Goal: Task Accomplishment & Management: Manage account settings

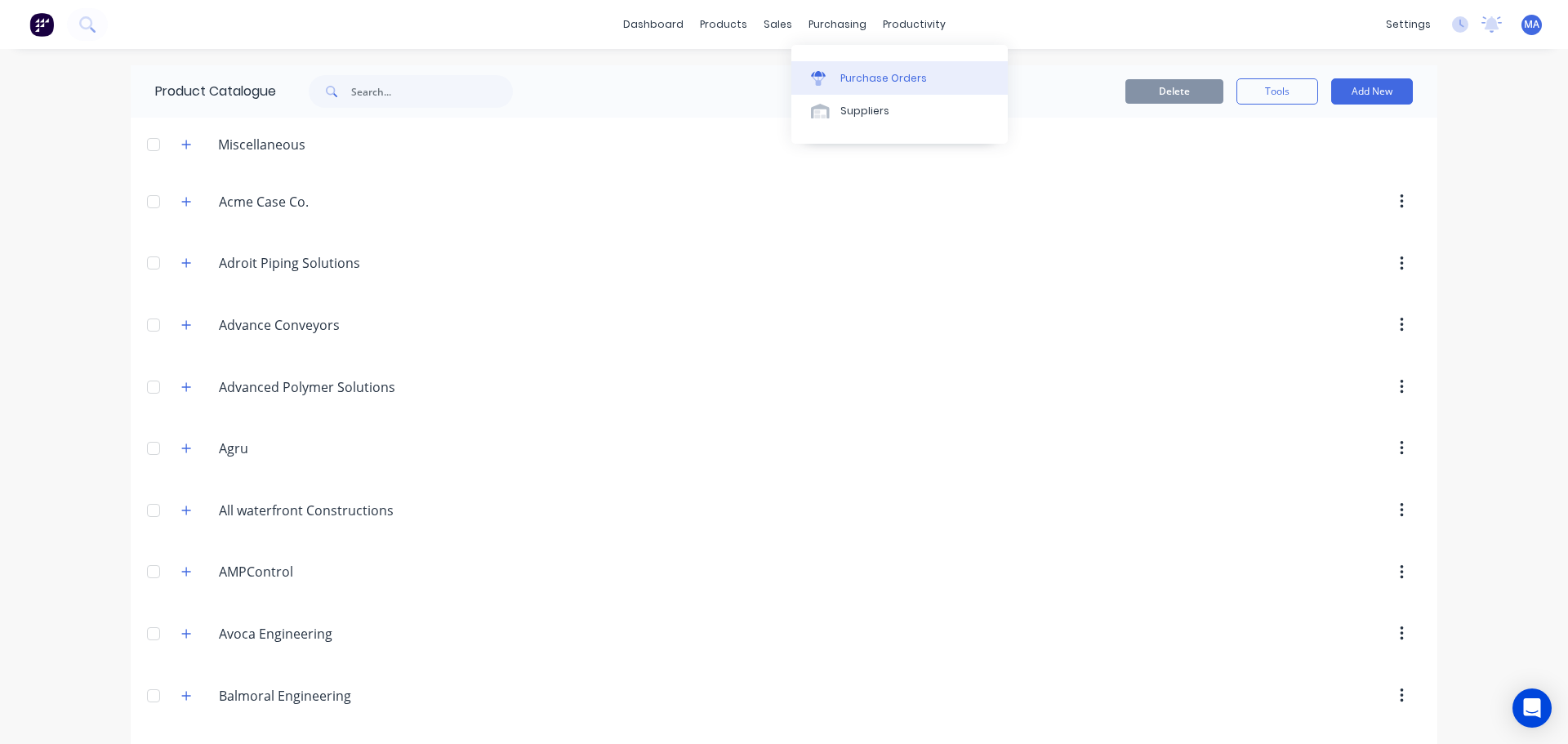
click at [864, 69] on link "Purchase Orders" at bounding box center [900, 77] width 216 height 33
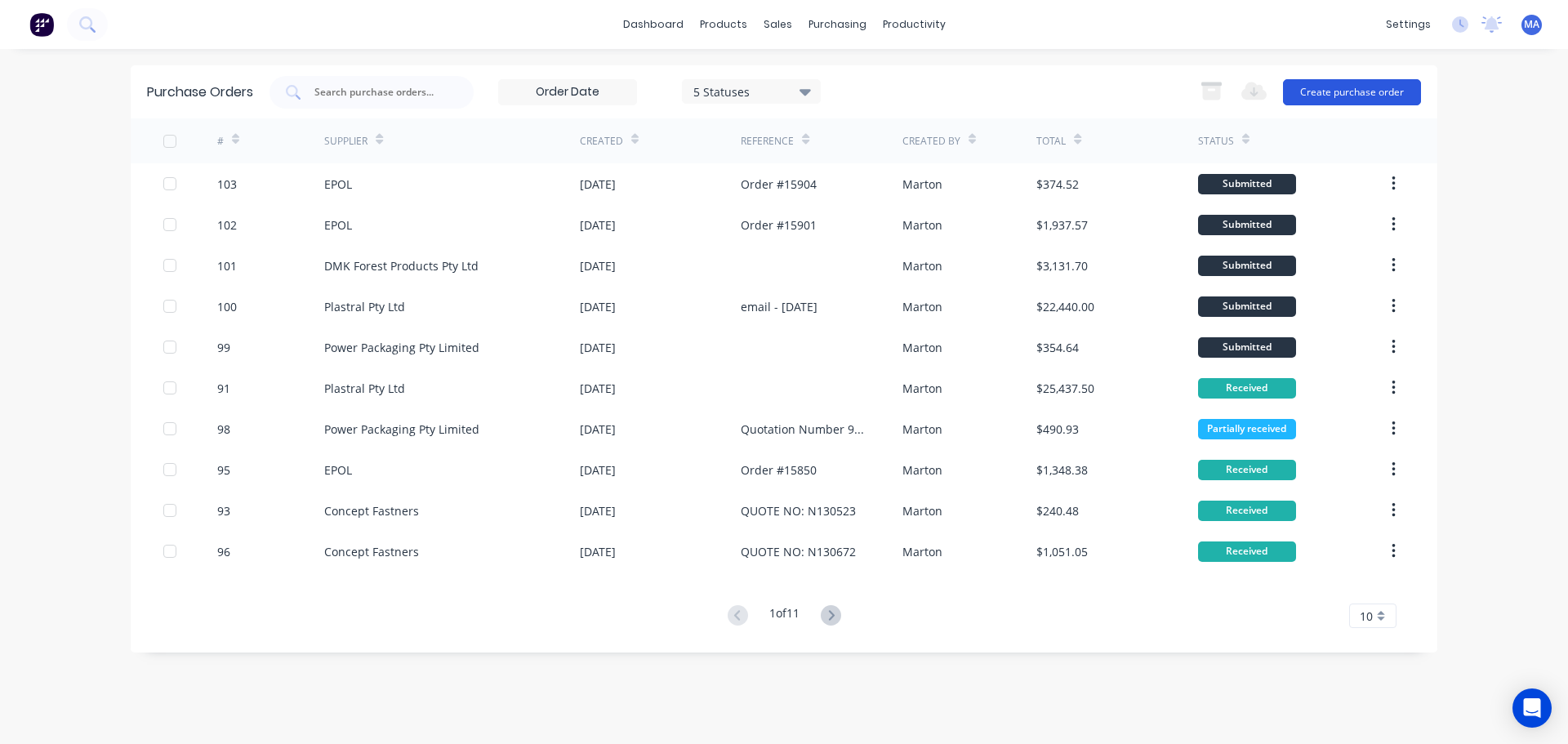
click at [1384, 89] on button "Create purchase order" at bounding box center [1352, 92] width 138 height 26
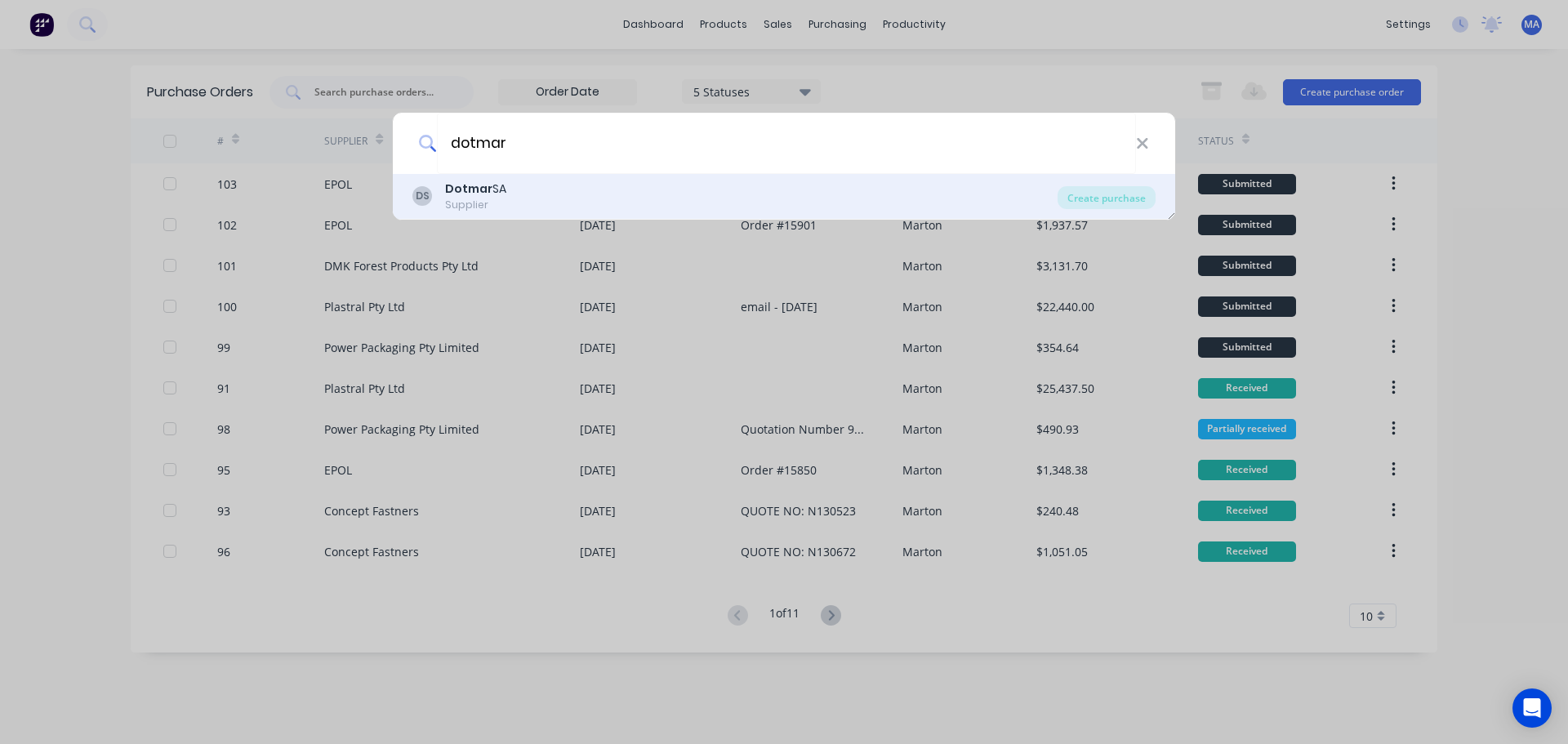
type input "dotmar"
click at [593, 195] on div "DS Dotmar SA Supplier" at bounding box center [735, 196] width 645 height 32
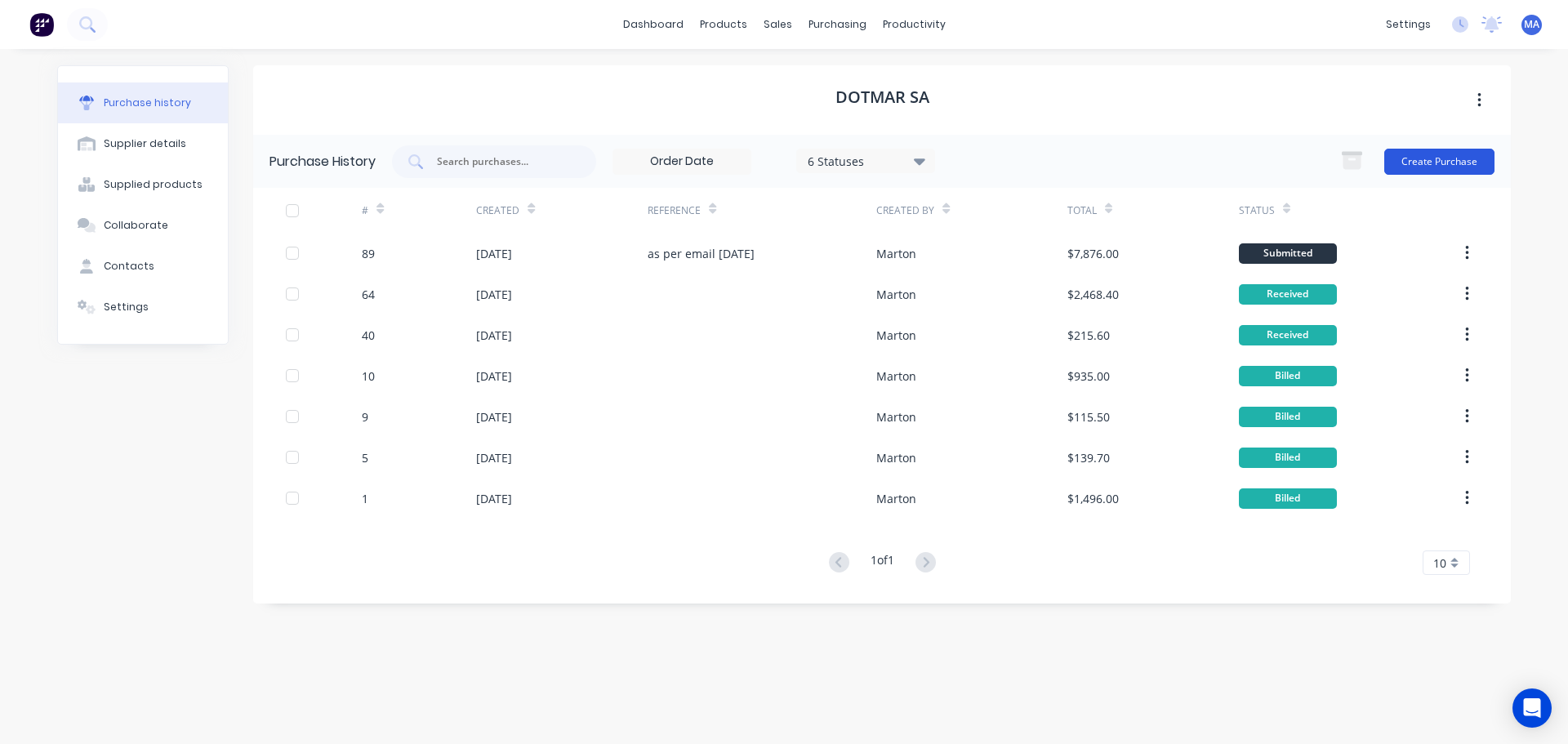
click at [1422, 152] on button "Create Purchase" at bounding box center [1439, 162] width 110 height 26
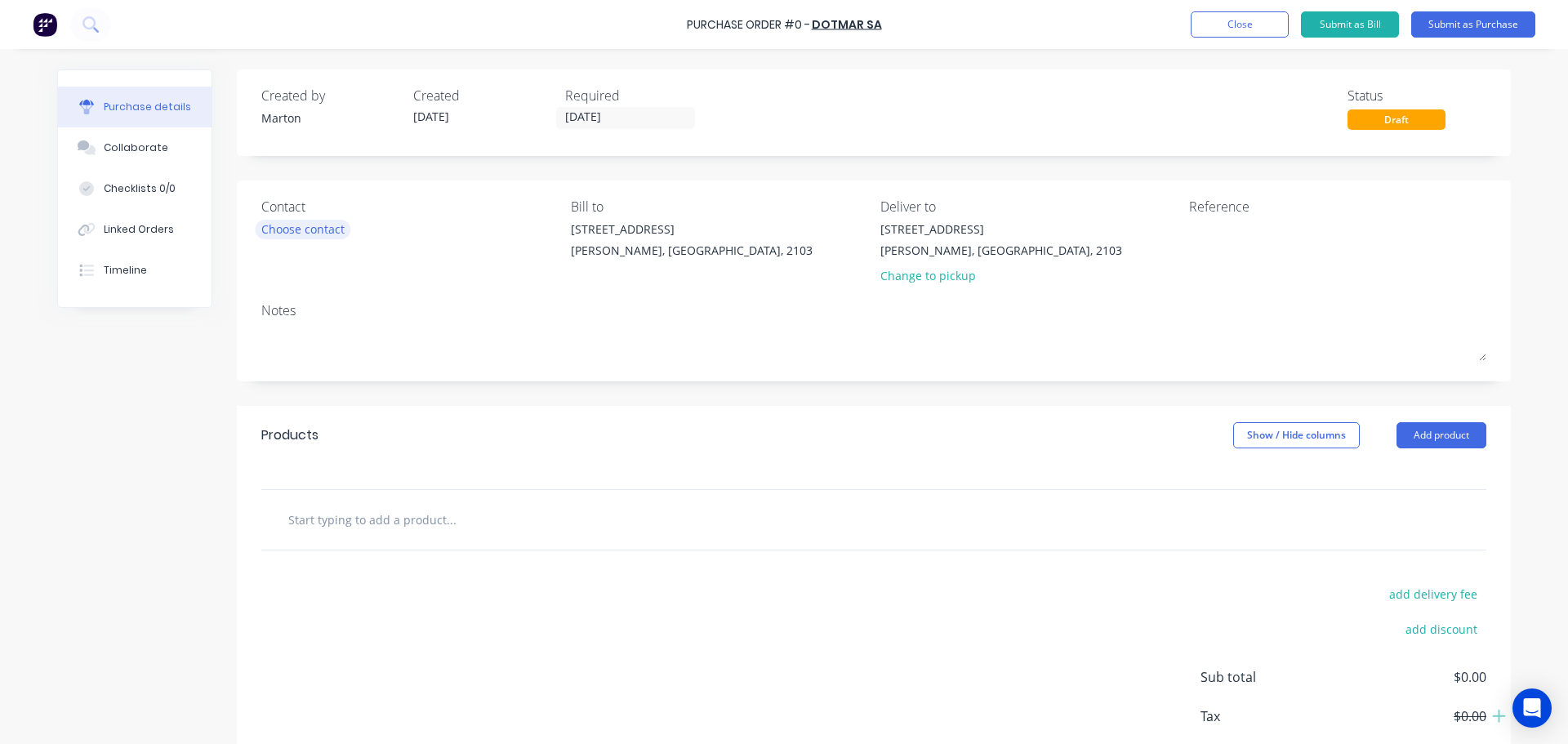
click at [301, 226] on div "Choose contact" at bounding box center [303, 230] width 84 height 18
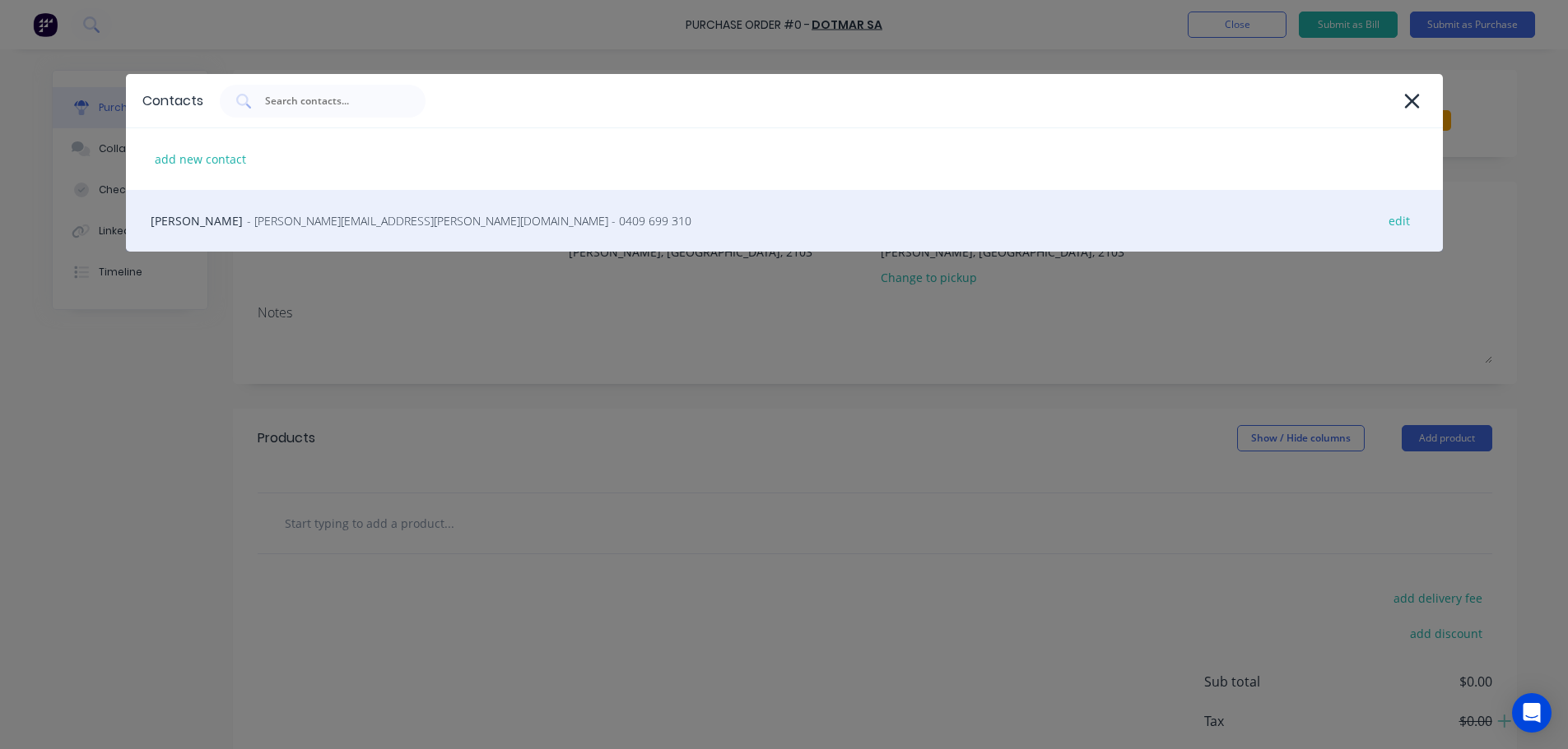
click at [268, 212] on span "- evan.richardson@dotmar.com.au - 0409 699 310" at bounding box center [470, 221] width 445 height 18
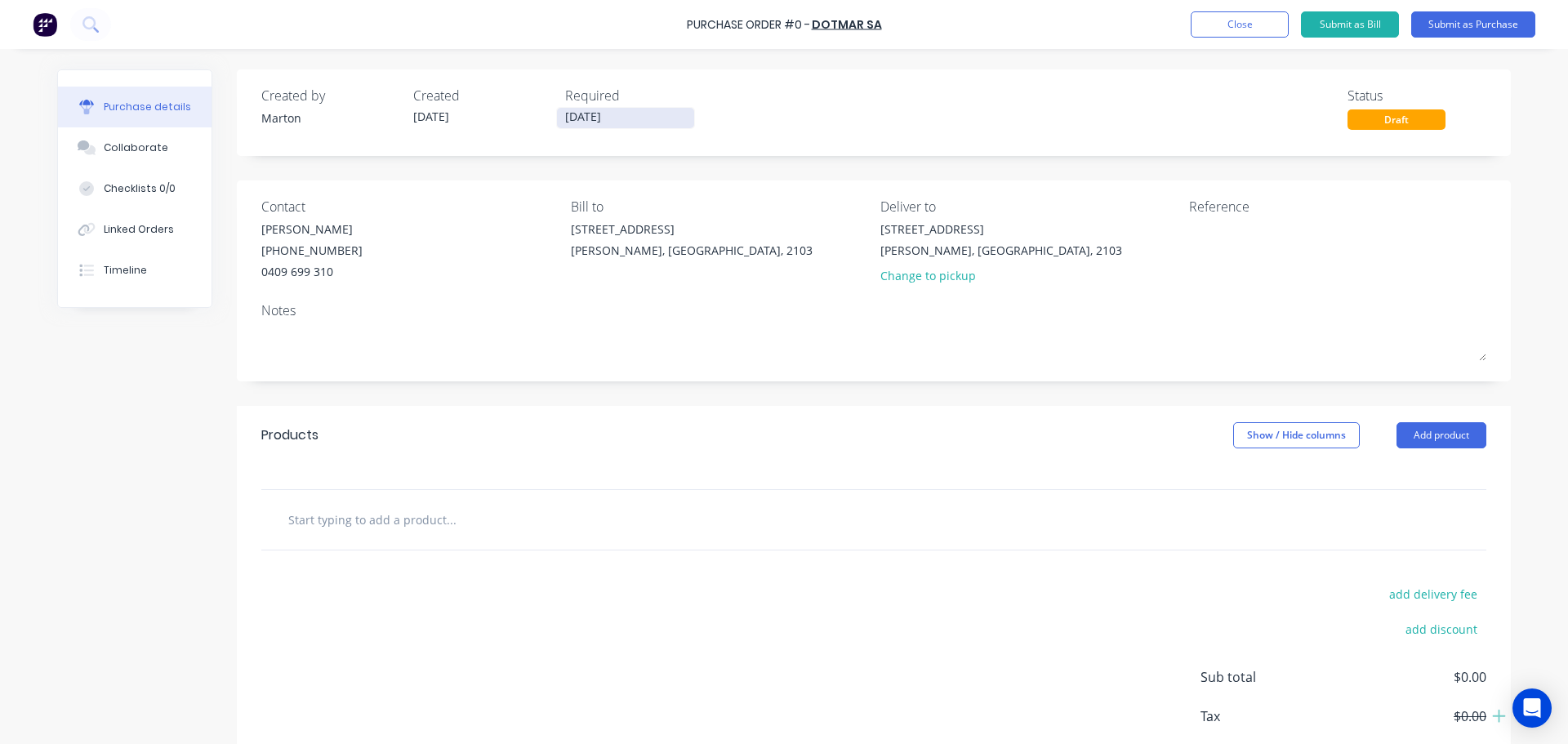
click at [638, 111] on input "[DATE]" at bounding box center [625, 118] width 137 height 20
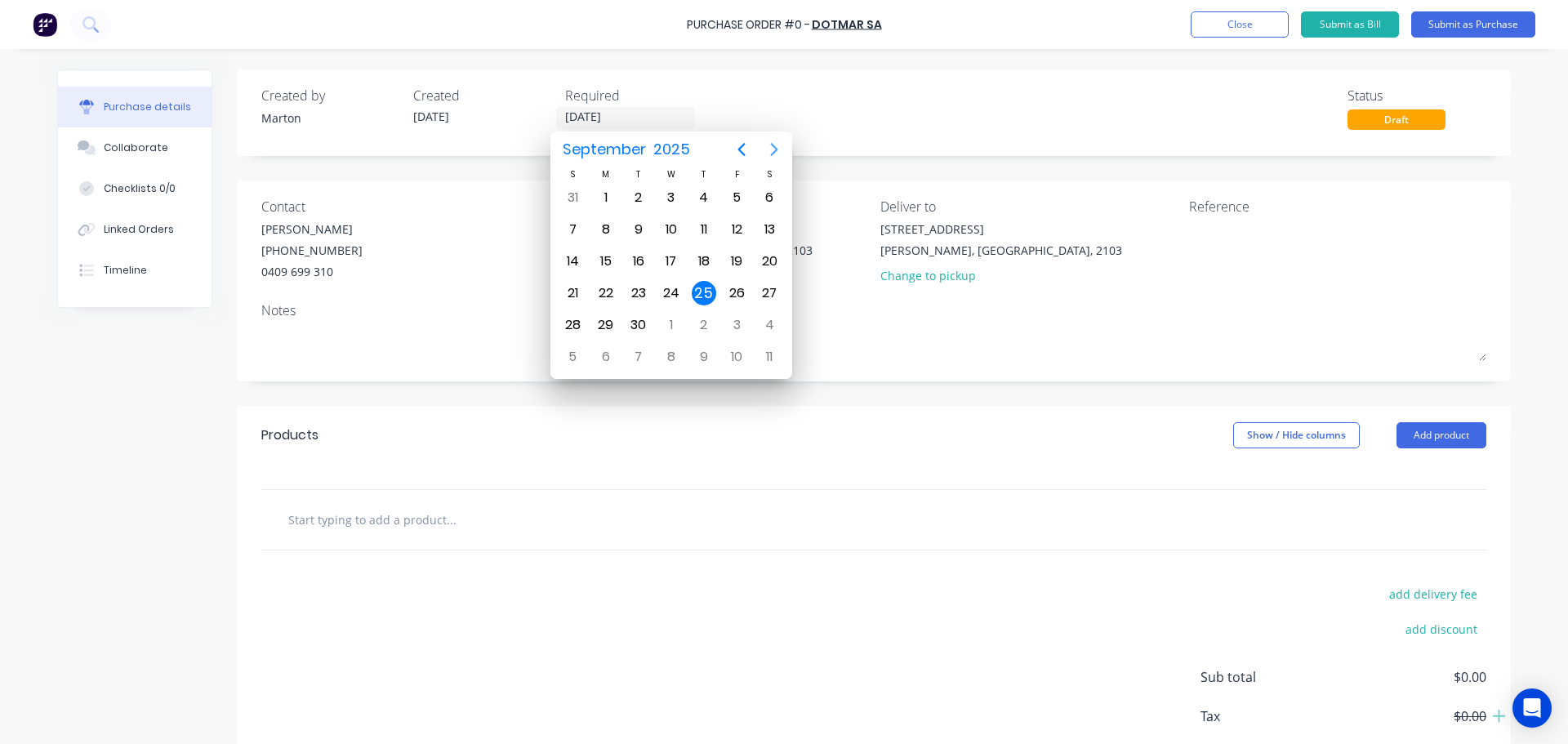
click at [777, 157] on icon "Next page" at bounding box center [774, 150] width 19 height 19
click at [639, 301] on div "23" at bounding box center [638, 294] width 25 height 25
type input "[DATE]"
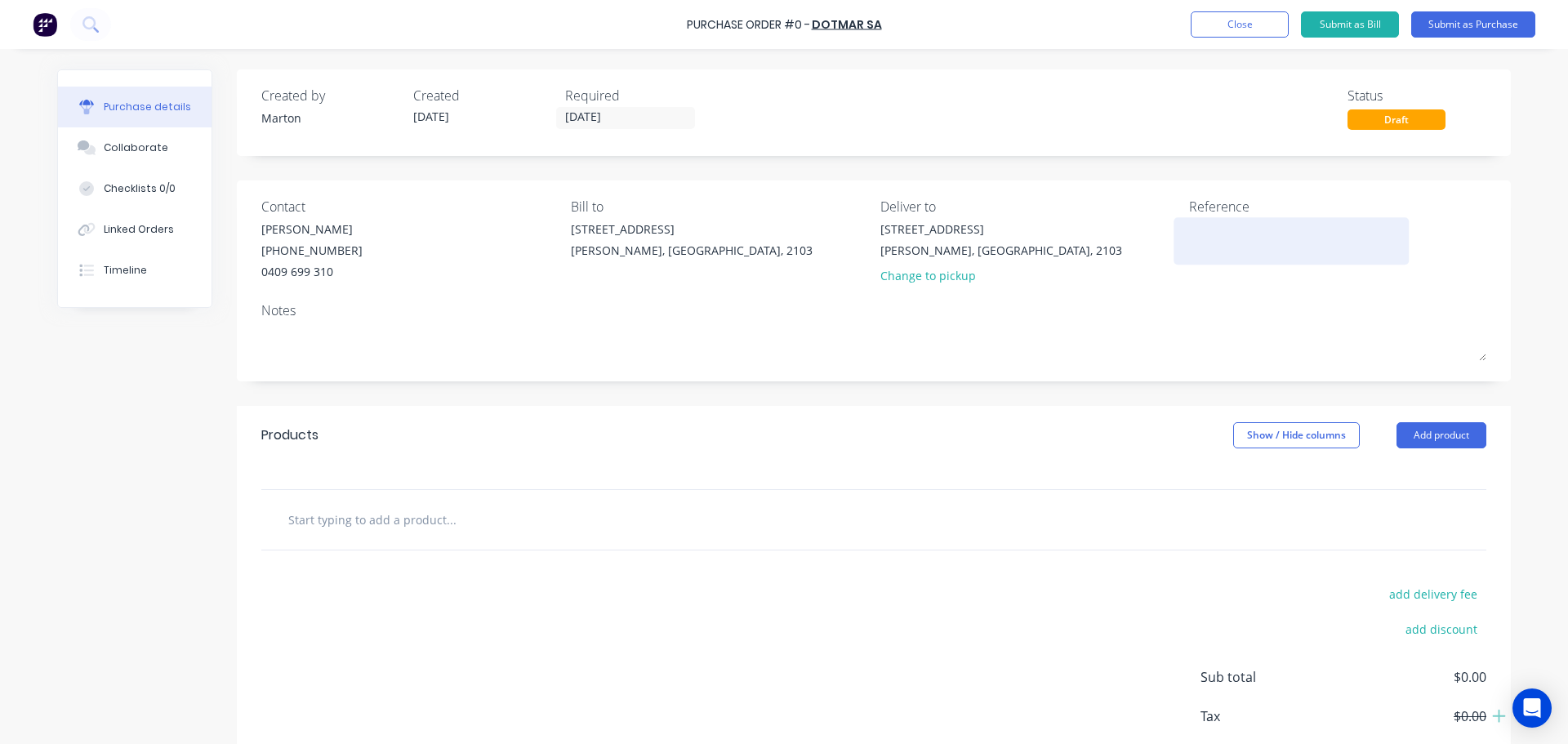
click at [1189, 245] on textarea at bounding box center [1291, 239] width 204 height 37
paste textarea "September 22, 2025 9:53 AM"
type textarea "x"
type textarea "September 22, 2025 9:53 AM"
type textarea "x"
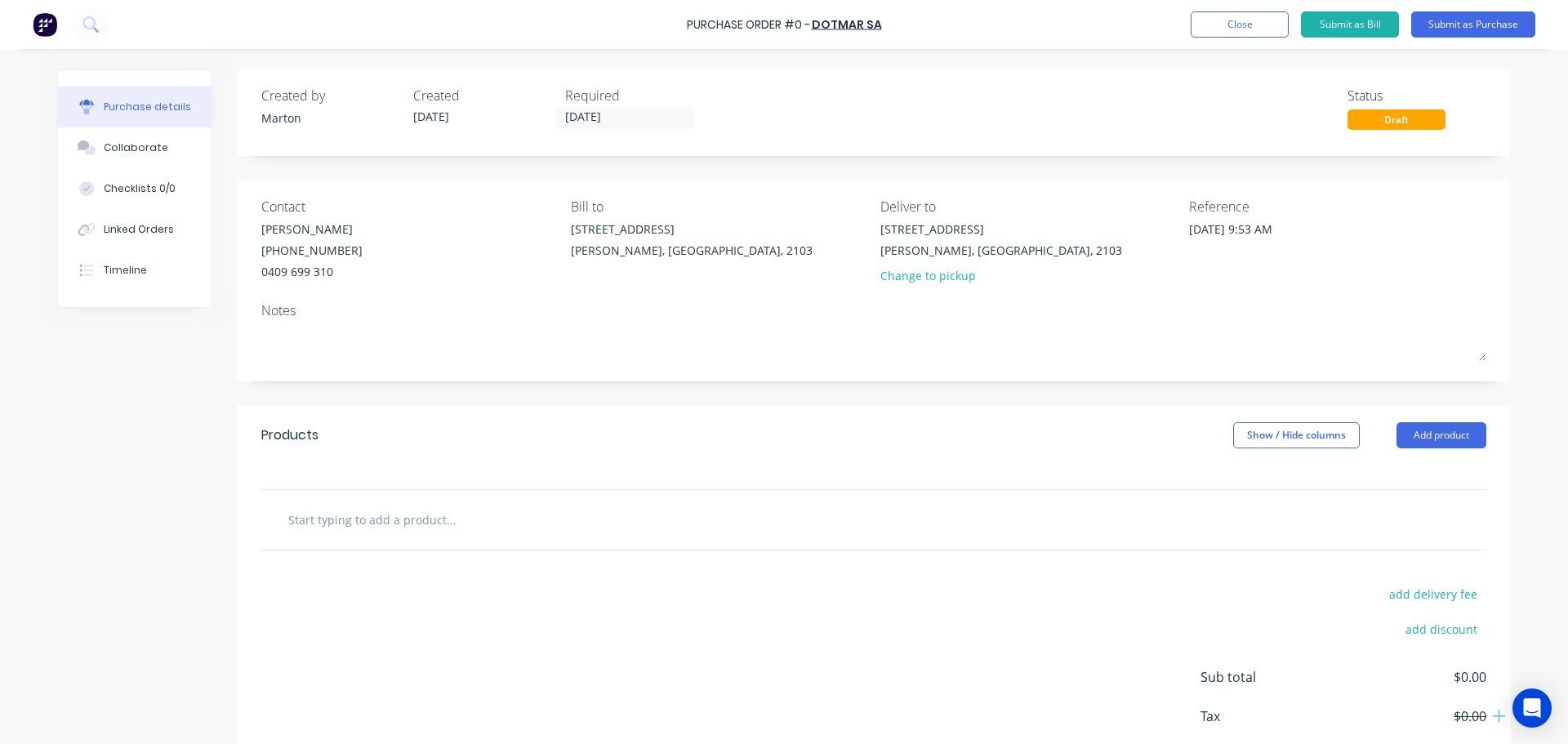
type textarea "September 22, 2025 9:53 AM"
click at [476, 530] on input "text" at bounding box center [451, 519] width 327 height 33
click at [1362, 232] on textarea "September 22, 2025 9:53 AM" at bounding box center [1291, 239] width 204 height 37
type textarea "x"
type textarea "September 22, 2025 9:53 AM"
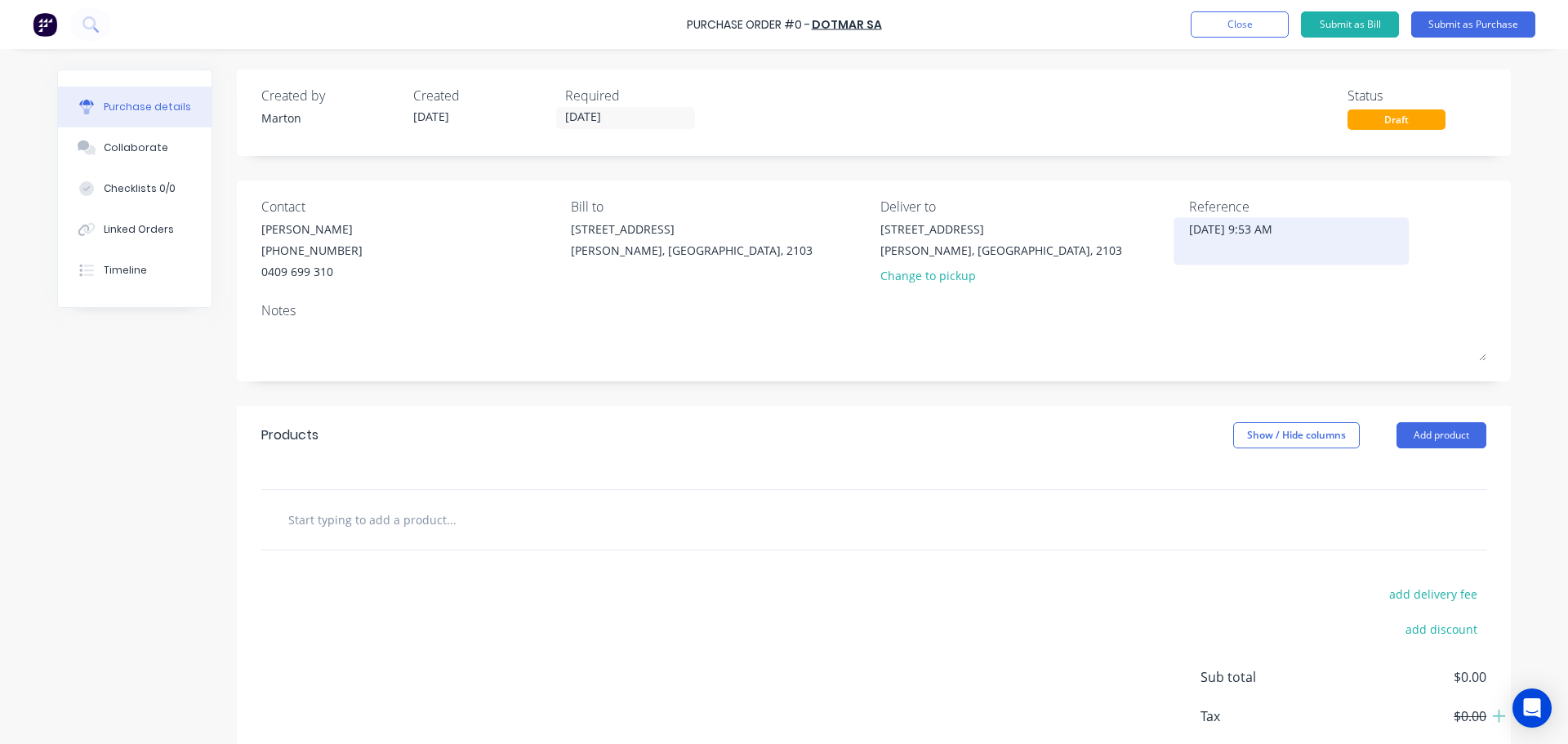
type textarea "x"
type textarea "September 22, 2025 9:53 AM e"
type textarea "x"
type textarea "September 22, 2025 9:53 AM em"
type textarea "x"
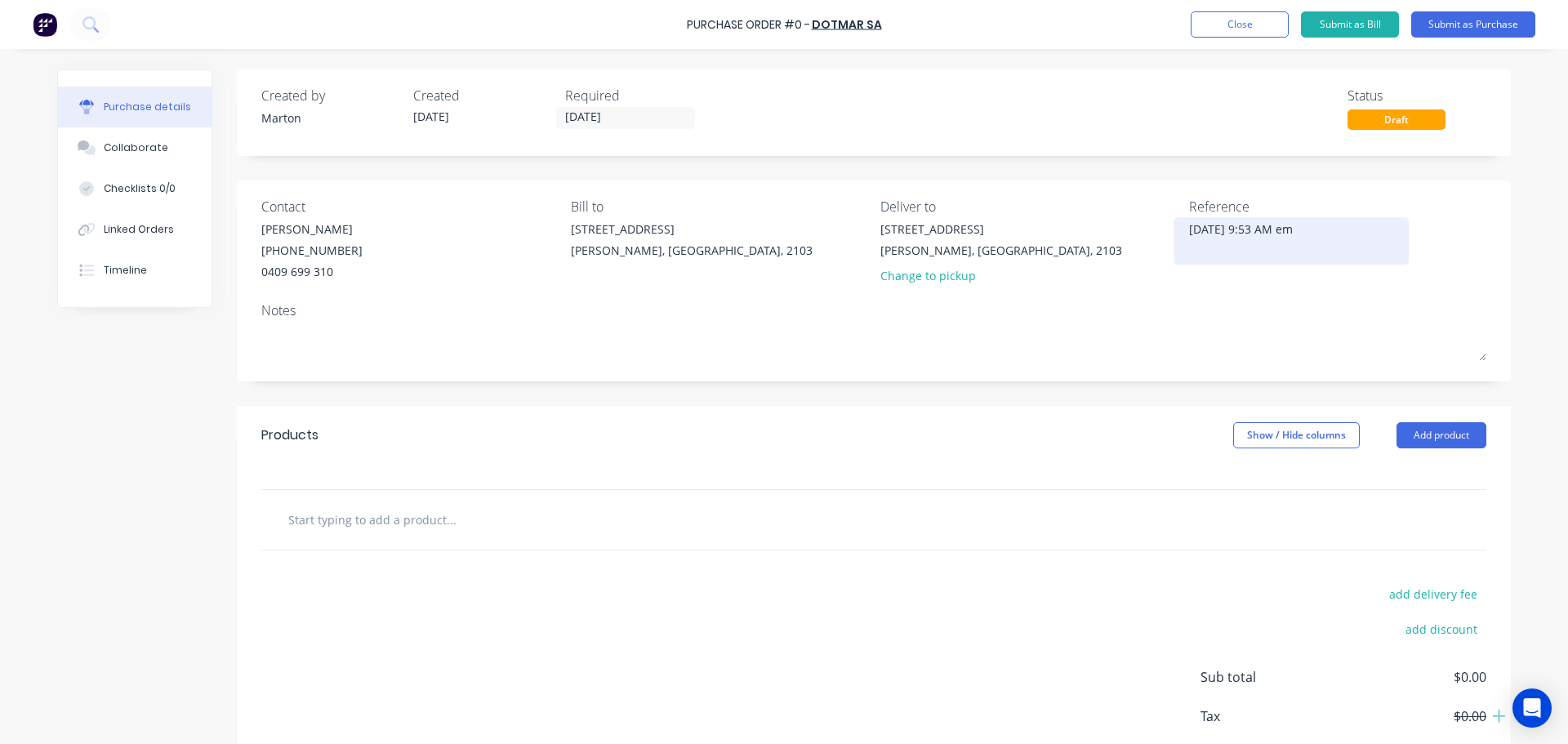
type textarea "September 22, 2025 9:53 AM ema"
type textarea "x"
type textarea "September 22, 2025 9:53 AM emai"
type textarea "x"
type textarea "[DATE] 9:53 AM email"
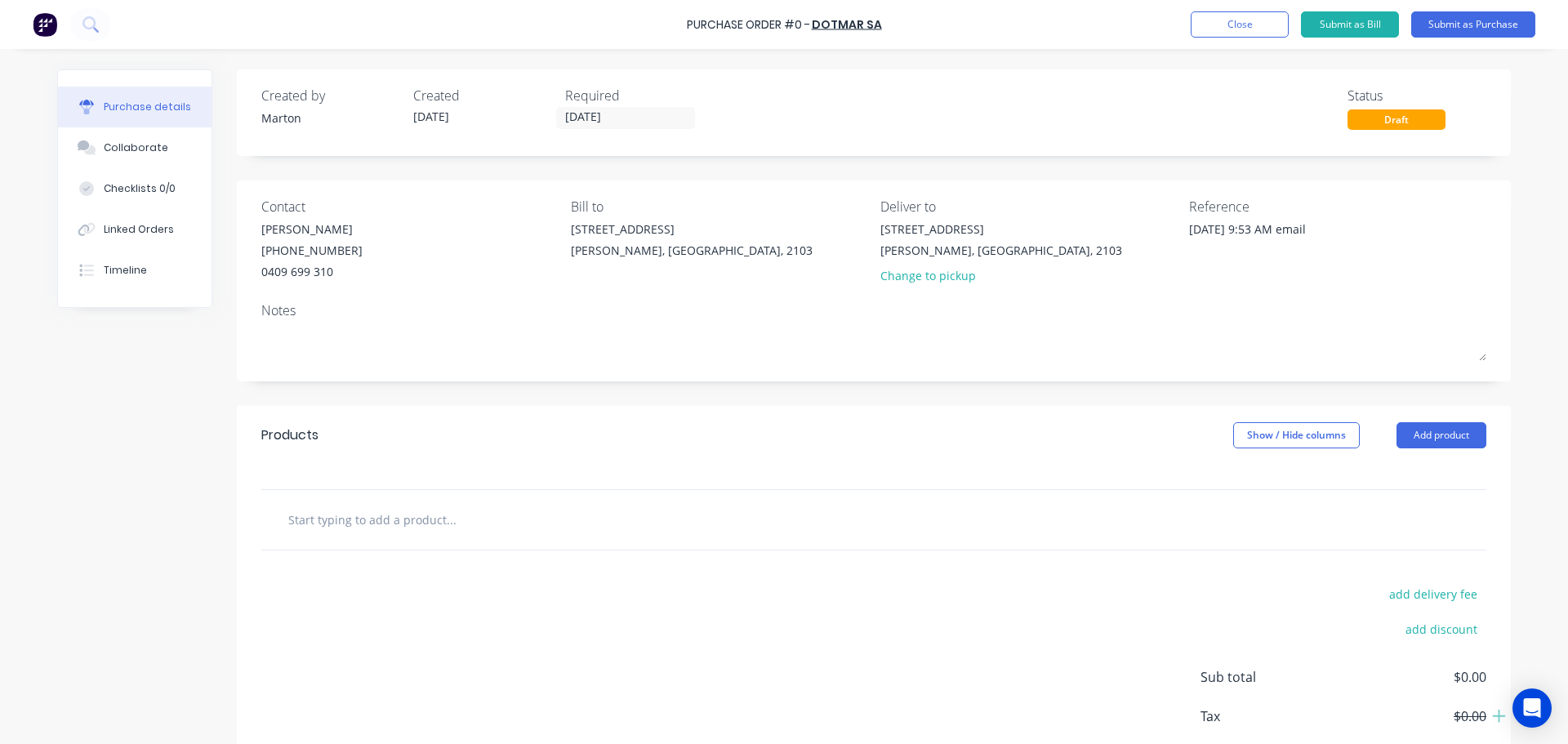
type textarea "x"
type textarea "[DATE] 9:53 AM email"
click at [530, 510] on input "text" at bounding box center [451, 519] width 327 height 33
click at [1475, 427] on button "Add product" at bounding box center [1441, 435] width 90 height 26
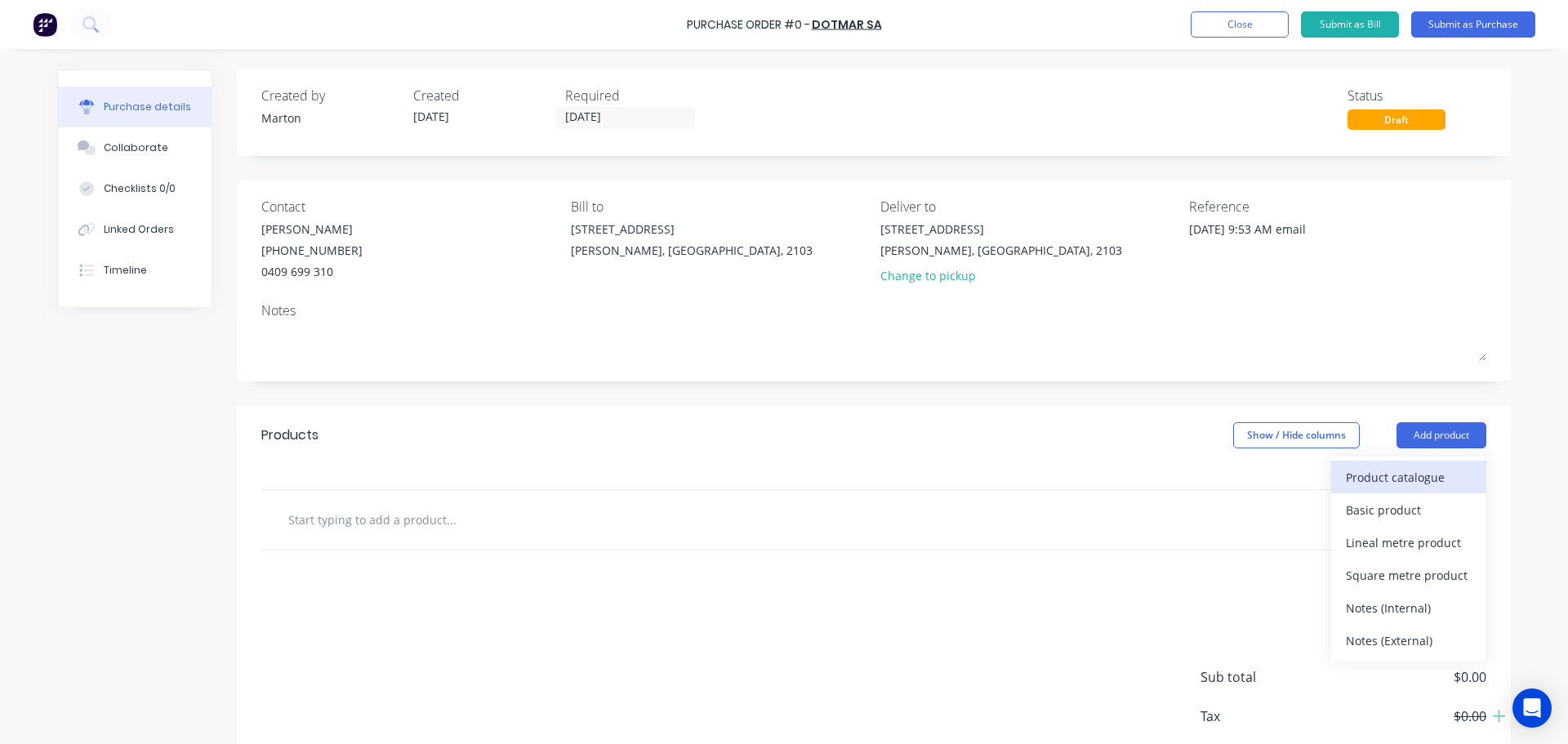
click at [1418, 465] on div "Product catalogue" at bounding box center [1409, 477] width 126 height 24
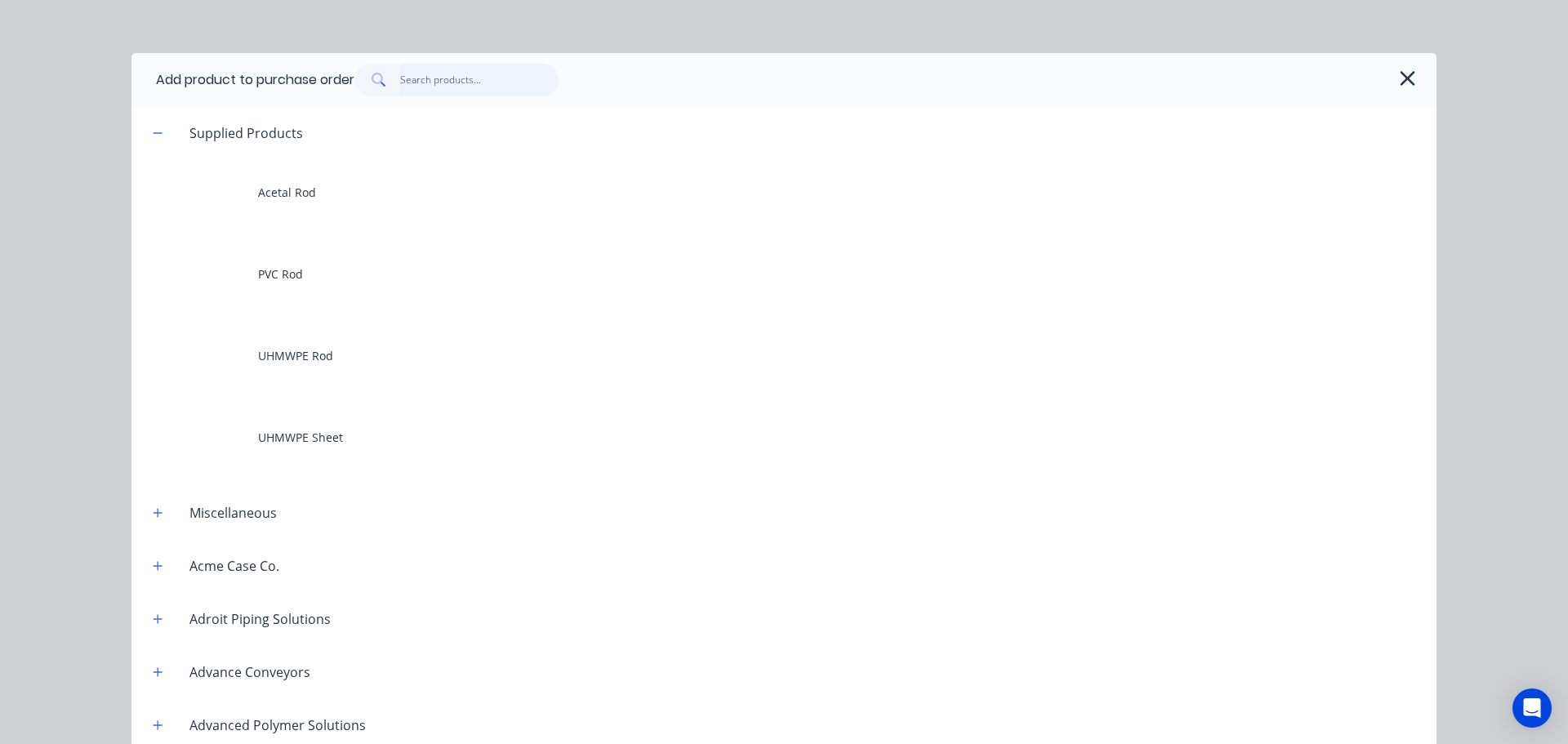
click at [500, 80] on input "text" at bounding box center [479, 79] width 159 height 33
type textarea "x"
type input "h"
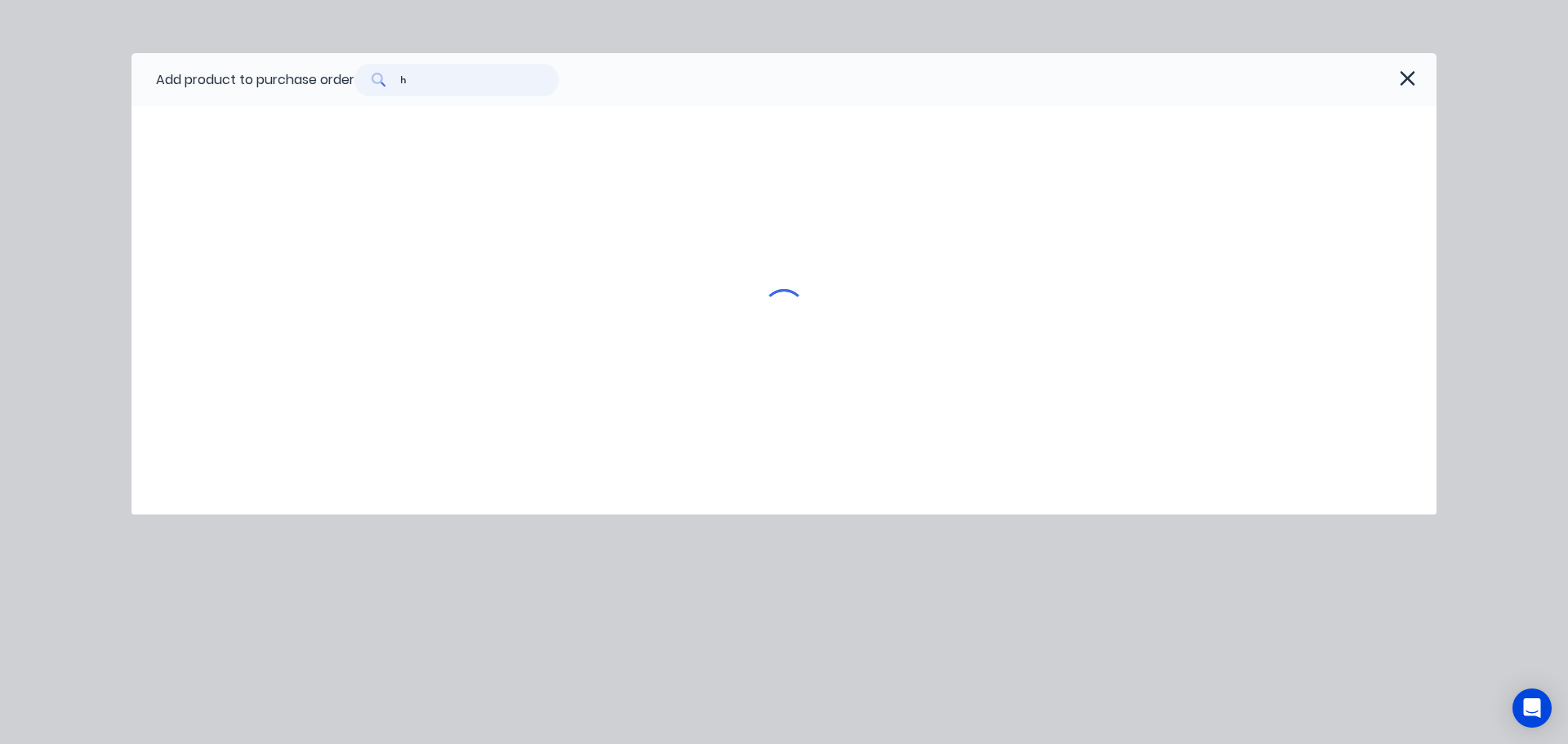
type textarea "x"
type input "hd"
type textarea "x"
type input "hdp"
type textarea "x"
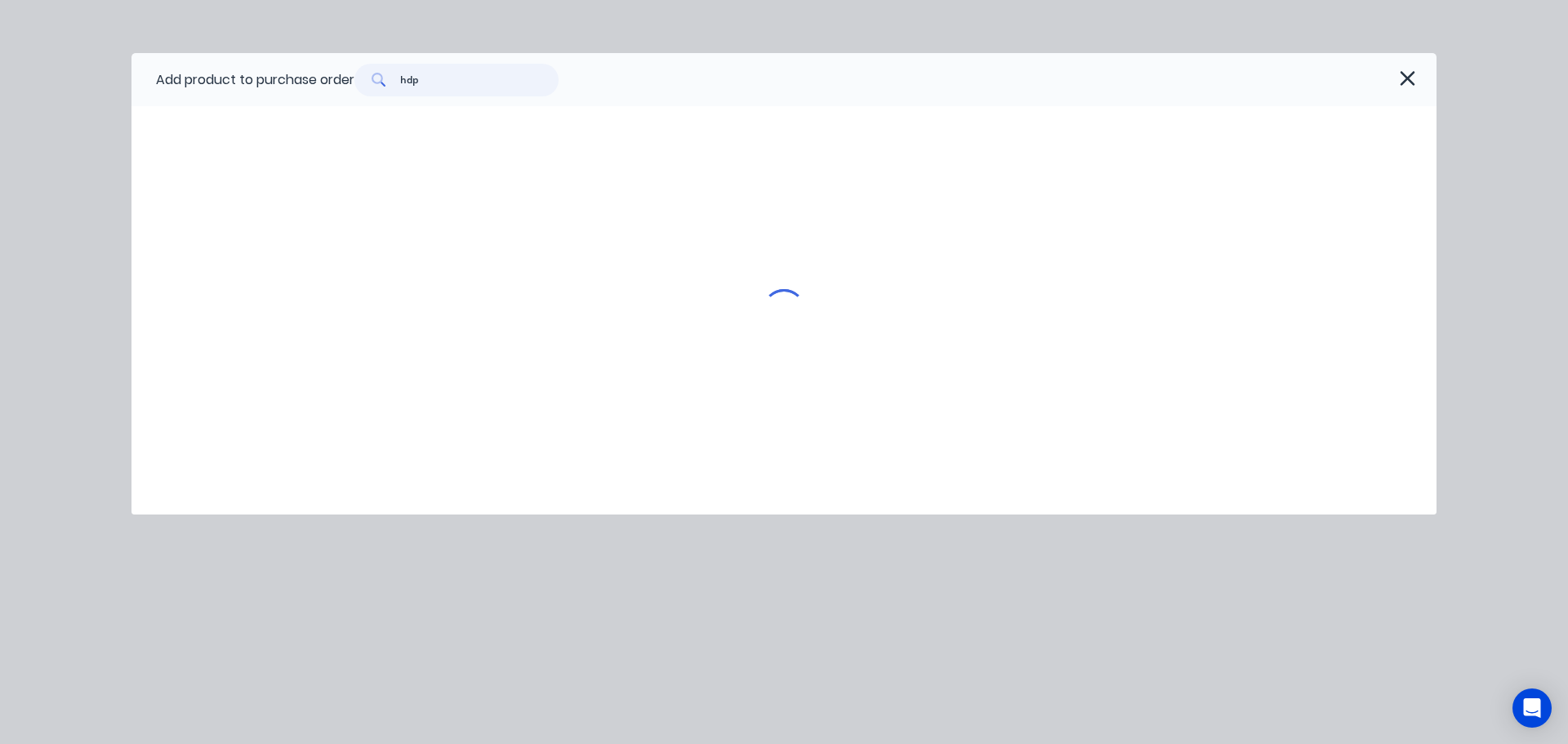
type input "hdpe"
type textarea "x"
type input "hdpe"
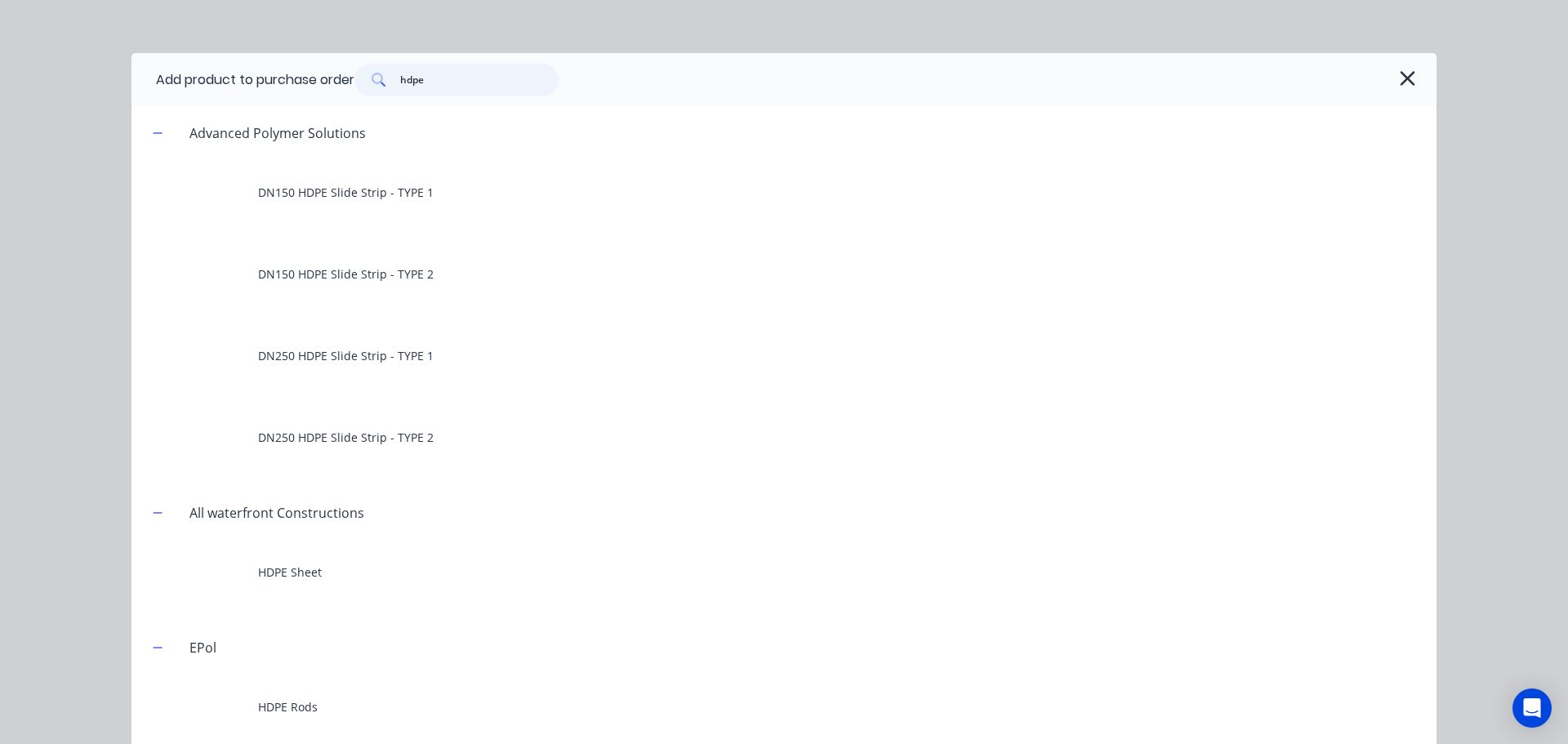
type textarea "x"
type input "hdpe r"
type textarea "x"
type input "hdpe ro"
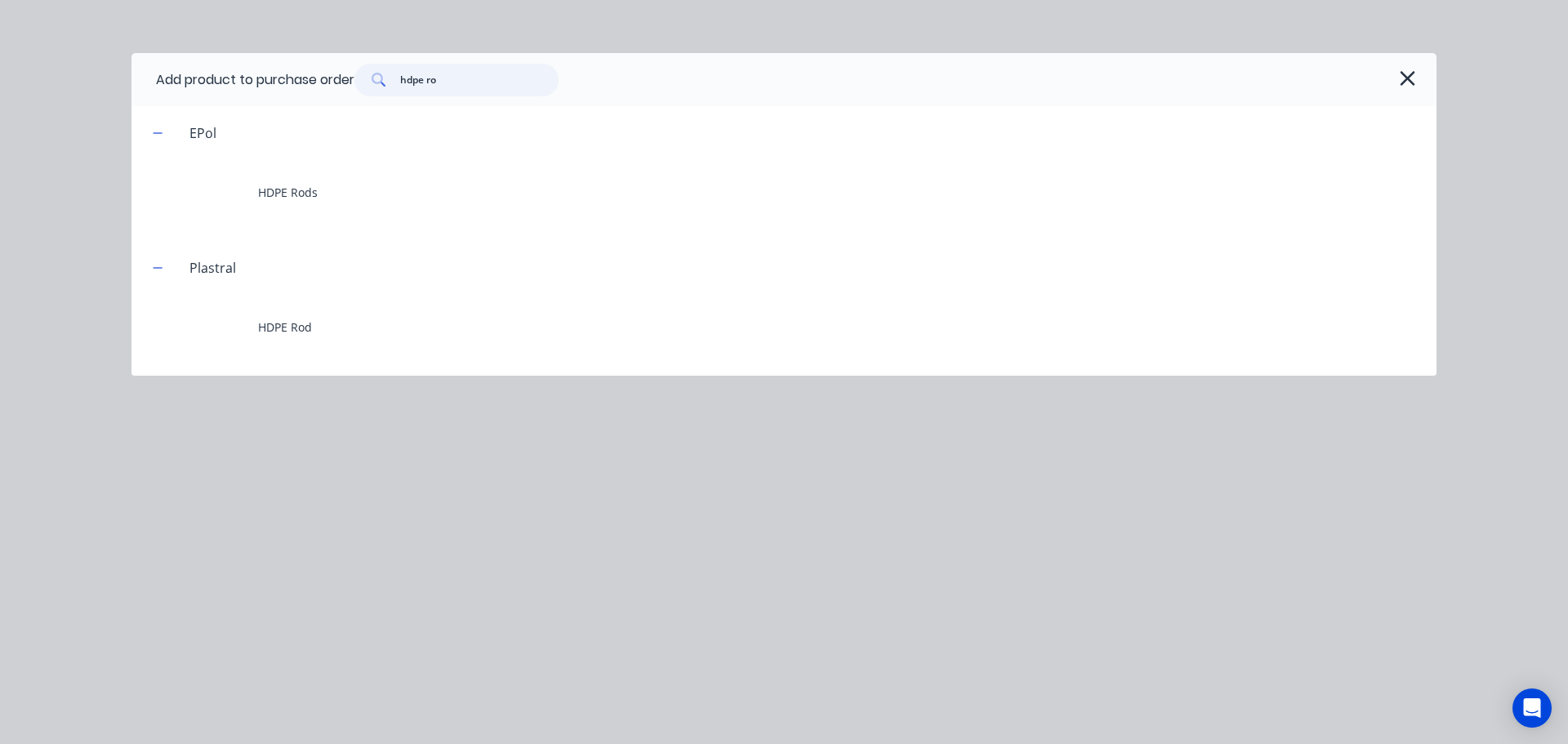
type textarea "x"
type input "hdpe rod"
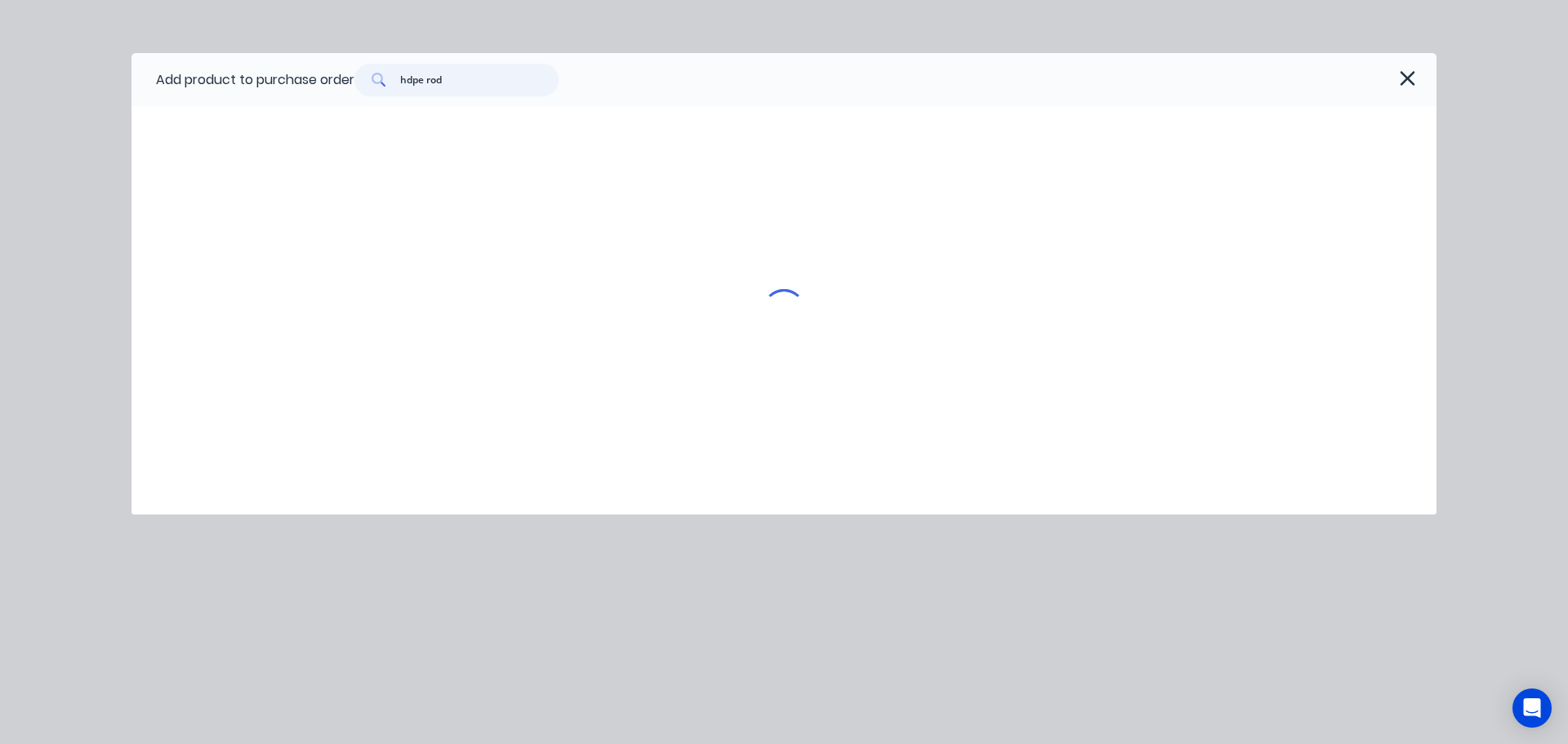
type textarea "x"
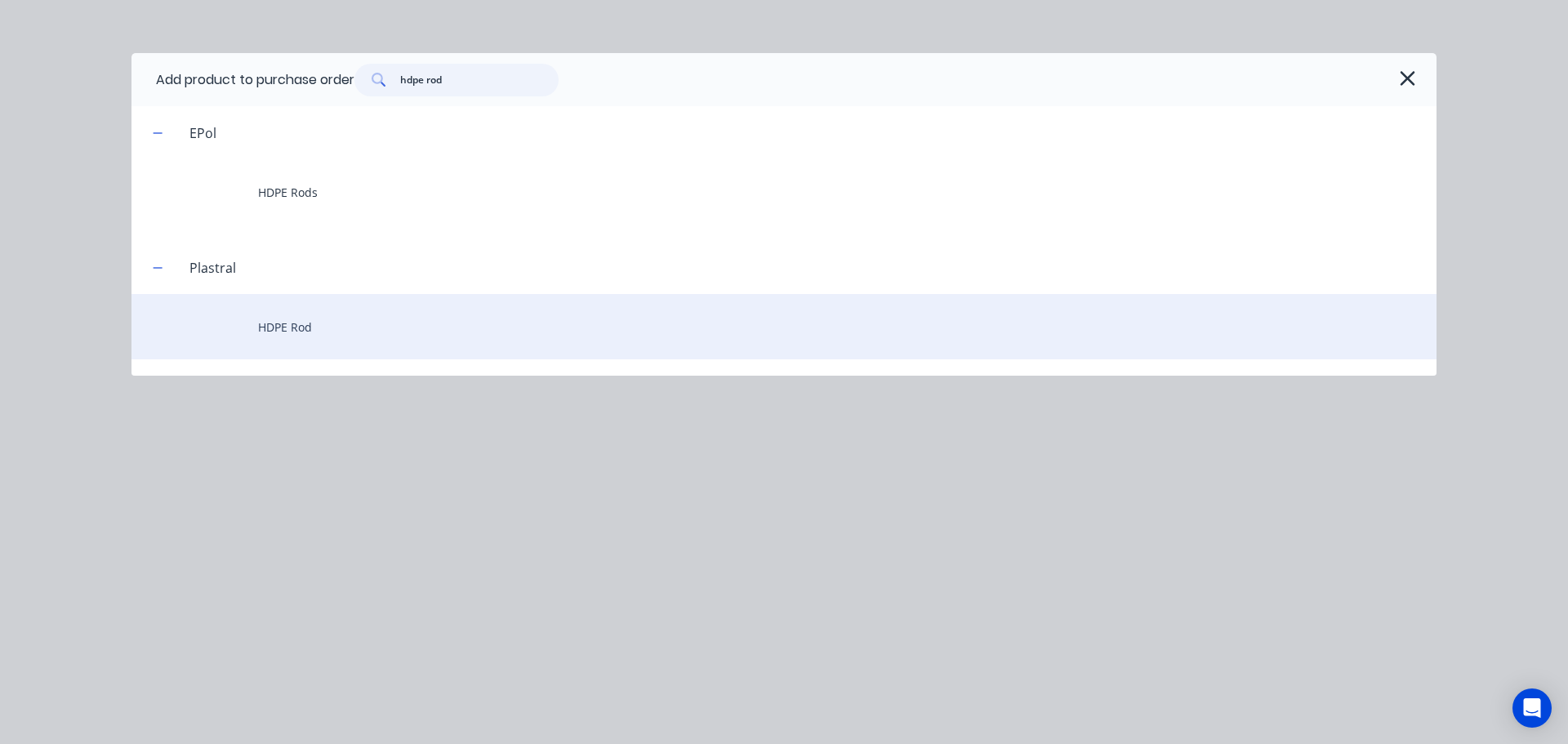
type input "hdpe rod"
click at [310, 333] on div "HDPE Rod" at bounding box center [784, 326] width 1305 height 65
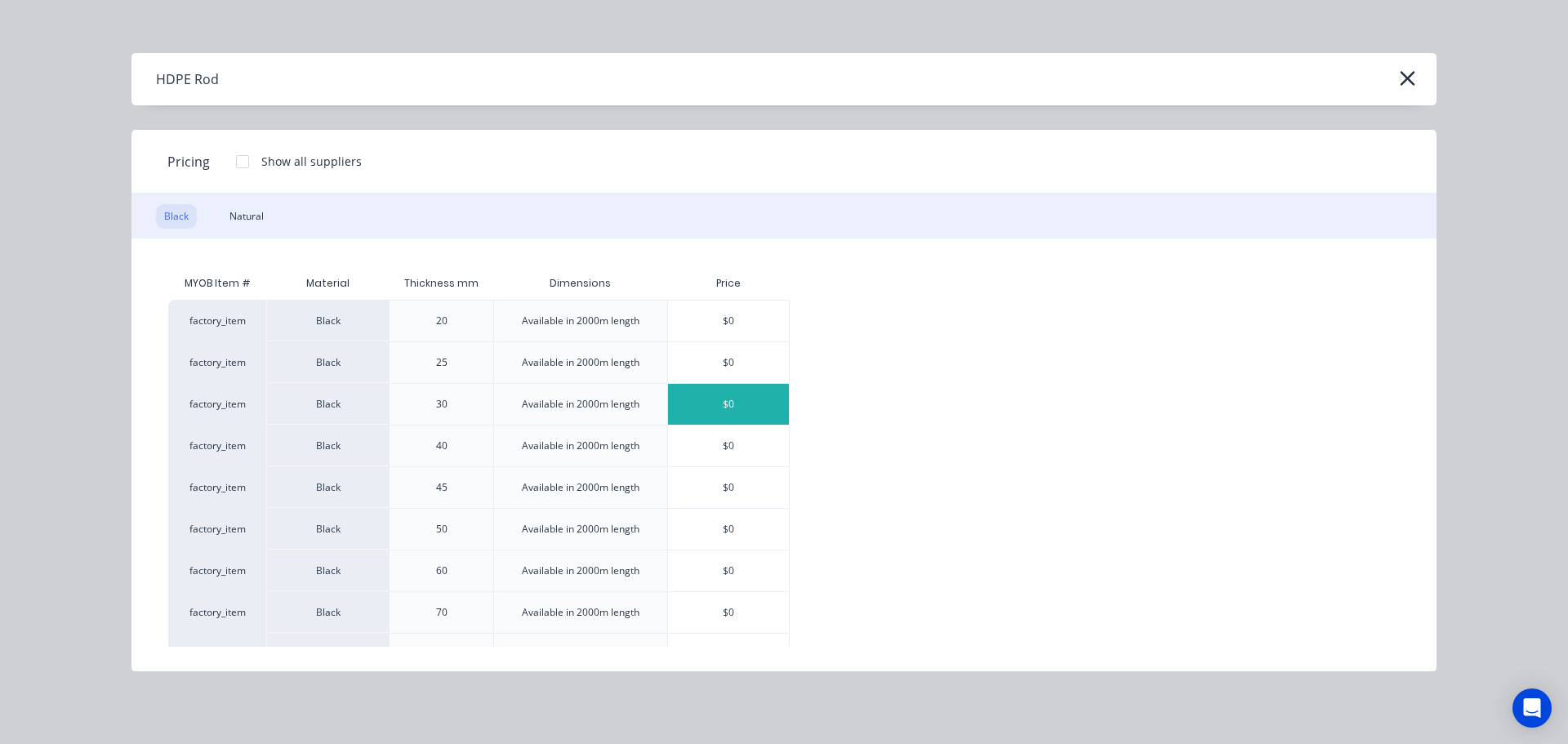
click at [734, 408] on div "$0" at bounding box center [728, 405] width 120 height 40
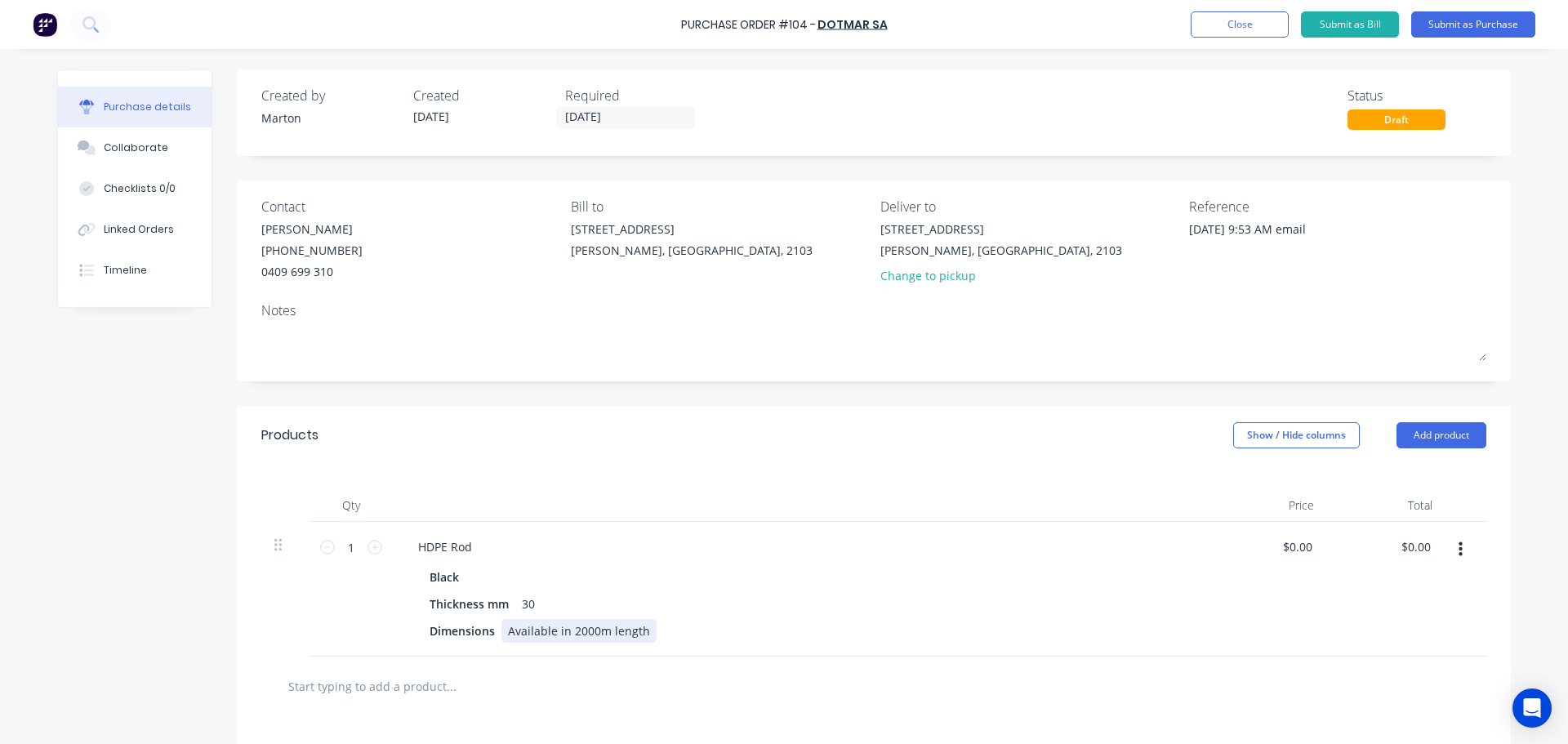
type textarea "x"
drag, startPoint x: 638, startPoint y: 630, endPoint x: 494, endPoint y: 632, distance: 144.0
click at [494, 632] on div "Dimensions Available in 2000m length" at bounding box center [797, 631] width 748 height 24
click at [580, 624] on div "Dimensions" at bounding box center [797, 631] width 748 height 24
click at [501, 630] on div at bounding box center [514, 631] width 25 height 24
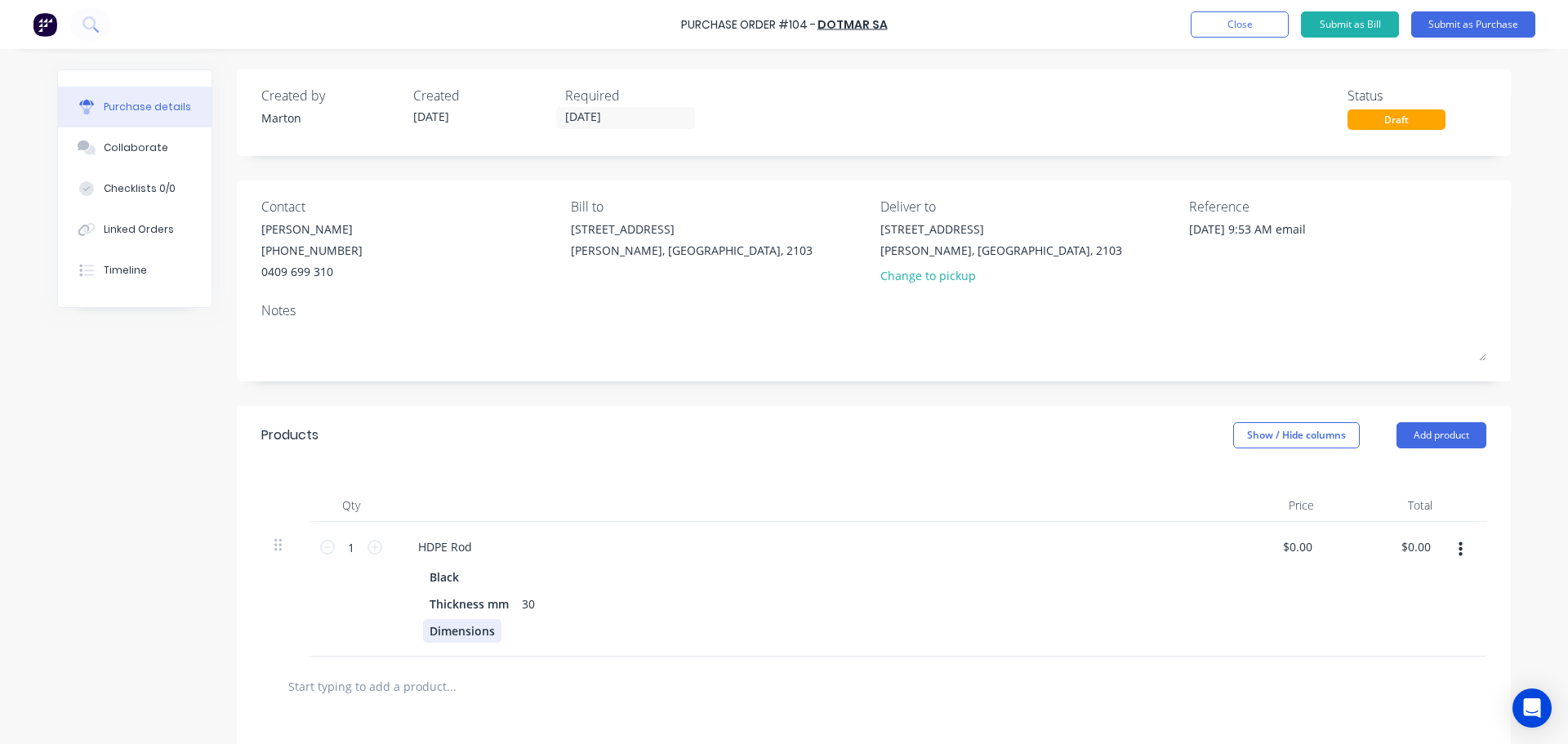
type textarea "x"
click at [492, 631] on div "Dimensions" at bounding box center [462, 631] width 78 height 24
click at [542, 629] on div at bounding box center [797, 631] width 748 height 24
click at [351, 545] on input "1" at bounding box center [351, 547] width 33 height 25
type textarea "x"
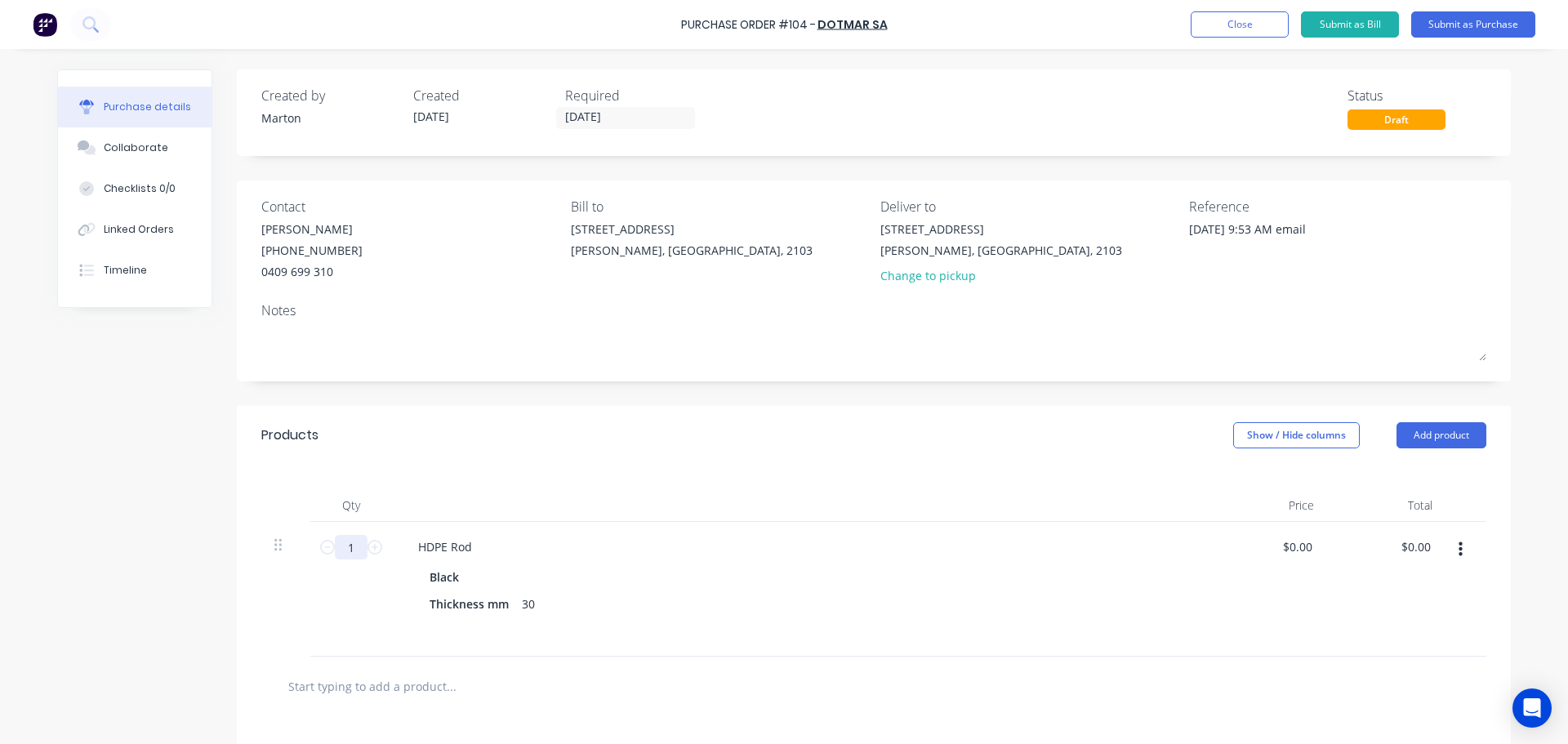
type input "4"
type textarea "x"
type input "40"
type textarea "x"
type input "400"
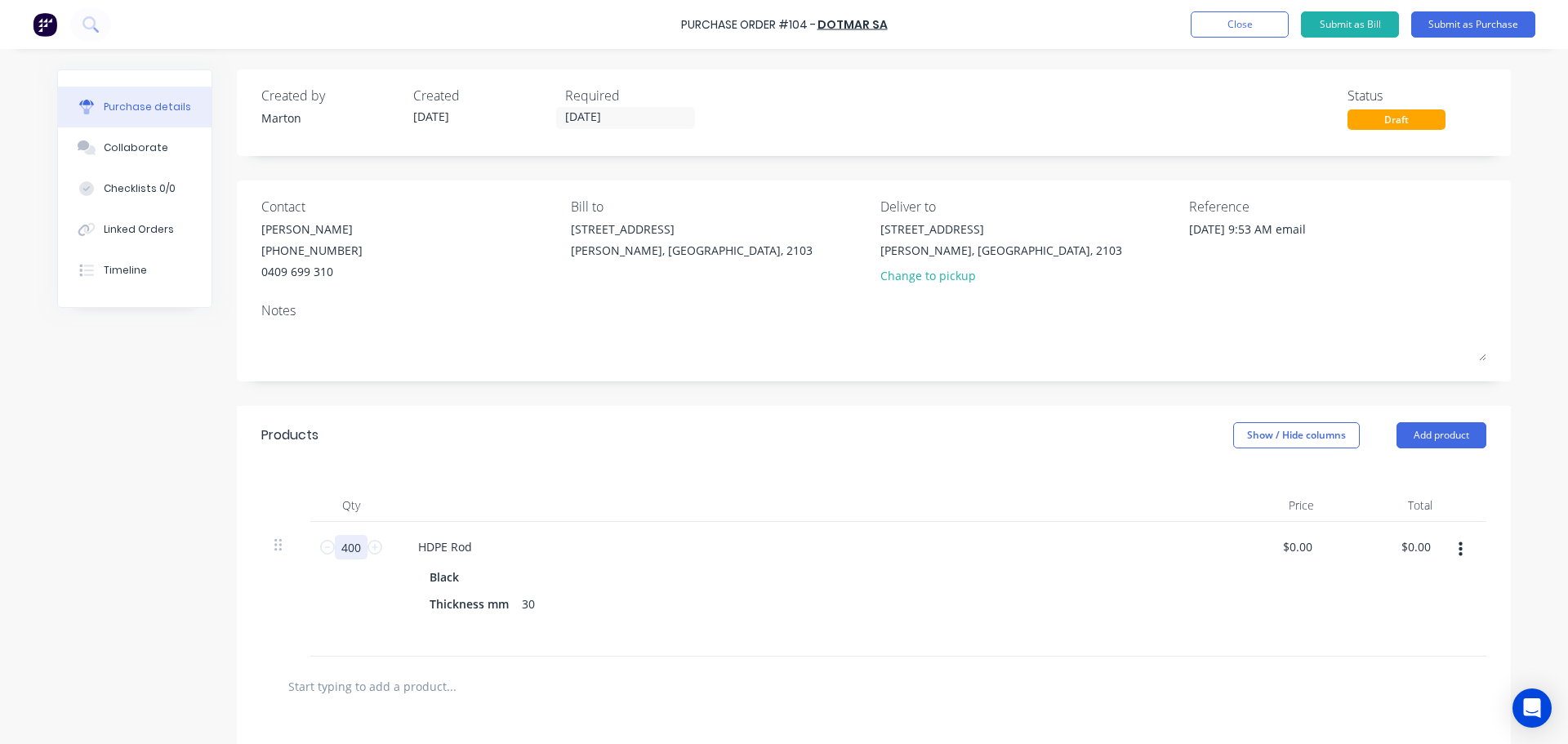
type textarea "x"
type input "400"
click at [600, 459] on div "Products Show / Hide columns Add product" at bounding box center [873, 435] width 1274 height 59
type textarea "x"
type input "0.00"
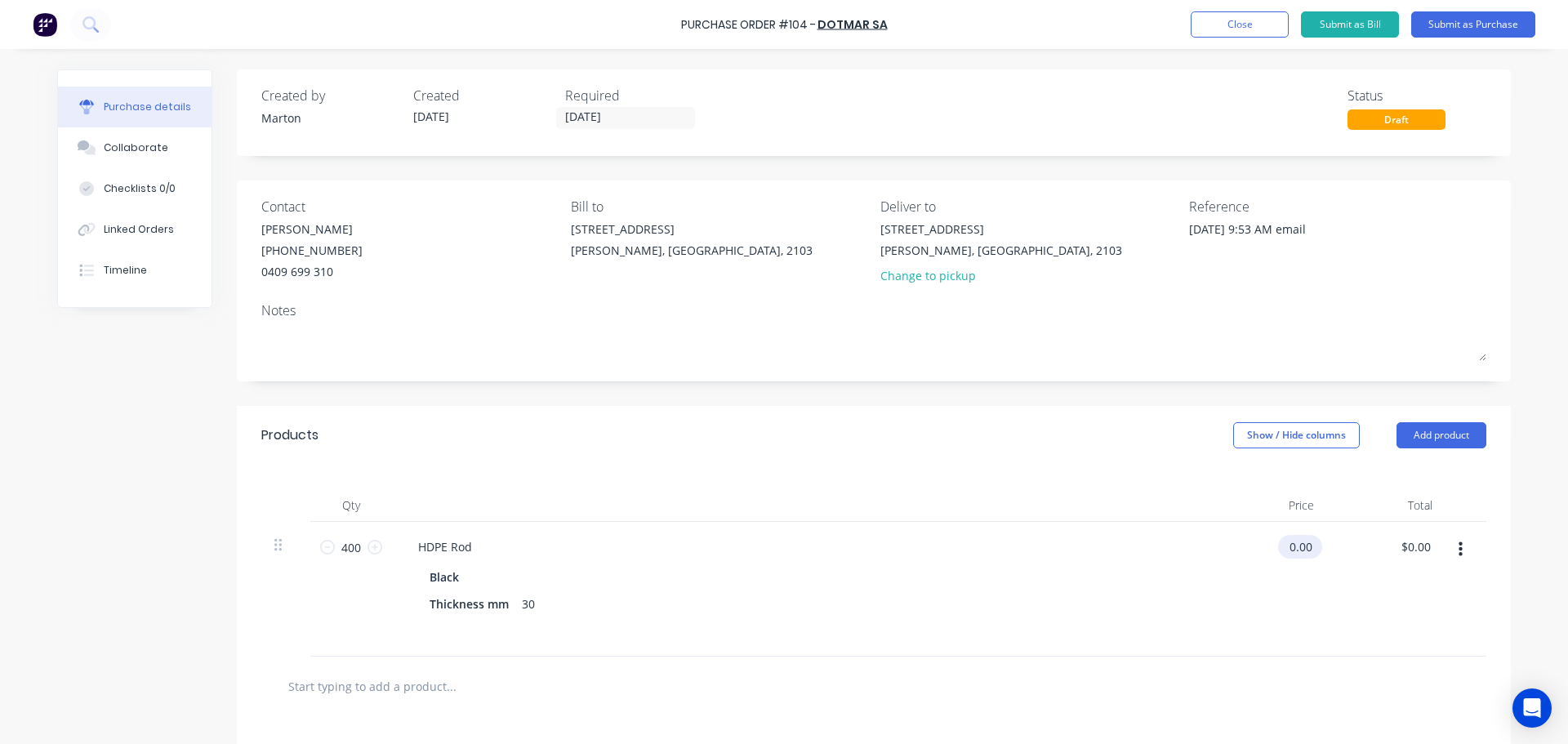
click at [1298, 545] on input "0.00" at bounding box center [1297, 546] width 38 height 24
click at [1309, 548] on input "0.00" at bounding box center [1300, 546] width 31 height 24
type textarea "x"
click at [1309, 548] on input "0.00" at bounding box center [1300, 546] width 31 height 24
type input "9.9"
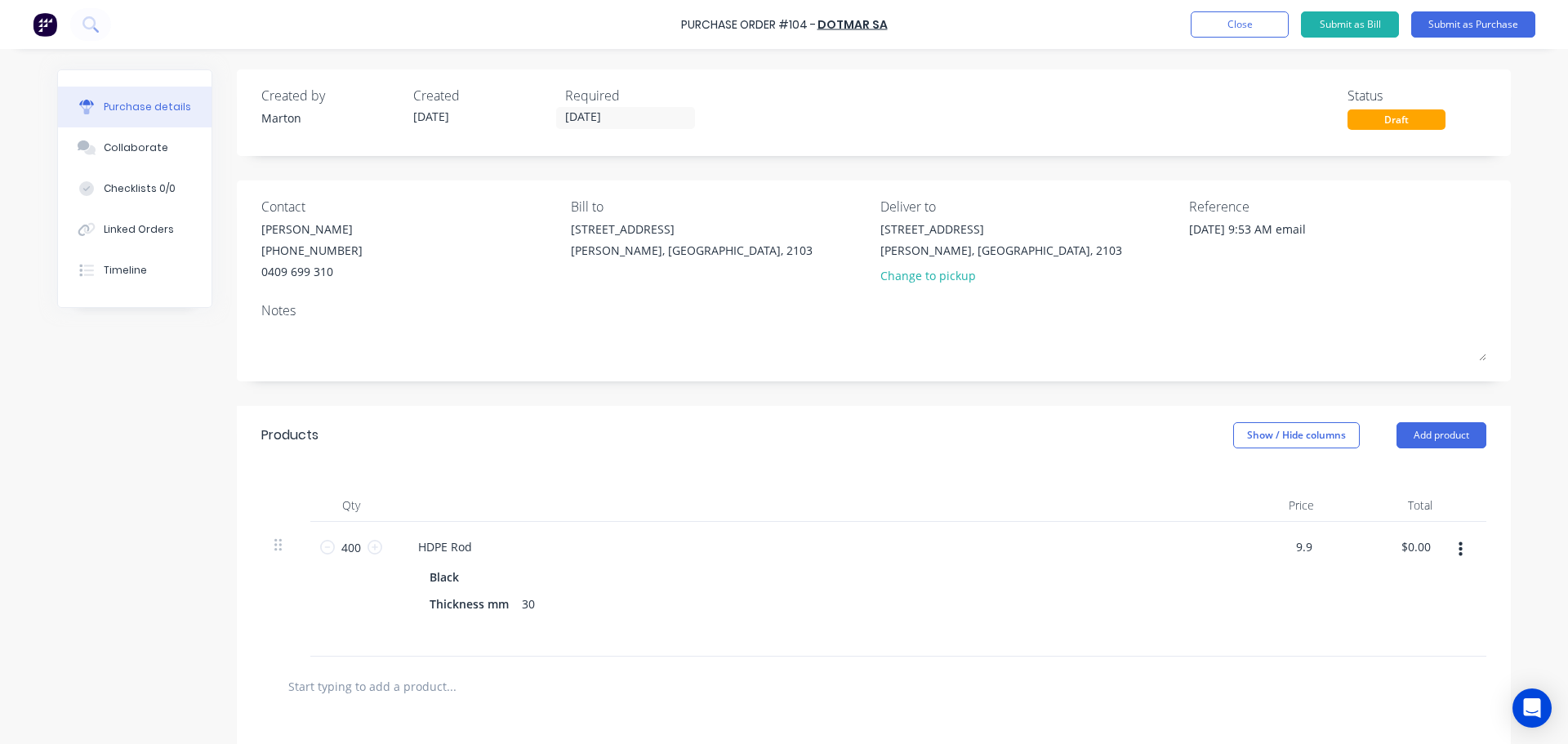
type textarea "x"
type input "$9.90"
type input "$3,960.00"
click at [1135, 585] on div "Black" at bounding box center [800, 577] width 741 height 24
click at [1455, 18] on button "Submit as Purchase" at bounding box center [1473, 25] width 124 height 26
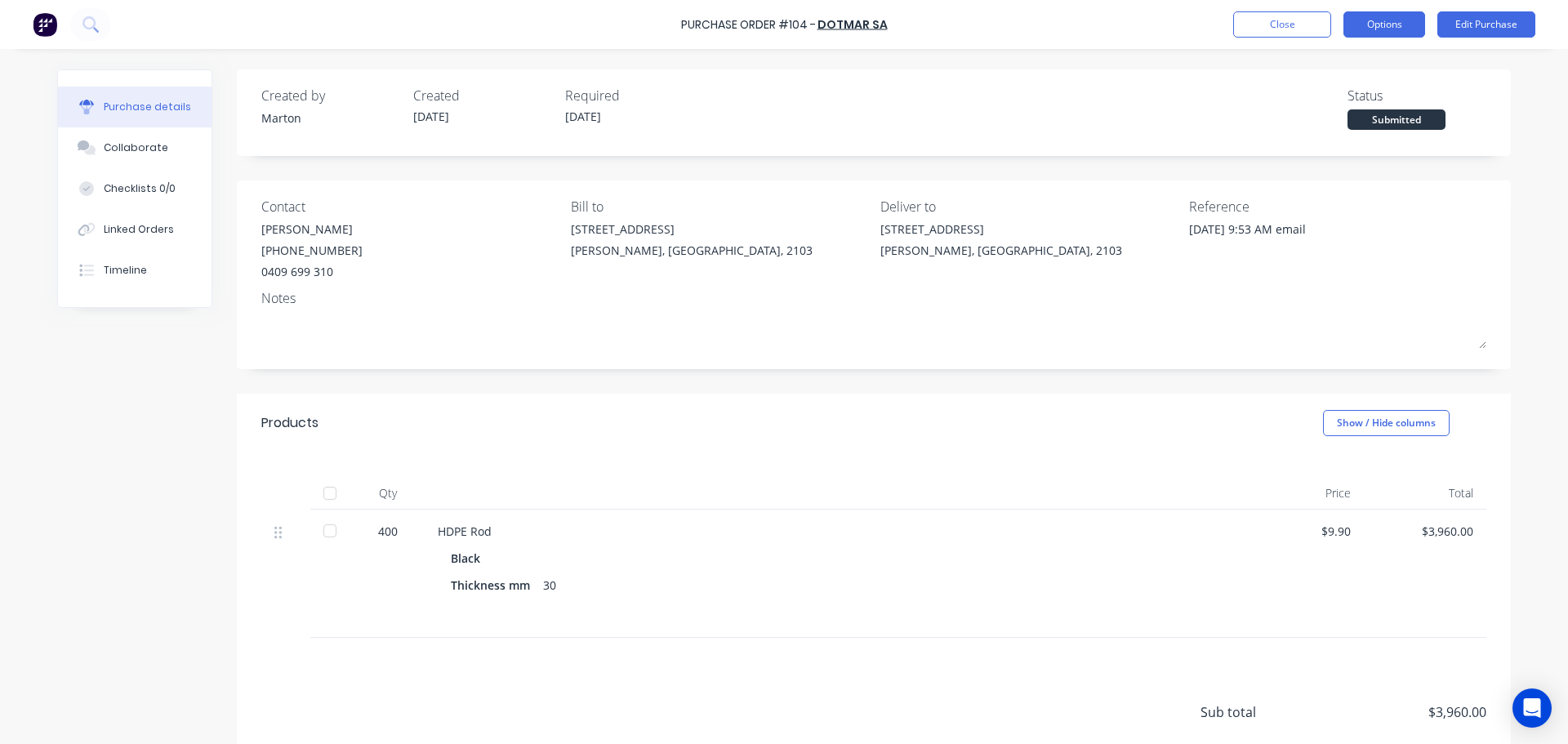
click at [1383, 20] on button "Options" at bounding box center [1384, 25] width 82 height 26
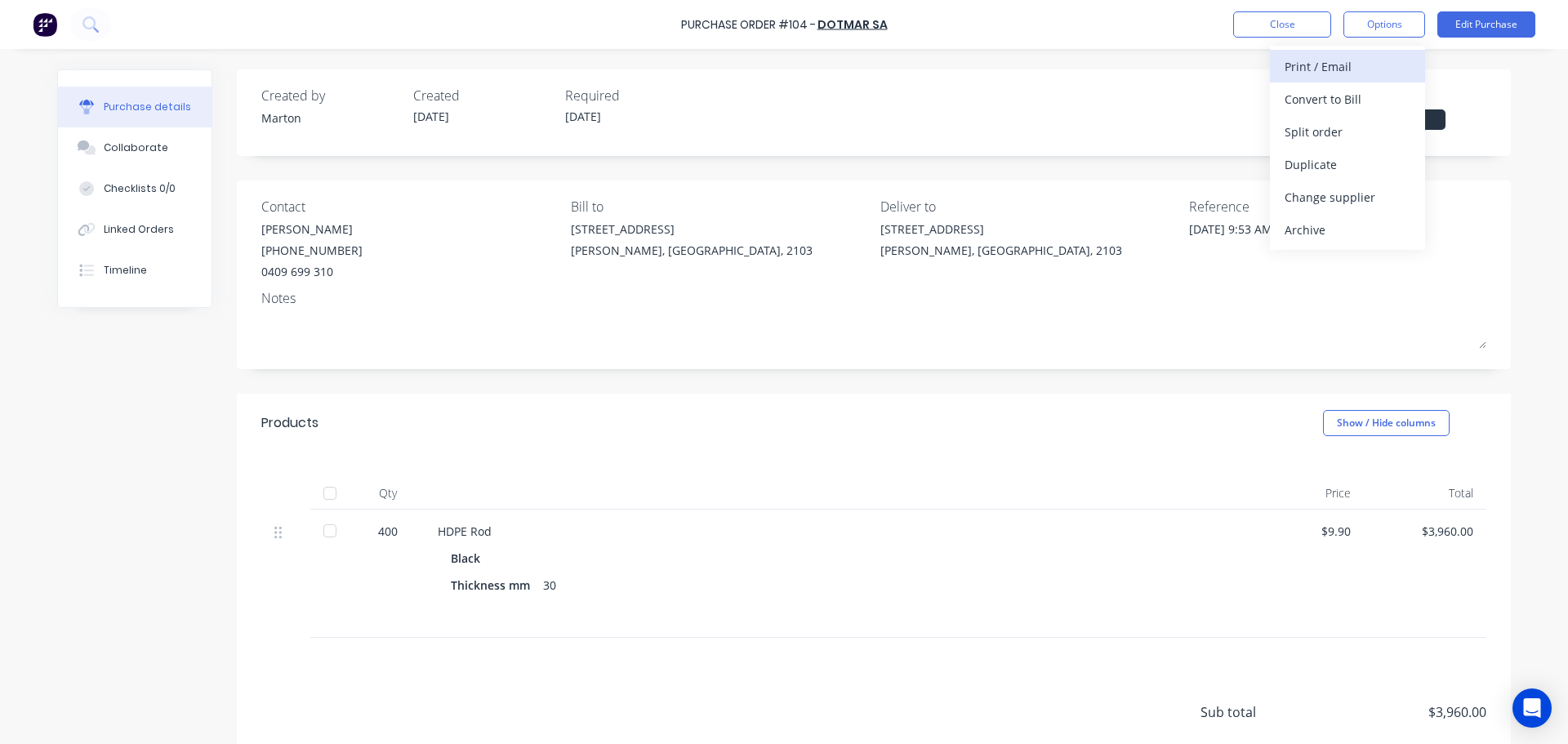
click at [1337, 74] on div "Print / Email" at bounding box center [1347, 66] width 126 height 24
click at [1322, 105] on div "With pricing" at bounding box center [1347, 98] width 126 height 24
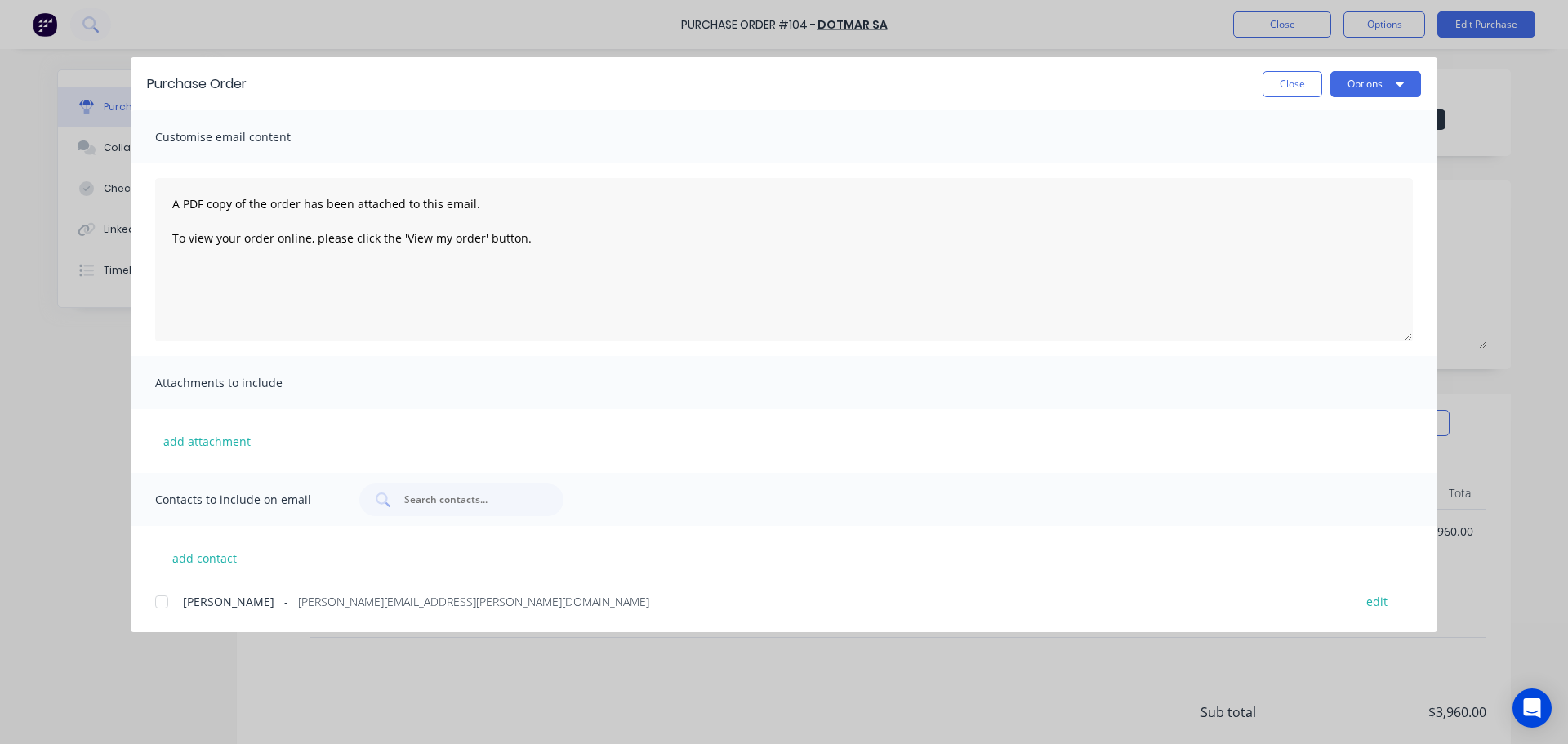
click at [168, 606] on div at bounding box center [161, 602] width 33 height 33
click at [1397, 84] on icon "button" at bounding box center [1399, 84] width 8 height 5
click at [1338, 191] on div "Email" at bounding box center [1343, 190] width 126 height 24
click at [1264, 82] on button "Close" at bounding box center [1293, 84] width 60 height 26
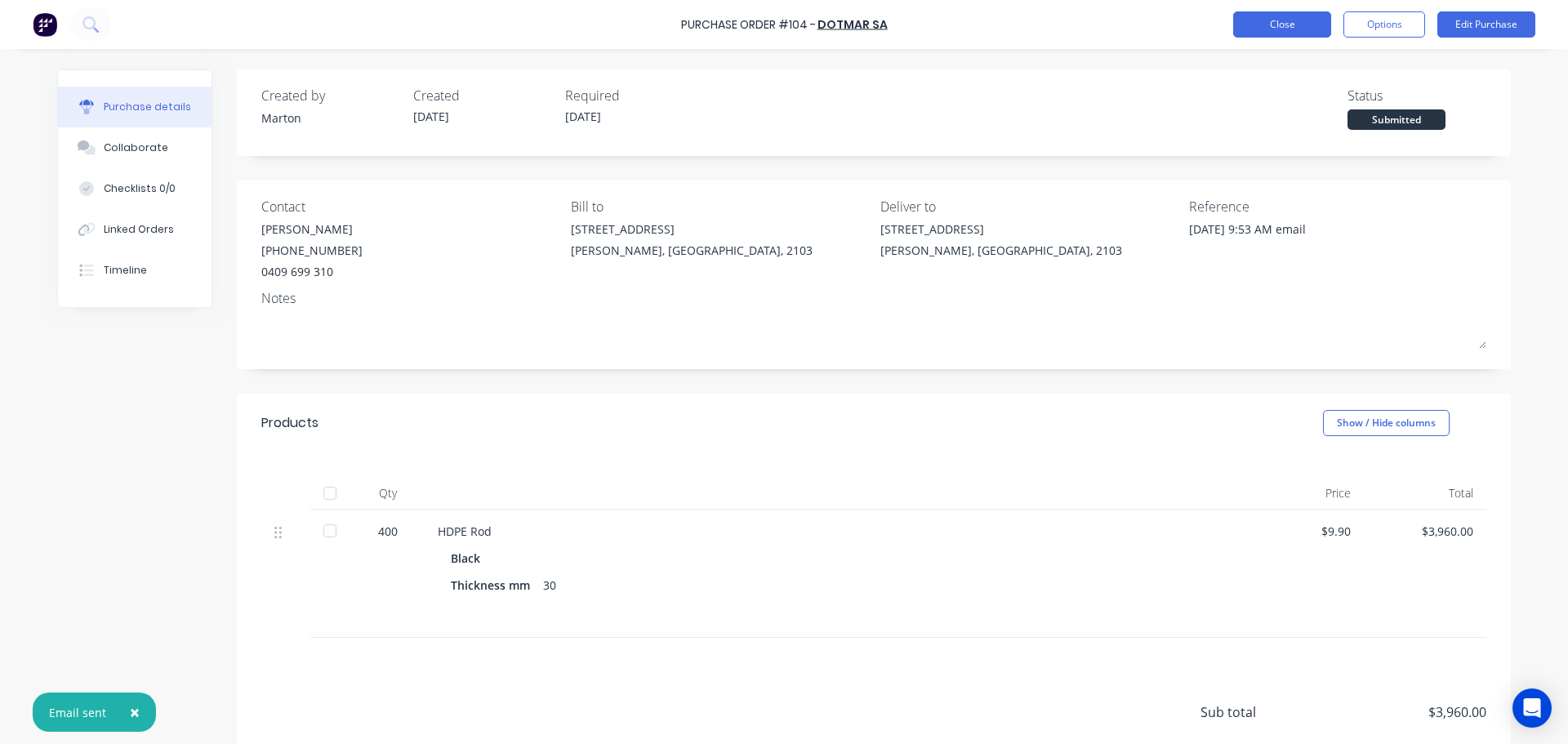
click at [1269, 27] on button "Close" at bounding box center [1282, 25] width 98 height 26
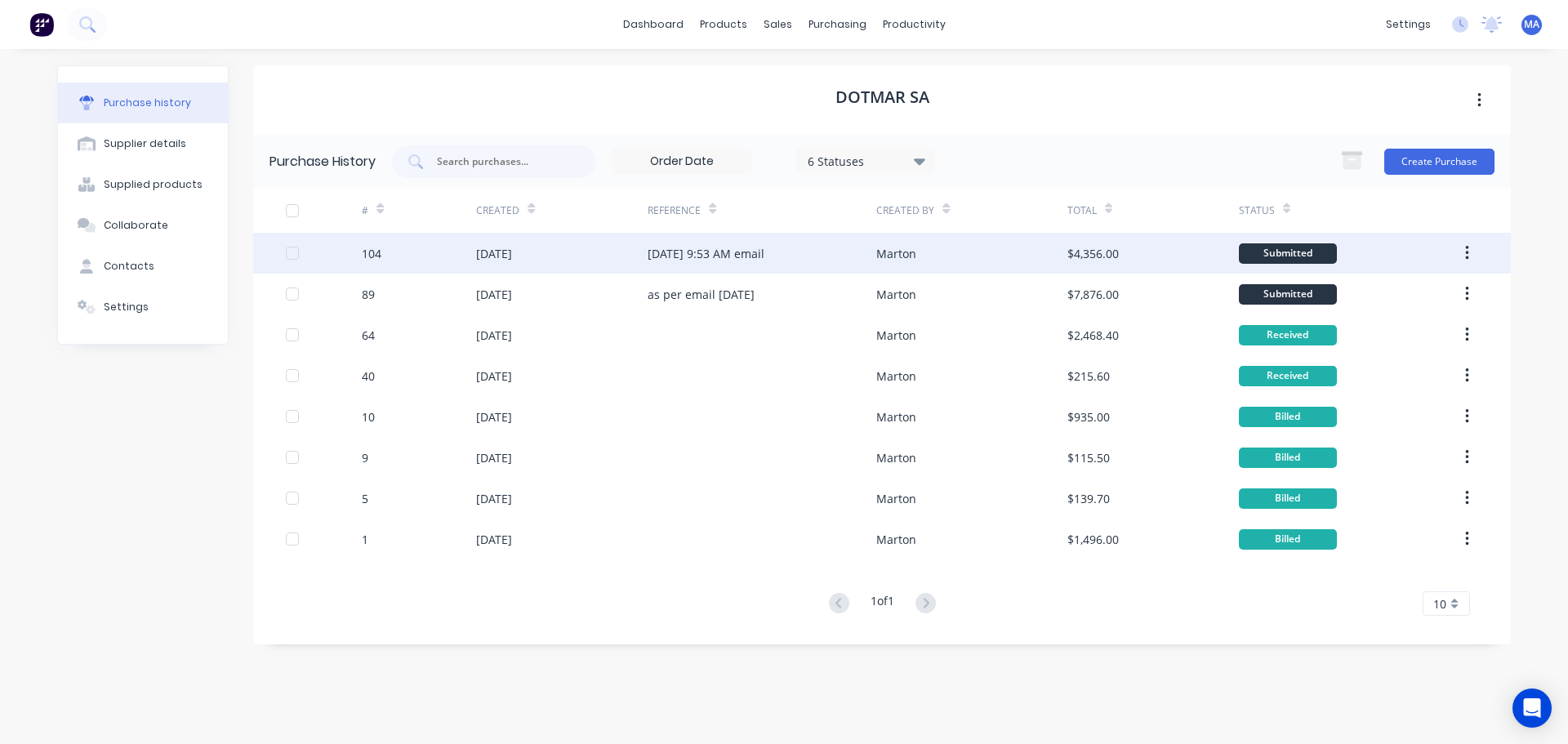
click at [571, 252] on div "[DATE]" at bounding box center [562, 253] width 171 height 40
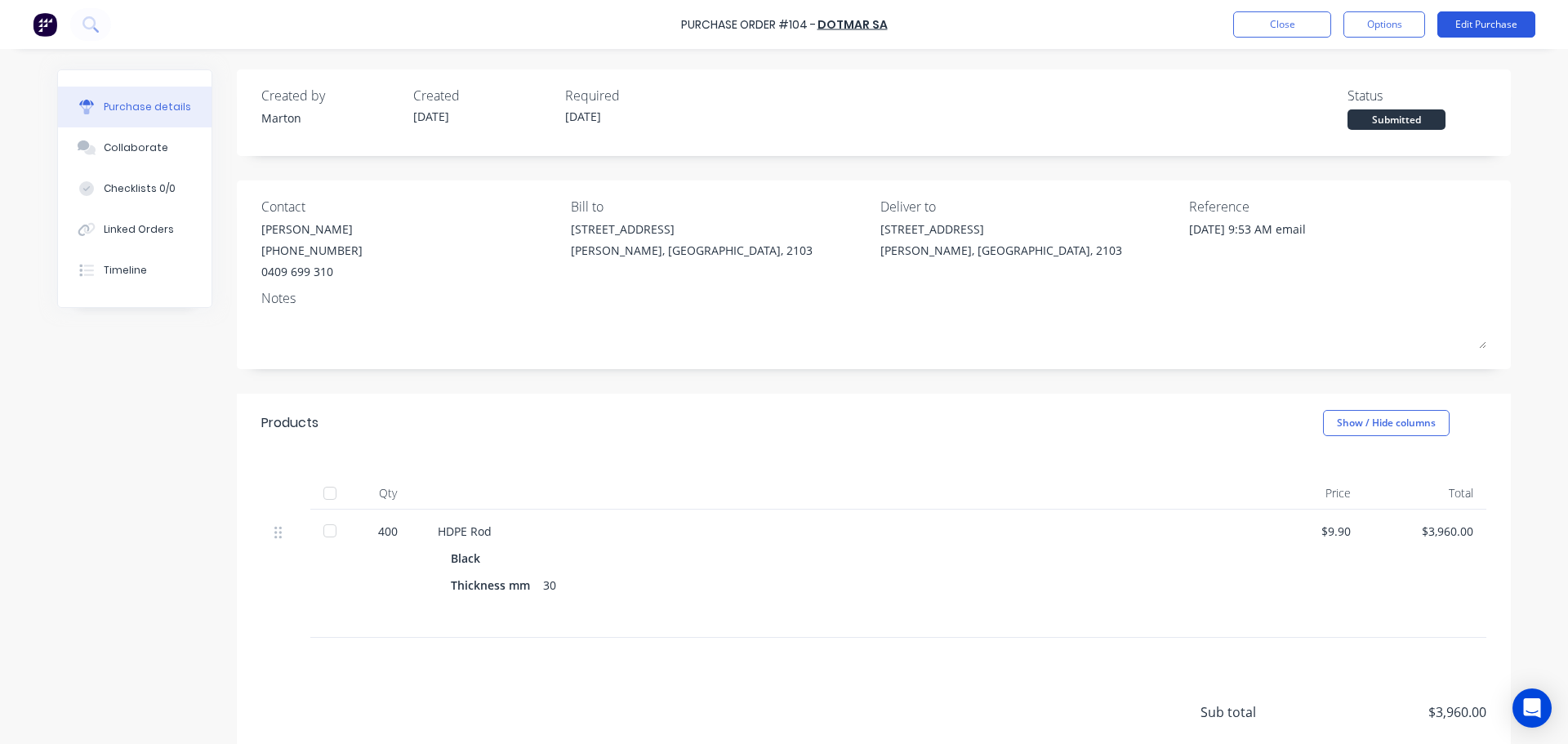
click at [1477, 22] on button "Edit Purchase" at bounding box center [1486, 25] width 98 height 26
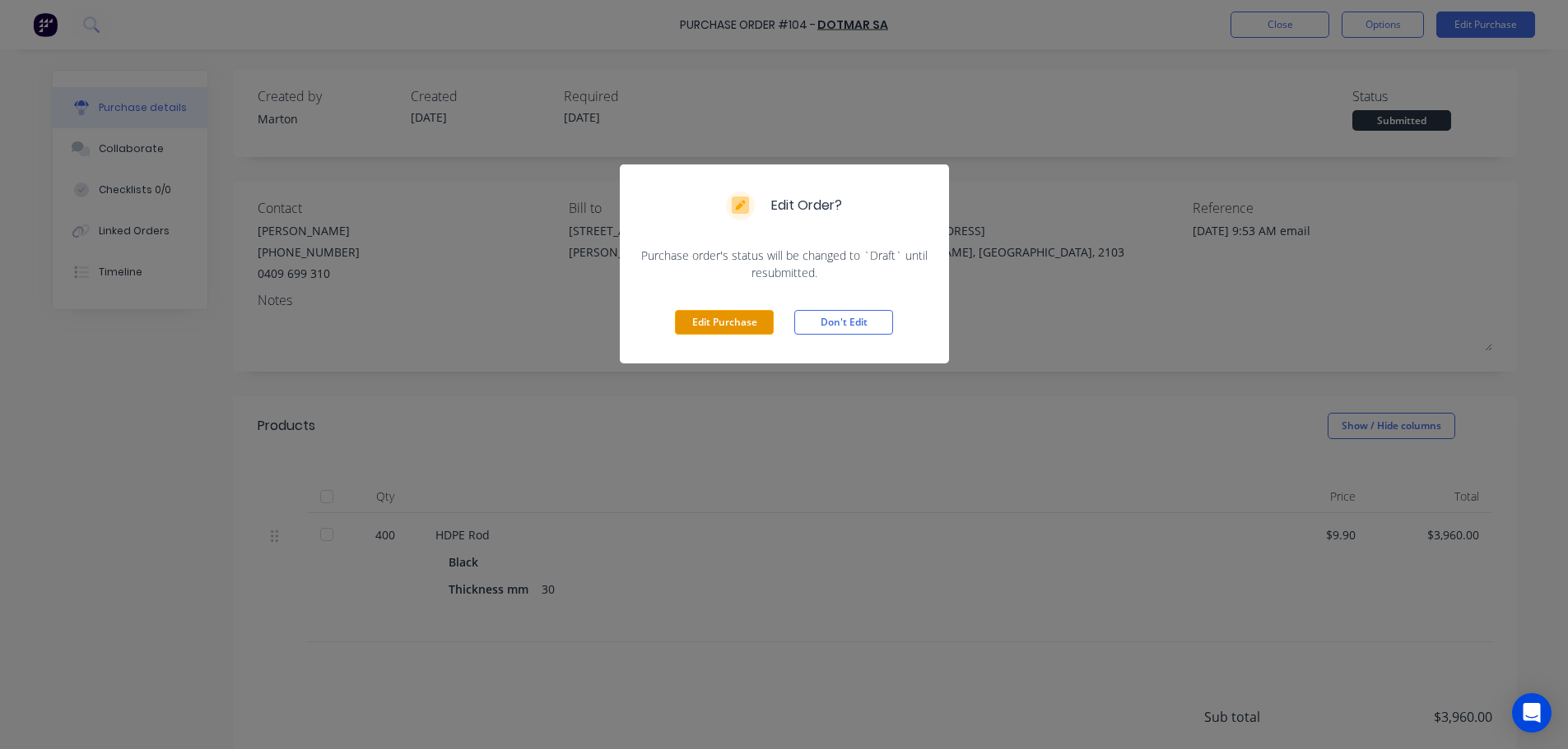
click at [723, 327] on button "Edit Purchase" at bounding box center [724, 322] width 98 height 25
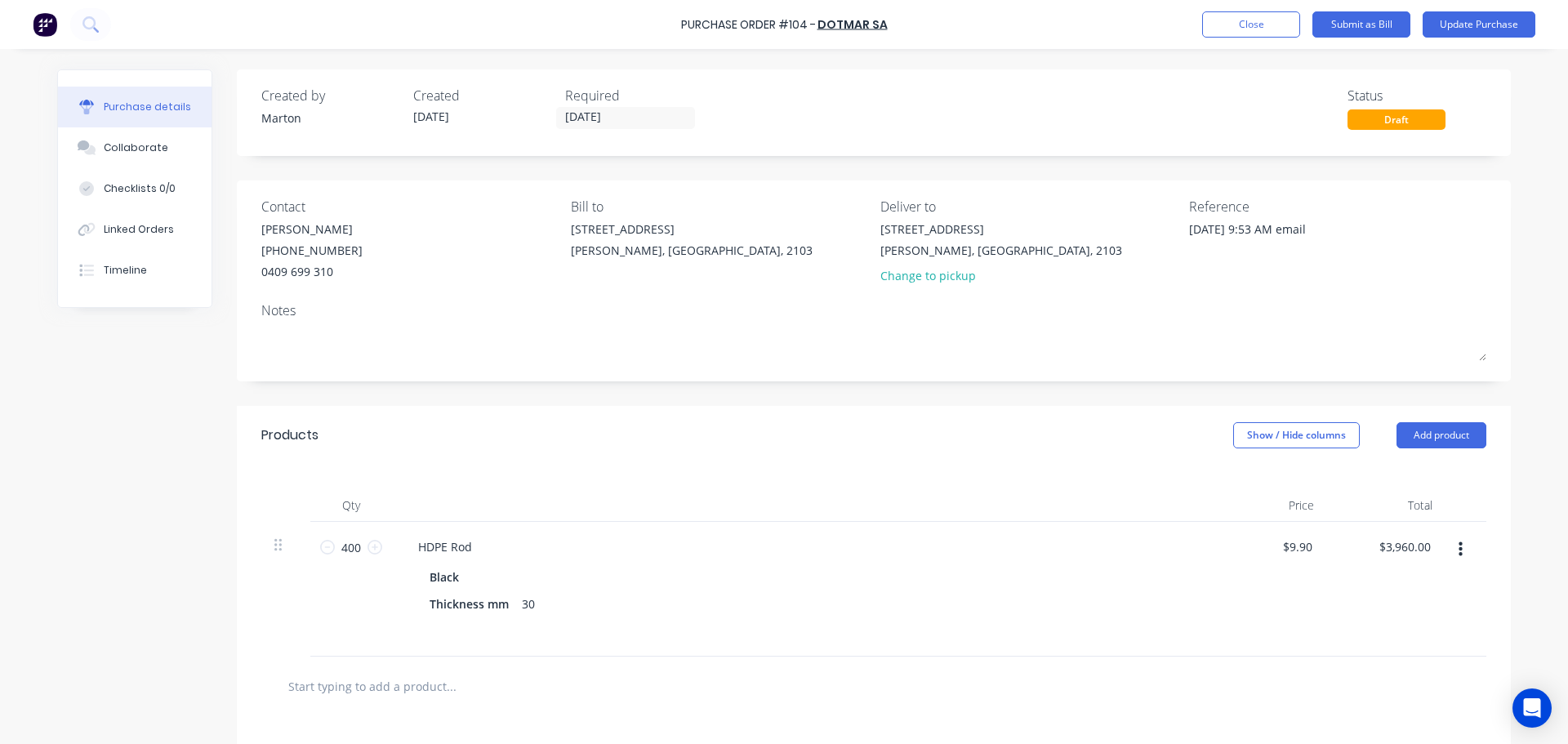
click at [1471, 551] on button "button" at bounding box center [1461, 549] width 39 height 29
click at [1382, 685] on button "Delete" at bounding box center [1411, 690] width 139 height 33
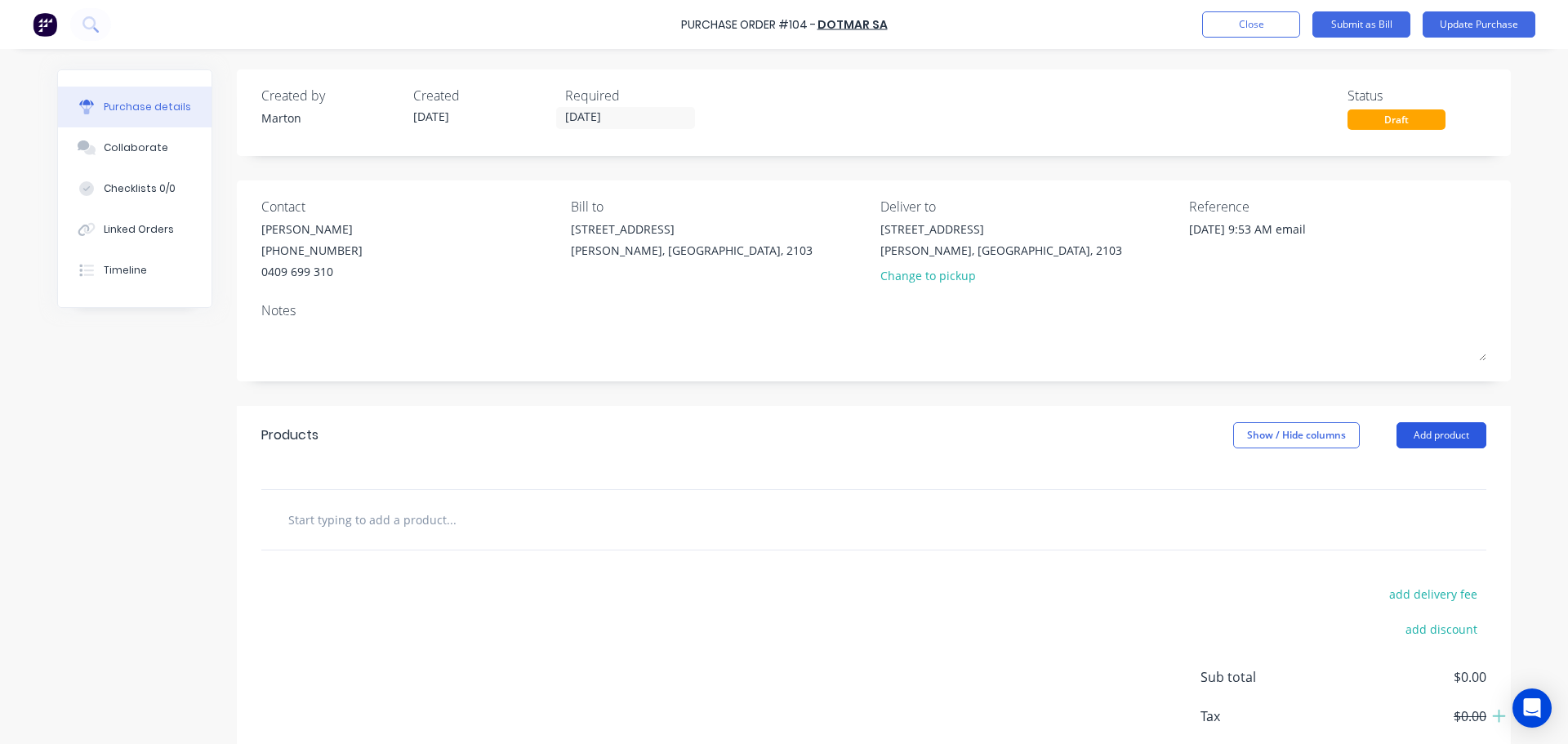
click at [1420, 438] on button "Add product" at bounding box center [1441, 435] width 90 height 26
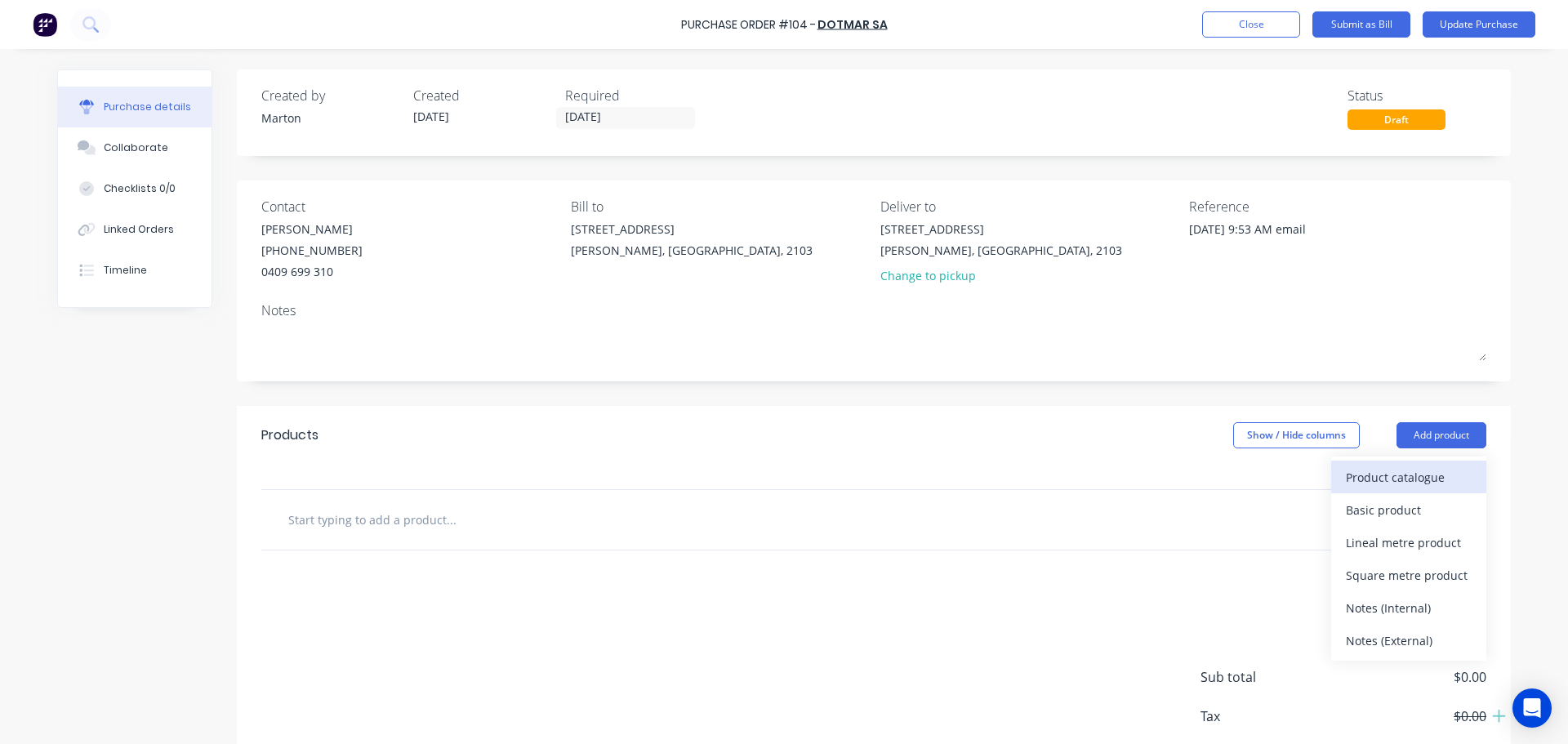
click at [1393, 467] on div "Product catalogue" at bounding box center [1409, 477] width 126 height 24
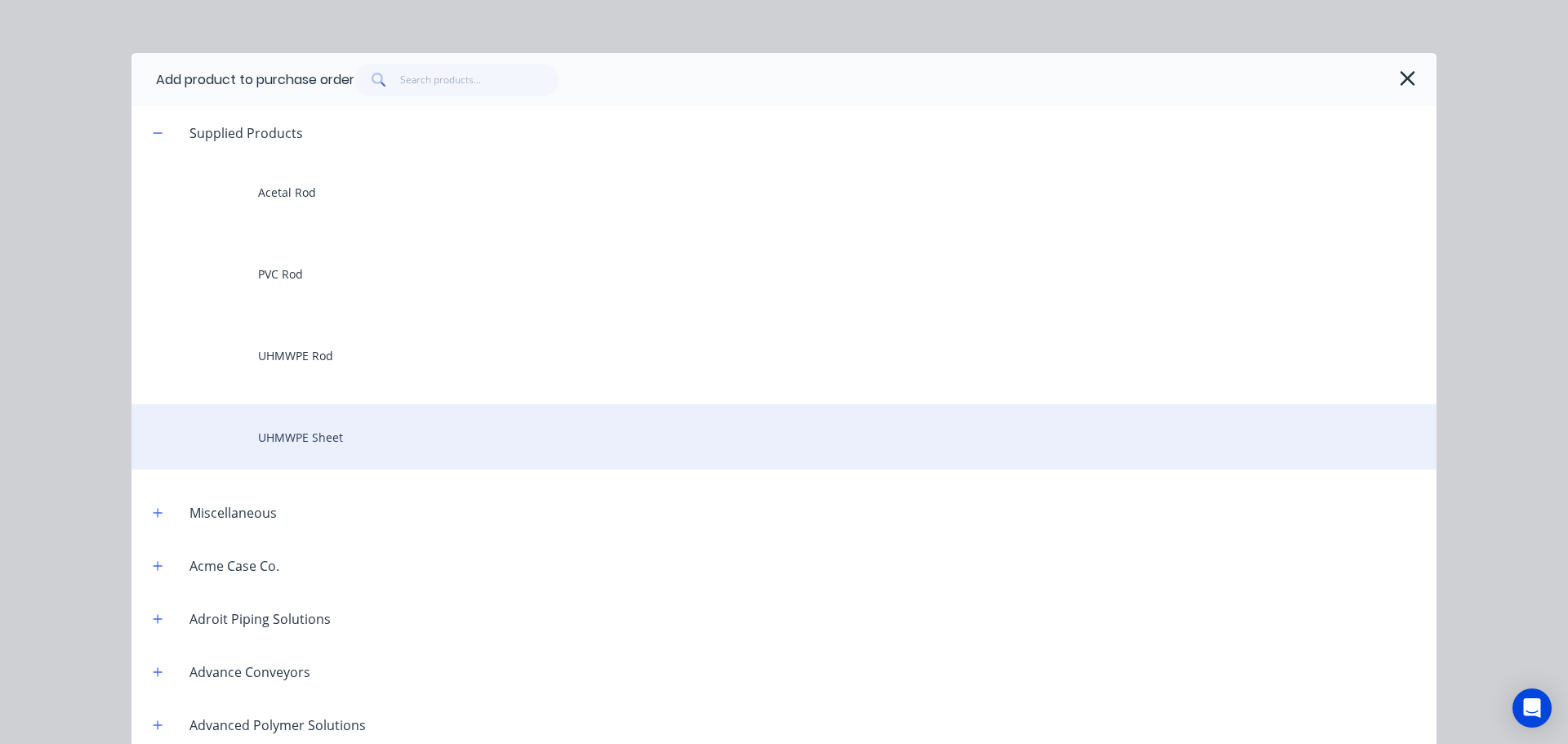
click at [354, 428] on div "UHMWPE Sheet" at bounding box center [784, 437] width 1305 height 65
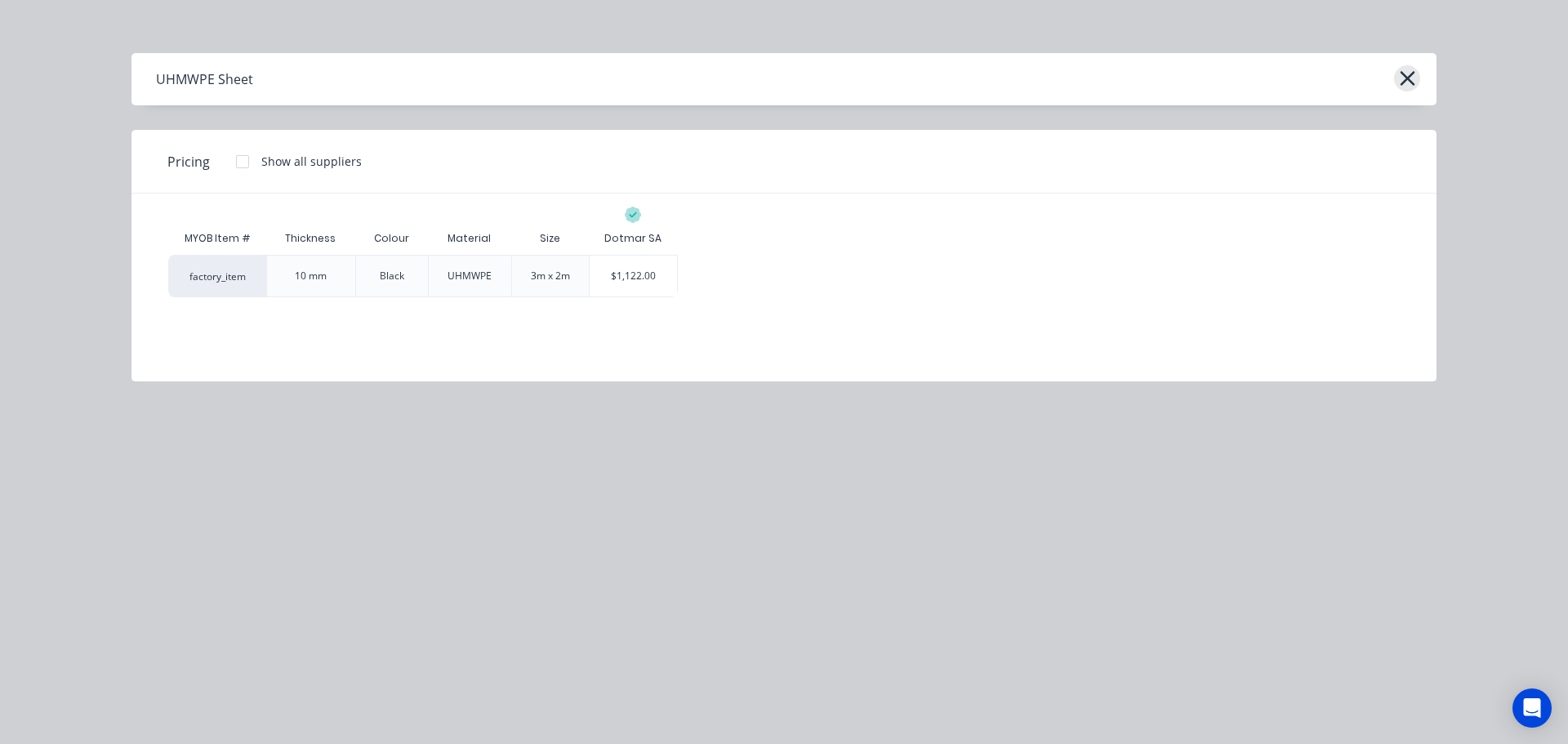
click at [1407, 76] on icon "button" at bounding box center [1408, 78] width 18 height 23
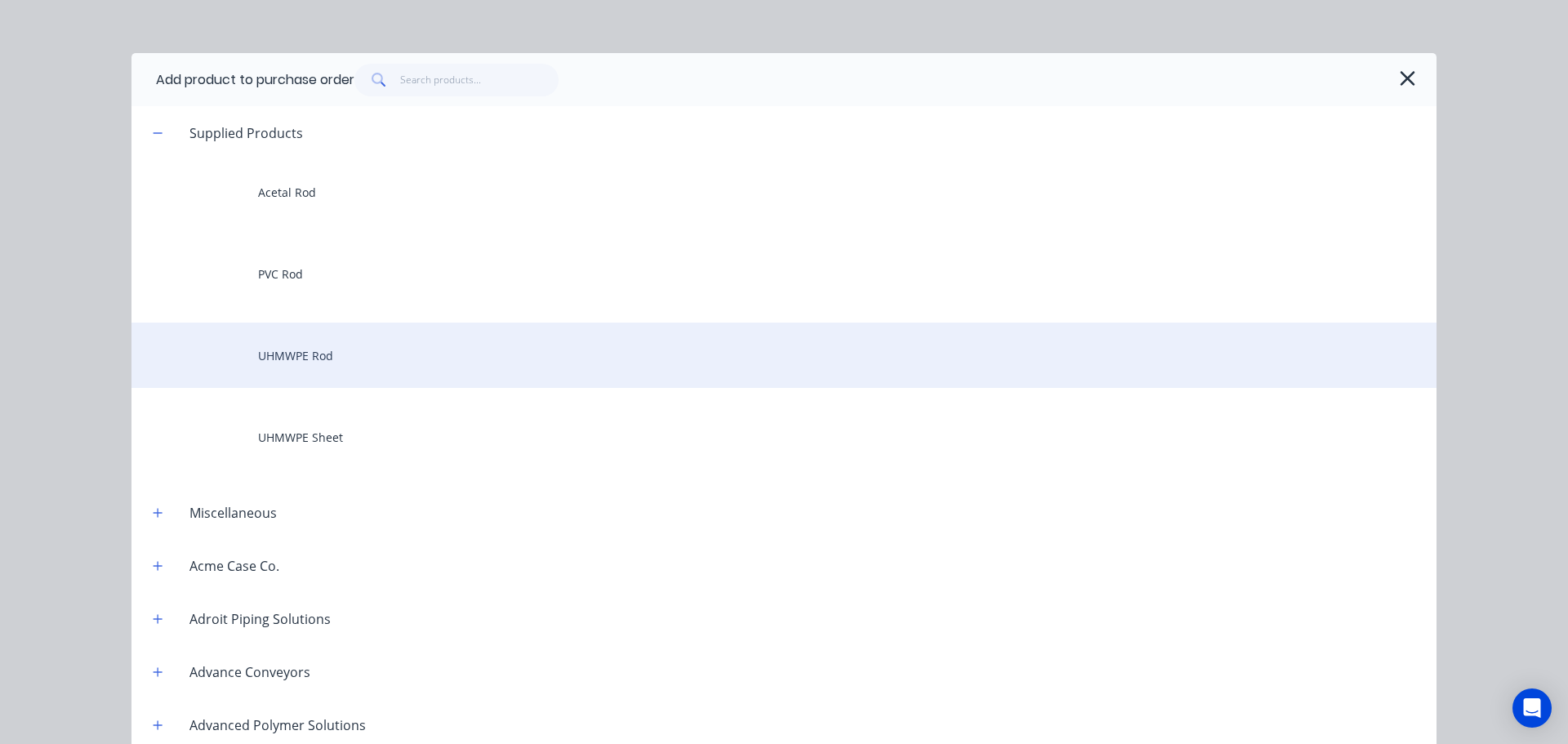
click at [368, 358] on div "UHMWPE Rod" at bounding box center [784, 355] width 1305 height 65
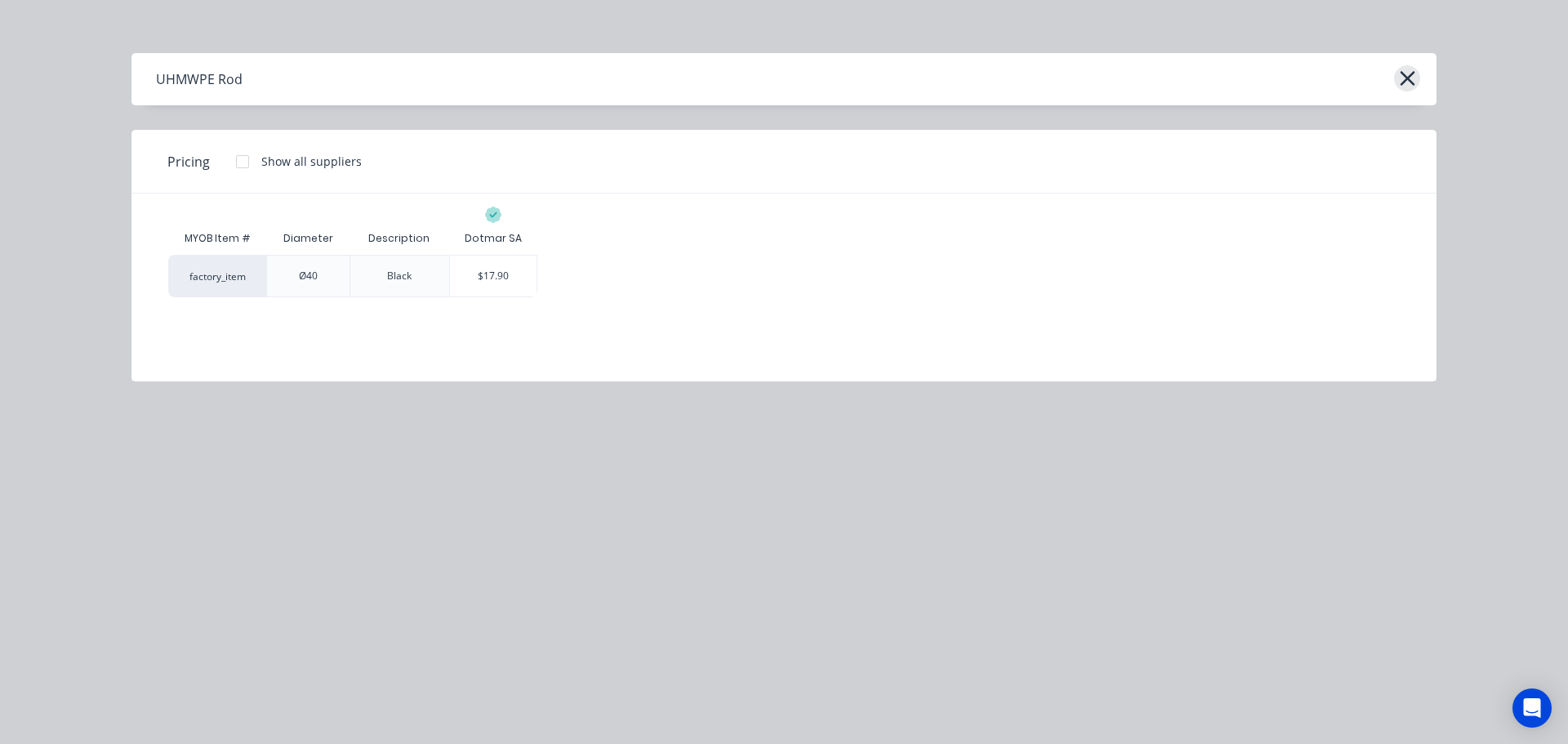
click at [1397, 81] on button "button" at bounding box center [1408, 78] width 26 height 26
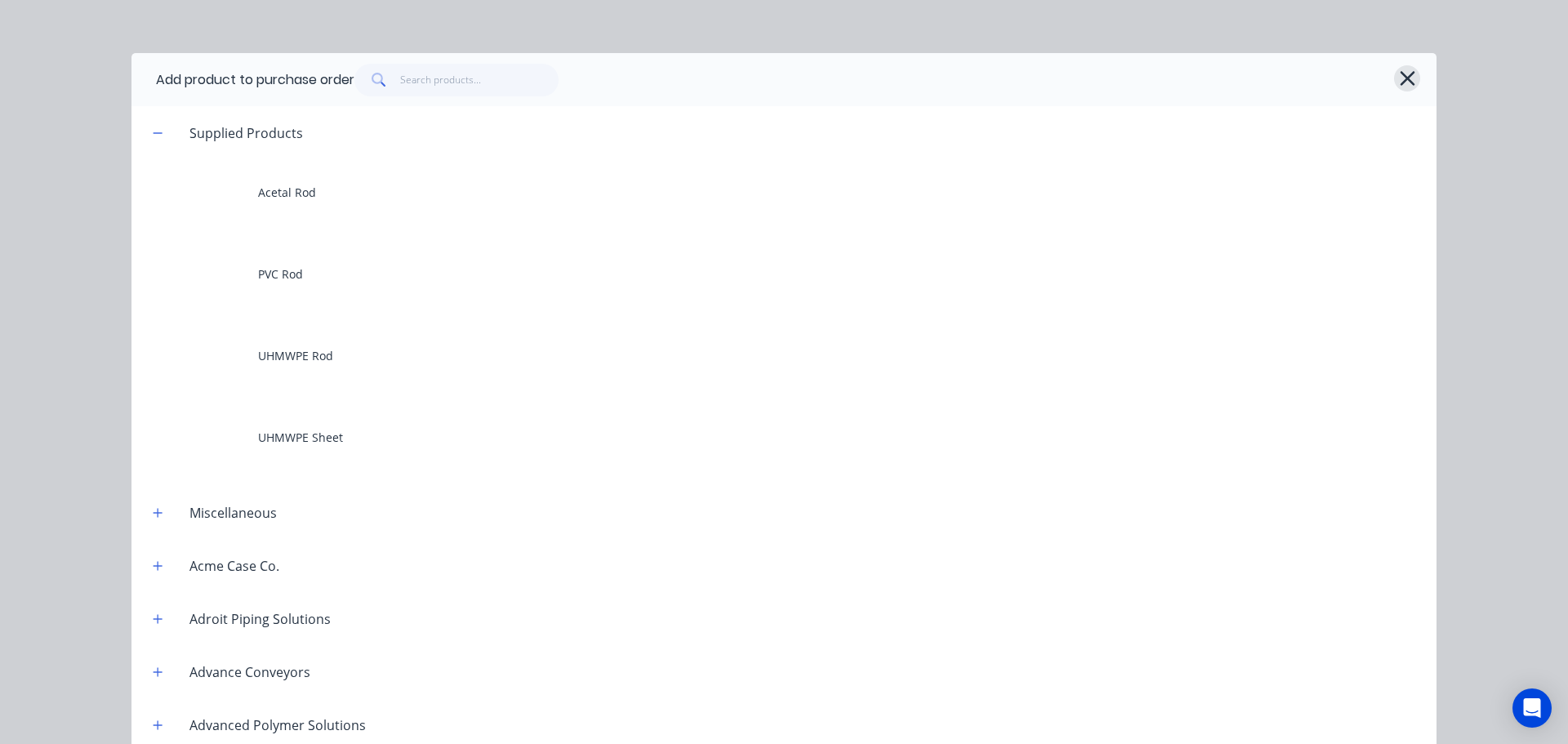
click at [1412, 82] on button "button" at bounding box center [1408, 78] width 26 height 26
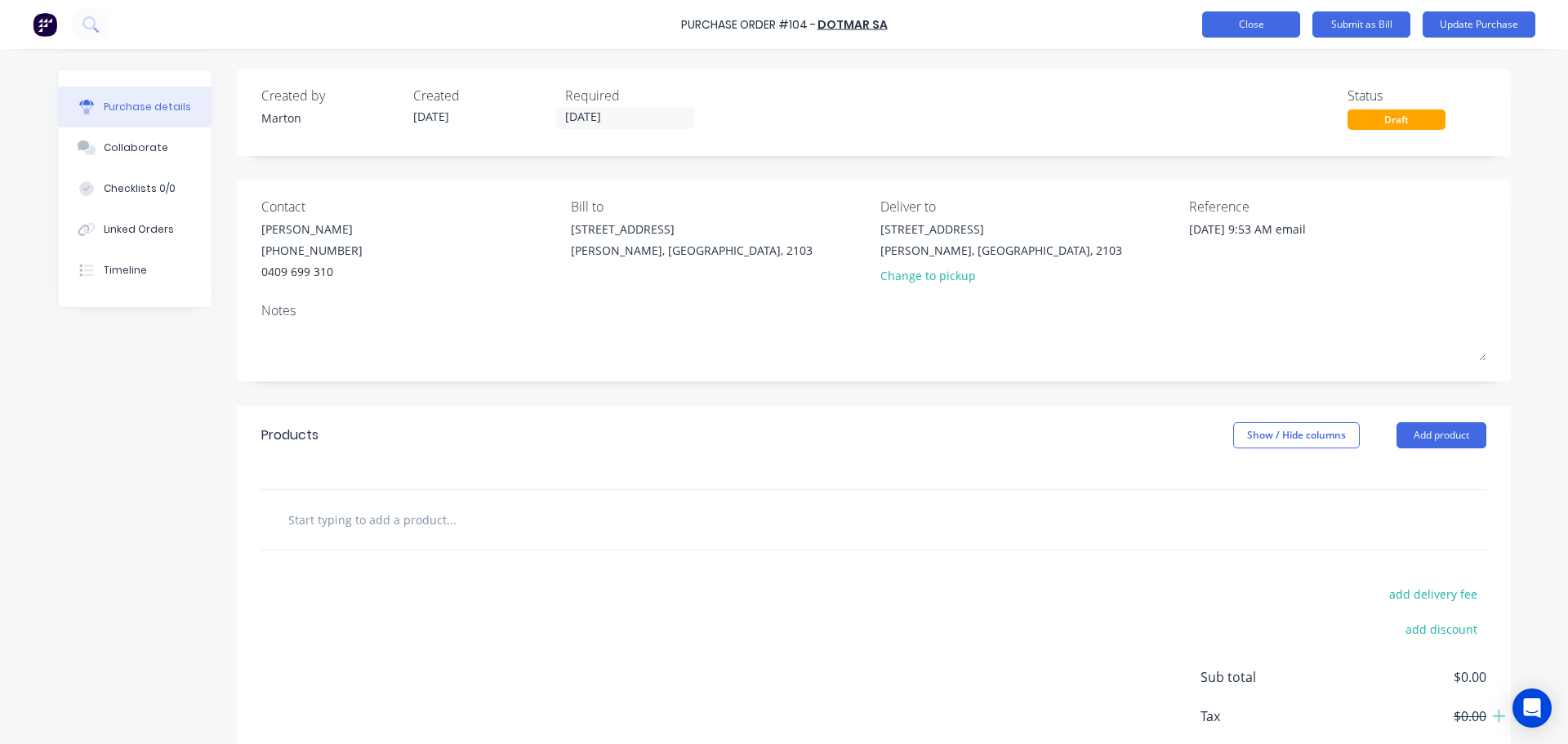
click at [1295, 29] on button "Close" at bounding box center [1251, 25] width 98 height 26
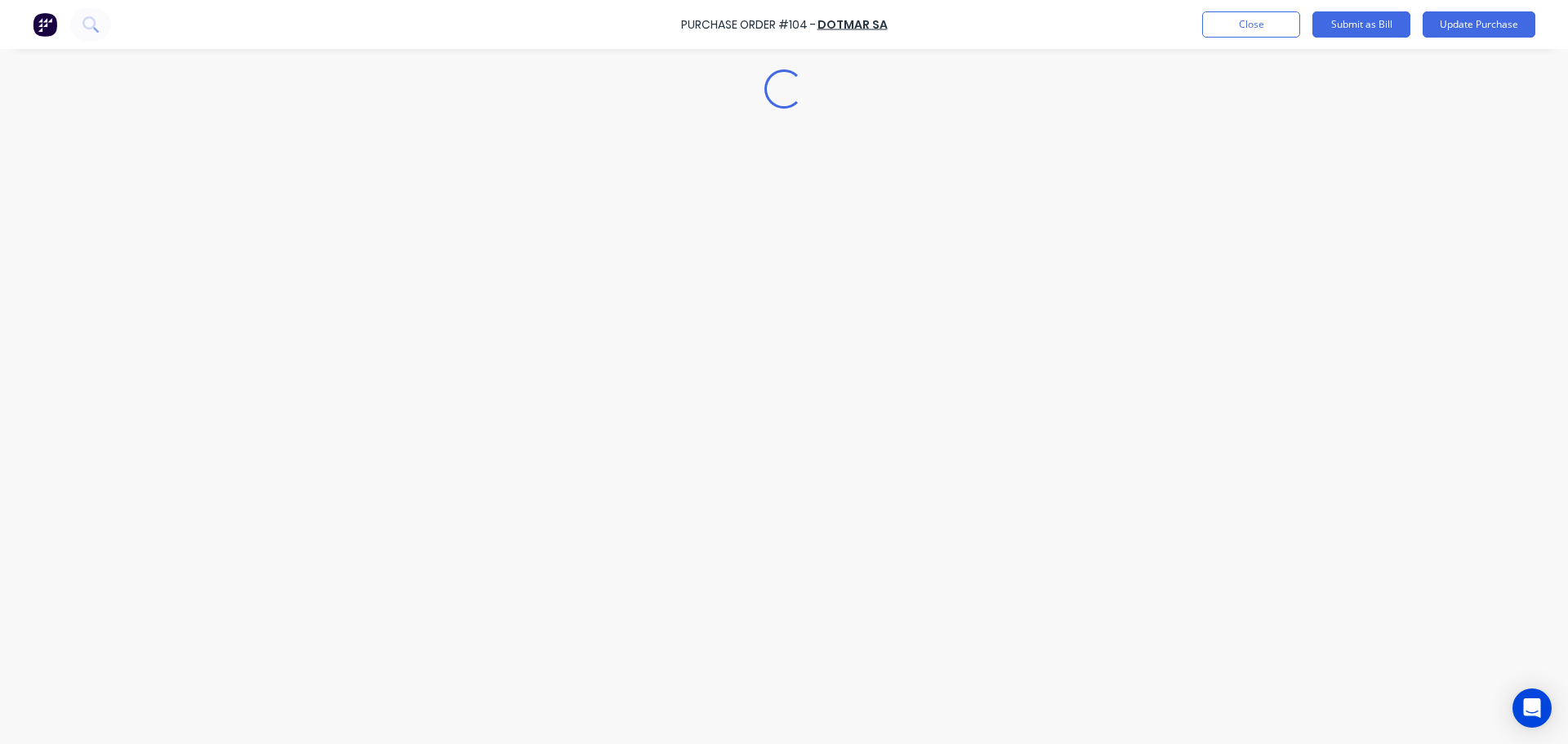
type textarea "x"
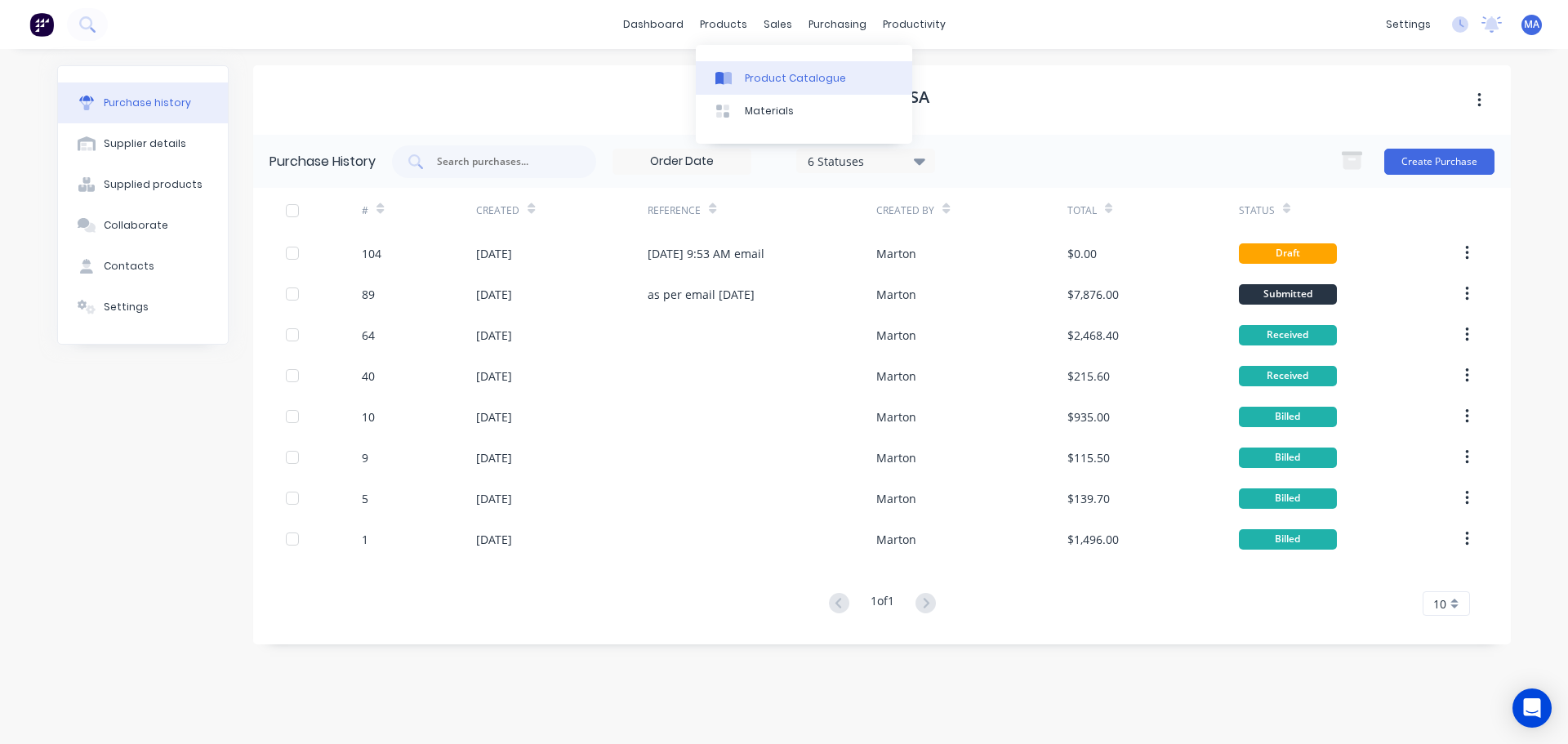
click at [746, 71] on div "Product Catalogue" at bounding box center [795, 78] width 101 height 15
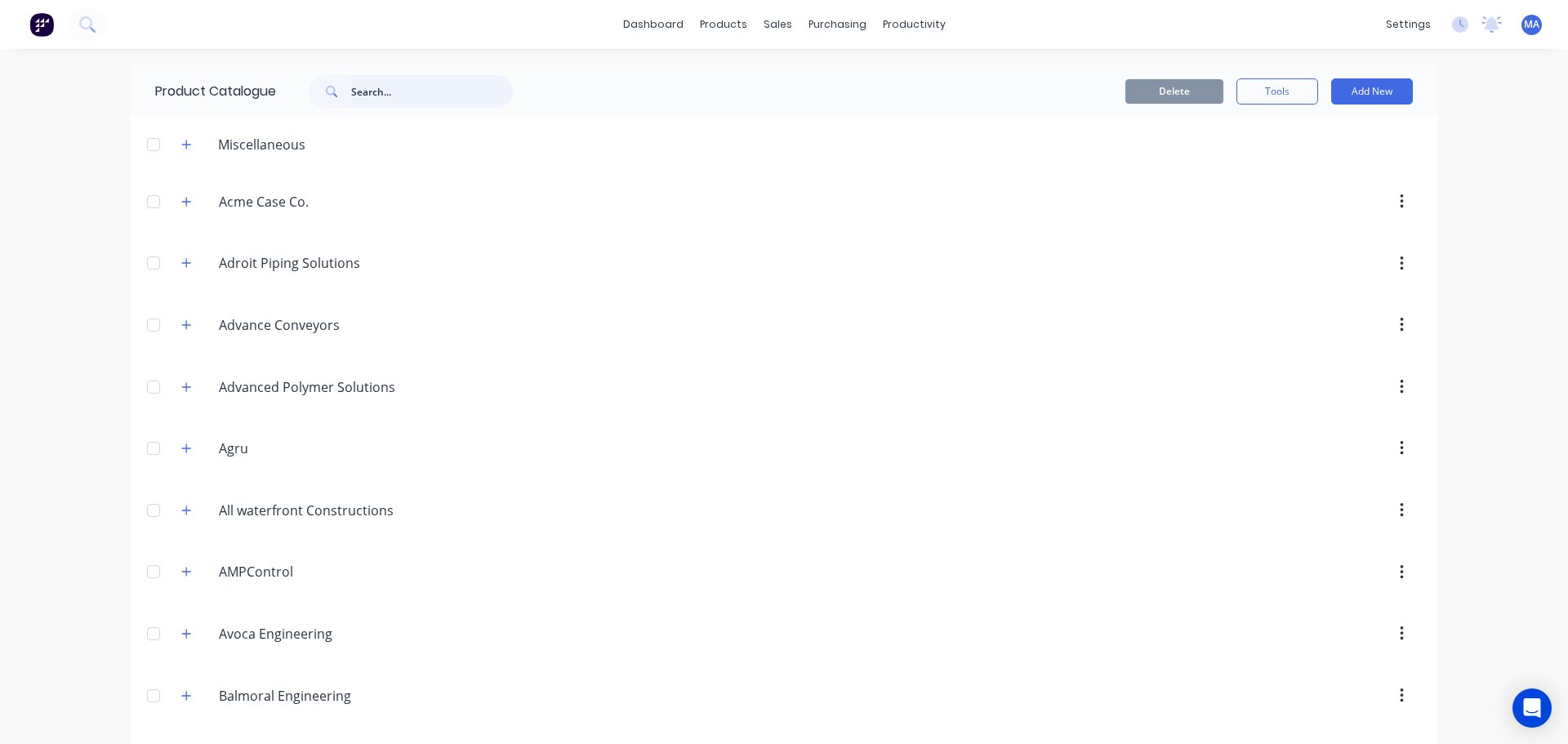
click at [354, 85] on input "text" at bounding box center [432, 91] width 162 height 33
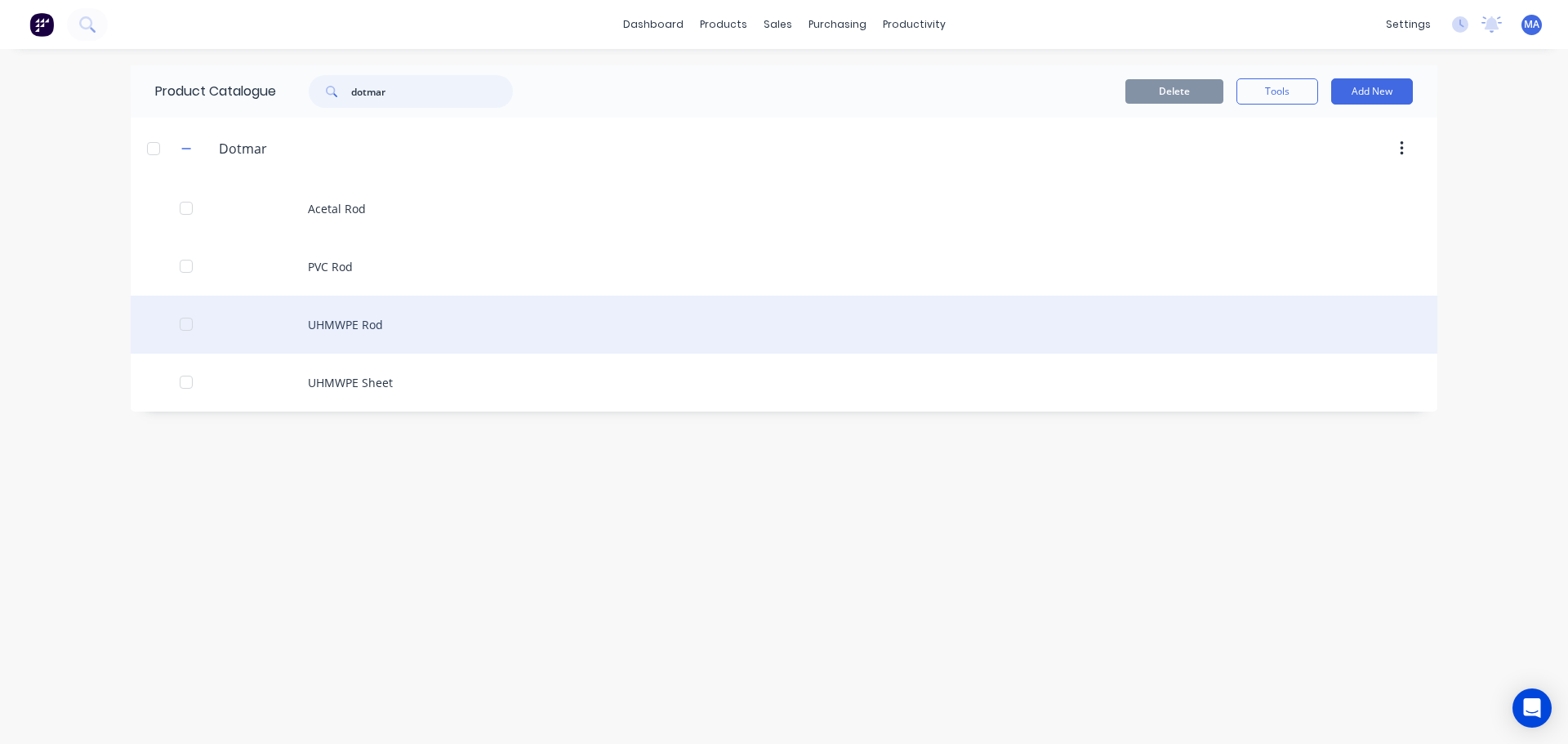
type input "dotmar"
click at [362, 321] on div "UHMWPE Rod" at bounding box center [784, 325] width 1307 height 58
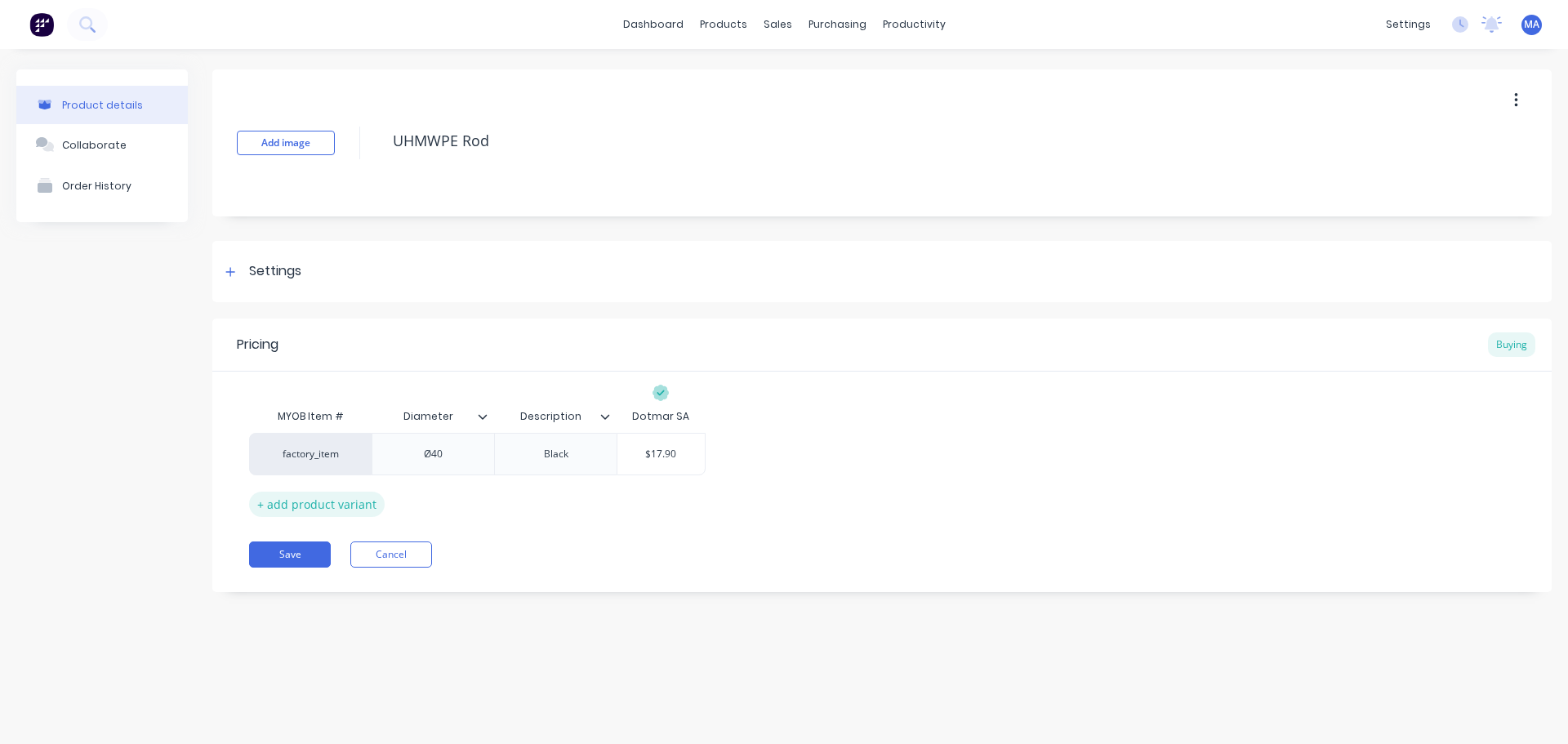
click at [362, 499] on div "+ add product variant" at bounding box center [317, 504] width 135 height 26
type textarea "x"
click at [454, 502] on div at bounding box center [434, 496] width 82 height 21
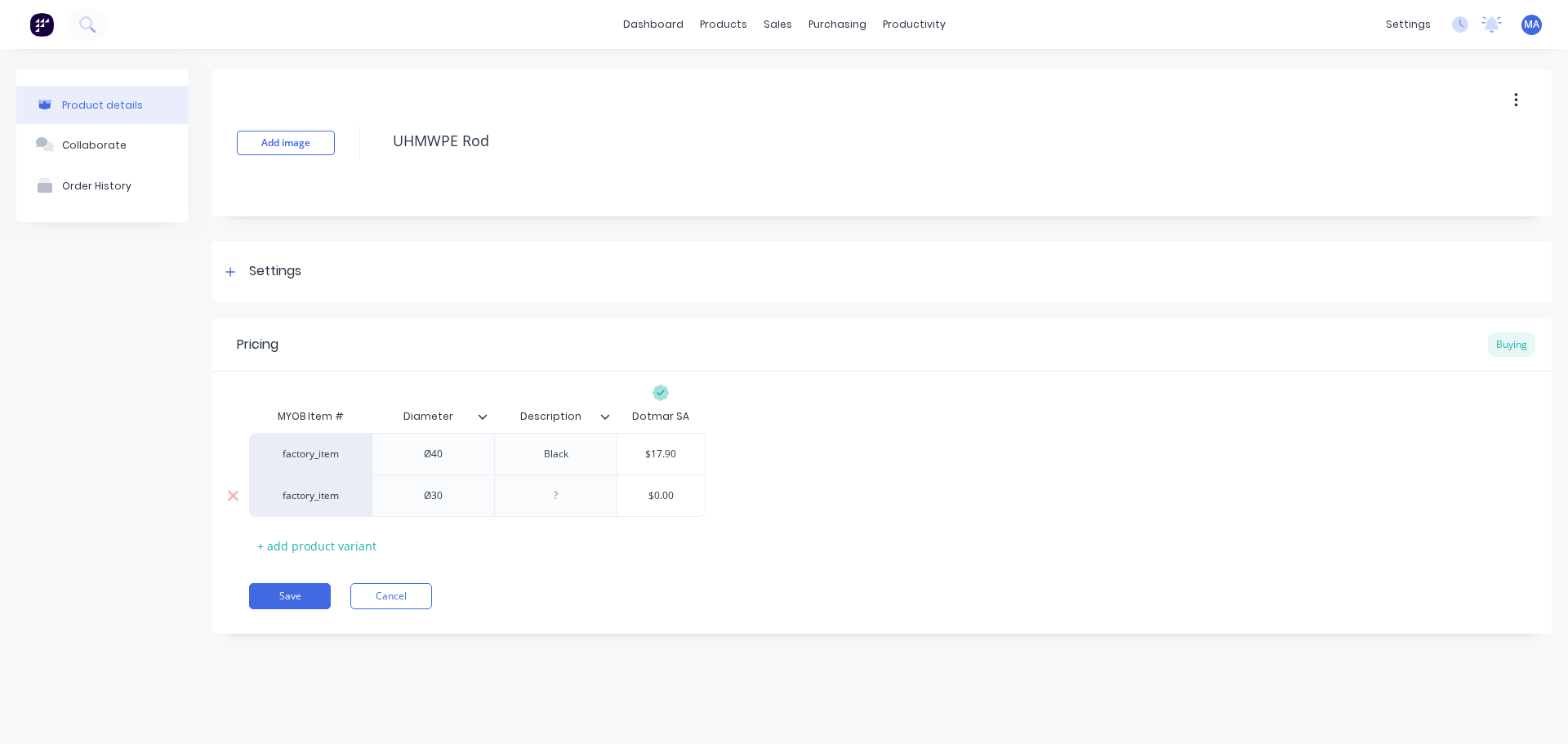
type textarea "x"
click at [549, 500] on div at bounding box center [556, 496] width 82 height 21
type textarea "x"
type input "$0.00"
type textarea "x"
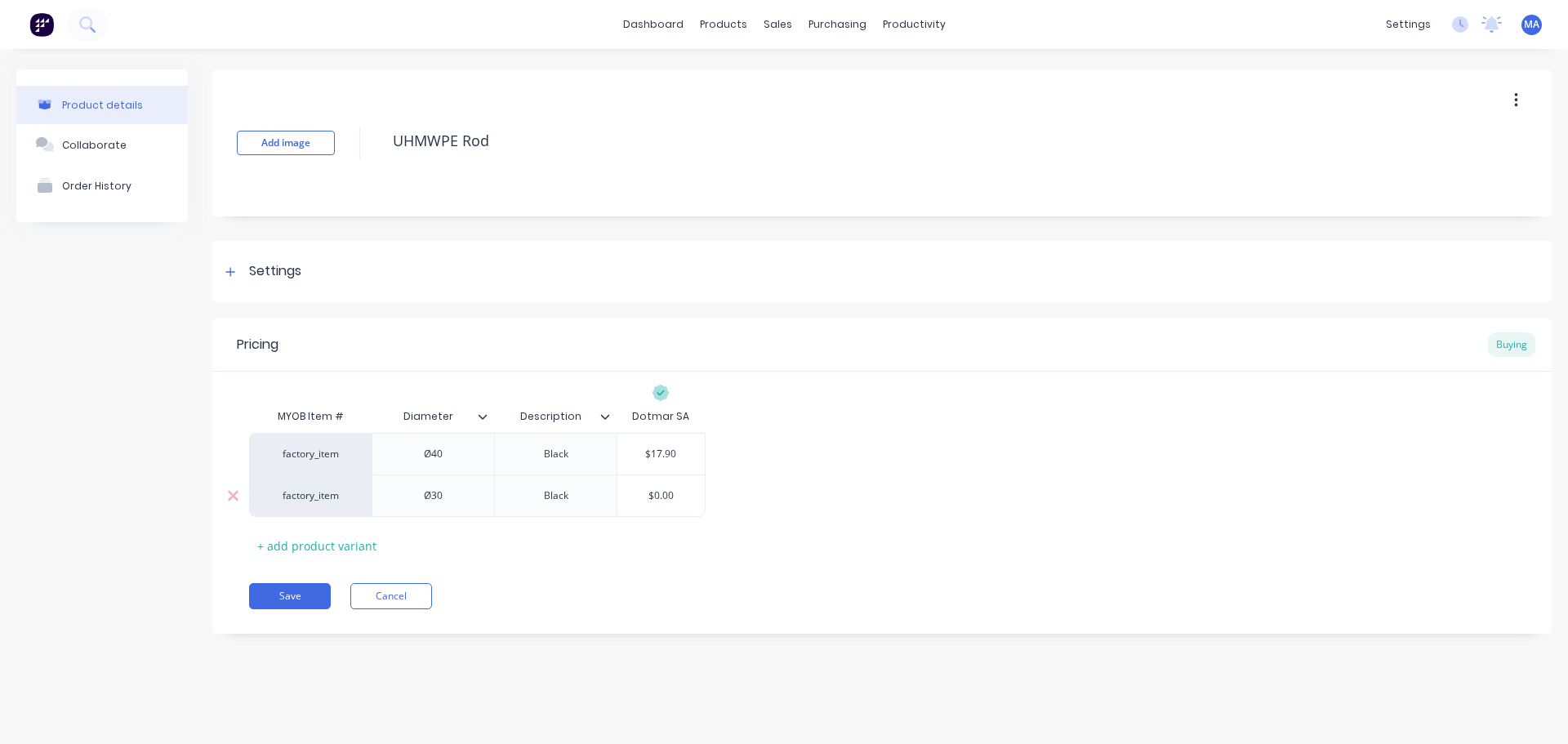
type input "$0.009"
type textarea "x"
type input "$0.009."
type textarea "x"
click at [641, 583] on div "Save Cancel" at bounding box center [901, 596] width 1303 height 26
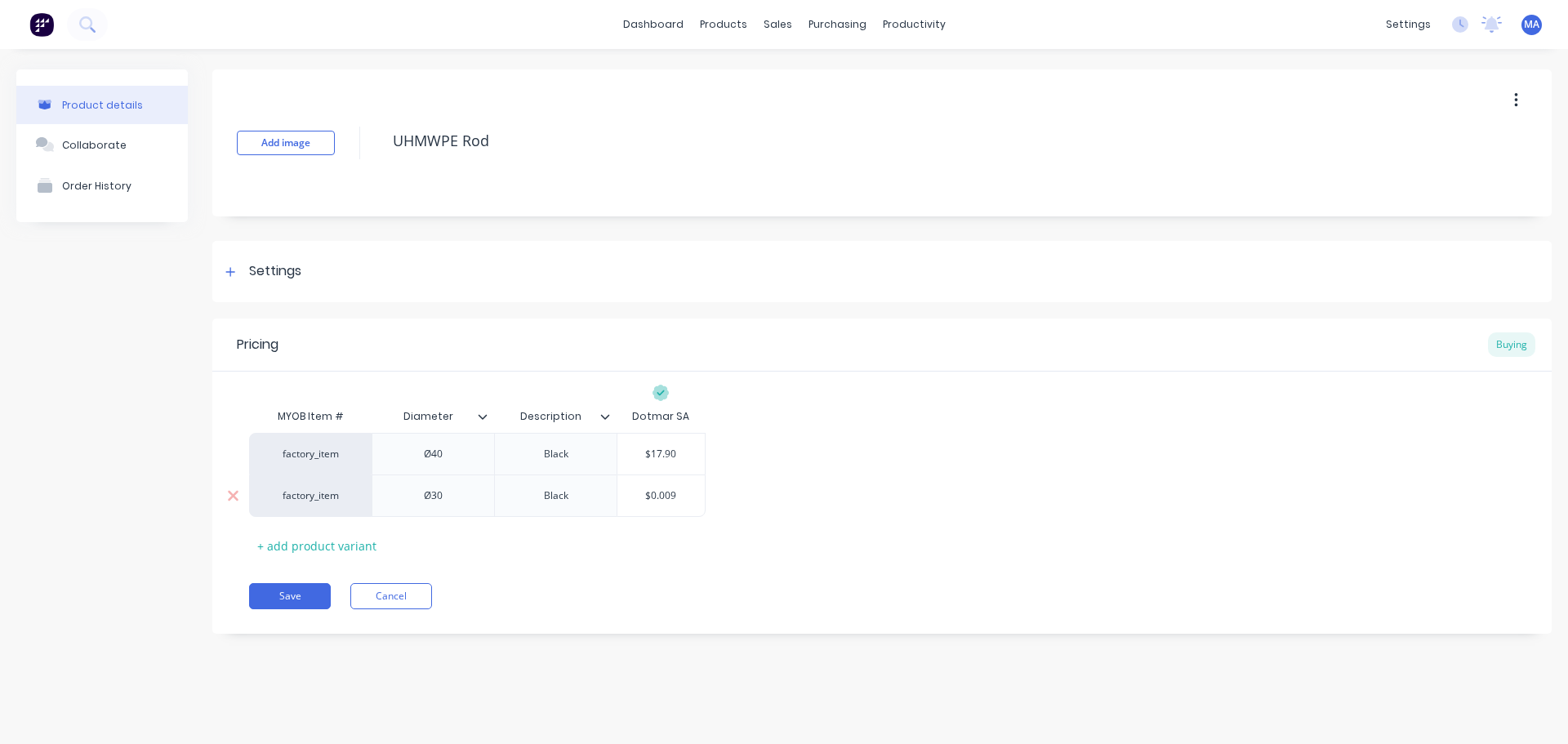
type input "$0.009"
drag, startPoint x: 695, startPoint y: 501, endPoint x: 577, endPoint y: 500, distance: 118.0
click at [577, 500] on div "factory_item Ø30 Black $0.009 $0.009" at bounding box center [477, 496] width 456 height 42
type textarea "x"
type input "9"
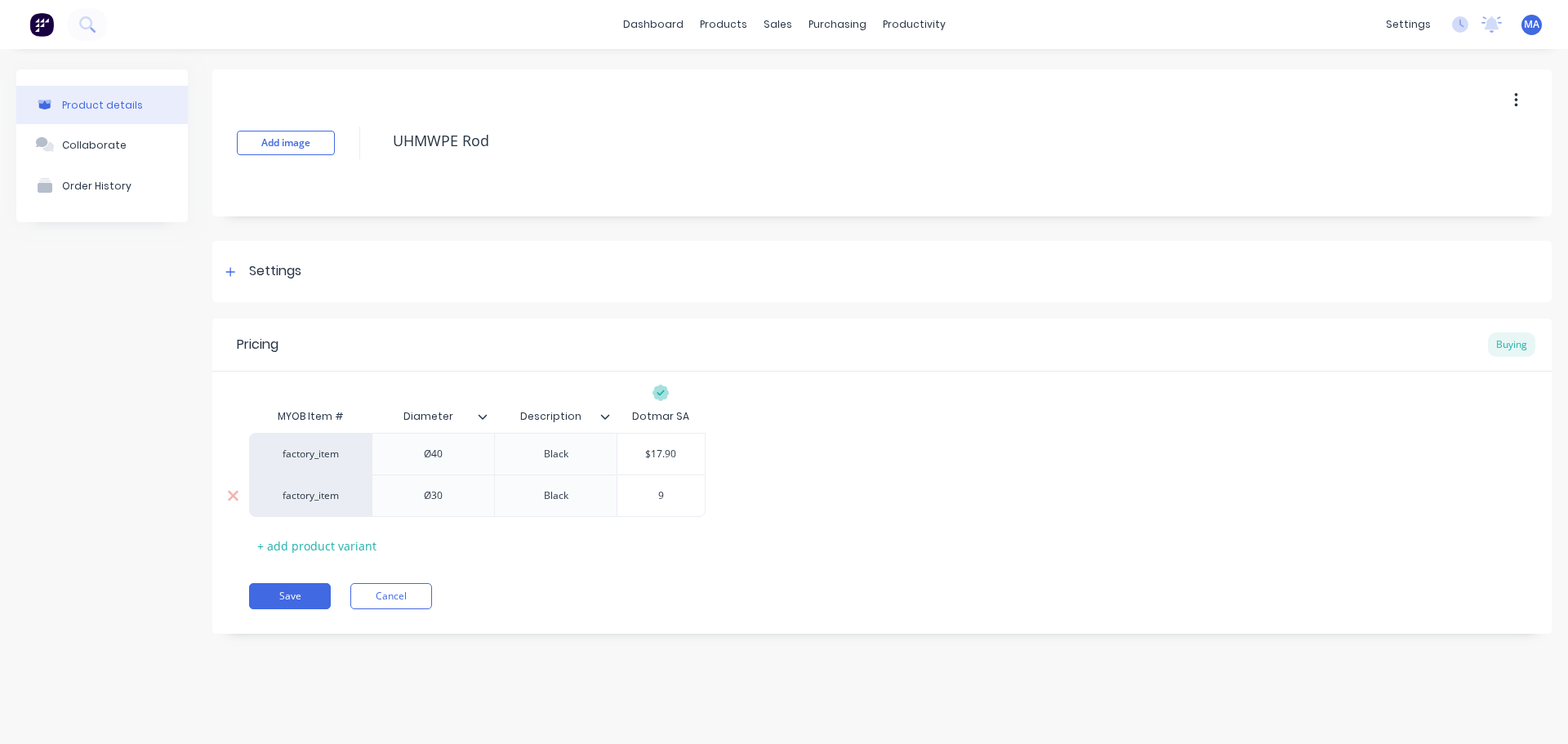
type textarea "x"
type input "9.9"
type textarea "x"
type input "9.9"
click at [551, 565] on div "Pricing Buying MYOB Item # Diameter Description Dotmar SA factory_item Ø40 Blac…" at bounding box center [882, 476] width 1339 height 316
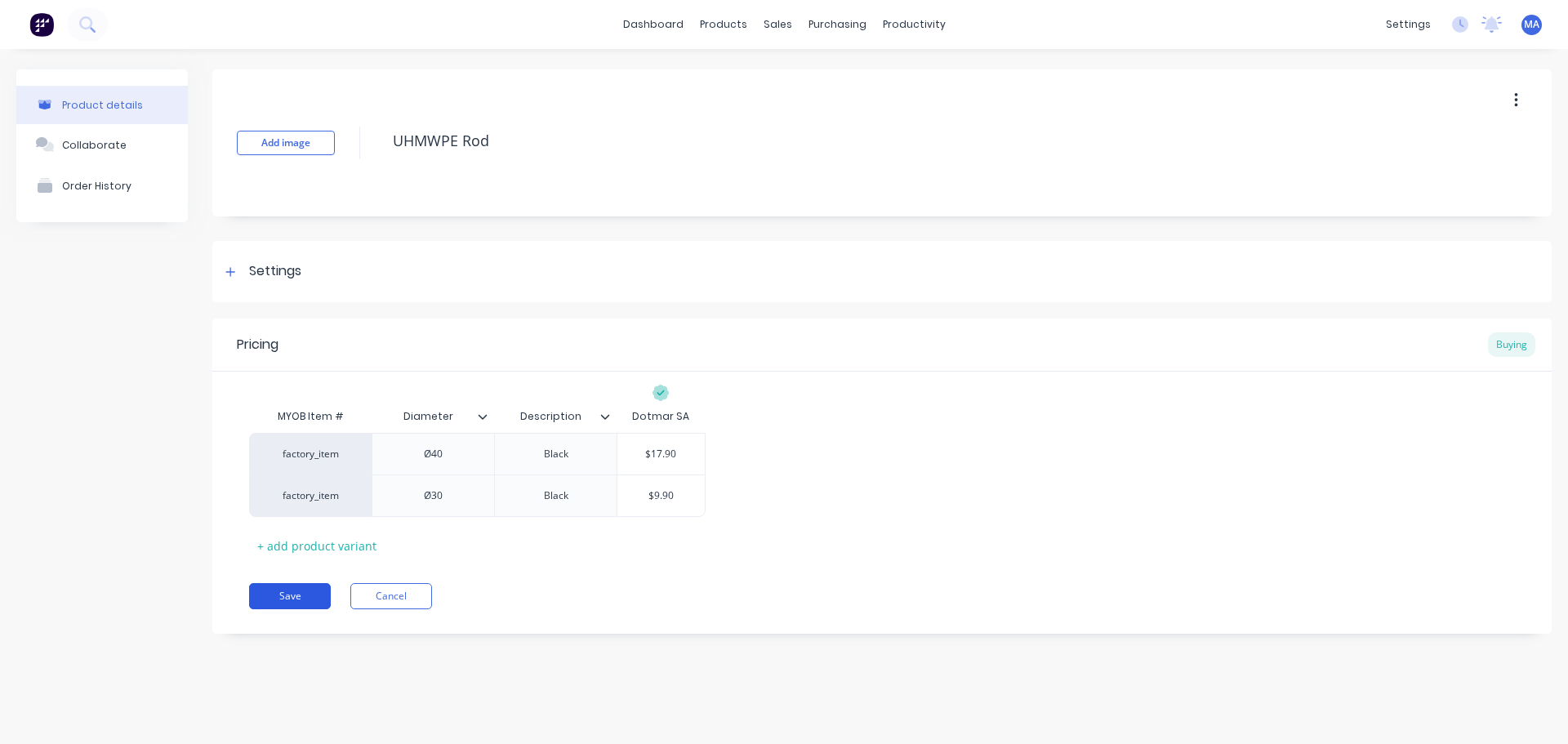
click at [327, 595] on button "Save" at bounding box center [289, 596] width 82 height 26
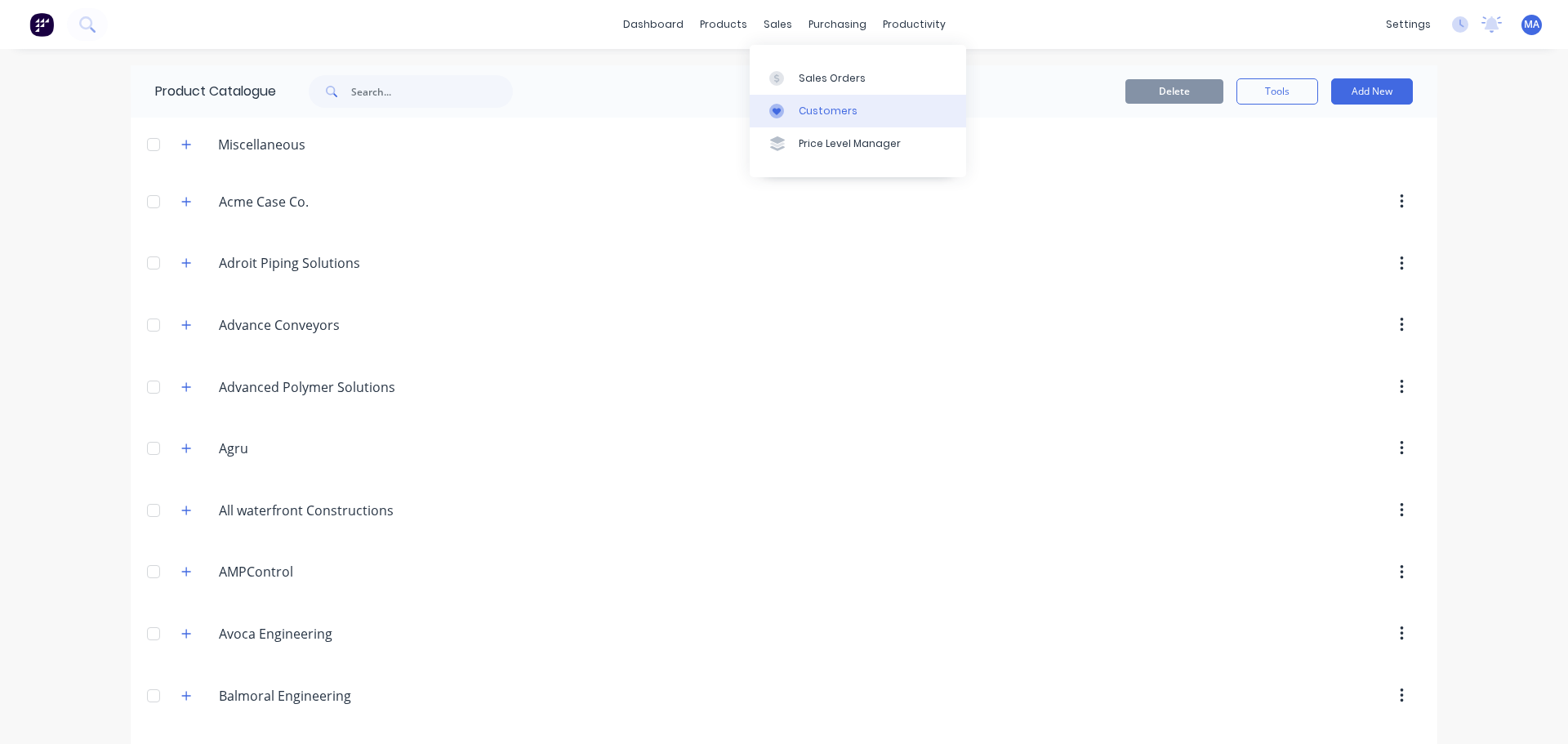
drag, startPoint x: 802, startPoint y: 75, endPoint x: 784, endPoint y: 110, distance: 39.4
click at [802, 75] on div "Sales Orders" at bounding box center [832, 78] width 67 height 15
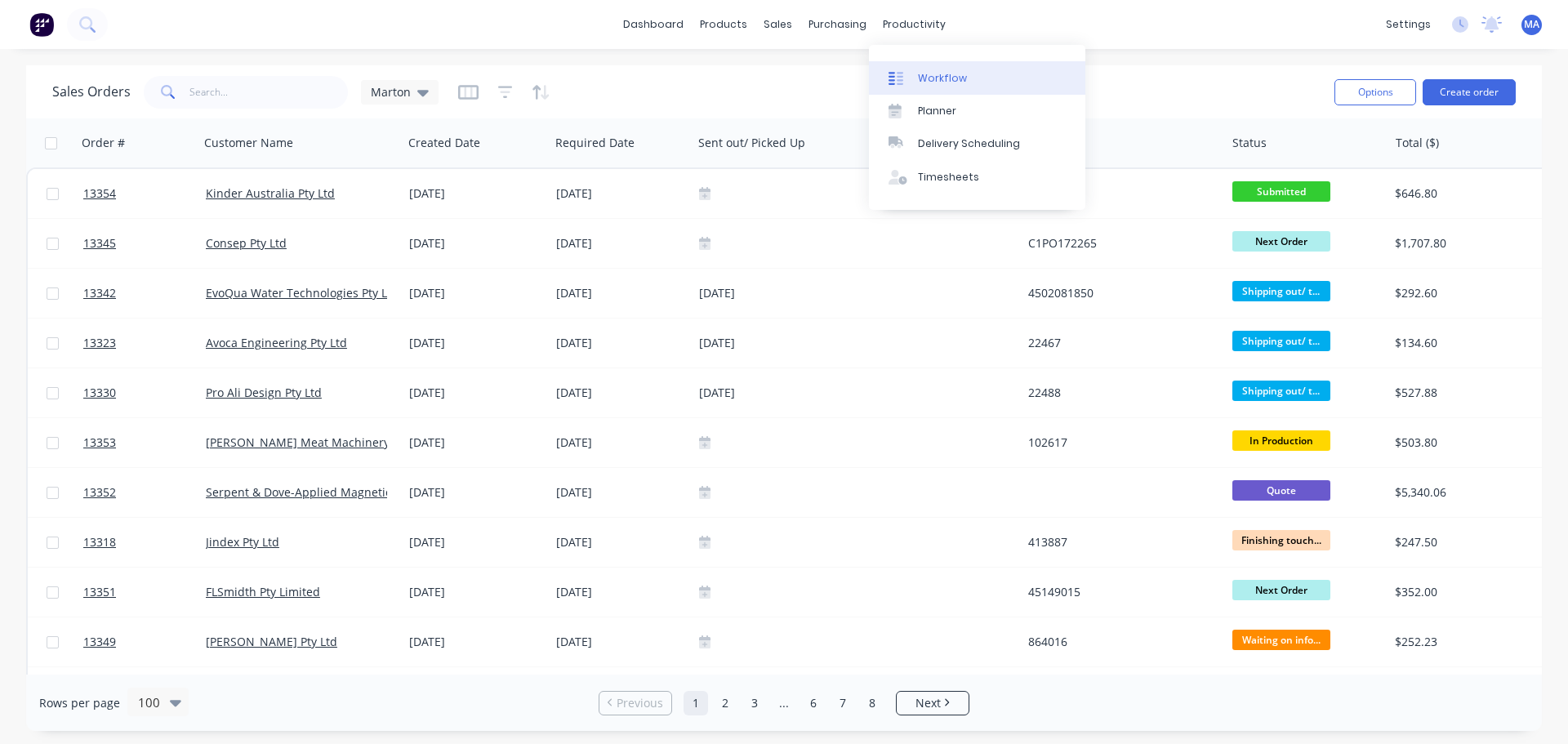
click at [920, 66] on link "Workflow" at bounding box center [977, 77] width 216 height 33
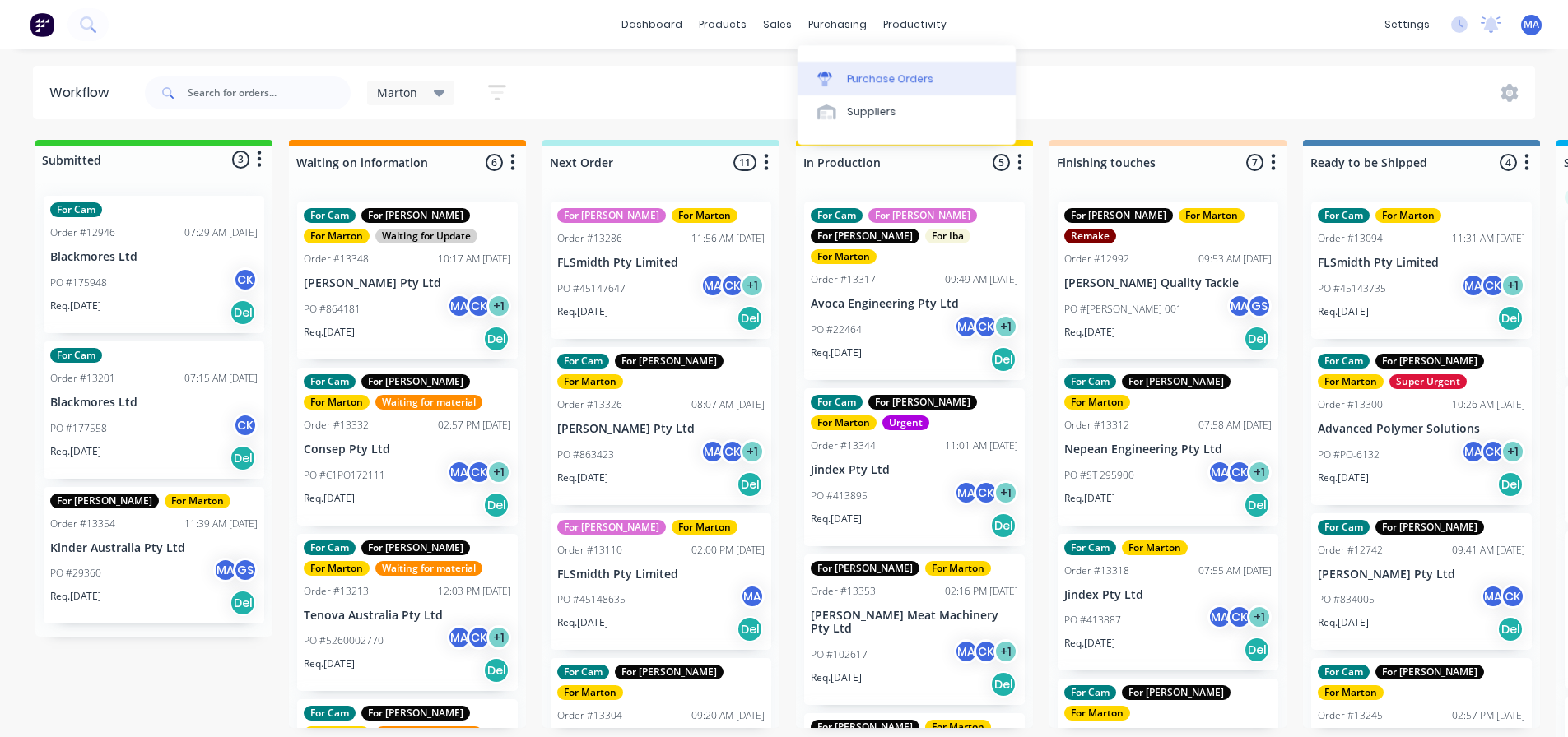
click at [853, 81] on div "Purchase Orders" at bounding box center [890, 79] width 87 height 15
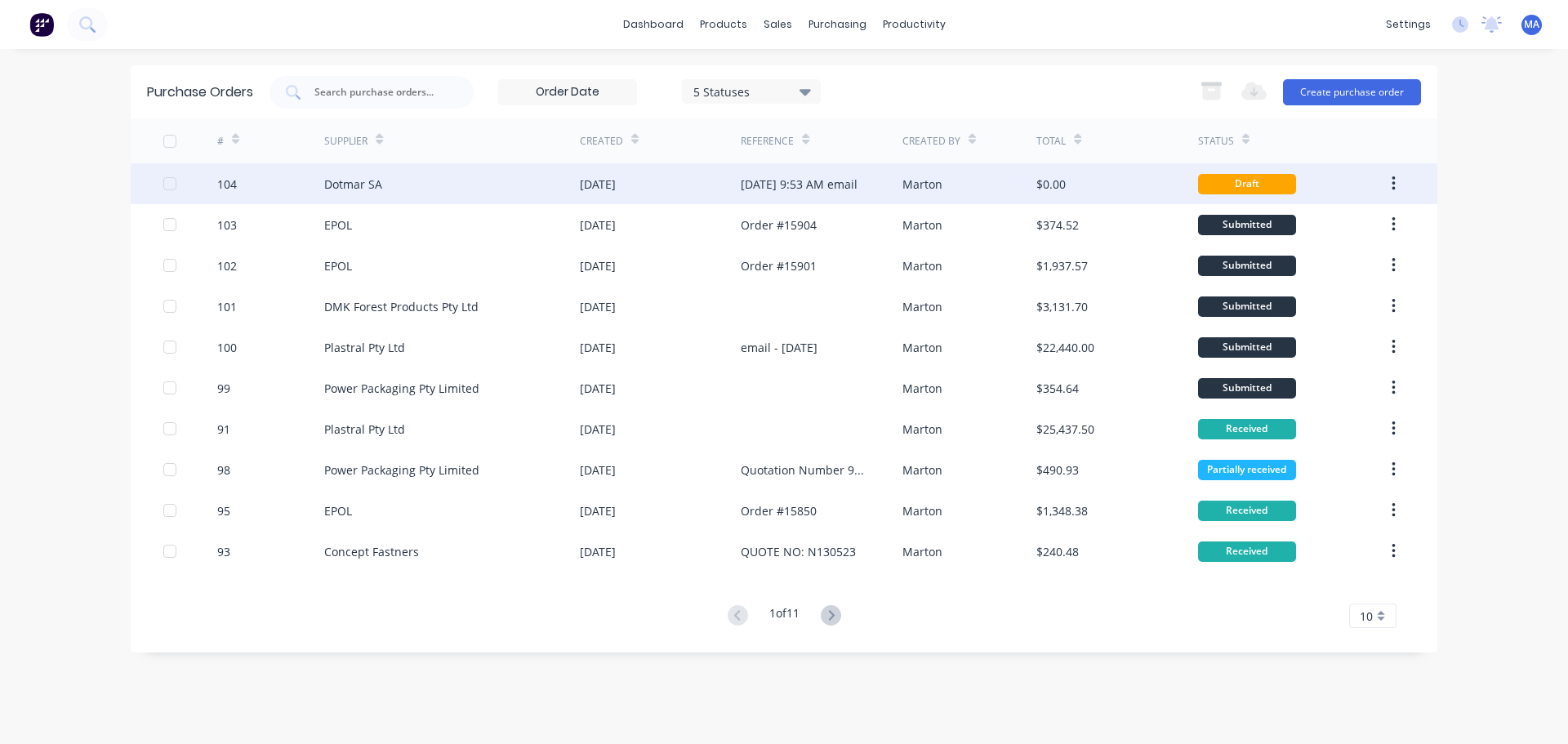
click at [613, 182] on div "[DATE]" at bounding box center [598, 185] width 36 height 18
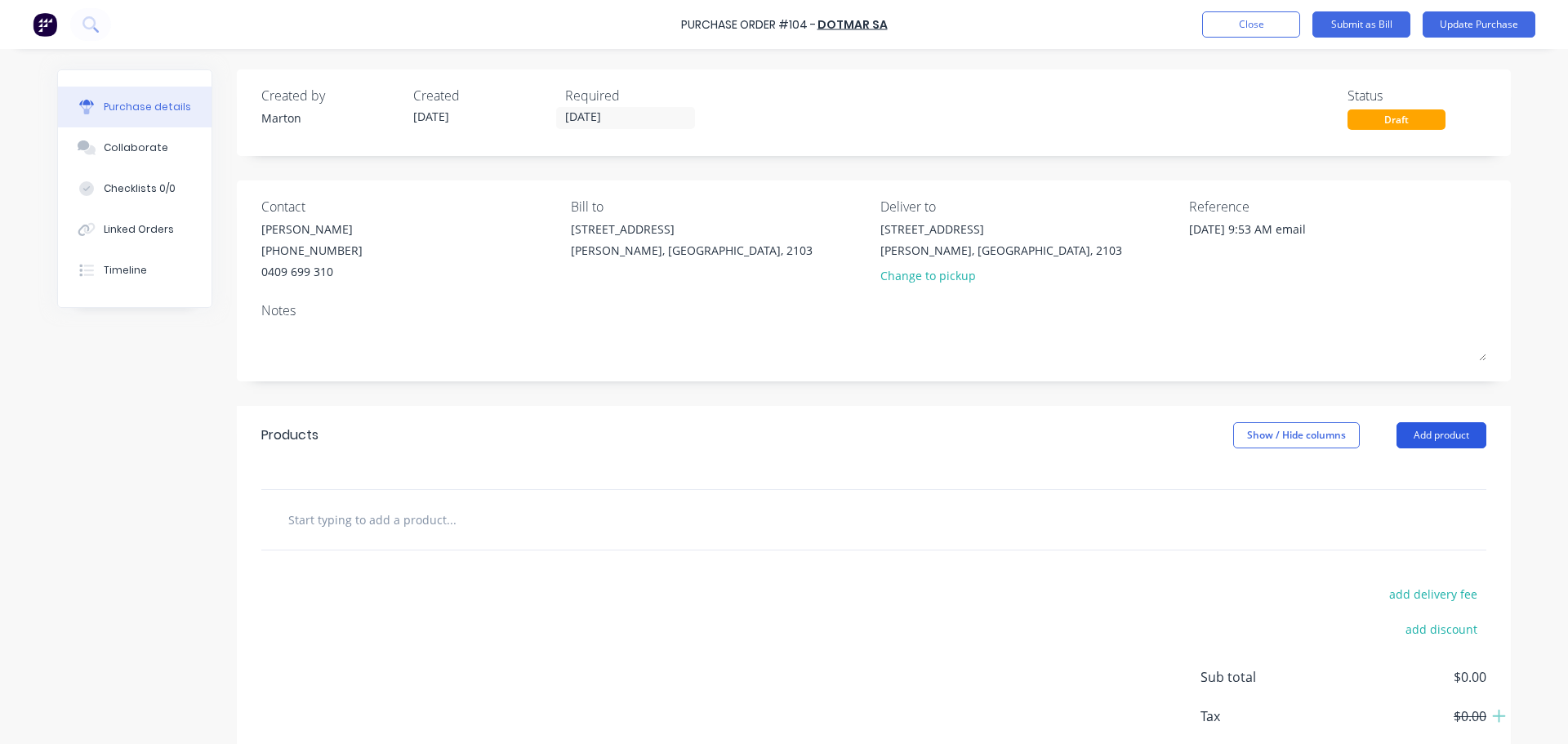
click at [1459, 429] on button "Add product" at bounding box center [1441, 435] width 90 height 26
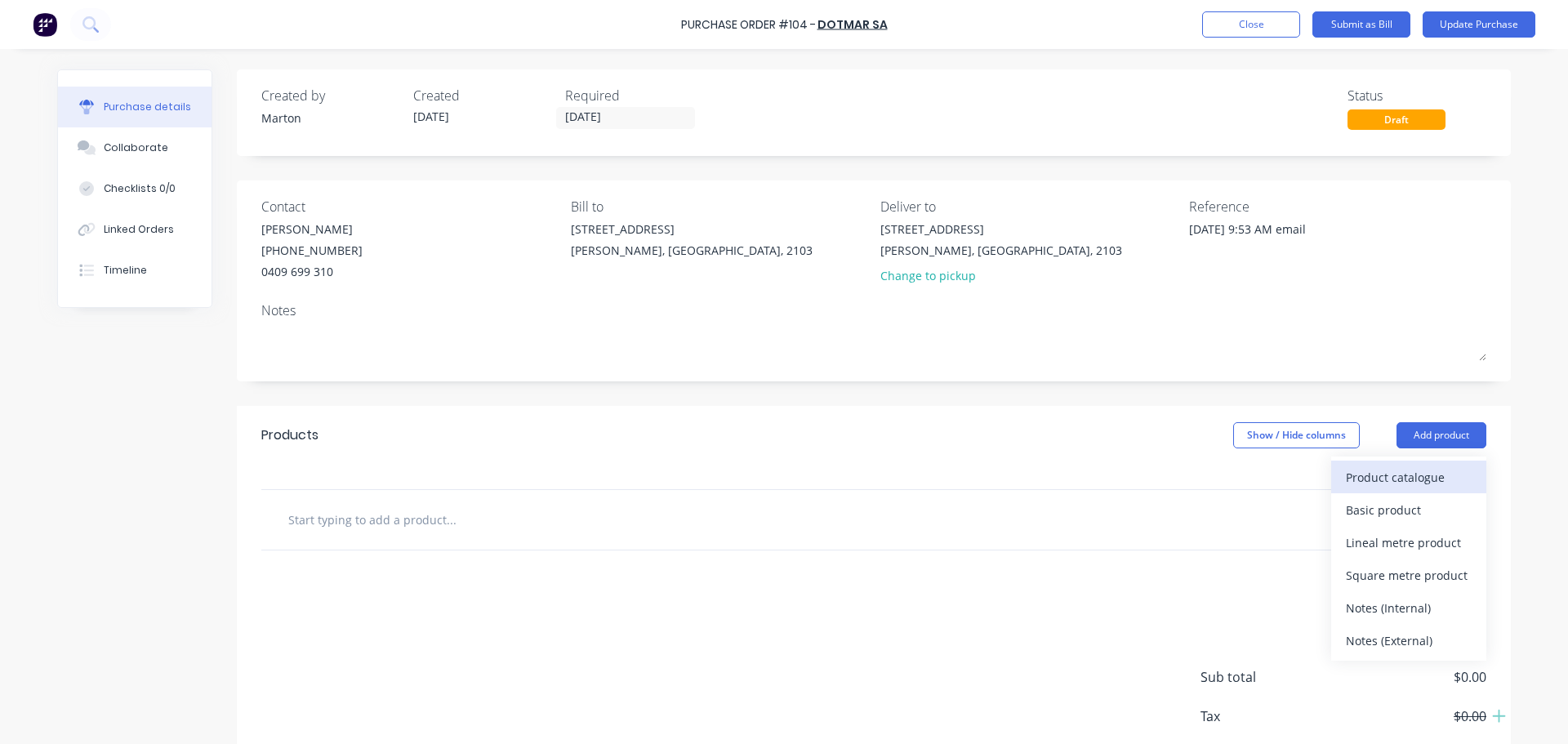
click at [1402, 470] on div "Product catalogue" at bounding box center [1409, 477] width 126 height 24
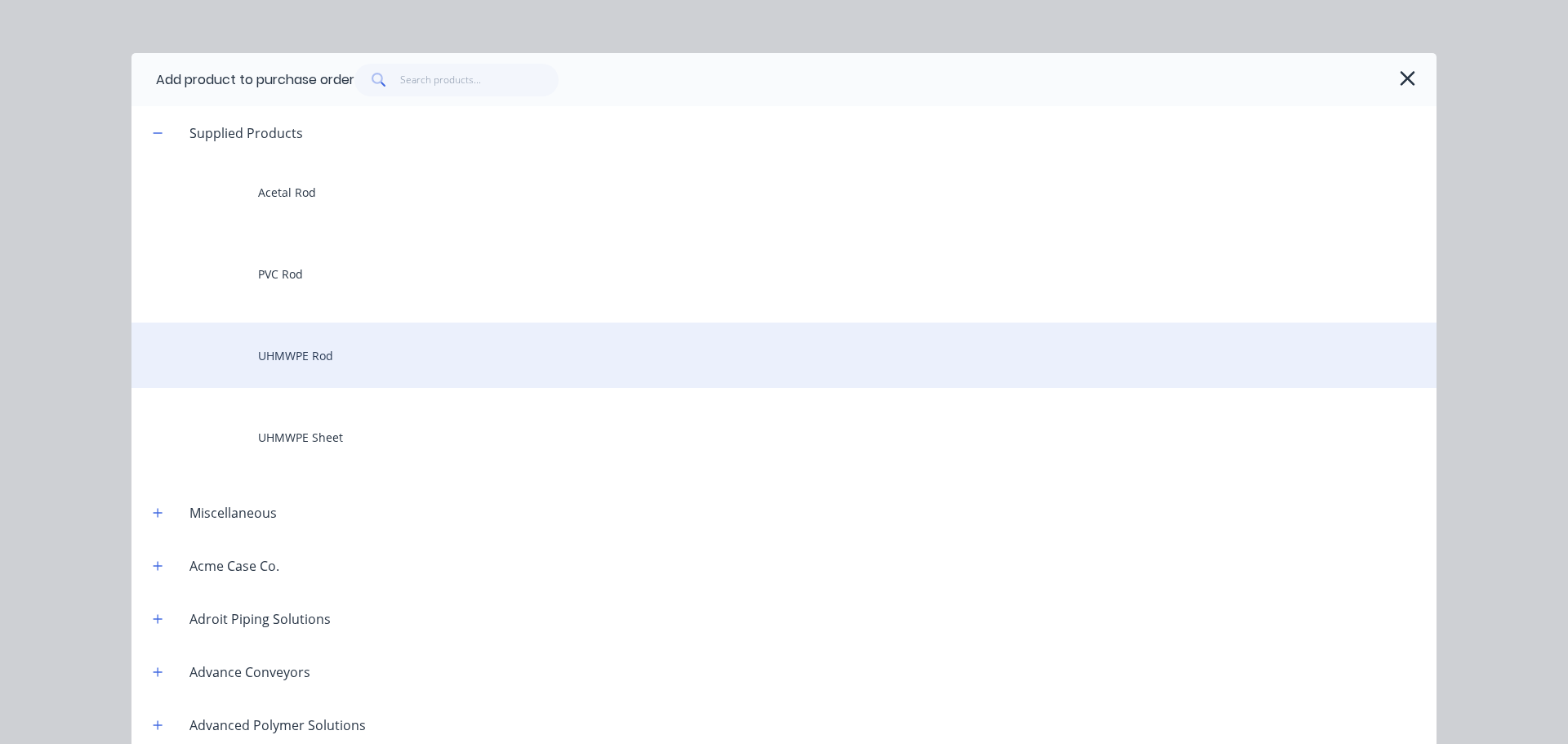
click at [347, 354] on div "UHMWPE Rod" at bounding box center [784, 355] width 1305 height 65
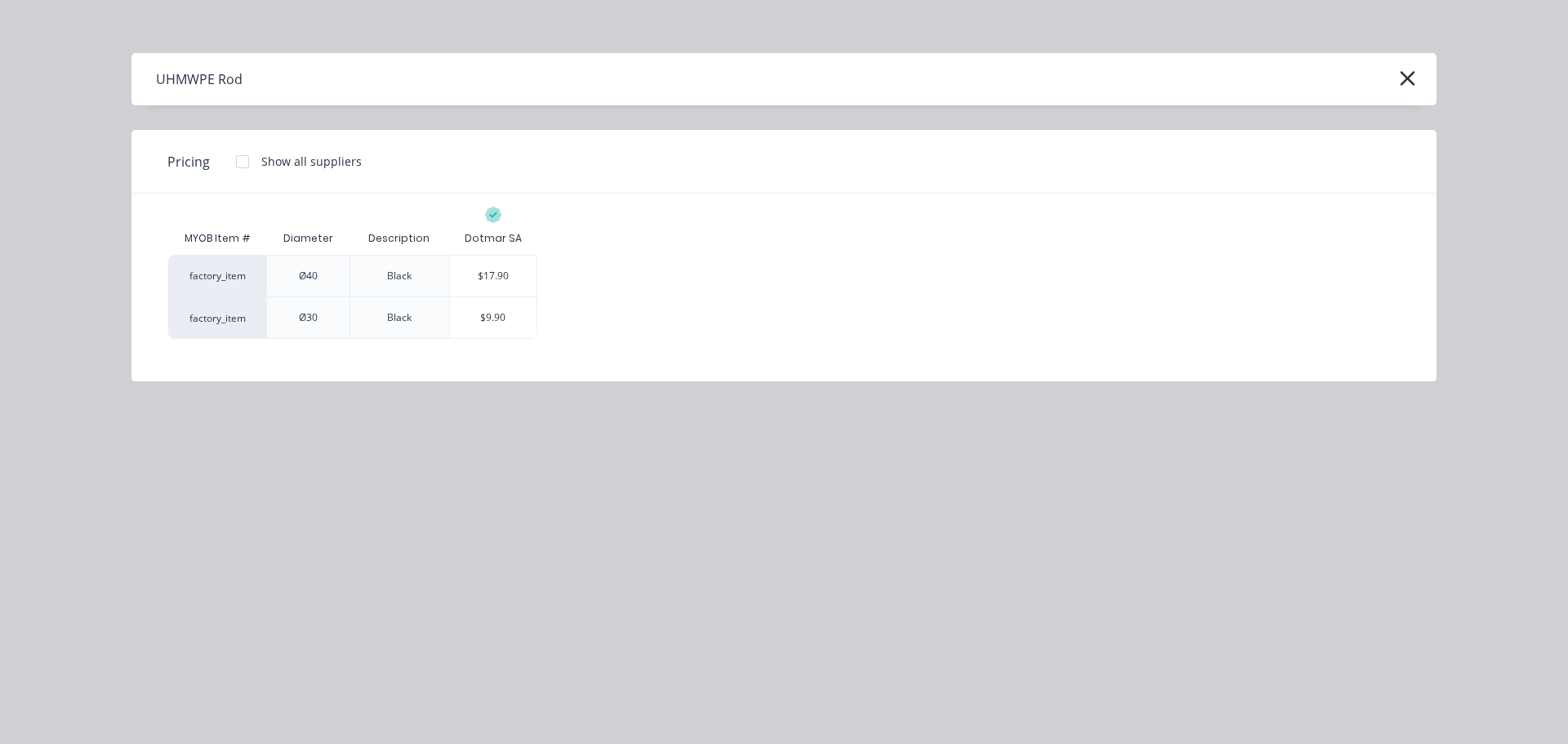
click at [506, 322] on div "$9.90" at bounding box center [493, 317] width 87 height 40
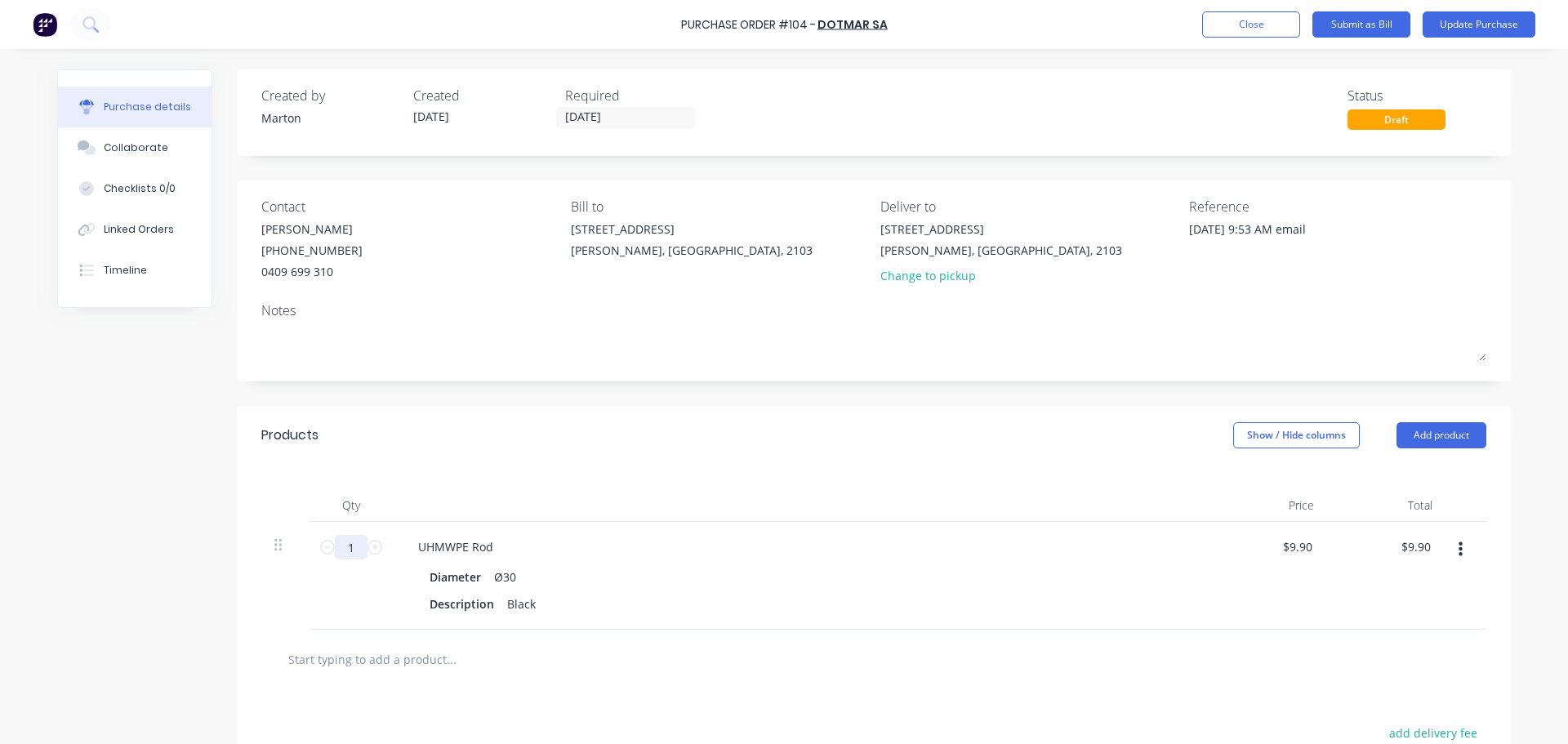
click at [351, 542] on input "1" at bounding box center [351, 547] width 33 height 25
type textarea "x"
type input "4"
type input "$39.60"
type textarea "x"
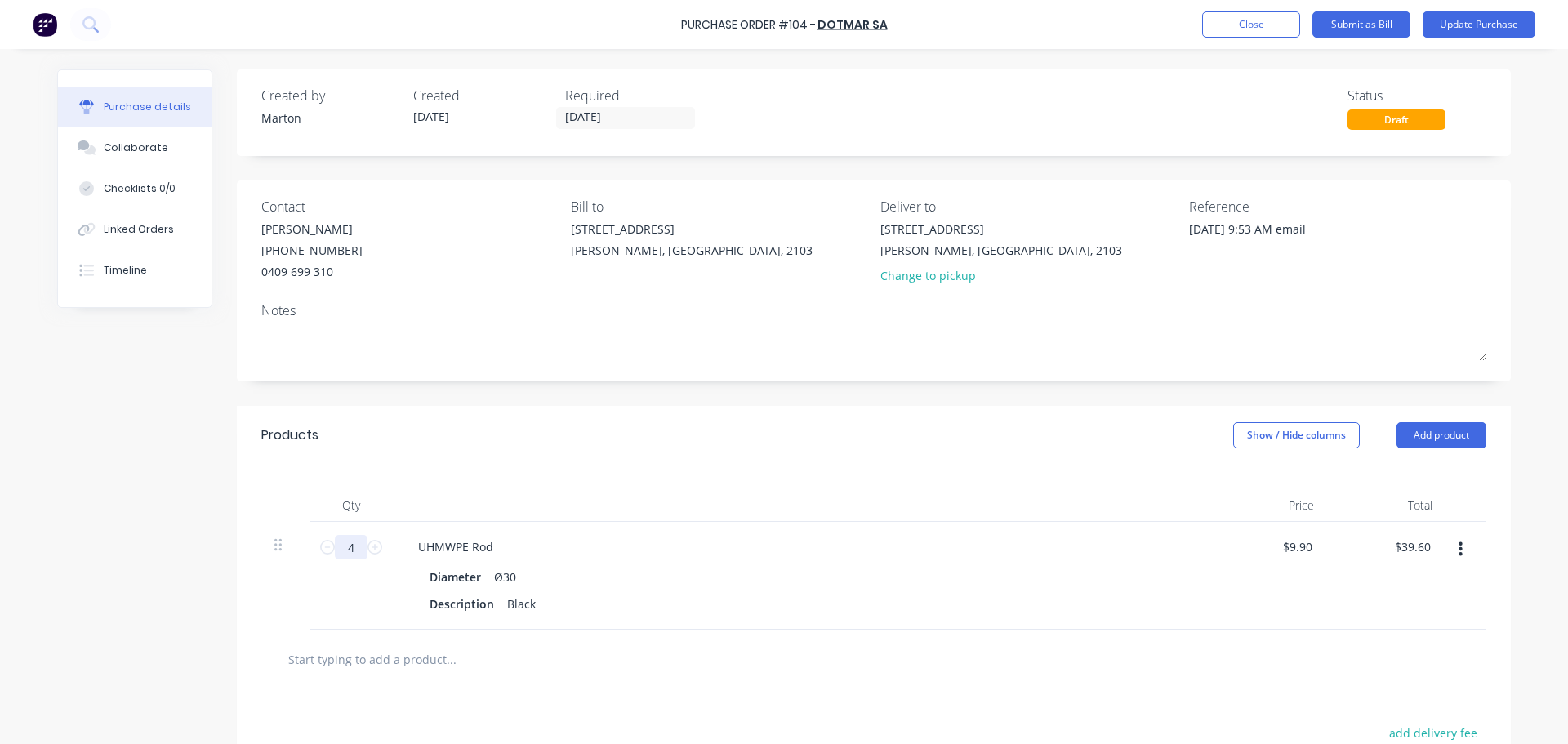
type input "40"
type input "$396.00"
type textarea "x"
type input "400"
type input "$3,960.00"
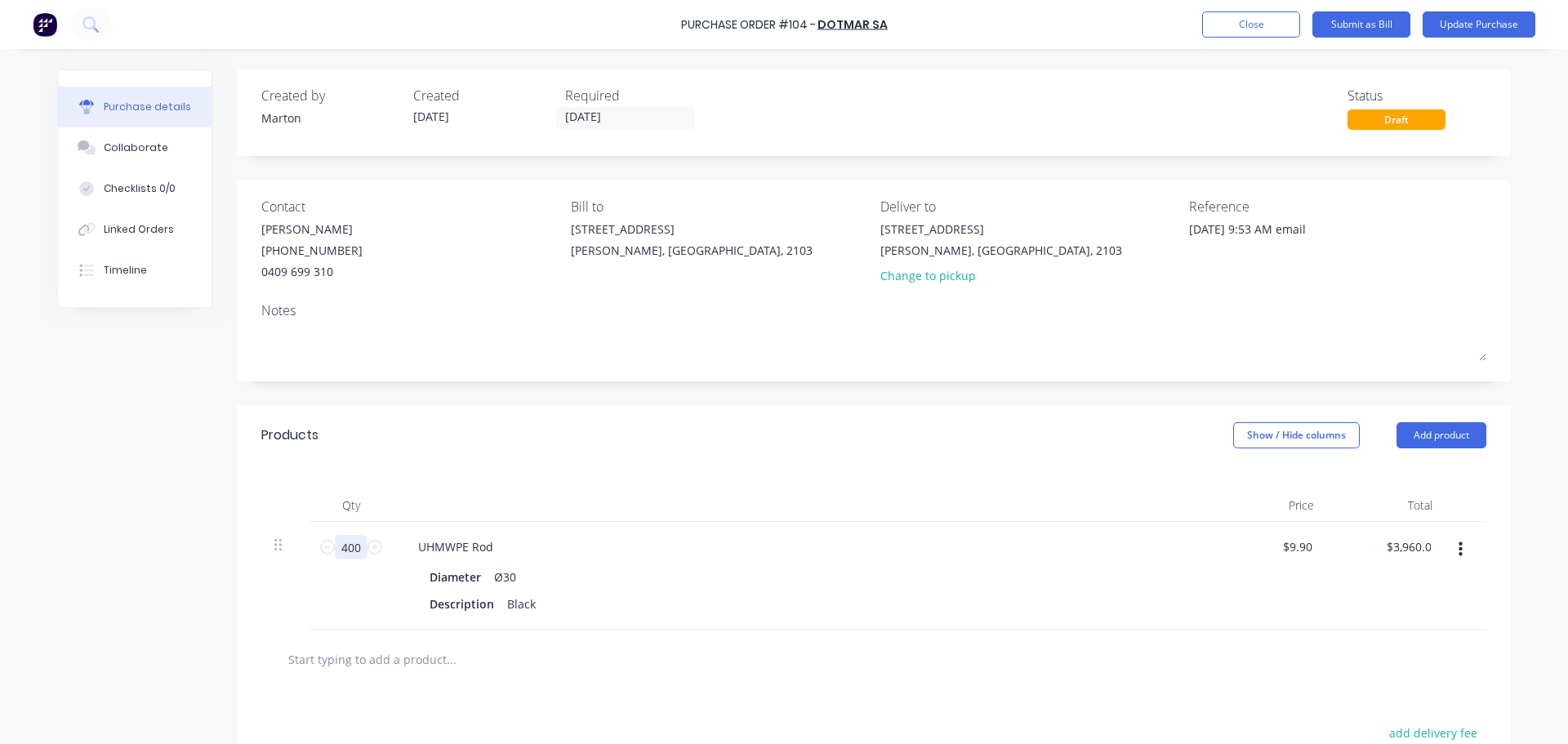
type textarea "x"
type input "400"
click at [718, 421] on div "Products Show / Hide columns Add product" at bounding box center [873, 435] width 1274 height 59
click at [1487, 26] on button "Update Purchase" at bounding box center [1479, 25] width 113 height 26
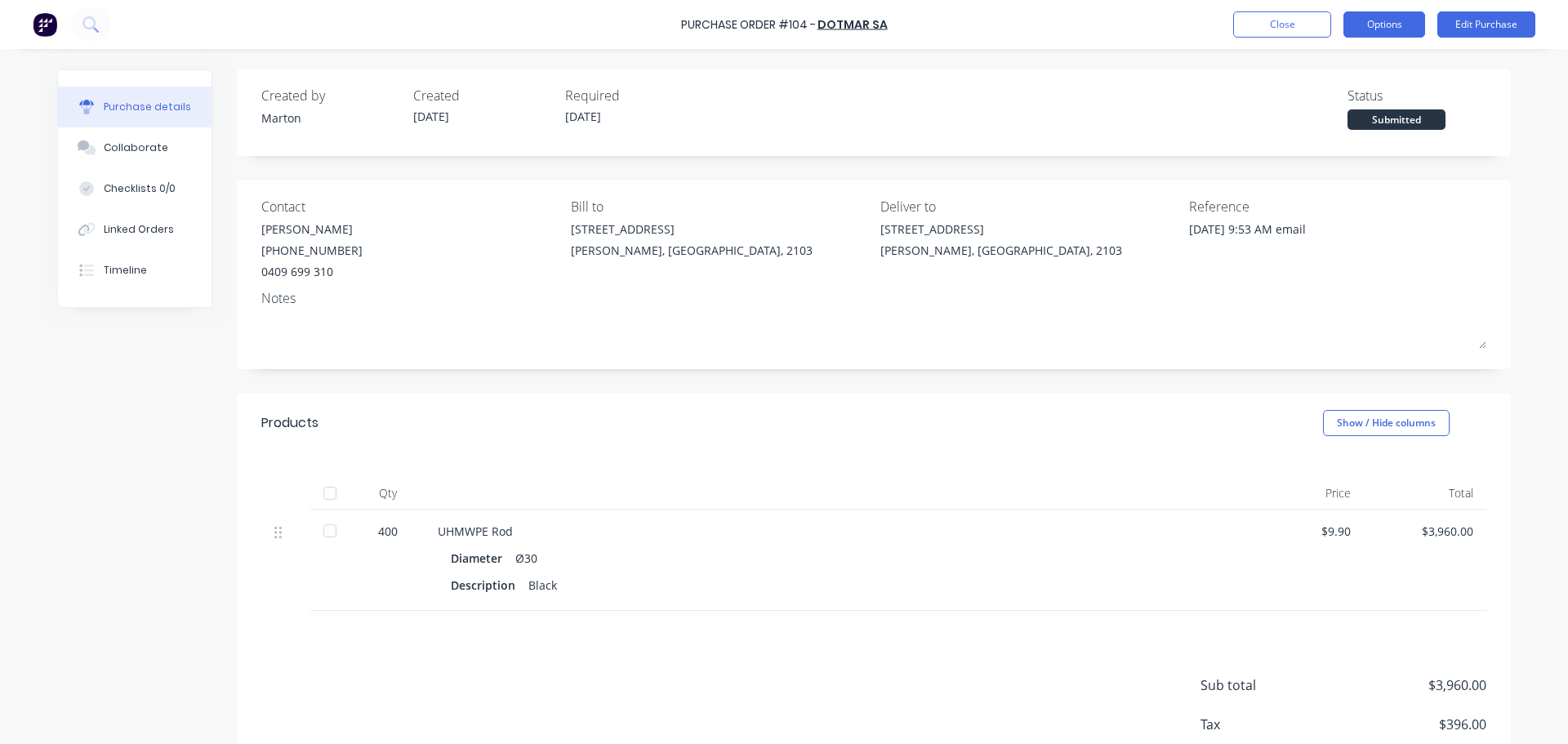
click at [1398, 26] on button "Options" at bounding box center [1384, 25] width 82 height 26
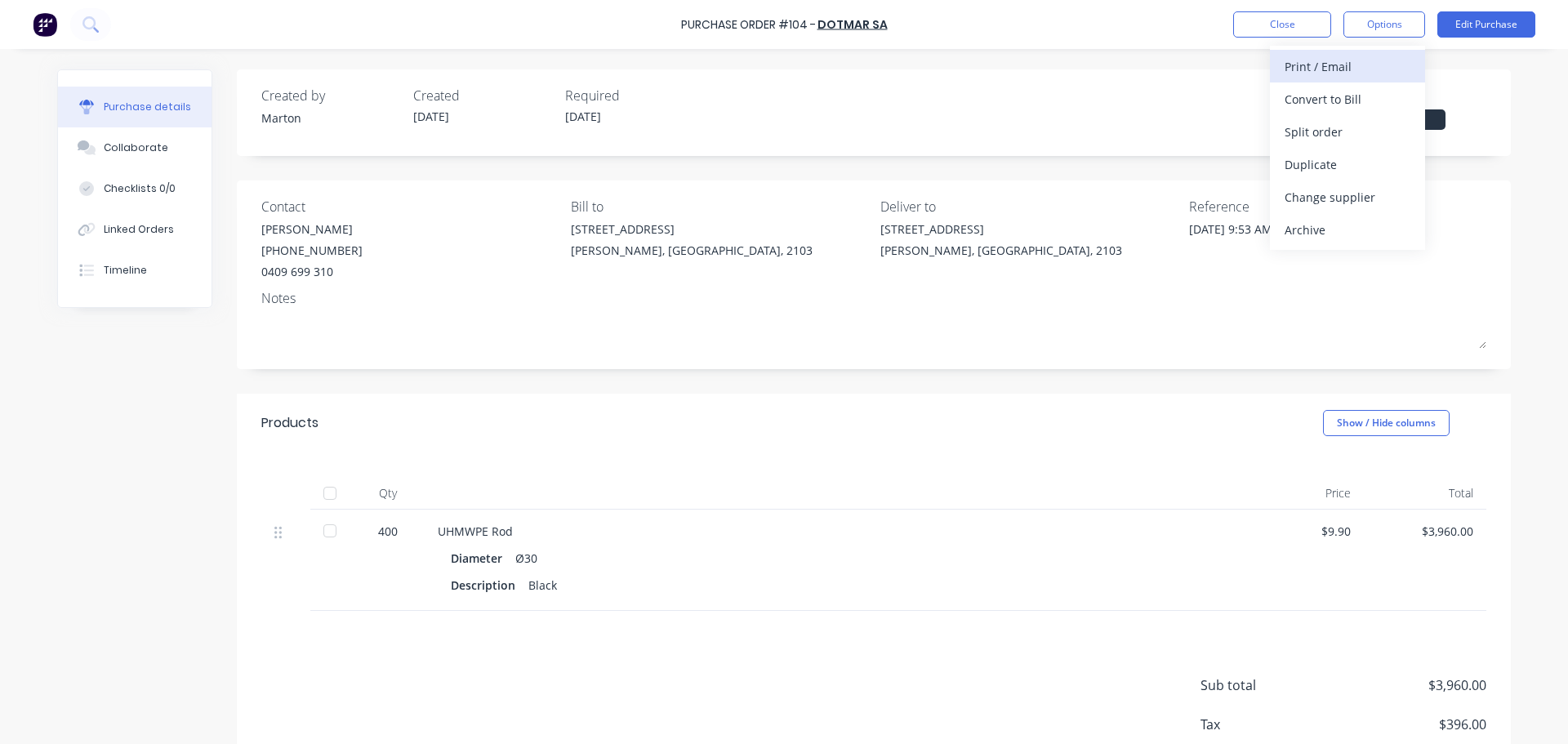
click at [1387, 68] on div "Print / Email" at bounding box center [1347, 66] width 126 height 24
click at [1367, 93] on div "With pricing" at bounding box center [1347, 98] width 126 height 24
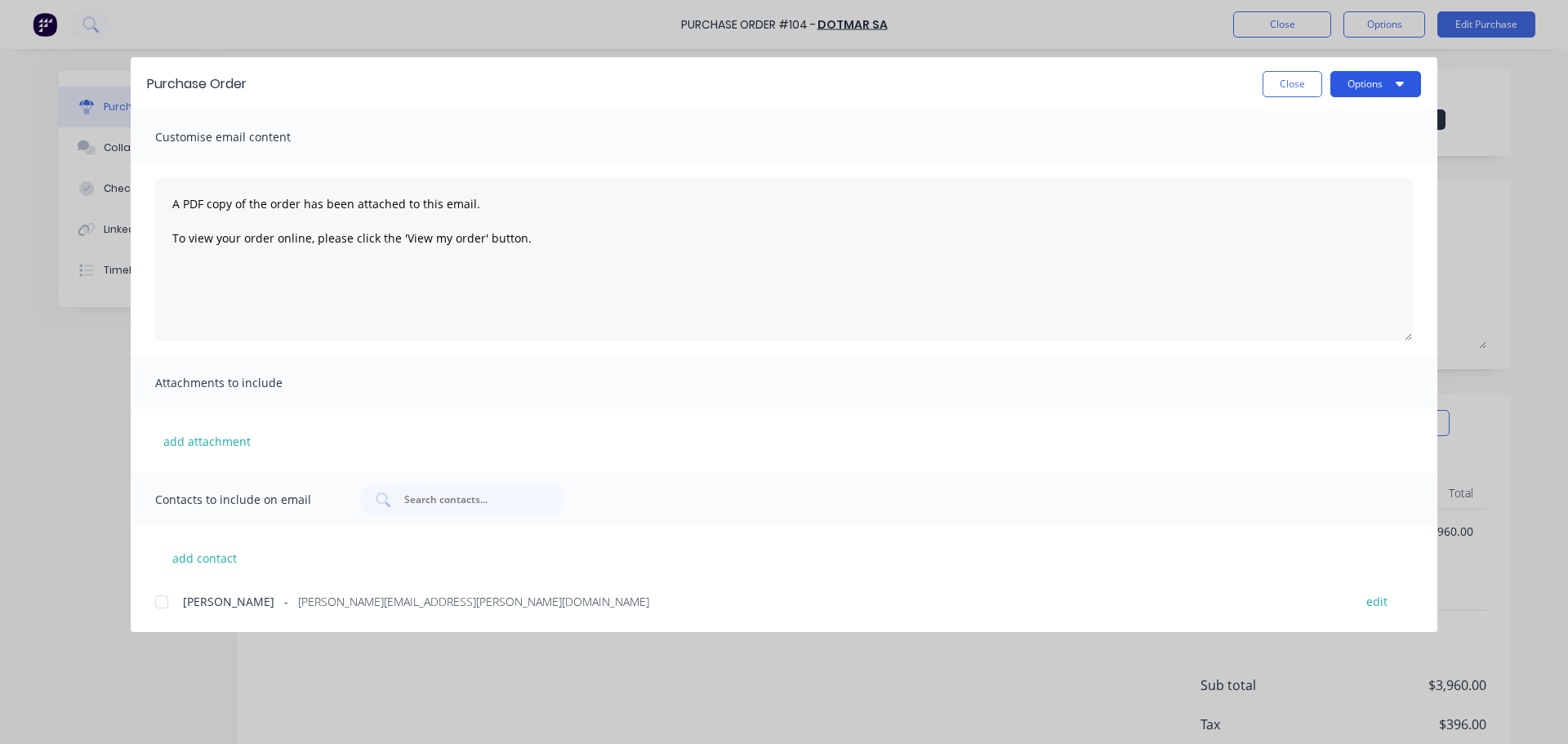
click at [1389, 86] on button "Options" at bounding box center [1375, 84] width 91 height 26
drag, startPoint x: 161, startPoint y: 606, endPoint x: 231, endPoint y: 594, distance: 71.0
click at [162, 606] on div at bounding box center [161, 602] width 33 height 33
click at [1389, 94] on div "Purchase Order Close Options" at bounding box center [784, 84] width 1307 height 53
click at [1370, 81] on button "Options" at bounding box center [1375, 84] width 91 height 26
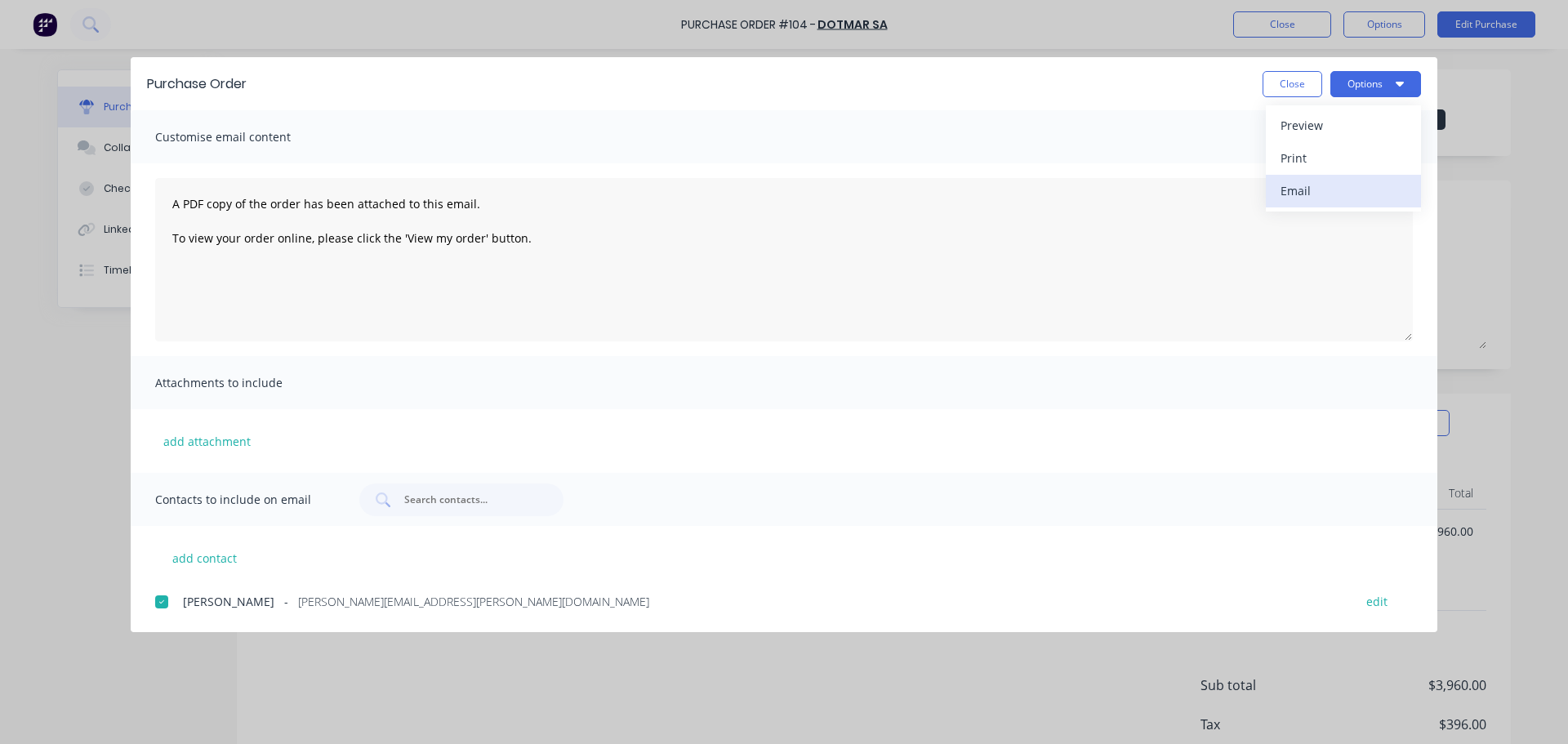
click at [1326, 188] on div "Email" at bounding box center [1343, 190] width 126 height 24
click at [1287, 73] on button "Close" at bounding box center [1293, 84] width 60 height 26
type textarea "x"
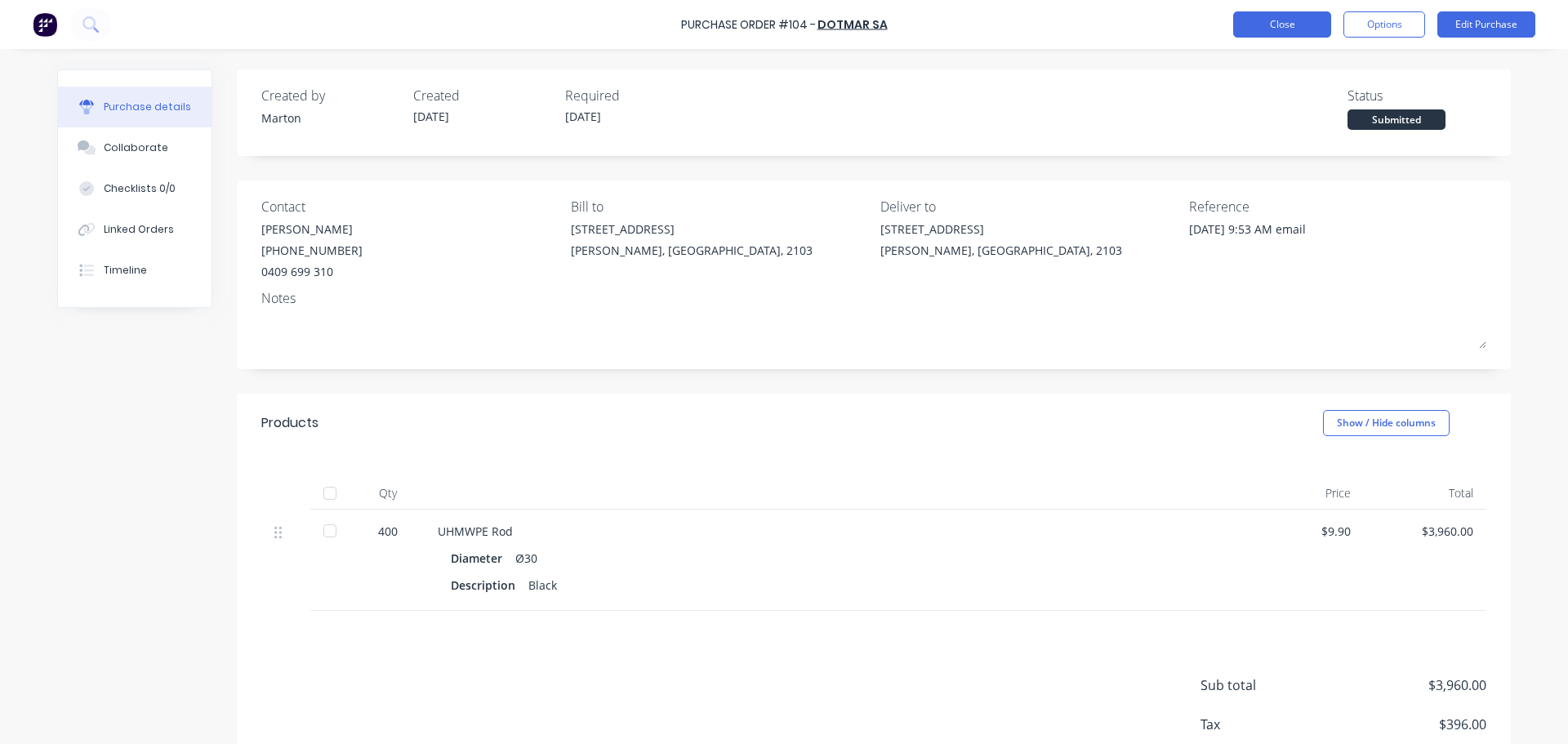
click at [1294, 30] on button "Close" at bounding box center [1282, 25] width 98 height 26
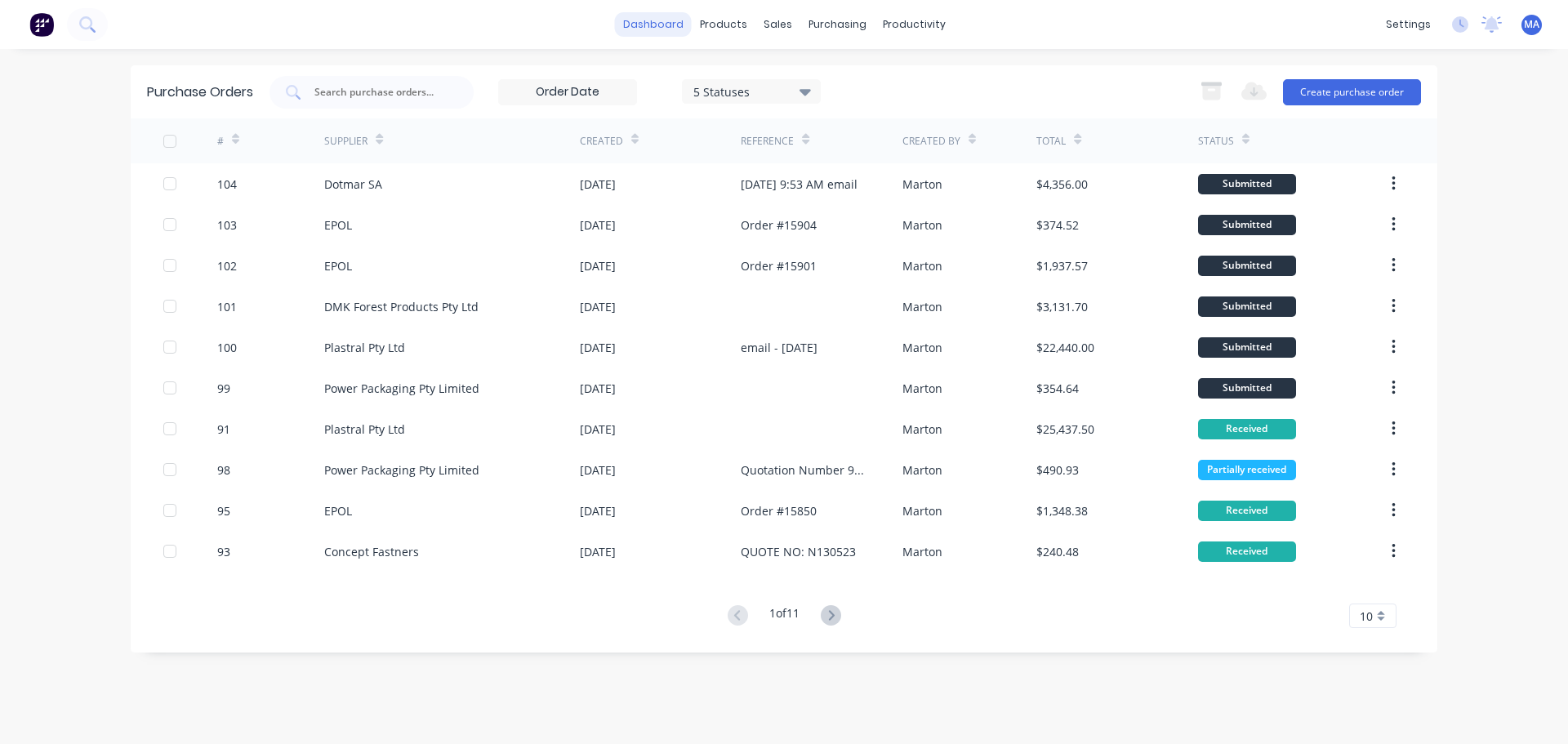
click at [661, 29] on link "dashboard" at bounding box center [653, 25] width 77 height 25
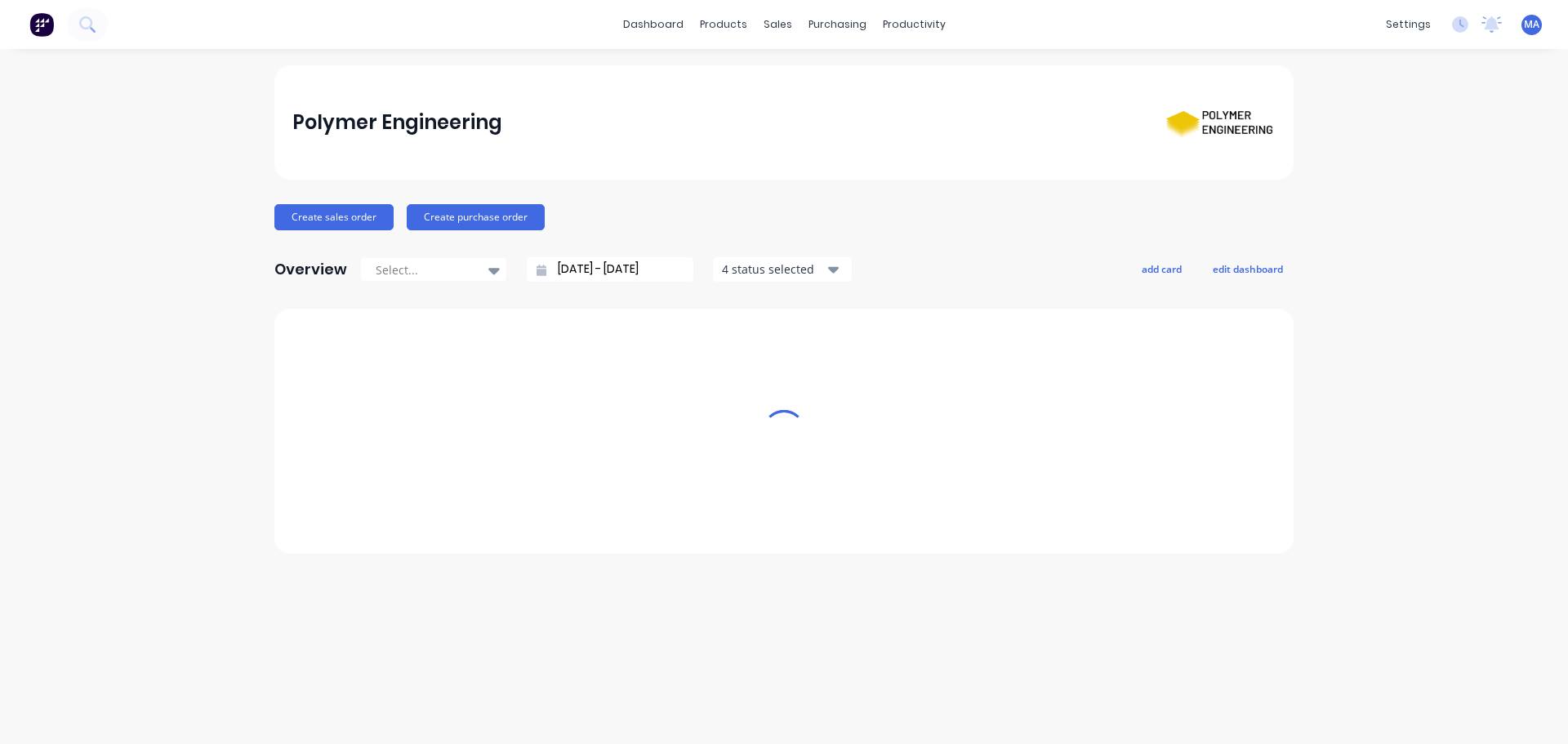
click at [527, 65] on div "Polymer Engineering" at bounding box center [784, 122] width 1019 height 114
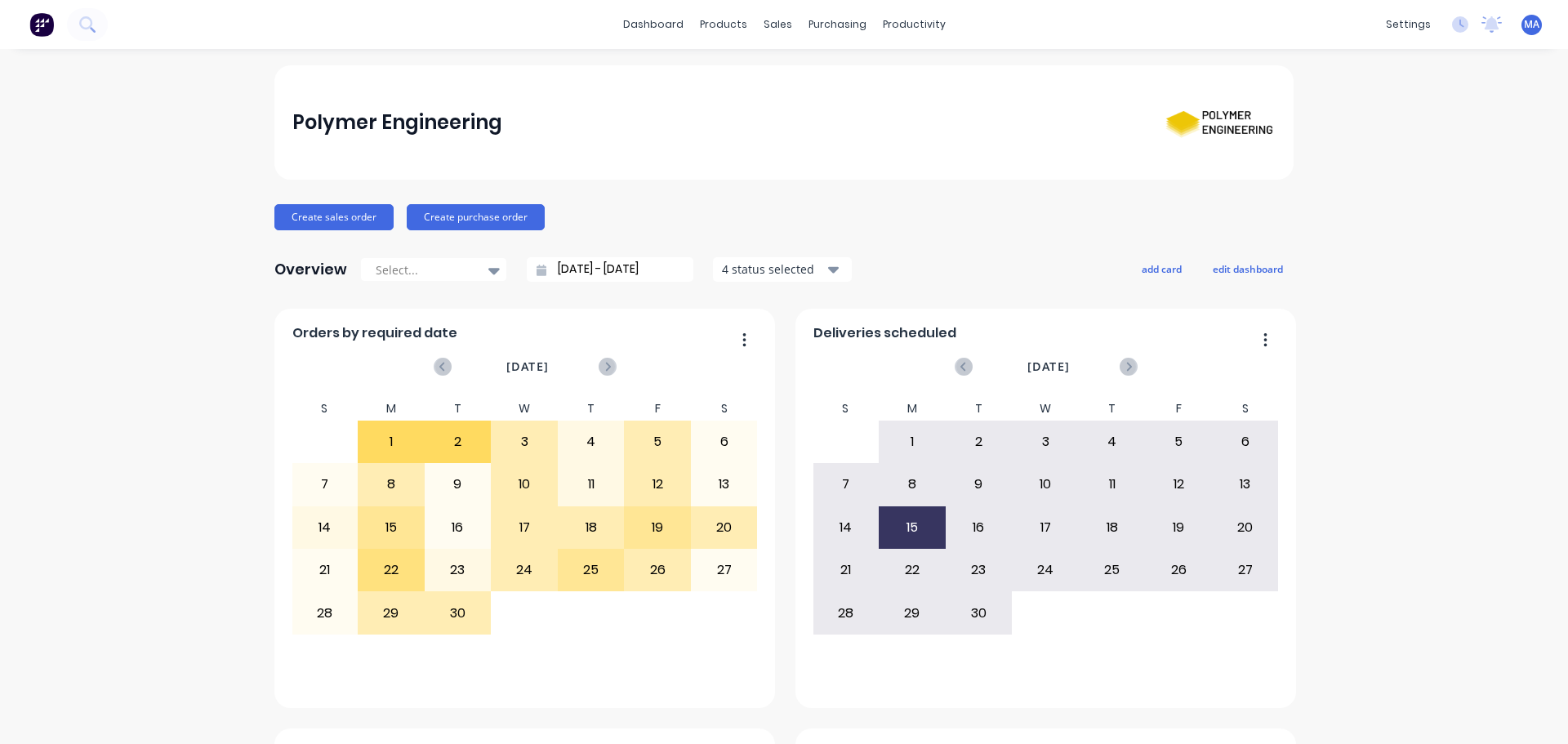
click at [840, 95] on link "Customers" at bounding box center [858, 111] width 216 height 33
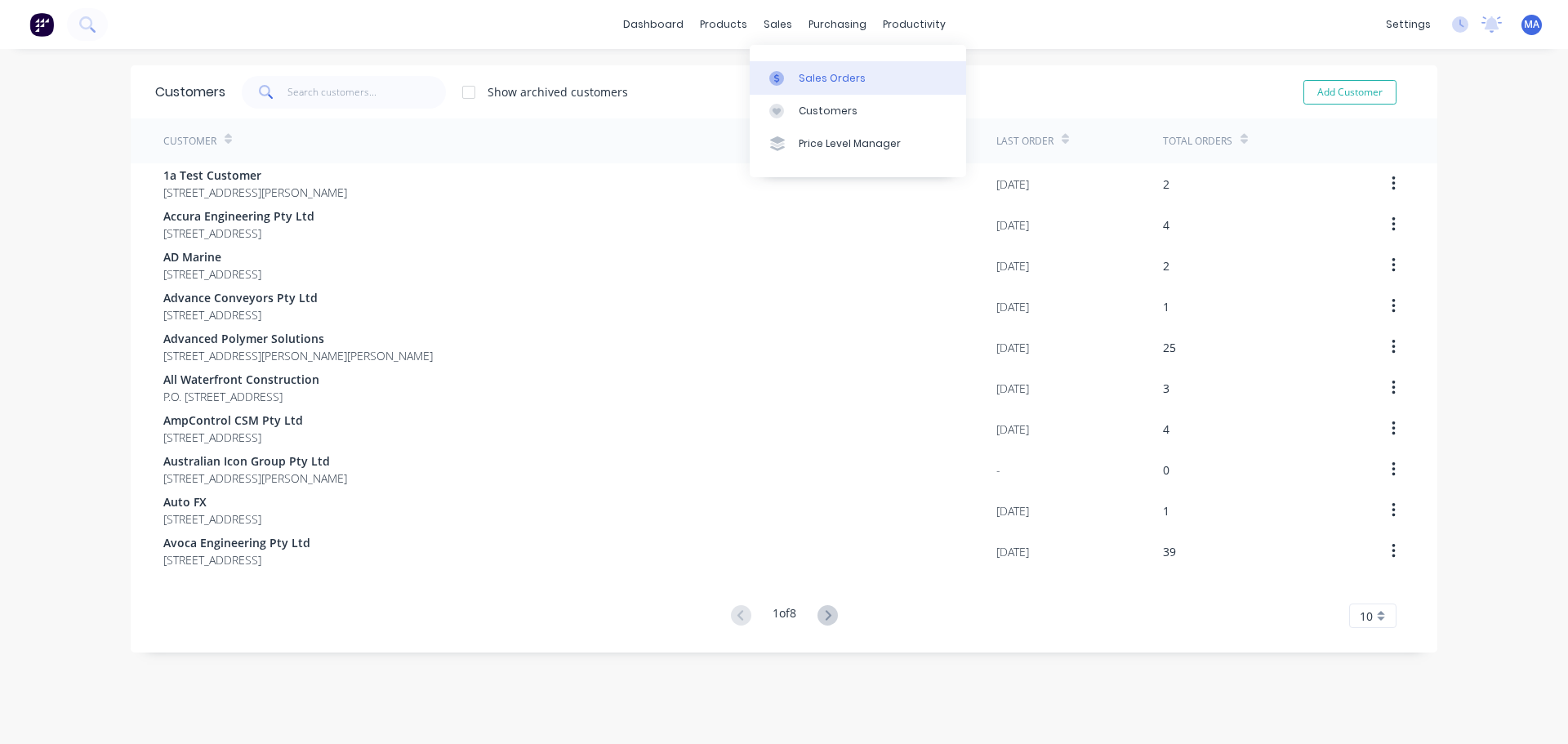
click at [803, 73] on div "Sales Orders" at bounding box center [832, 78] width 67 height 15
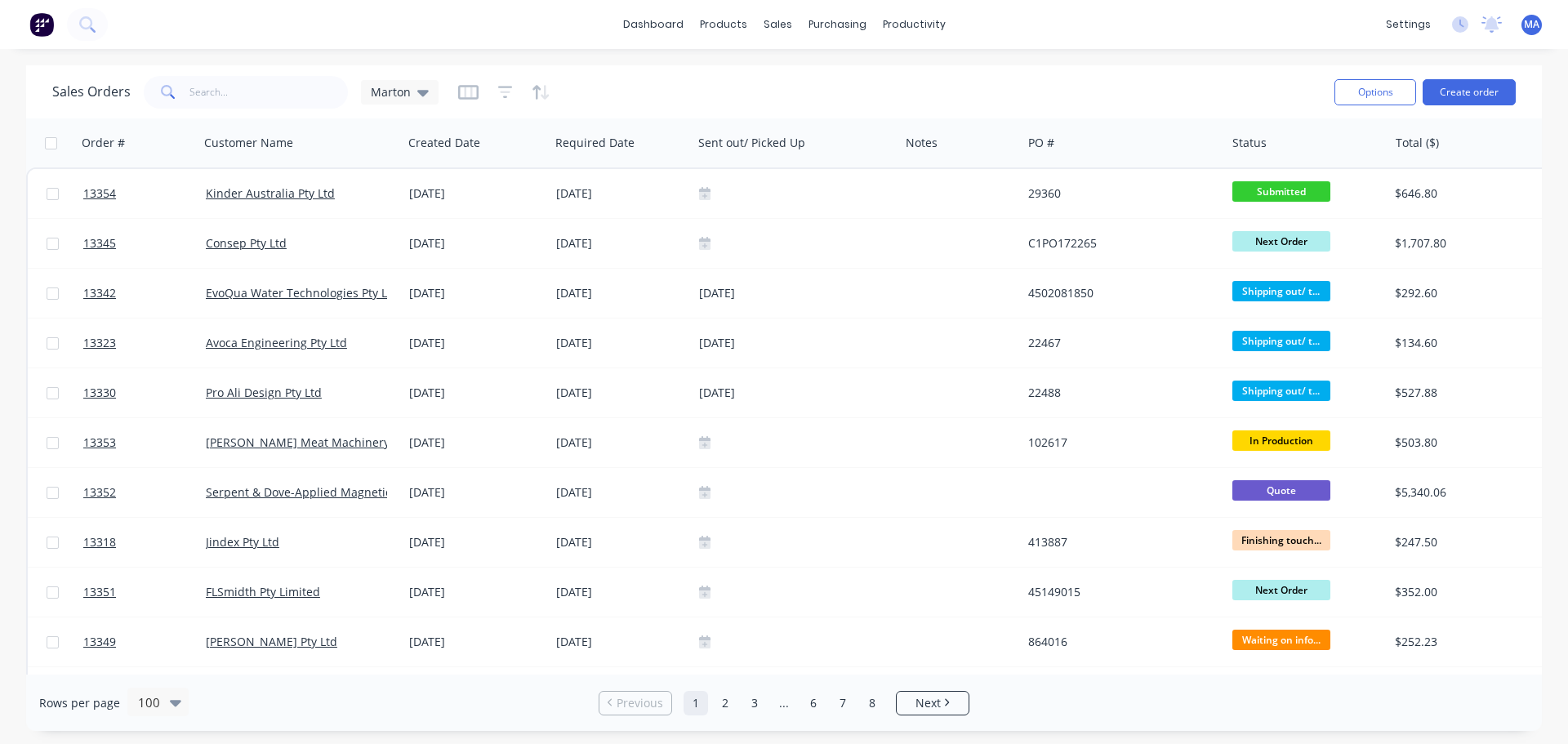
click at [609, 77] on div "Sales Orders Marton" at bounding box center [686, 92] width 1269 height 40
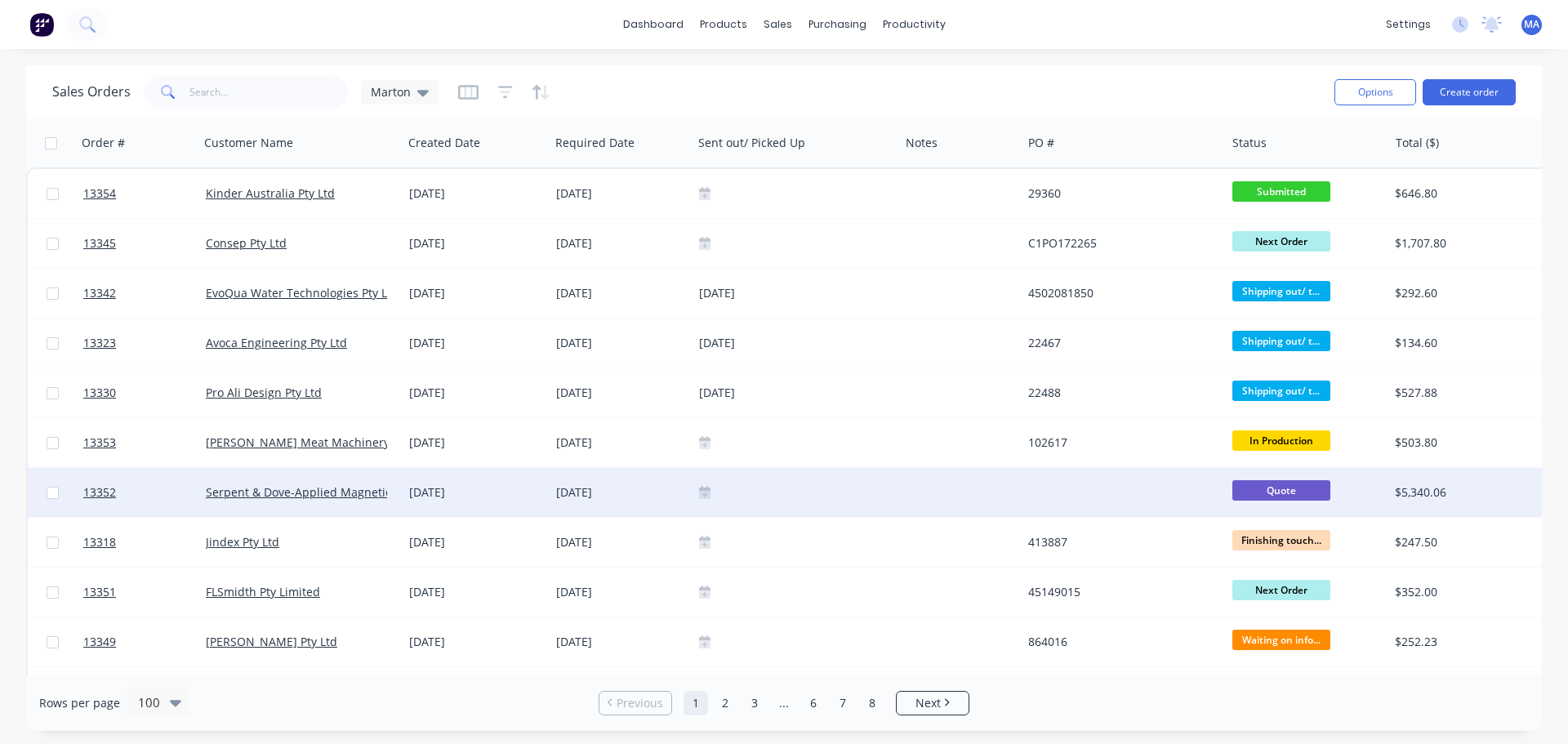
click at [447, 500] on div "[DATE]" at bounding box center [476, 492] width 134 height 17
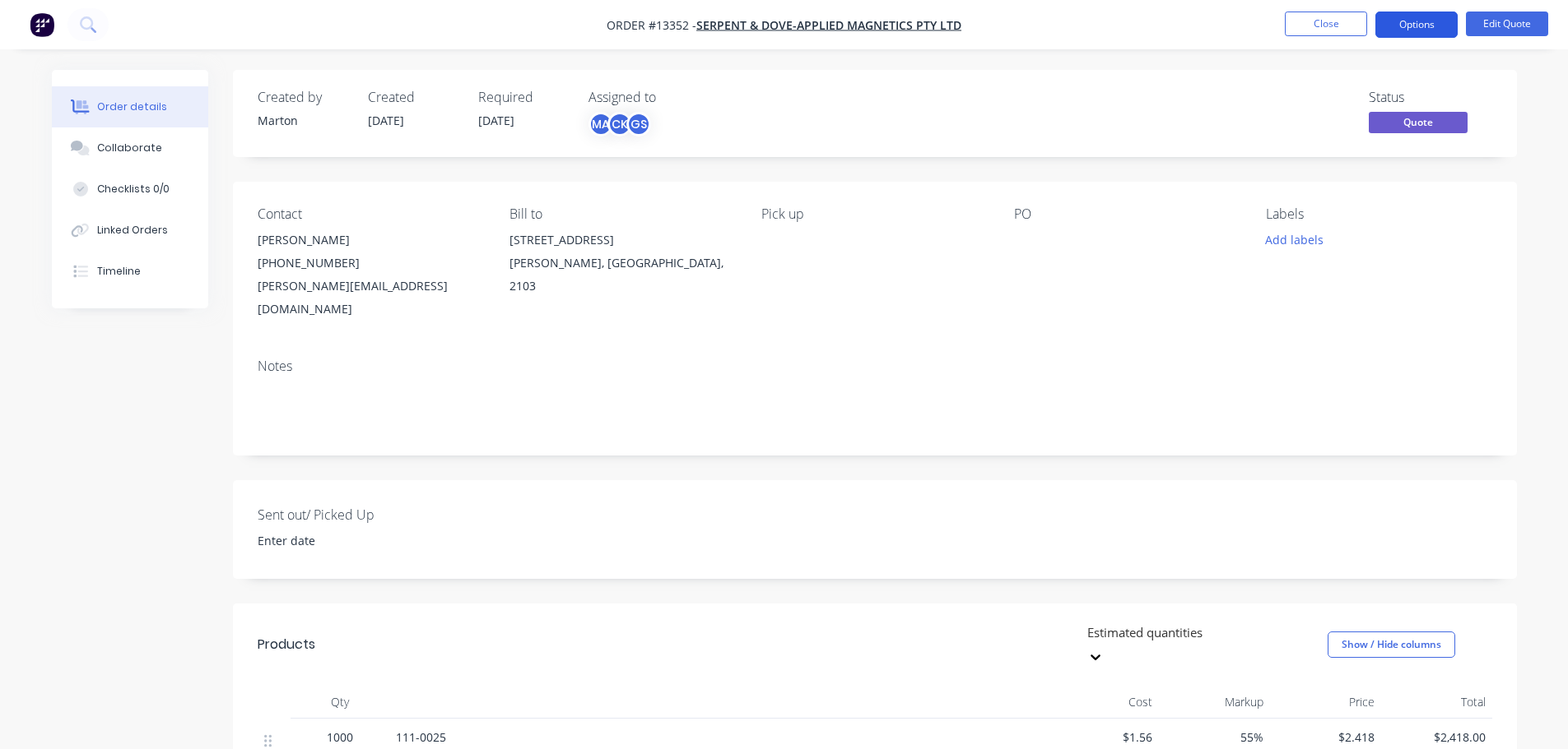
click at [1417, 18] on button "Options" at bounding box center [1416, 25] width 82 height 27
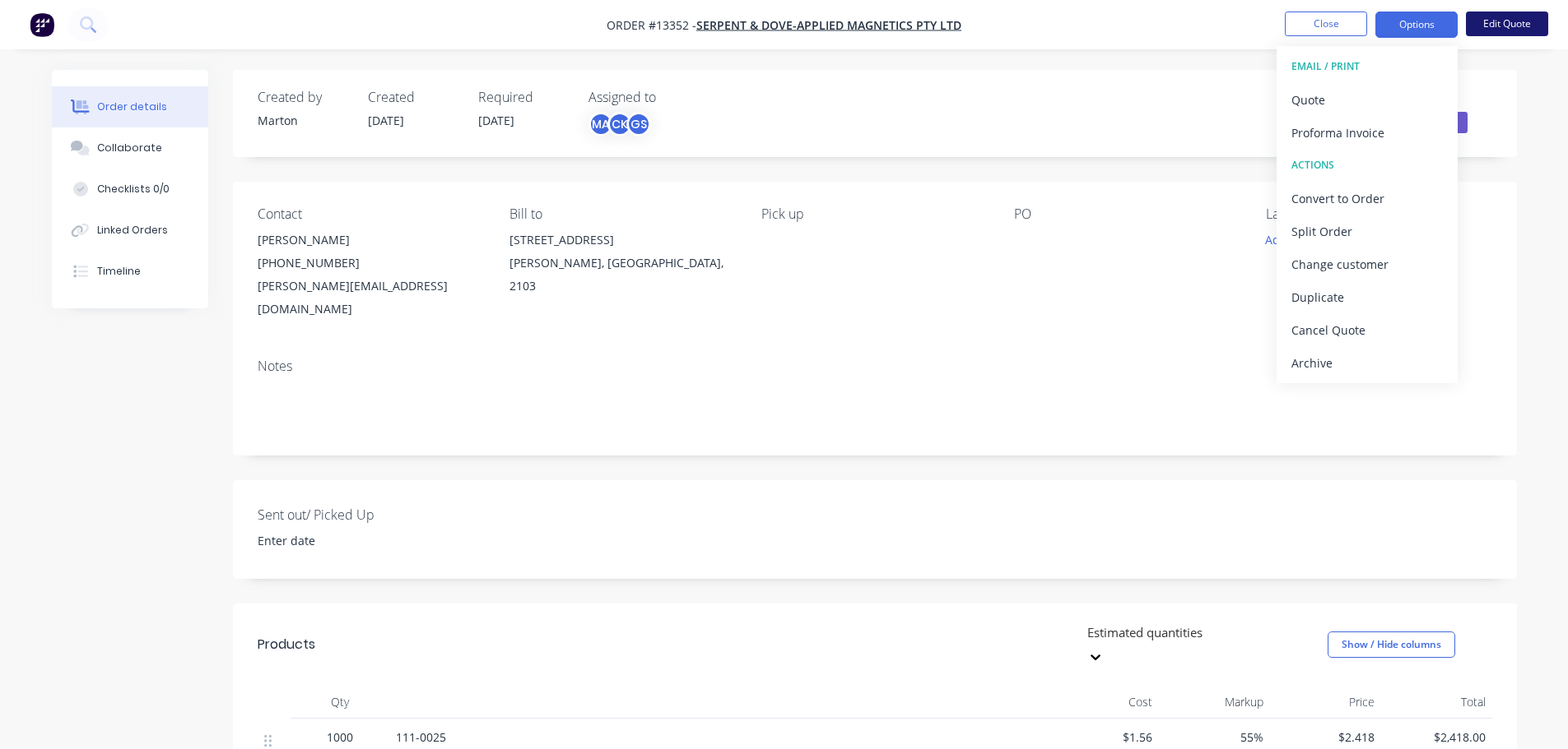
click at [1510, 30] on button "Edit Quote" at bounding box center [1506, 24] width 82 height 25
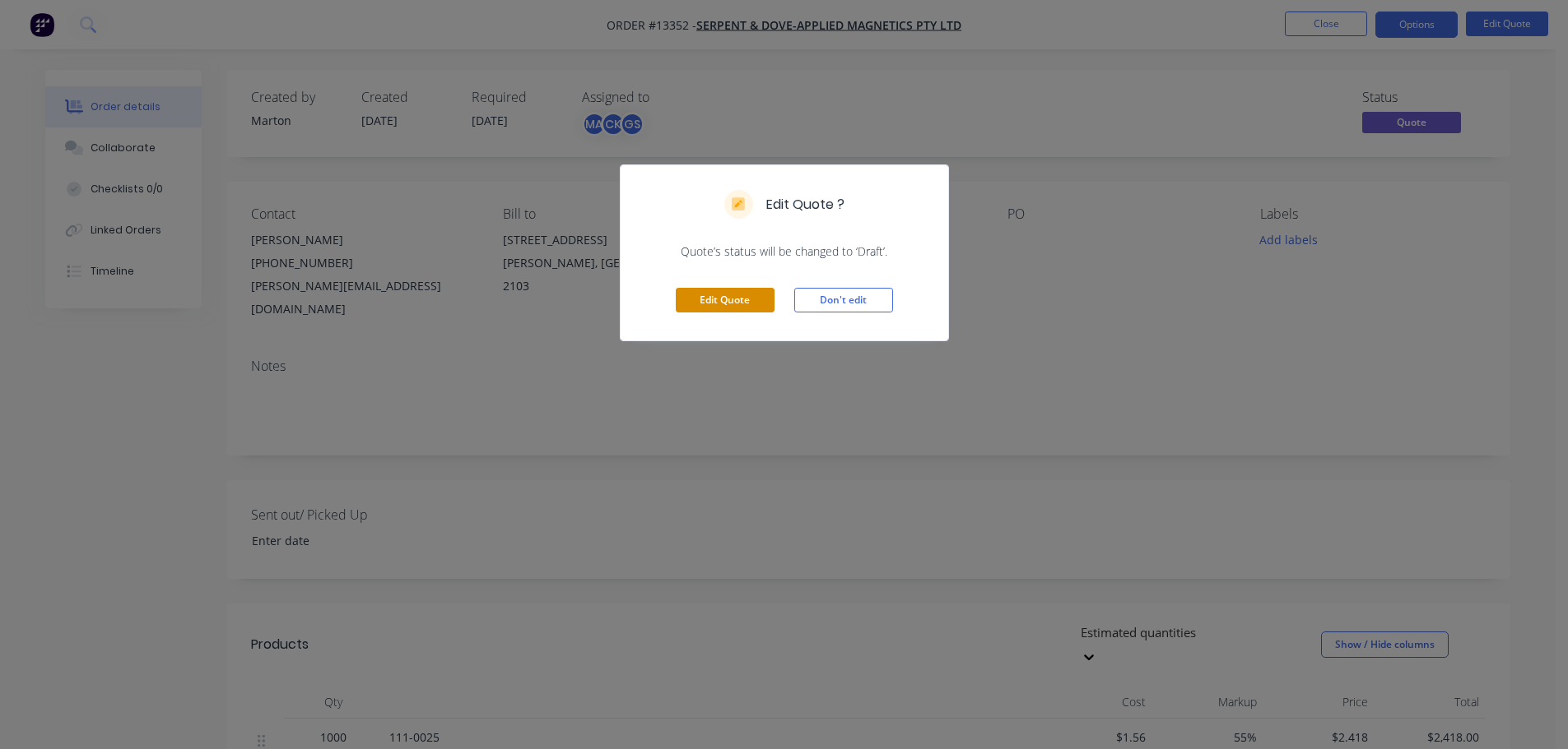
click at [744, 294] on button "Edit Quote" at bounding box center [725, 300] width 98 height 25
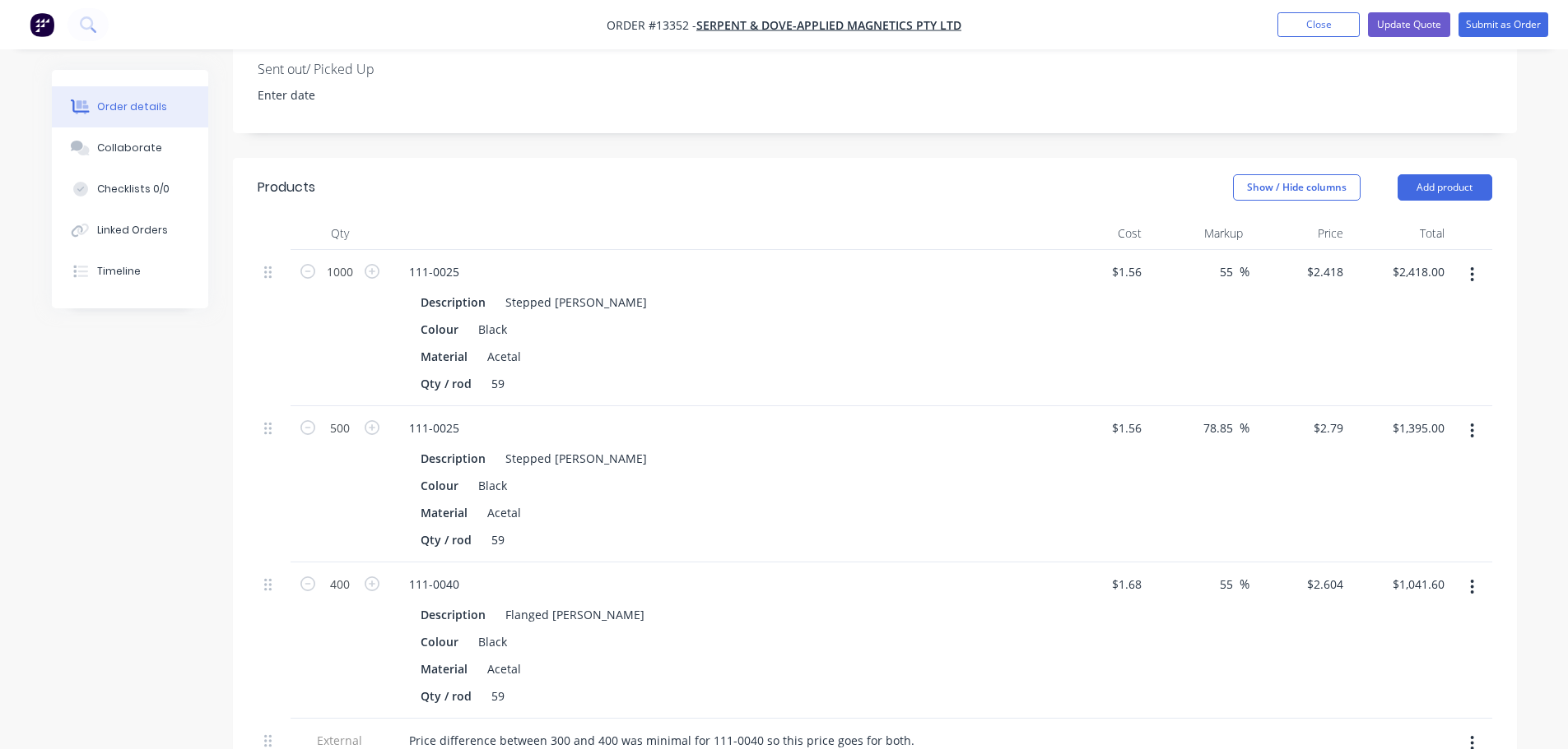
scroll to position [493, 0]
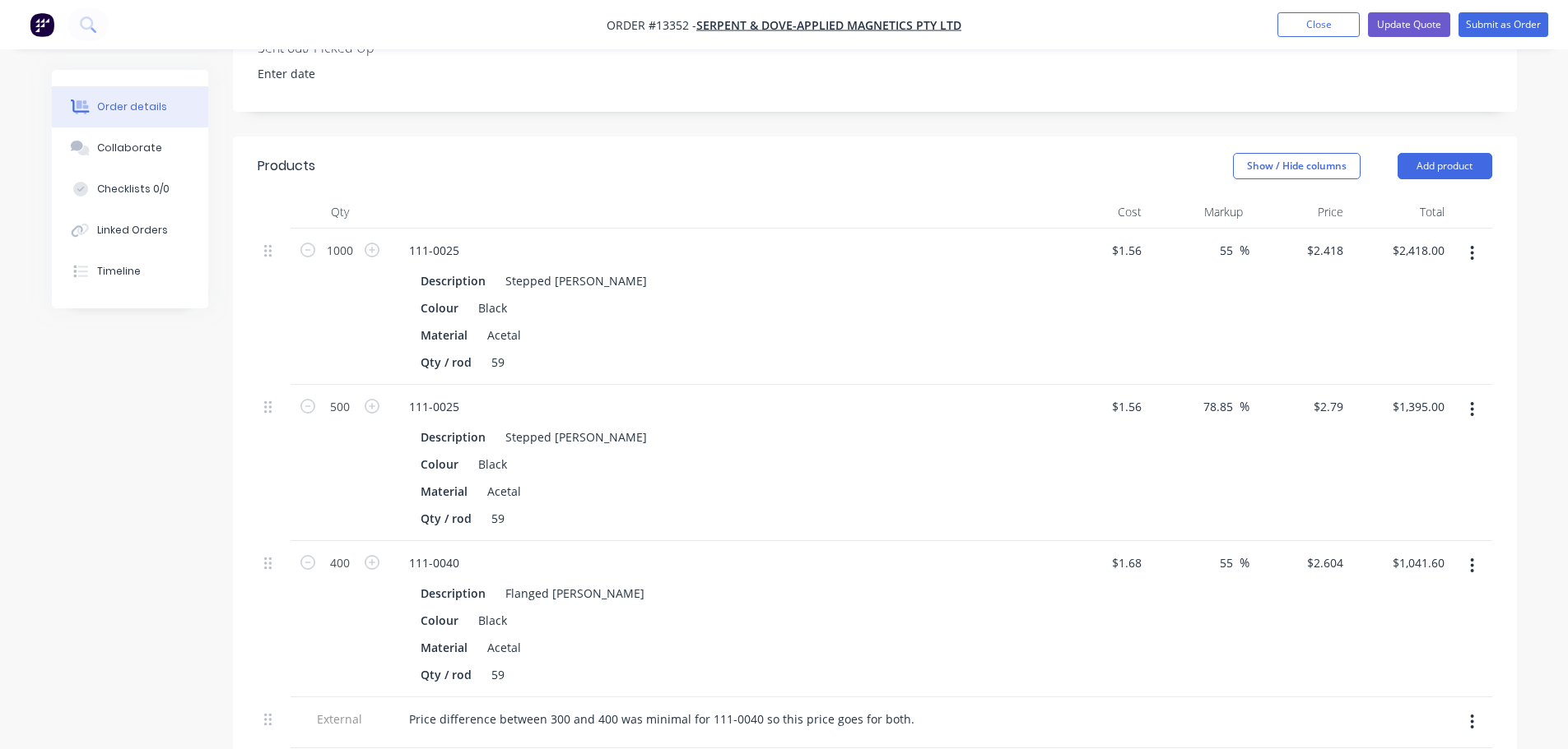
click at [1467, 395] on button "button" at bounding box center [1471, 409] width 39 height 29
click at [1398, 539] on div "Delete" at bounding box center [1413, 551] width 127 height 24
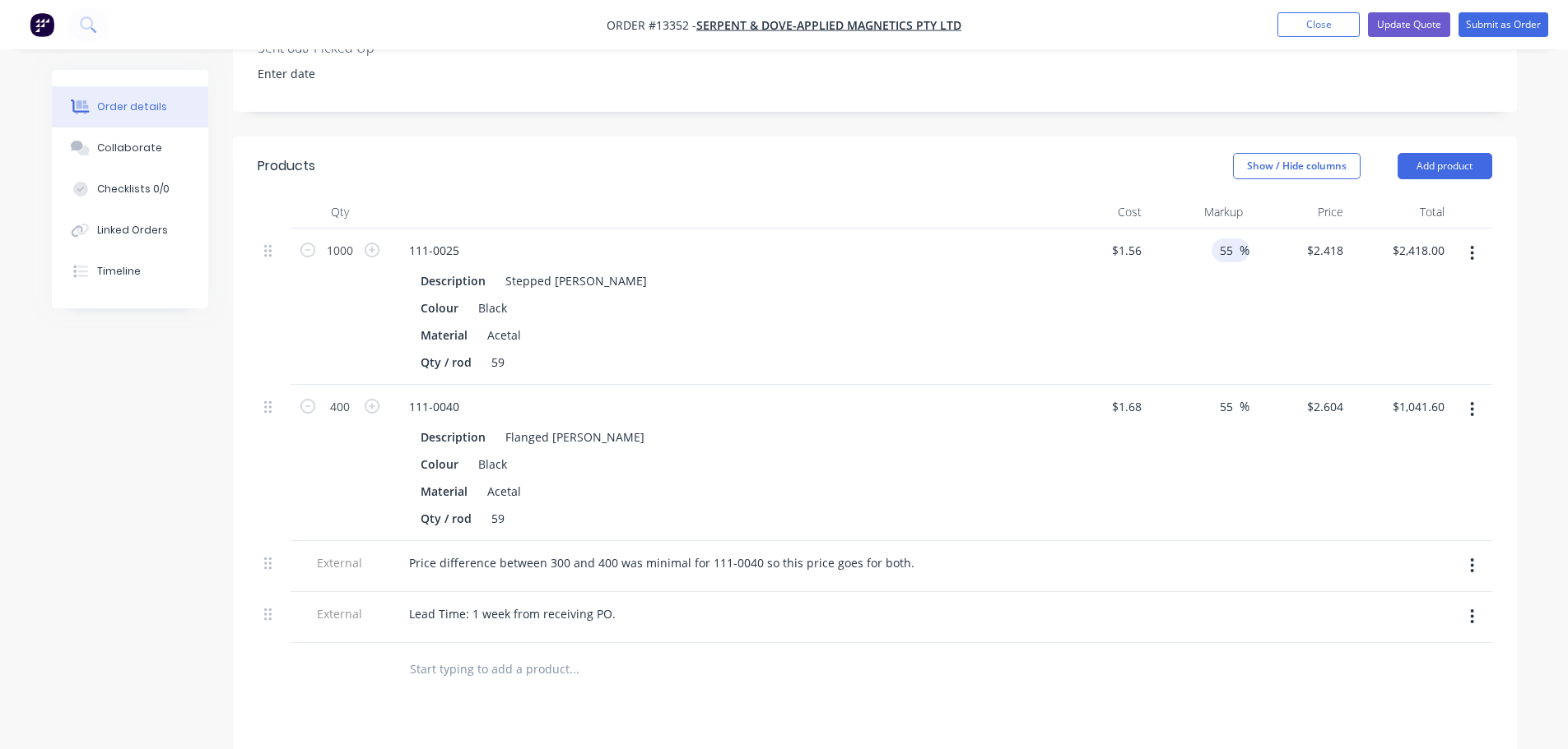
click at [1232, 238] on input "55" at bounding box center [1229, 250] width 21 height 24
type input "50"
type input "$2.34"
type input "$2,340.00"
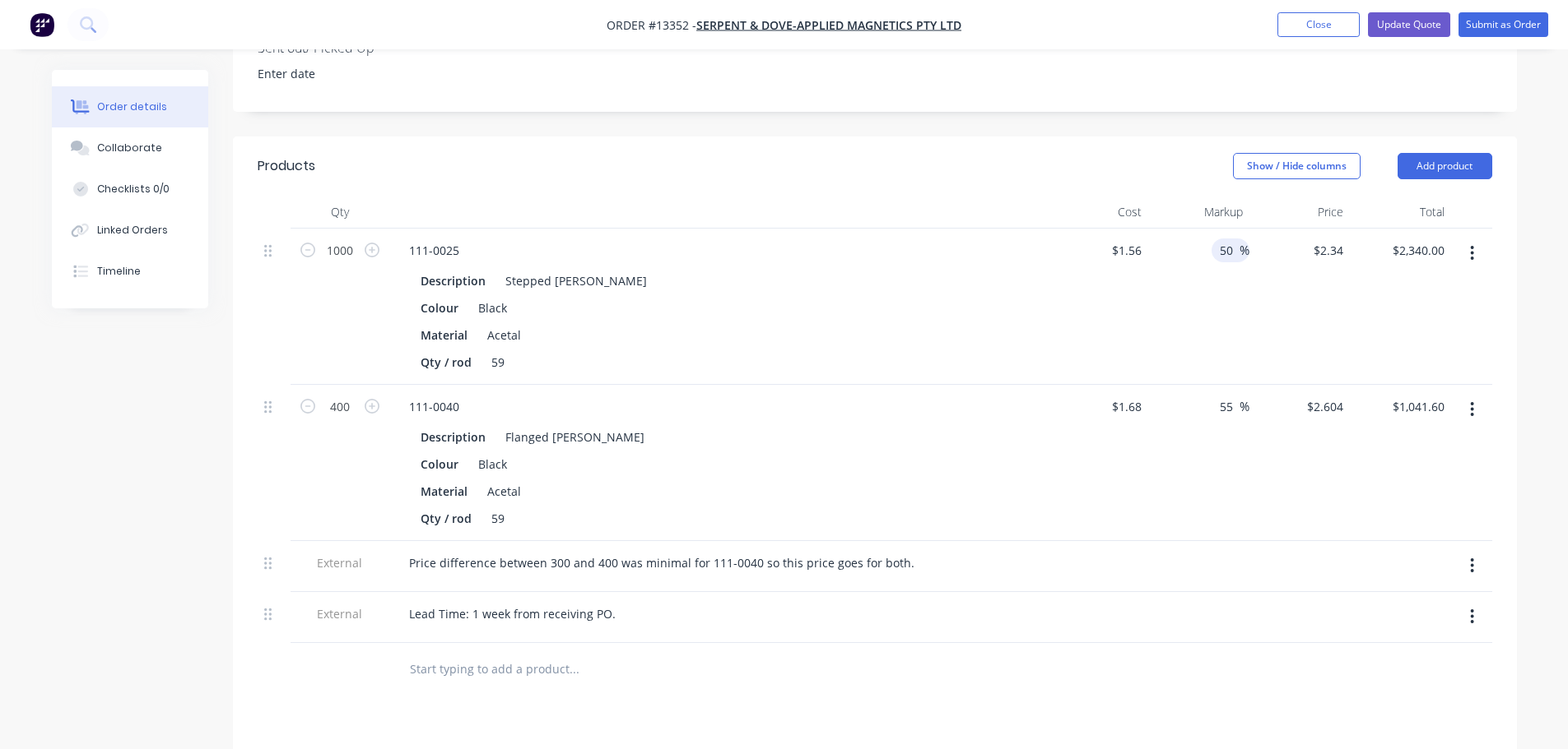
click at [1064, 328] on div "$1.56 $1.56" at bounding box center [1098, 306] width 101 height 156
click at [1232, 238] on input "50" at bounding box center [1229, 250] width 21 height 24
type input "45"
type input "$2.262"
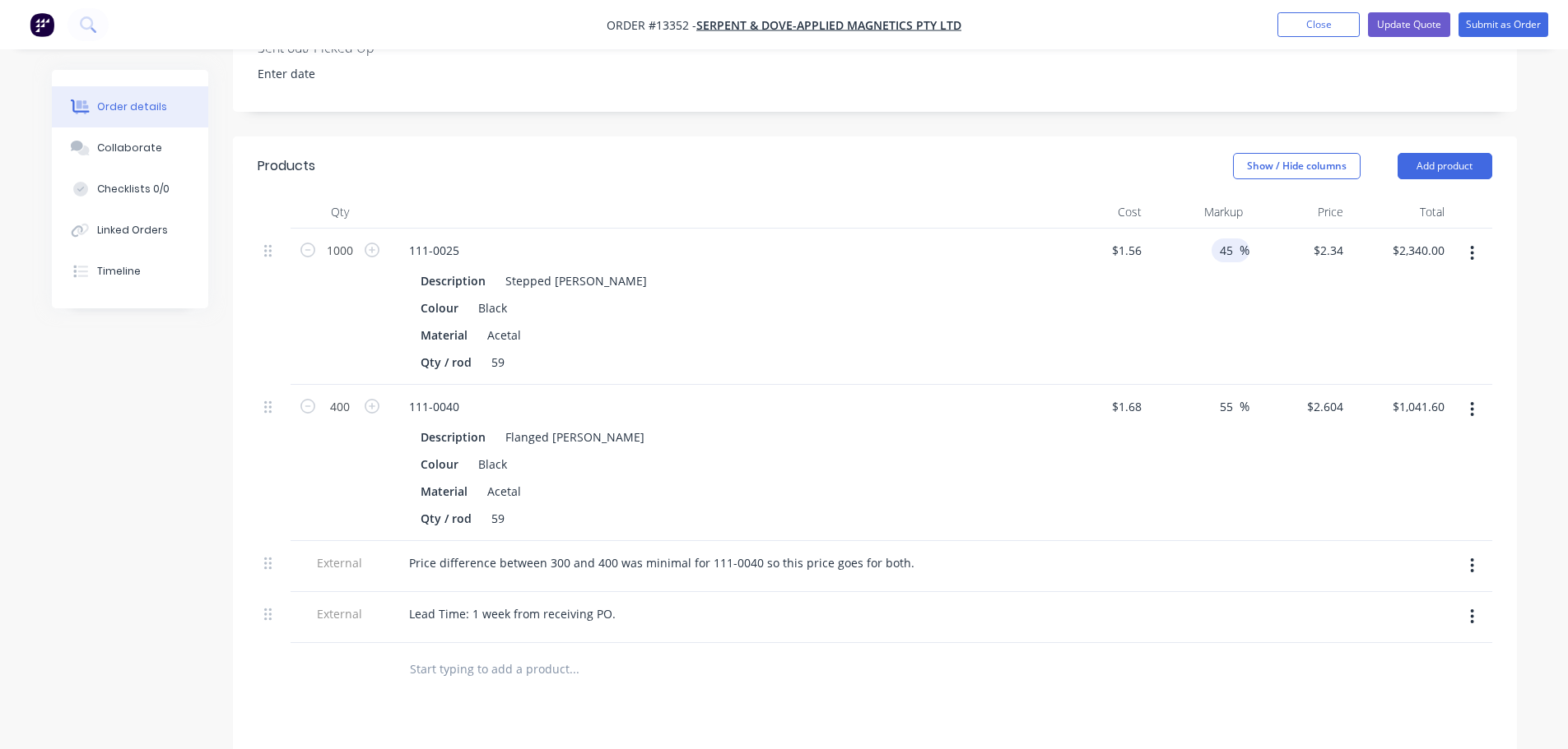
type input "$2,262.00"
click at [1202, 280] on div "45 45 %" at bounding box center [1199, 306] width 101 height 156
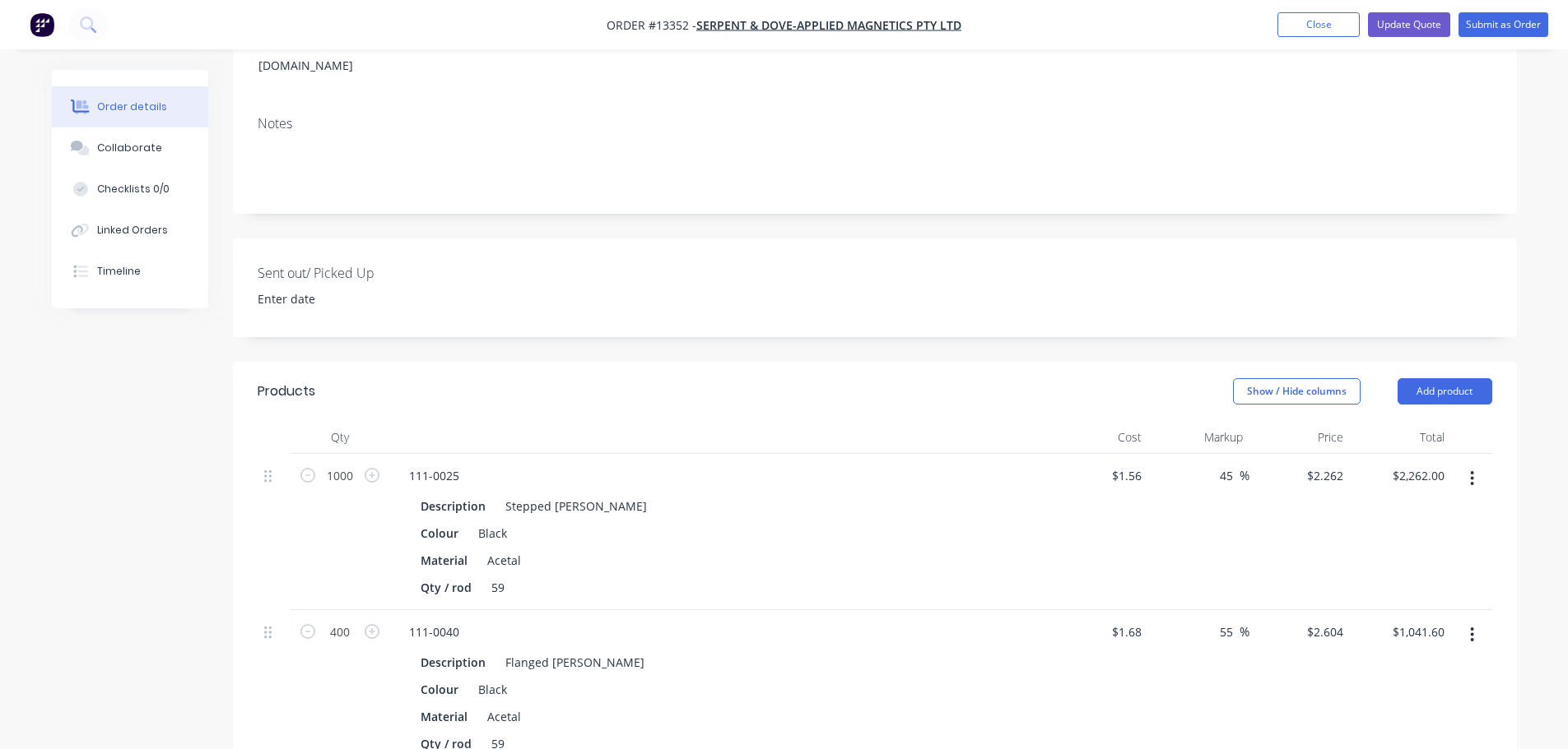
scroll to position [97, 0]
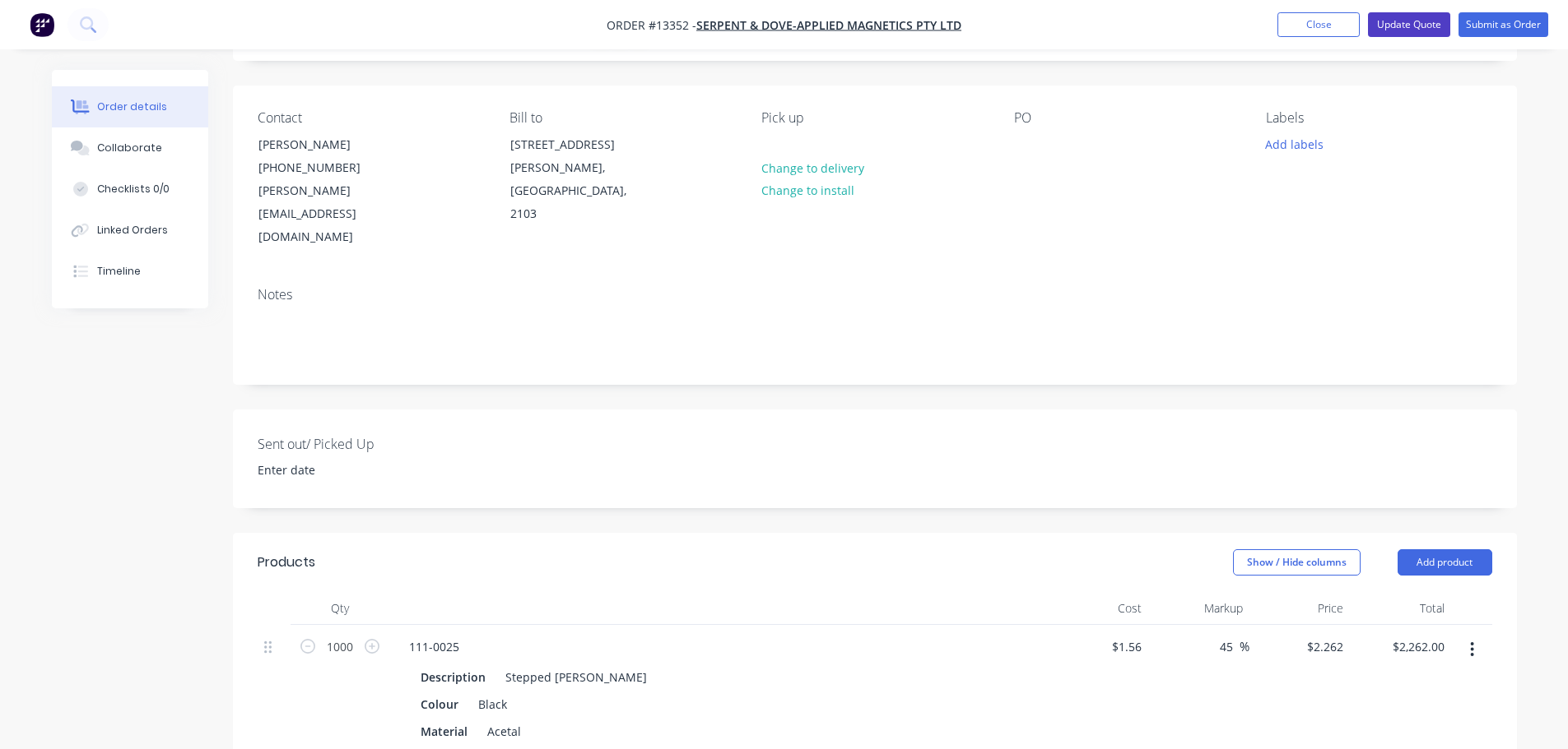
click at [1424, 28] on button "Update Quote" at bounding box center [1409, 25] width 82 height 25
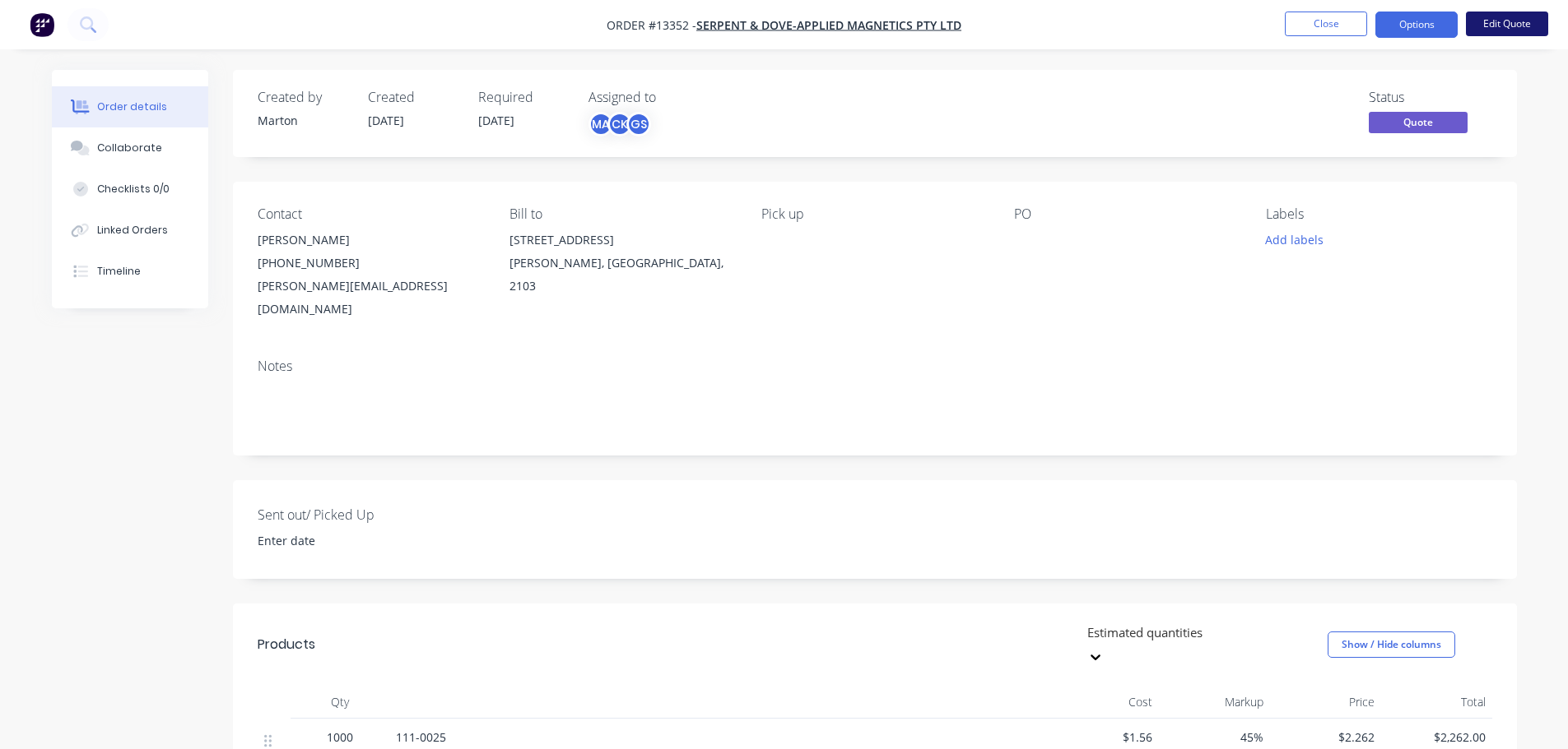
click at [1500, 32] on button "Edit Quote" at bounding box center [1506, 24] width 82 height 25
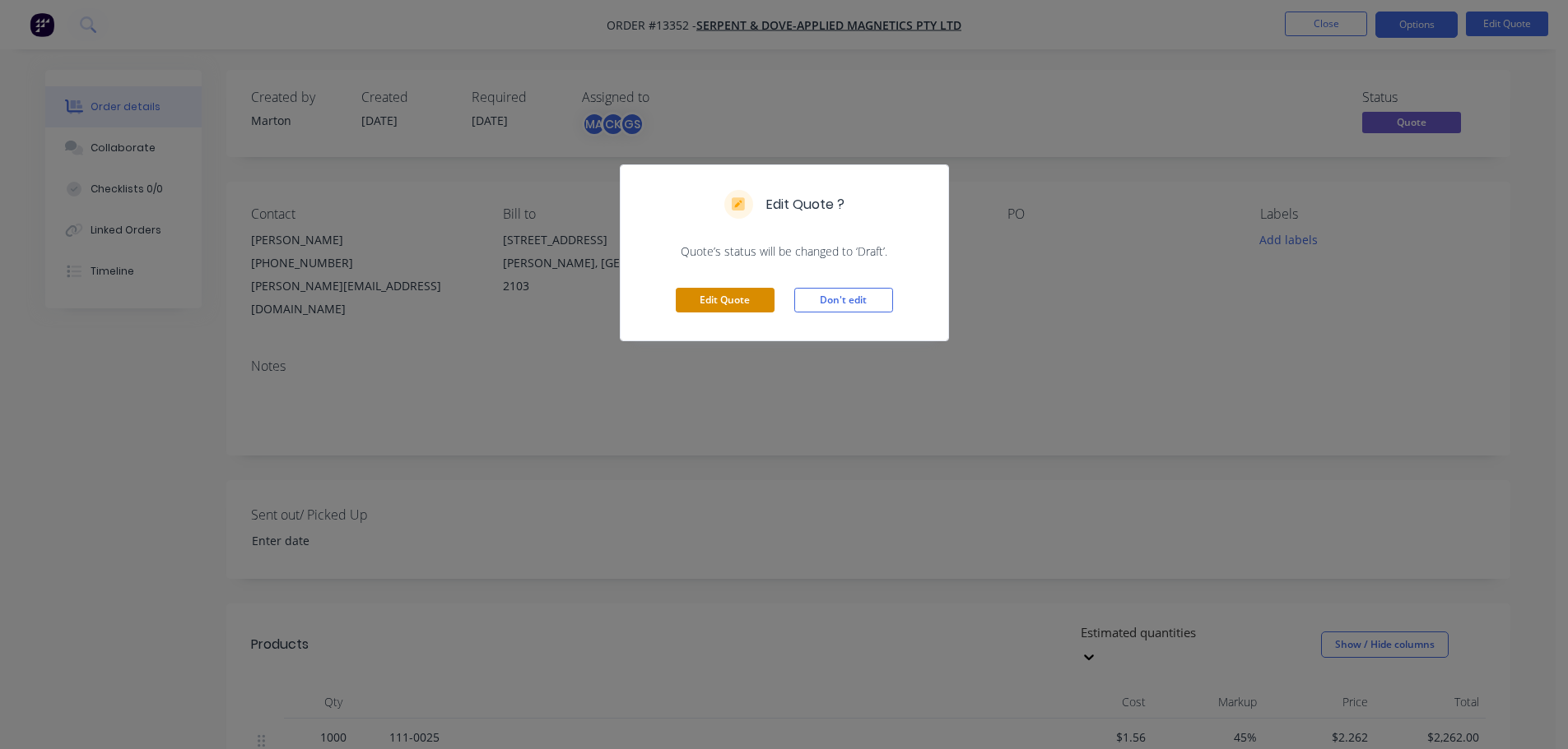
click at [734, 290] on button "Edit Quote" at bounding box center [725, 300] width 98 height 25
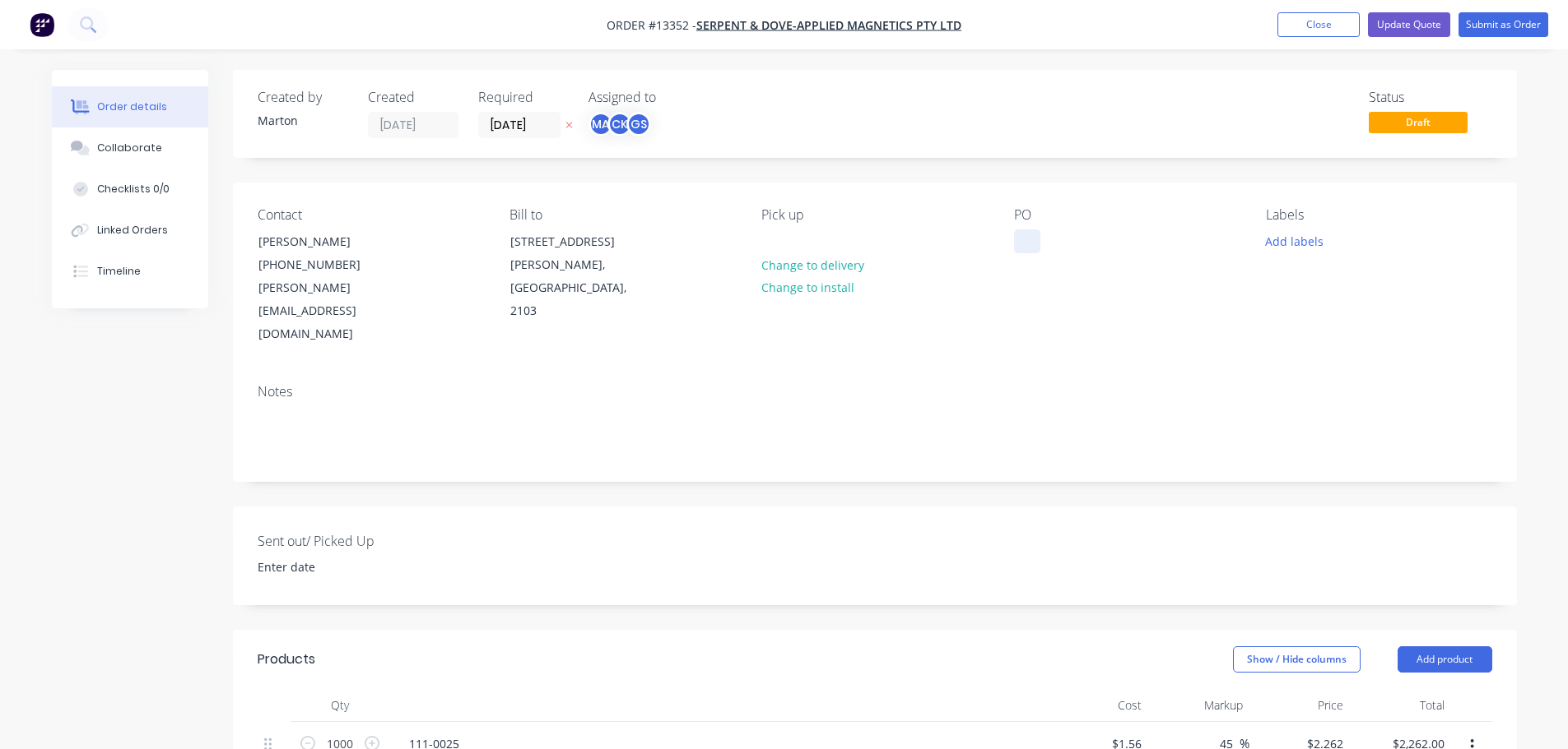
click at [1031, 237] on div at bounding box center [1027, 241] width 27 height 24
click at [1019, 246] on div at bounding box center [1027, 241] width 27 height 24
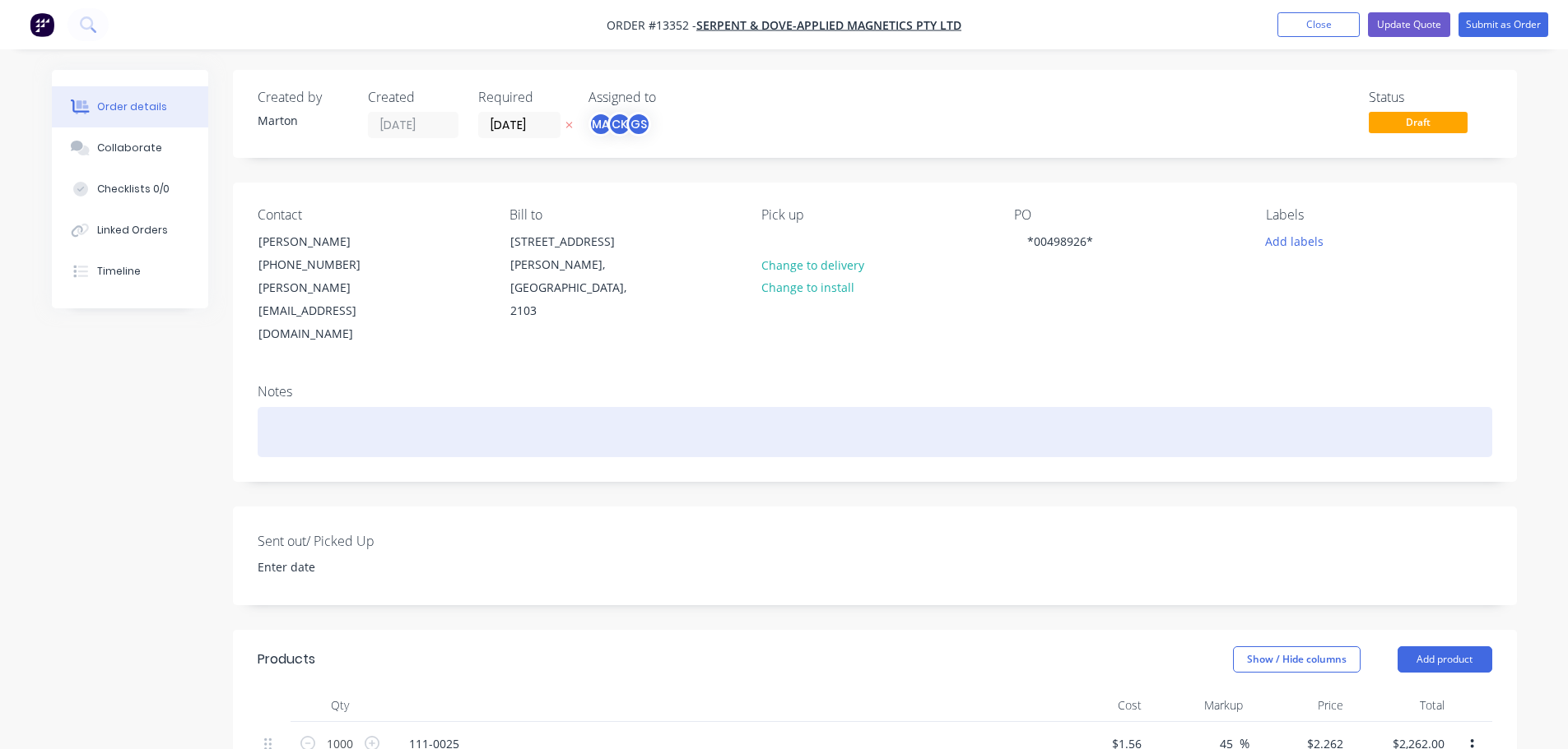
click at [1071, 407] on div at bounding box center [874, 432] width 1234 height 50
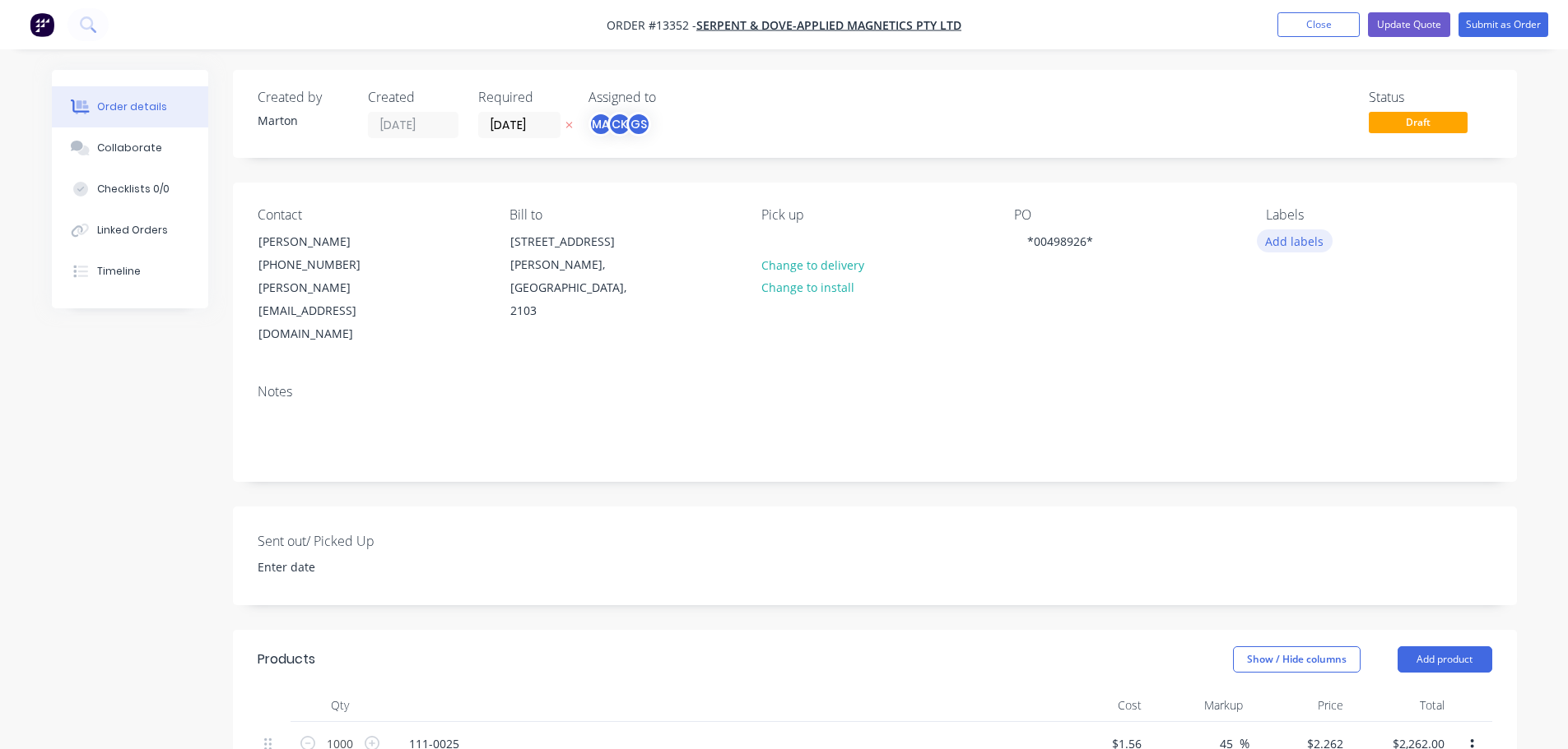
click at [1321, 237] on button "Add labels" at bounding box center [1293, 240] width 75 height 22
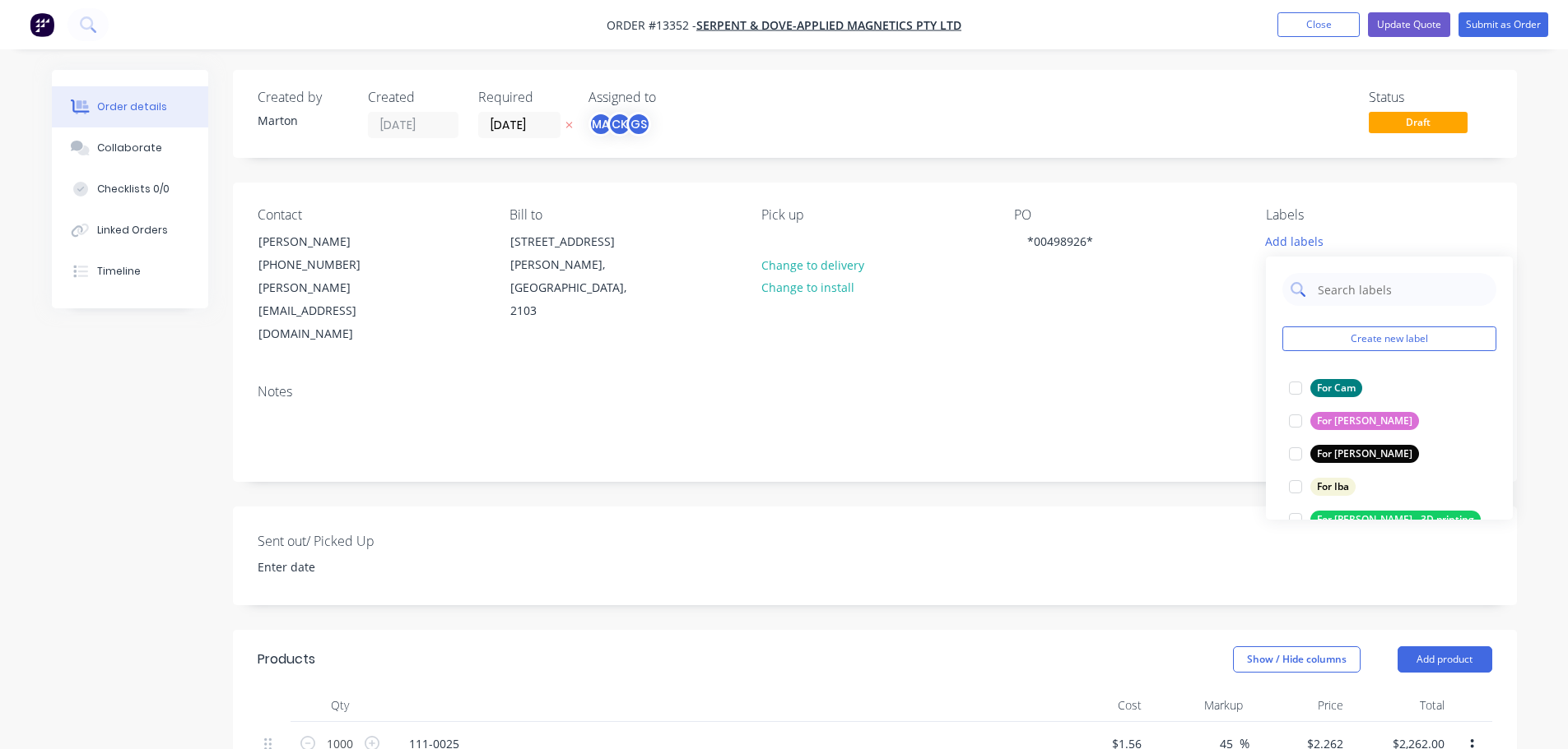
click at [1340, 295] on input "text" at bounding box center [1401, 289] width 172 height 33
click at [1297, 392] on div at bounding box center [1294, 388] width 33 height 33
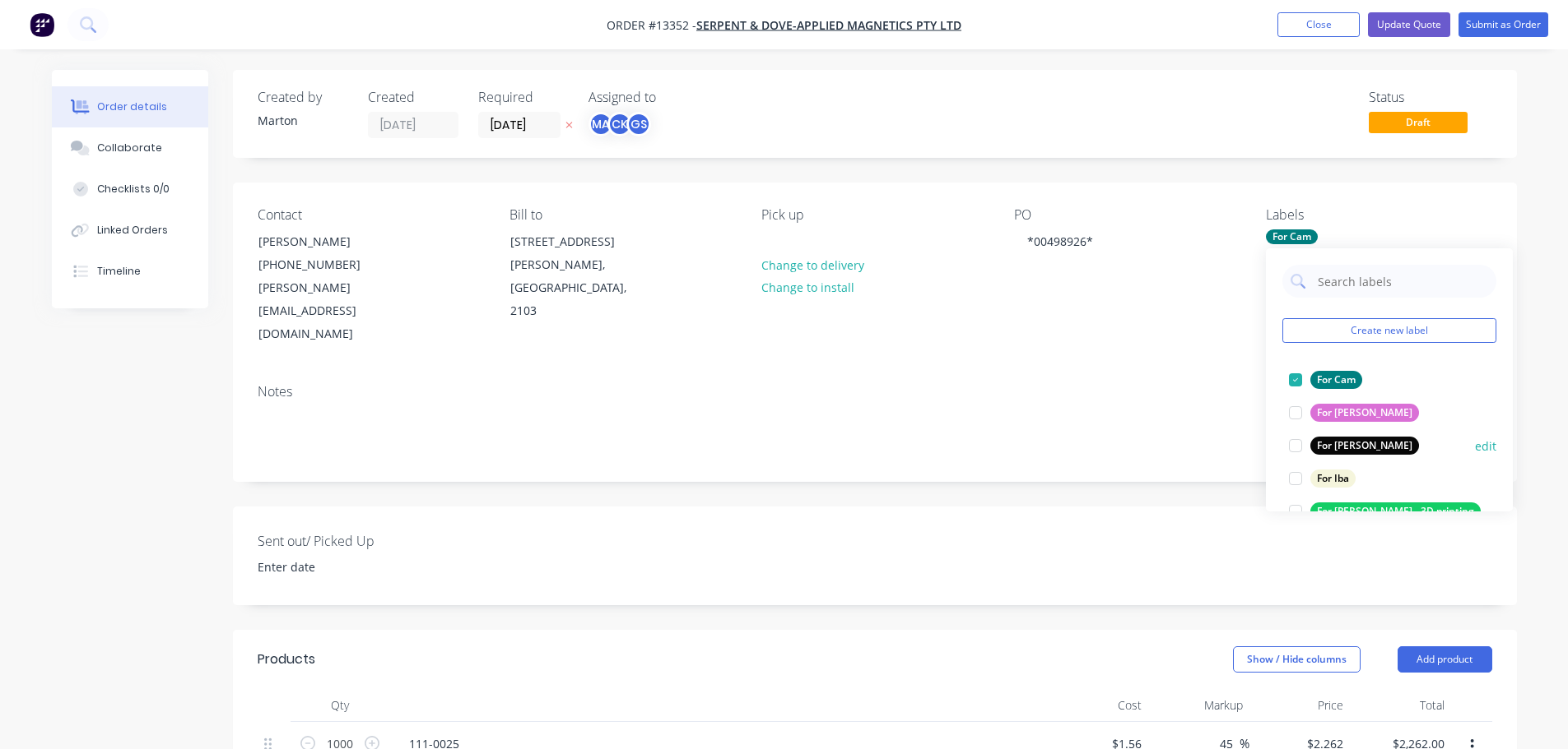
click at [1299, 445] on div at bounding box center [1294, 445] width 33 height 33
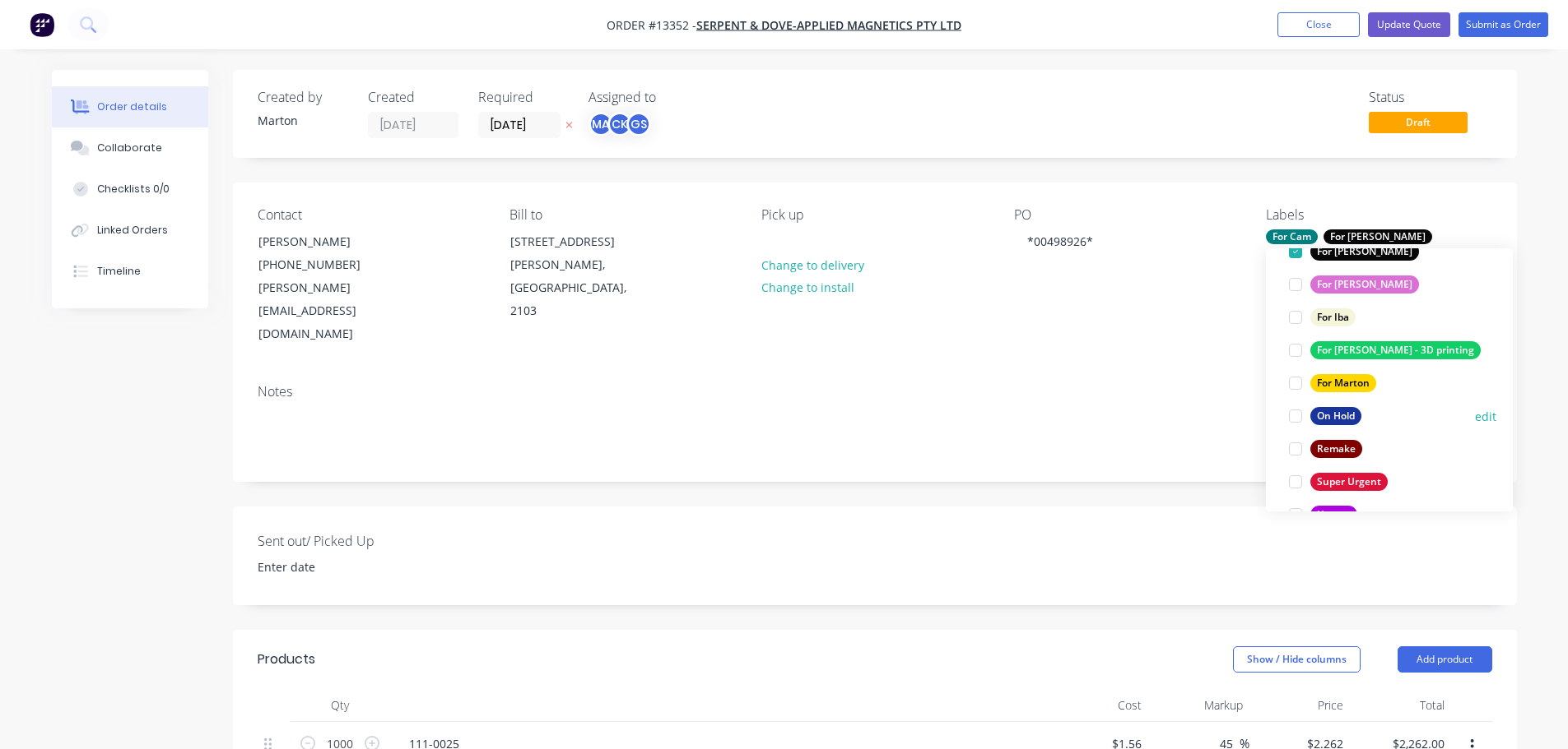
scroll to position [165, 0]
click at [1294, 367] on div at bounding box center [1294, 380] width 33 height 33
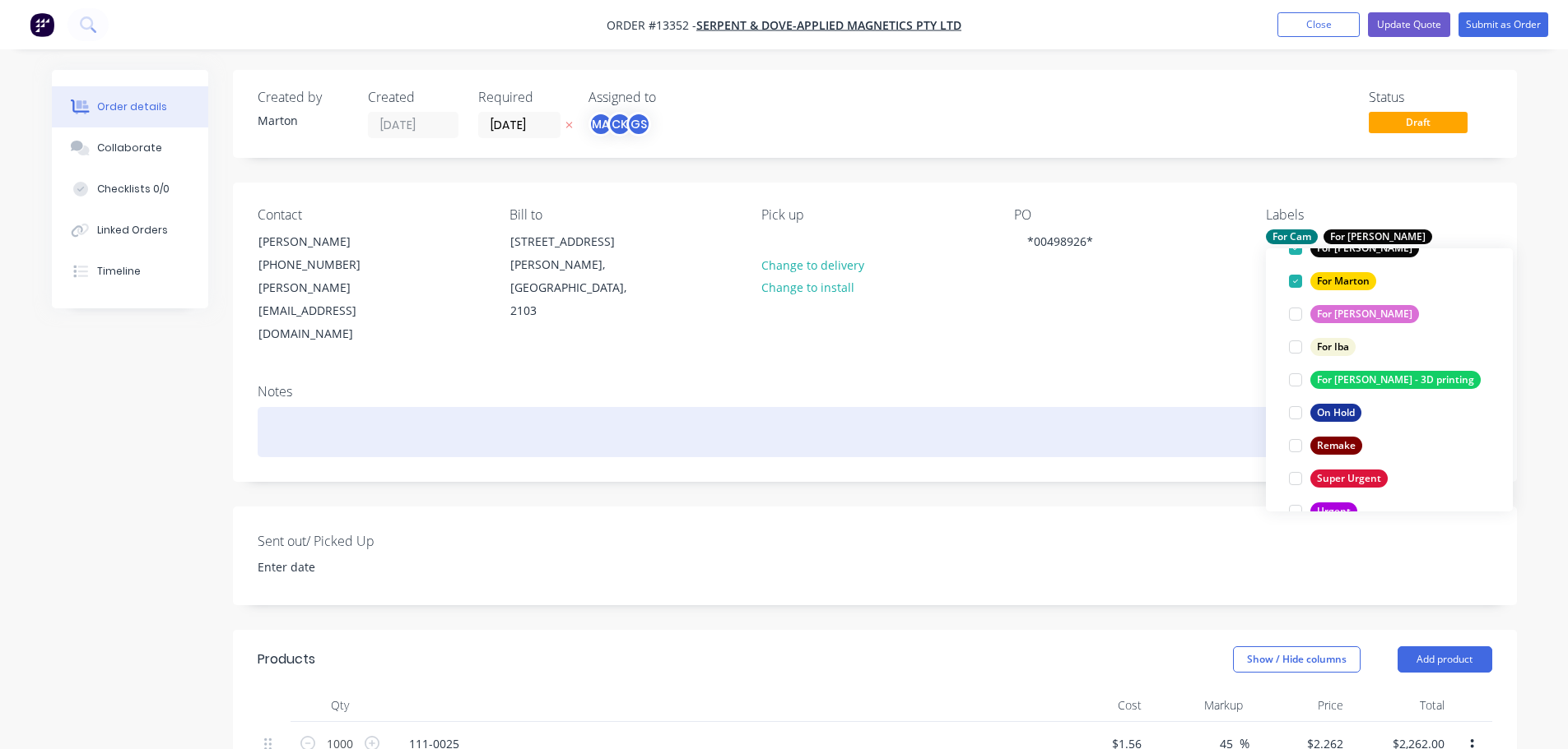
click at [974, 433] on div at bounding box center [874, 432] width 1234 height 50
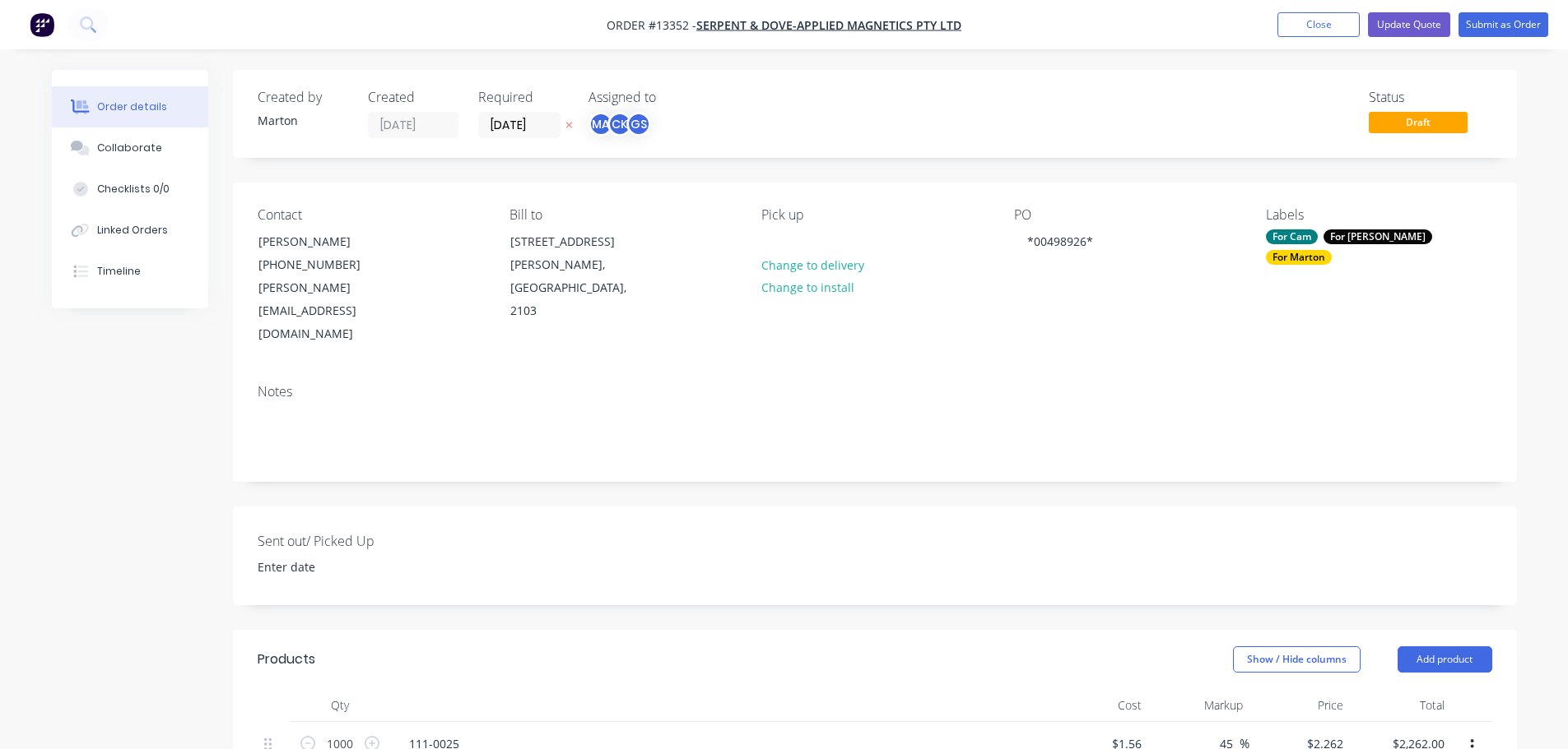
click at [827, 506] on div "Sent out/ Picked Up" at bounding box center [874, 555] width 1284 height 98
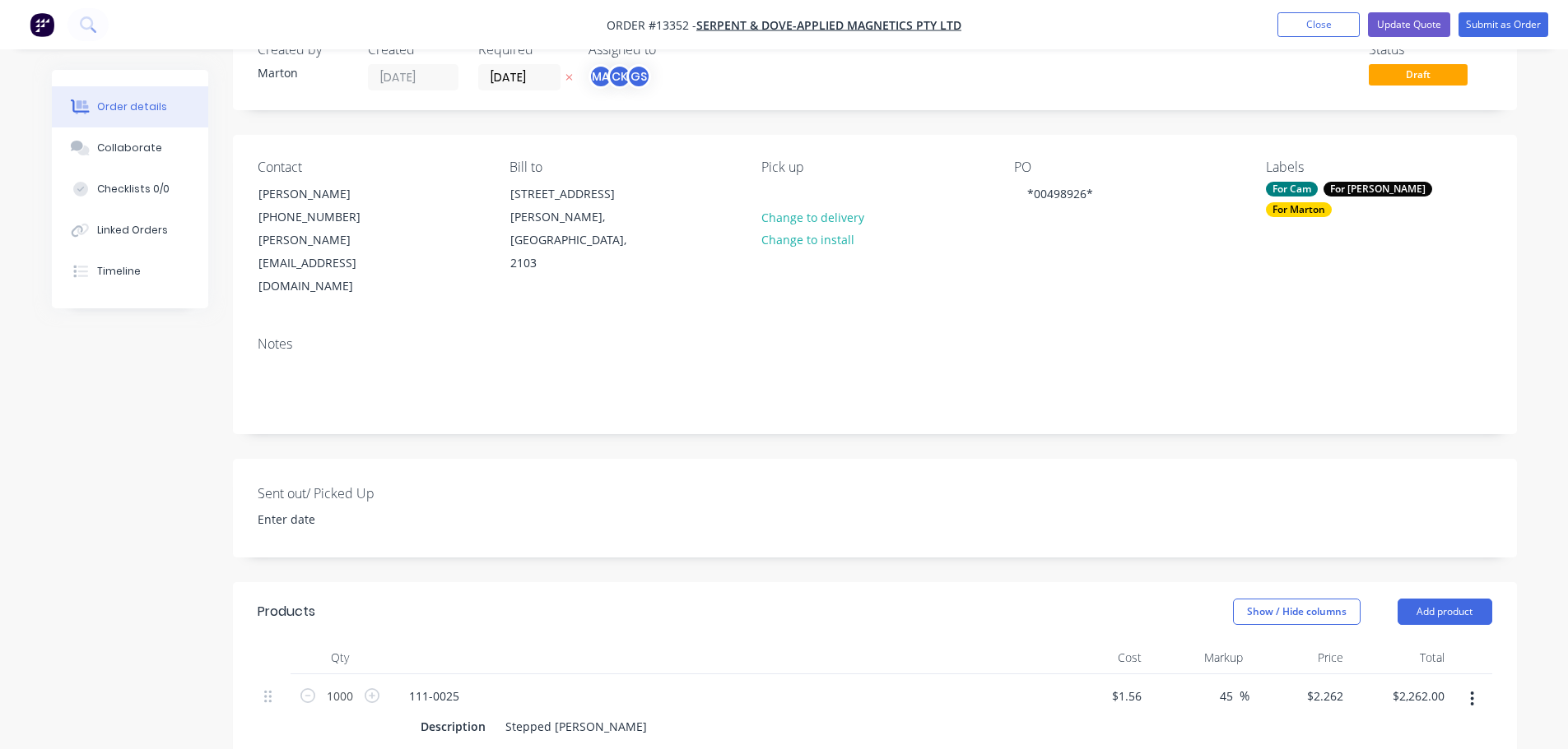
scroll to position [0, 0]
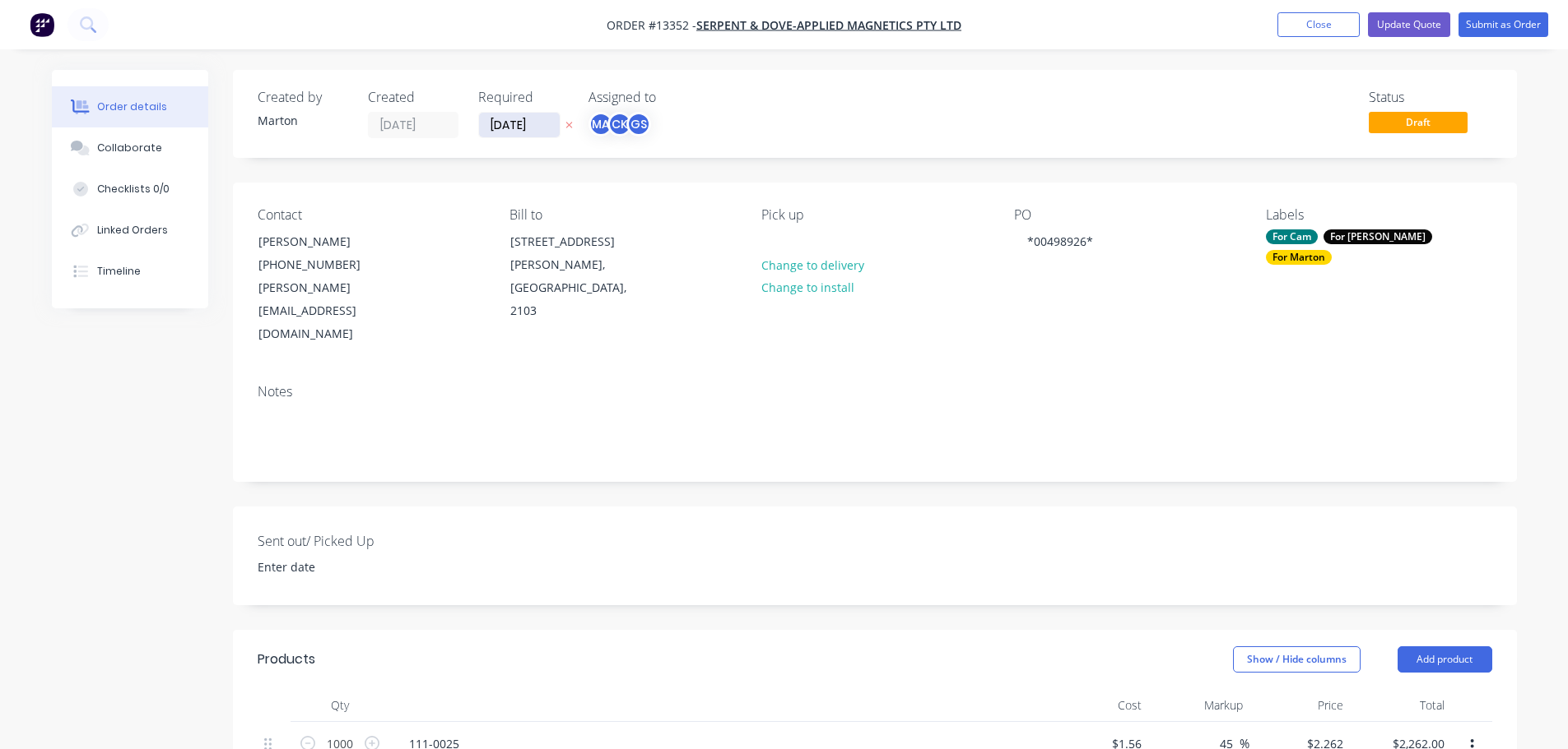
click at [549, 125] on input "[DATE]" at bounding box center [519, 125] width 81 height 25
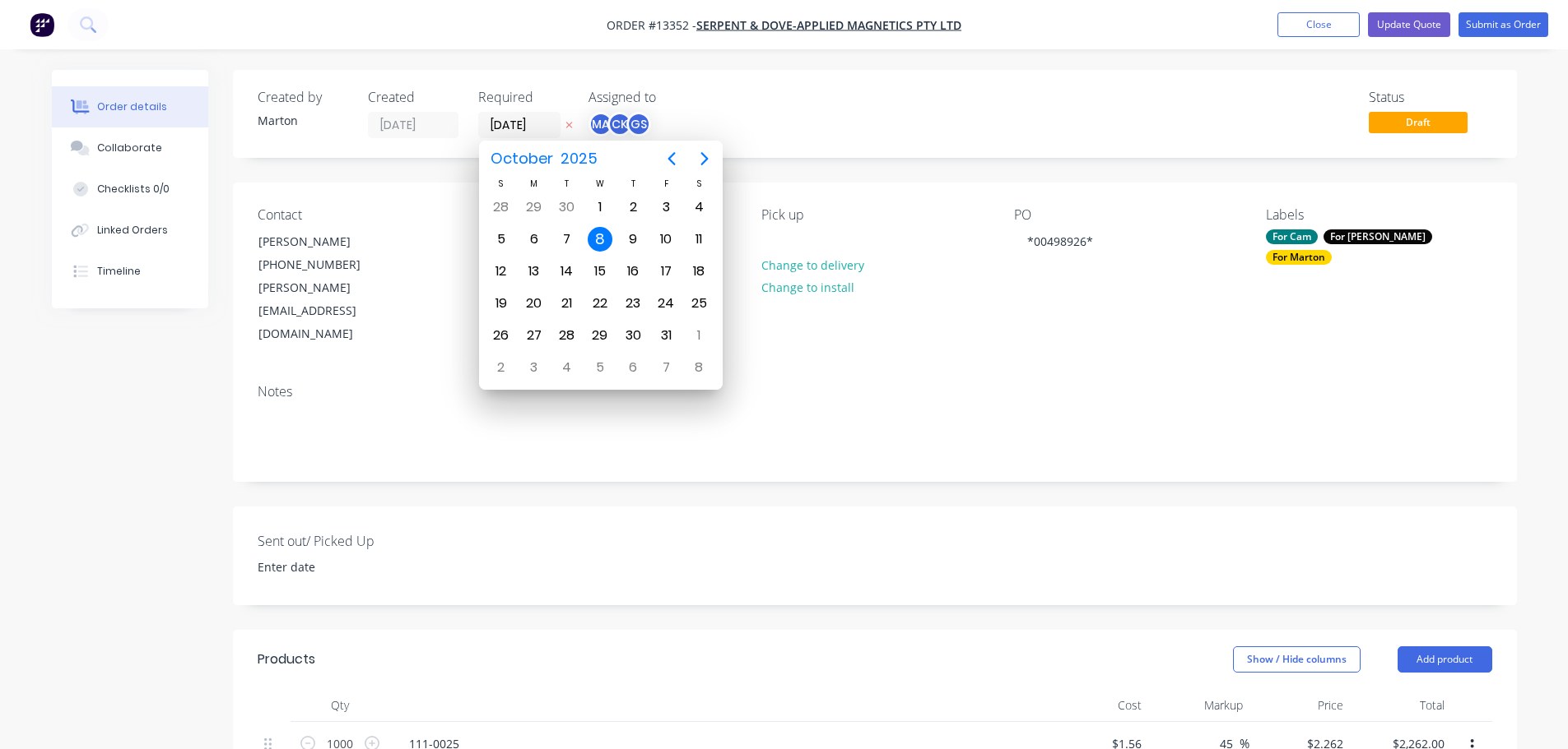
click at [911, 91] on div "Status Draft" at bounding box center [1122, 113] width 739 height 49
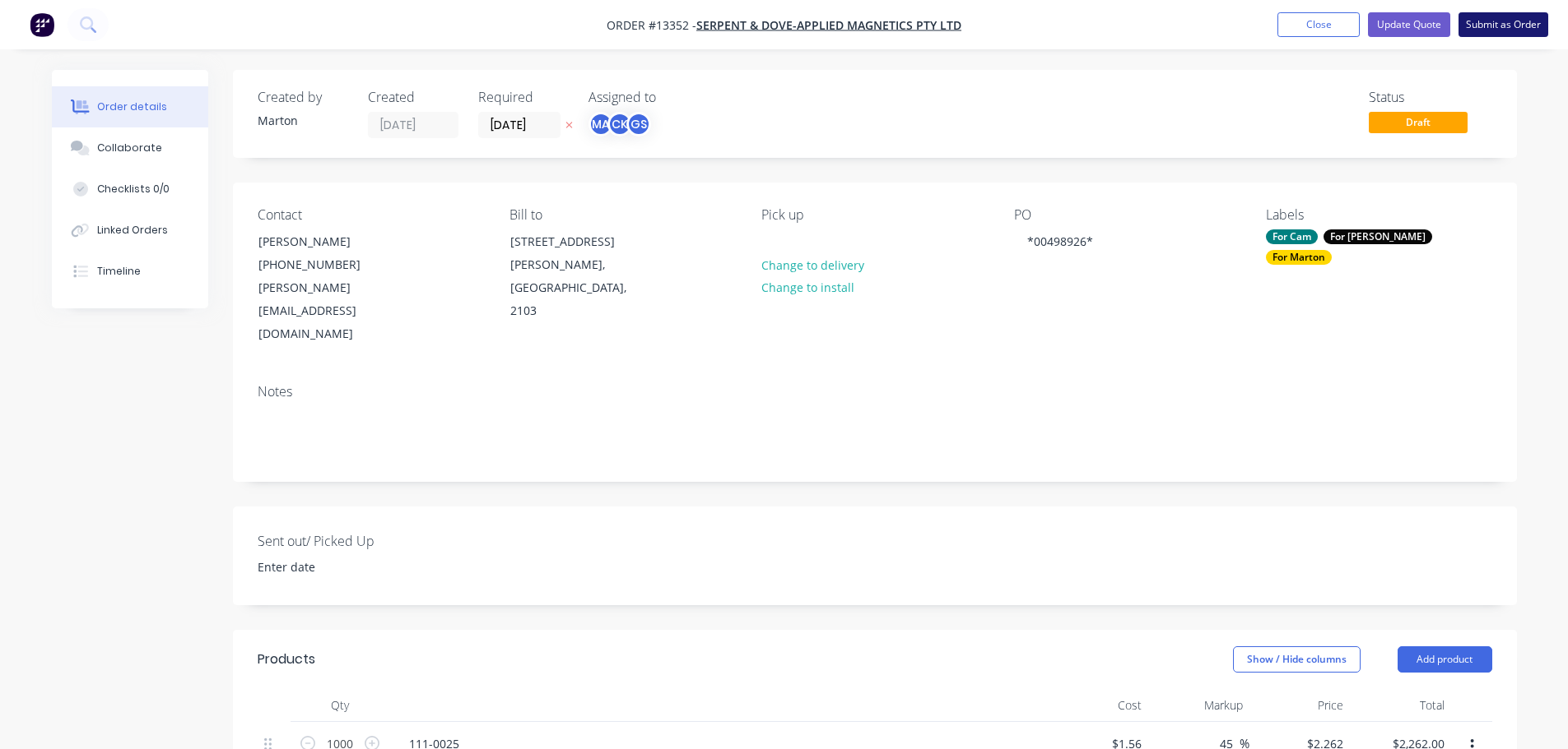
click at [1529, 25] on button "Submit as Order" at bounding box center [1502, 25] width 89 height 25
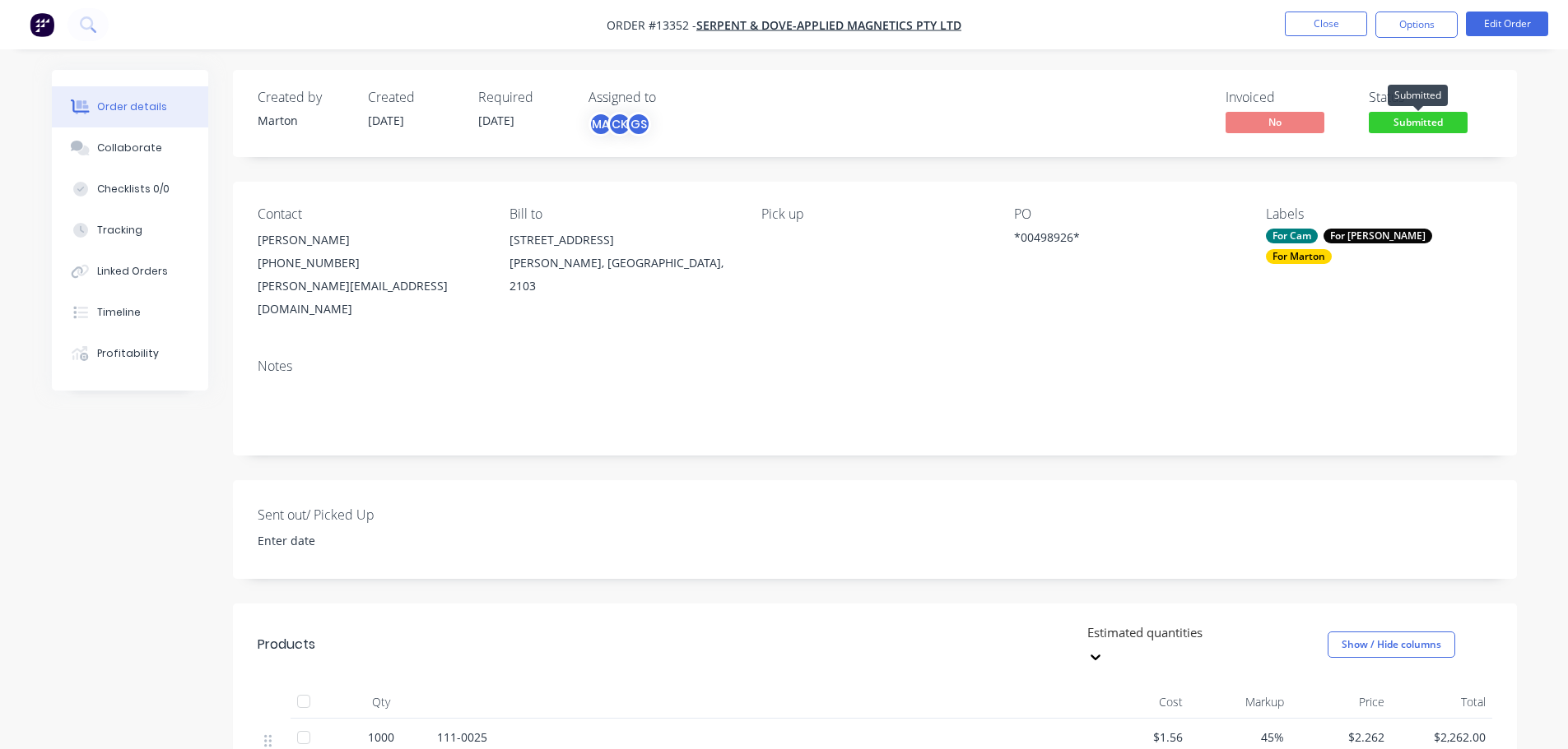
click at [1424, 125] on span "Submitted" at bounding box center [1417, 121] width 98 height 20
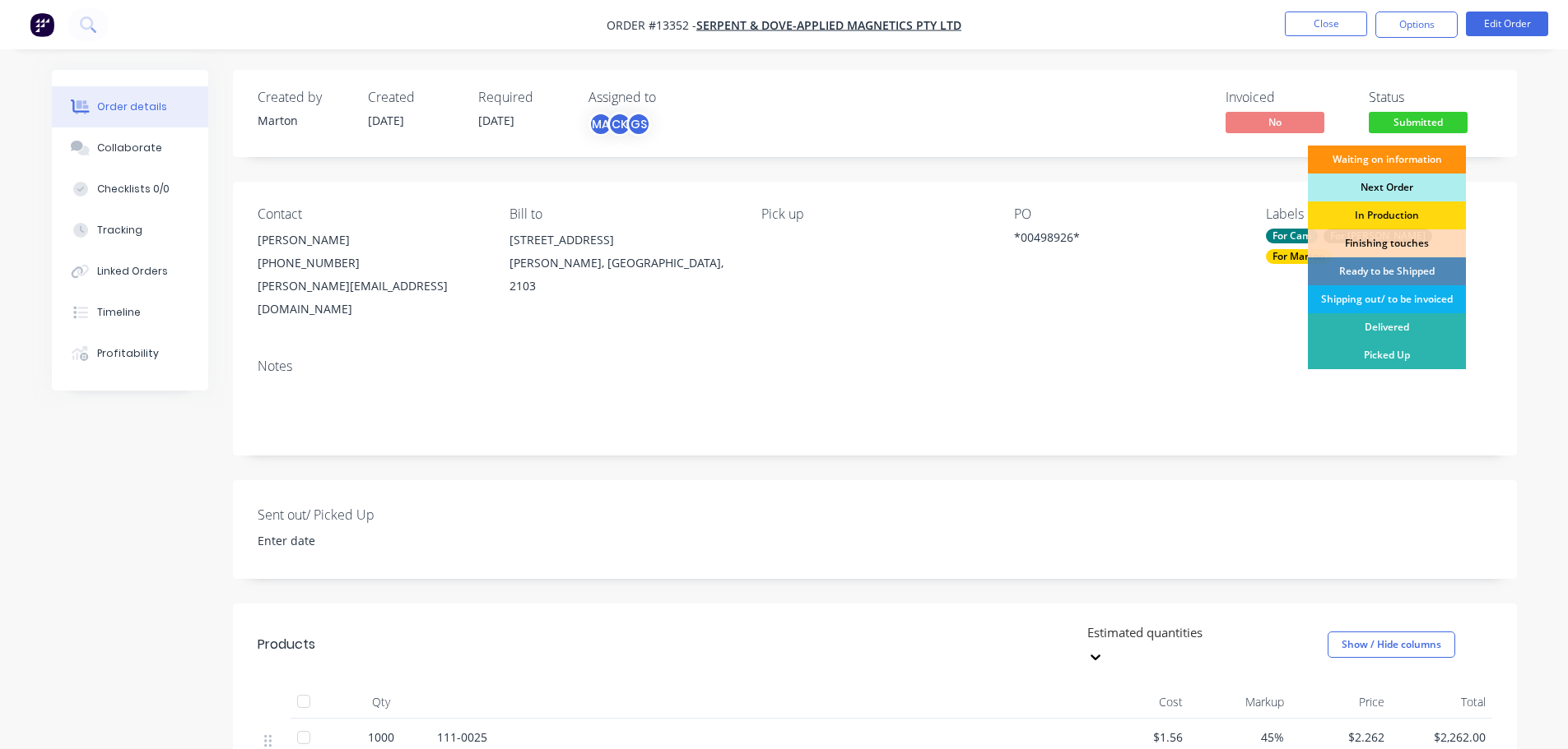
click at [1390, 179] on div "Next Order" at bounding box center [1386, 188] width 158 height 28
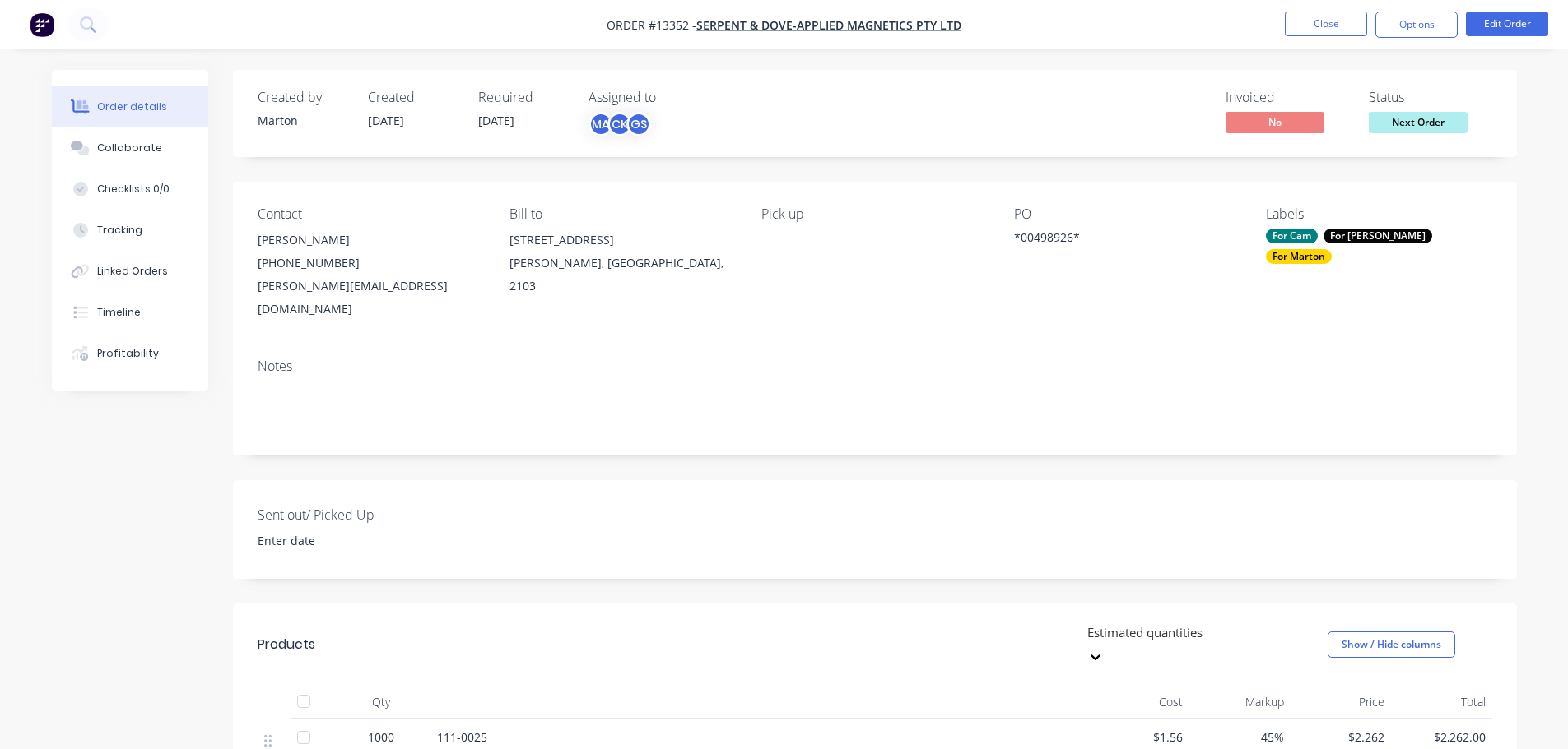
click at [1317, 236] on div "For Cam" at bounding box center [1292, 236] width 52 height 15
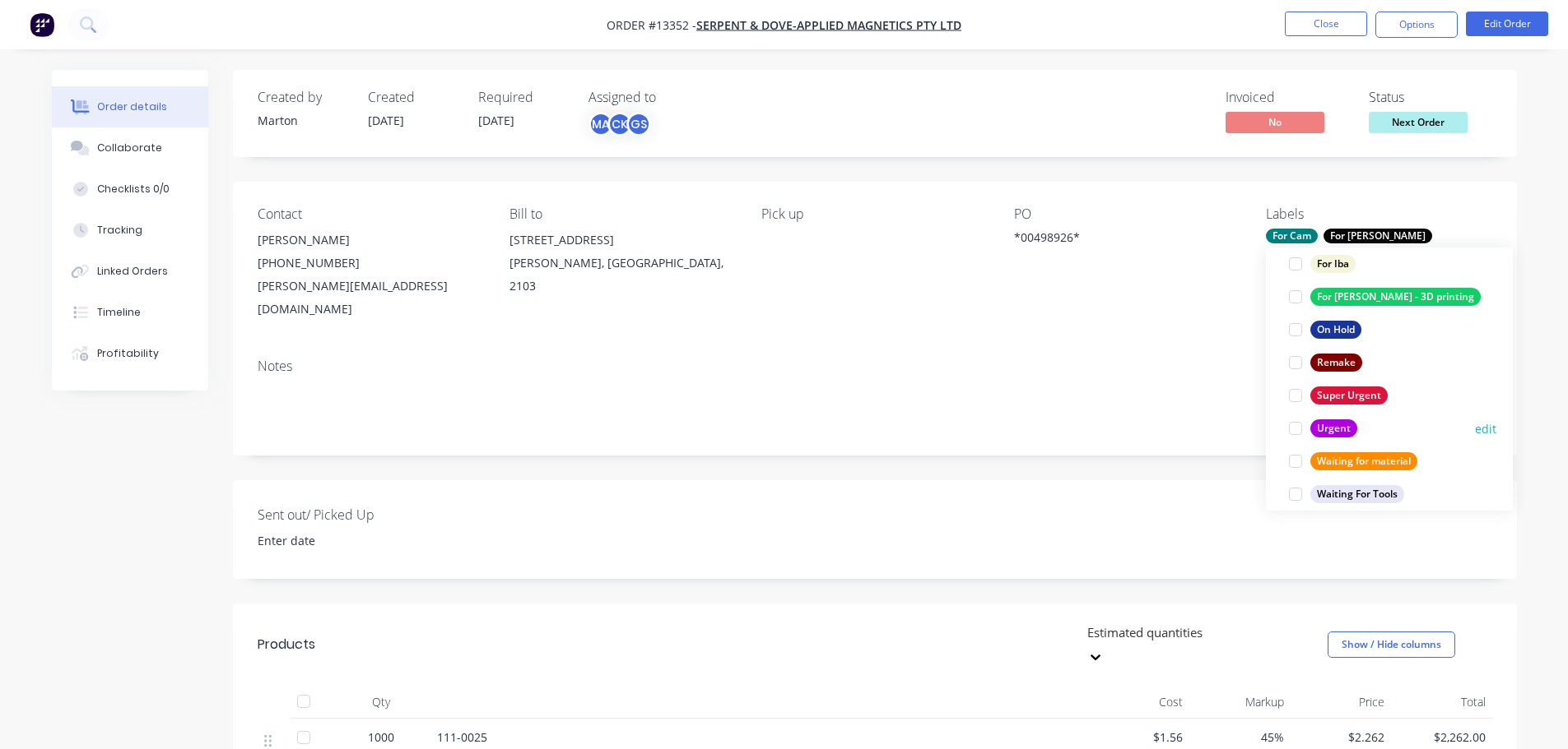
click at [1293, 422] on div at bounding box center [1294, 428] width 33 height 33
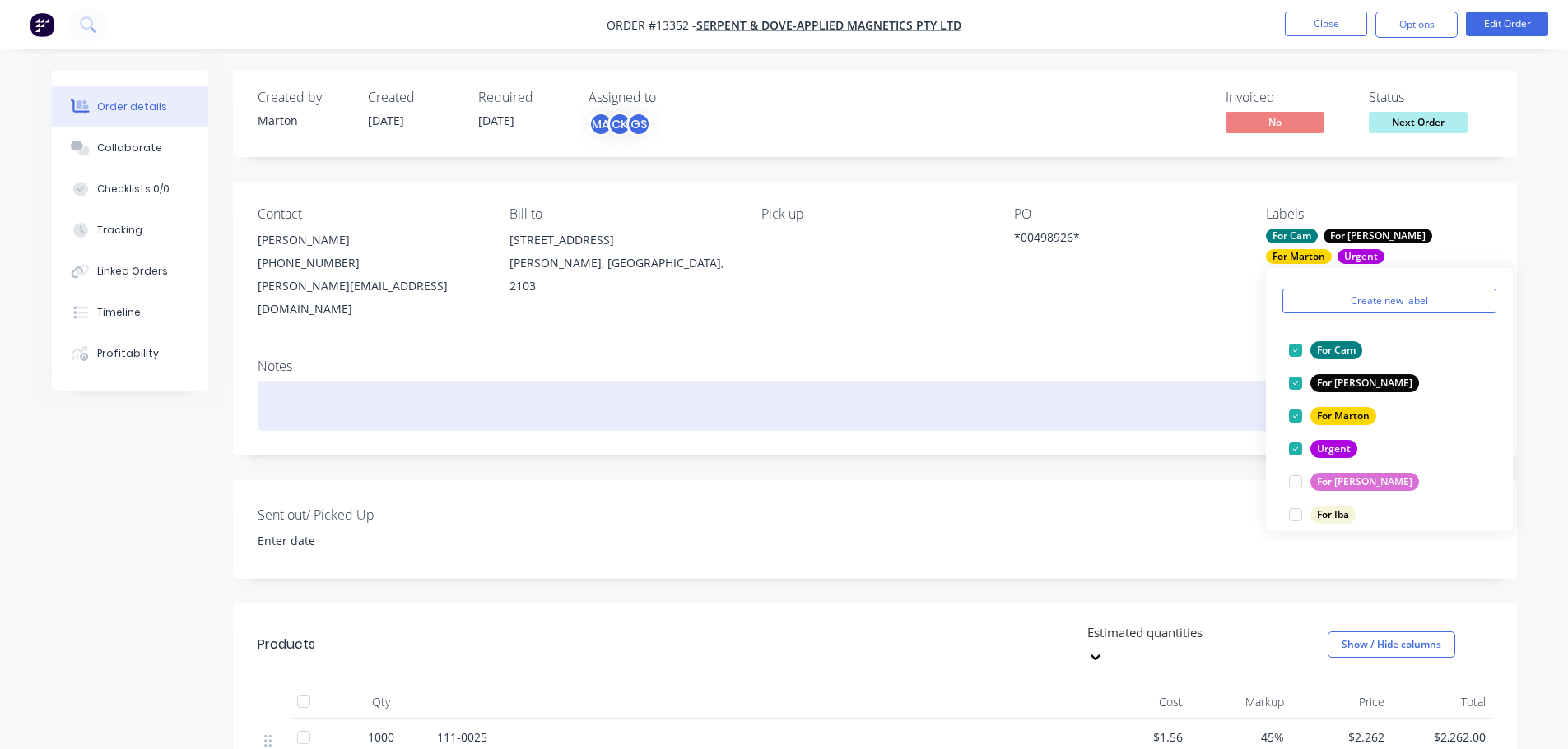
click at [1170, 384] on div at bounding box center [874, 405] width 1234 height 50
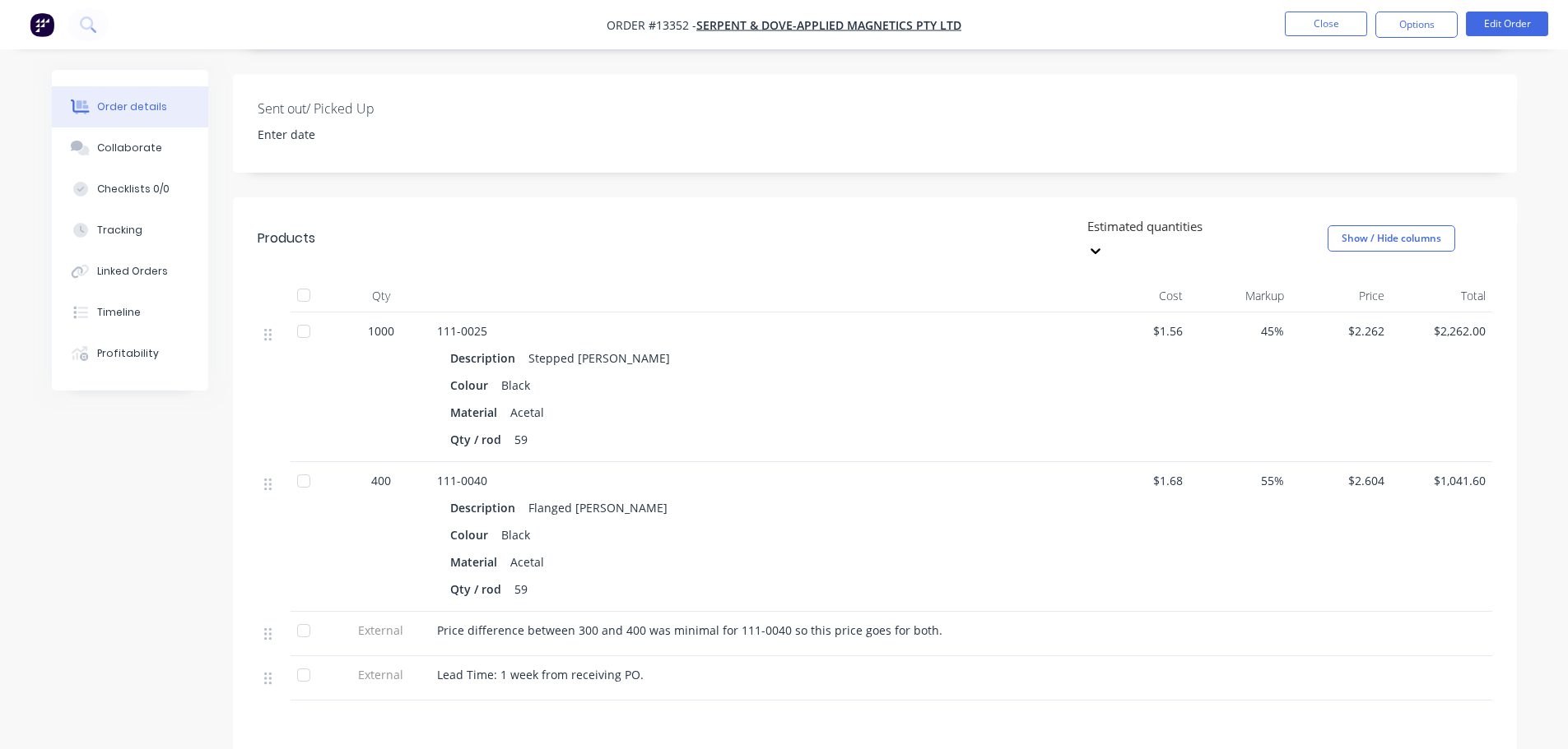
scroll to position [411, 0]
click at [962, 155] on div "Created by [PERSON_NAME] Created [DATE] Required [DATE] Assigned to MA CK GS In…" at bounding box center [874, 312] width 1284 height 1305
click at [1110, 233] on div at bounding box center [1095, 246] width 29 height 27
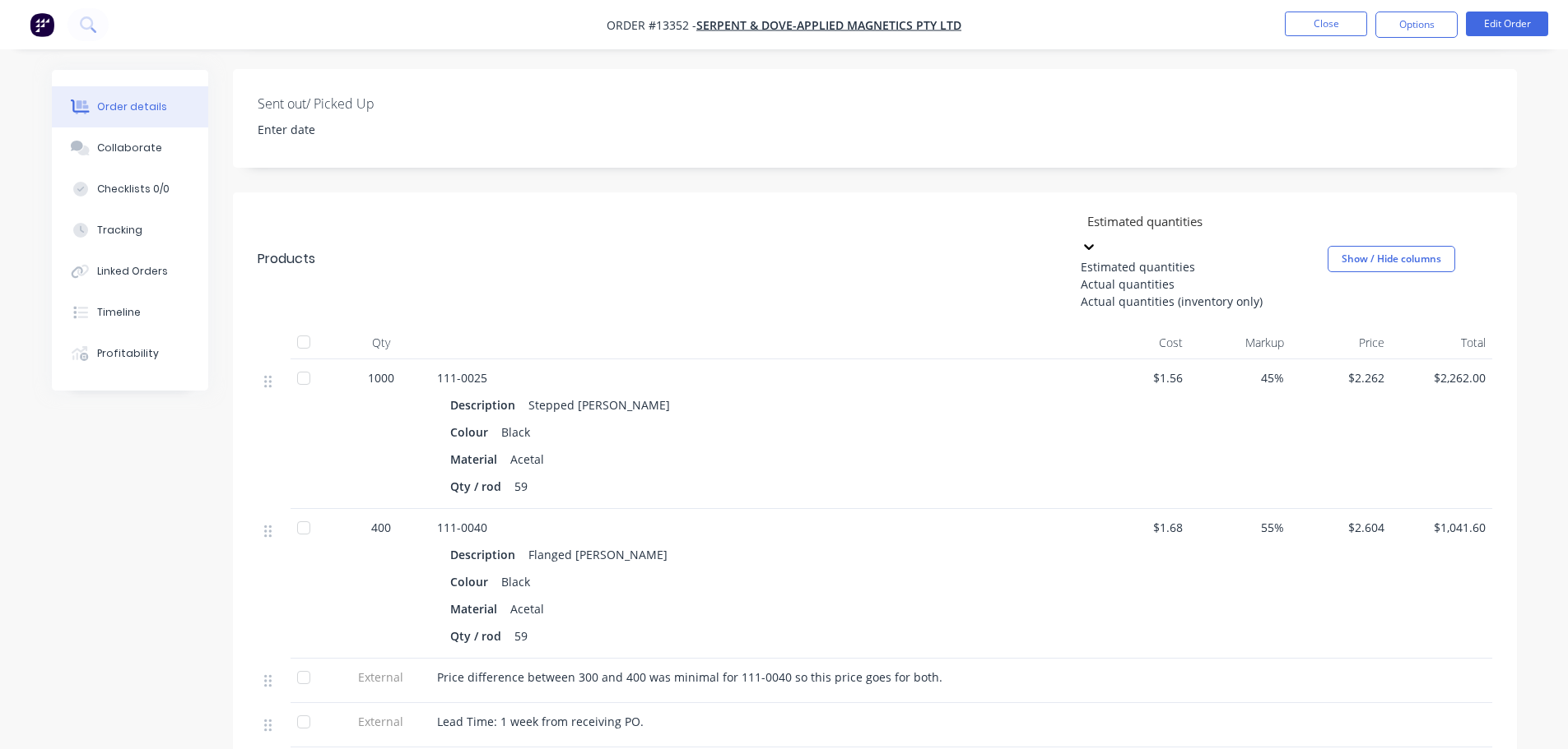
click at [1097, 237] on div at bounding box center [1089, 246] width 17 height 18
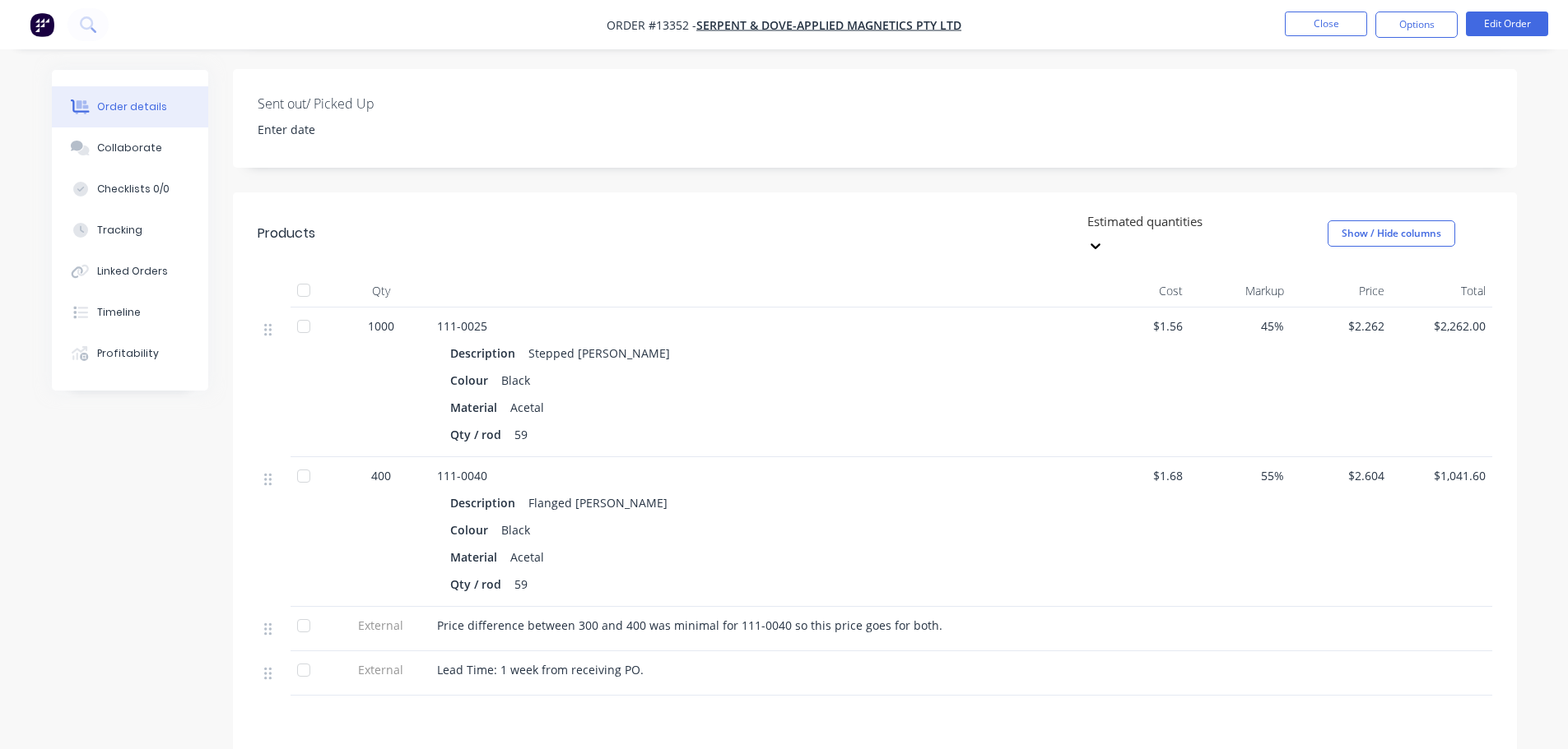
click at [927, 209] on div "Estimated quantities Show / Hide columns" at bounding box center [1005, 234] width 972 height 50
click at [1342, 25] on button "Close" at bounding box center [1325, 24] width 82 height 25
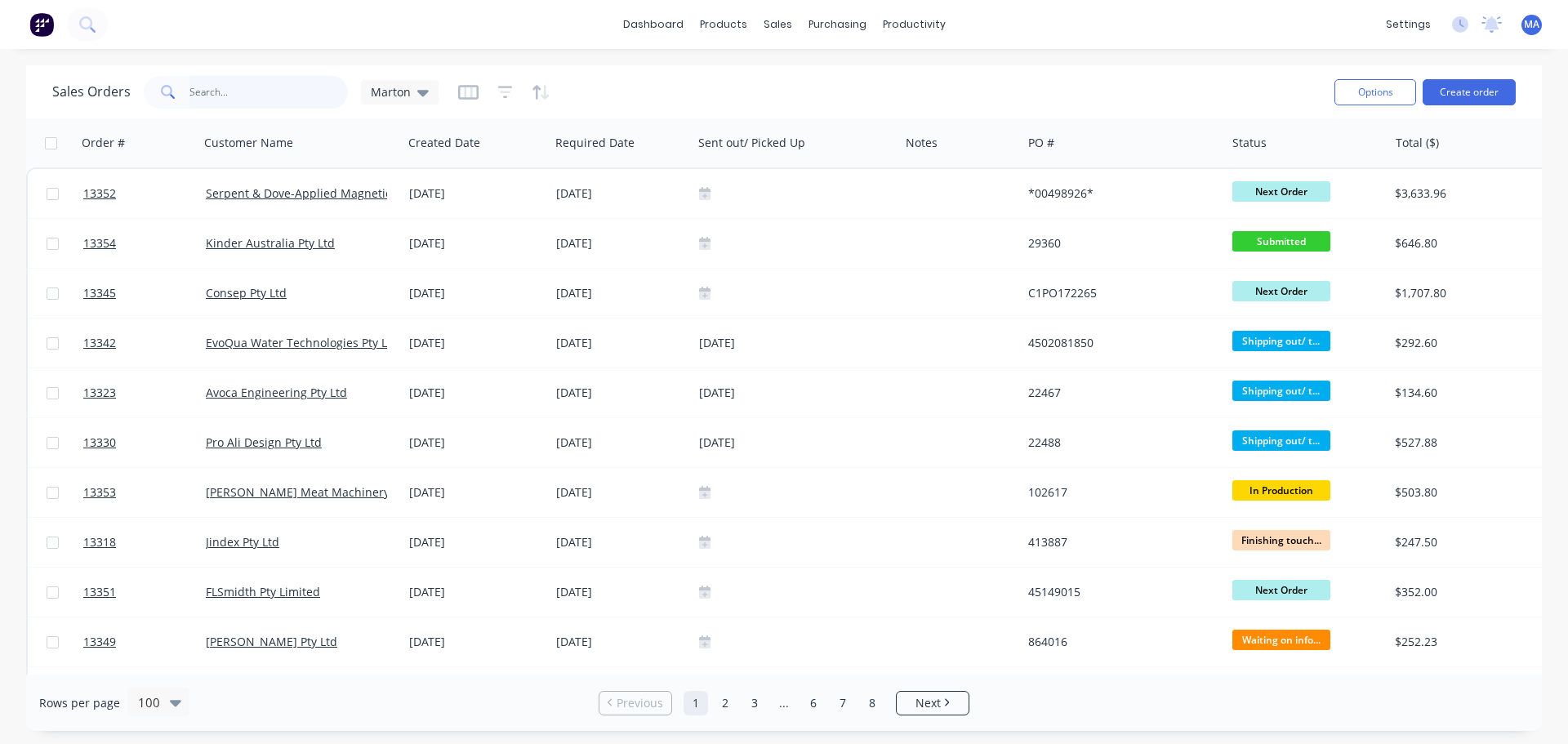
click at [250, 84] on input "text" at bounding box center [268, 91] width 159 height 33
paste input "750TBF-AA-400-10"
type input "750TBF-AA-400-10"
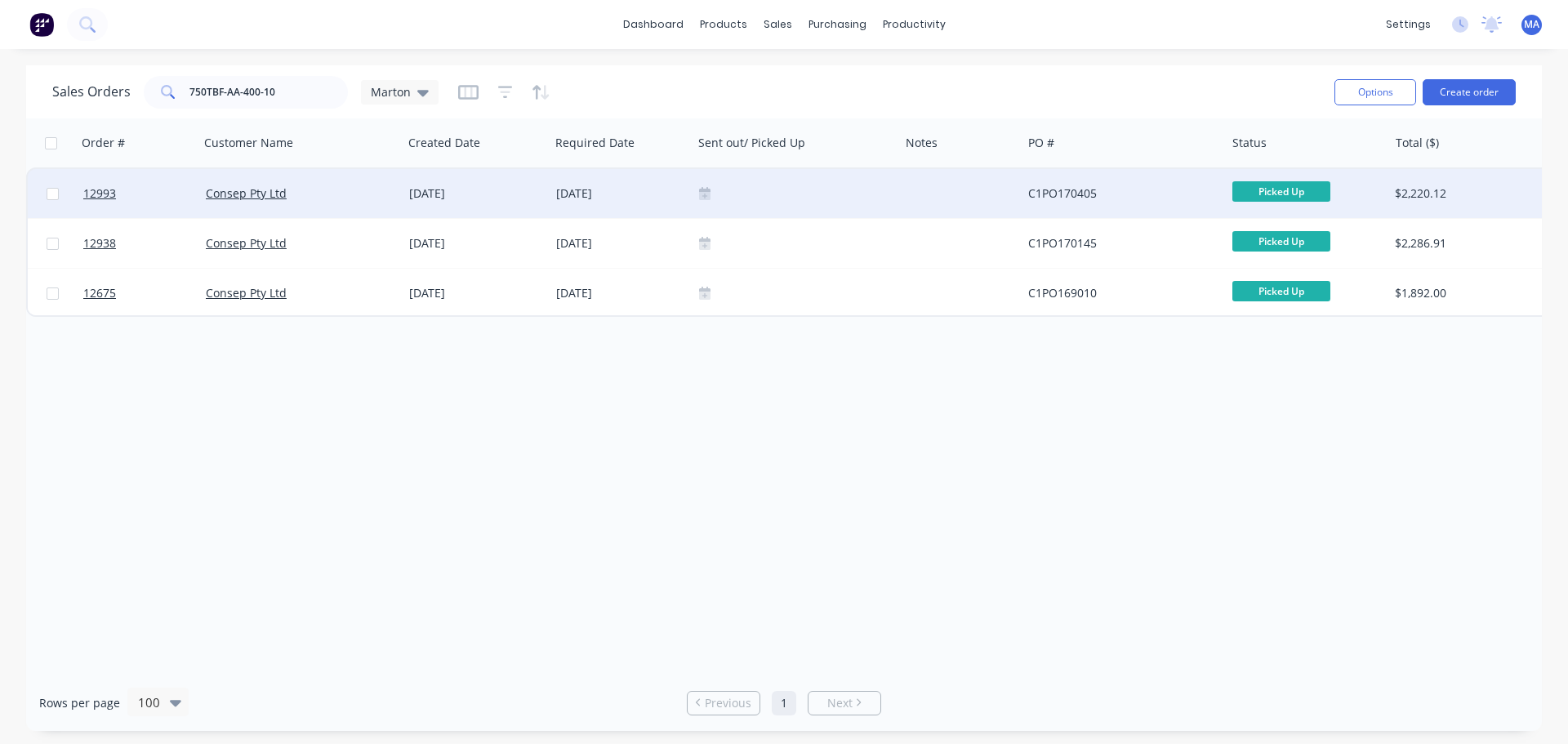
click at [413, 190] on div "[DATE]" at bounding box center [476, 193] width 134 height 17
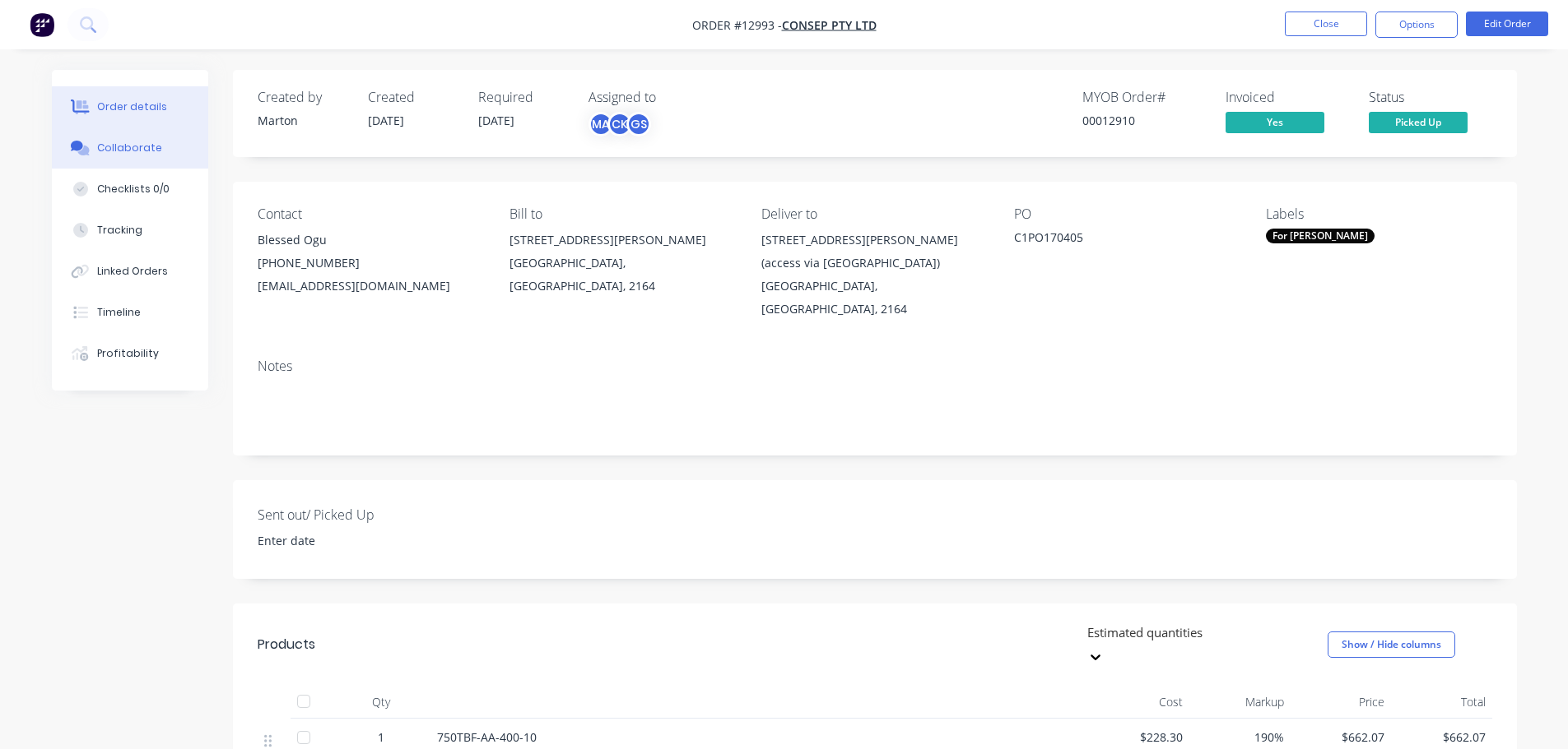
click at [155, 150] on div "Collaborate" at bounding box center [129, 148] width 65 height 15
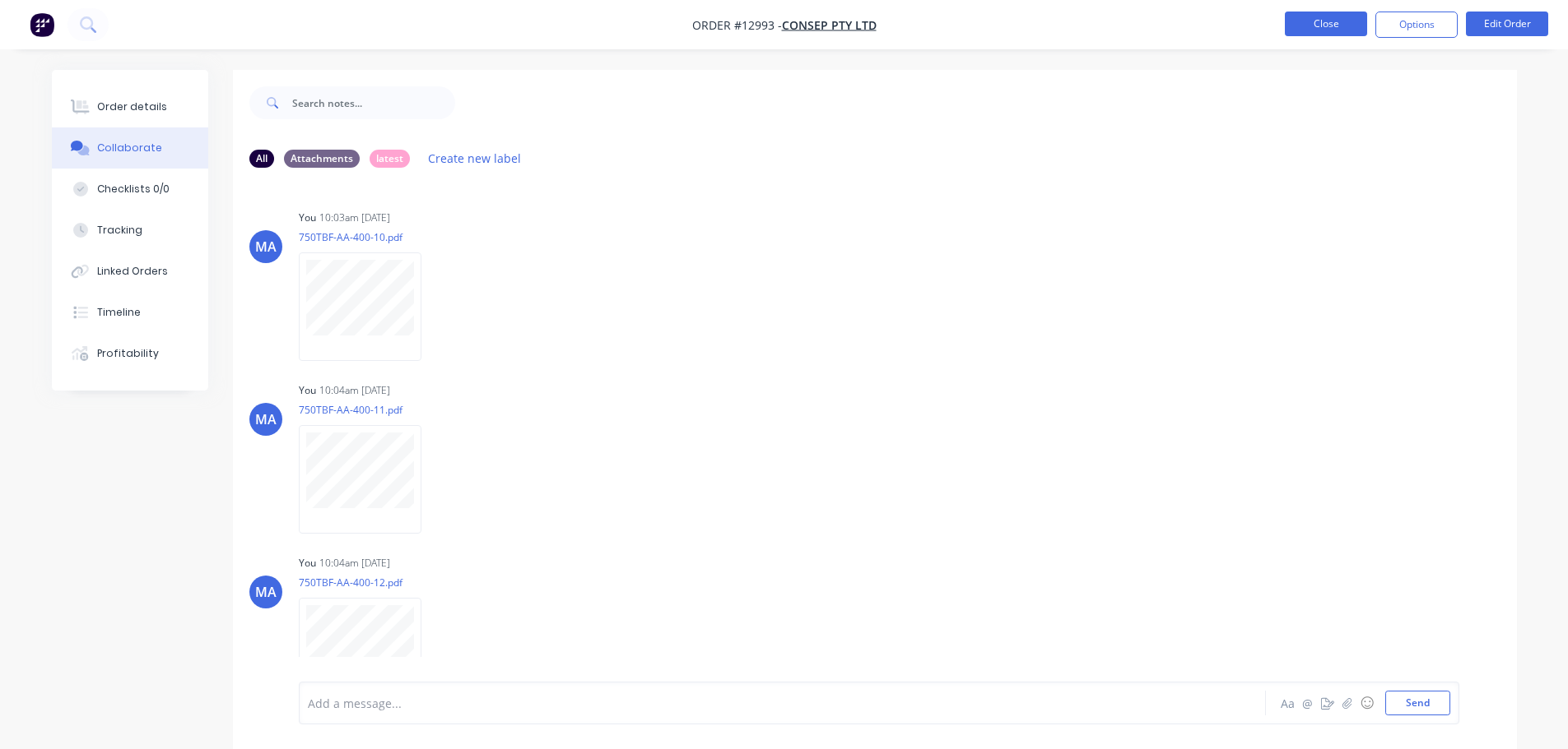
click at [1296, 24] on button "Close" at bounding box center [1325, 24] width 82 height 25
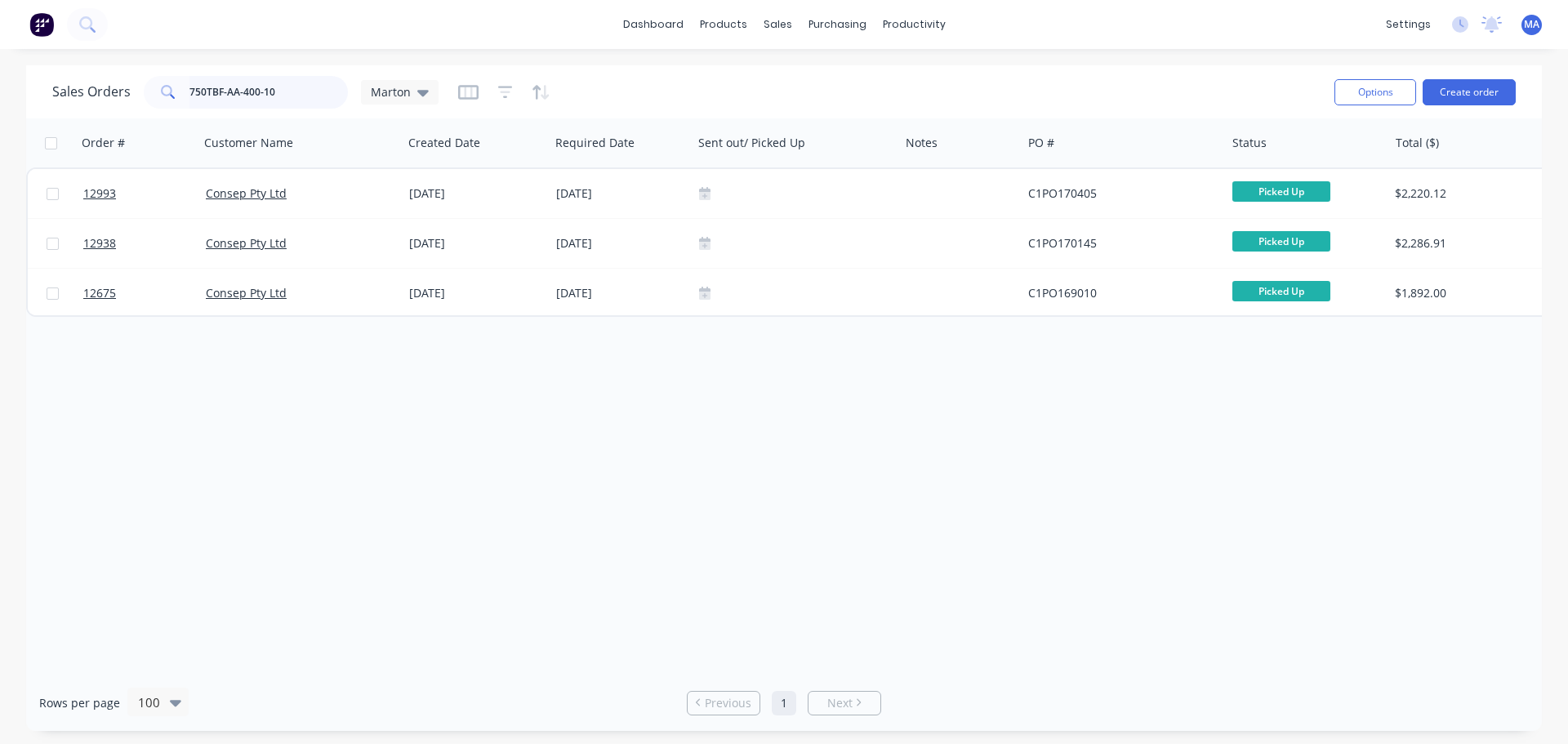
click at [245, 90] on input "750TBF-AA-400-10" at bounding box center [268, 91] width 159 height 33
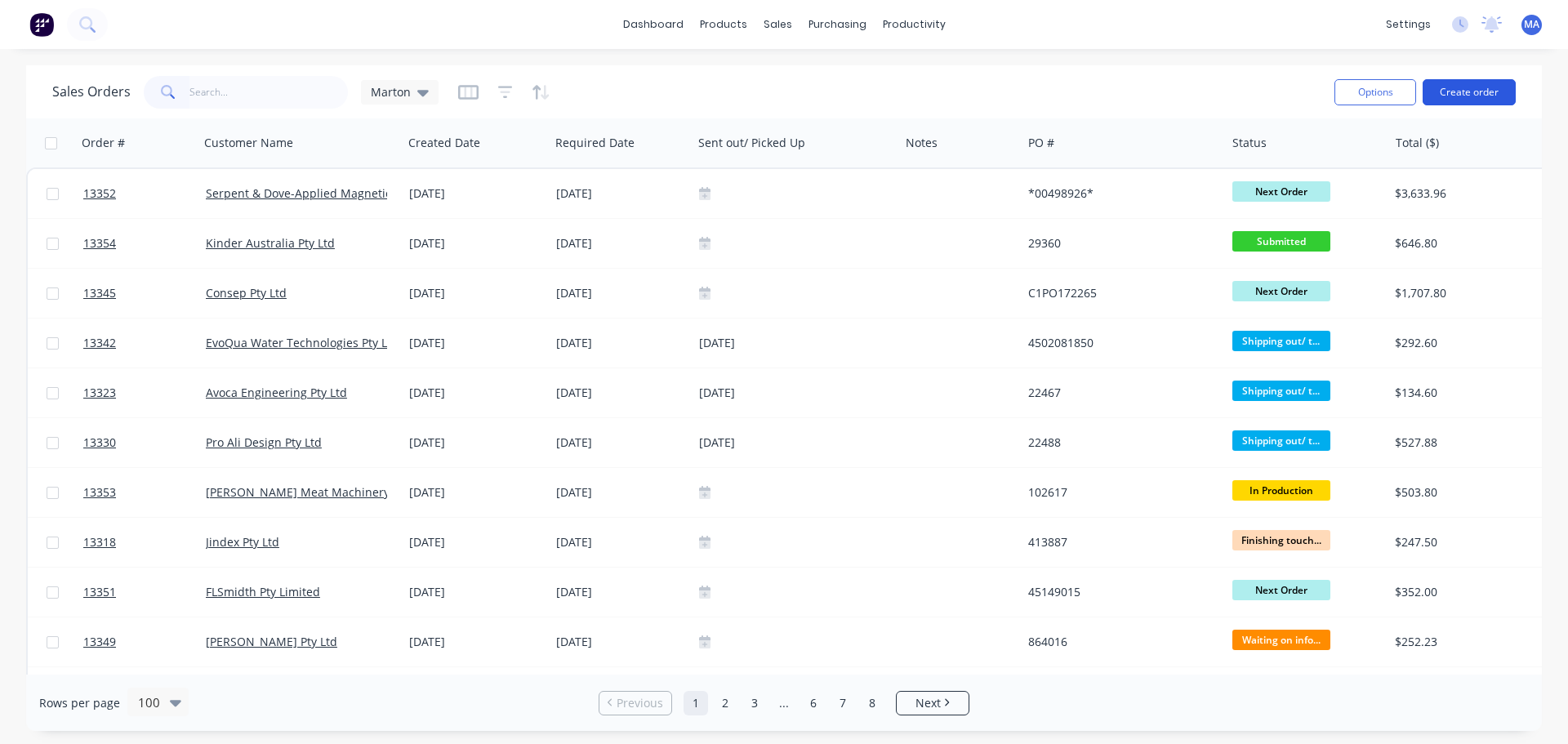
click at [1469, 98] on button "Create order" at bounding box center [1470, 92] width 93 height 26
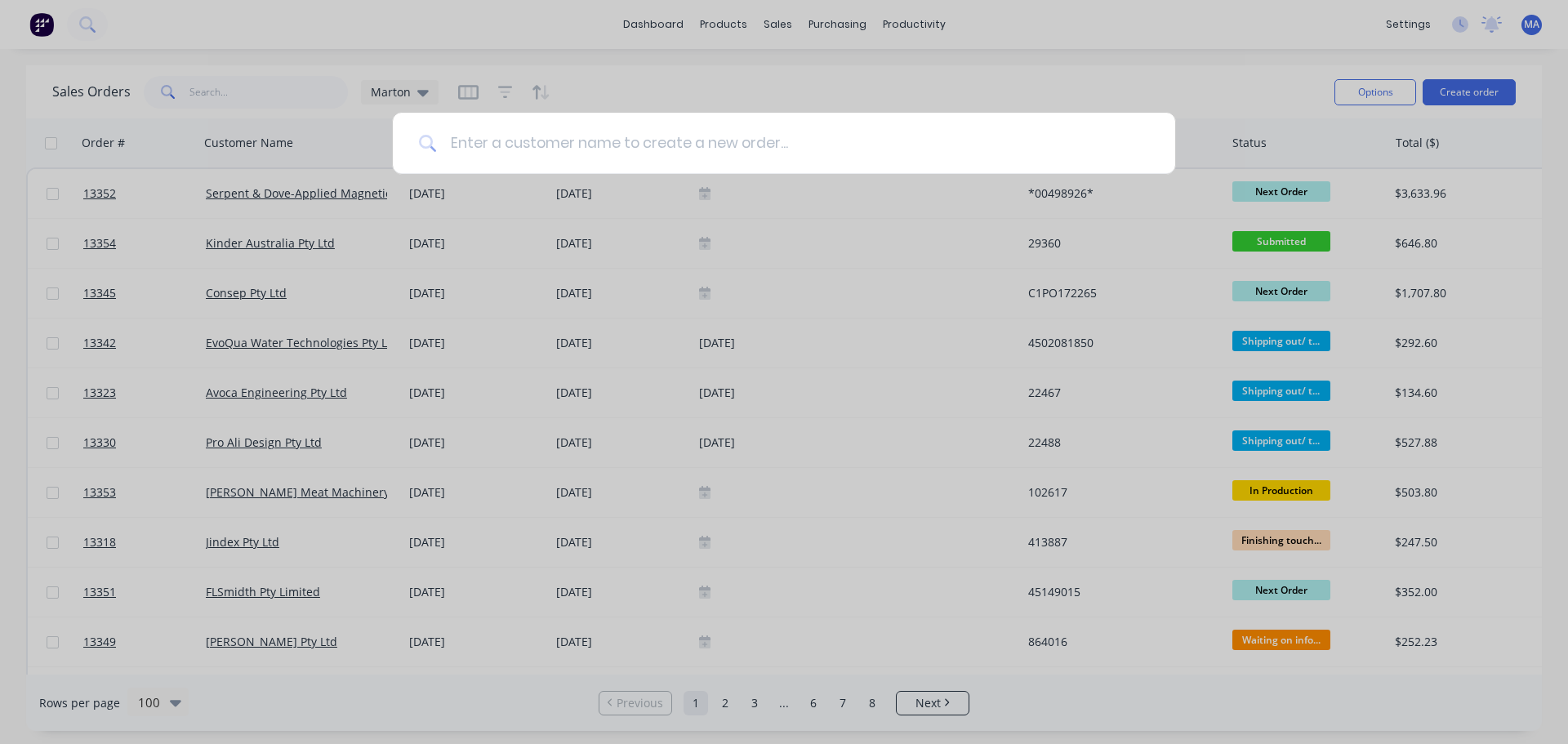
click at [642, 151] on input at bounding box center [793, 143] width 712 height 62
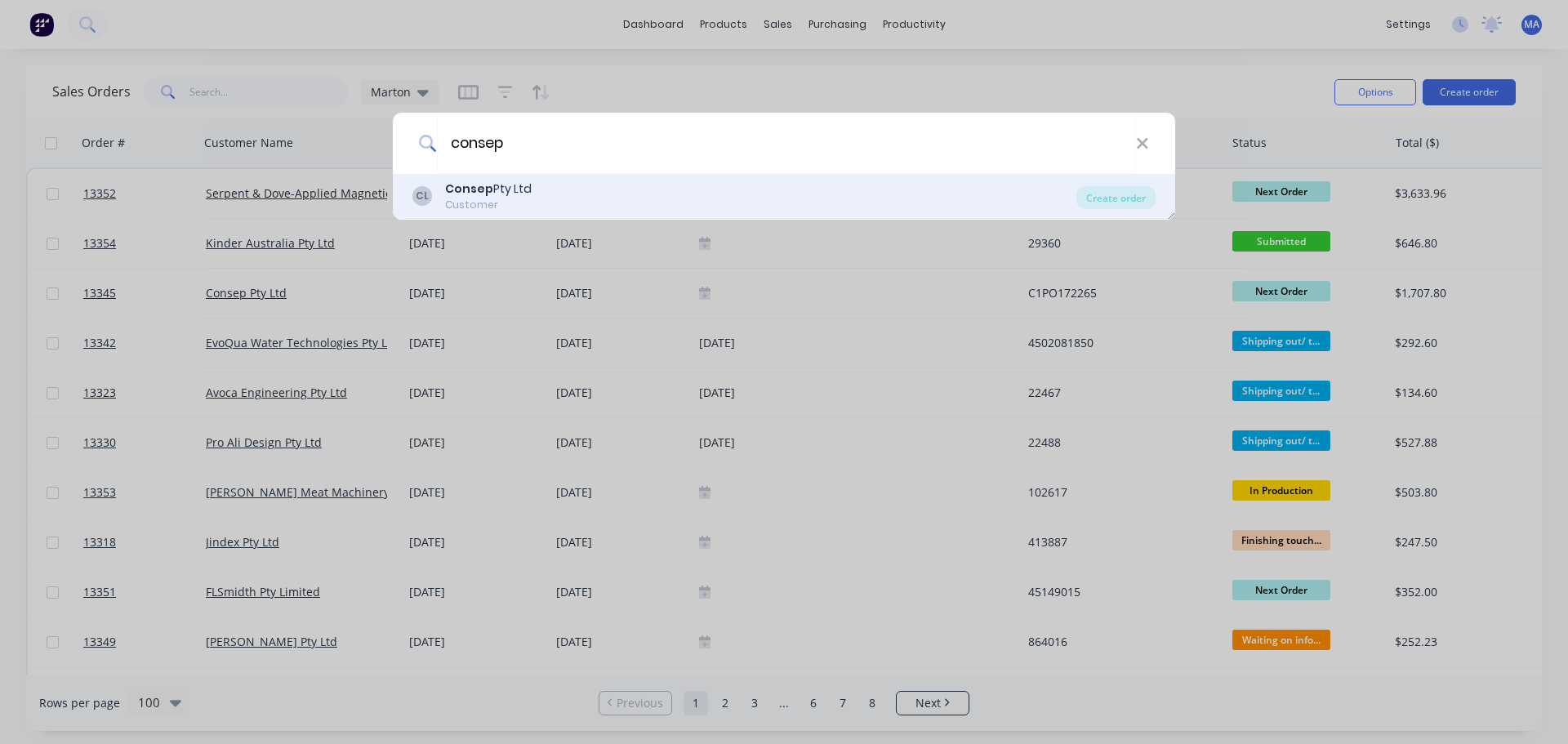
type input "consep"
click at [506, 189] on div "Consep Pty Ltd" at bounding box center [488, 189] width 86 height 18
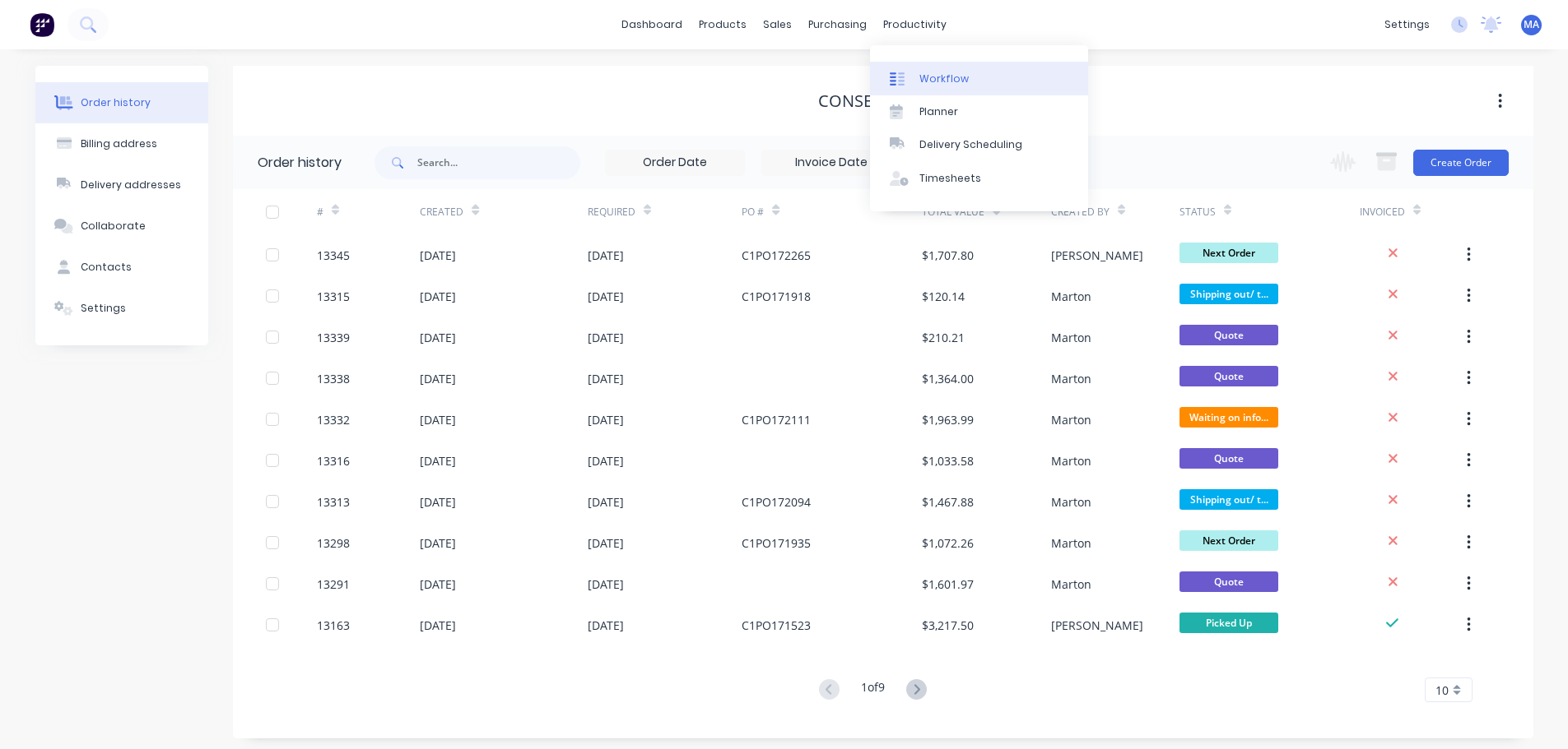
click at [920, 62] on link "Workflow" at bounding box center [979, 78] width 218 height 33
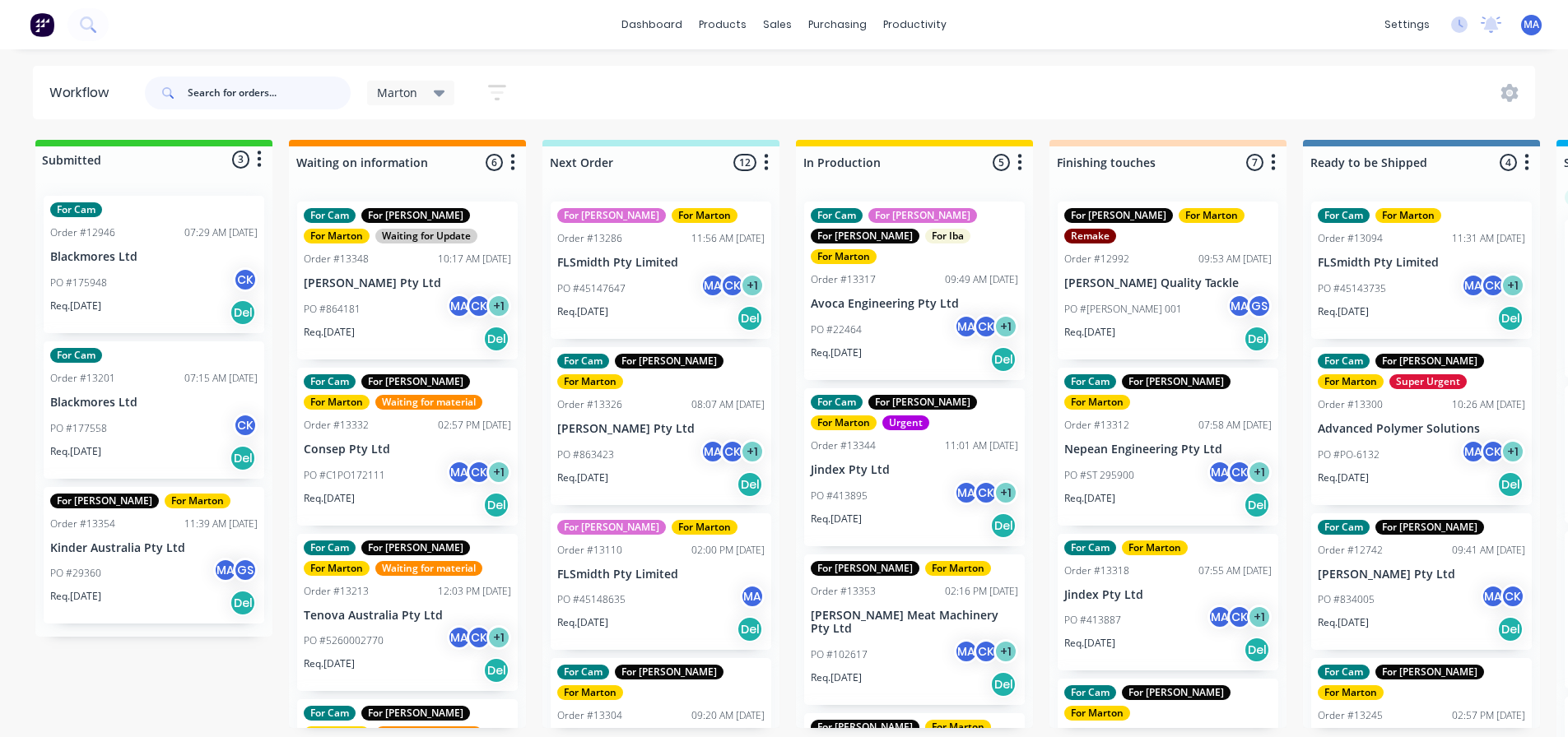
click at [300, 90] on input "text" at bounding box center [269, 92] width 163 height 33
type input "834005"
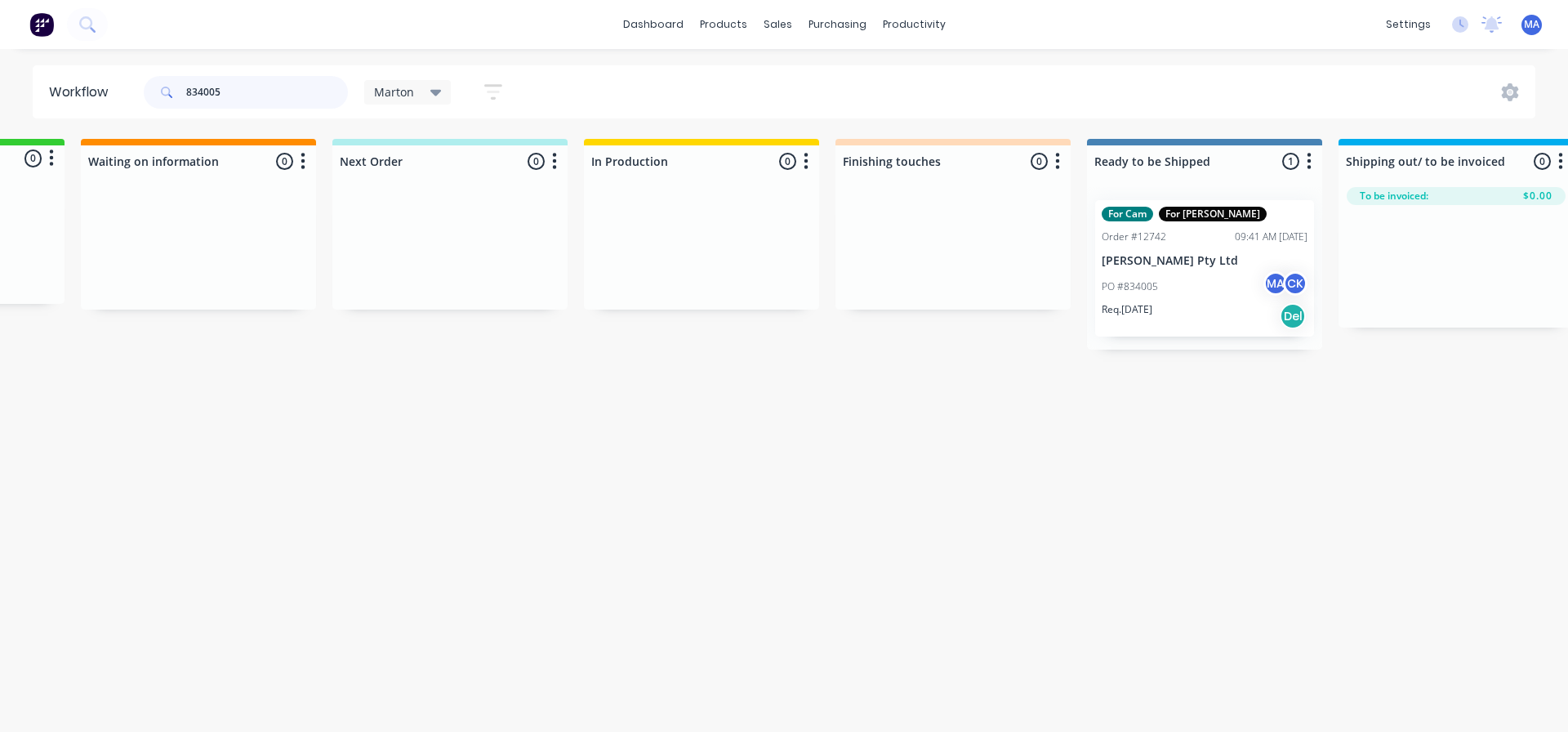
scroll to position [0, 682]
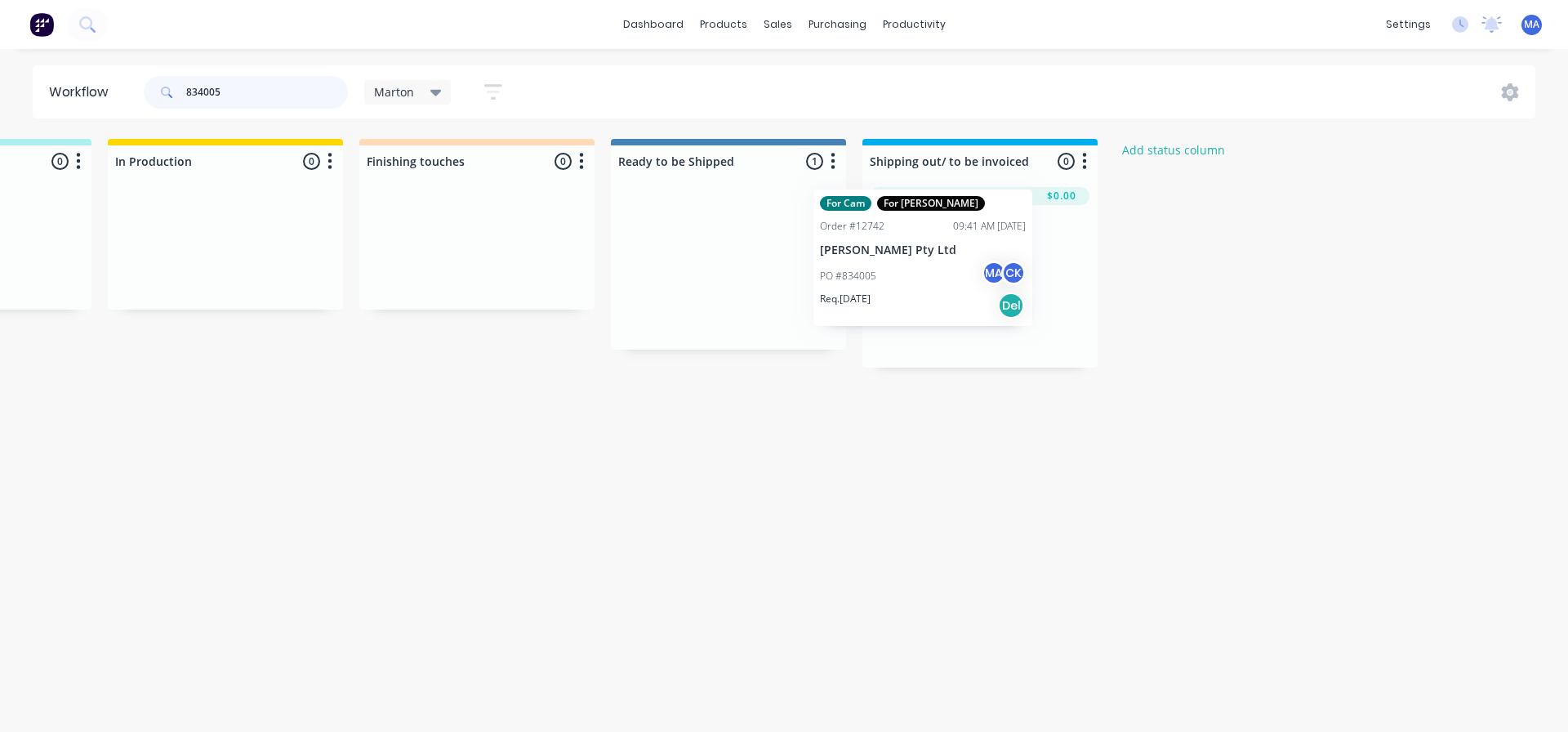
drag, startPoint x: 791, startPoint y: 292, endPoint x: 948, endPoint y: 282, distance: 157.3
click at [948, 282] on div "Submitted 0 Status colour #32CD32 hex #32CD32 Save Cancel Summaries Total order…" at bounding box center [430, 253] width 2250 height 229
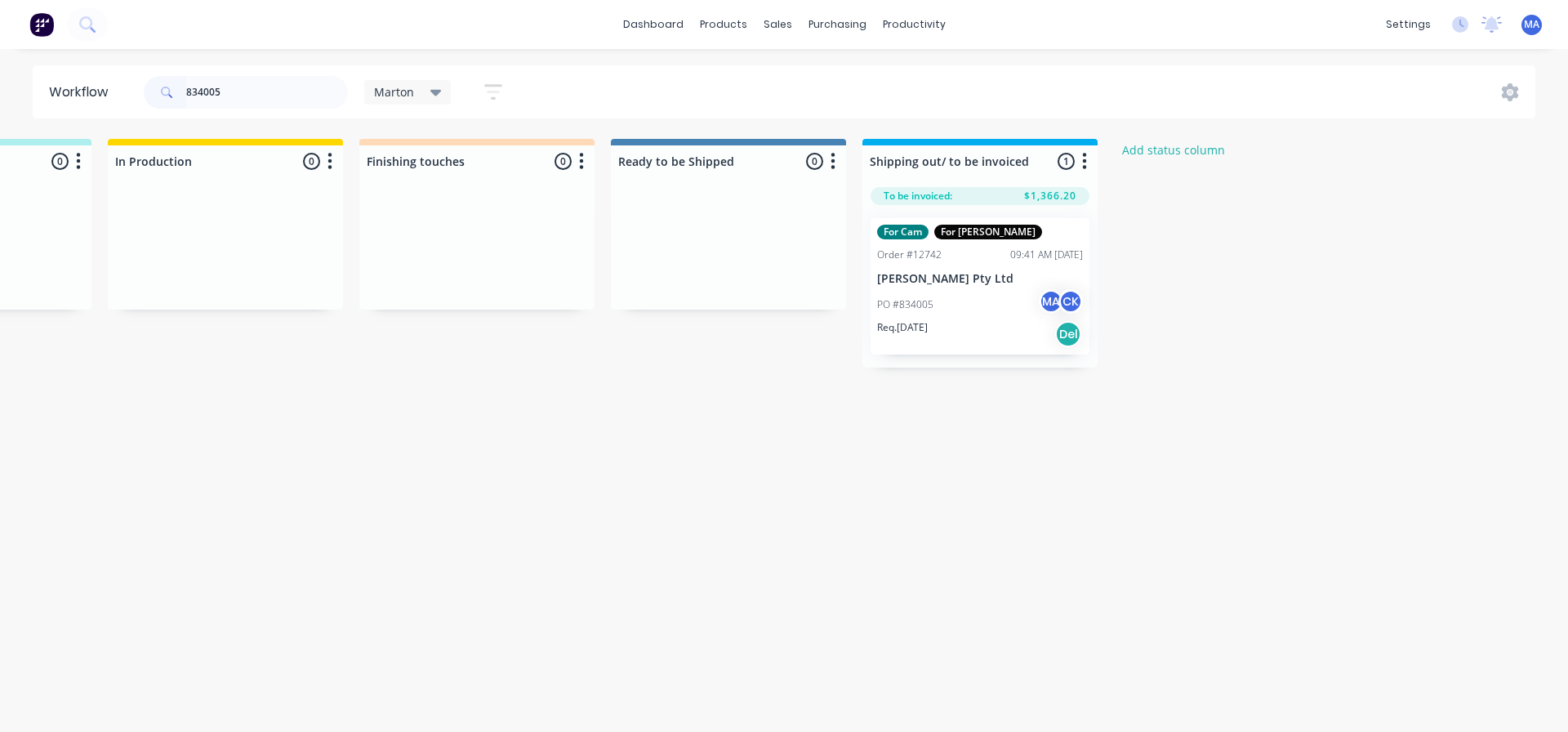
click at [970, 282] on p "[PERSON_NAME] Pty Ltd" at bounding box center [981, 279] width 206 height 14
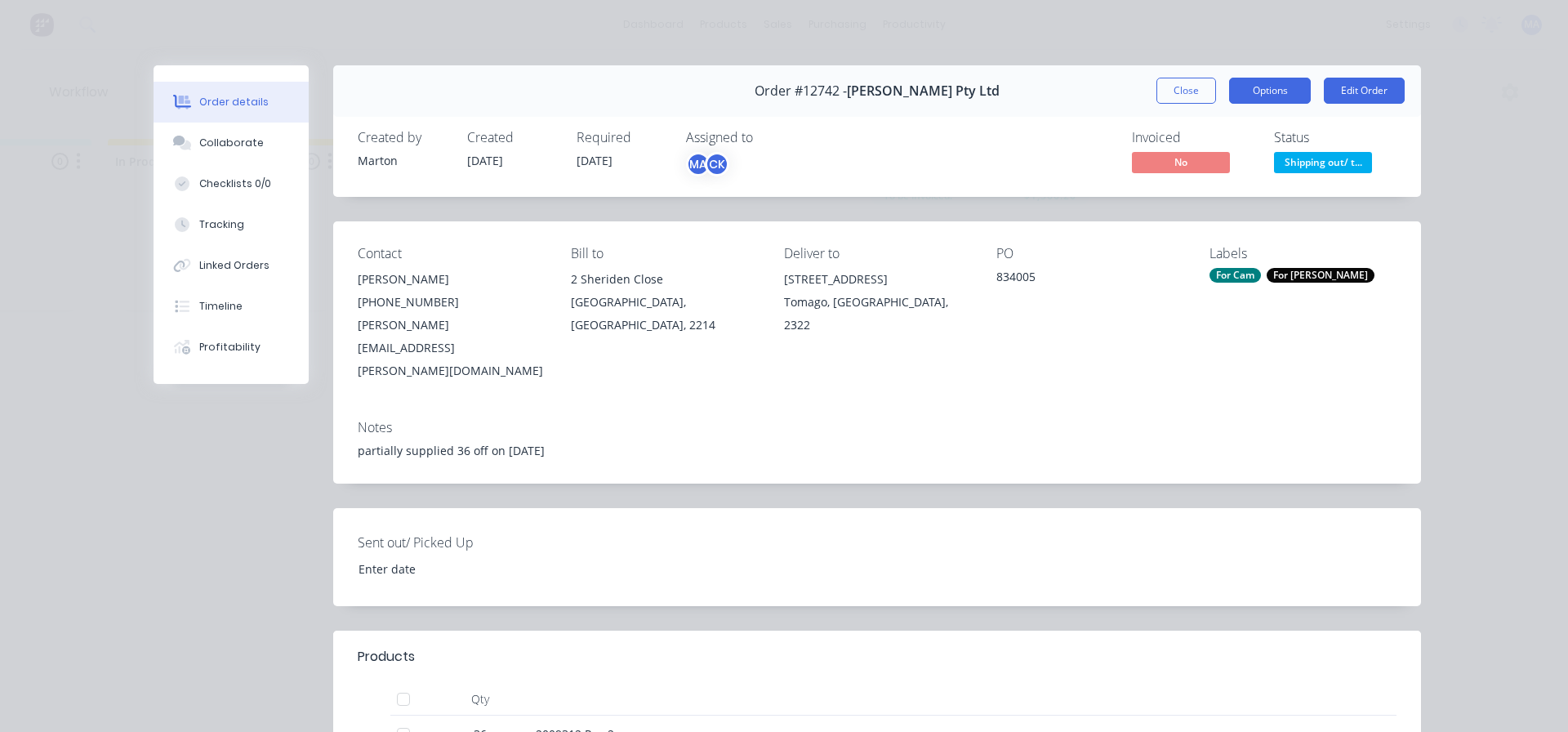
click at [1274, 97] on button "Options" at bounding box center [1270, 91] width 82 height 26
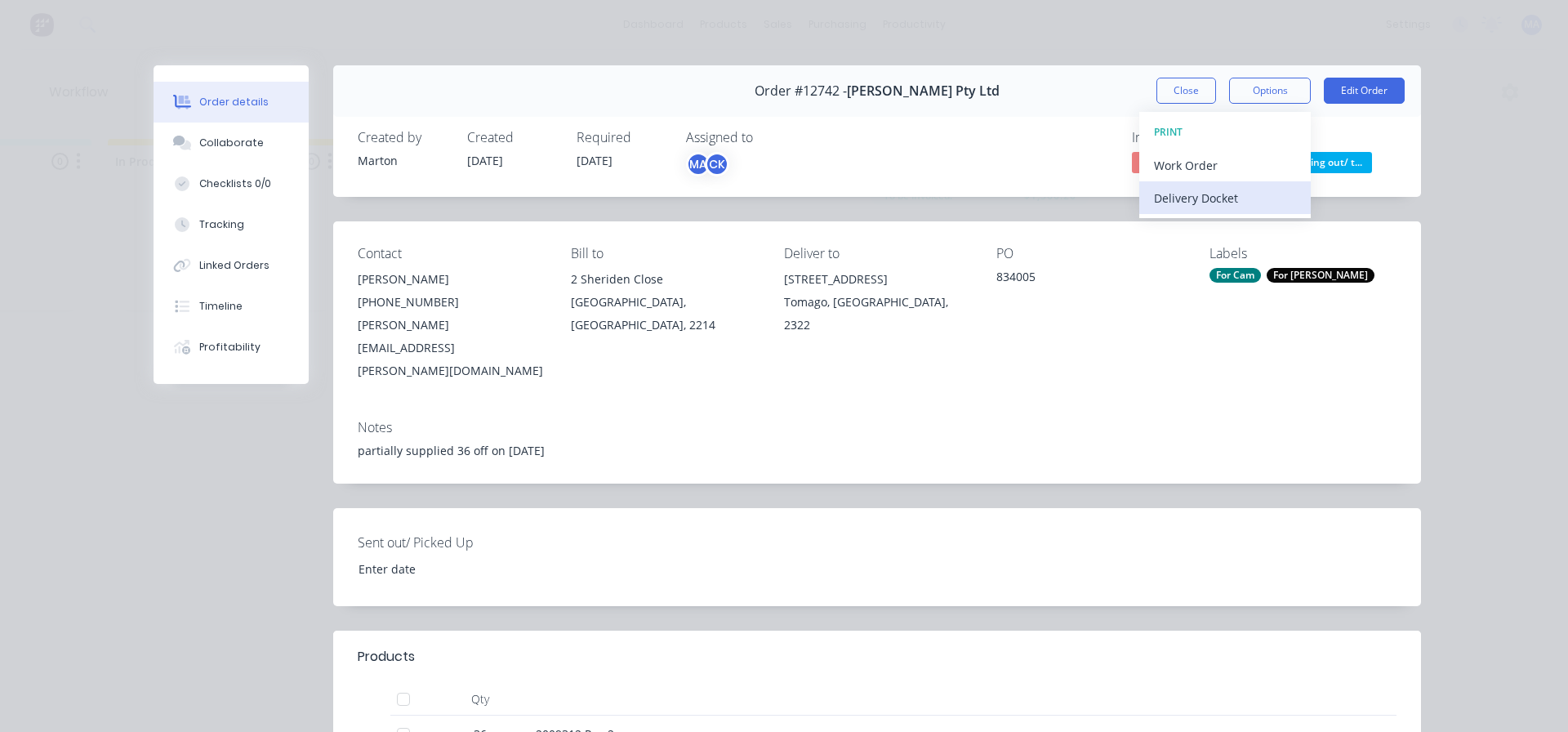
click at [1225, 198] on div "Delivery Docket" at bounding box center [1226, 198] width 142 height 24
click at [1225, 198] on div "Standard" at bounding box center [1226, 198] width 142 height 24
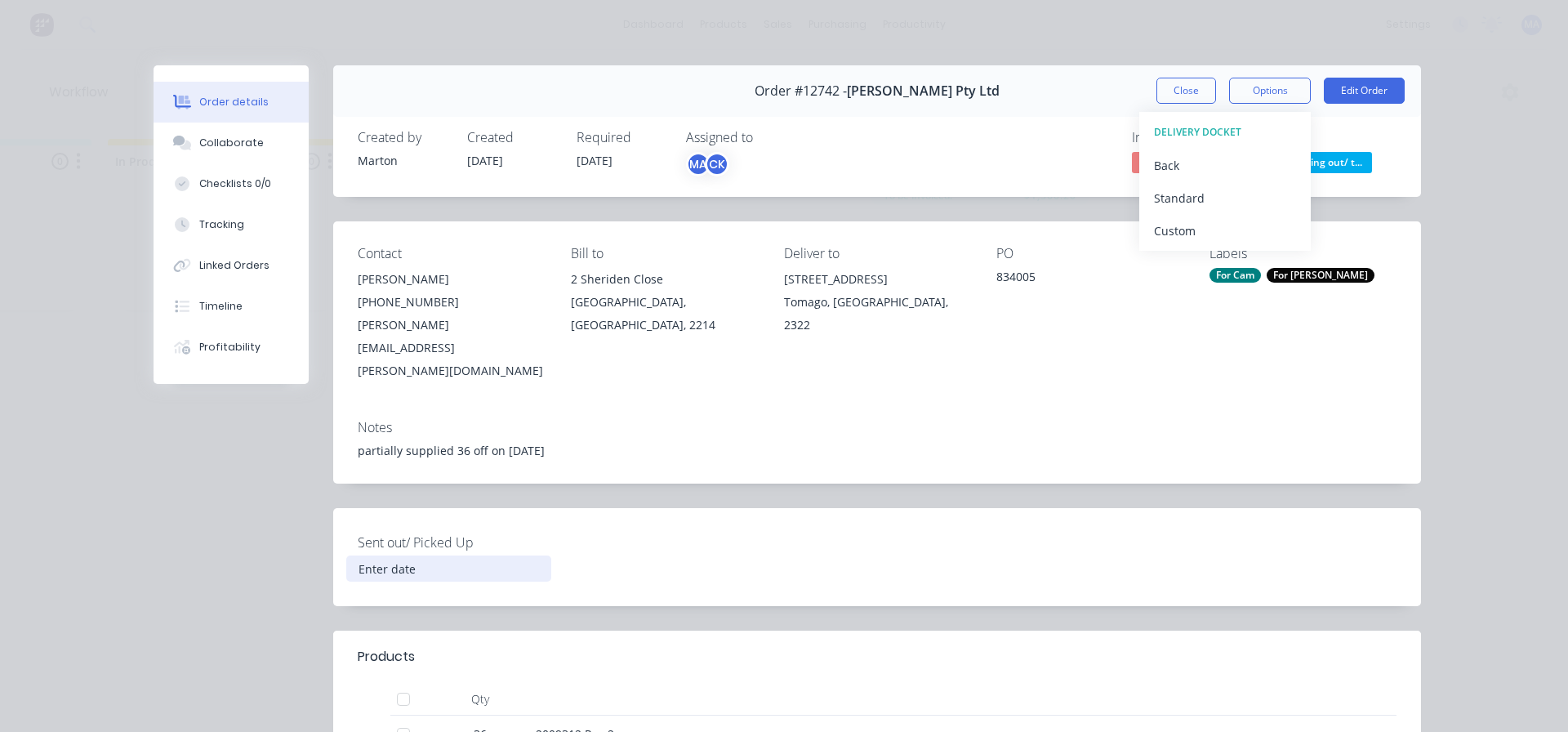
click at [412, 557] on input at bounding box center [449, 569] width 203 height 25
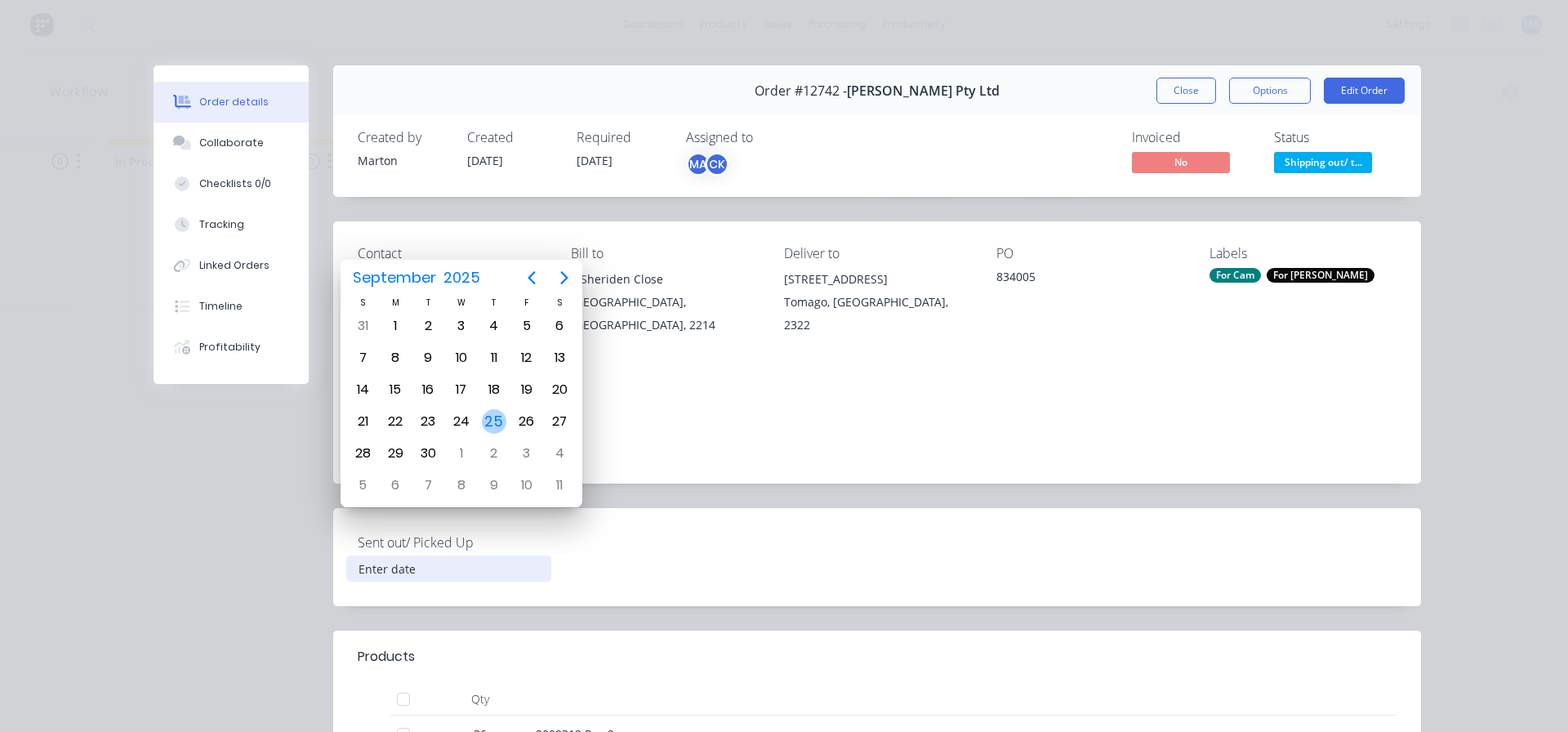
click at [490, 423] on div "25" at bounding box center [494, 421] width 25 height 25
type input "[DATE]"
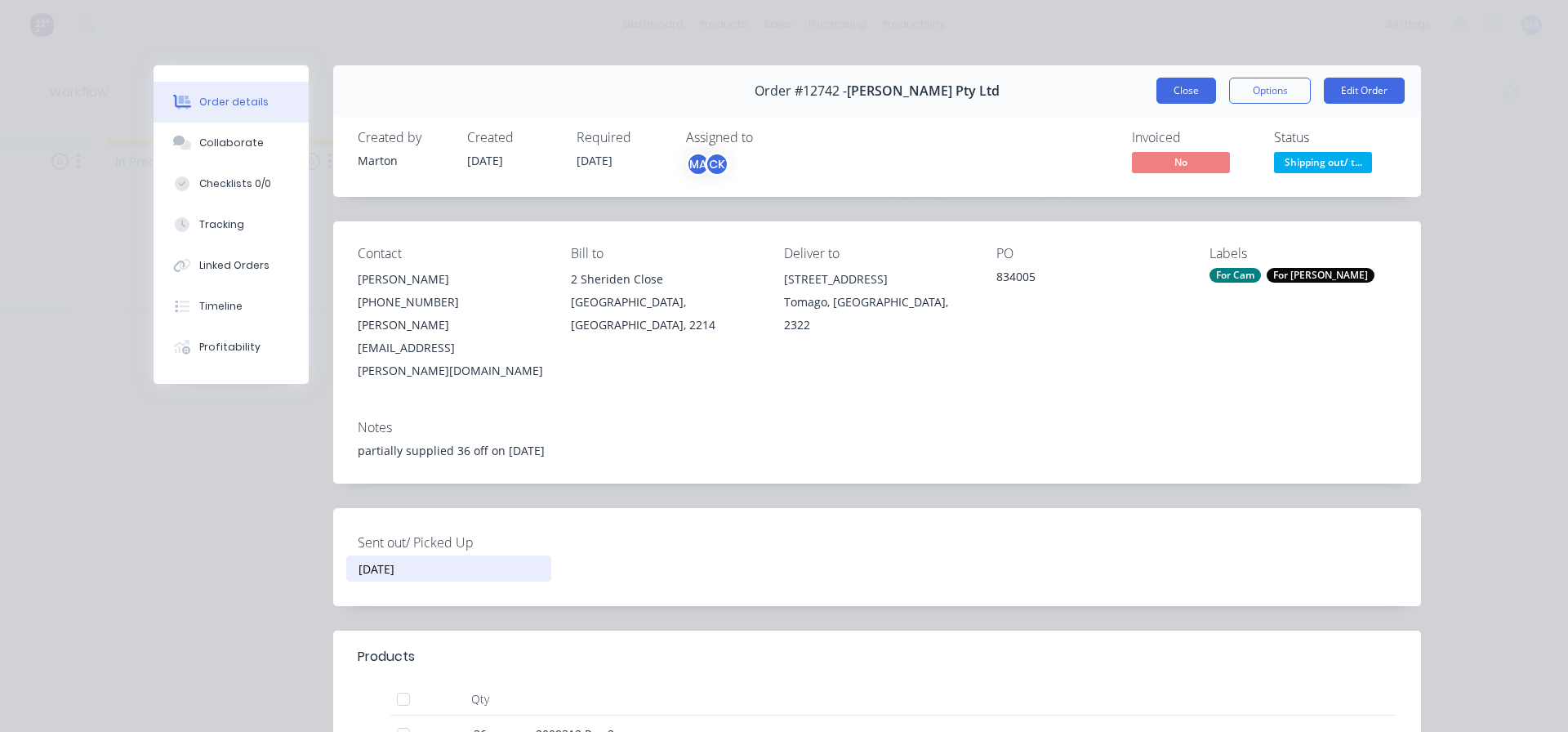
click at [1173, 83] on button "Close" at bounding box center [1186, 91] width 60 height 26
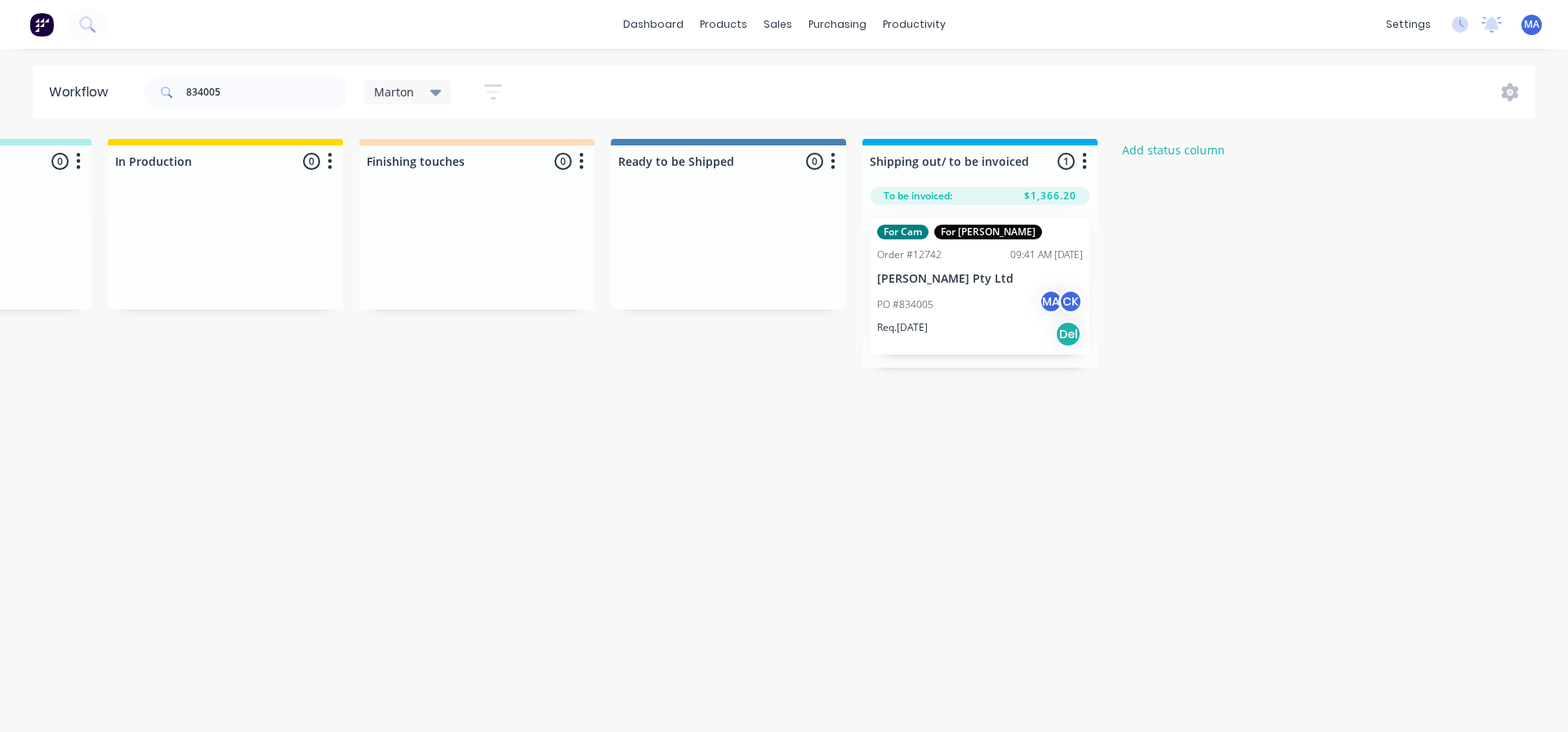
click at [847, 77] on div "834005 Marton Save new view None edit Marton (Default) edit For Cam edit For [P…" at bounding box center [838, 92] width 1396 height 49
click at [678, 29] on link "dashboard" at bounding box center [653, 25] width 77 height 25
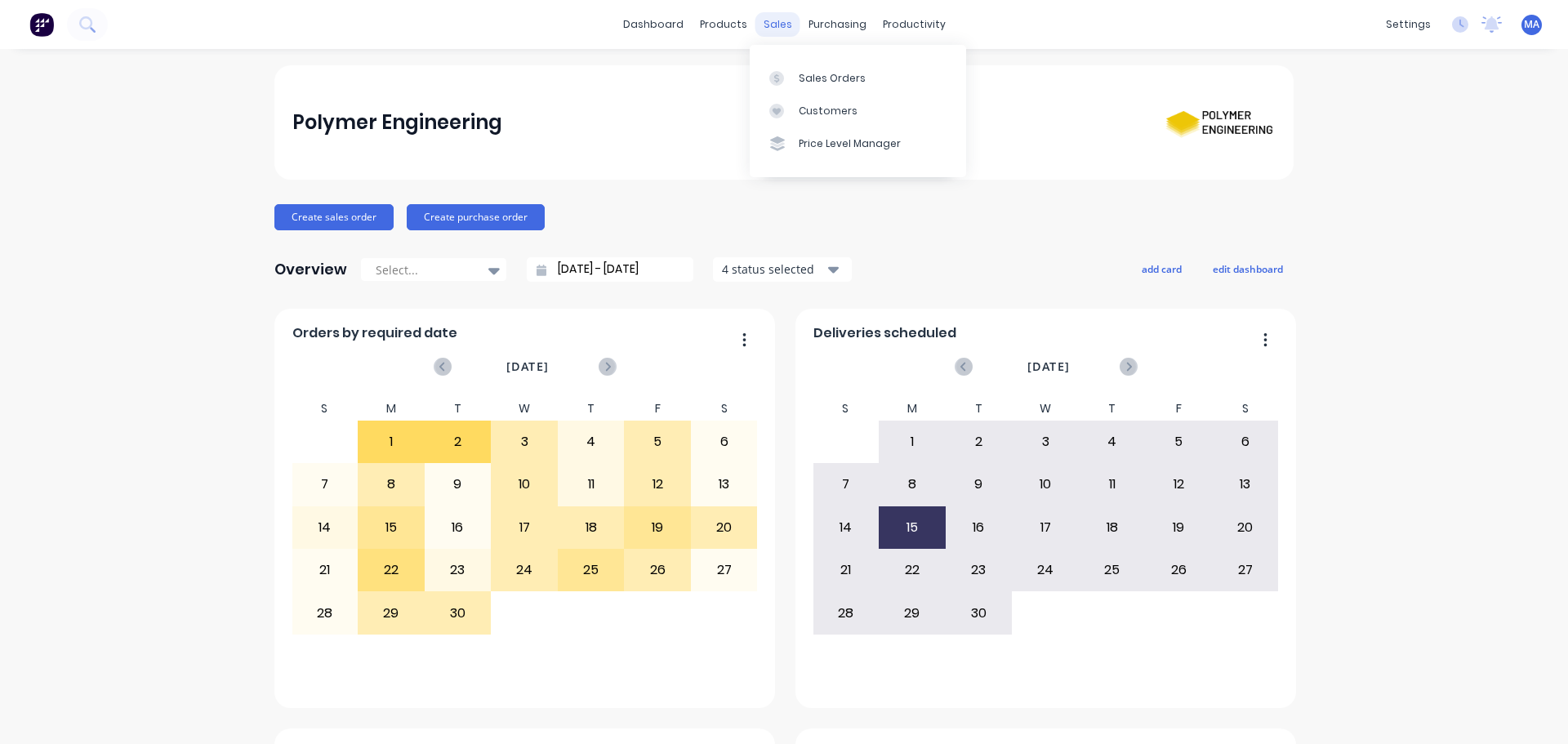
click at [755, 29] on div "sales" at bounding box center [777, 25] width 45 height 25
click at [786, 75] on div at bounding box center [782, 78] width 25 height 15
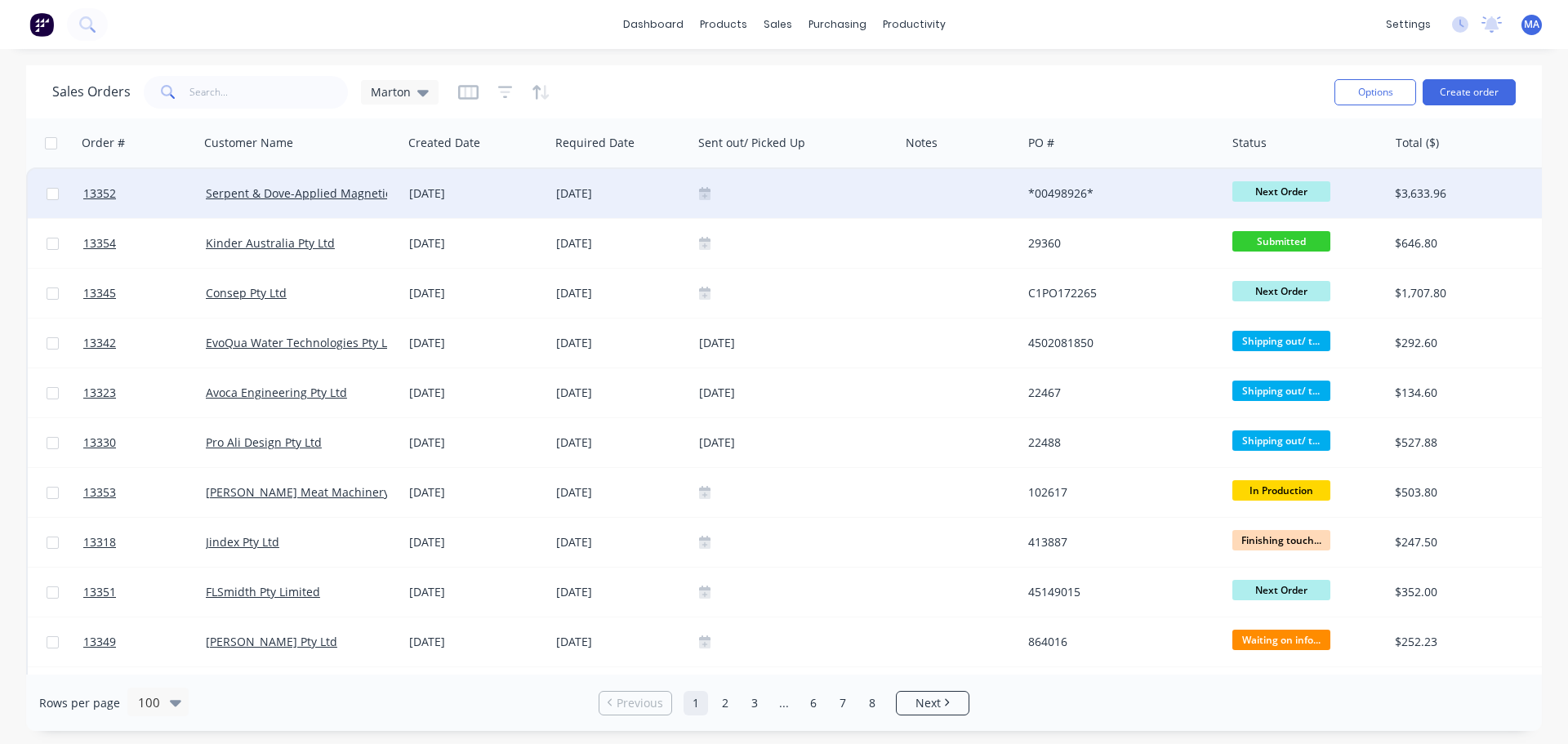
click at [760, 200] on div at bounding box center [796, 193] width 193 height 13
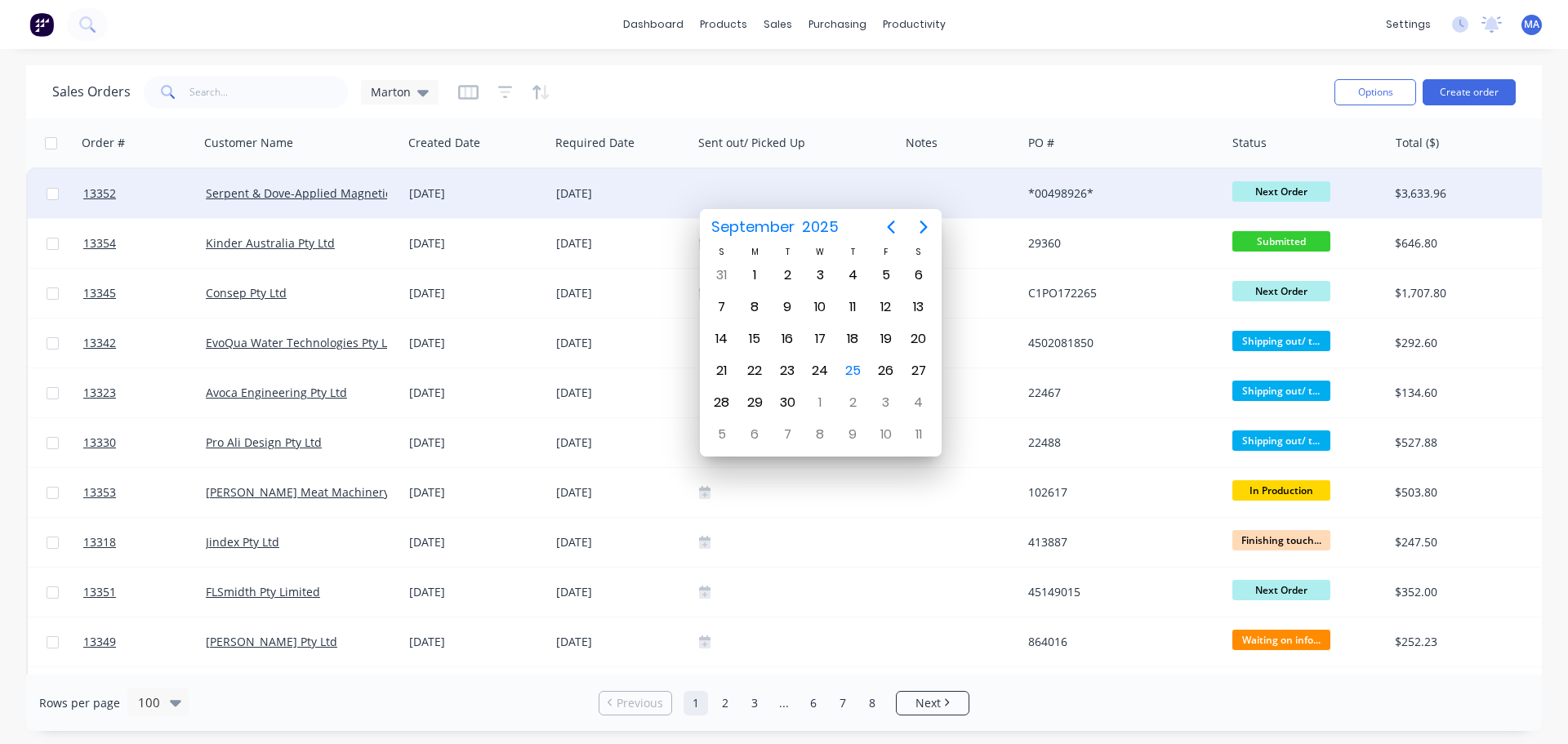
click at [1088, 200] on div "*00498926*" at bounding box center [1119, 193] width 181 height 17
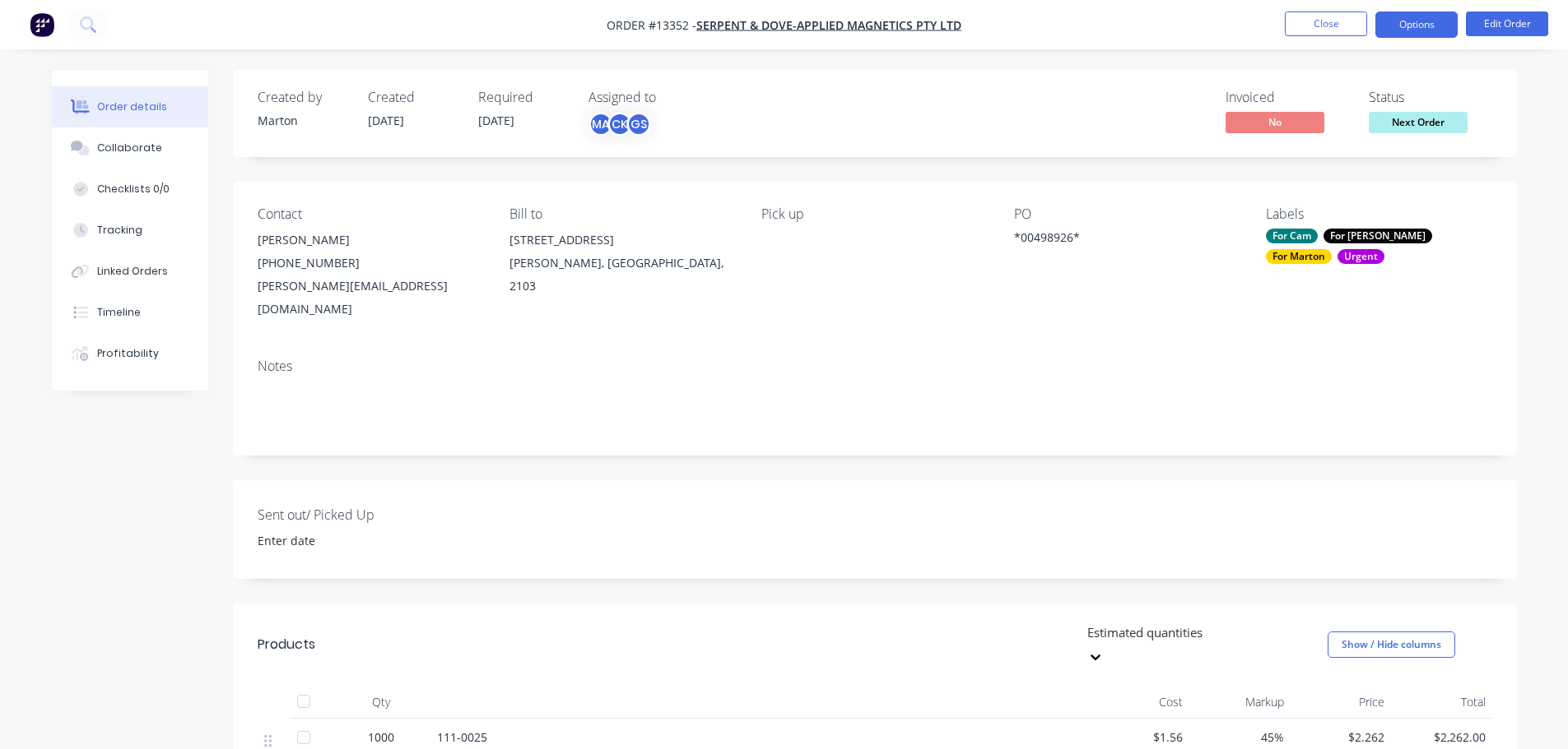
click at [1414, 27] on button "Options" at bounding box center [1416, 25] width 82 height 27
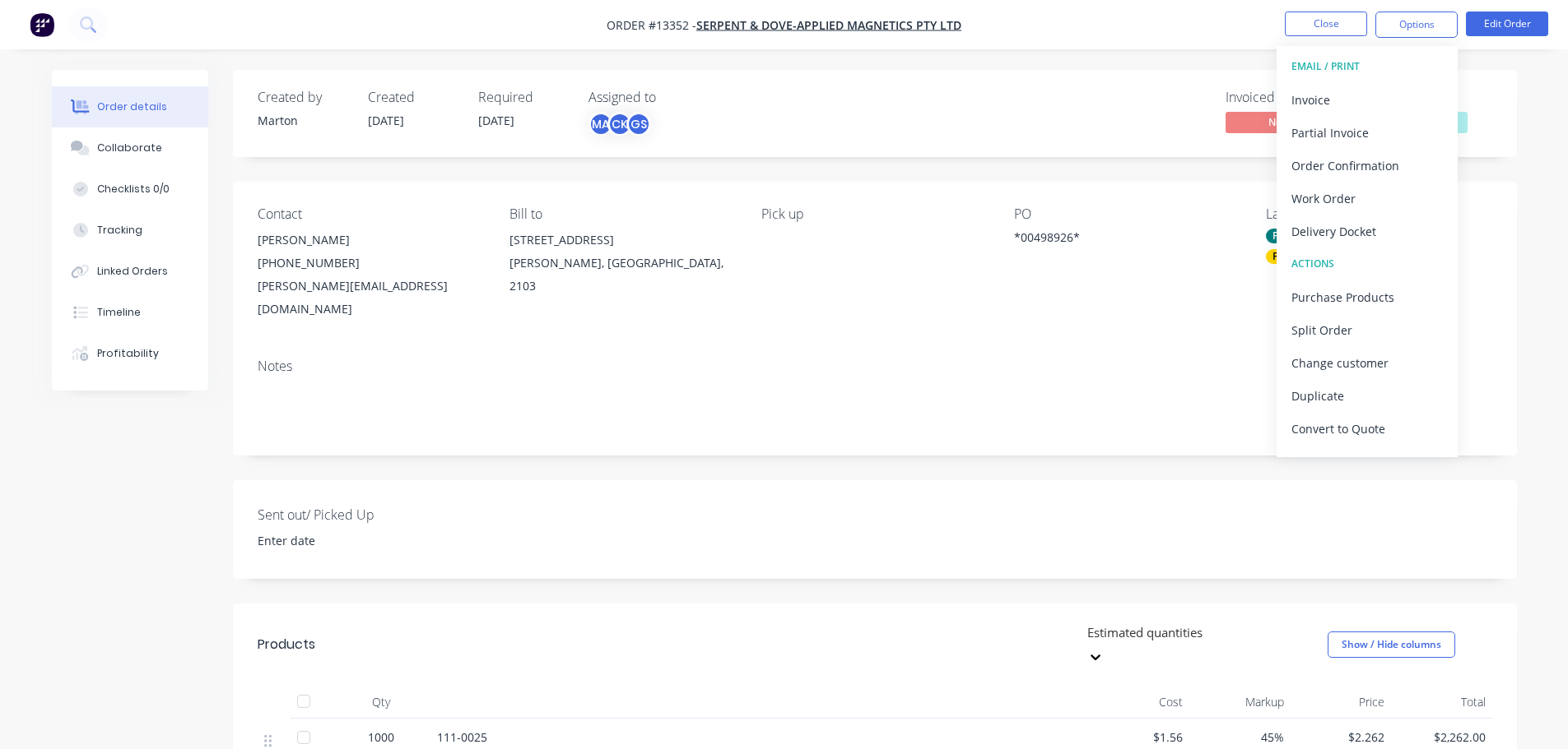
click at [836, 191] on div "Contact [PERSON_NAME] [PHONE_NUMBER] [PERSON_NAME][EMAIL_ADDRESS][DOMAIN_NAME] …" at bounding box center [874, 263] width 1284 height 164
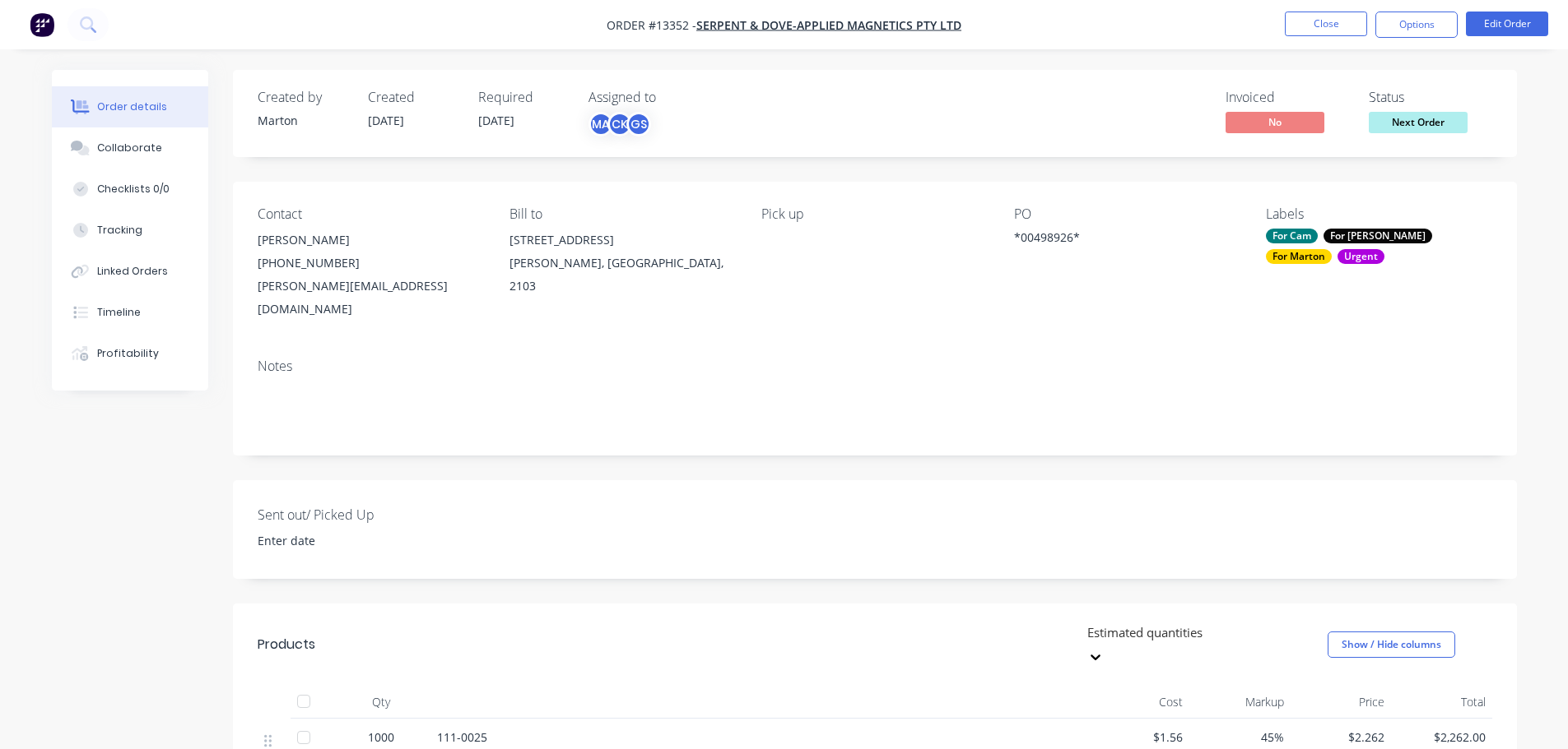
click at [1098, 61] on div "Order details Collaborate Checklists 0/0 Tracking Linked Orders Timeline Profit…" at bounding box center [784, 699] width 1568 height 1400
click at [1307, 20] on button "Close" at bounding box center [1325, 24] width 82 height 25
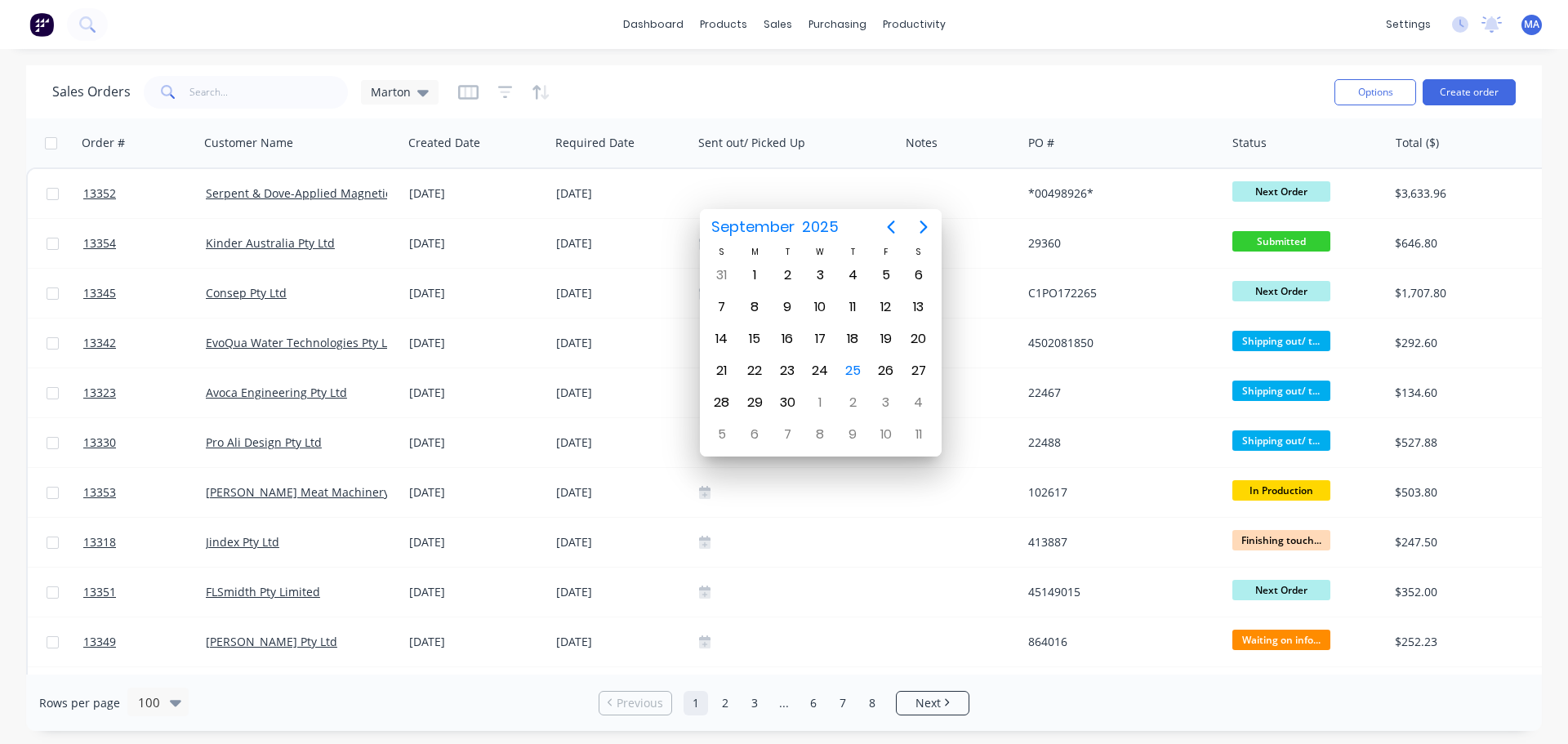
click at [853, 82] on div "Sales Orders Marton" at bounding box center [686, 92] width 1269 height 40
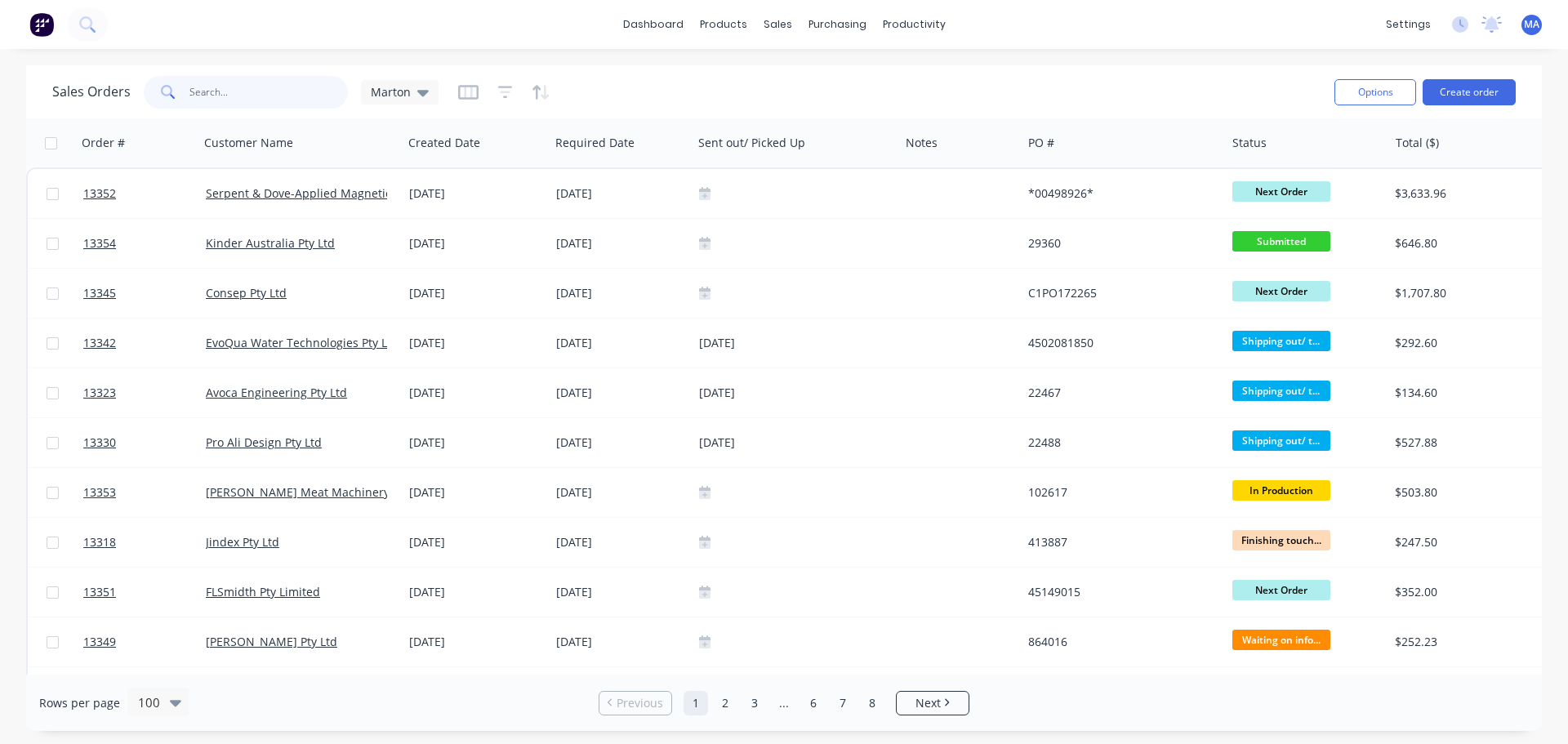
click at [240, 100] on input "text" at bounding box center [268, 91] width 159 height 33
click at [909, 71] on div at bounding box center [901, 78] width 25 height 15
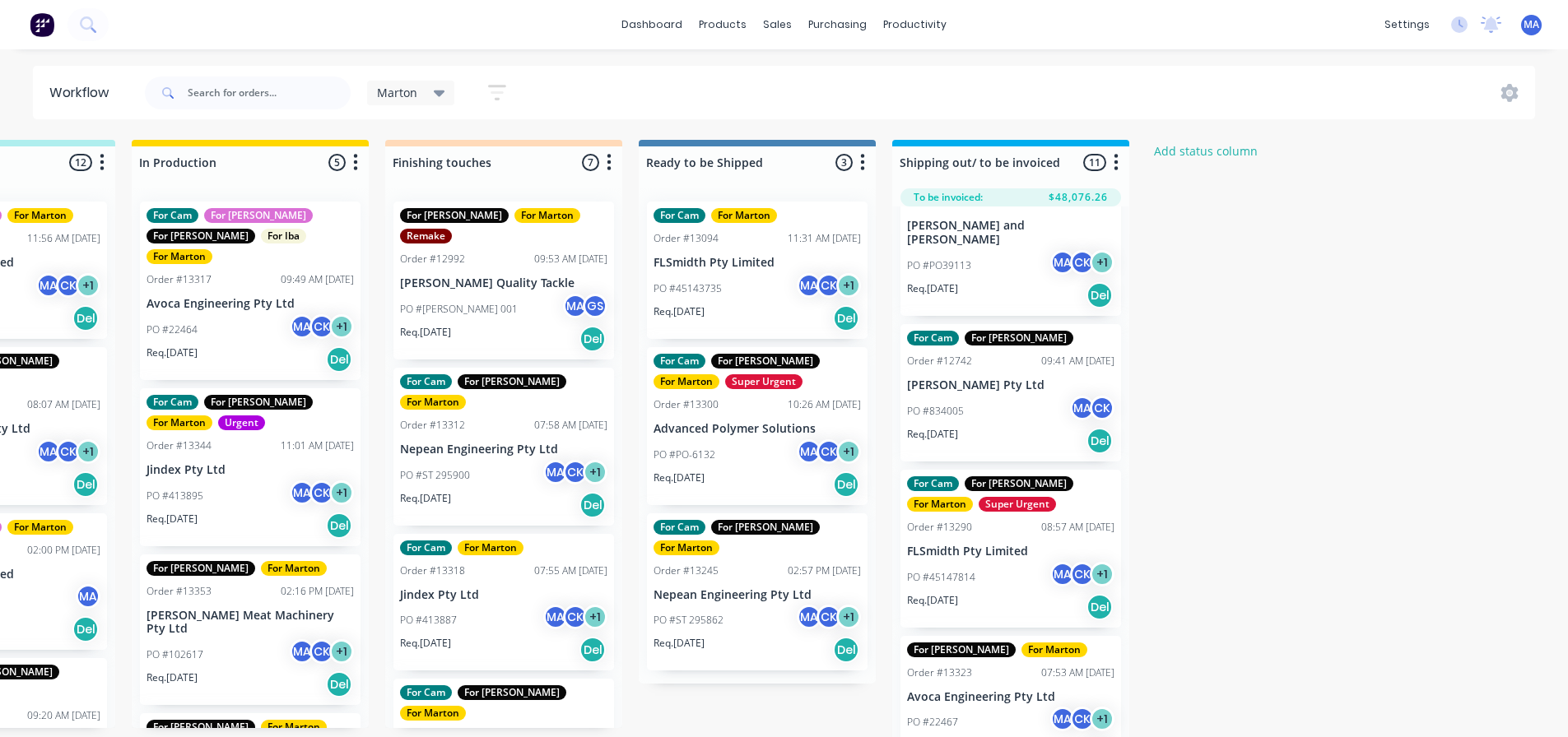
scroll to position [576, 0]
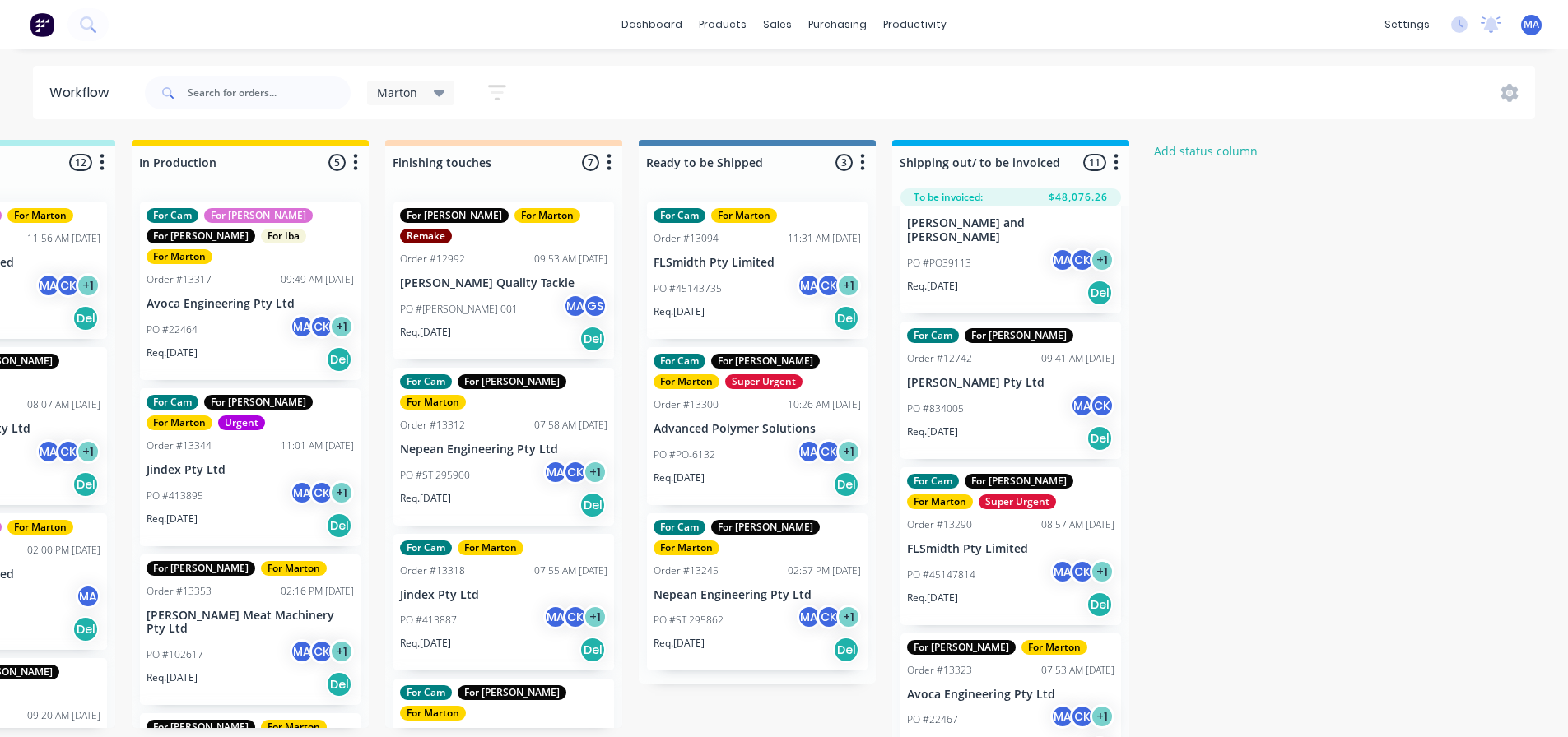
click at [983, 424] on div "Req. [DATE] Del" at bounding box center [1011, 438] width 207 height 28
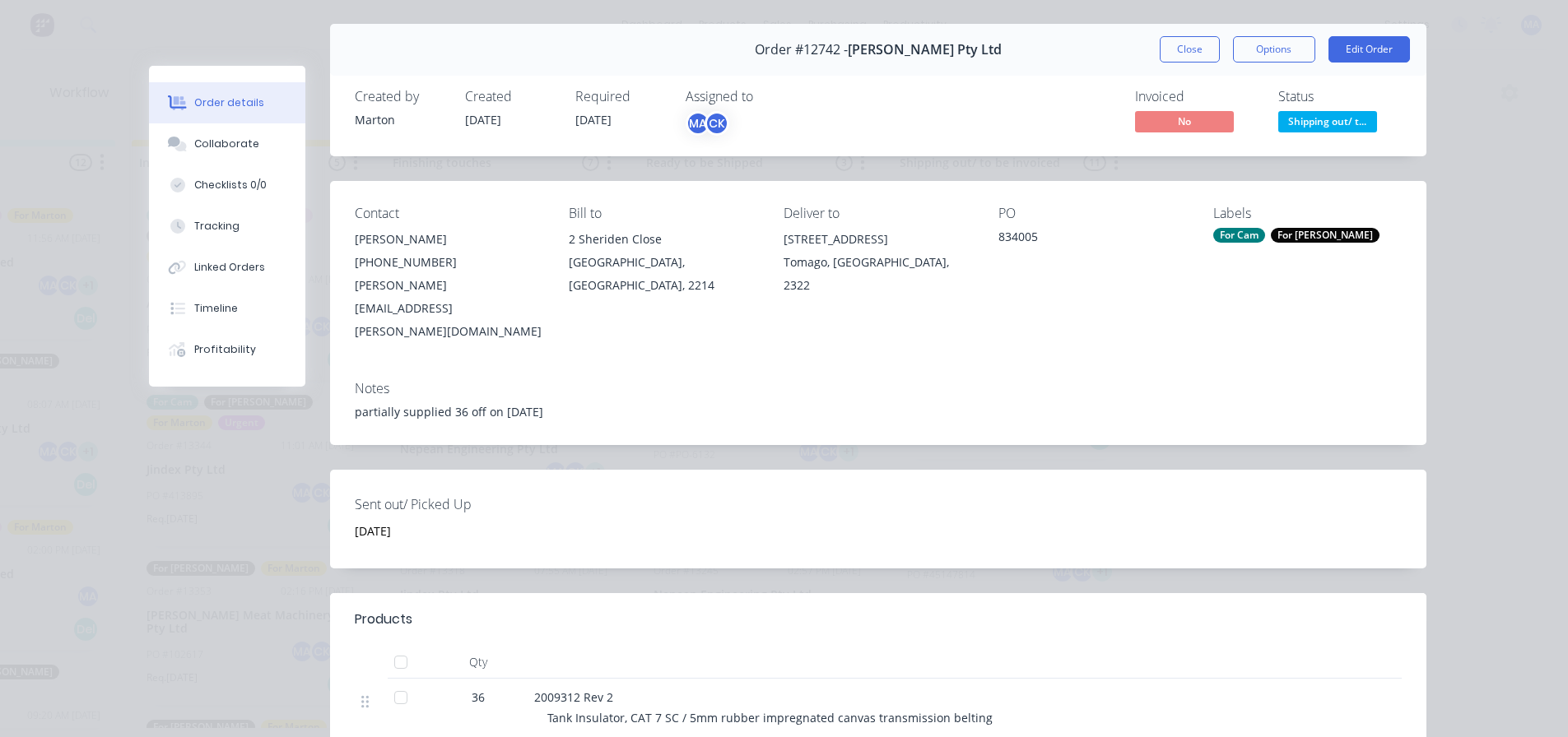
scroll to position [82, 0]
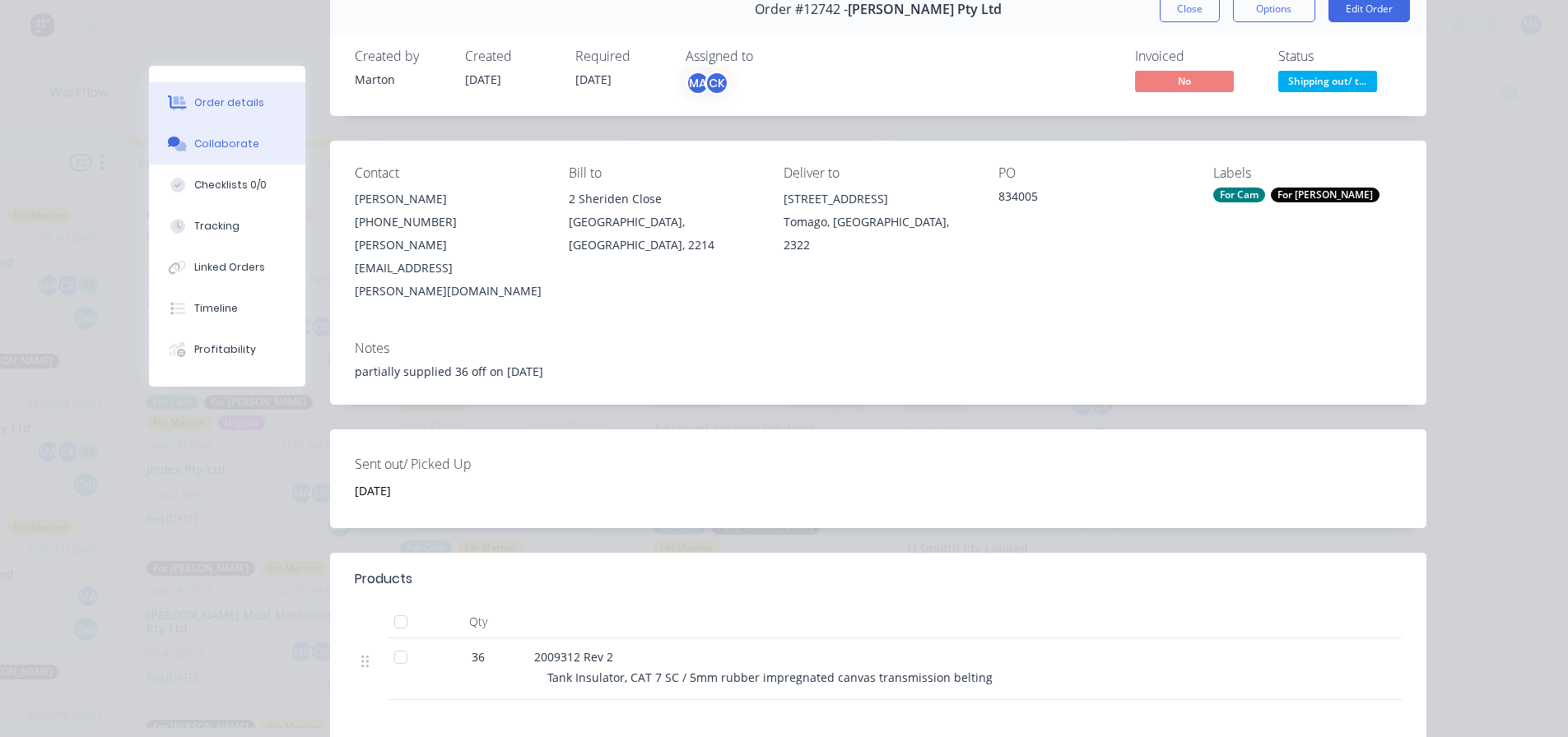
click at [247, 142] on button "Collaborate" at bounding box center [227, 144] width 156 height 41
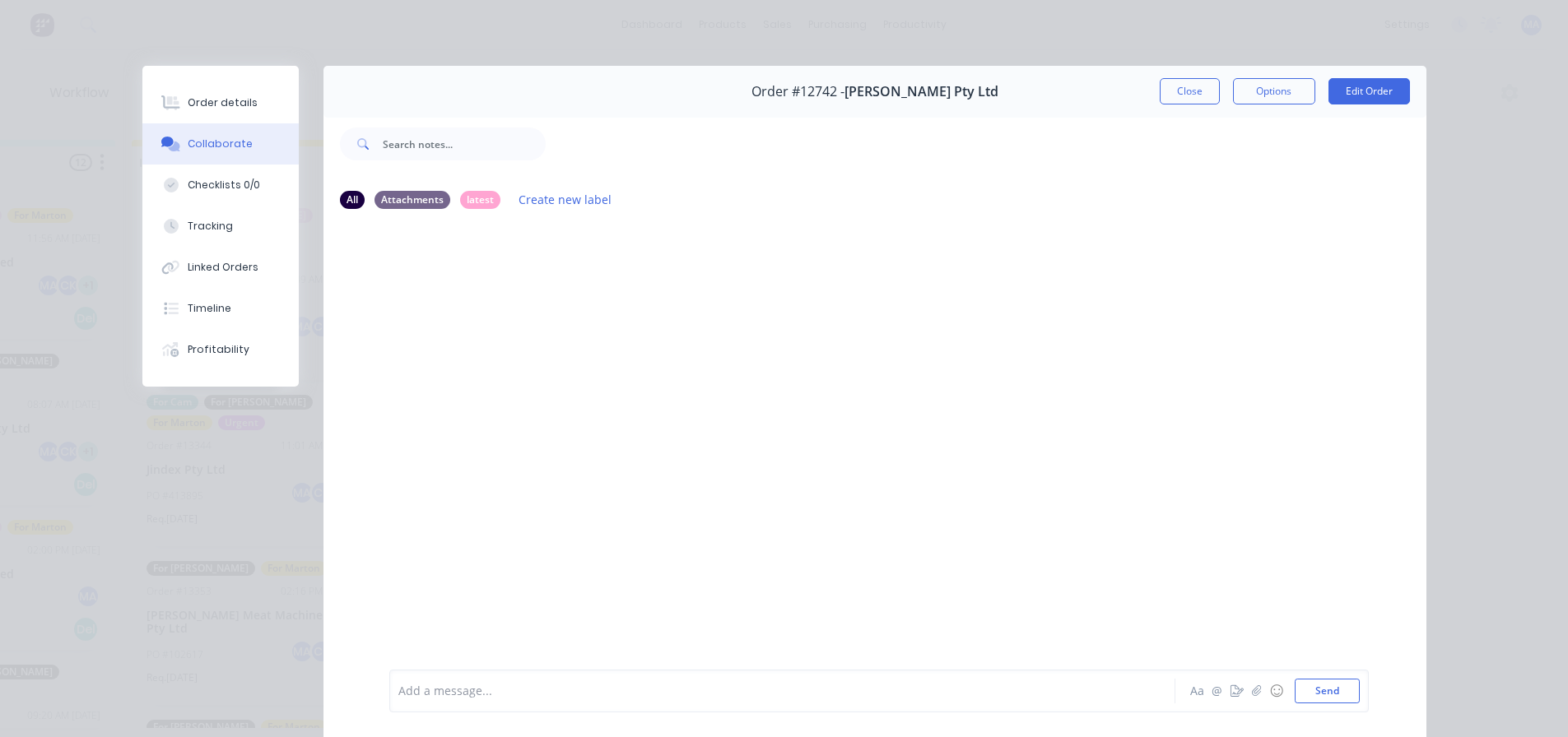
click at [454, 291] on div at bounding box center [874, 446] width 1103 height 446
click at [454, 291] on div at bounding box center [874, 446] width 1103 height 446
click at [1190, 90] on button "Close" at bounding box center [1190, 91] width 60 height 27
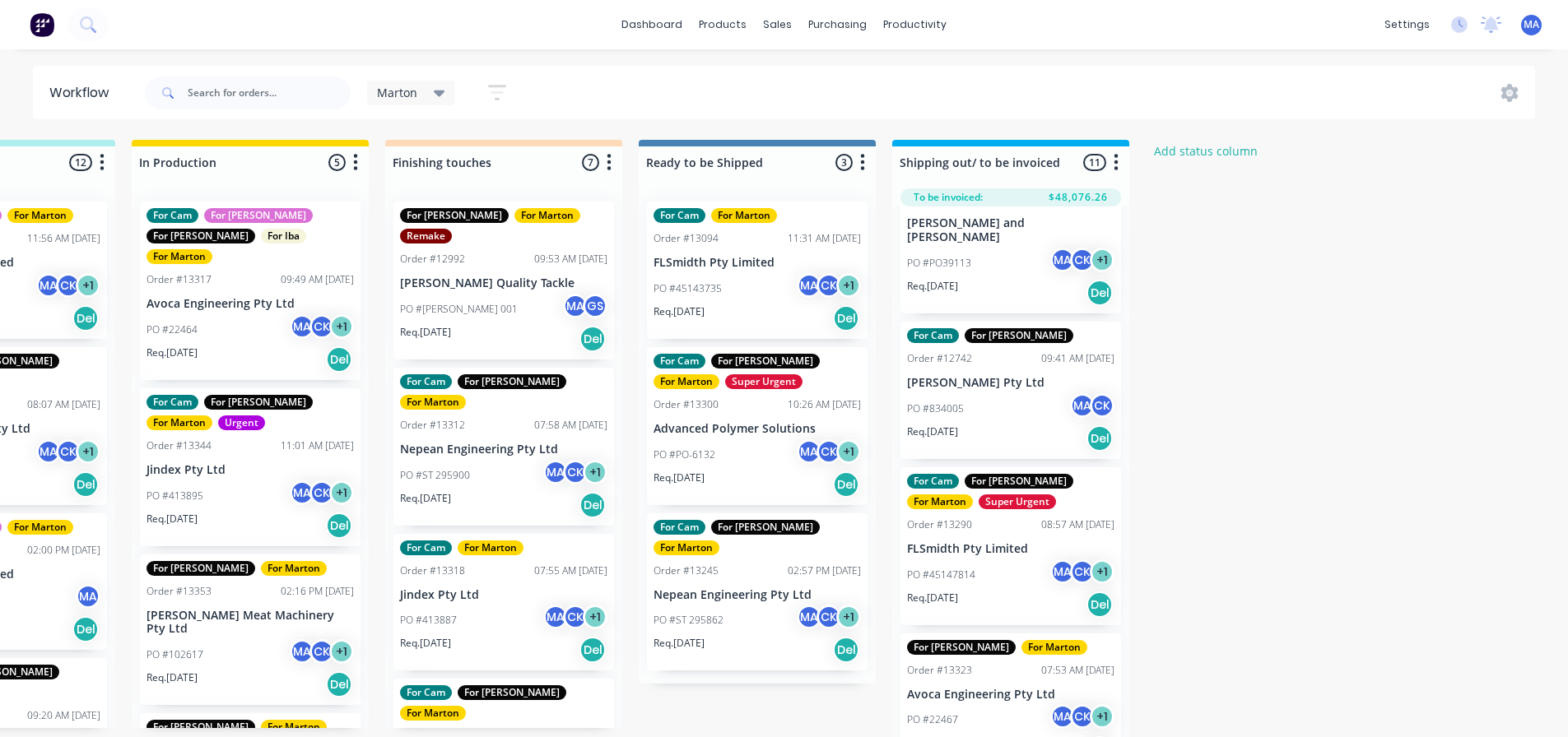
click at [1006, 393] on div "PO #834005 MA CK" at bounding box center [1011, 408] width 207 height 31
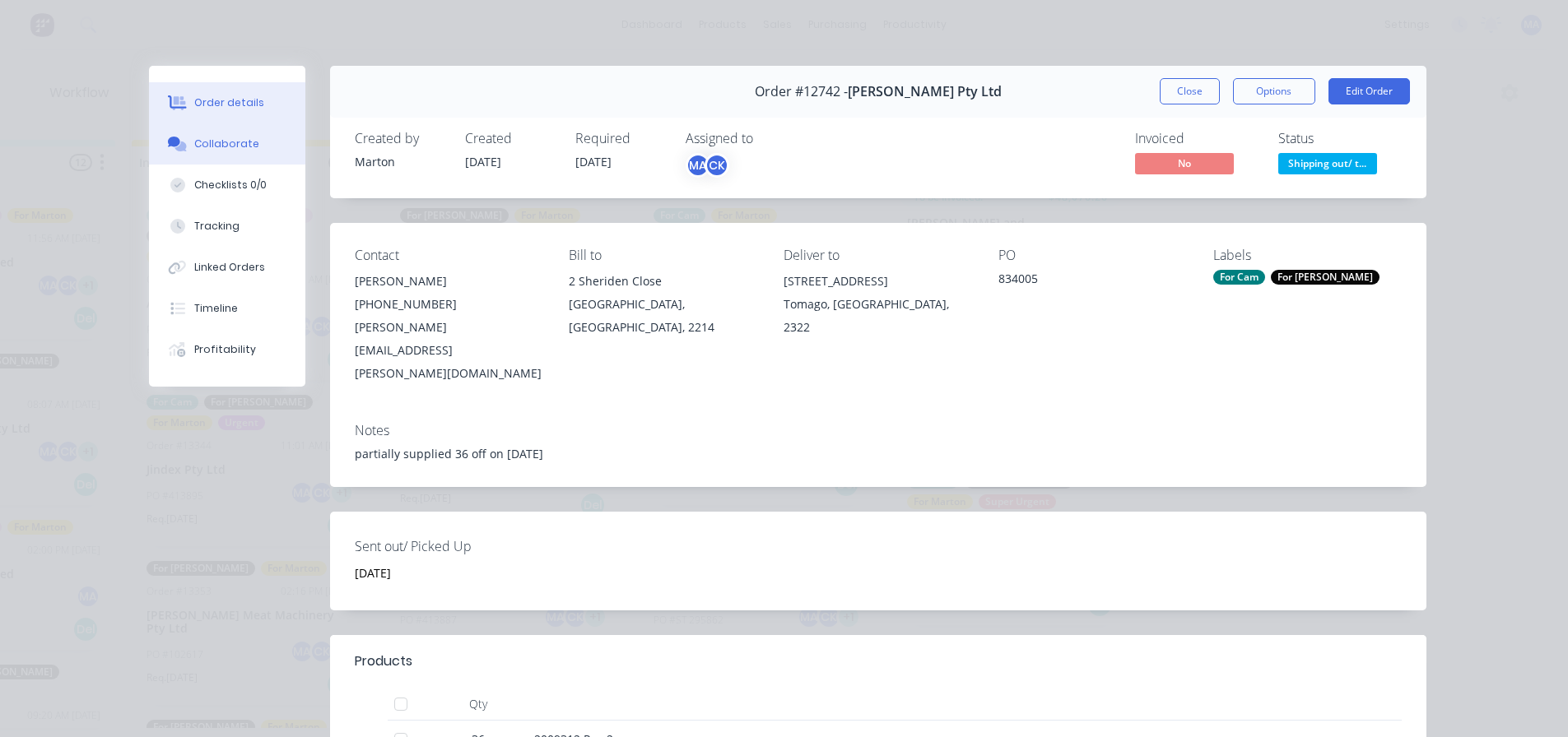
click at [245, 148] on div "Collaborate" at bounding box center [226, 144] width 65 height 15
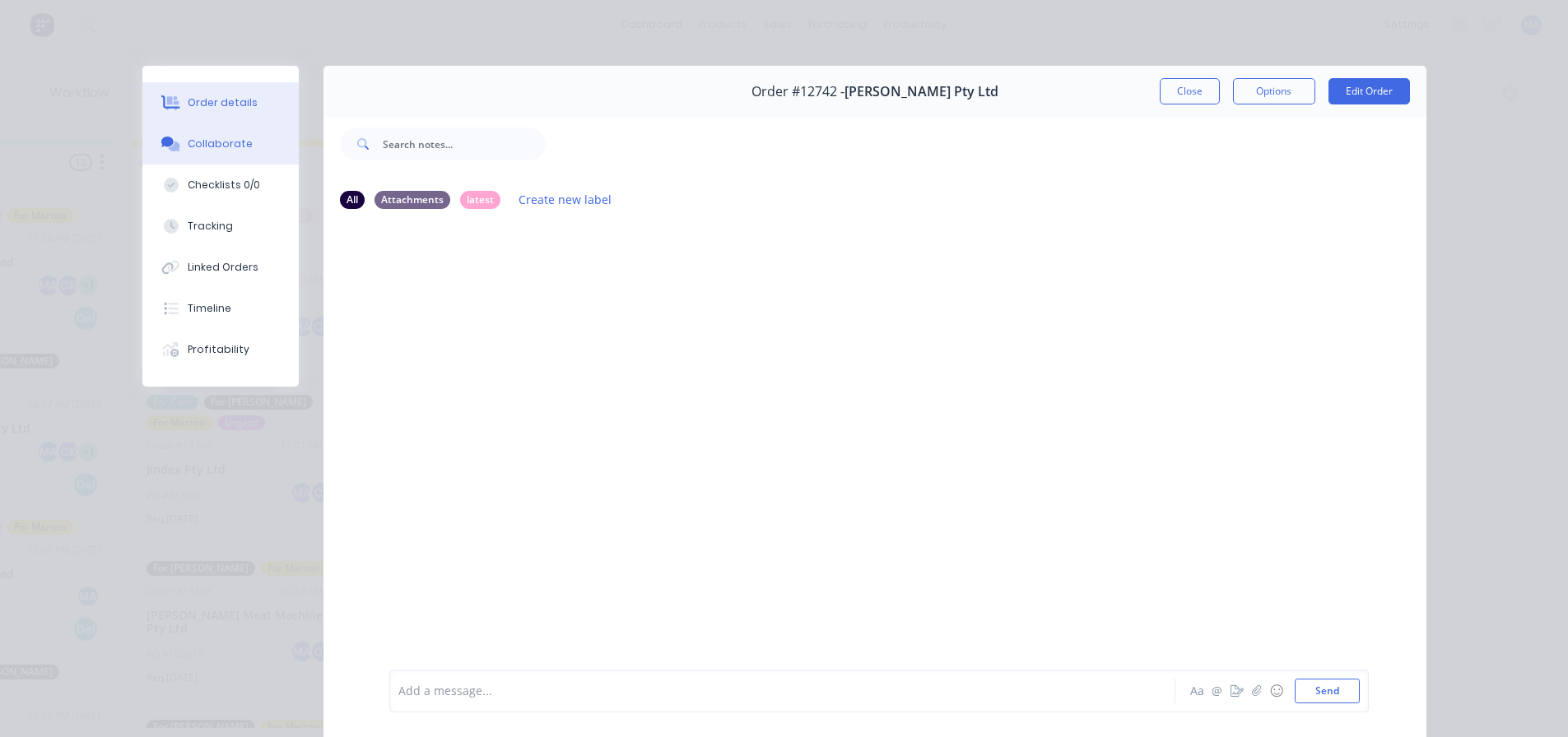
click at [229, 115] on button "Order details" at bounding box center [221, 103] width 156 height 41
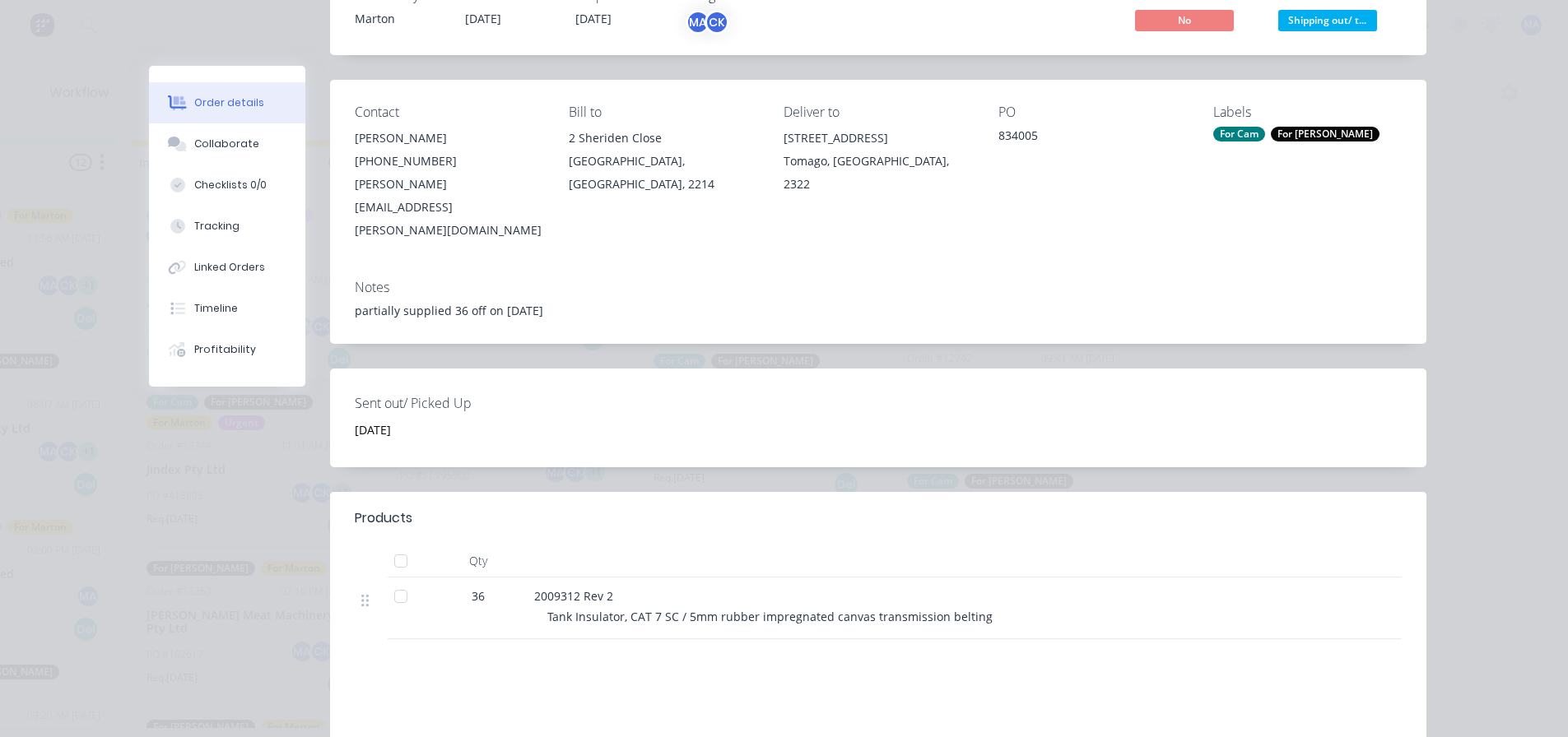
scroll to position [165, 0]
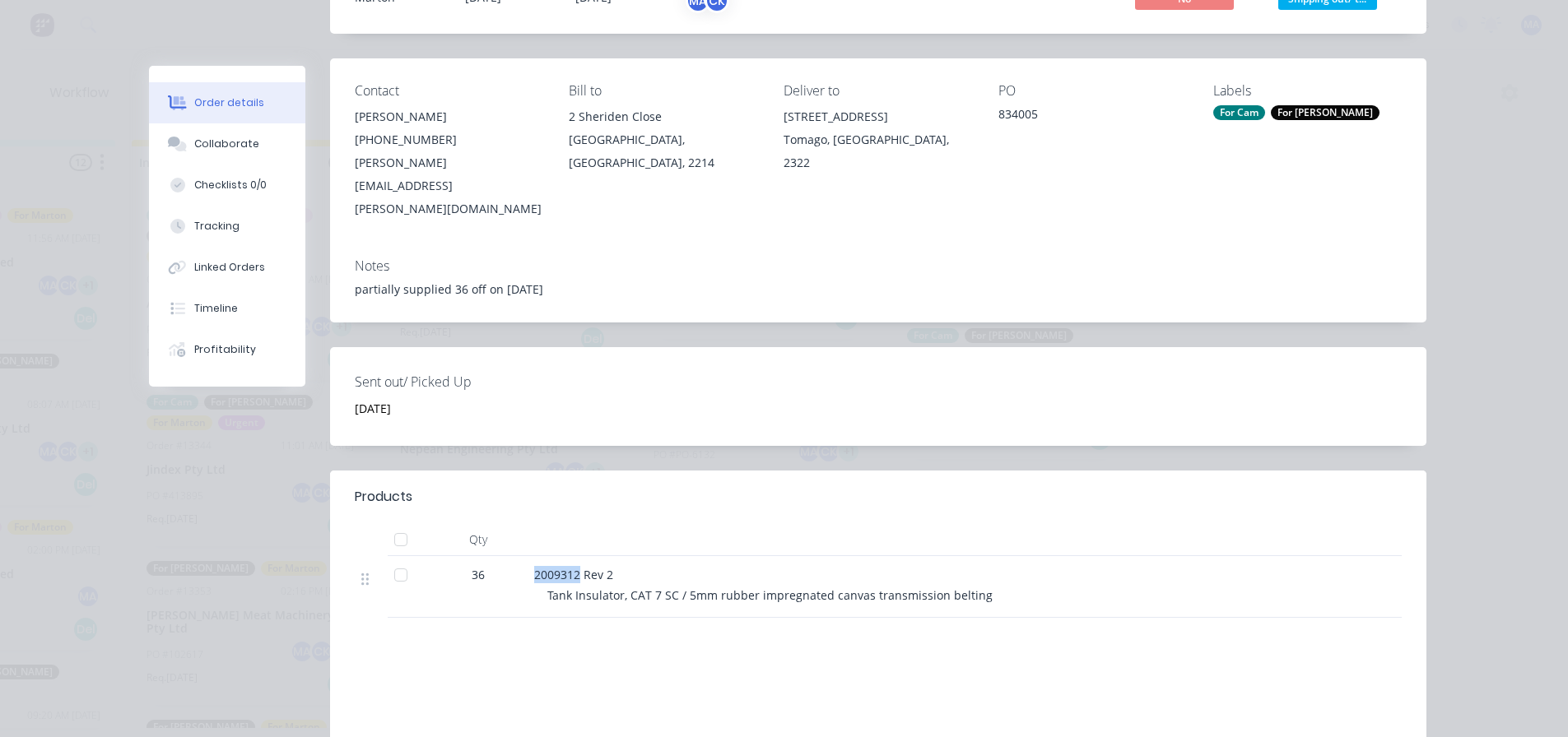
drag, startPoint x: 571, startPoint y: 526, endPoint x: 525, endPoint y: 529, distance: 46.1
click at [527, 556] on div "2009312 Rev 2 Tank Insulator, CAT 7 SC / 5mm rubber impregnated canvas transmis…" at bounding box center [856, 587] width 658 height 62
copy span "2009312"
click at [251, 147] on button "Collaborate" at bounding box center [227, 144] width 156 height 41
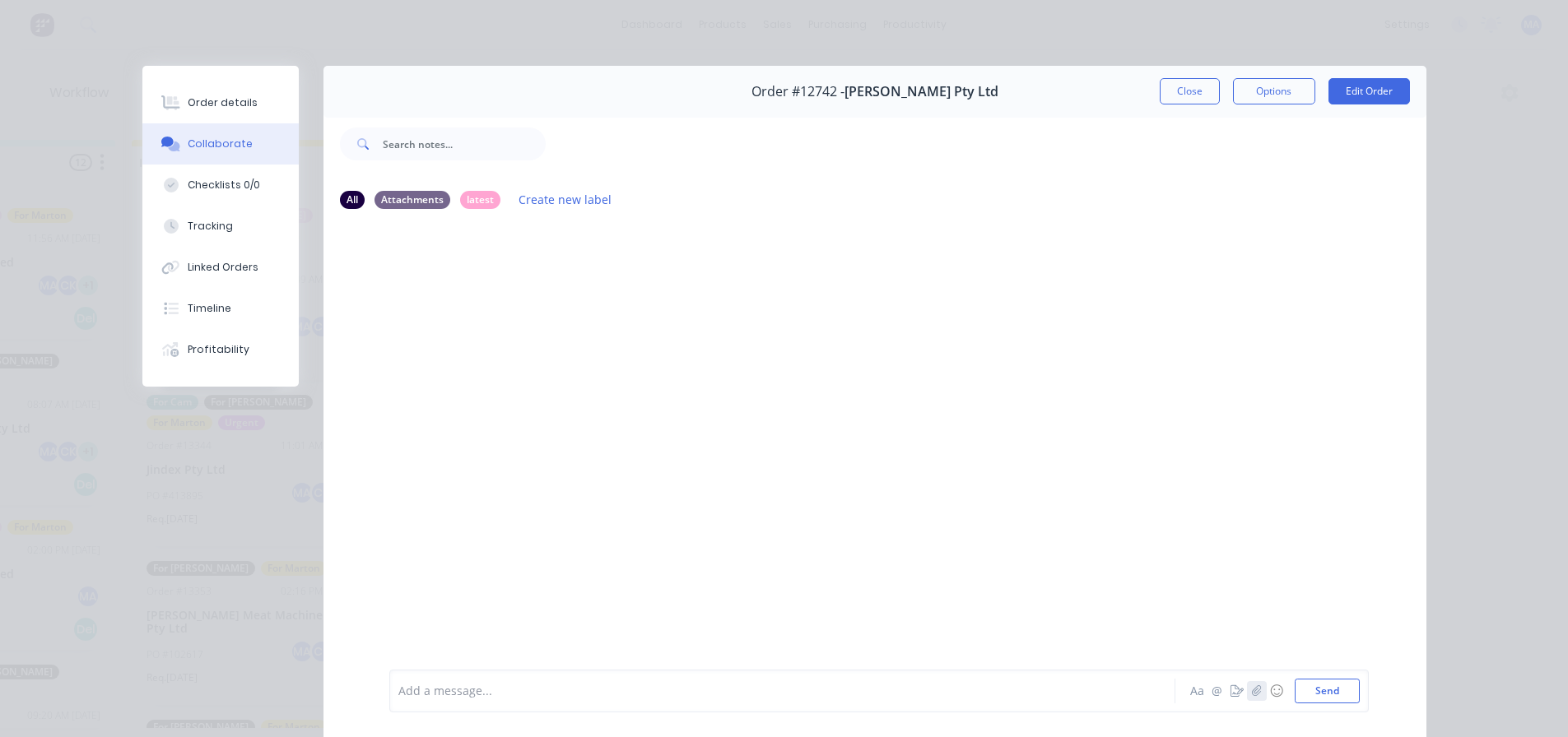
click at [1246, 690] on button "button" at bounding box center [1256, 691] width 19 height 19
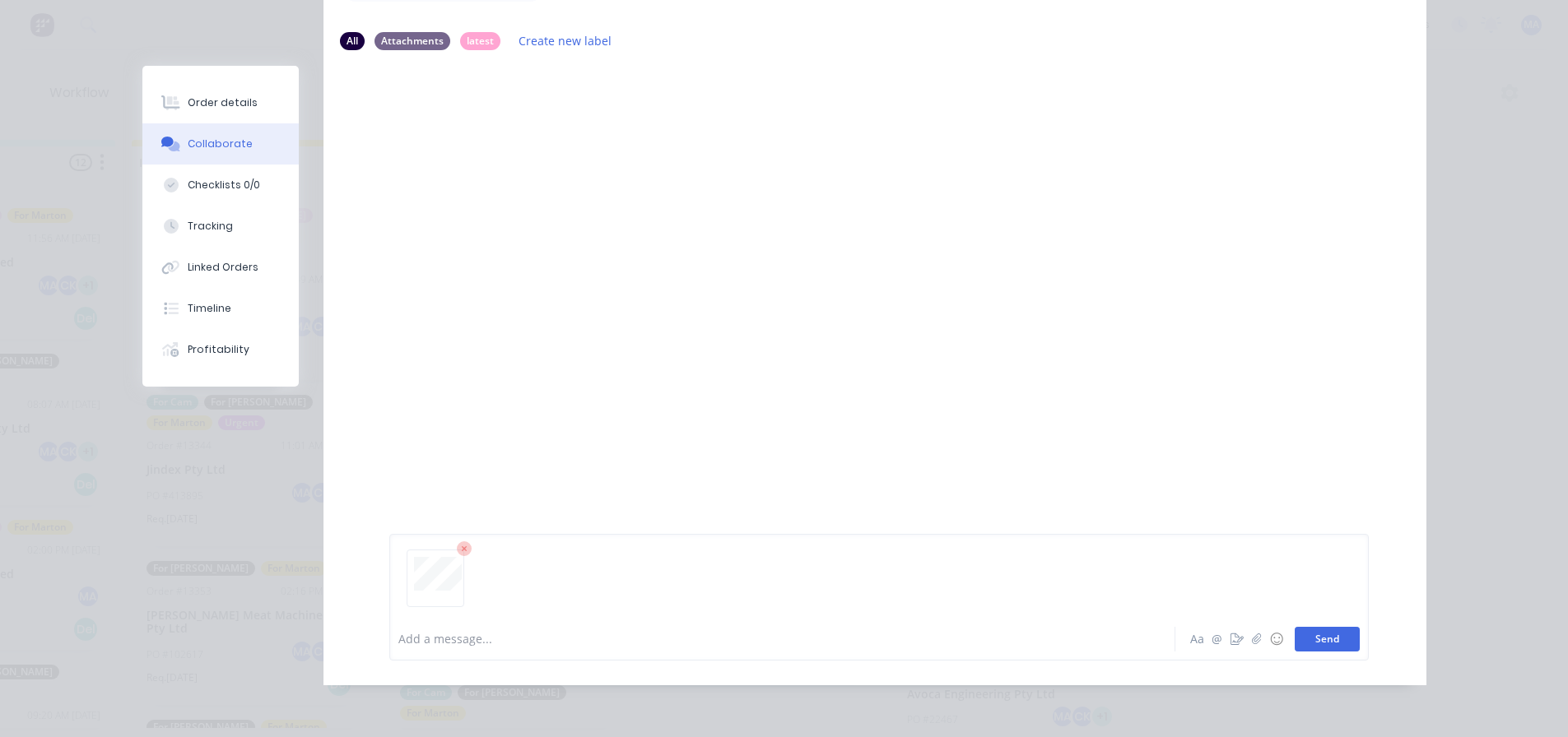
click at [1324, 632] on button "Send" at bounding box center [1326, 640] width 65 height 25
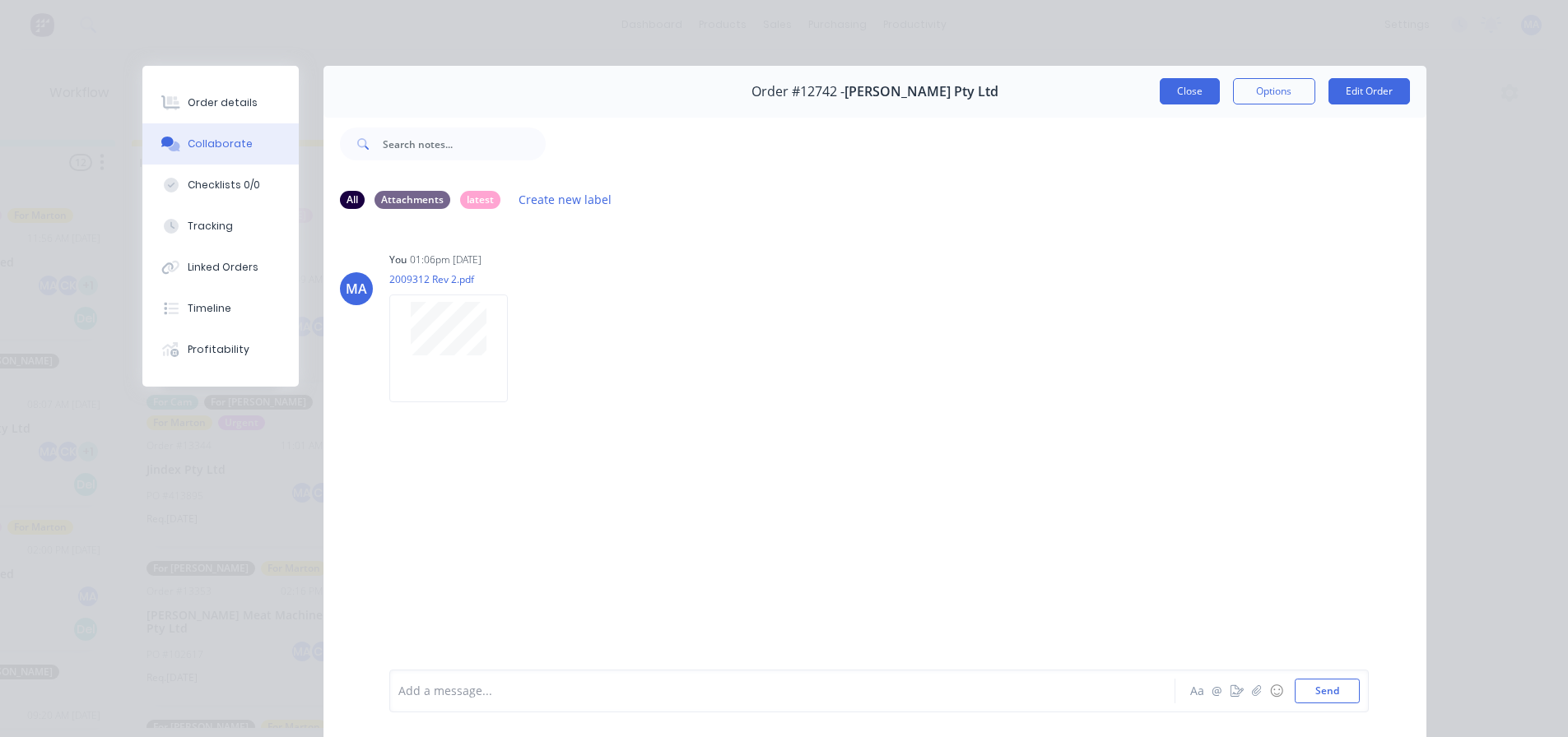
click at [1175, 102] on button "Close" at bounding box center [1190, 91] width 60 height 27
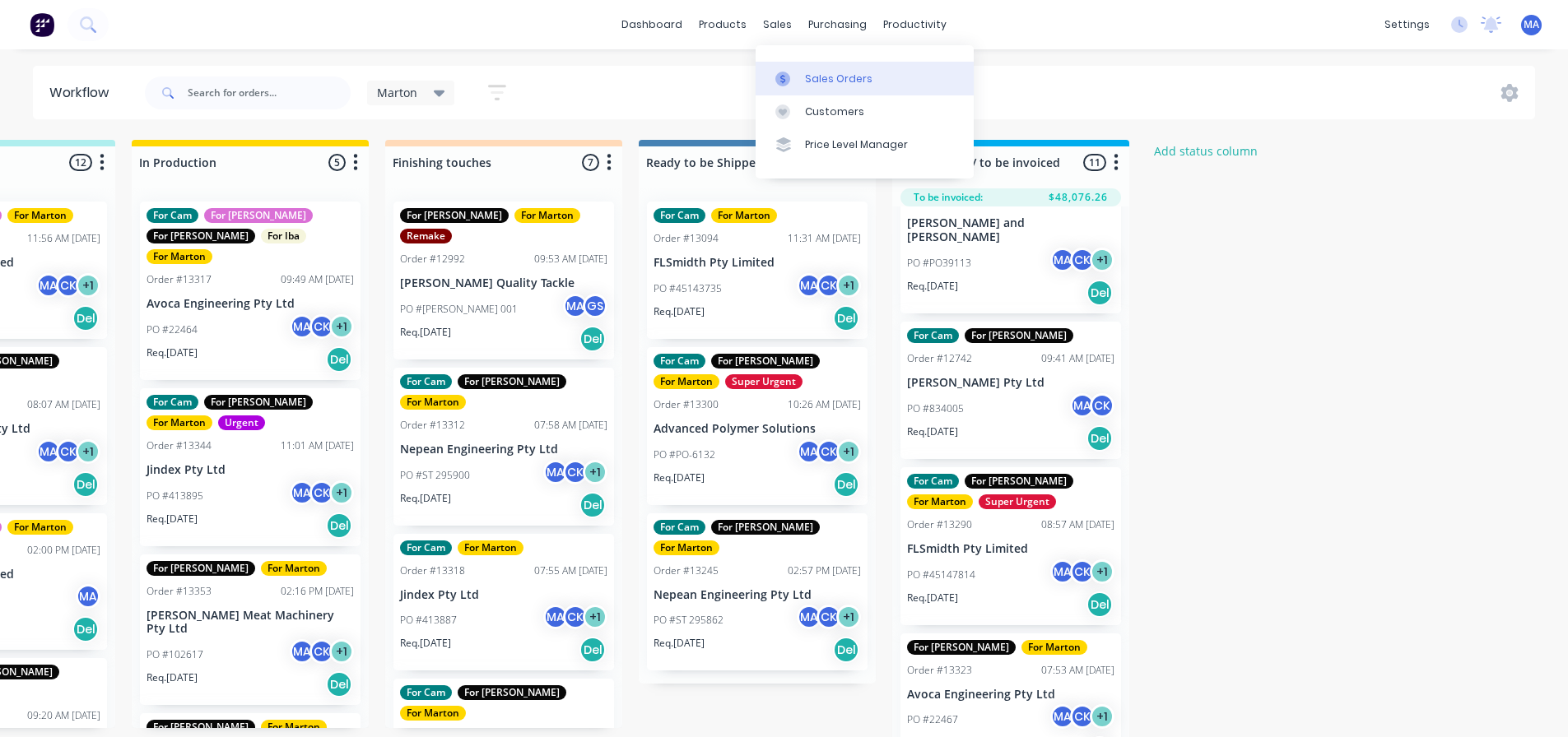
click at [801, 76] on link "Sales Orders" at bounding box center [865, 78] width 218 height 33
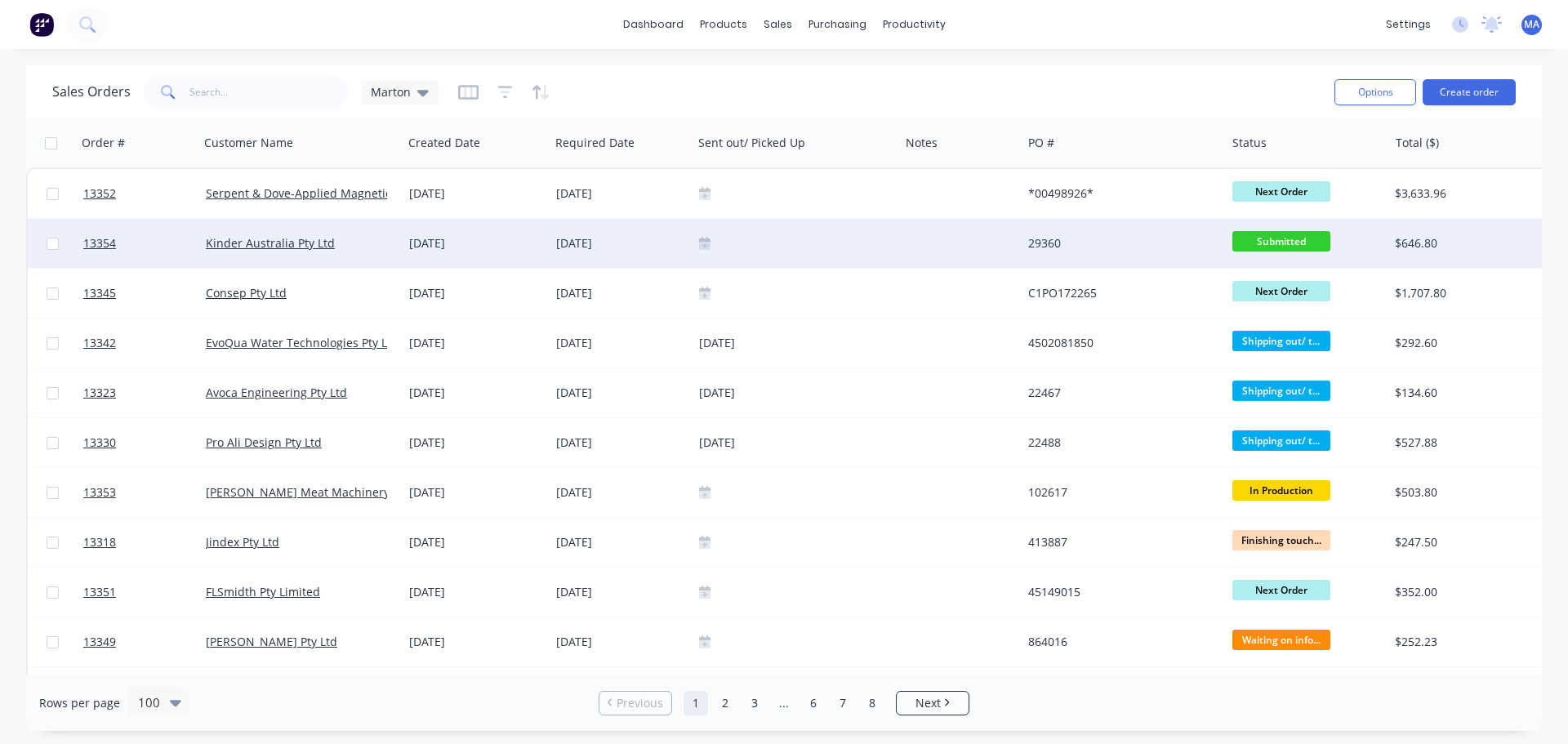
click at [665, 246] on div "[DATE]" at bounding box center [622, 244] width 130 height 17
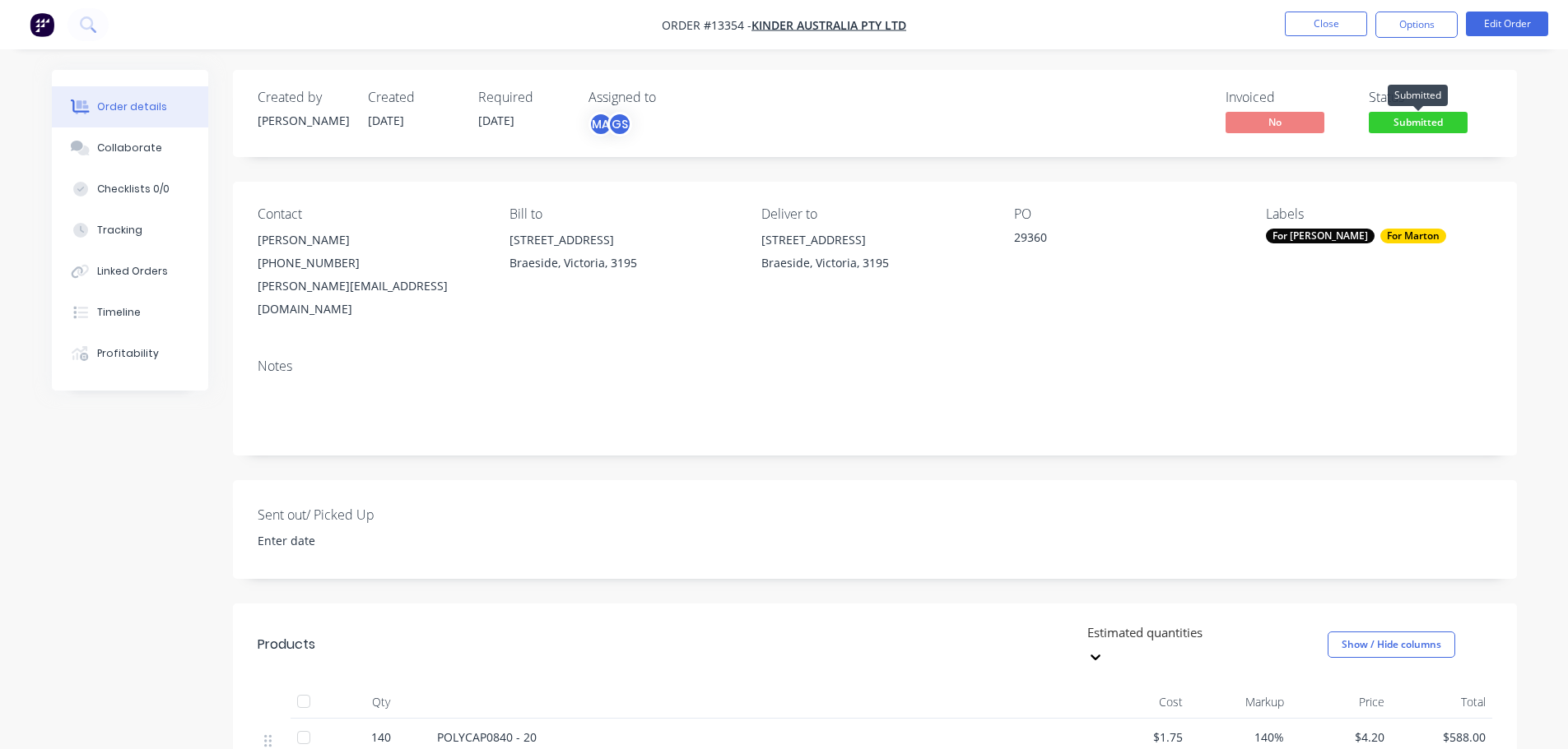
click at [1417, 124] on span "Submitted" at bounding box center [1417, 121] width 98 height 20
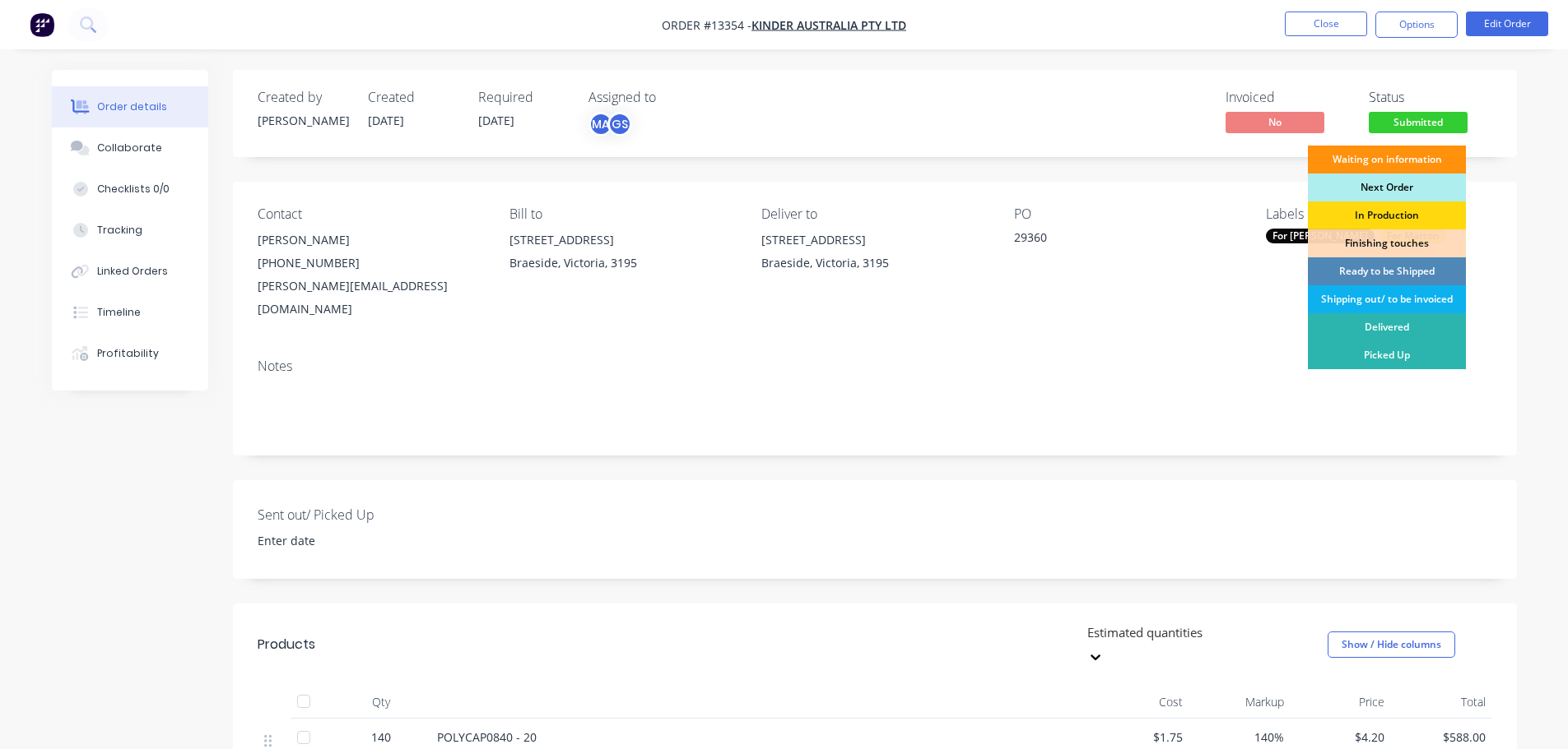
click at [1391, 191] on div "Next Order" at bounding box center [1386, 188] width 158 height 28
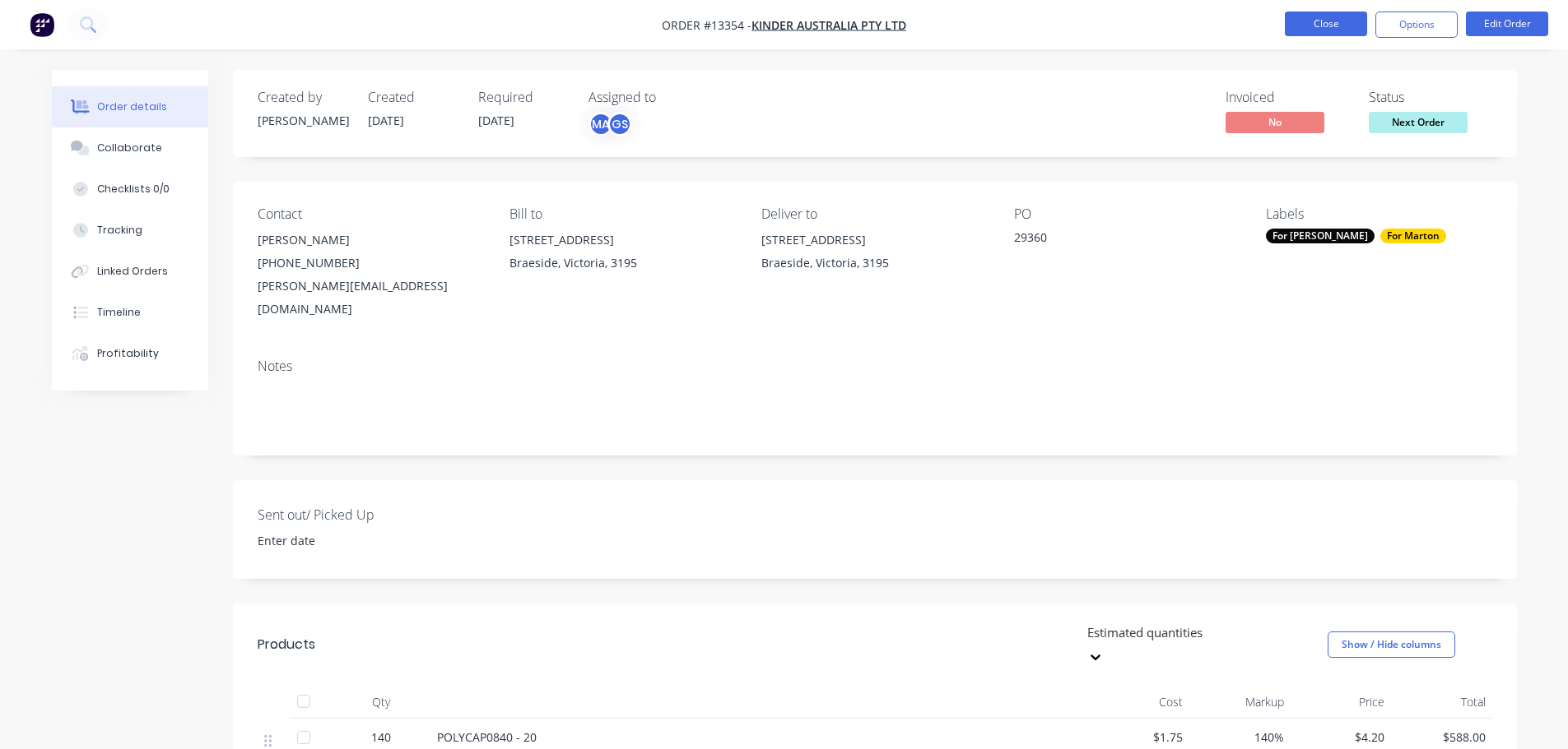
click at [1310, 31] on button "Close" at bounding box center [1325, 24] width 82 height 25
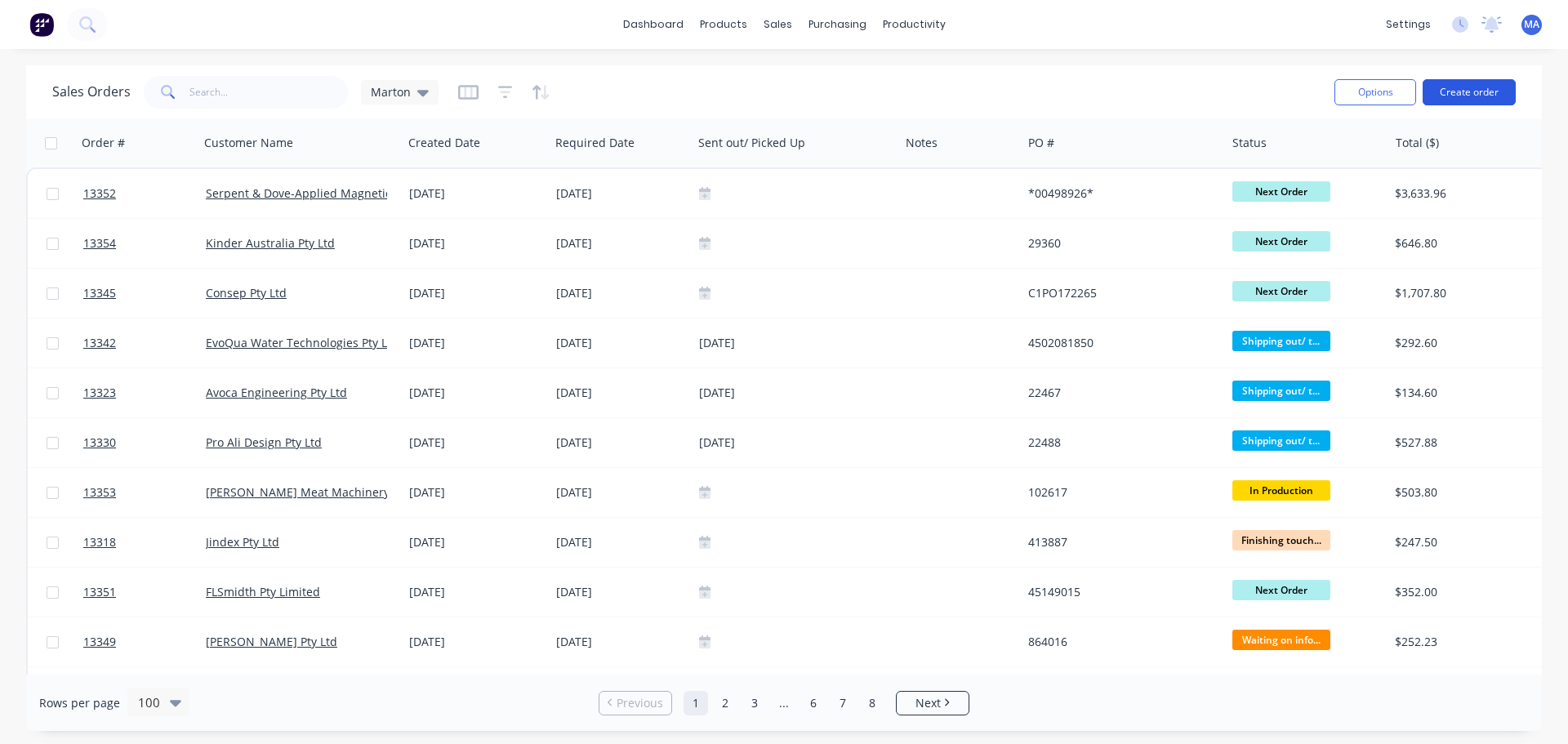
click at [1478, 85] on button "Create order" at bounding box center [1470, 92] width 93 height 26
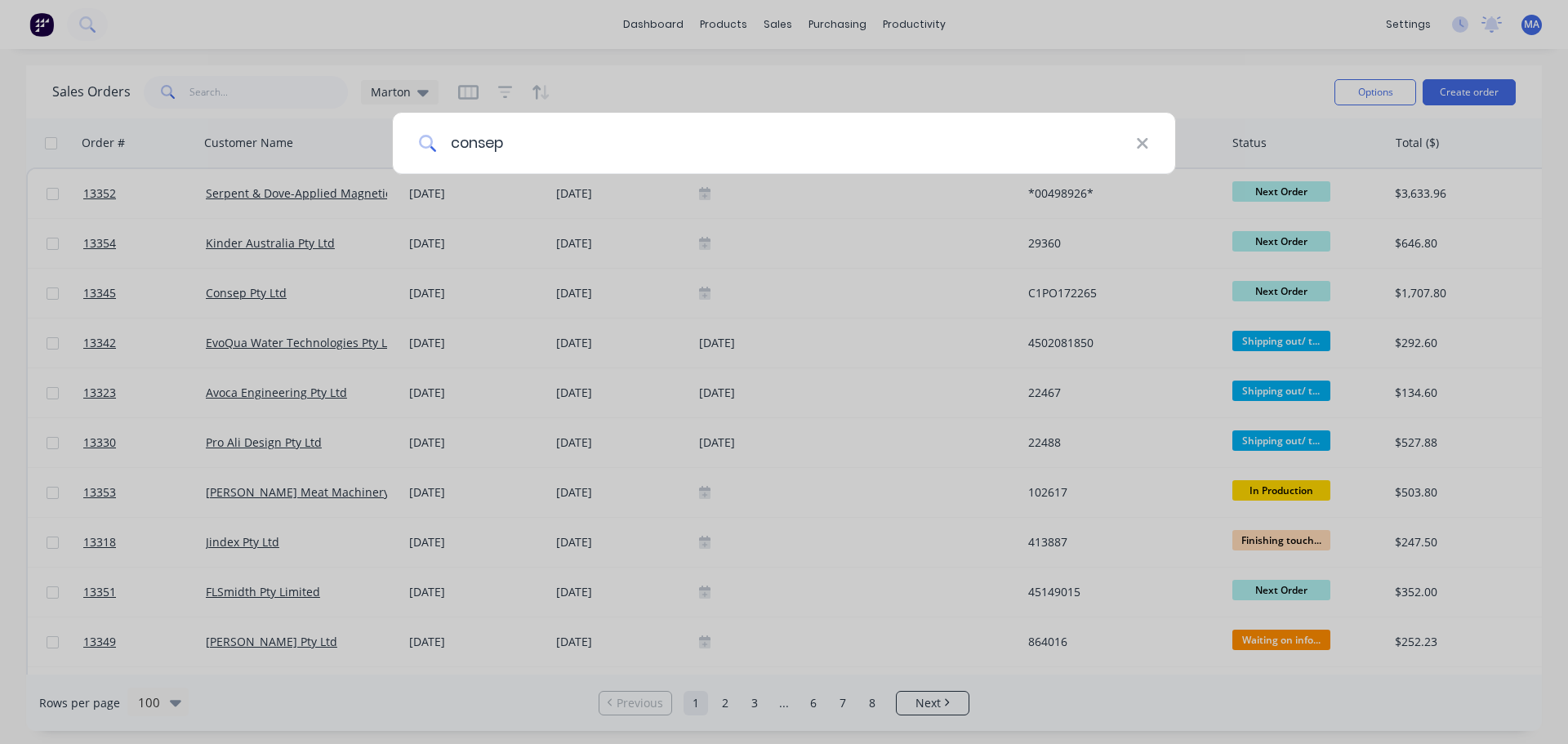
type input "consep"
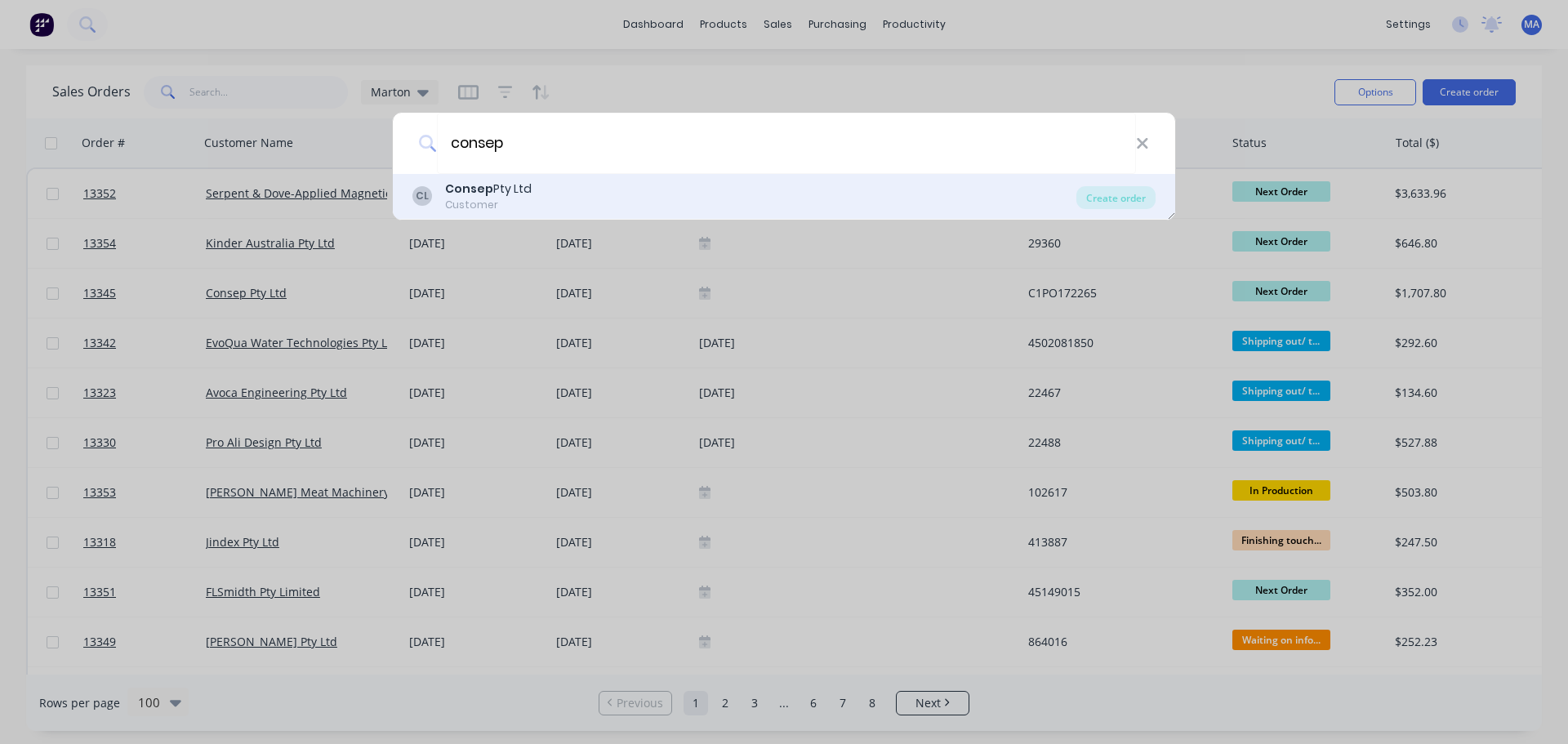
click at [485, 184] on b "Consep" at bounding box center [469, 188] width 48 height 17
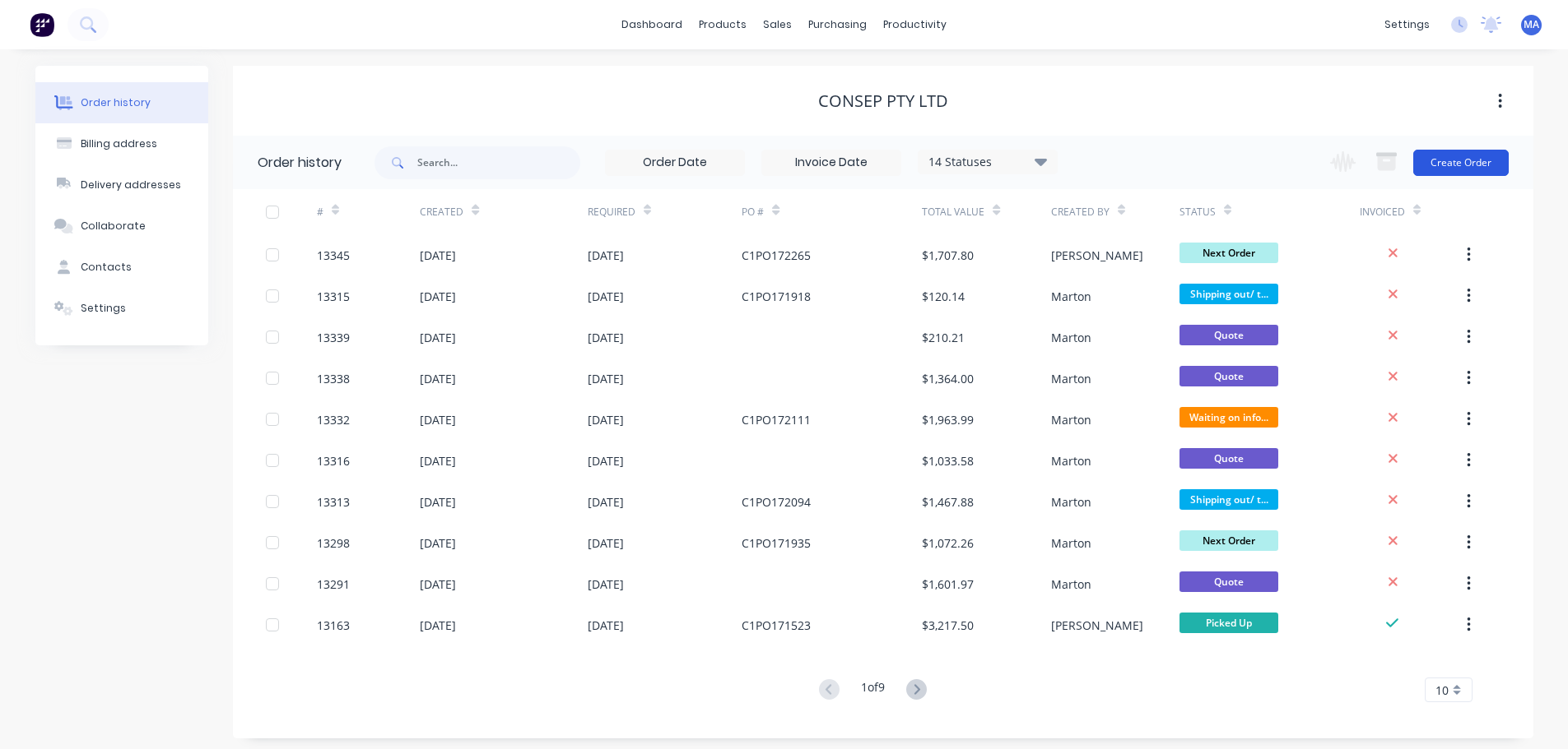
click at [1466, 173] on button "Create Order" at bounding box center [1461, 163] width 96 height 27
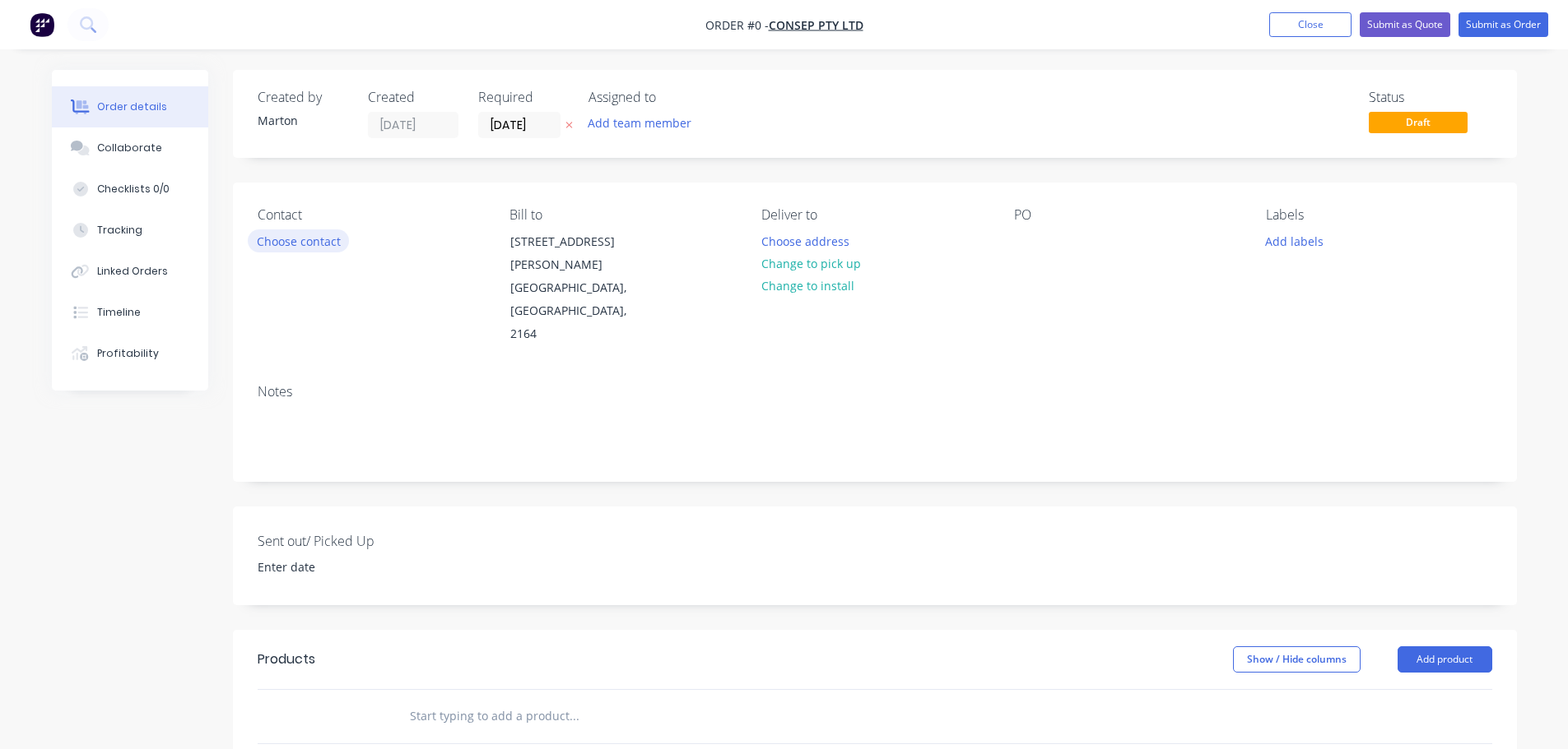
click at [333, 237] on button "Choose contact" at bounding box center [299, 240] width 101 height 22
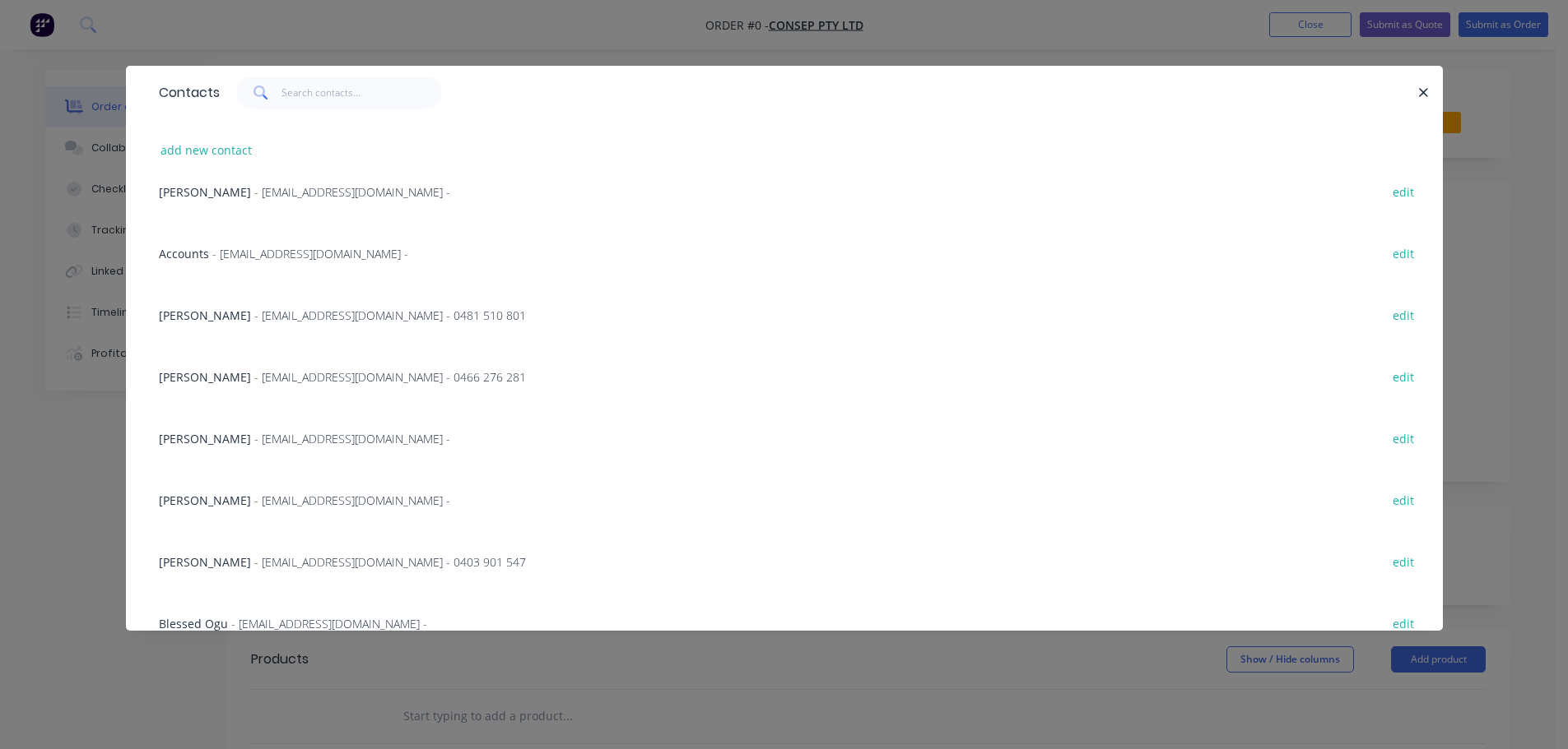
scroll to position [352, 0]
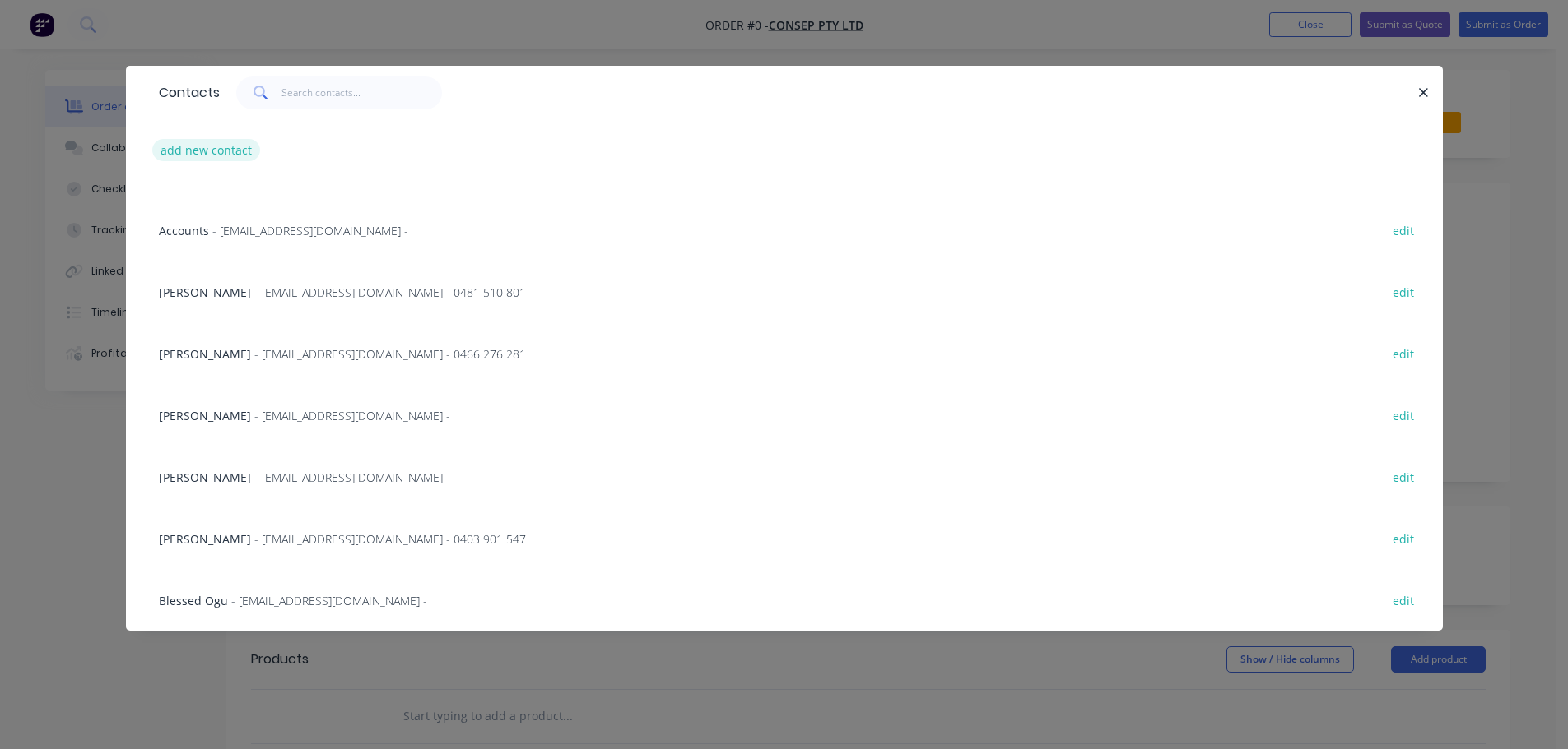
click at [219, 147] on button "add new contact" at bounding box center [206, 150] width 109 height 22
select select "AU"
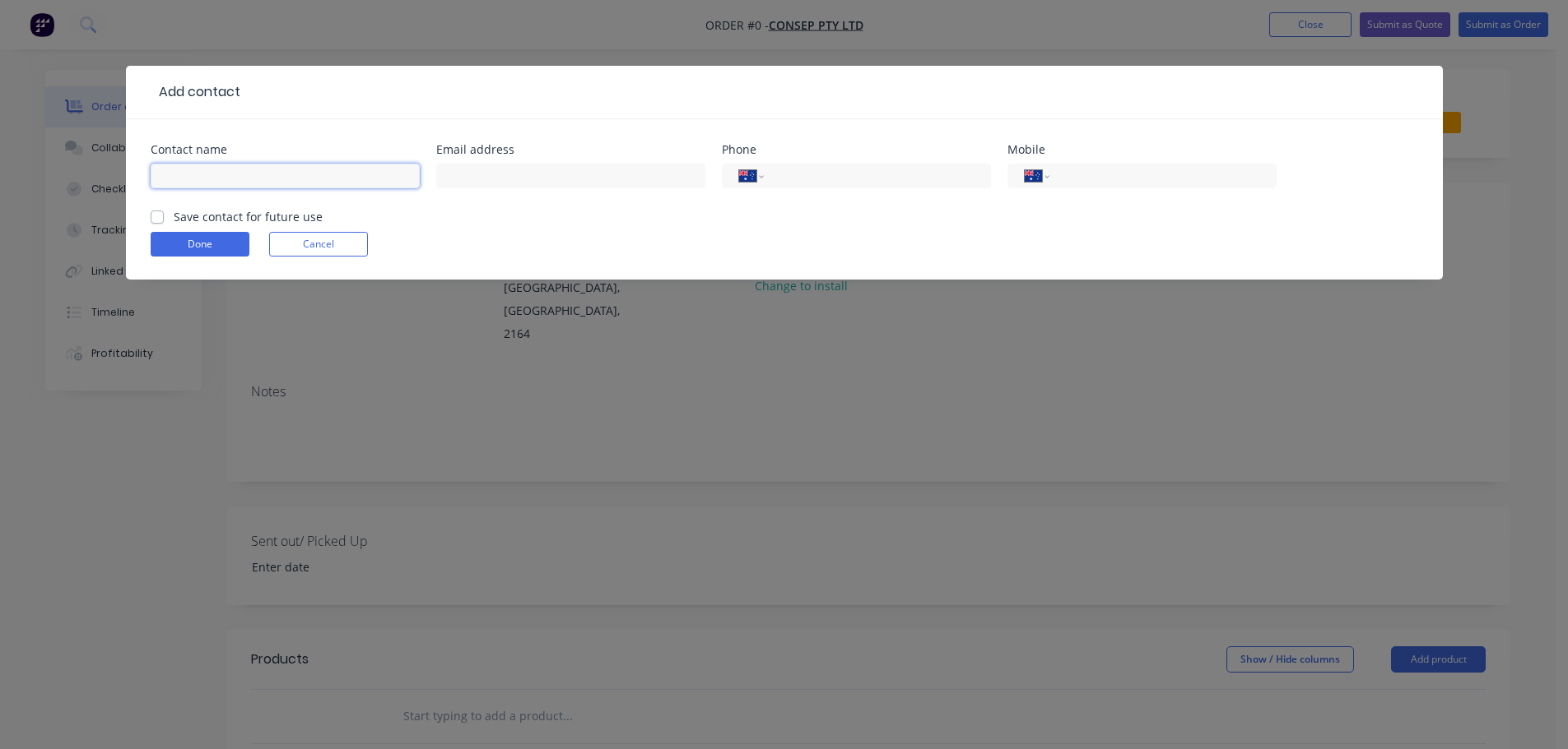
click at [223, 179] on input "text" at bounding box center [285, 176] width 269 height 25
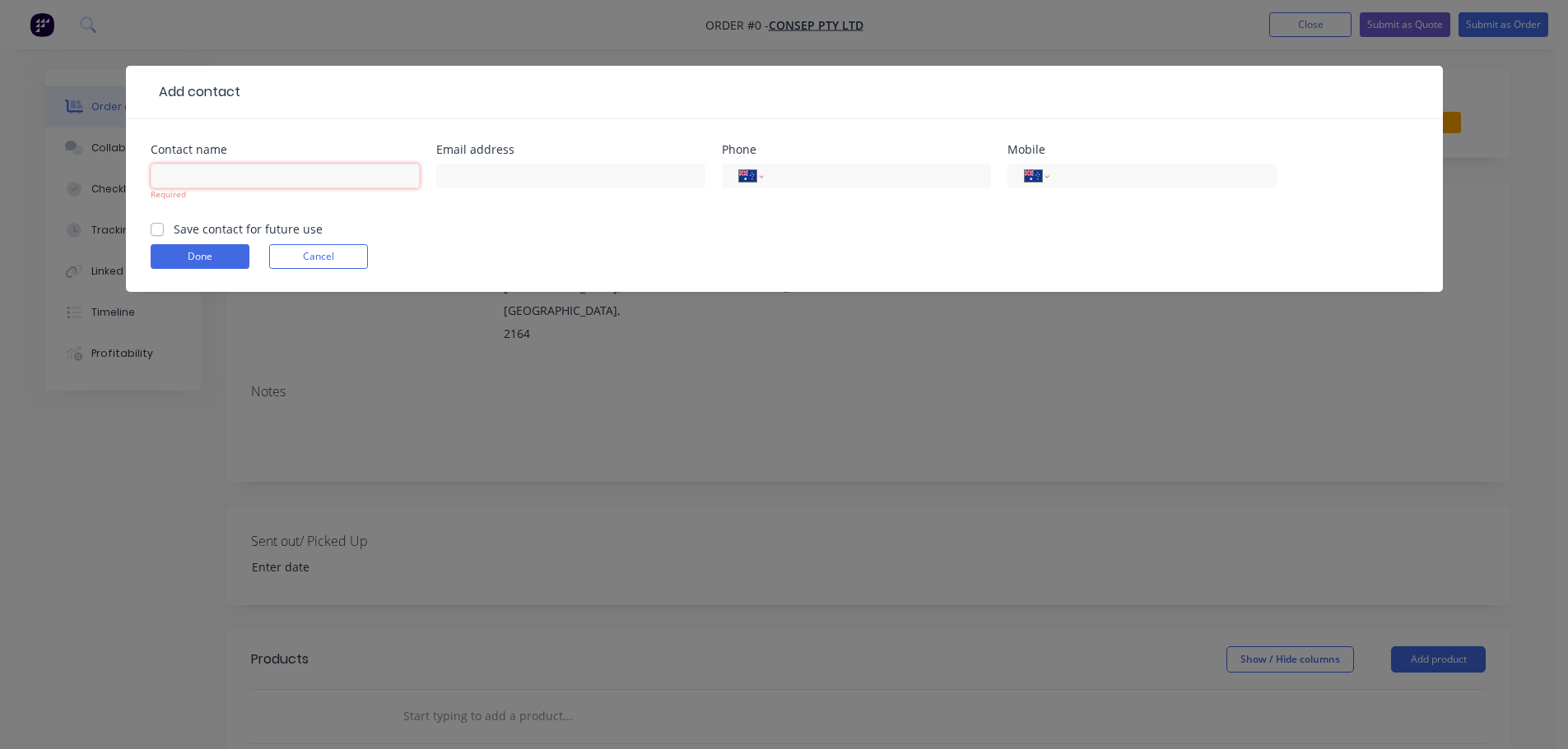
drag, startPoint x: 285, startPoint y: 165, endPoint x: 282, endPoint y: 172, distance: 7.6
click at [285, 165] on input "text" at bounding box center [285, 176] width 269 height 25
paste input "[PERSON_NAME]"
type input "[PERSON_NAME]"
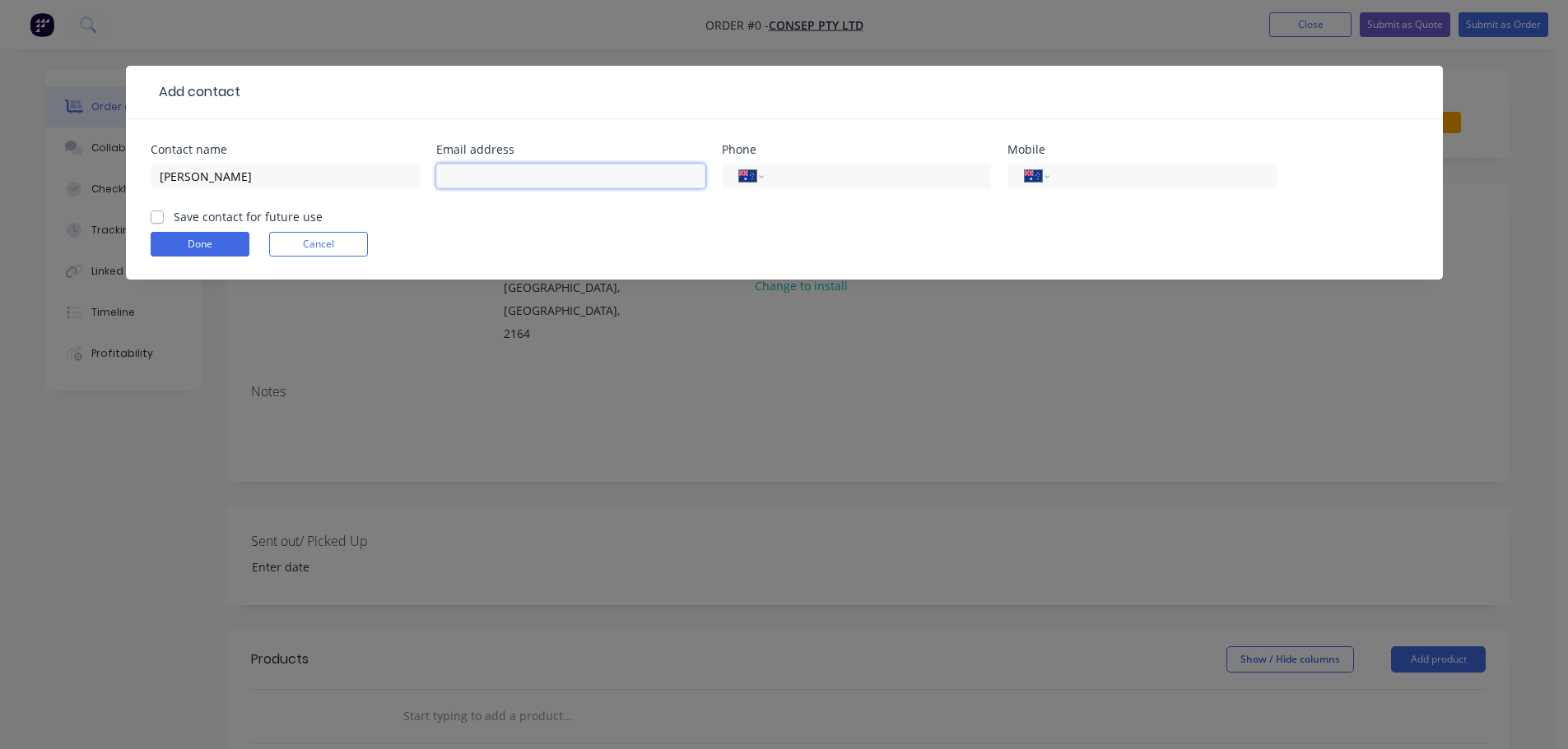
click at [507, 183] on input "text" at bounding box center [571, 176] width 269 height 25
click at [515, 172] on input "text" at bounding box center [571, 176] width 269 height 25
paste input "[PERSON_NAME] <[EMAIL_ADDRESS][DOMAIN_NAME]>"
drag, startPoint x: 503, startPoint y: 178, endPoint x: 390, endPoint y: 174, distance: 113.1
click at [390, 174] on div "Contact name [PERSON_NAME] Email address [PERSON_NAME] <[EMAIL_ADDRESS][DOMAIN_…" at bounding box center [784, 176] width 1267 height 64
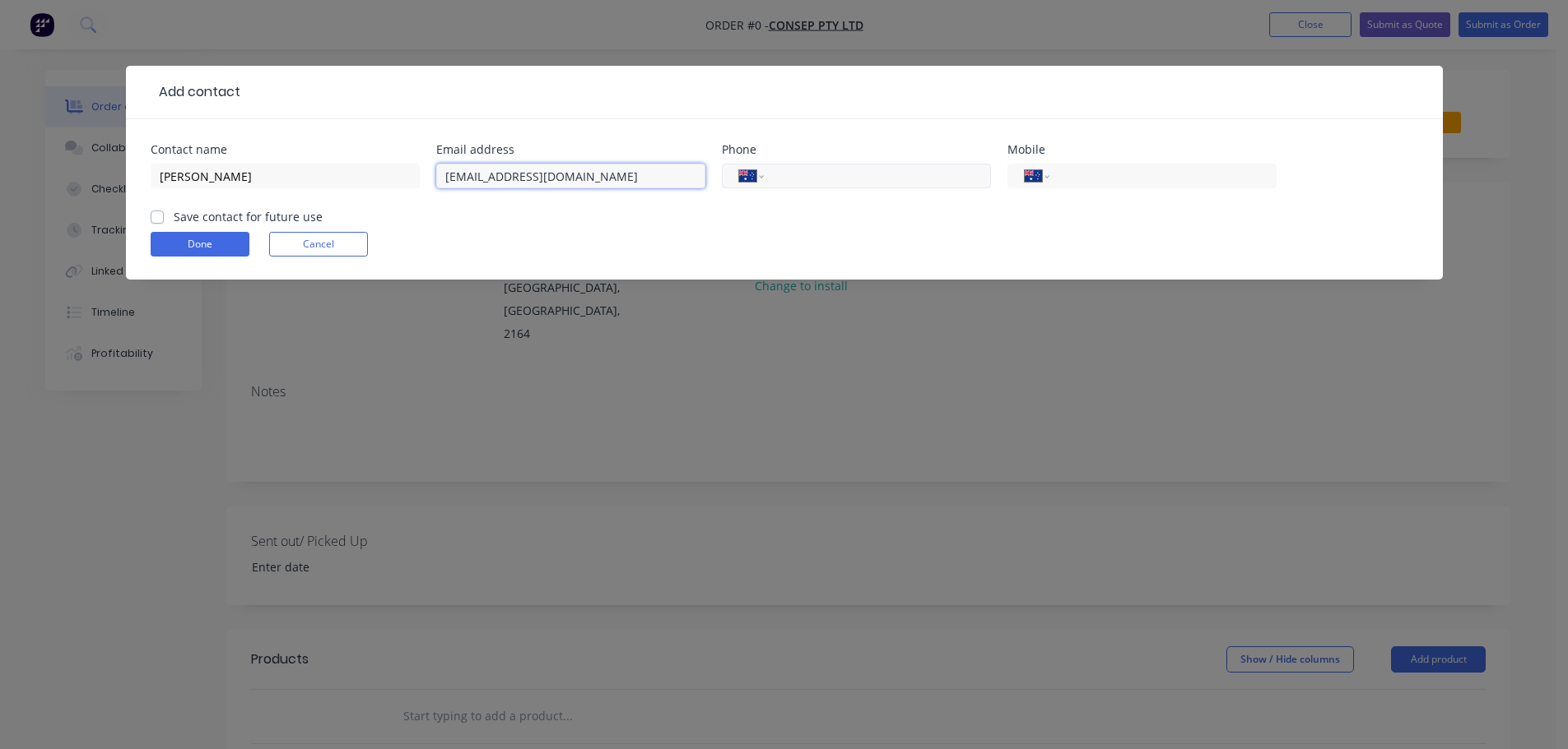
type input "[EMAIL_ADDRESS][DOMAIN_NAME]"
click at [832, 169] on input "tel" at bounding box center [873, 176] width 198 height 19
drag, startPoint x: 848, startPoint y: 181, endPoint x: 843, endPoint y: 196, distance: 15.8
click at [848, 181] on input "tel" at bounding box center [873, 176] width 198 height 19
paste input "297575226"
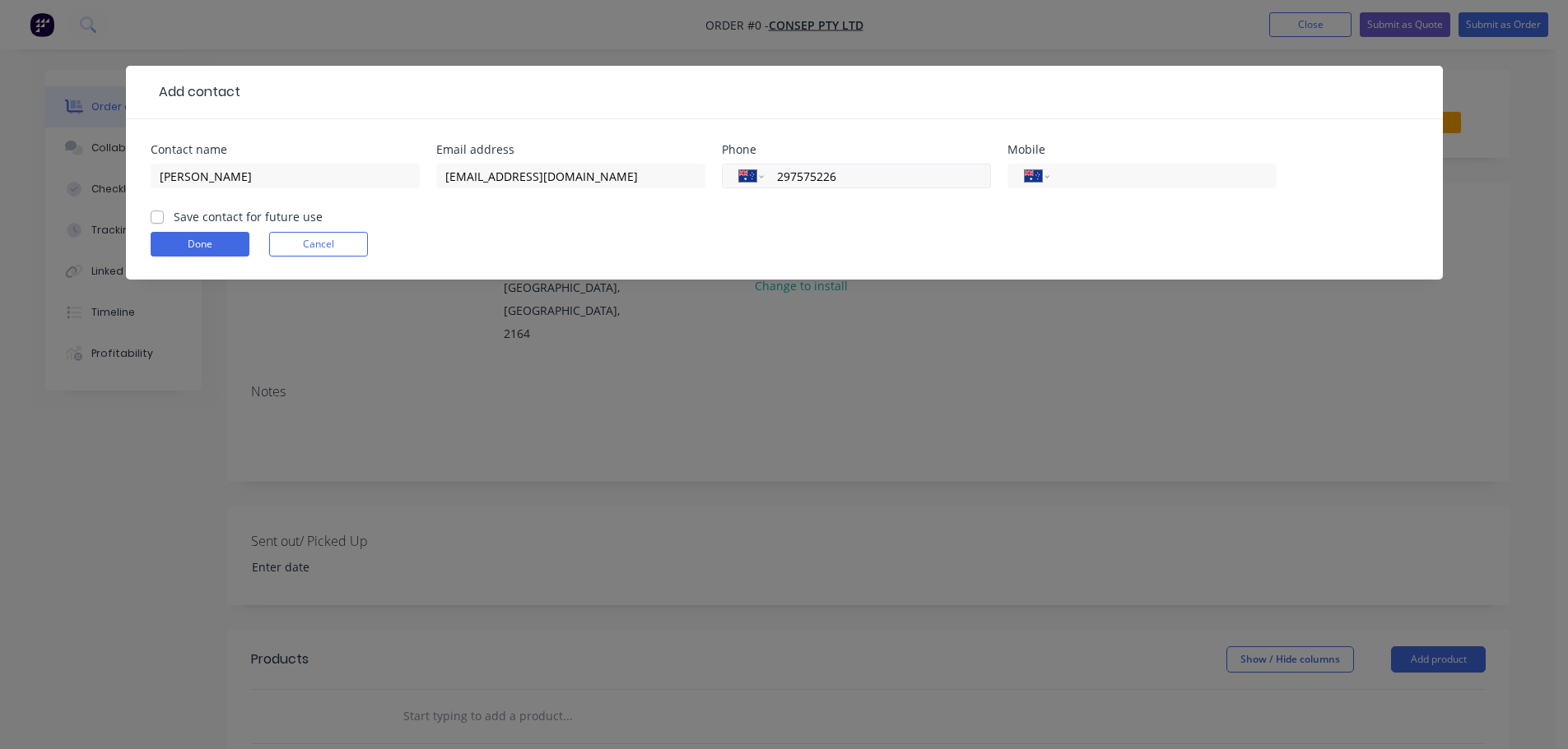
click at [773, 174] on div "International [GEOGRAPHIC_DATA] [GEOGRAPHIC_DATA] [GEOGRAPHIC_DATA] [GEOGRAPHIC…" at bounding box center [857, 176] width 269 height 25
click at [780, 177] on input "297575226" at bounding box center [873, 176] width 198 height 19
type input "[PHONE_NUMBER]"
click at [174, 223] on label "Save contact for future use" at bounding box center [248, 217] width 149 height 18
click at [159, 223] on input "Save contact for future use" at bounding box center [157, 216] width 13 height 16
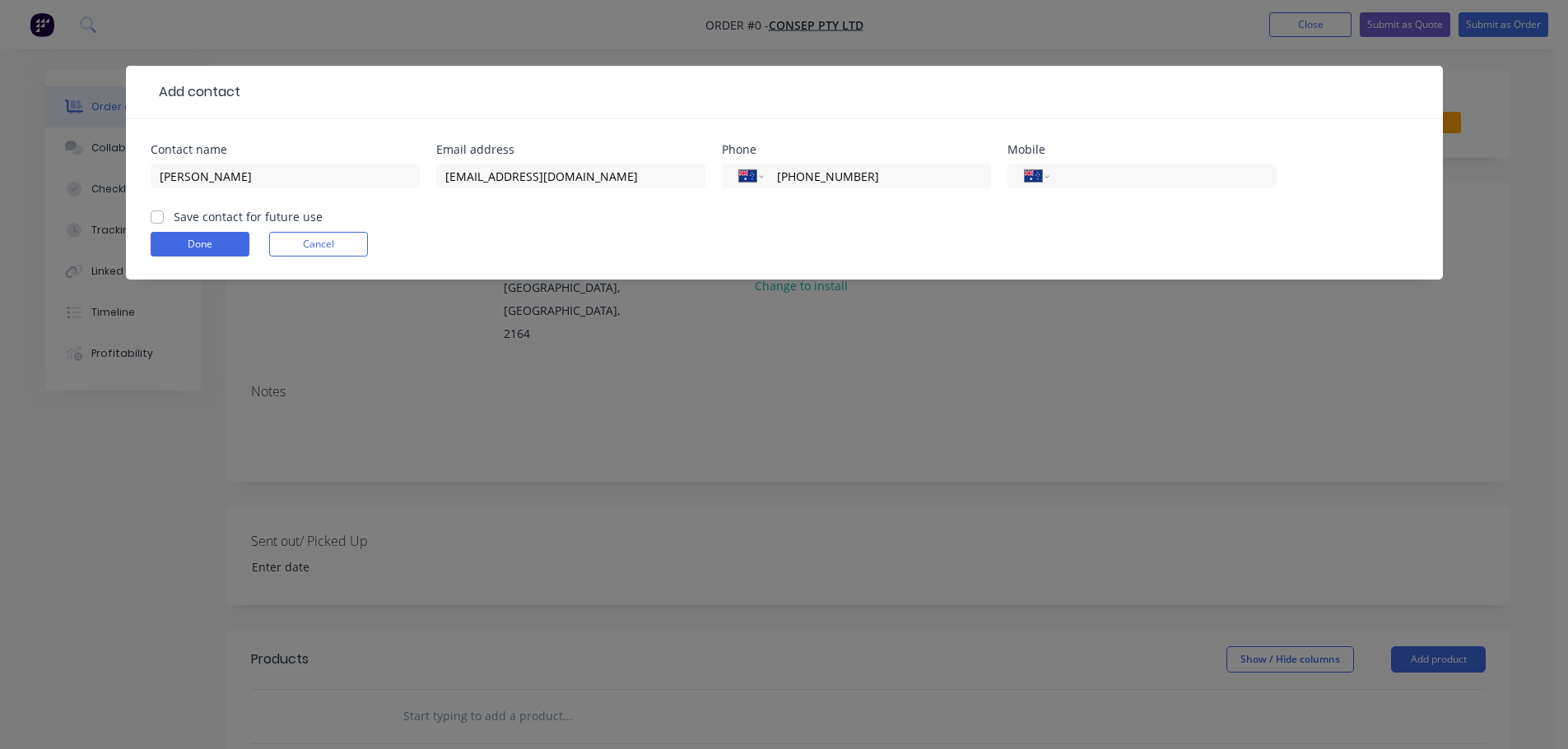
checkbox input "true"
click at [182, 239] on button "Done" at bounding box center [199, 244] width 98 height 25
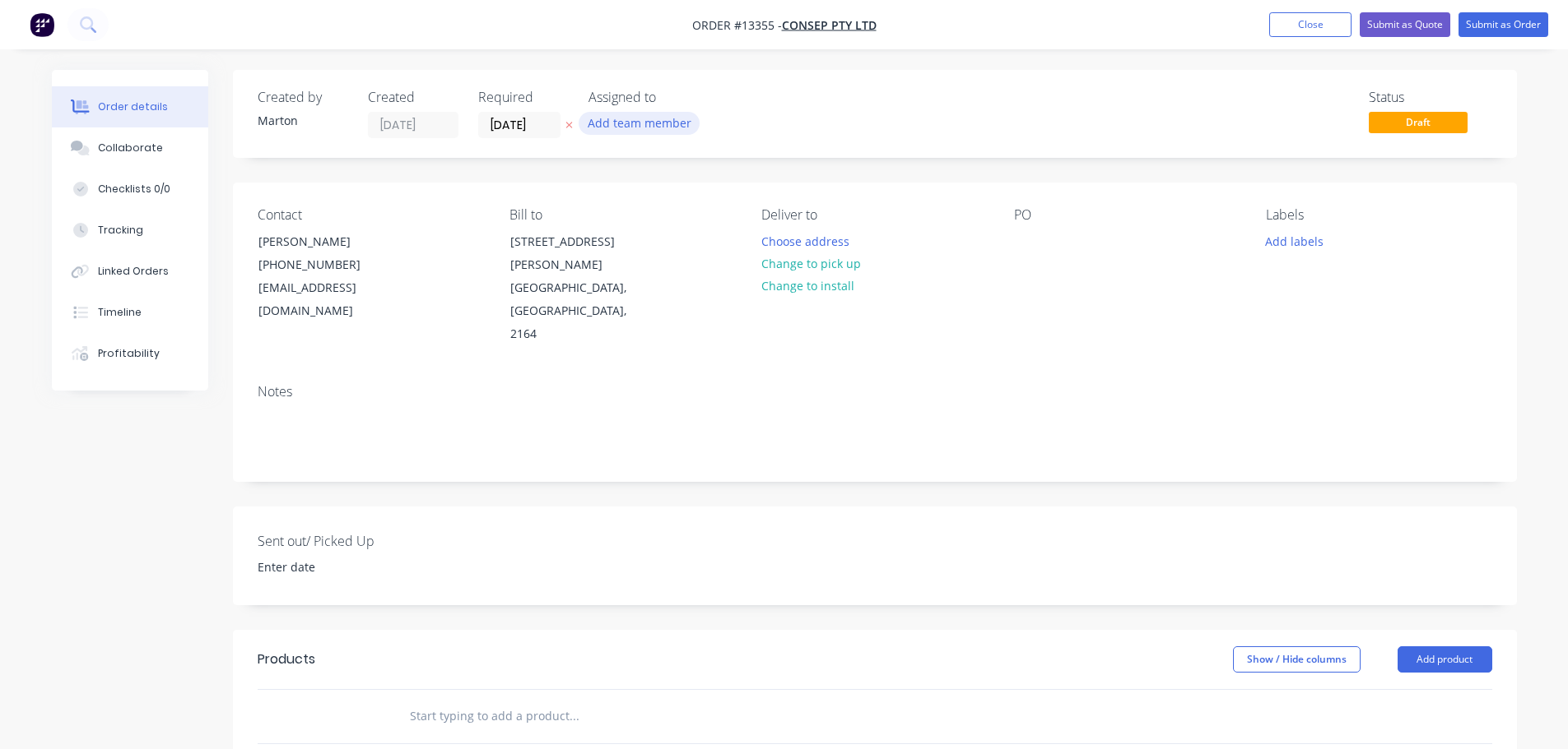
click at [649, 125] on button "Add team member" at bounding box center [639, 122] width 121 height 22
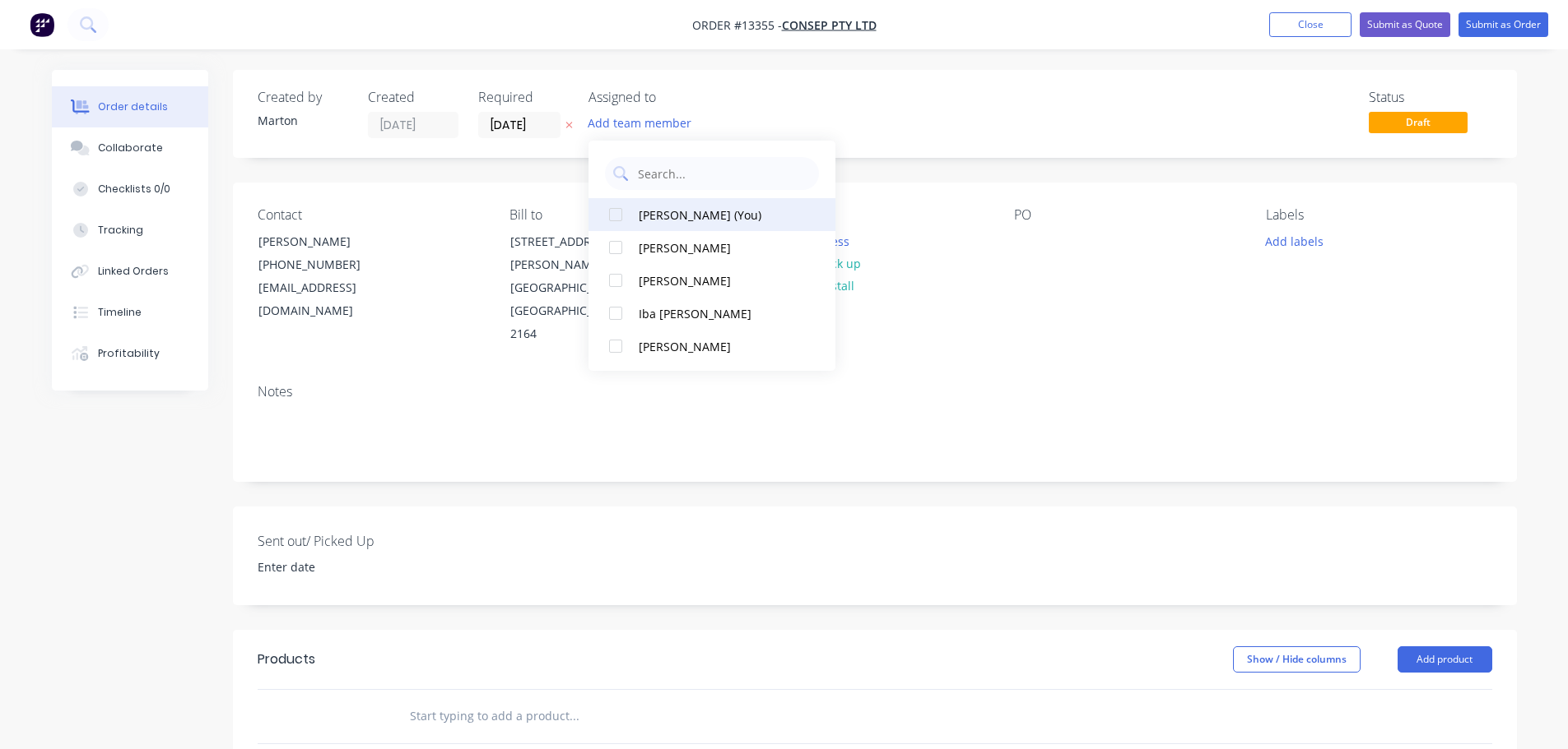
click at [611, 224] on div at bounding box center [615, 214] width 33 height 33
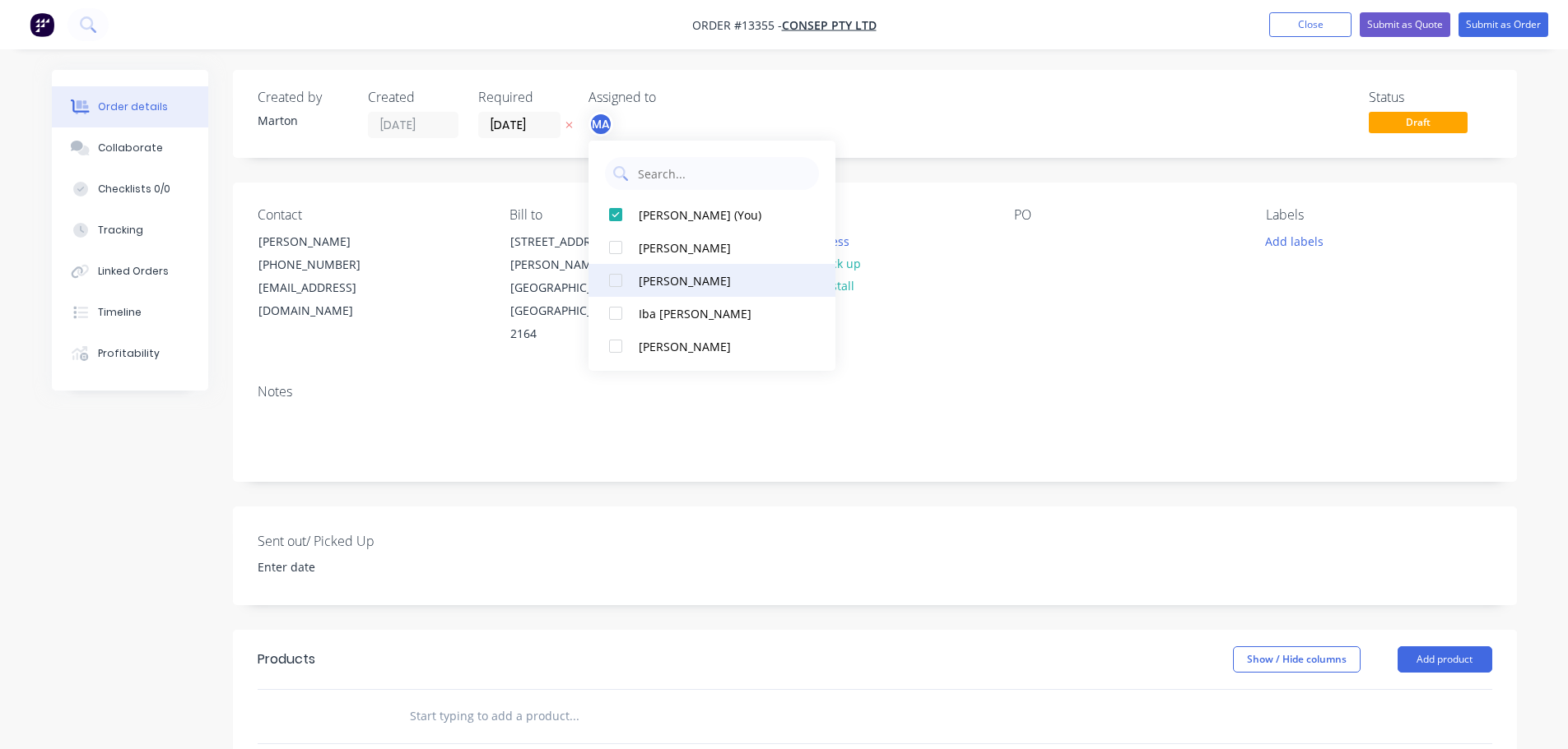
drag, startPoint x: 616, startPoint y: 248, endPoint x: 617, endPoint y: 277, distance: 29.0
click at [616, 249] on div at bounding box center [615, 247] width 33 height 33
click at [617, 277] on div at bounding box center [615, 280] width 33 height 33
click at [860, 121] on div "Status Draft" at bounding box center [1122, 113] width 739 height 49
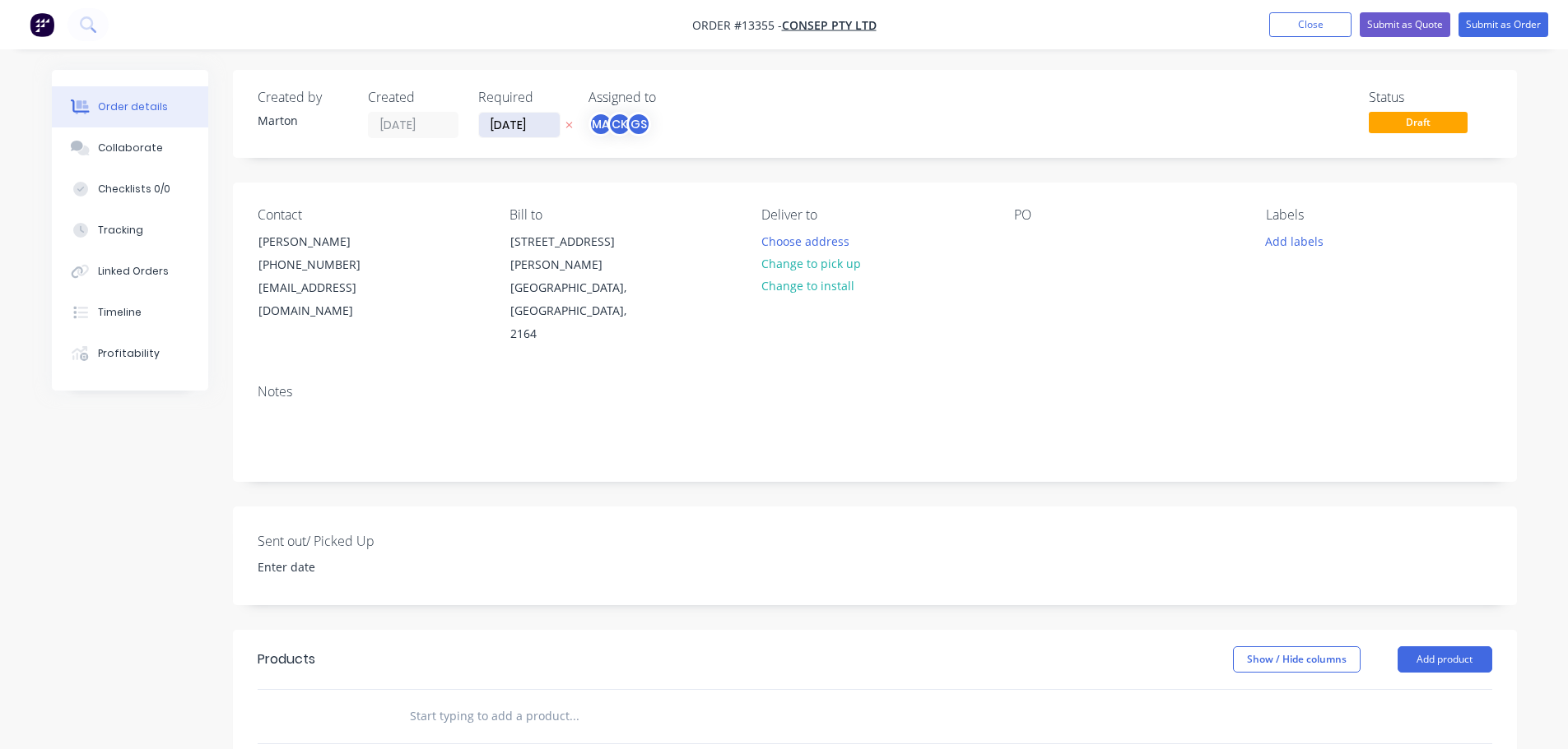
click at [509, 123] on input "[DATE]" at bounding box center [519, 125] width 81 height 25
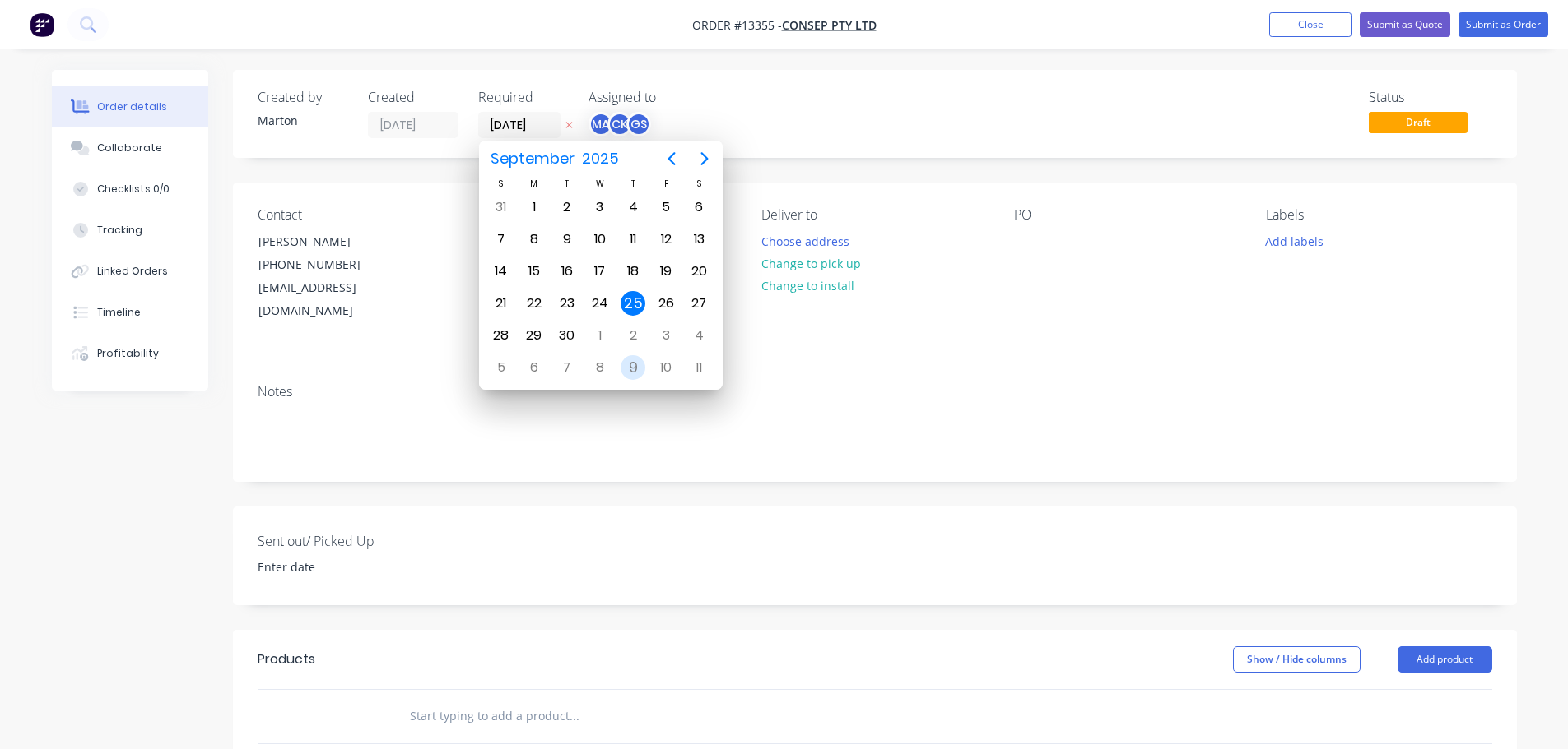
click at [640, 373] on div "9" at bounding box center [633, 367] width 25 height 25
type input "[DATE]"
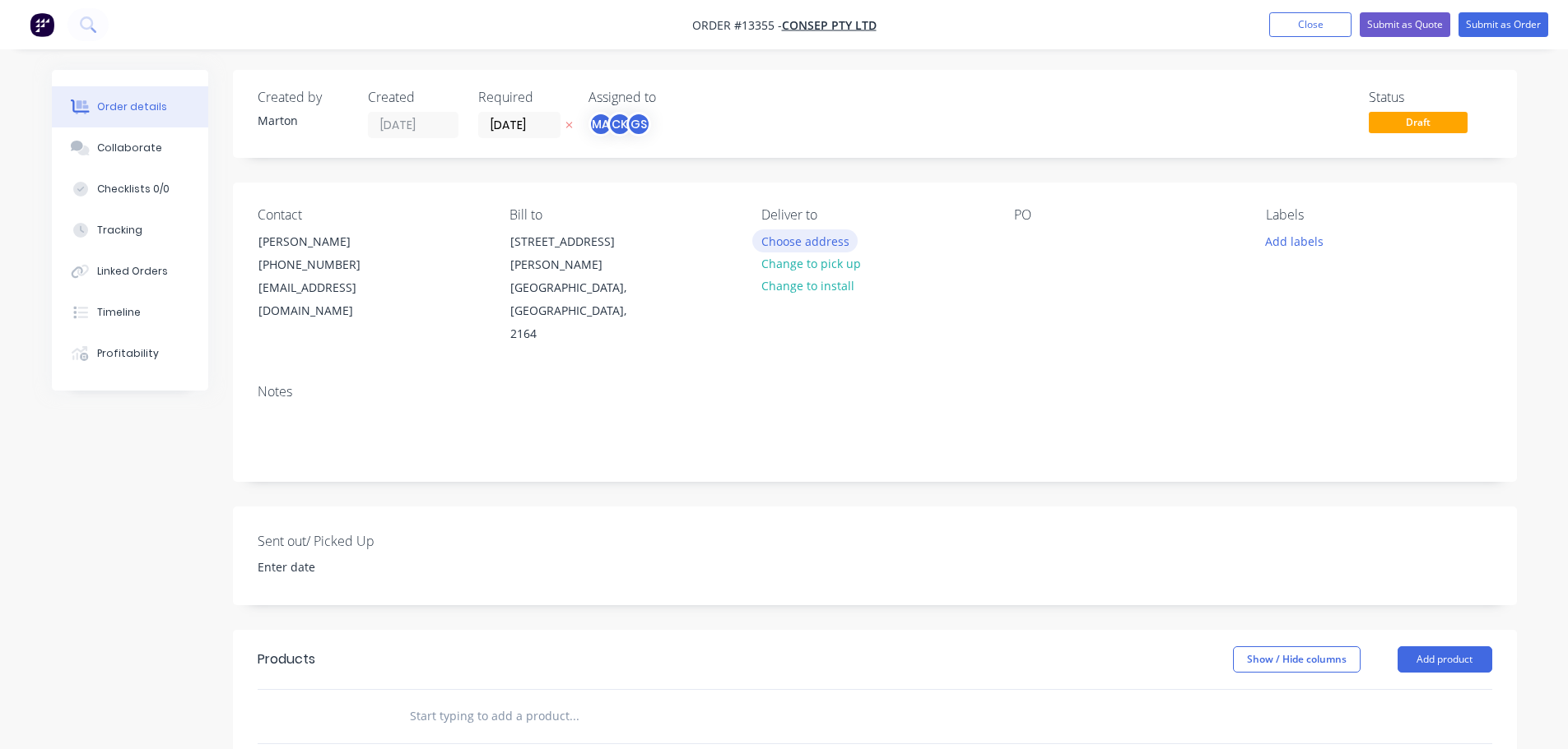
click at [812, 238] on button "Choose address" at bounding box center [804, 240] width 105 height 22
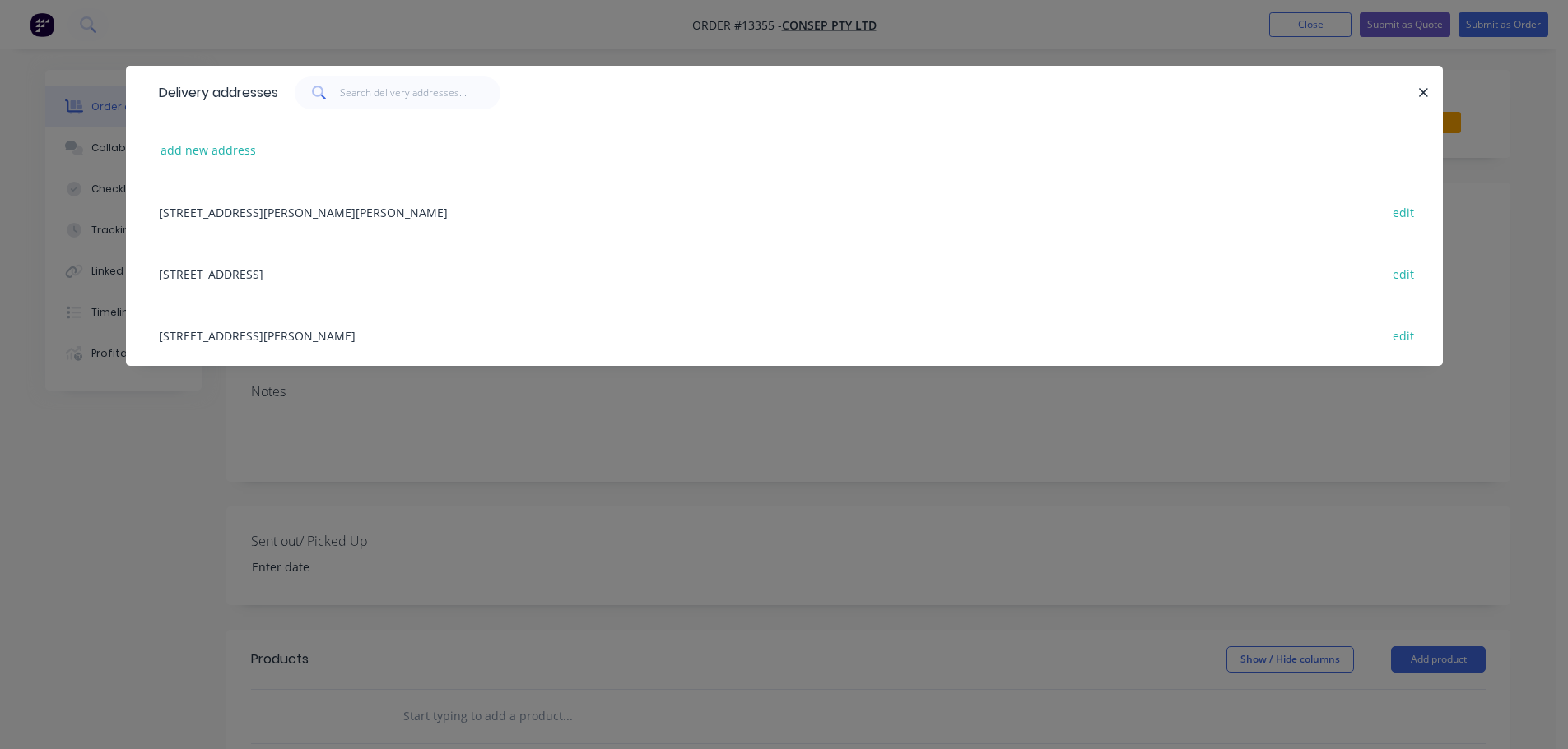
click at [243, 329] on div "[STREET_ADDRESS][PERSON_NAME] edit" at bounding box center [784, 336] width 1267 height 62
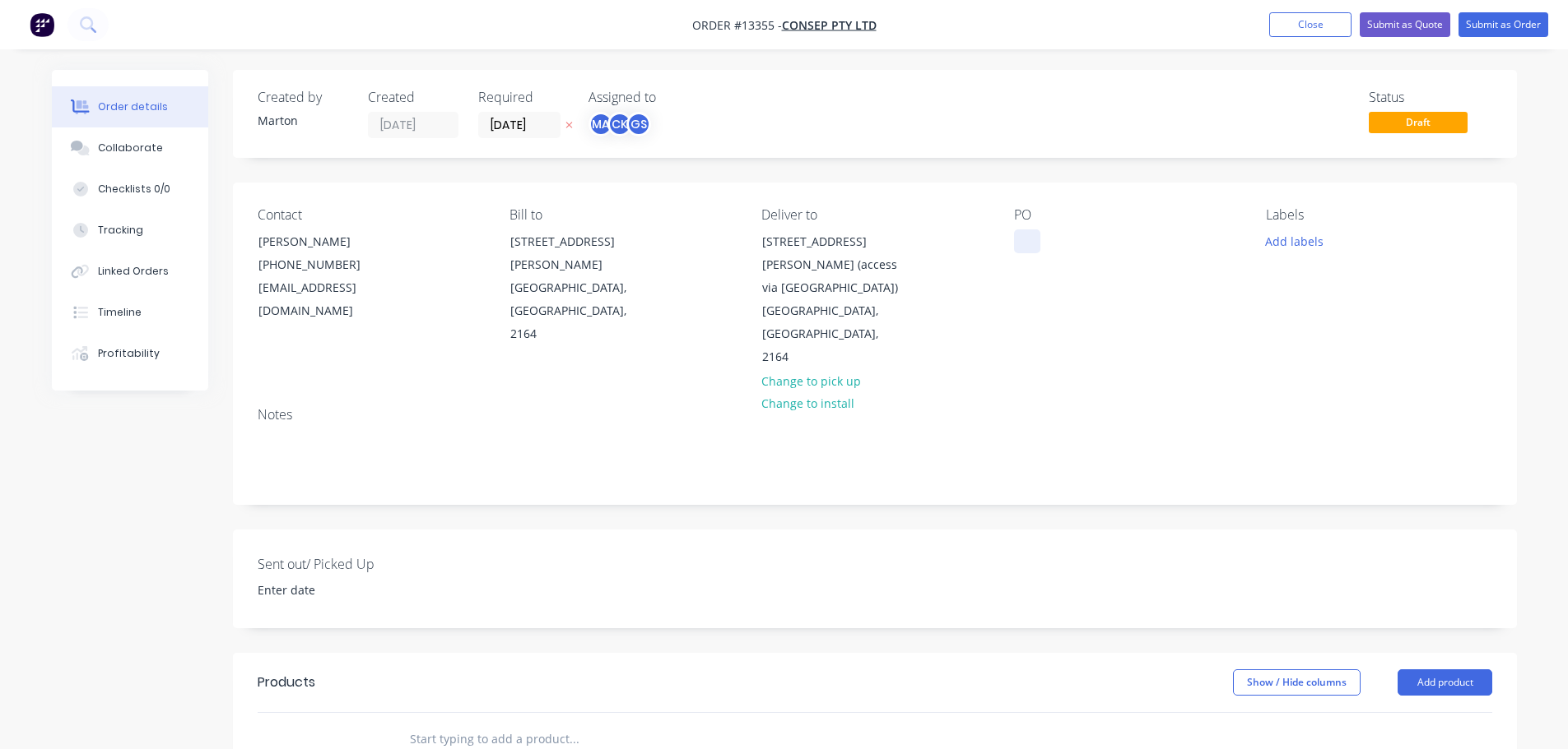
click at [1024, 240] on div at bounding box center [1027, 241] width 27 height 24
click at [1306, 249] on button "Add labels" at bounding box center [1293, 240] width 75 height 22
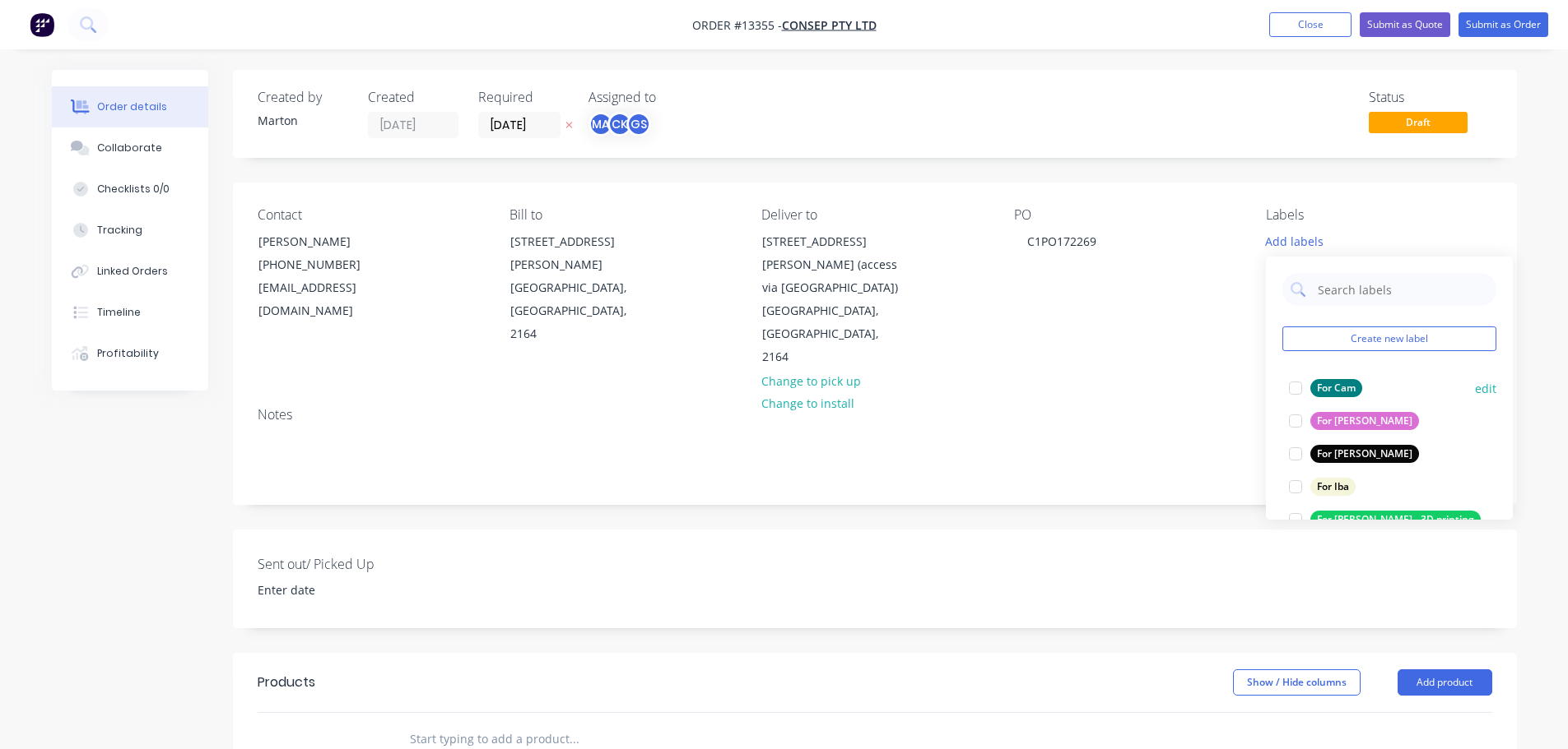
click at [1291, 390] on div at bounding box center [1294, 388] width 33 height 33
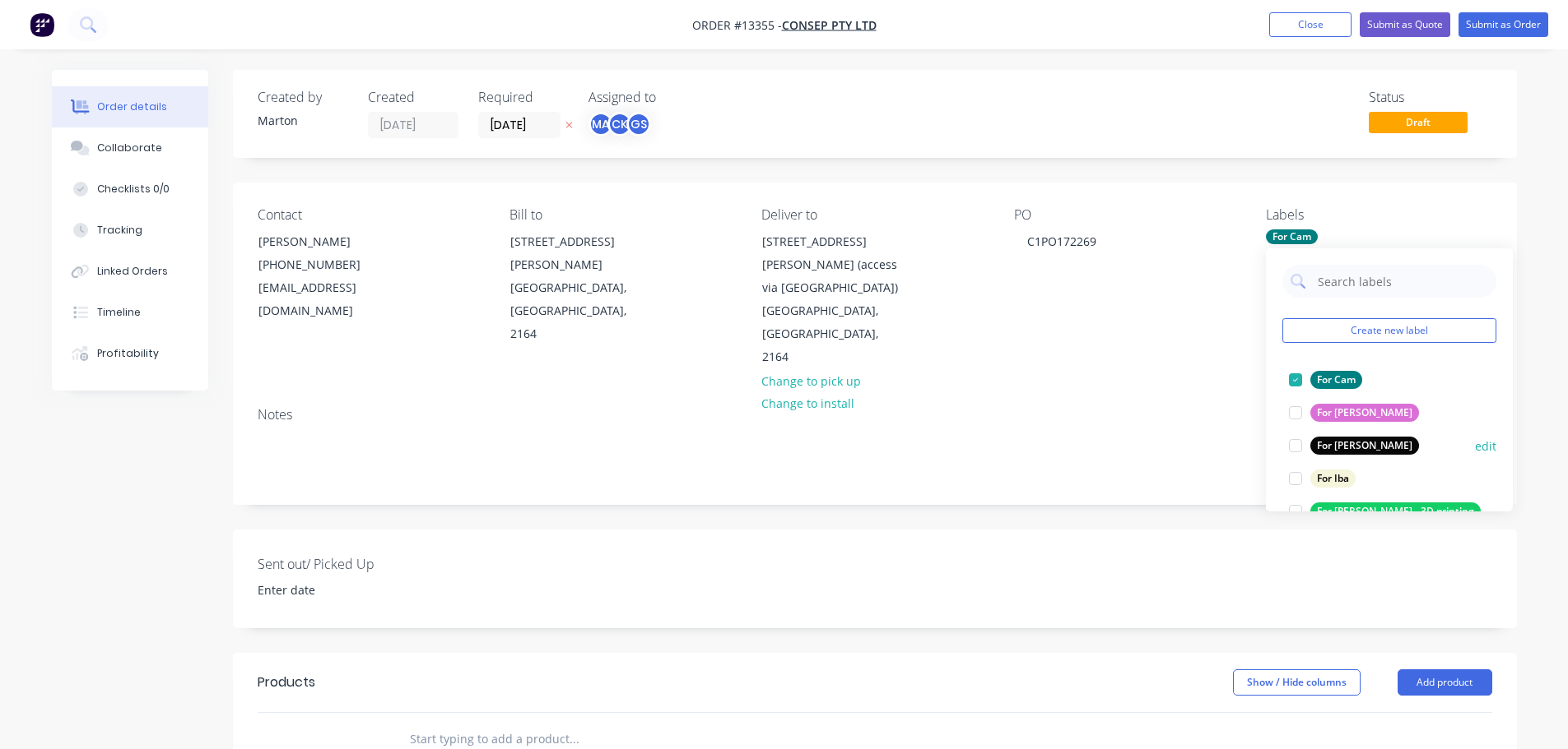
click at [1293, 436] on div at bounding box center [1294, 445] width 33 height 33
click at [1294, 426] on div at bounding box center [1294, 413] width 33 height 33
click at [1295, 416] on div at bounding box center [1294, 413] width 33 height 33
click at [1297, 438] on div at bounding box center [1294, 445] width 33 height 33
click at [1292, 420] on div at bounding box center [1294, 413] width 33 height 33
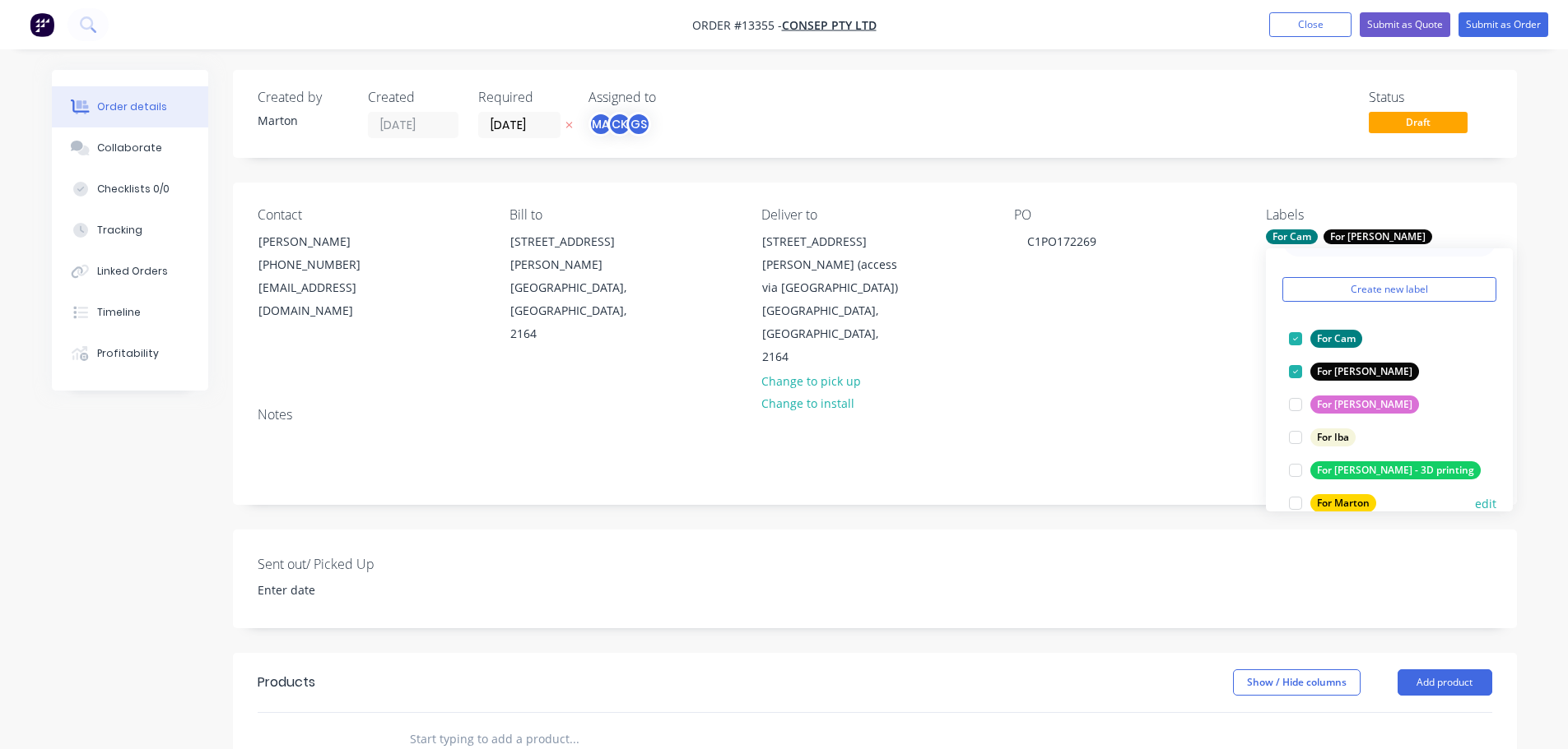
scroll to position [82, 0]
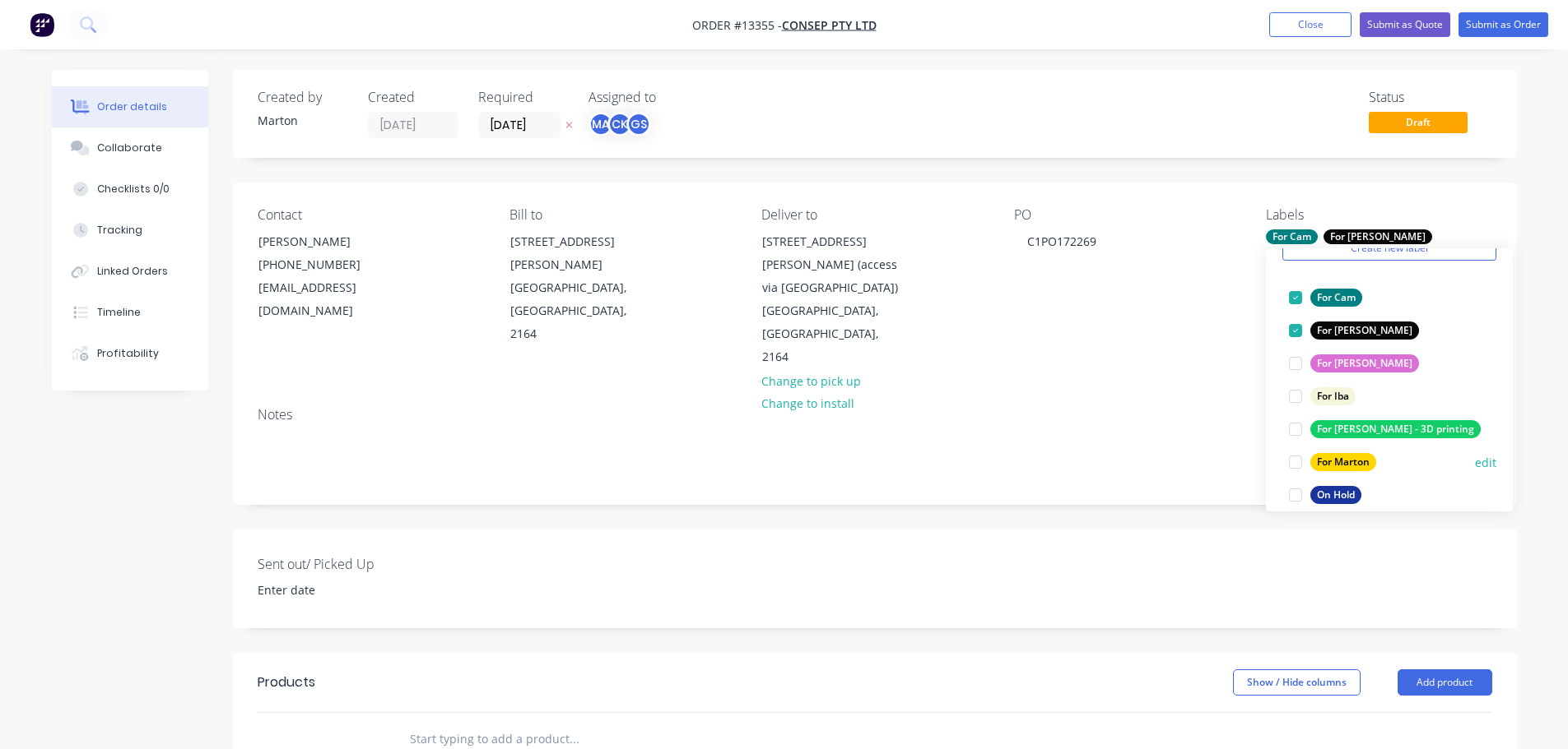
click at [1292, 462] on div at bounding box center [1294, 461] width 33 height 33
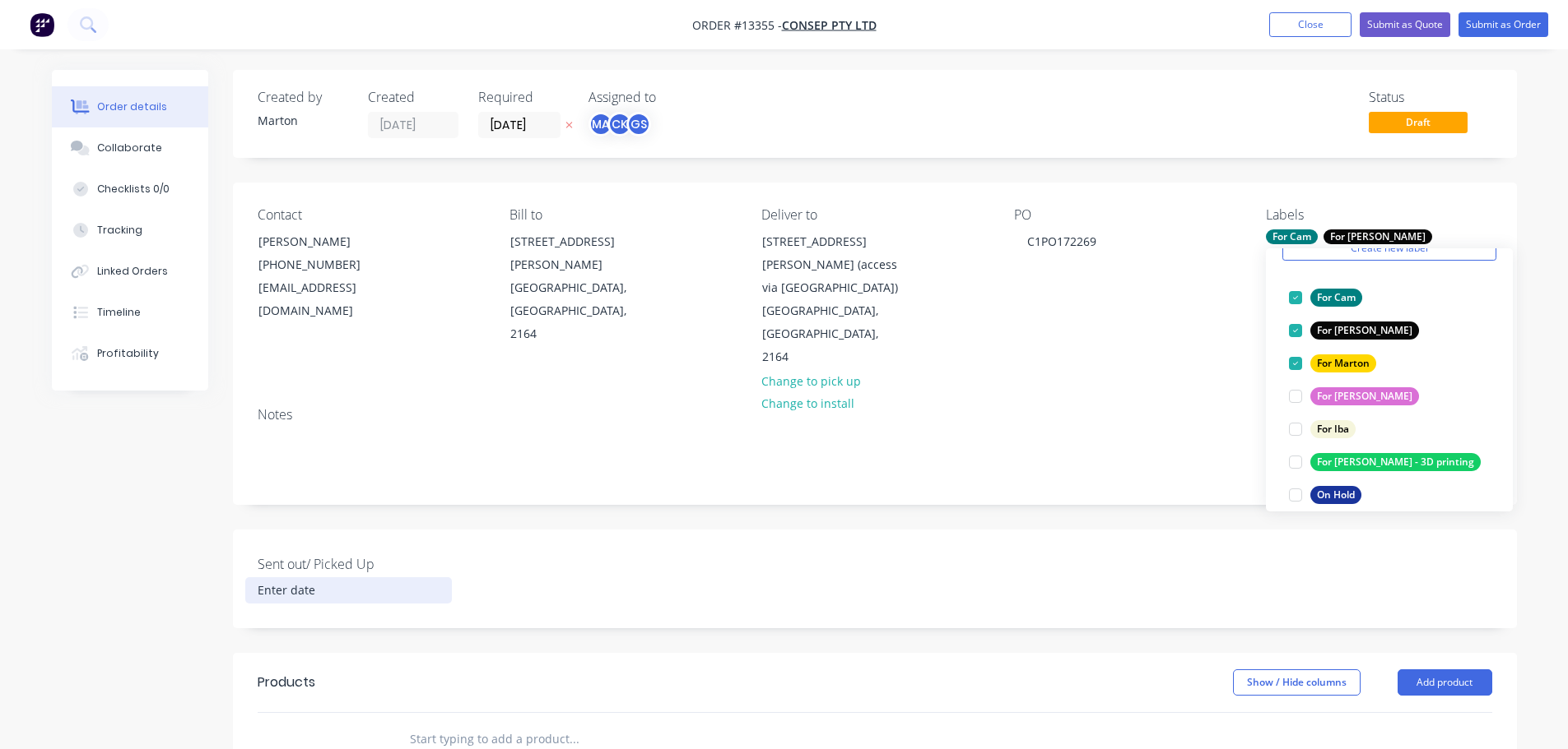
click at [591, 529] on div "Sent out/ Picked Up" at bounding box center [874, 578] width 1284 height 98
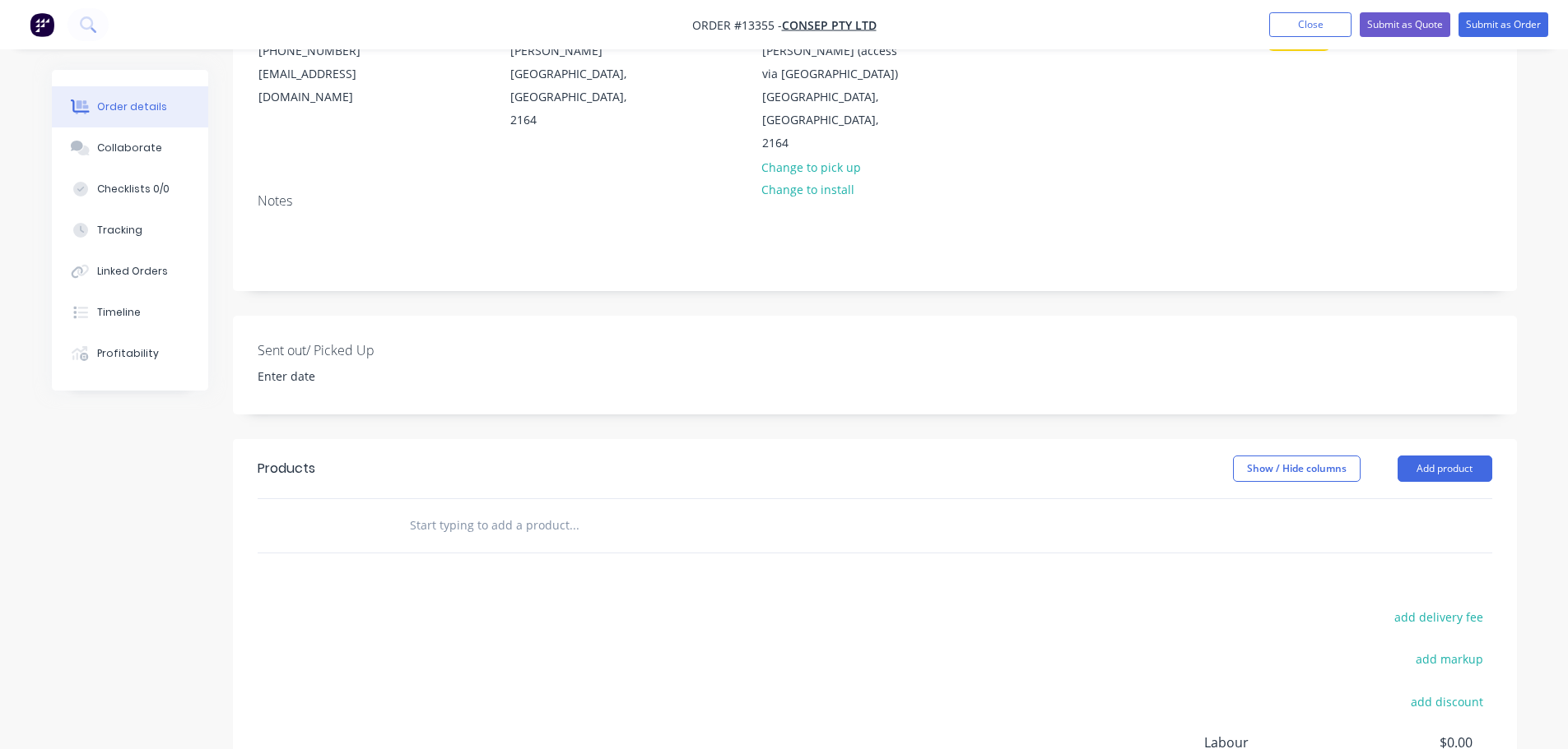
scroll to position [247, 0]
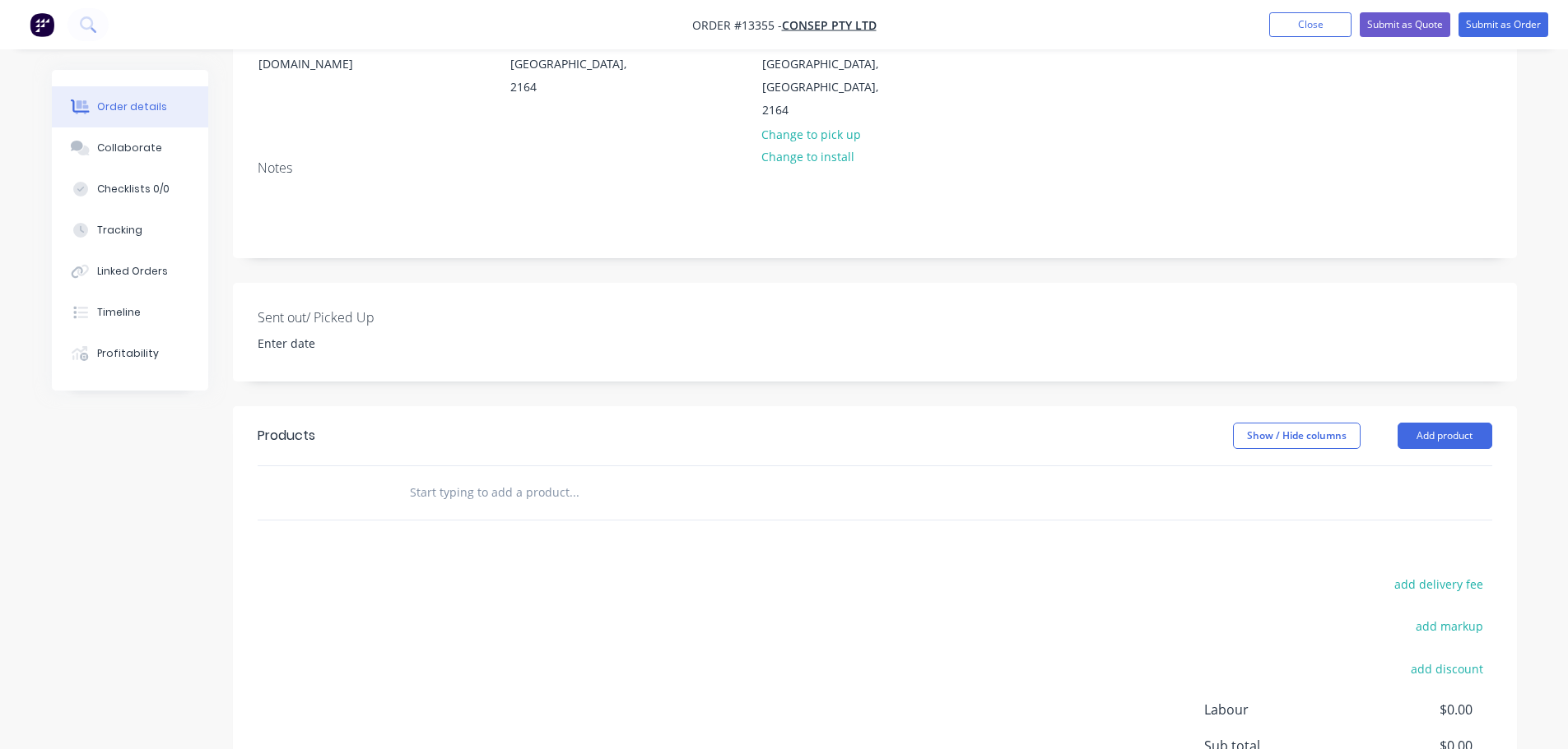
click at [527, 476] on input "text" at bounding box center [574, 492] width 330 height 33
click at [555, 476] on input "text" at bounding box center [574, 492] width 330 height 33
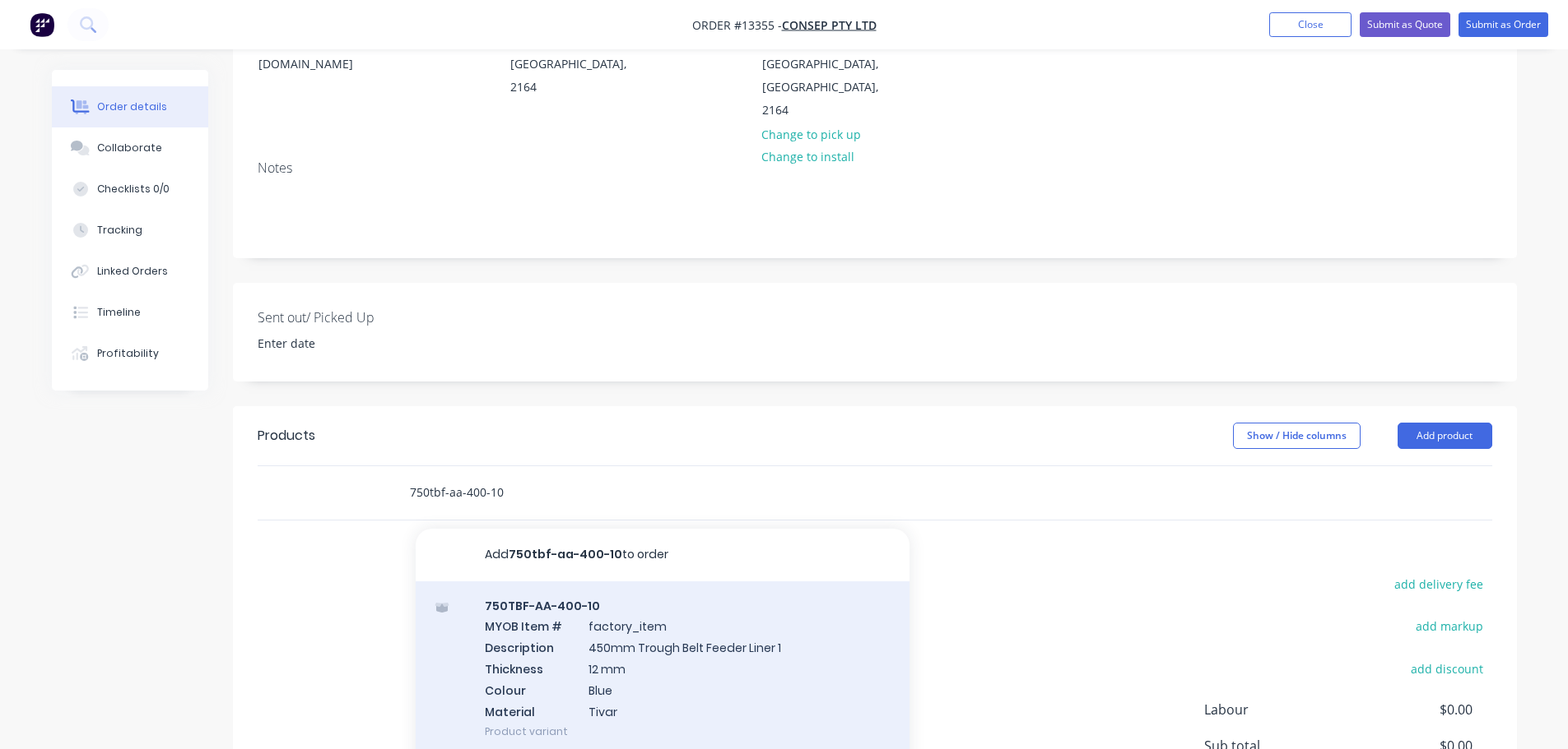
type input "750tbf-aa-400-10"
click at [585, 583] on div "750TBF-AA-400-10 MYOB Item # factory_item Description 450mm Trough Belt Feeder …" at bounding box center [662, 669] width 493 height 175
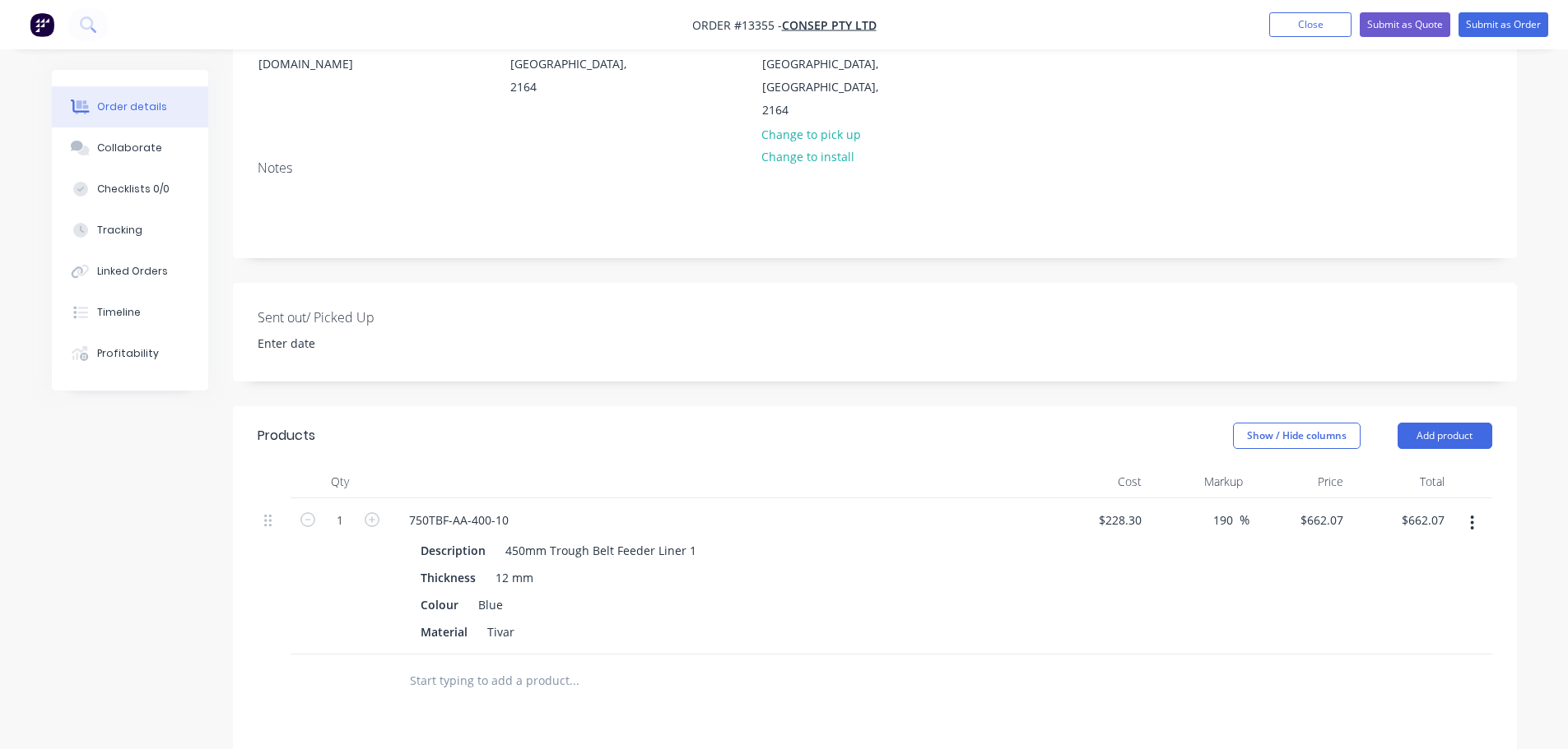
click at [481, 665] on input "text" at bounding box center [574, 681] width 330 height 33
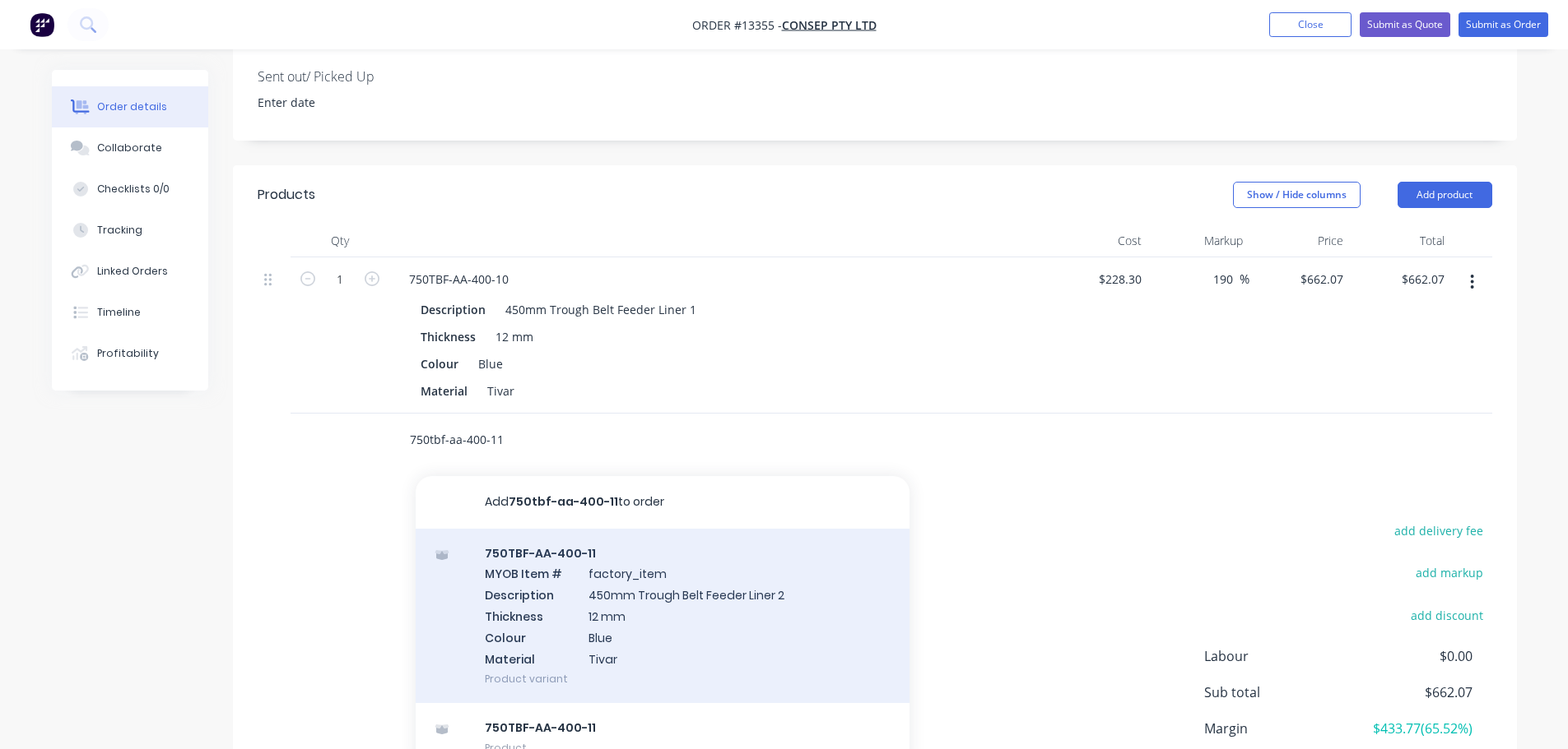
scroll to position [493, 0]
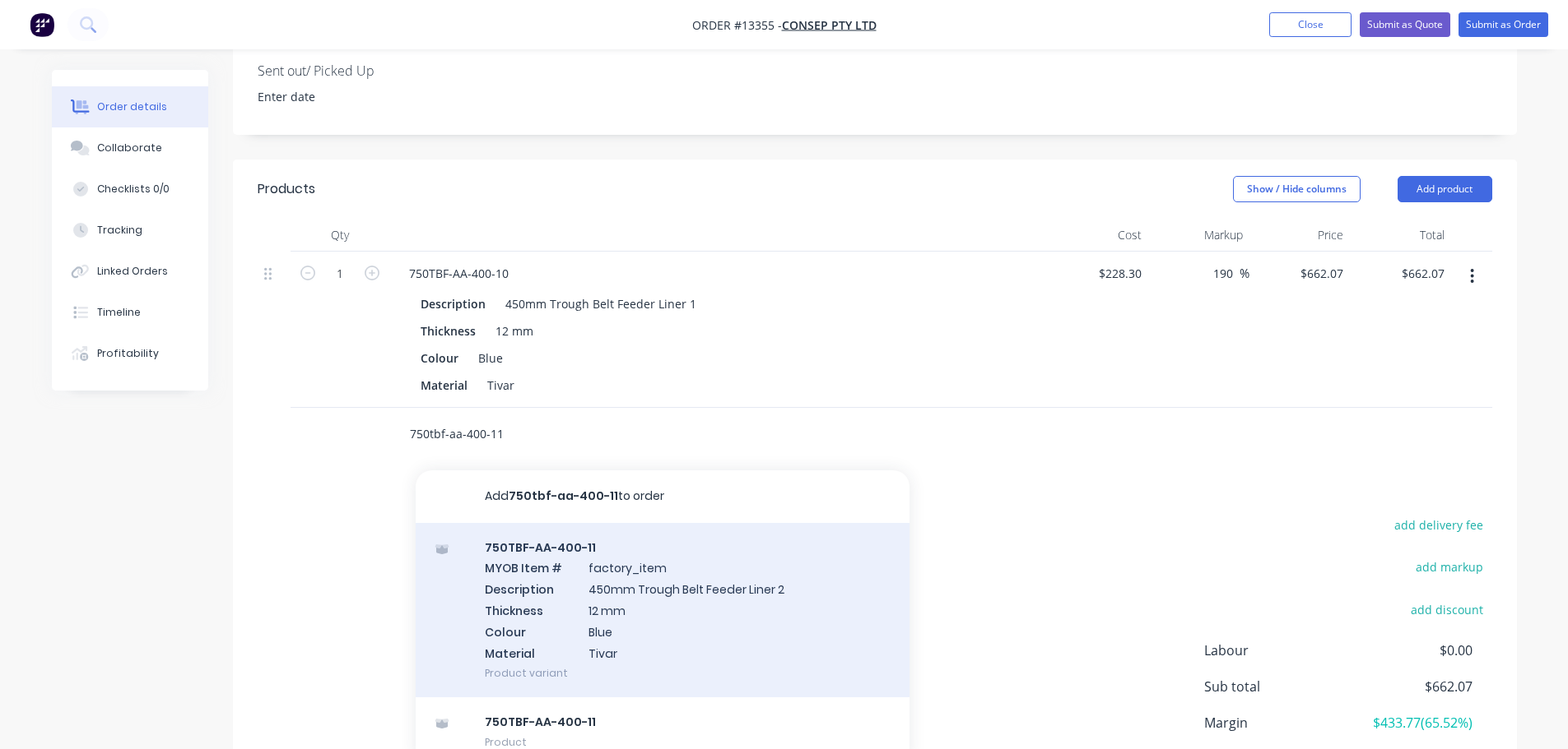
type input "750tbf-aa-400-11"
click at [589, 539] on div "750TBF-AA-400-11 MYOB Item # factory_item Description 450mm Trough Belt Feeder …" at bounding box center [662, 611] width 493 height 175
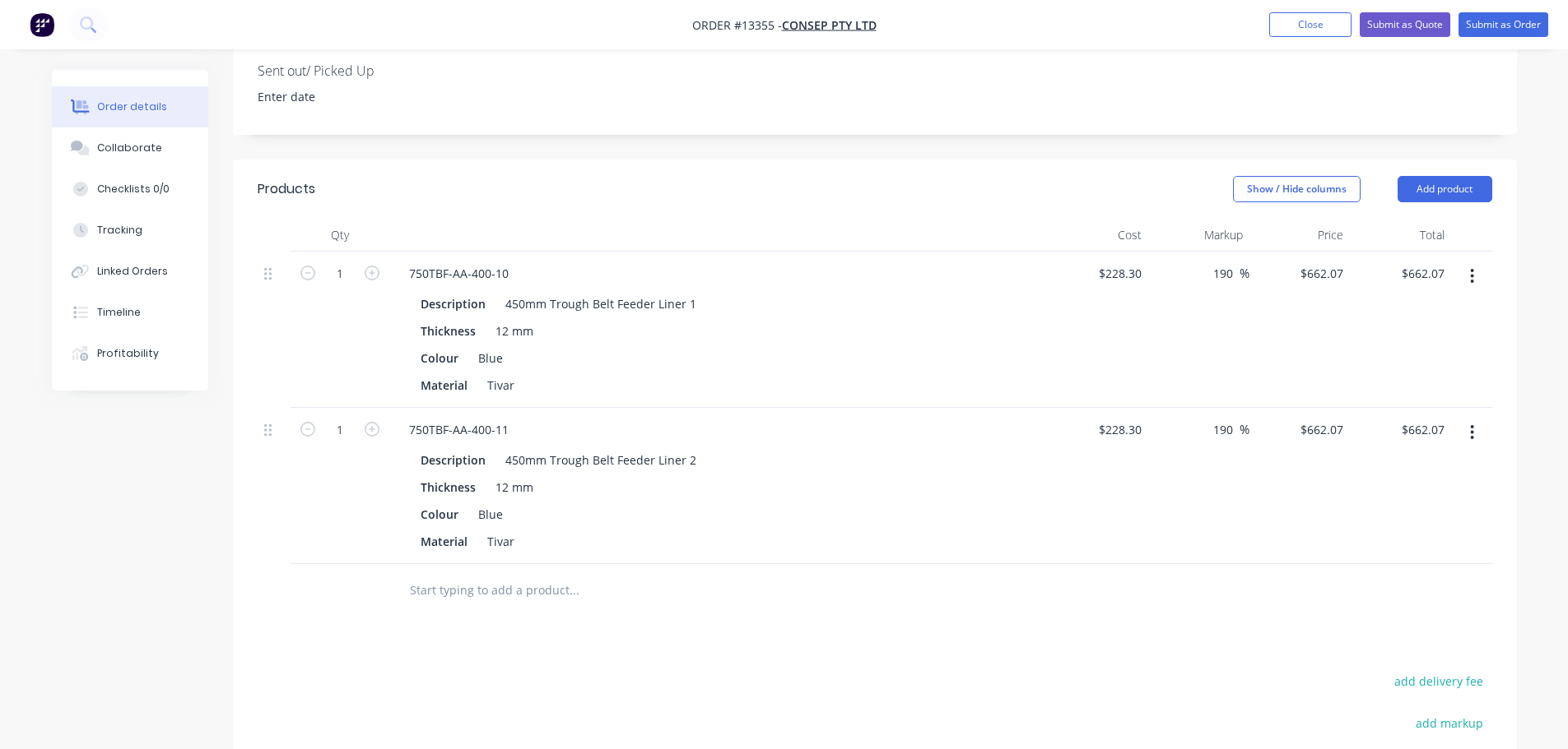
click at [497, 574] on input "text" at bounding box center [574, 590] width 330 height 33
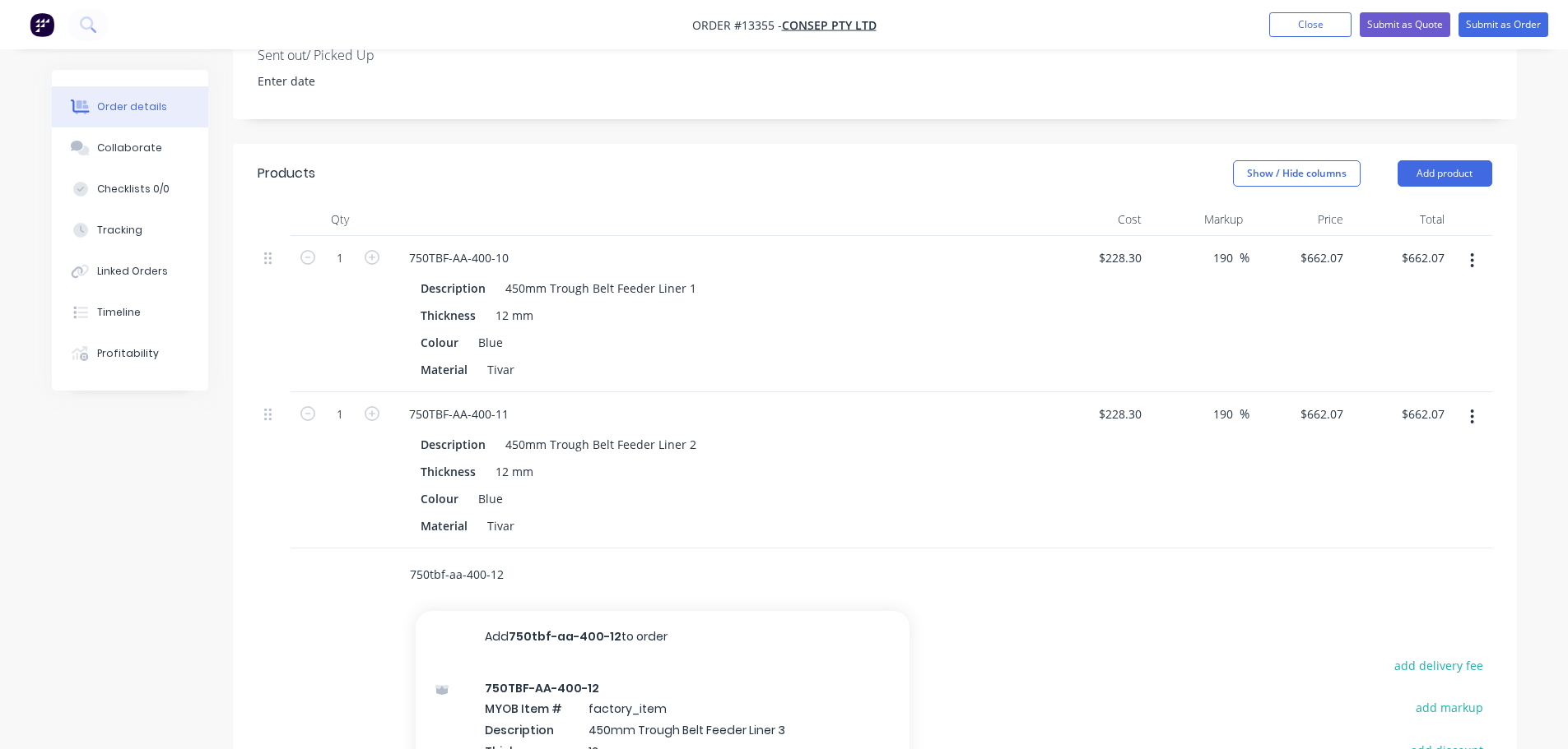
scroll to position [735, 0]
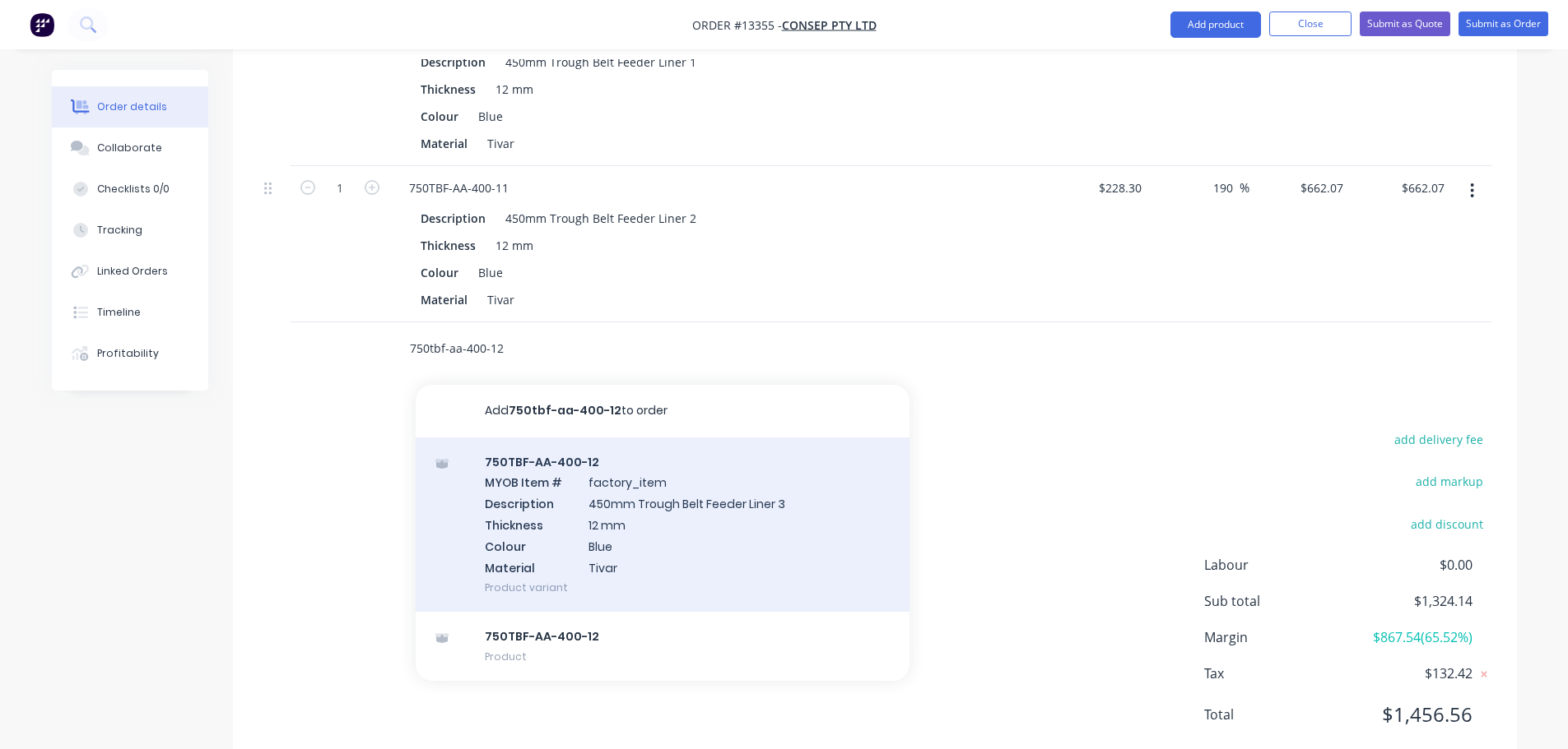
type input "750tbf-aa-400-12"
click at [608, 482] on div "750TBF-AA-400-12 MYOB Item # factory_item Description 450mm Trough Belt Feeder …" at bounding box center [662, 525] width 493 height 175
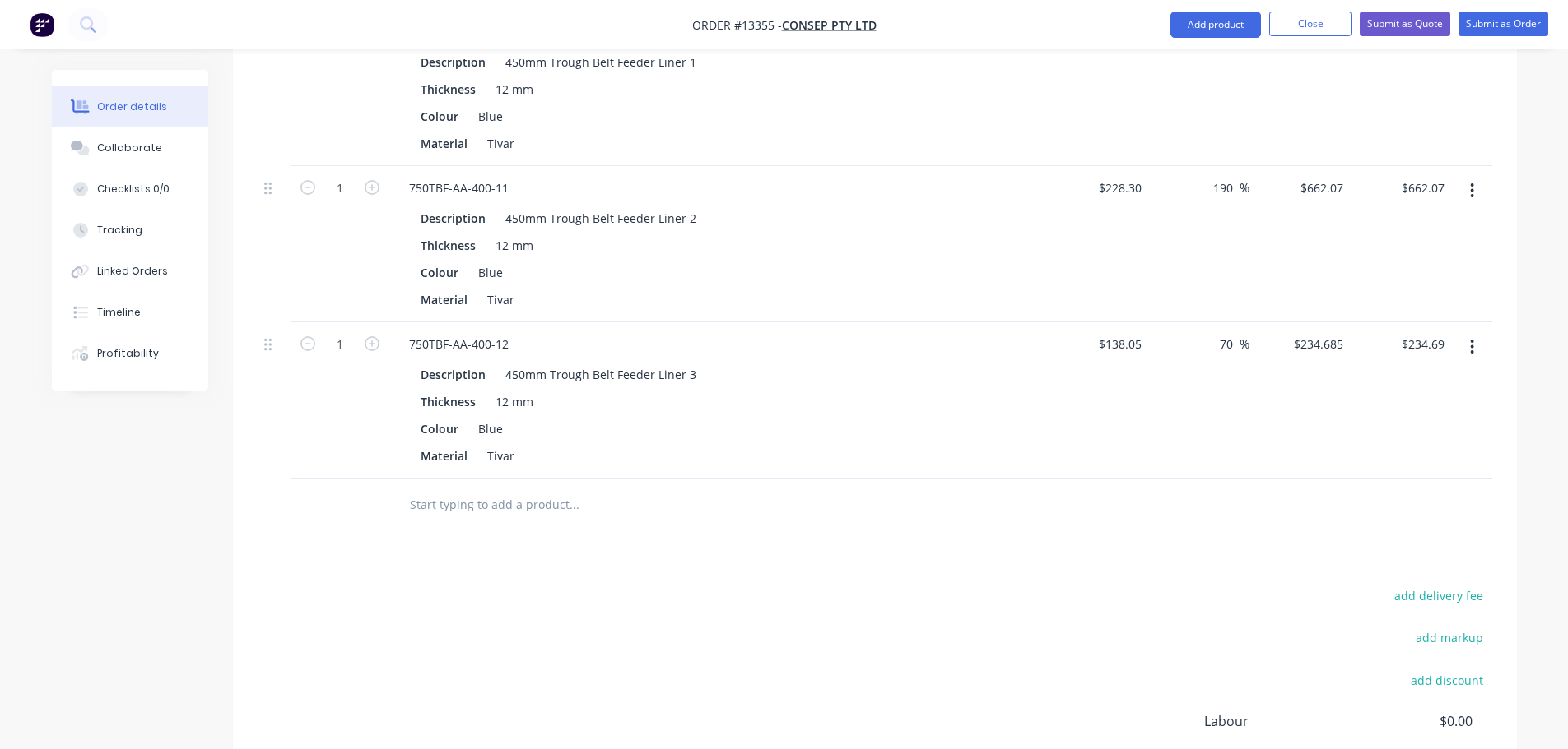
click at [495, 489] on input "text" at bounding box center [574, 505] width 330 height 33
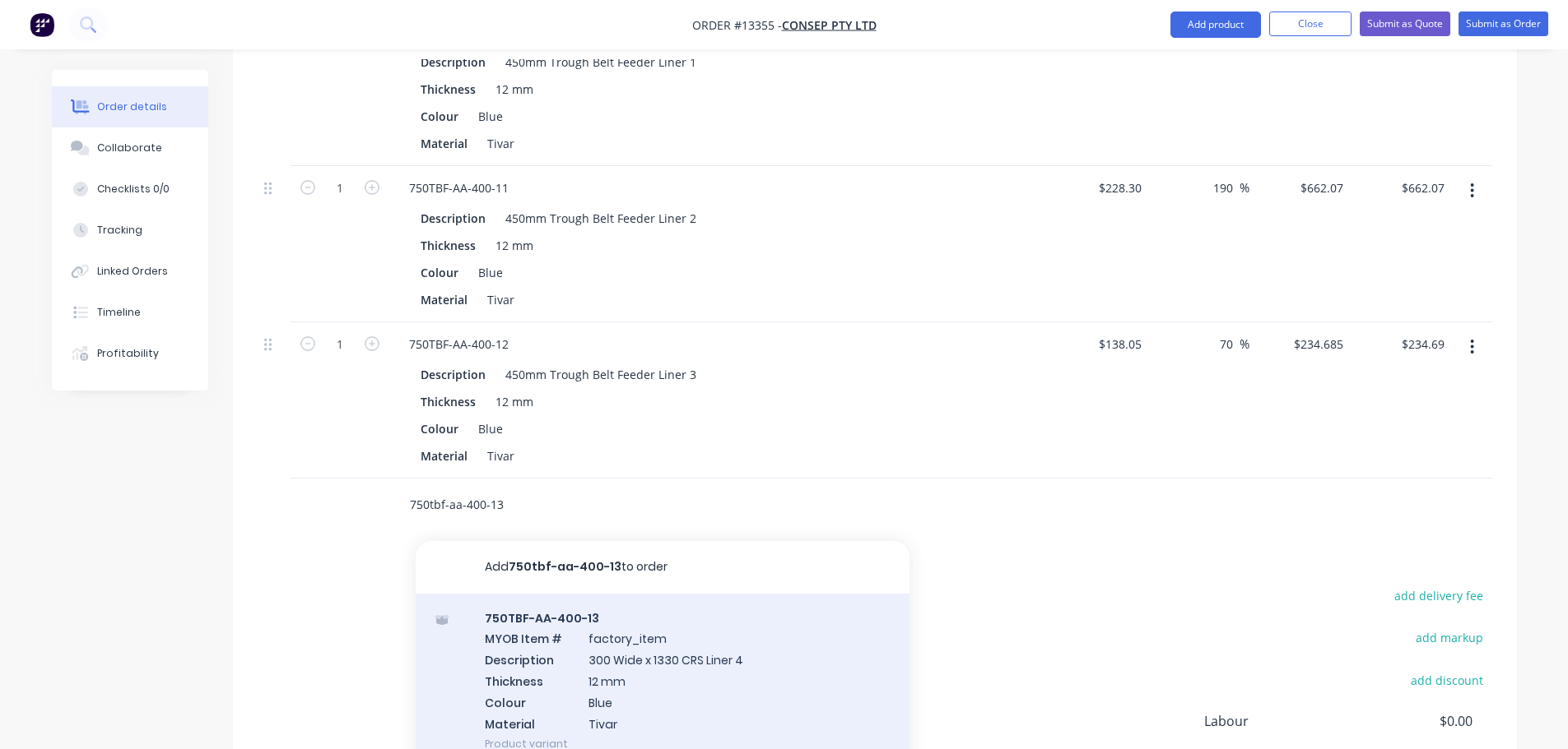
type input "750tbf-aa-400-13"
click at [570, 597] on div "750TBF-AA-400-13 MYOB Item # factory_item Description 300 Wide x 1330 CRS Liner…" at bounding box center [662, 682] width 493 height 175
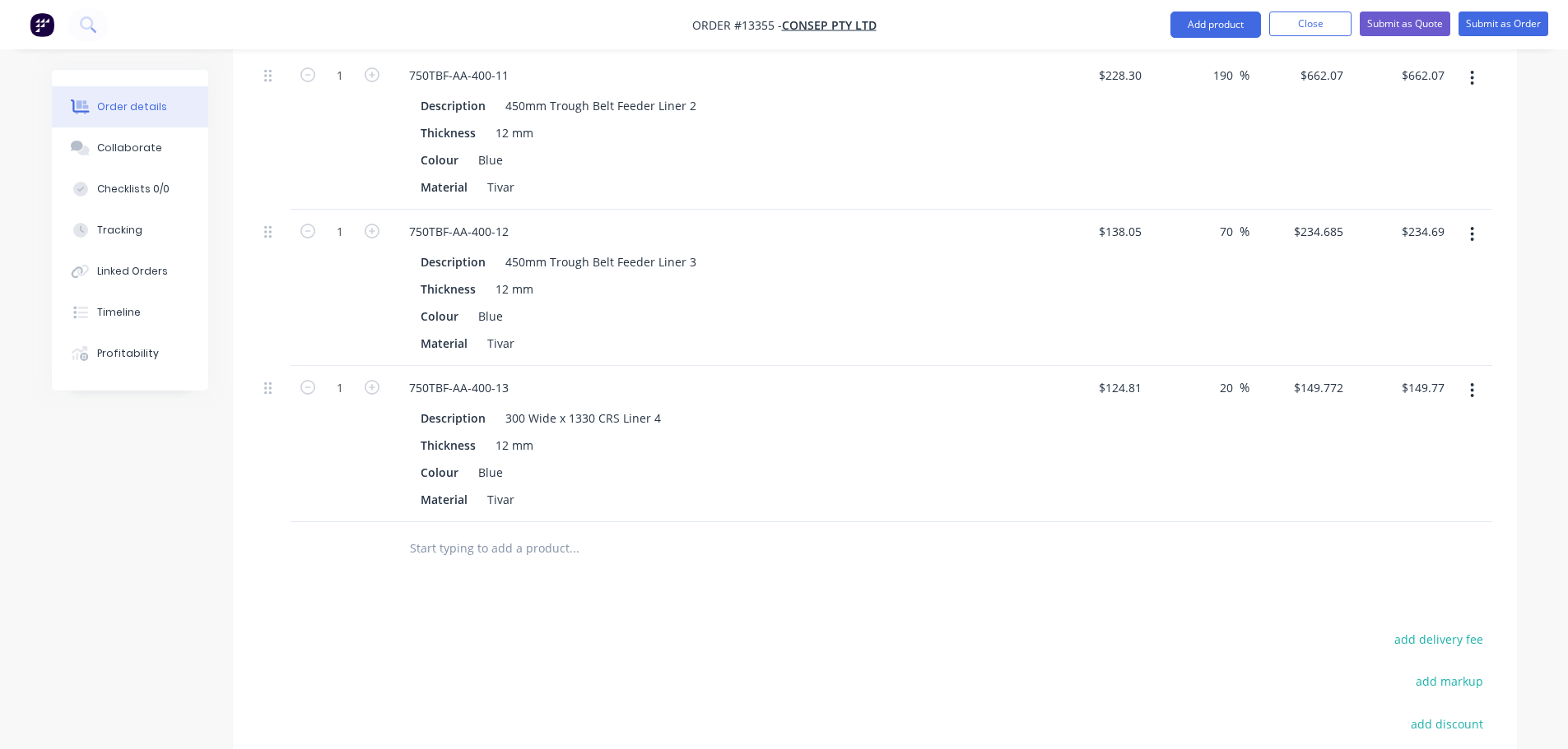
scroll to position [1047, 0]
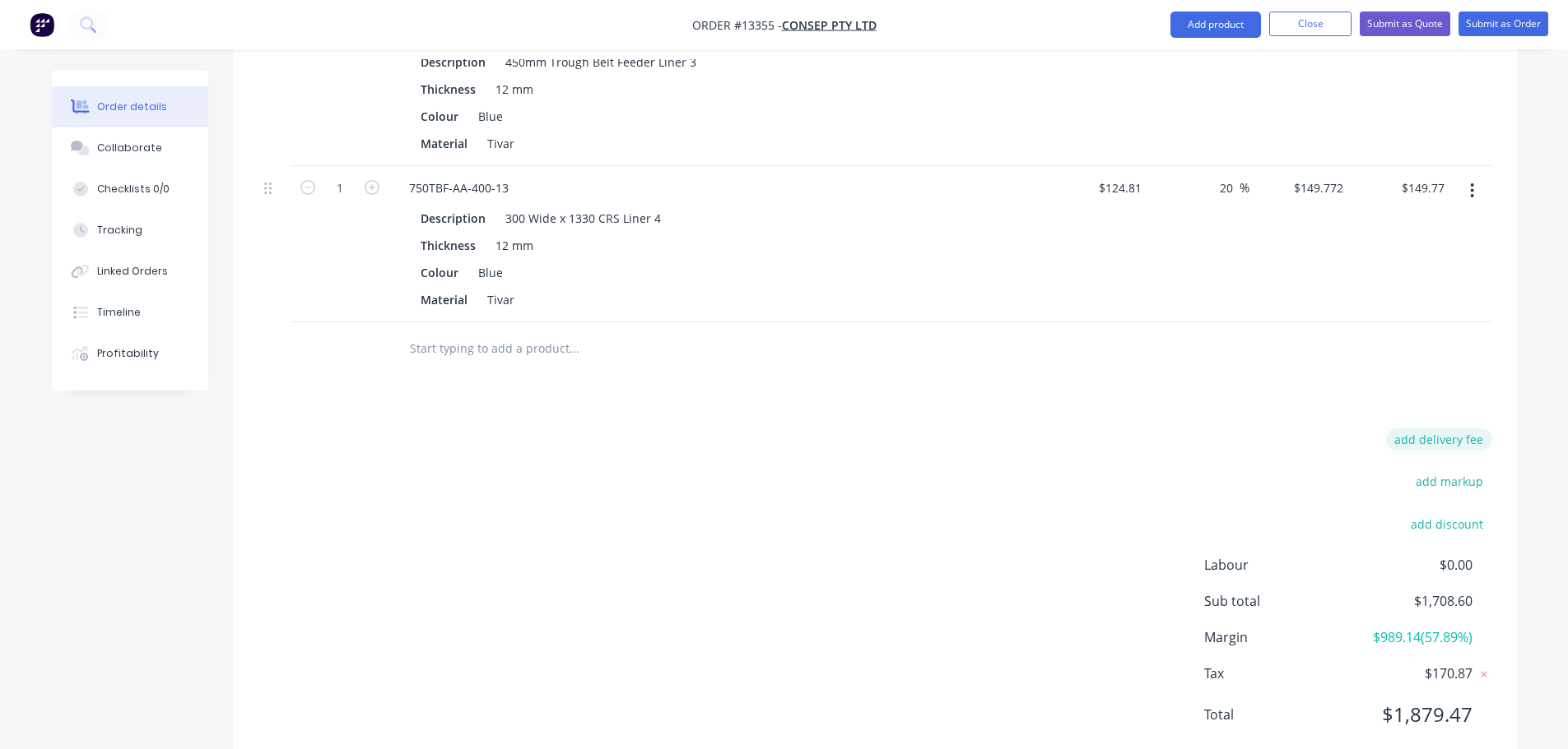
click at [1436, 429] on button "add delivery fee" at bounding box center [1439, 439] width 106 height 22
type input "50"
click at [1227, 379] on div "Products Show / Hide columns Add product Qty Cost Markup Price Total 1 750TBF-A…" at bounding box center [874, 191] width 1284 height 1162
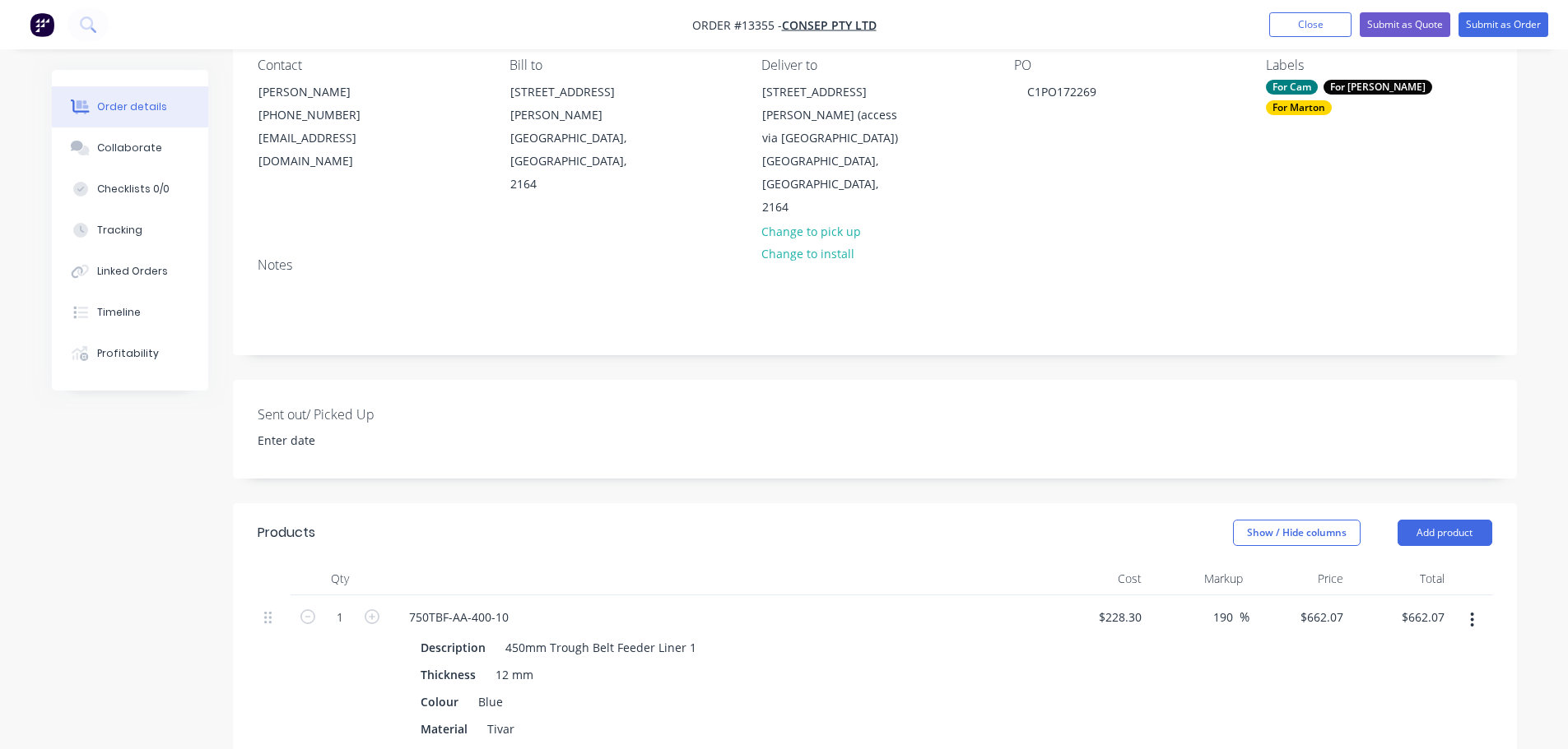
scroll to position [135, 0]
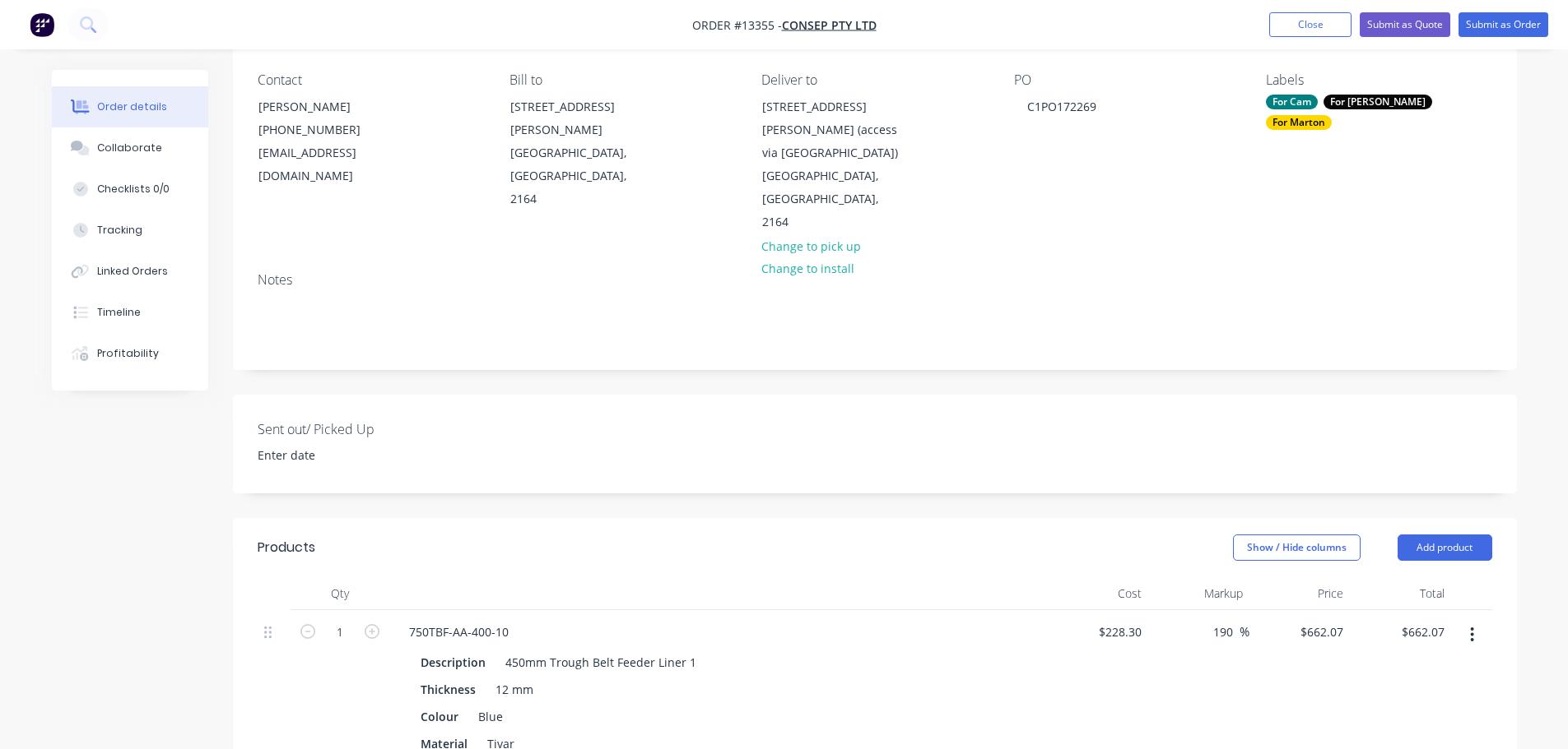
click at [1491, 37] on nav "Order #13355 - Consep Pty Ltd Add product Close Submit as Quote Submit as Order" at bounding box center [784, 25] width 1568 height 50
click at [1487, 33] on button "Submit as Order" at bounding box center [1502, 25] width 89 height 25
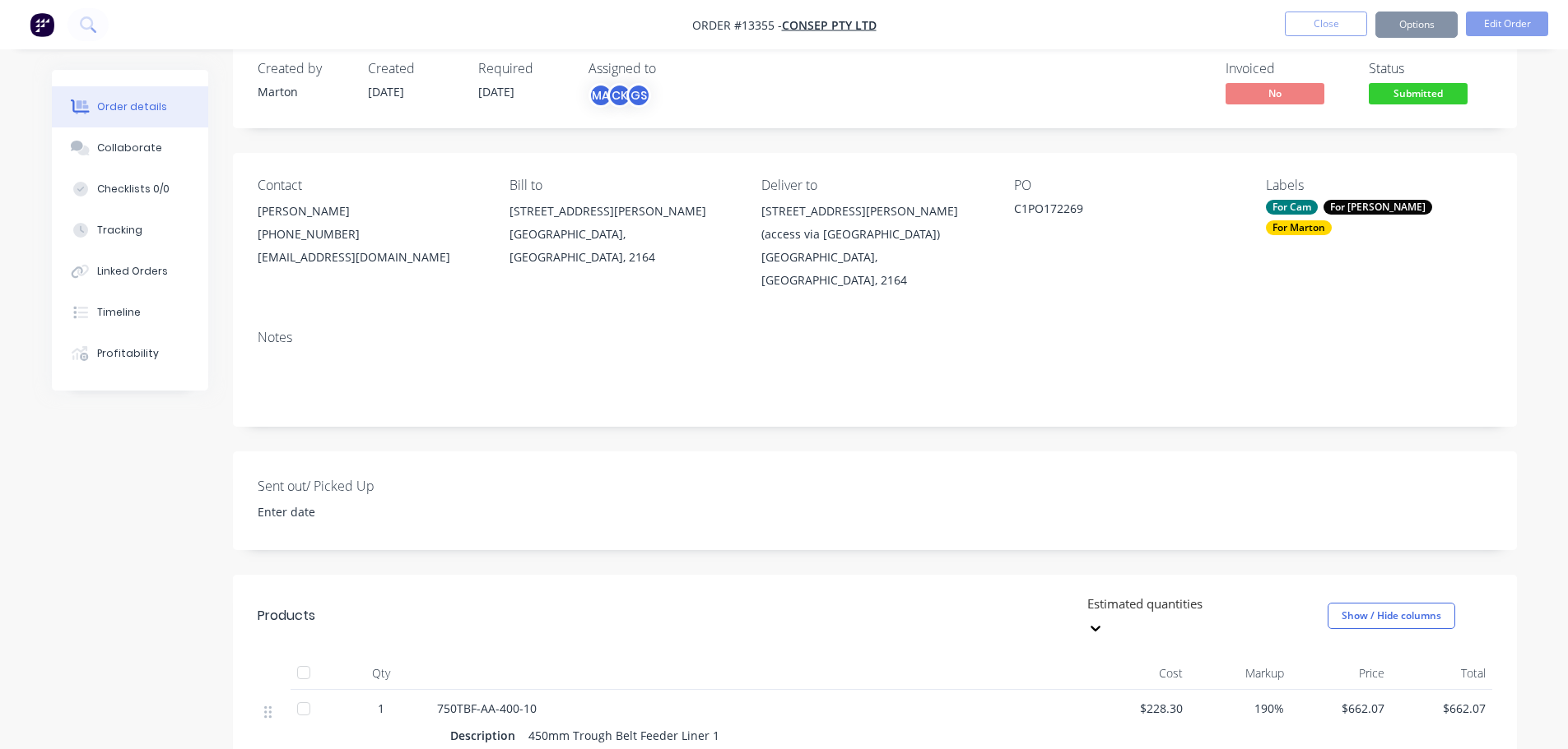
scroll to position [0, 0]
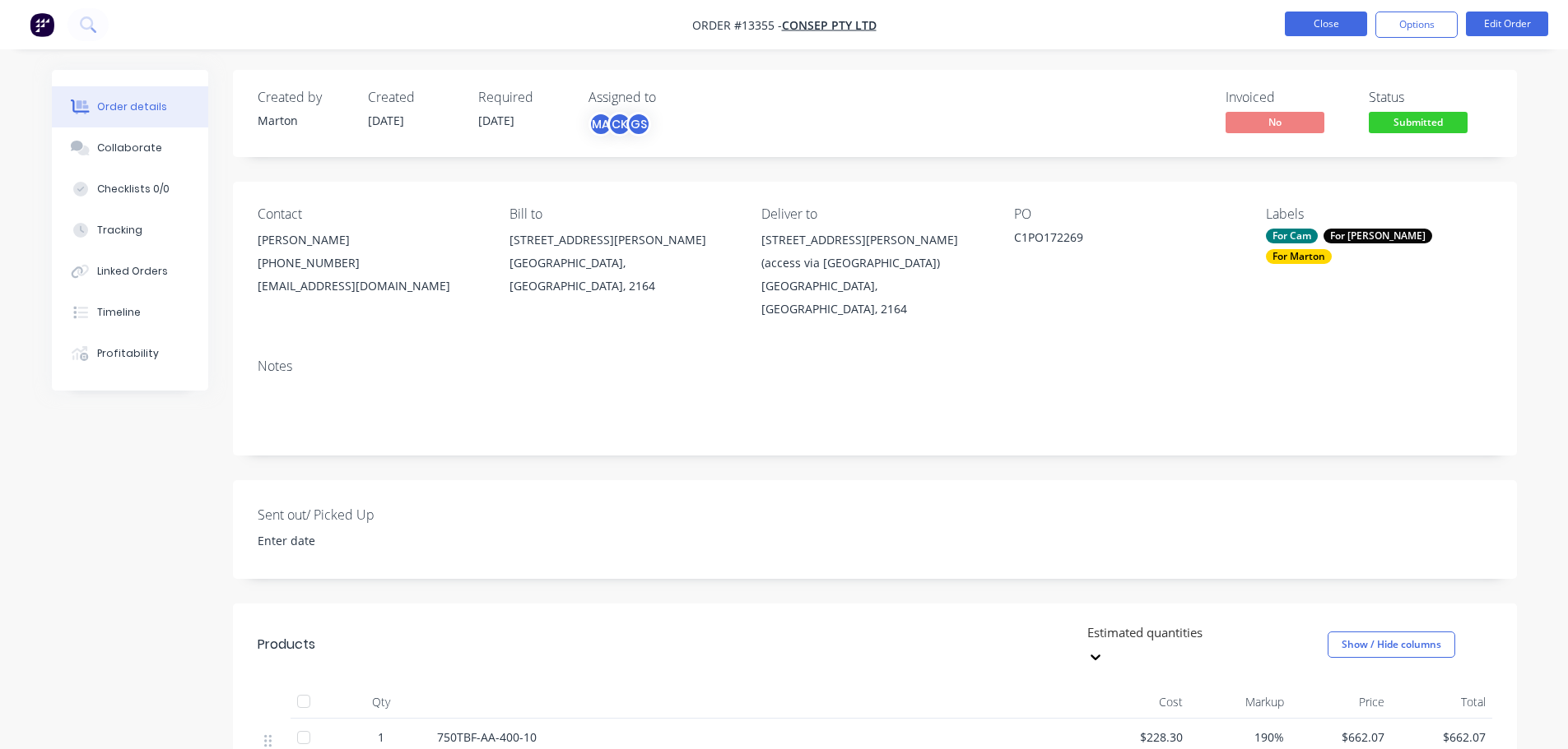
click at [1326, 19] on button "Close" at bounding box center [1325, 24] width 82 height 25
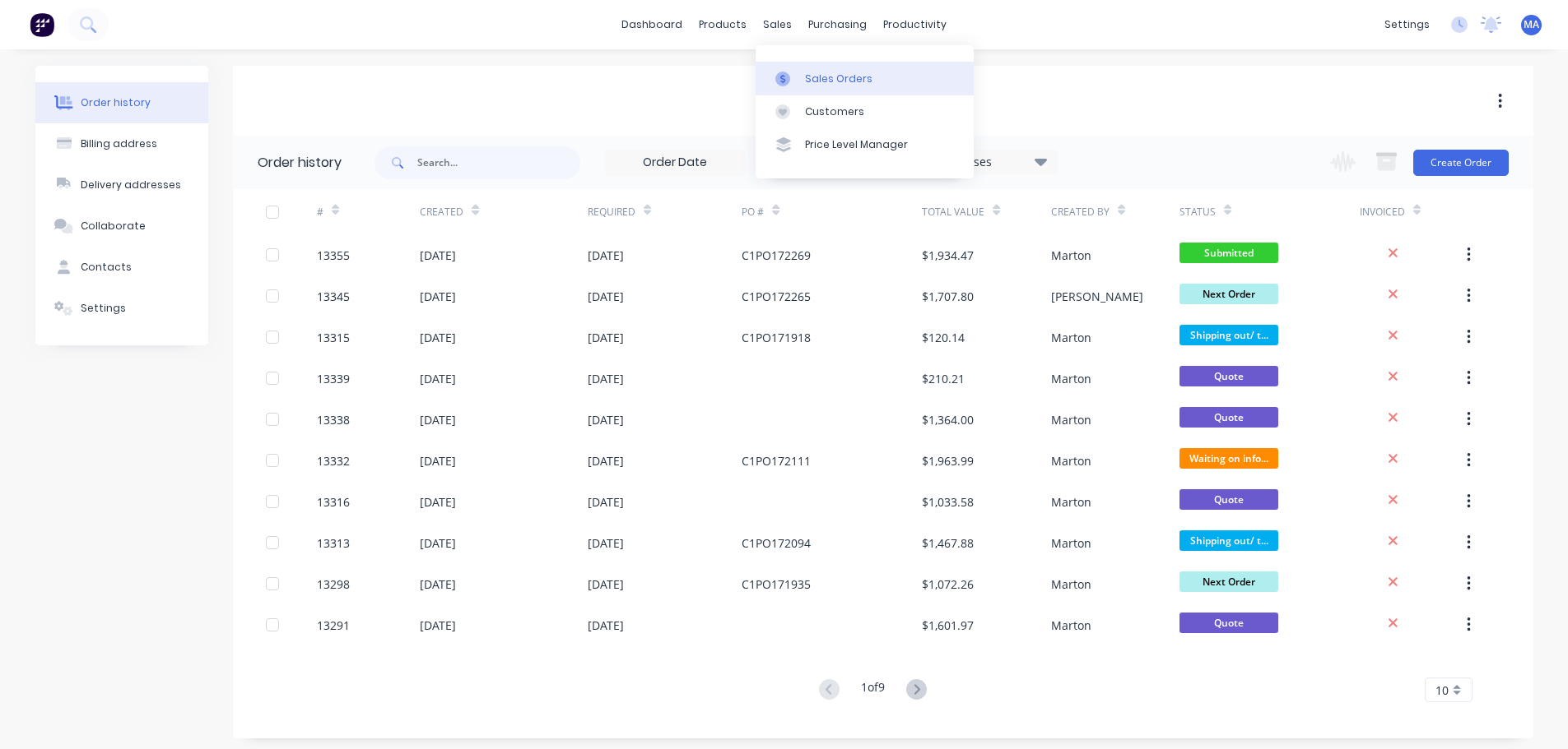
click at [819, 84] on div "Sales Orders" at bounding box center [838, 79] width 67 height 15
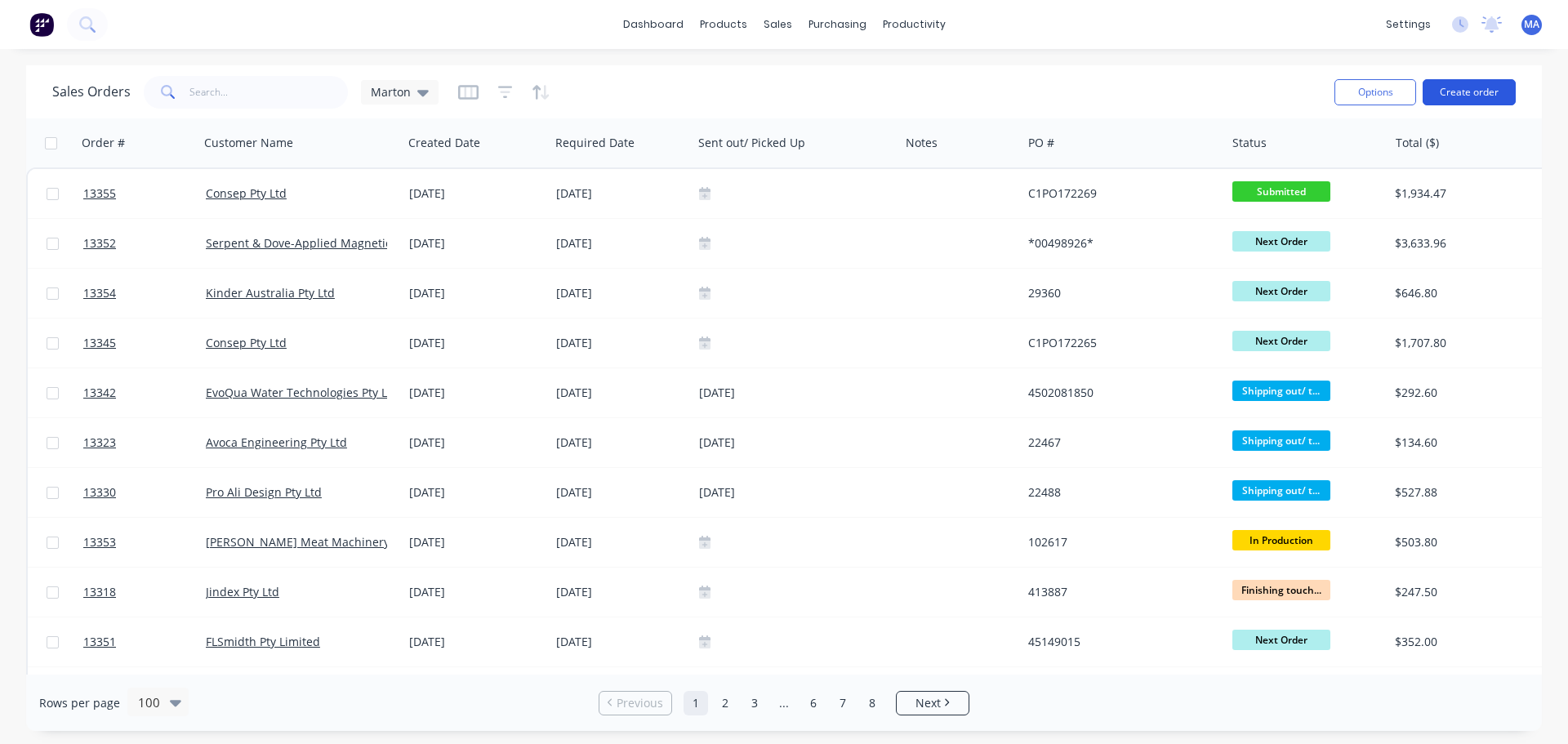
click at [1470, 98] on button "Create order" at bounding box center [1470, 92] width 93 height 26
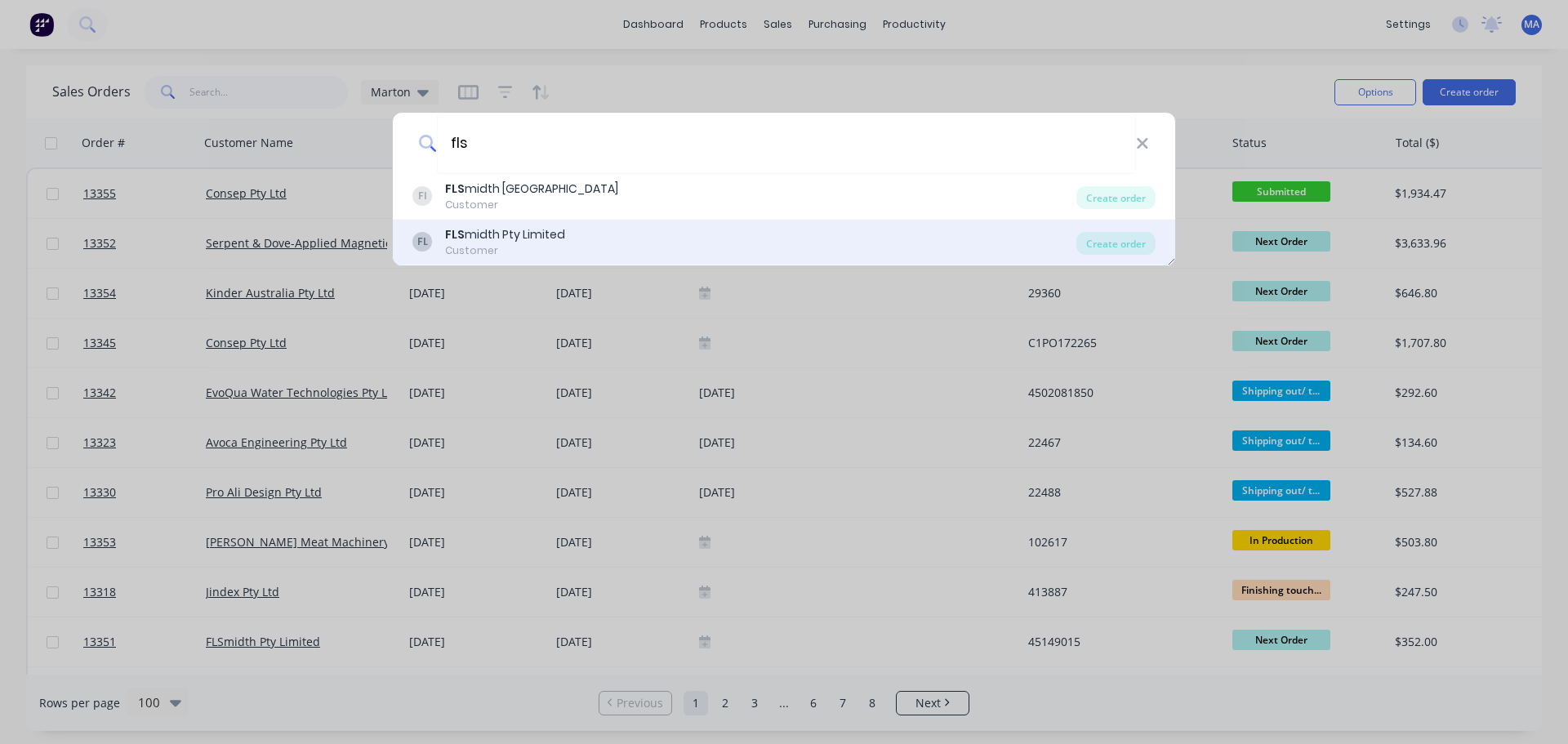
type input "fls"
click at [491, 231] on div "FLS midth Pty Limited" at bounding box center [505, 235] width 120 height 18
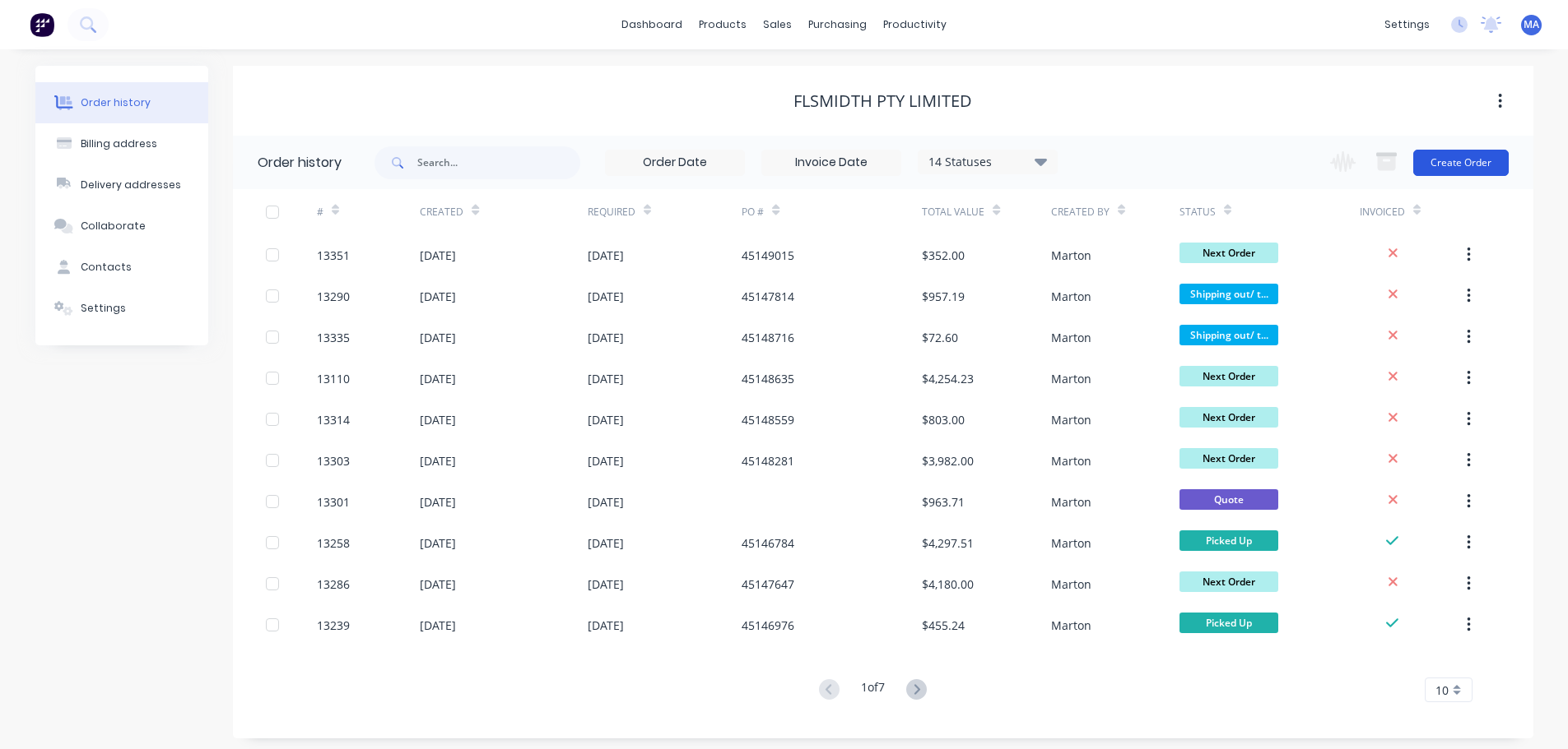
click at [1472, 166] on button "Create Order" at bounding box center [1461, 163] width 96 height 27
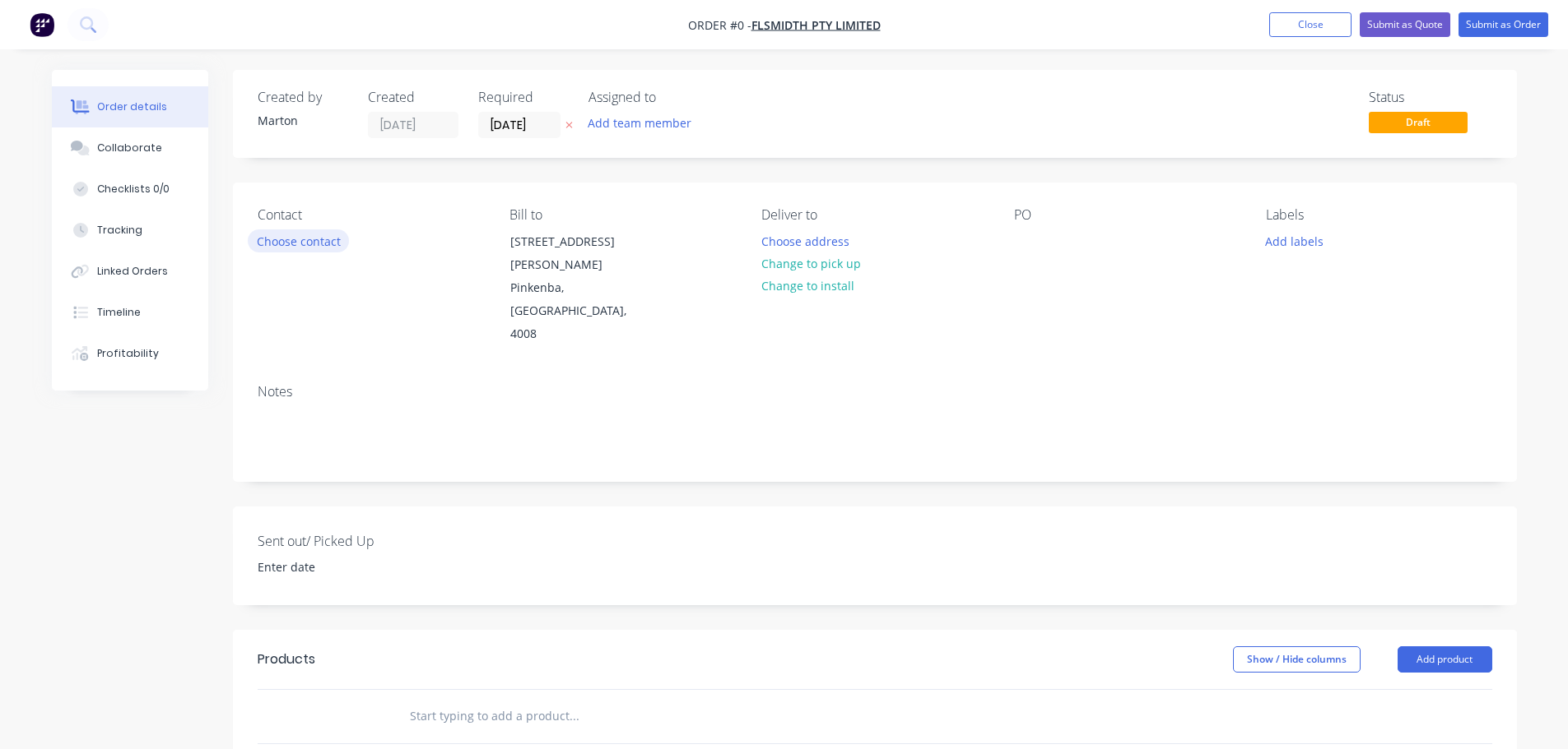
click at [294, 248] on button "Choose contact" at bounding box center [299, 240] width 101 height 22
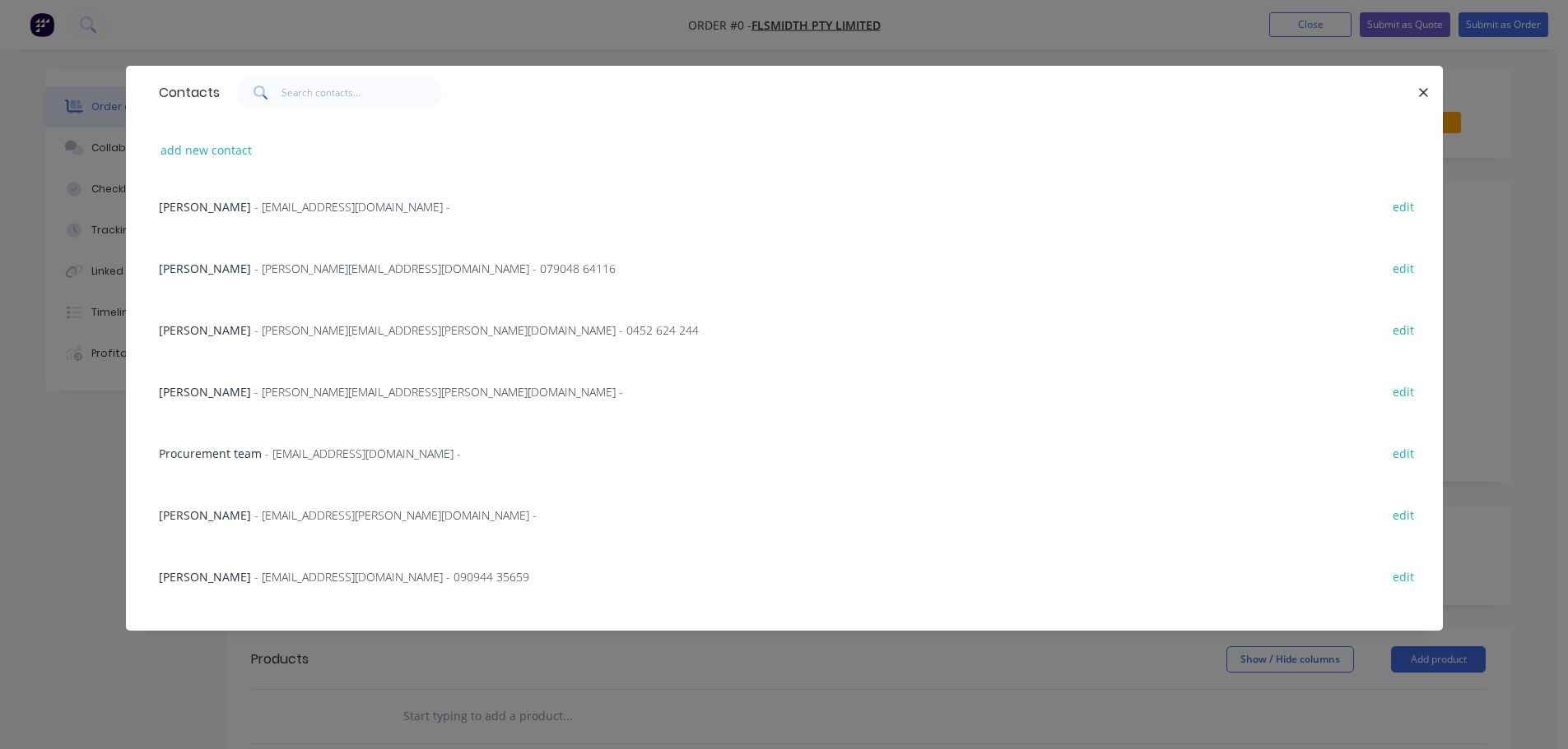
scroll to position [329, 0]
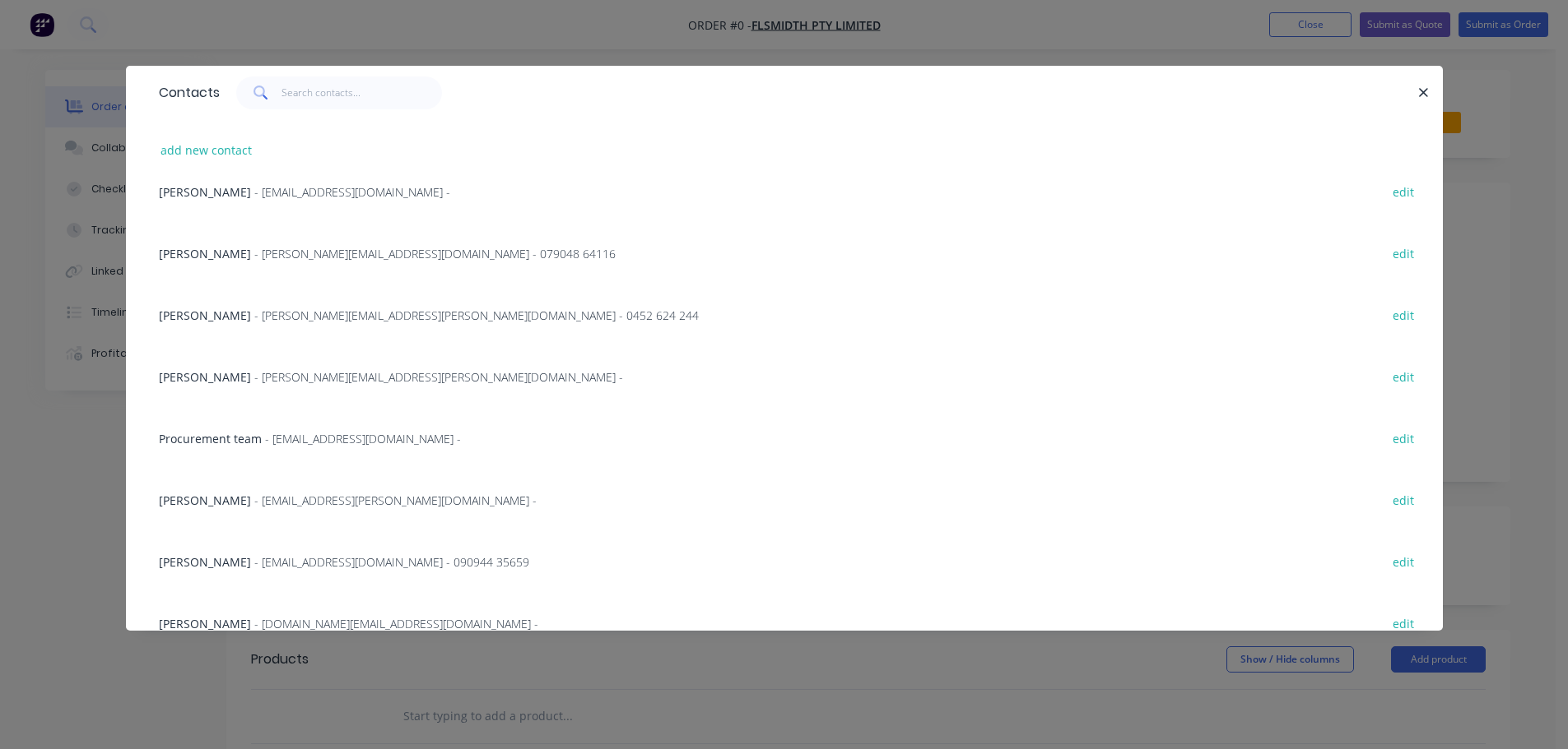
click at [192, 442] on span "Procurement team" at bounding box center [210, 439] width 103 height 16
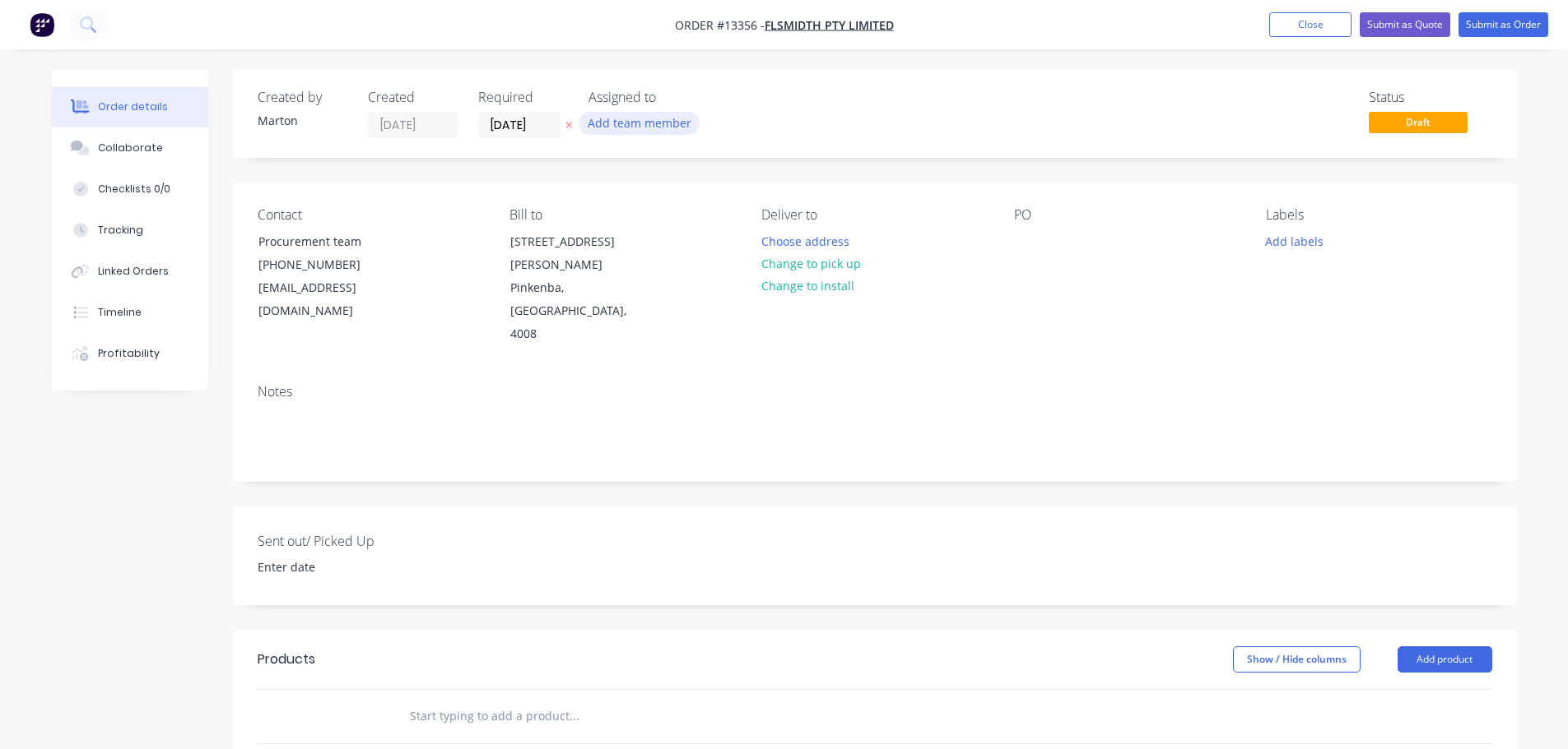
click at [671, 124] on button "Add team member" at bounding box center [639, 122] width 121 height 22
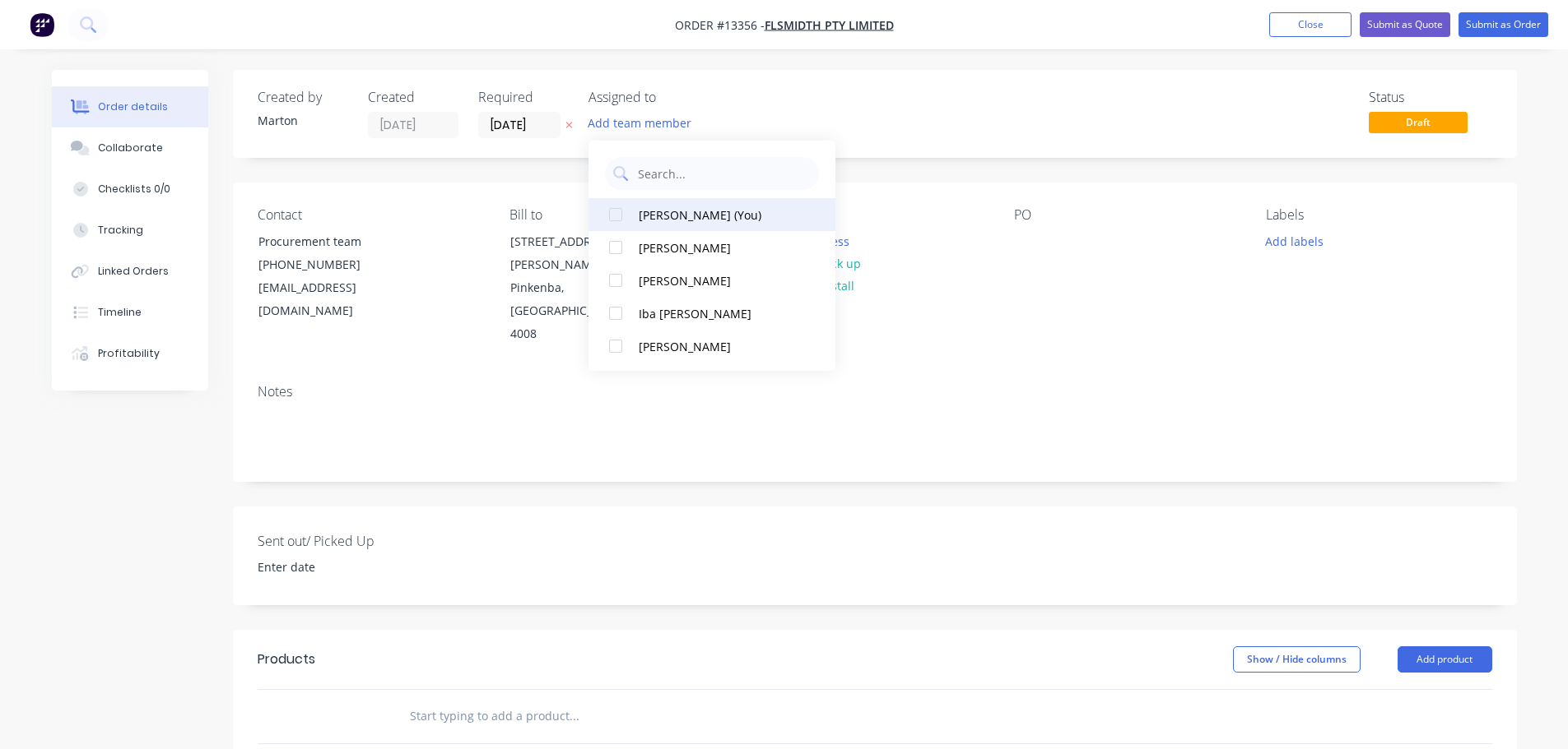
click at [616, 229] on div at bounding box center [615, 214] width 33 height 33
click at [616, 259] on div at bounding box center [615, 247] width 33 height 33
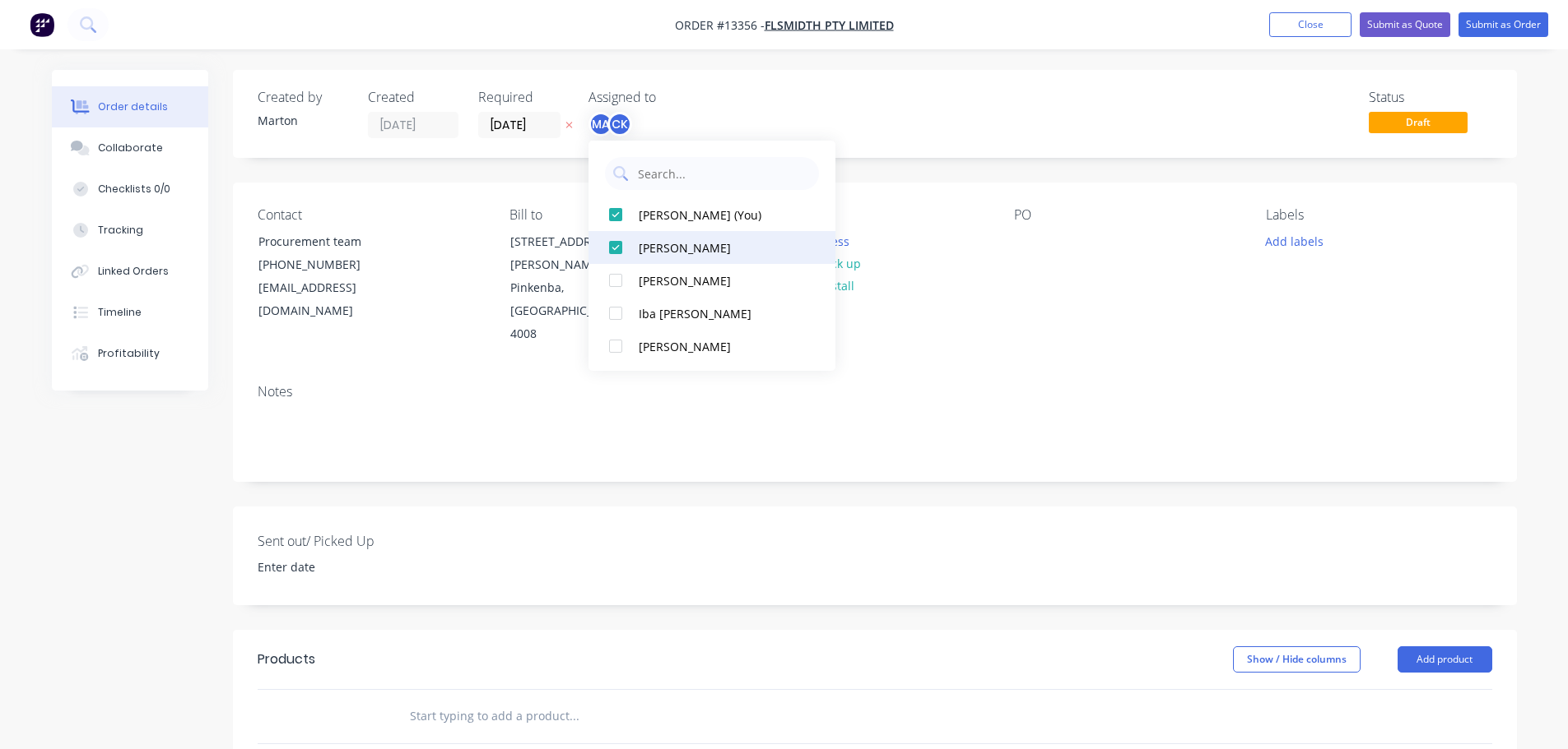
click at [616, 288] on div at bounding box center [615, 280] width 33 height 33
click at [694, 127] on div "MA CK GS" at bounding box center [671, 124] width 165 height 25
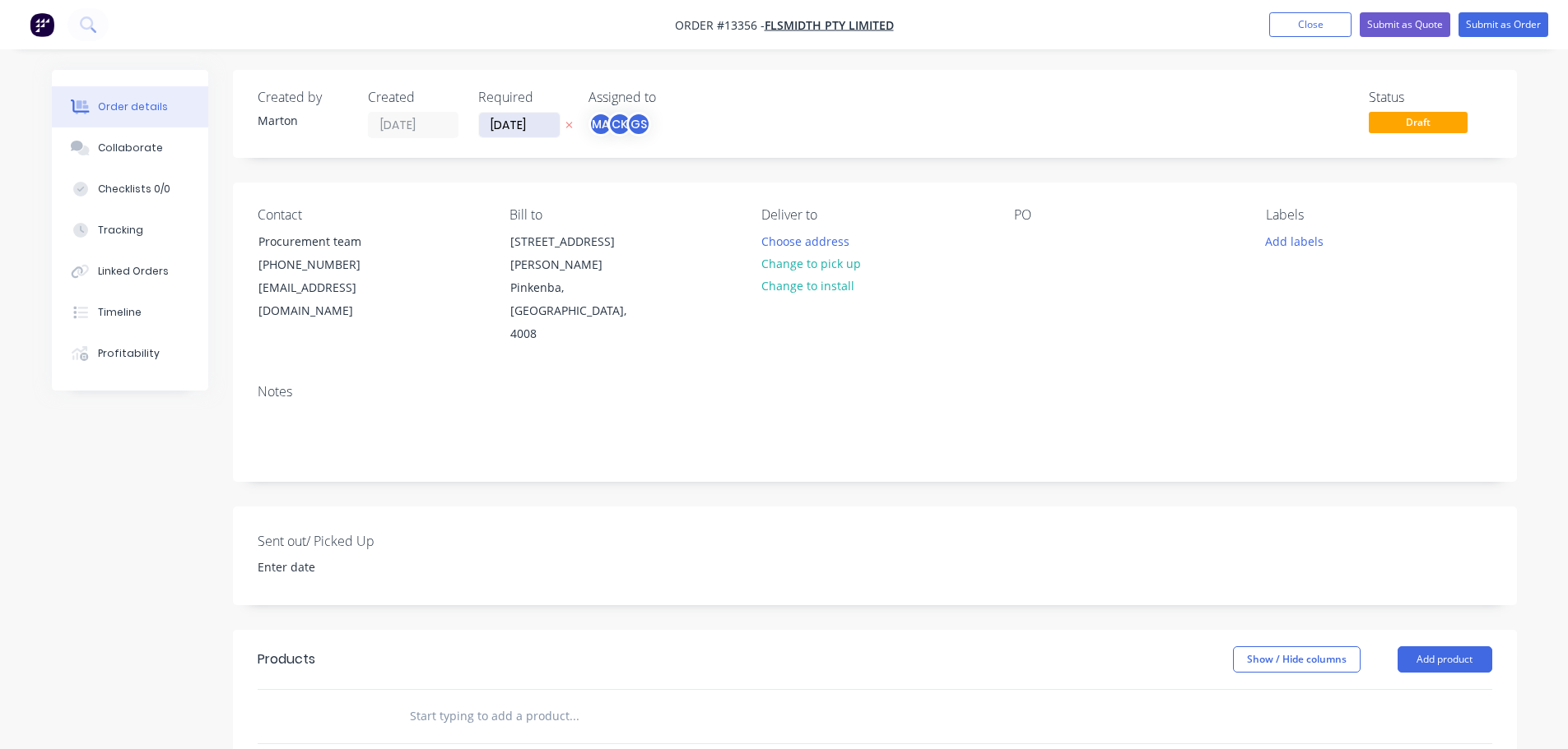
click at [532, 125] on input "[DATE]" at bounding box center [519, 125] width 81 height 25
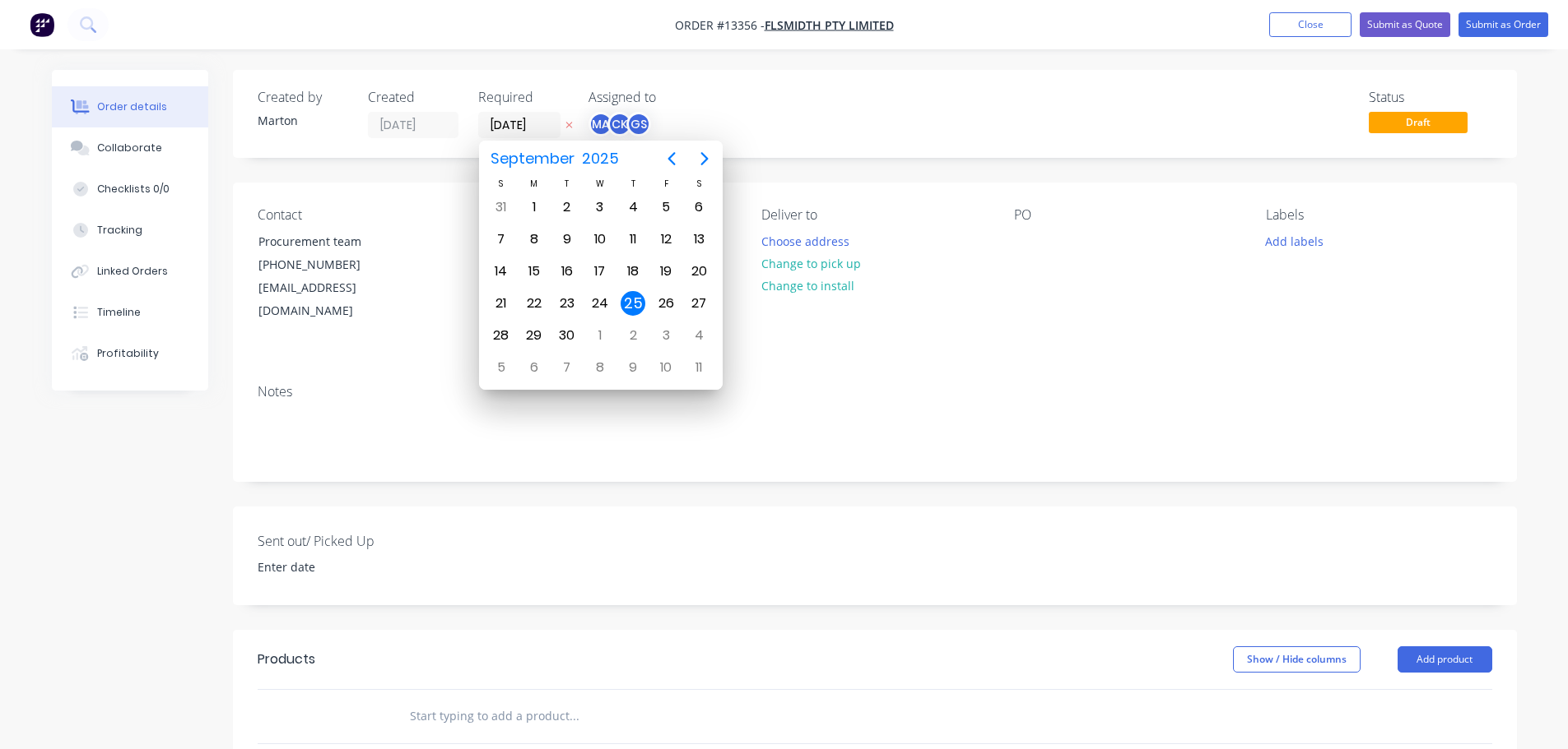
click at [703, 160] on icon "Next page" at bounding box center [704, 158] width 19 height 19
click at [693, 305] on div "25" at bounding box center [699, 304] width 25 height 25
type input "[DATE]"
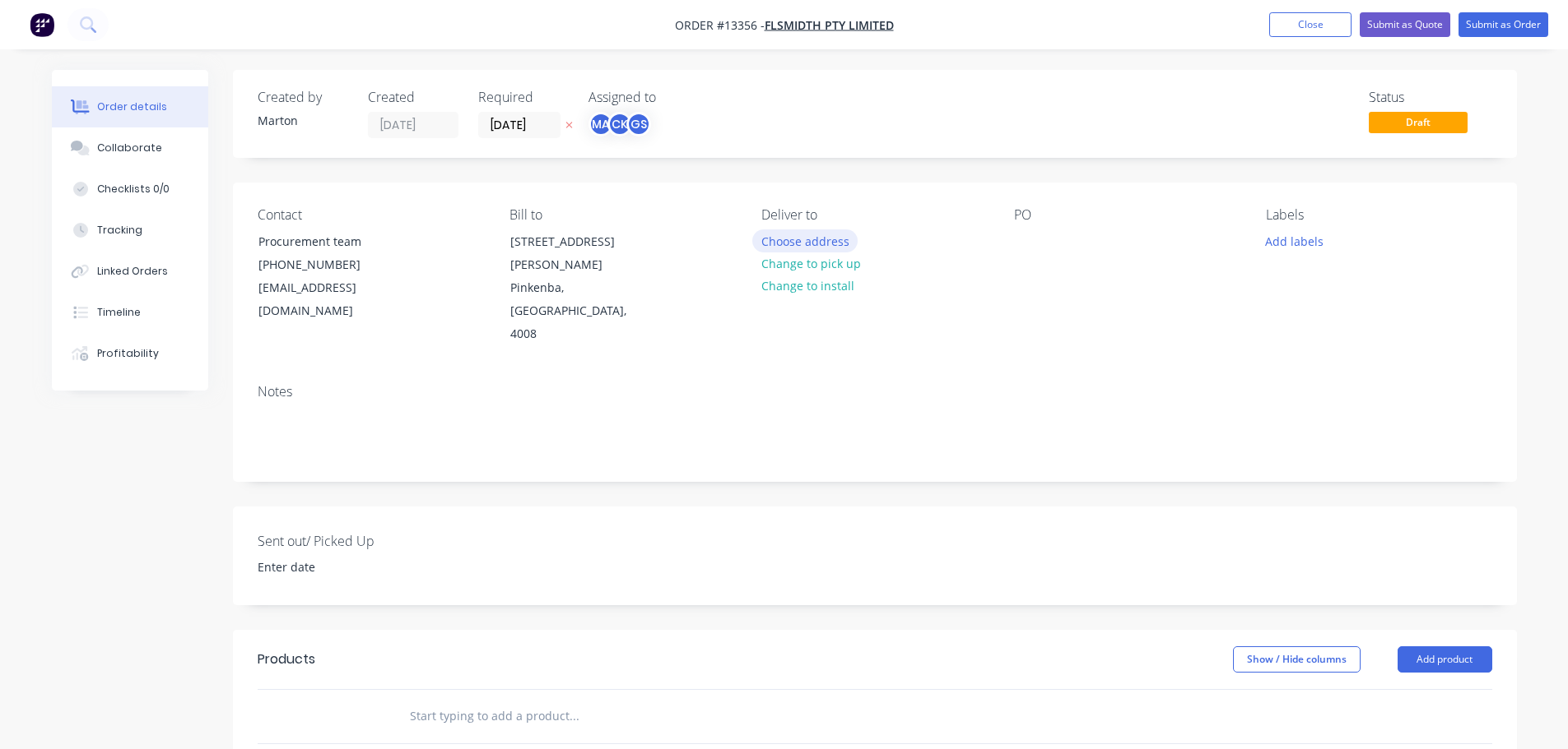
click at [816, 234] on button "Choose address" at bounding box center [804, 240] width 105 height 22
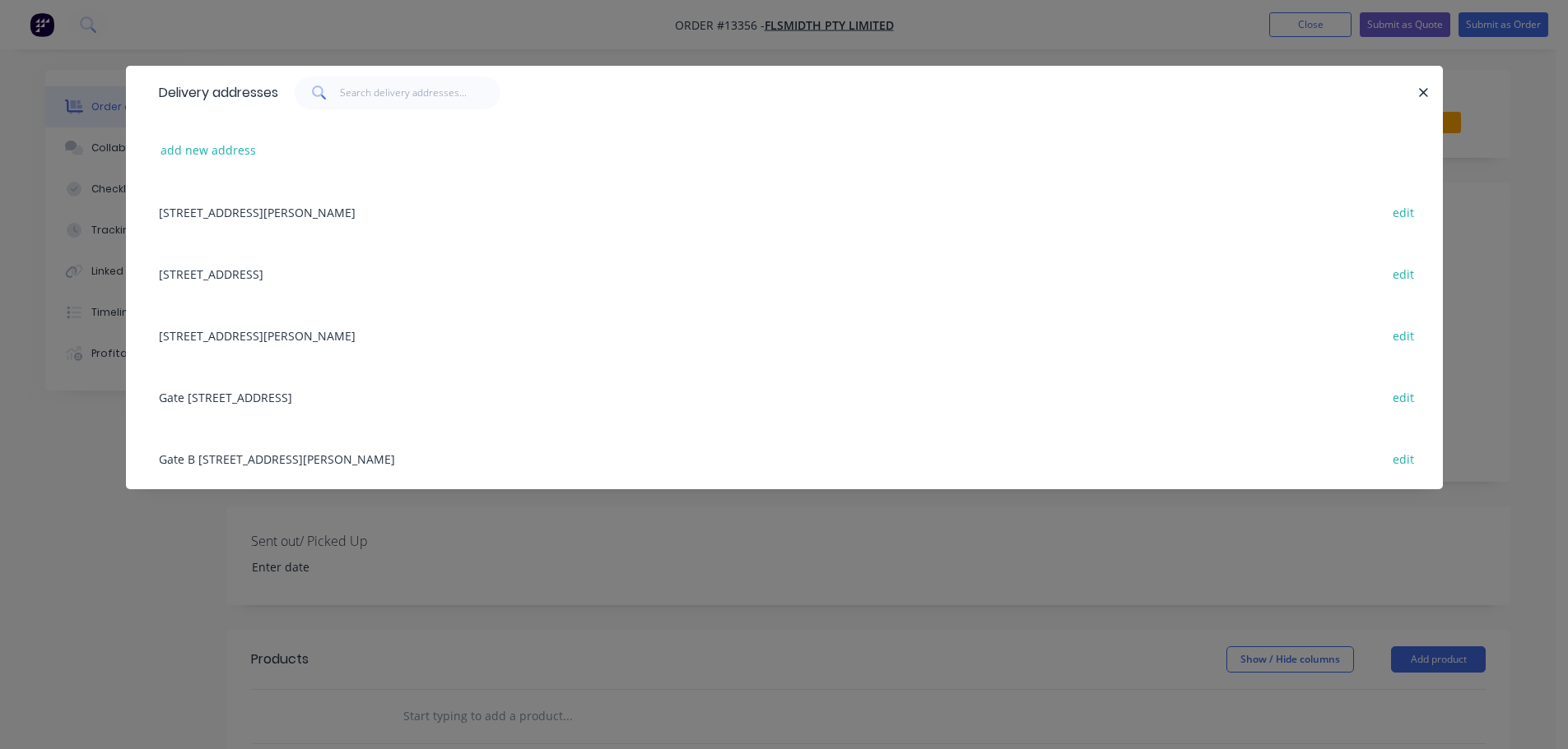
click at [229, 336] on div "[STREET_ADDRESS][PERSON_NAME] edit" at bounding box center [784, 336] width 1267 height 62
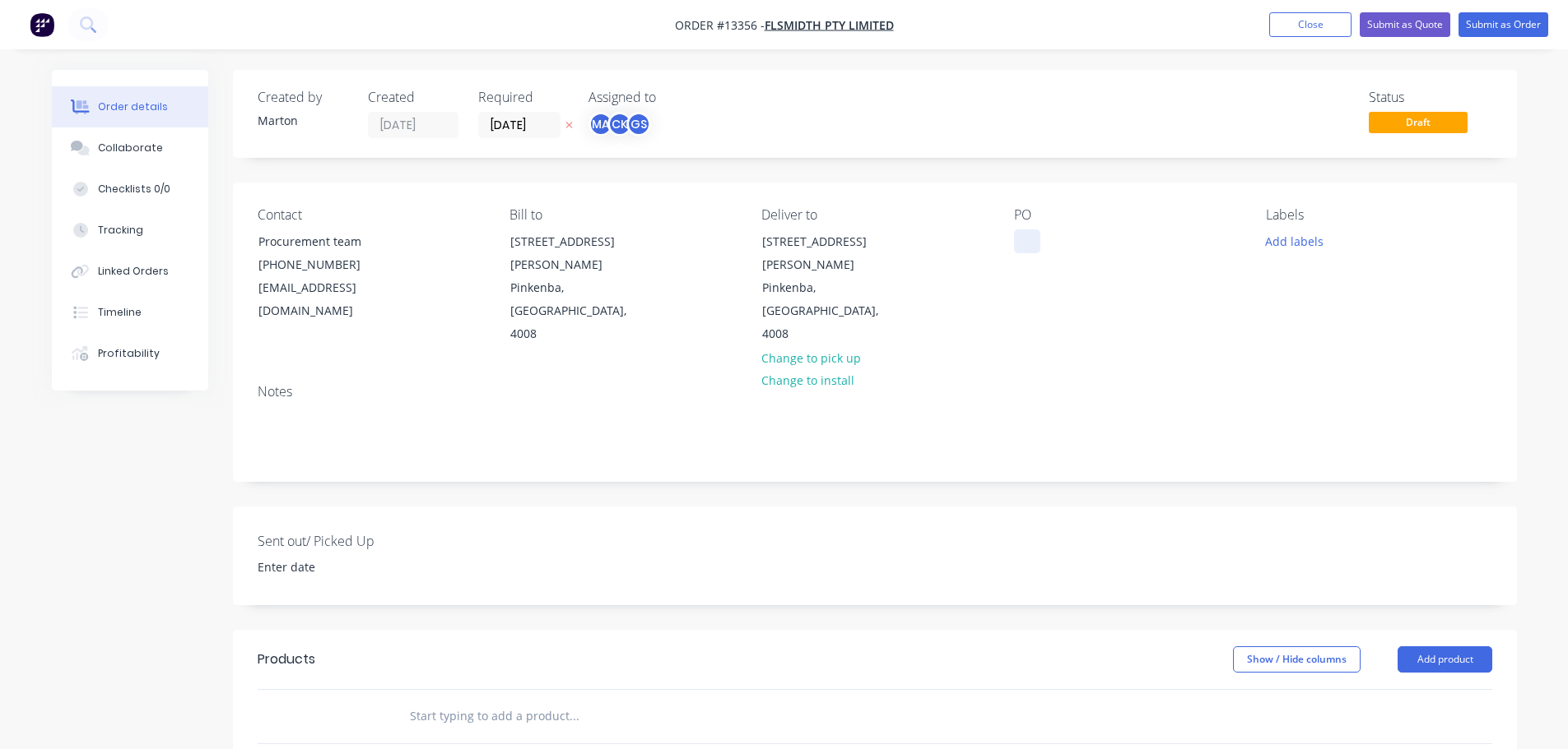
click at [1021, 243] on div at bounding box center [1027, 241] width 27 height 24
click at [1302, 242] on button "Add labels" at bounding box center [1293, 240] width 75 height 22
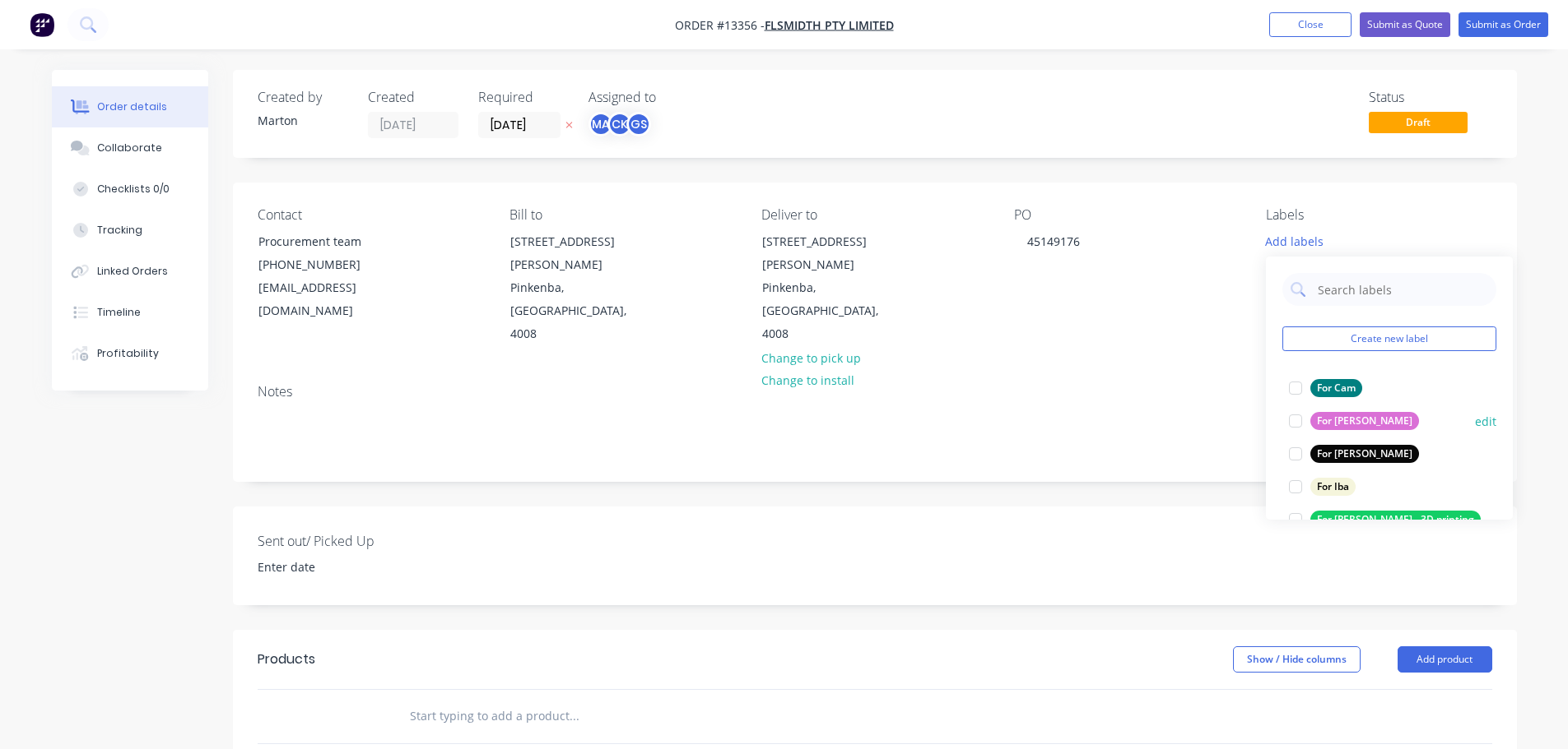
drag, startPoint x: 1289, startPoint y: 387, endPoint x: 1290, endPoint y: 420, distance: 33.0
click at [1289, 388] on div at bounding box center [1294, 388] width 33 height 33
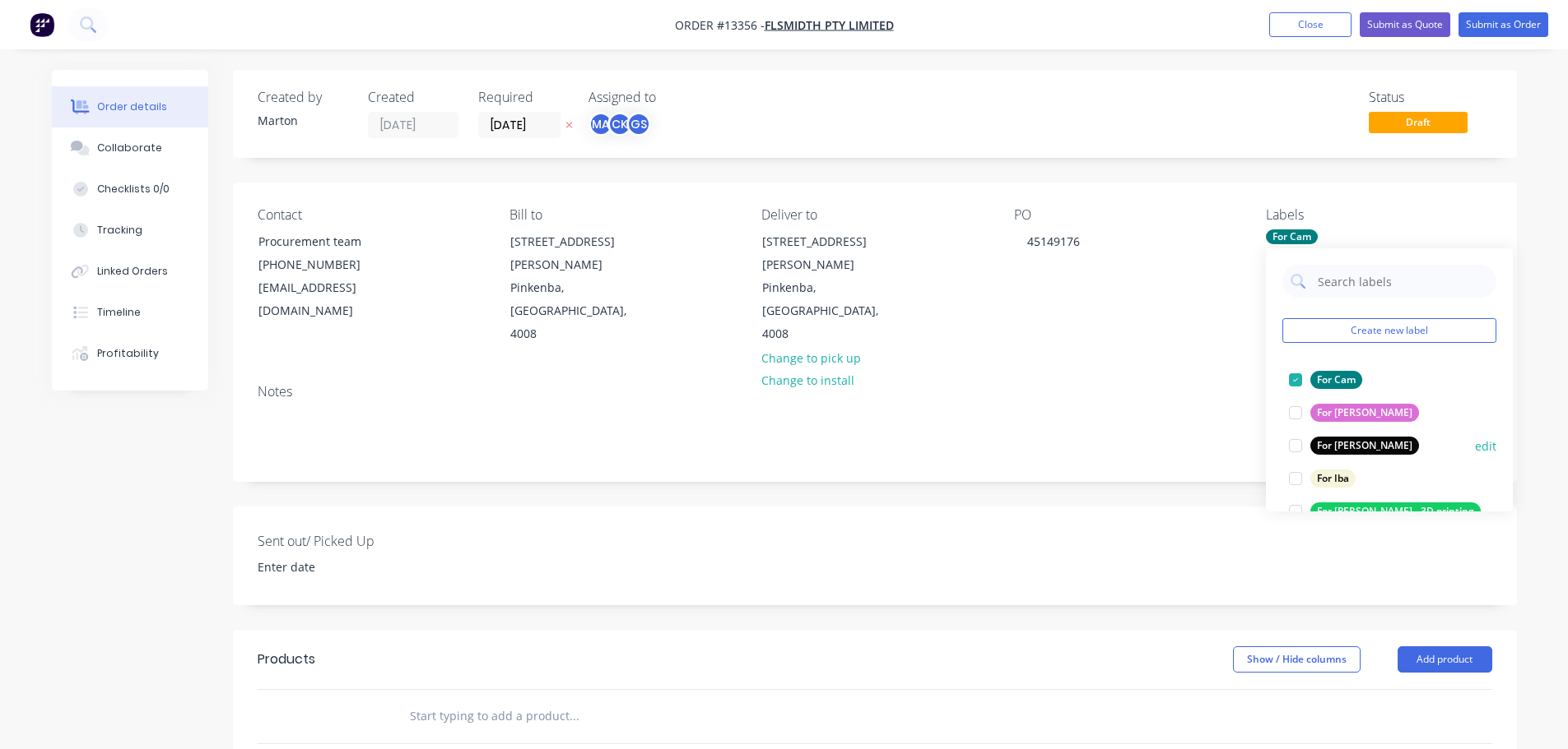
click at [1294, 444] on div at bounding box center [1294, 445] width 33 height 33
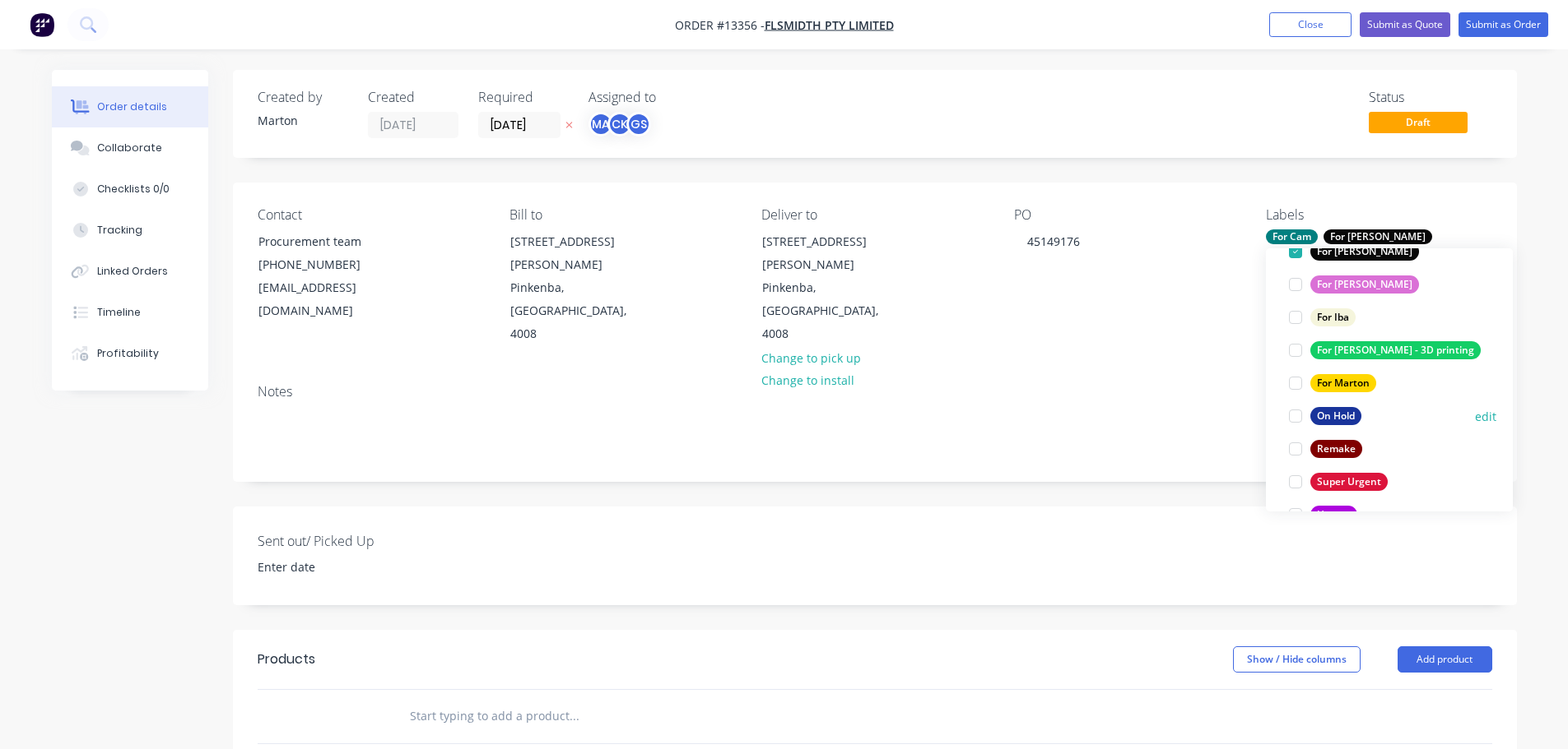
scroll to position [165, 0]
click at [1292, 477] on div at bounding box center [1294, 478] width 33 height 33
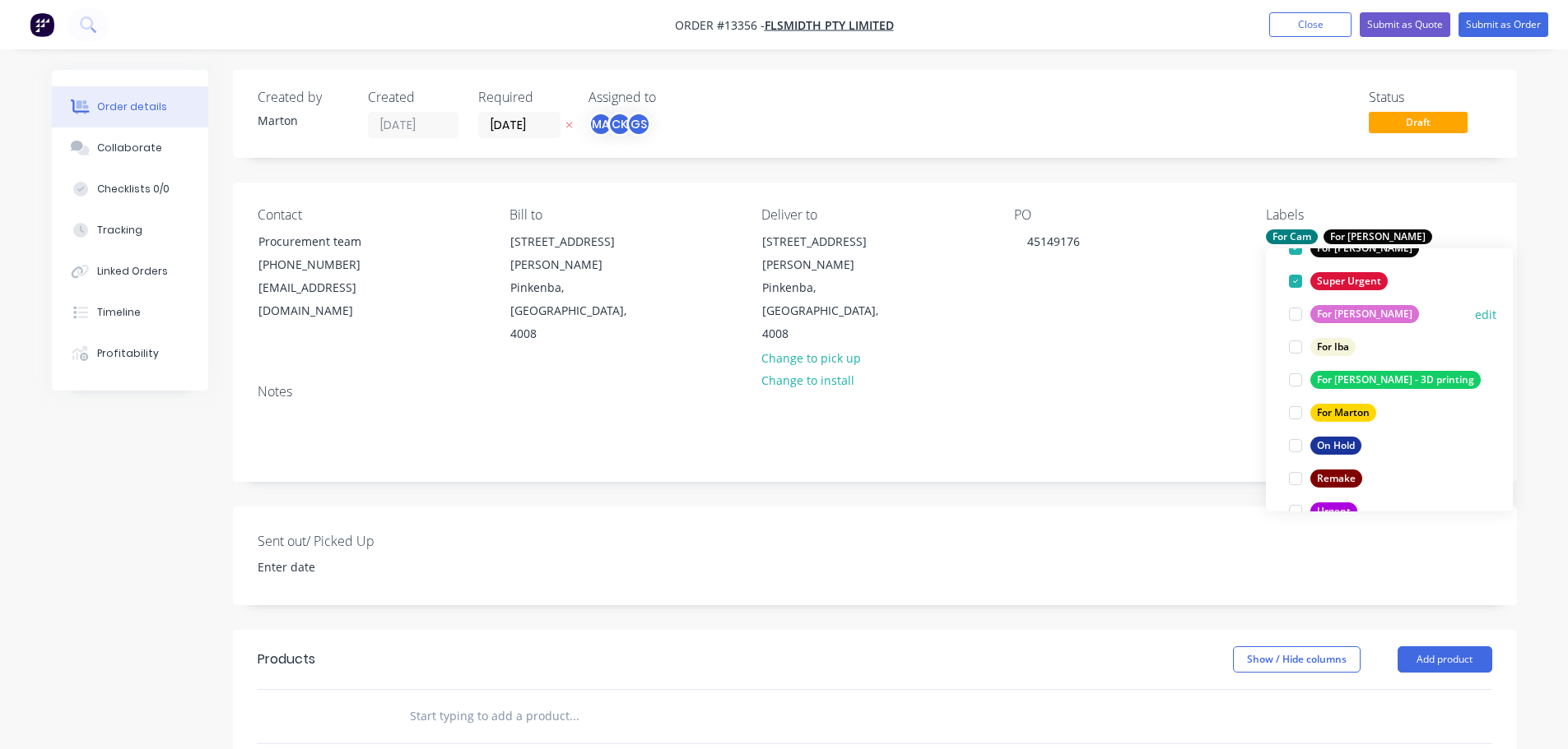
click at [1293, 282] on div at bounding box center [1294, 281] width 33 height 33
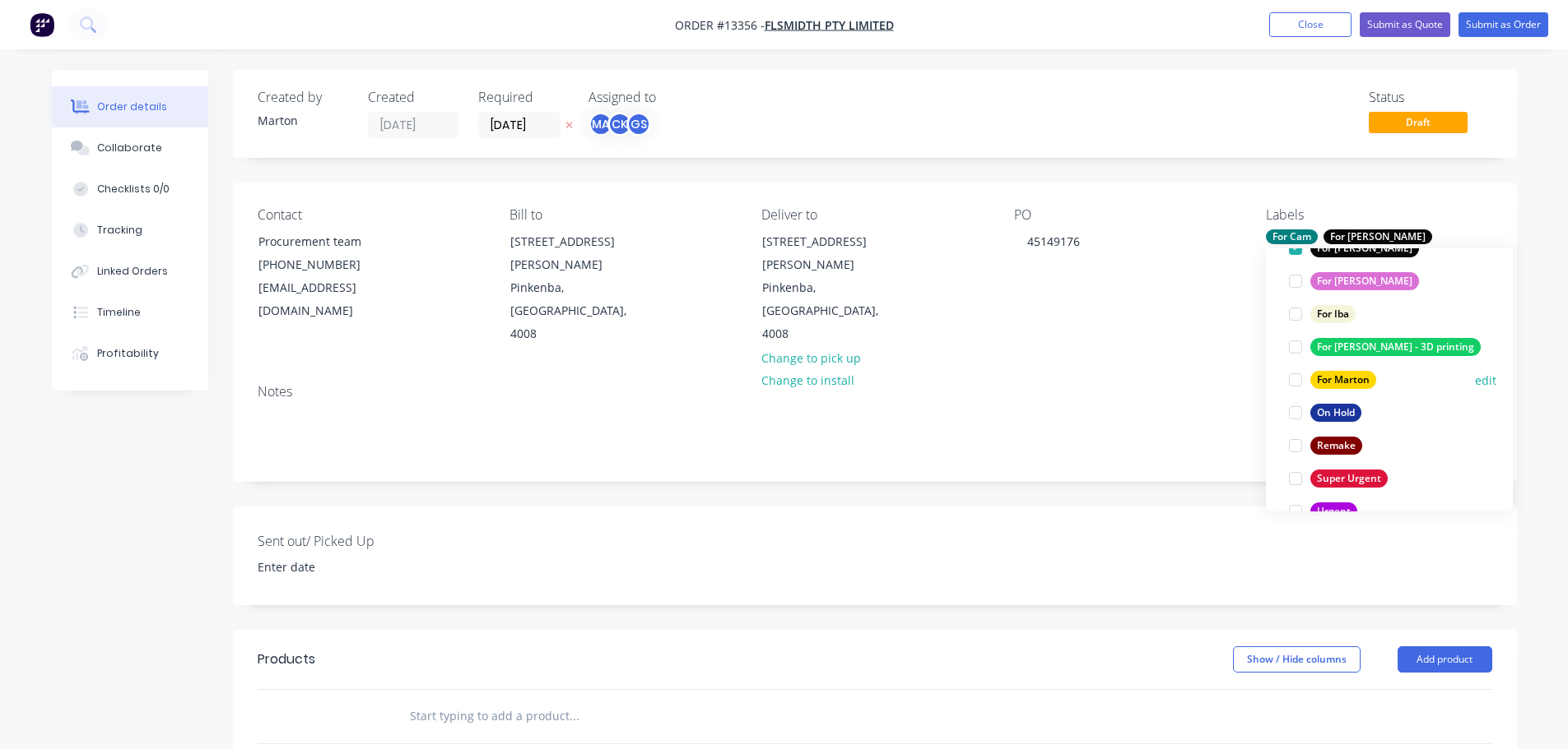
click at [1296, 381] on div at bounding box center [1294, 380] width 33 height 33
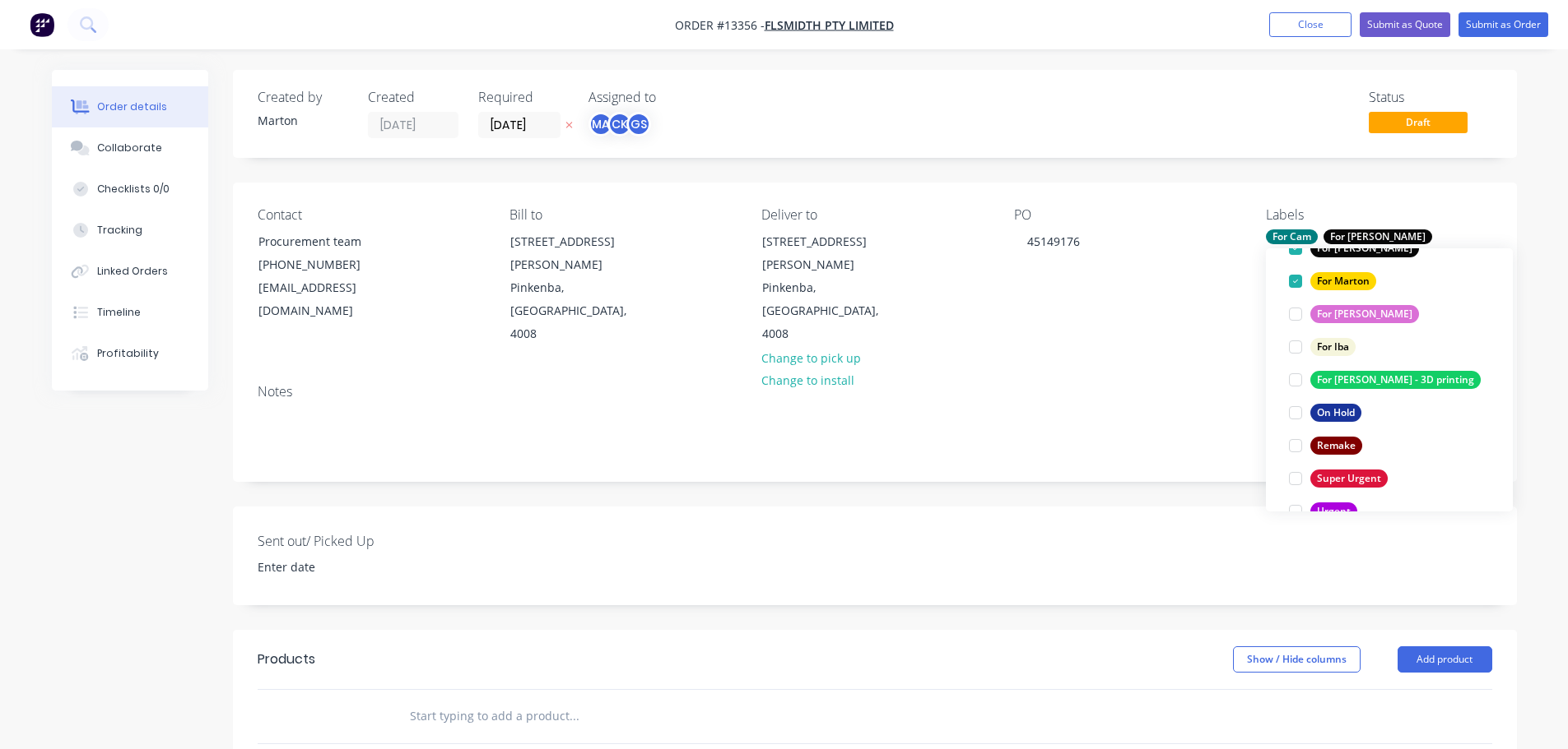
click at [447, 699] on input "text" at bounding box center [574, 715] width 330 height 33
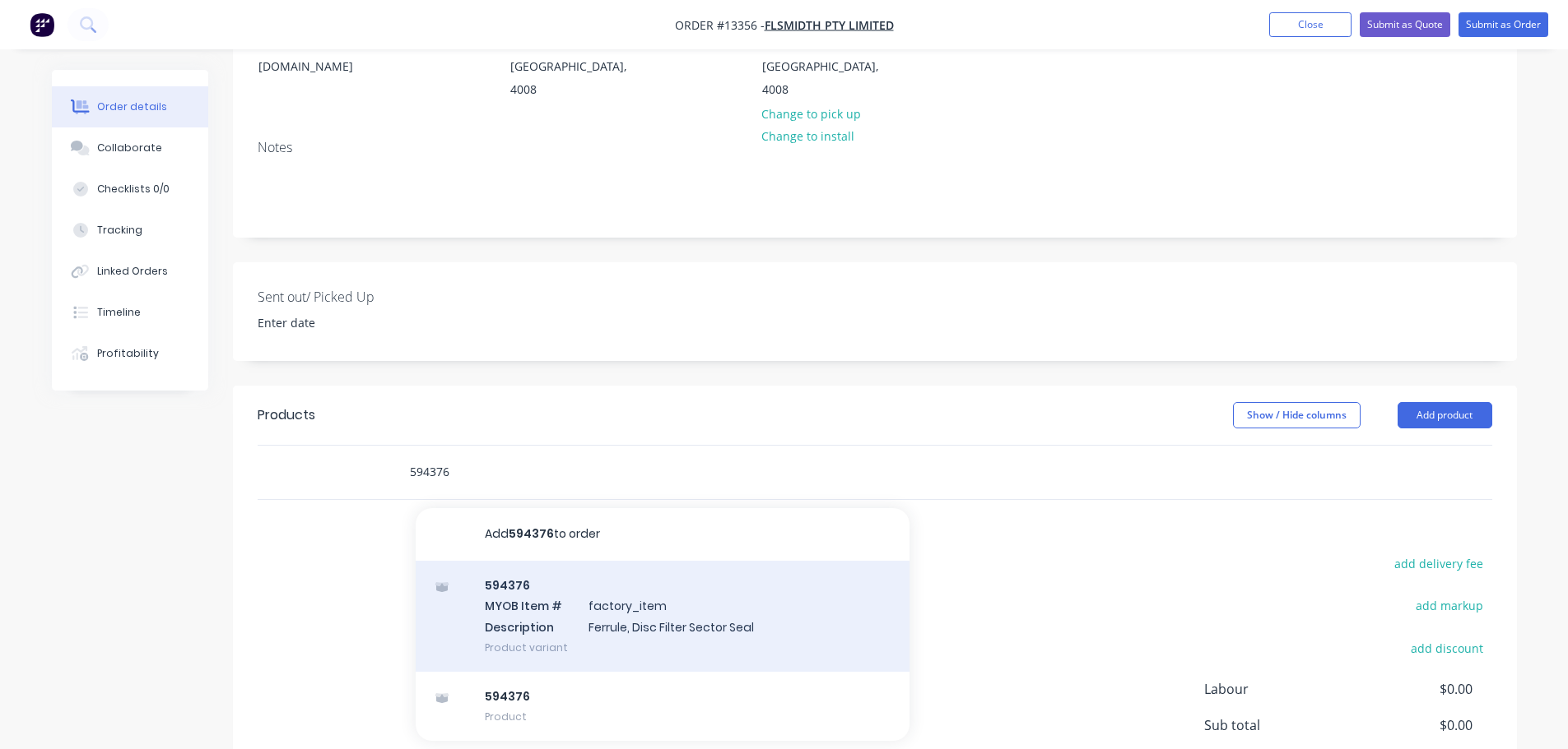
scroll to position [247, 0]
type input "594376"
click at [537, 575] on div "594376 MYOB Item # factory_item Description Ferrule, Disc Filter Sector Seal Pr…" at bounding box center [662, 614] width 493 height 111
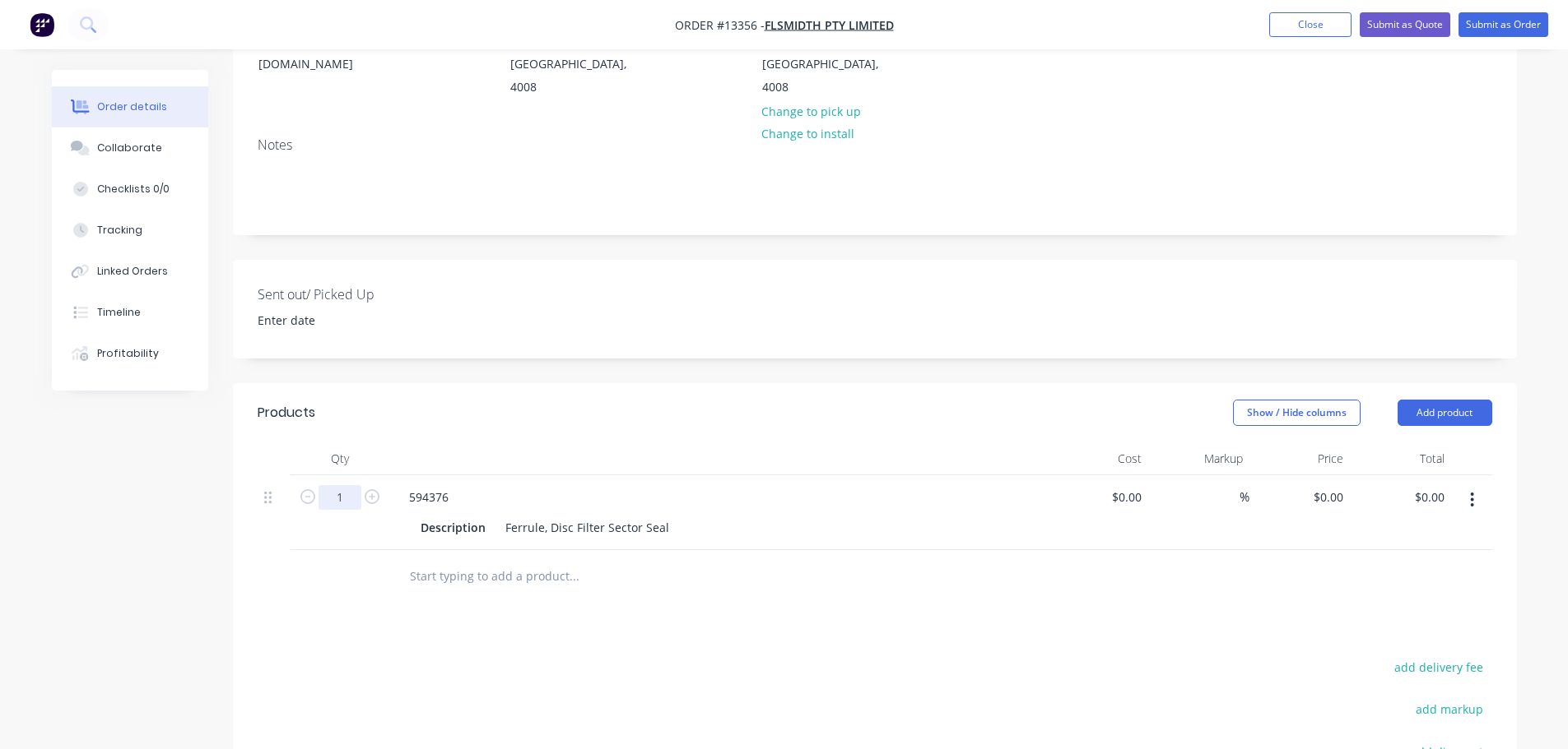
click at [357, 485] on input "1" at bounding box center [339, 498] width 43 height 25
click at [372, 490] on icon "button" at bounding box center [371, 497] width 15 height 15
type input "3"
click at [771, 606] on div "Products Show / Hide columns Add product Qty Cost Markup Price Total 3 594376 D…" at bounding box center [874, 691] width 1284 height 615
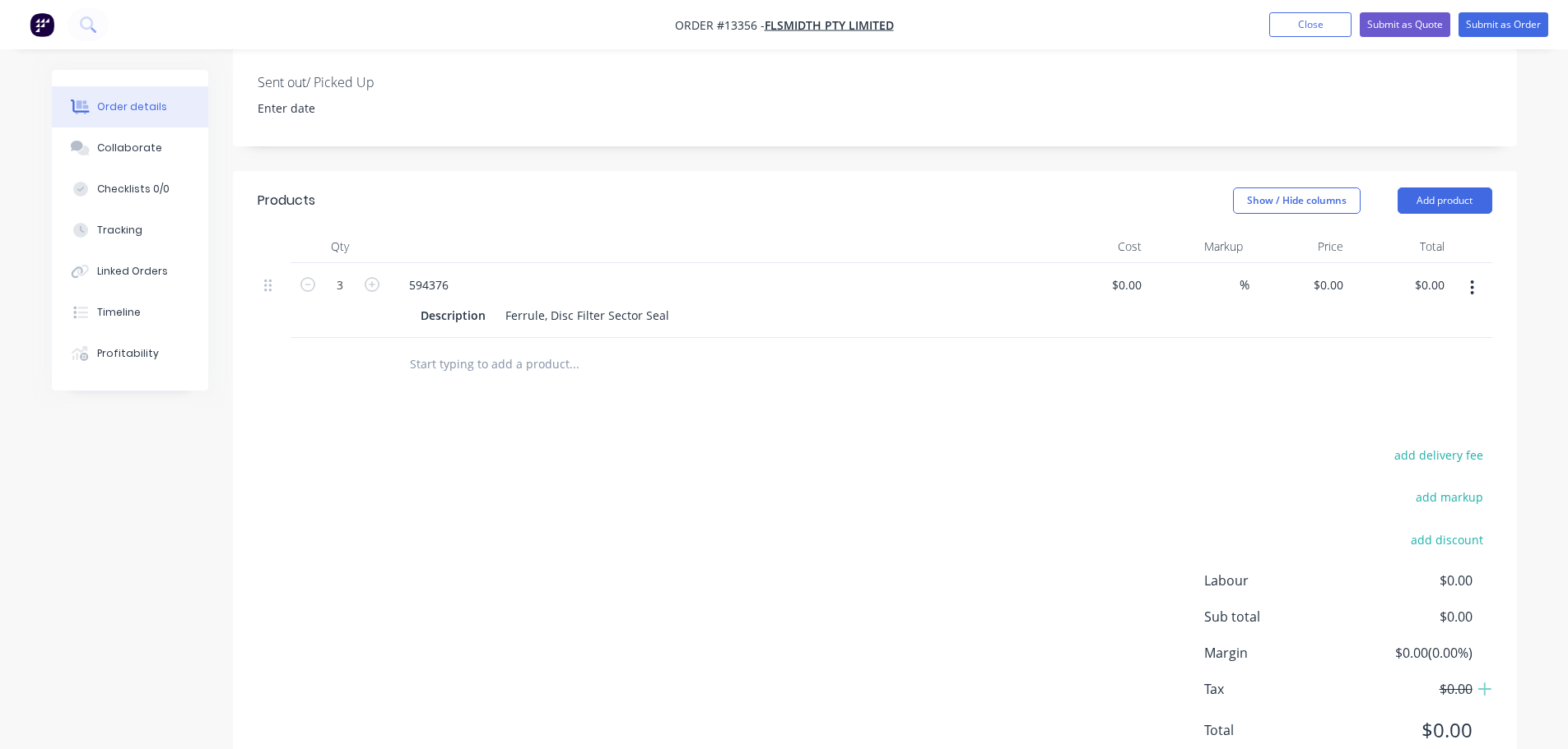
scroll to position [498, 0]
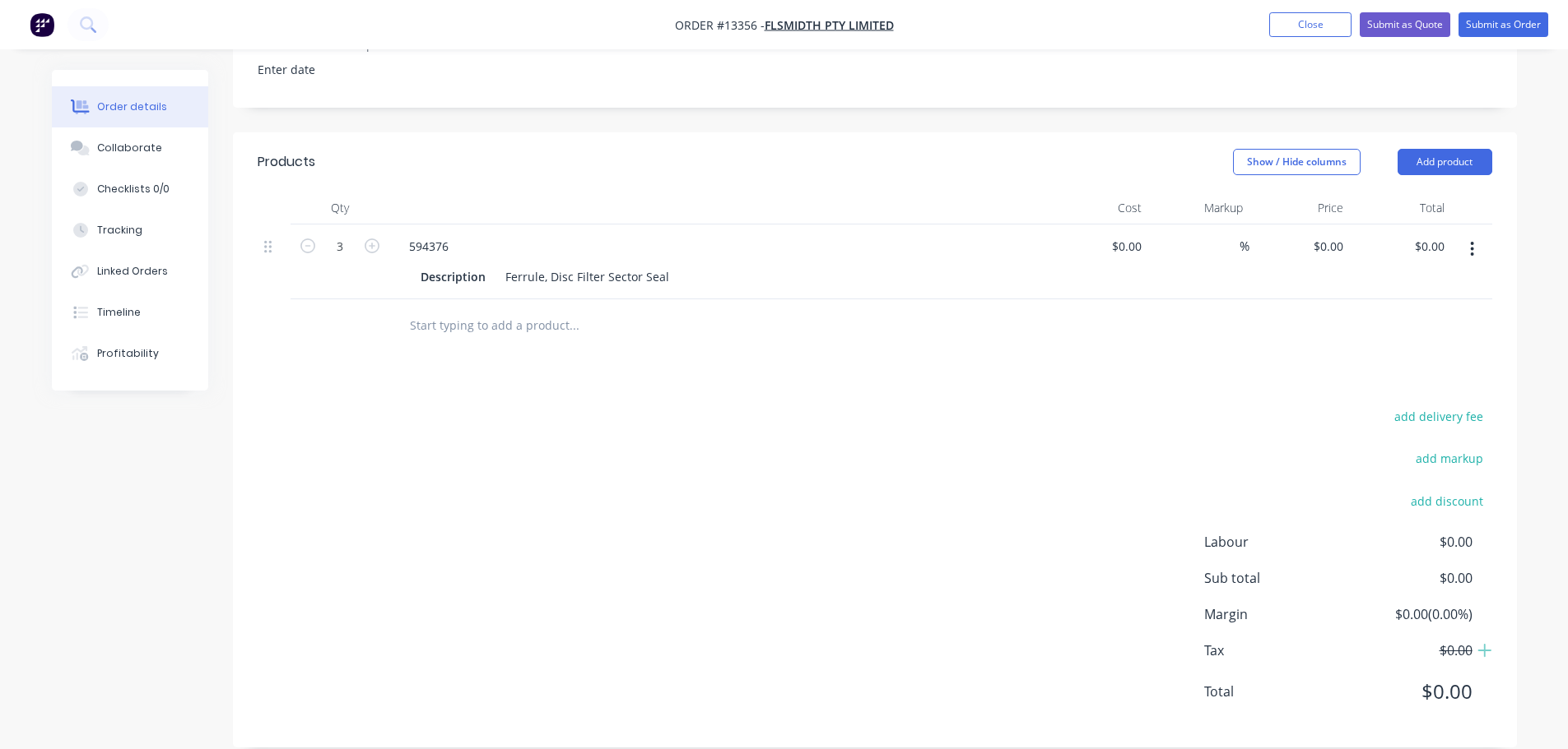
click at [1471, 242] on icon "button" at bounding box center [1472, 249] width 4 height 15
click at [1417, 281] on div "Edit" at bounding box center [1413, 292] width 127 height 24
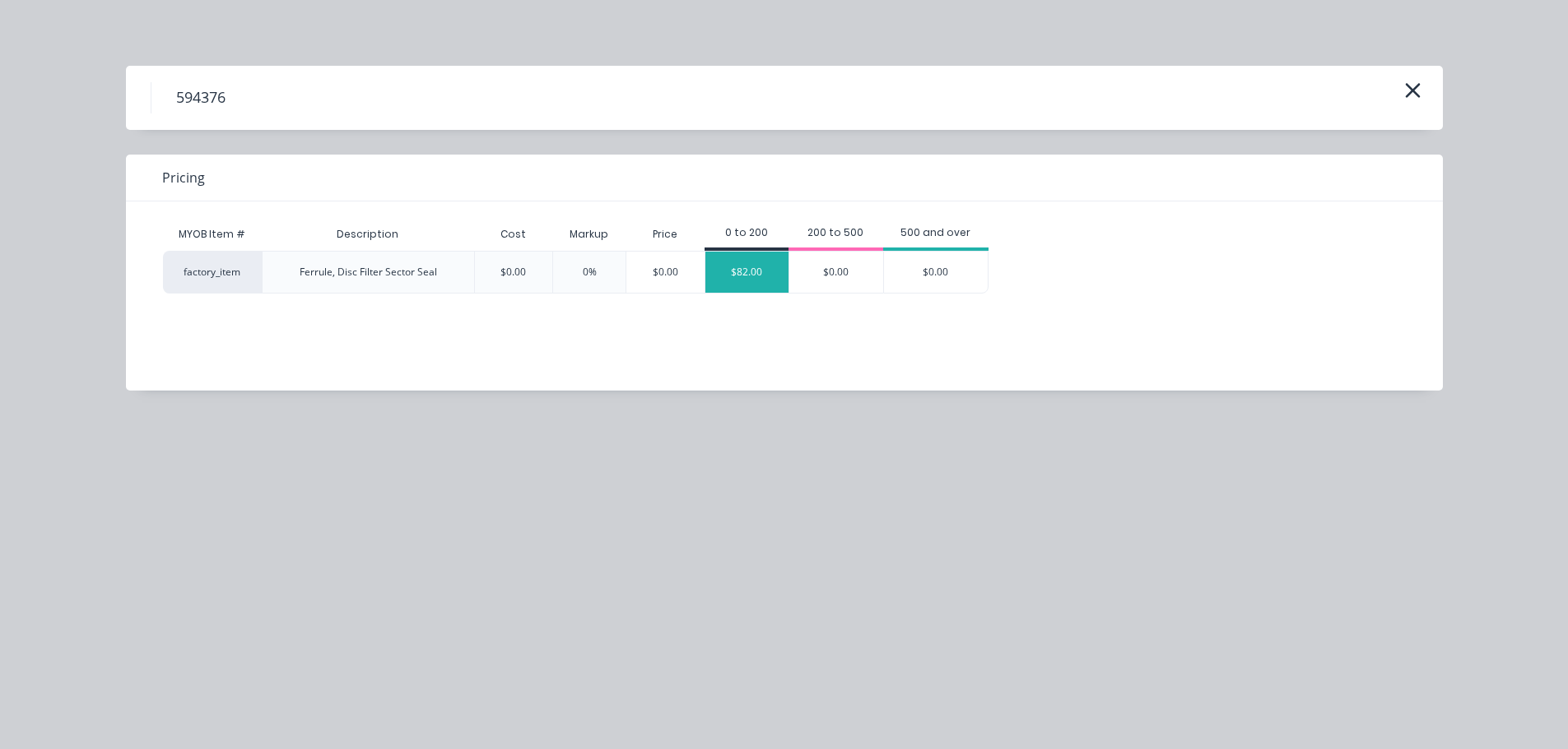
click at [730, 277] on div "$82.00" at bounding box center [747, 272] width 83 height 41
type input "$82.00"
type input "$246.00"
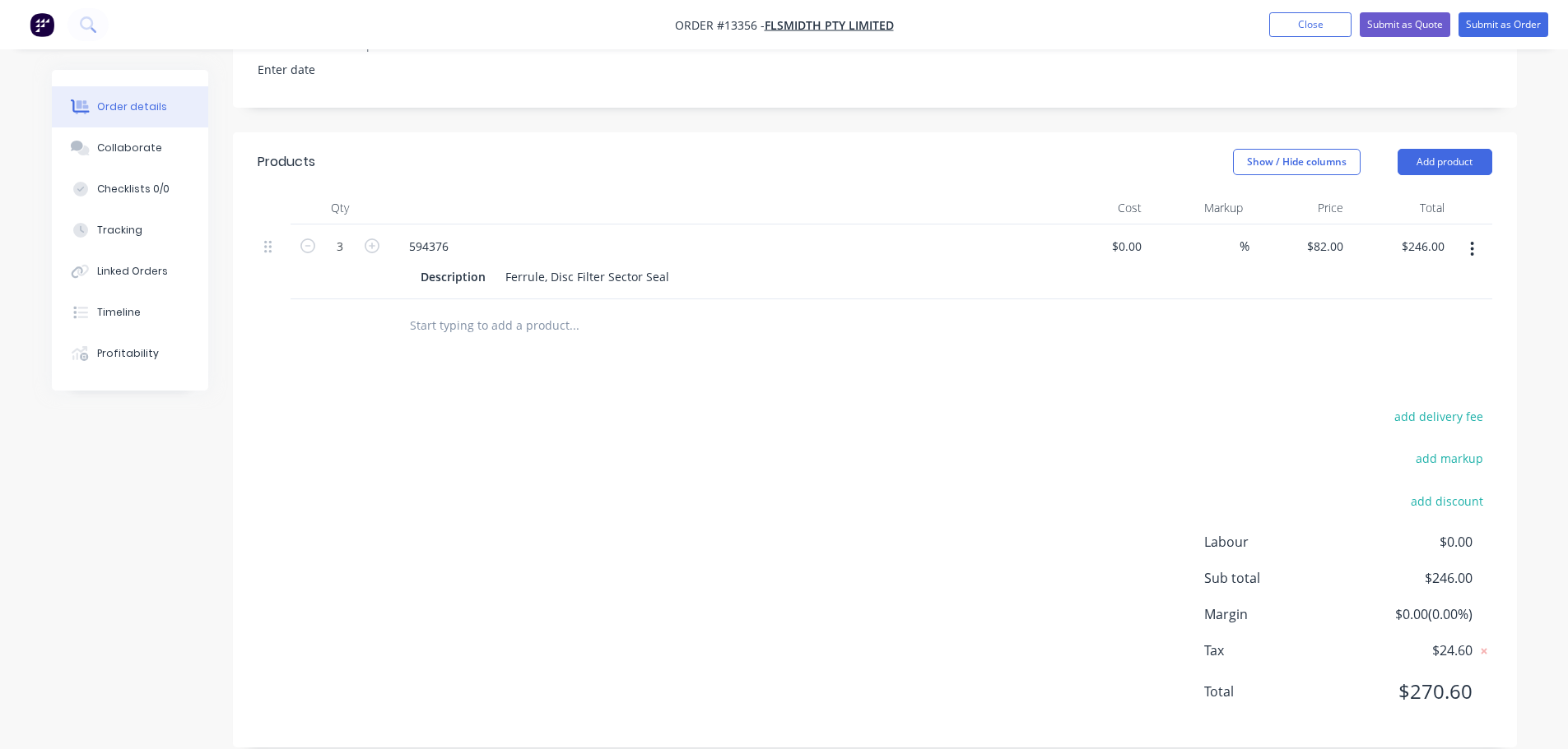
click at [938, 363] on div "Products Show / Hide columns Add product Qty Cost Markup Price Total 3 594376 D…" at bounding box center [874, 440] width 1284 height 615
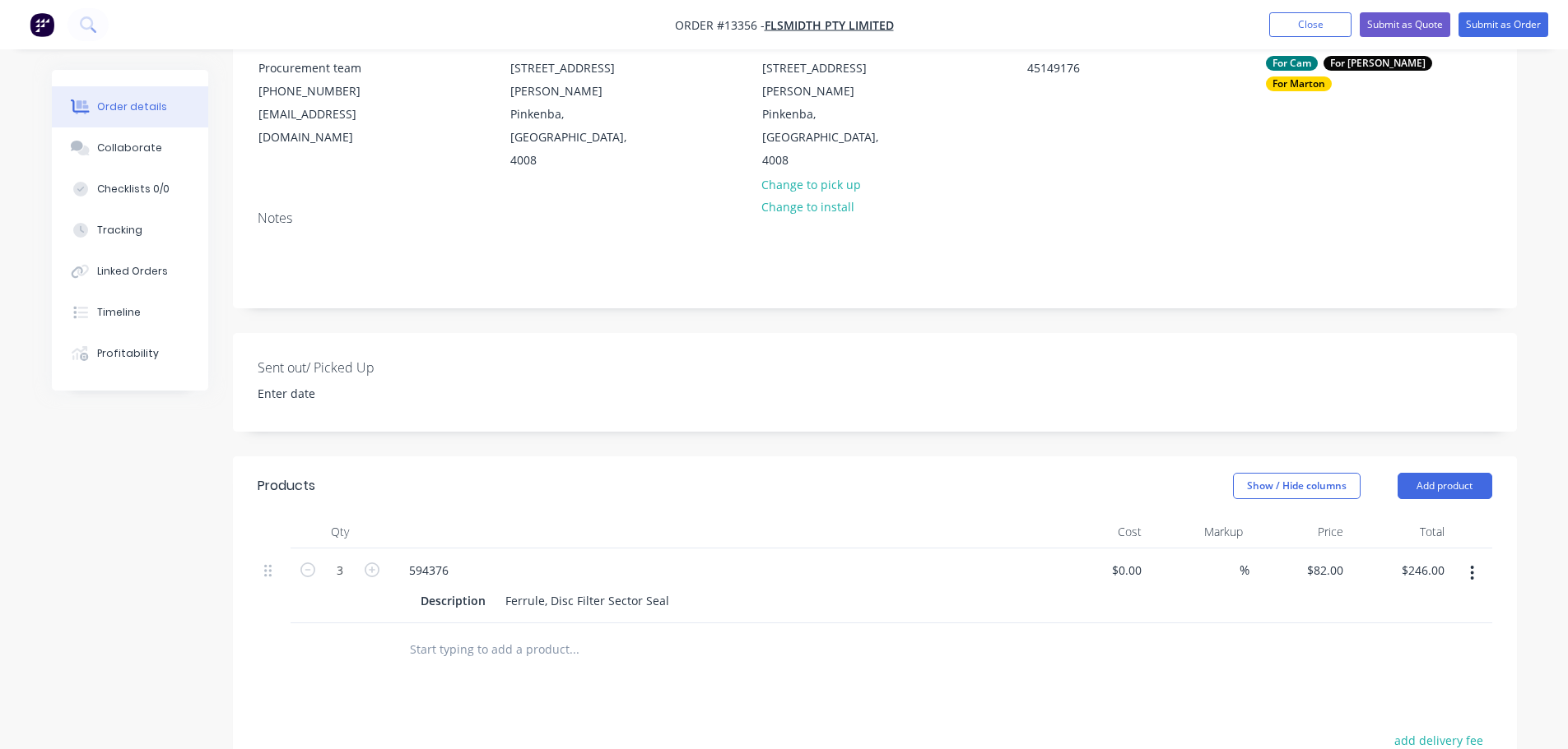
scroll to position [4, 0]
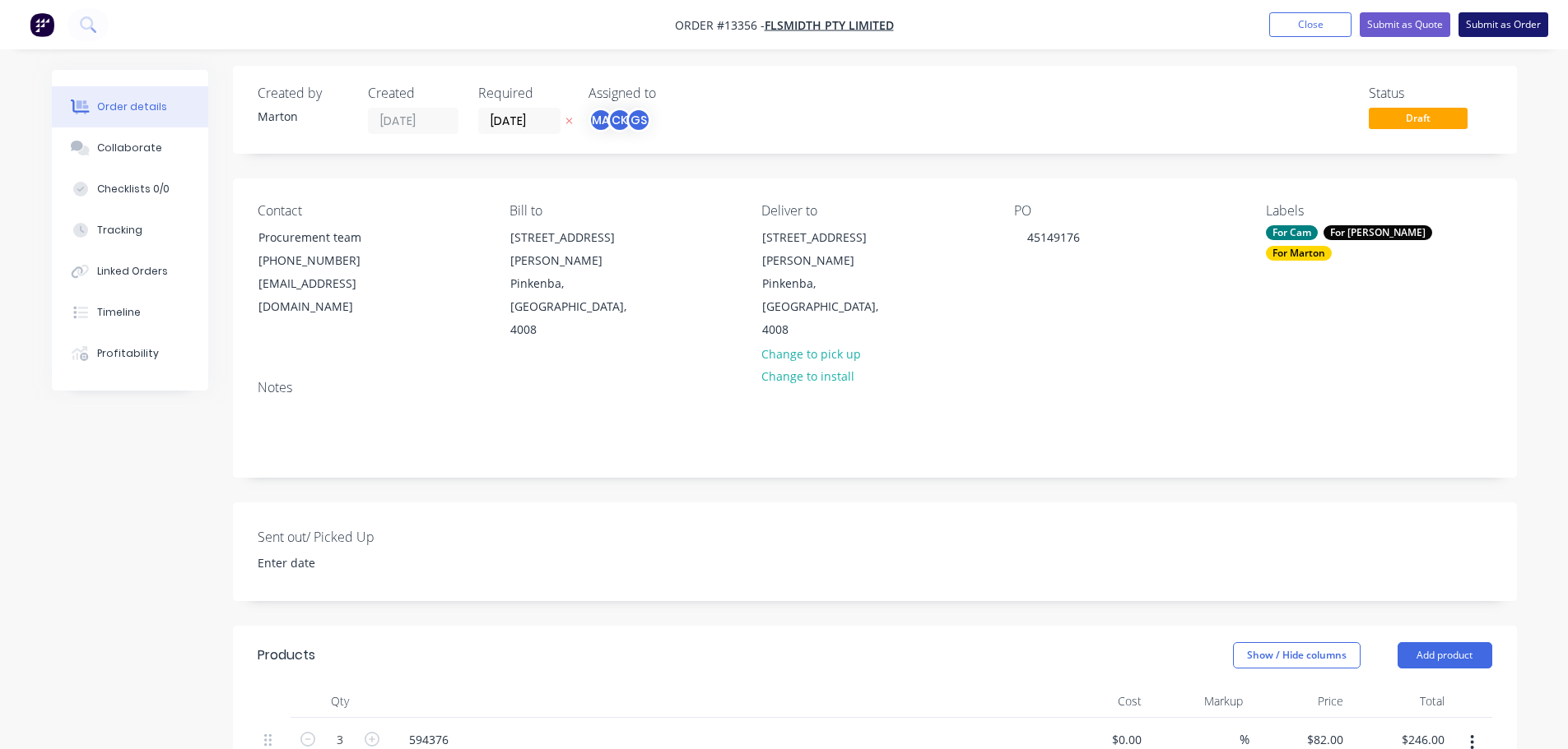
click at [1489, 30] on button "Submit as Order" at bounding box center [1502, 25] width 89 height 25
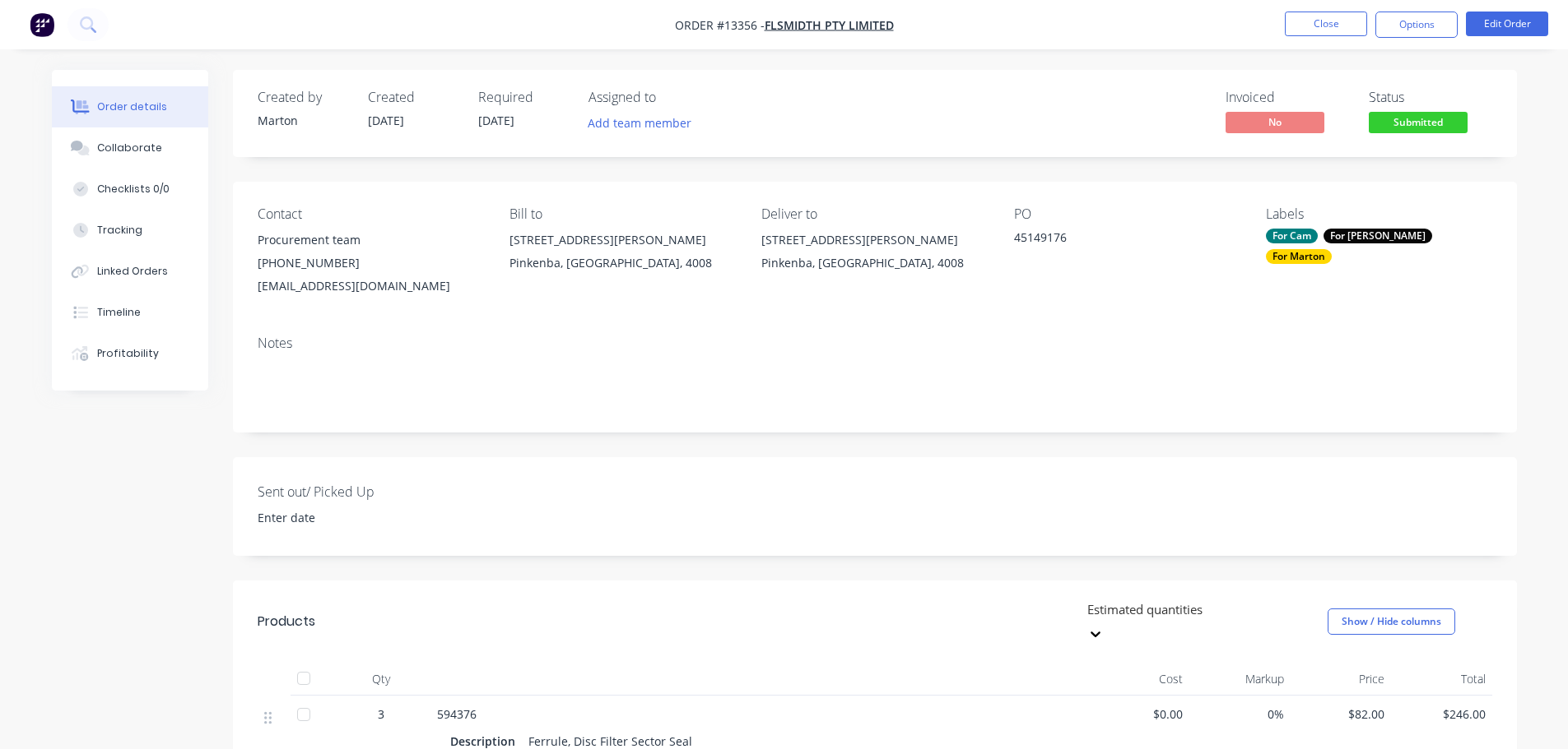
click at [1341, 225] on div "Labels For Cam For [PERSON_NAME] For [PERSON_NAME]" at bounding box center [1378, 251] width 226 height 91
click at [1346, 229] on div "For [PERSON_NAME]" at bounding box center [1378, 236] width 109 height 15
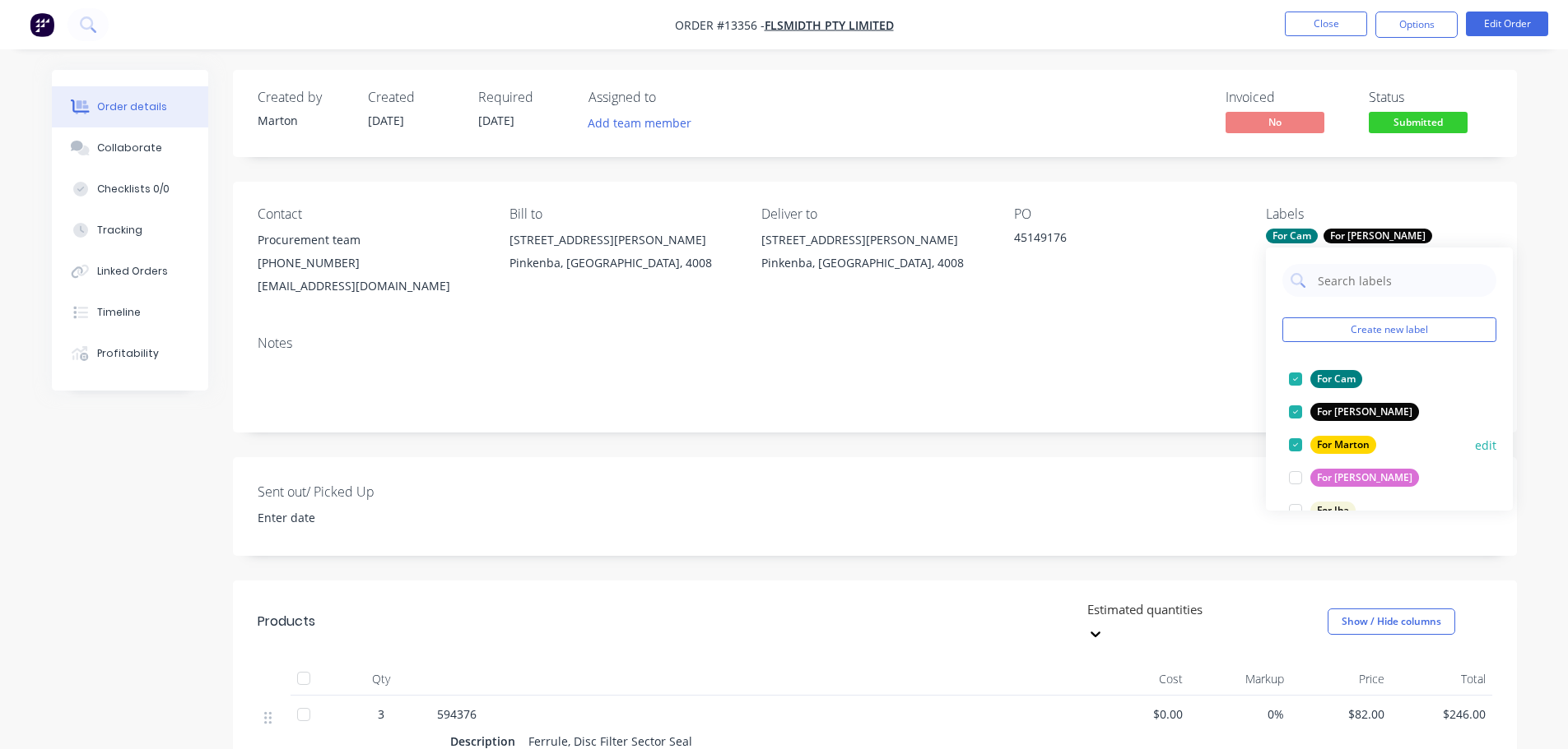
click at [1302, 437] on div at bounding box center [1294, 444] width 33 height 33
click at [1298, 414] on div at bounding box center [1294, 412] width 33 height 33
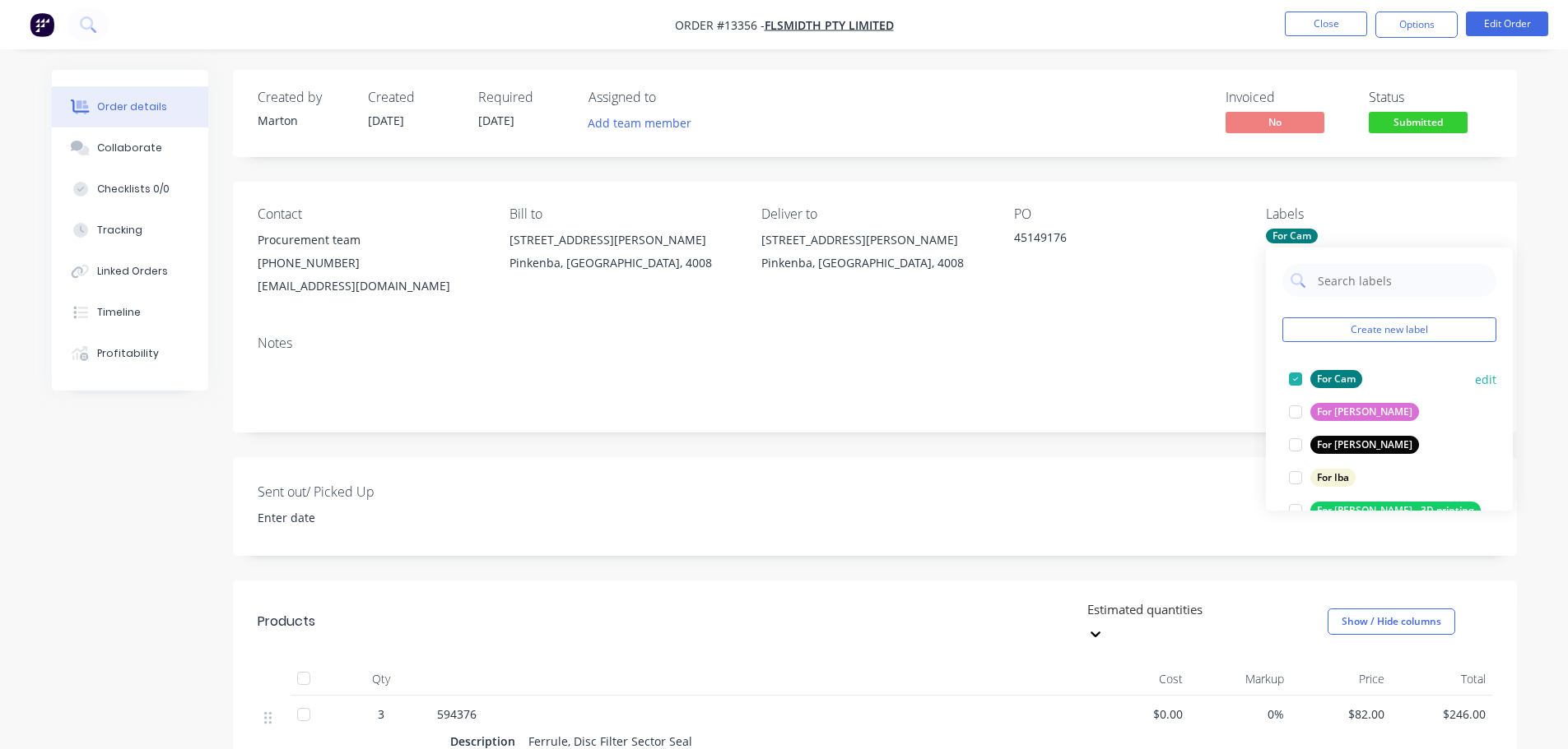
click at [1290, 380] on div at bounding box center [1294, 379] width 33 height 33
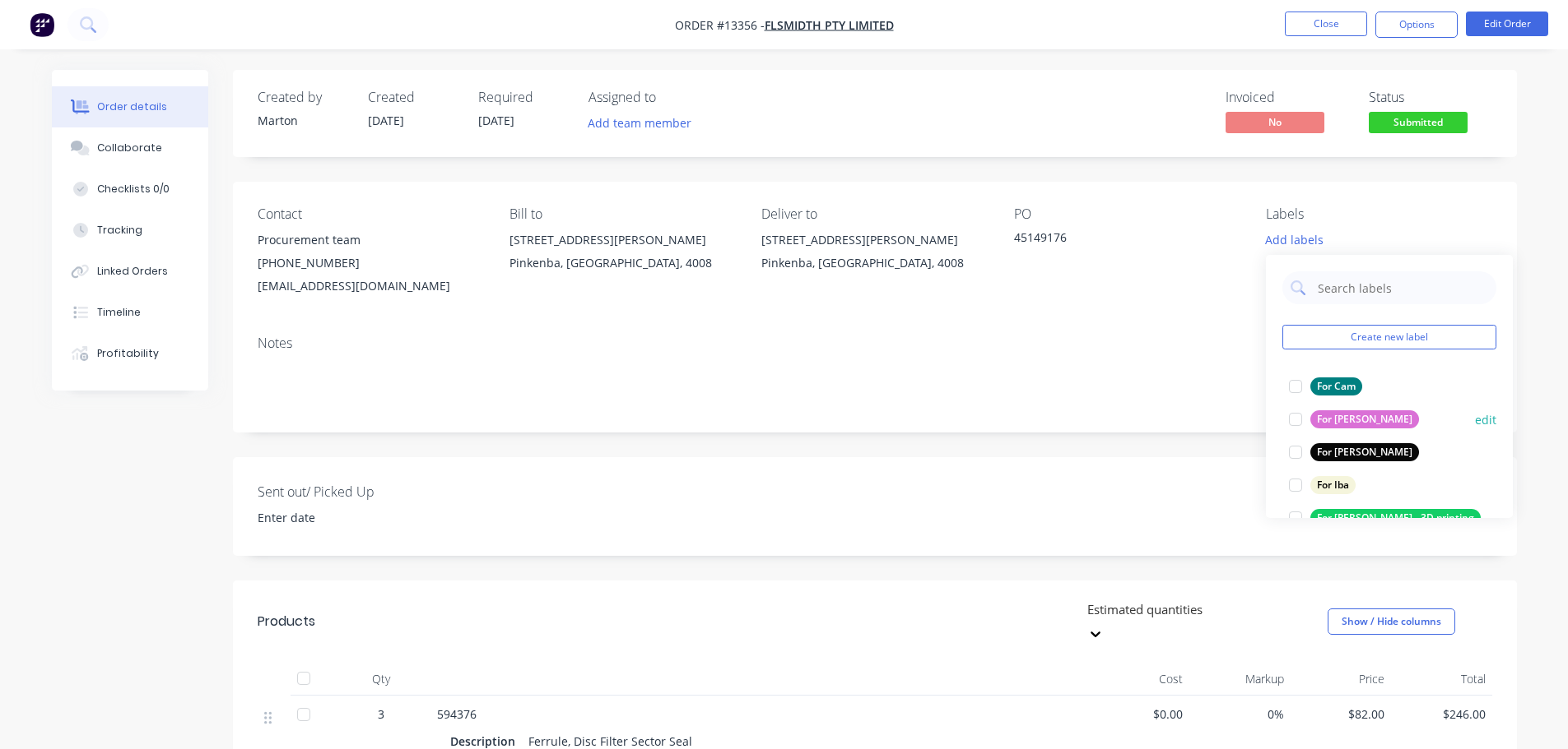
click at [1290, 421] on div at bounding box center [1294, 419] width 33 height 33
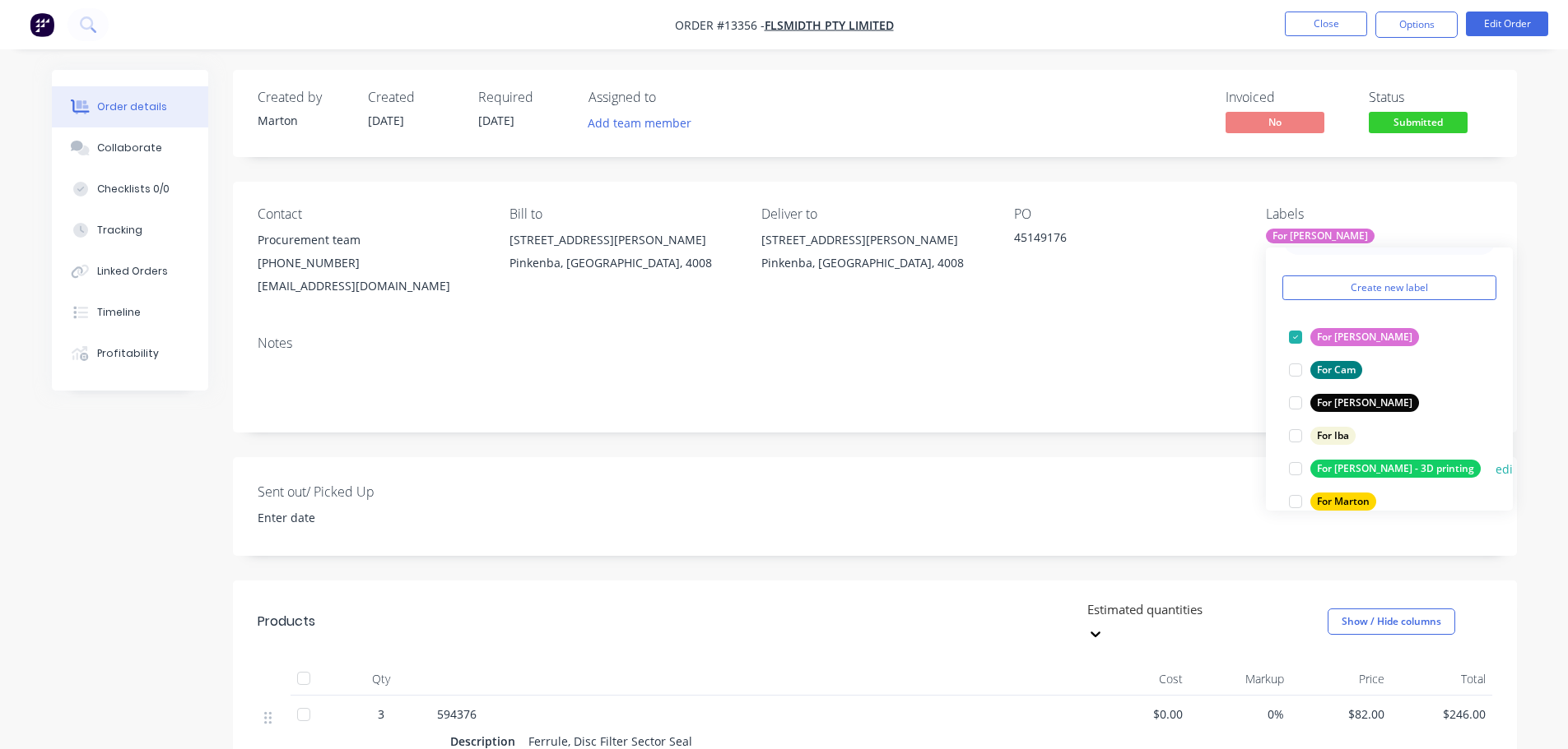
scroll to position [82, 0]
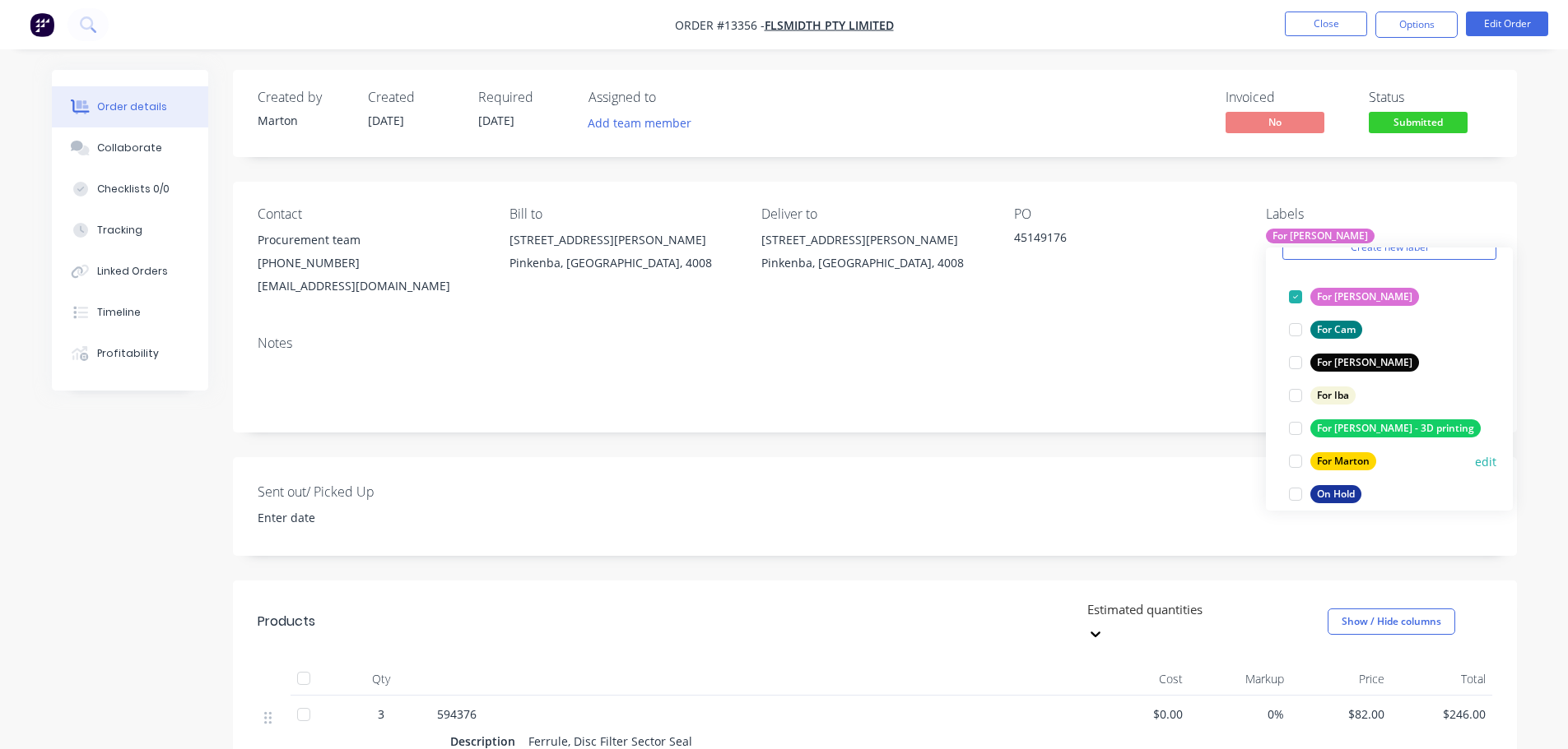
click at [1296, 461] on div at bounding box center [1294, 461] width 33 height 33
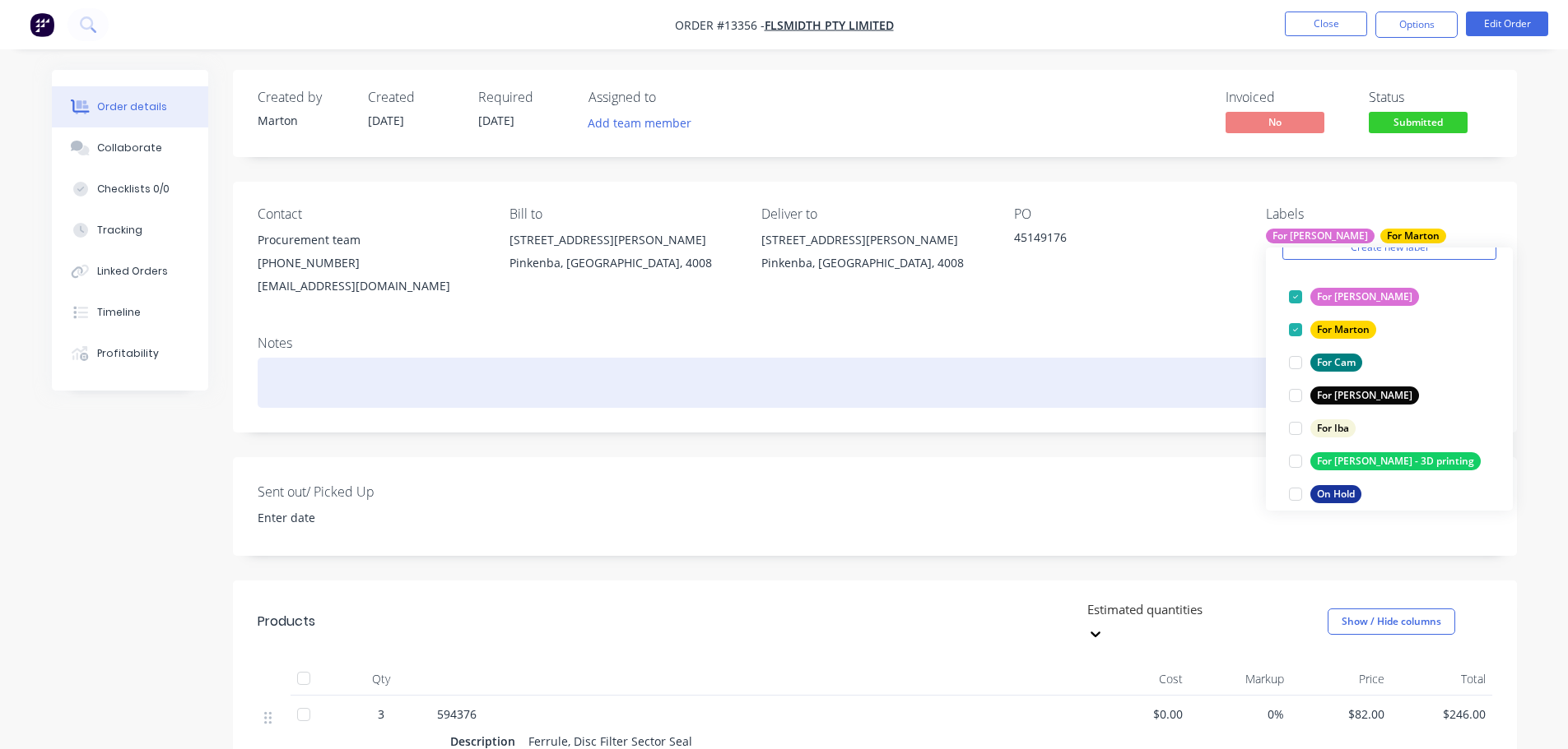
click at [1186, 381] on div at bounding box center [874, 382] width 1234 height 50
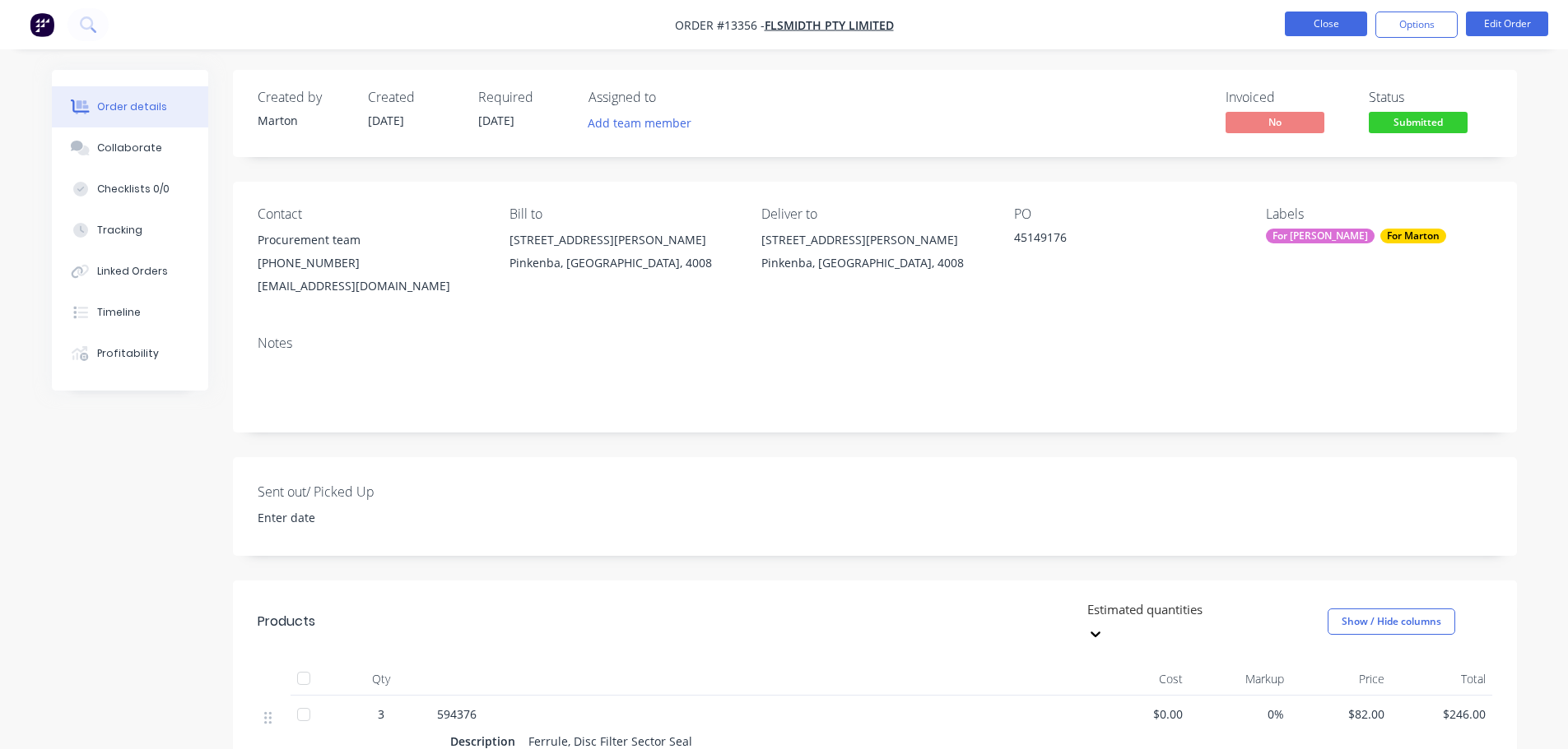
click at [1313, 35] on button "Close" at bounding box center [1325, 24] width 82 height 25
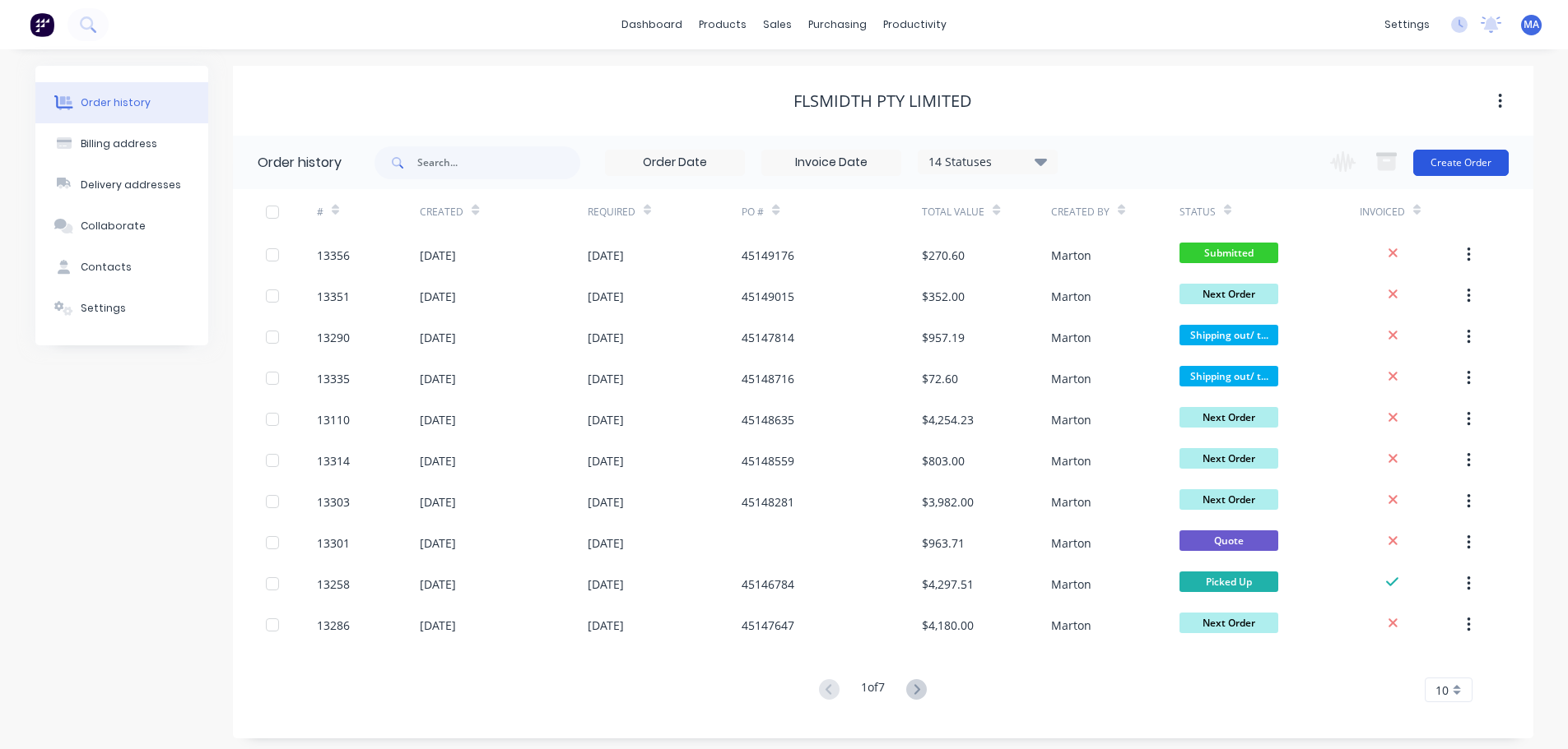
click at [1484, 166] on button "Create Order" at bounding box center [1461, 163] width 96 height 27
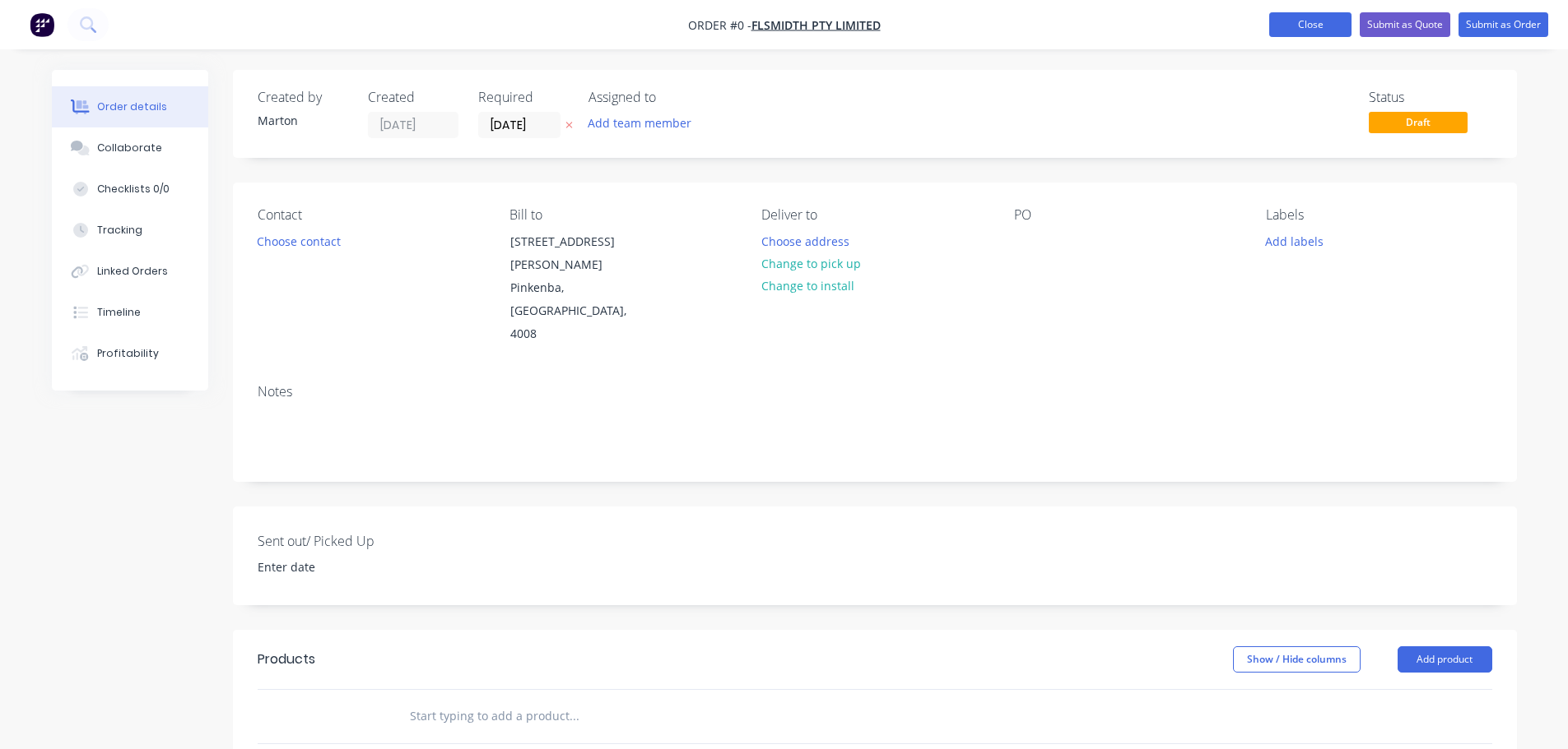
click at [1316, 17] on button "Close" at bounding box center [1309, 25] width 82 height 25
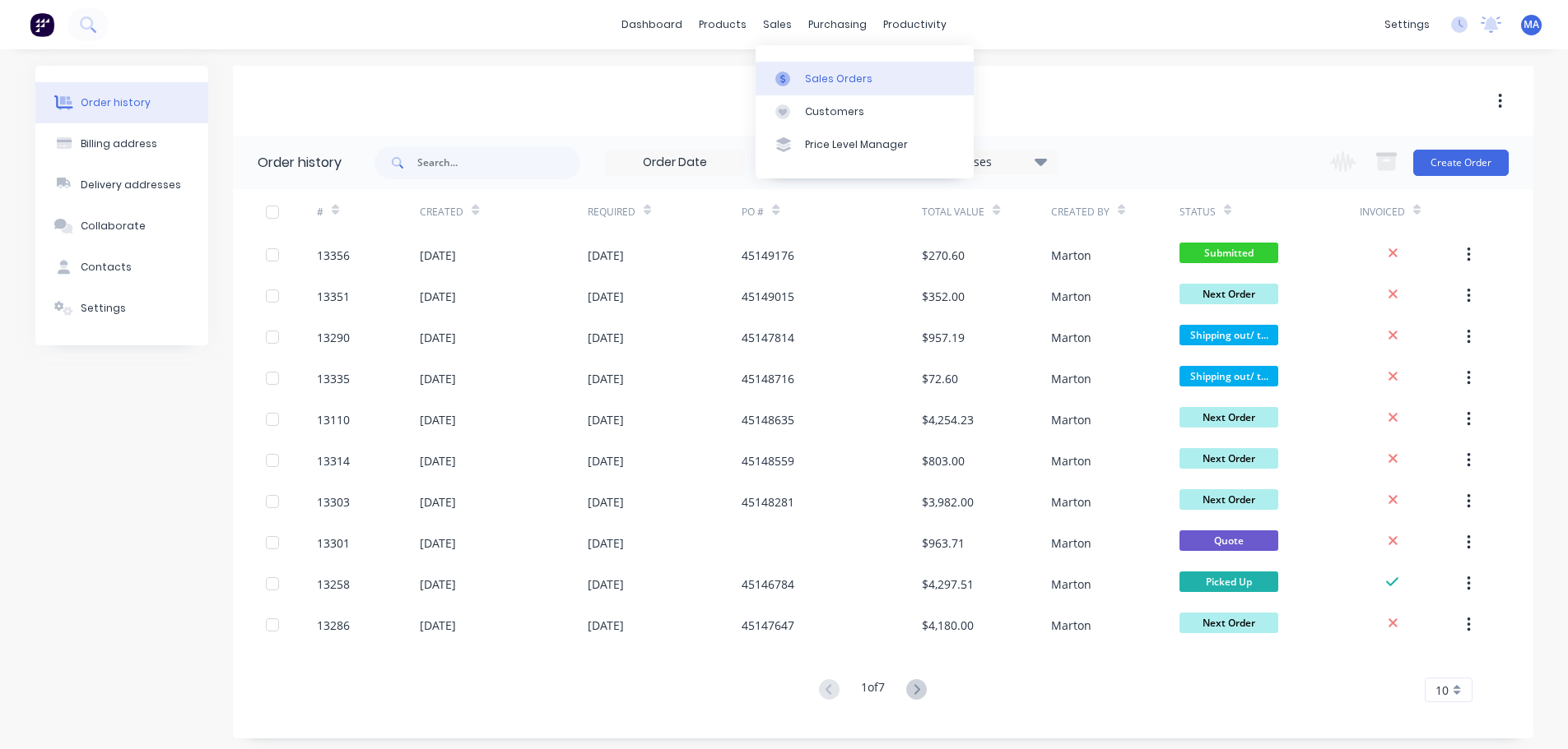
click at [800, 70] on link "Sales Orders" at bounding box center [865, 78] width 218 height 33
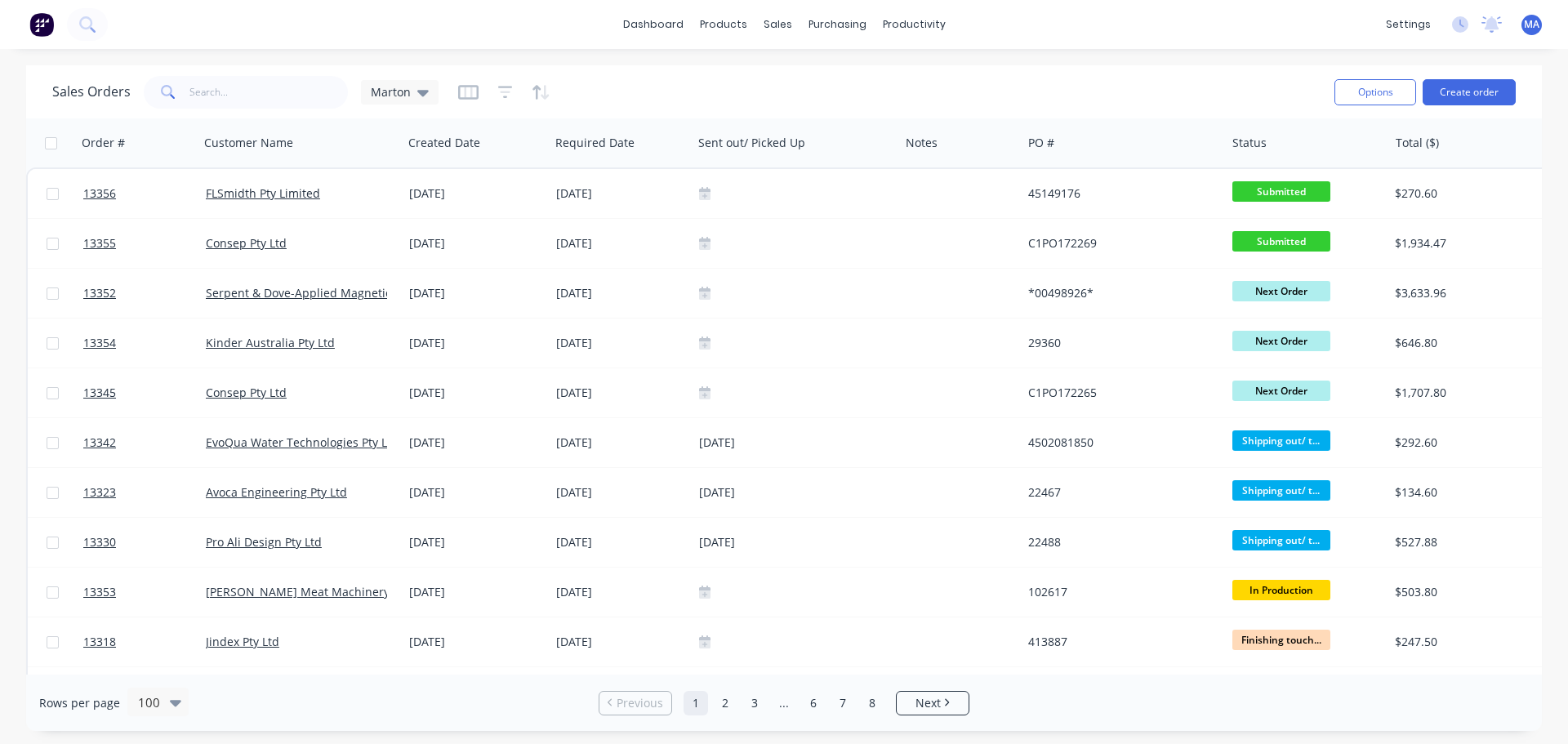
click at [1469, 106] on div "Options Create order" at bounding box center [1422, 92] width 188 height 40
click at [1455, 93] on button "Create order" at bounding box center [1470, 92] width 93 height 26
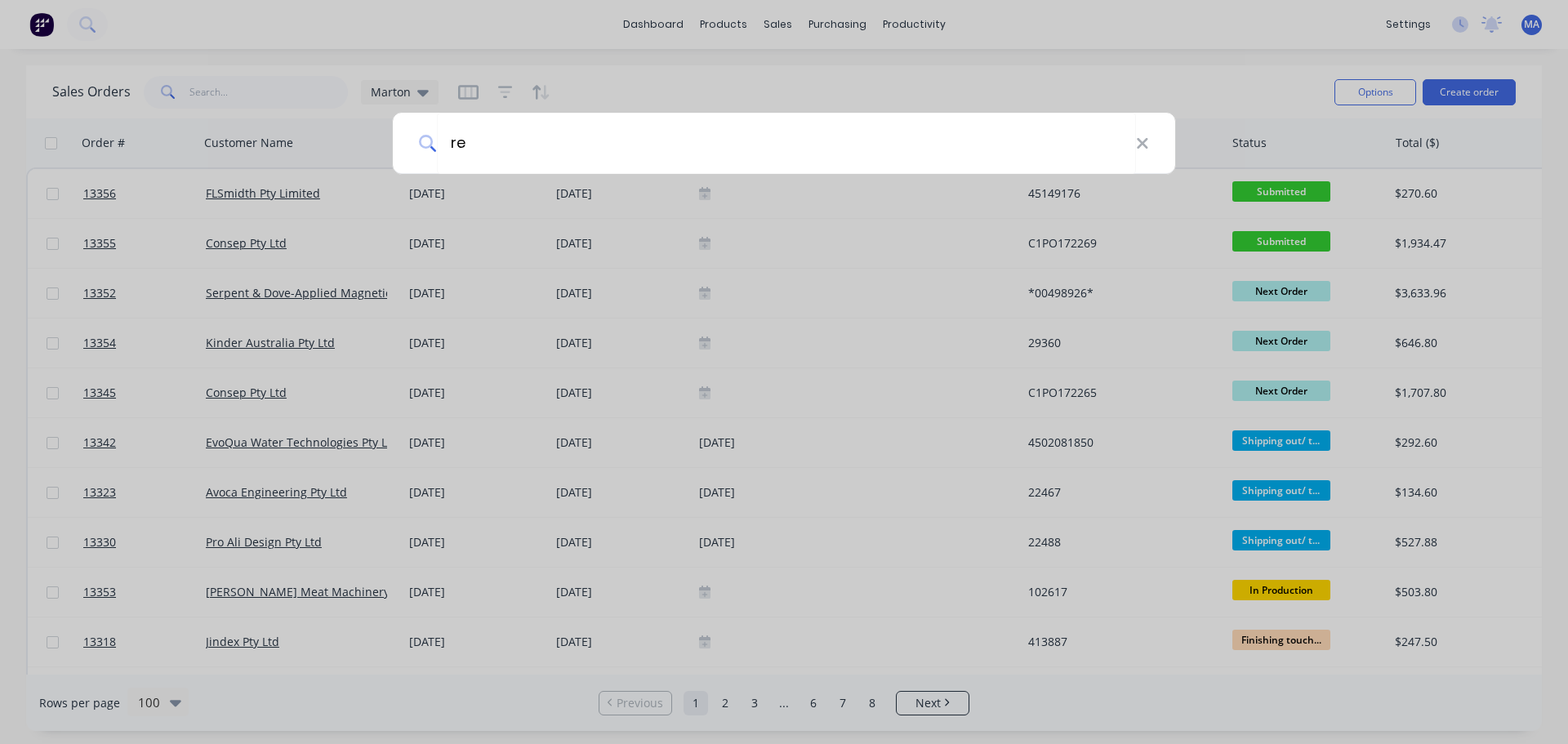
type input "r"
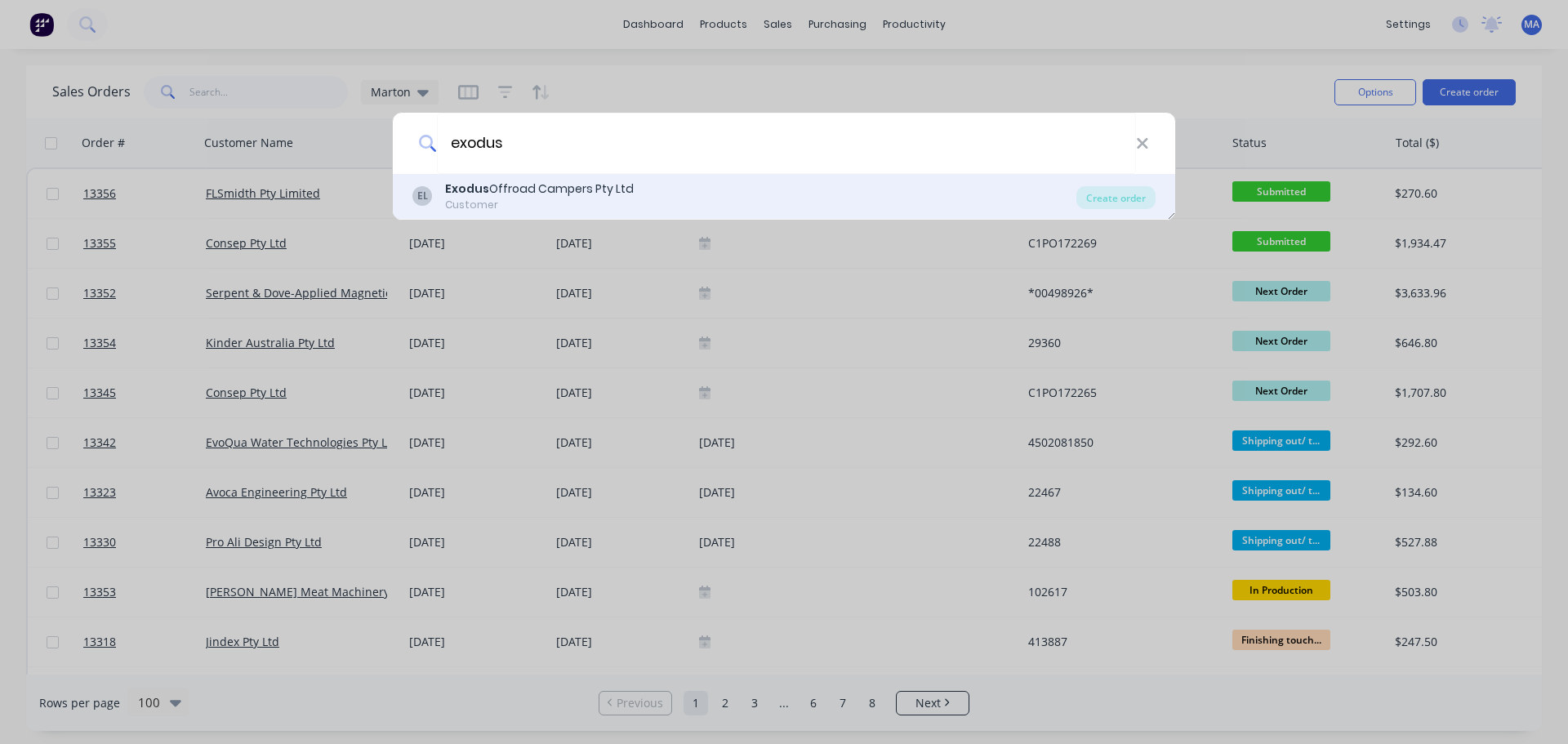
type input "exodus"
click at [517, 189] on div "Exodus Offroad Campers Pty Ltd" at bounding box center [539, 189] width 189 height 18
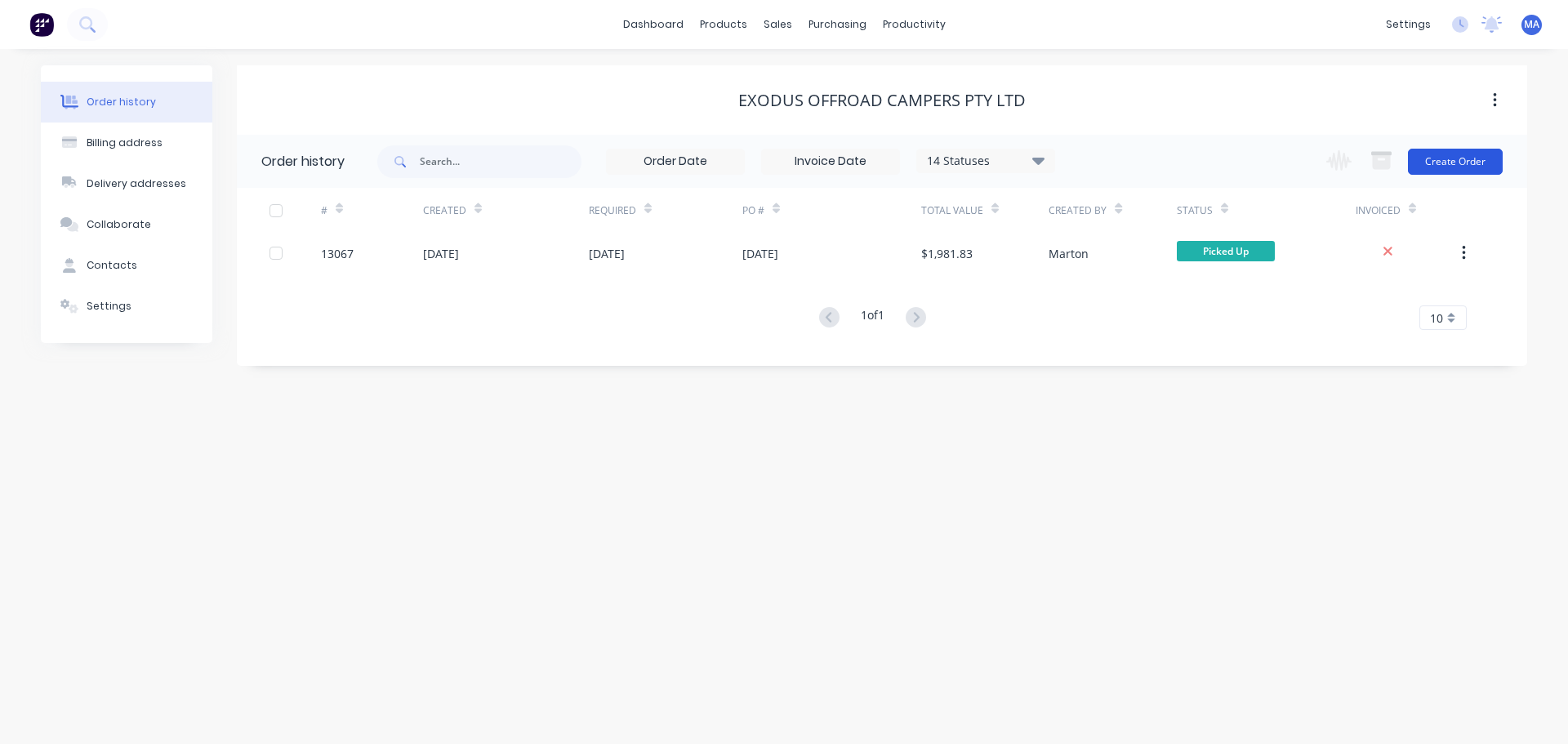
click at [1451, 158] on button "Create Order" at bounding box center [1455, 162] width 95 height 26
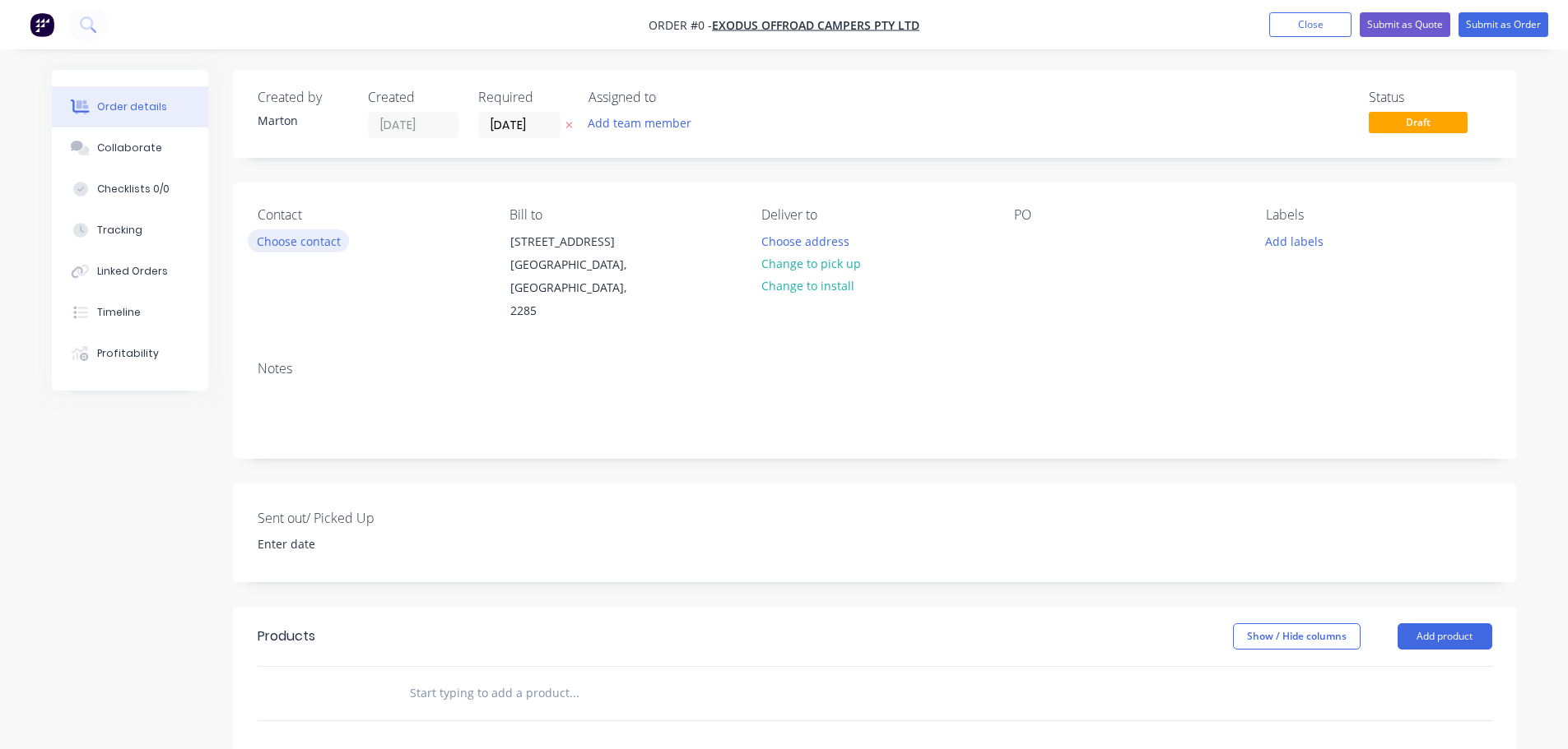
click at [307, 244] on button "Choose contact" at bounding box center [299, 240] width 101 height 22
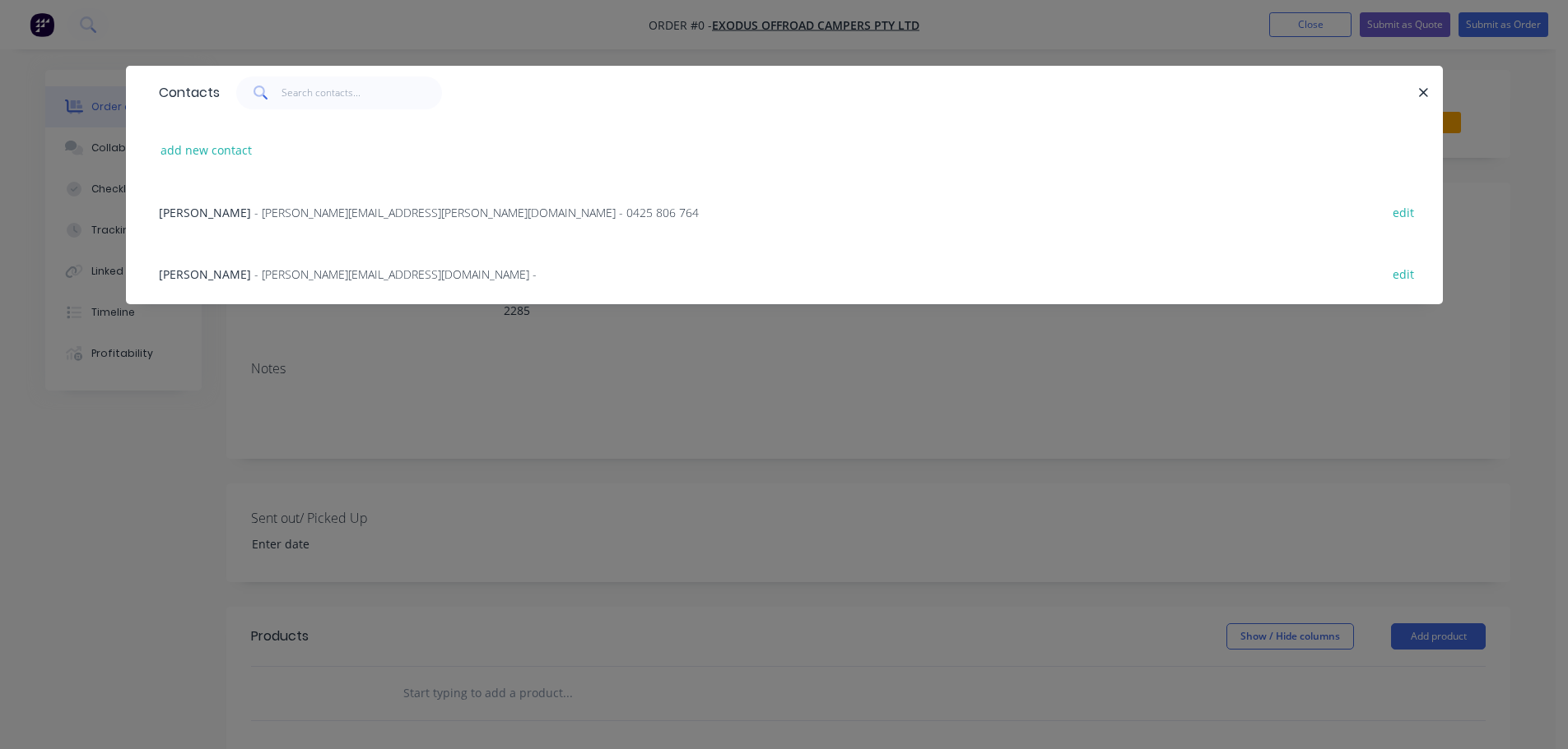
click at [230, 272] on span "[PERSON_NAME]" at bounding box center [205, 274] width 92 height 16
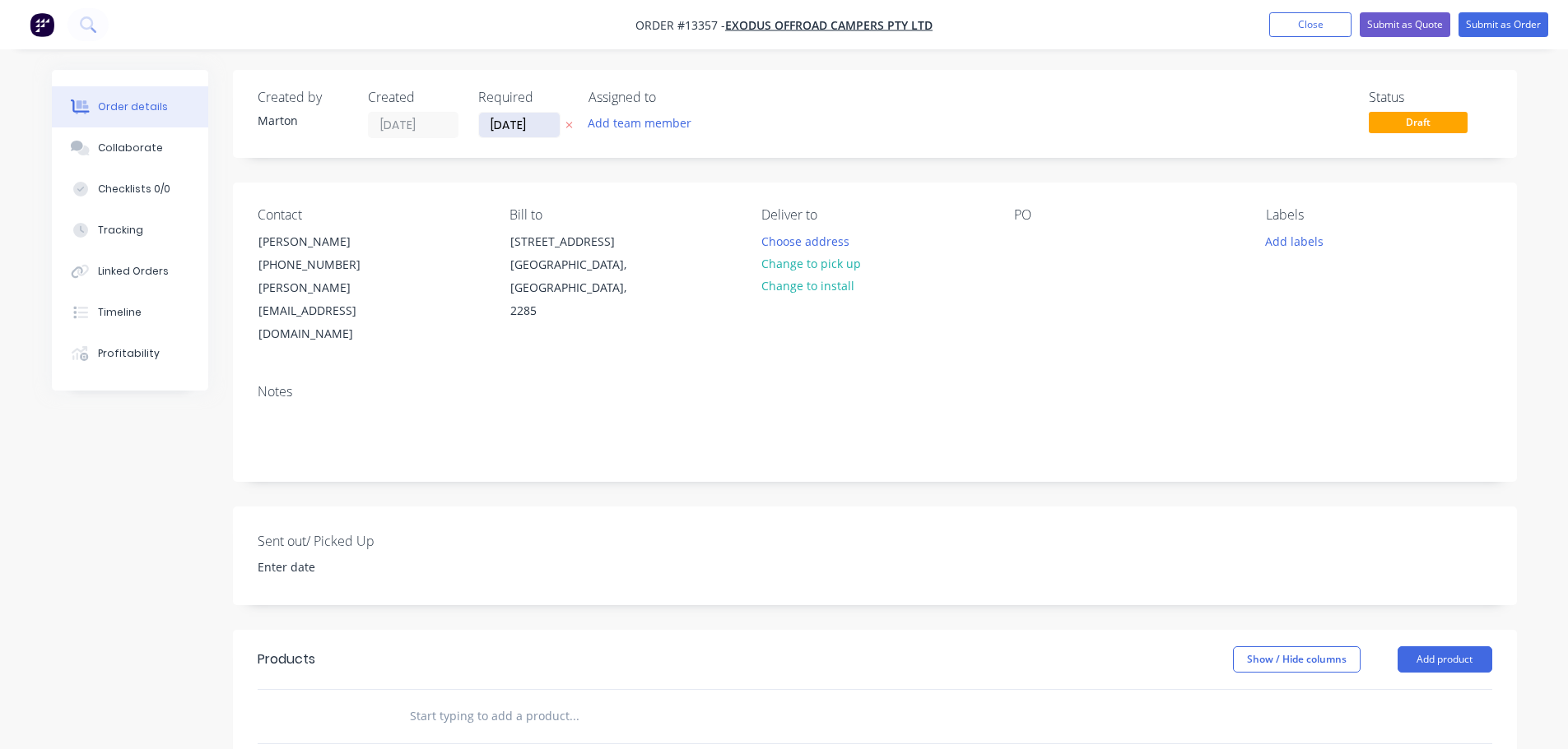
click at [537, 133] on input "[DATE]" at bounding box center [519, 125] width 81 height 25
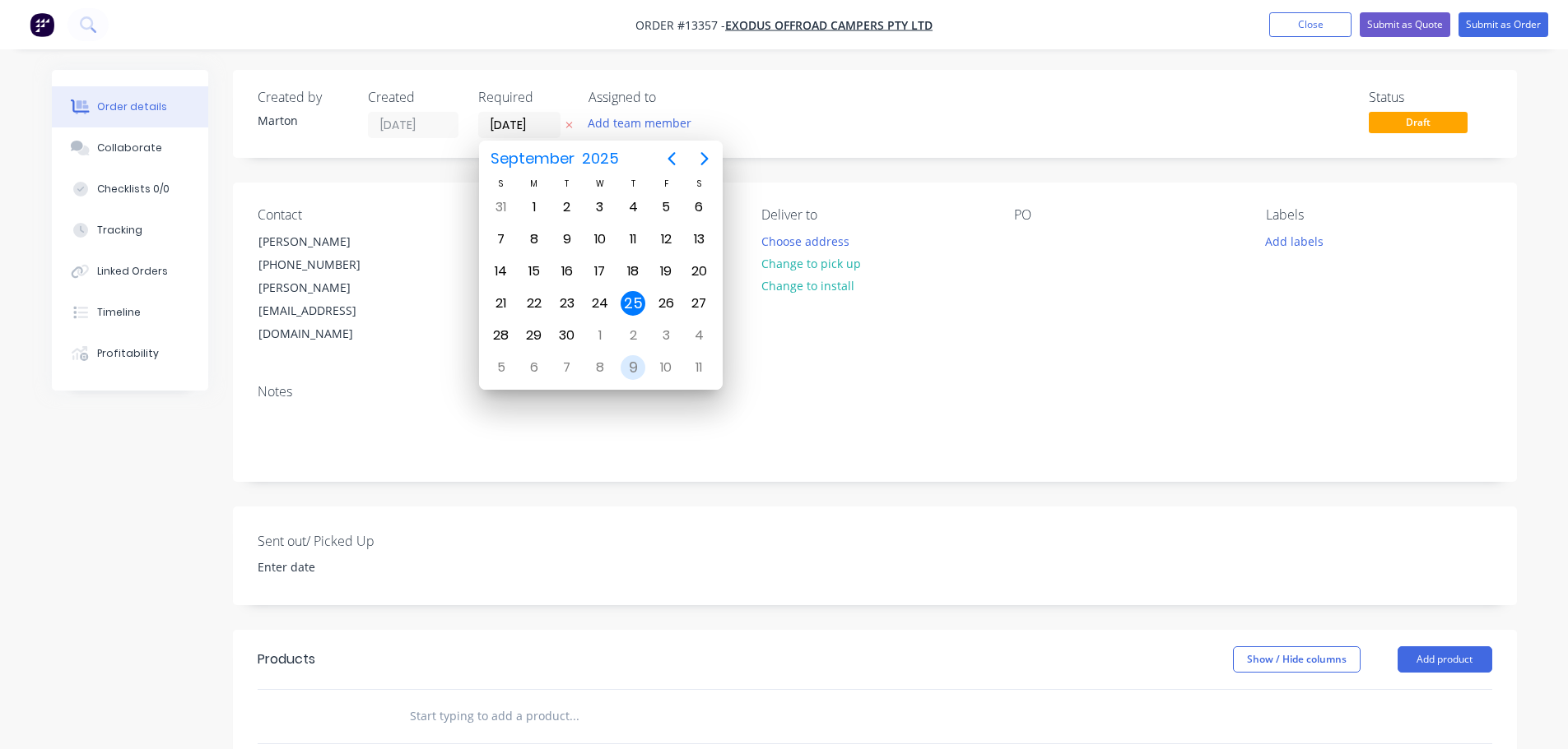
click at [634, 358] on div "9" at bounding box center [633, 367] width 25 height 25
type input "[DATE]"
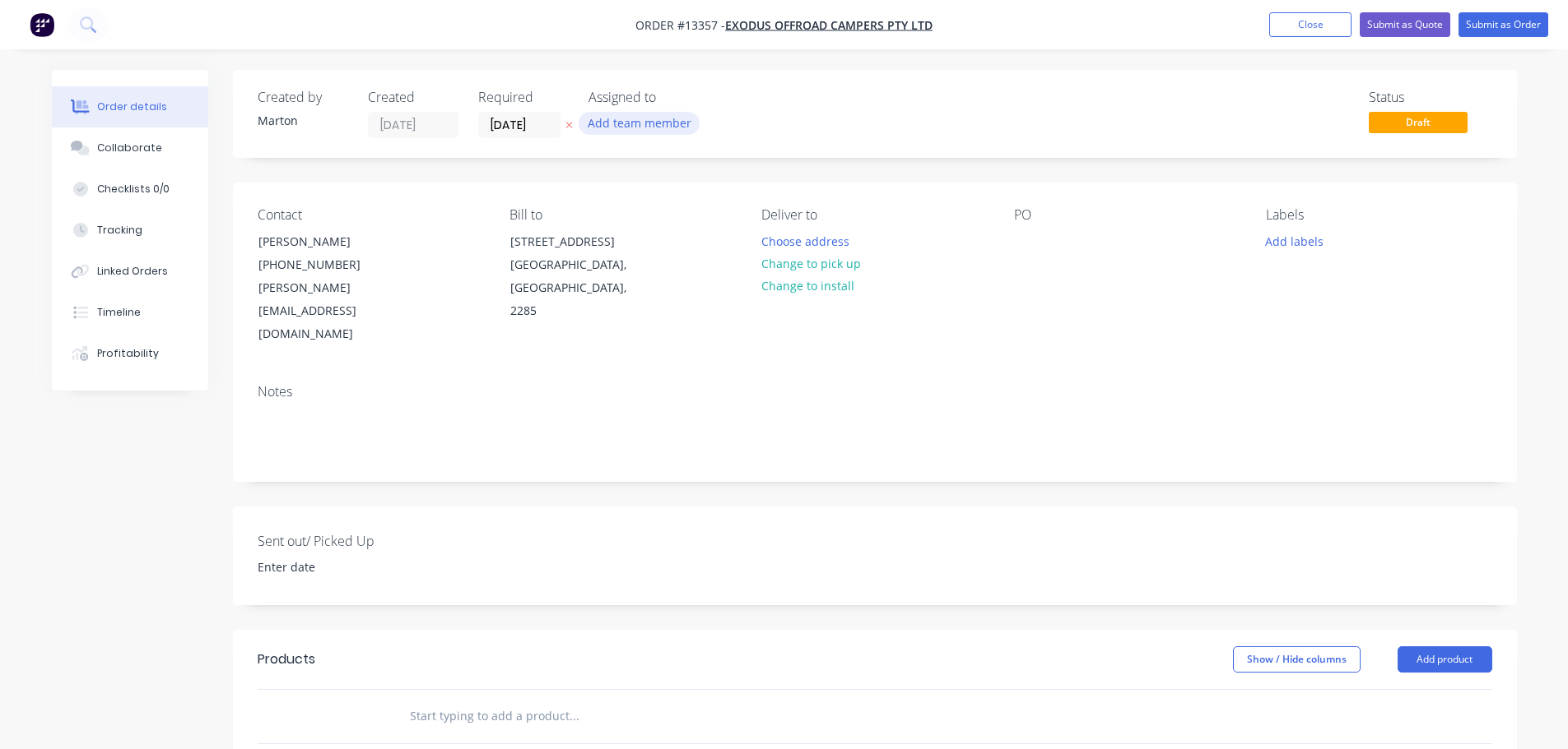
click at [678, 112] on button "Add team member" at bounding box center [639, 122] width 121 height 22
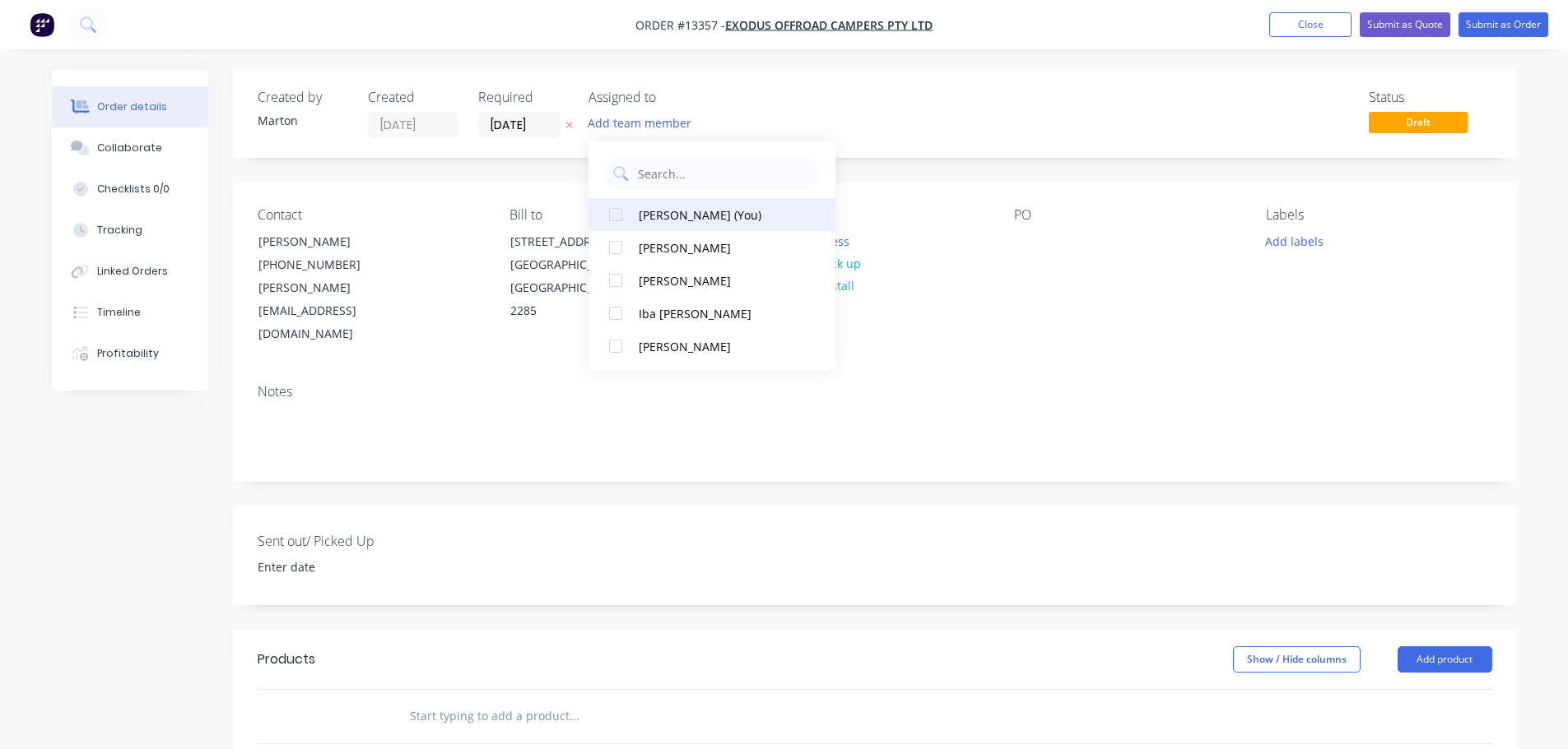
click at [627, 229] on div at bounding box center [615, 214] width 33 height 33
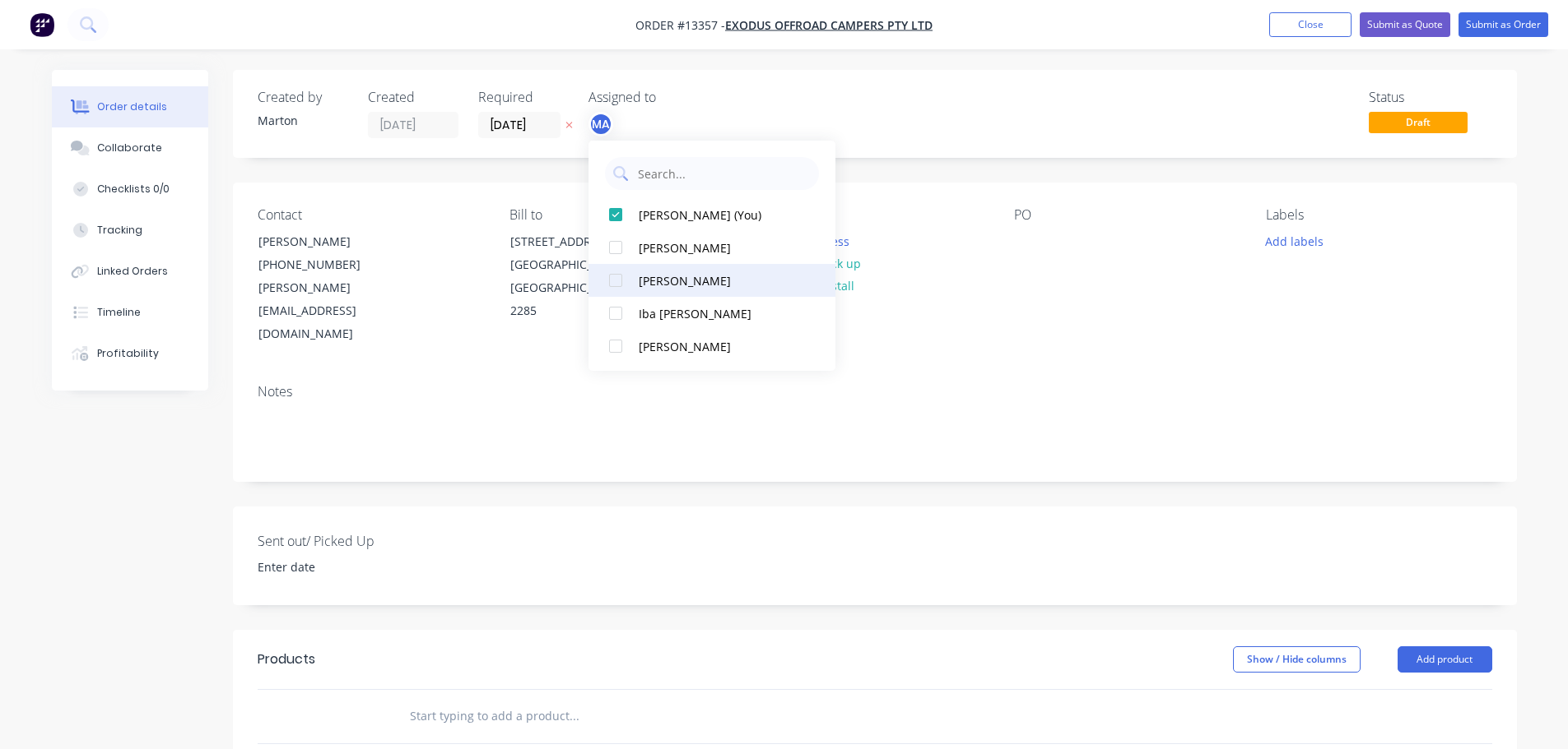
drag, startPoint x: 623, startPoint y: 252, endPoint x: 623, endPoint y: 270, distance: 18.0
click at [623, 253] on div at bounding box center [615, 247] width 33 height 33
click at [621, 282] on div at bounding box center [615, 280] width 33 height 33
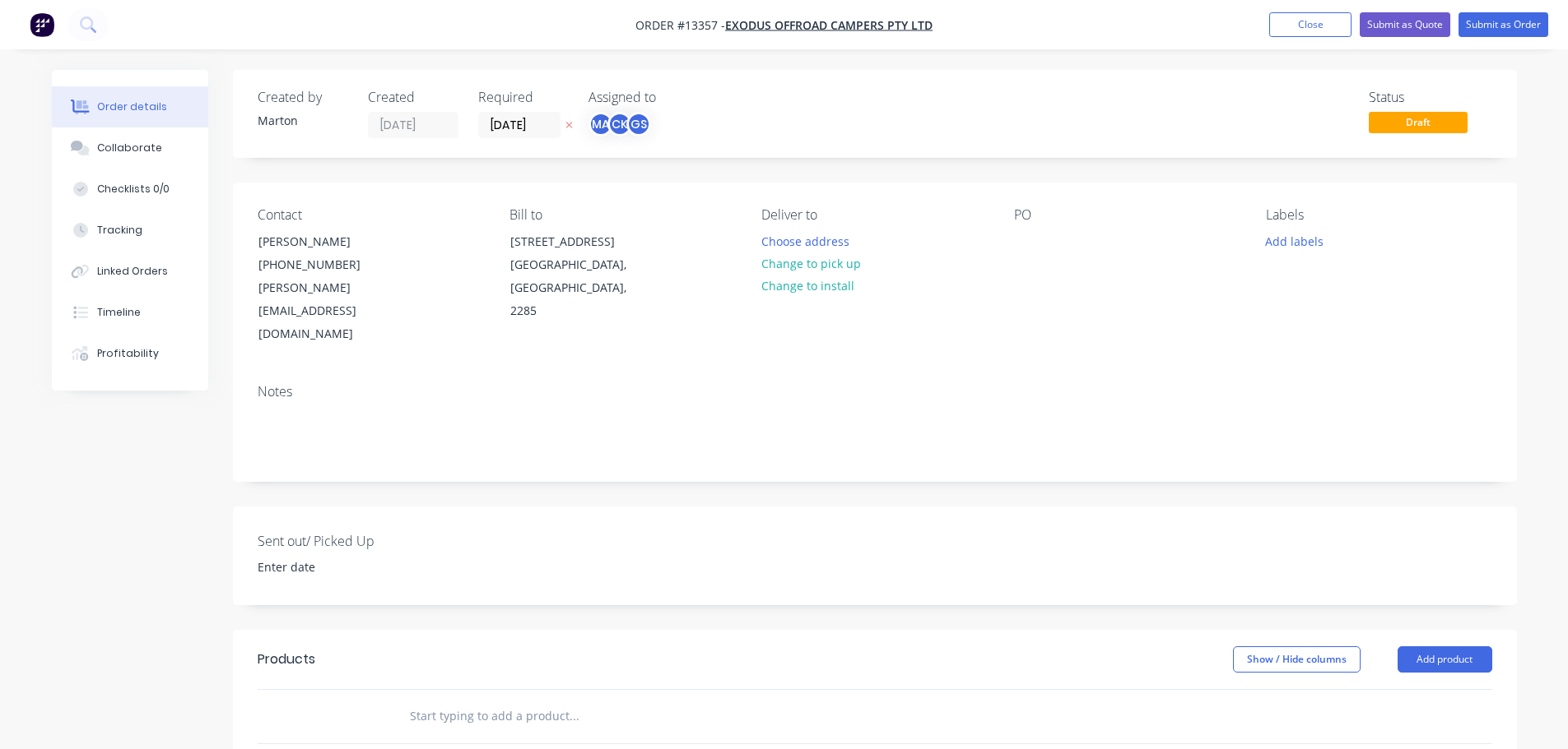
click at [871, 87] on div "Created by [PERSON_NAME] Created [DATE] Required [DATE] Assigned to MA CK GS St…" at bounding box center [874, 113] width 1284 height 88
click at [802, 245] on button "Choose address" at bounding box center [804, 240] width 105 height 22
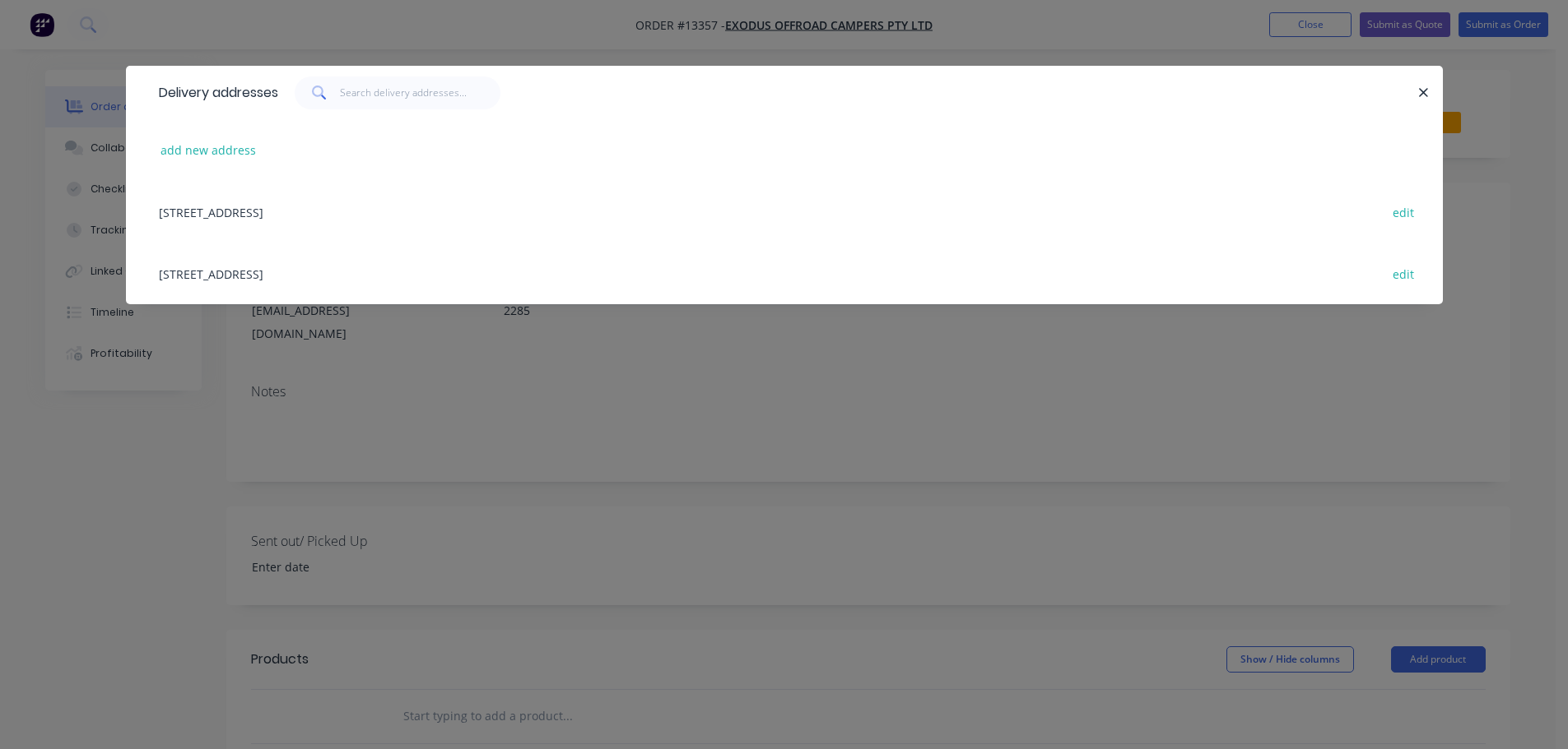
click at [249, 274] on div "[STREET_ADDRESS] edit" at bounding box center [784, 274] width 1267 height 62
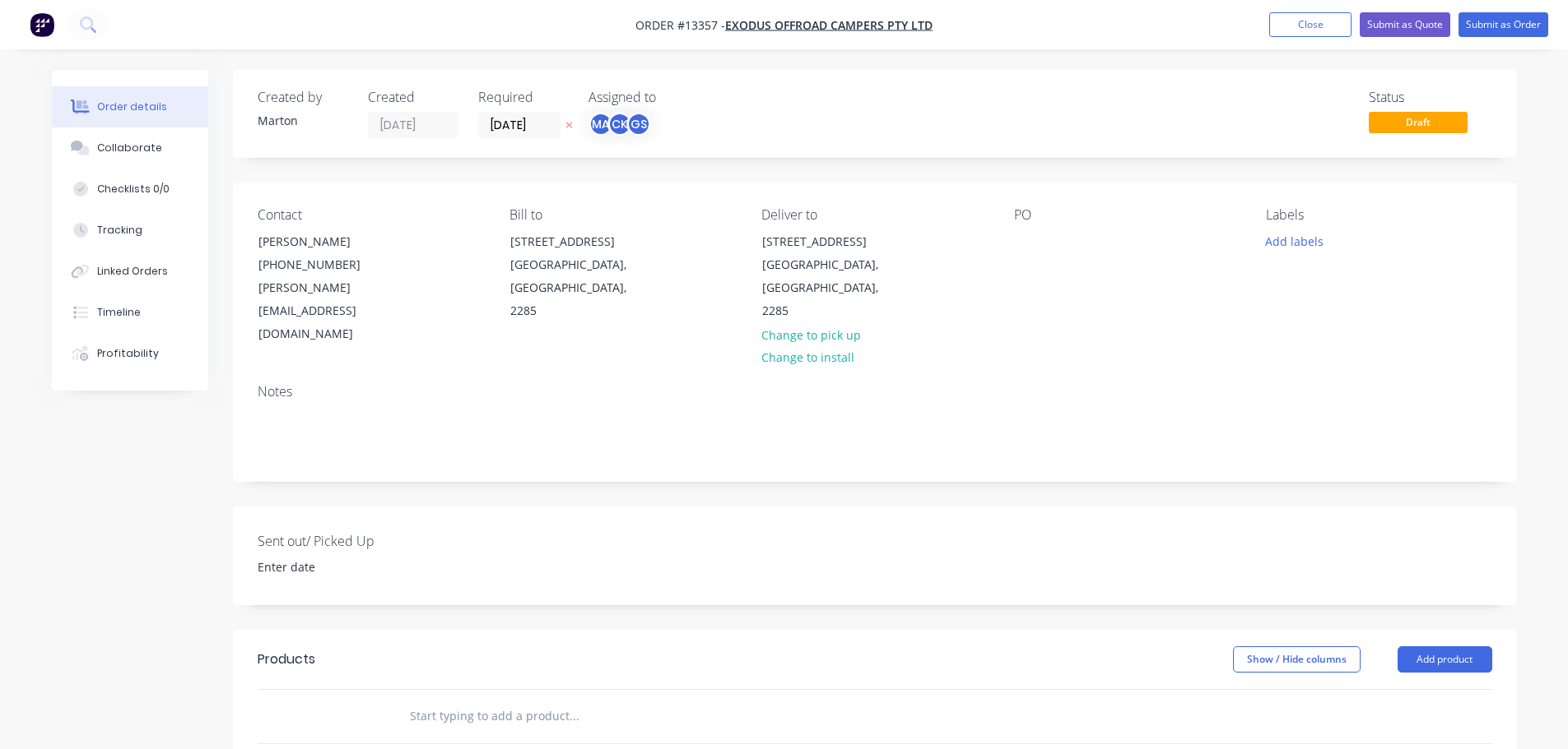
click at [1044, 232] on div "PO" at bounding box center [1126, 276] width 226 height 139
click at [1032, 238] on div at bounding box center [1027, 241] width 27 height 24
click at [1304, 248] on button "Add labels" at bounding box center [1293, 240] width 75 height 22
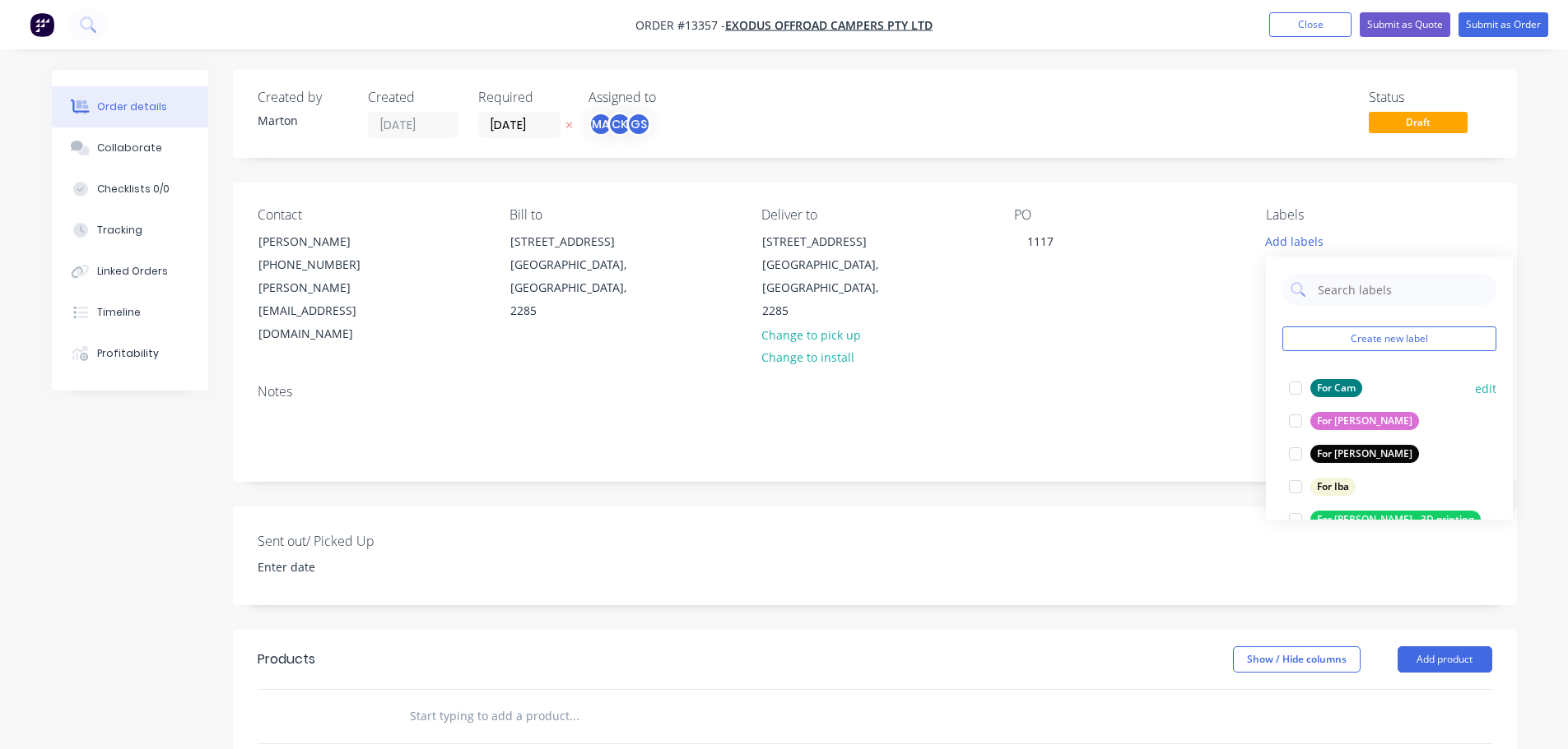
click at [1295, 383] on div at bounding box center [1294, 388] width 33 height 33
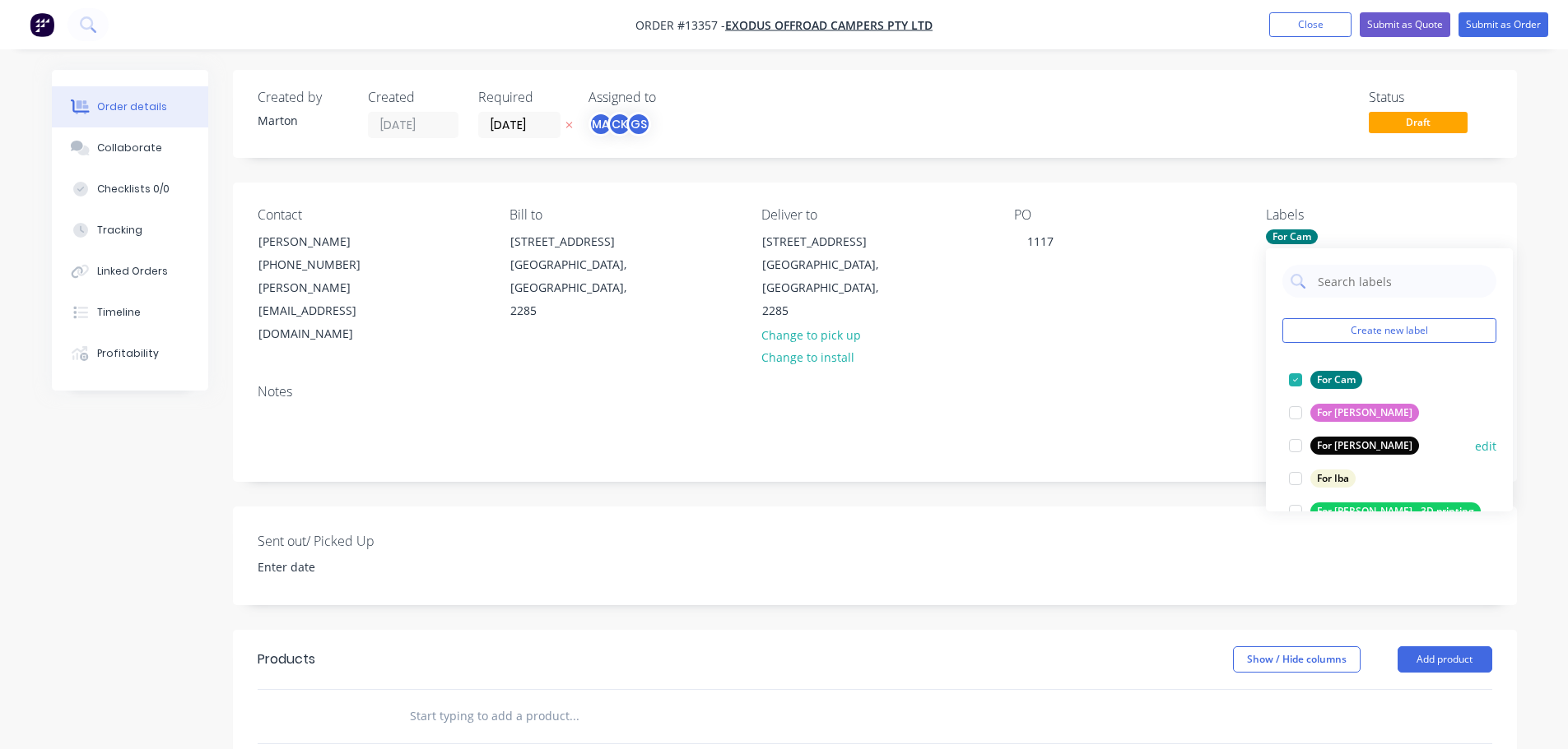
click at [1300, 459] on div at bounding box center [1294, 445] width 33 height 33
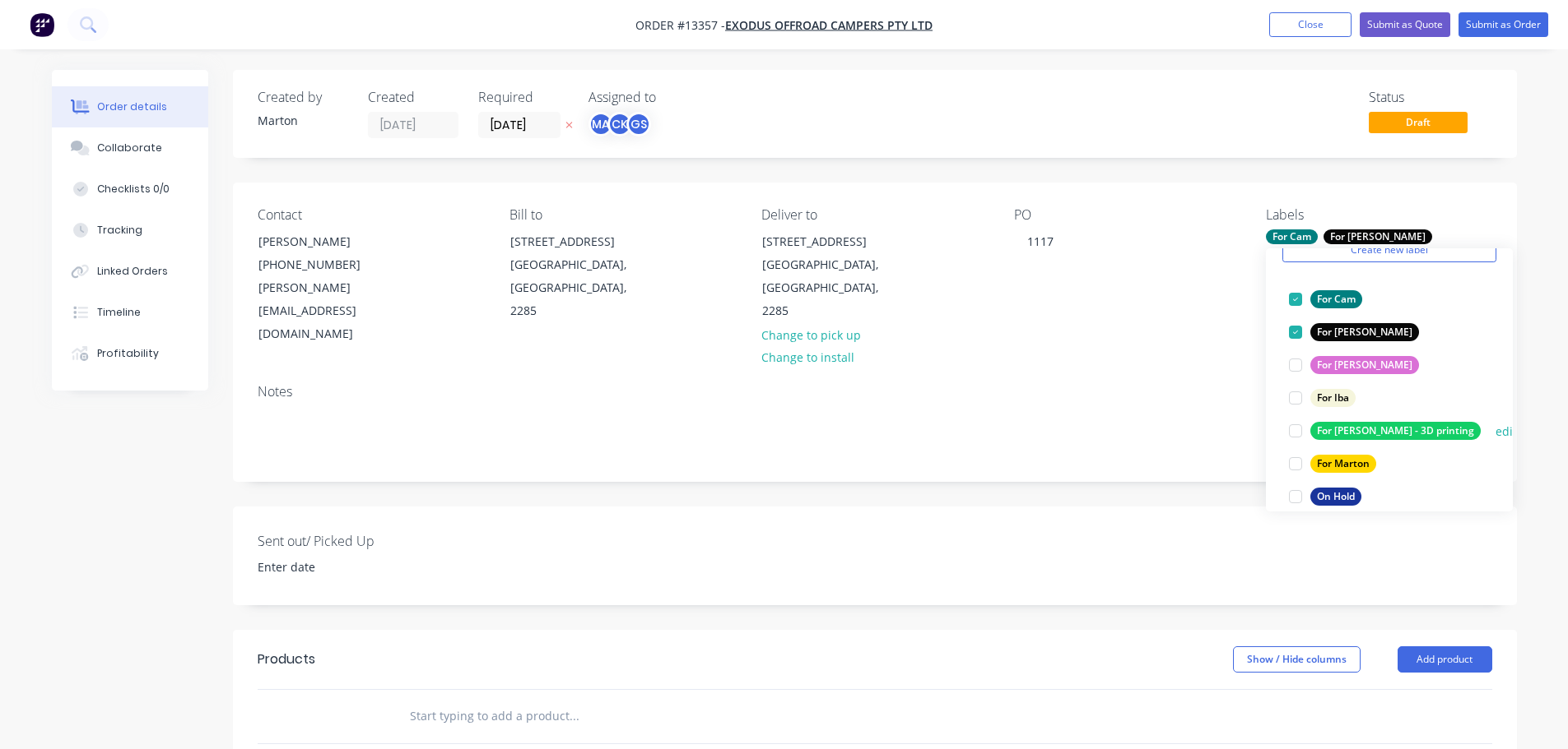
scroll to position [82, 0]
click at [1290, 457] on div at bounding box center [1294, 461] width 33 height 33
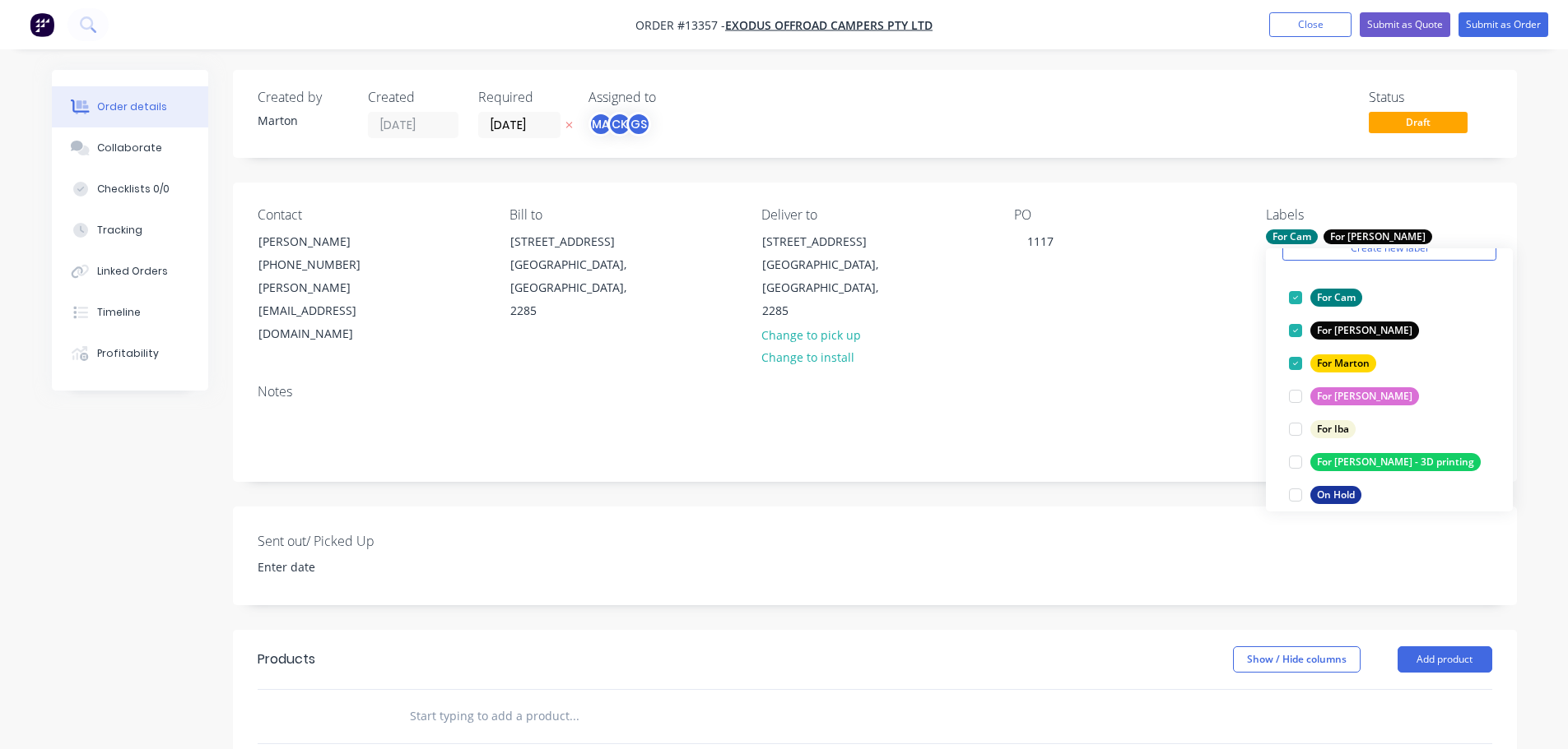
click at [475, 549] on div "Sent out/ Picked Up" at bounding box center [874, 555] width 1284 height 98
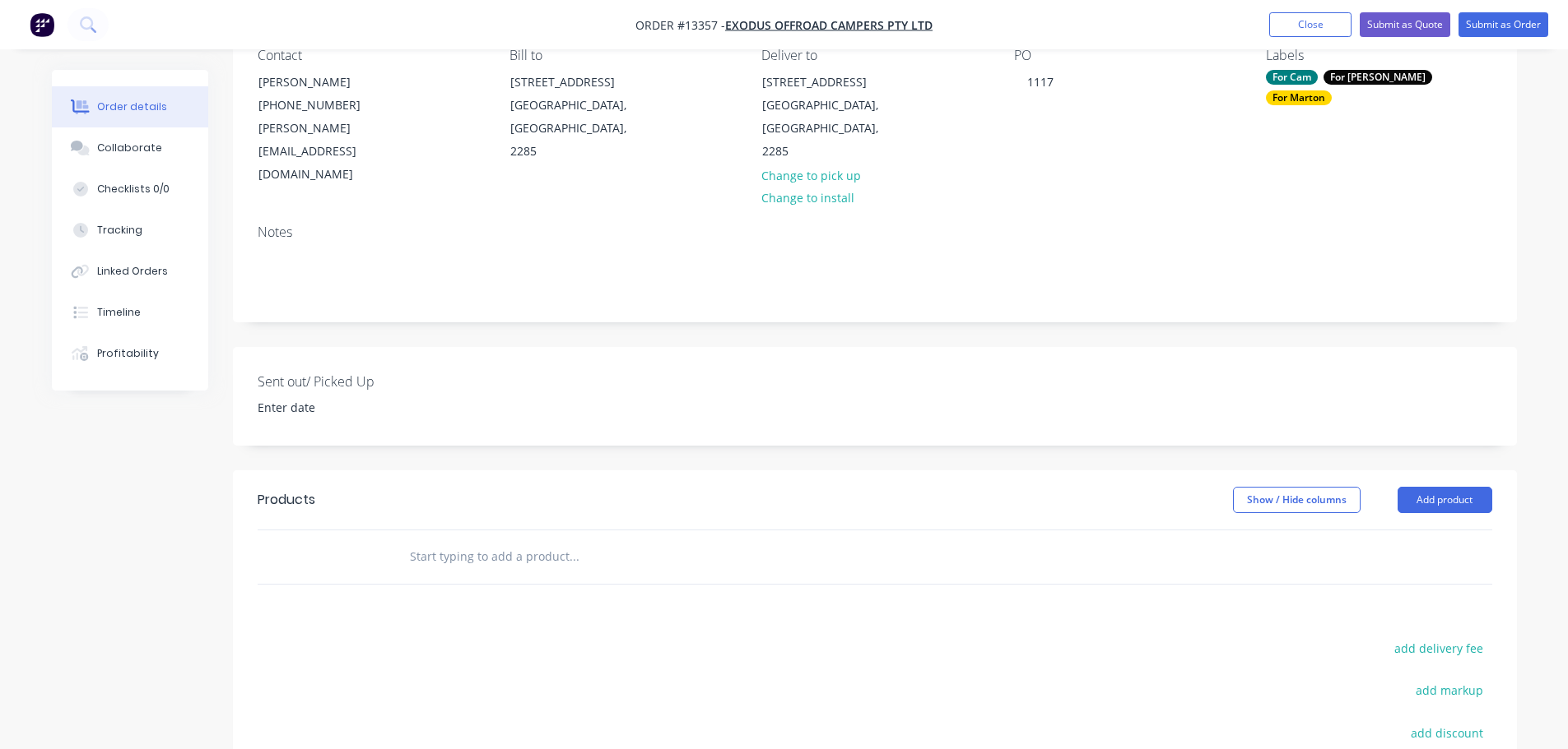
scroll to position [165, 0]
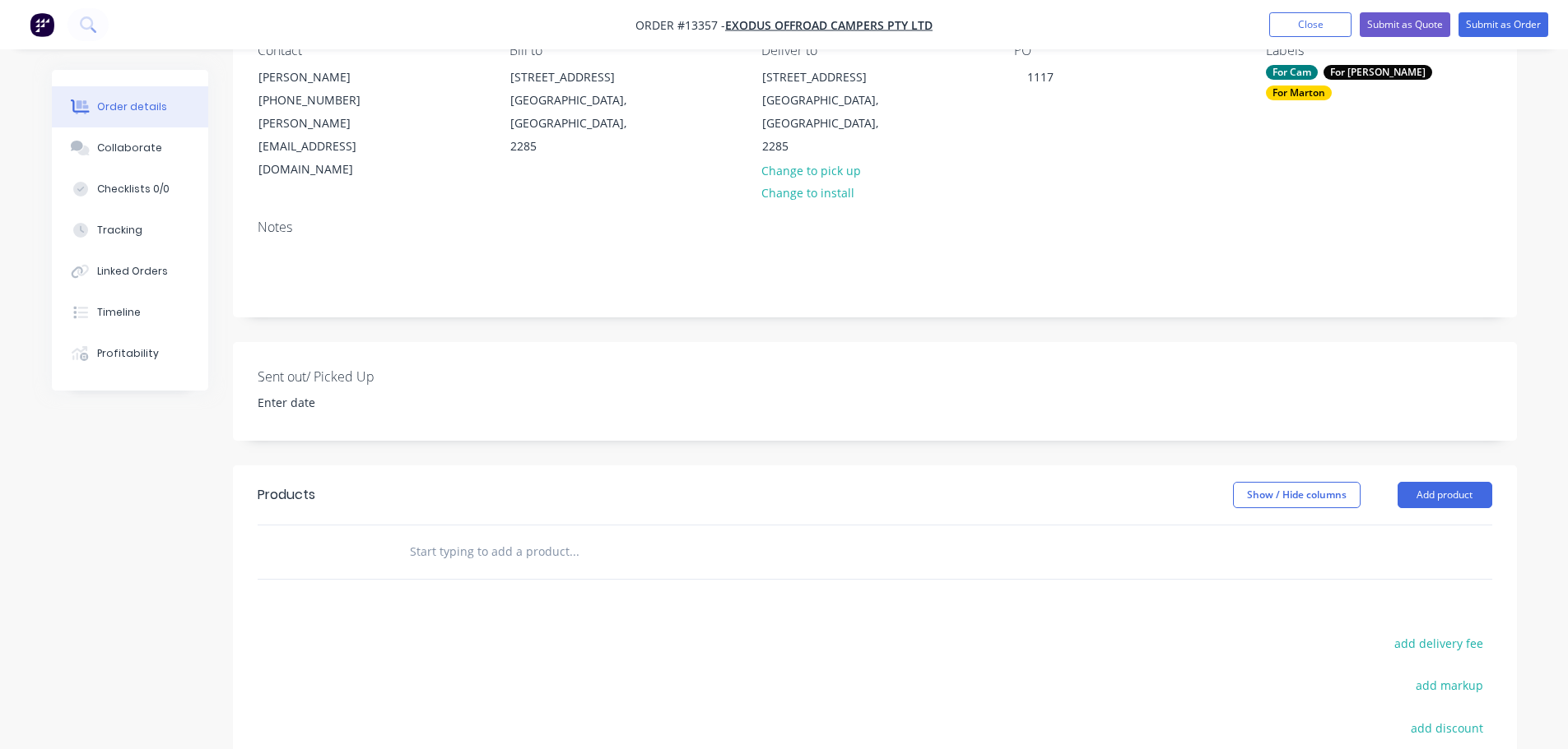
click at [506, 536] on input "text" at bounding box center [574, 552] width 330 height 33
type input "PE 103"
click at [301, 559] on div "Products Show / Hide columns Add product PE 103 Add PE 103 to order No results …" at bounding box center [874, 720] width 1284 height 509
drag, startPoint x: 456, startPoint y: 521, endPoint x: 388, endPoint y: 514, distance: 68.4
click at [388, 526] on div "PE 103 Add PE 103 to order No results found" at bounding box center [874, 552] width 1234 height 53
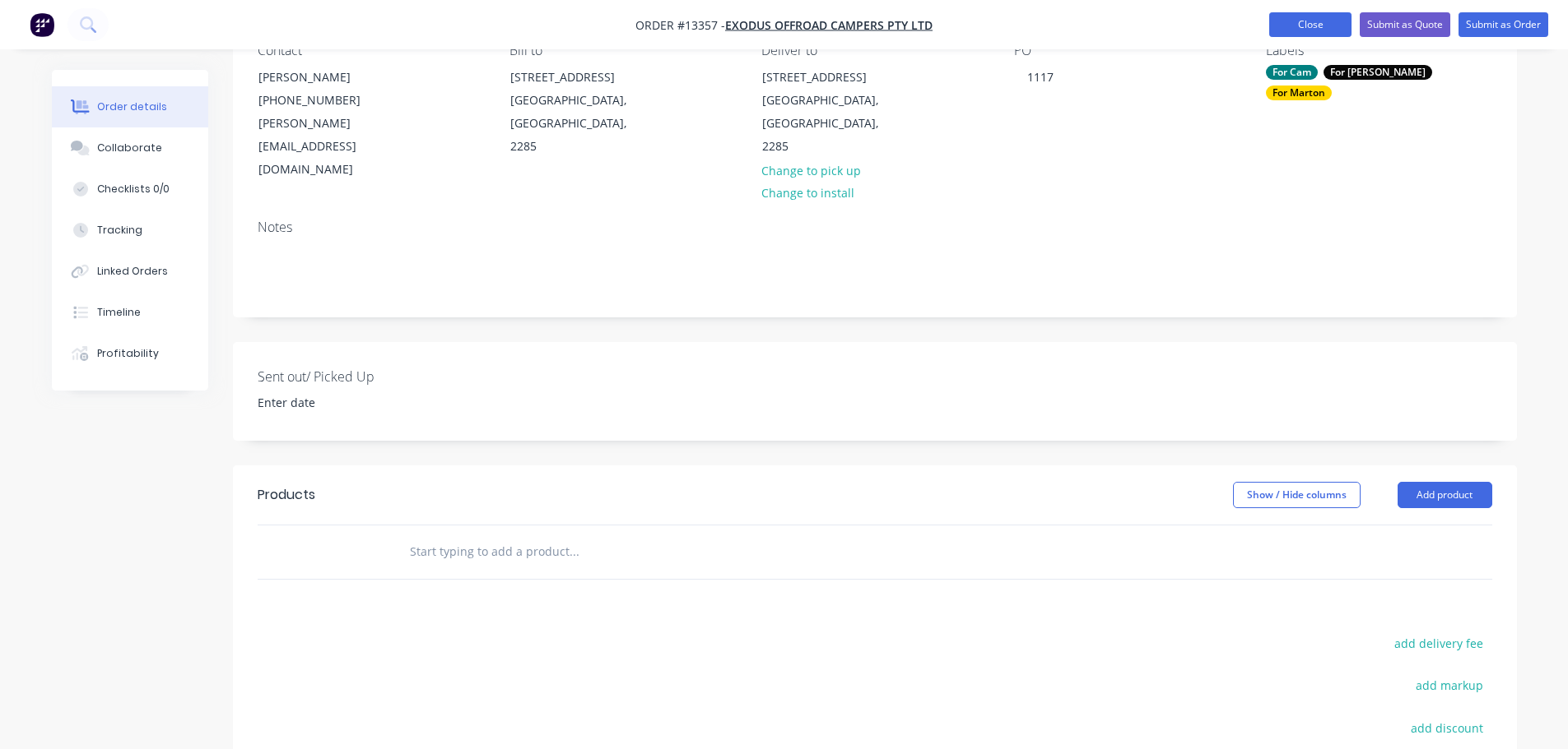
click at [1316, 26] on button "Close" at bounding box center [1309, 25] width 82 height 25
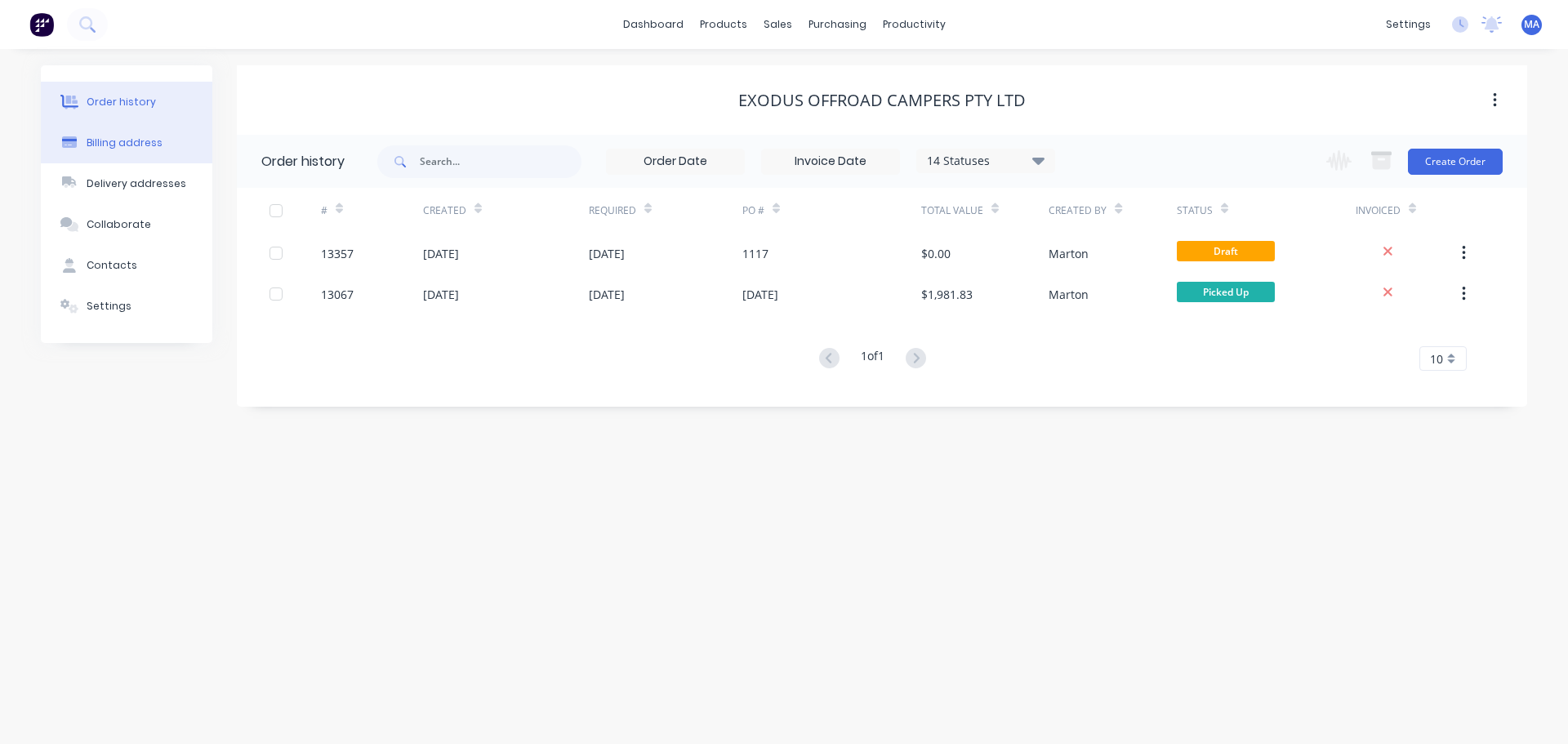
click at [149, 153] on button "Billing address" at bounding box center [126, 142] width 171 height 40
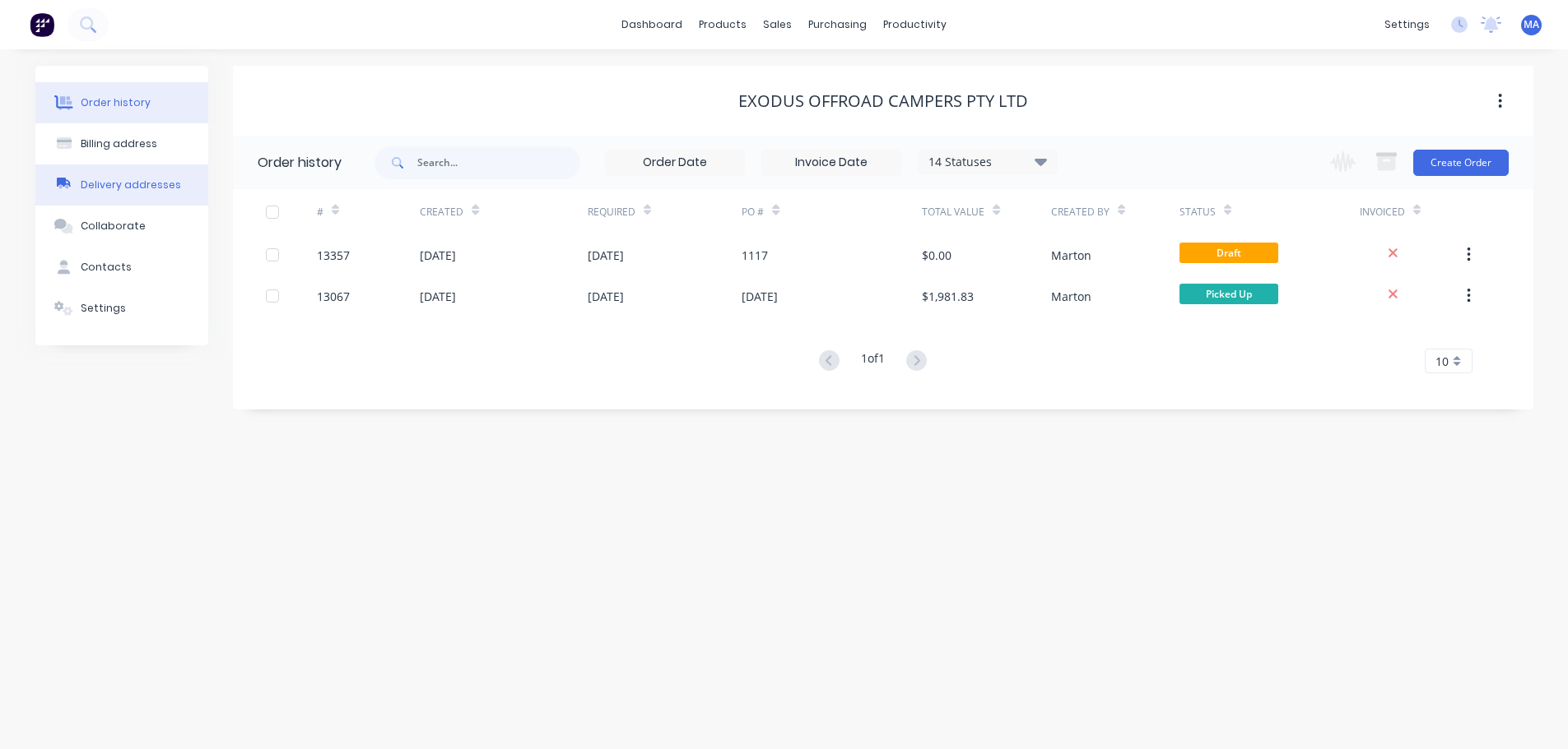
select select "AU"
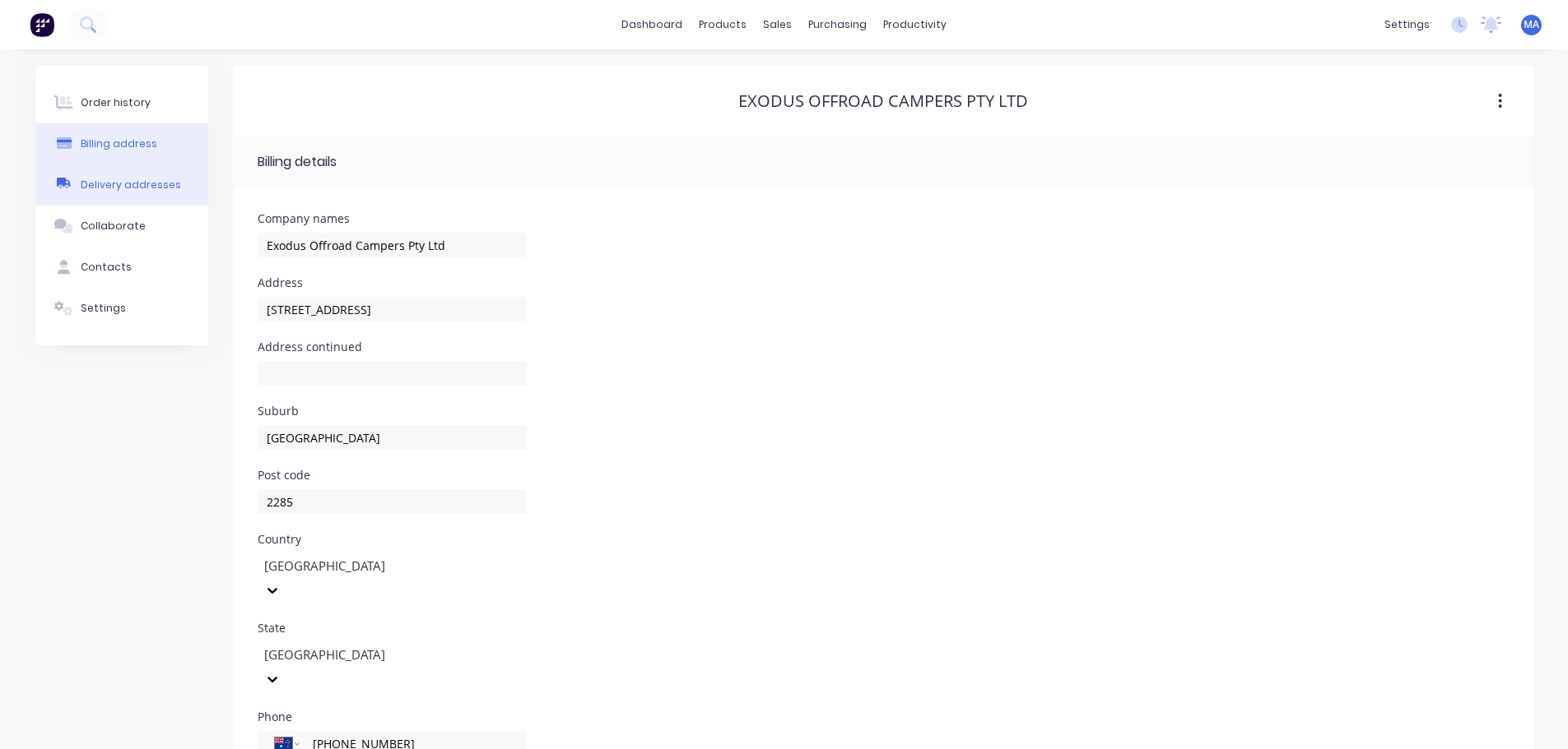
click at [156, 181] on div "Delivery addresses" at bounding box center [130, 185] width 100 height 15
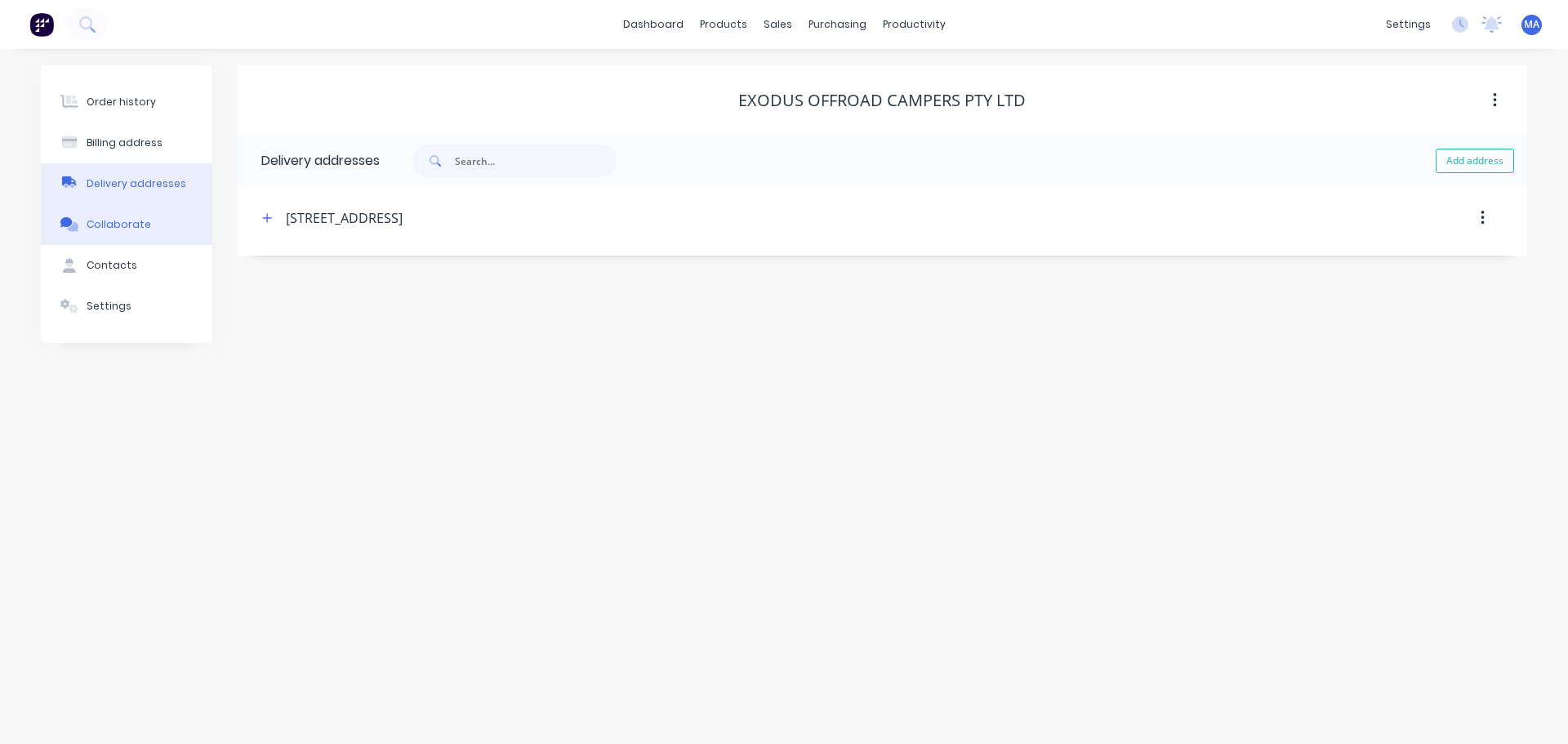
click at [154, 230] on button "Collaborate" at bounding box center [126, 224] width 171 height 40
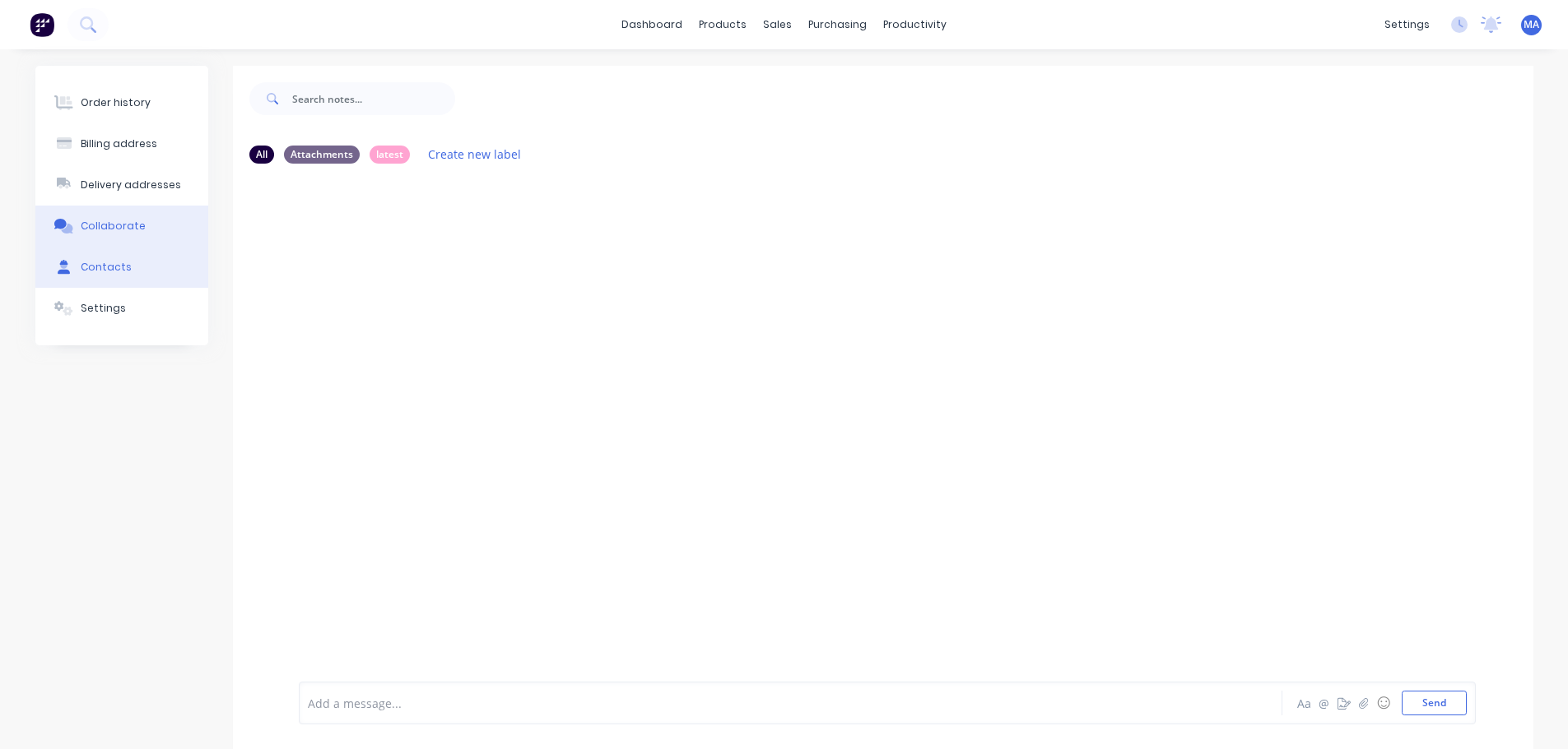
click at [149, 266] on button "Contacts" at bounding box center [121, 267] width 173 height 41
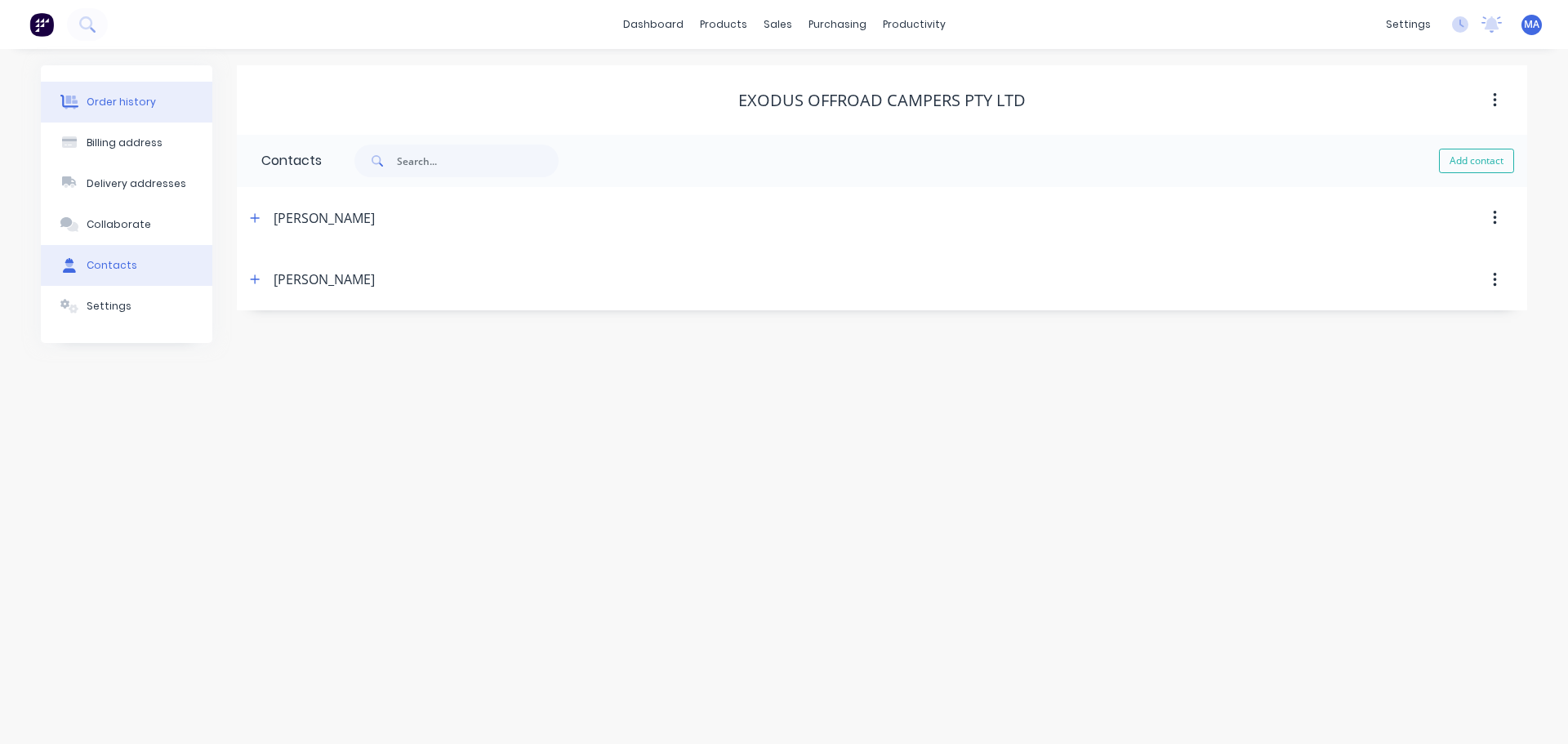
click at [135, 98] on div "Order history" at bounding box center [120, 102] width 69 height 15
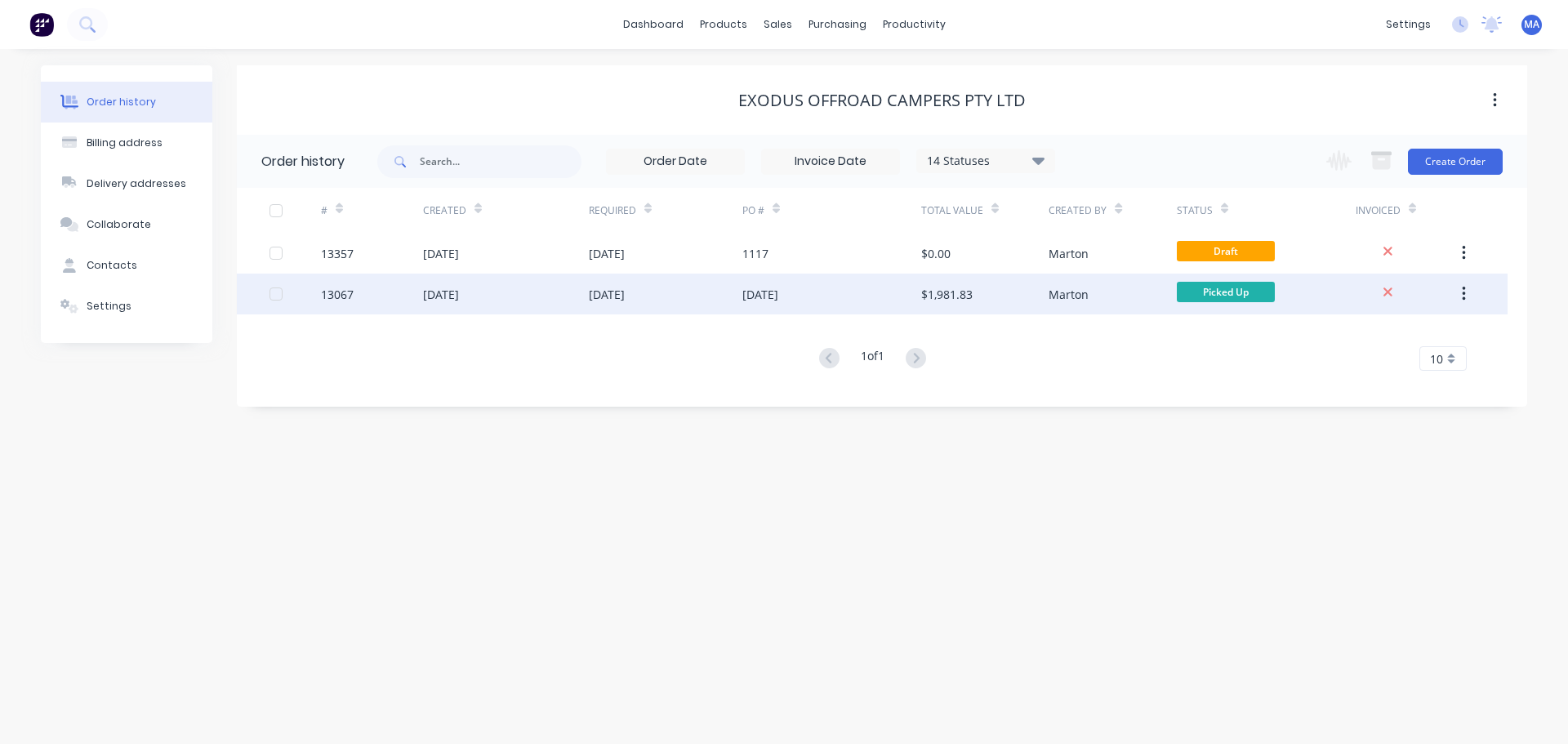
click at [733, 291] on div "[DATE]" at bounding box center [666, 294] width 154 height 40
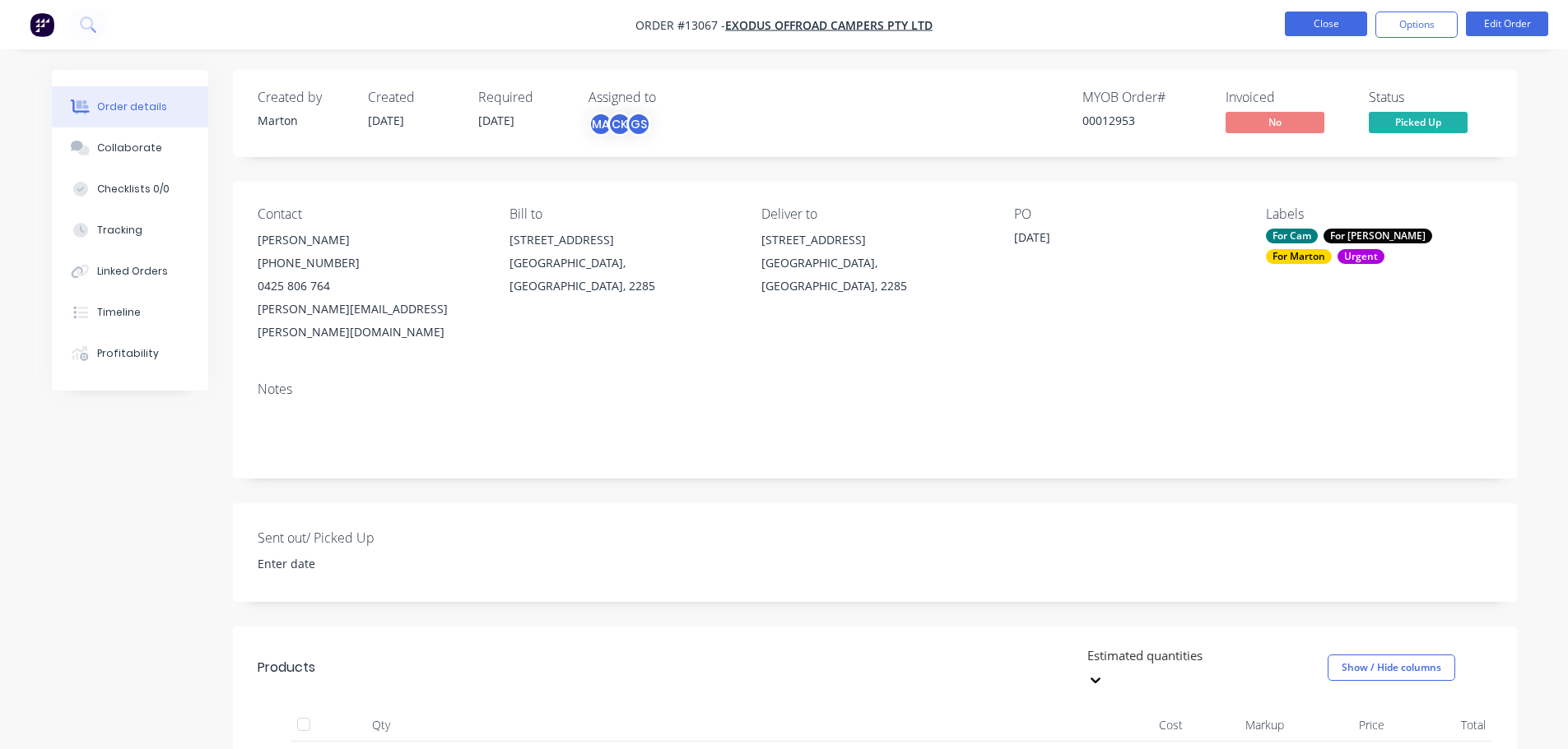
click at [1310, 29] on button "Close" at bounding box center [1325, 24] width 82 height 25
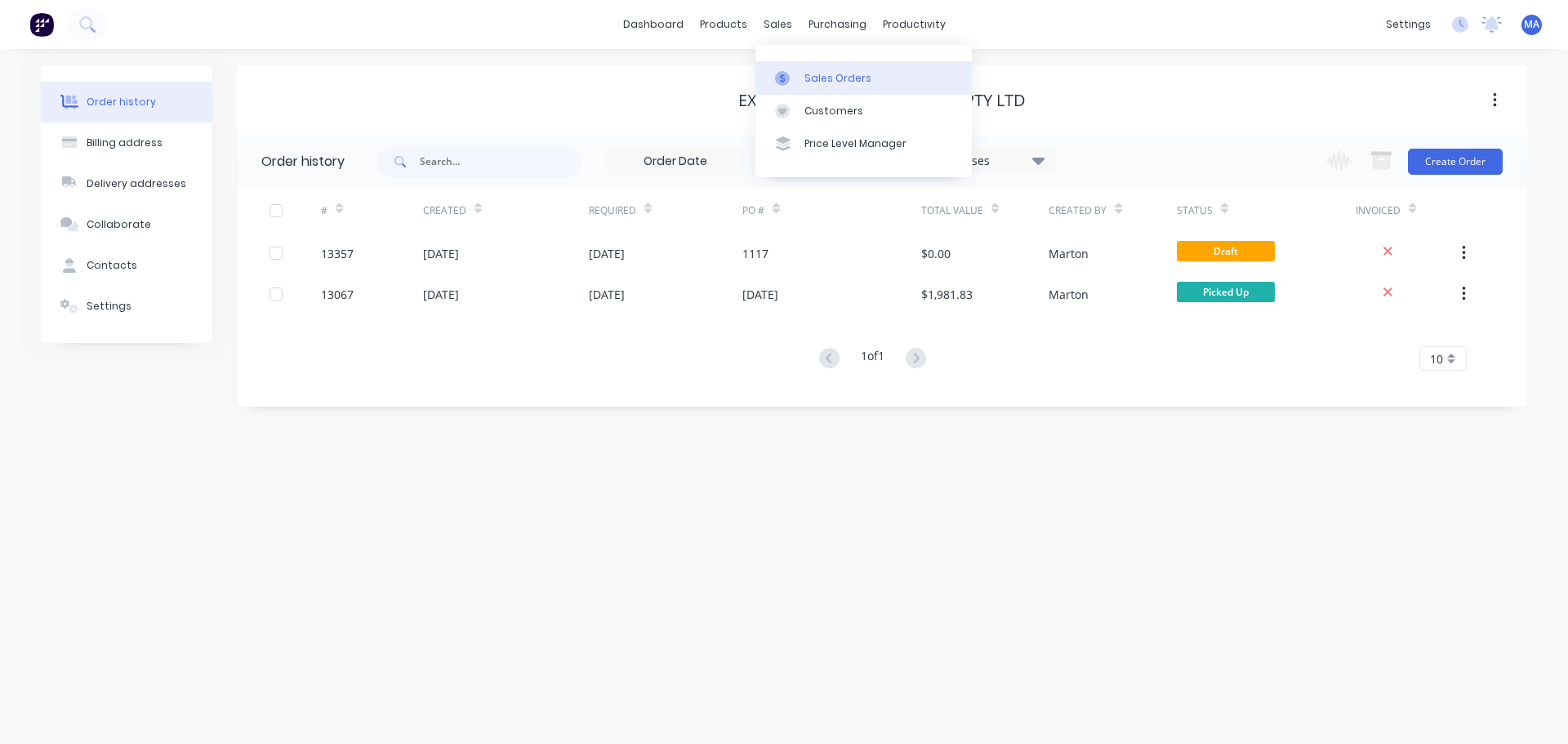
click at [809, 75] on div "Sales Orders" at bounding box center [838, 78] width 67 height 15
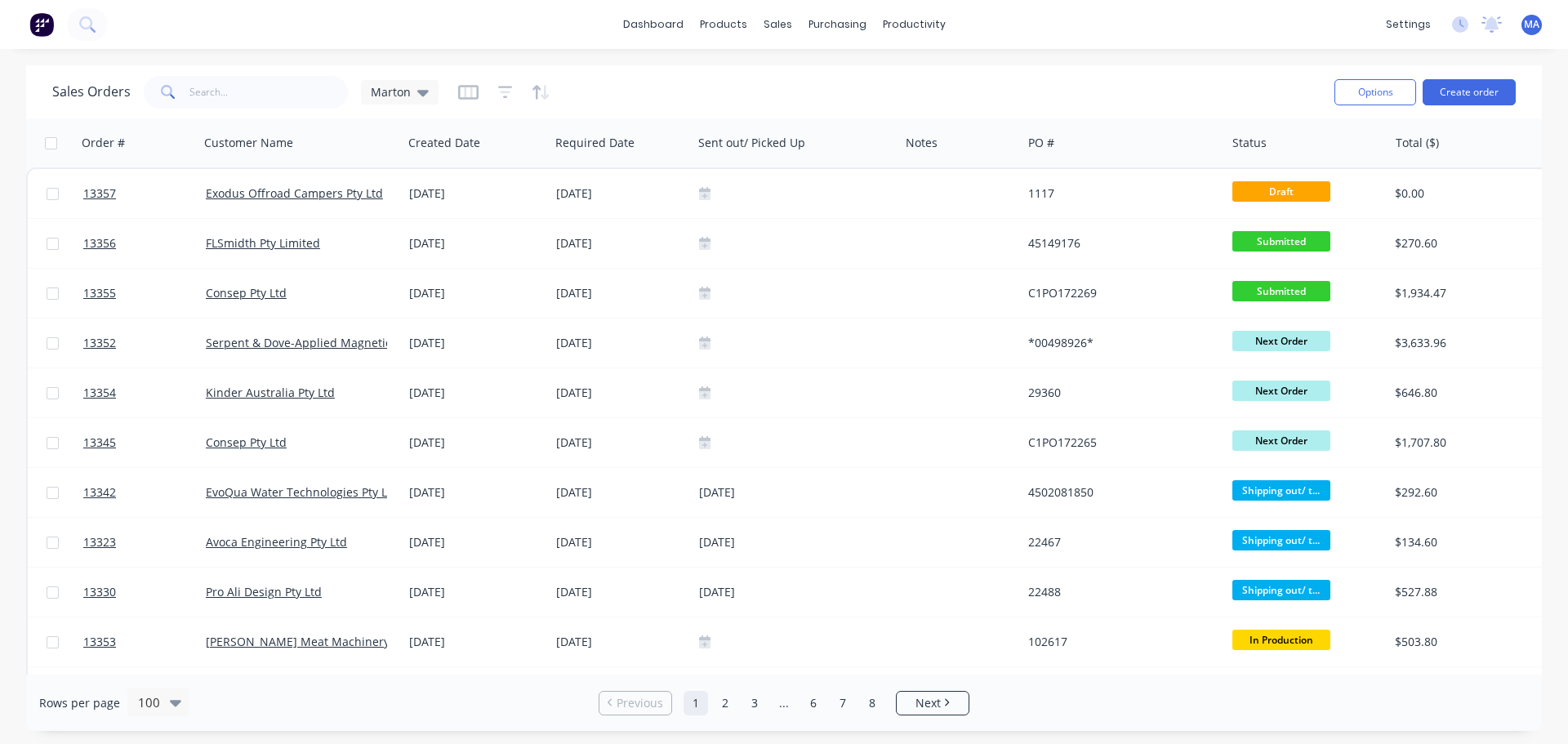
click at [600, 75] on div "Sales Orders Marton" at bounding box center [686, 92] width 1269 height 40
click at [294, 97] on input "text" at bounding box center [268, 91] width 159 height 33
click at [302, 86] on input "text" at bounding box center [268, 91] width 159 height 33
click at [948, 79] on div "Workflow" at bounding box center [943, 78] width 49 height 15
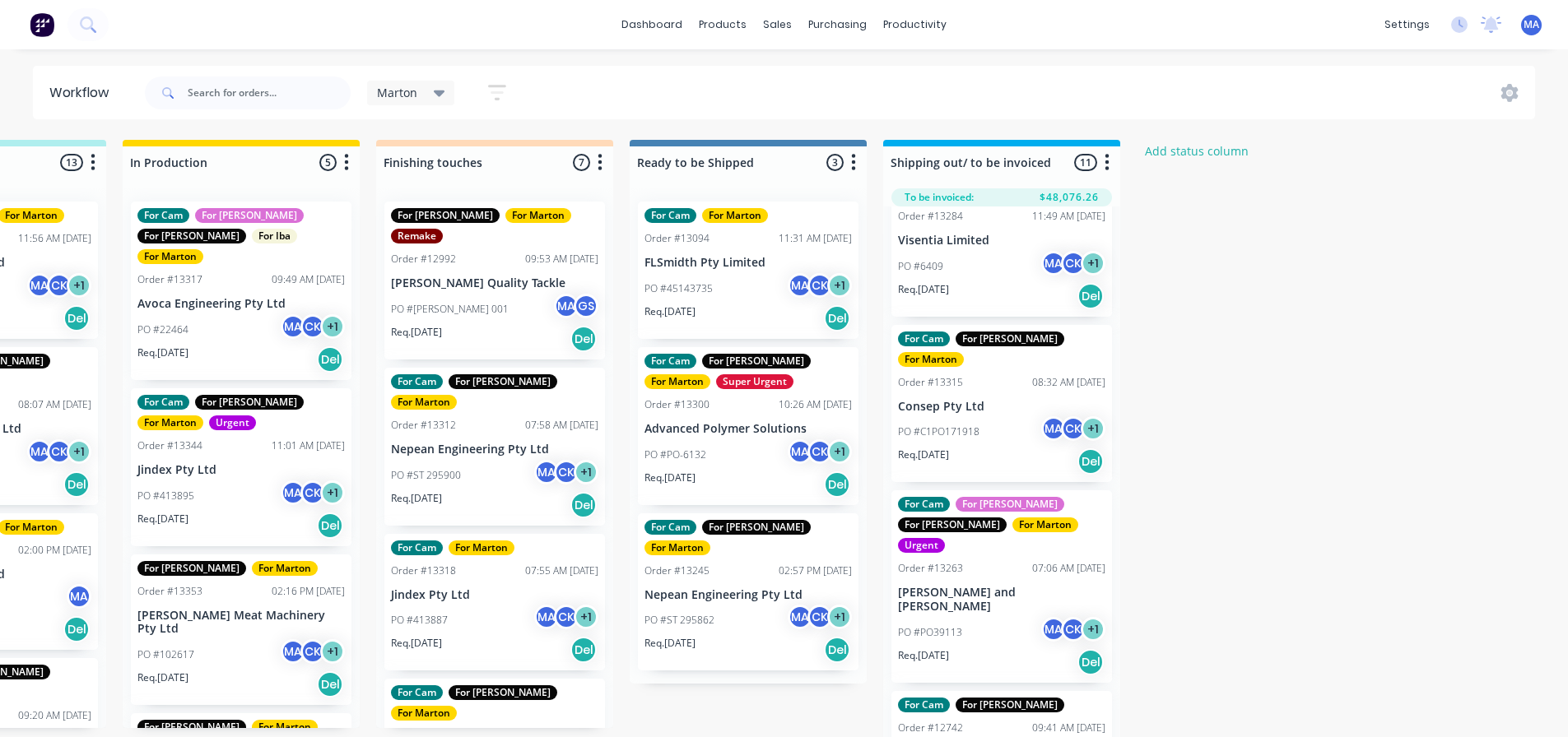
scroll to position [247, 0]
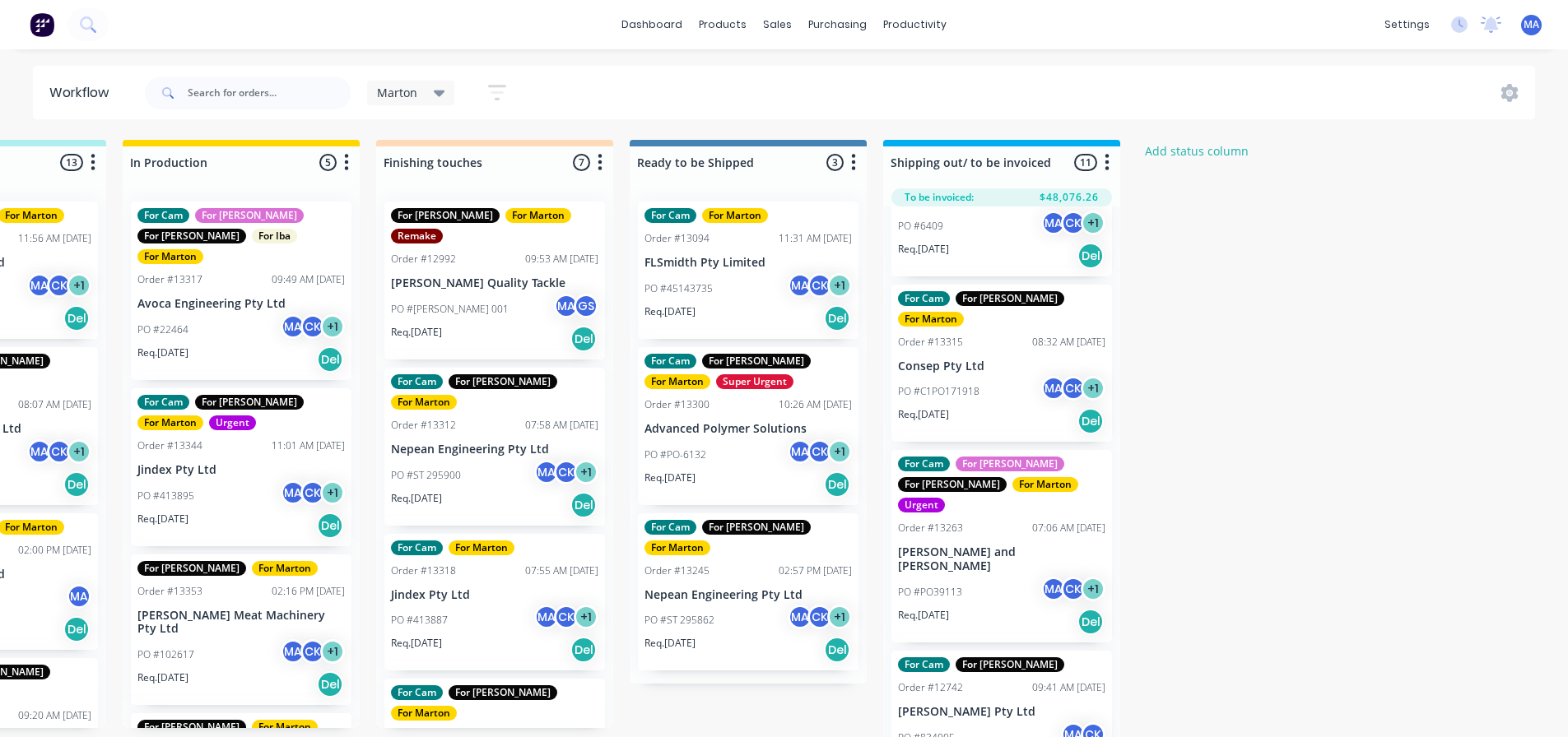
click at [979, 376] on div "PO #C1PO171918 MA CK + 1" at bounding box center [1001, 391] width 207 height 31
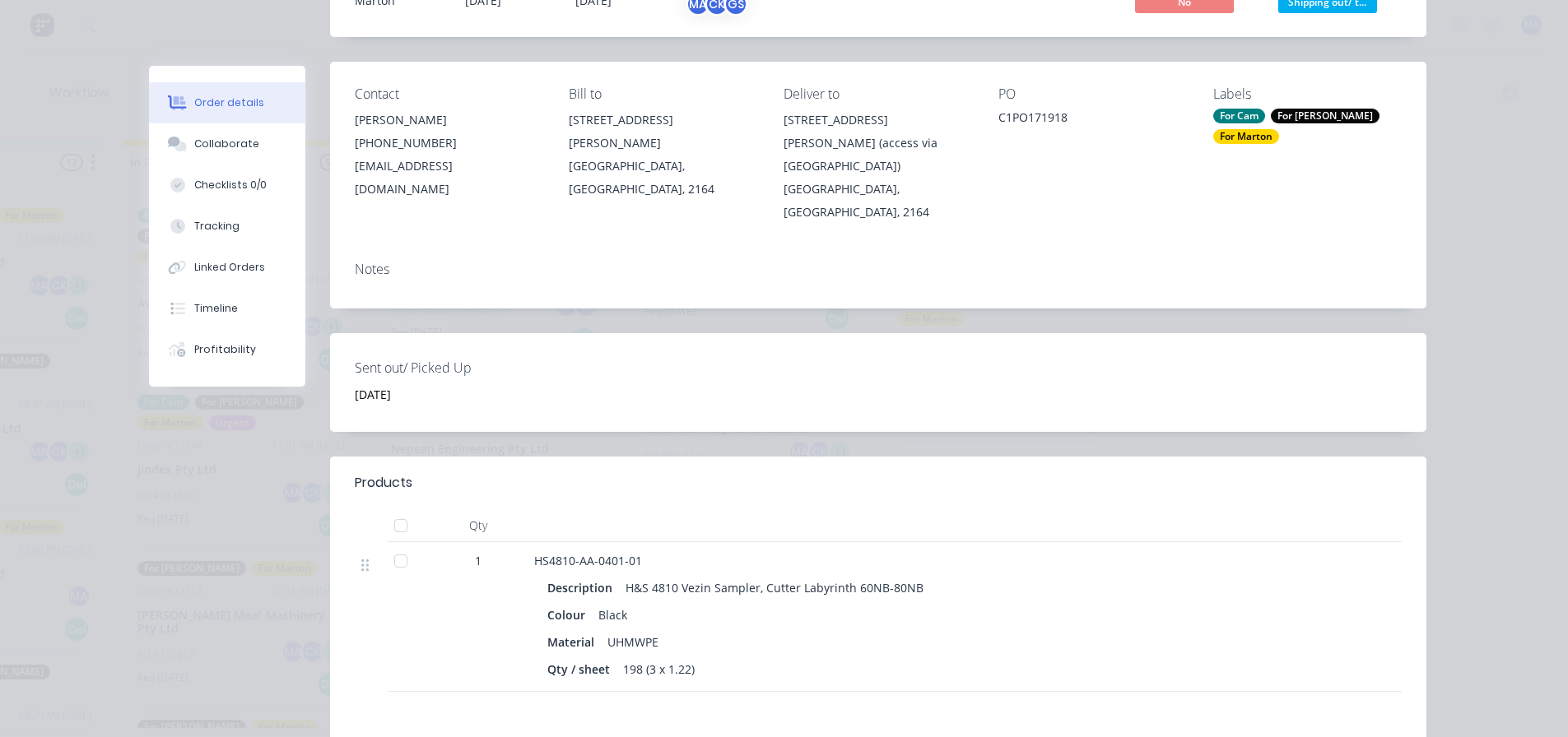
scroll to position [165, 0]
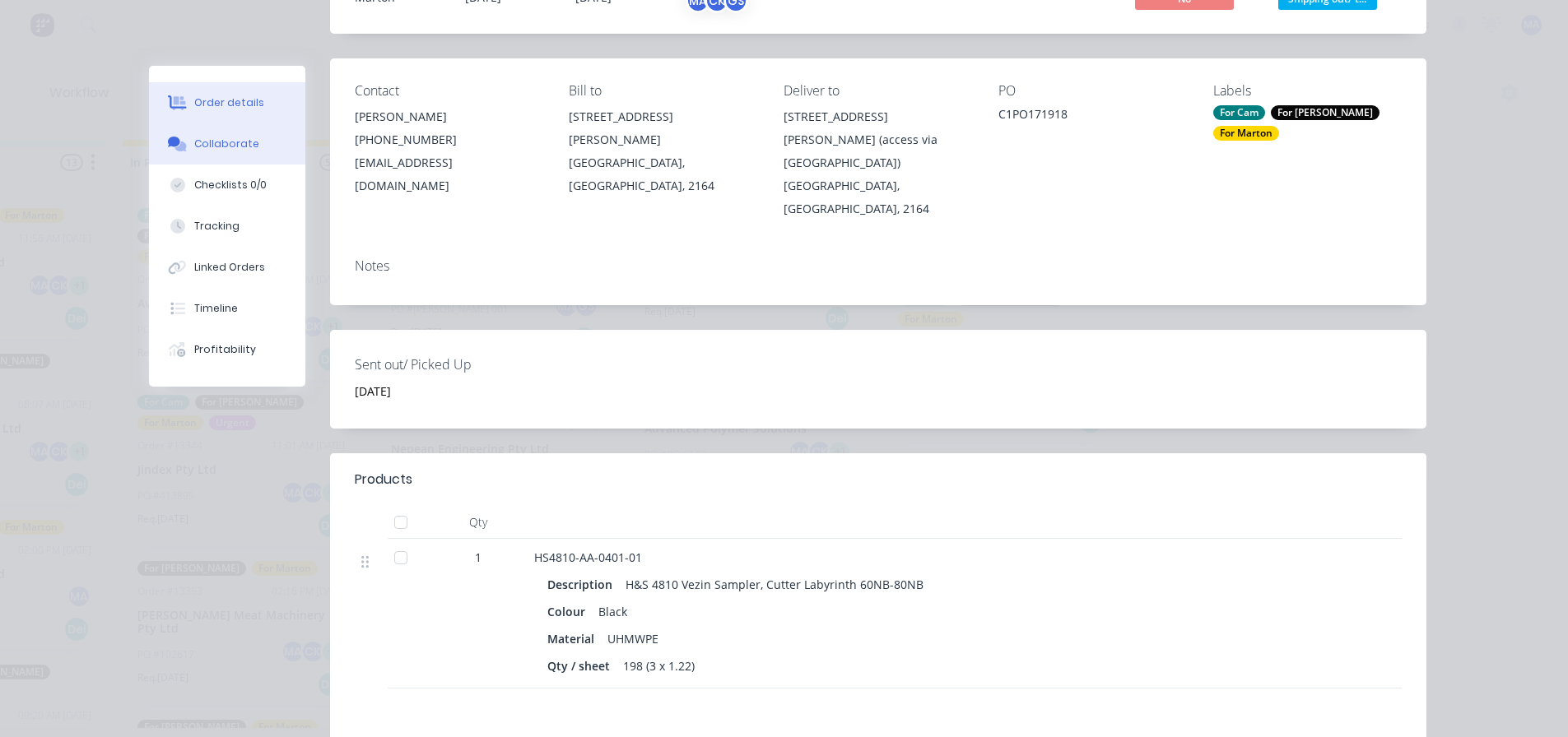
click at [199, 151] on div "Collaborate" at bounding box center [226, 144] width 65 height 15
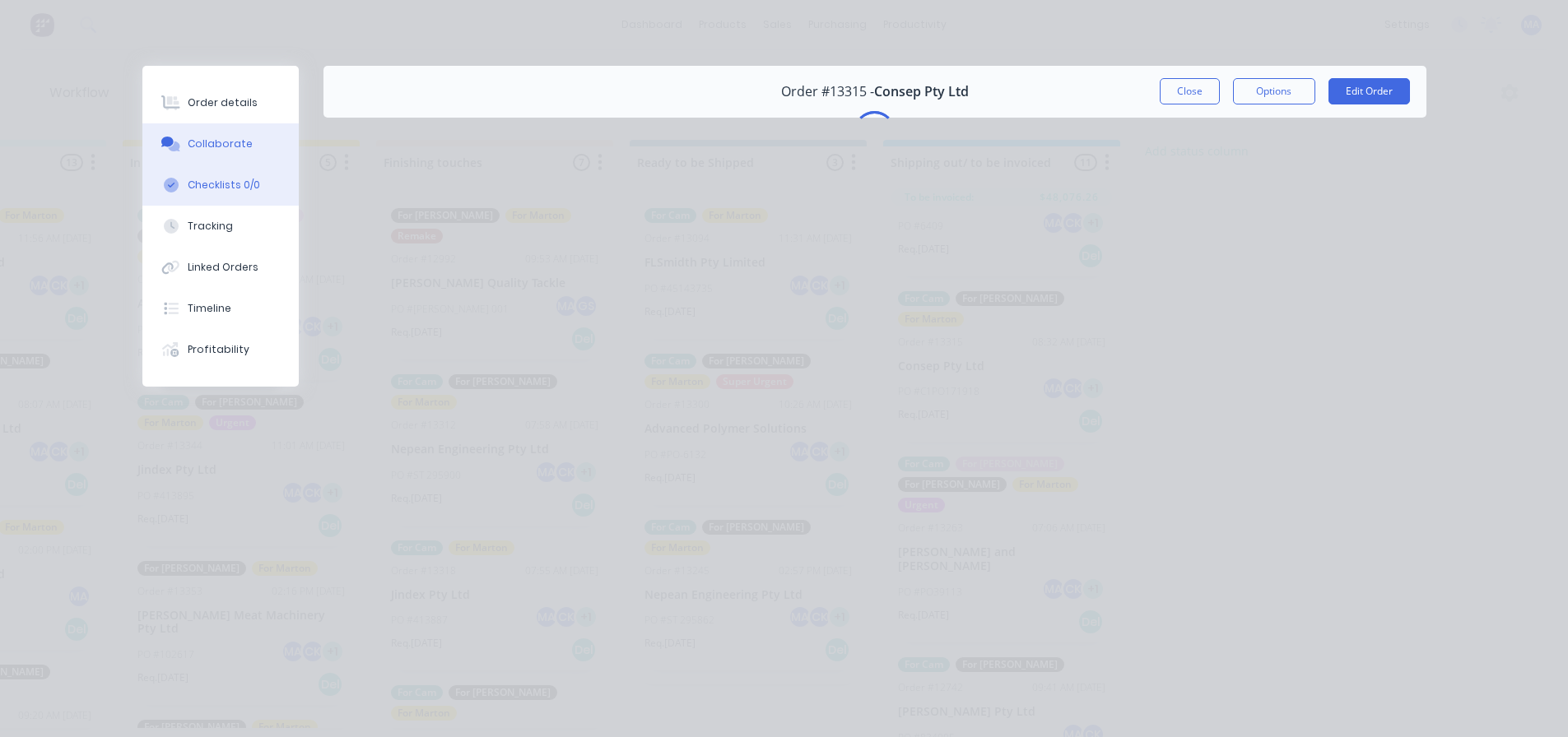
scroll to position [0, 0]
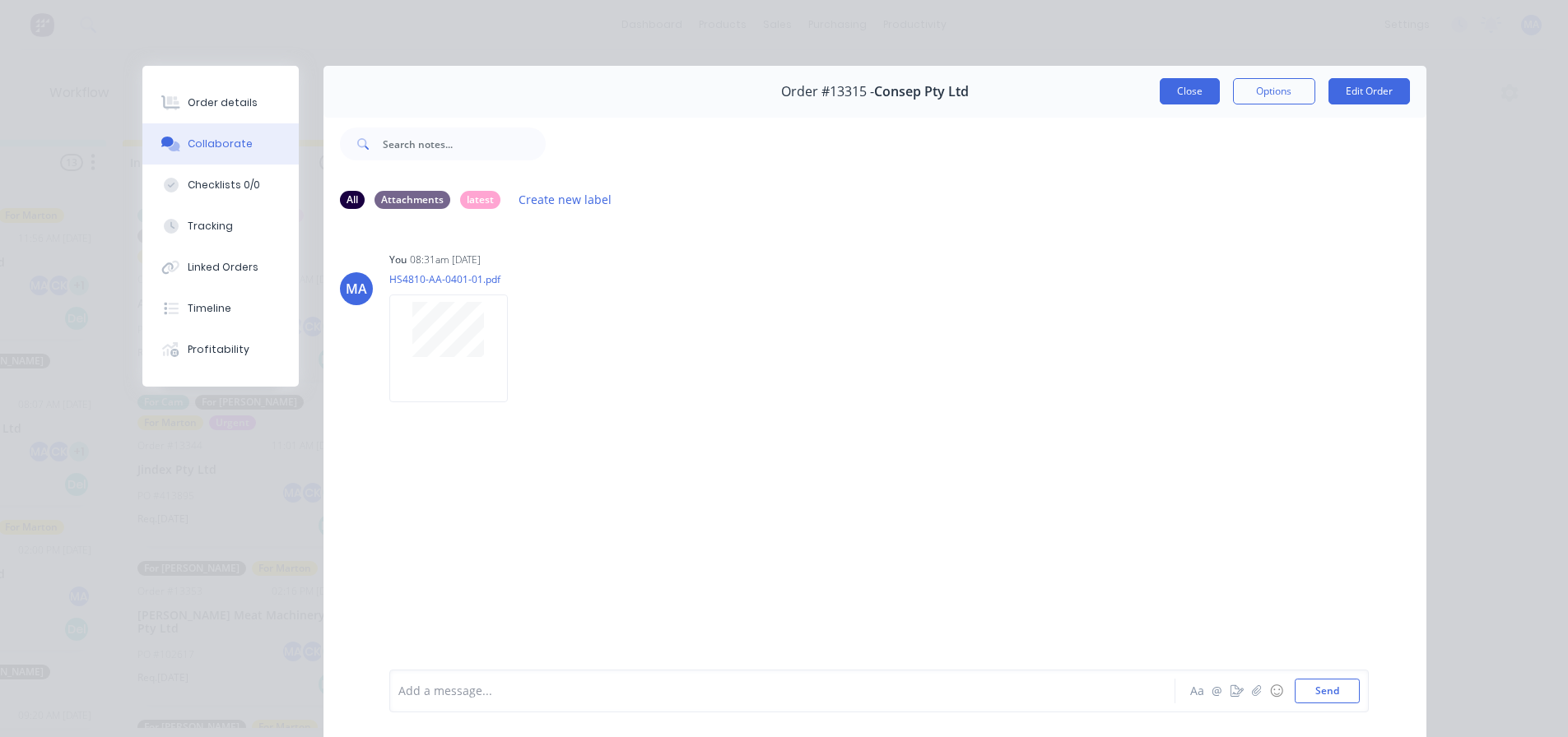
click at [1190, 100] on button "Close" at bounding box center [1190, 91] width 60 height 27
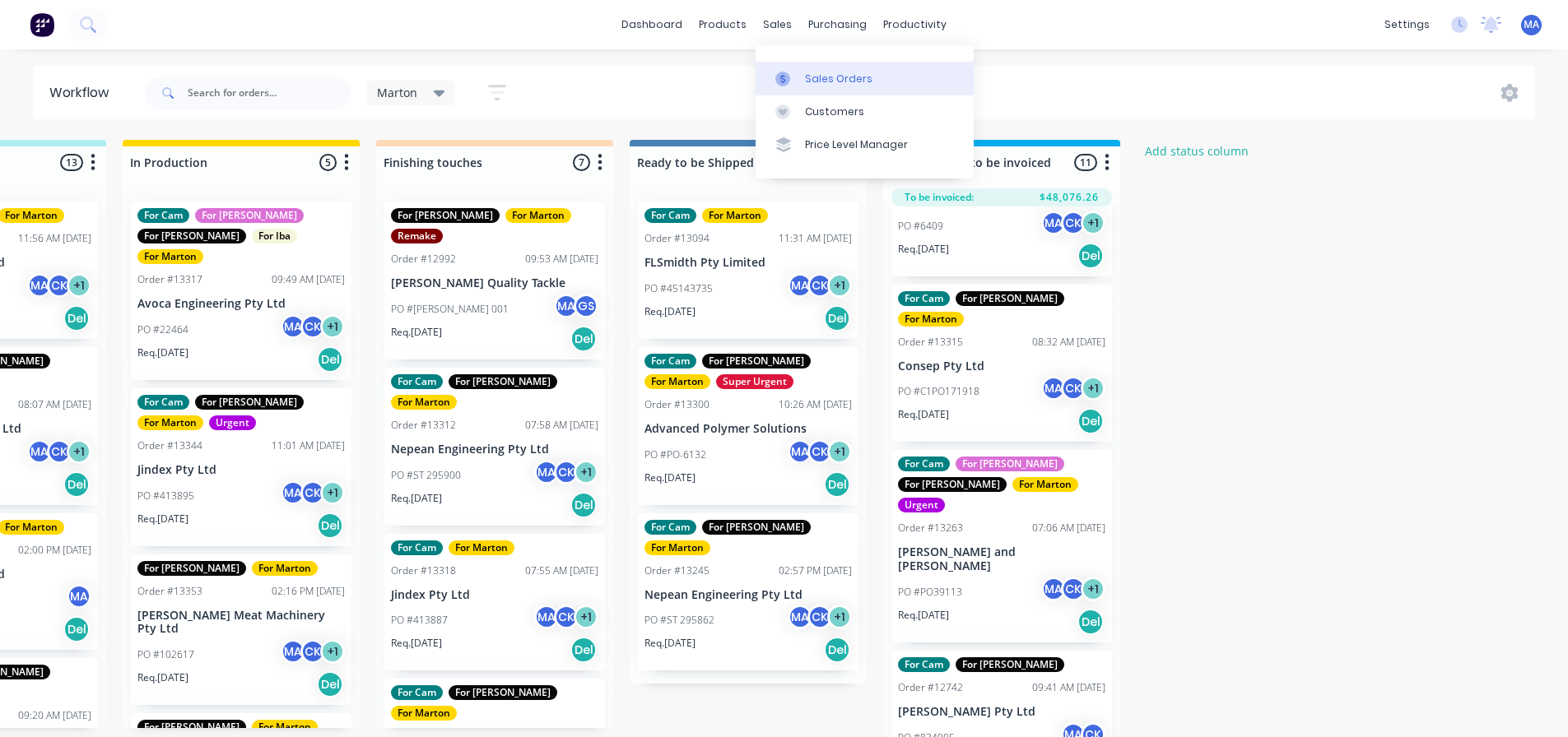
click at [792, 68] on link "Sales Orders" at bounding box center [865, 78] width 218 height 33
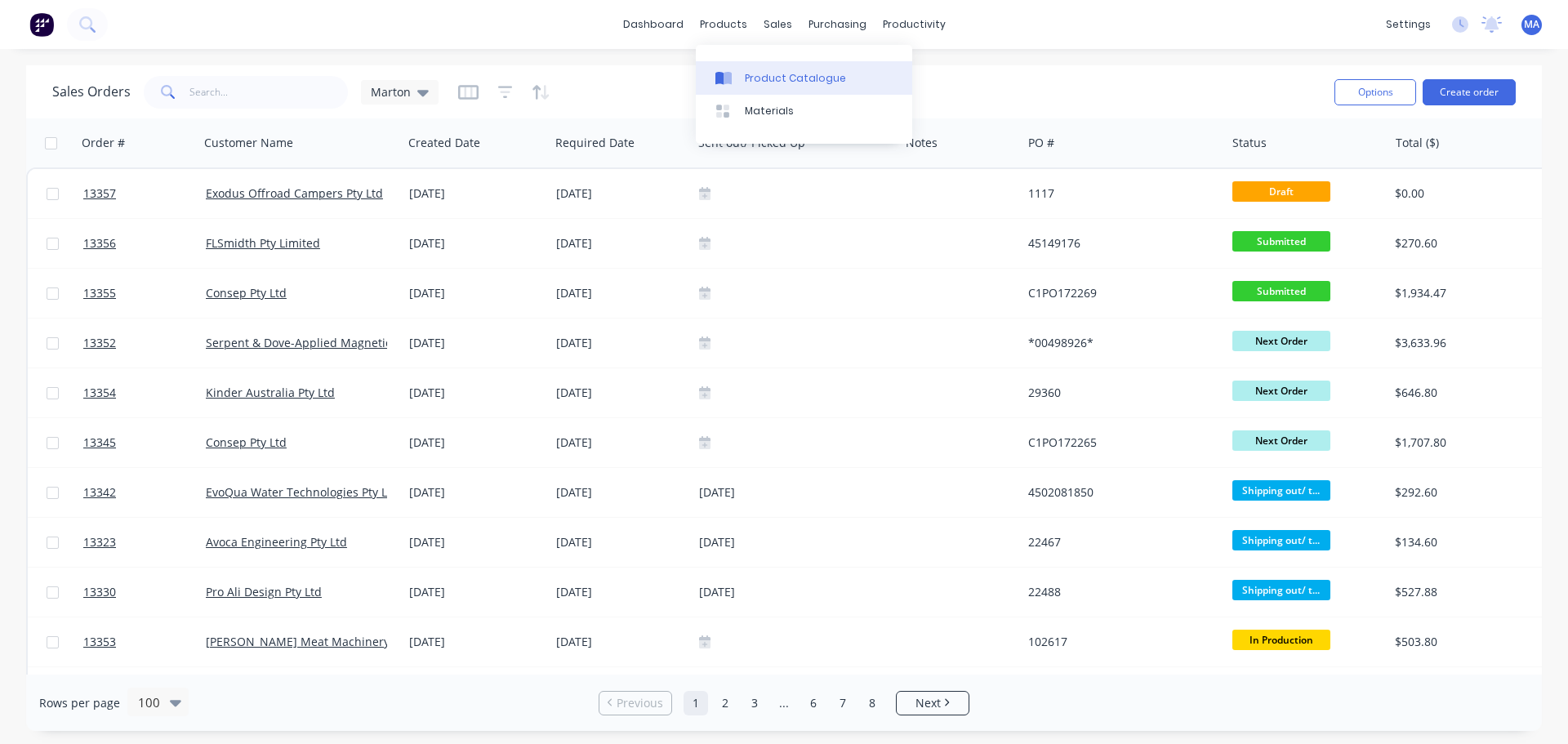
click at [758, 75] on div "Product Catalogue" at bounding box center [795, 78] width 101 height 15
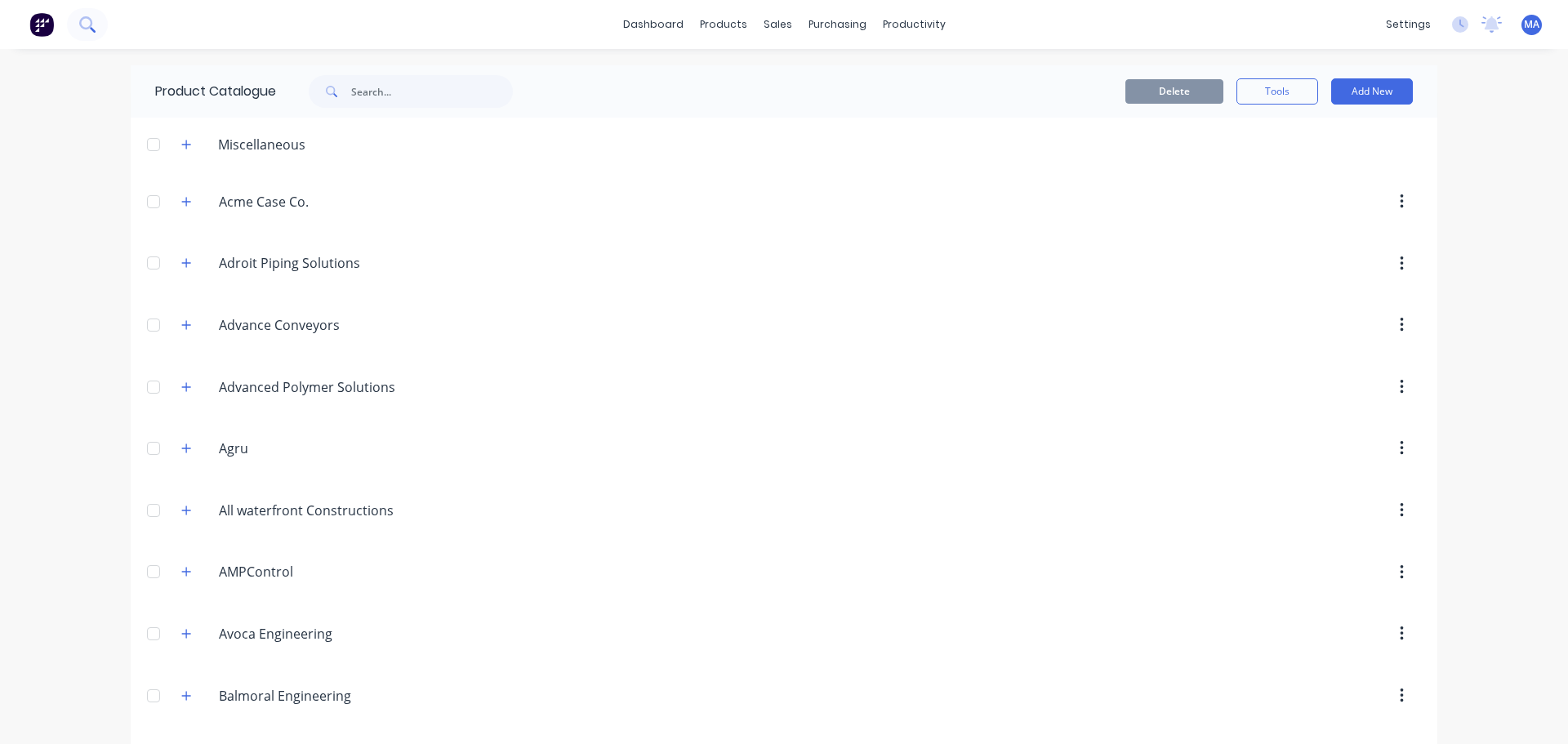
click at [94, 26] on icon at bounding box center [87, 25] width 16 height 16
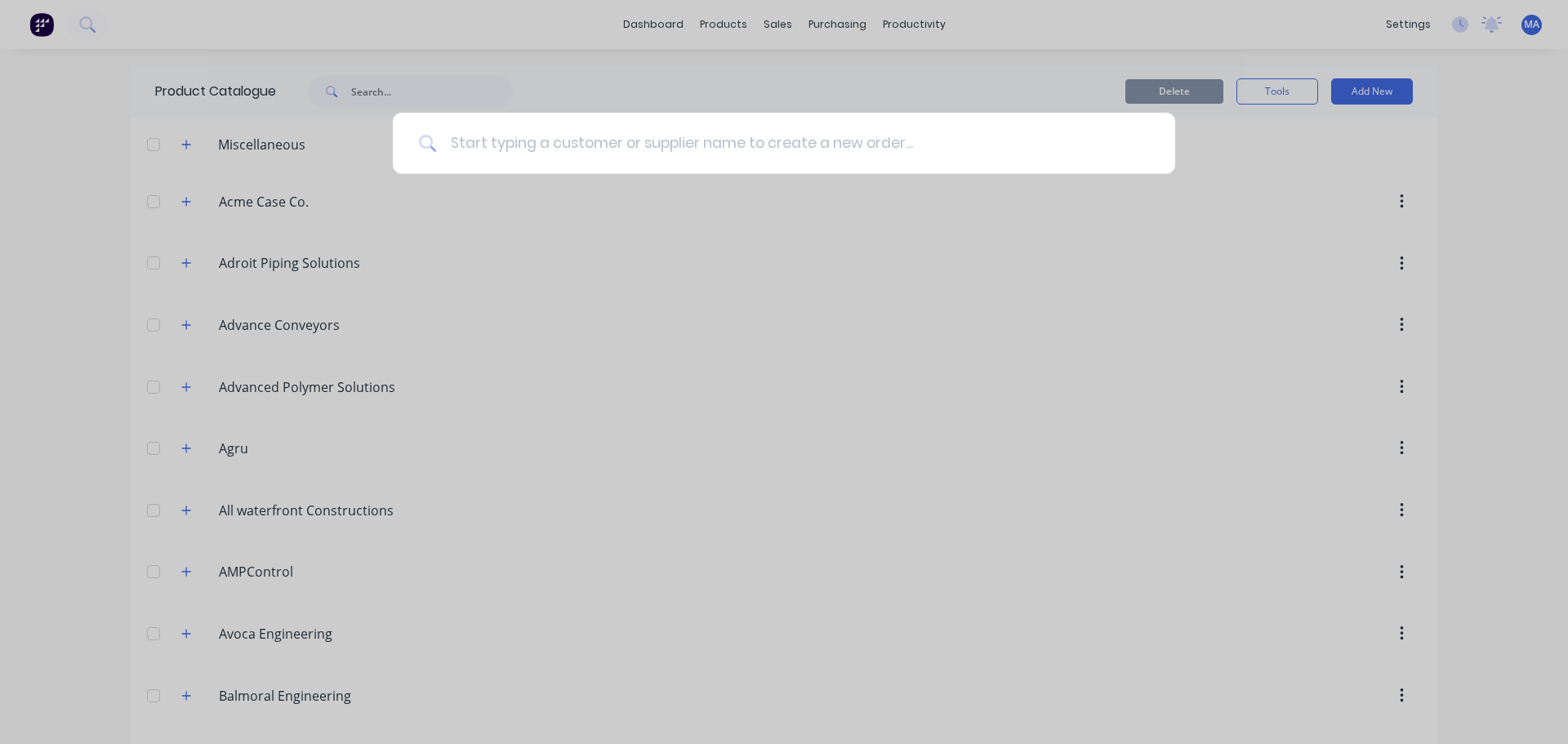
click at [672, 152] on input at bounding box center [793, 143] width 712 height 62
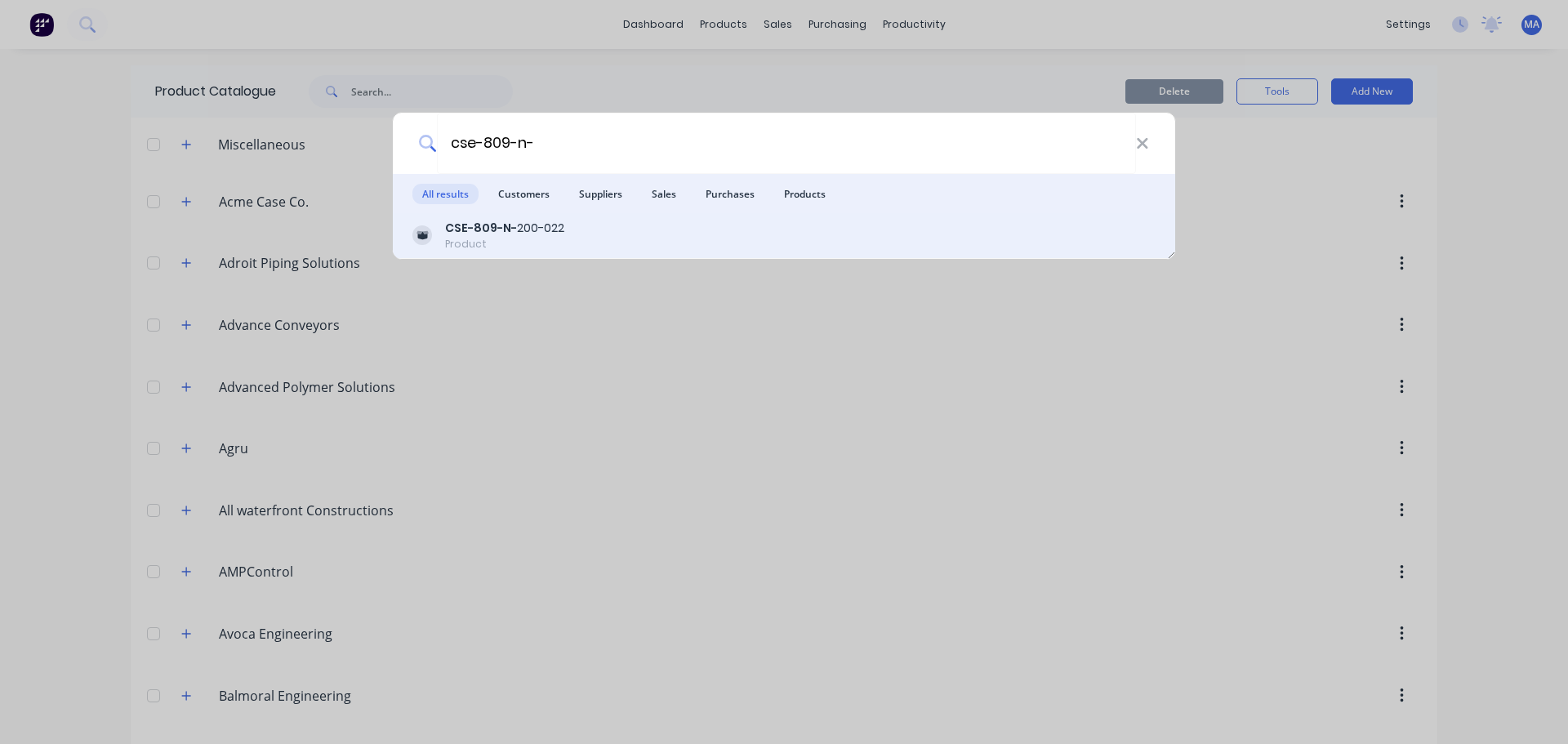
type input "cse-809-n-"
click at [560, 225] on div "CSE-809-N- 200-022" at bounding box center [505, 229] width 120 height 18
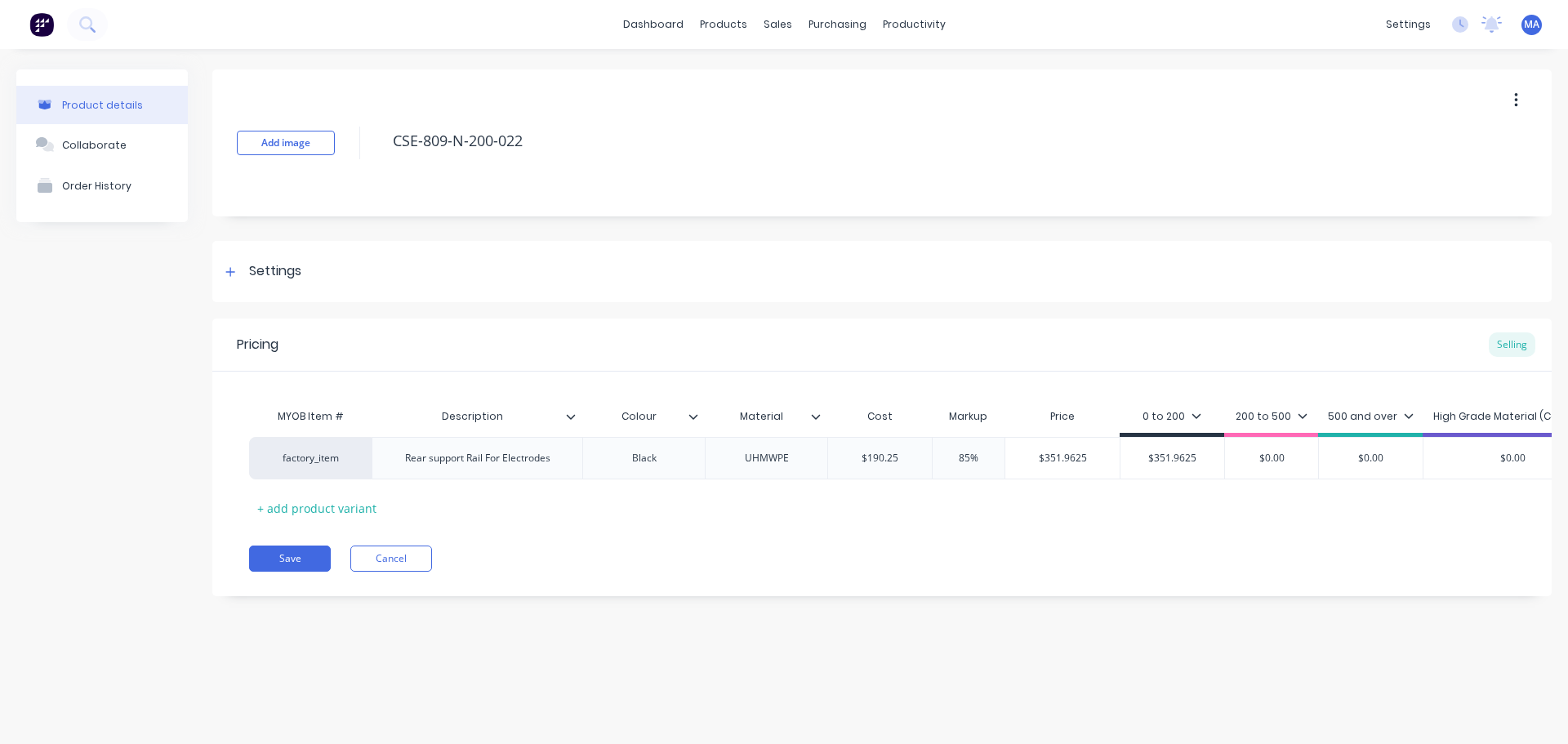
click at [1283, 419] on div "200 to 500" at bounding box center [1272, 416] width 72 height 15
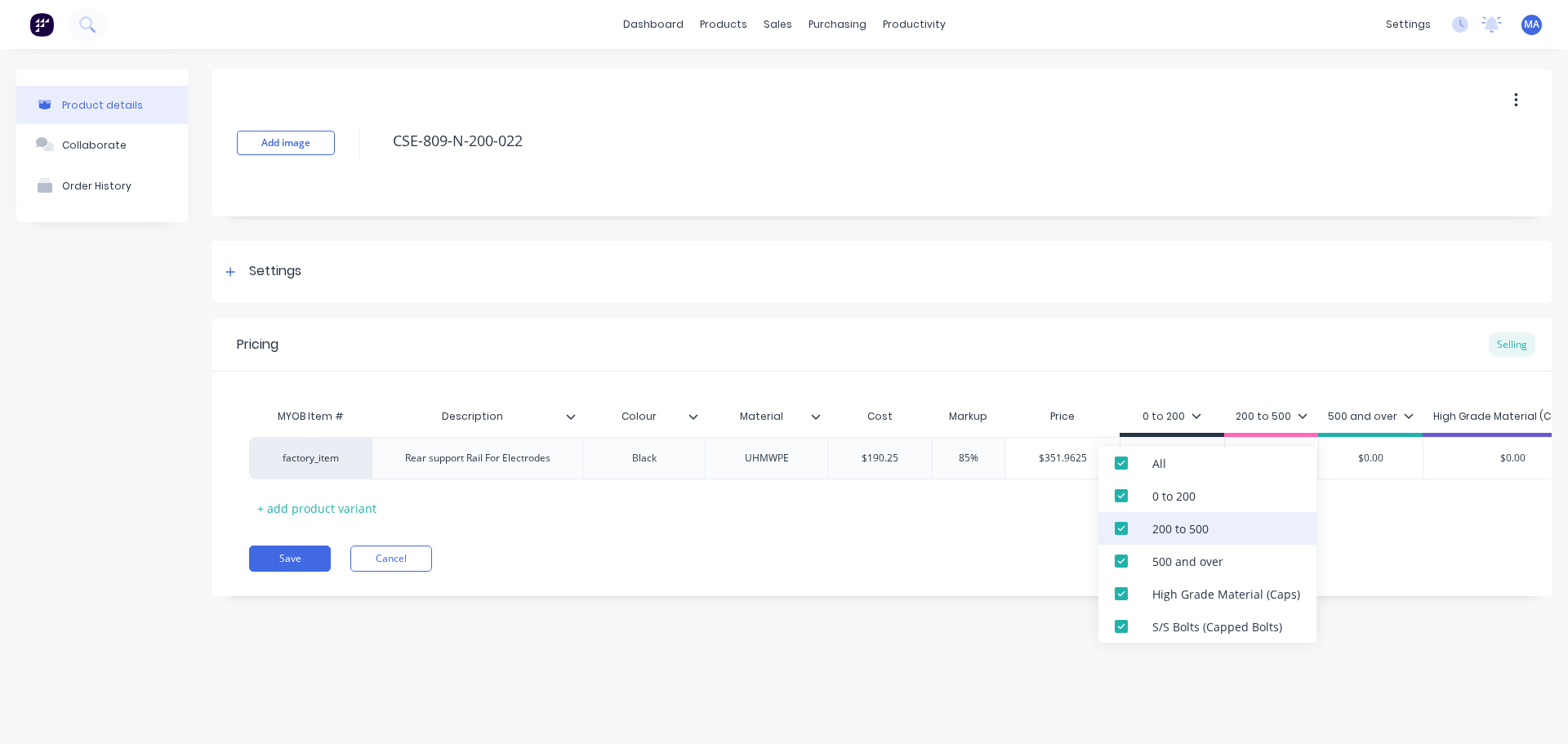
click at [1196, 543] on div "200 to 500" at bounding box center [1207, 528] width 218 height 33
click at [1188, 569] on div "500 and over" at bounding box center [1188, 562] width 71 height 18
click at [1179, 602] on div "High Grade Material (Caps)" at bounding box center [1227, 594] width 148 height 18
click at [1174, 626] on div "S/S Bolts (Capped Bolts)" at bounding box center [1218, 627] width 130 height 18
click at [828, 566] on div "Save Cancel" at bounding box center [901, 558] width 1303 height 26
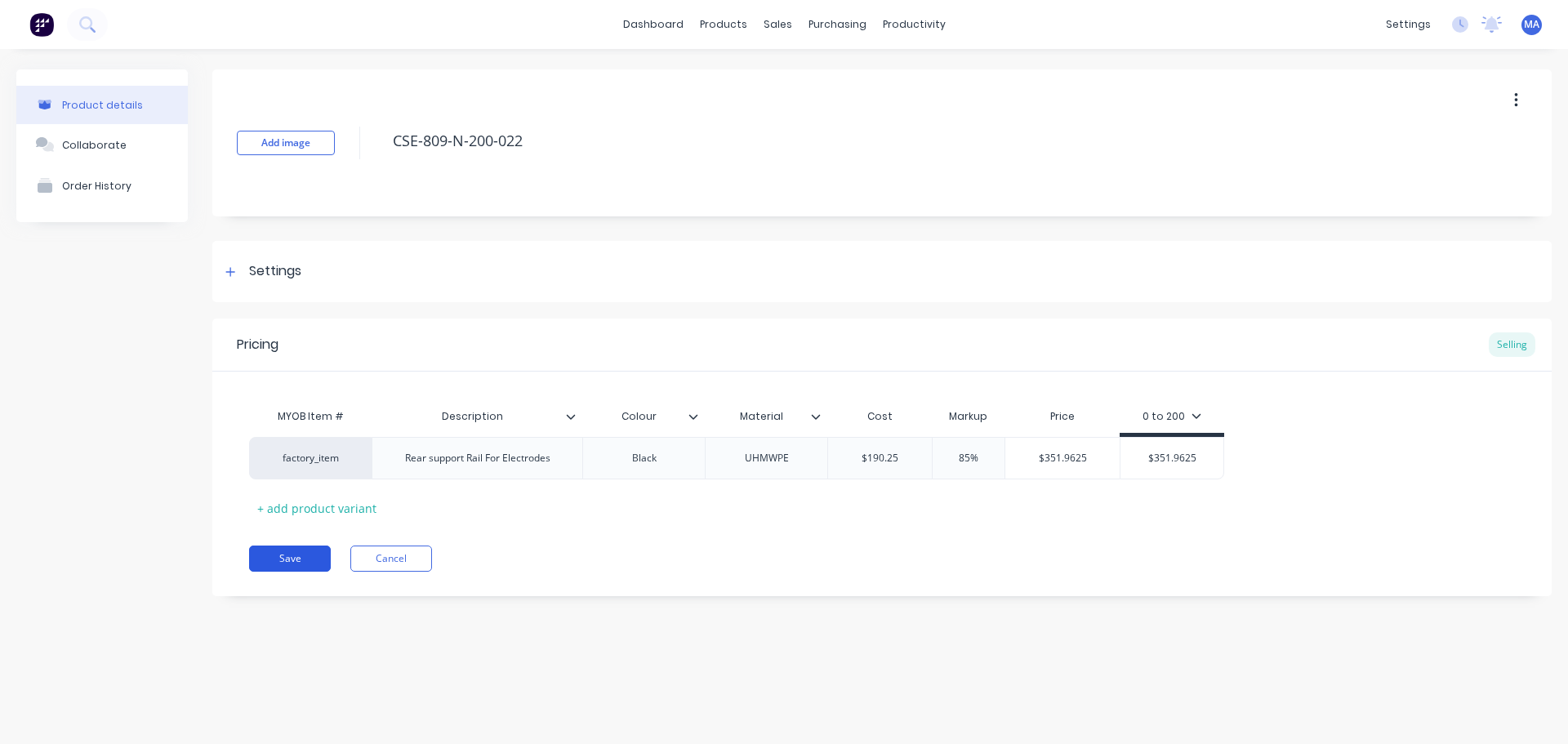
click at [289, 558] on button "Save" at bounding box center [289, 558] width 82 height 26
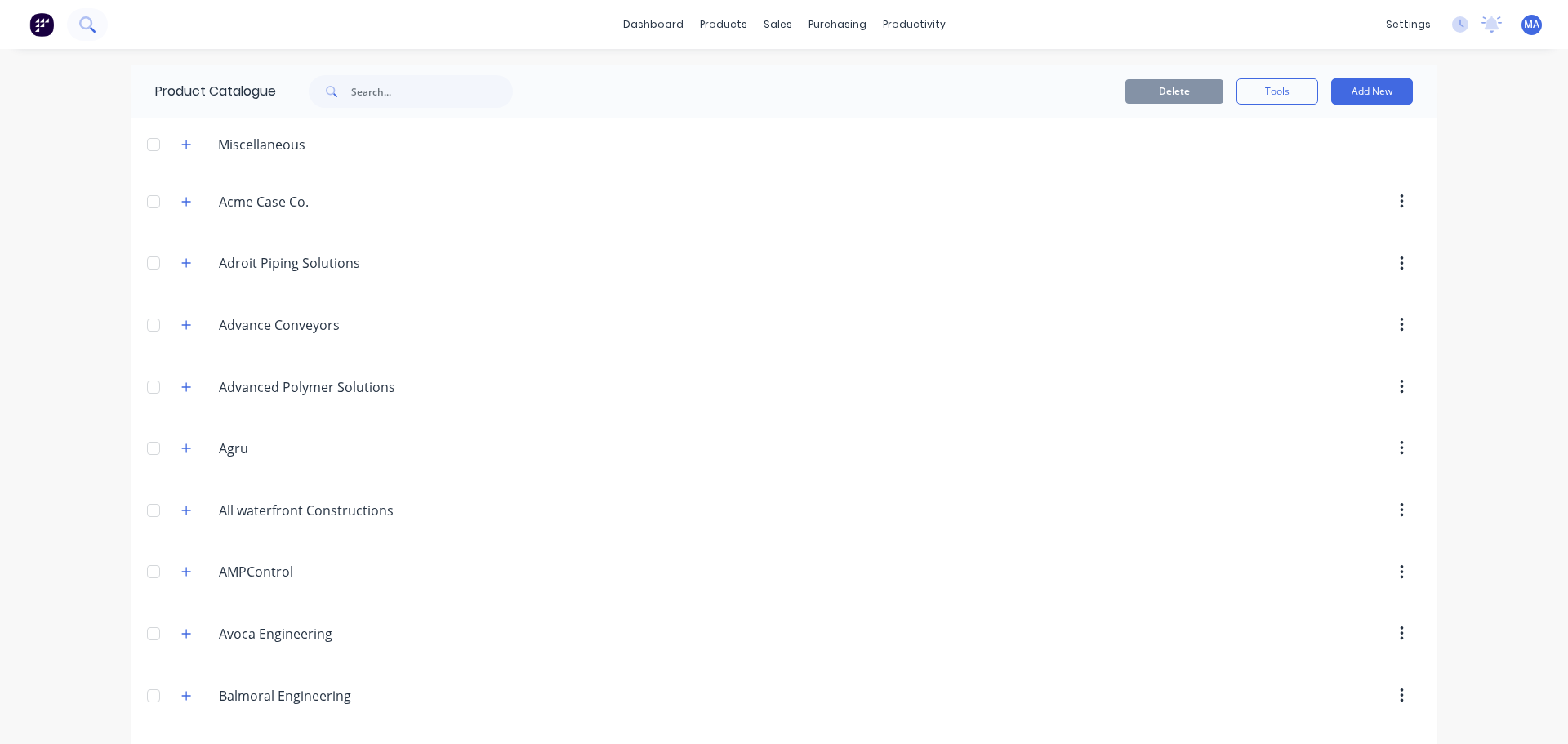
click at [93, 22] on icon at bounding box center [87, 25] width 16 height 16
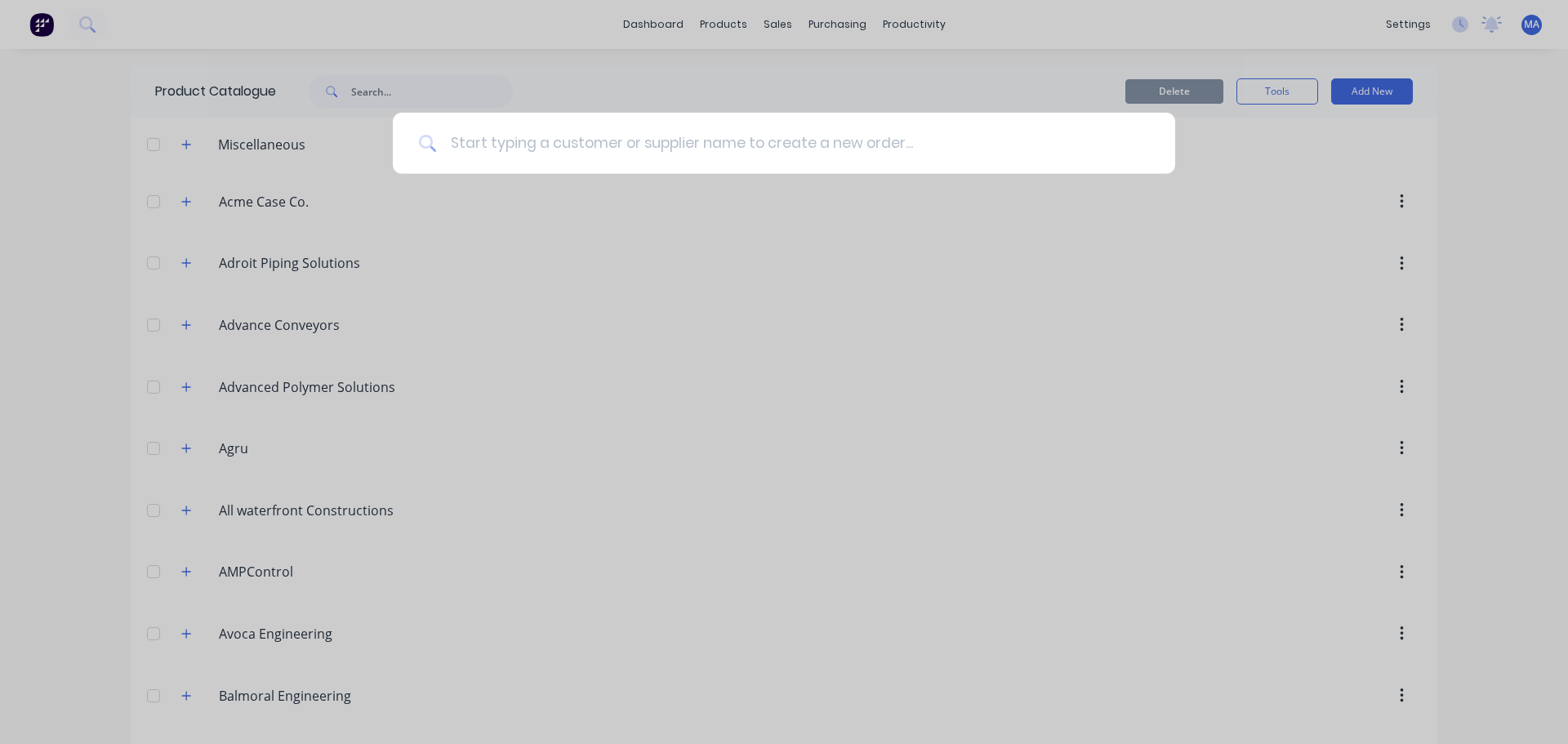
click at [491, 135] on input at bounding box center [793, 143] width 712 height 62
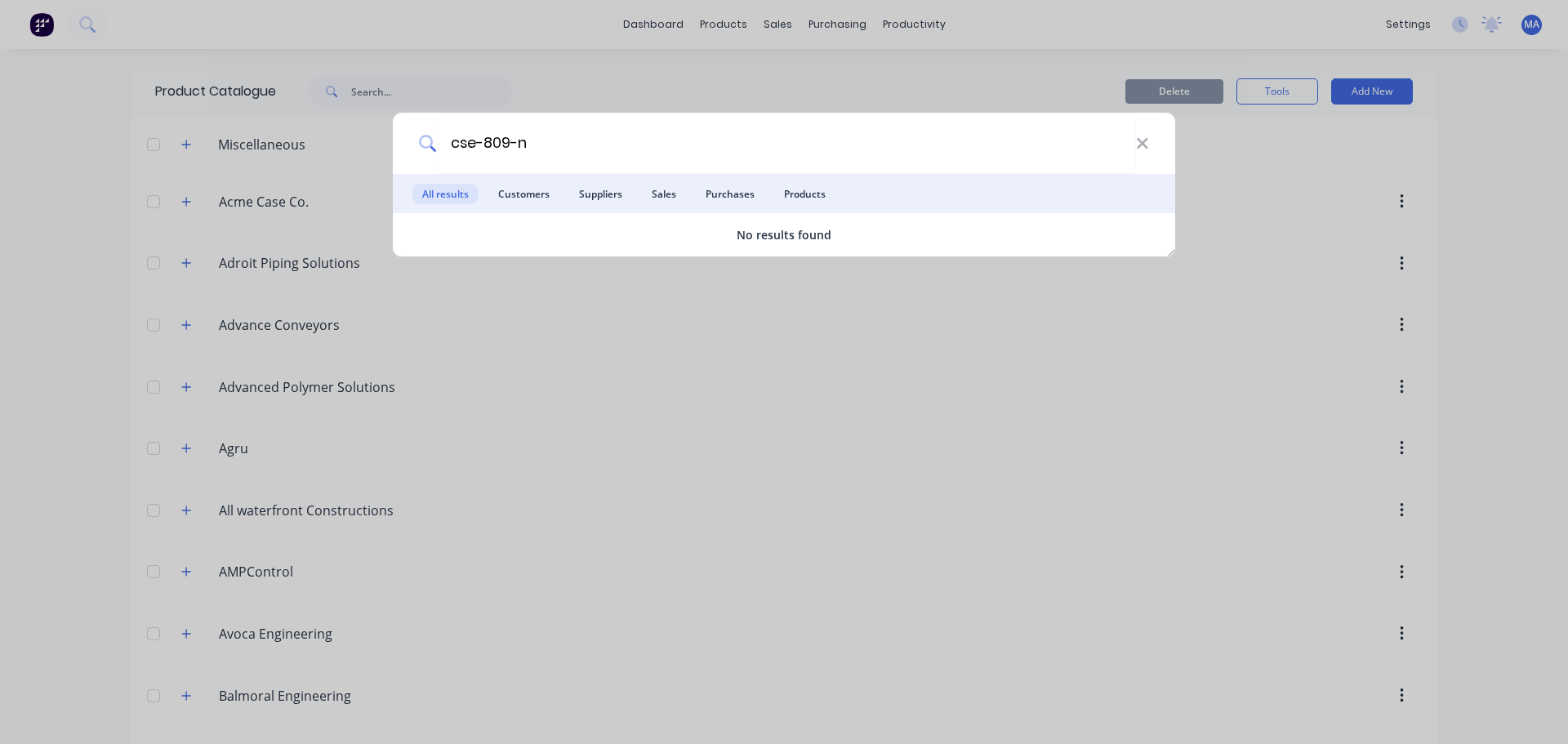
type input "cse-809-n"
click at [596, 98] on div "cse-809-n All results Customers Suppliers Sales Purchases Products No results f…" at bounding box center [784, 372] width 1568 height 744
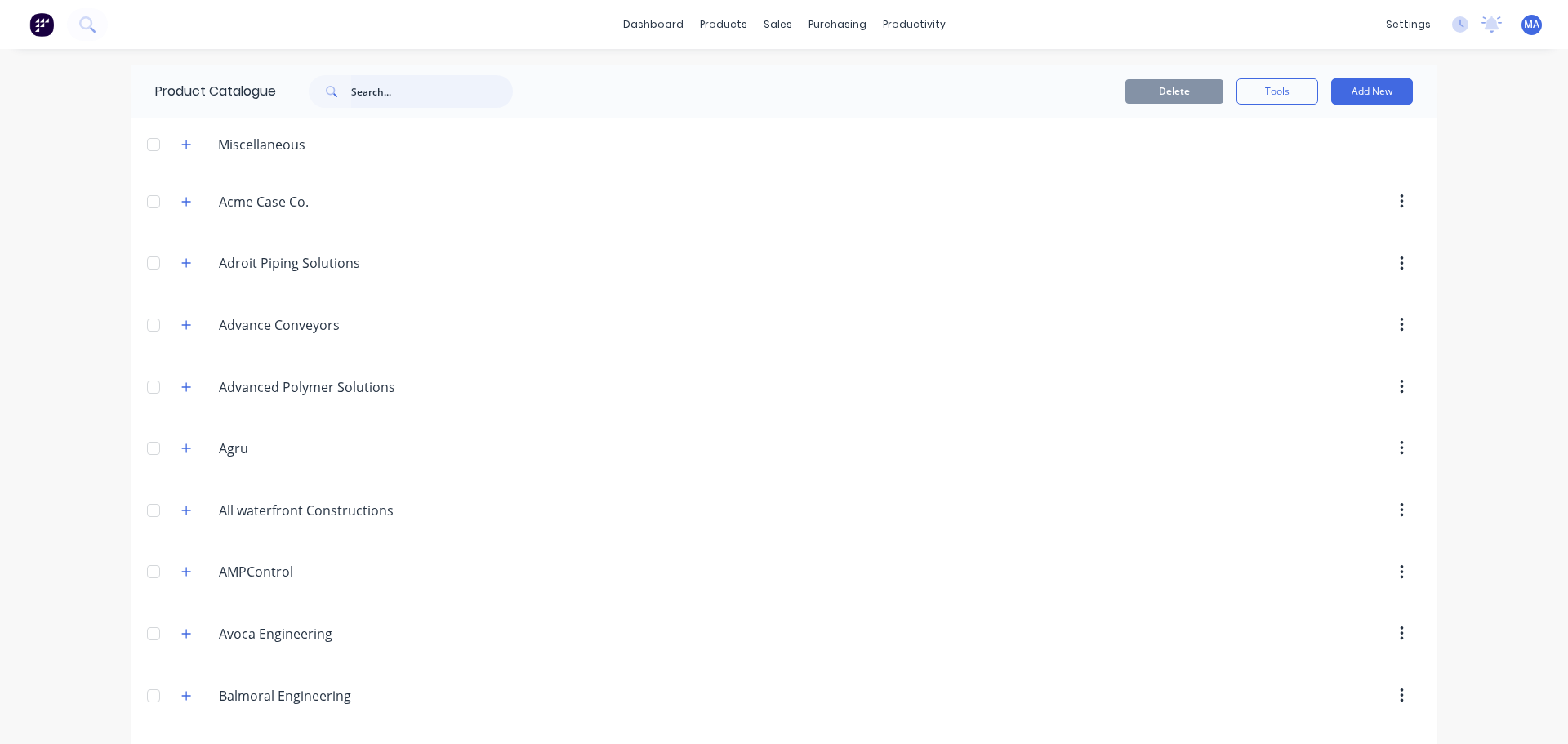
click at [419, 96] on input "text" at bounding box center [432, 91] width 162 height 33
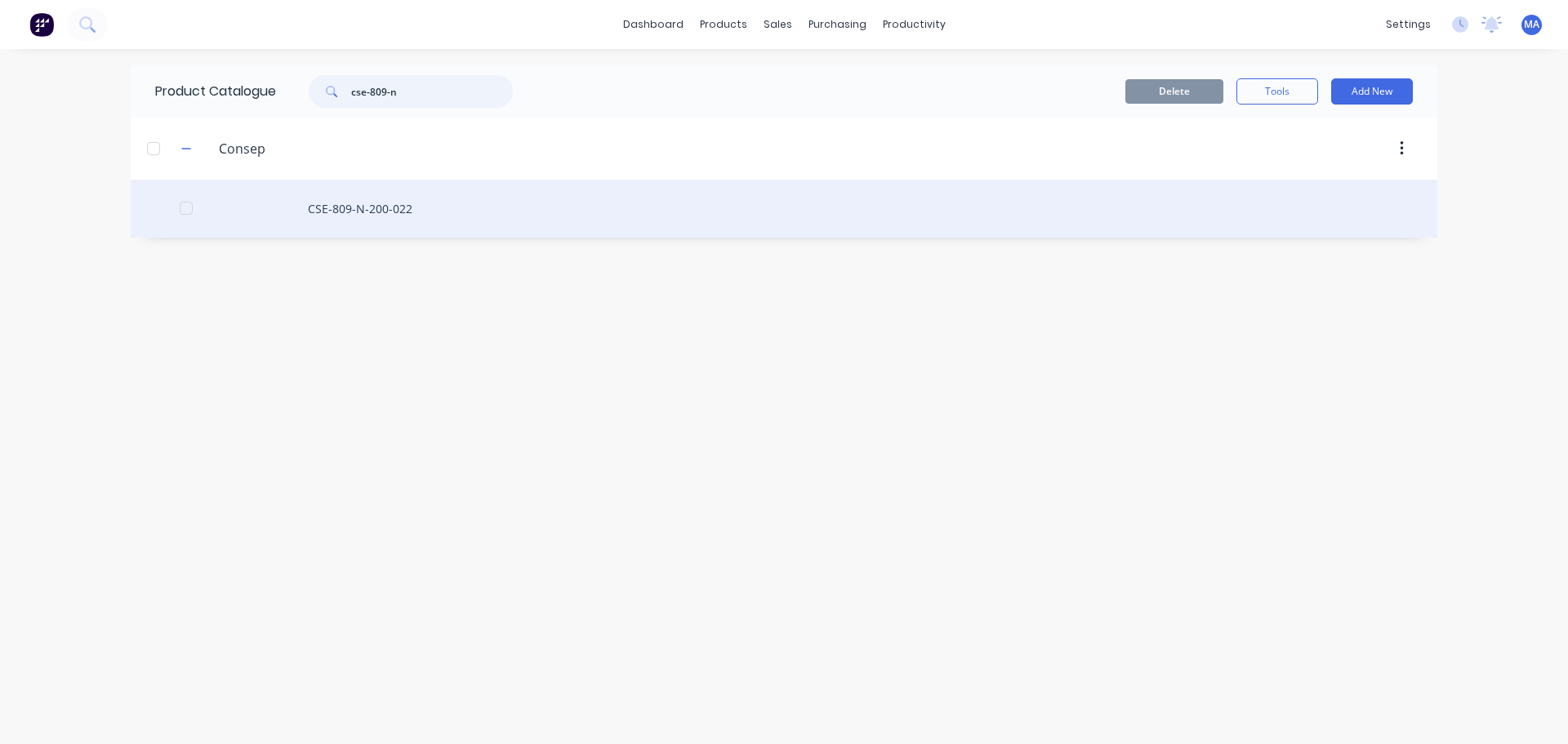
type input "cse-809-n"
click at [416, 215] on div "CSE-809-N-200-022" at bounding box center [784, 208] width 1307 height 58
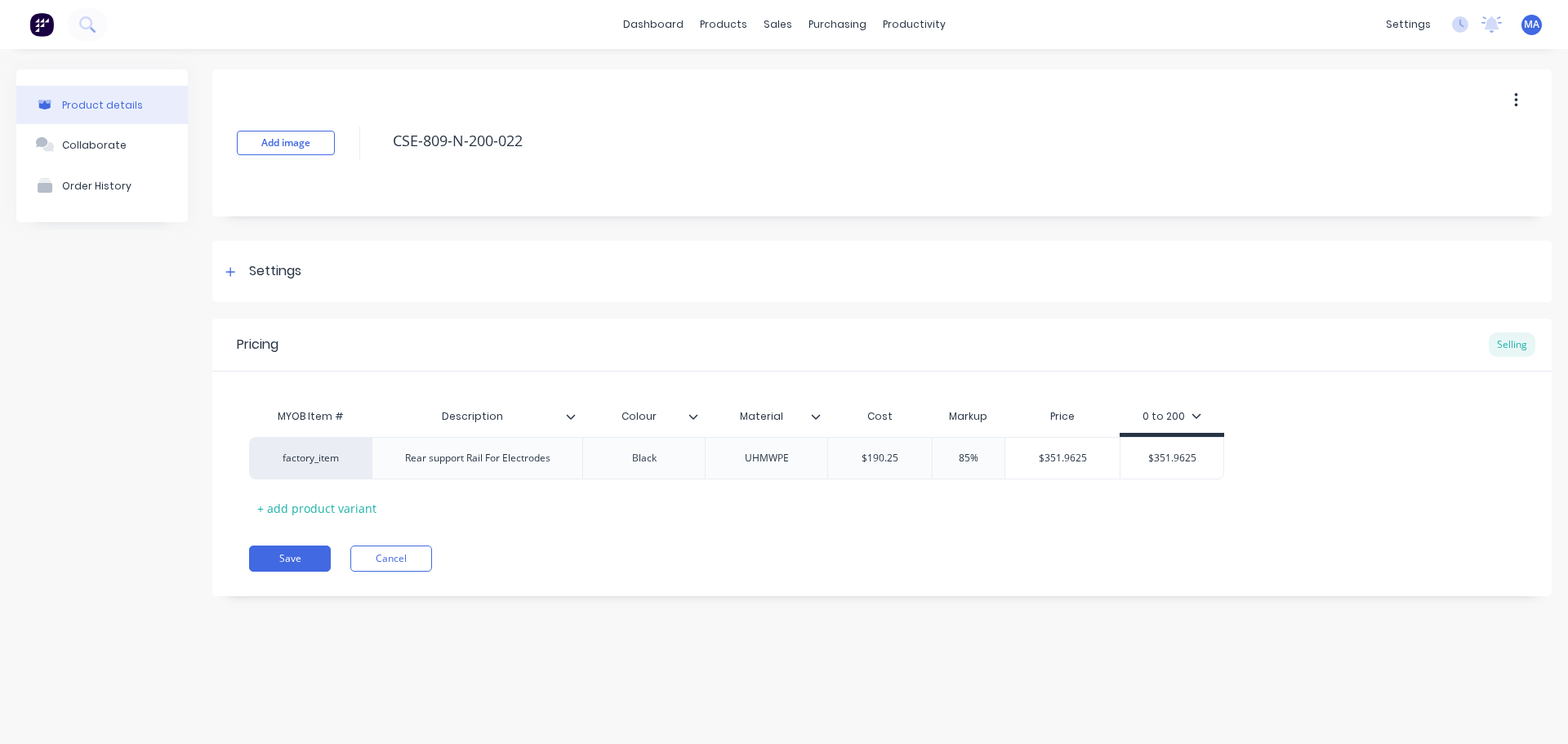
click at [811, 415] on icon at bounding box center [815, 416] width 10 height 10
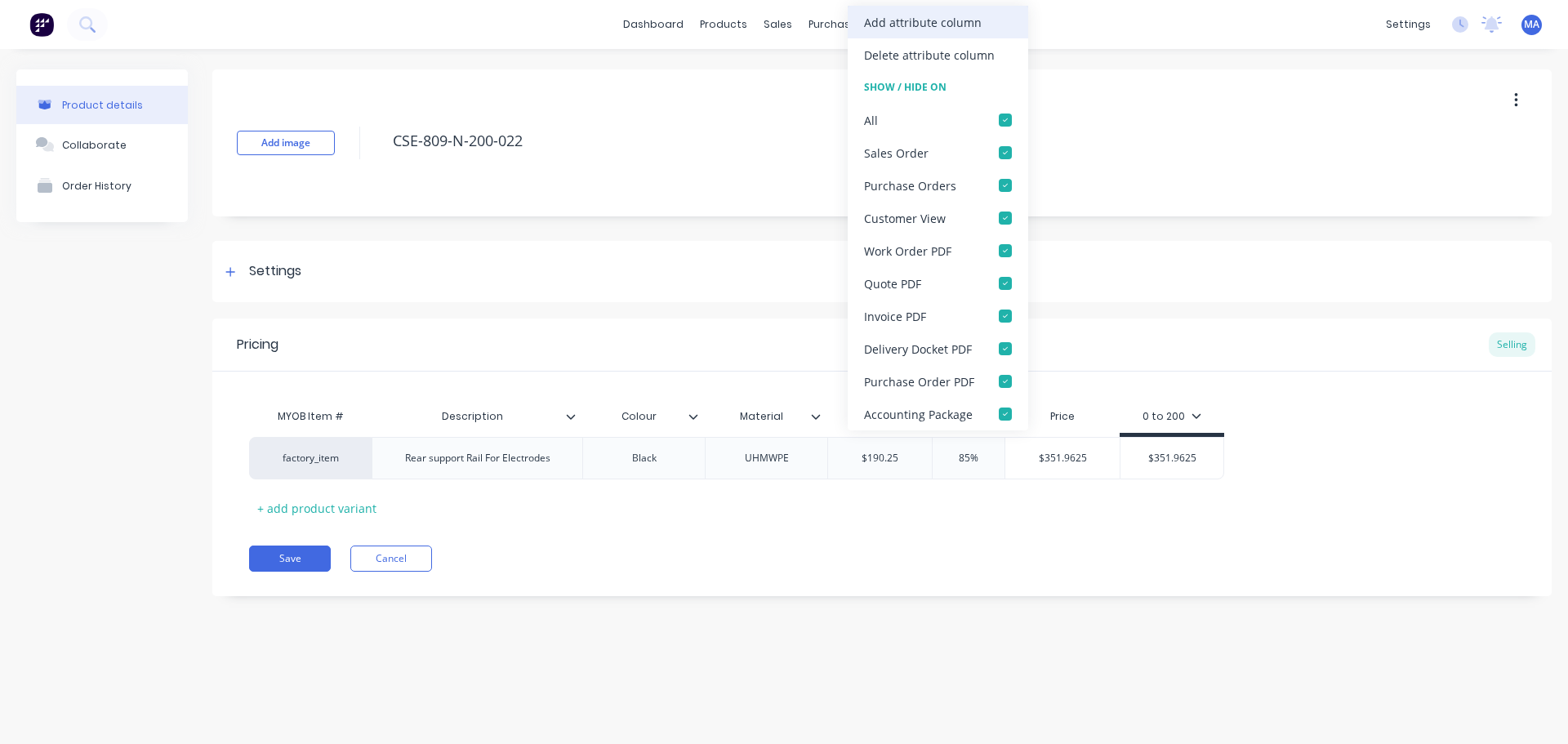
click at [901, 33] on div "Add attribute column" at bounding box center [937, 22] width 180 height 33
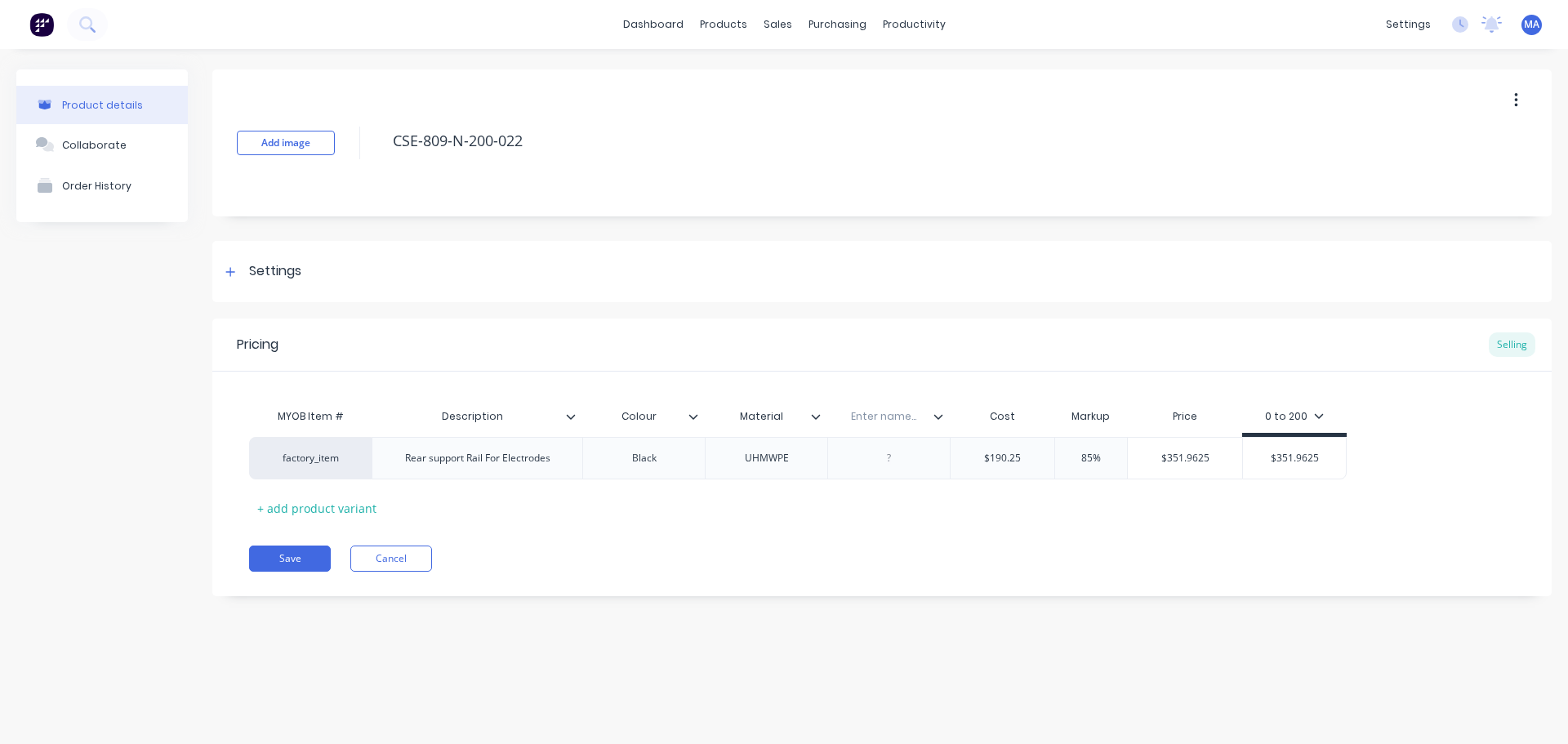
drag, startPoint x: 871, startPoint y: 410, endPoint x: 890, endPoint y: 414, distance: 19.4
click at [871, 410] on input "text" at bounding box center [884, 416] width 113 height 15
type input "Qty / sheet"
click at [943, 419] on icon at bounding box center [938, 416] width 10 height 10
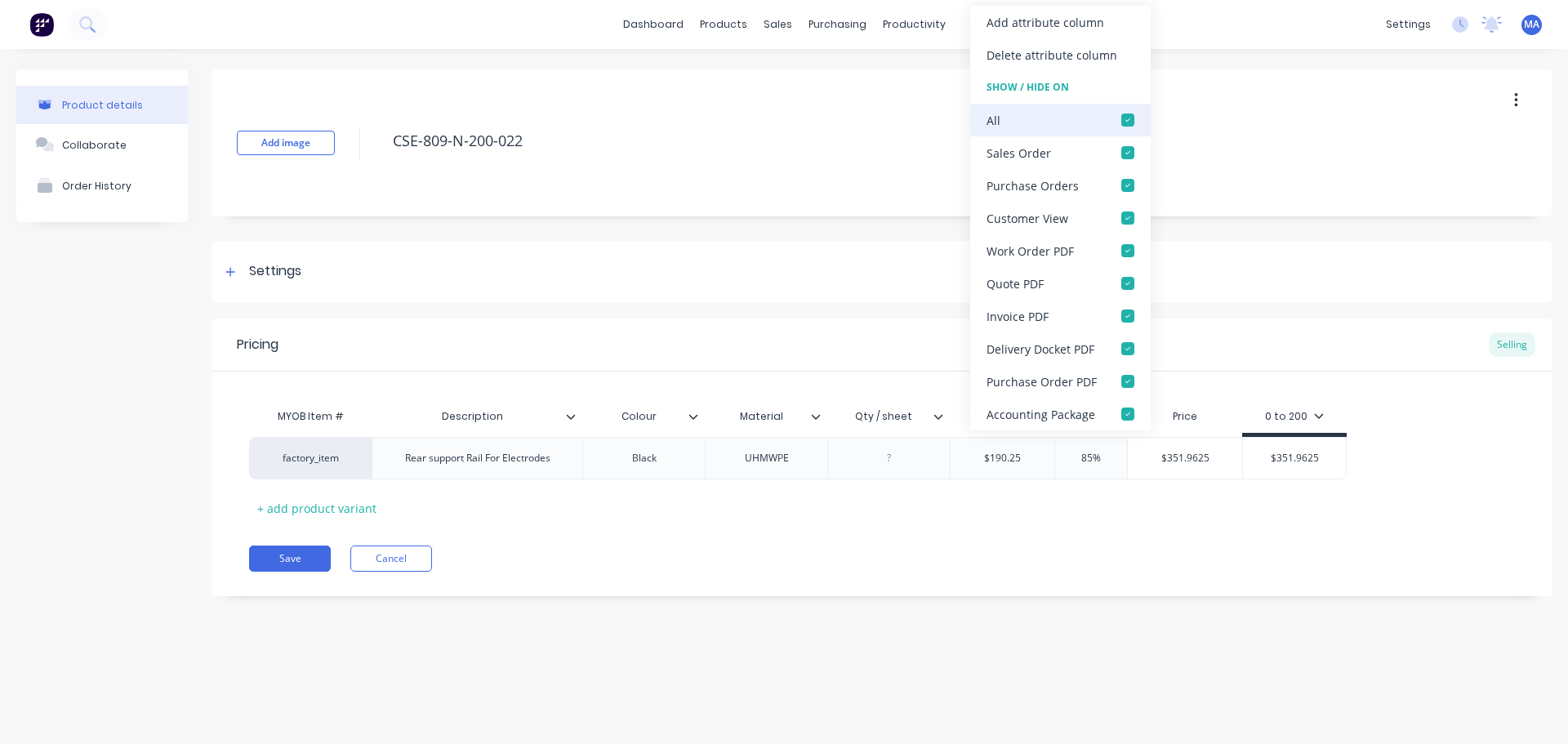
click at [1126, 112] on div at bounding box center [1127, 120] width 33 height 33
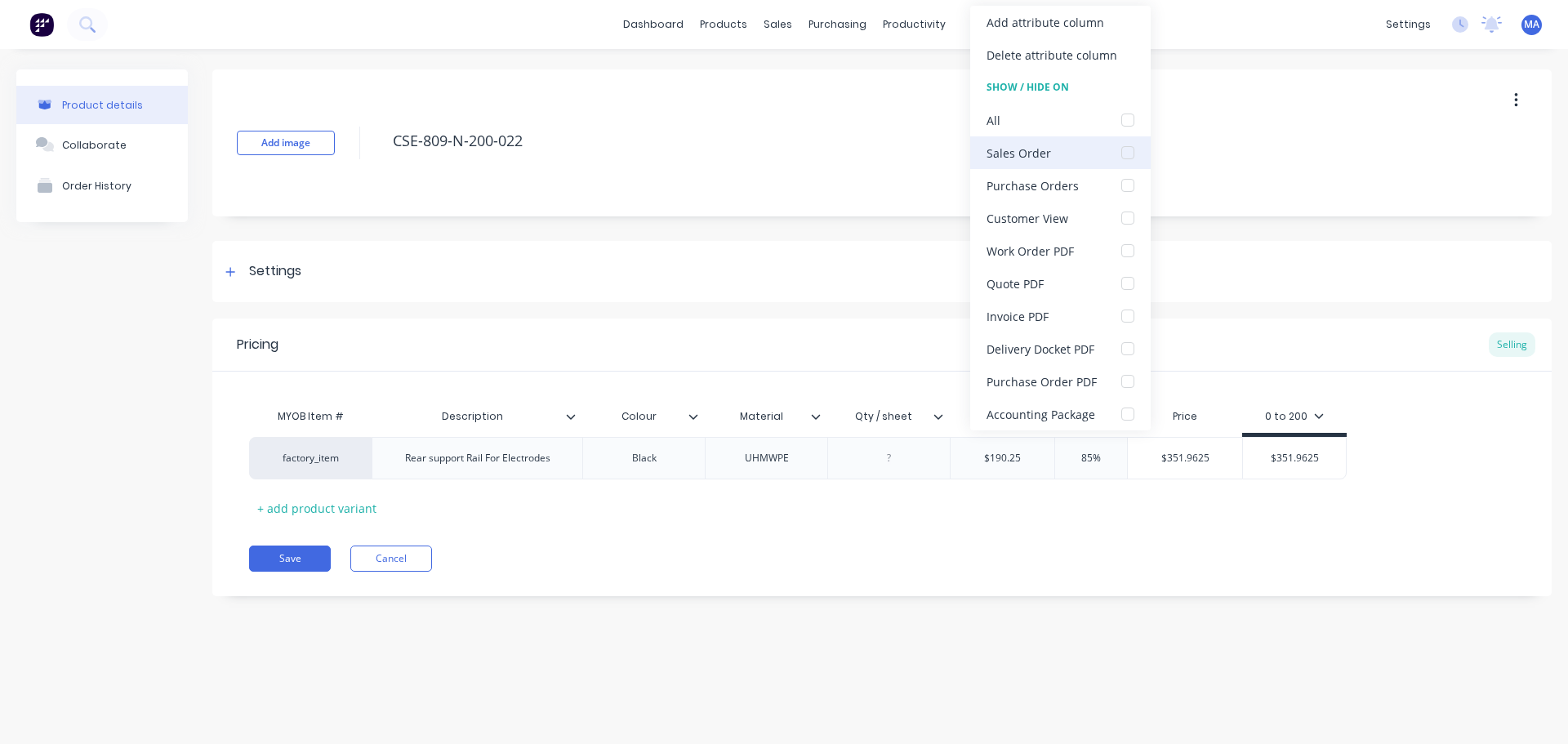
click at [1129, 154] on div at bounding box center [1127, 152] width 33 height 33
click at [1125, 253] on div at bounding box center [1127, 251] width 33 height 33
click at [851, 505] on div "MYOB Item # Description Colour Material Qty / sheet Cost Markup Price 0 to 200 …" at bounding box center [882, 460] width 1266 height 120
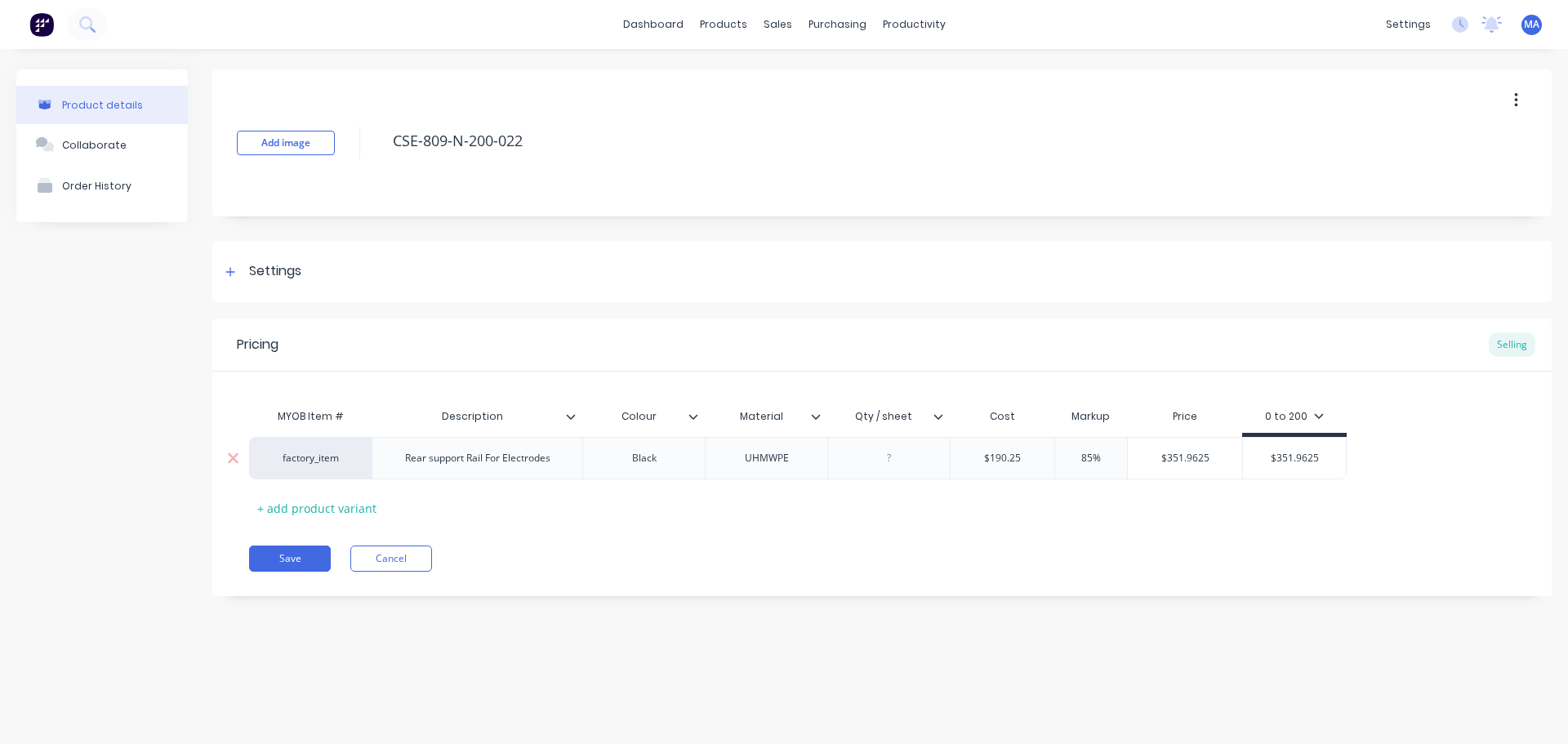
click at [890, 466] on div at bounding box center [889, 458] width 82 height 21
click at [859, 505] on div "MYOB Item # Description Colour Material Qty / sheet Cost Markup Price 0 to 200 …" at bounding box center [882, 460] width 1266 height 120
click at [288, 556] on button "Save" at bounding box center [289, 558] width 82 height 26
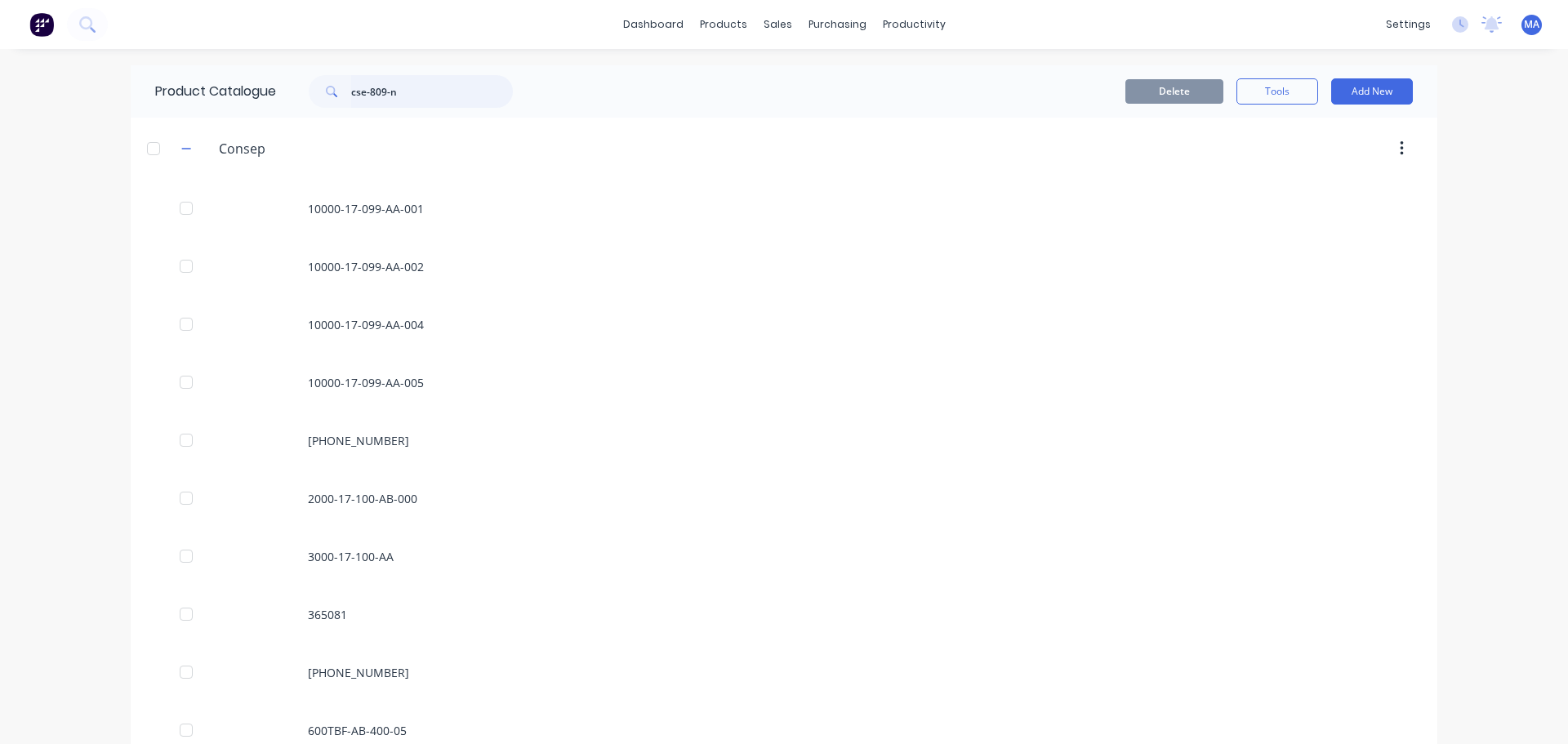
click at [394, 85] on input "cse-809-n" at bounding box center [432, 91] width 162 height 33
type input "c"
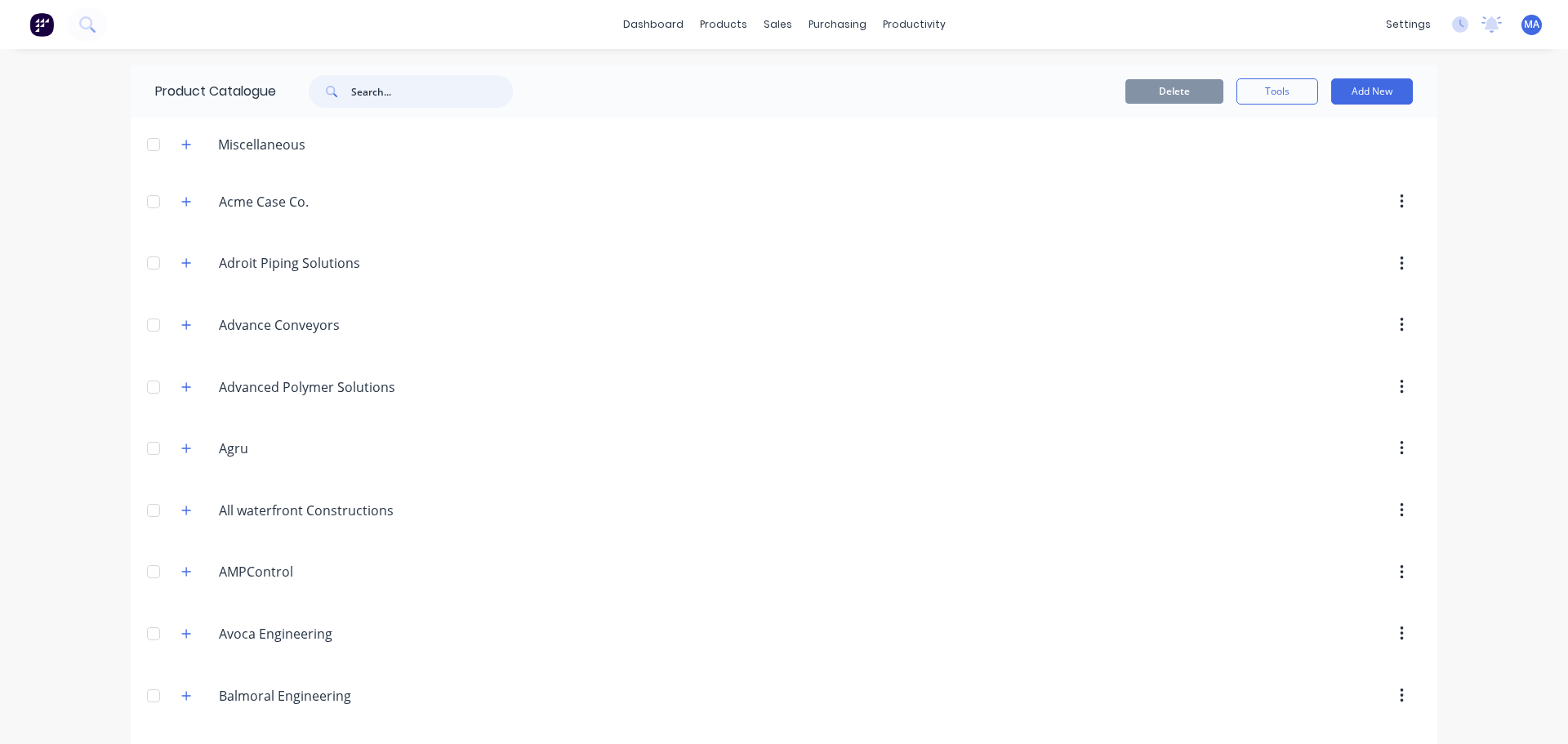
click at [419, 98] on input "text" at bounding box center [432, 91] width 162 height 33
type input "cse-809-n"
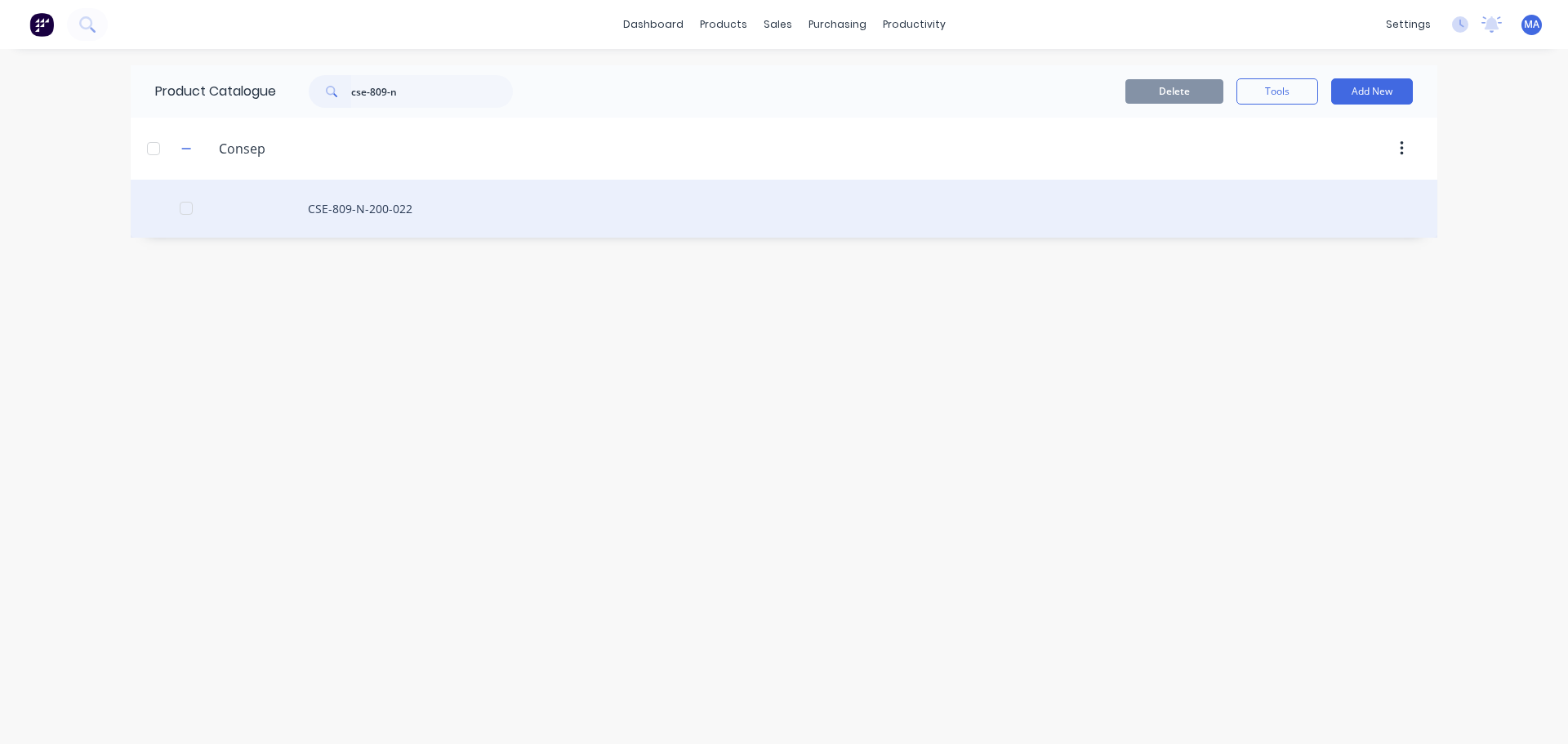
click at [388, 222] on div "CSE-809-N-200-022" at bounding box center [784, 208] width 1307 height 58
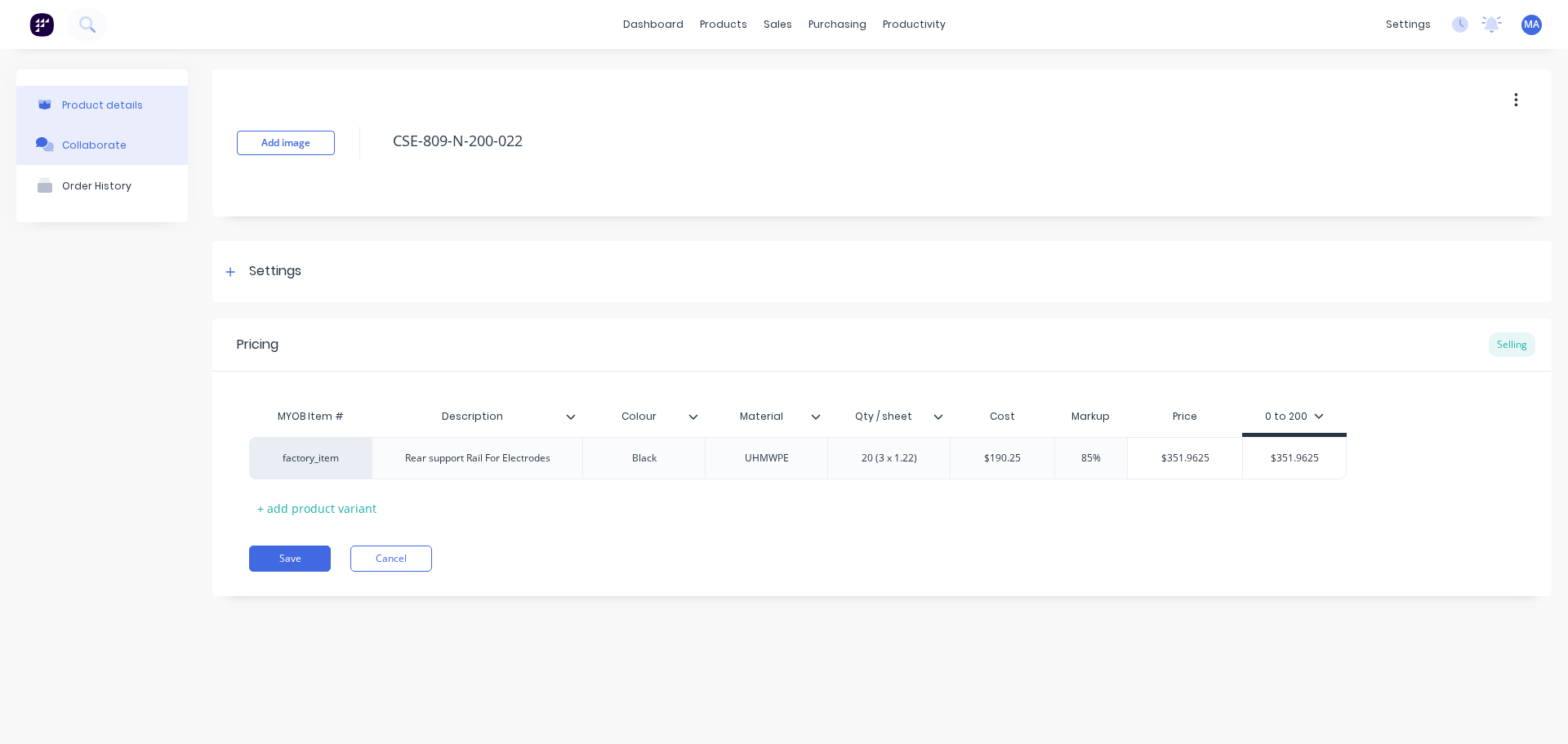
click at [150, 135] on button "Collaborate" at bounding box center [102, 144] width 171 height 40
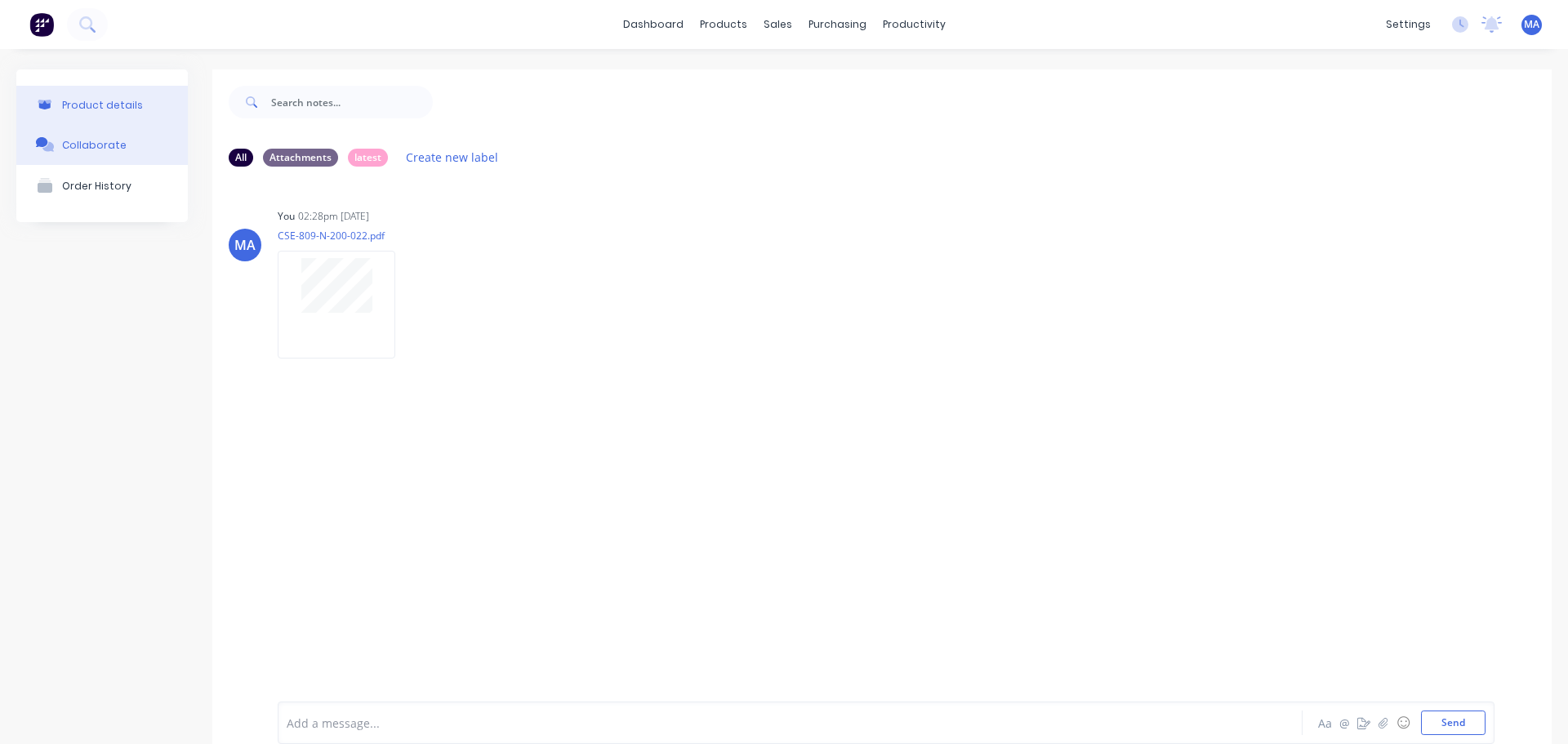
click at [140, 107] on button "Product details" at bounding box center [102, 106] width 171 height 39
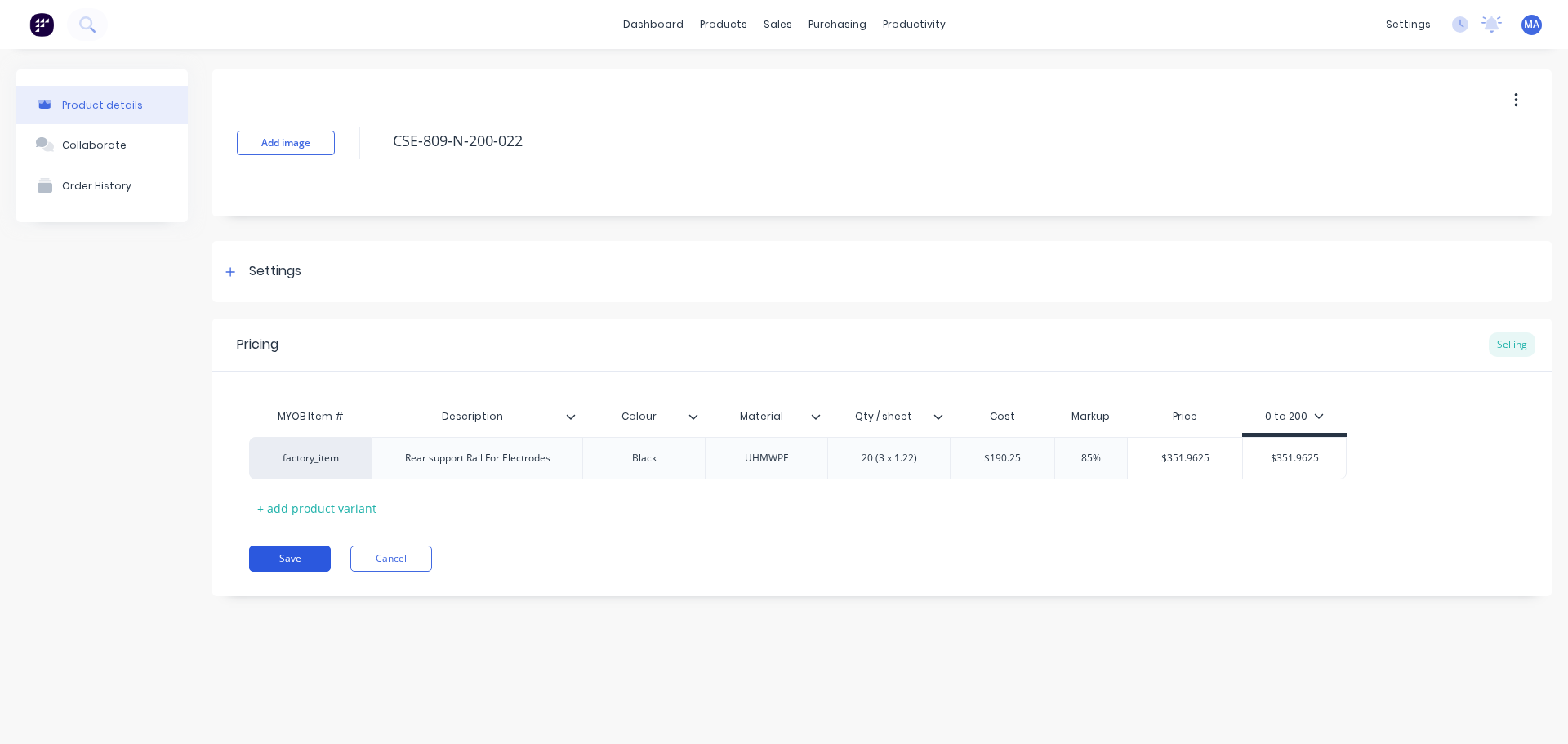
click at [315, 552] on button "Save" at bounding box center [289, 558] width 82 height 26
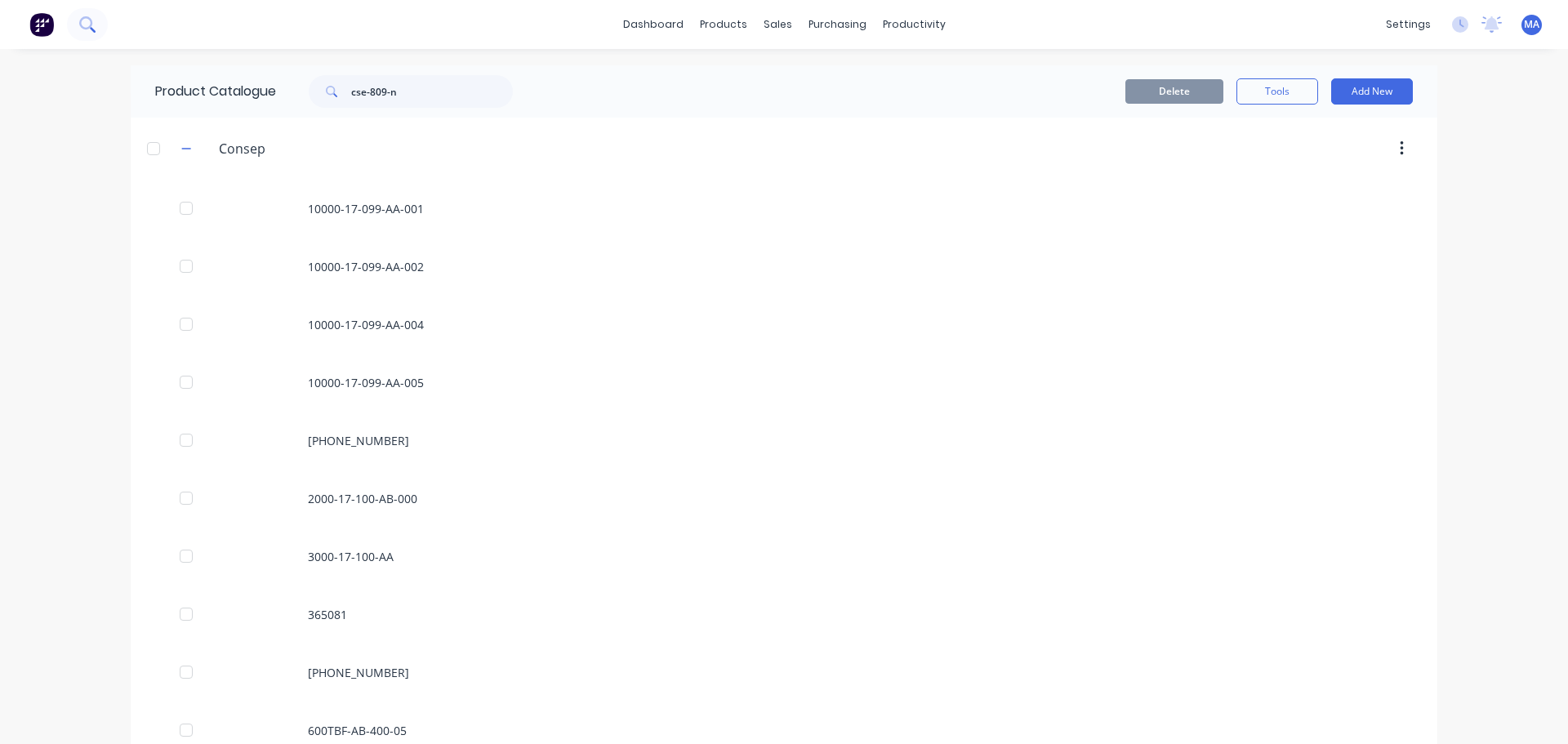
click at [76, 26] on button at bounding box center [87, 24] width 40 height 33
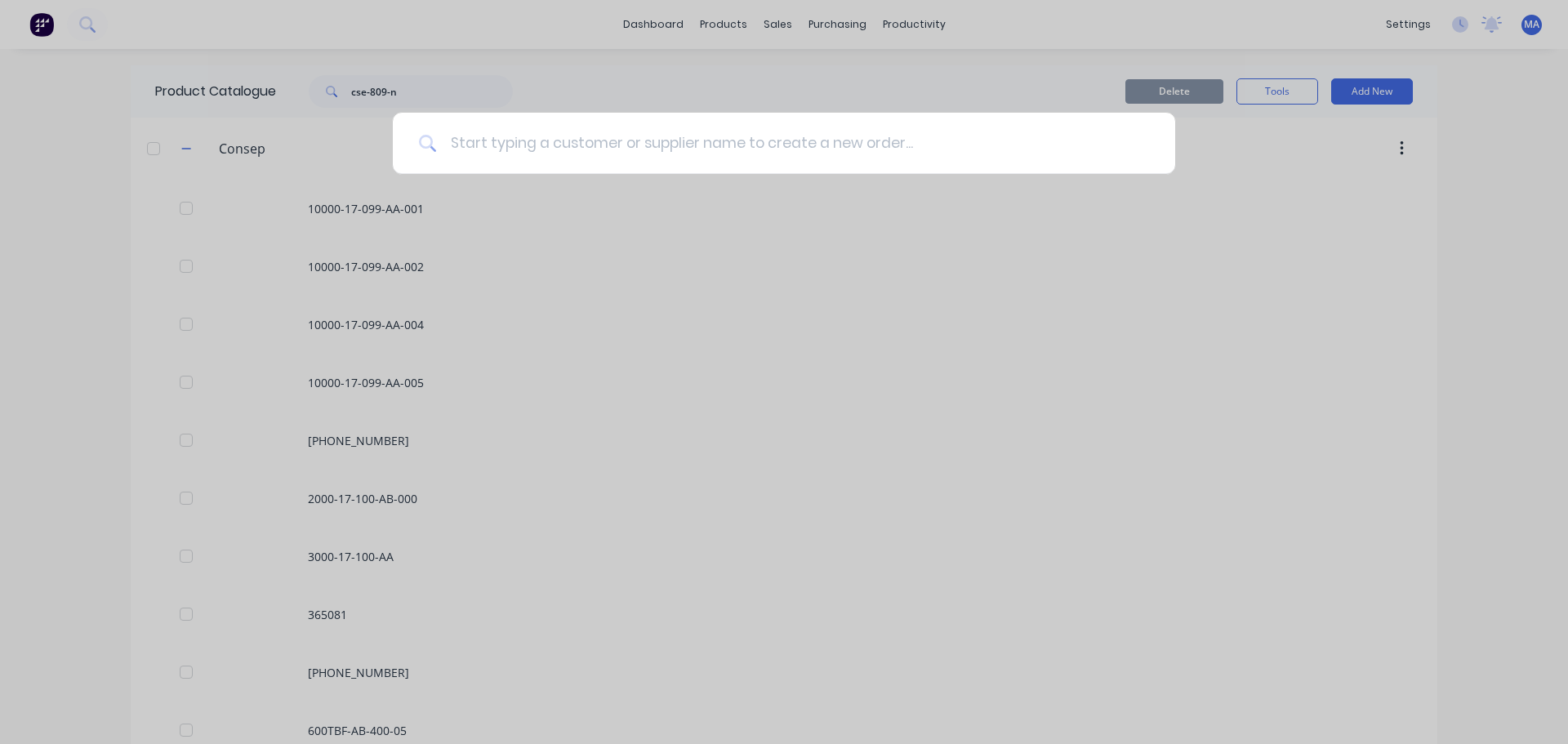
click at [719, 160] on input at bounding box center [793, 143] width 712 height 62
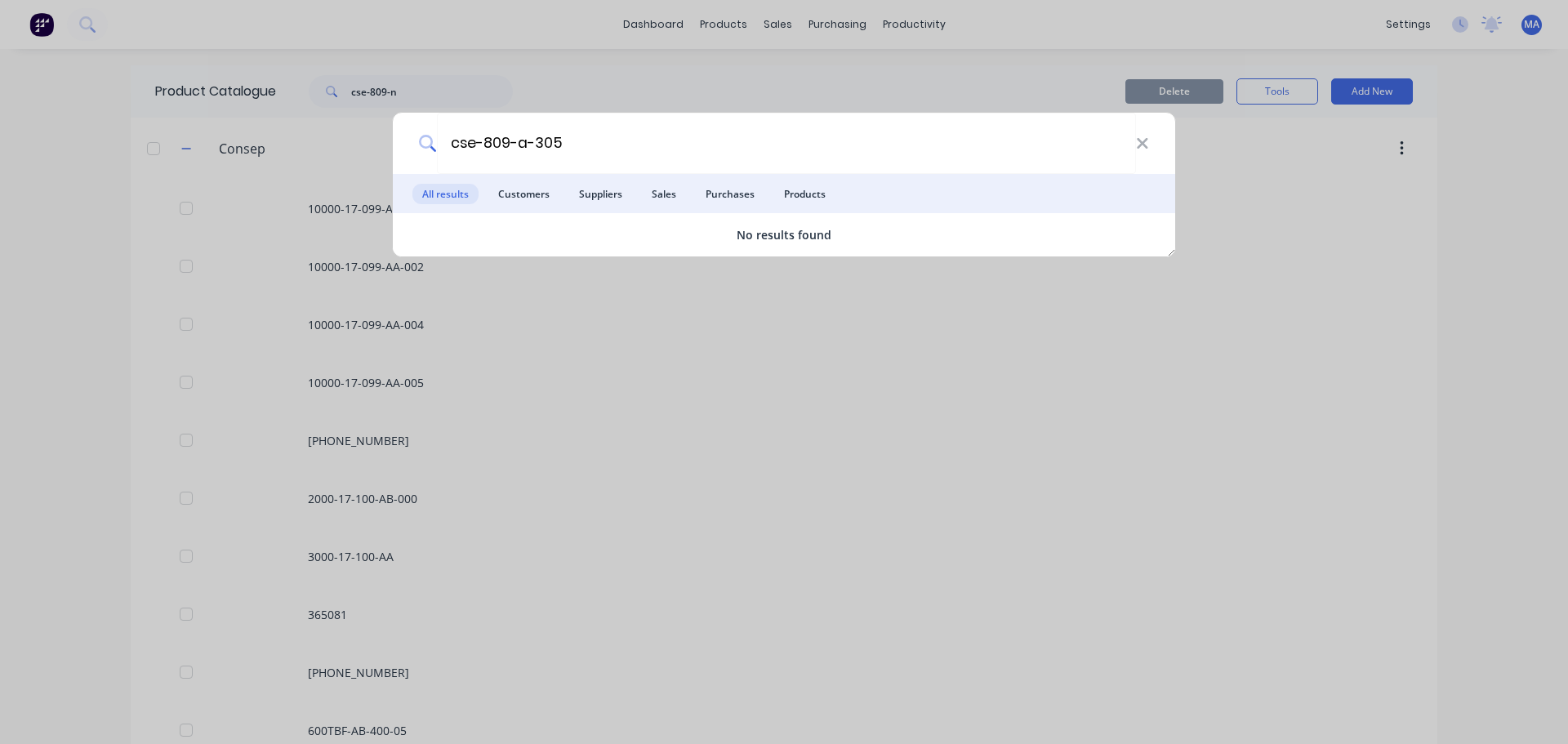
type input "cse-809-a-305"
click at [639, 86] on div "cse-809-a-305 All results Customers Suppliers Sales Purchases Products No resul…" at bounding box center [784, 372] width 1568 height 744
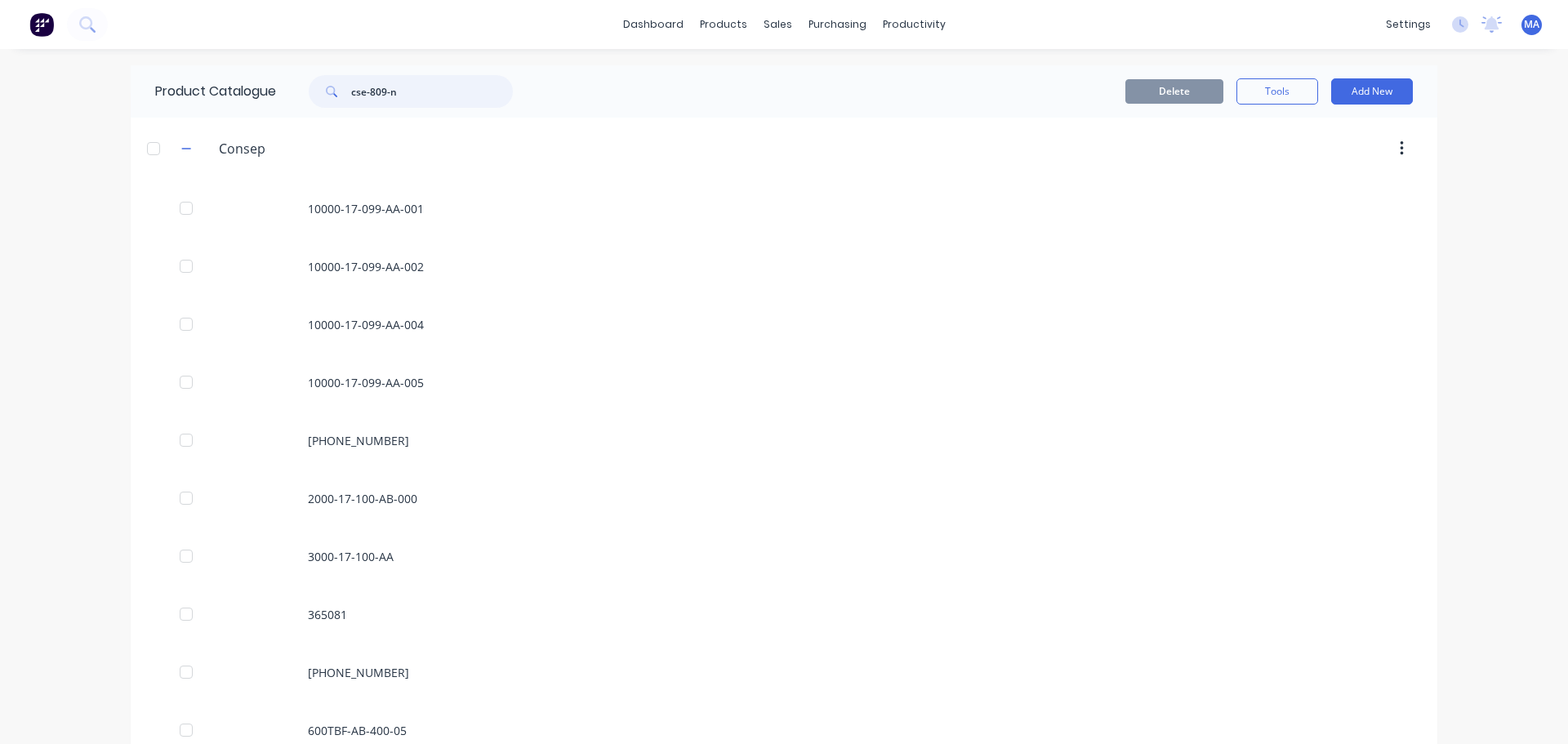
click at [427, 93] on input "cse-809-n" at bounding box center [432, 91] width 162 height 33
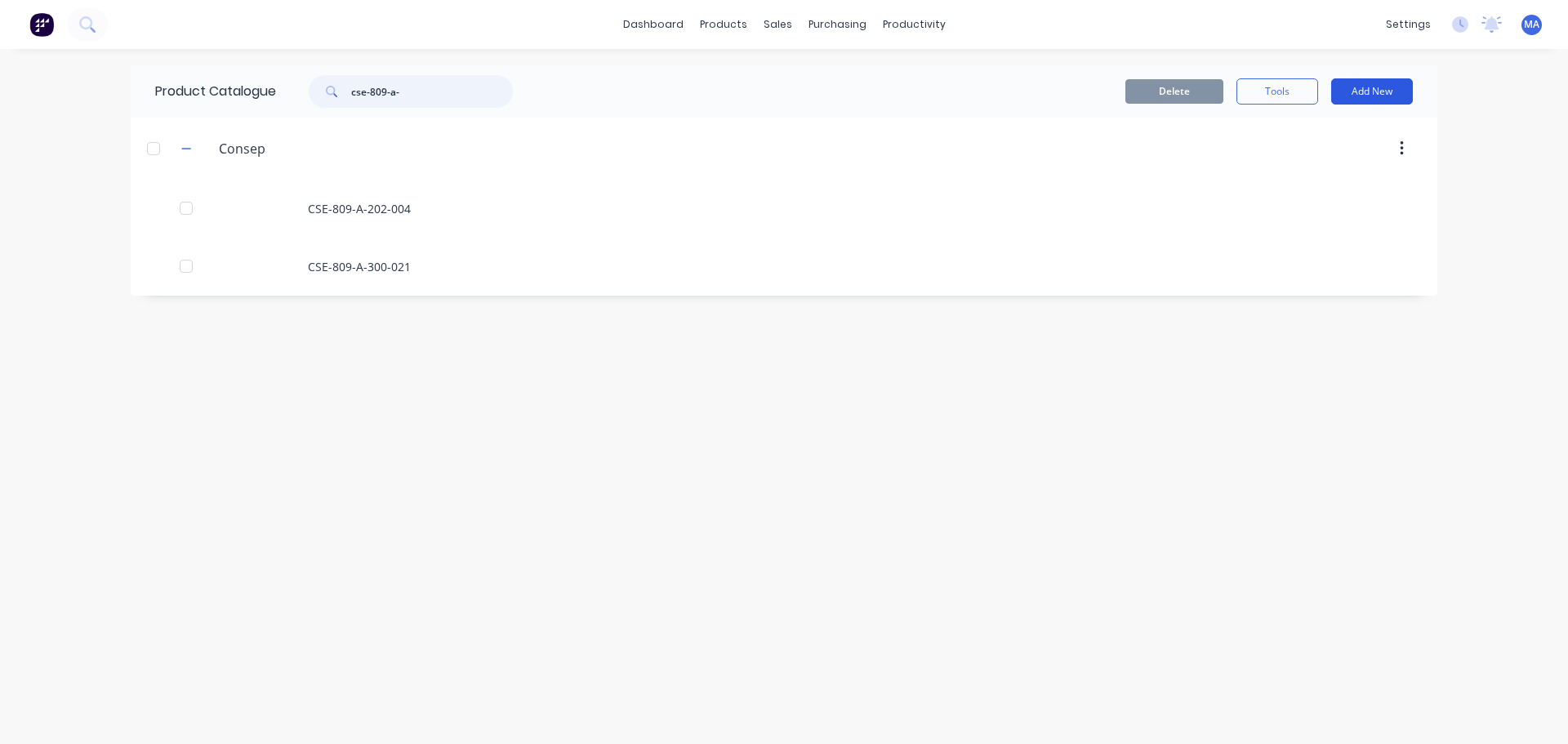
type input "cse-809-a-"
click at [1348, 92] on button "Add New" at bounding box center [1372, 91] width 82 height 26
click at [972, 101] on div "Delete Tools Add New Category Product Product Kit" at bounding box center [983, 91] width 859 height 26
click at [815, 71] on div "Sales Orders" at bounding box center [838, 78] width 67 height 15
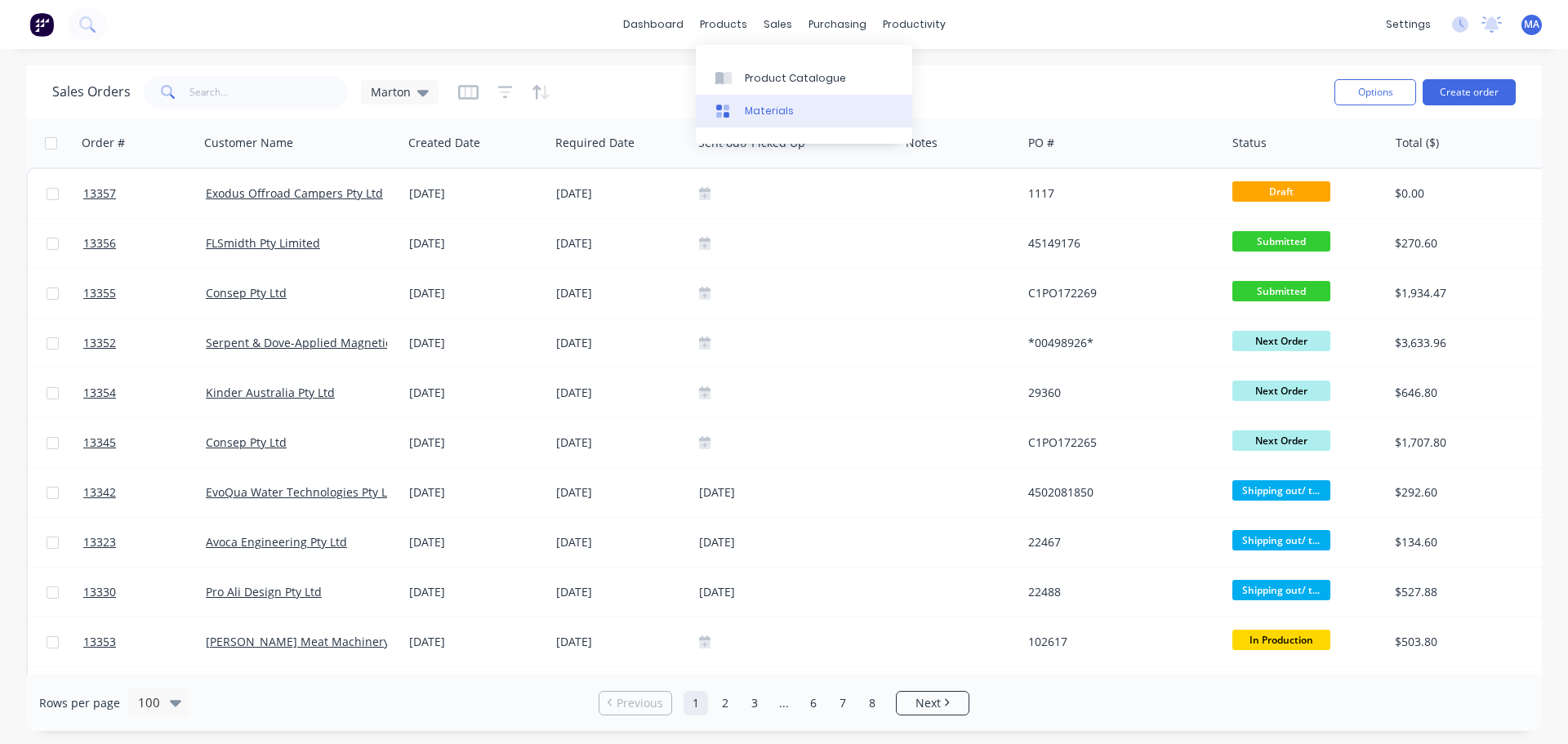
click at [757, 95] on link "Materials" at bounding box center [804, 111] width 216 height 33
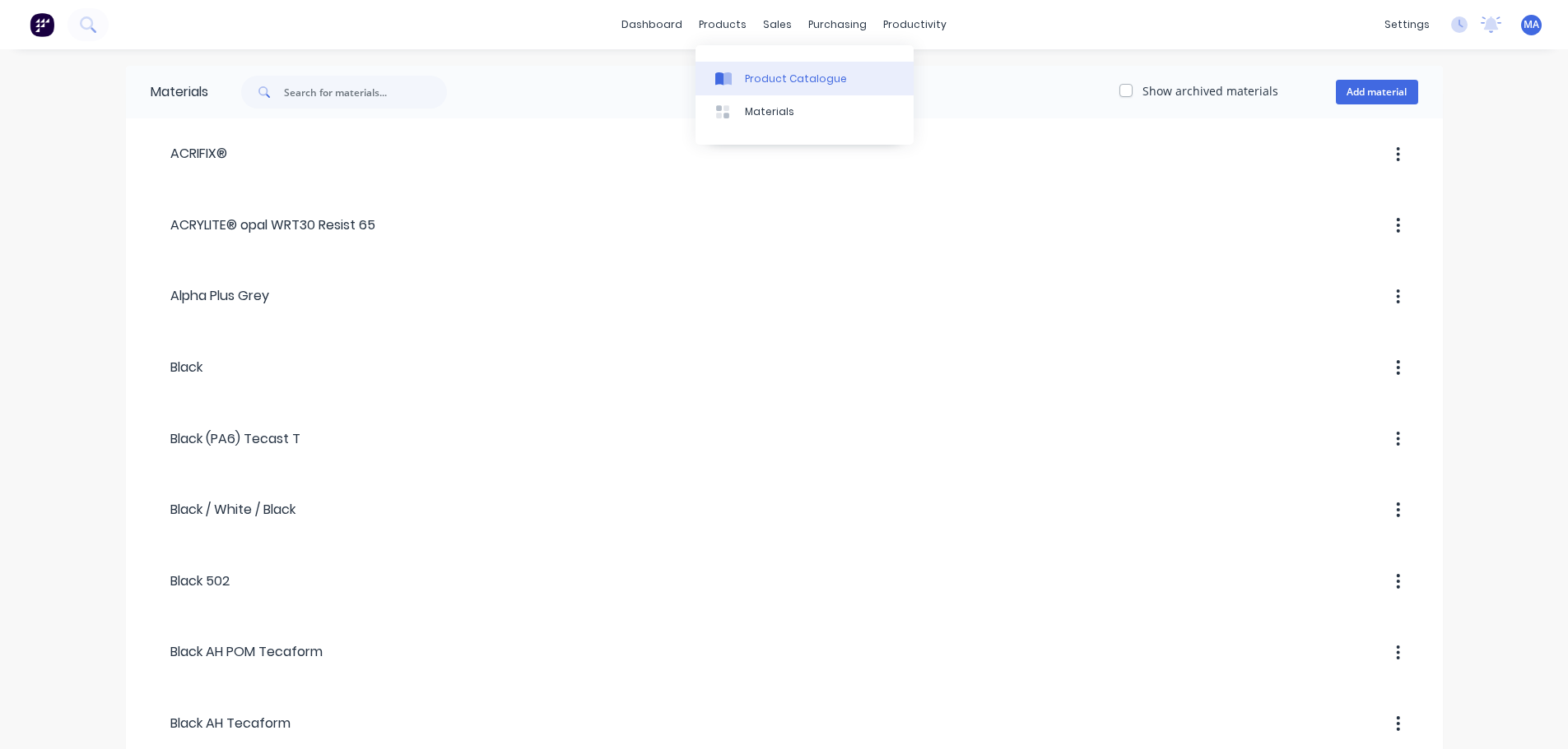
drag, startPoint x: 726, startPoint y: 35, endPoint x: 746, endPoint y: 85, distance: 53.9
click at [746, 85] on div "Product Catalogue" at bounding box center [796, 79] width 102 height 15
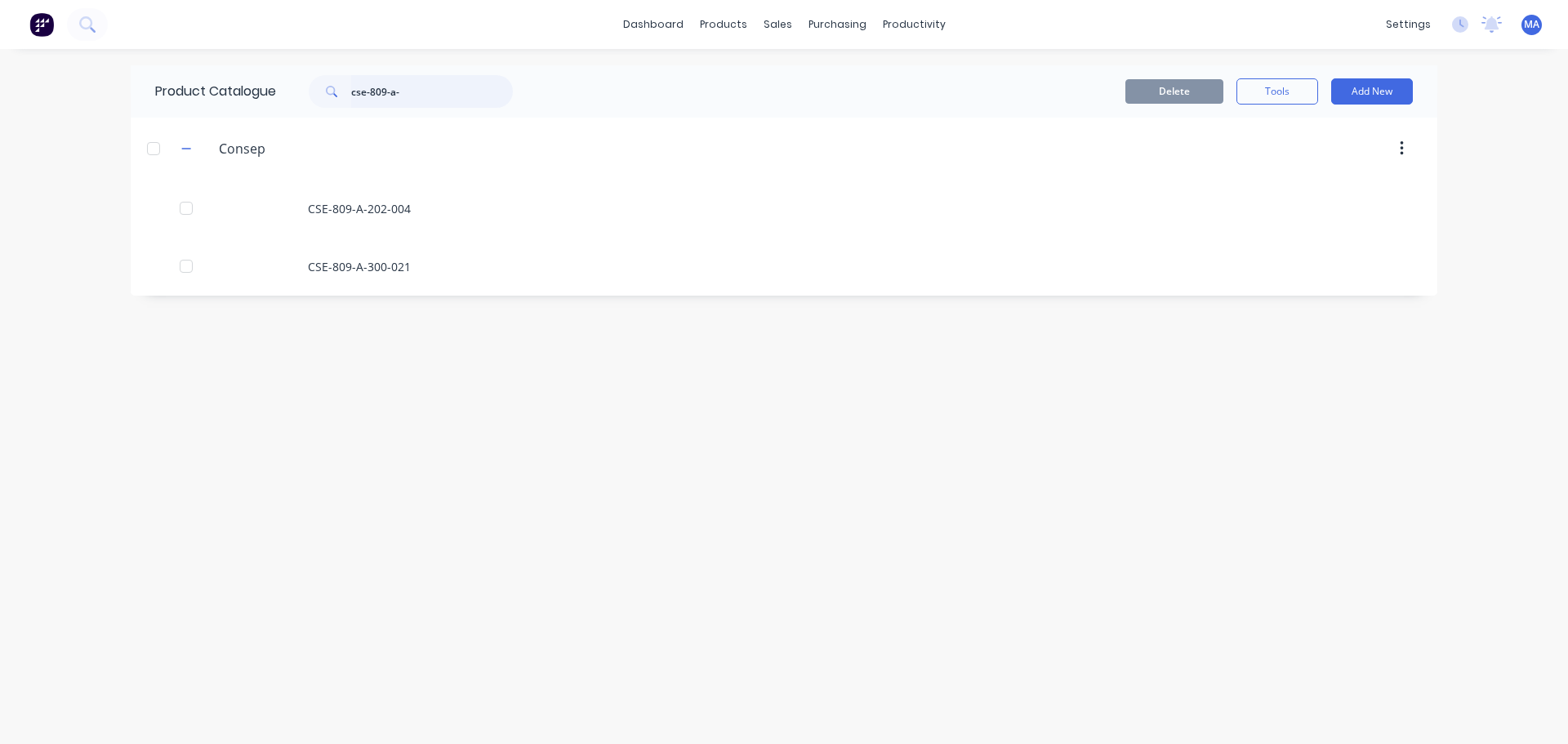
click at [295, 99] on div "cse-809-a-" at bounding box center [403, 91] width 221 height 33
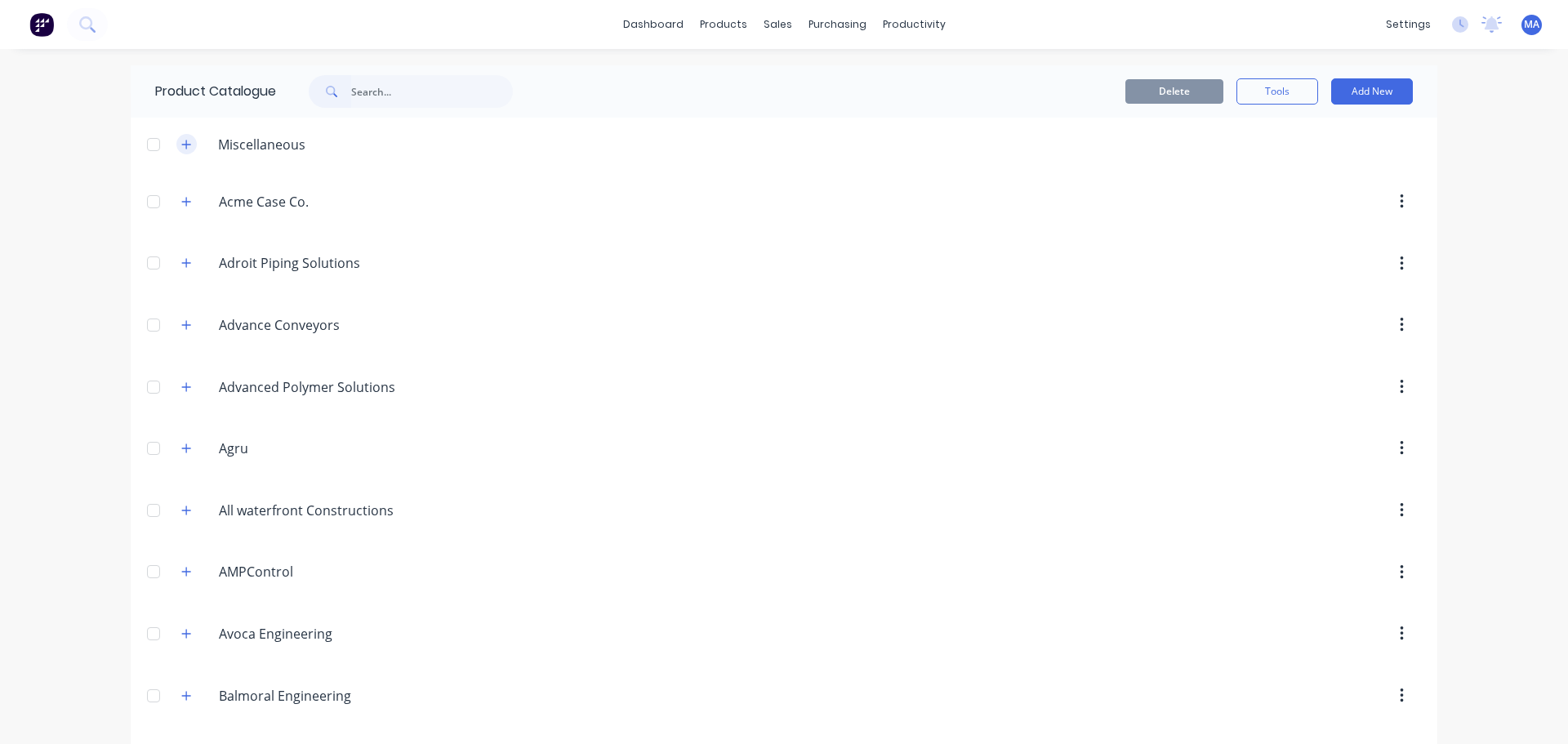
click at [181, 148] on icon "button" at bounding box center [186, 144] width 10 height 11
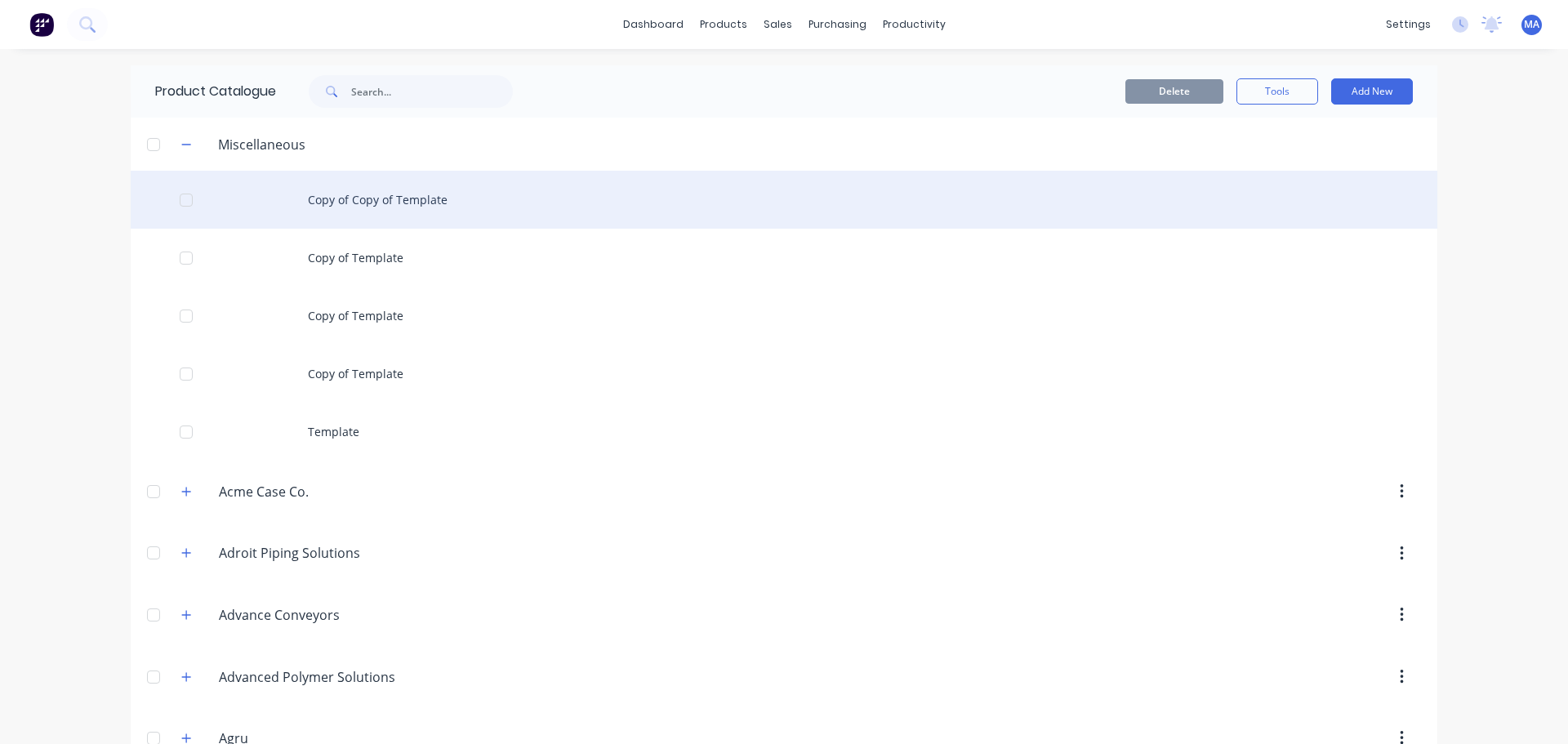
click at [395, 201] on div "Copy of Copy of Template" at bounding box center [784, 200] width 1307 height 58
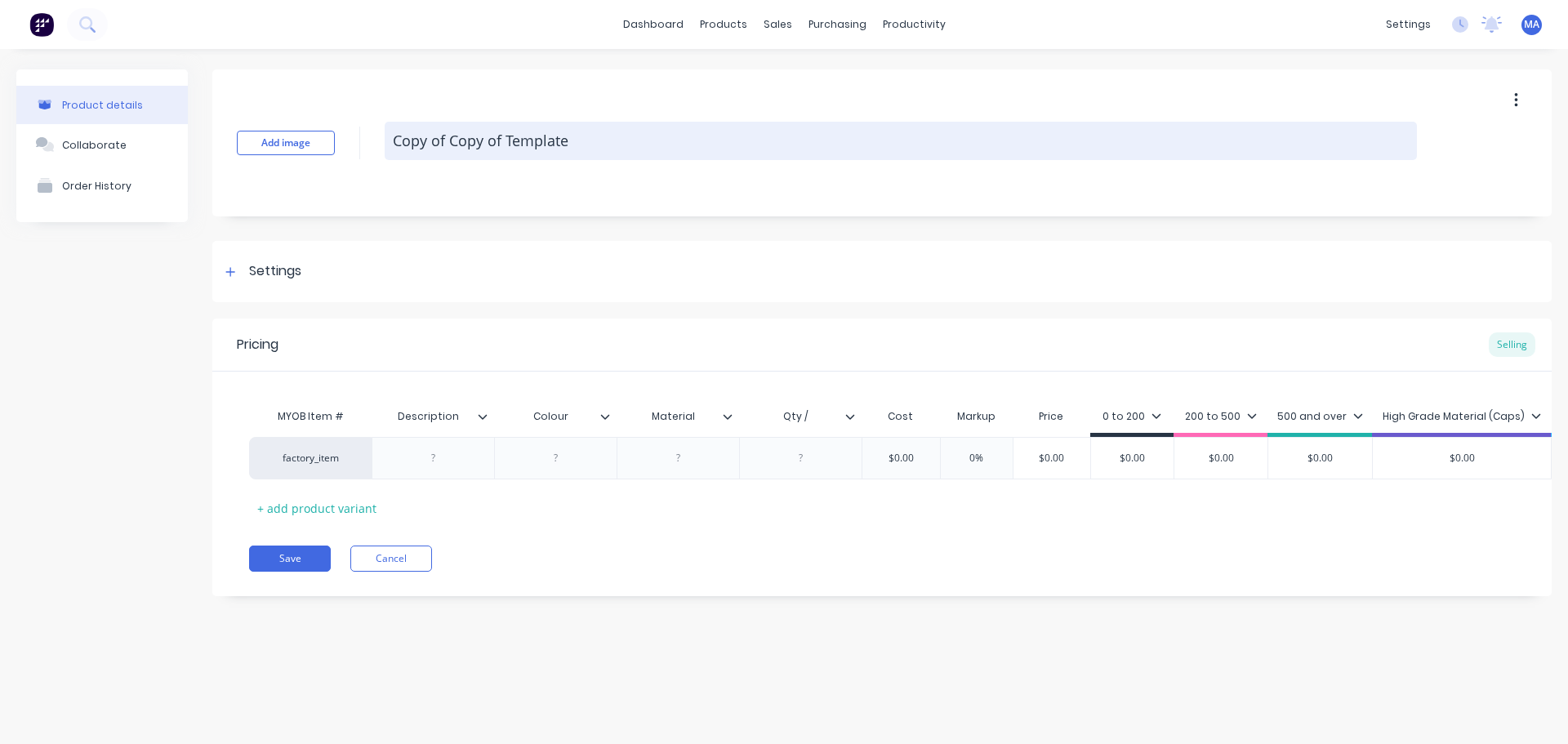
click at [461, 149] on textarea "Copy of Copy of Template" at bounding box center [901, 141] width 1032 height 39
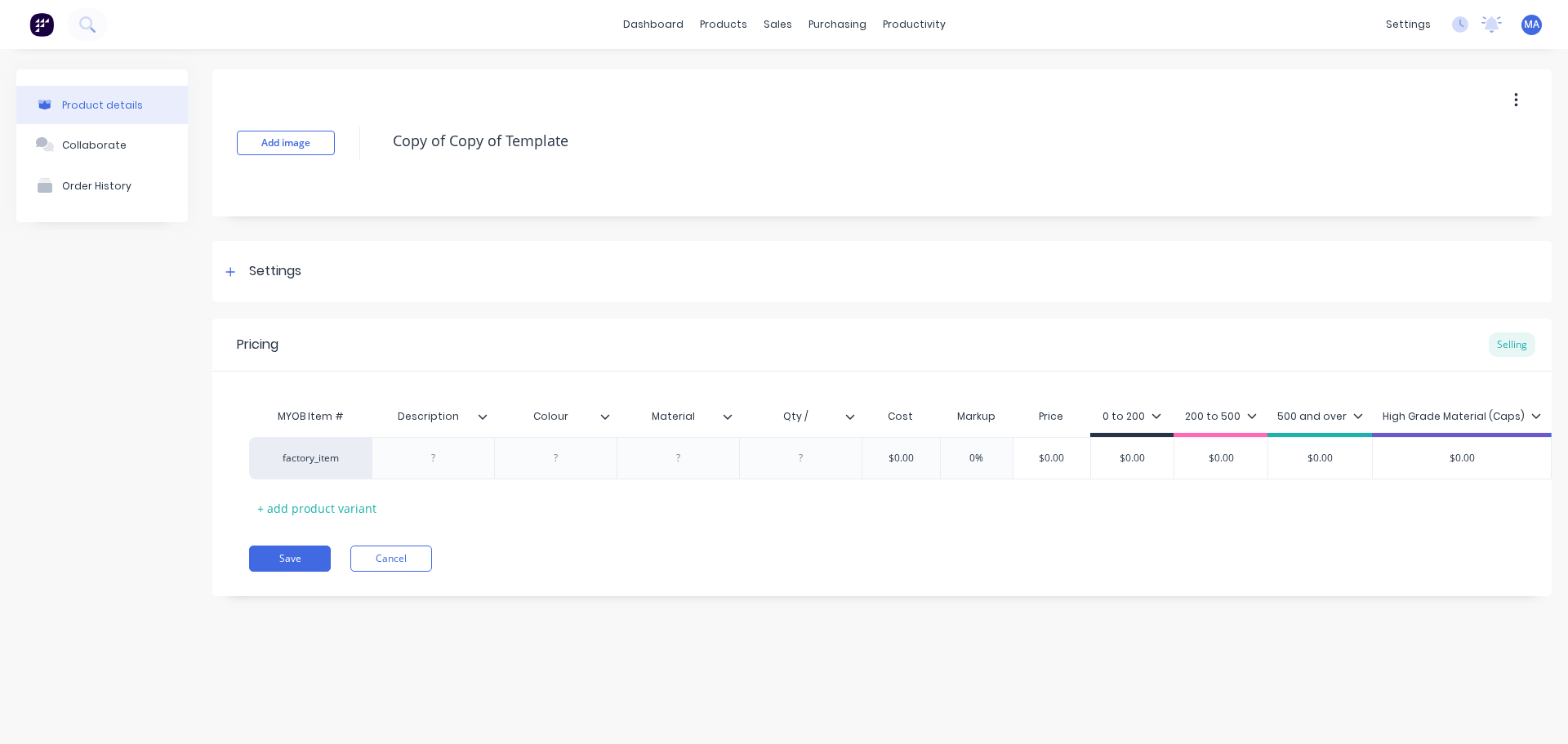
drag, startPoint x: 527, startPoint y: 140, endPoint x: 380, endPoint y: 142, distance: 147.0
click at [381, 142] on div "Add image Copy of Copy of Template" at bounding box center [882, 142] width 1339 height 147
type textarea "CSE-809-A-305-02"
click at [342, 266] on div "Settings" at bounding box center [882, 272] width 1339 height 62
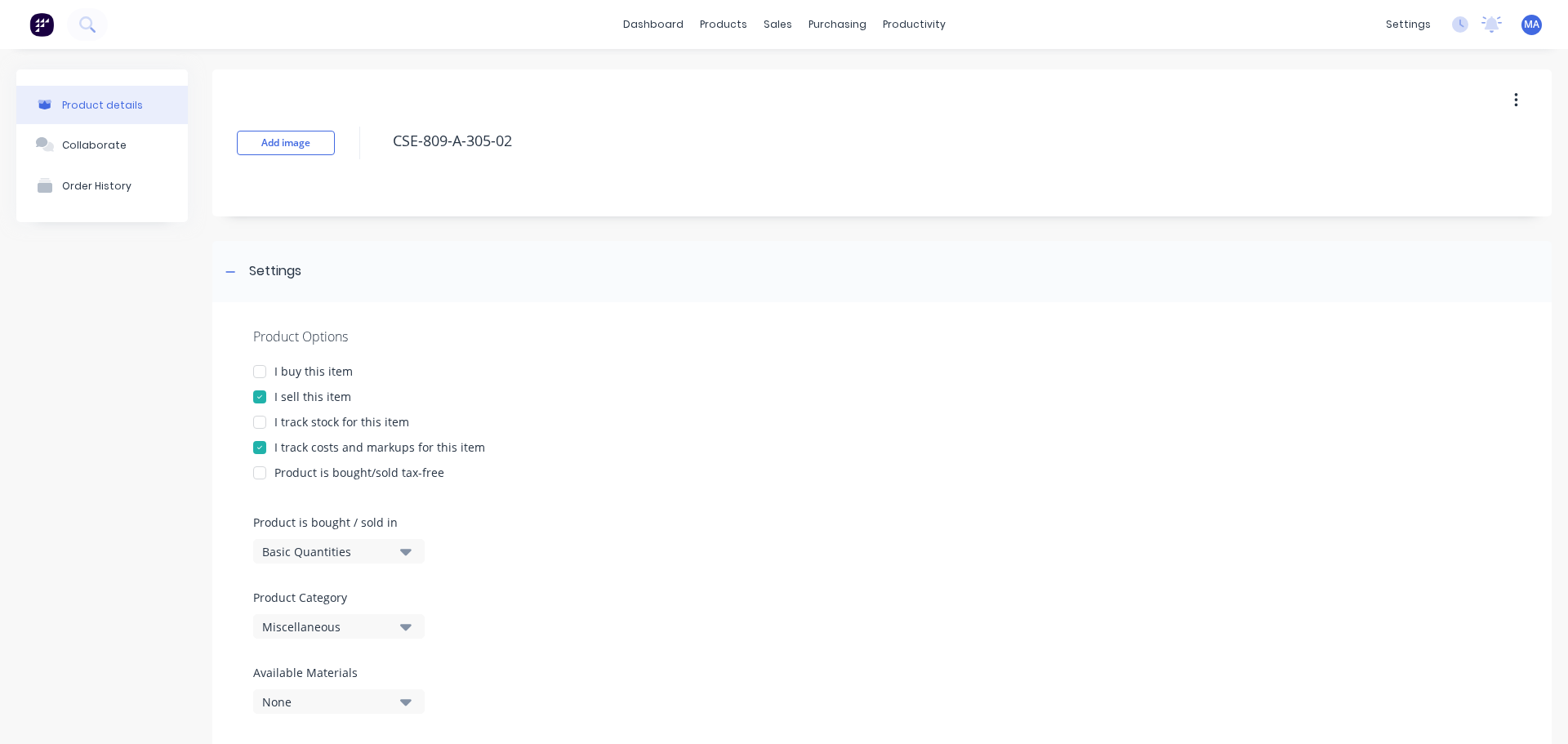
click at [325, 633] on div "Miscellaneous" at bounding box center [327, 627] width 131 height 18
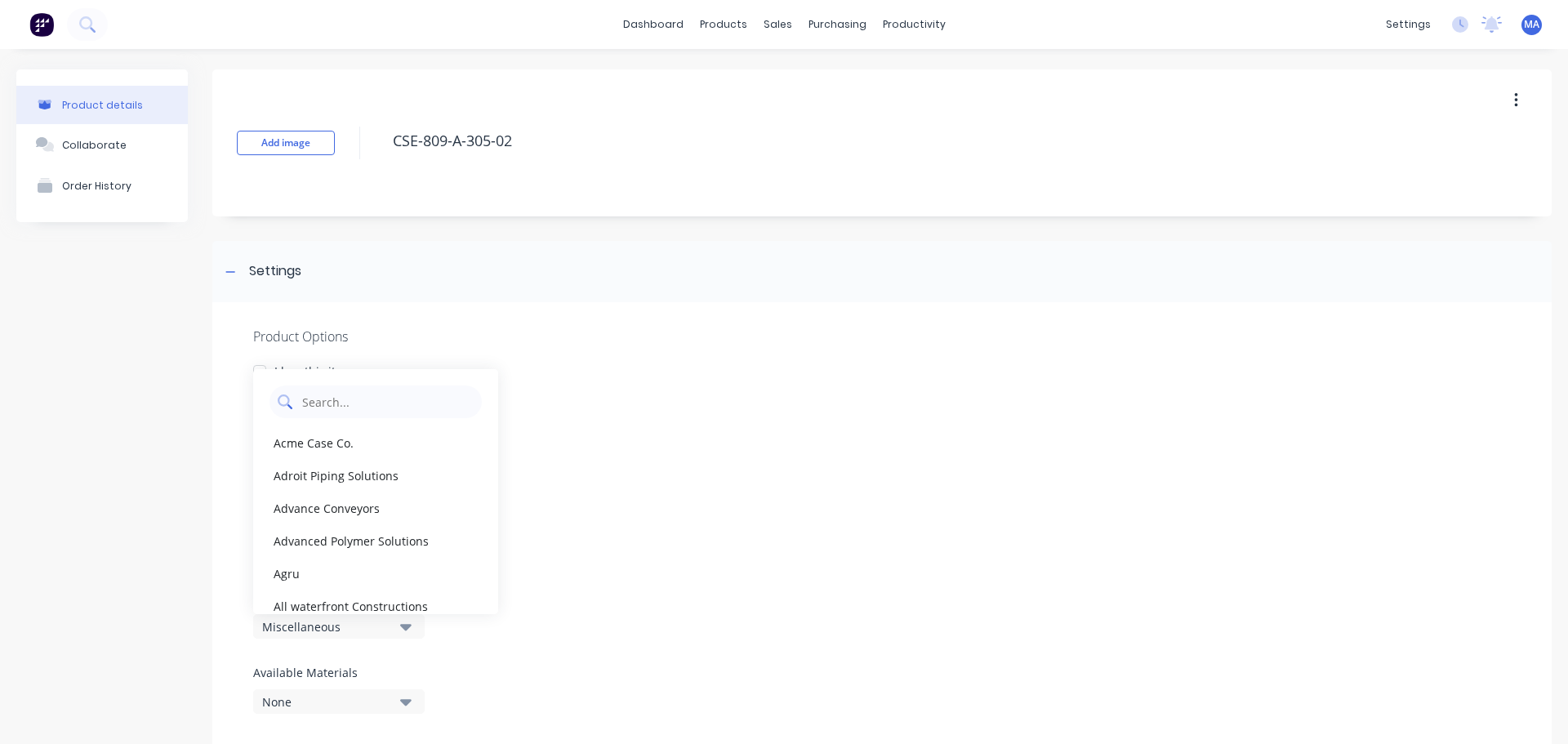
click at [344, 402] on Category "text" at bounding box center [387, 401] width 173 height 33
type Category "consep"
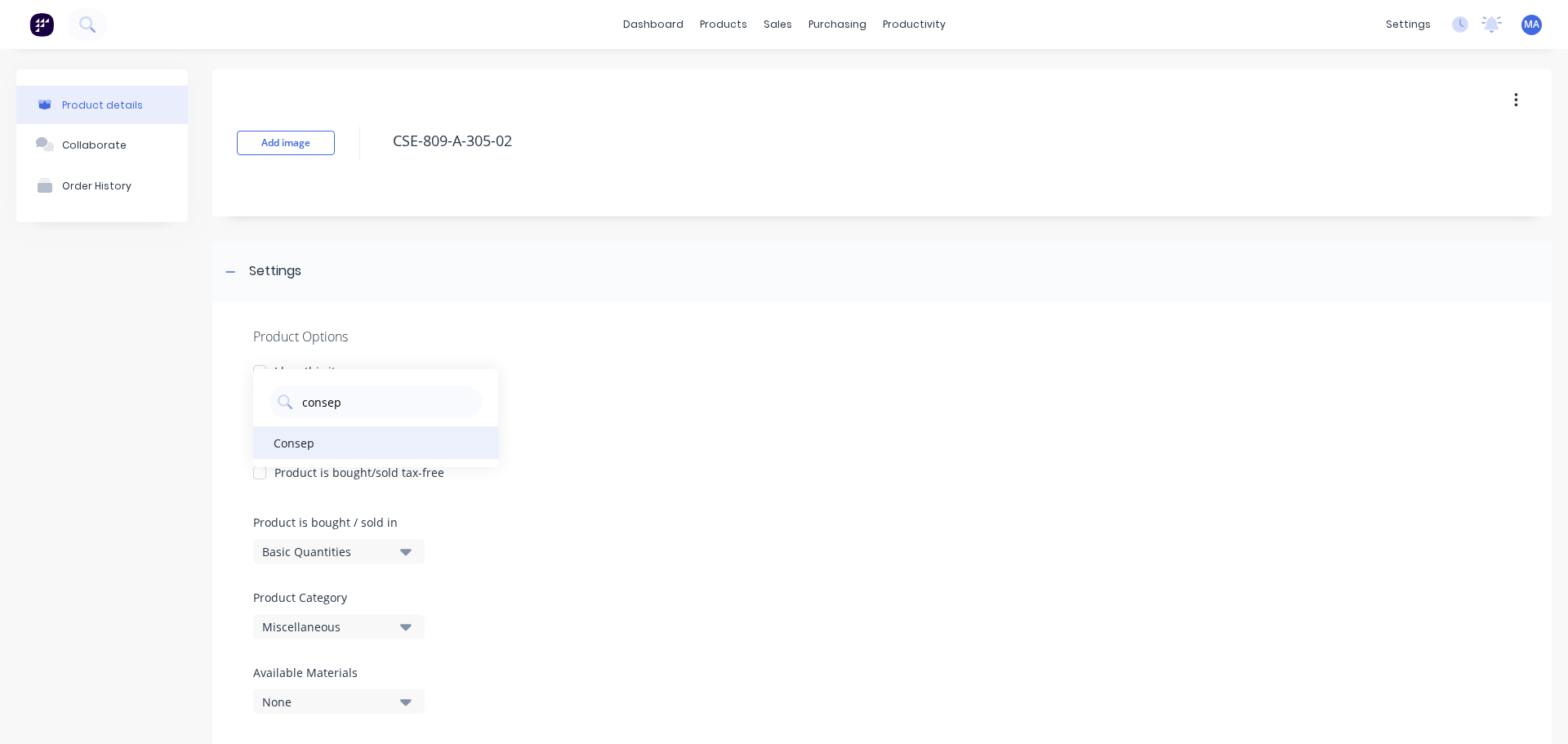
click at [304, 463] on div "consep Consep" at bounding box center [376, 418] width 245 height 98
click at [310, 452] on div "Consep" at bounding box center [376, 442] width 245 height 33
click at [654, 423] on div "I track stock for this item" at bounding box center [882, 422] width 1258 height 18
click at [250, 421] on div at bounding box center [259, 422] width 33 height 33
click at [359, 261] on div "Settings" at bounding box center [882, 272] width 1339 height 62
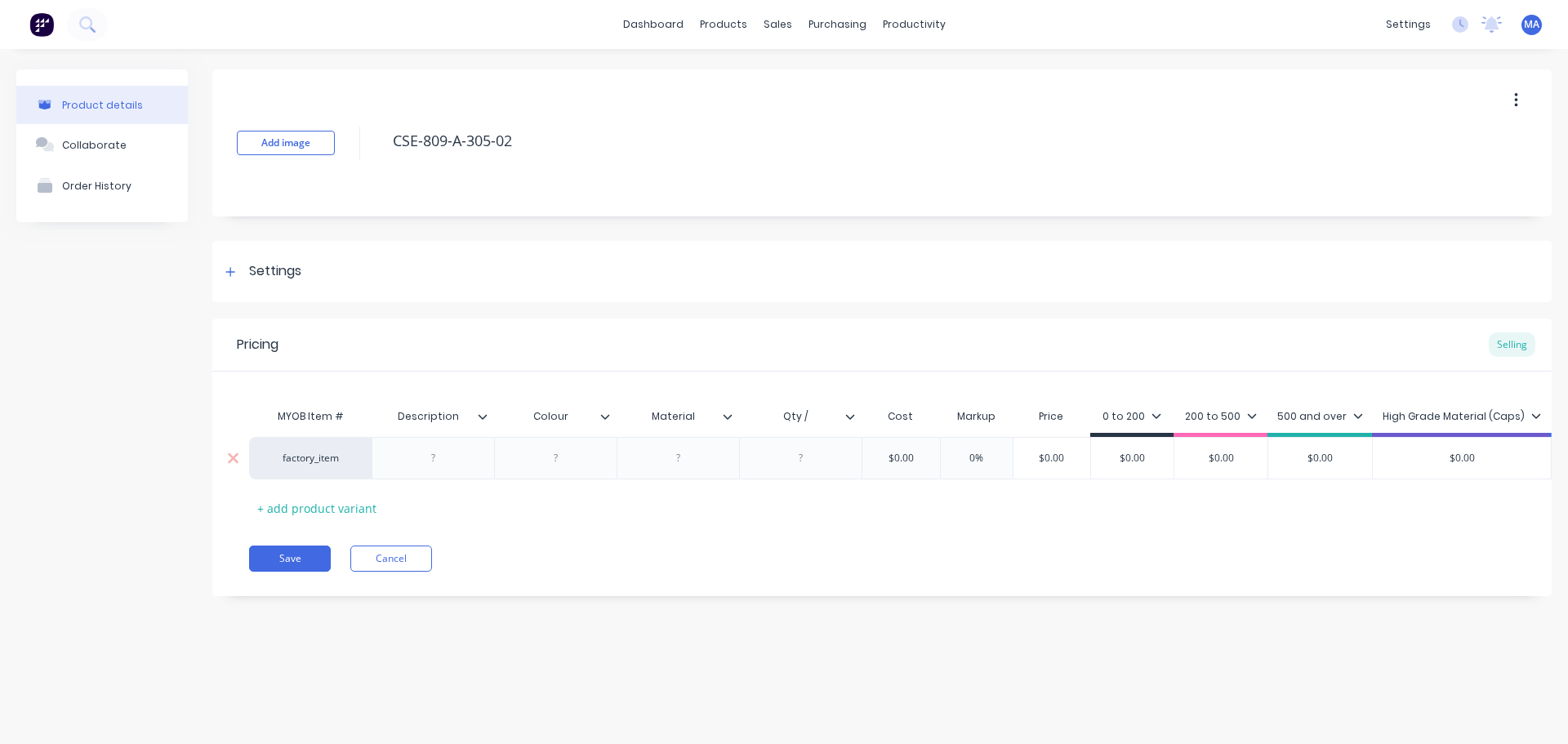
drag, startPoint x: 448, startPoint y: 470, endPoint x: 463, endPoint y: 463, distance: 16.6
click at [448, 470] on div at bounding box center [433, 458] width 122 height 42
click at [457, 461] on div at bounding box center [434, 458] width 82 height 21
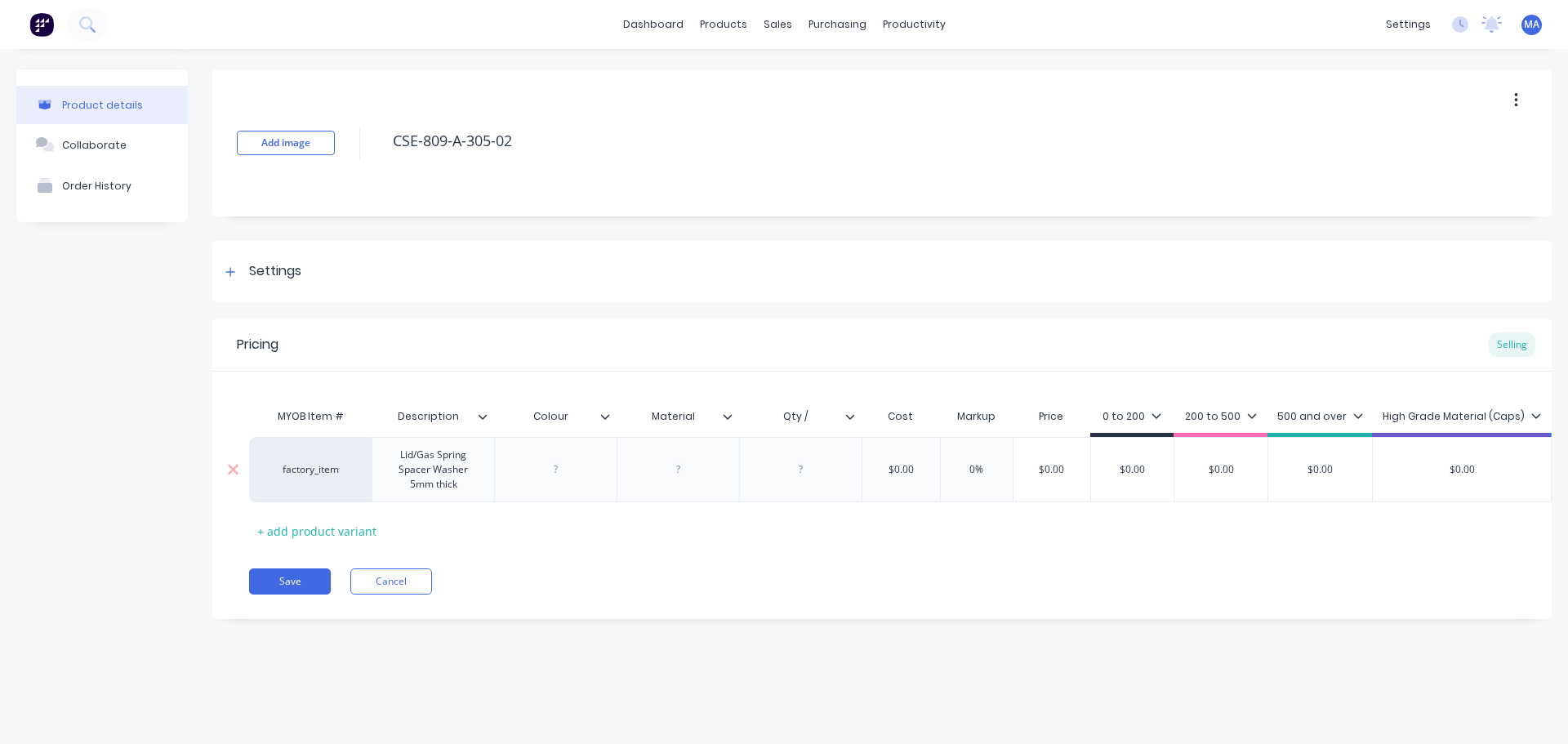
click at [564, 478] on div "factory_item Lid/Gas Spring Spacer Washer 5mm thick $0.00 0% $0.00 $0.00 $0.00 …" at bounding box center [984, 470] width 1470 height 65
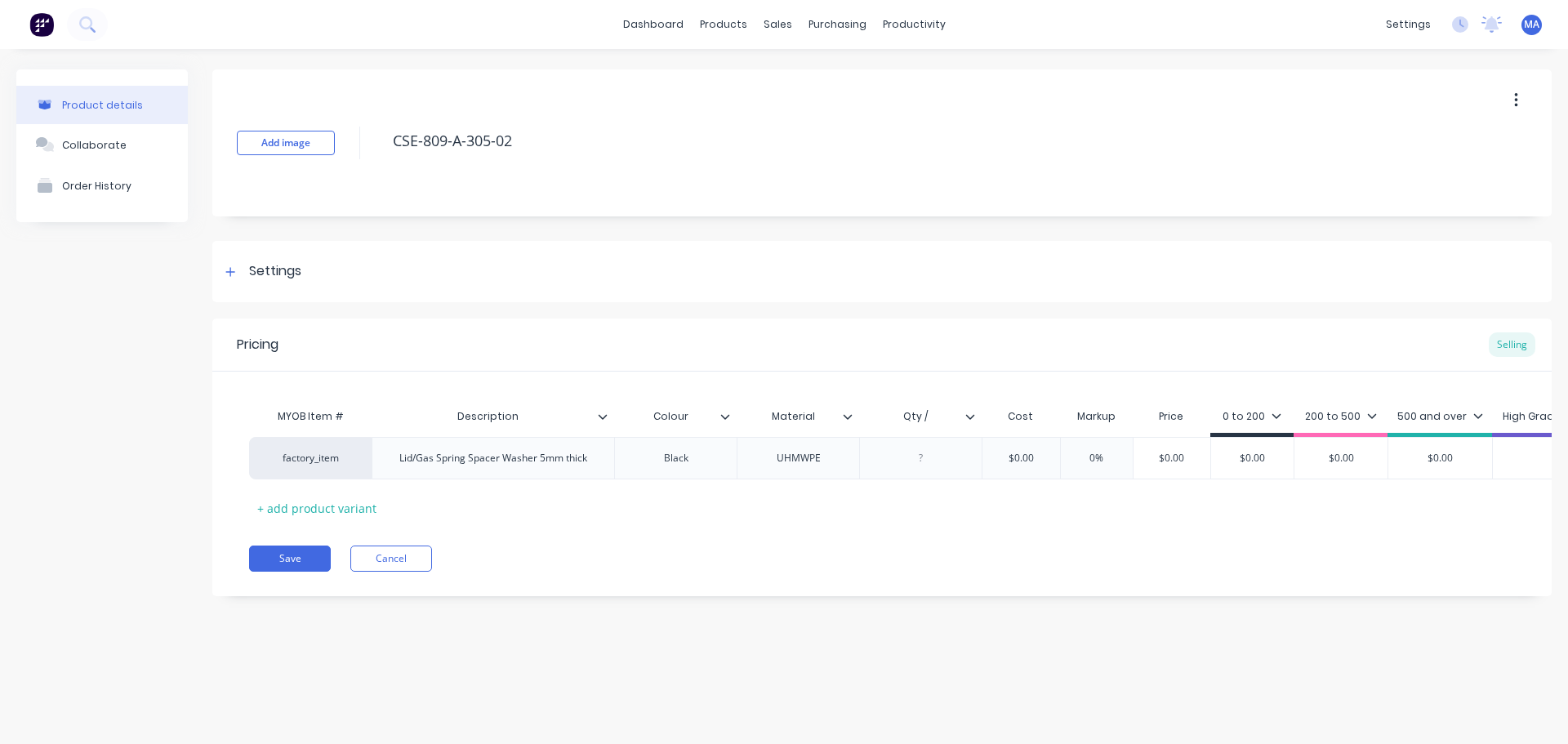
click at [966, 416] on icon at bounding box center [970, 416] width 10 height 10
click at [950, 415] on input "Qty /" at bounding box center [915, 416] width 113 height 15
click at [945, 415] on input "Qty /" at bounding box center [915, 416] width 113 height 15
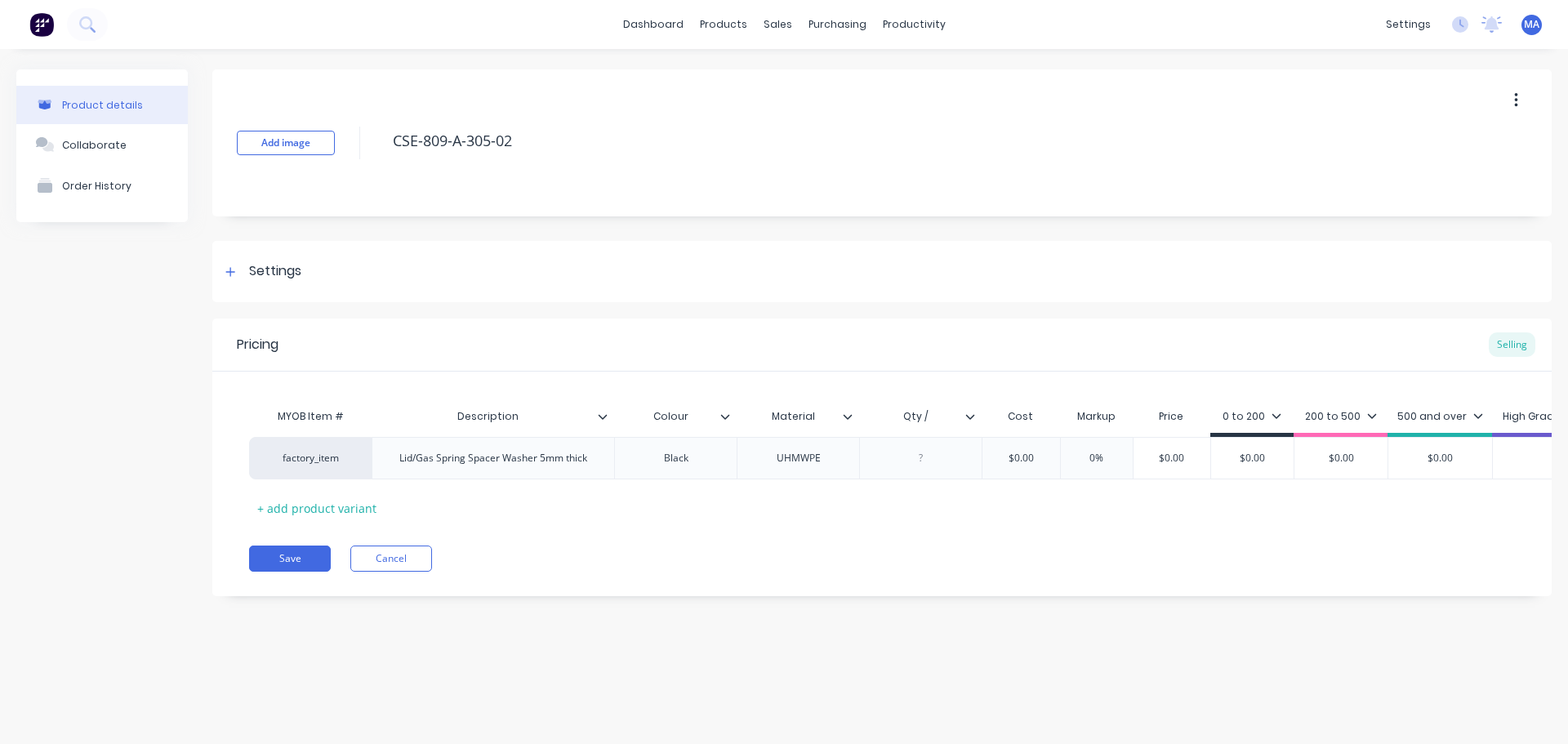
click at [930, 416] on input "Qty /" at bounding box center [915, 416] width 113 height 15
type input "Qty / rod"
click at [118, 143] on div "Collaborate" at bounding box center [94, 145] width 64 height 12
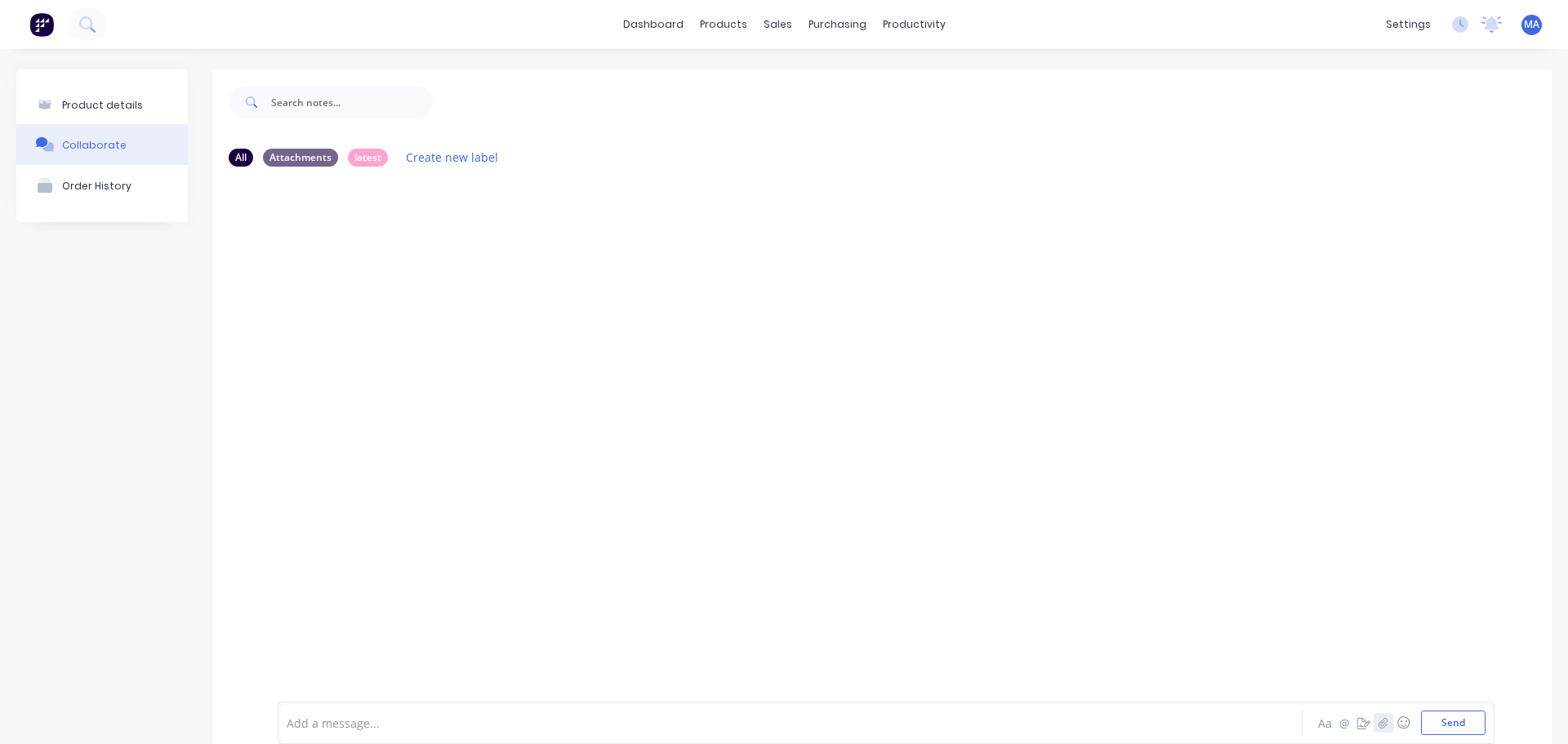
click at [1379, 721] on icon "button" at bounding box center [1383, 723] width 9 height 11
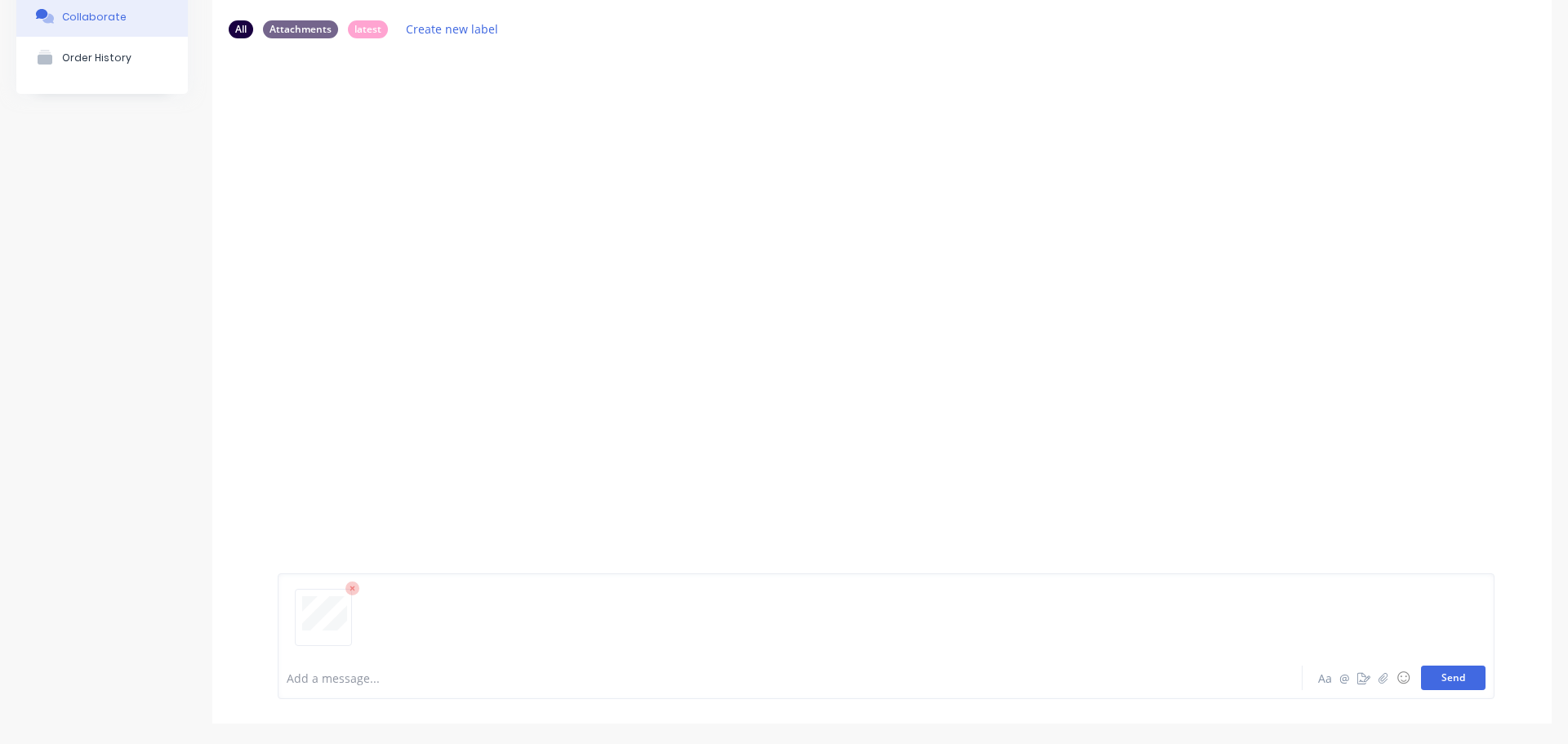
click at [1435, 680] on button "Send" at bounding box center [1453, 678] width 64 height 25
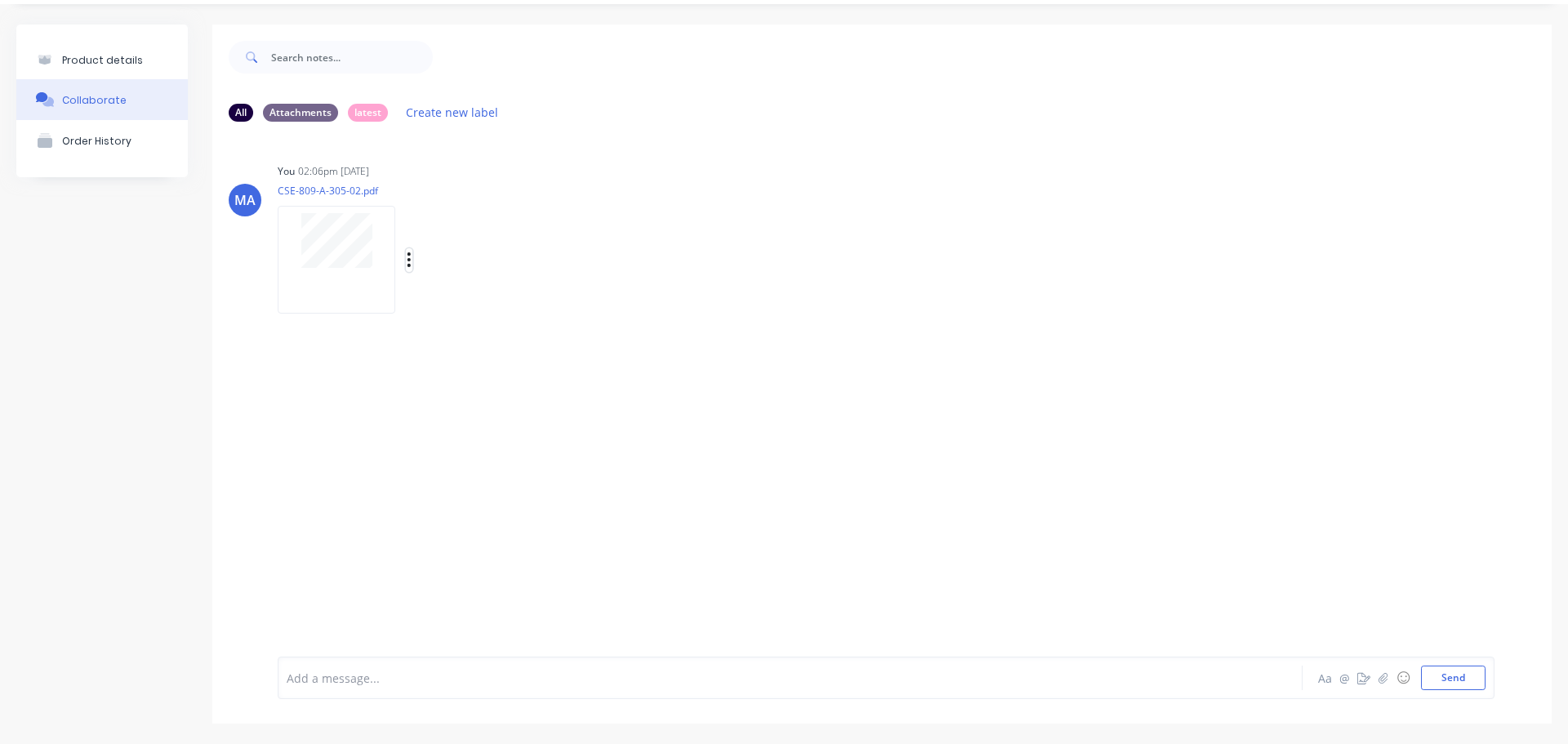
click at [410, 260] on icon "button" at bounding box center [410, 259] width 4 height 15
drag, startPoint x: 457, startPoint y: 303, endPoint x: 530, endPoint y: 314, distance: 73.8
click at [458, 303] on button "Auto-attach to new orders" at bounding box center [516, 304] width 184 height 39
click at [674, 295] on label at bounding box center [674, 295] width 0 height 0
click at [649, 305] on input "checkbox" at bounding box center [642, 303] width 13 height 16
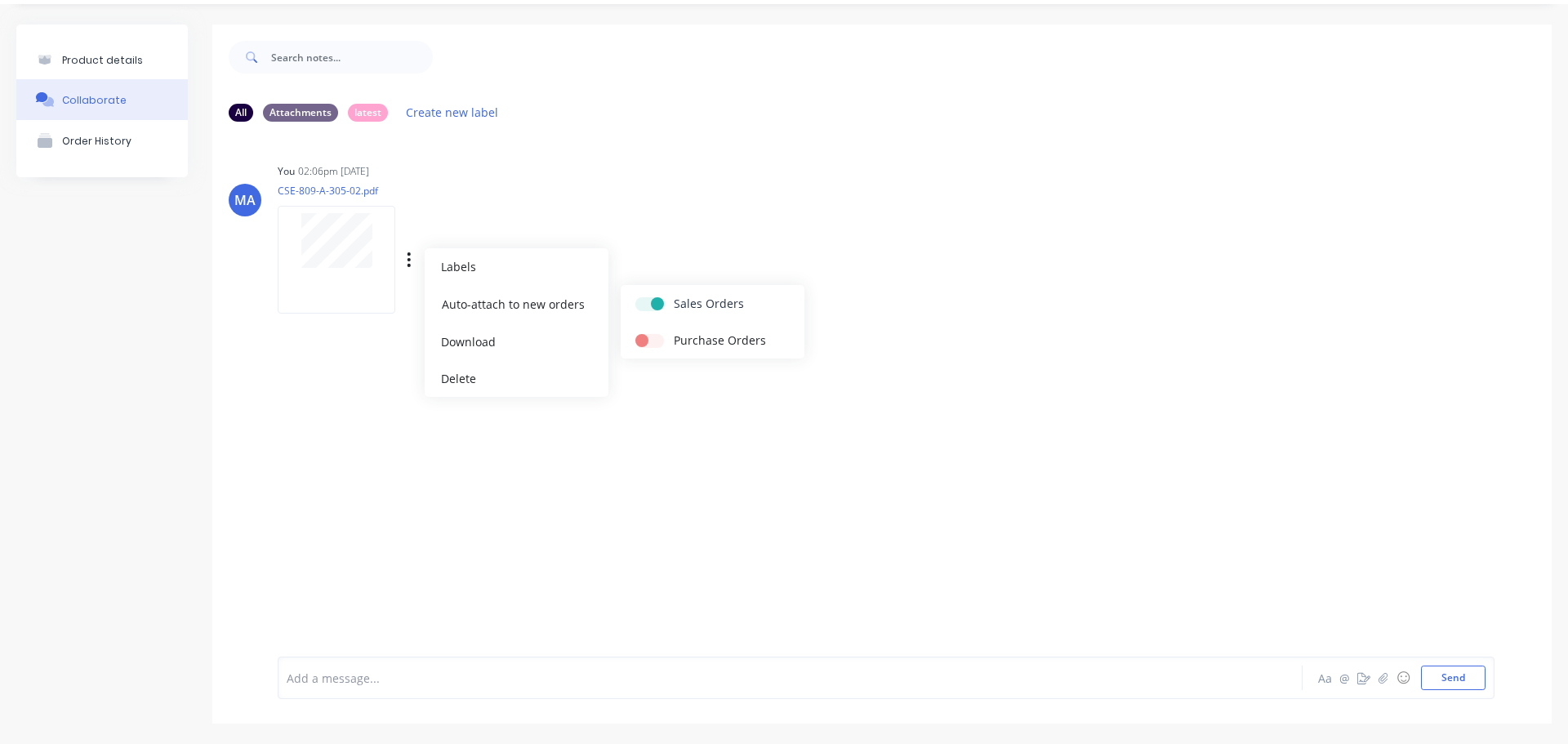
checkbox input "true"
click at [698, 260] on div "You 02:06pm [DATE] CSE-809-A-305-02.pdf Labels Auto-attach to new orders Sales …" at bounding box center [533, 232] width 511 height 147
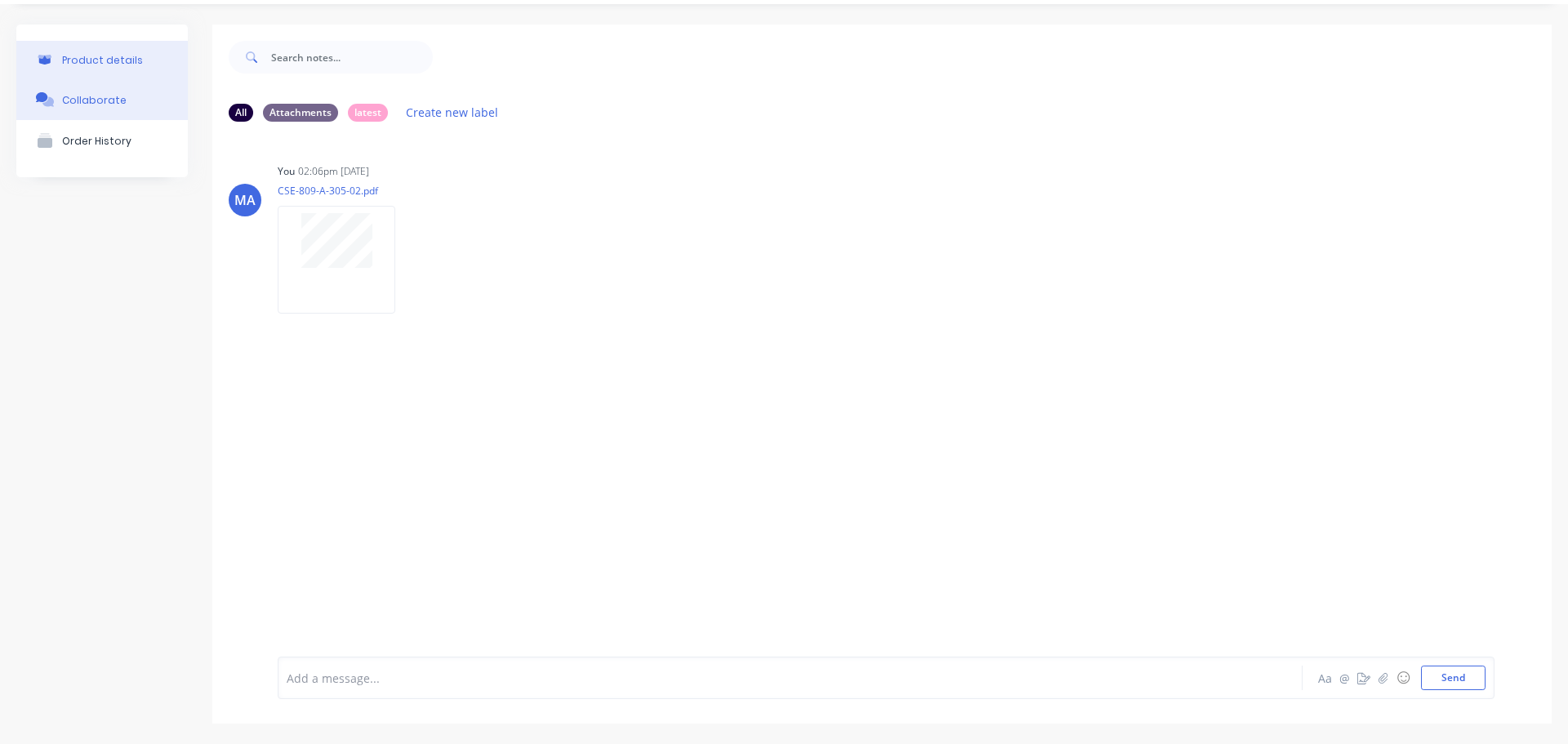
click at [149, 53] on button "Product details" at bounding box center [102, 60] width 171 height 39
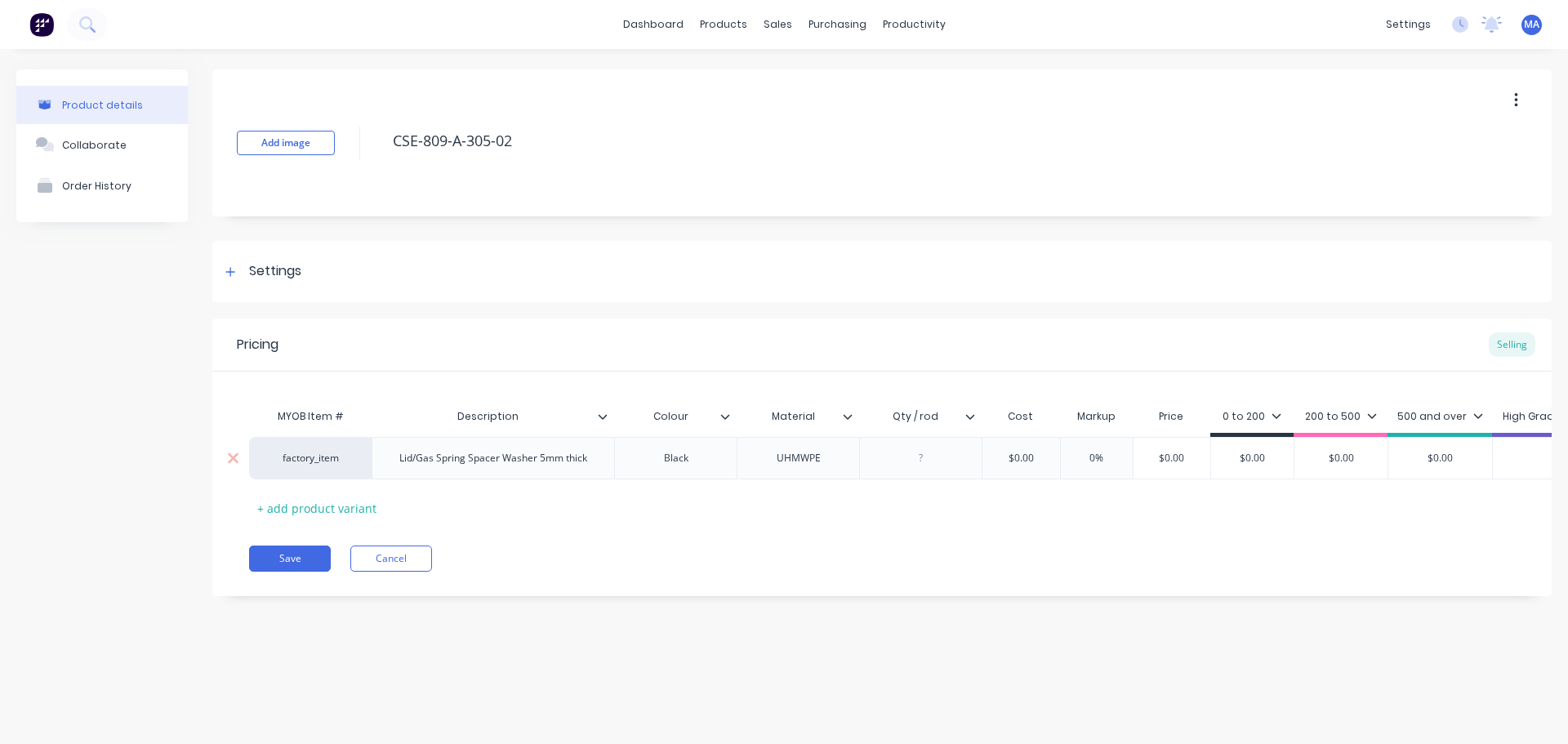
click at [928, 461] on div at bounding box center [921, 458] width 82 height 21
click at [924, 465] on div at bounding box center [921, 458] width 82 height 21
click at [959, 465] on div at bounding box center [921, 458] width 82 height 21
click at [927, 459] on div at bounding box center [921, 458] width 82 height 21
click at [1061, 439] on div "0%" at bounding box center [1097, 458] width 82 height 40
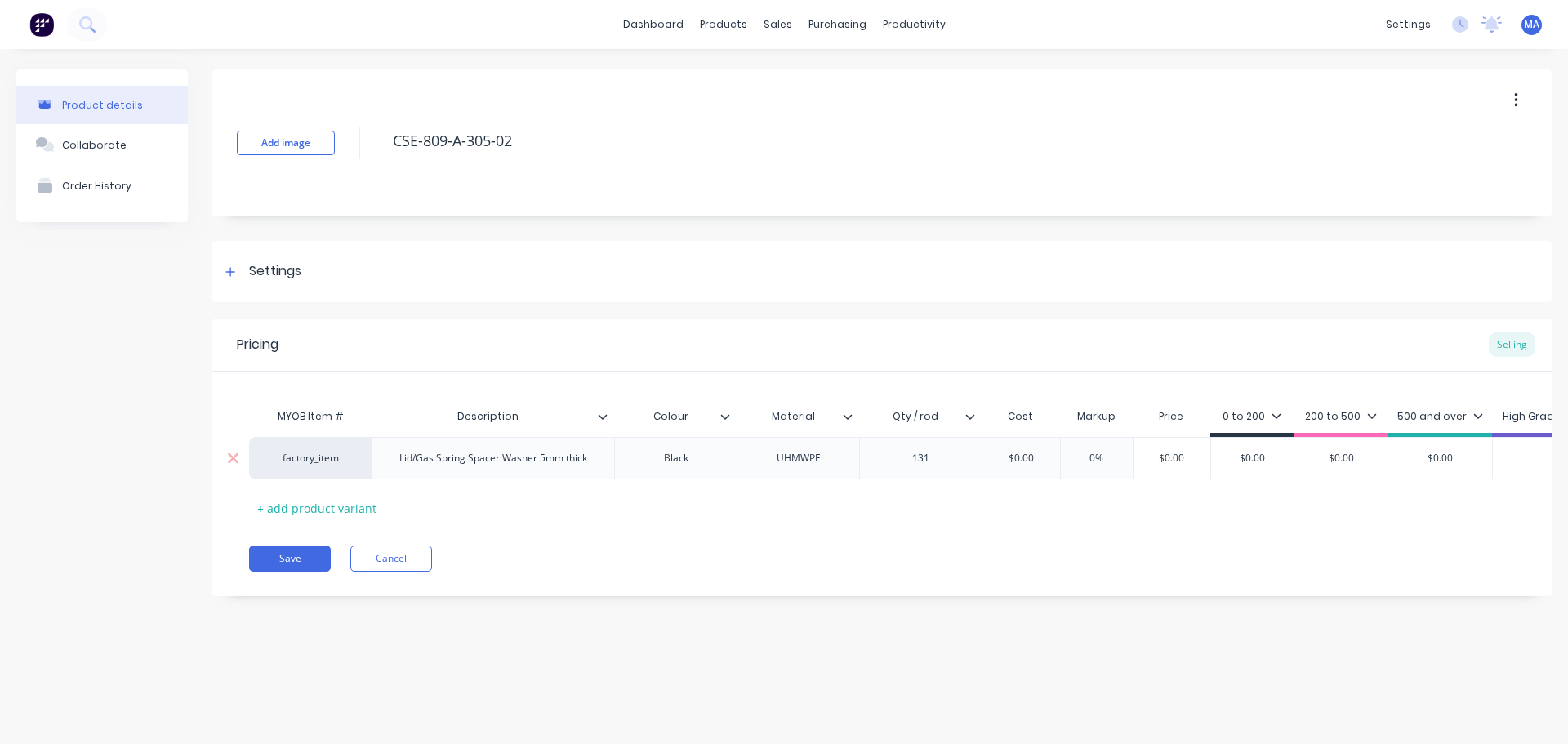
type input "0%"
click at [1047, 456] on input "$0.00" at bounding box center [1021, 458] width 82 height 15
click at [1037, 458] on input "$0.00" at bounding box center [1021, 458] width 82 height 15
type input "$15.11"
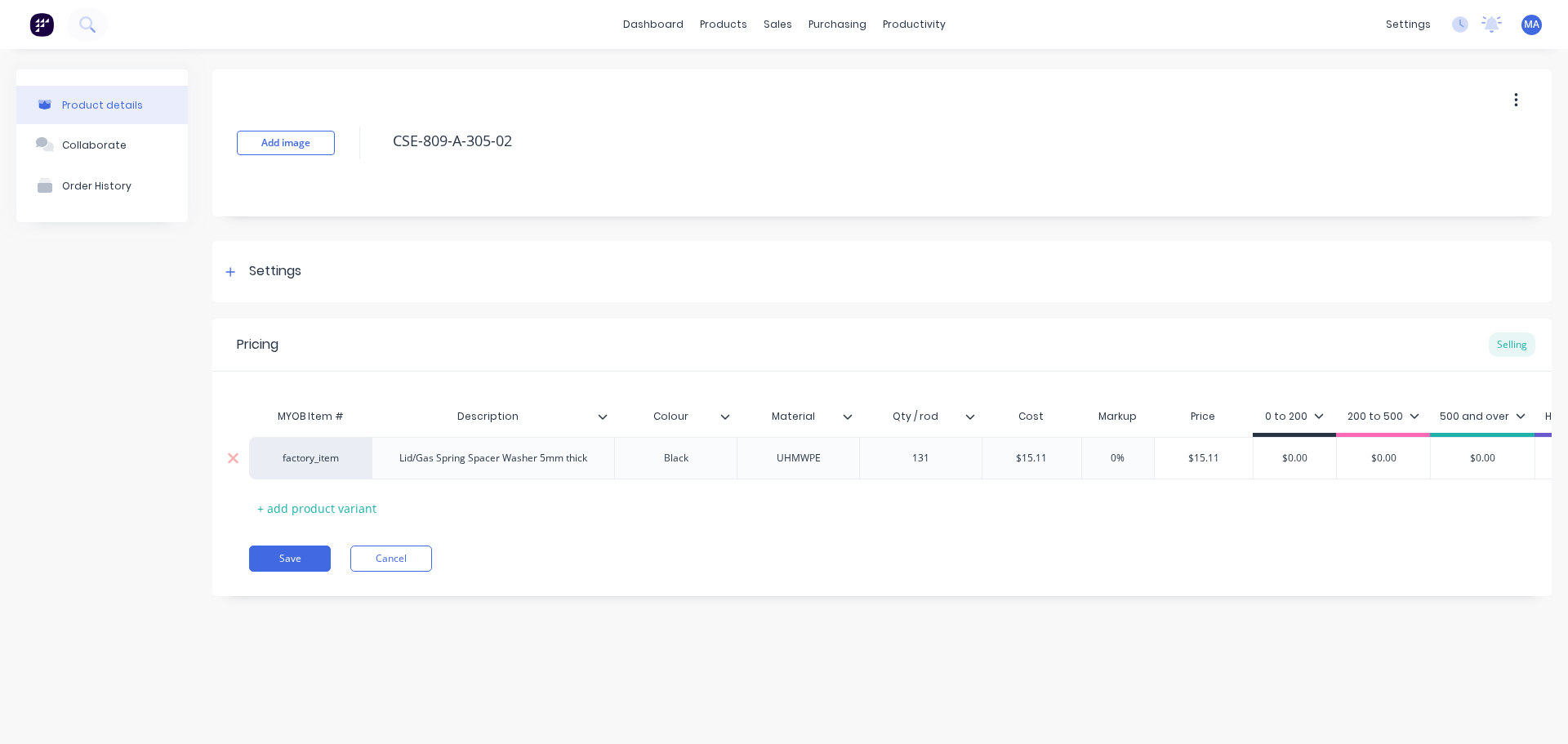
click at [1112, 455] on input "0%" at bounding box center [1118, 458] width 82 height 15
type input "55%"
type input "$23.4205"
drag, startPoint x: 1261, startPoint y: 458, endPoint x: 1163, endPoint y: 453, distance: 98.1
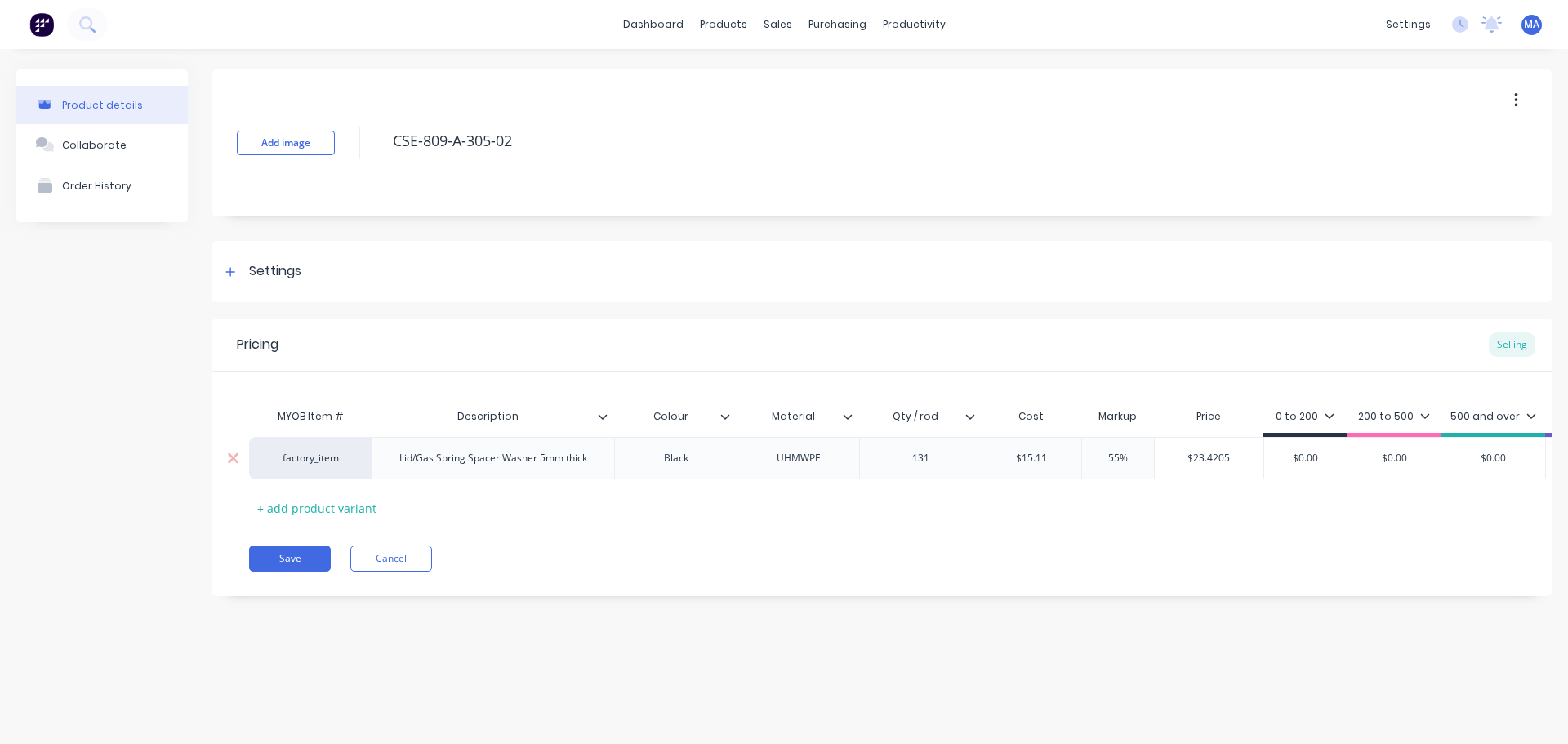
click at [1163, 453] on input "$23.4205" at bounding box center [1209, 458] width 109 height 15
drag, startPoint x: 1326, startPoint y: 454, endPoint x: 1272, endPoint y: 457, distance: 54.1
click at [1272, 457] on input "$0.00" at bounding box center [1306, 458] width 83 height 15
paste input "23.4205"
type input "$23.4205"
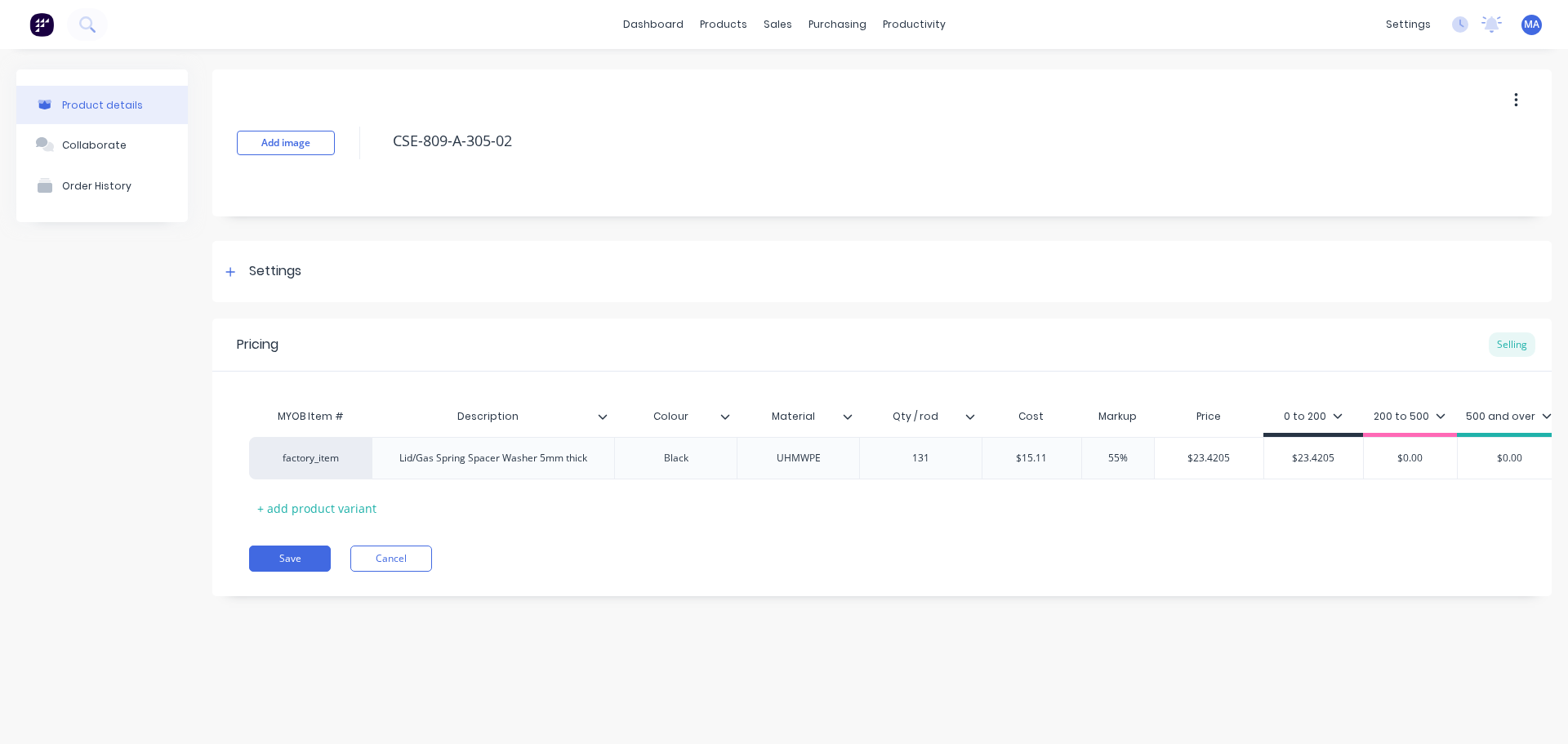
click at [1377, 410] on div "200 to 500" at bounding box center [1410, 416] width 72 height 15
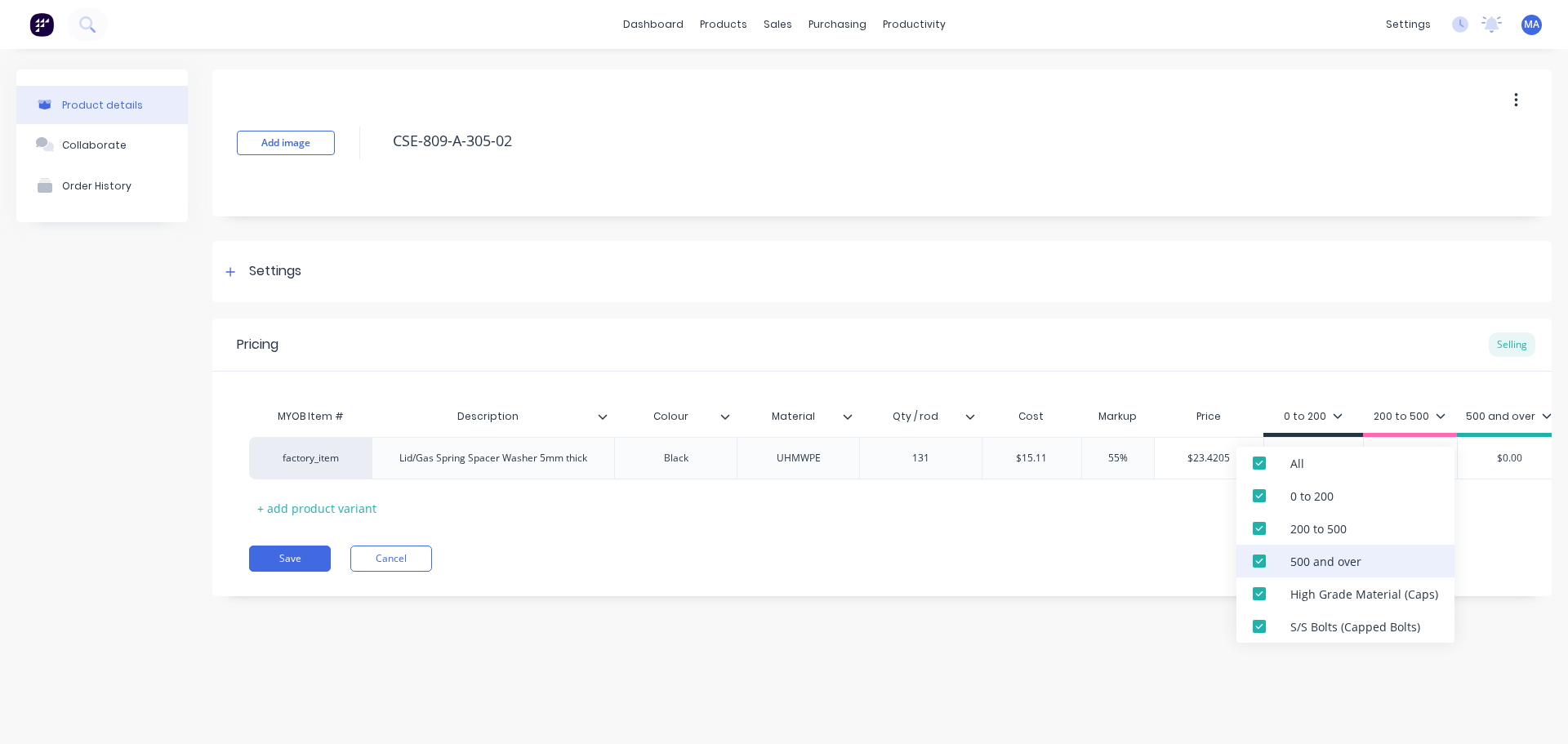
drag, startPoint x: 1271, startPoint y: 552, endPoint x: 1271, endPoint y: 561, distance: 9.0
click at [1272, 552] on div at bounding box center [1259, 561] width 33 height 33
click at [1275, 541] on div at bounding box center [1259, 528] width 33 height 33
drag, startPoint x: 1287, startPoint y: 587, endPoint x: 1291, endPoint y: 609, distance: 22.4
click at [1287, 587] on div "High Grade Material (Caps)" at bounding box center [1346, 594] width 218 height 33
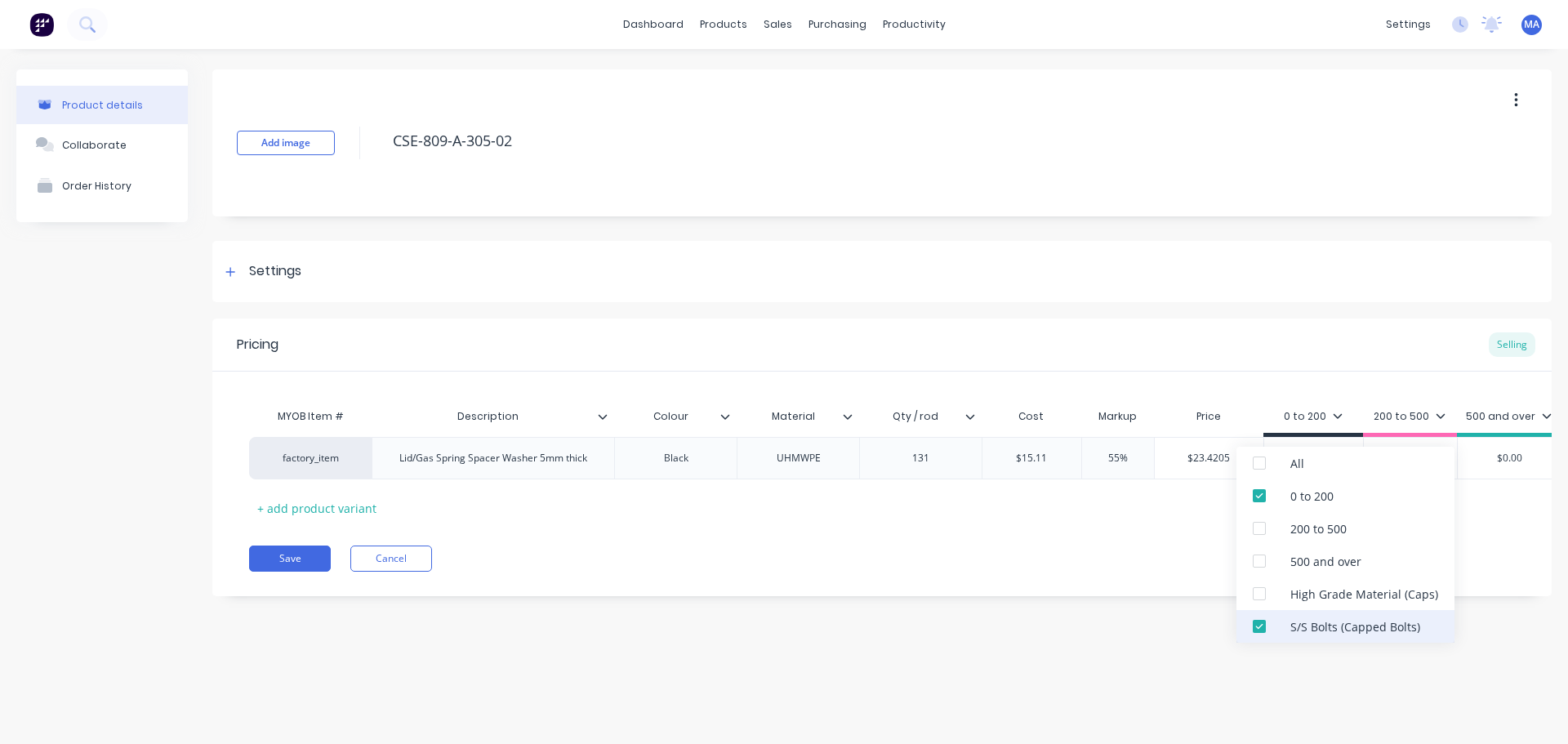
click at [1295, 638] on div "S/S Bolts (Capped Bolts)" at bounding box center [1346, 626] width 218 height 33
drag, startPoint x: 1075, startPoint y: 681, endPoint x: 1080, endPoint y: 673, distance: 9.4
click at [1074, 681] on div "Product details Collaborate Order History Add image CSE-809-A-305-02 Settings P…" at bounding box center [784, 380] width 1568 height 662
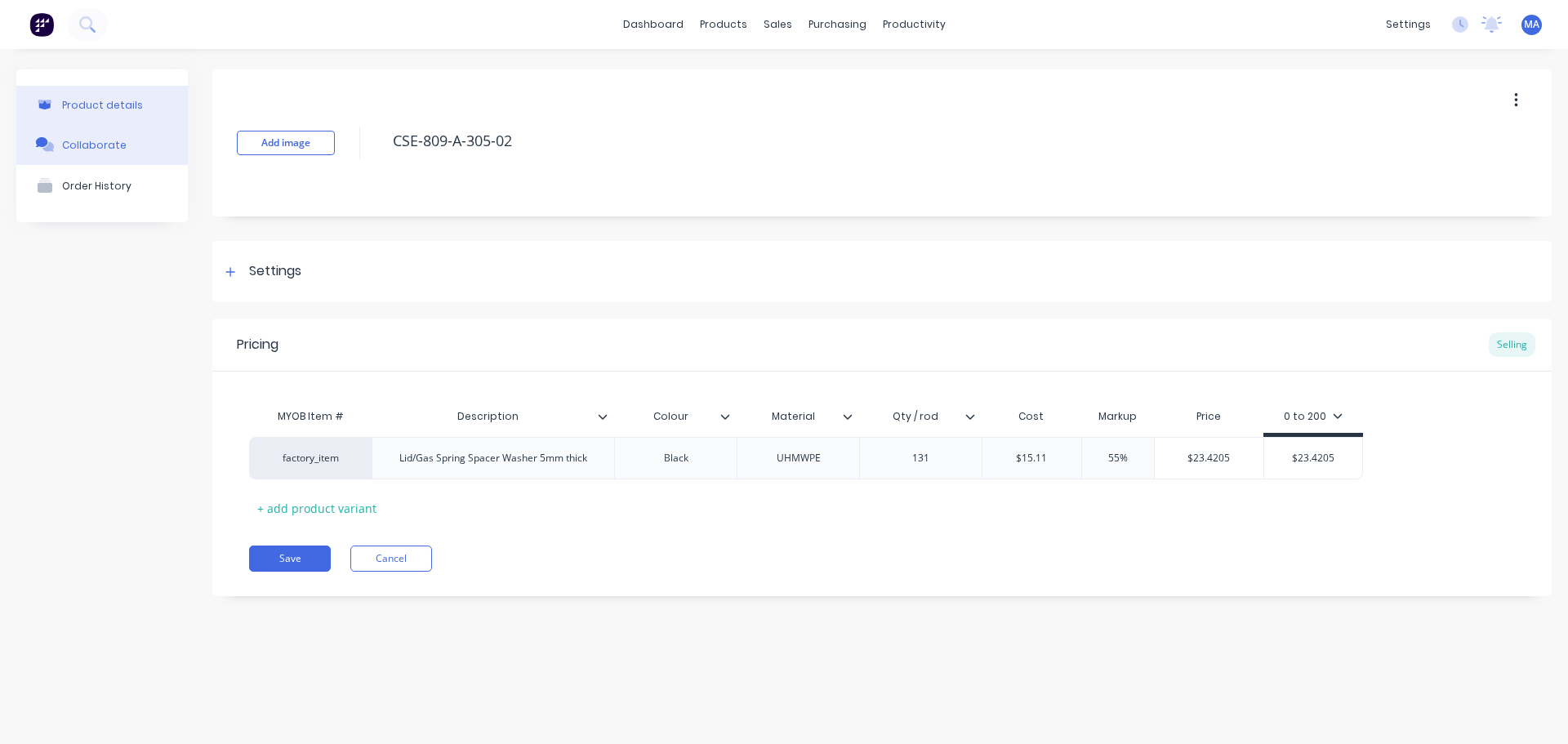
click at [134, 154] on button "Collaborate" at bounding box center [102, 144] width 171 height 40
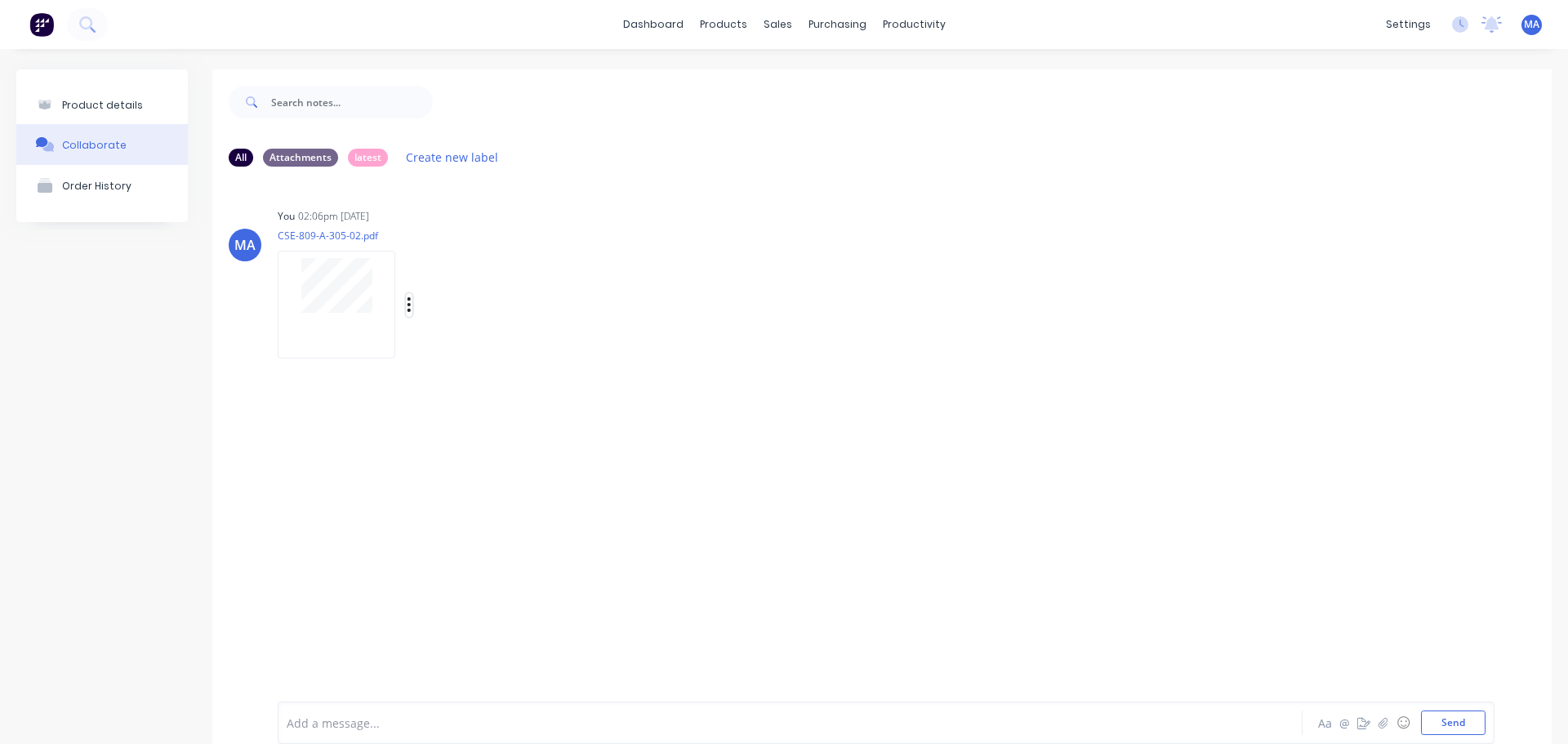
click at [410, 299] on icon "button" at bounding box center [410, 304] width 4 height 15
click at [470, 350] on button "Auto-attach to new orders" at bounding box center [516, 349] width 184 height 39
click at [135, 97] on button "Product details" at bounding box center [102, 106] width 171 height 39
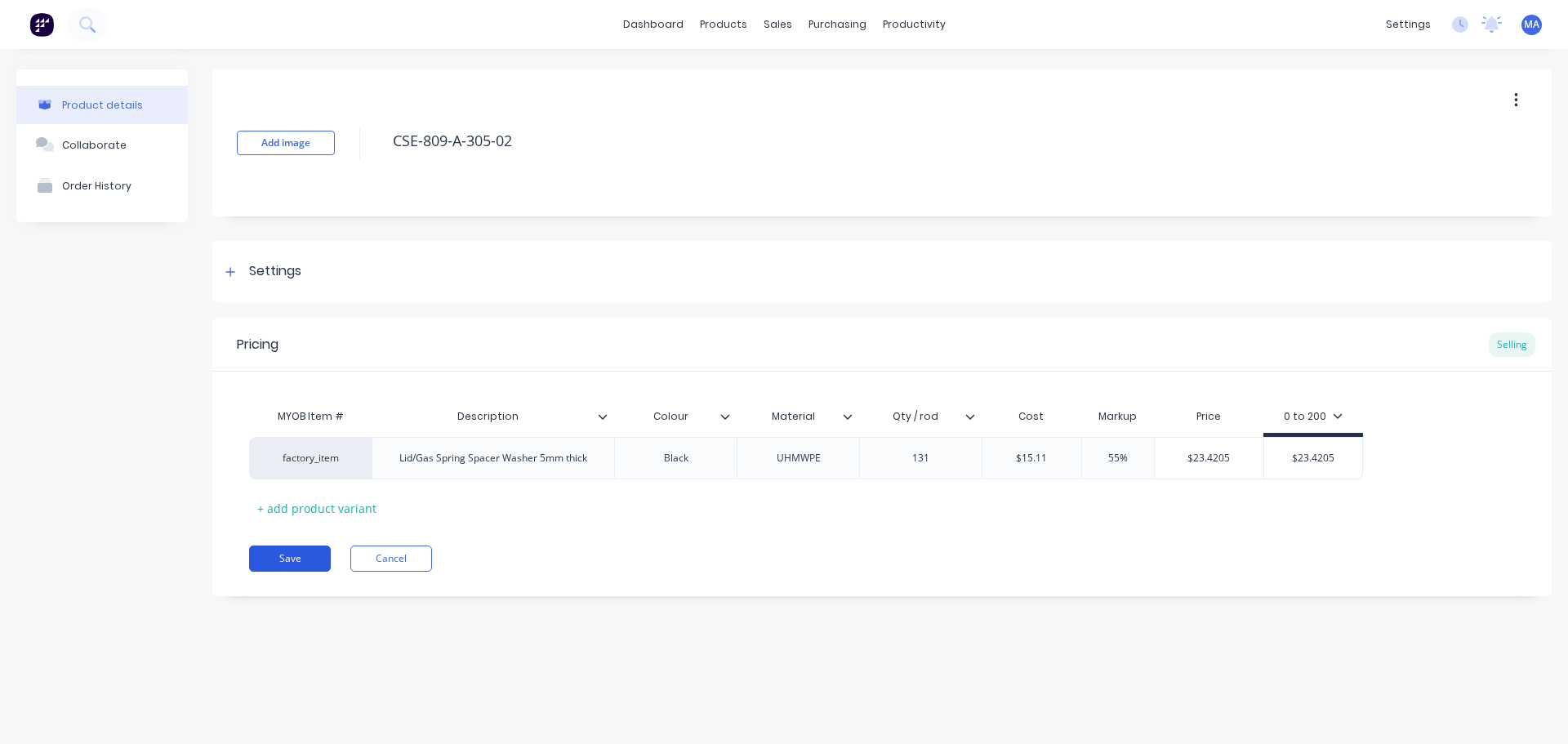
click at [292, 554] on button "Save" at bounding box center [289, 558] width 82 height 26
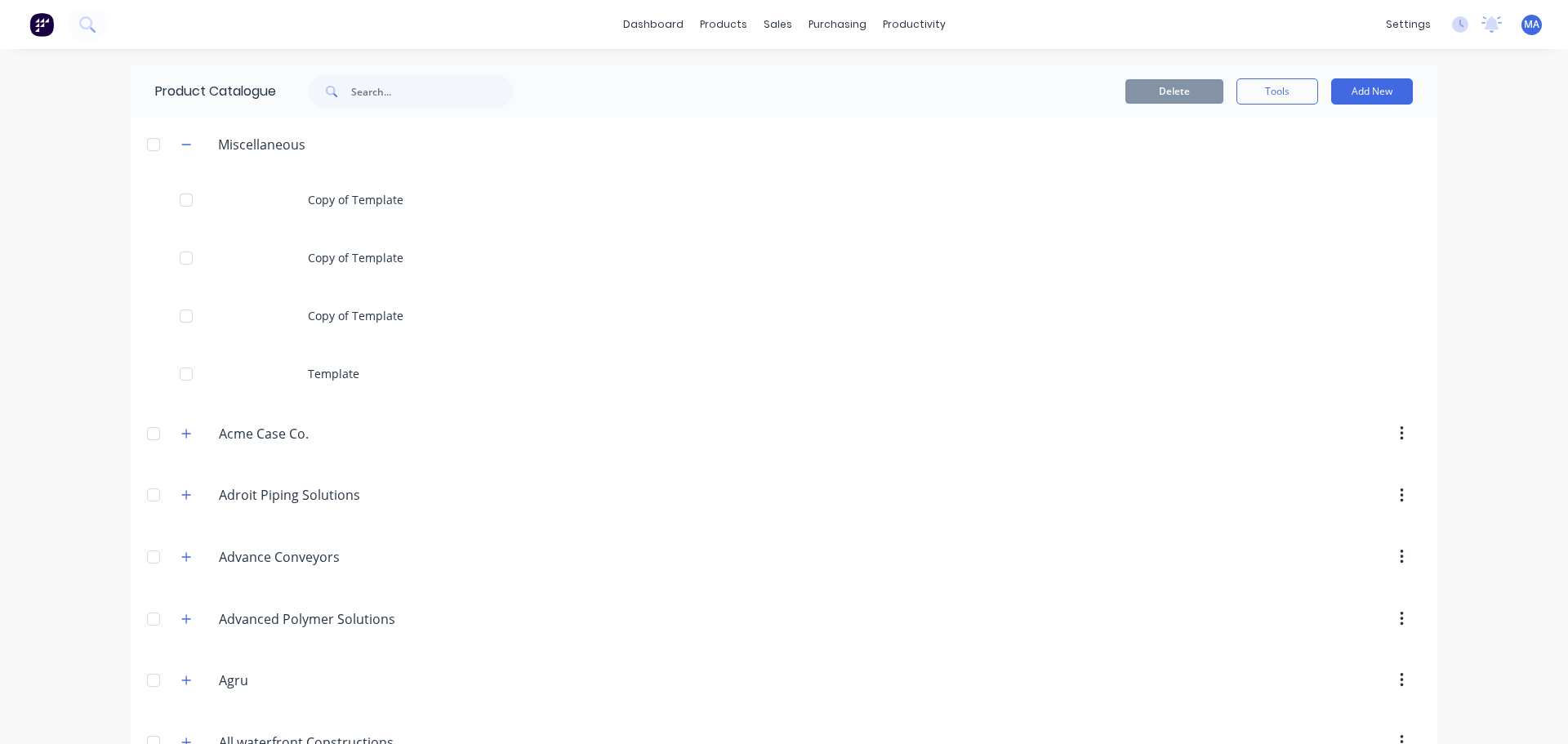
click at [149, 138] on div at bounding box center [153, 144] width 33 height 33
click at [1267, 96] on button "Tools" at bounding box center [1277, 91] width 82 height 26
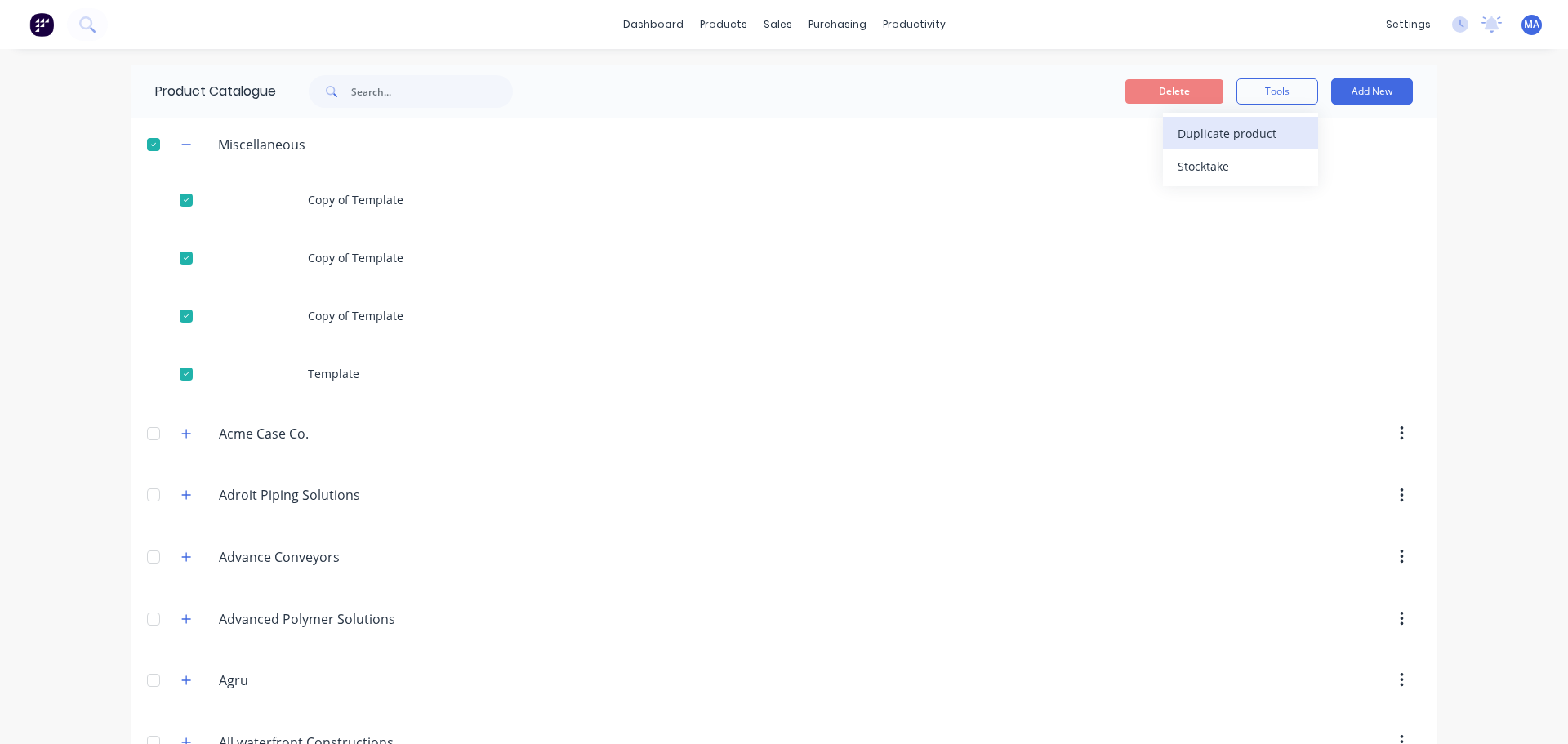
click at [1236, 144] on div "Duplicate product" at bounding box center [1240, 133] width 126 height 24
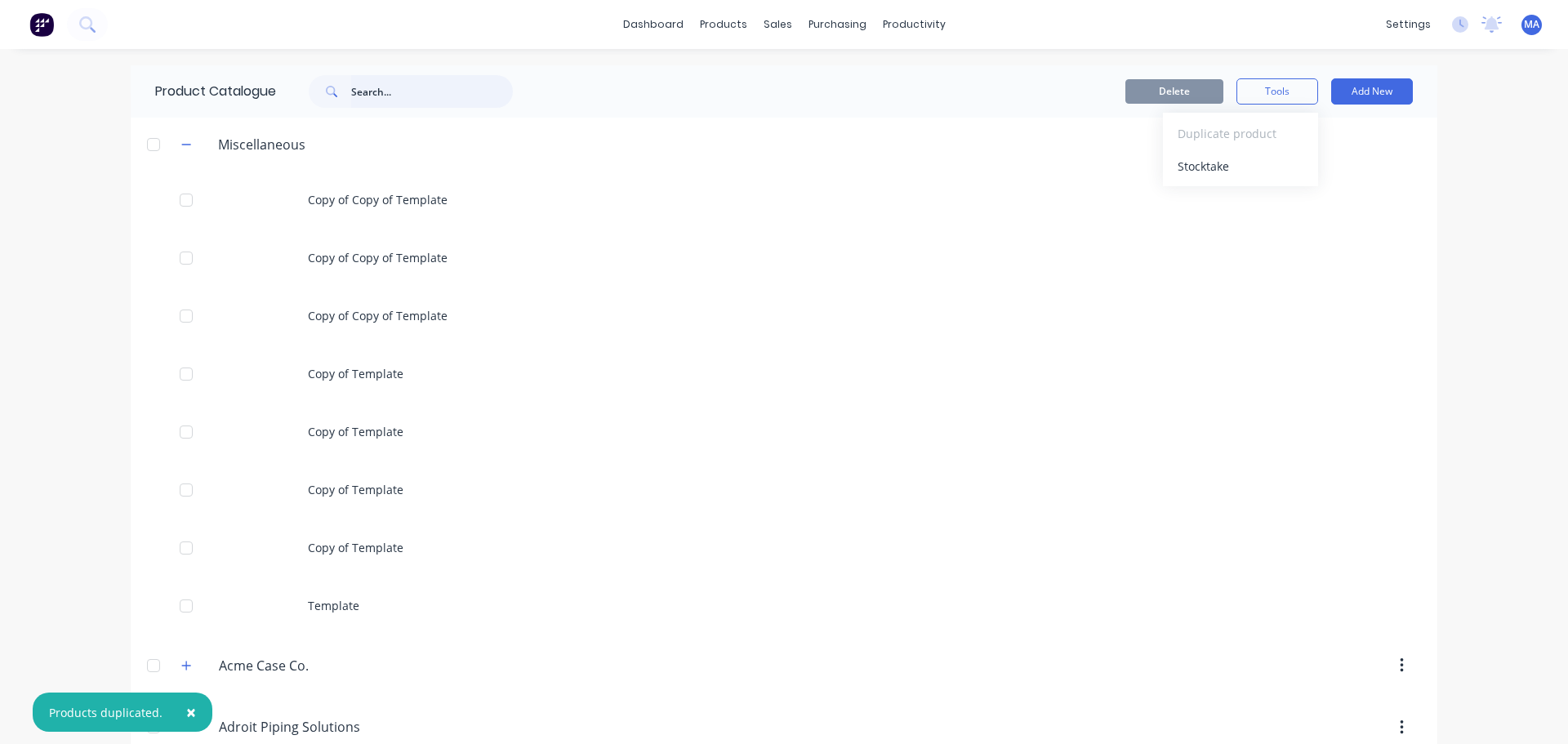
click at [365, 91] on input "text" at bounding box center [432, 91] width 162 height 33
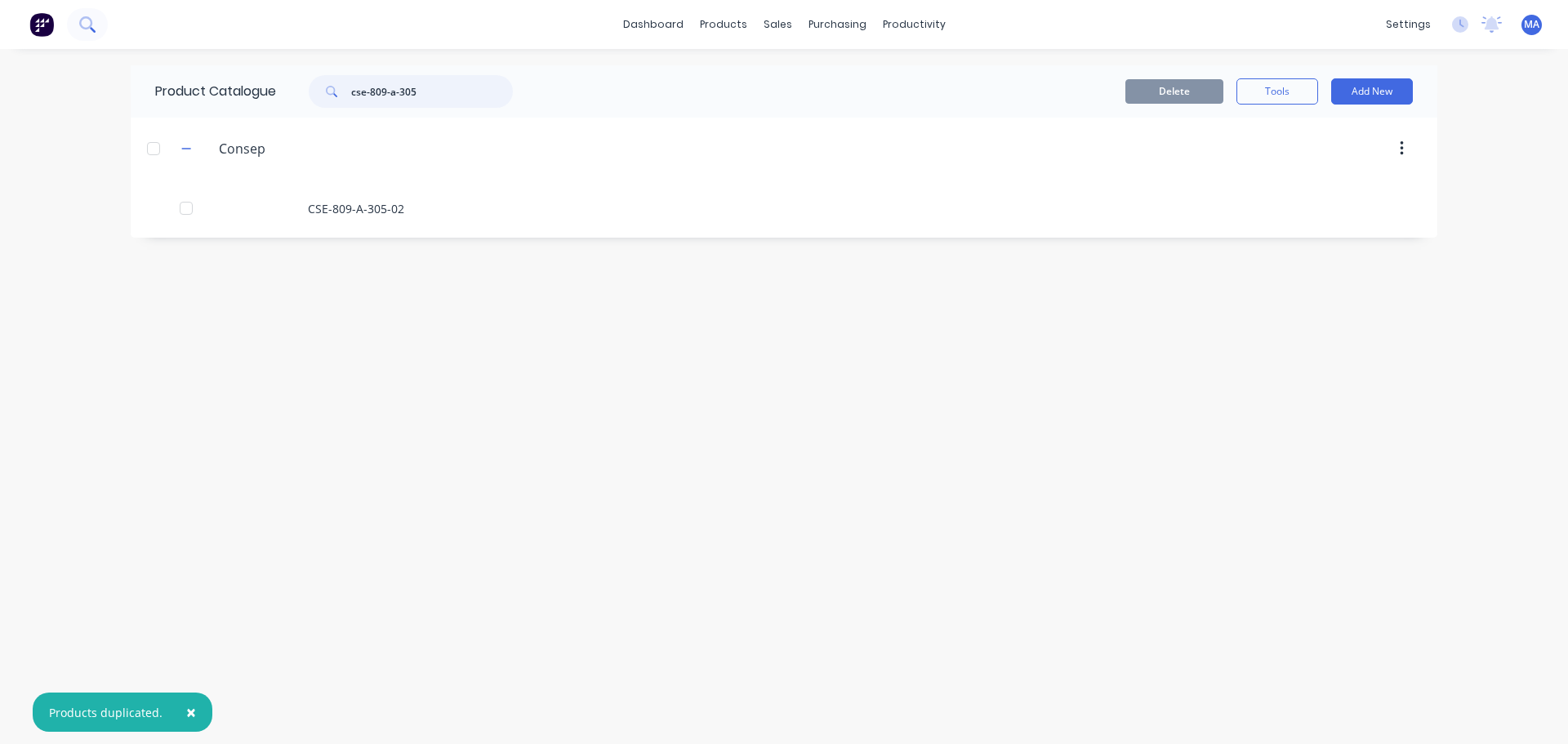
type input "cse-809-a-305"
click at [81, 26] on icon at bounding box center [87, 25] width 16 height 16
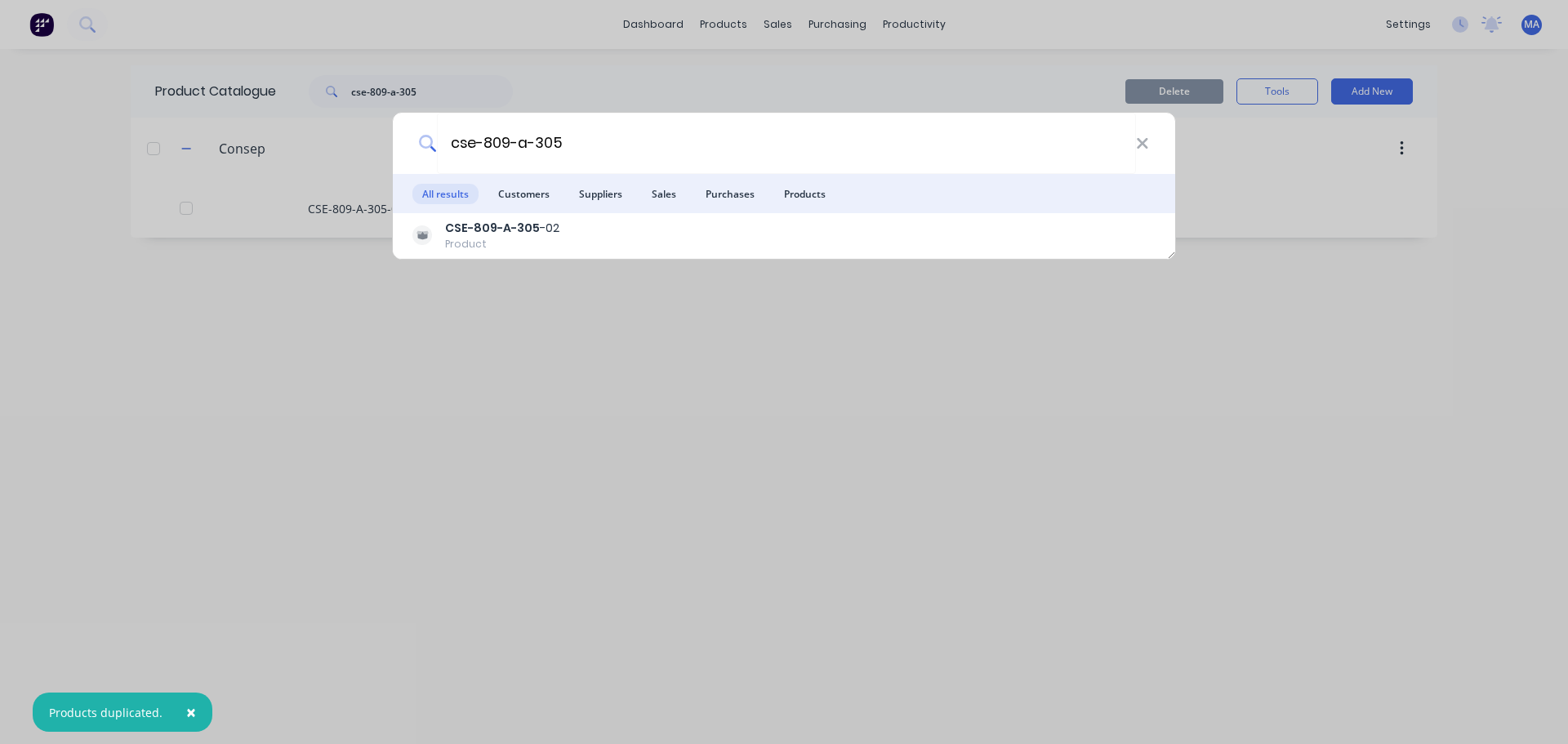
type input "cse-809-a-305"
click at [609, 340] on div "cse-809-a-305 All results Customers Suppliers Sales Purchases Products CSE-809-…" at bounding box center [784, 372] width 1568 height 744
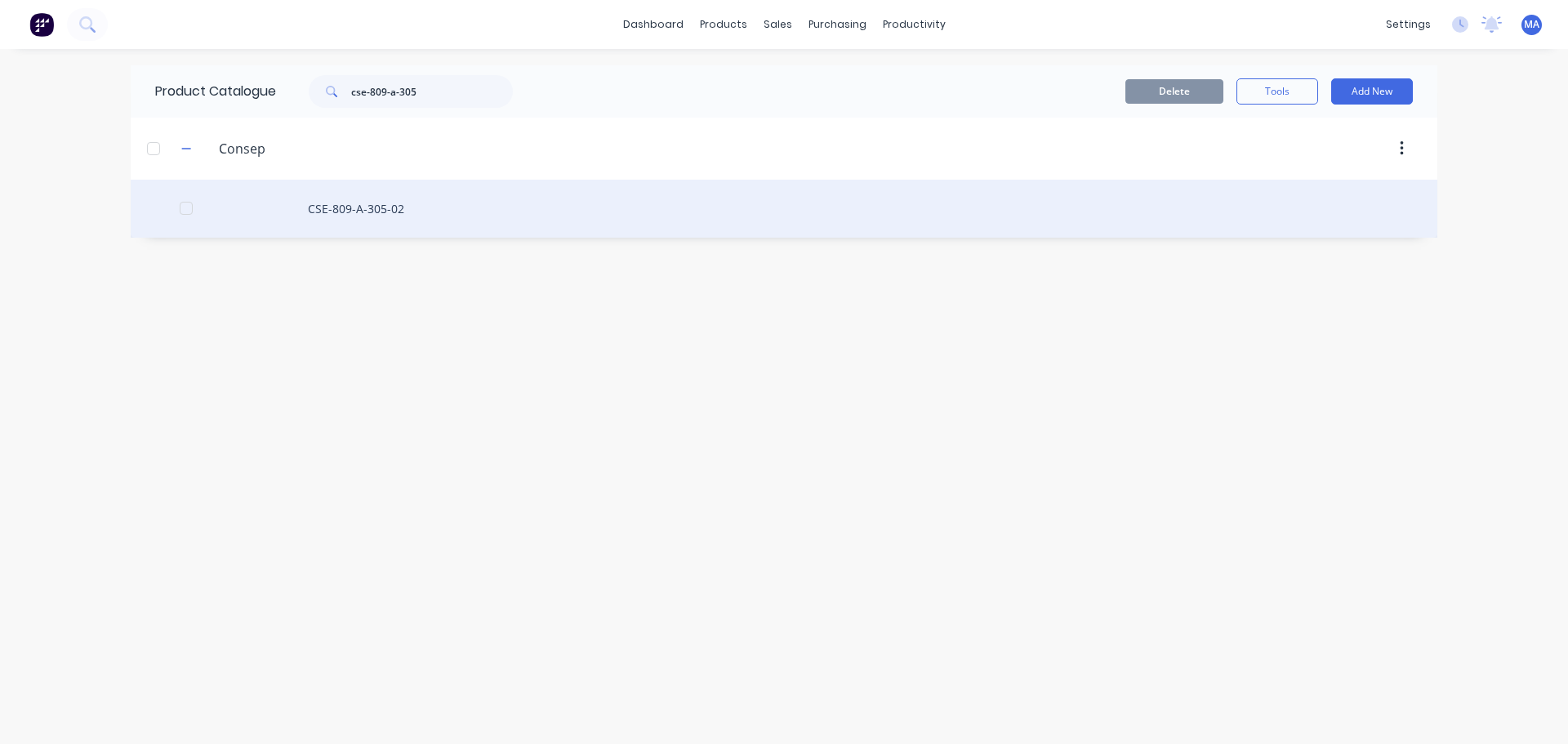
click at [430, 208] on div "CSE-809-A-305-02" at bounding box center [784, 208] width 1307 height 58
click at [196, 200] on div at bounding box center [186, 208] width 33 height 33
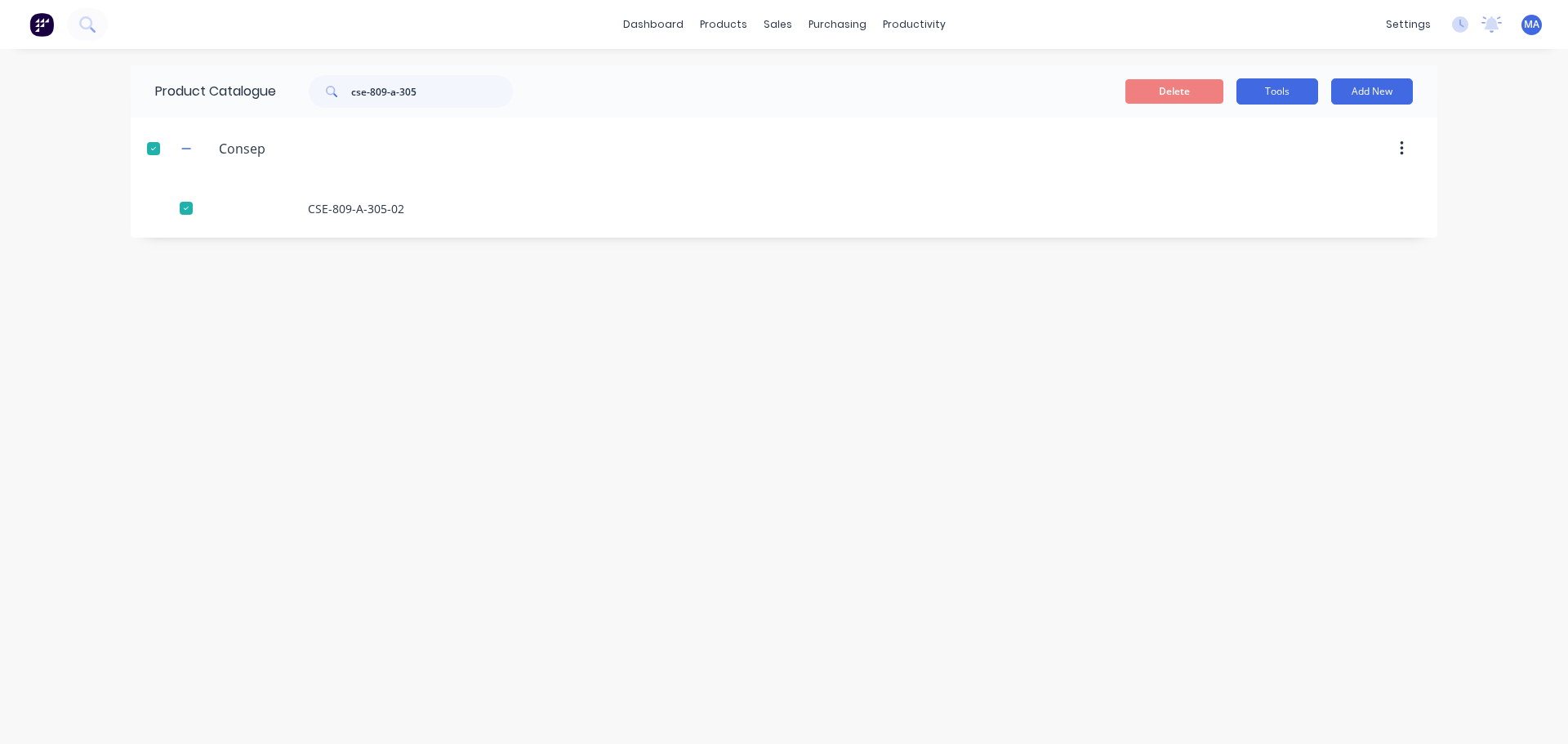
drag, startPoint x: 1313, startPoint y: 78, endPoint x: 1289, endPoint y: 104, distance: 35.4
click at [1312, 78] on button "Tools" at bounding box center [1277, 91] width 82 height 26
click at [1258, 135] on span "Duplicate product" at bounding box center [1238, 134] width 122 height 18
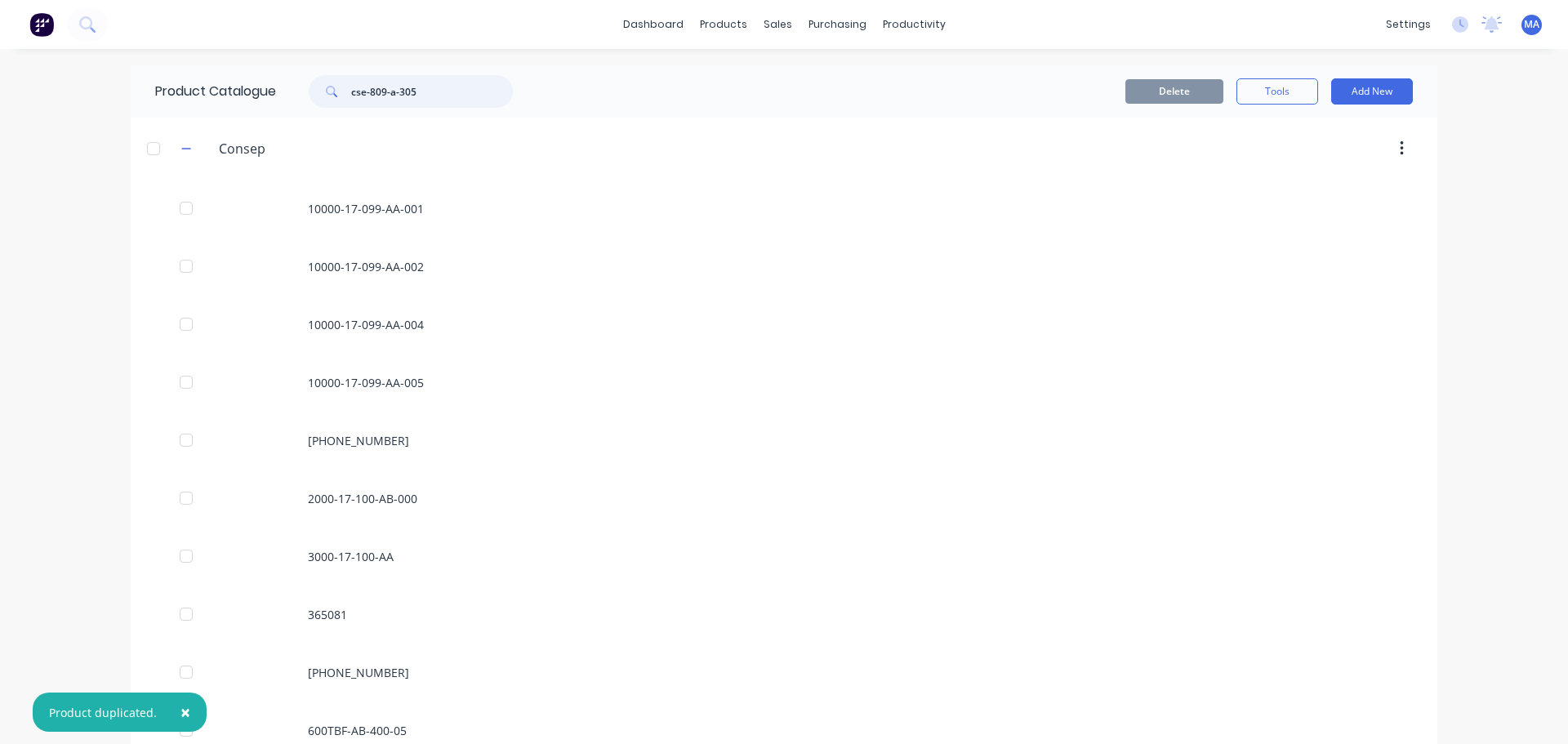
click at [435, 87] on input "cse-809-a-305" at bounding box center [432, 91] width 162 height 33
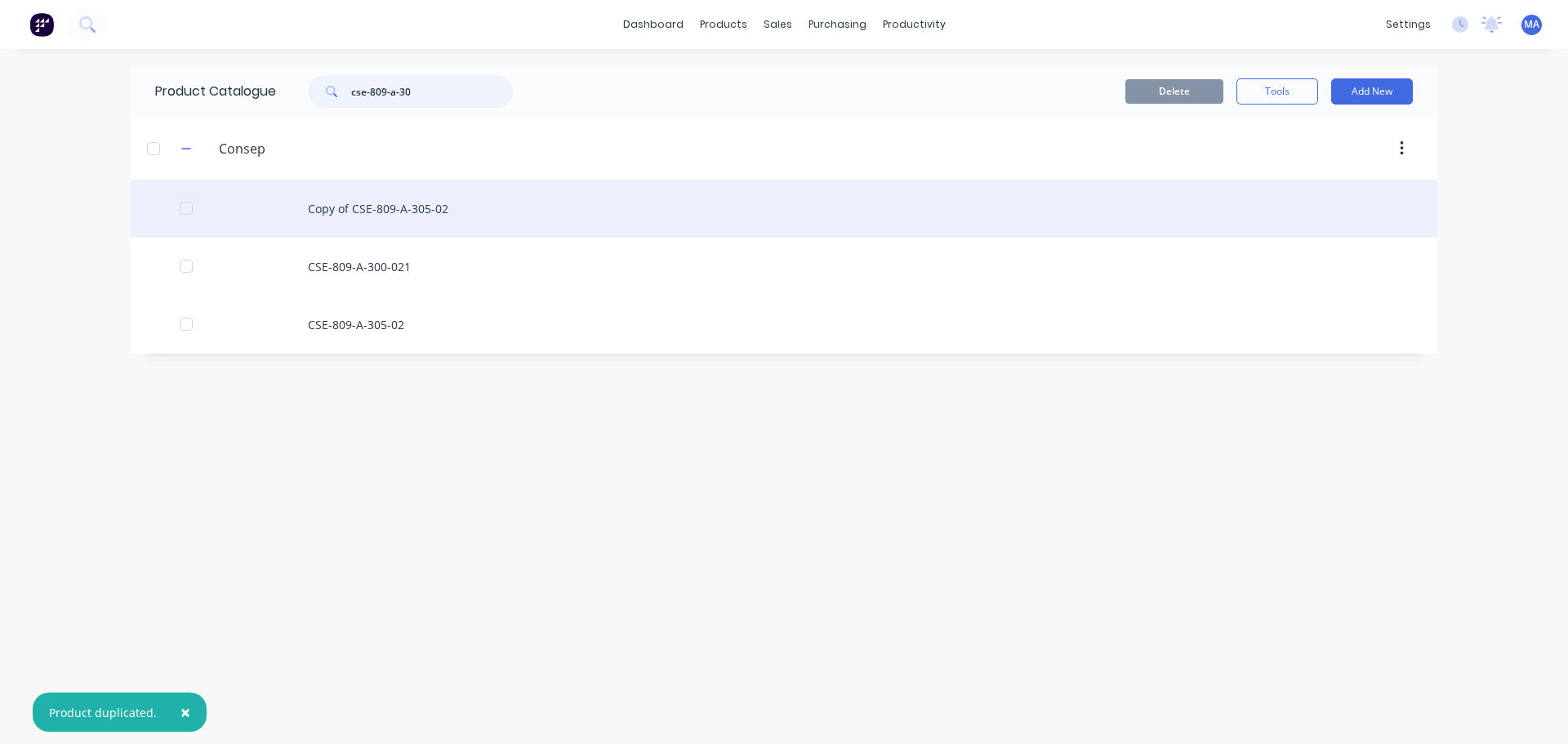
type input "cse-809-a-30"
click at [351, 210] on div "Copy of CSE-809-A-305-02" at bounding box center [784, 208] width 1307 height 58
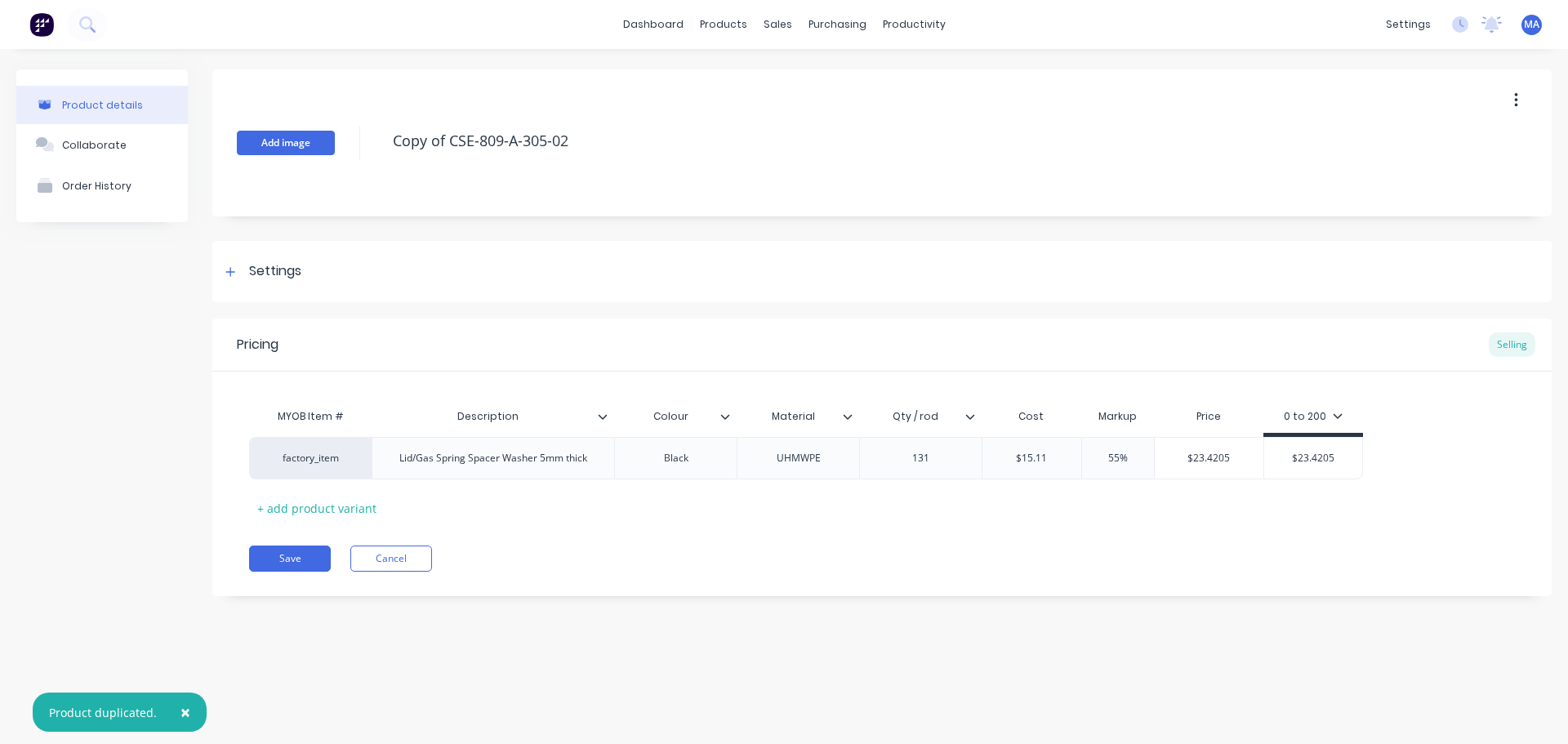
drag, startPoint x: 446, startPoint y: 140, endPoint x: 311, endPoint y: 144, distance: 135.1
click at [318, 143] on div "Add image Copy of CSE-809-A-305-02" at bounding box center [882, 142] width 1339 height 147
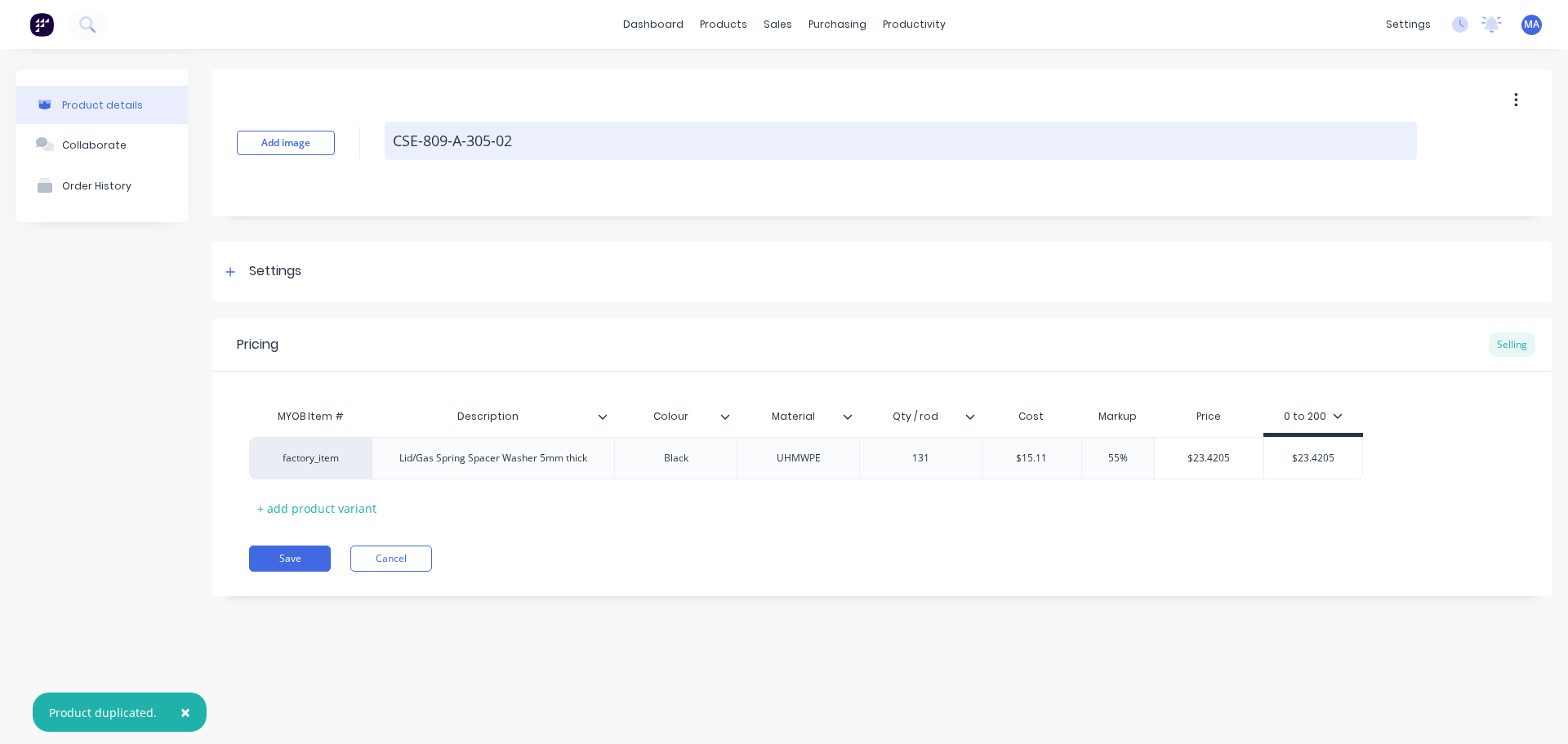
click at [538, 137] on textarea "CSE-809-A-305-02" at bounding box center [901, 141] width 1032 height 39
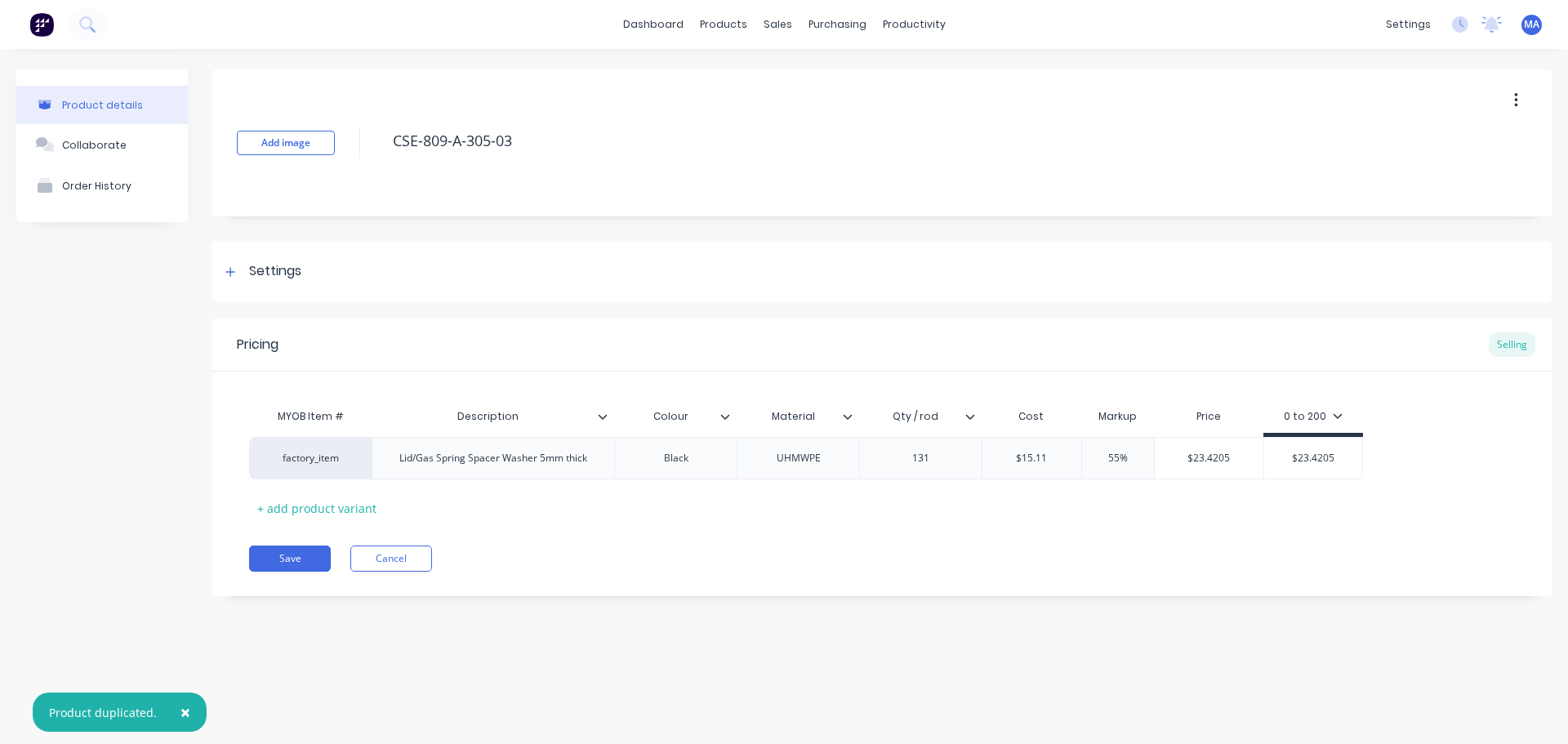
type textarea "CSE-809-A-305-03"
click at [557, 524] on div "Pricing Selling MYOB Item # Description Colour Material Qty / rod Cost Markup P…" at bounding box center [882, 457] width 1339 height 278
click at [551, 461] on div "Lid/Gas Spring Spacer Washer 5mm thick" at bounding box center [492, 458] width 214 height 21
click at [599, 517] on div "MYOB Item # Description Colour Material Qty / rod Cost Markup Price 0 to 200 fa…" at bounding box center [882, 460] width 1266 height 120
click at [961, 464] on div "131" at bounding box center [921, 458] width 82 height 21
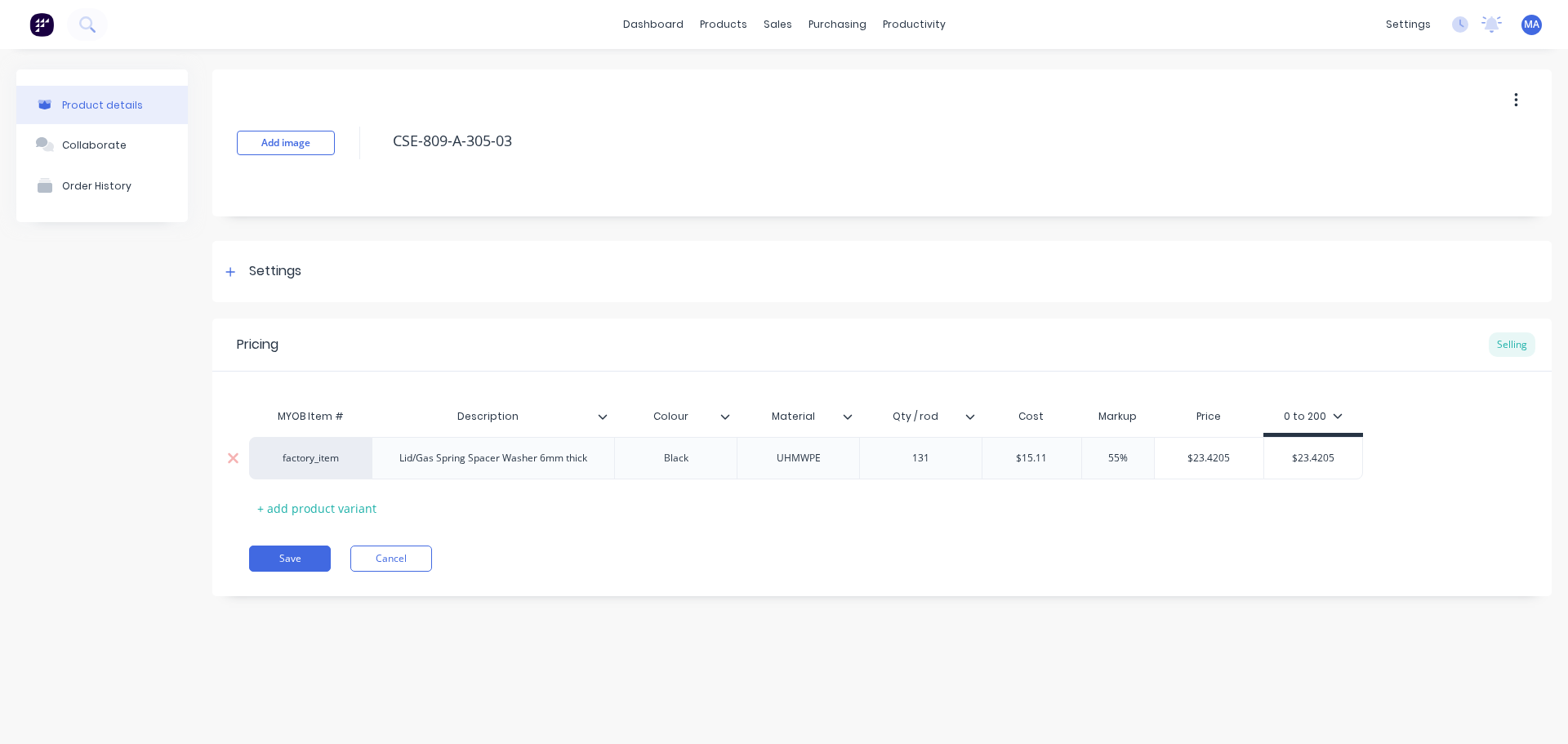
click at [961, 464] on div "131" at bounding box center [921, 458] width 82 height 21
click at [926, 463] on div "131" at bounding box center [921, 458] width 82 height 21
click at [916, 459] on div "151" at bounding box center [921, 458] width 82 height 21
click at [916, 458] on div "151" at bounding box center [921, 458] width 82 height 21
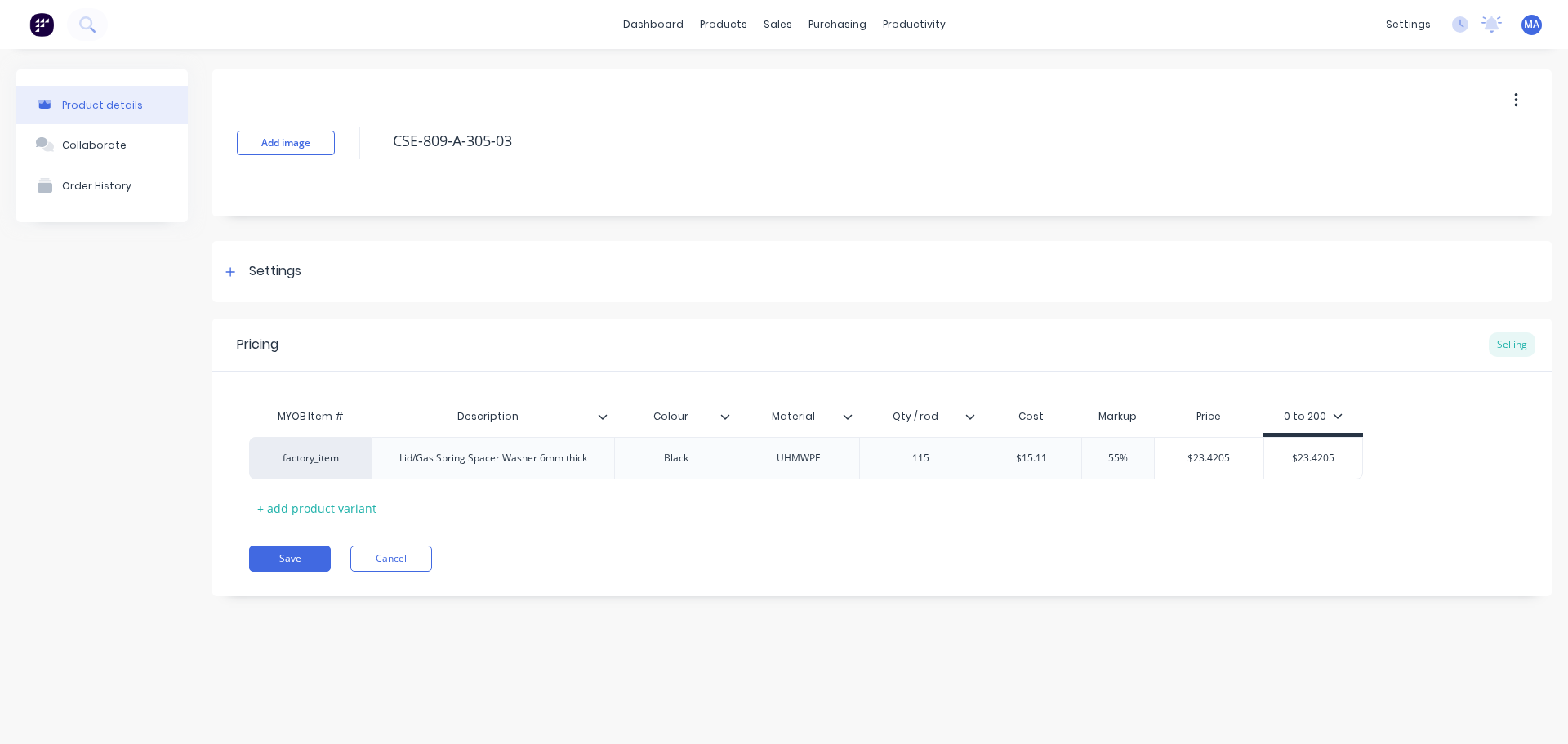
click at [896, 546] on div "Save Cancel" at bounding box center [901, 558] width 1303 height 26
click at [1043, 456] on input "$15.11" at bounding box center [1032, 458] width 98 height 15
type input "$15.13"
click at [1099, 492] on div "MYOB Item # Description Colour Material Qty / rod Cost Markup Price 0 to 200 fa…" at bounding box center [882, 460] width 1266 height 120
type input "$23.4515"
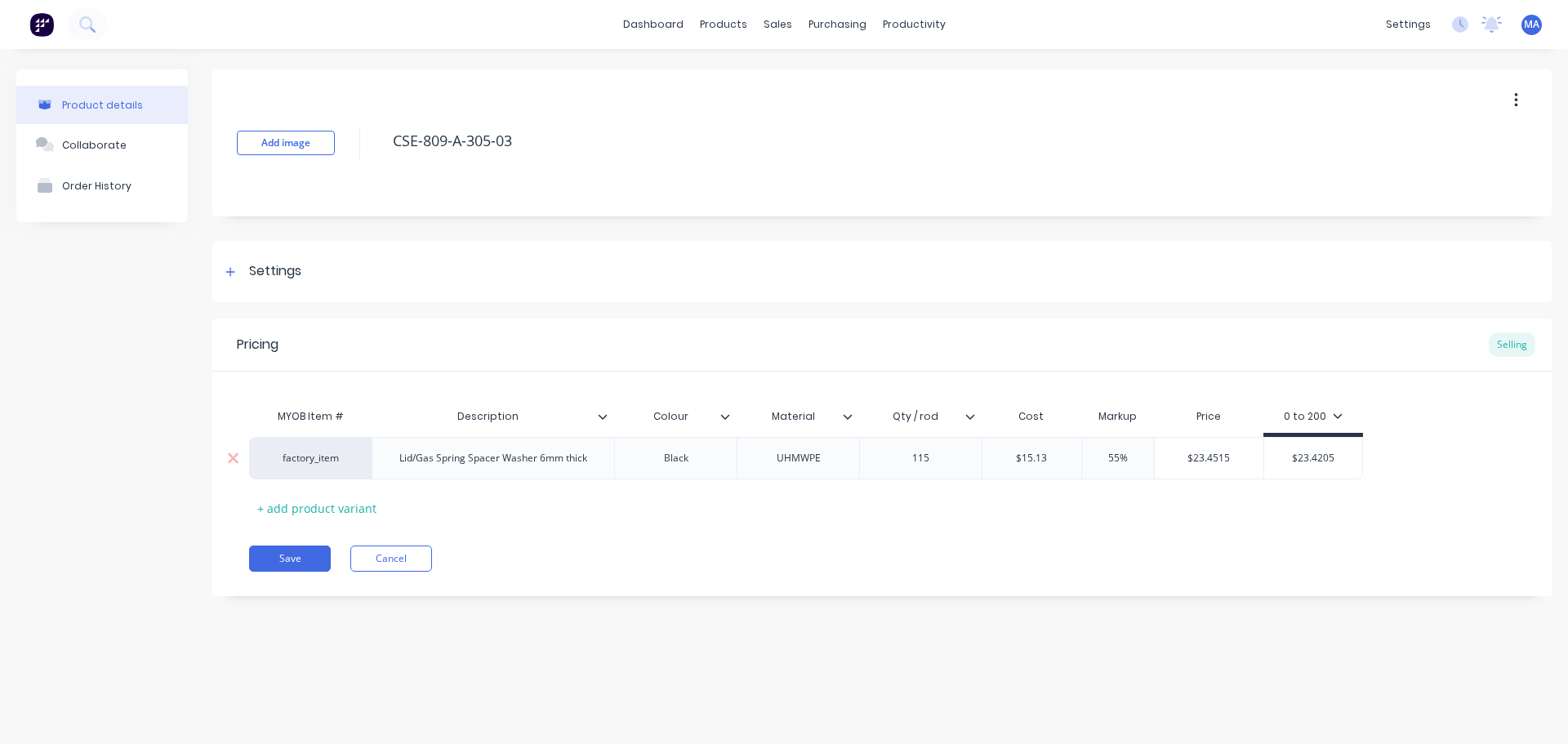
drag, startPoint x: 1189, startPoint y: 457, endPoint x: 1178, endPoint y: 459, distance: 11.2
click at [1178, 459] on input "$23.4515" at bounding box center [1209, 458] width 109 height 15
drag, startPoint x: 1355, startPoint y: 463, endPoint x: 1266, endPoint y: 510, distance: 100.6
click at [1277, 458] on input "$23.4205" at bounding box center [1313, 458] width 98 height 15
paste input "51"
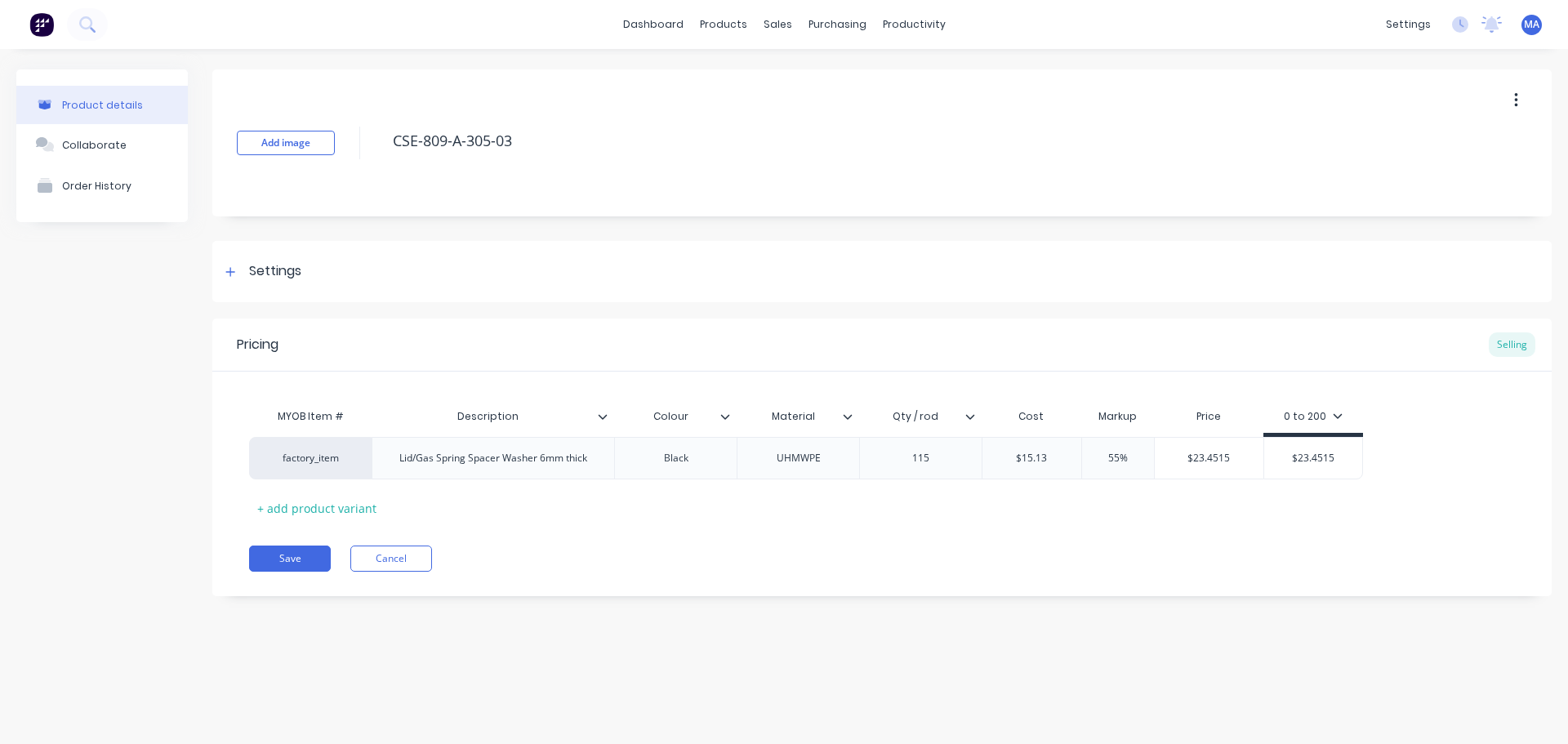
type input "$23.4515"
click at [1268, 541] on div "Pricing Selling MYOB Item # Description Colour Material Qty / rod Cost Markup P…" at bounding box center [882, 457] width 1339 height 278
click at [301, 560] on button "Save" at bounding box center [289, 558] width 82 height 26
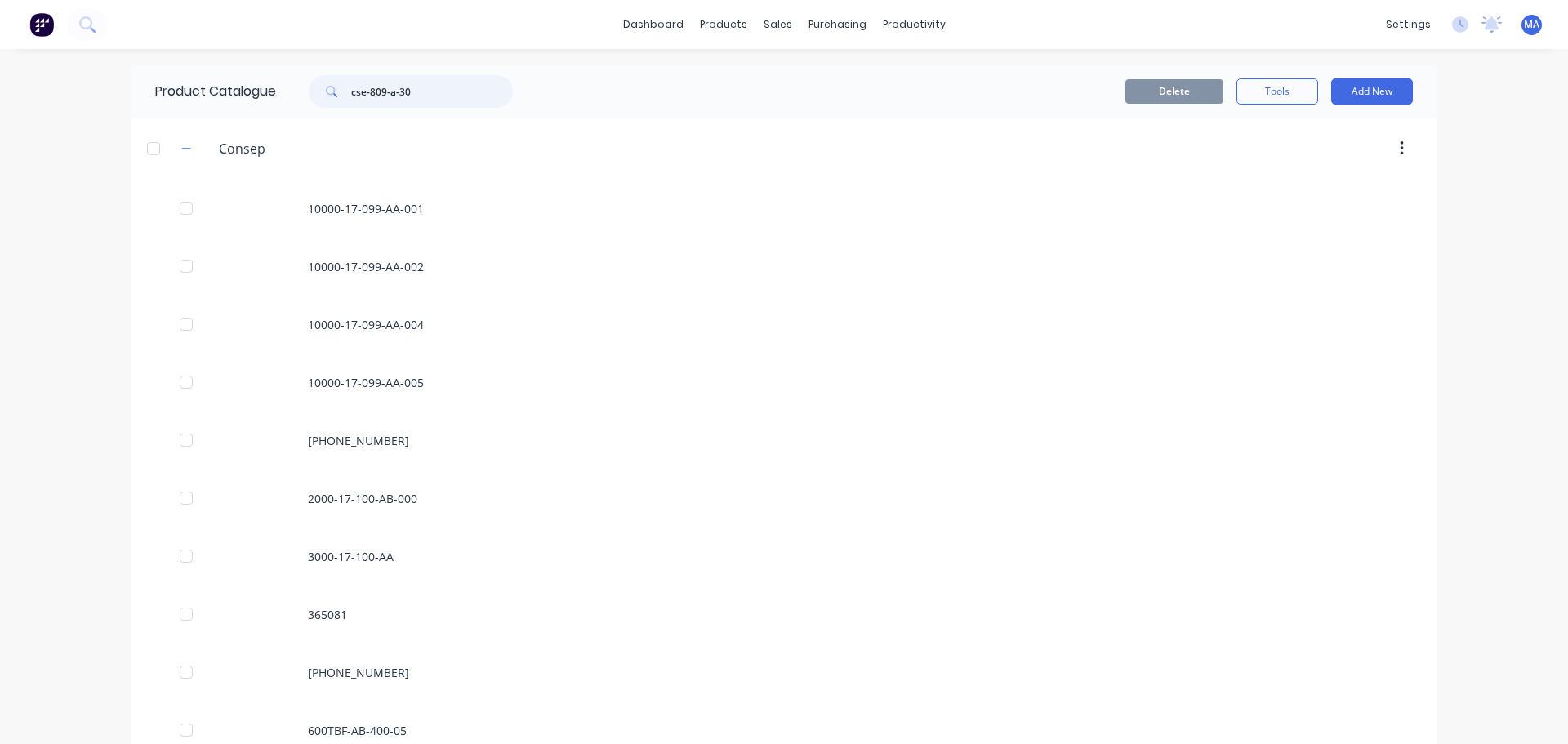
click at [357, 79] on input "cse-809-a-30" at bounding box center [432, 91] width 162 height 33
click at [408, 84] on input "cse-809-a-30" at bounding box center [432, 91] width 162 height 33
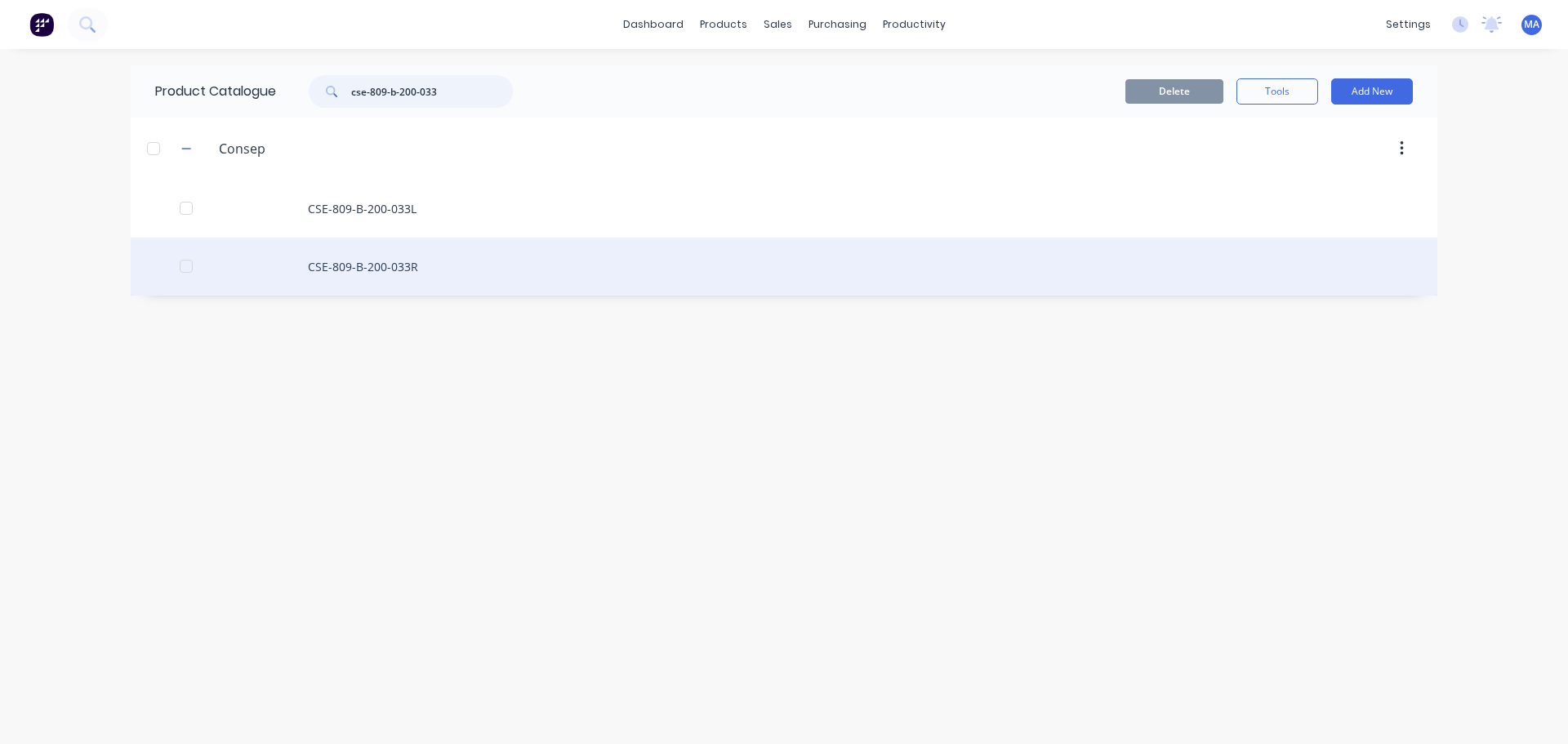
type input "cse-809-b-200-033"
click at [448, 277] on div "CSE-809-B-200-033R" at bounding box center [784, 266] width 1307 height 58
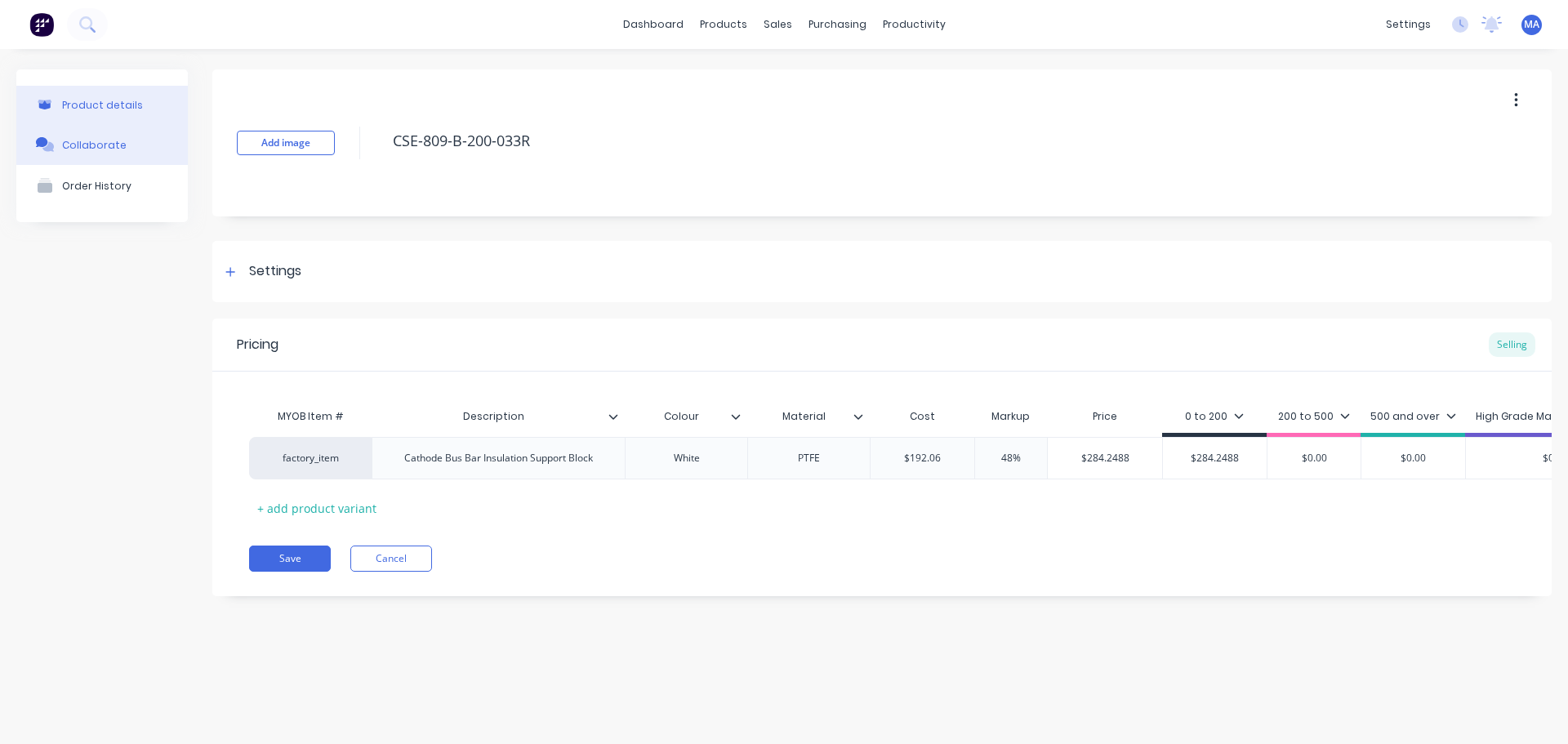
click at [137, 136] on button "Collaborate" at bounding box center [102, 144] width 171 height 40
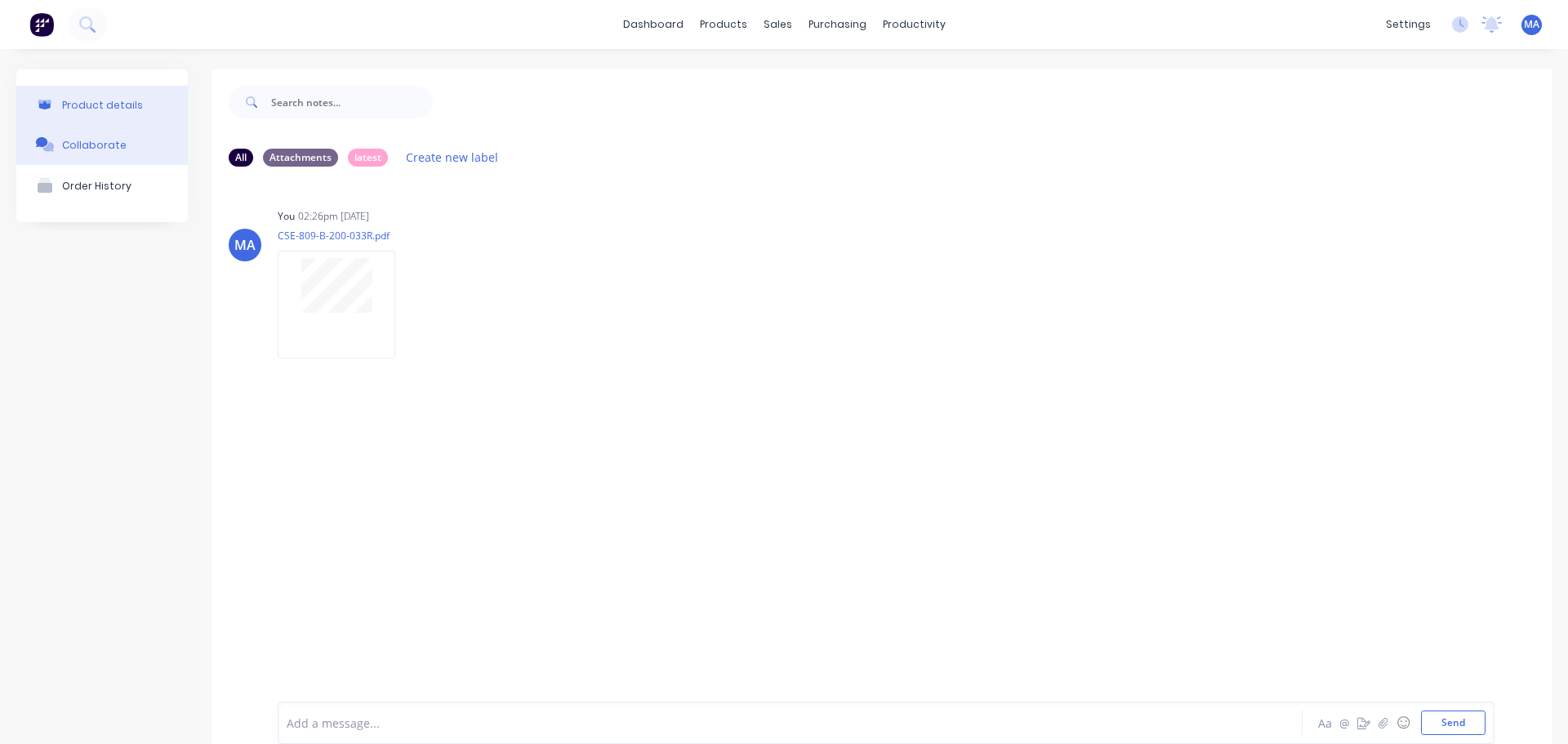
click at [113, 100] on div "Product details" at bounding box center [103, 105] width 81 height 12
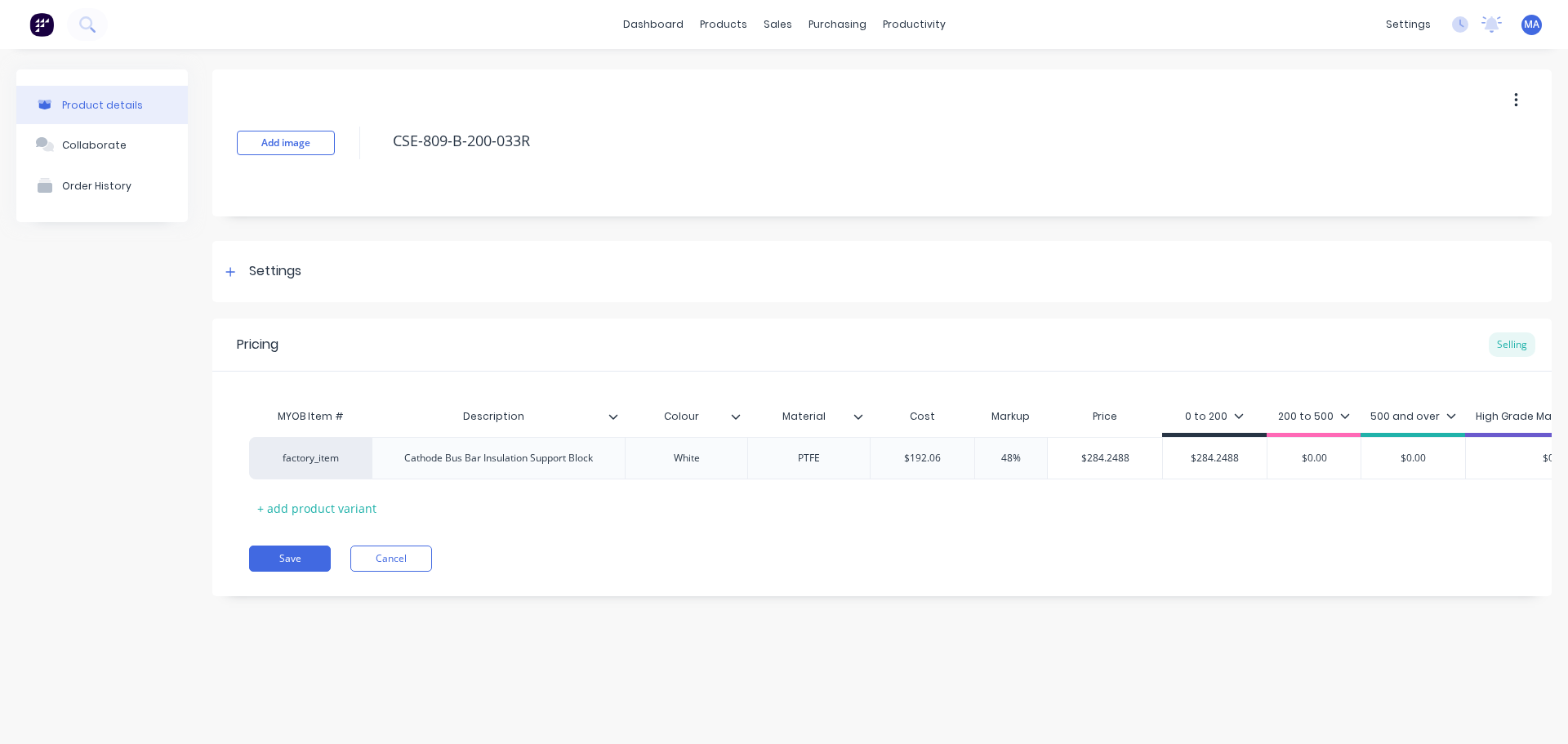
click at [857, 413] on icon at bounding box center [858, 416] width 10 height 10
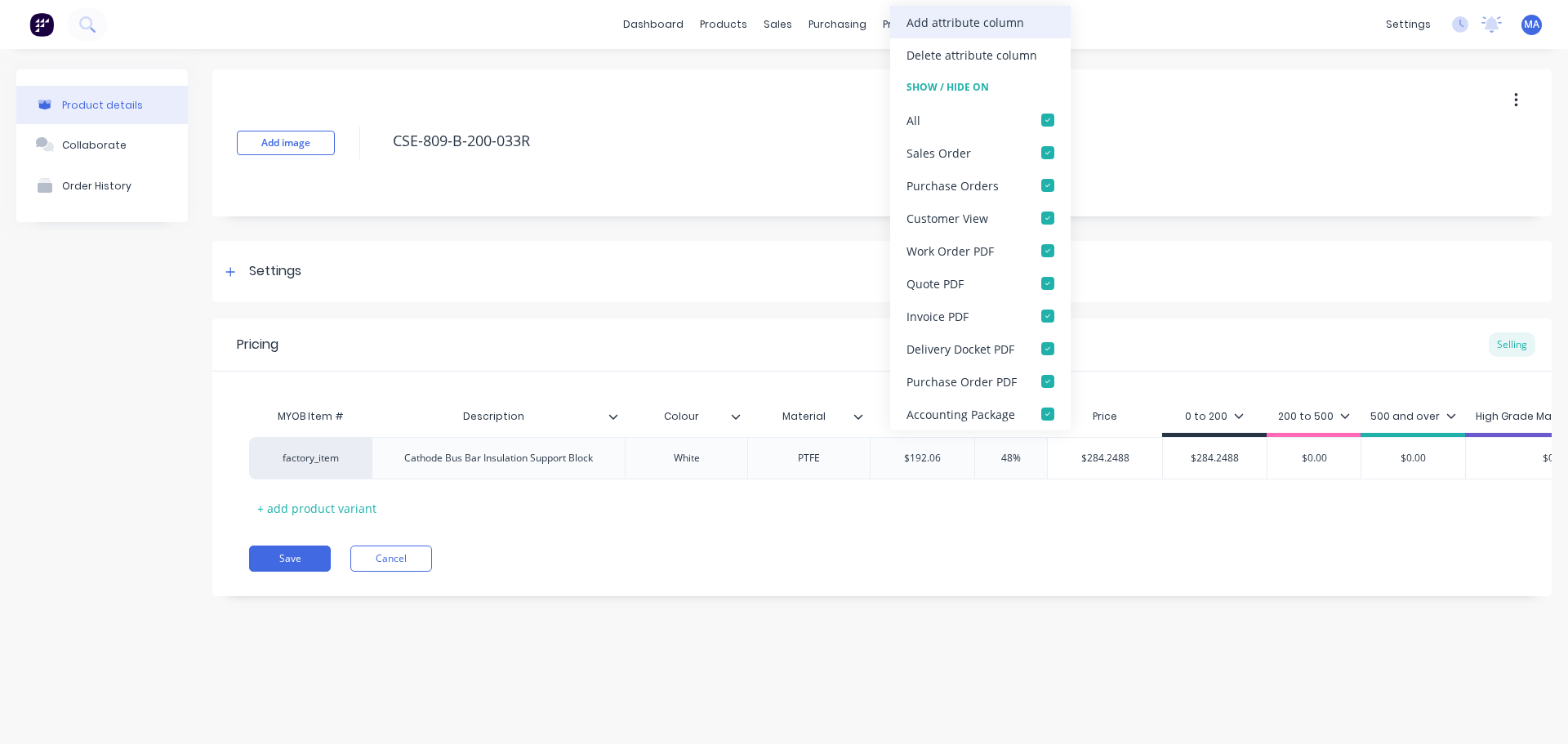
click at [935, 36] on div "Add attribute column" at bounding box center [980, 22] width 180 height 33
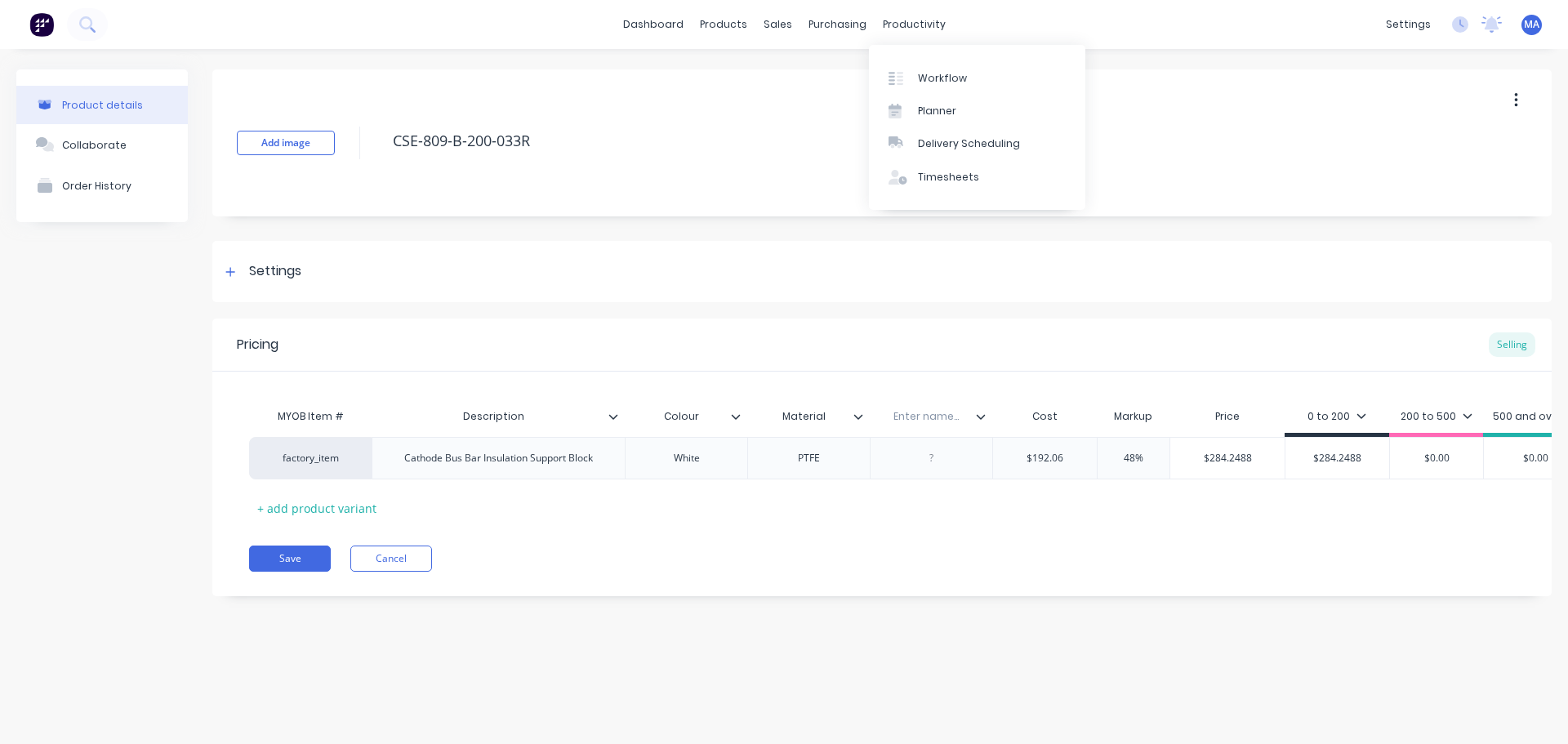
click at [915, 411] on input "text" at bounding box center [926, 416] width 113 height 15
type input "Qty / sheet"
click at [938, 457] on div at bounding box center [931, 458] width 82 height 21
click at [952, 462] on div at bounding box center [931, 458] width 82 height 21
click at [1349, 419] on div "0 to 200" at bounding box center [1337, 416] width 59 height 15
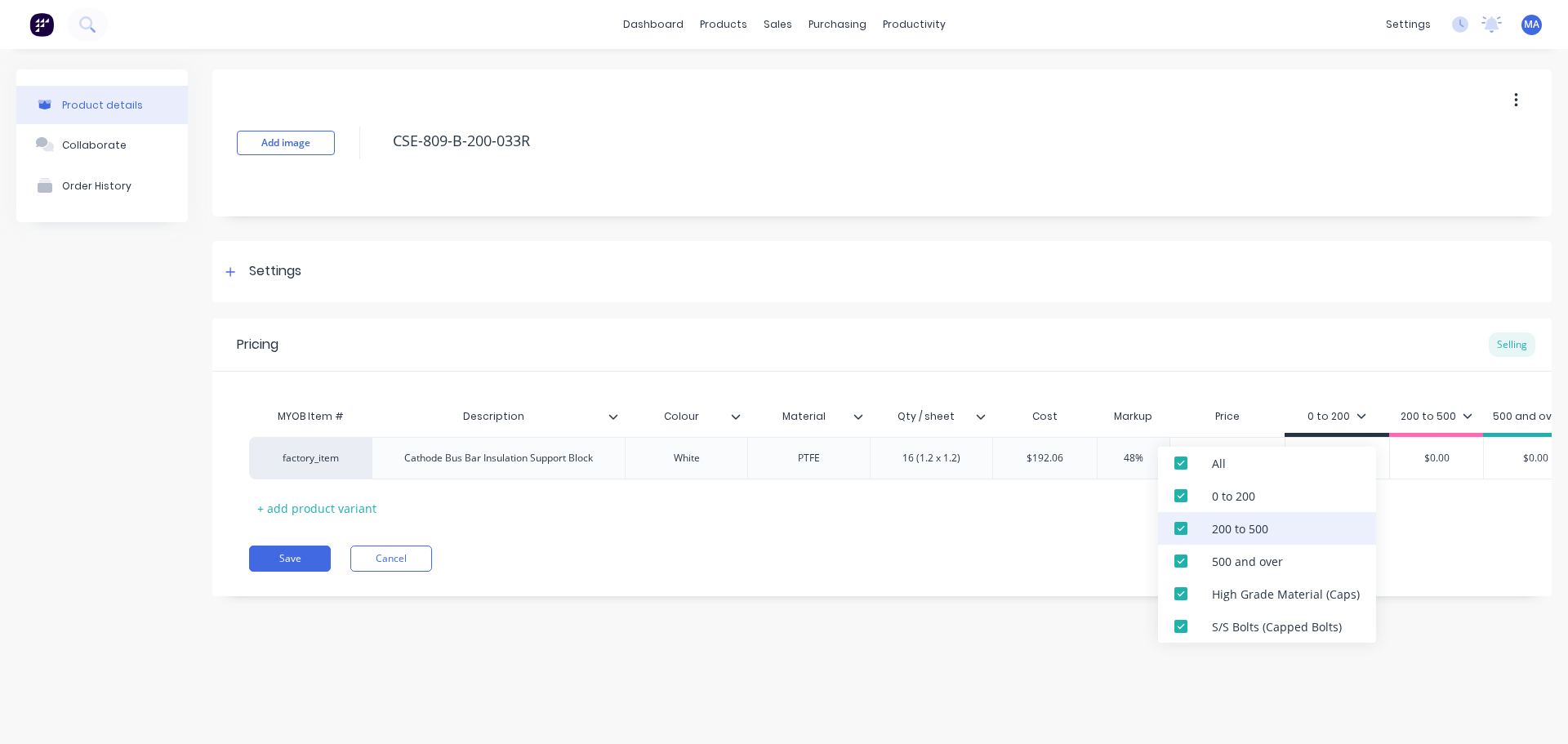
drag, startPoint x: 1265, startPoint y: 529, endPoint x: 1258, endPoint y: 566, distance: 37.7
click at [1265, 531] on div "200 to 500" at bounding box center [1240, 529] width 56 height 18
click at [1258, 566] on div "500 and over" at bounding box center [1247, 562] width 71 height 18
click at [1254, 592] on div "High Grade Material (Caps)" at bounding box center [1286, 594] width 148 height 18
click at [1250, 626] on div "S/S Bolts (Capped Bolts)" at bounding box center [1277, 627] width 130 height 18
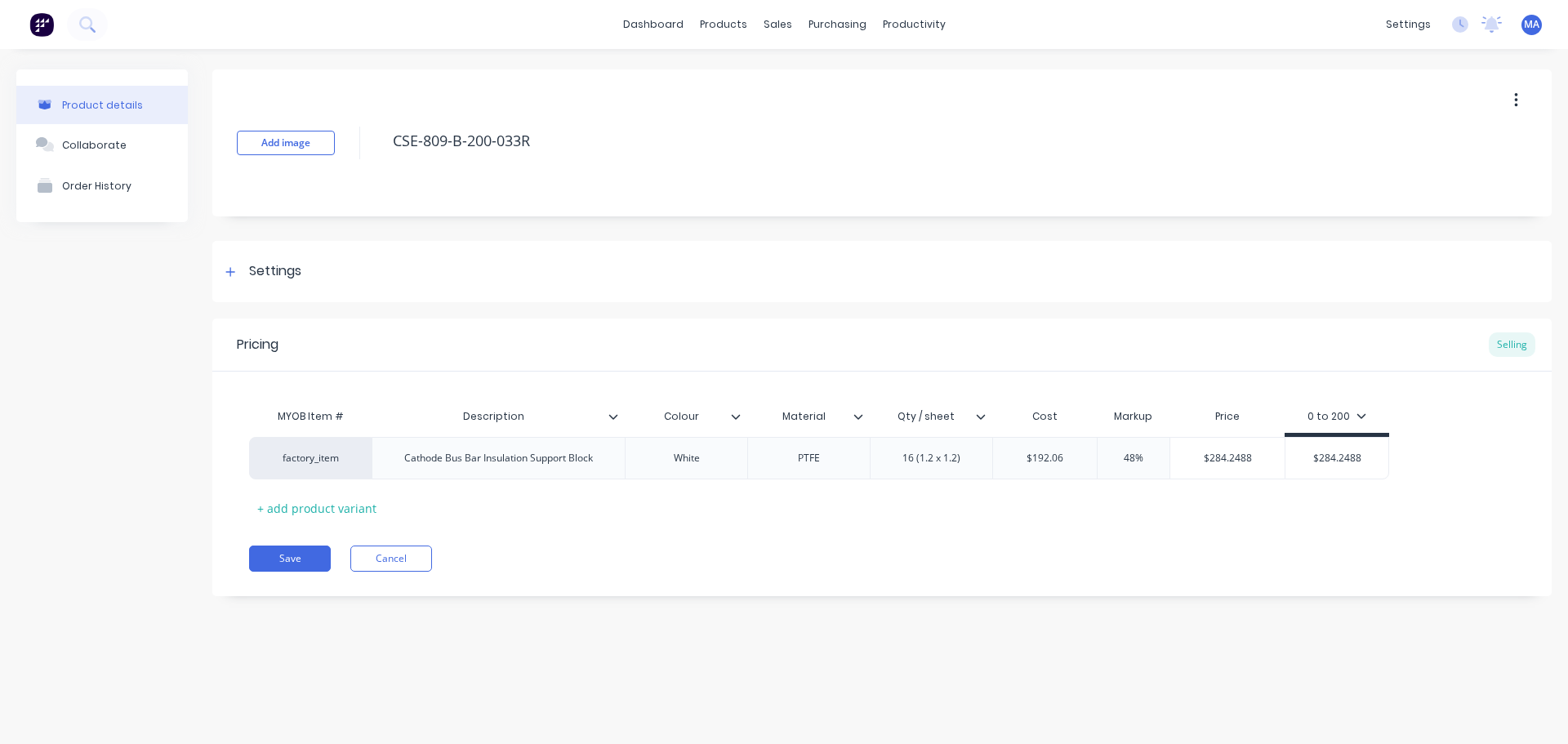
click at [1068, 599] on div "Add image CSE-809-B-200-033R Settings Product Options I buy this item I sell th…" at bounding box center [882, 345] width 1339 height 551
click at [986, 419] on div at bounding box center [987, 416] width 10 height 15
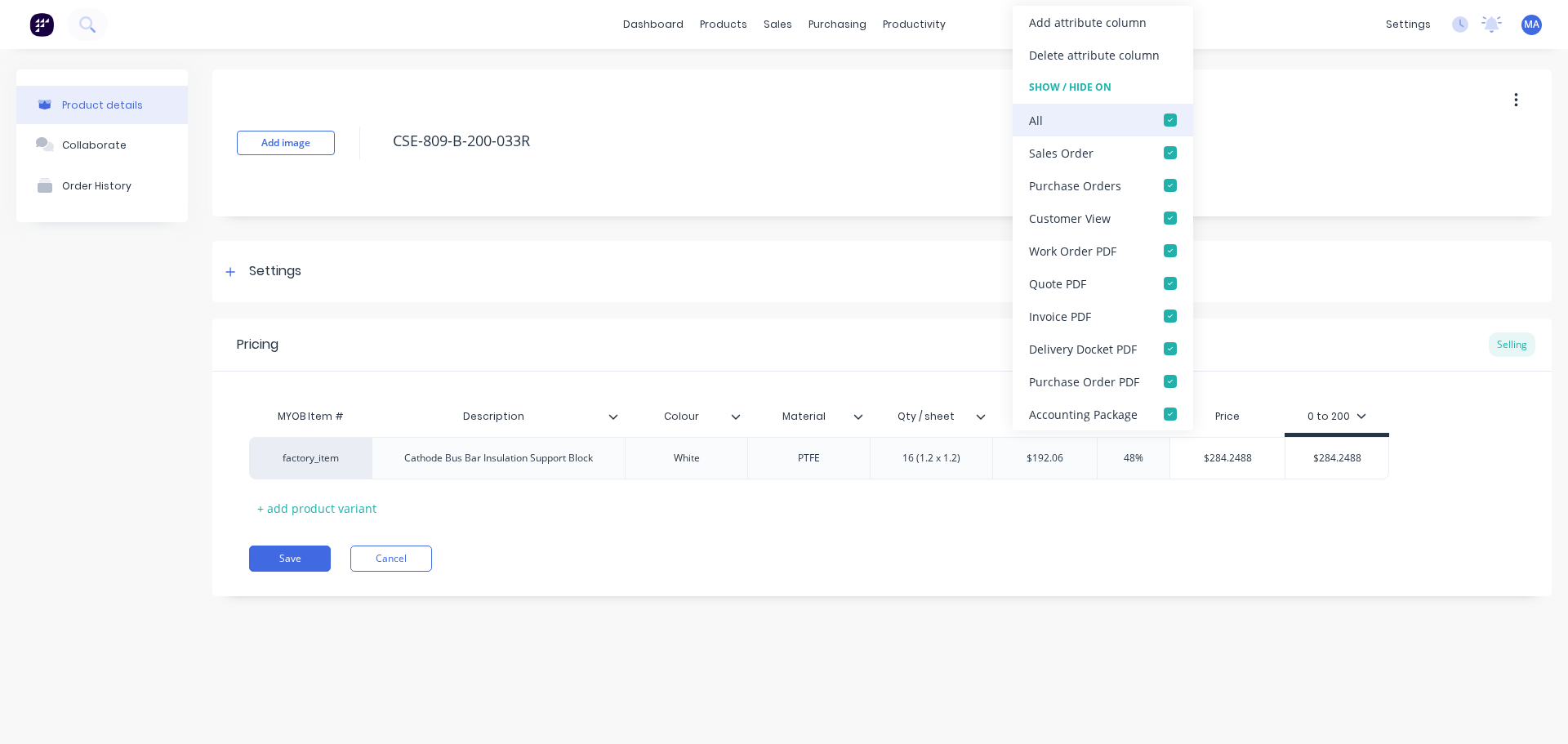
click at [1170, 132] on div at bounding box center [1171, 120] width 33 height 33
click at [1171, 155] on div at bounding box center [1171, 152] width 33 height 33
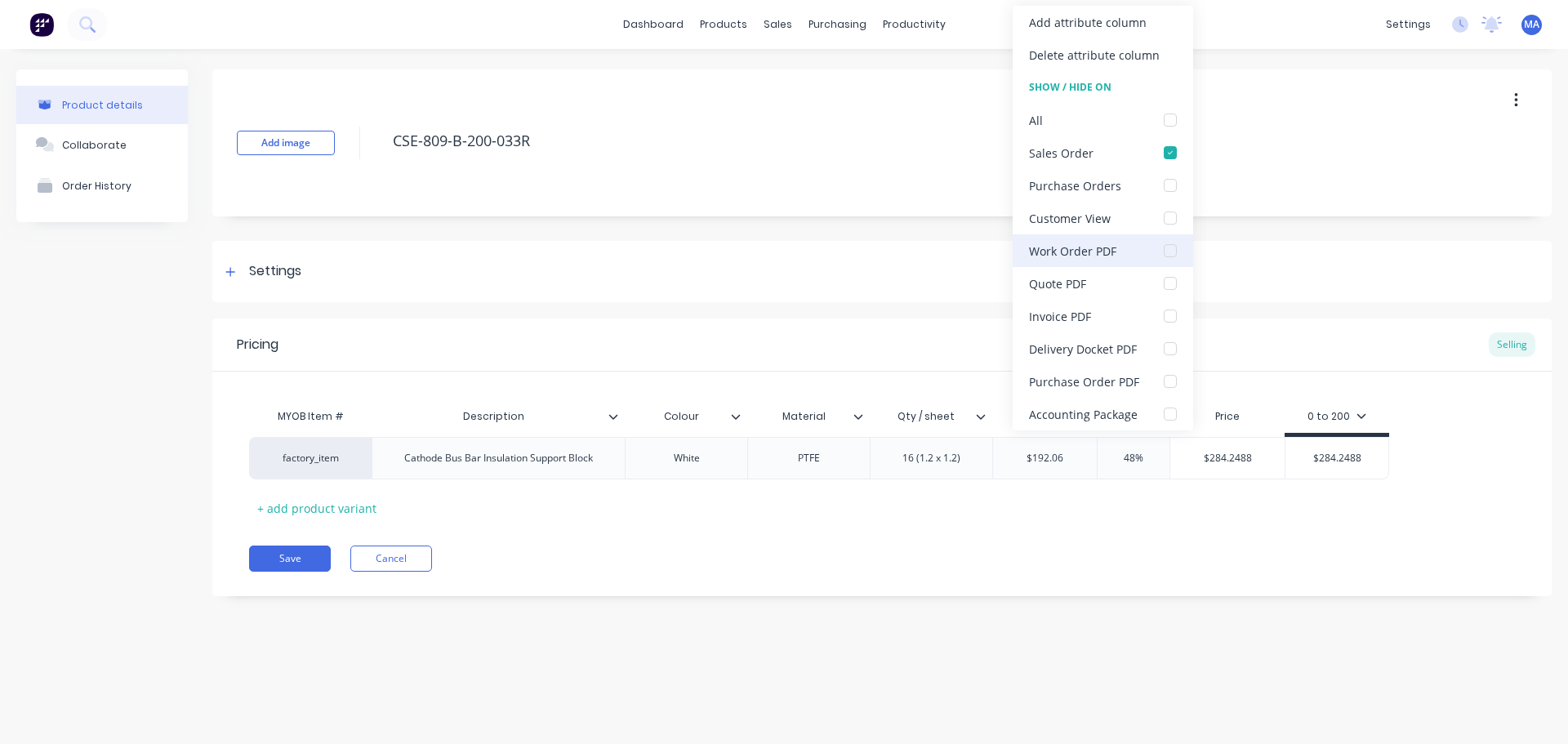
click at [1169, 249] on div at bounding box center [1171, 251] width 33 height 33
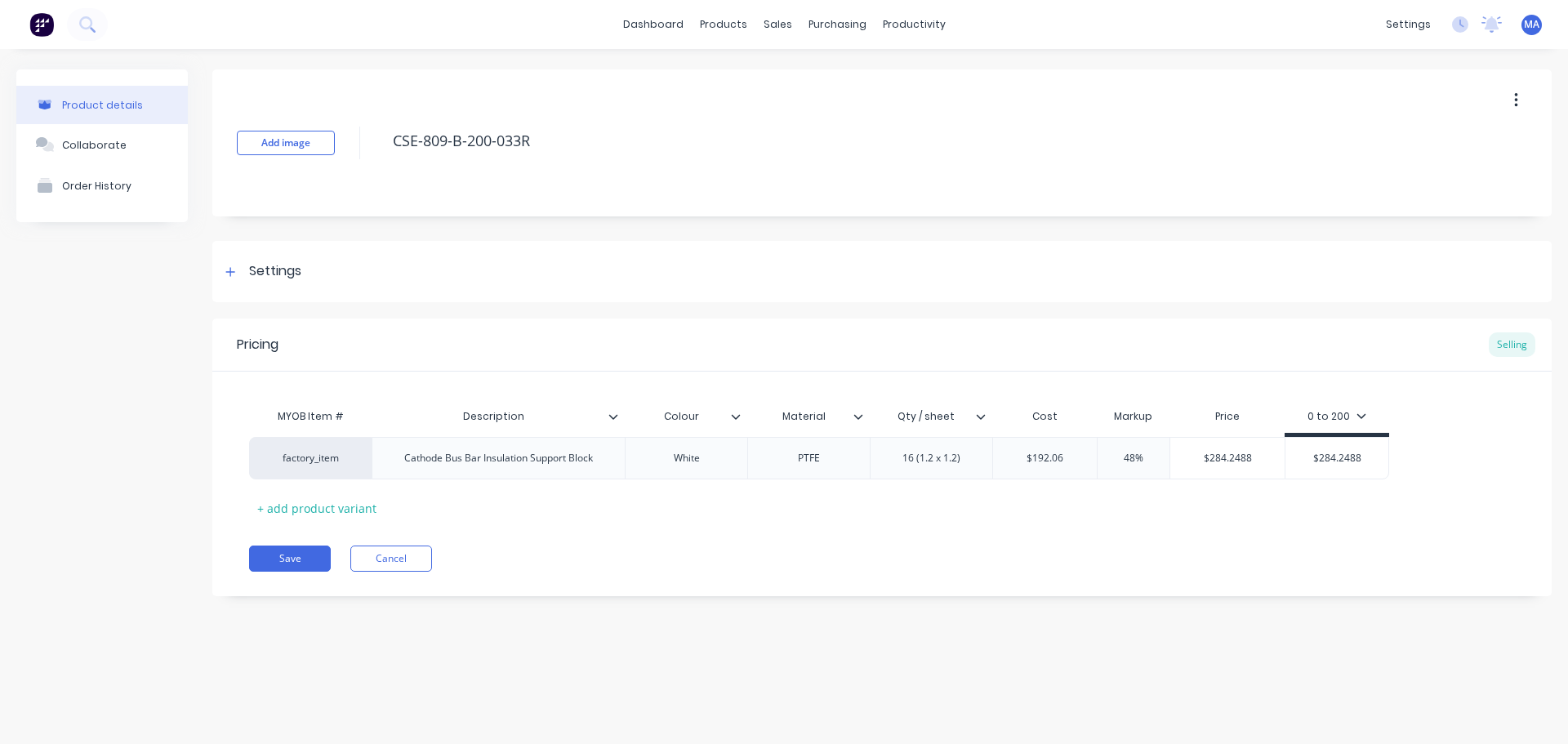
click at [303, 574] on div "Pricing Selling MYOB Item # Description Colour Material Qty / sheet Cost Markup…" at bounding box center [882, 457] width 1339 height 278
click at [305, 564] on button "Save" at bounding box center [289, 558] width 82 height 26
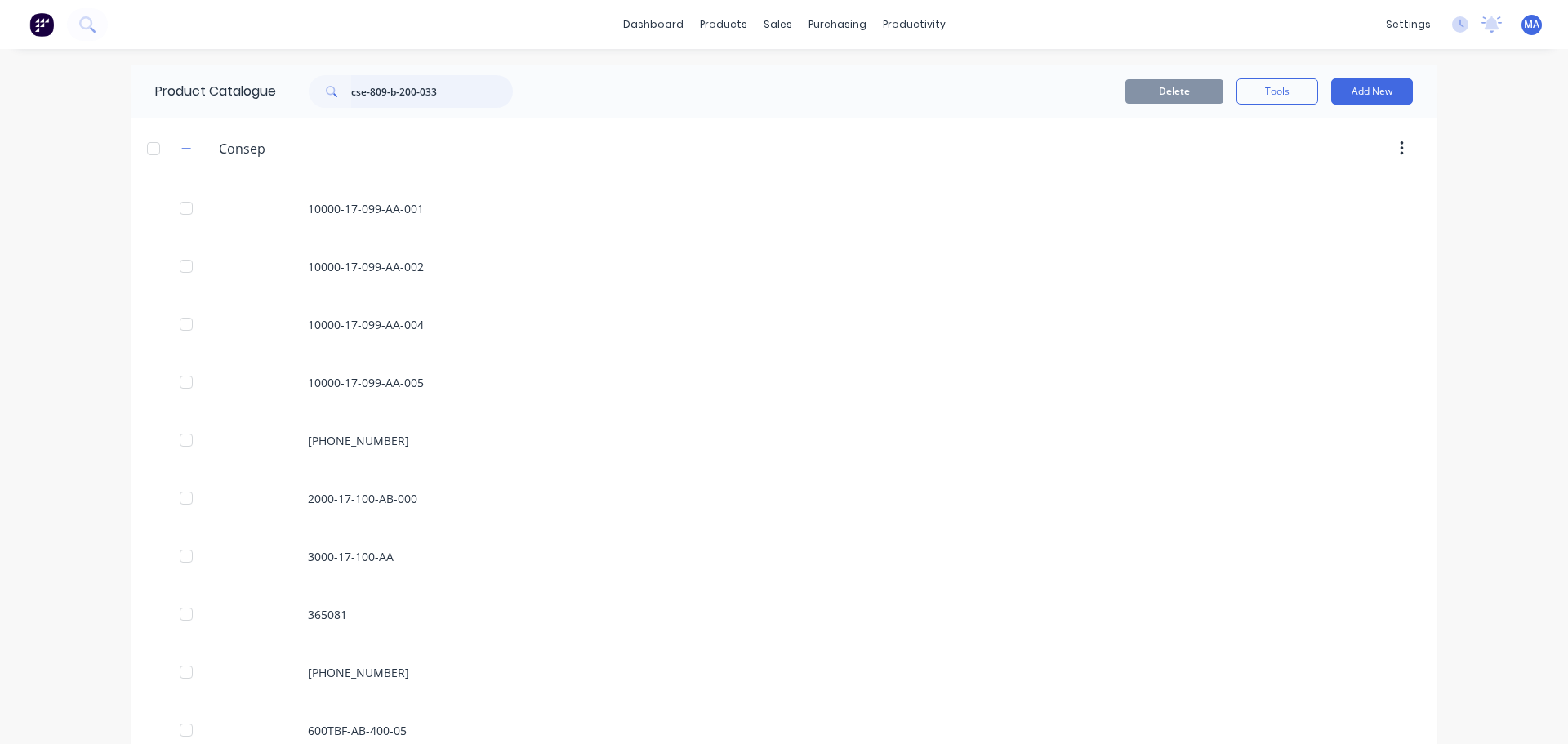
click at [448, 91] on input "cse-809-b-200-033" at bounding box center [432, 91] width 162 height 33
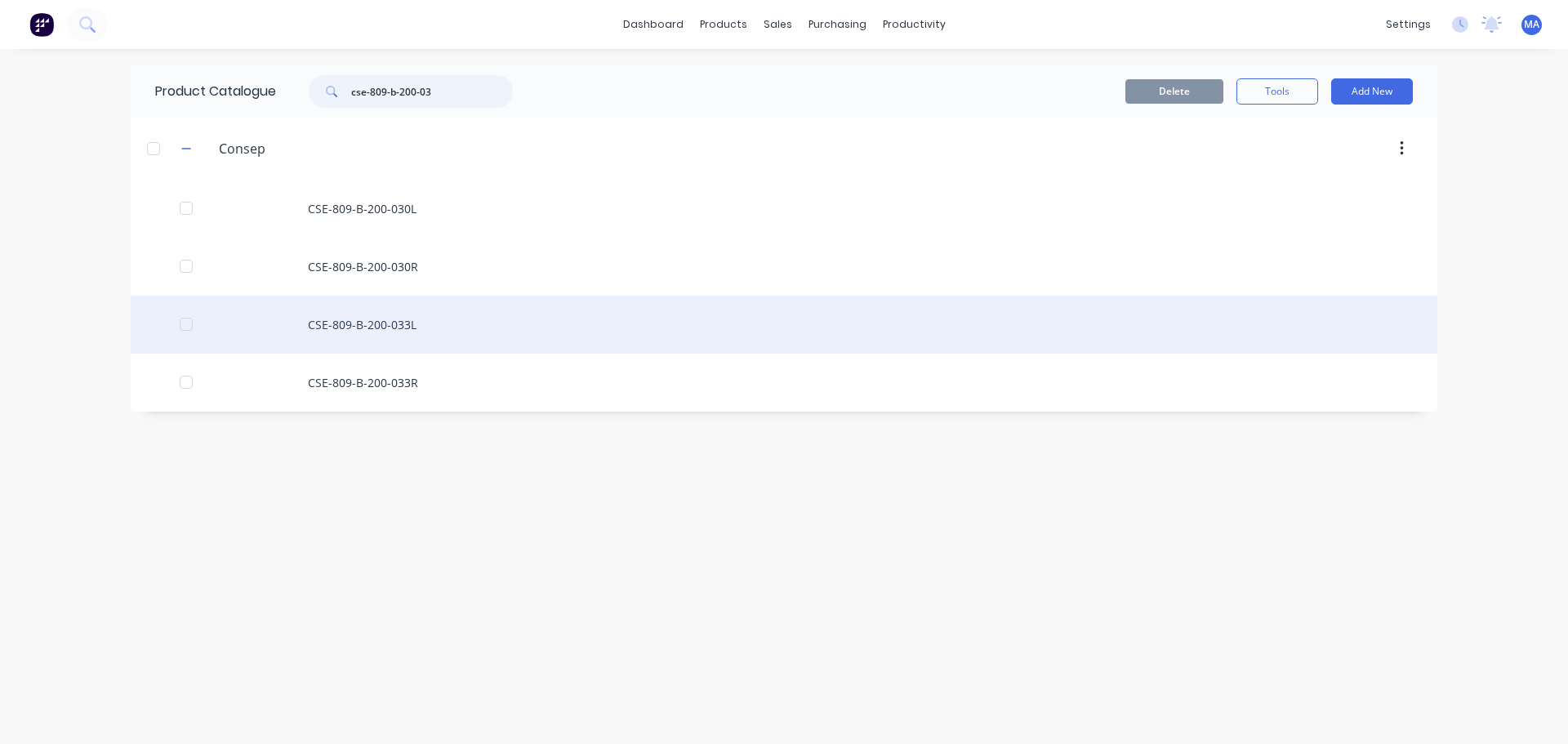
type input "cse-809-b-200-03"
click at [448, 326] on div "CSE-809-B-200-033L" at bounding box center [784, 325] width 1307 height 58
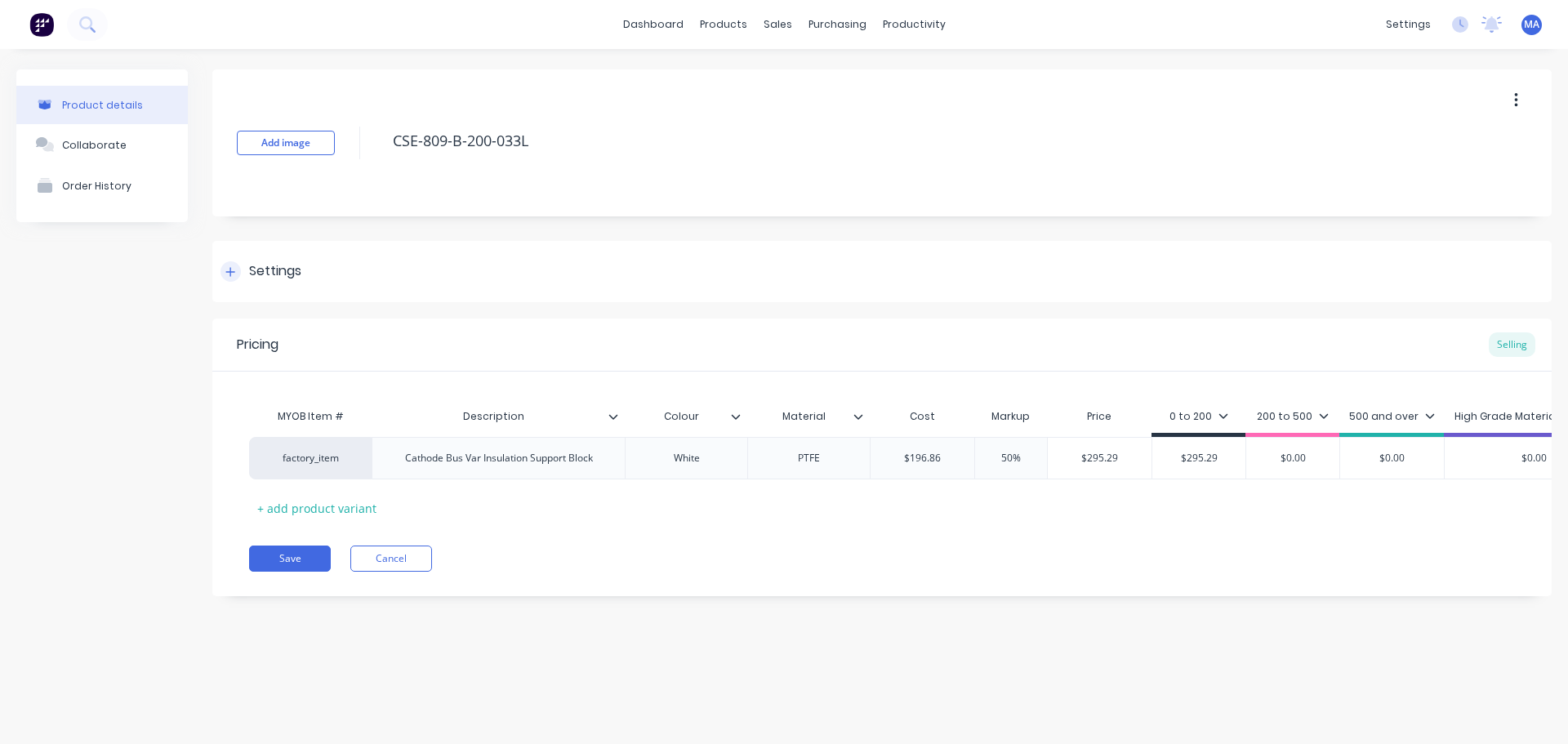
click at [313, 280] on div "Settings" at bounding box center [882, 272] width 1339 height 62
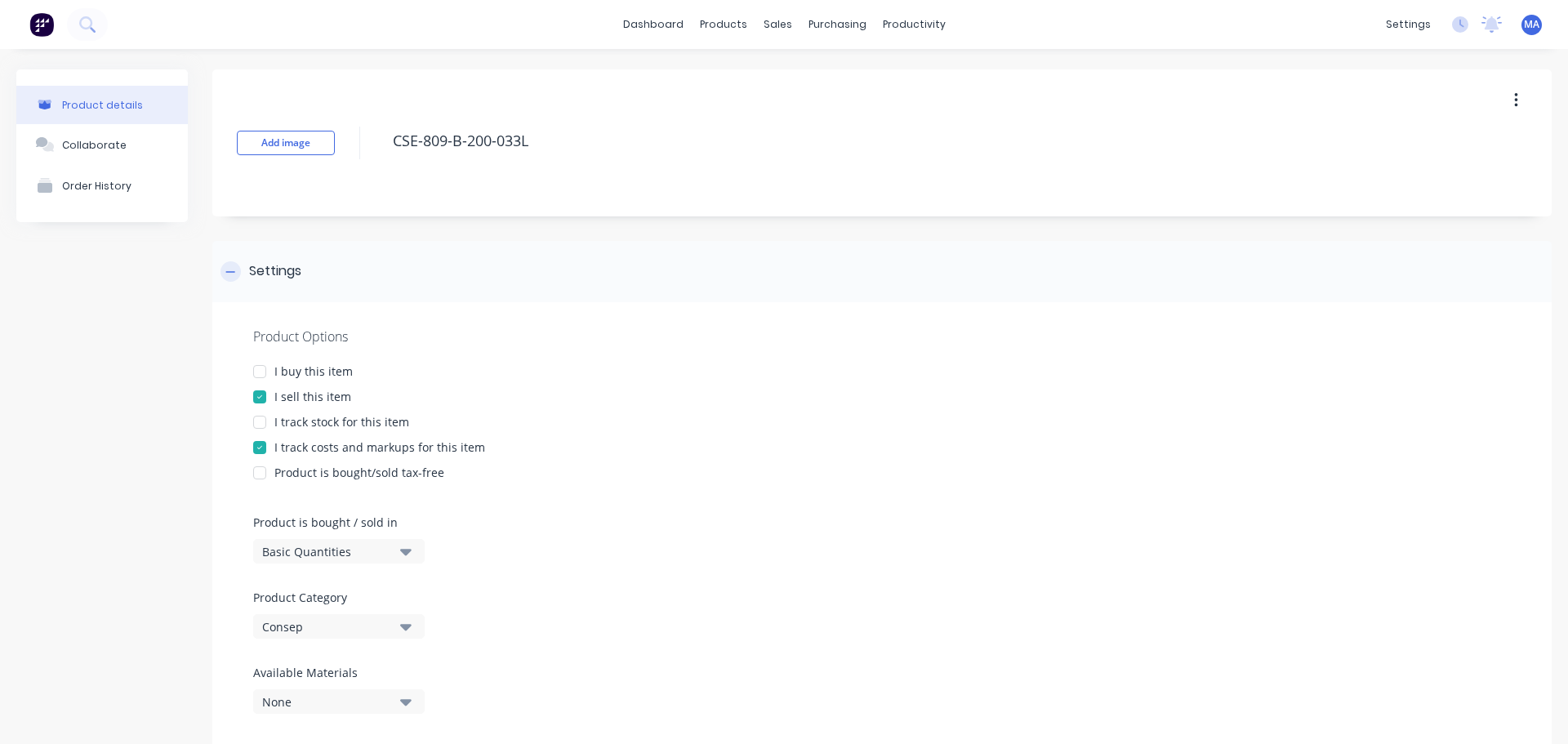
click at [304, 276] on div "Settings" at bounding box center [882, 272] width 1339 height 62
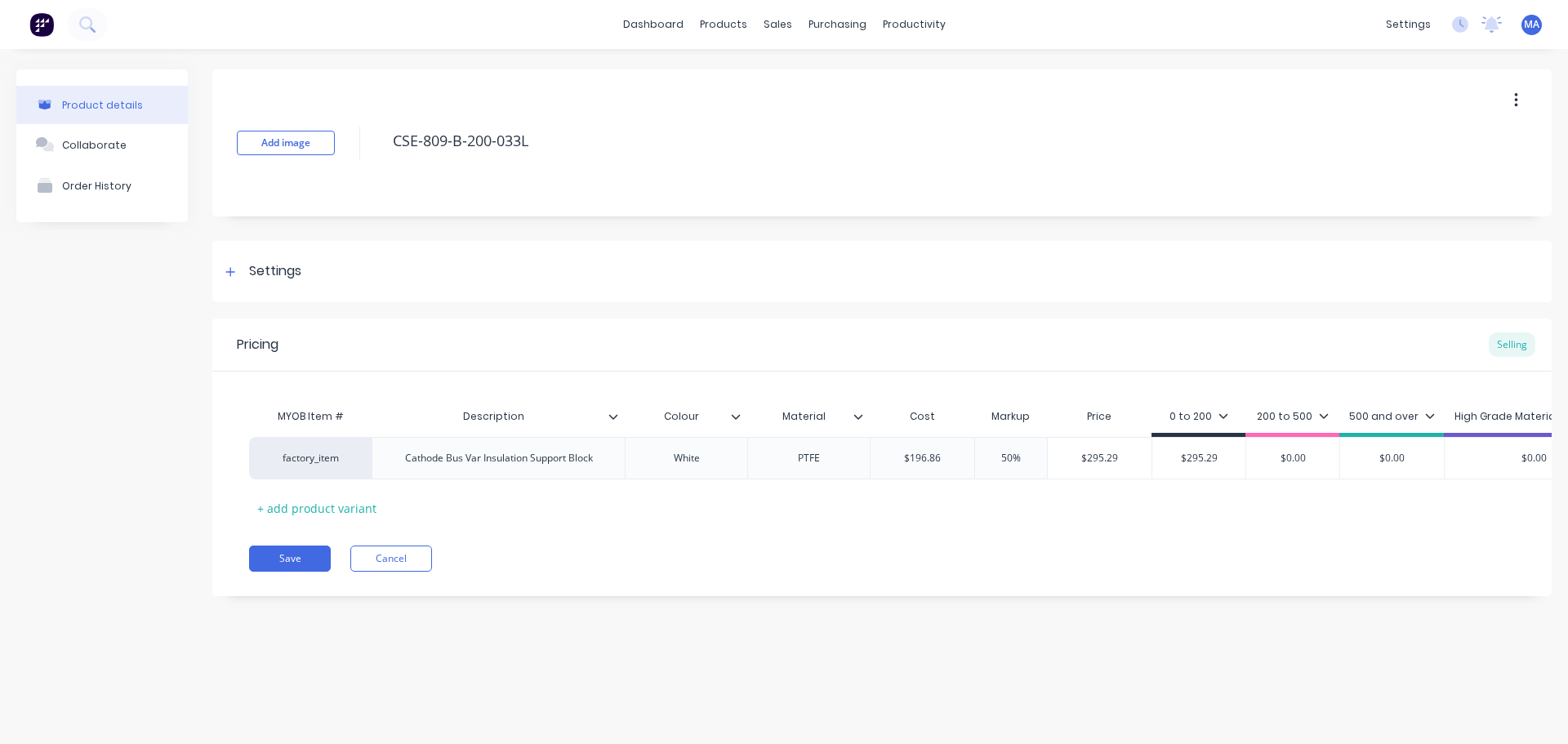
click at [855, 416] on icon at bounding box center [858, 416] width 10 height 10
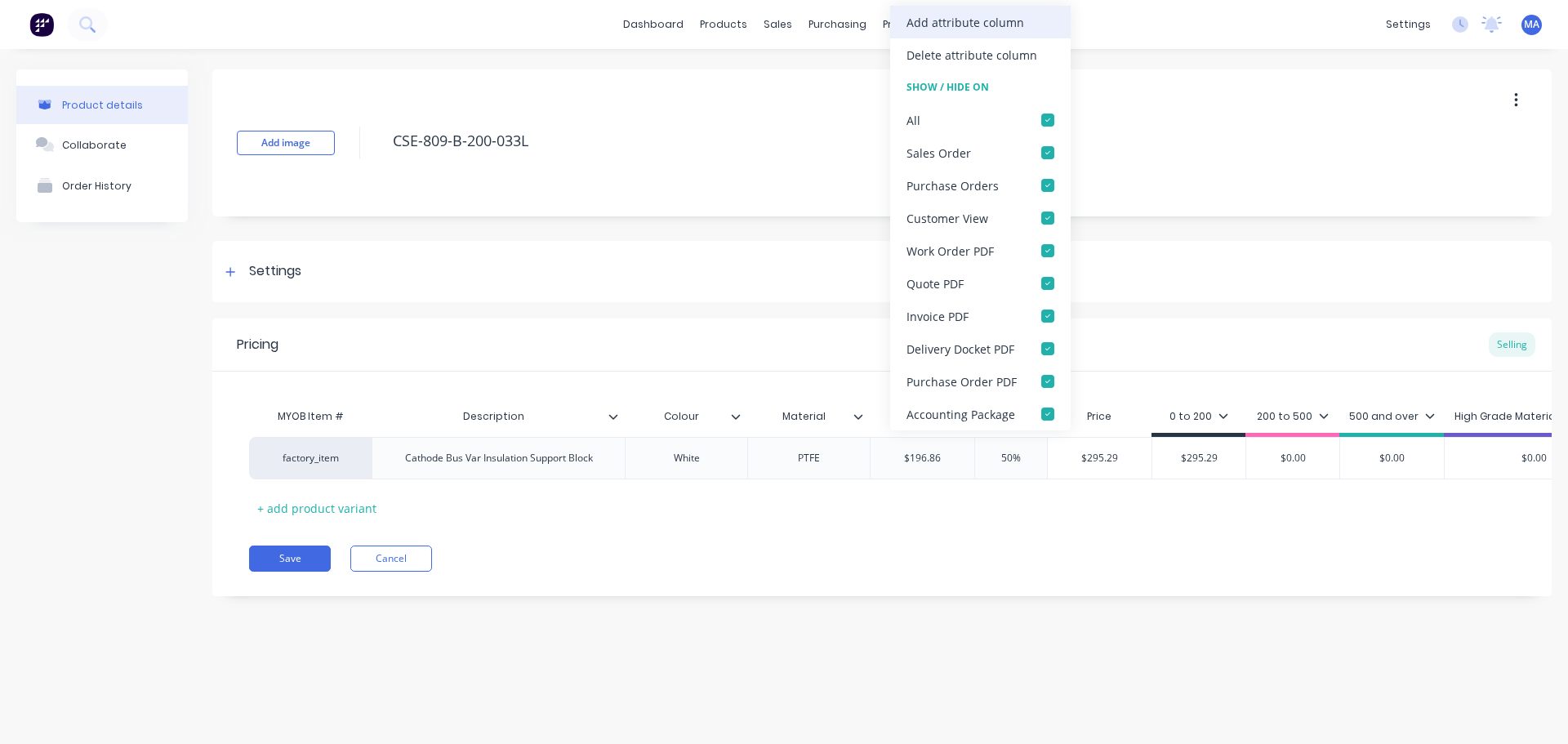
click at [997, 26] on div "Add attribute column" at bounding box center [966, 23] width 118 height 18
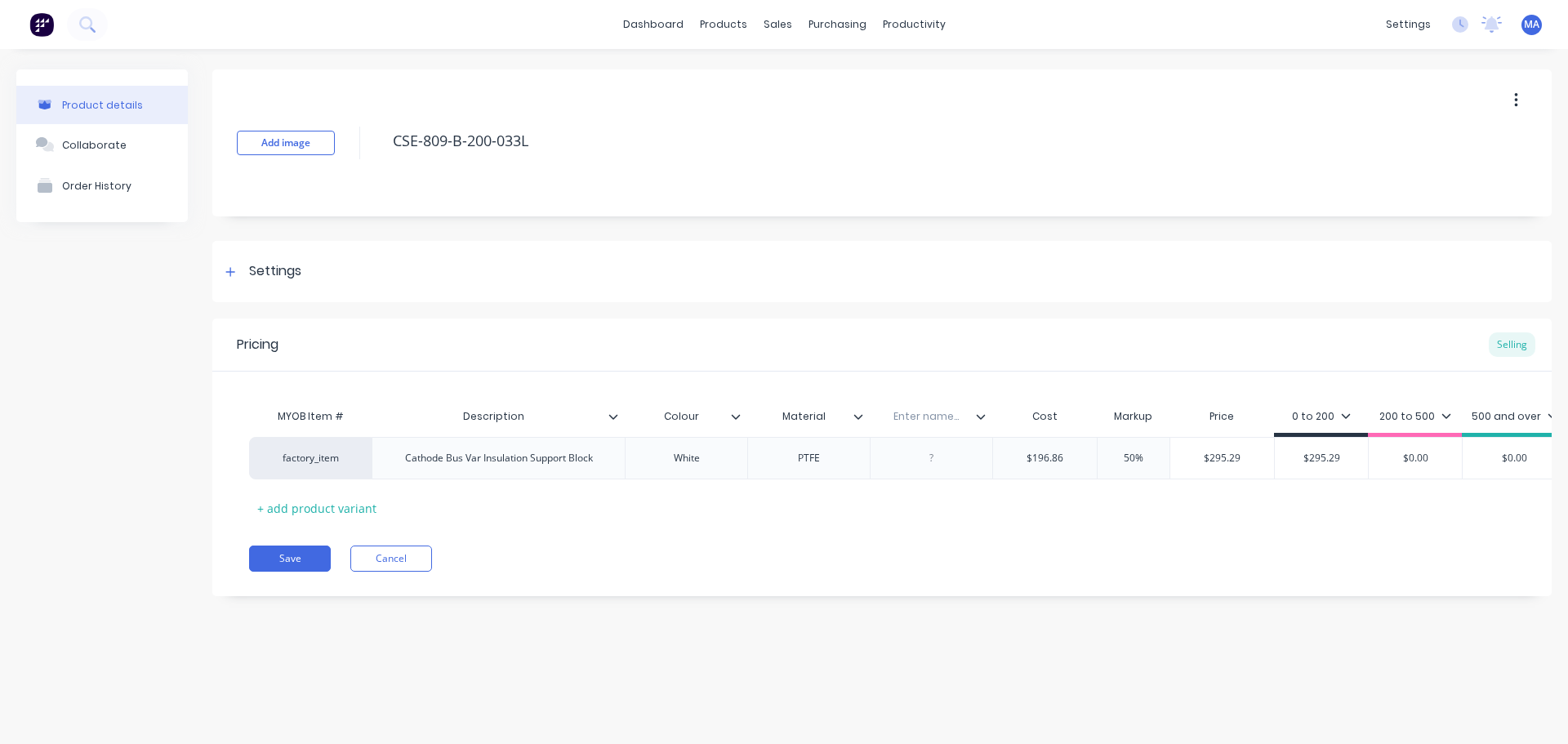
click at [923, 419] on input "text" at bounding box center [926, 416] width 113 height 15
type input "Qty / sheet"
click at [971, 419] on input "Qty / sheet" at bounding box center [926, 416] width 113 height 15
click at [980, 415] on icon at bounding box center [981, 416] width 10 height 10
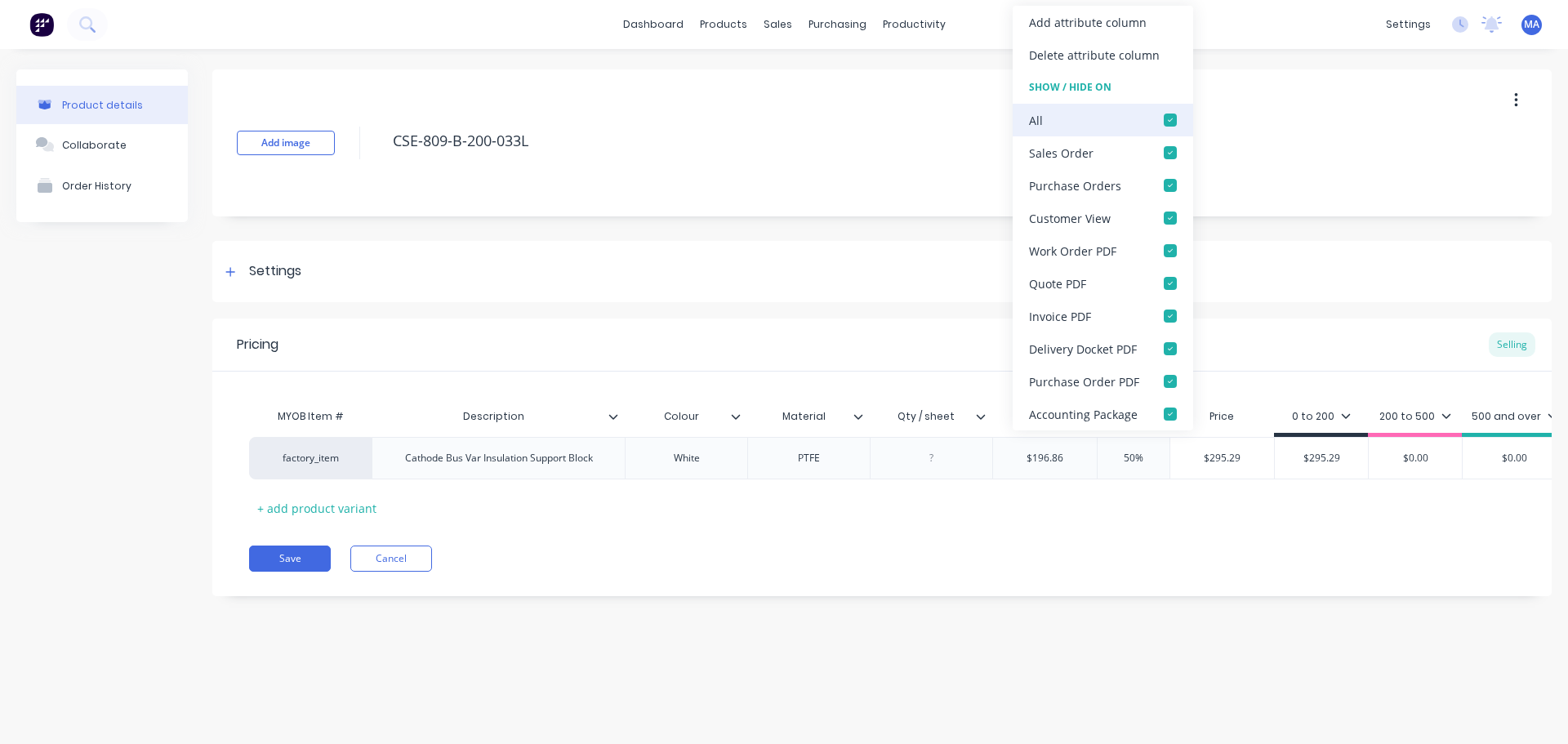
click at [1164, 124] on div at bounding box center [1171, 120] width 33 height 33
click at [1171, 163] on div at bounding box center [1171, 152] width 33 height 33
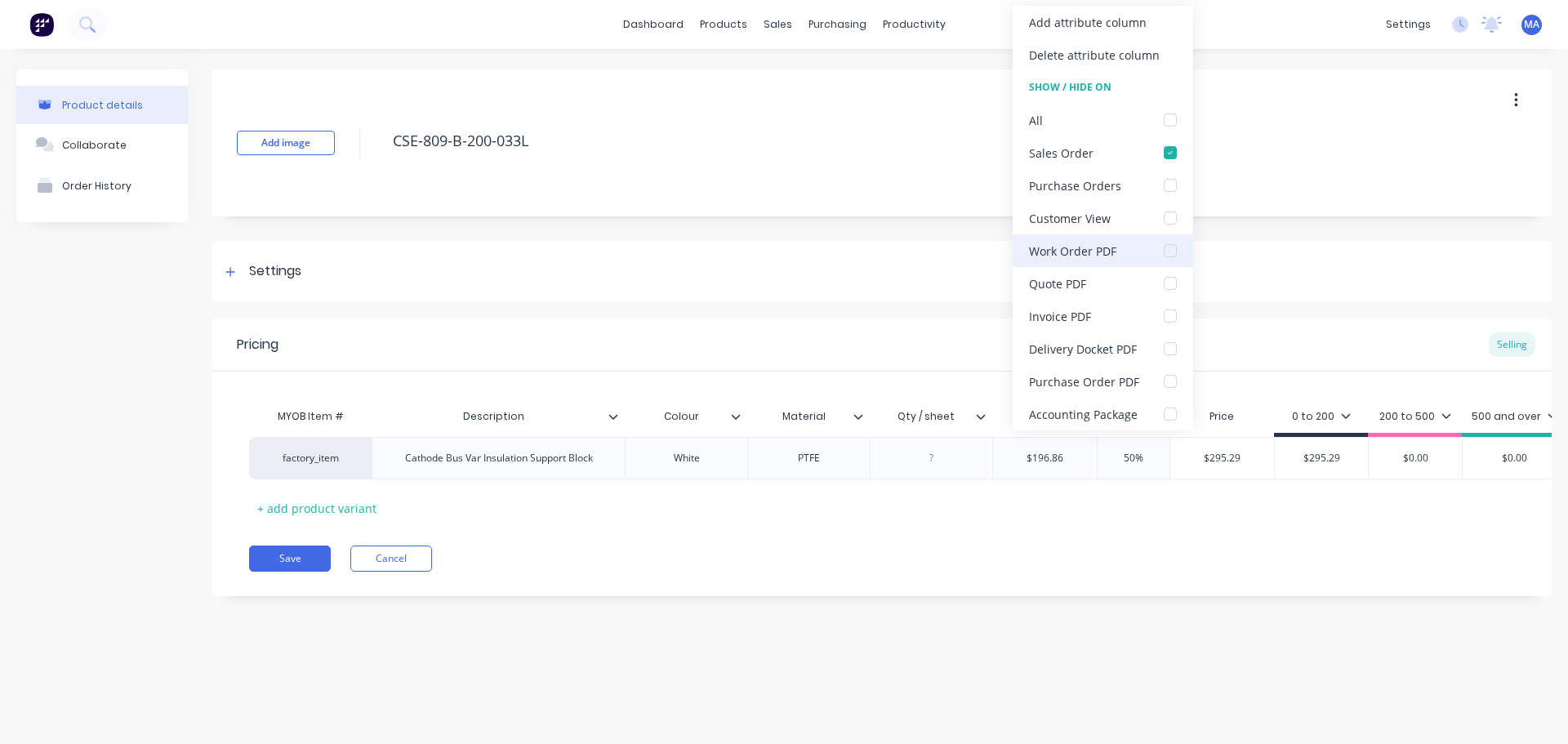
click at [1172, 252] on div at bounding box center [1171, 251] width 33 height 33
drag, startPoint x: 893, startPoint y: 455, endPoint x: 922, endPoint y: 456, distance: 29.0
click at [894, 455] on div at bounding box center [931, 458] width 82 height 21
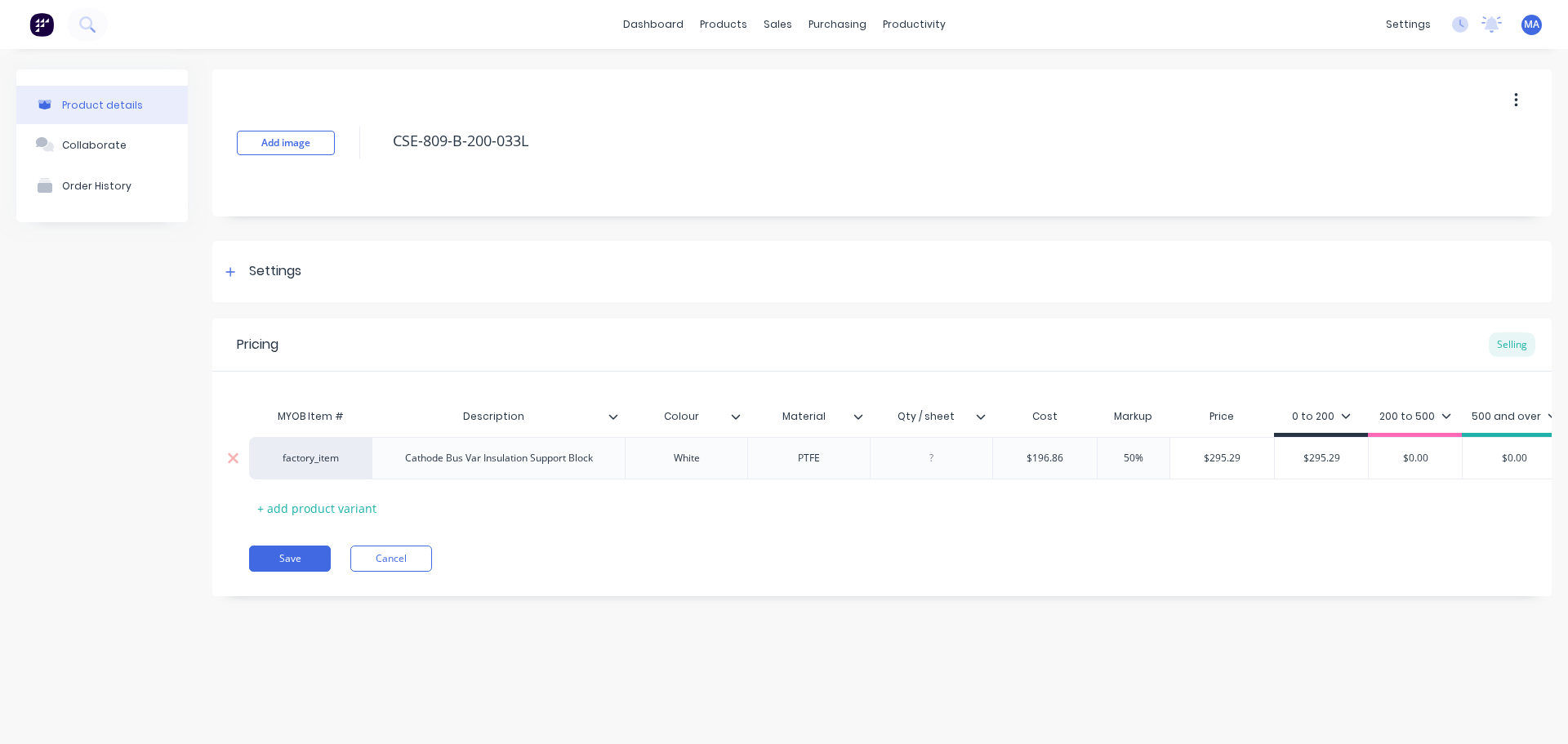
click at [933, 448] on div at bounding box center [931, 458] width 82 height 21
click at [940, 459] on div at bounding box center [931, 458] width 82 height 21
click at [841, 497] on div "MYOB Item # Description Colour Material Qty / sheet Cost Markup Price 0 to 200 …" at bounding box center [882, 460] width 1266 height 120
click at [305, 572] on button "Save" at bounding box center [289, 558] width 82 height 26
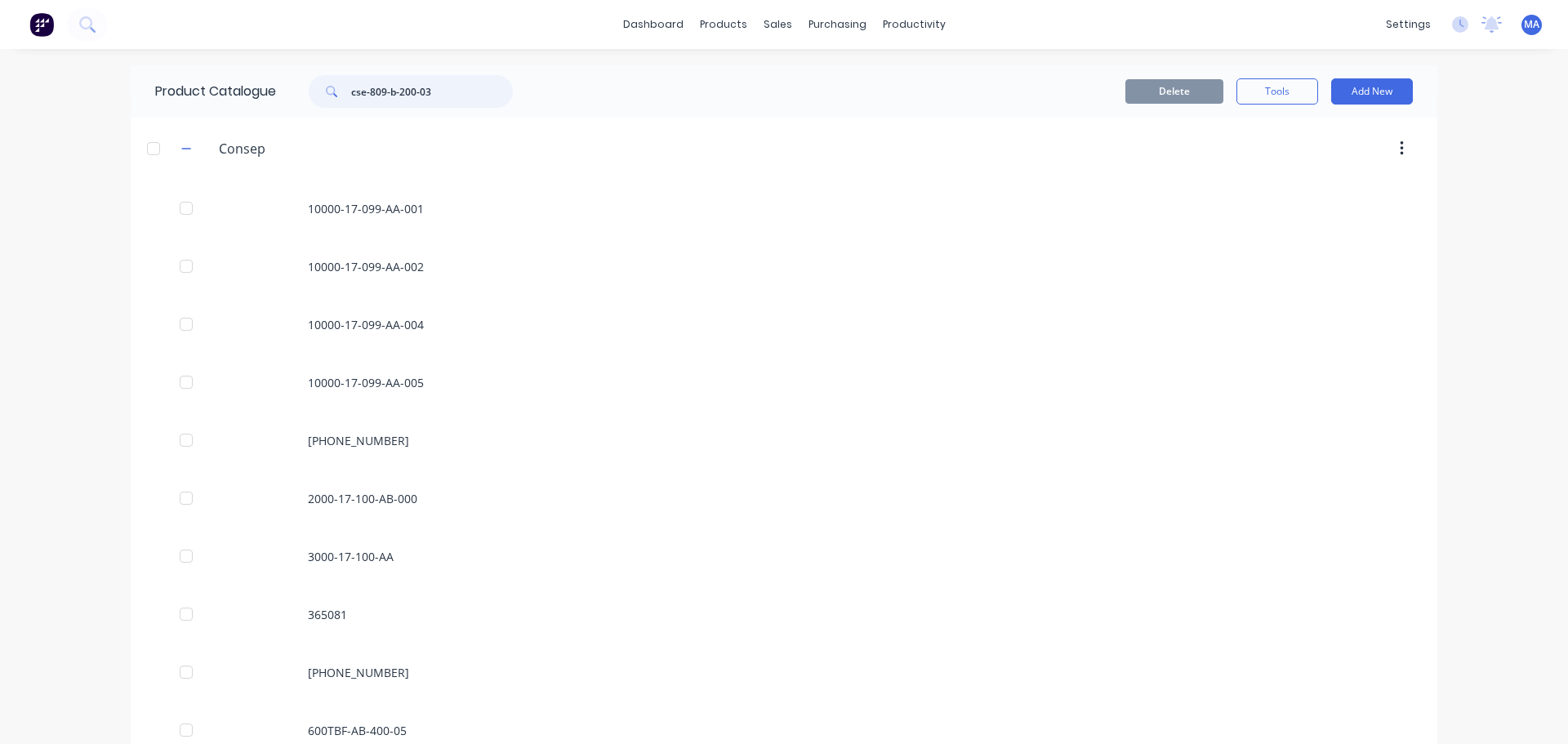
click at [449, 92] on input "cse-809-b-200-03" at bounding box center [432, 91] width 162 height 33
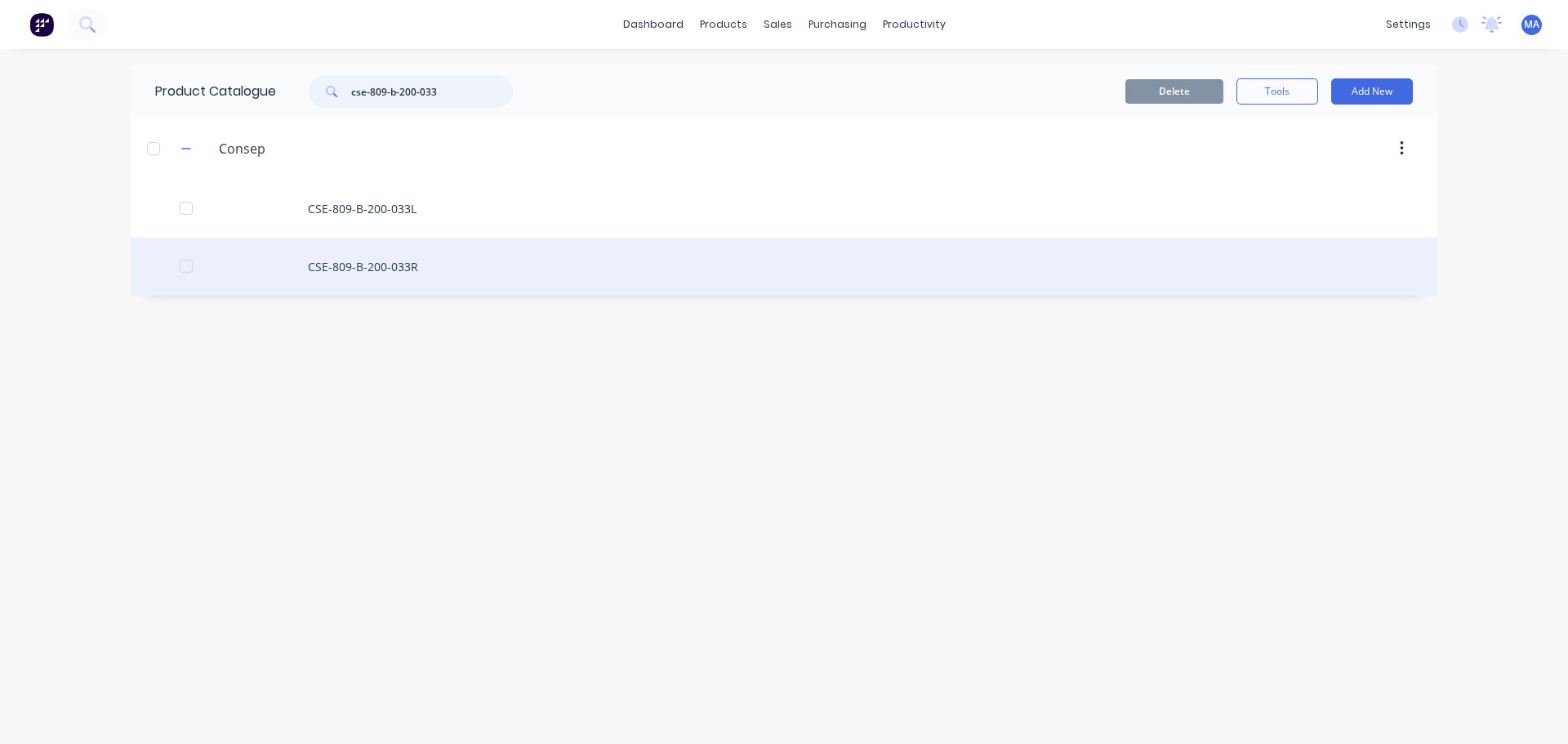
type input "cse-809-b-200-033"
click at [435, 264] on div "CSE-809-B-200-033R" at bounding box center [784, 266] width 1307 height 58
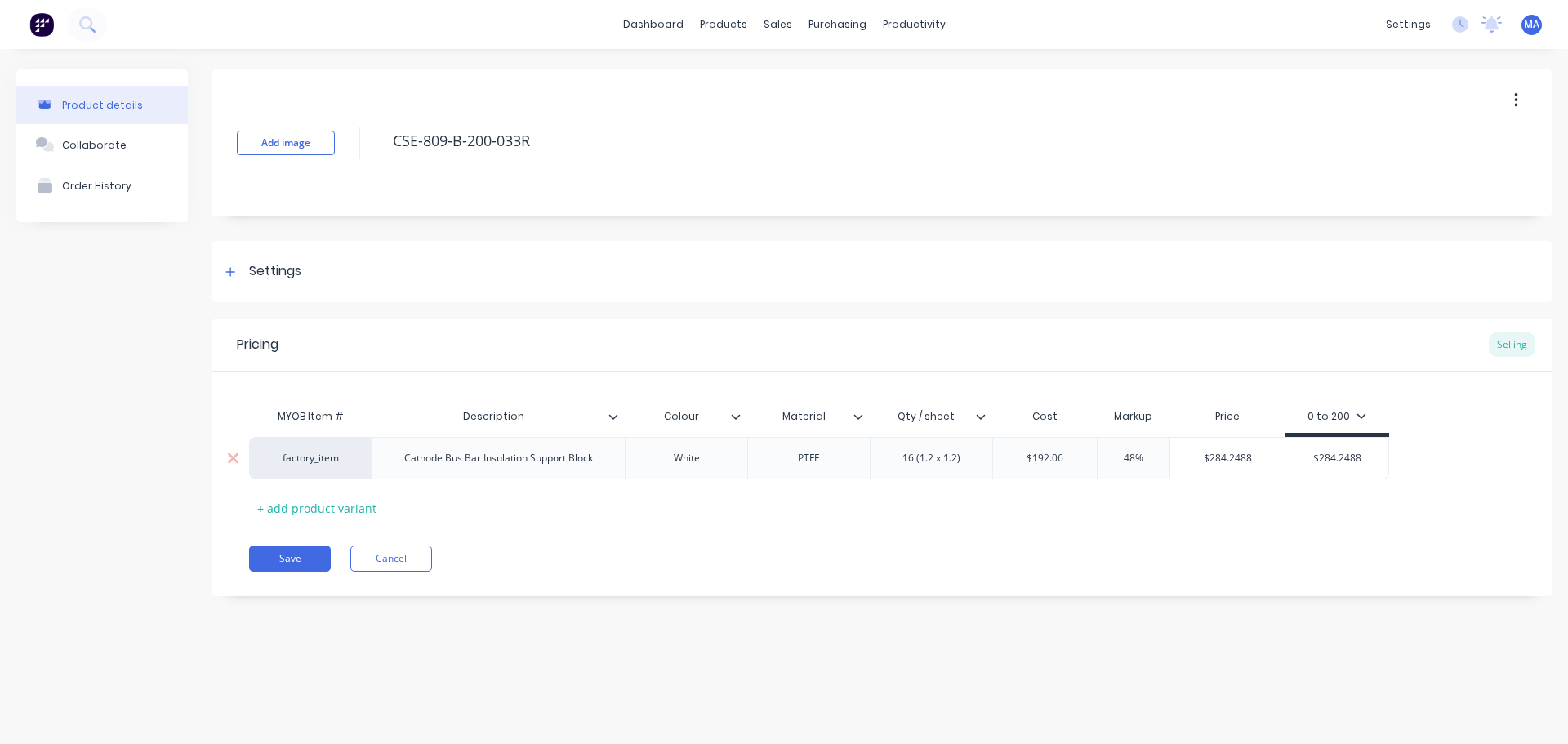
click at [913, 463] on div "16 (1.2 x 1.2)" at bounding box center [932, 458] width 84 height 21
click at [316, 564] on button "Save" at bounding box center [289, 558] width 82 height 26
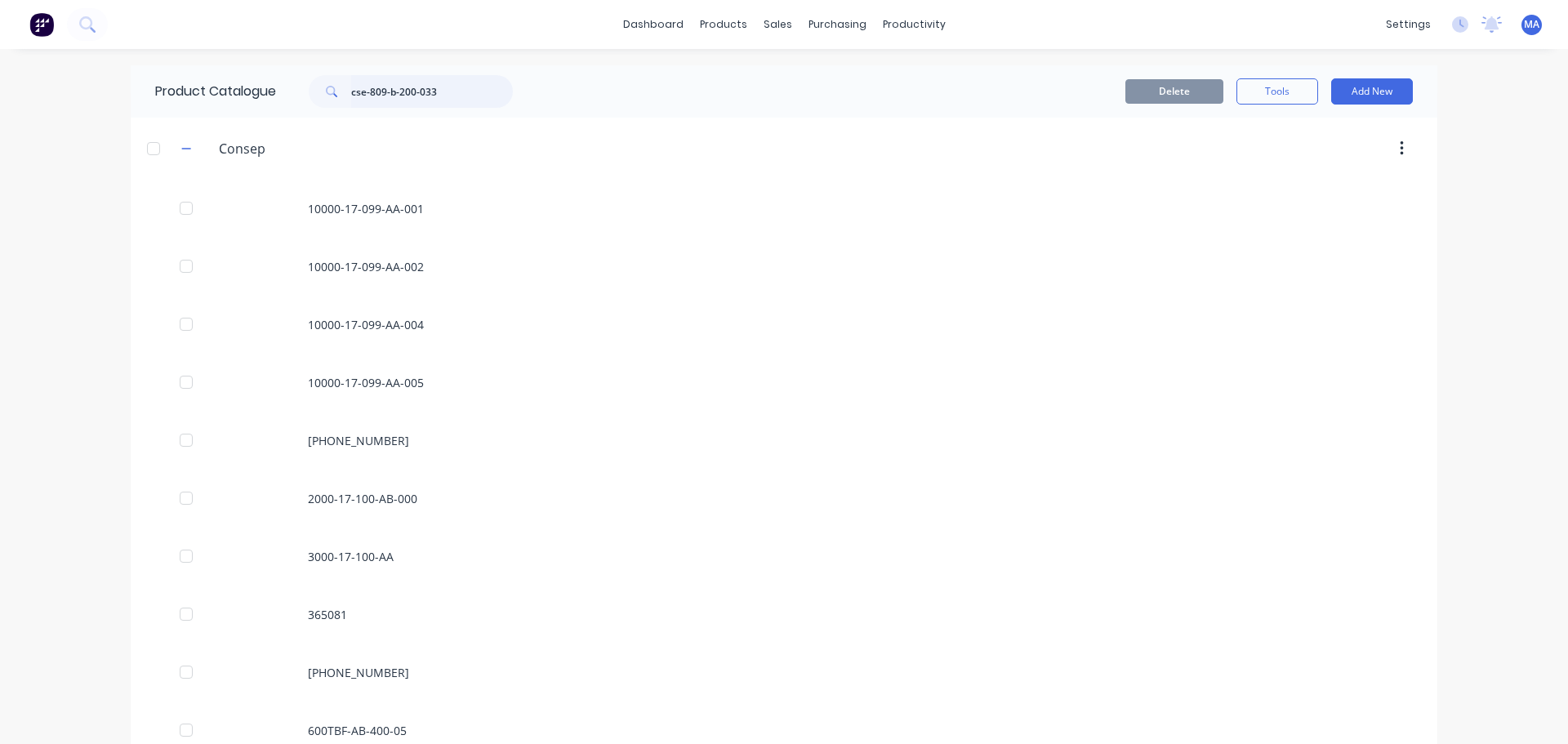
click at [461, 76] on input "cse-809-b-200-033" at bounding box center [432, 91] width 162 height 33
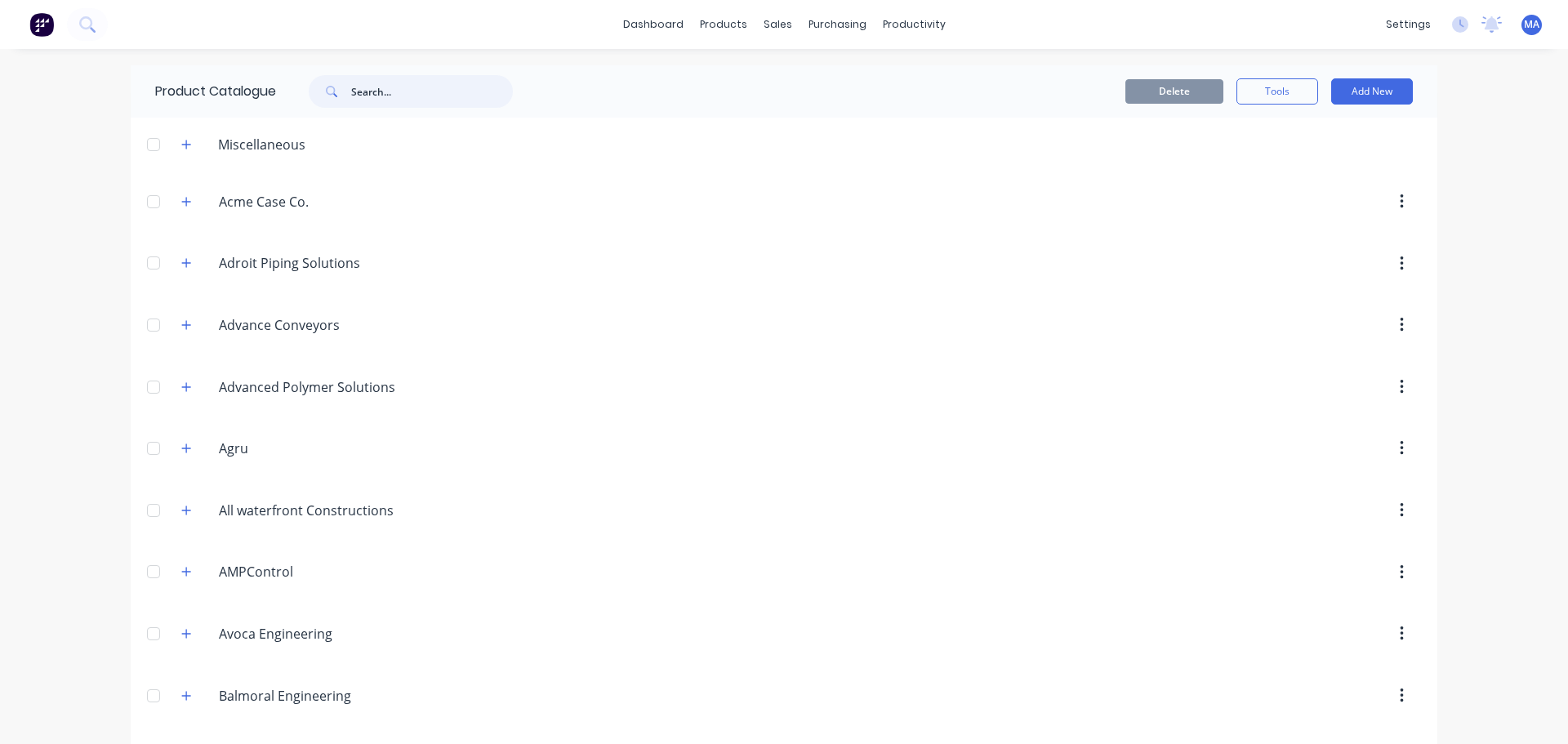
click at [460, 98] on input "text" at bounding box center [432, 91] width 162 height 33
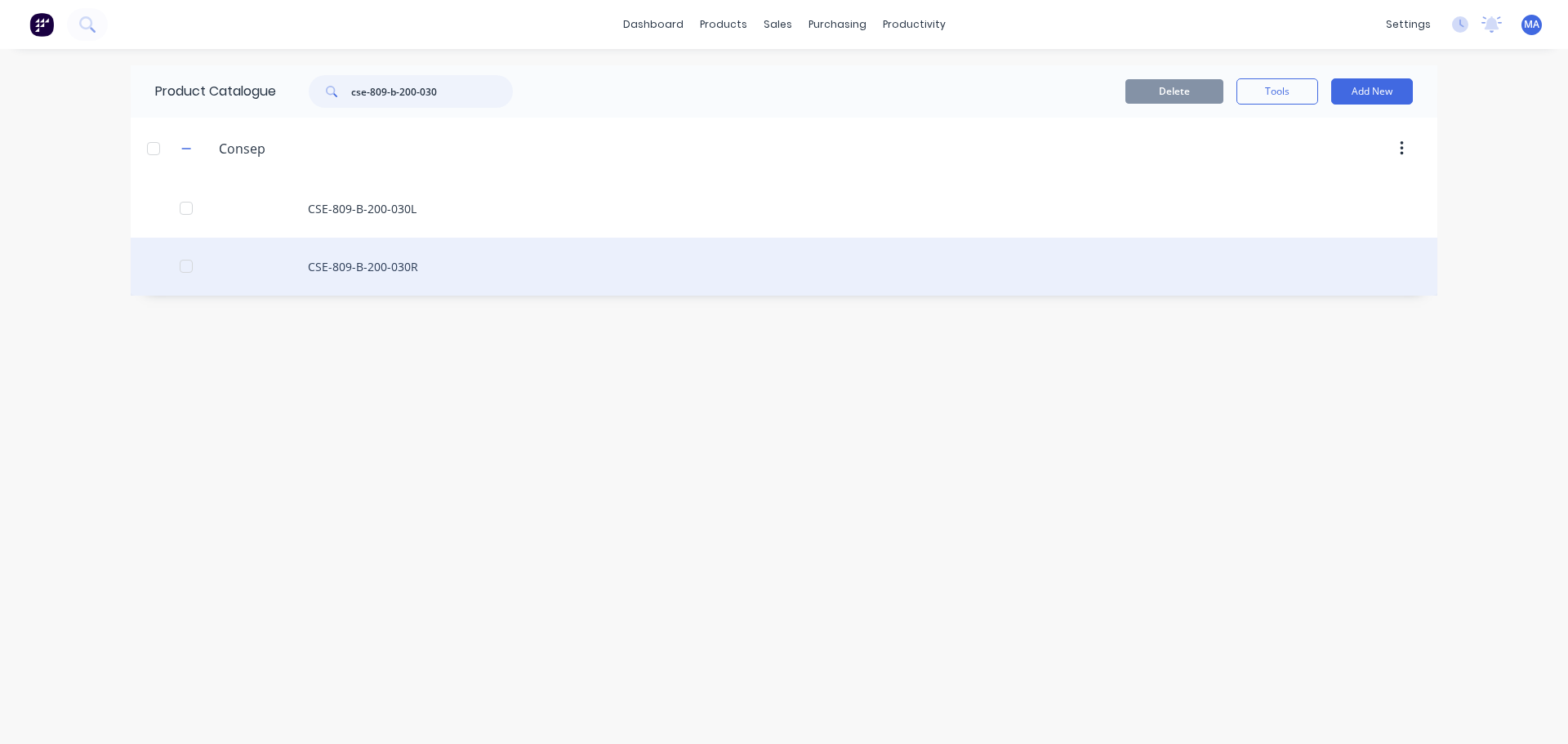
type input "cse-809-b-200-030"
click at [442, 258] on div "CSE-809-B-200-030R" at bounding box center [784, 266] width 1307 height 58
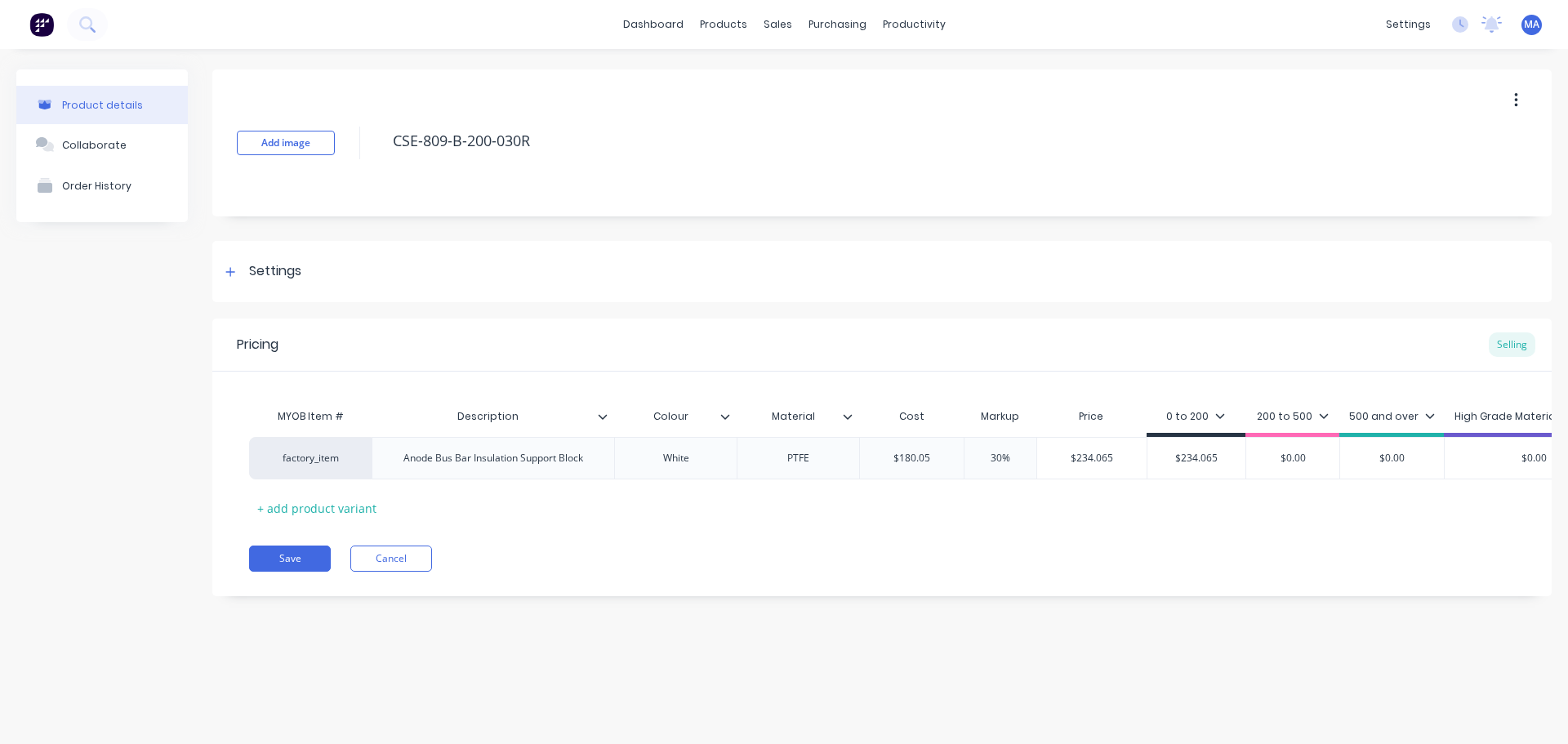
click at [844, 420] on icon at bounding box center [848, 416] width 10 height 10
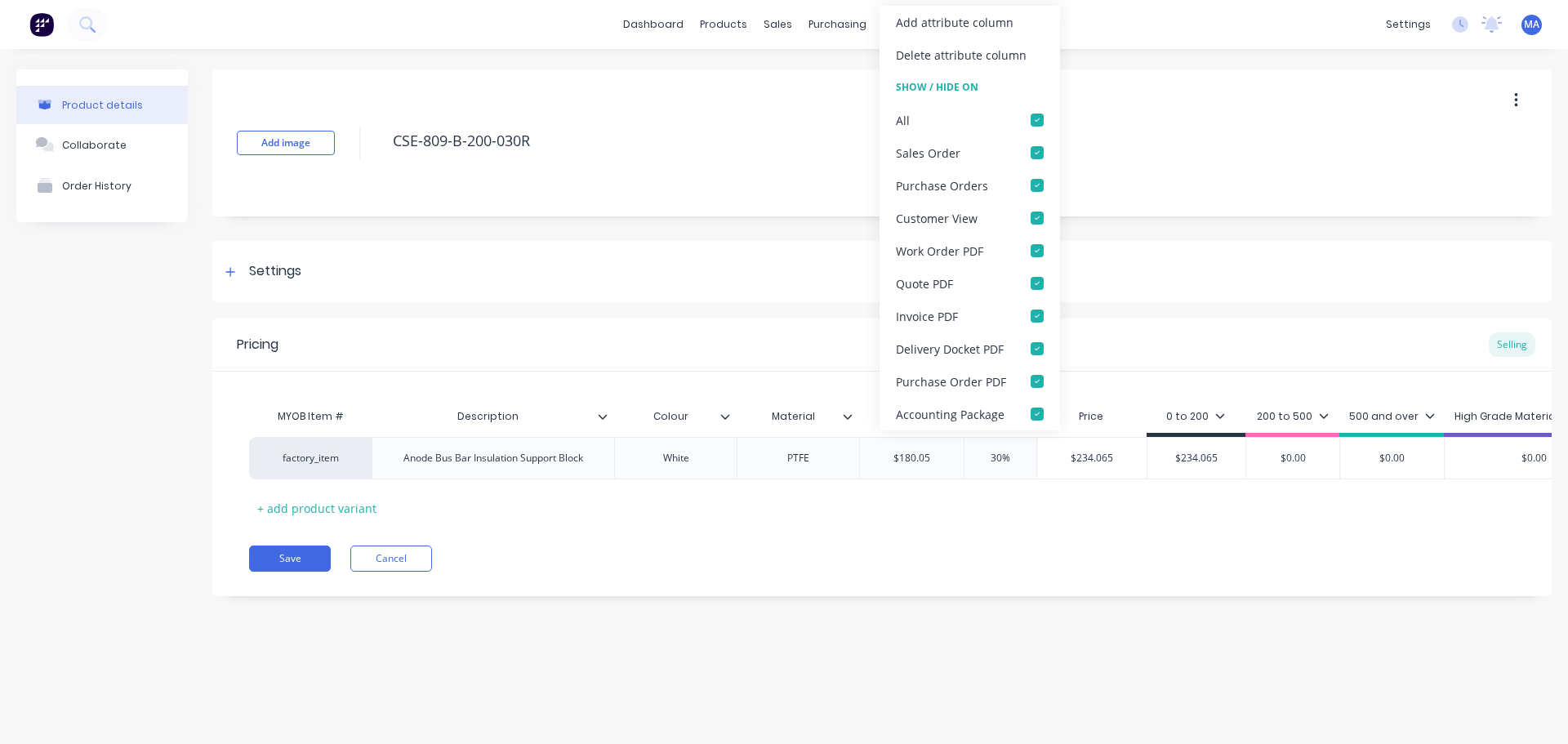
click at [945, 22] on div "Add attribute column" at bounding box center [955, 23] width 118 height 18
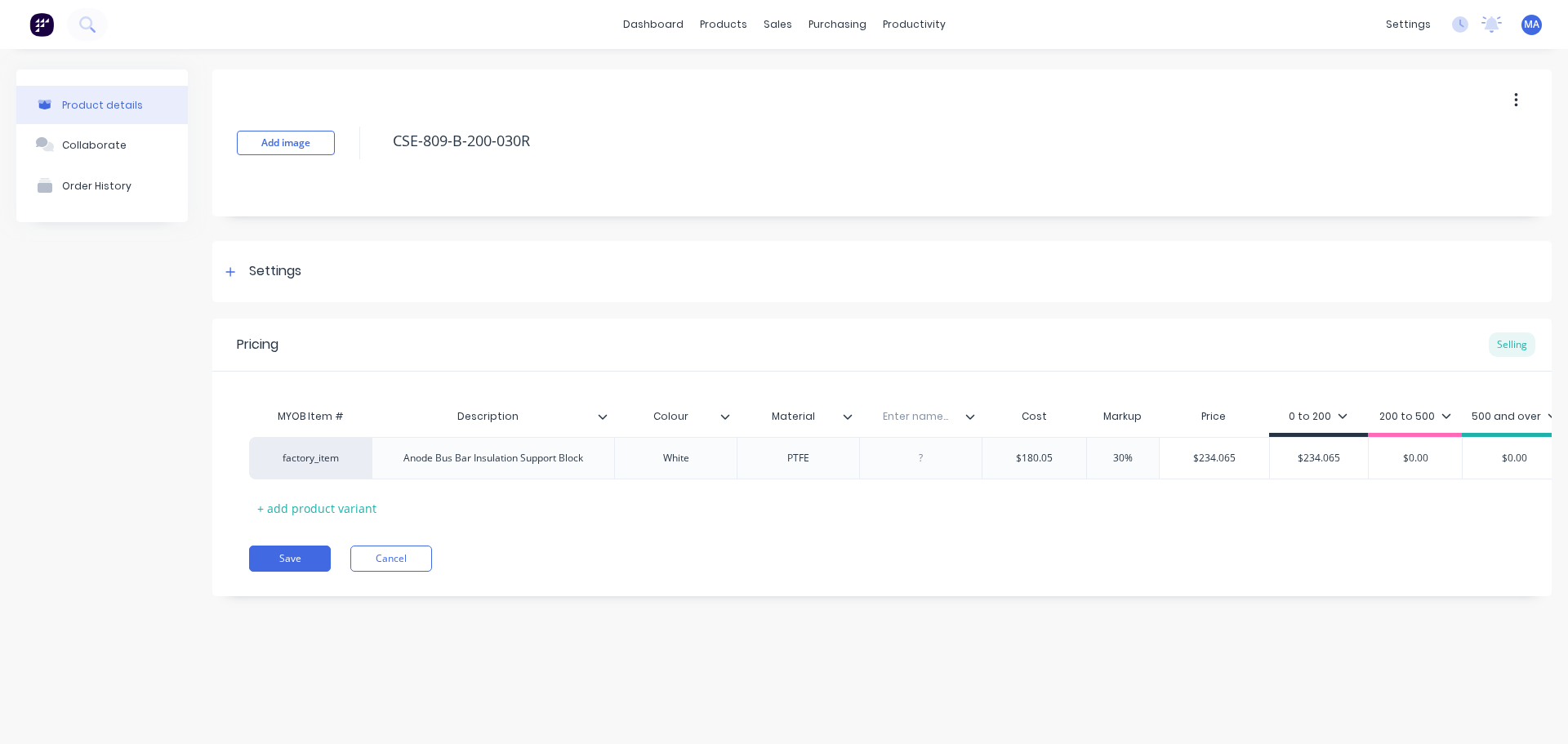
click at [914, 427] on div "Enter name..." at bounding box center [915, 417] width 113 height 40
type input "Qty / sheet"
click at [980, 412] on div at bounding box center [976, 416] width 10 height 15
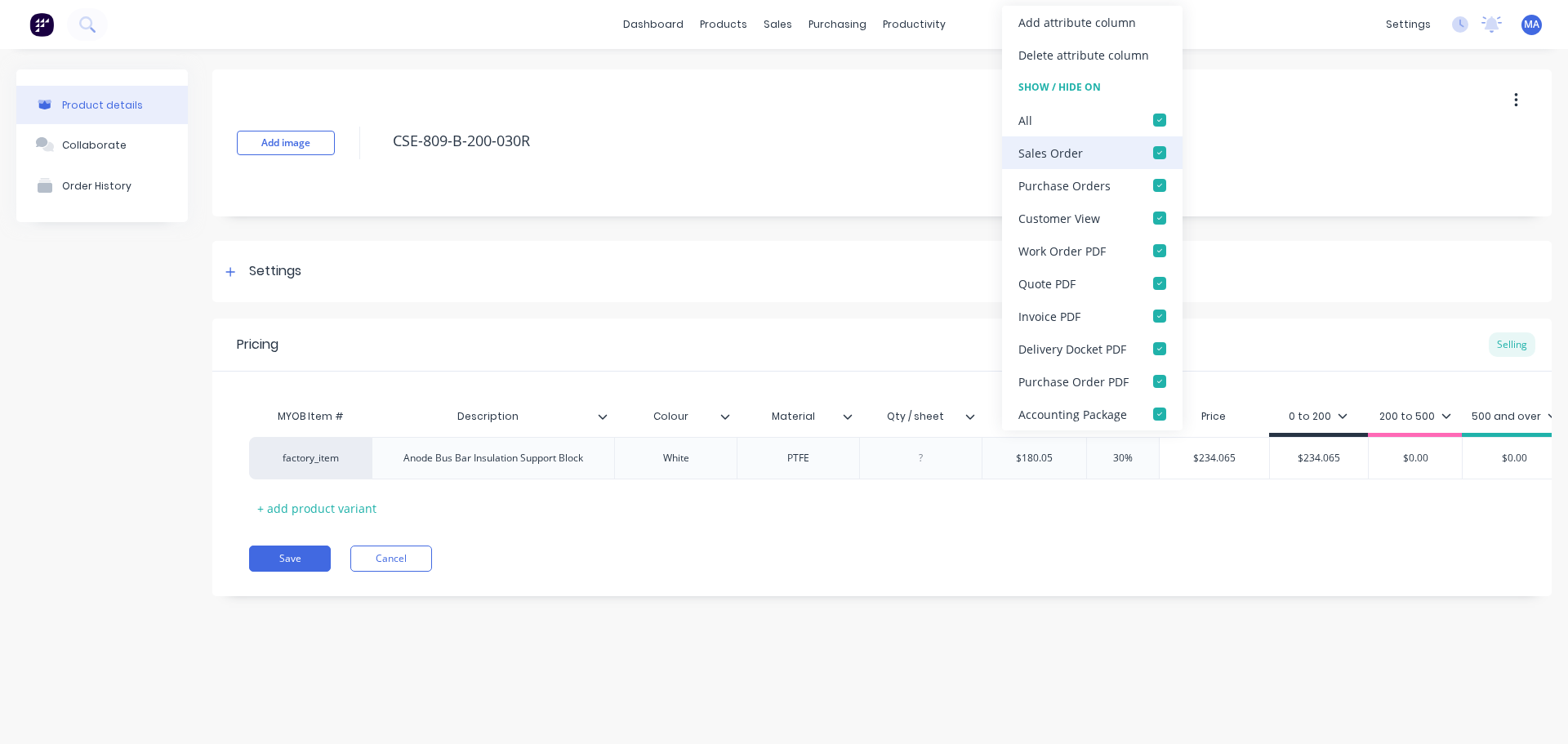
click at [1159, 123] on div at bounding box center [1159, 120] width 33 height 33
click at [1160, 157] on div at bounding box center [1159, 152] width 33 height 33
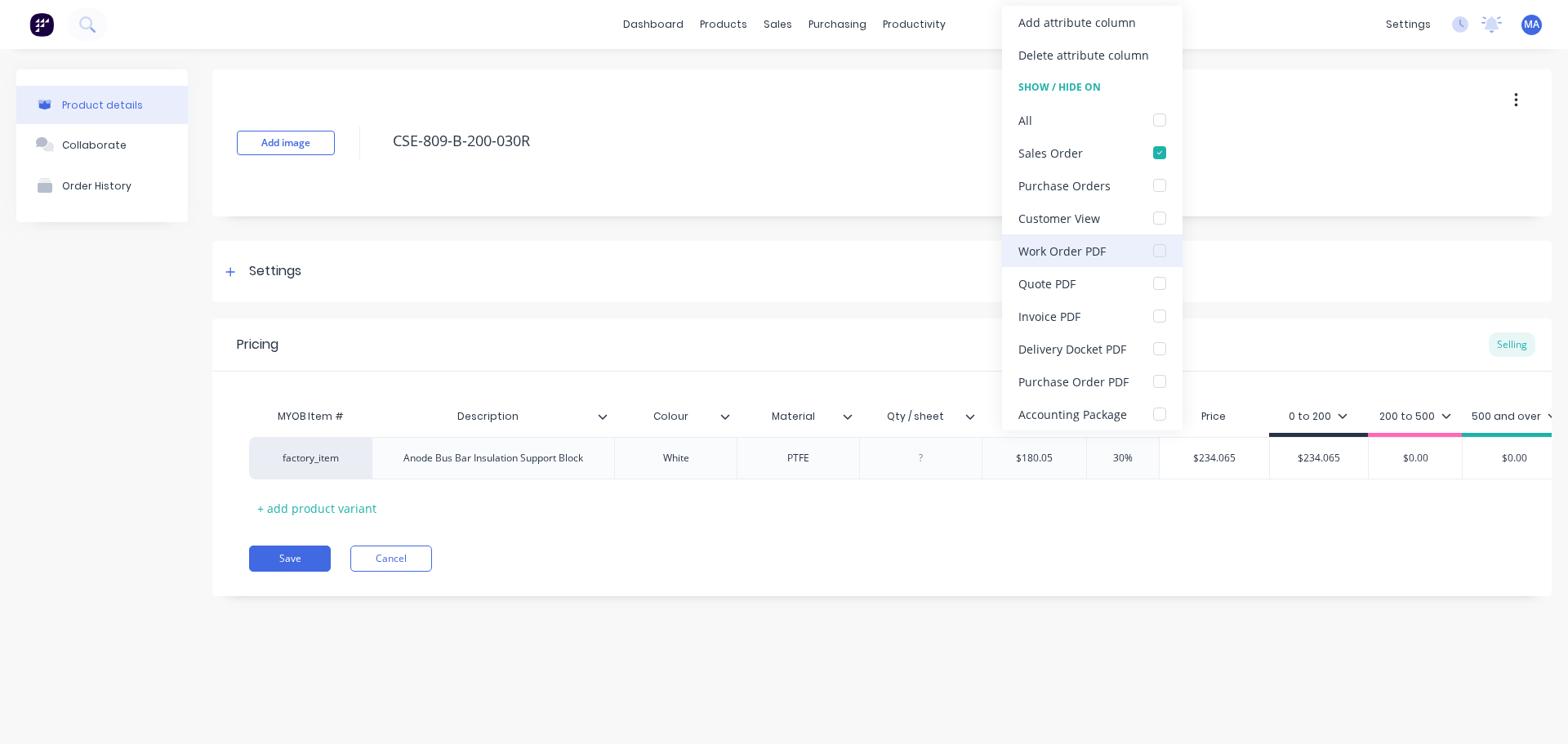
click at [1164, 259] on div at bounding box center [1159, 251] width 33 height 33
click at [918, 454] on div at bounding box center [921, 458] width 82 height 21
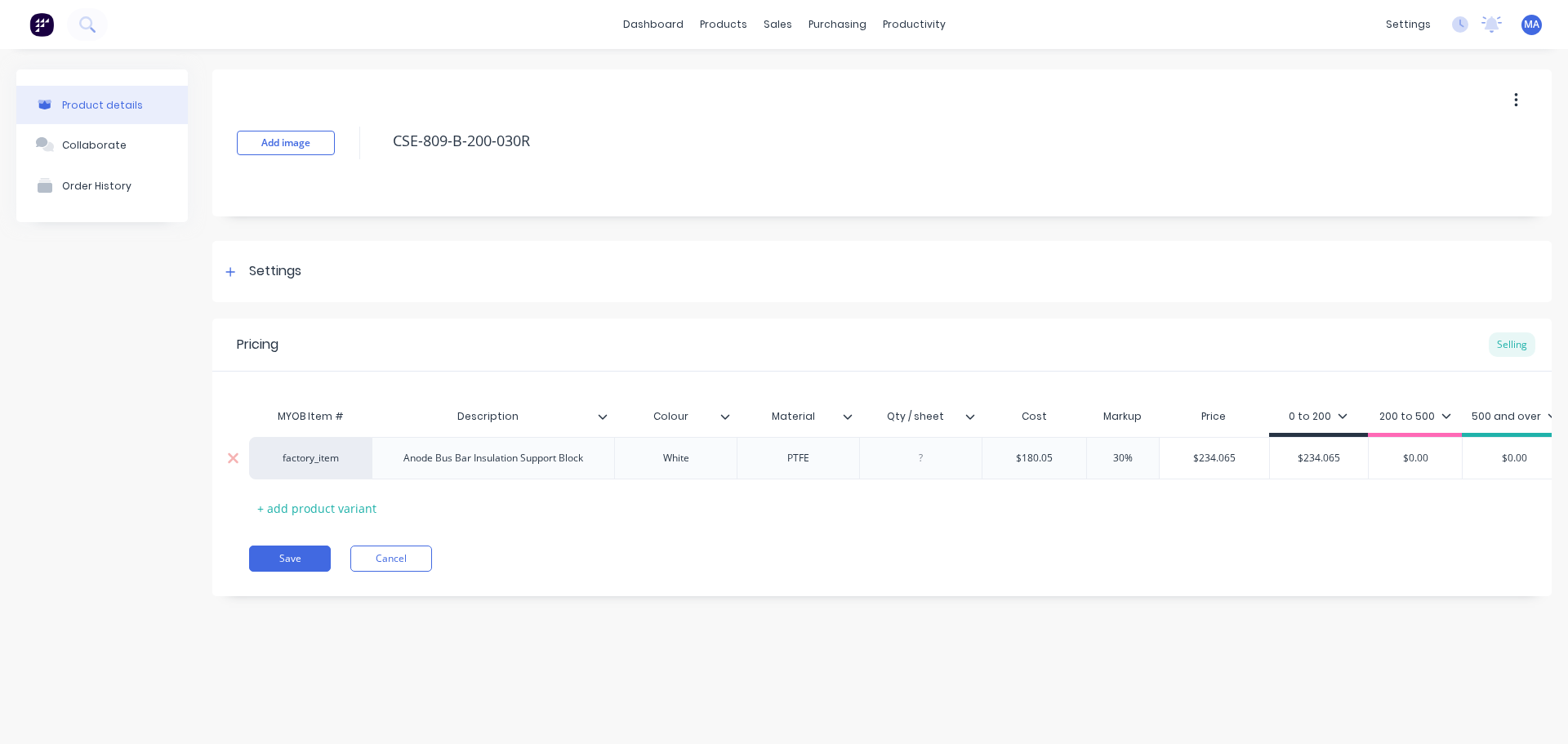
click at [947, 457] on div at bounding box center [921, 458] width 82 height 21
click at [930, 465] on div "9 (1.2 x1.2)" at bounding box center [921, 458] width 82 height 21
click at [943, 514] on div "MYOB Item # Description Colour Material Qty / sheet Cost Markup Price 0 to 200 …" at bounding box center [882, 460] width 1266 height 120
click at [1309, 410] on div "0 to 200" at bounding box center [1318, 416] width 59 height 15
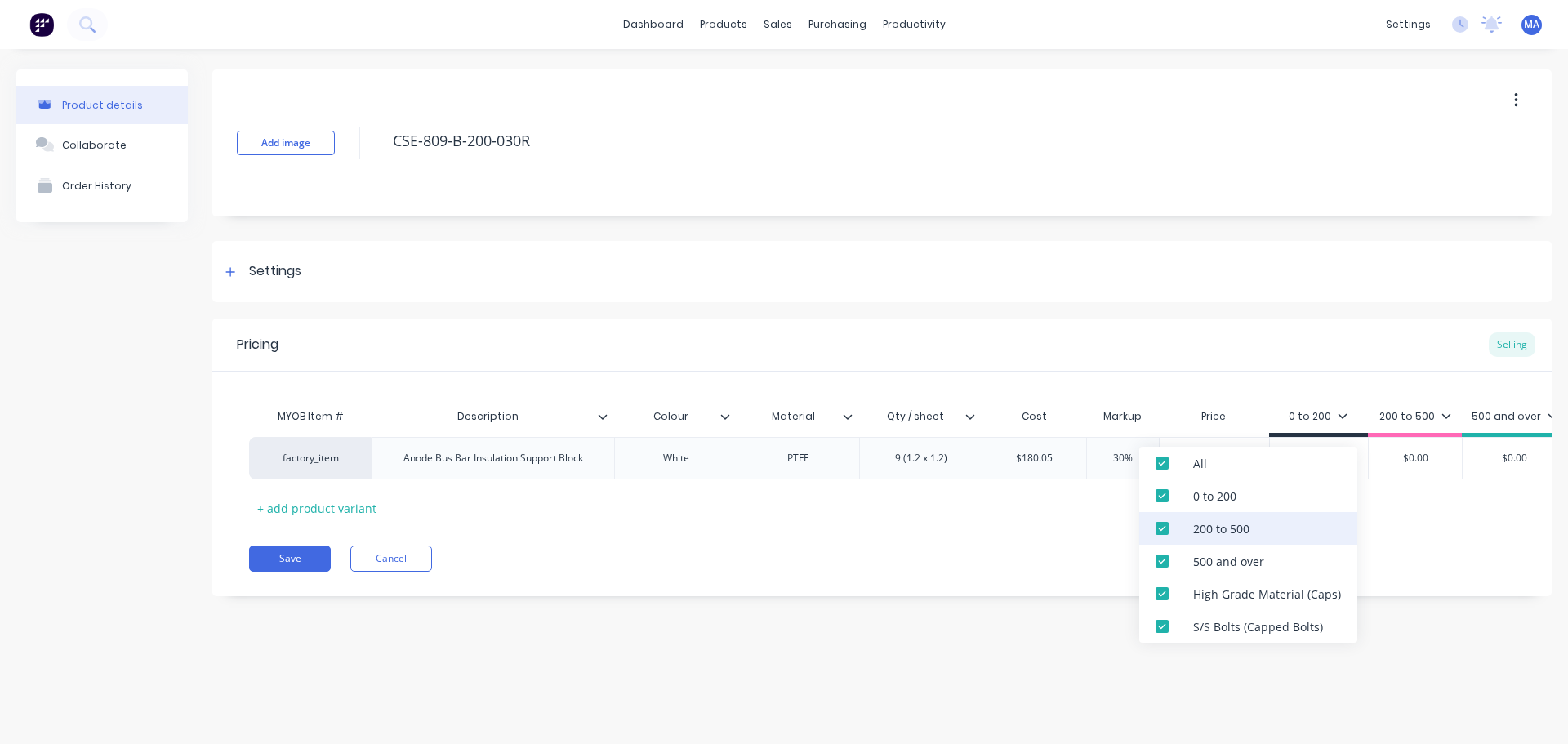
click at [1229, 534] on div "200 to 500" at bounding box center [1222, 529] width 56 height 18
drag, startPoint x: 1225, startPoint y: 562, endPoint x: 1222, endPoint y: 594, distance: 32.1
click at [1225, 564] on div "500 and over" at bounding box center [1229, 562] width 71 height 18
click at [1222, 595] on div "High Grade Material (Caps)" at bounding box center [1267, 594] width 148 height 18
click at [1223, 617] on div "S/S Bolts (Capped Bolts)" at bounding box center [1249, 626] width 218 height 33
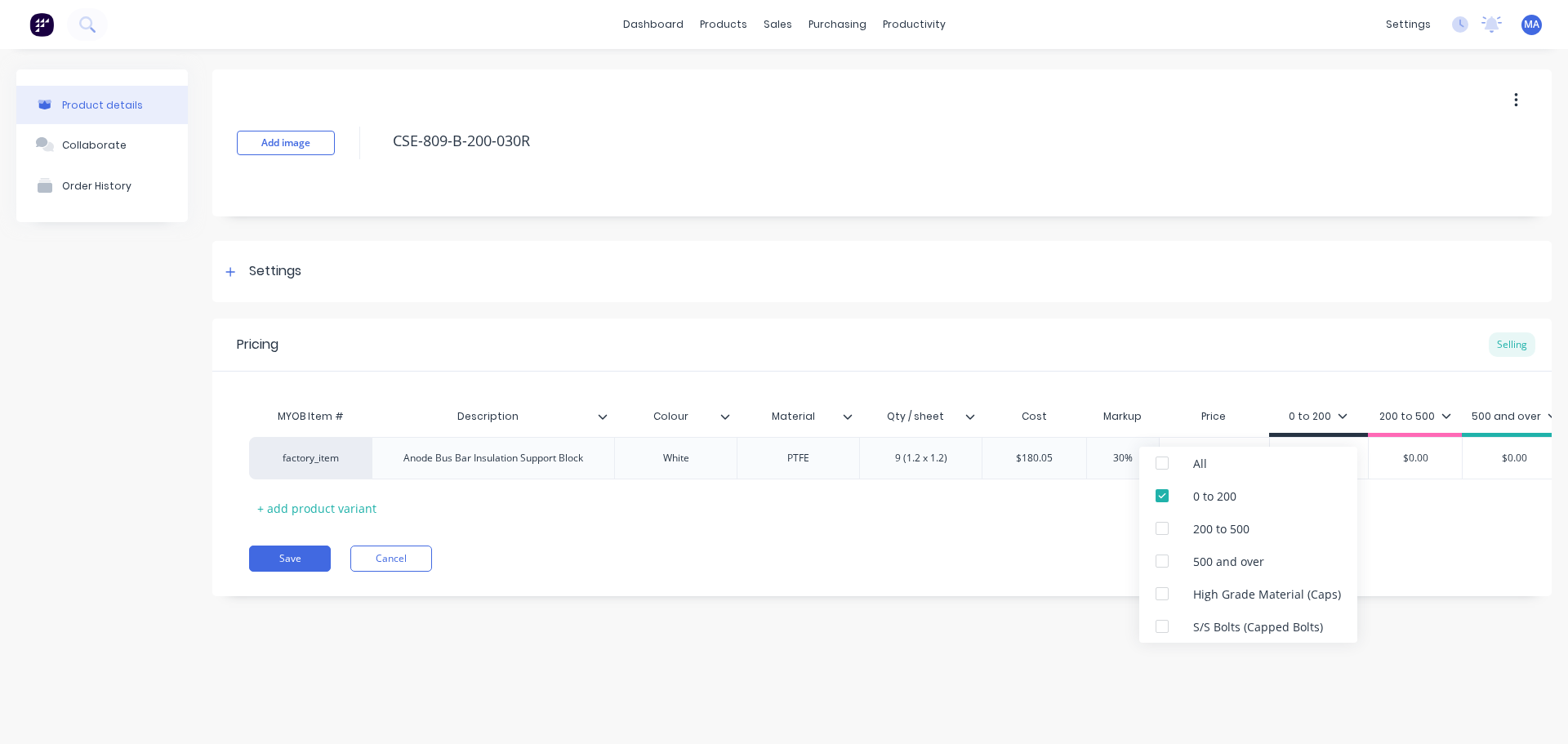
click at [1039, 583] on div "Pricing Selling MYOB Item # Description Colour Material Qty / sheet Cost Markup…" at bounding box center [882, 457] width 1339 height 278
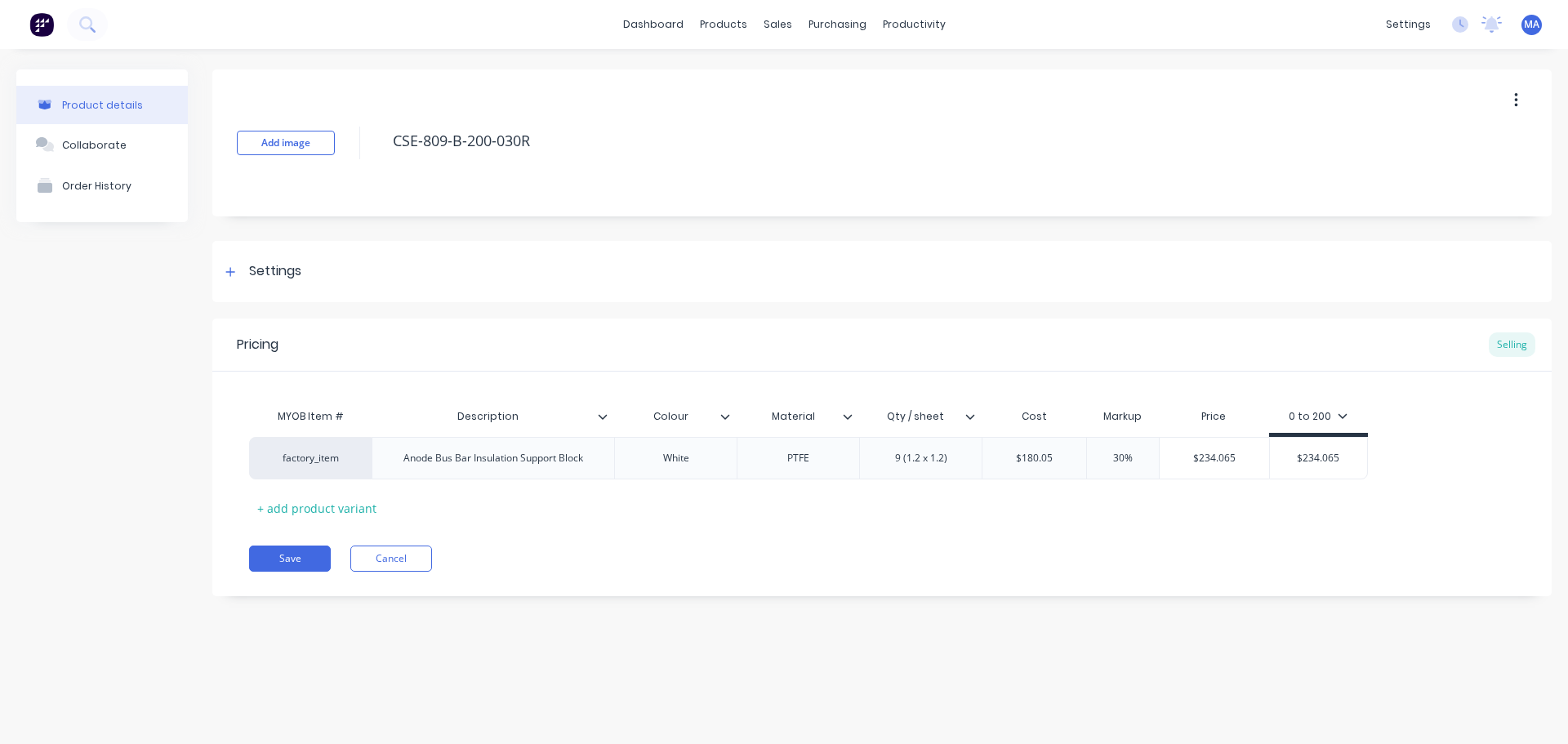
click at [974, 416] on icon at bounding box center [971, 417] width 9 height 5
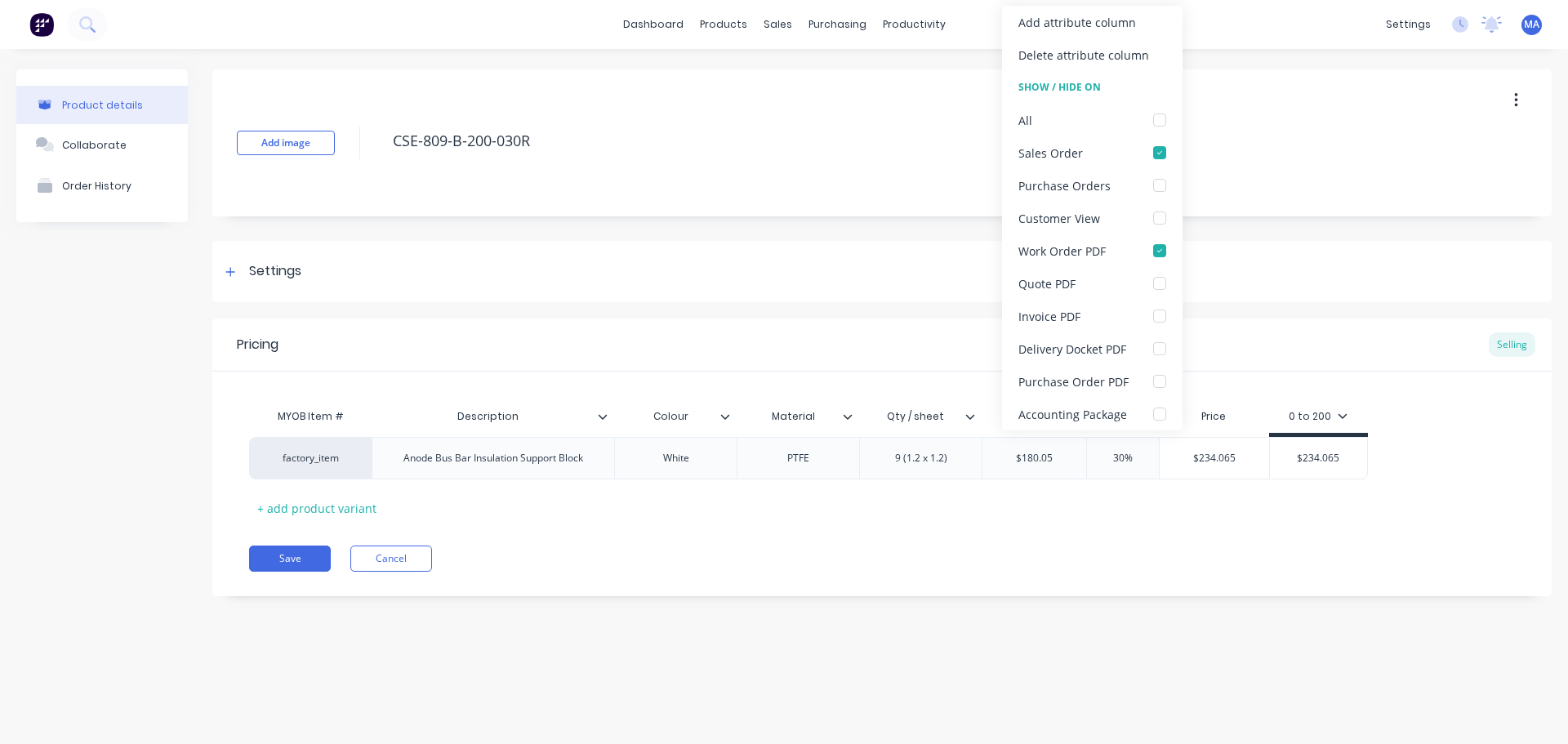
click at [974, 416] on icon at bounding box center [971, 417] width 9 height 5
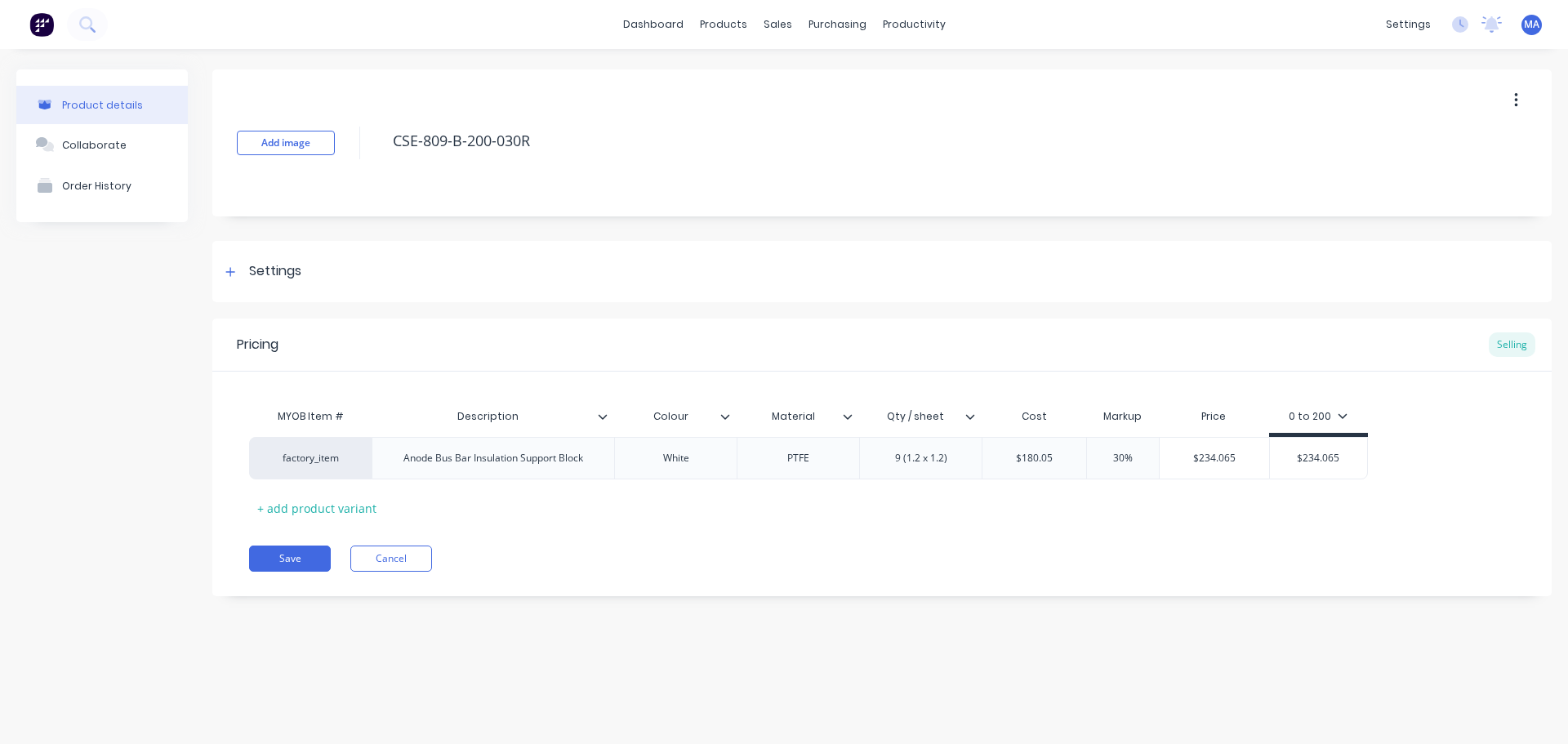
click at [718, 566] on div "Save Cancel" at bounding box center [901, 558] width 1303 height 26
click at [273, 565] on button "Save" at bounding box center [289, 558] width 82 height 26
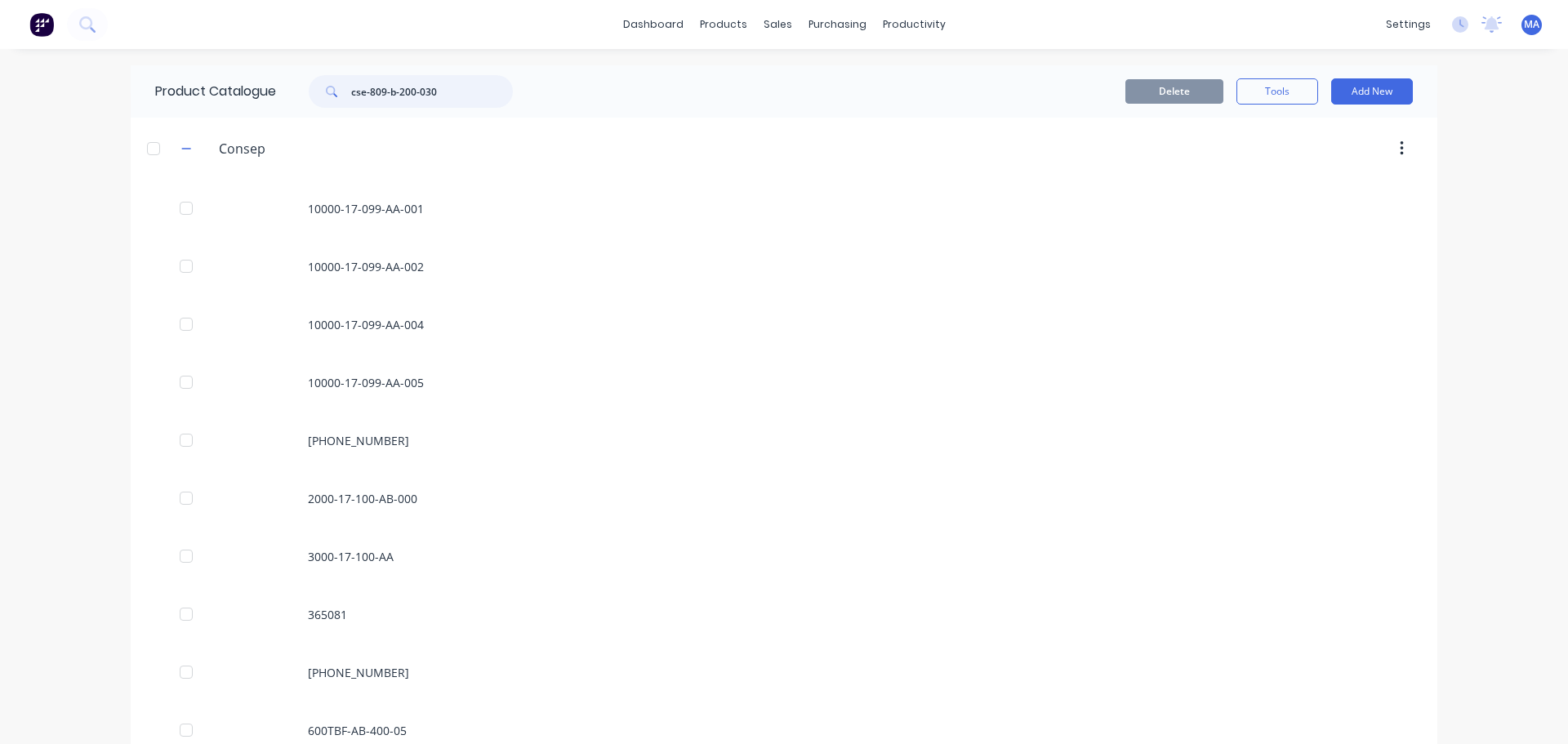
click at [439, 88] on input "cse-809-b-200-030" at bounding box center [432, 91] width 162 height 33
type input "cse-809-b-200-030"
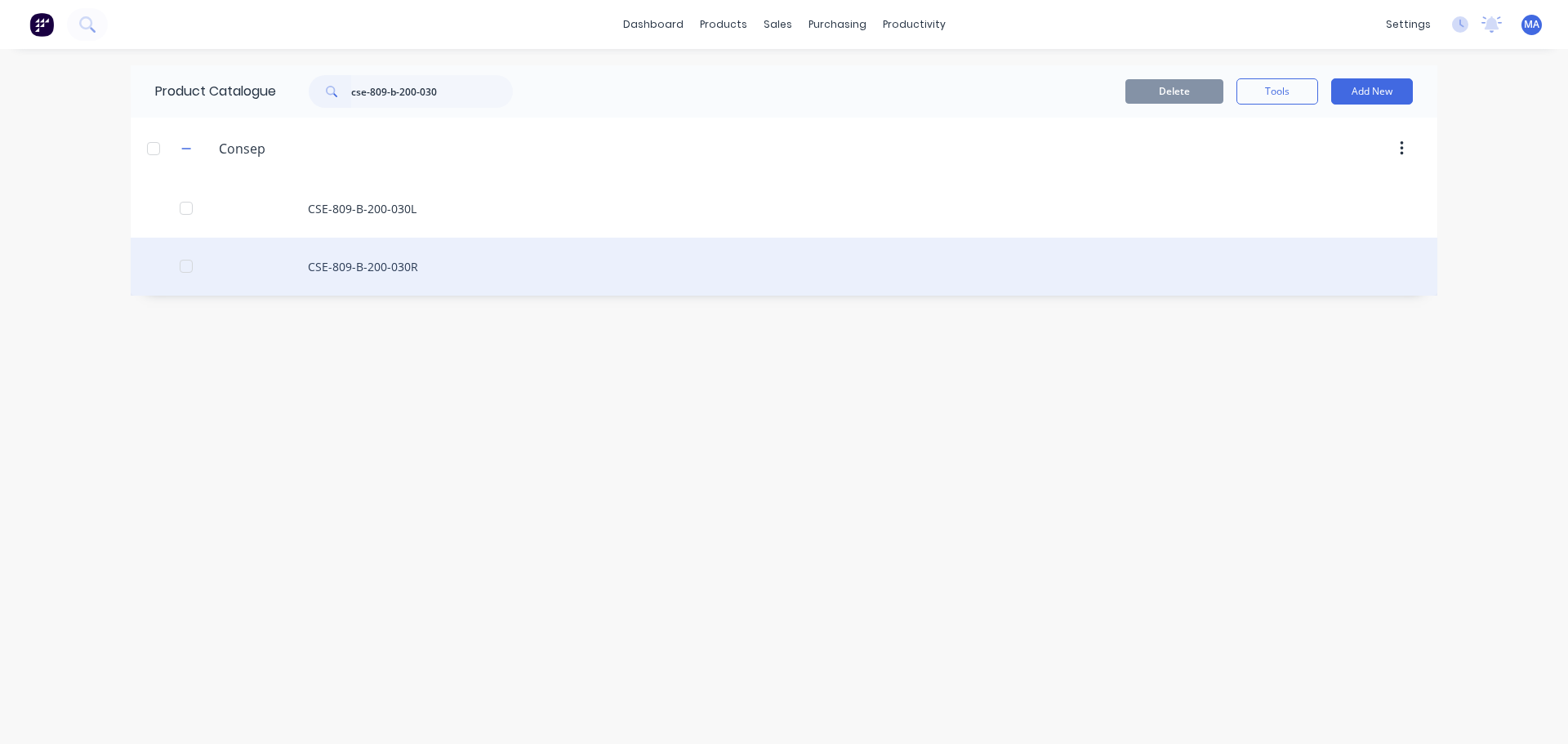
click at [427, 270] on div "CSE-809-B-200-030R" at bounding box center [784, 266] width 1307 height 58
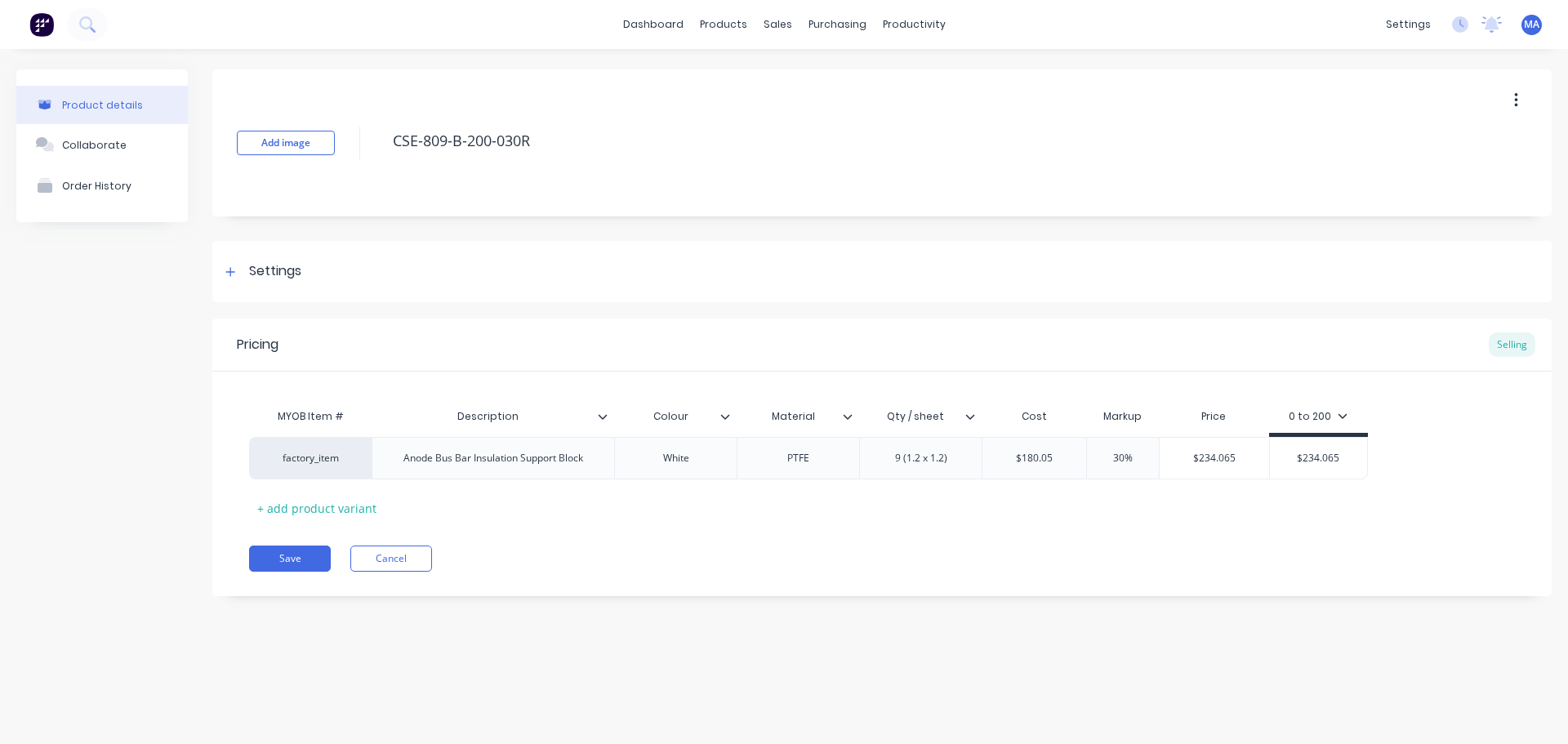
click at [844, 418] on icon at bounding box center [848, 416] width 10 height 10
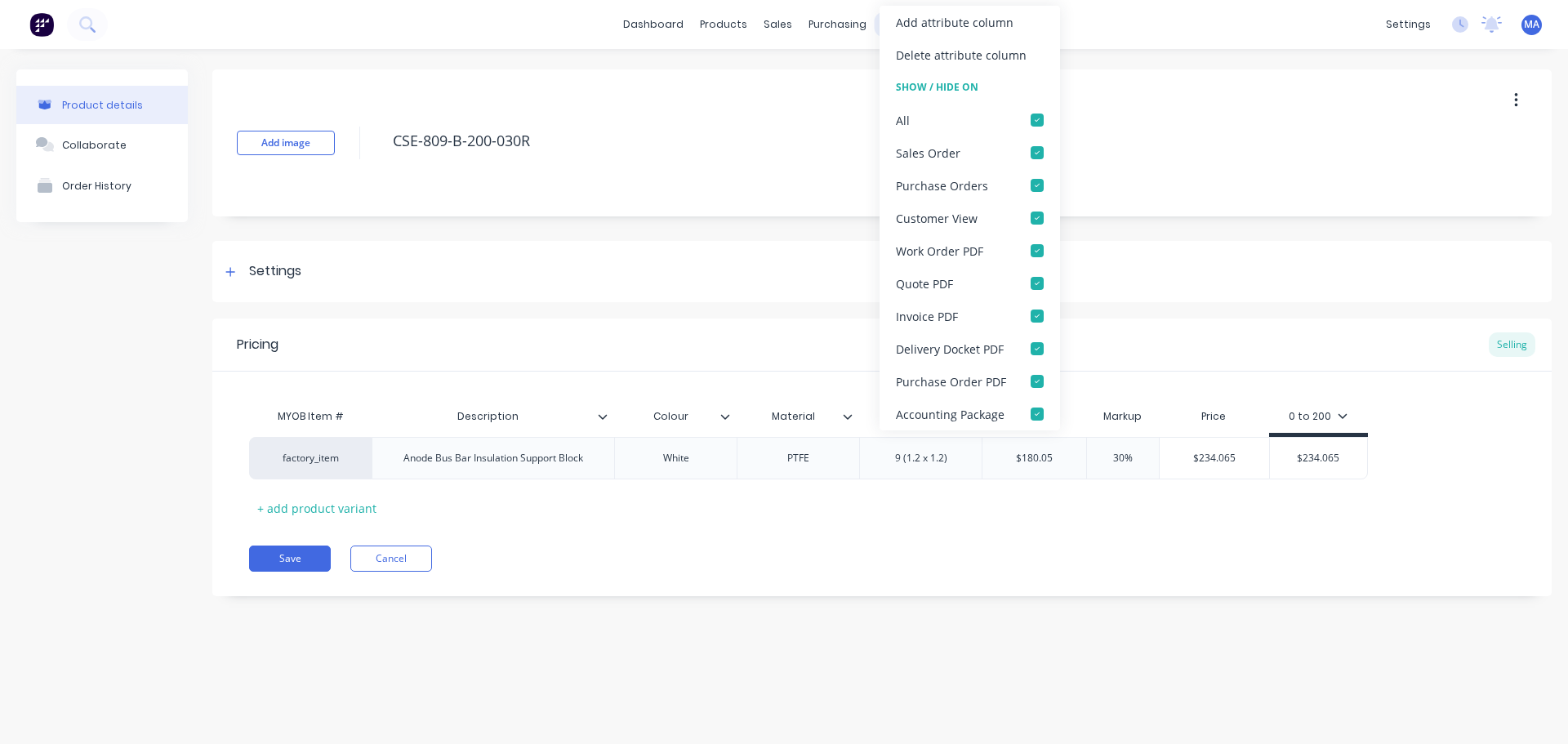
click at [924, 30] on div "Add attribute column" at bounding box center [955, 23] width 118 height 18
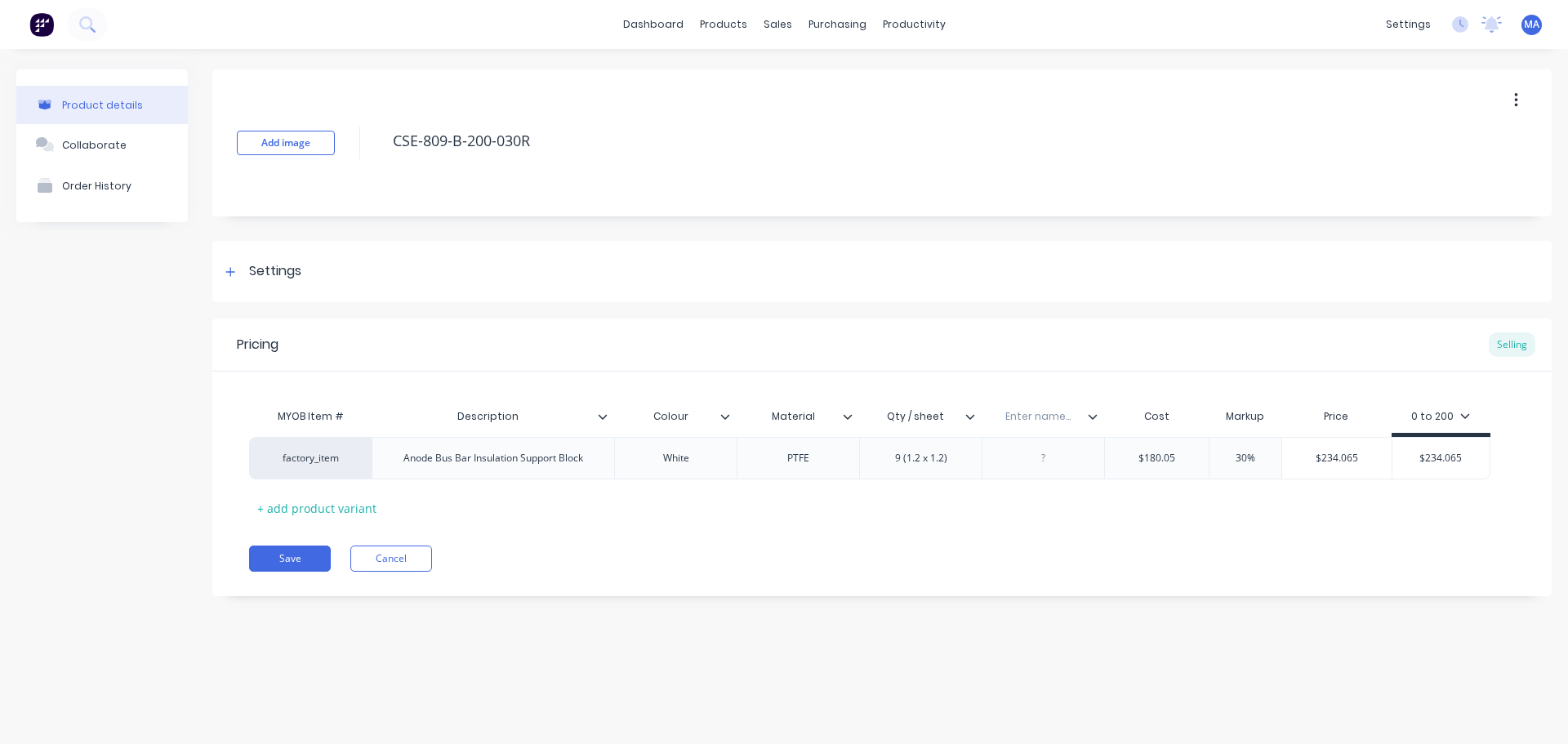
click at [1039, 419] on input "text" at bounding box center [1039, 416] width 113 height 15
click at [966, 465] on div "9 (1.2 x 1.2)" at bounding box center [920, 458] width 122 height 42
click at [1045, 425] on div "Enter name..." at bounding box center [1039, 417] width 113 height 40
click at [1094, 415] on icon at bounding box center [1092, 416] width 10 height 10
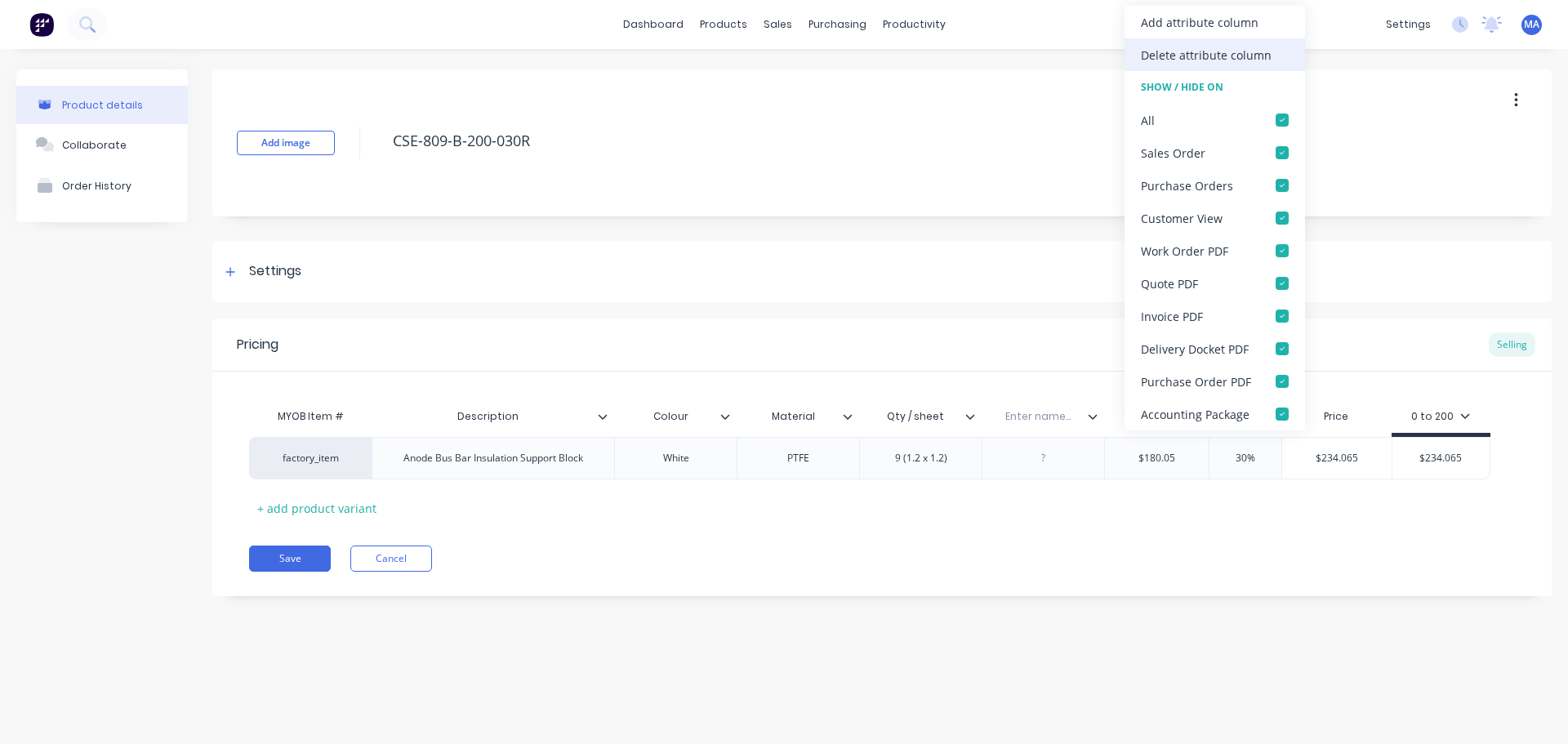
click at [1194, 61] on div "Delete attribute column" at bounding box center [1207, 55] width 131 height 18
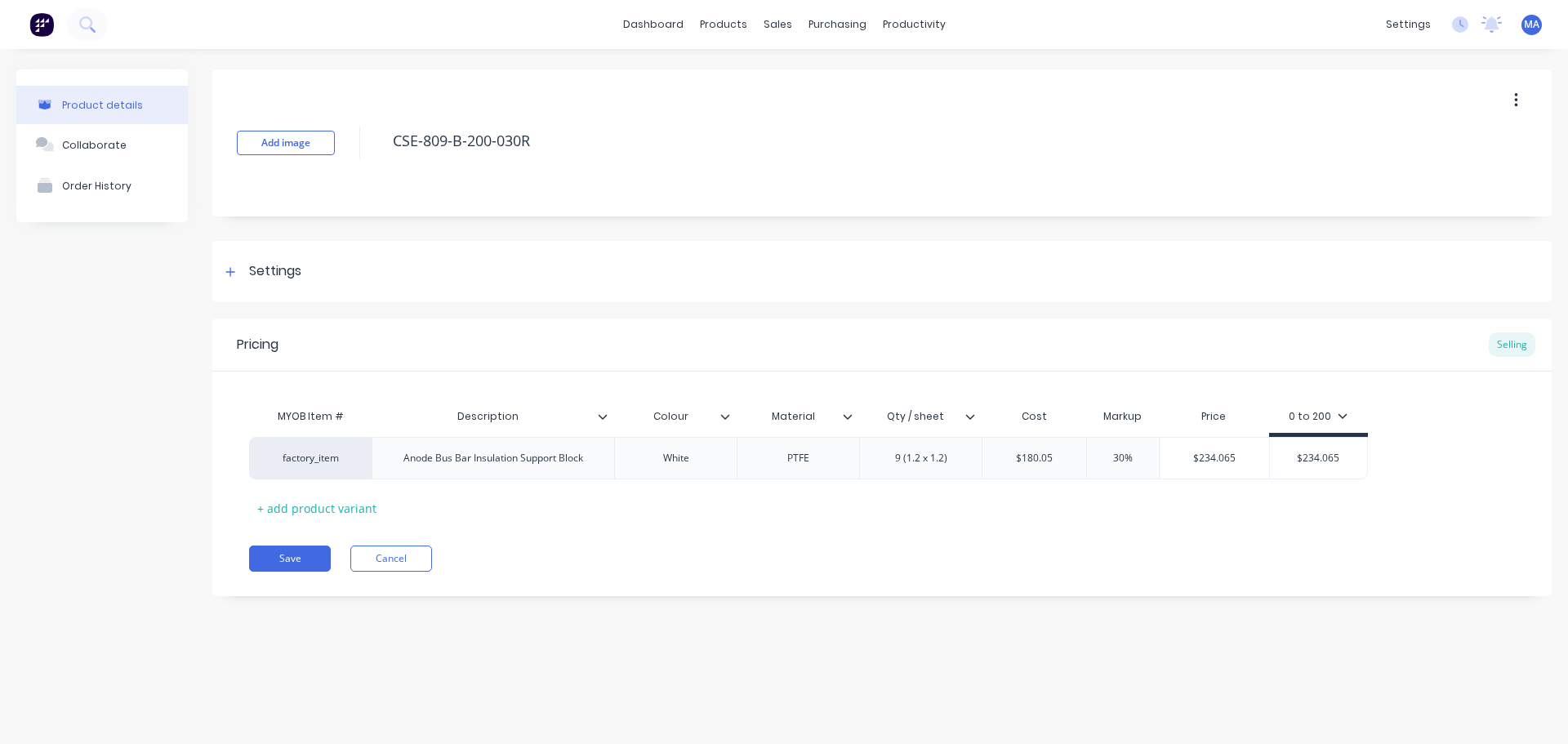
click at [1037, 508] on div "MYOB Item # Description Colour Material Qty / sheet Cost Markup Price 0 to 200 …" at bounding box center [882, 460] width 1266 height 120
click at [281, 551] on button "Save" at bounding box center [289, 558] width 82 height 26
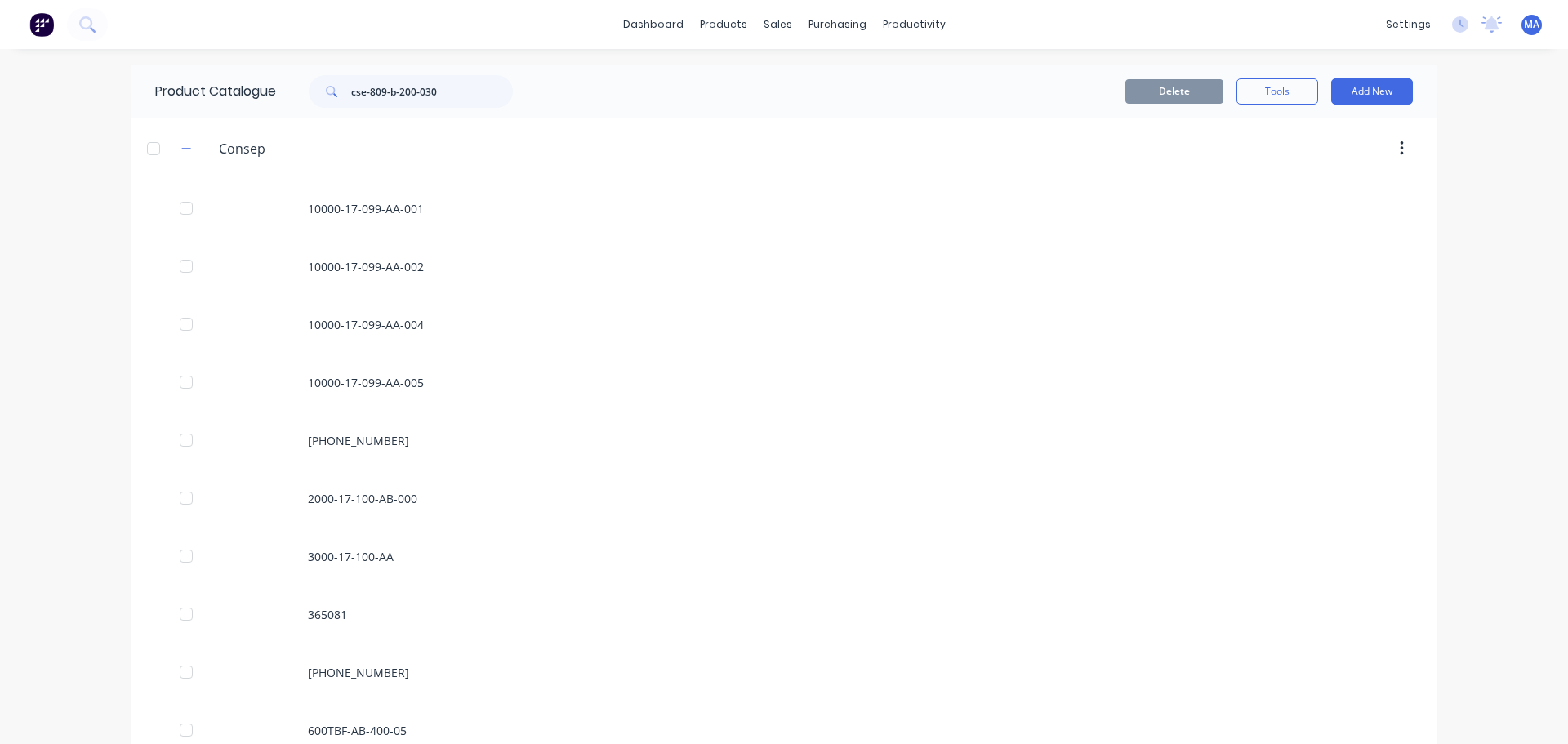
click at [448, 73] on div "Product Catalogue cse-809-b-200-030" at bounding box center [342, 91] width 423 height 52
click at [448, 91] on input "cse-809-b-200-030" at bounding box center [432, 91] width 162 height 33
type input "cse-809-b-200-030"
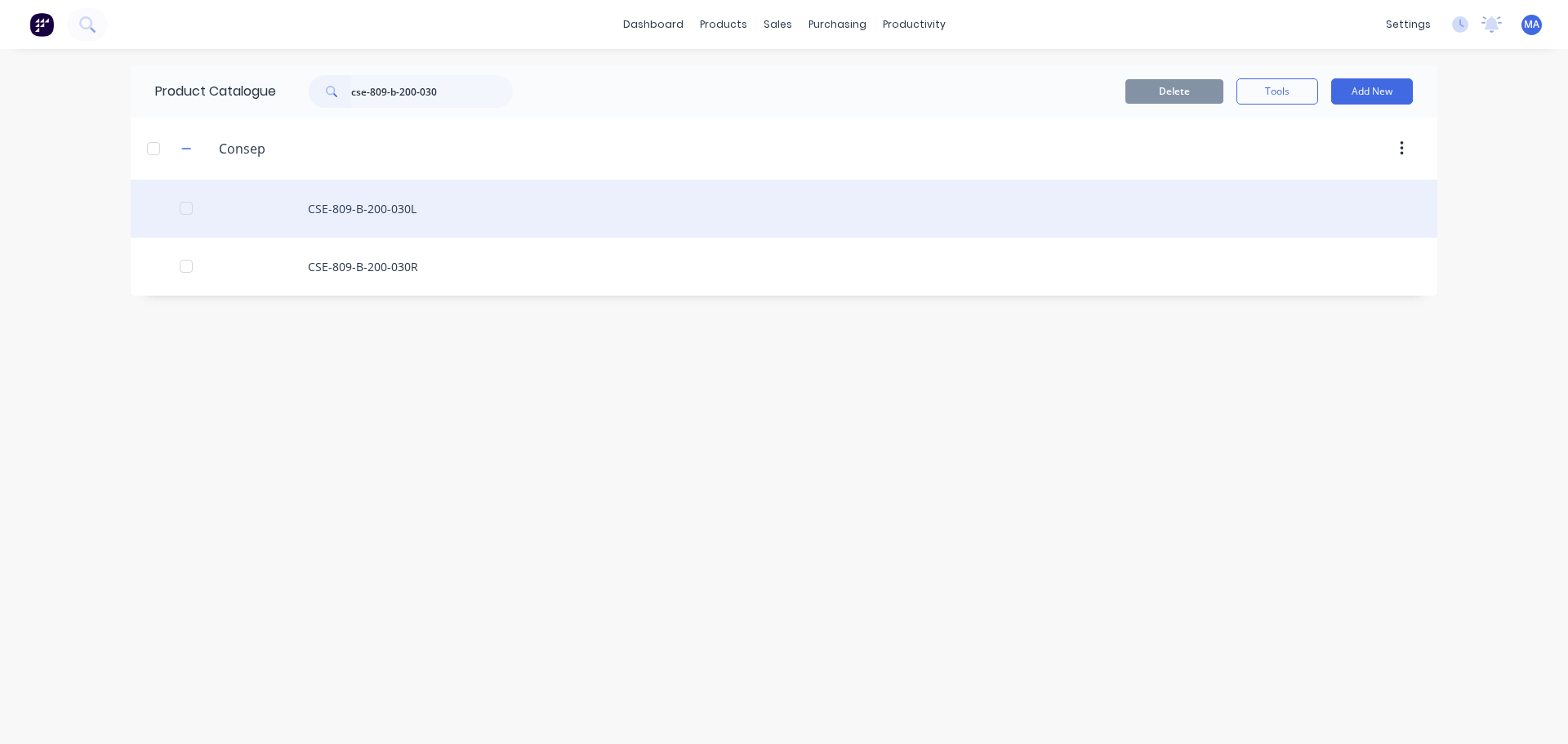
click at [440, 213] on div "CSE-809-B-200-030L" at bounding box center [784, 208] width 1307 height 58
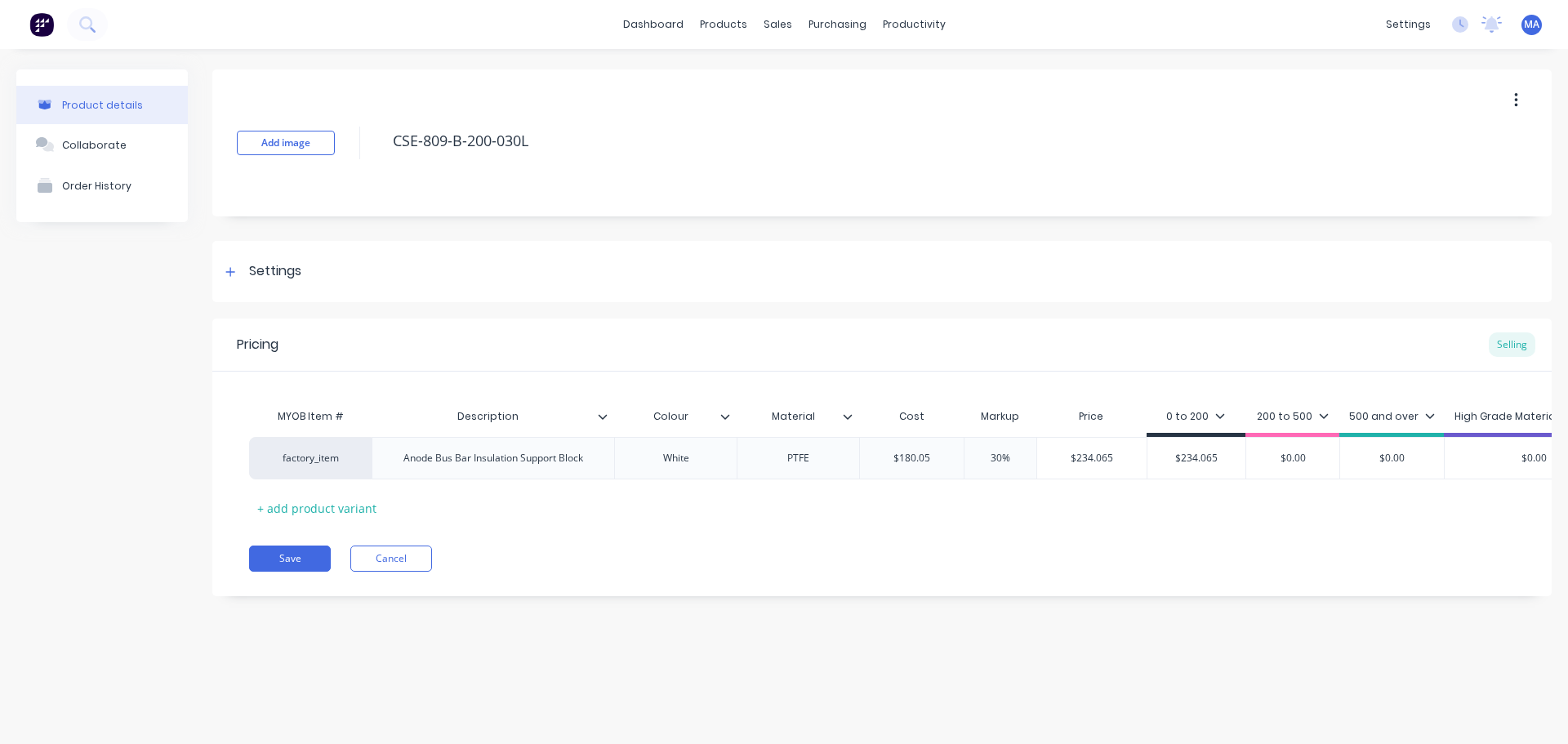
click at [851, 413] on icon at bounding box center [848, 416] width 10 height 10
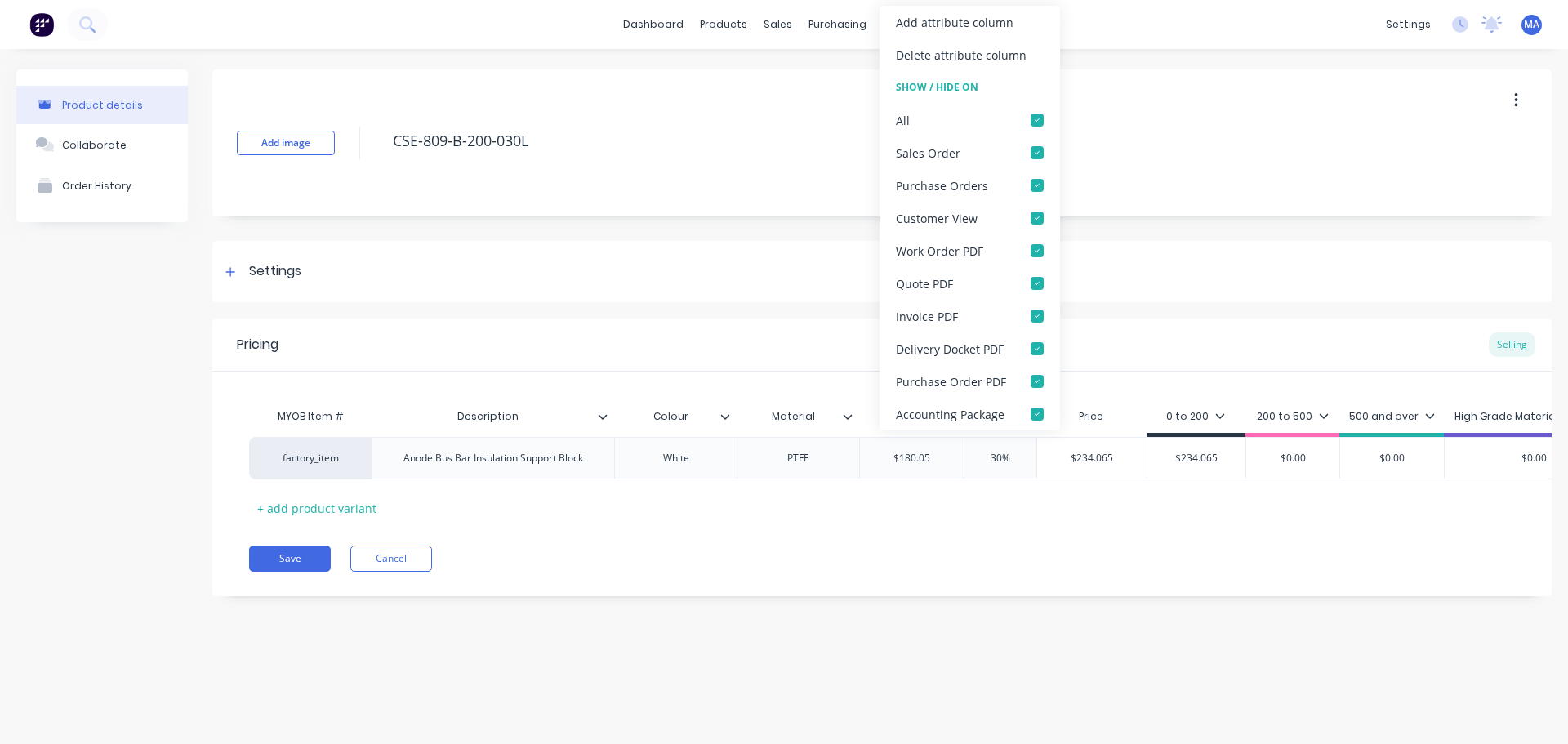
click at [959, 30] on div "Add attribute column" at bounding box center [955, 23] width 118 height 18
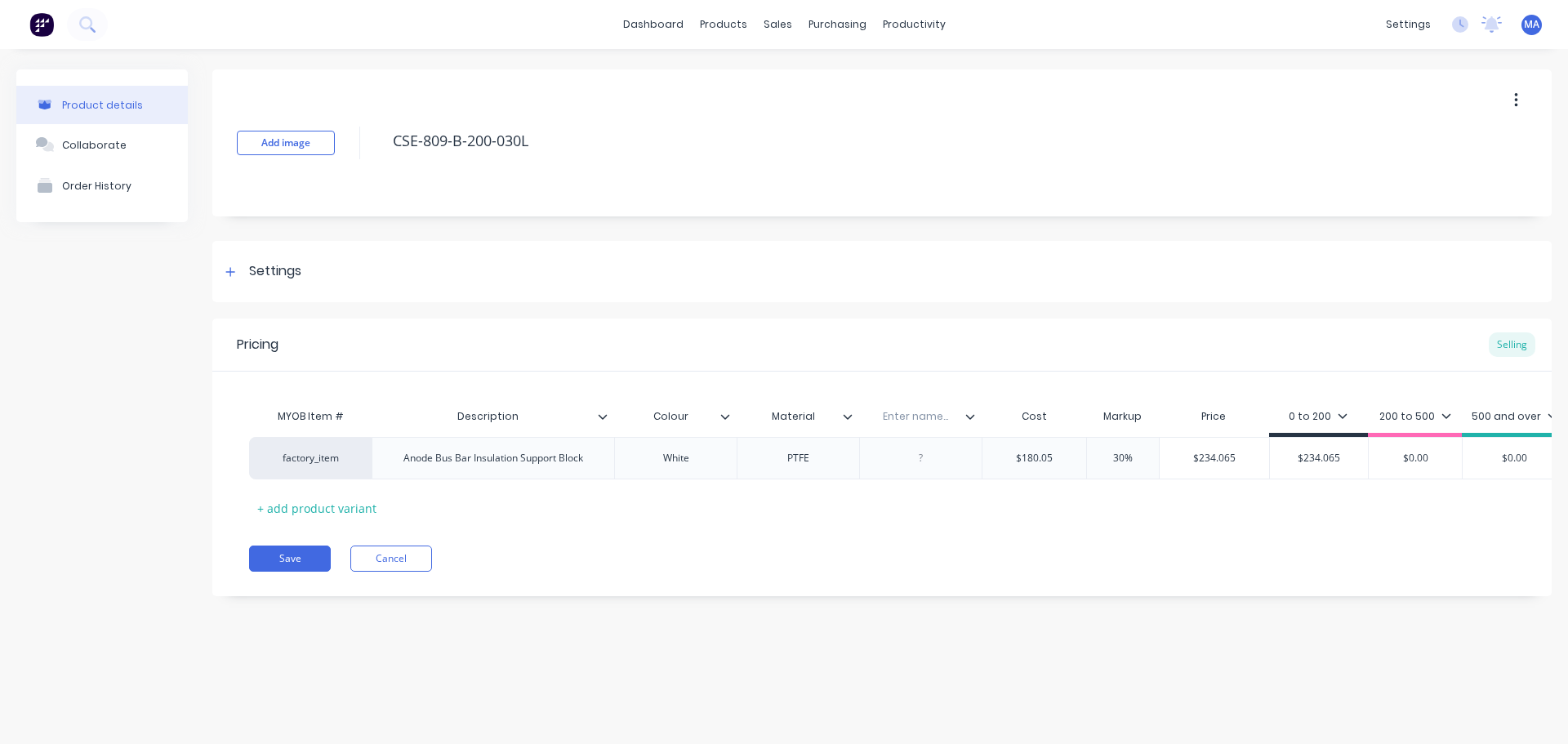
click at [908, 405] on div "Enter name..." at bounding box center [915, 417] width 113 height 40
type input "Qty / sheet"
click at [943, 465] on div at bounding box center [921, 458] width 82 height 21
click at [977, 461] on div "9 (1.2 x1.2)" at bounding box center [920, 458] width 122 height 42
click at [974, 418] on icon at bounding box center [970, 416] width 10 height 10
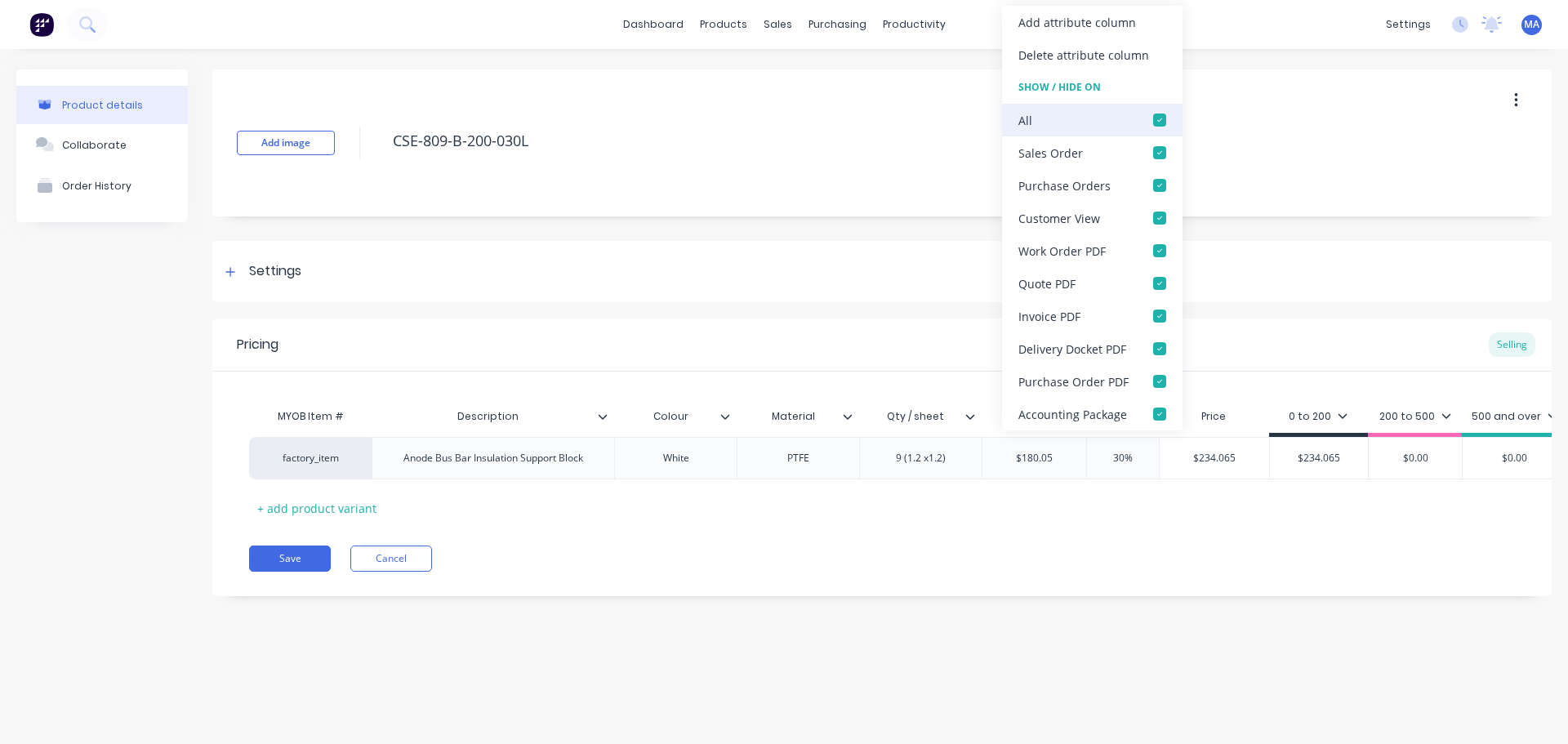
click at [1163, 129] on div at bounding box center [1159, 120] width 33 height 33
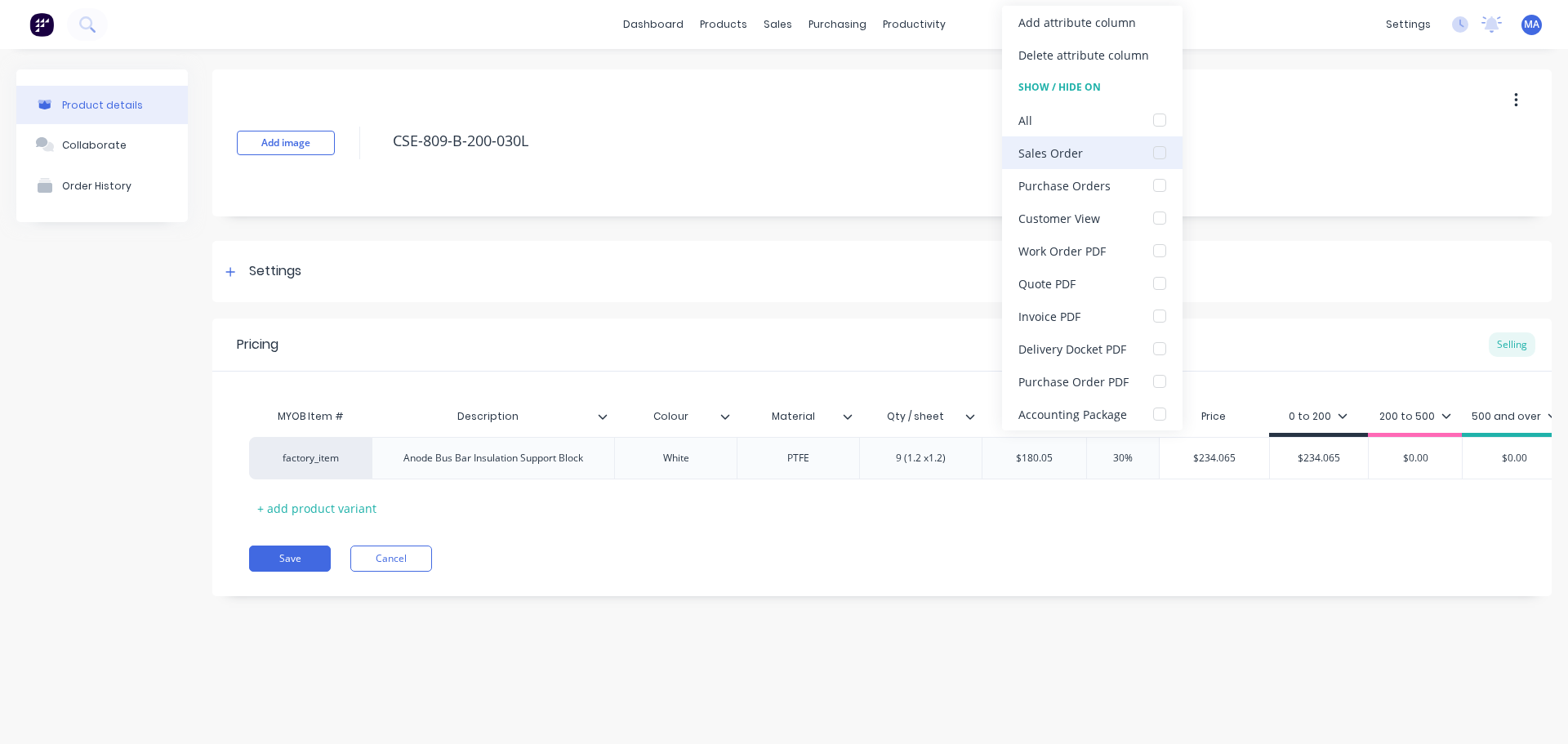
click at [1164, 149] on div at bounding box center [1159, 152] width 33 height 33
click at [1156, 251] on div at bounding box center [1159, 251] width 33 height 33
drag, startPoint x: 950, startPoint y: 488, endPoint x: 828, endPoint y: 510, distance: 124.0
click at [949, 488] on div "MYOB Item # Description Colour Material Qty / sheet Cost Markup Price 0 to 200 …" at bounding box center [882, 460] width 1266 height 120
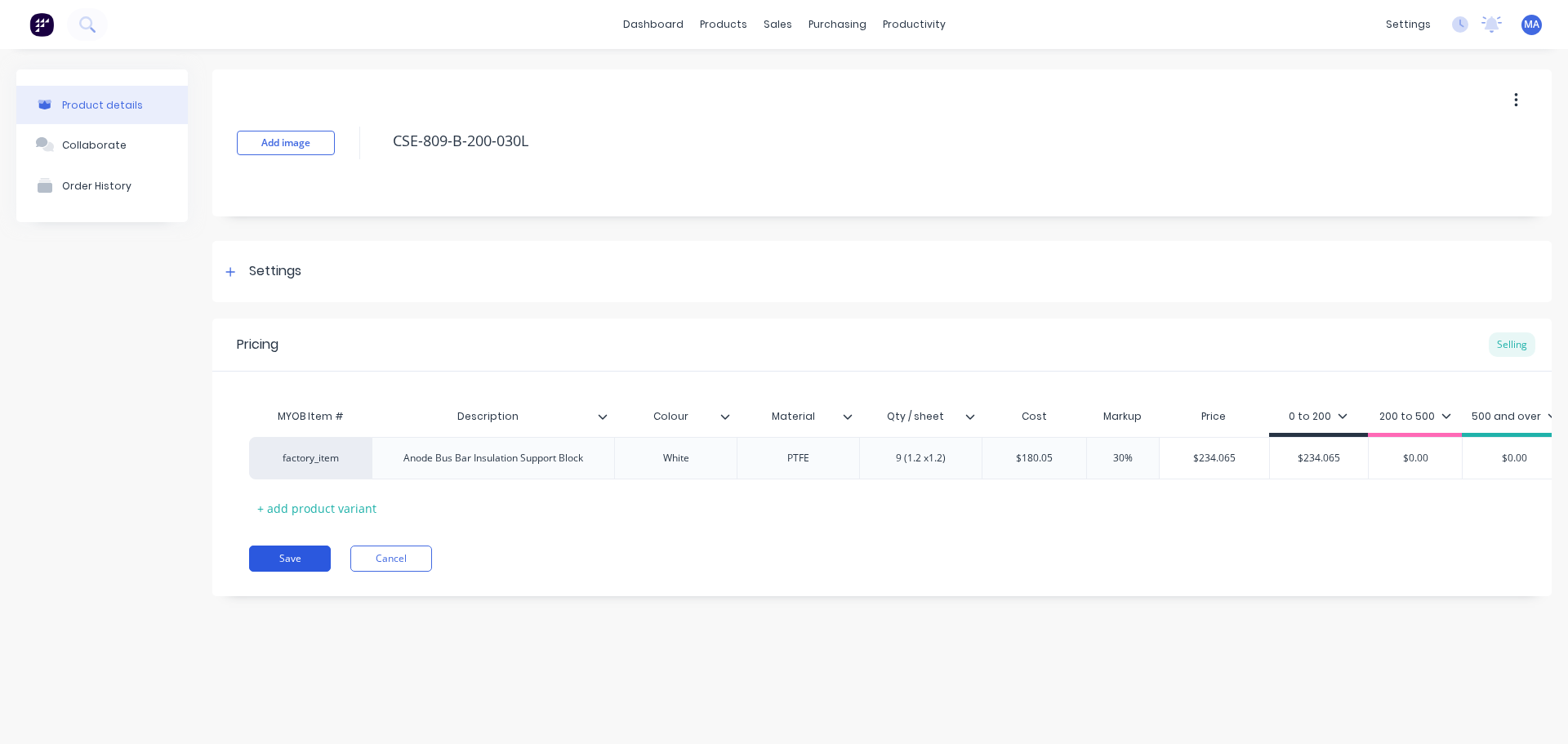
click at [307, 565] on button "Save" at bounding box center [289, 558] width 82 height 26
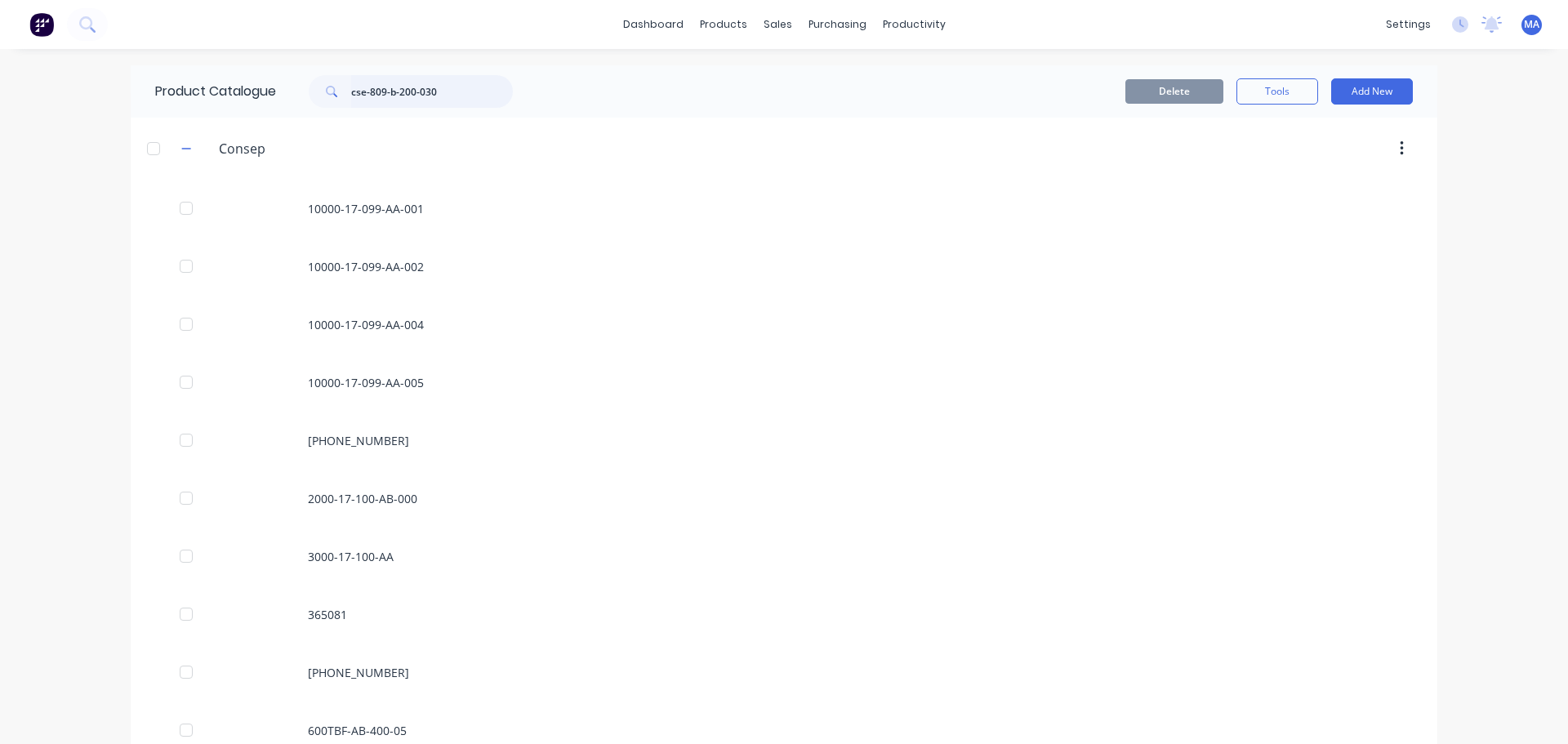
click at [470, 101] on input "cse-809-b-200-030" at bounding box center [432, 91] width 162 height 33
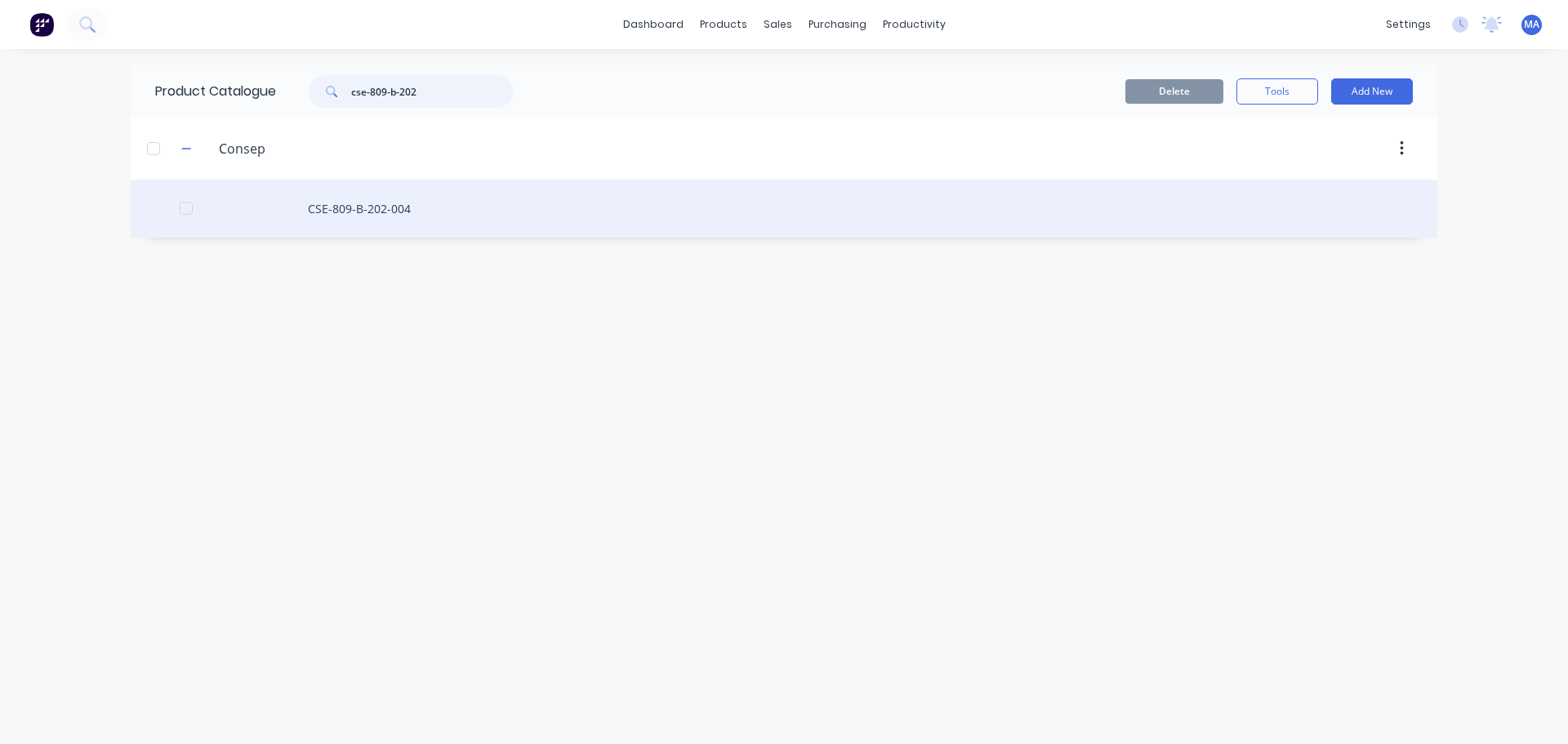
type input "cse-809-b-202"
click at [450, 209] on div "CSE-809-B-202-004" at bounding box center [784, 208] width 1307 height 58
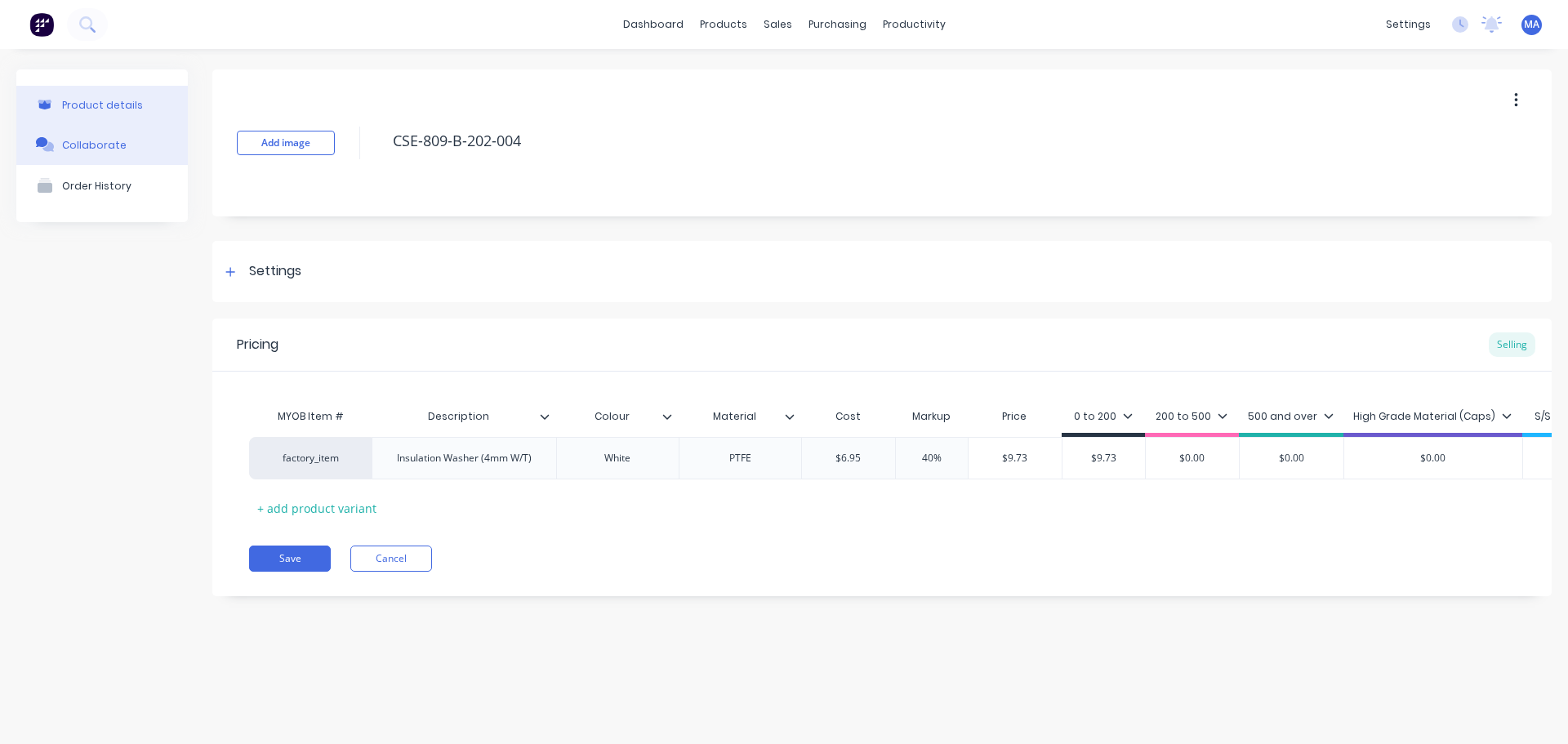
click at [144, 155] on button "Collaborate" at bounding box center [102, 144] width 171 height 40
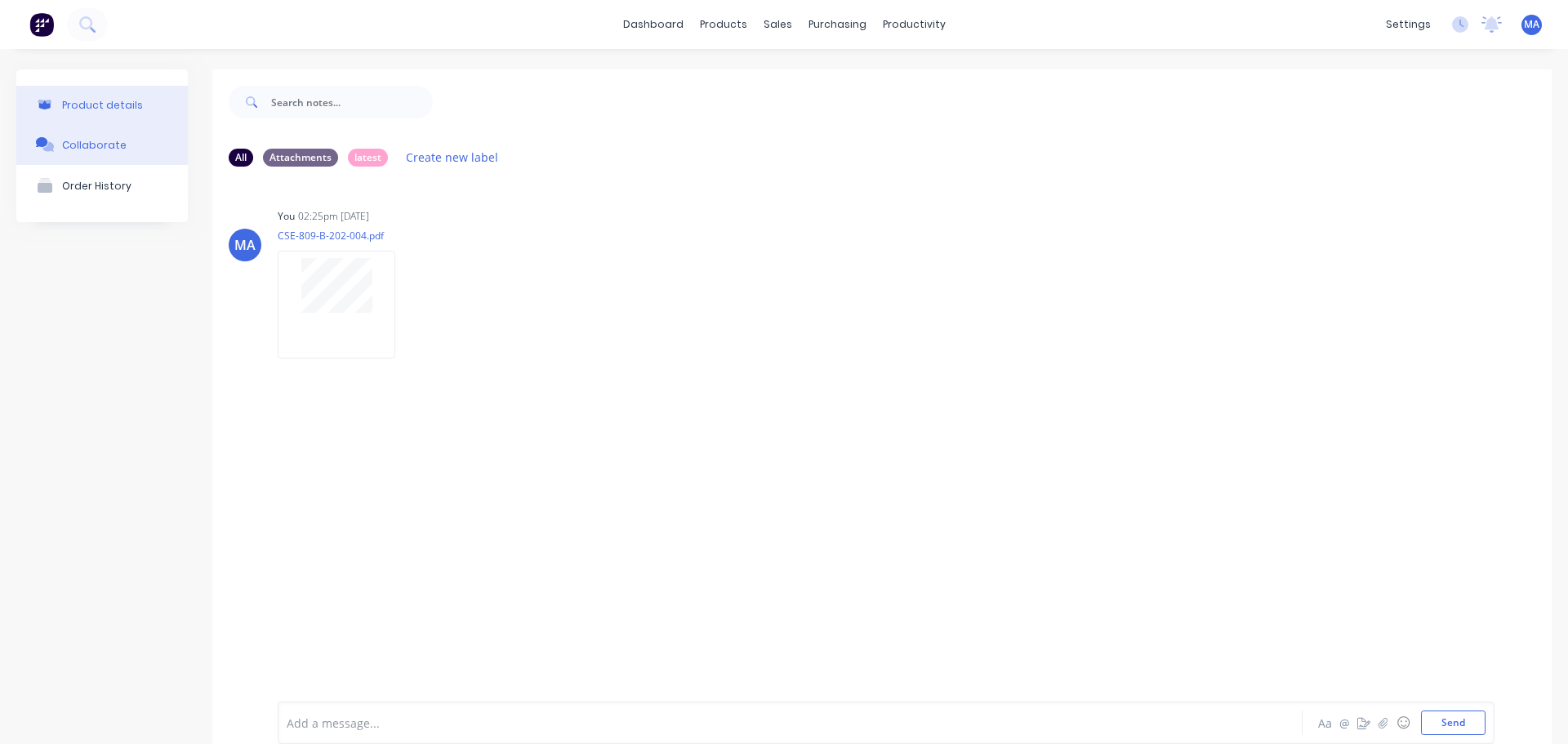
click at [149, 102] on button "Product details" at bounding box center [102, 106] width 171 height 39
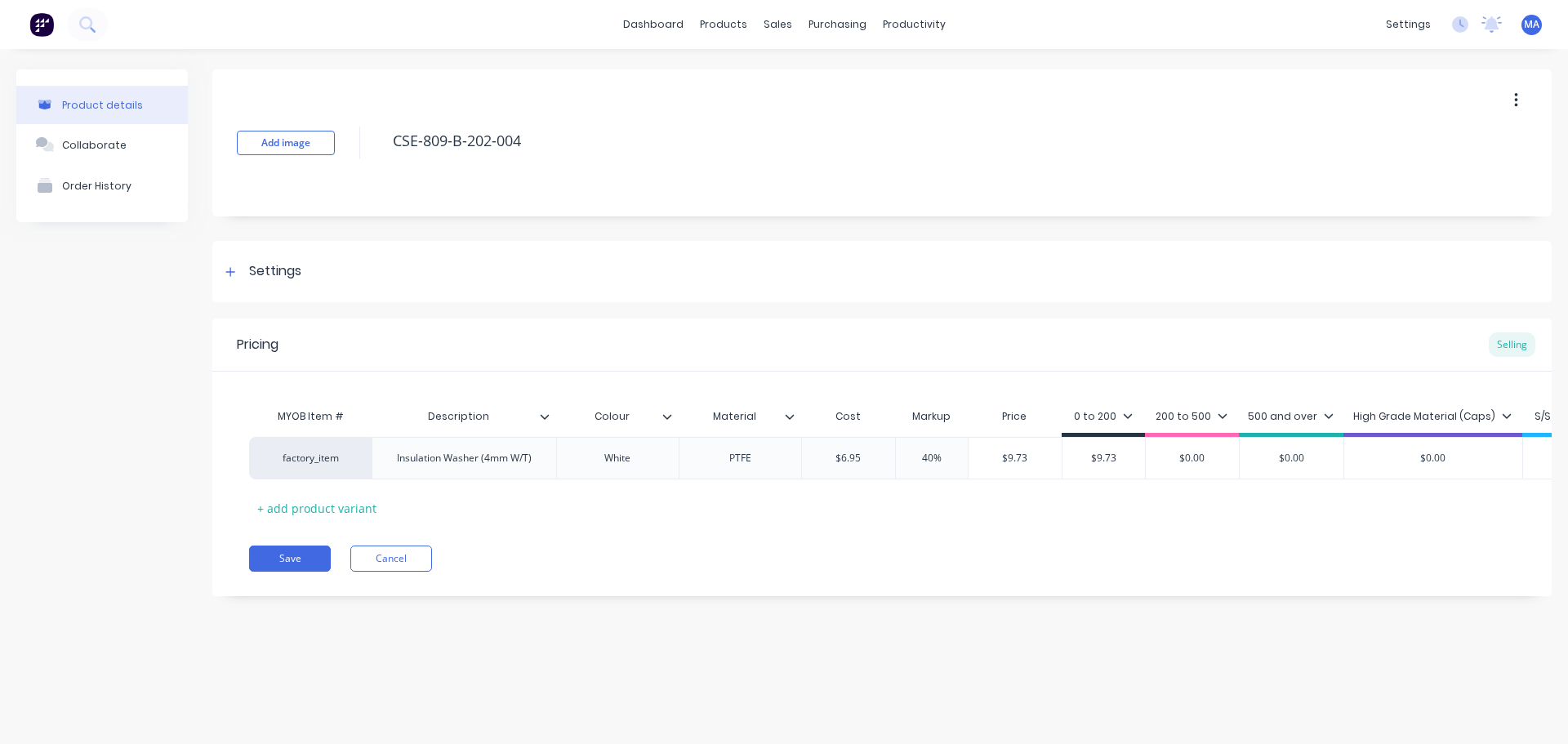
click at [787, 412] on icon at bounding box center [790, 416] width 10 height 10
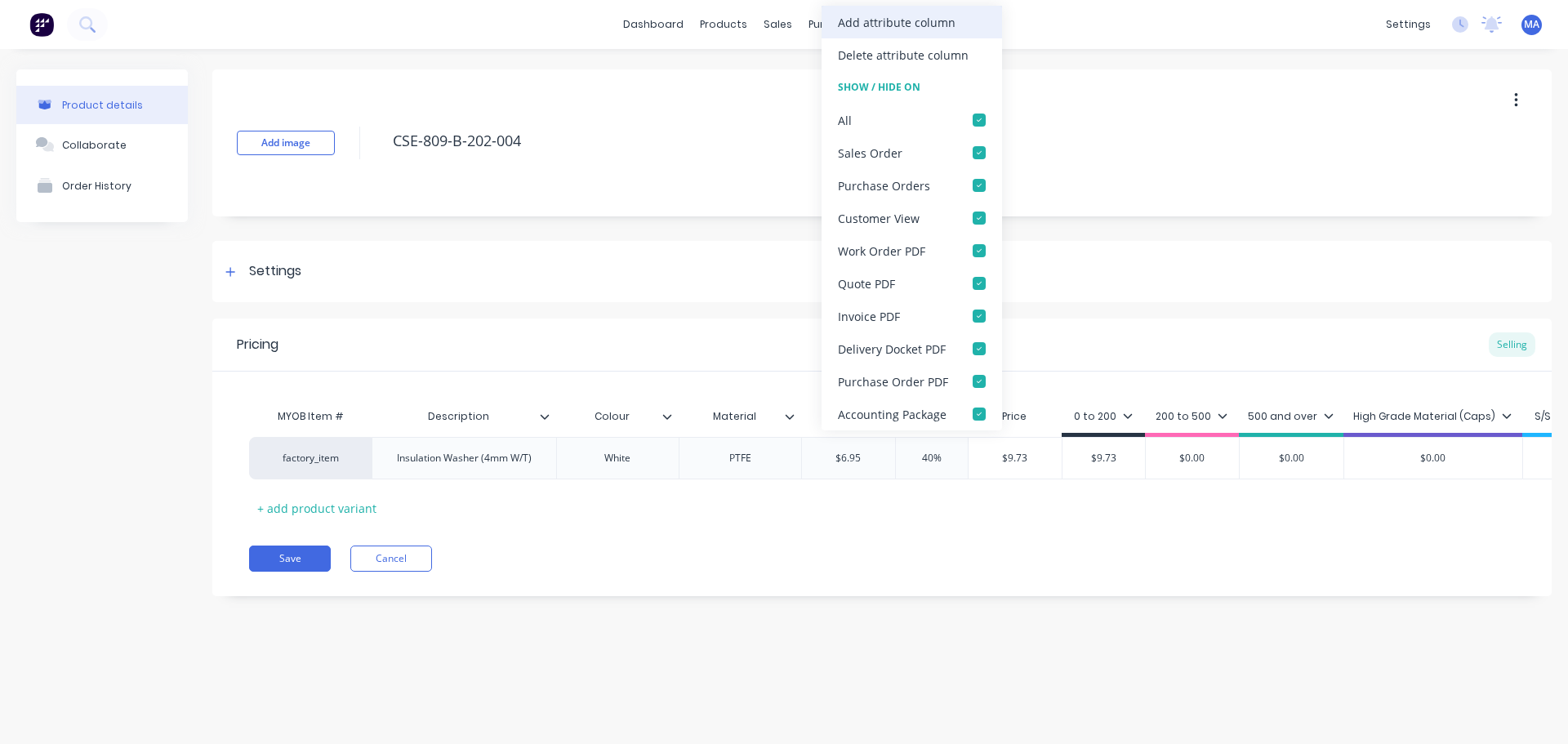
click at [915, 29] on div "Add attribute column" at bounding box center [897, 23] width 118 height 18
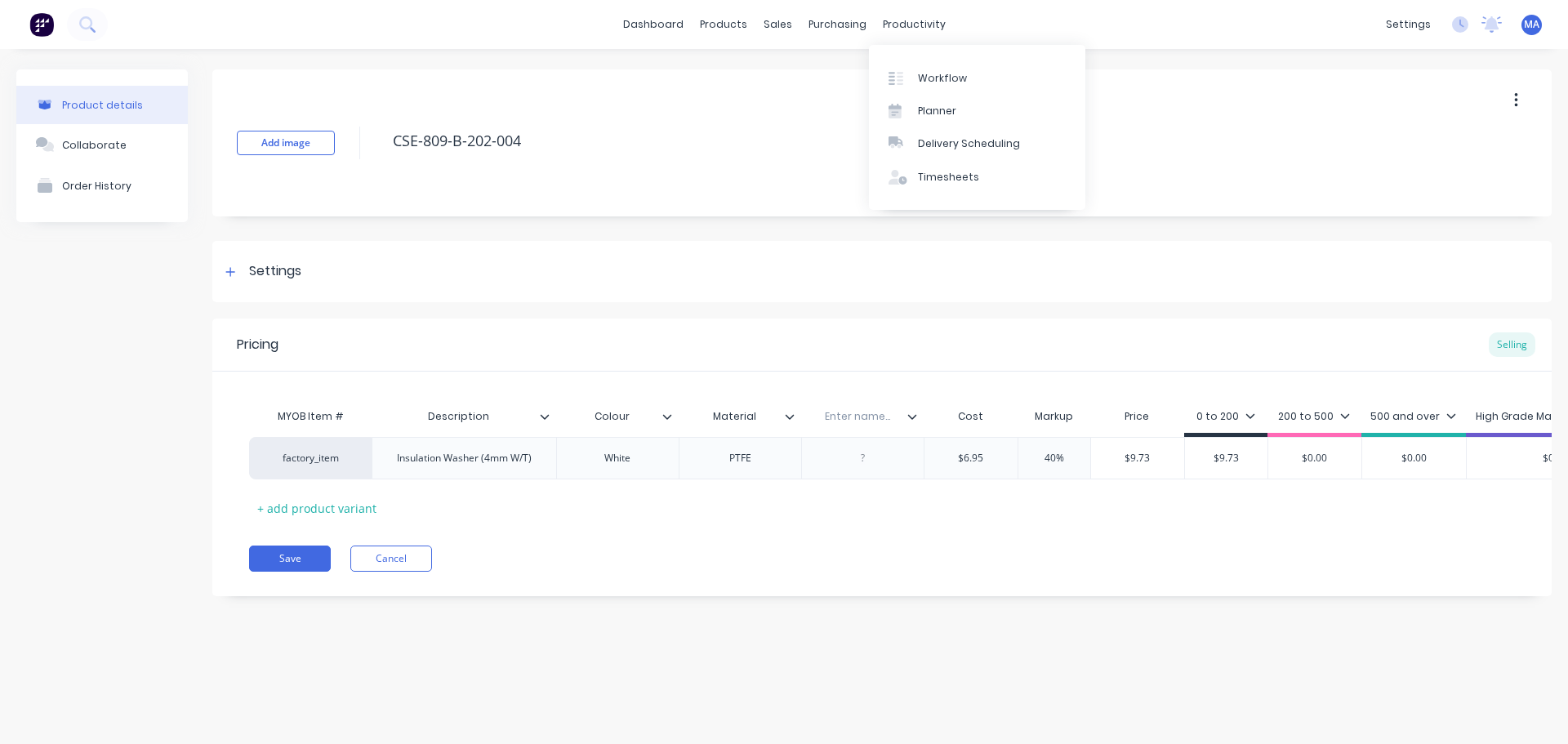
click at [855, 413] on input "text" at bounding box center [857, 416] width 113 height 15
type input "Qty / rod"
click at [889, 458] on div at bounding box center [862, 458] width 82 height 21
click at [913, 420] on icon at bounding box center [912, 416] width 10 height 10
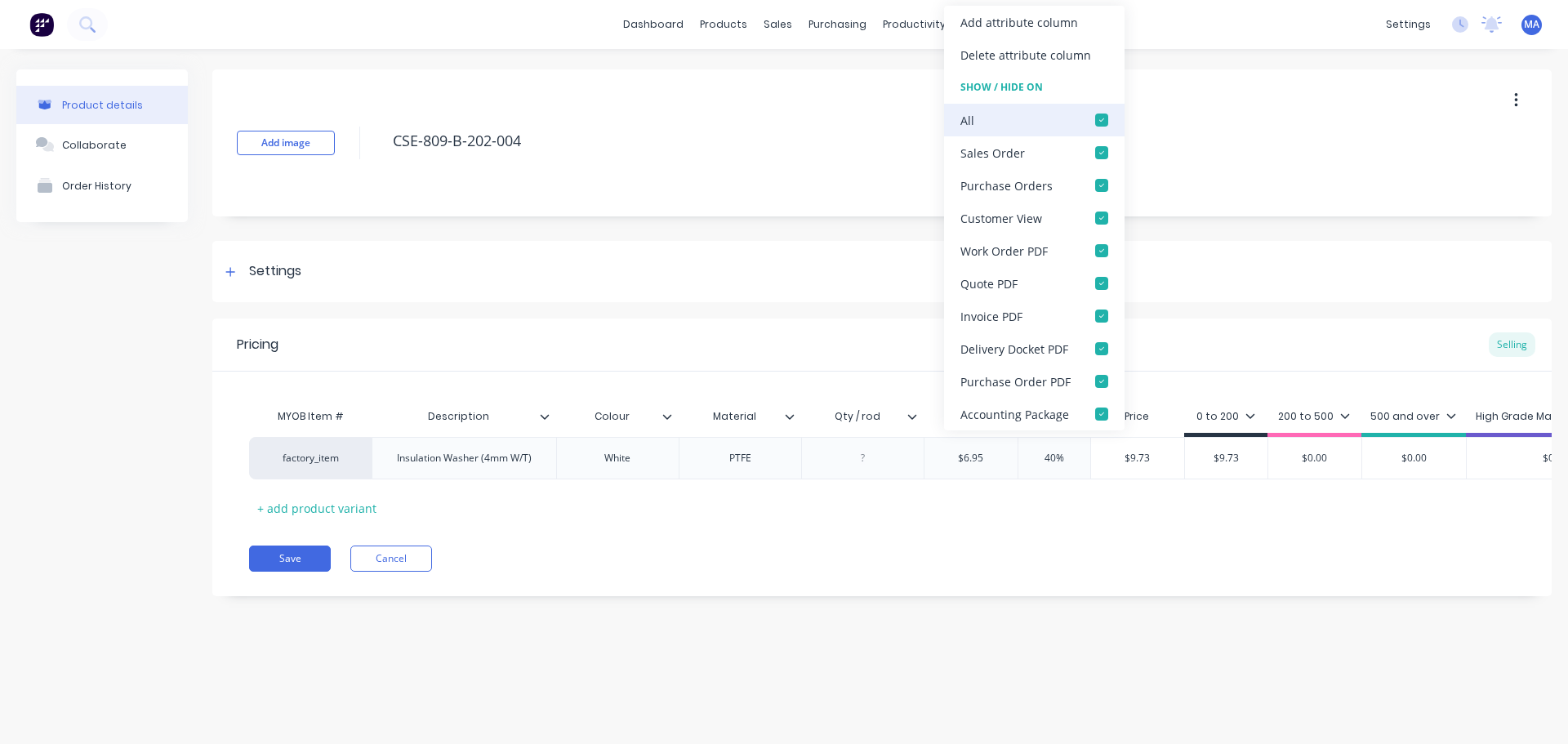
click at [1102, 117] on div at bounding box center [1101, 120] width 33 height 33
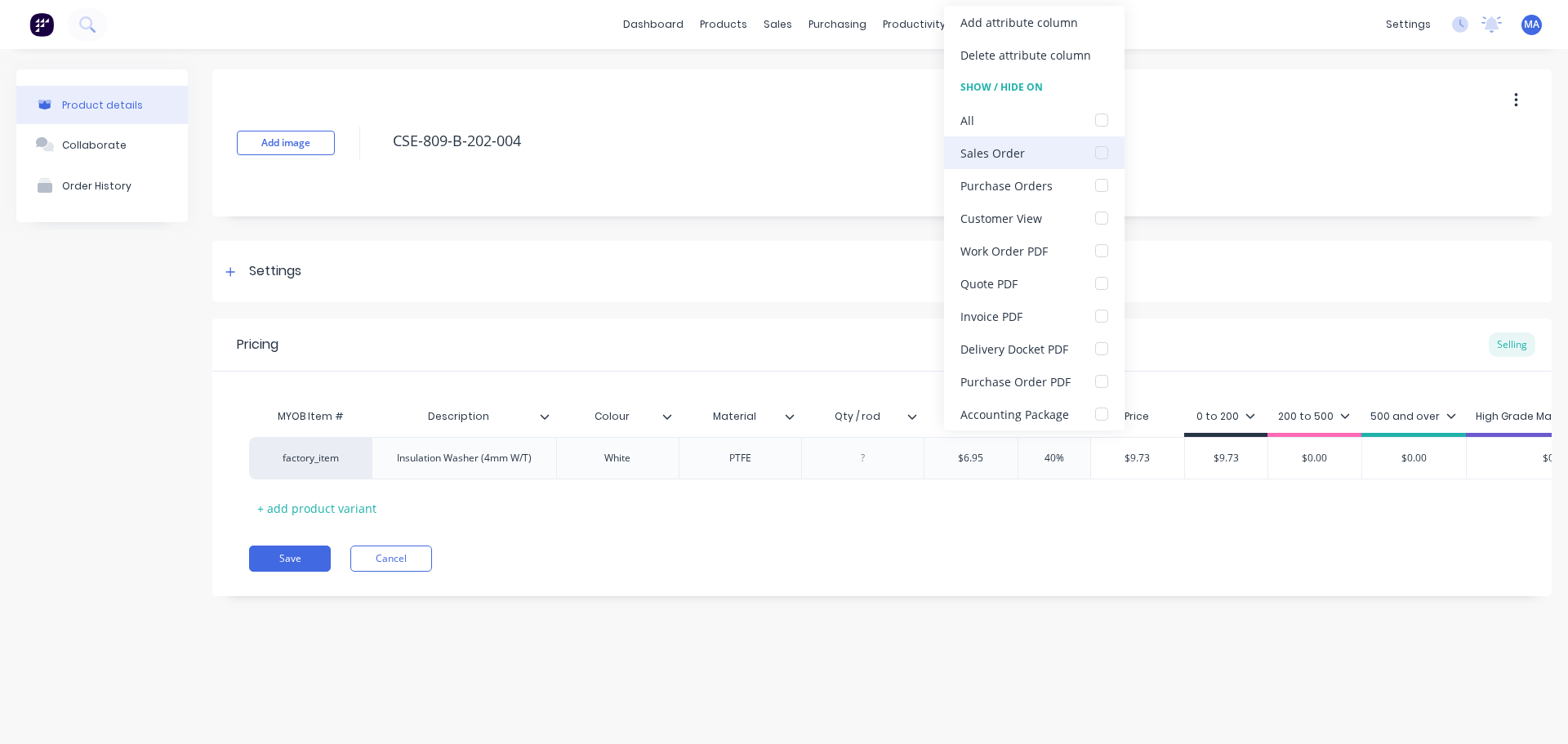
click at [1108, 146] on div at bounding box center [1101, 152] width 33 height 33
click at [1102, 253] on div at bounding box center [1101, 251] width 33 height 33
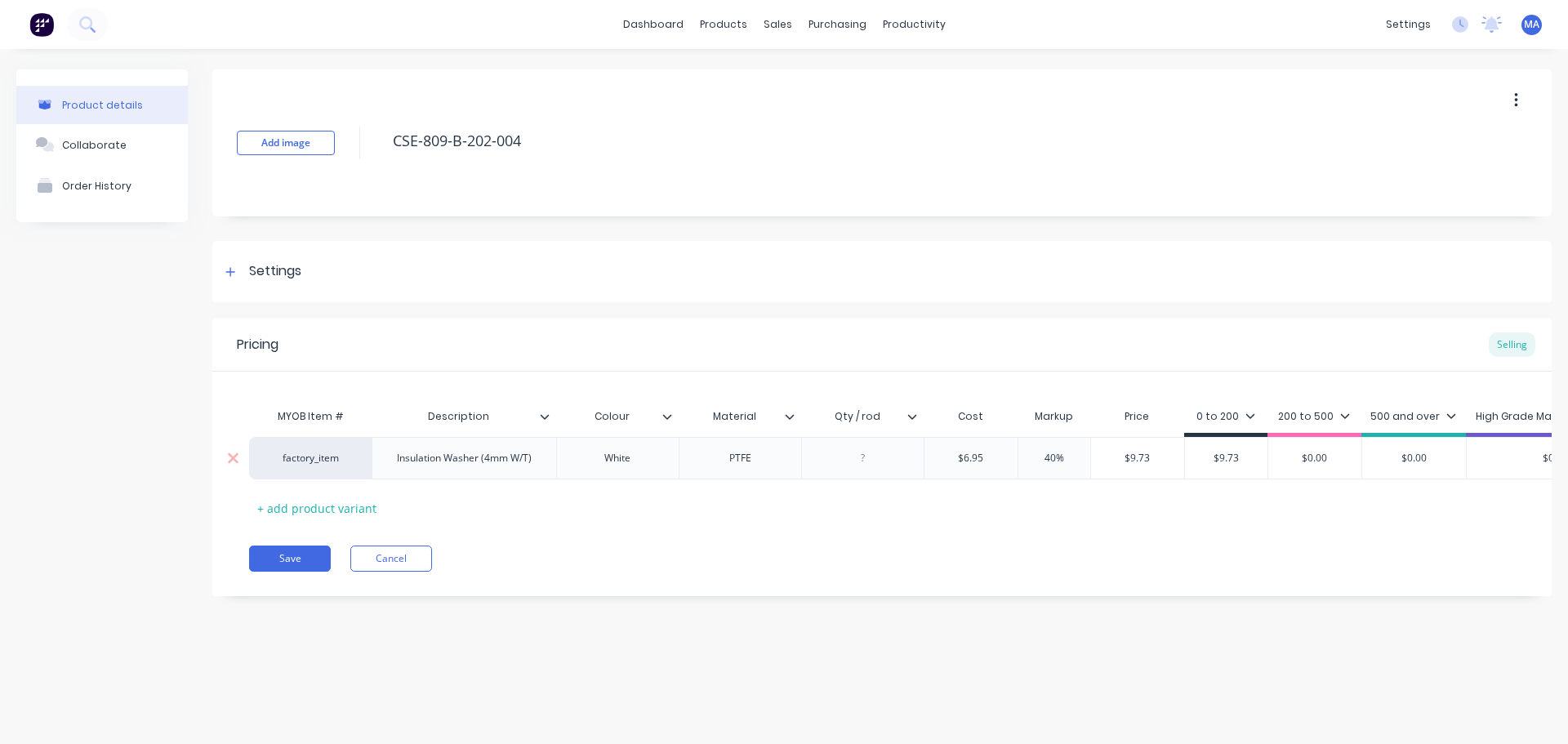
click at [867, 463] on div at bounding box center [862, 458] width 82 height 21
click at [879, 463] on div at bounding box center [862, 458] width 82 height 21
click at [925, 486] on div "MYOB Item # Description Colour Material Qty / rod Cost Markup Price 0 to 200 20…" at bounding box center [882, 460] width 1266 height 120
click at [1303, 420] on div "200 to 500" at bounding box center [1315, 416] width 72 height 15
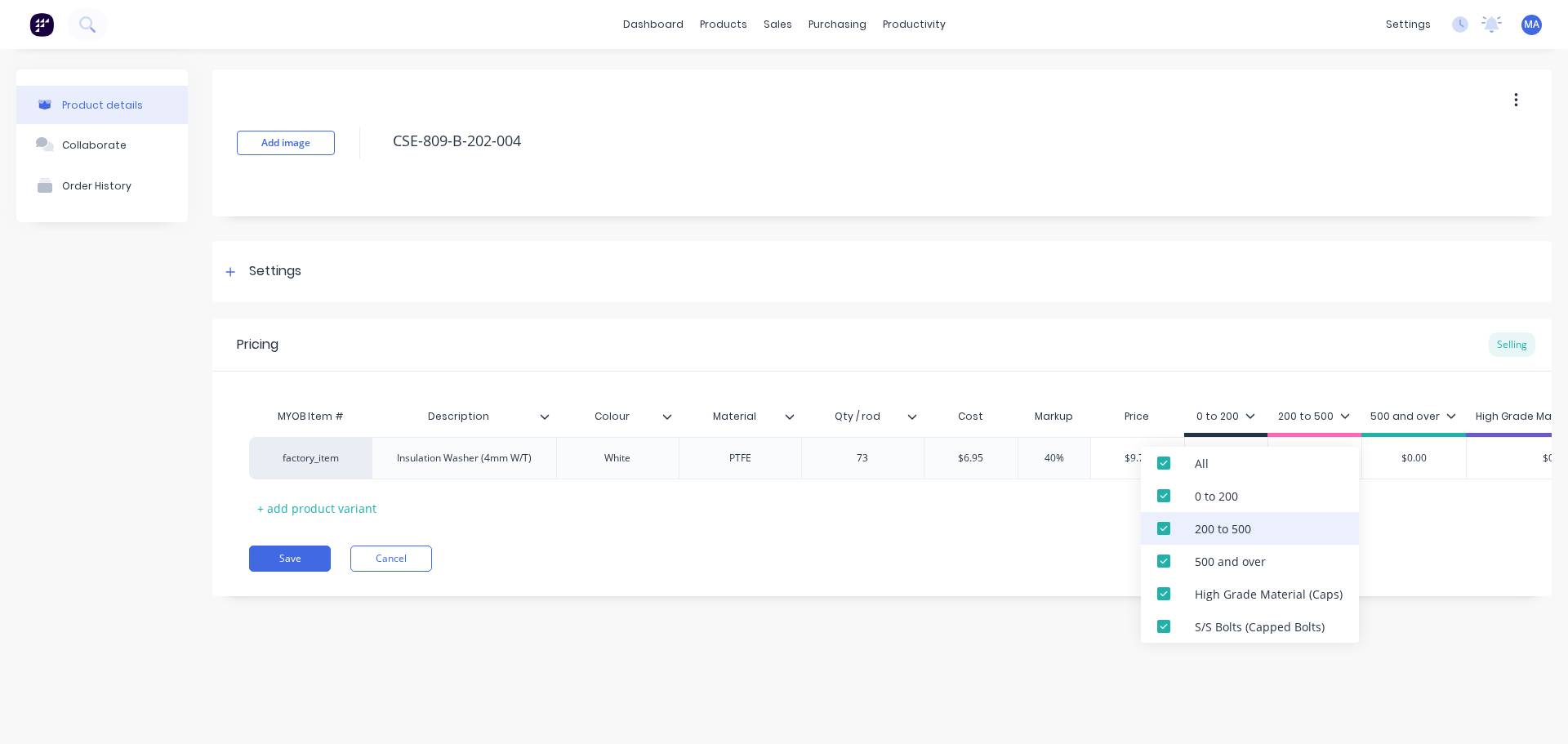
click at [1239, 538] on div "200 to 500" at bounding box center [1251, 528] width 218 height 33
click at [1232, 561] on div "500 and over" at bounding box center [1230, 562] width 71 height 18
click at [1230, 603] on div "High Grade Material (Caps)" at bounding box center [1251, 594] width 218 height 33
click at [1229, 627] on div "S/S Bolts (Capped Bolts)" at bounding box center [1260, 627] width 130 height 18
click at [970, 588] on div "Pricing Selling MYOB Item # Description Colour Material Qty / rod Cost Markup P…" at bounding box center [882, 457] width 1339 height 278
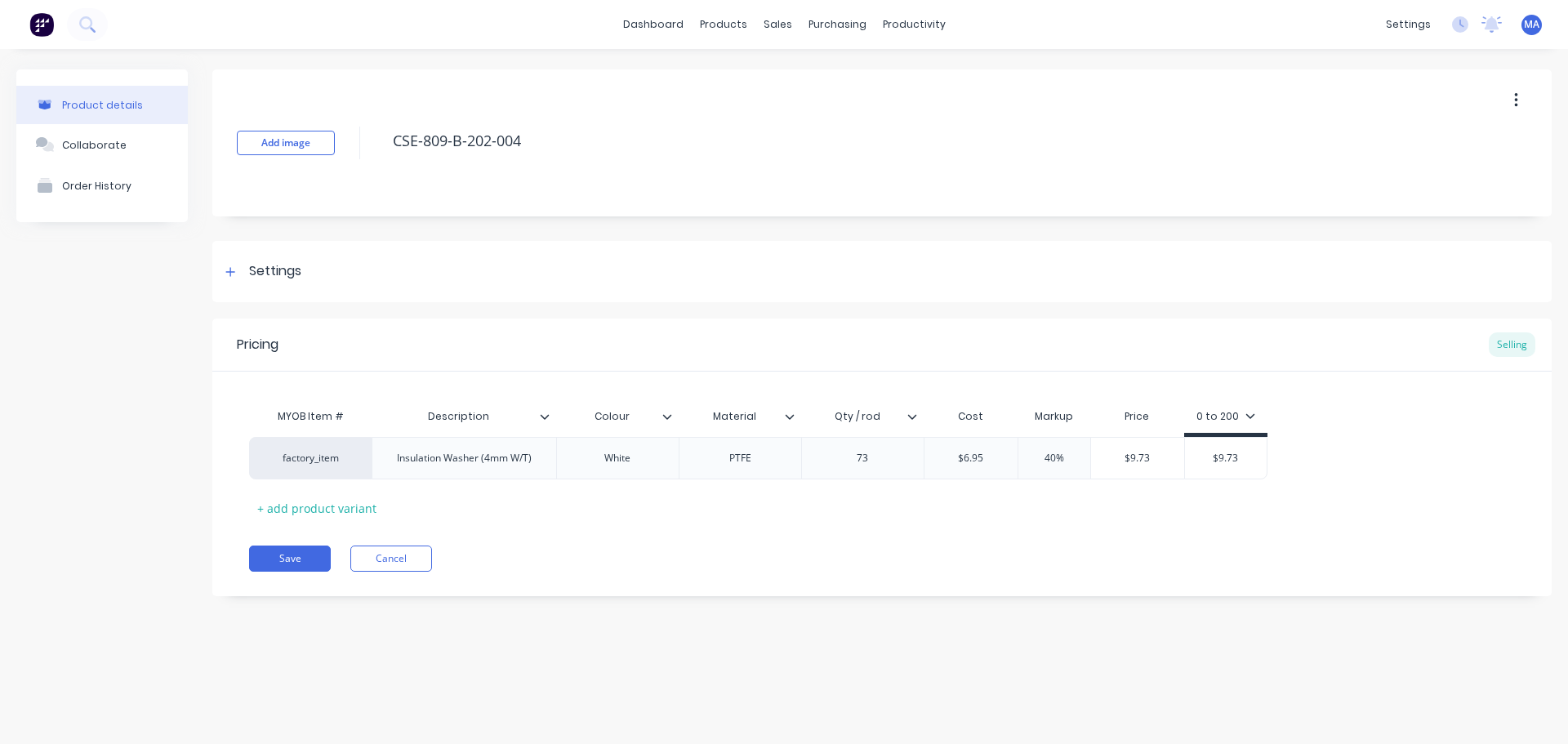
type input "Qty / rod"
click at [911, 420] on div "Qty / rod Qty / rod" at bounding box center [862, 417] width 122 height 40
click at [914, 420] on icon at bounding box center [912, 416] width 10 height 10
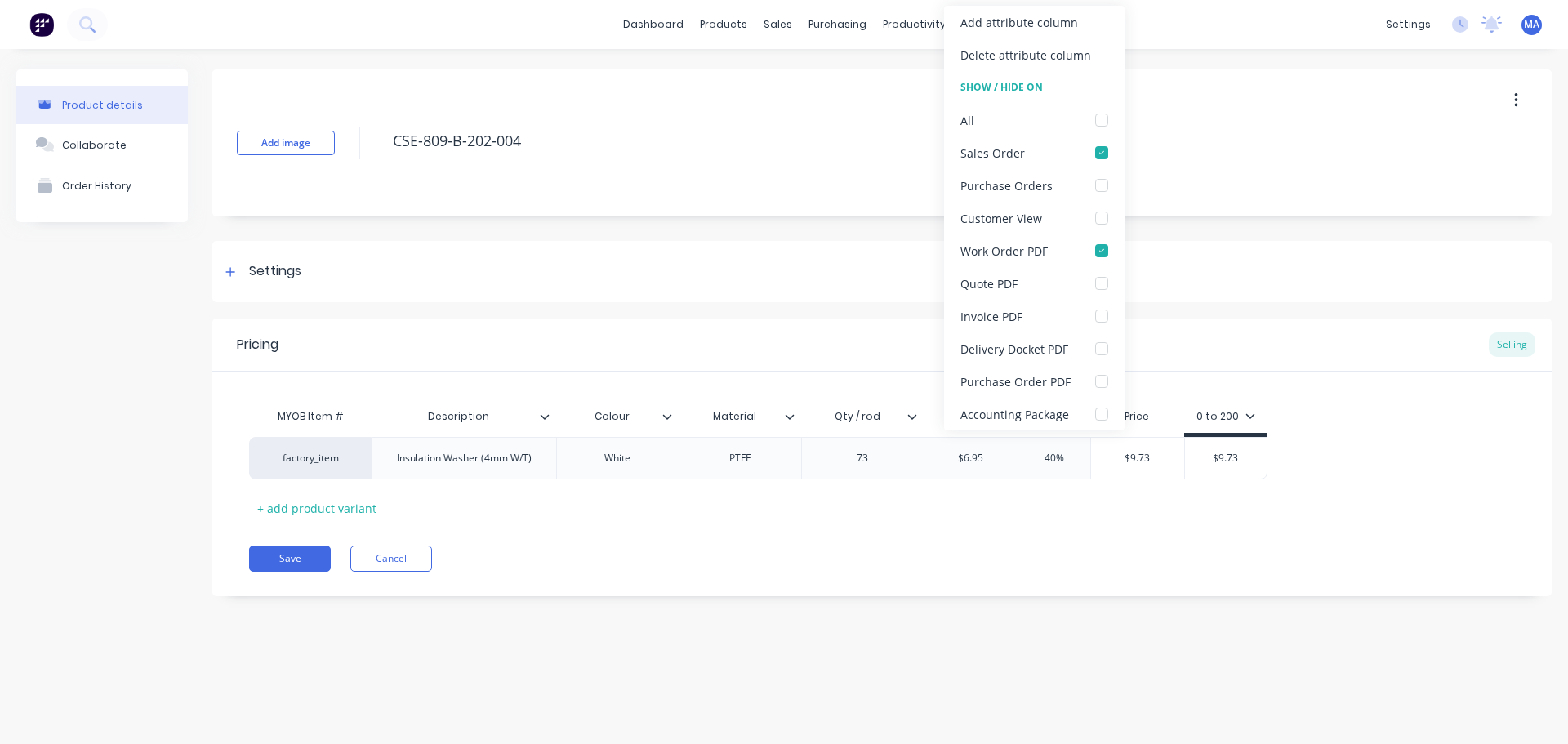
click at [914, 420] on icon at bounding box center [912, 416] width 10 height 10
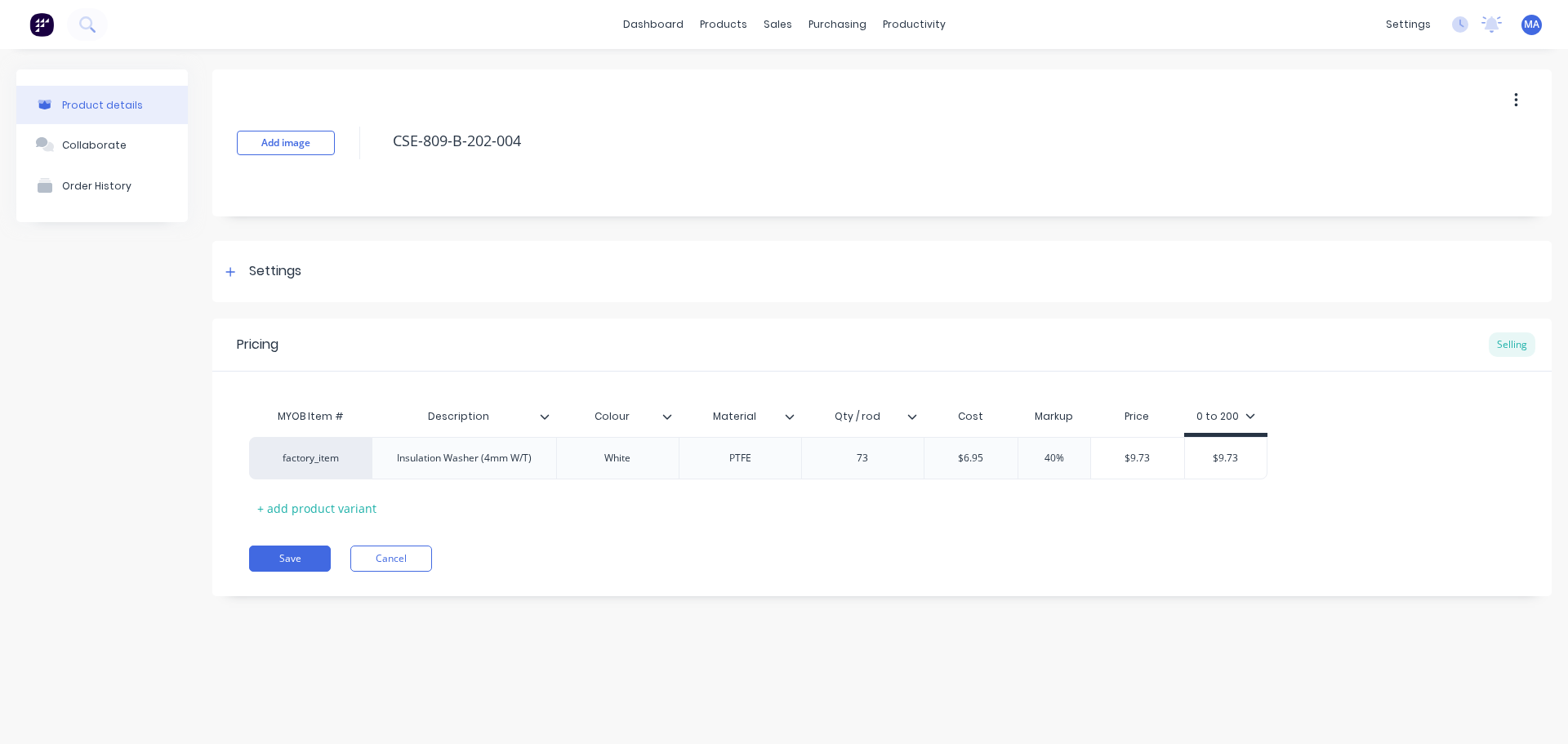
click at [828, 517] on div "MYOB Item # Description Colour Material Qty / rod Cost Markup Price 0 to 200 fa…" at bounding box center [882, 460] width 1266 height 120
click at [301, 562] on button "Save" at bounding box center [289, 558] width 82 height 26
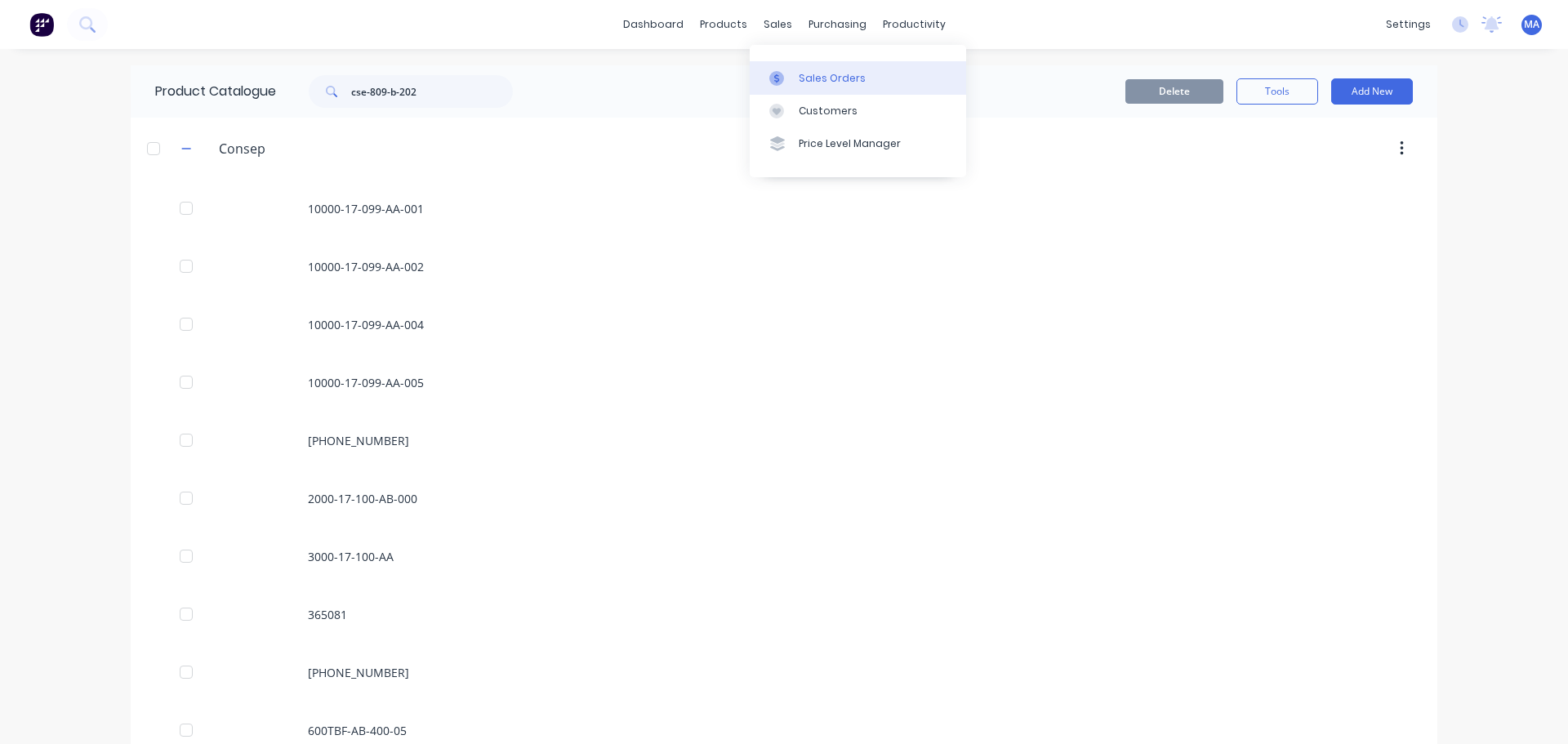
click at [832, 87] on link "Sales Orders" at bounding box center [858, 77] width 216 height 33
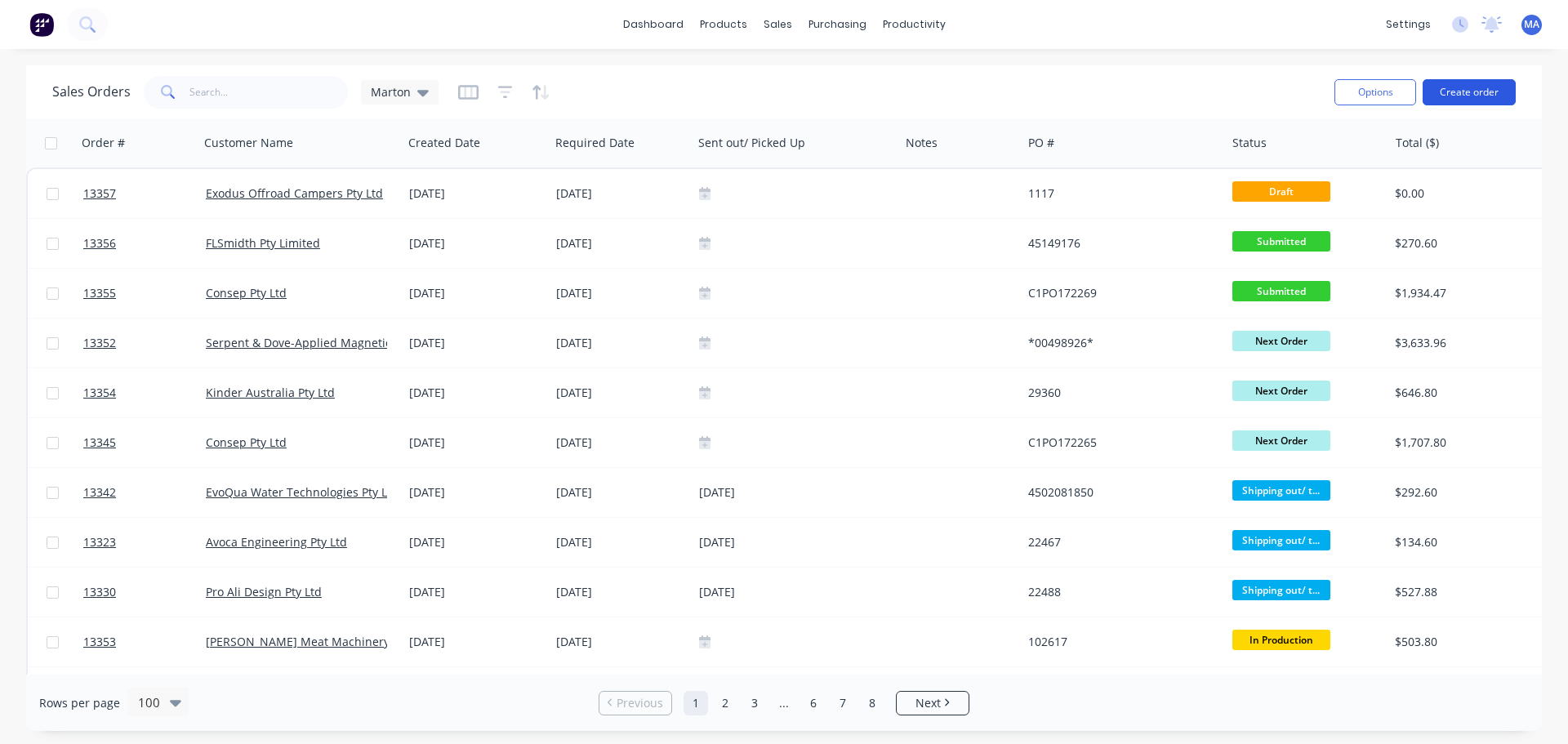
click at [1436, 98] on button "Create order" at bounding box center [1470, 92] width 93 height 26
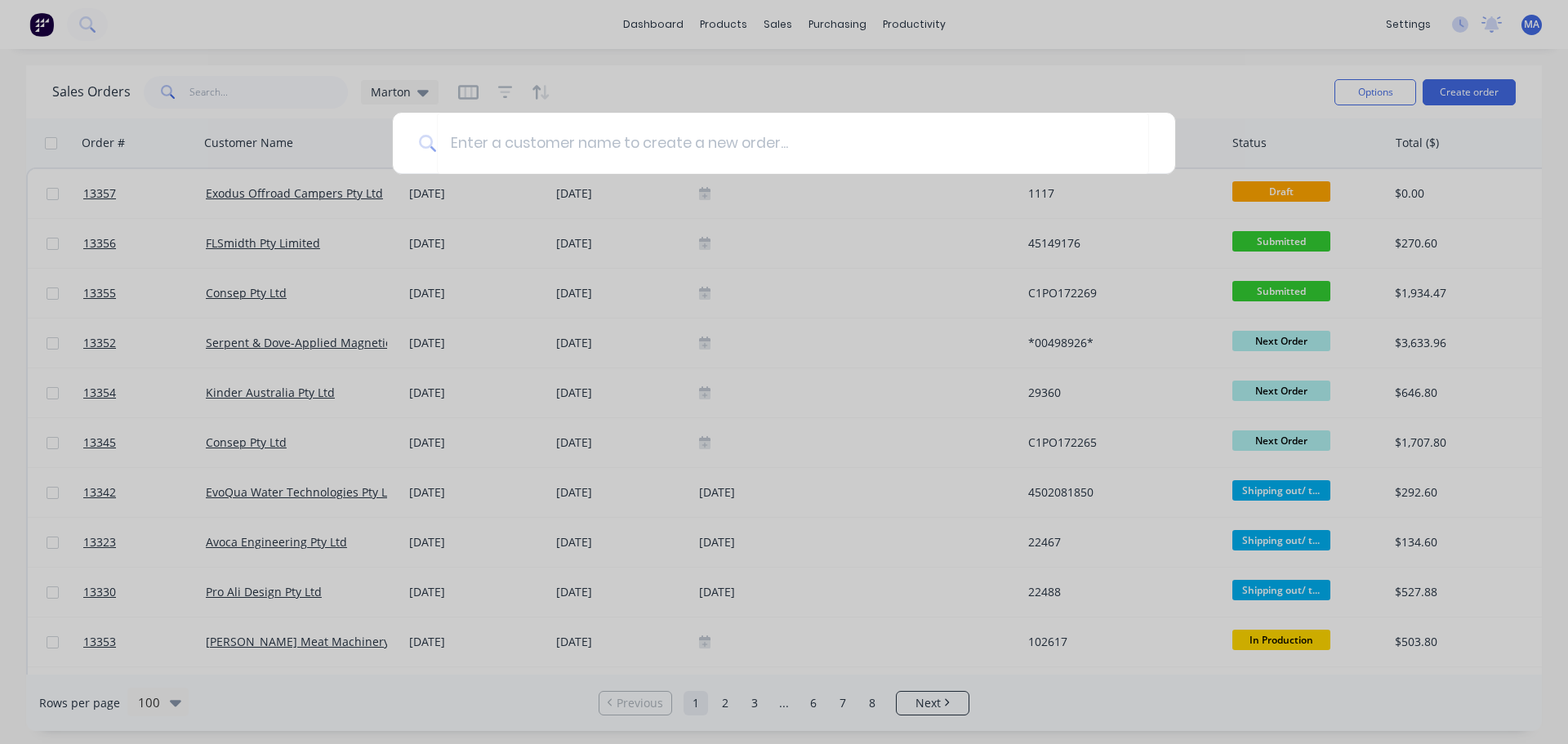
click at [1048, 69] on div at bounding box center [784, 372] width 1568 height 744
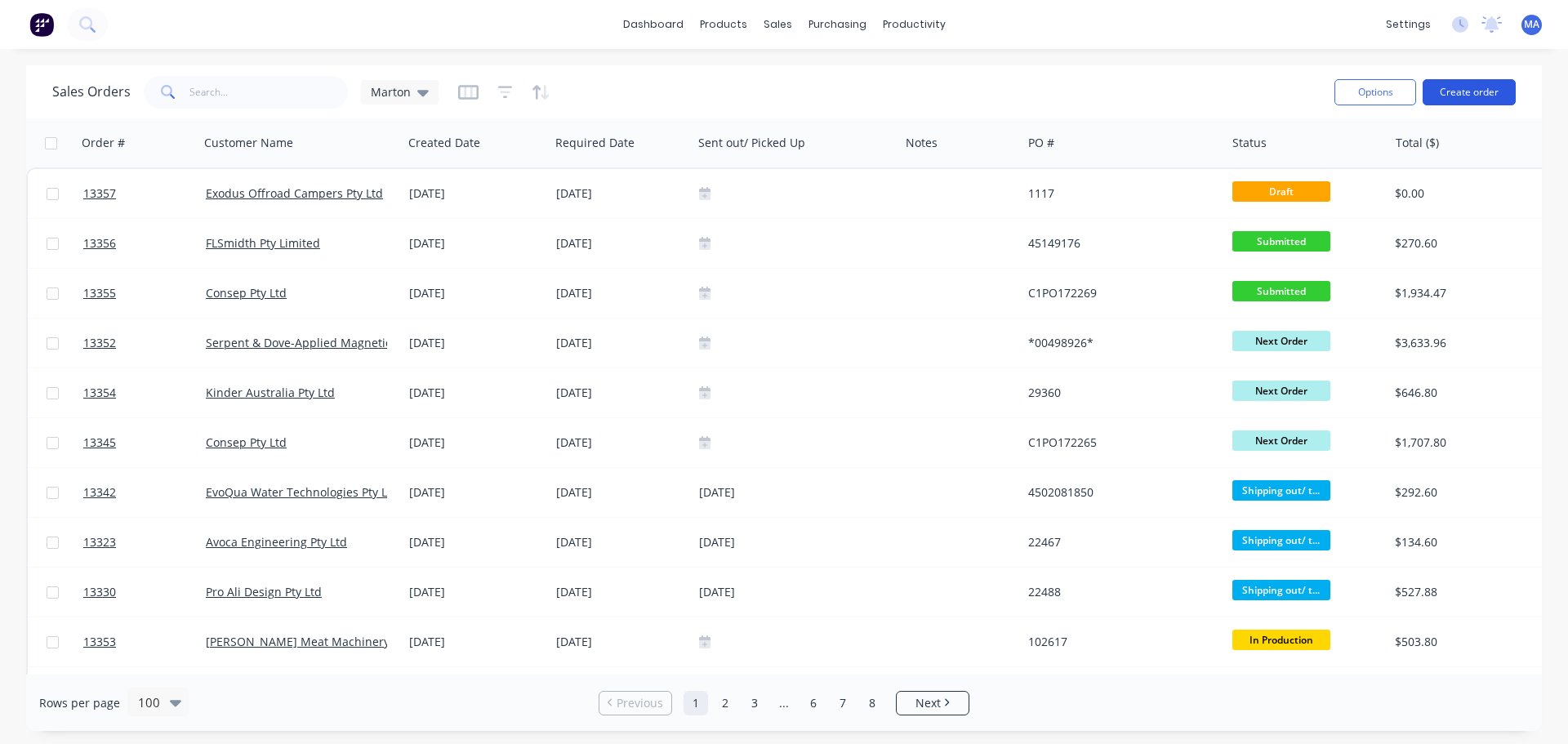
click at [1479, 97] on button "Create order" at bounding box center [1470, 92] width 93 height 26
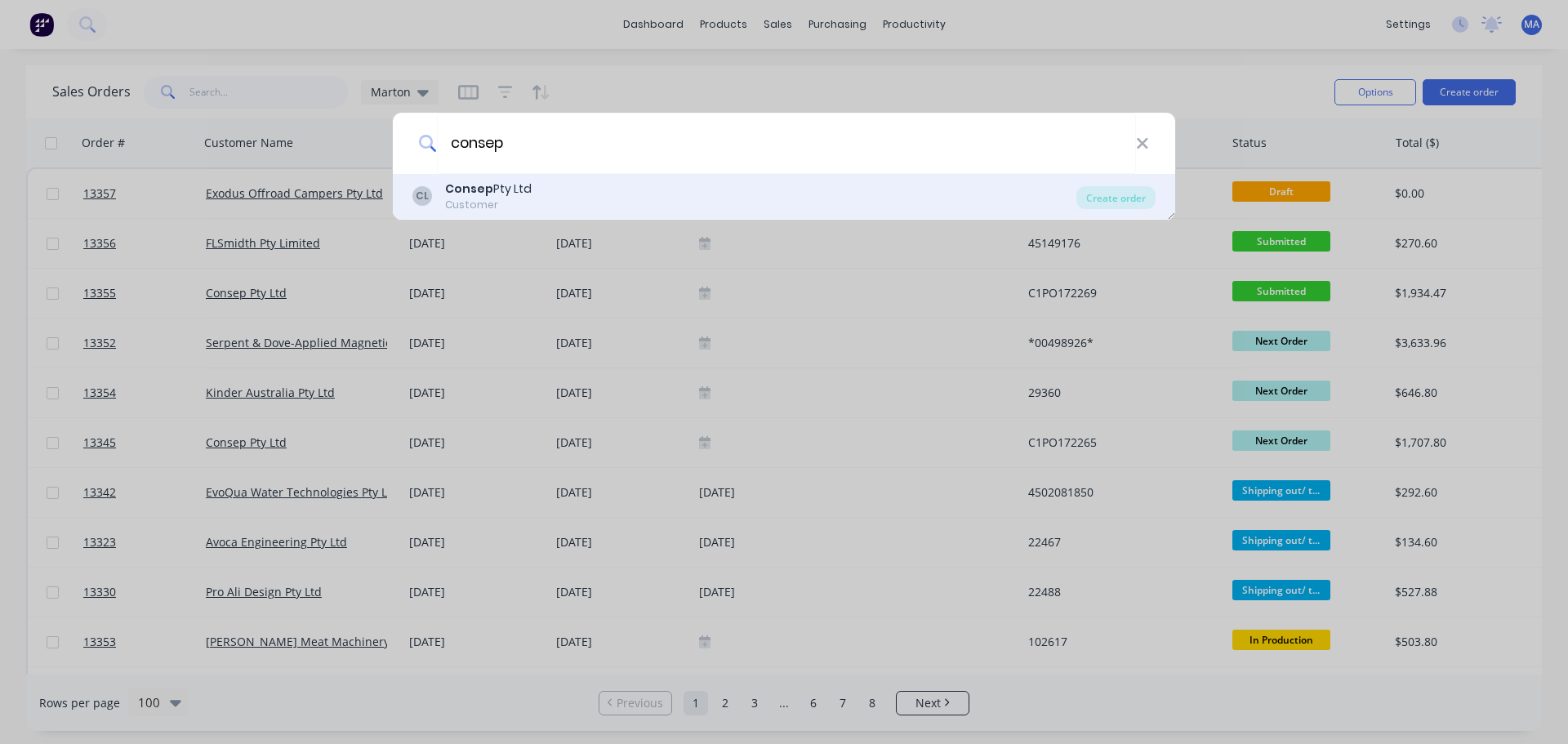
type input "consep"
click at [528, 194] on div "Consep Pty Ltd" at bounding box center [488, 189] width 86 height 18
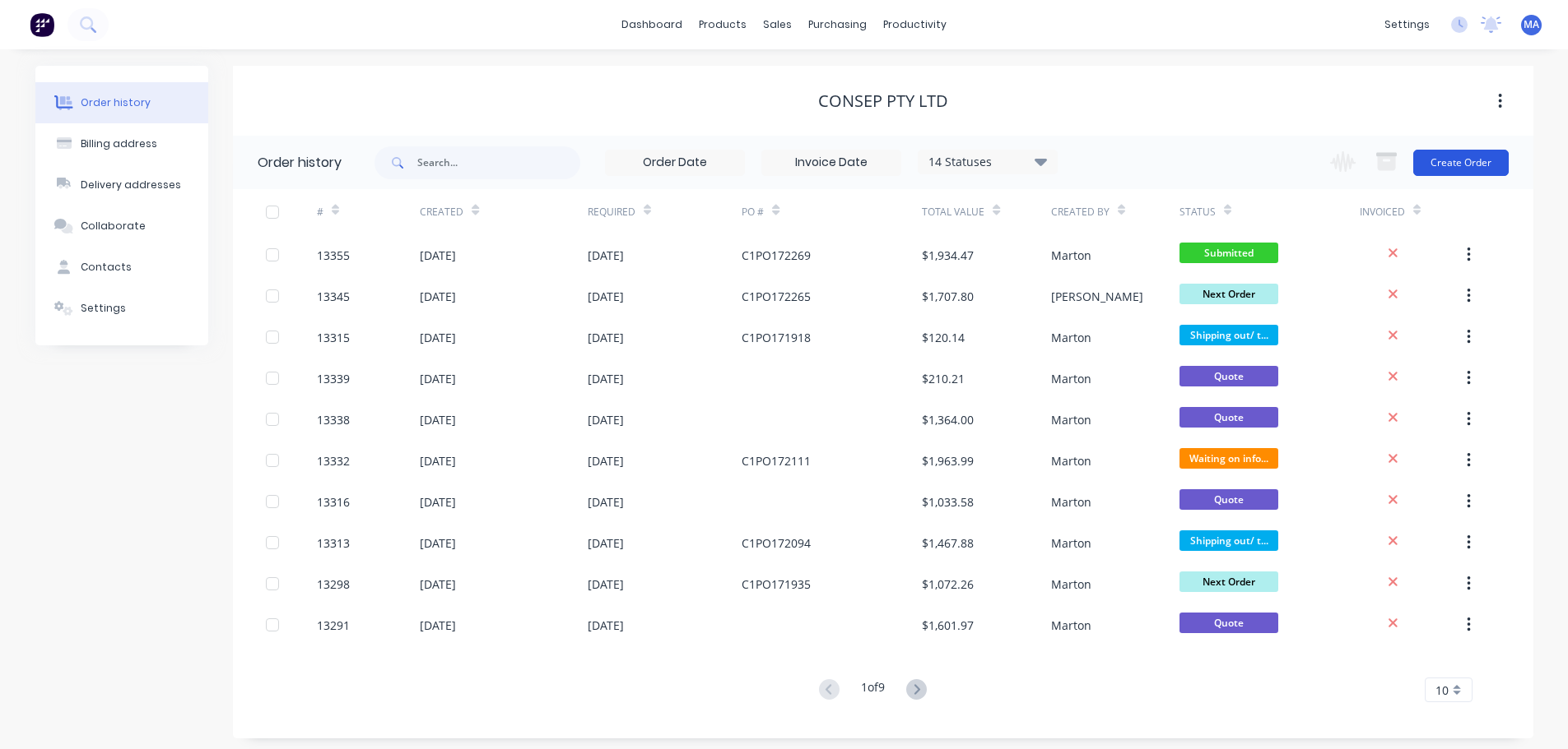
click at [1444, 164] on button "Create Order" at bounding box center [1461, 163] width 96 height 27
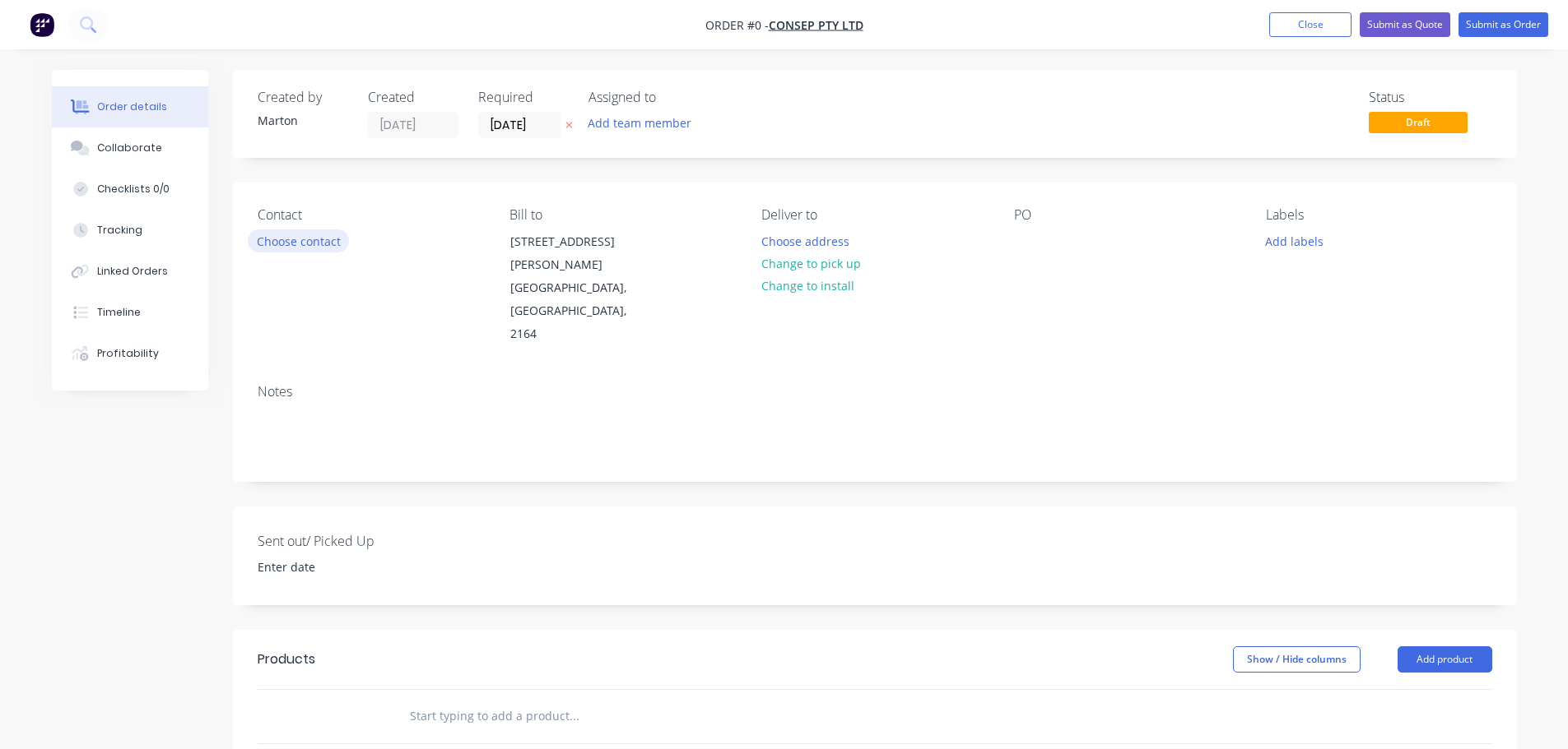
click at [309, 241] on button "Choose contact" at bounding box center [299, 240] width 101 height 22
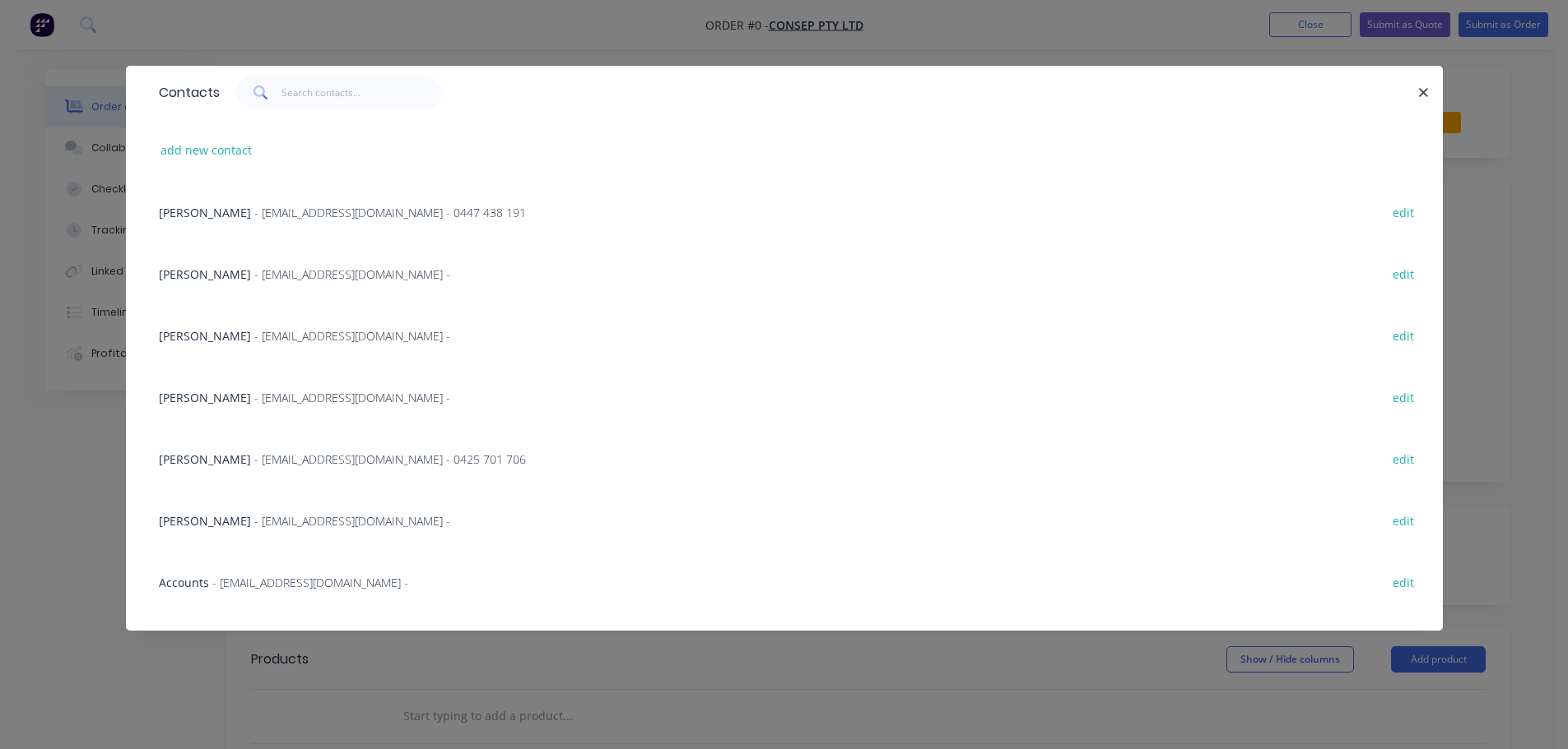
click at [261, 455] on span "- [EMAIL_ADDRESS][DOMAIN_NAME] - 0425 701 706" at bounding box center [390, 459] width 272 height 16
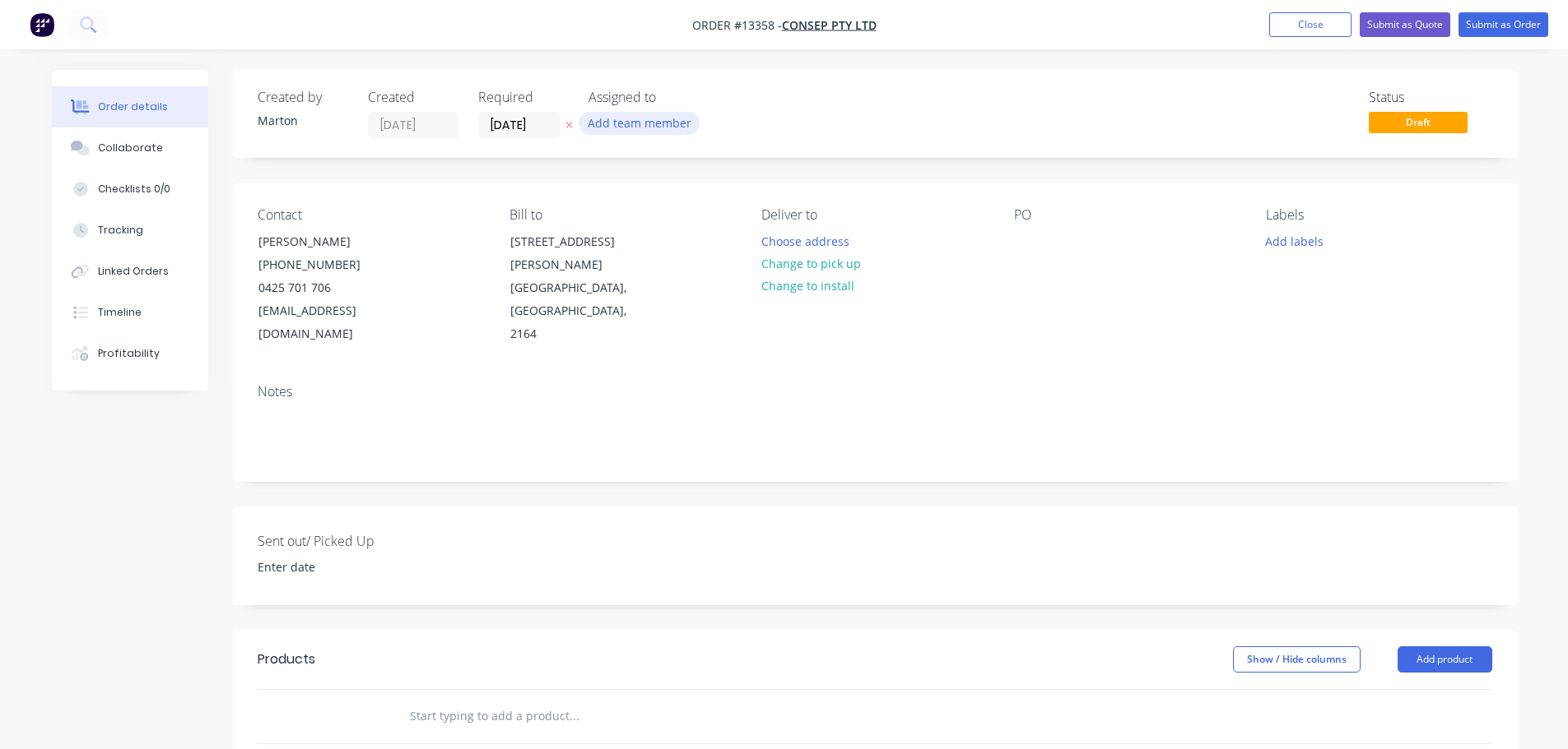
click at [611, 131] on button "Add team member" at bounding box center [639, 122] width 121 height 22
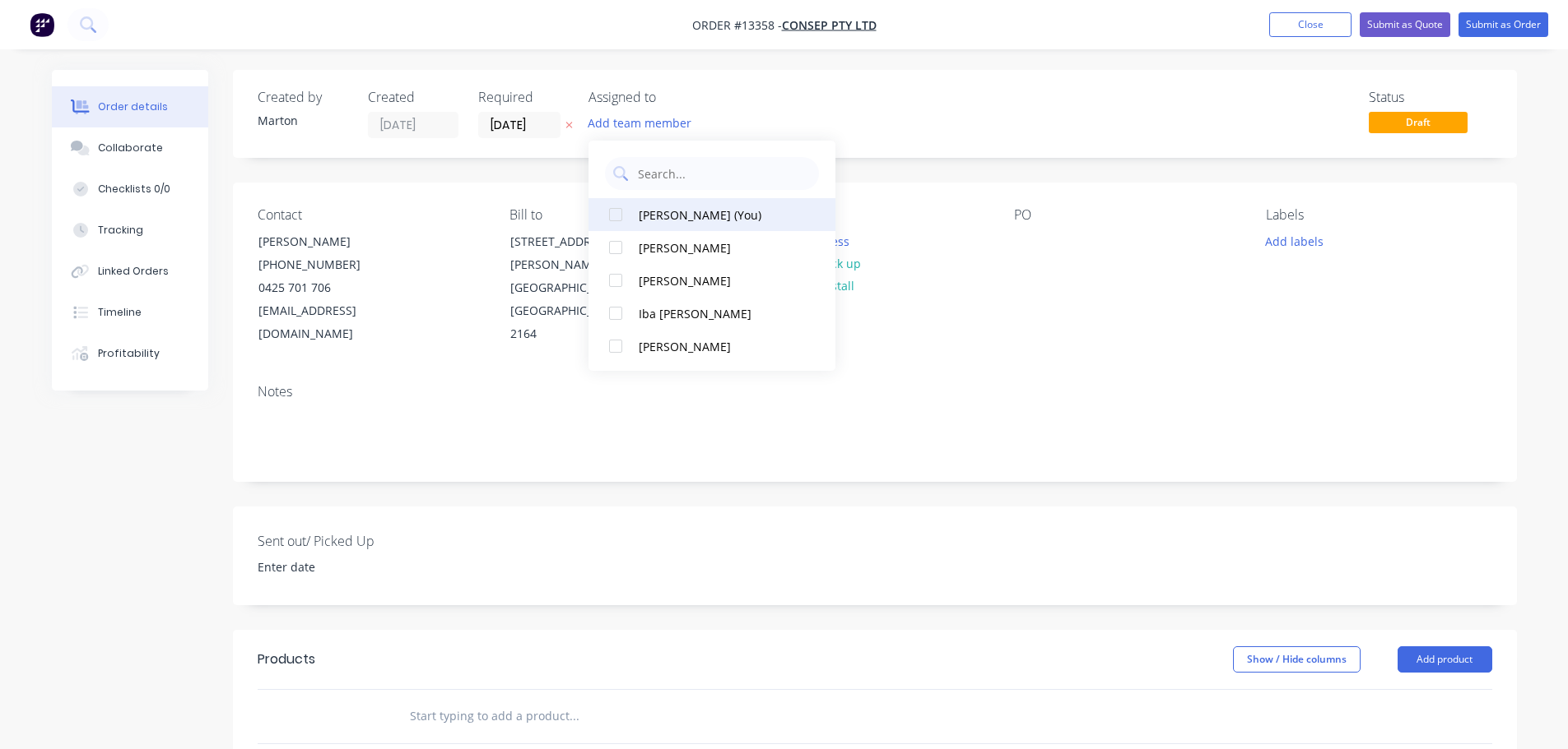
click at [616, 226] on div at bounding box center [615, 214] width 33 height 33
drag, startPoint x: 611, startPoint y: 252, endPoint x: 613, endPoint y: 266, distance: 14.1
click at [611, 253] on div at bounding box center [615, 247] width 33 height 33
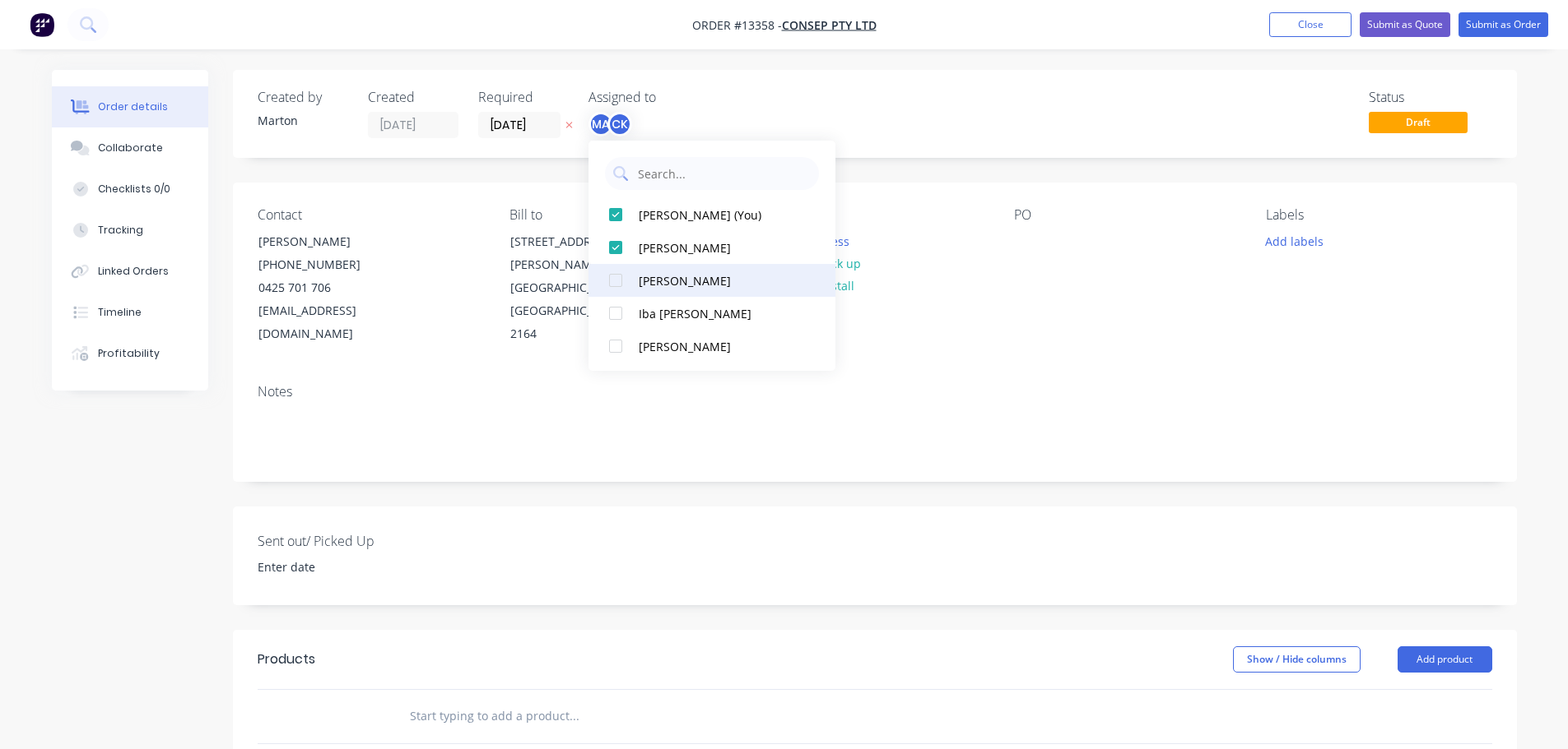
click at [617, 291] on div at bounding box center [615, 280] width 33 height 33
click at [850, 97] on div "Status Draft" at bounding box center [1122, 113] width 739 height 49
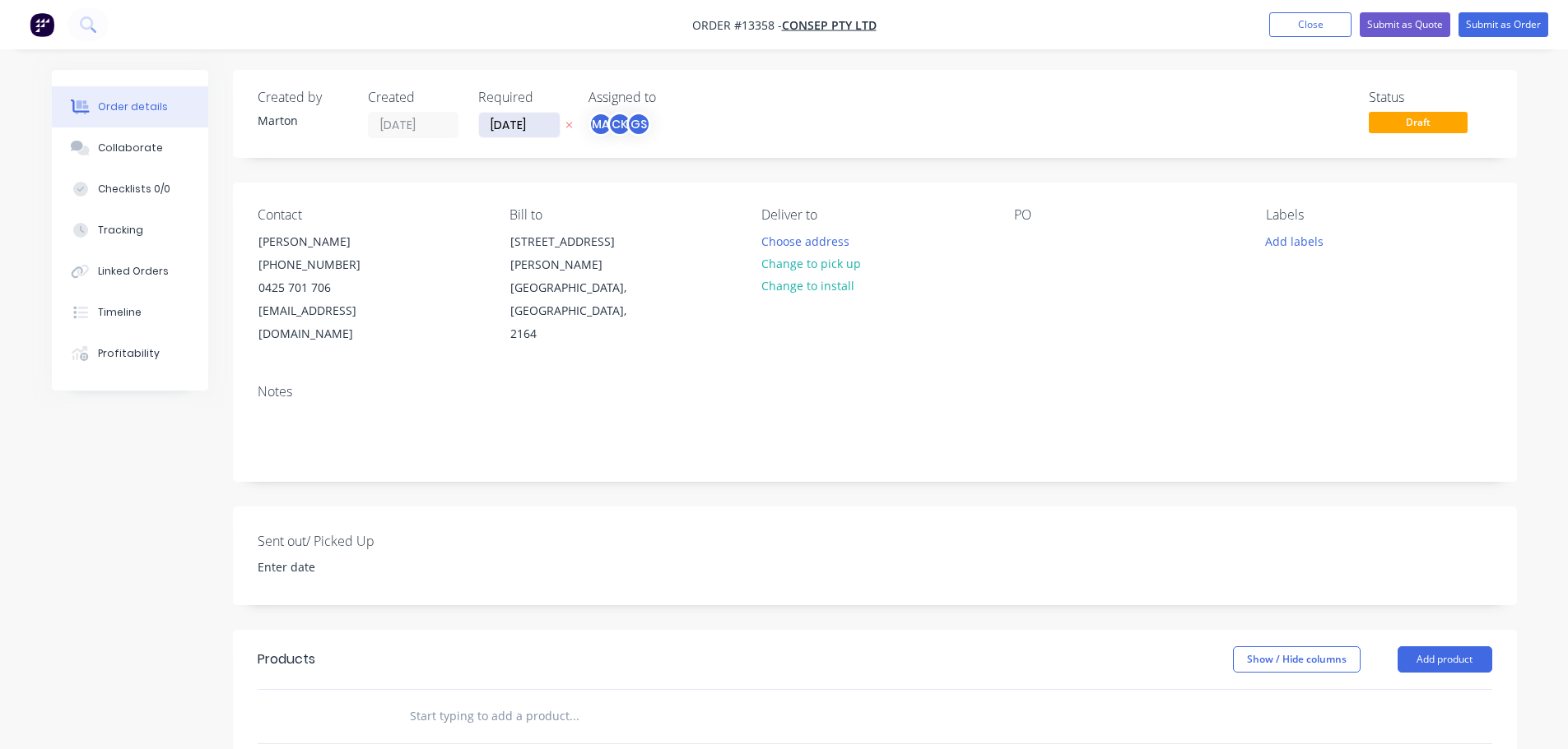
click at [501, 132] on input "[DATE]" at bounding box center [519, 125] width 81 height 25
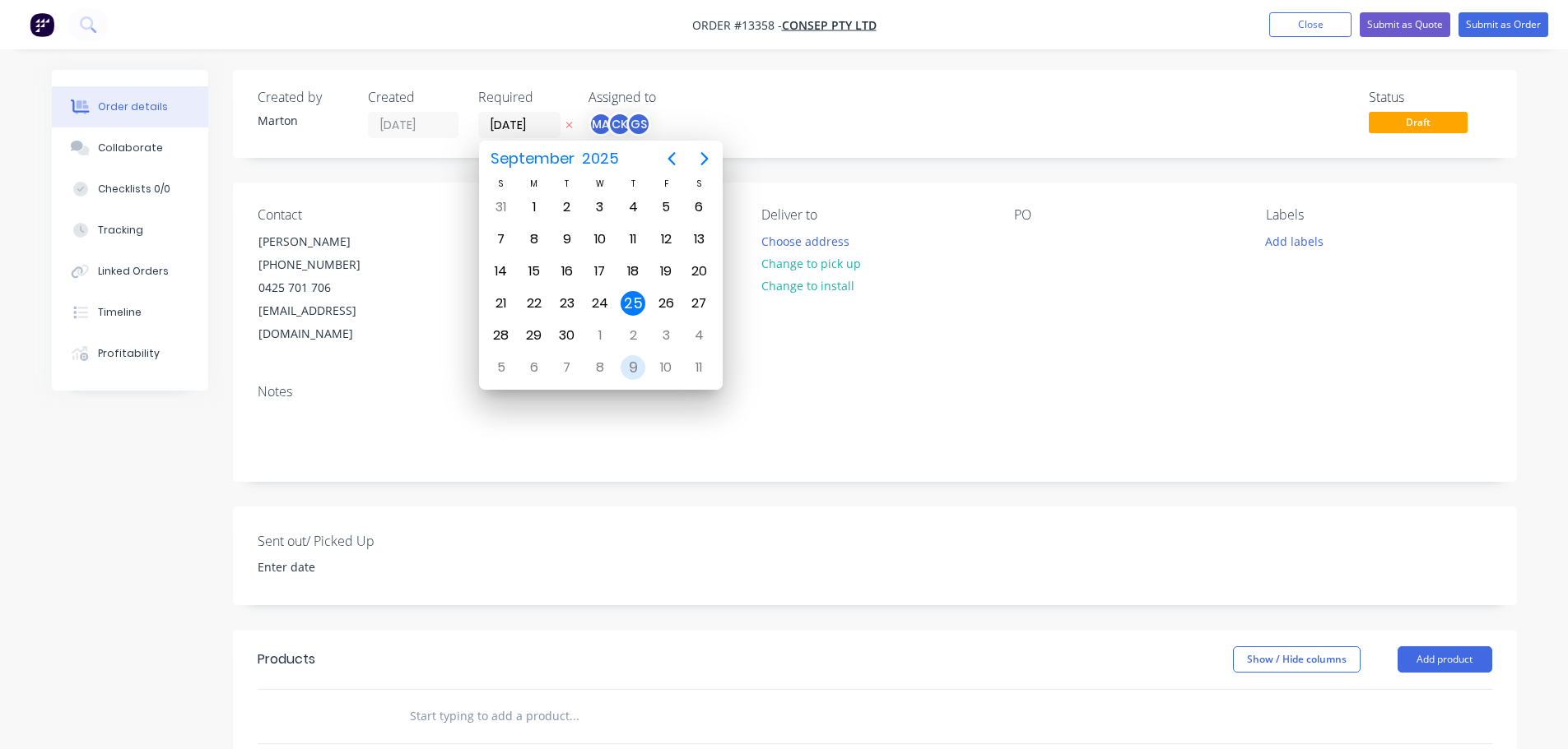
click at [631, 369] on div "9" at bounding box center [633, 367] width 25 height 25
type input "[DATE]"
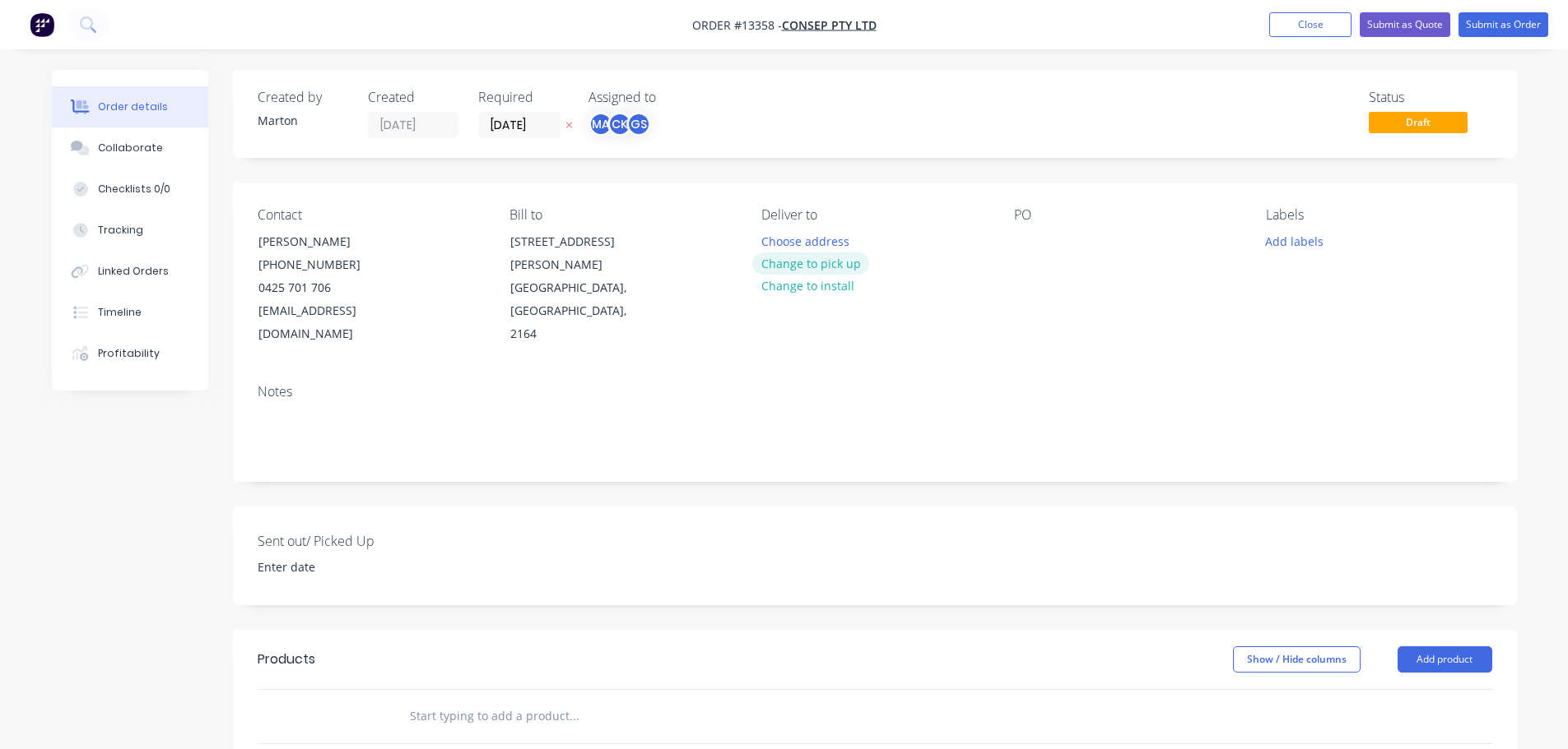
click at [794, 252] on button "Change to pick up" at bounding box center [811, 263] width 117 height 22
click at [795, 260] on button "Change to delivery" at bounding box center [812, 264] width 120 height 22
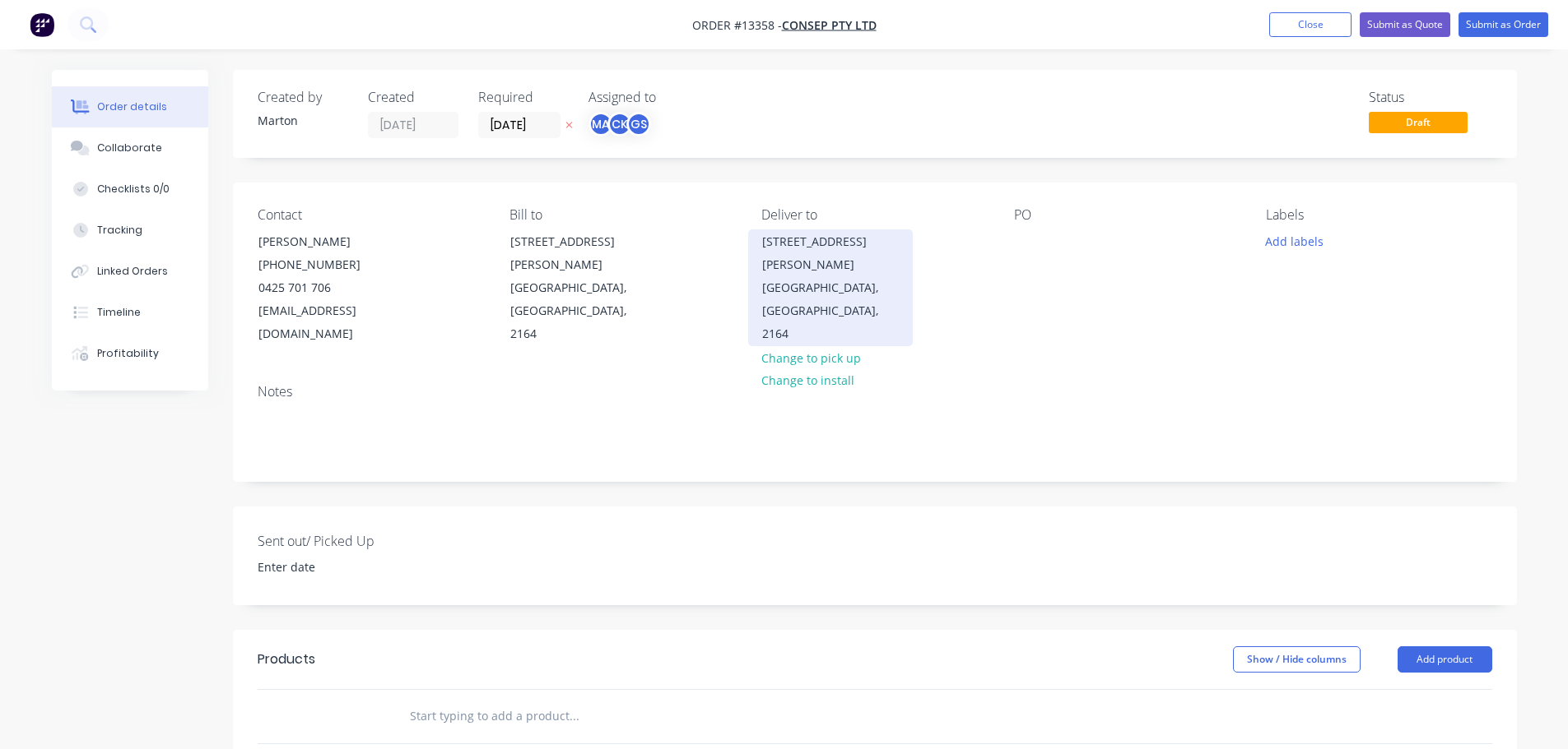
click at [826, 251] on div "[STREET_ADDRESS][PERSON_NAME]" at bounding box center [830, 253] width 136 height 46
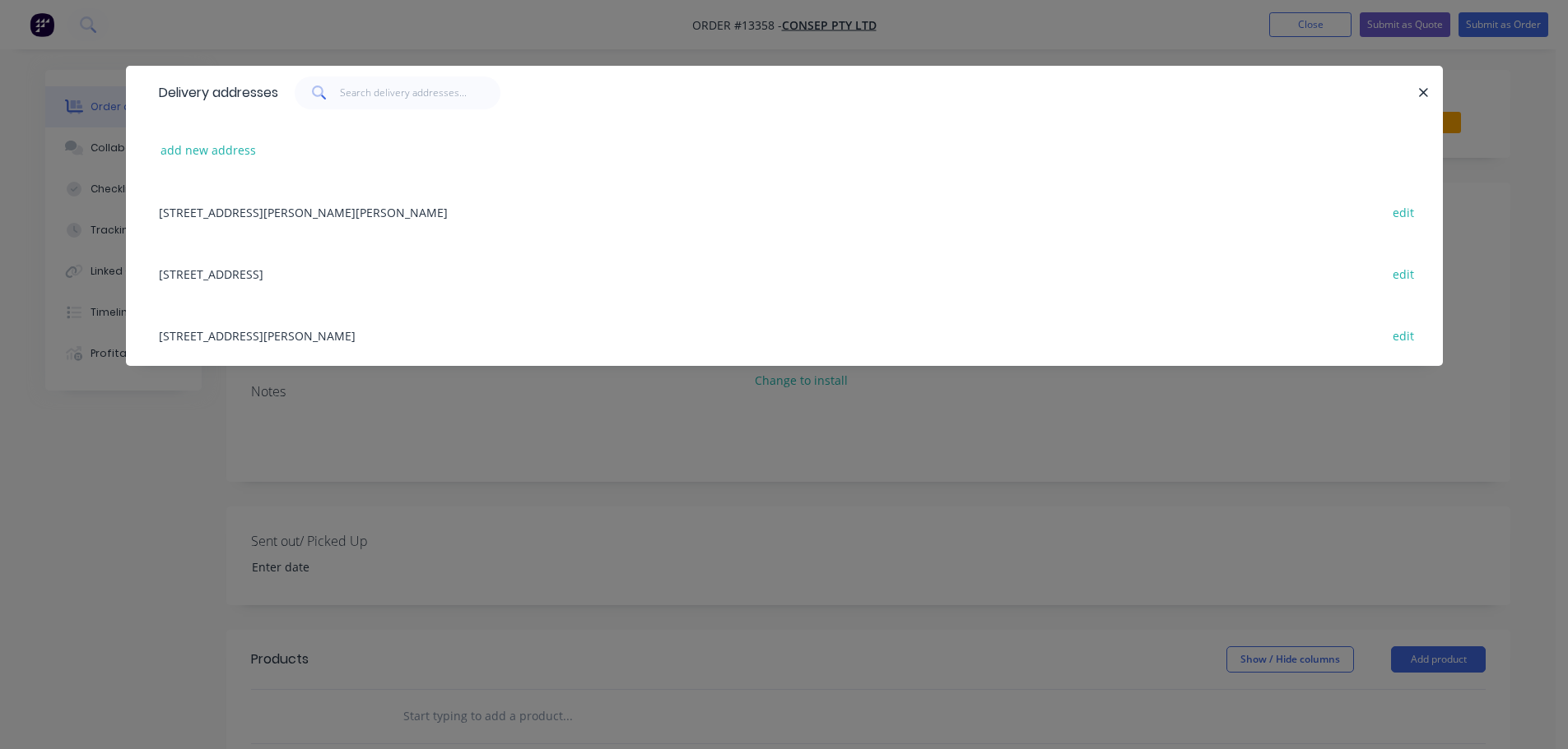
click at [258, 336] on div "[STREET_ADDRESS][PERSON_NAME] edit" at bounding box center [784, 336] width 1267 height 62
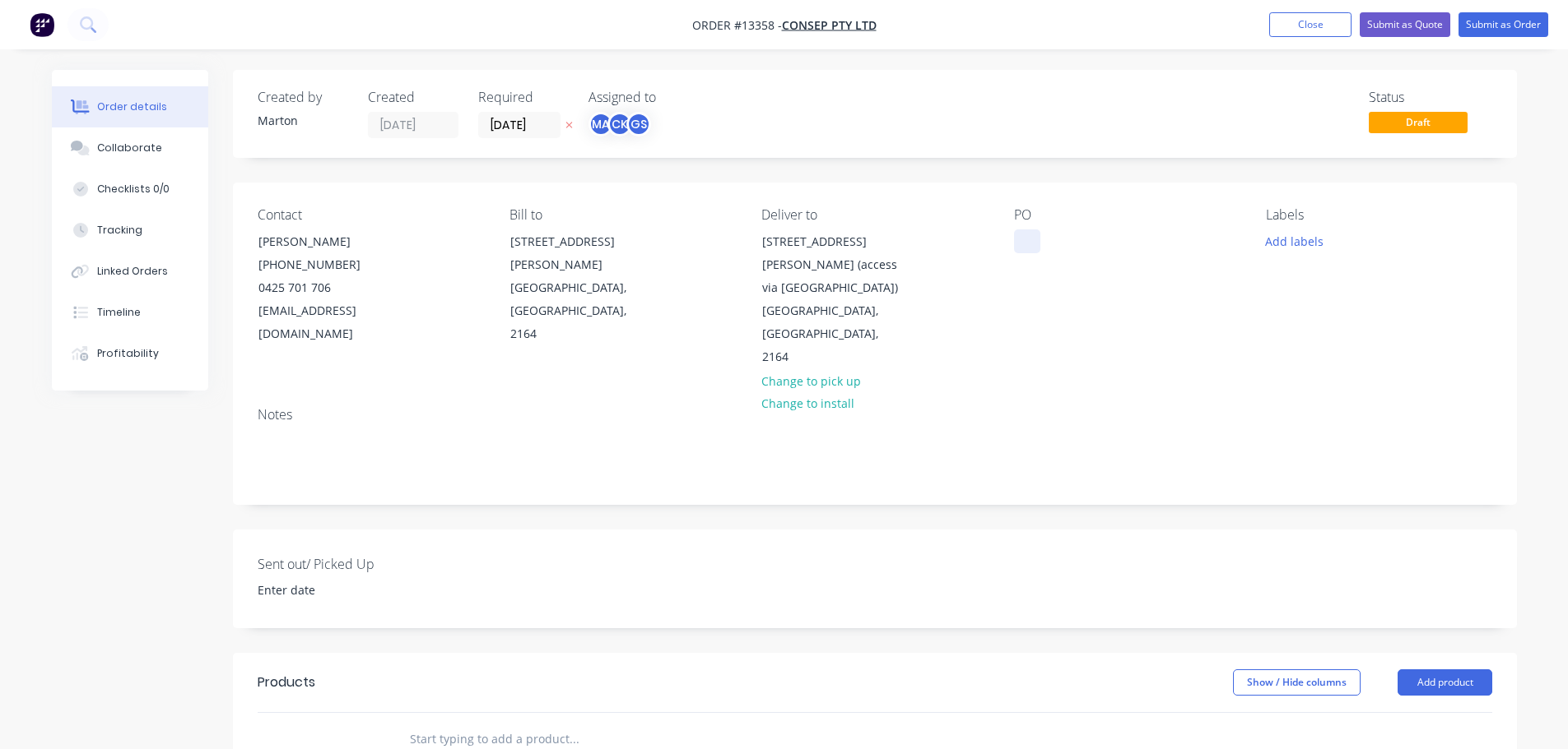
drag, startPoint x: 1024, startPoint y: 243, endPoint x: 1052, endPoint y: 313, distance: 75.4
click at [1024, 244] on div at bounding box center [1027, 241] width 27 height 24
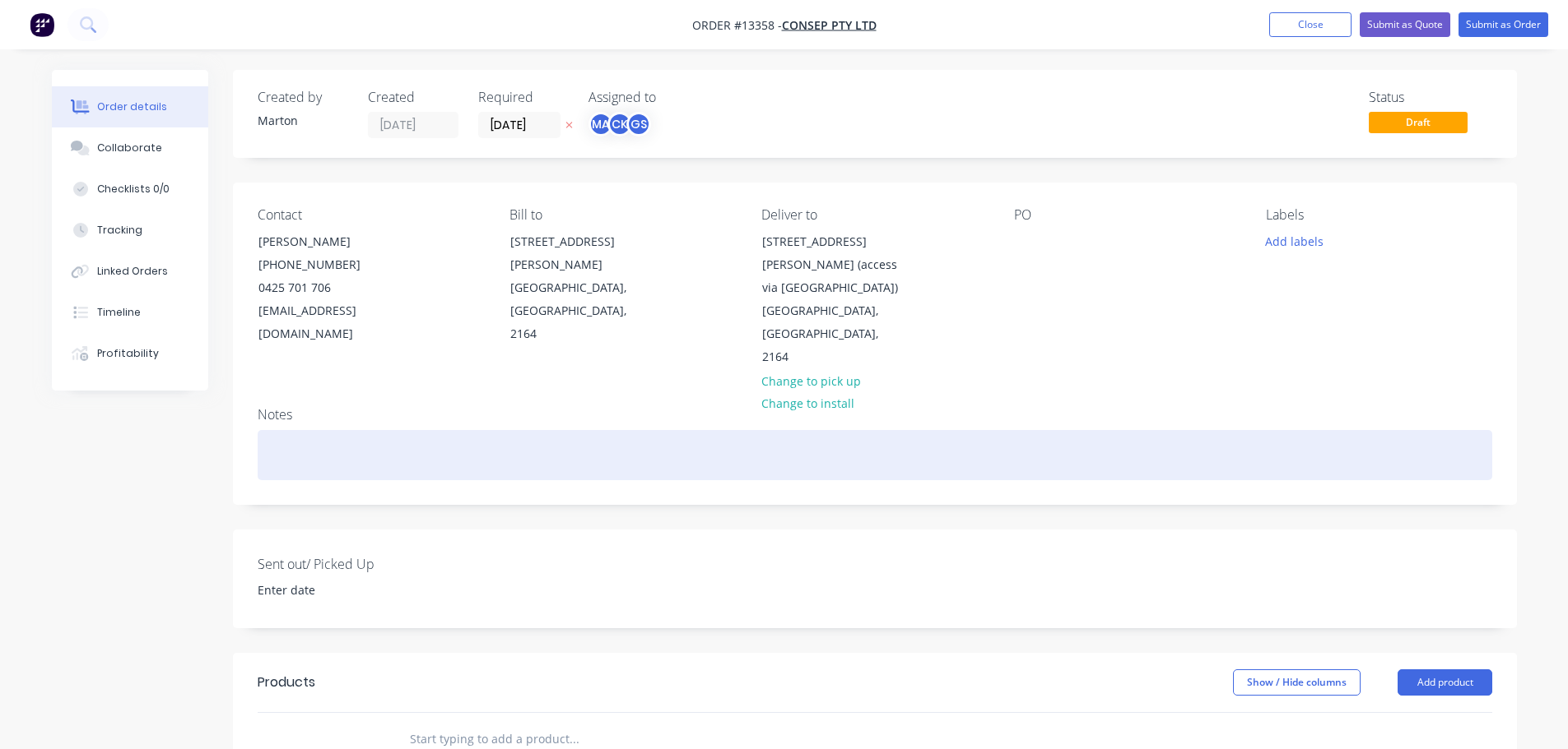
click at [994, 394] on div "Notes" at bounding box center [874, 449] width 1284 height 110
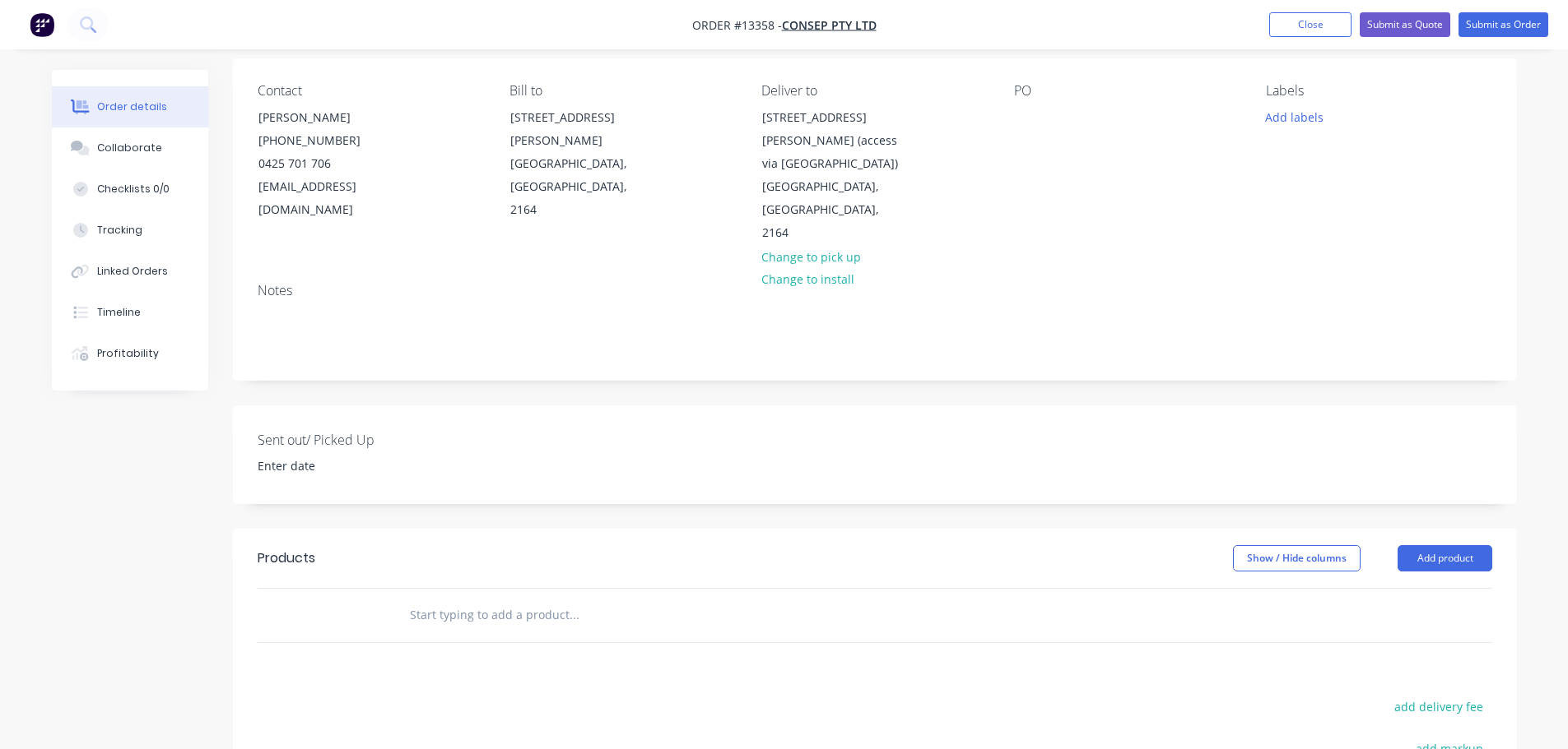
scroll to position [329, 0]
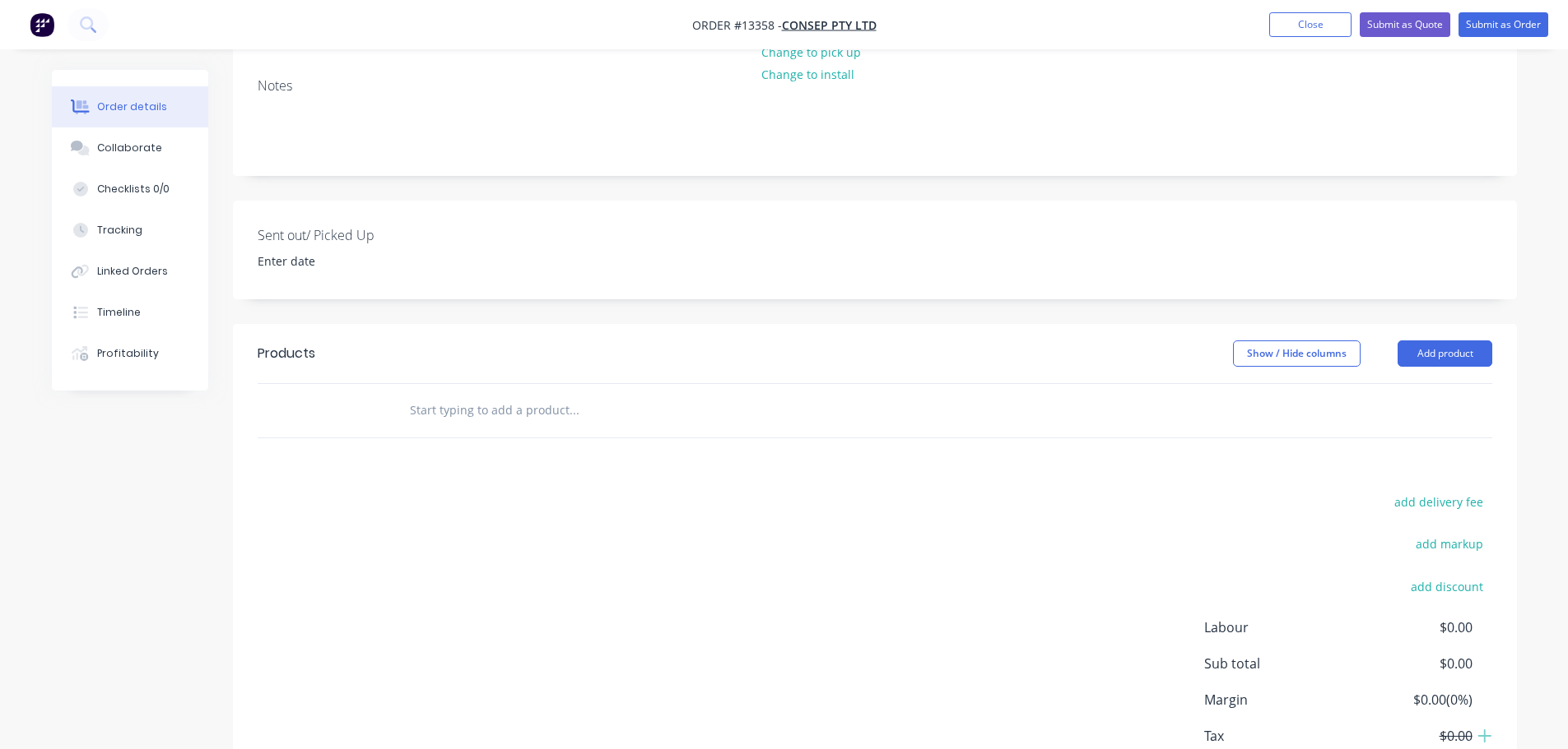
click at [526, 394] on input "text" at bounding box center [574, 410] width 330 height 33
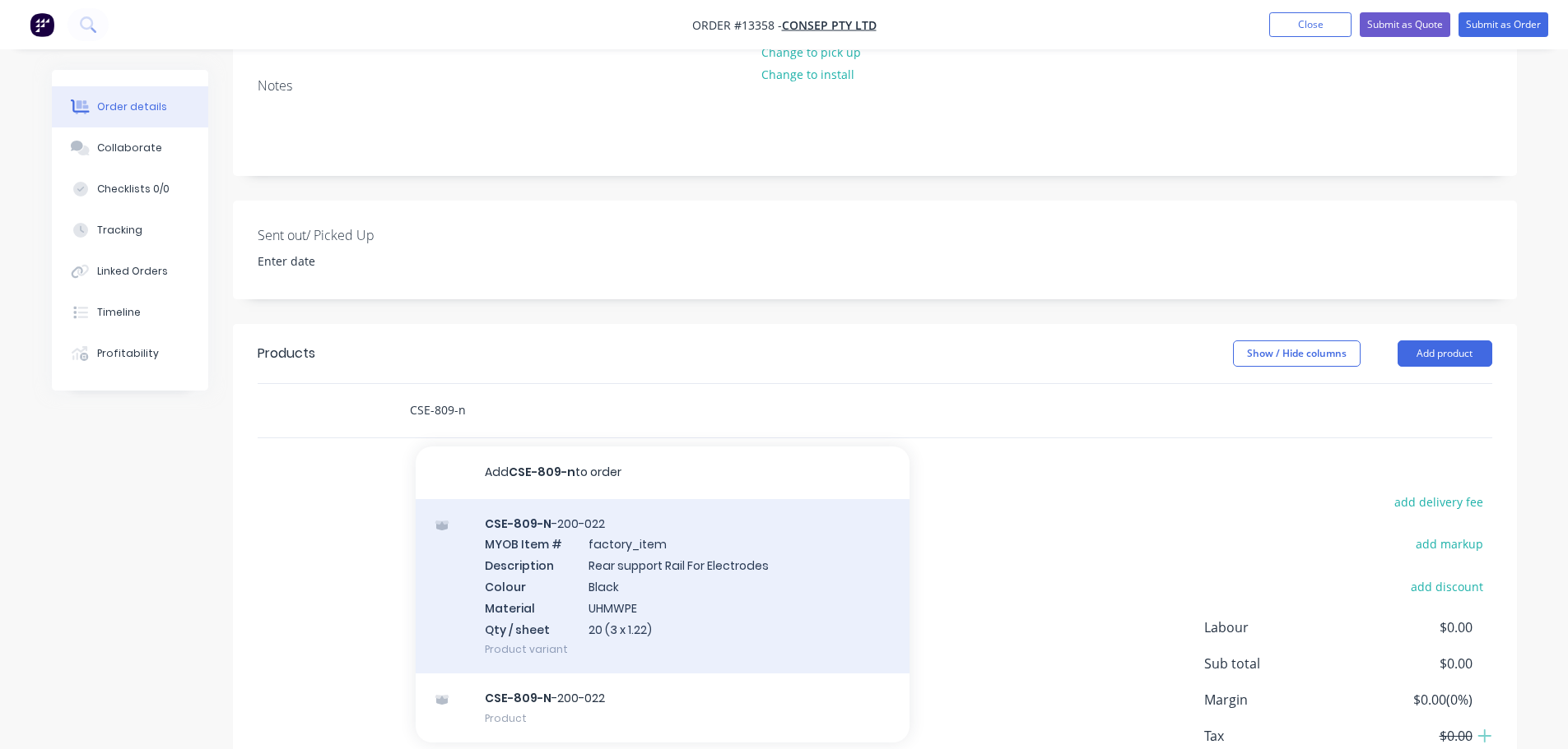
type input "CSE-809-n"
click at [603, 514] on div "CSE-809-N -200-022 MYOB Item # factory_item Description Rear support Rail For E…" at bounding box center [662, 587] width 493 height 175
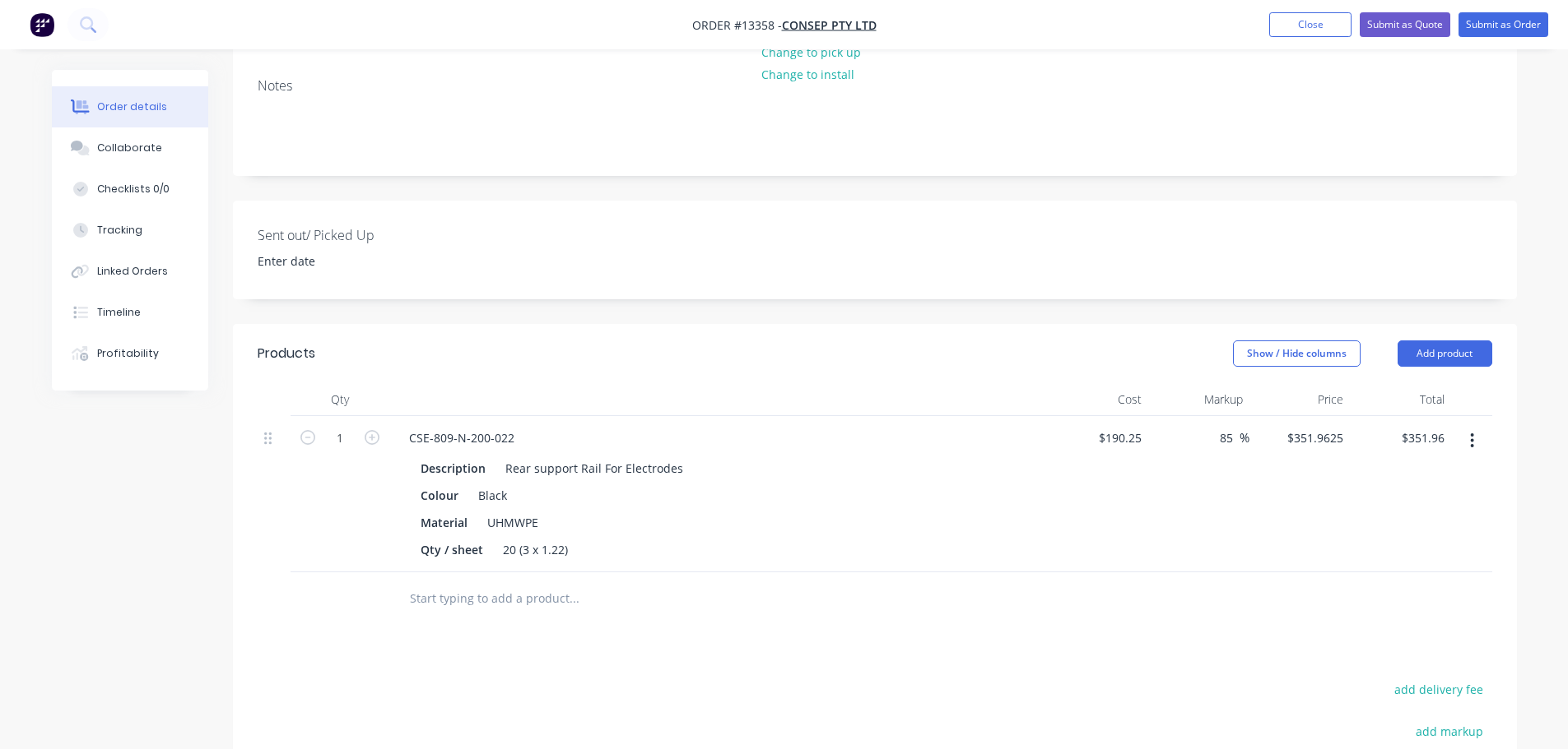
click at [463, 583] on input "text" at bounding box center [574, 598] width 330 height 33
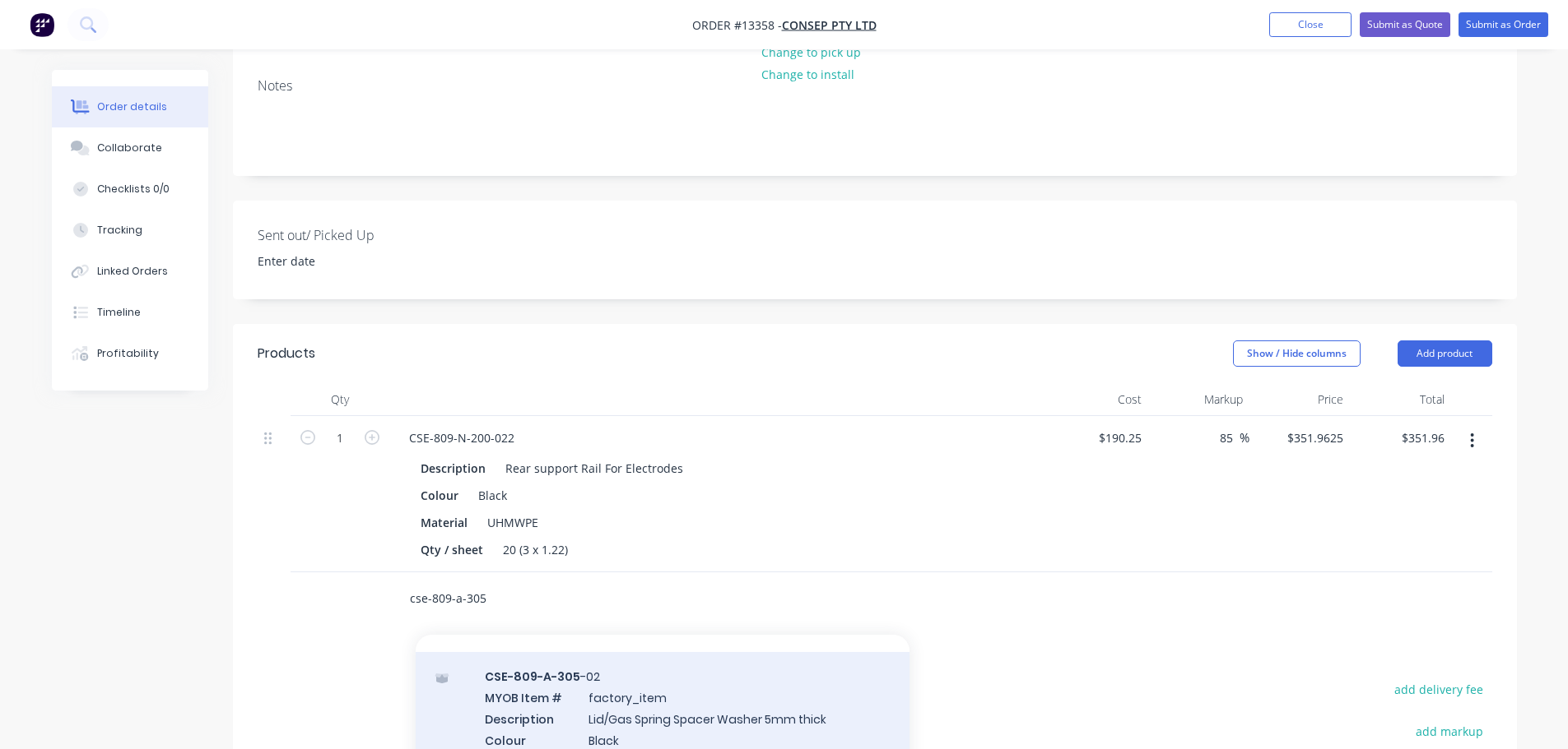
scroll to position [236, 0]
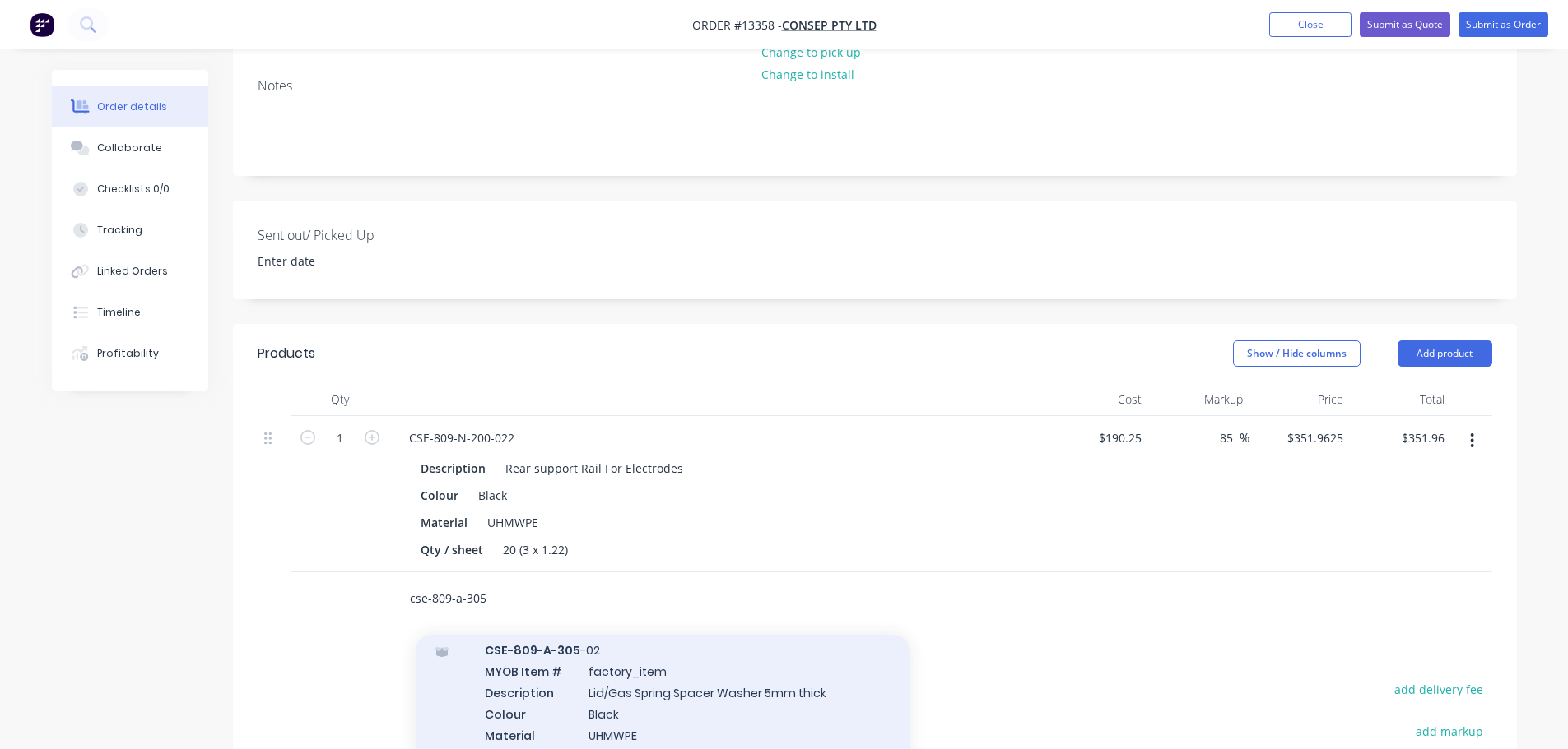
type input "cse-809-a-305"
click at [632, 651] on div "CSE-809-A-305 -02 MYOB Item # factory_item Description Lid/Gas Spring Spacer Wa…" at bounding box center [662, 714] width 493 height 175
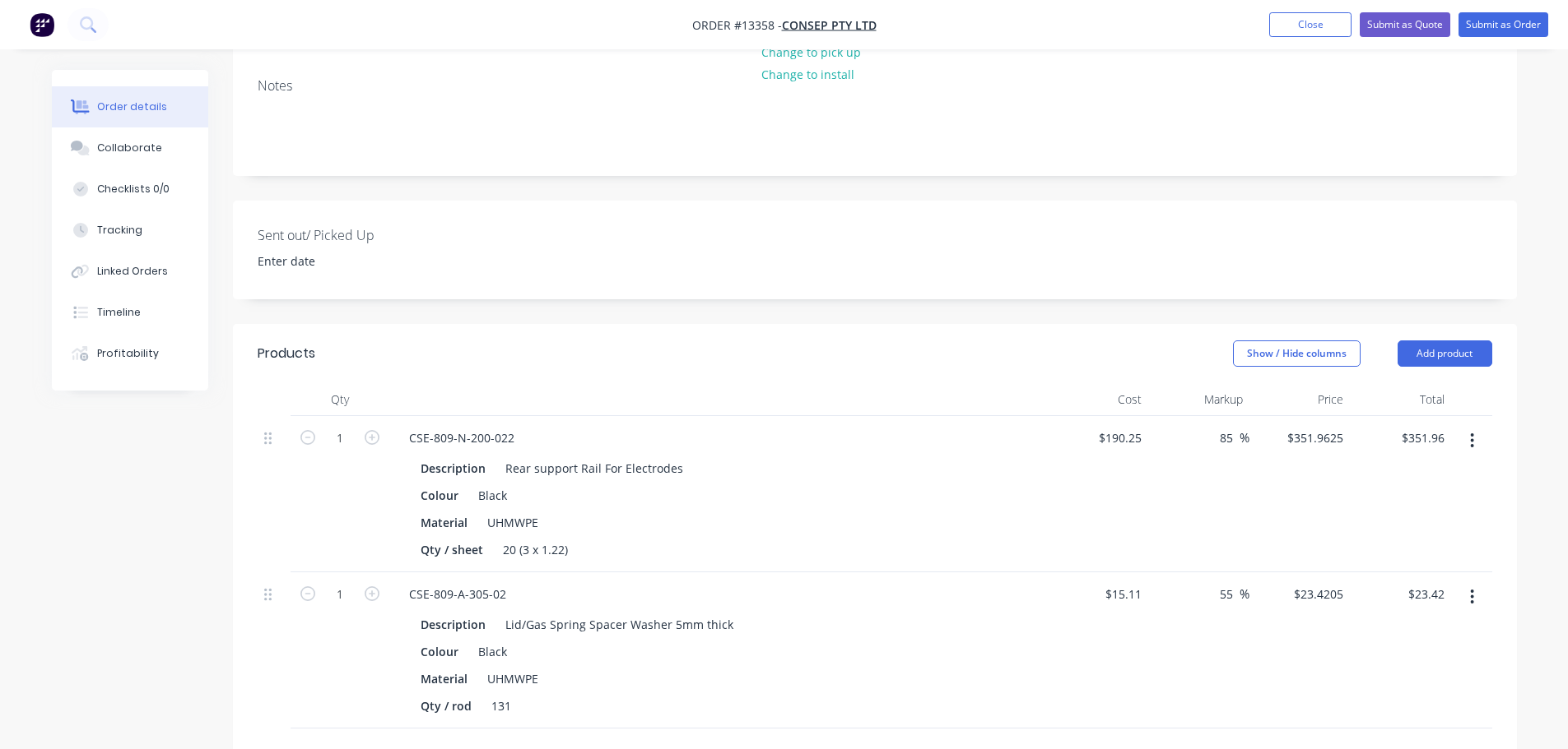
click at [475, 738] on input "text" at bounding box center [574, 754] width 330 height 33
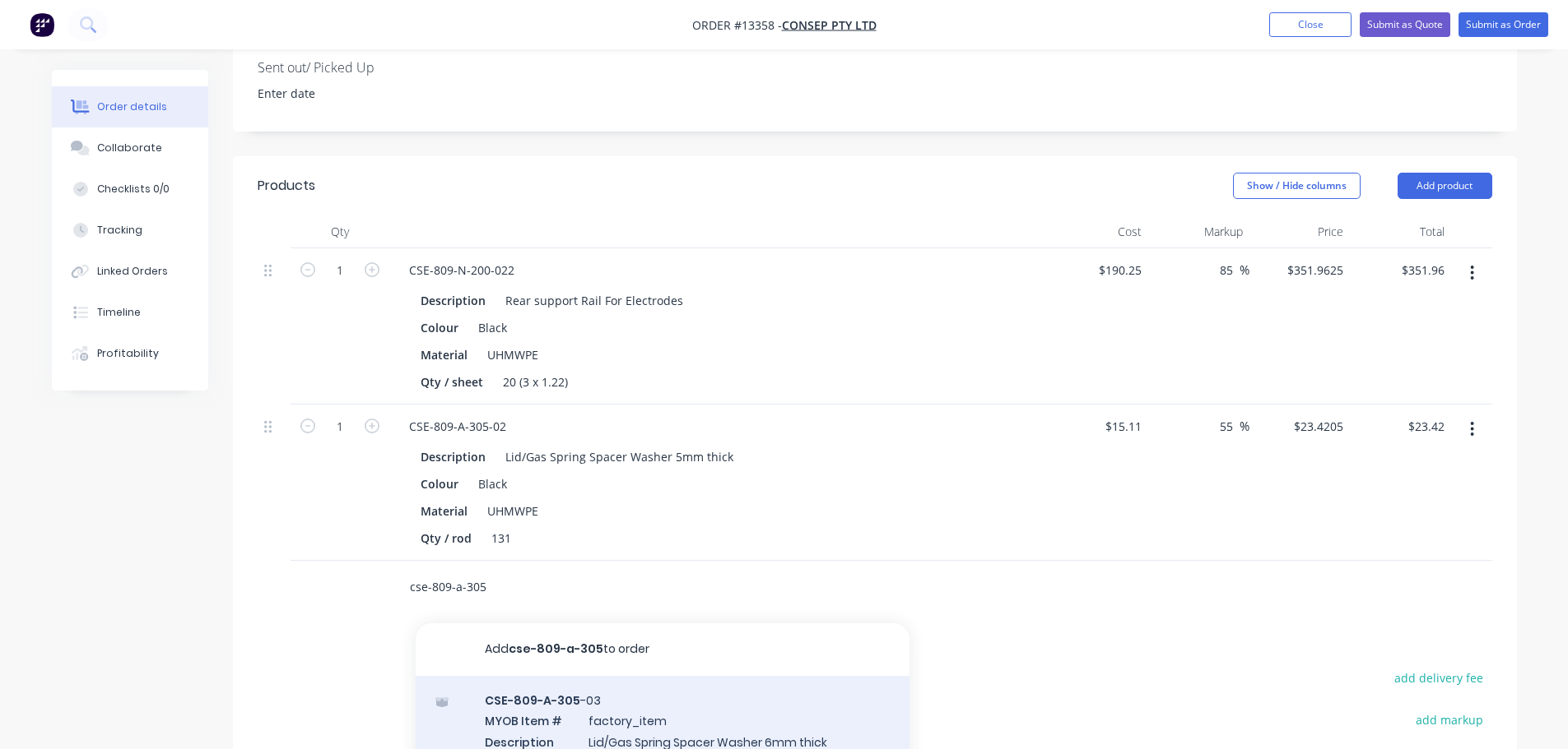
scroll to position [575, 0]
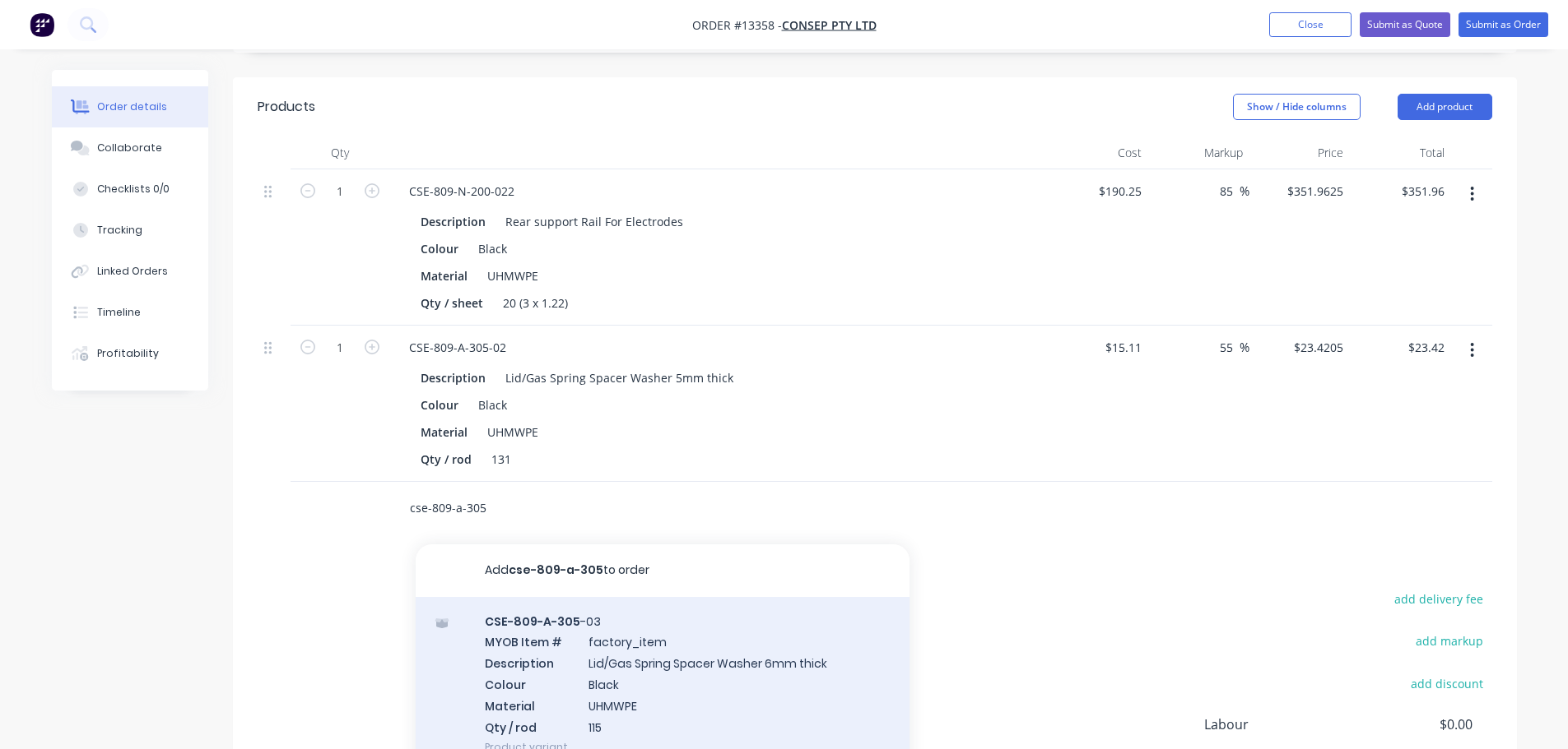
type input "cse-809-a-305"
click at [615, 609] on div "CSE-809-A-305 -03 MYOB Item # factory_item Description Lid/Gas Spring Spacer Wa…" at bounding box center [662, 684] width 493 height 175
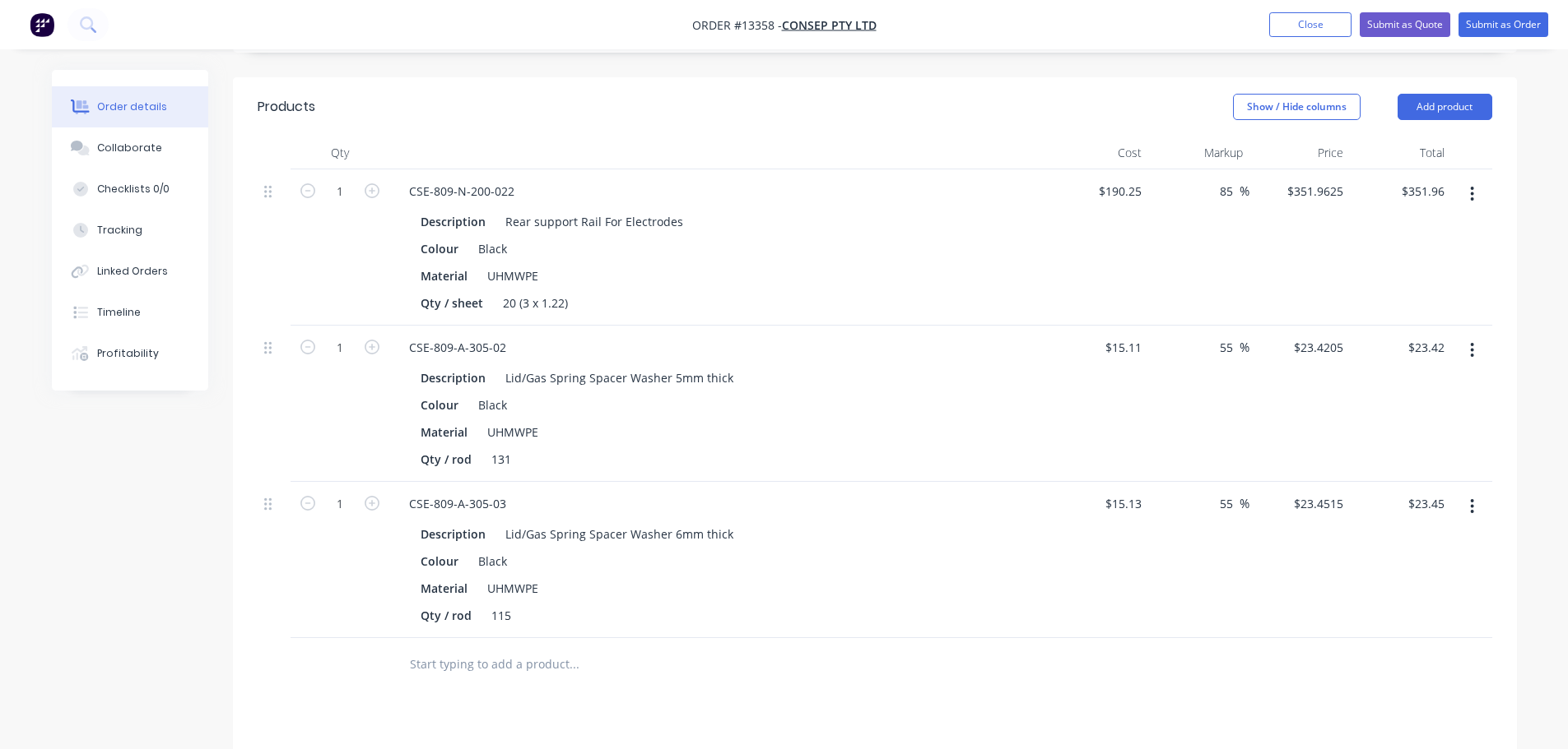
click at [460, 648] on input "text" at bounding box center [574, 664] width 330 height 33
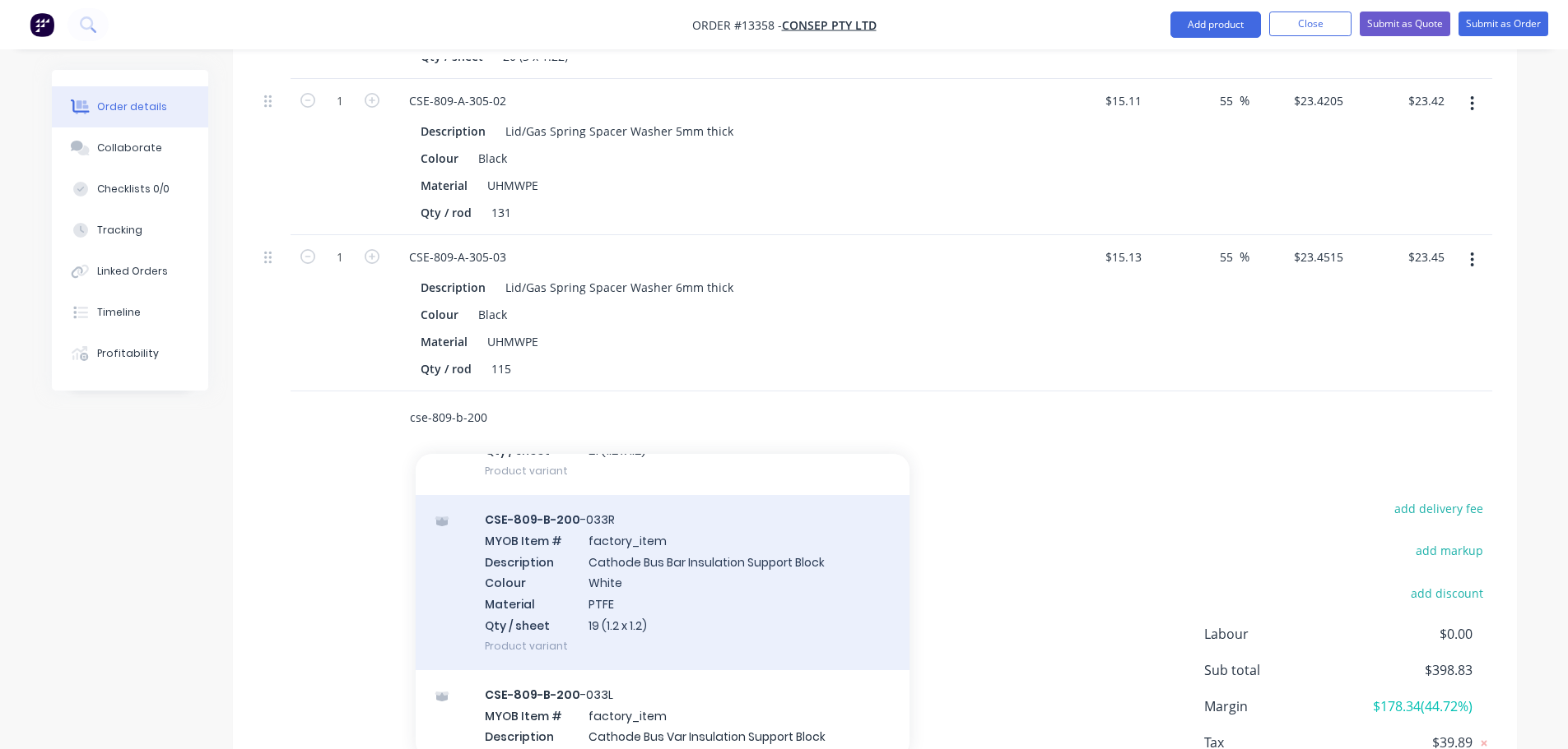
scroll to position [247, 0]
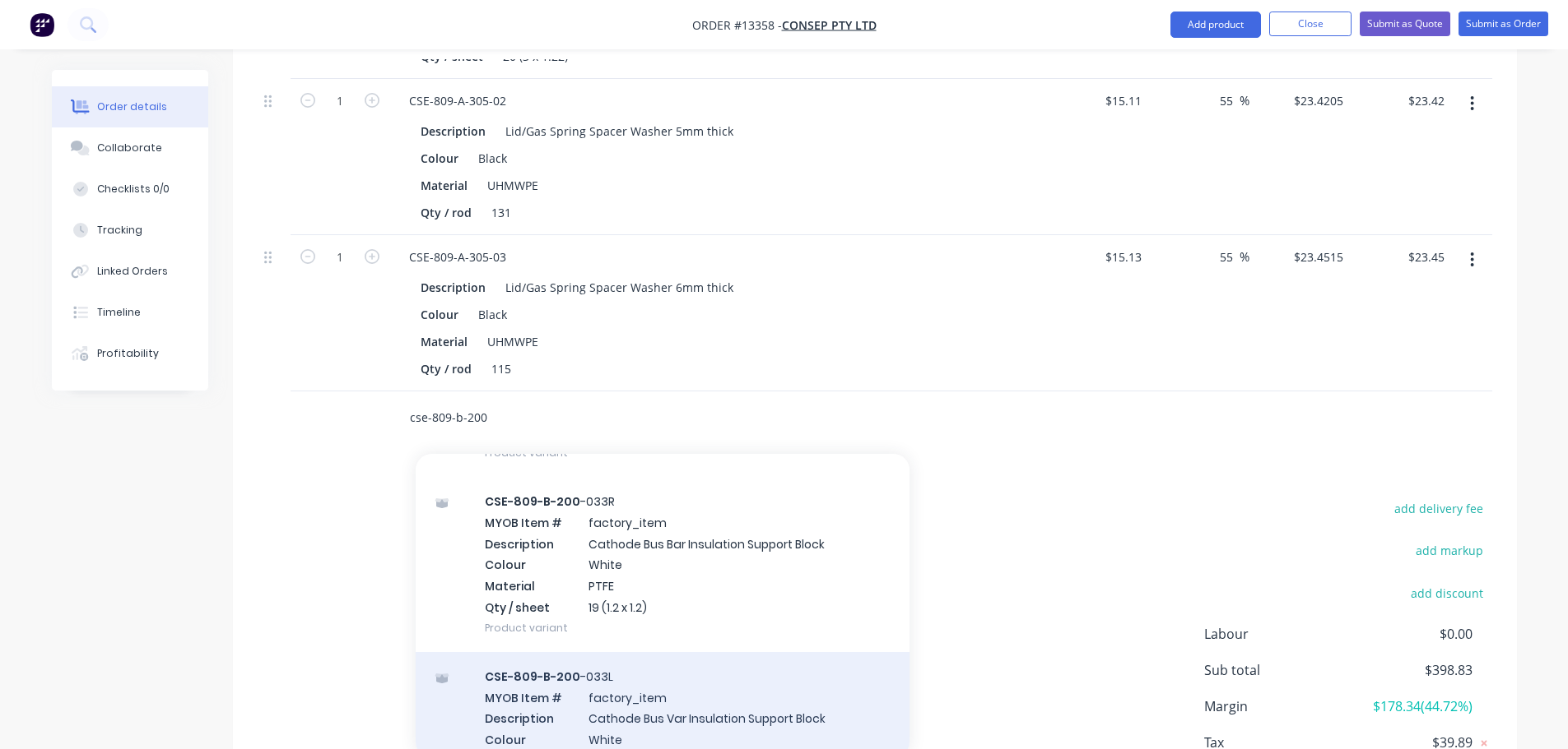
type input "cse-809-b-200"
click at [671, 652] on div "CSE-809-B-200 -033L MYOB Item # factory_item Description Cathode Bus Var Insula…" at bounding box center [662, 740] width 493 height 175
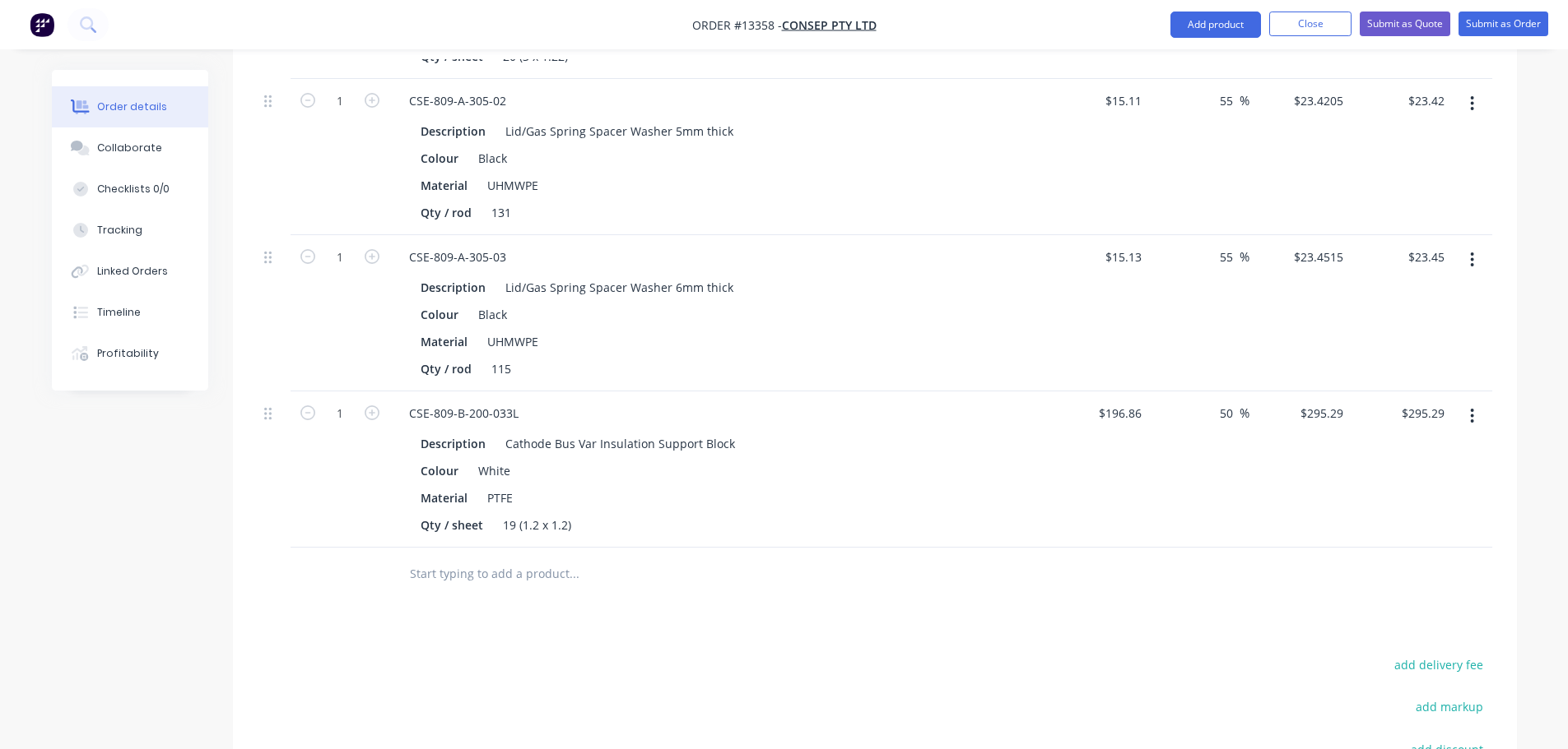
click at [528, 558] on input "text" at bounding box center [574, 574] width 330 height 33
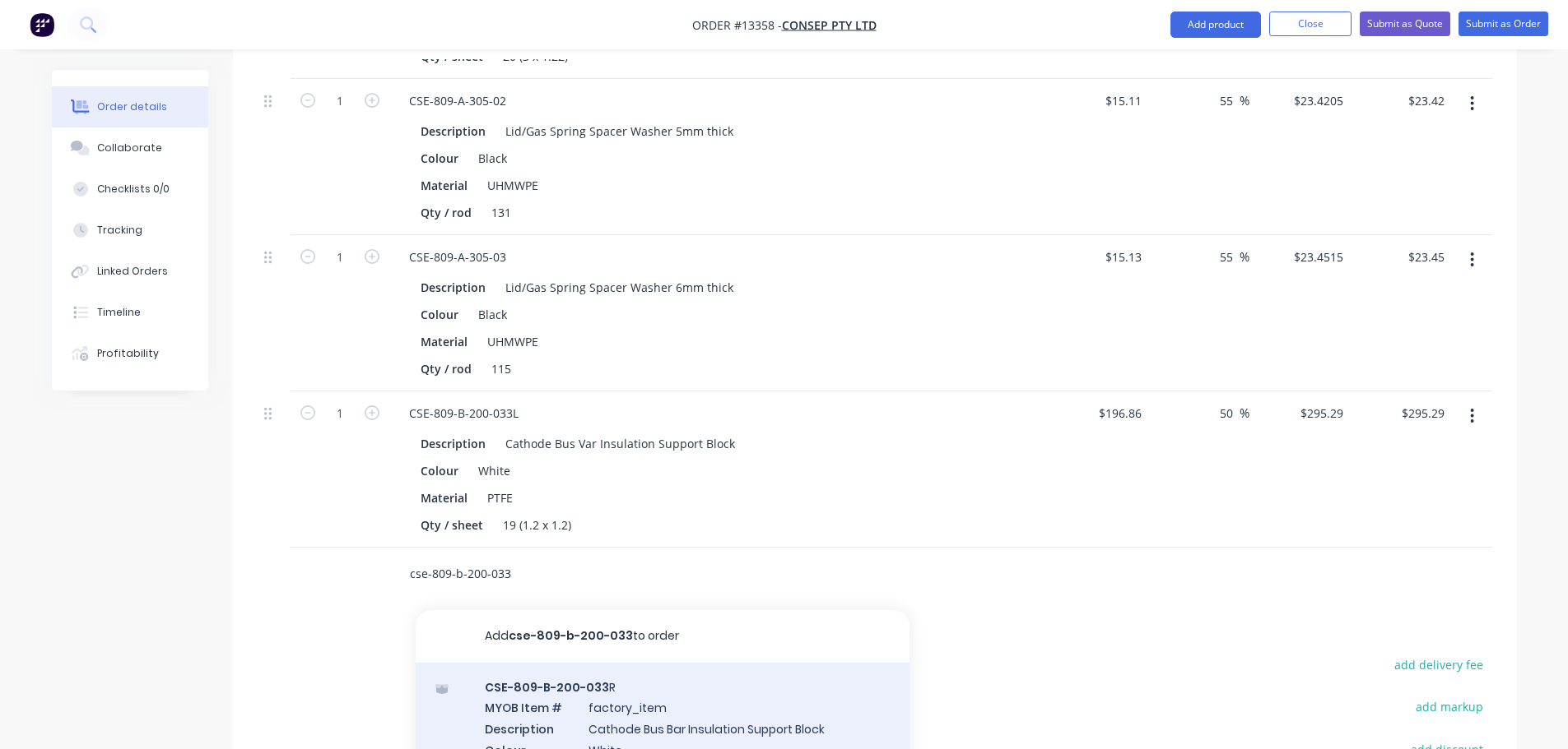
type input "cse-809-b-200-033"
click at [599, 683] on div "CSE-809-B-200-033 R MYOB Item # factory_item Description Cathode Bus Bar Insula…" at bounding box center [662, 751] width 493 height 175
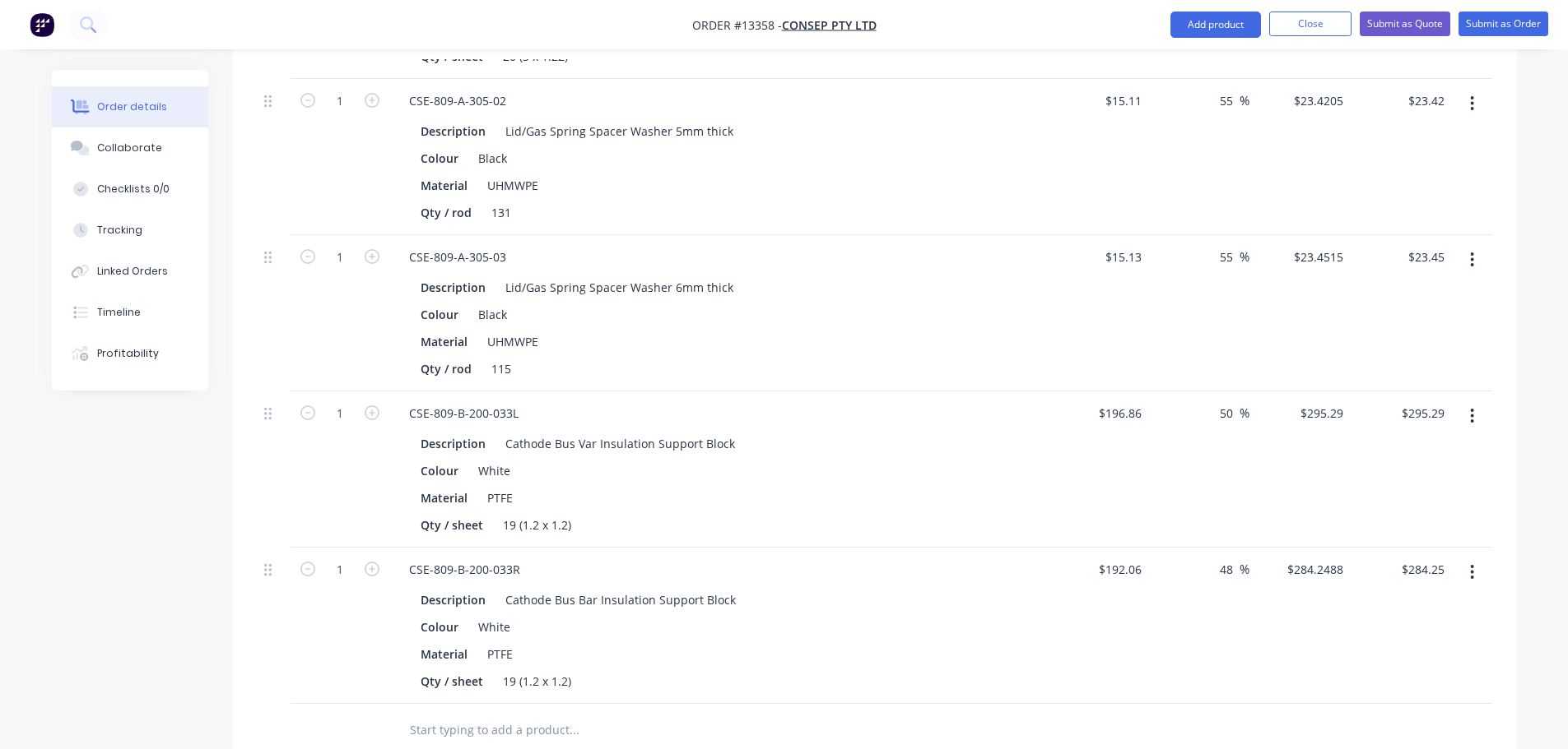
click at [495, 714] on input "text" at bounding box center [574, 730] width 330 height 33
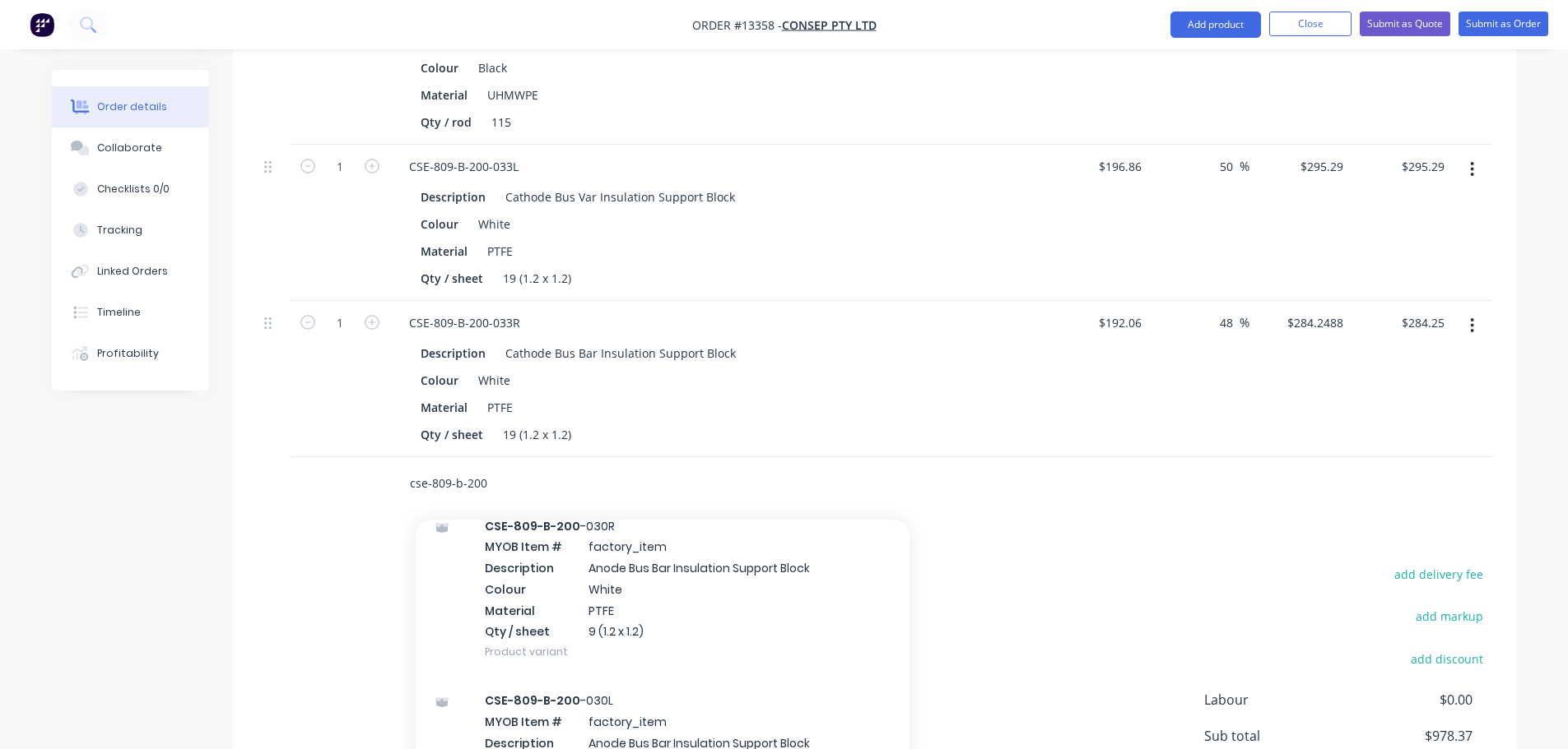
scroll to position [658, 0]
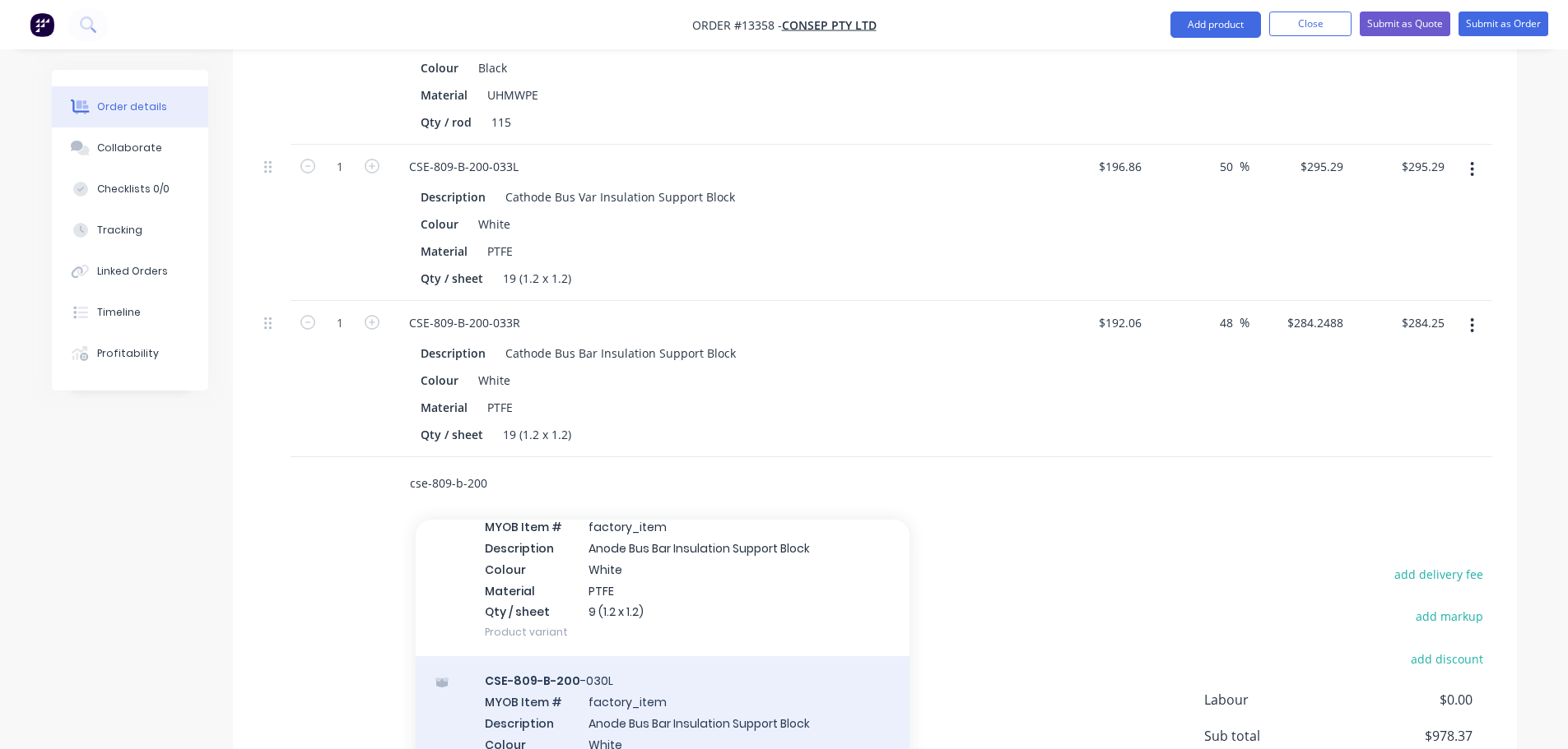
type input "cse-809-b-200"
click at [691, 656] on div "CSE-809-B-200 -030L MYOB Item # factory_item Description Anode Bus Bar Insulati…" at bounding box center [662, 744] width 493 height 175
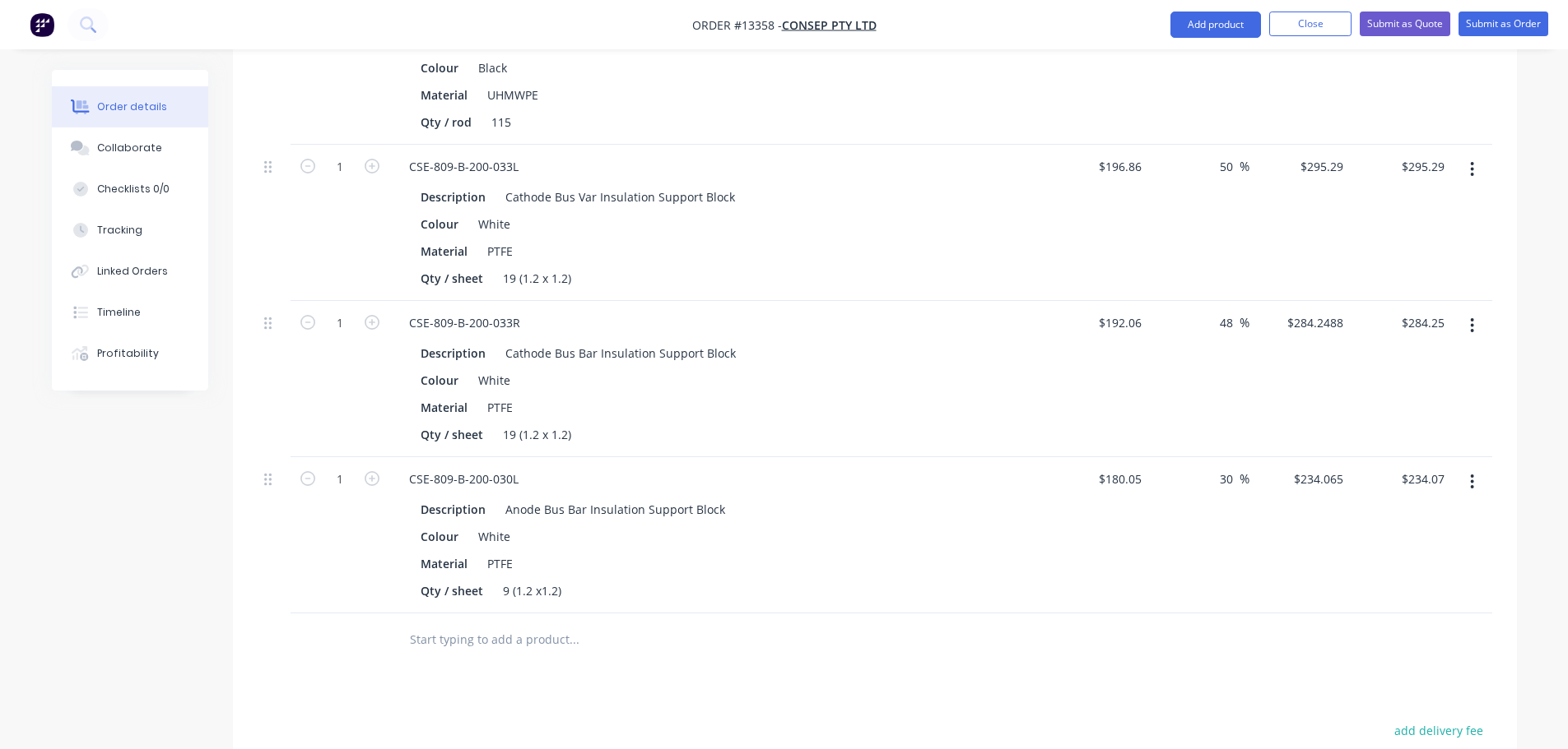
click at [454, 623] on input "text" at bounding box center [574, 639] width 330 height 33
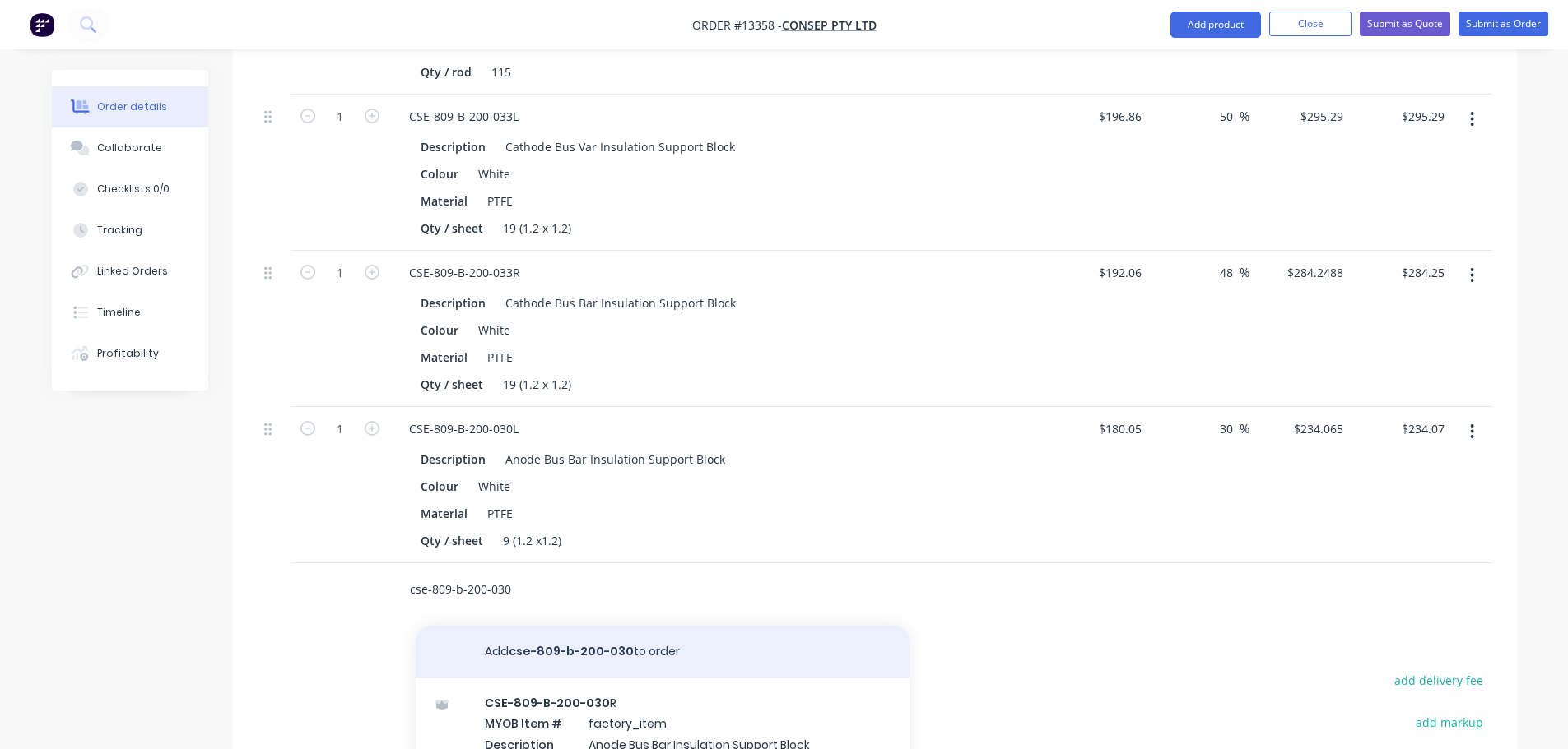
scroll to position [1360, 0]
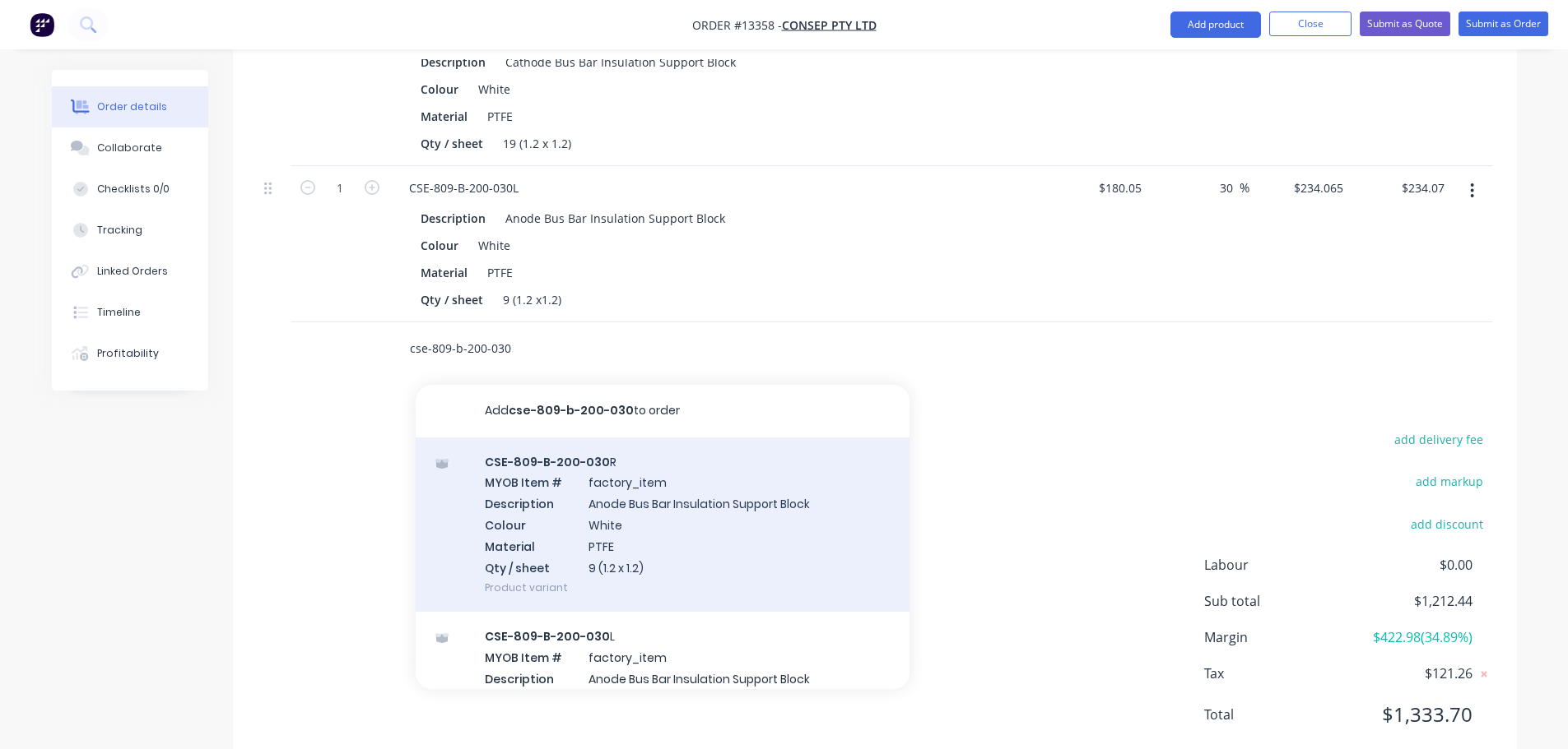
type input "cse-809-b-200-030"
click at [648, 483] on div "CSE-809-B-200-030 R MYOB Item # factory_item Description Anode Bus Bar Insulati…" at bounding box center [662, 525] width 493 height 175
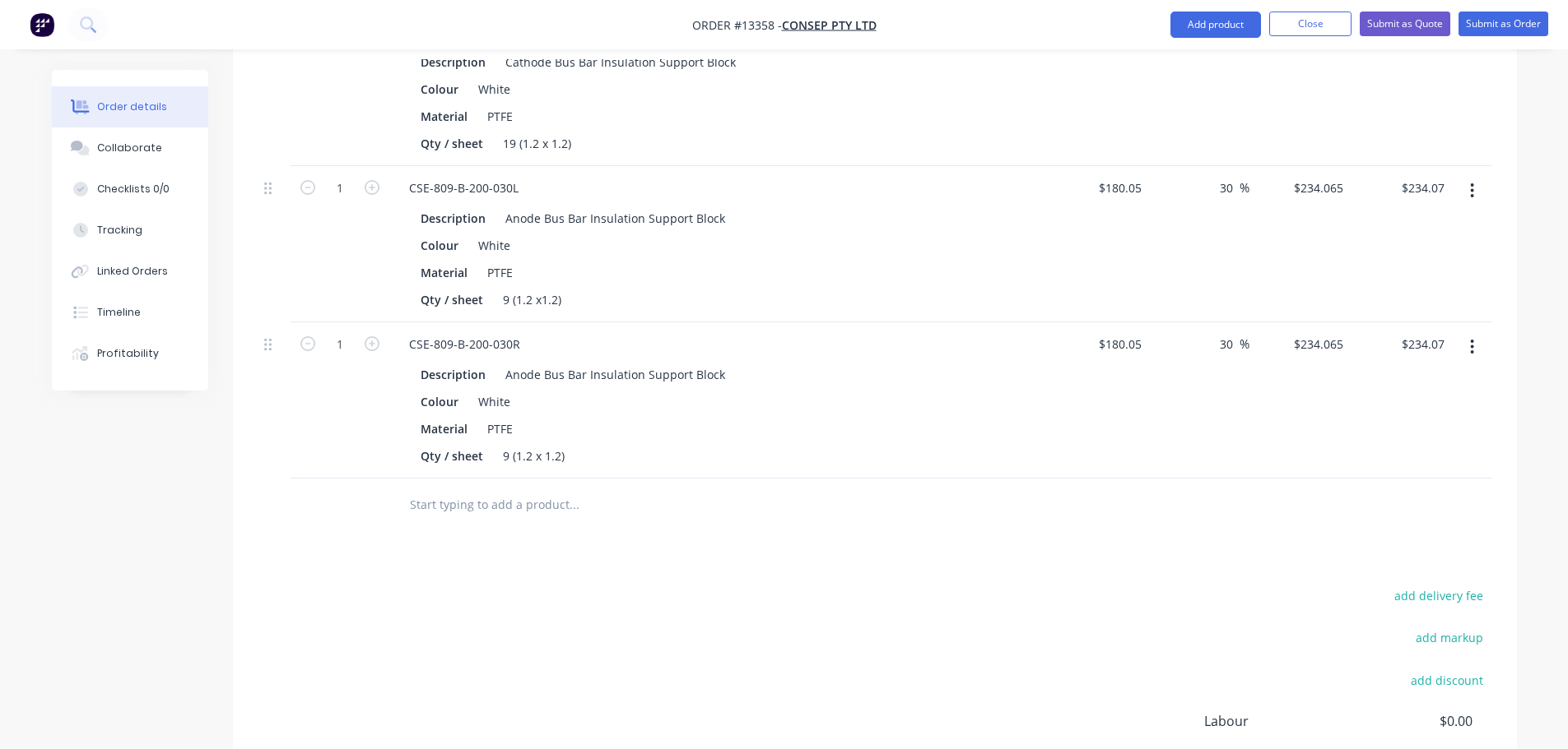
click at [444, 489] on input "text" at bounding box center [574, 505] width 330 height 33
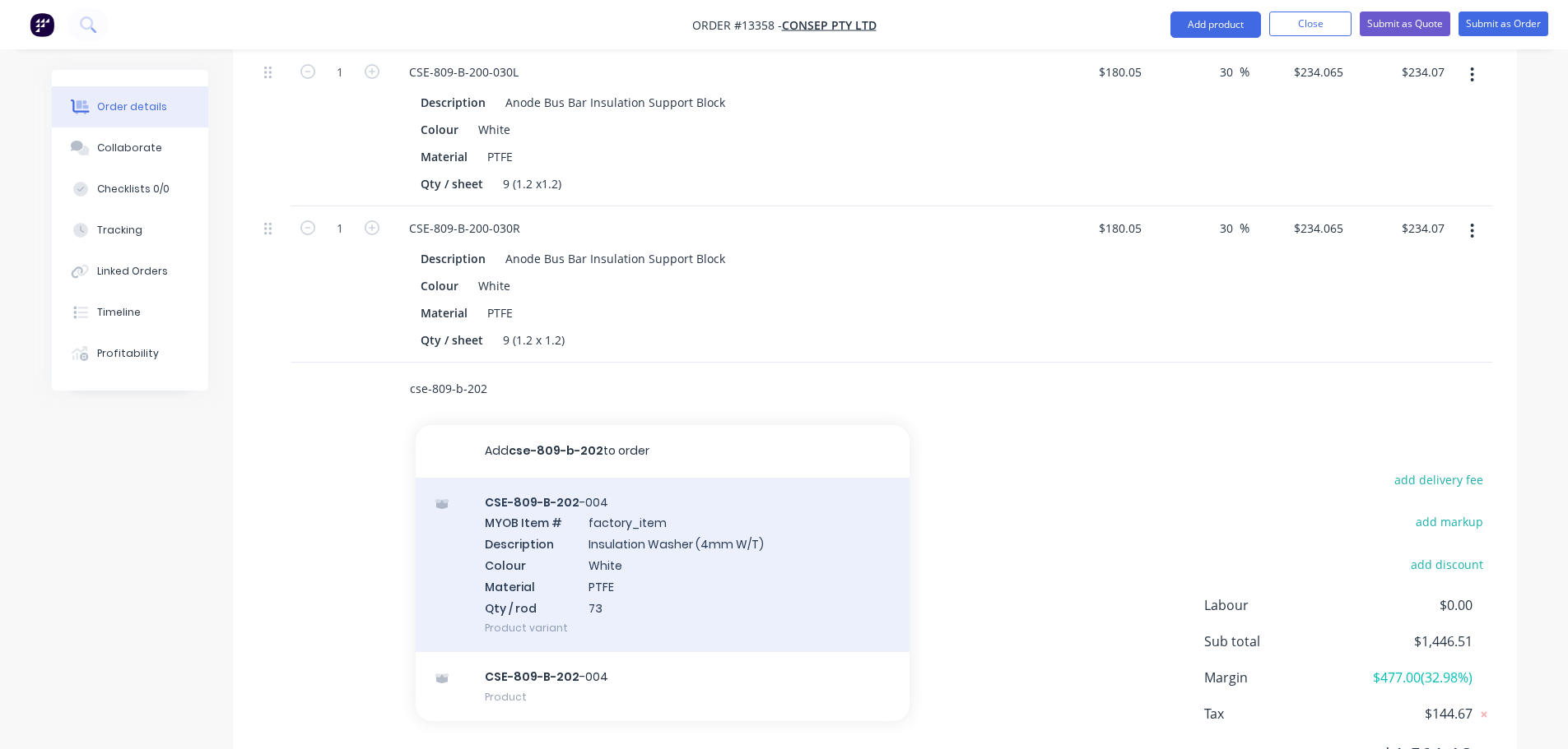
scroll to position [1517, 0]
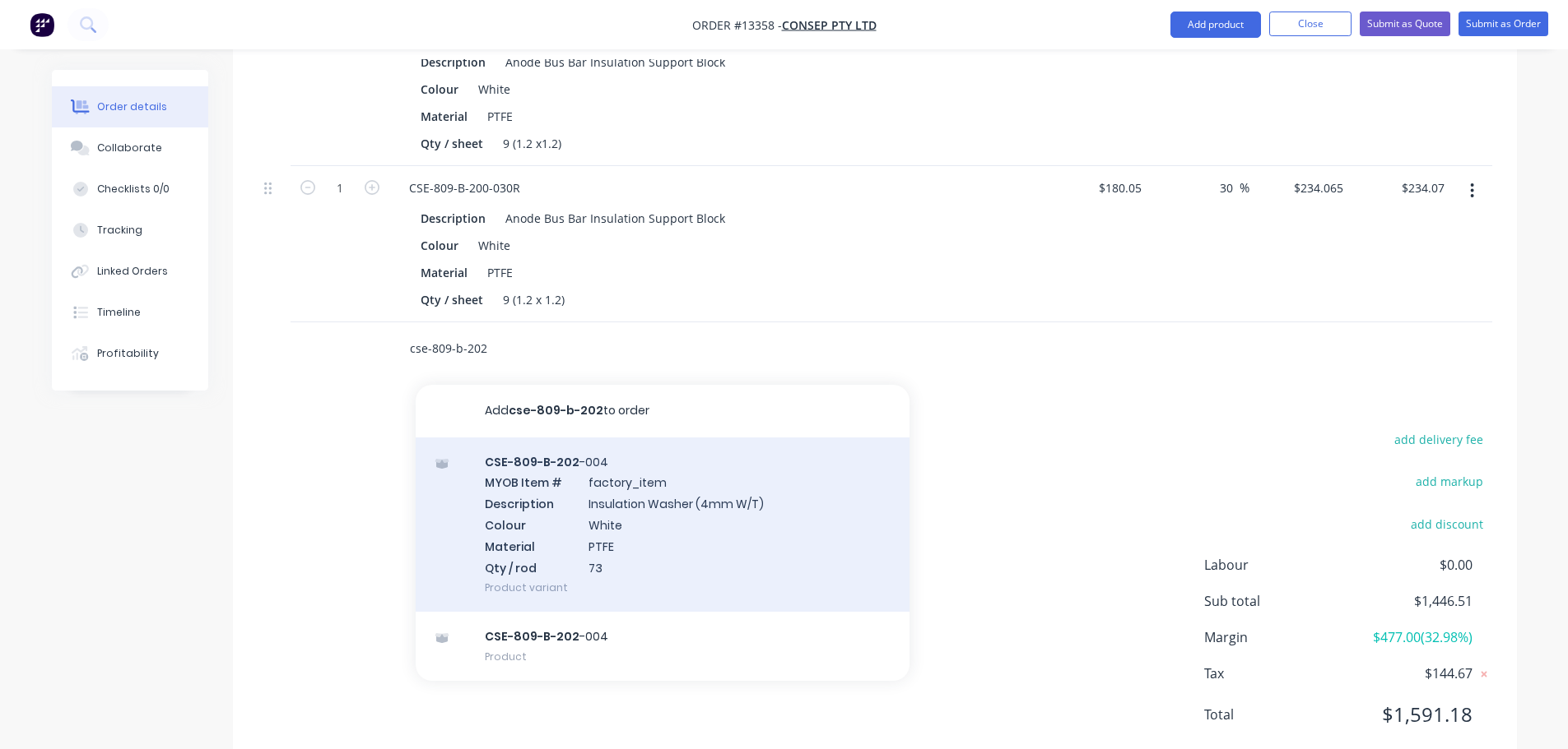
type input "cse-809-b-202"
click at [688, 464] on div "CSE-809-B-202 -004 MYOB Item # factory_item Description Insulation Washer (4mm …" at bounding box center [662, 525] width 493 height 175
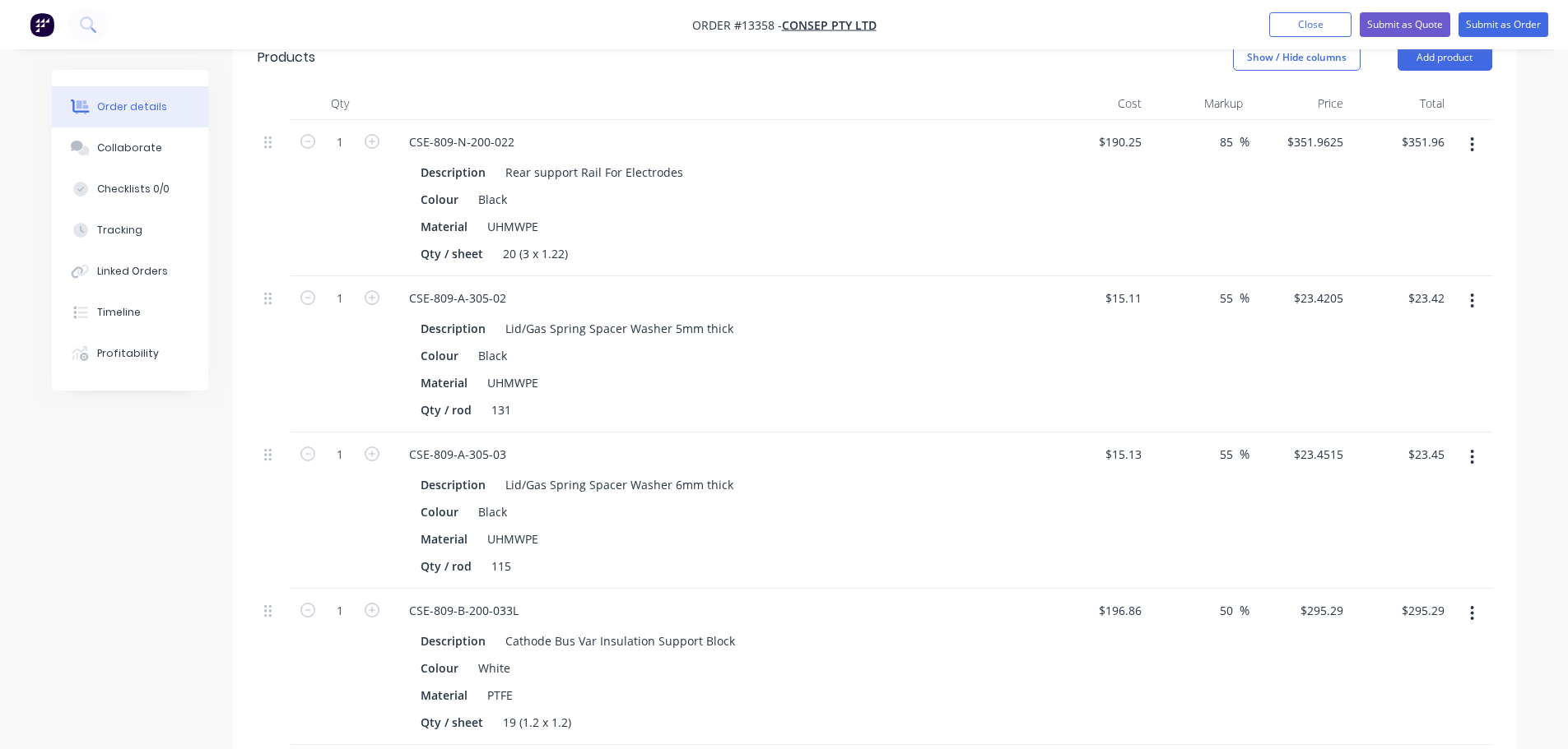
scroll to position [447, 0]
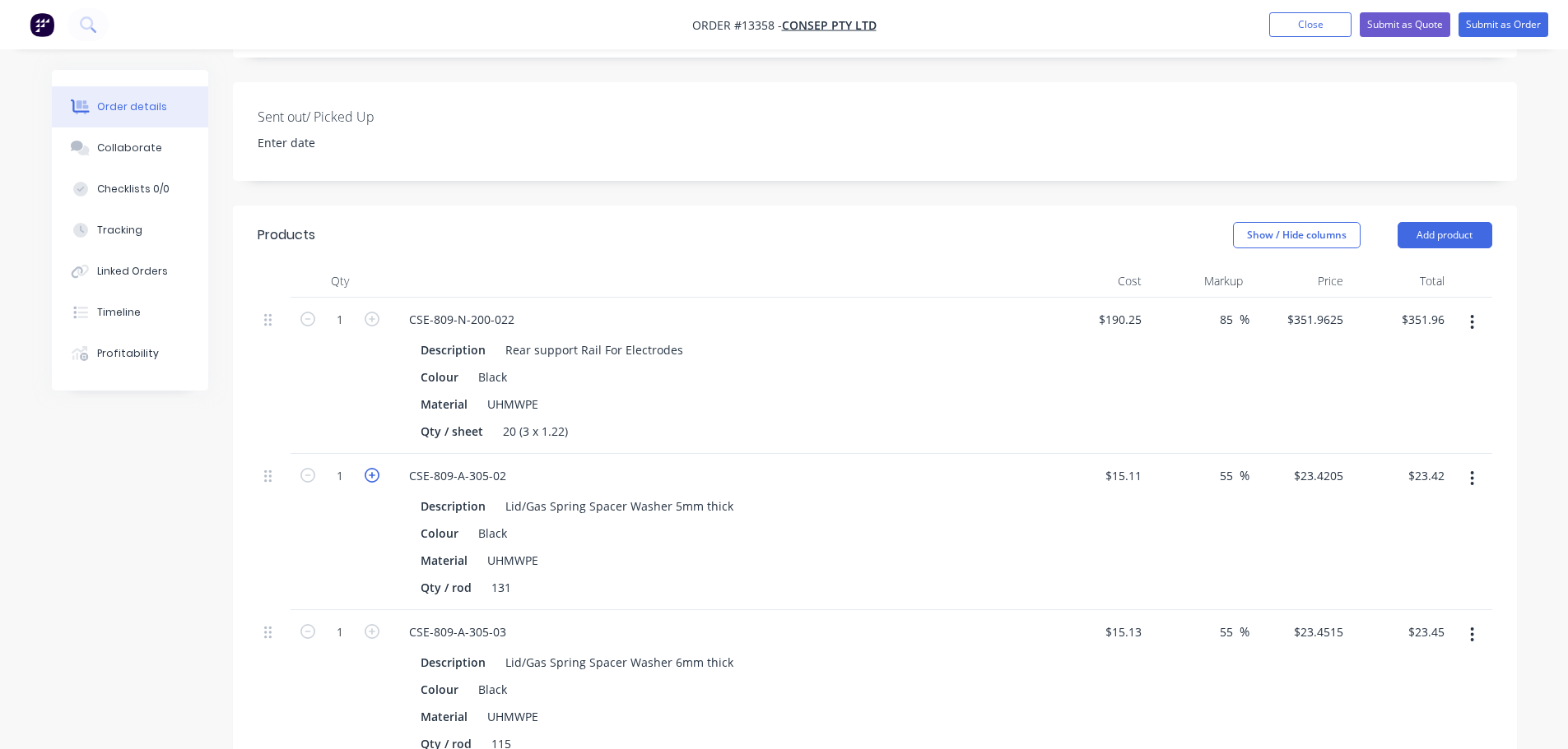
click at [369, 468] on icon "button" at bounding box center [371, 475] width 15 height 15
type input "2"
type input "$46.84"
click at [369, 468] on icon "button" at bounding box center [371, 475] width 15 height 15
type input "3"
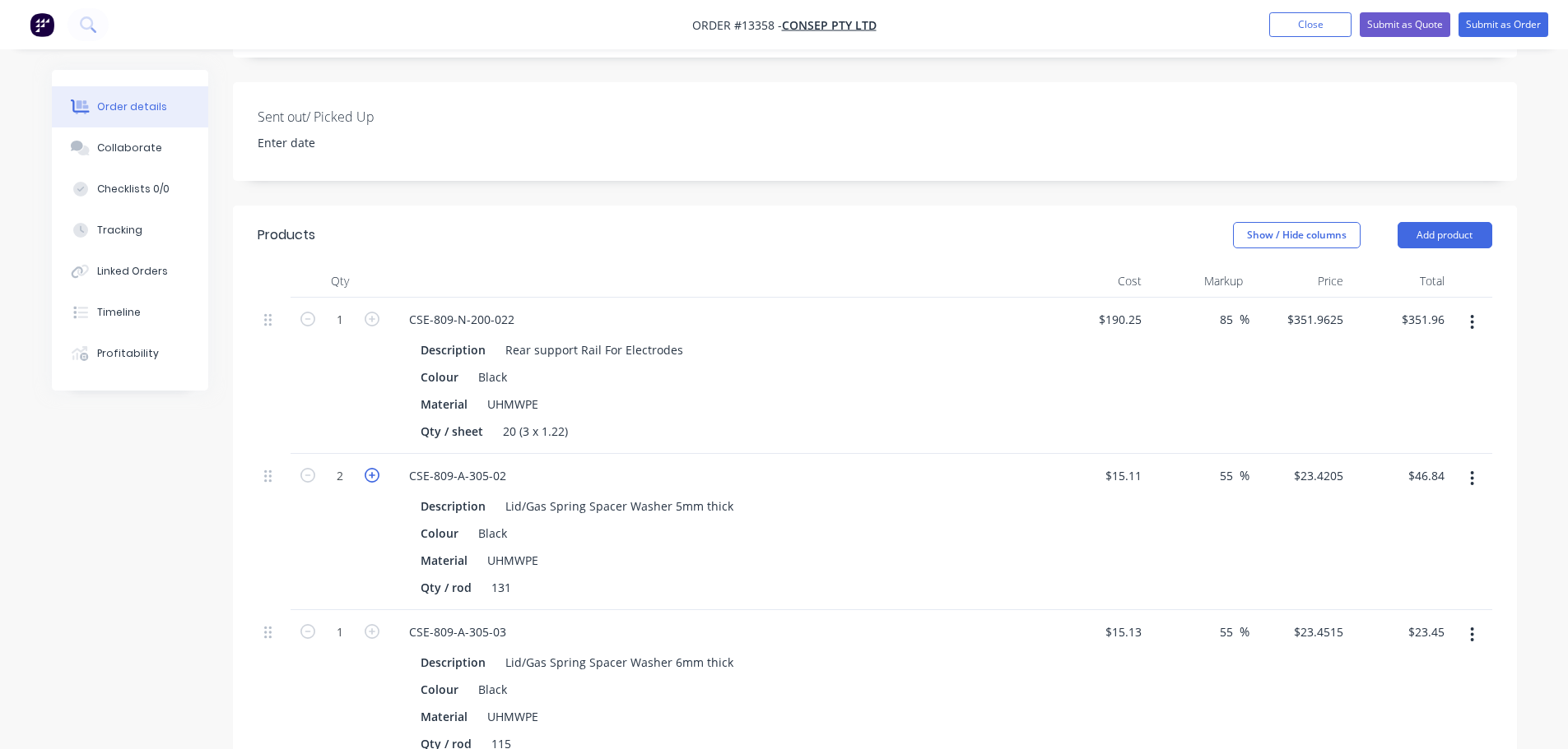
type input "$70.26"
click at [369, 468] on icon "button" at bounding box center [371, 475] width 15 height 15
type input "4"
type input "$93.68"
click at [372, 624] on icon "button" at bounding box center [371, 631] width 15 height 15
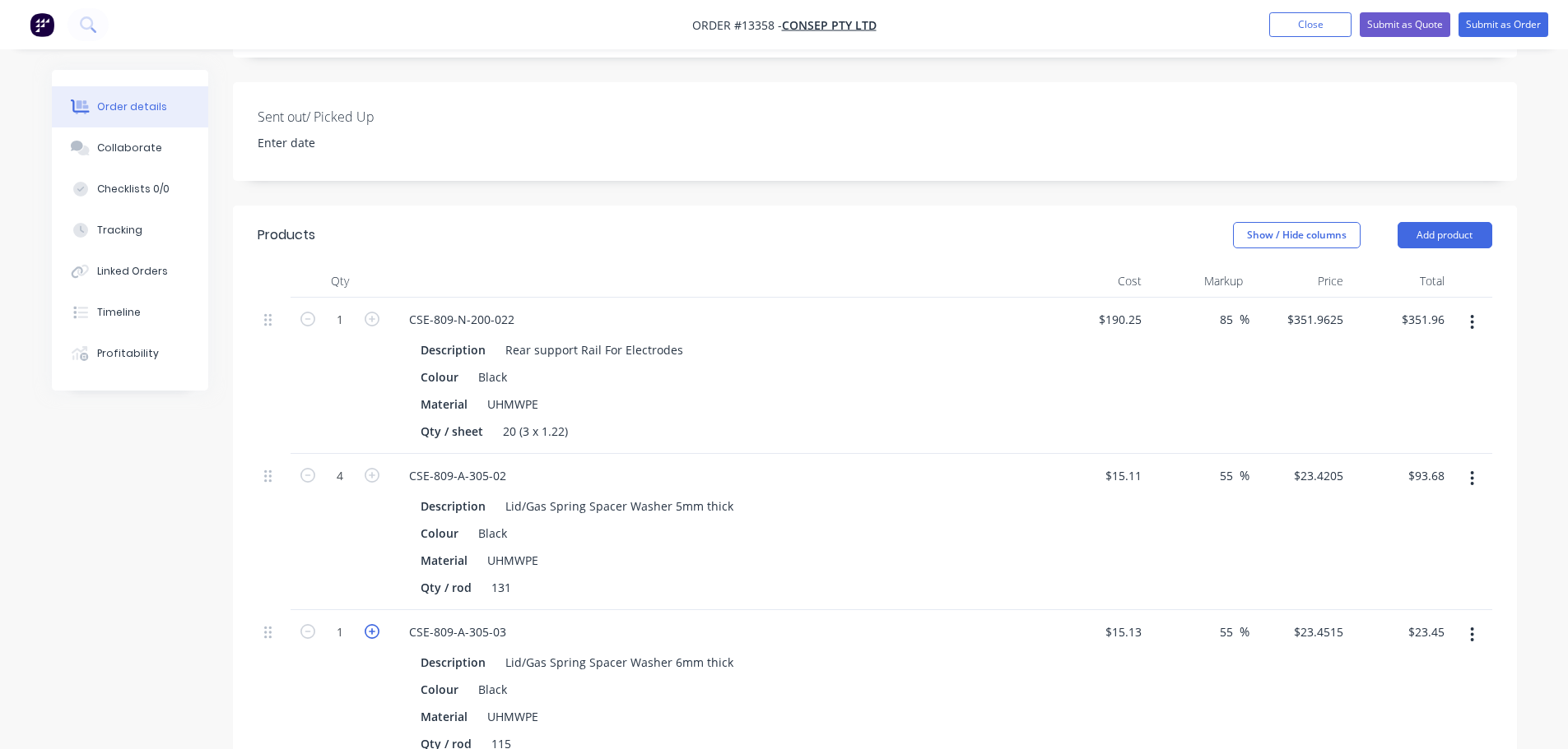
type input "2"
type input "$46.90"
click at [372, 624] on icon "button" at bounding box center [371, 631] width 15 height 15
type input "3"
type input "$70.35"
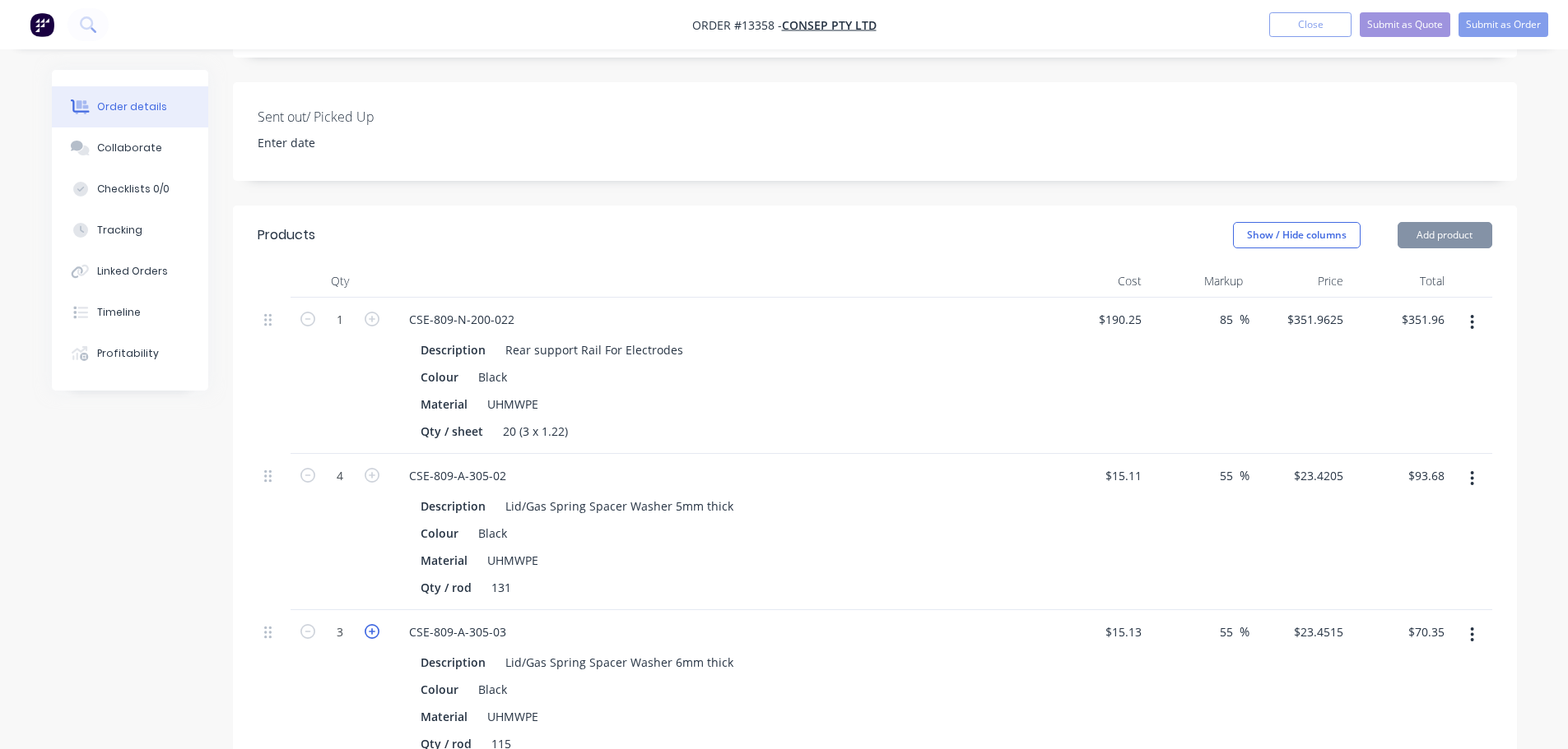
click at [372, 624] on icon "button" at bounding box center [371, 631] width 15 height 15
type input "4"
type input "$93.81"
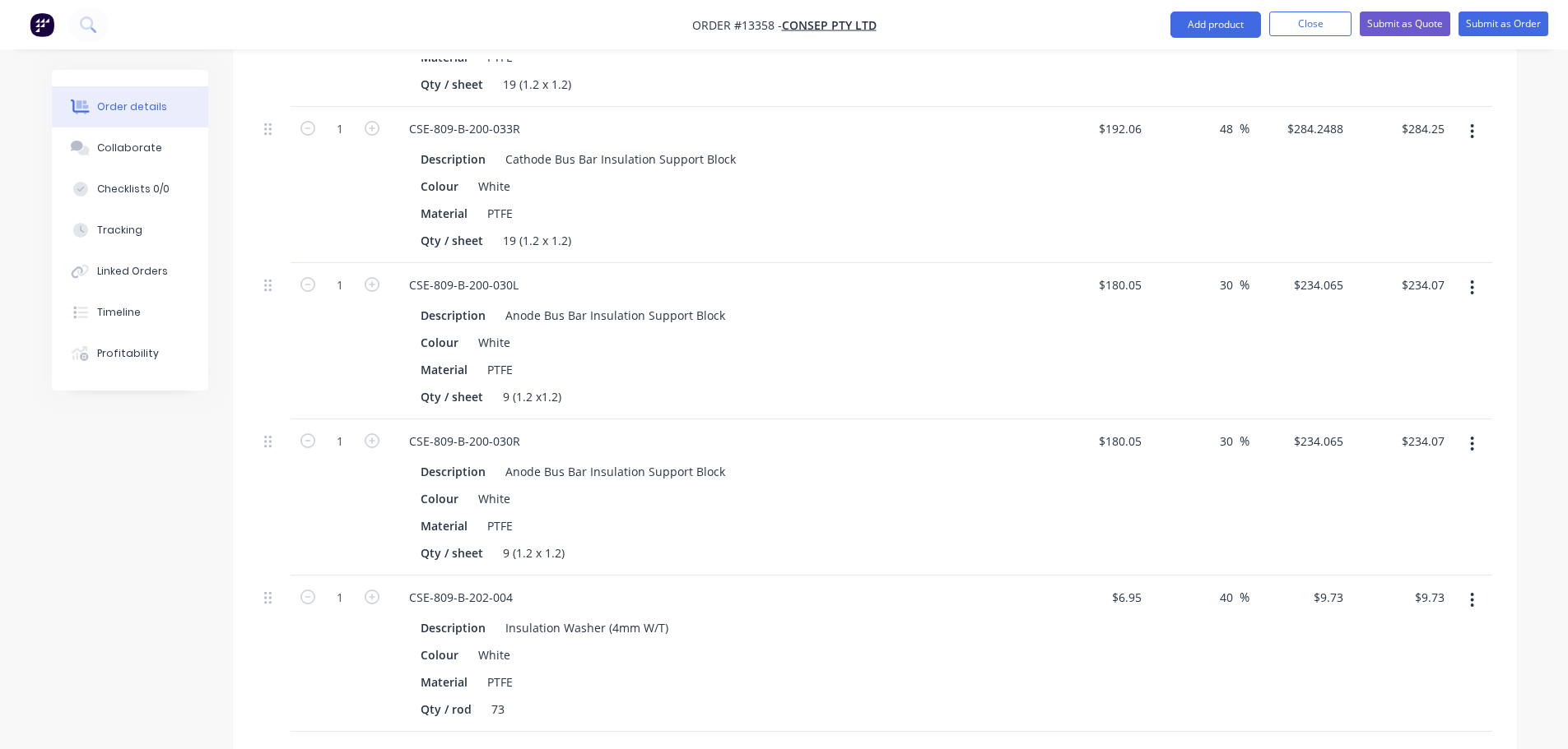
scroll to position [1270, 0]
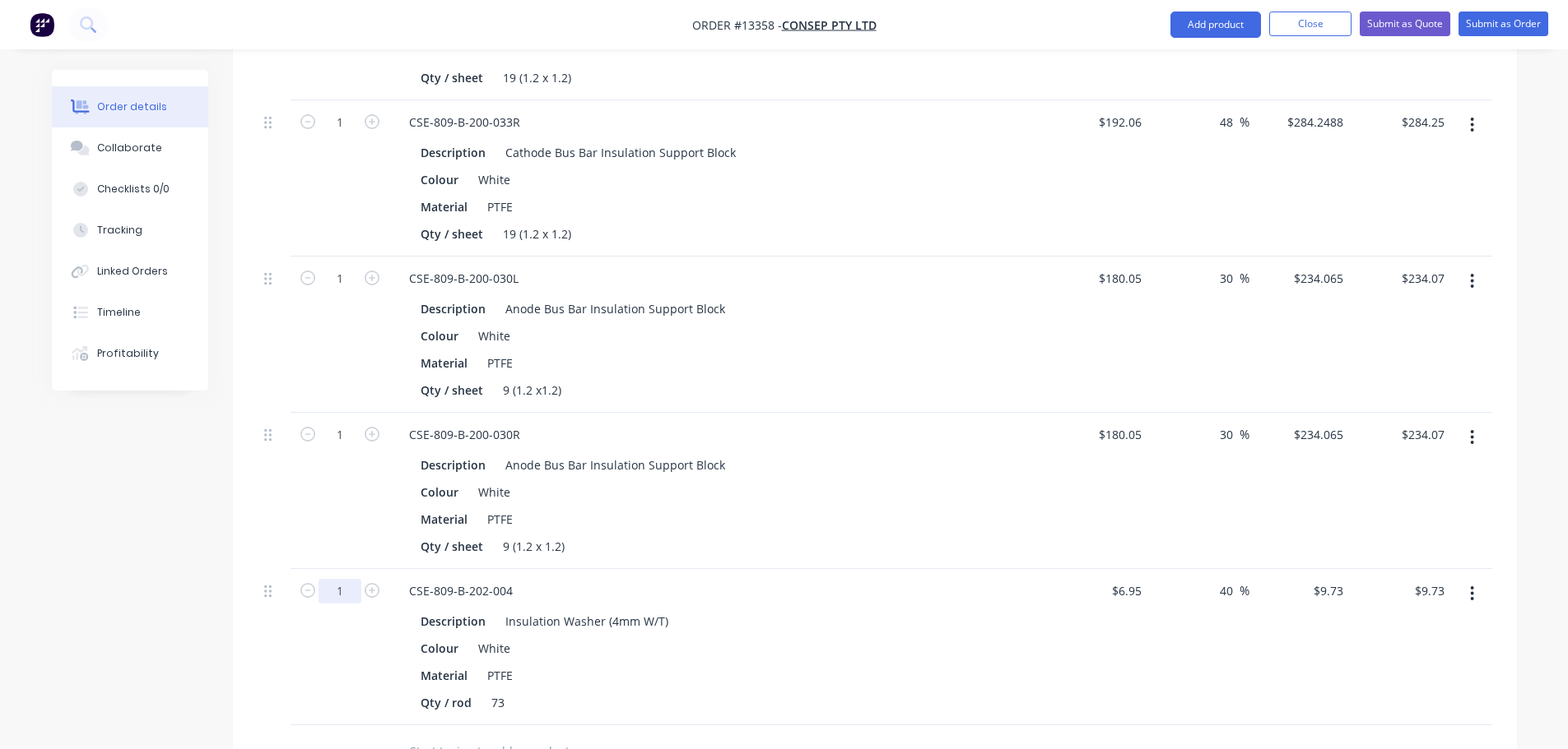
click at [354, 579] on input "1" at bounding box center [339, 591] width 43 height 25
type input "19"
type input "$184.87"
click at [819, 507] on div "Material PTFE" at bounding box center [715, 519] width 602 height 24
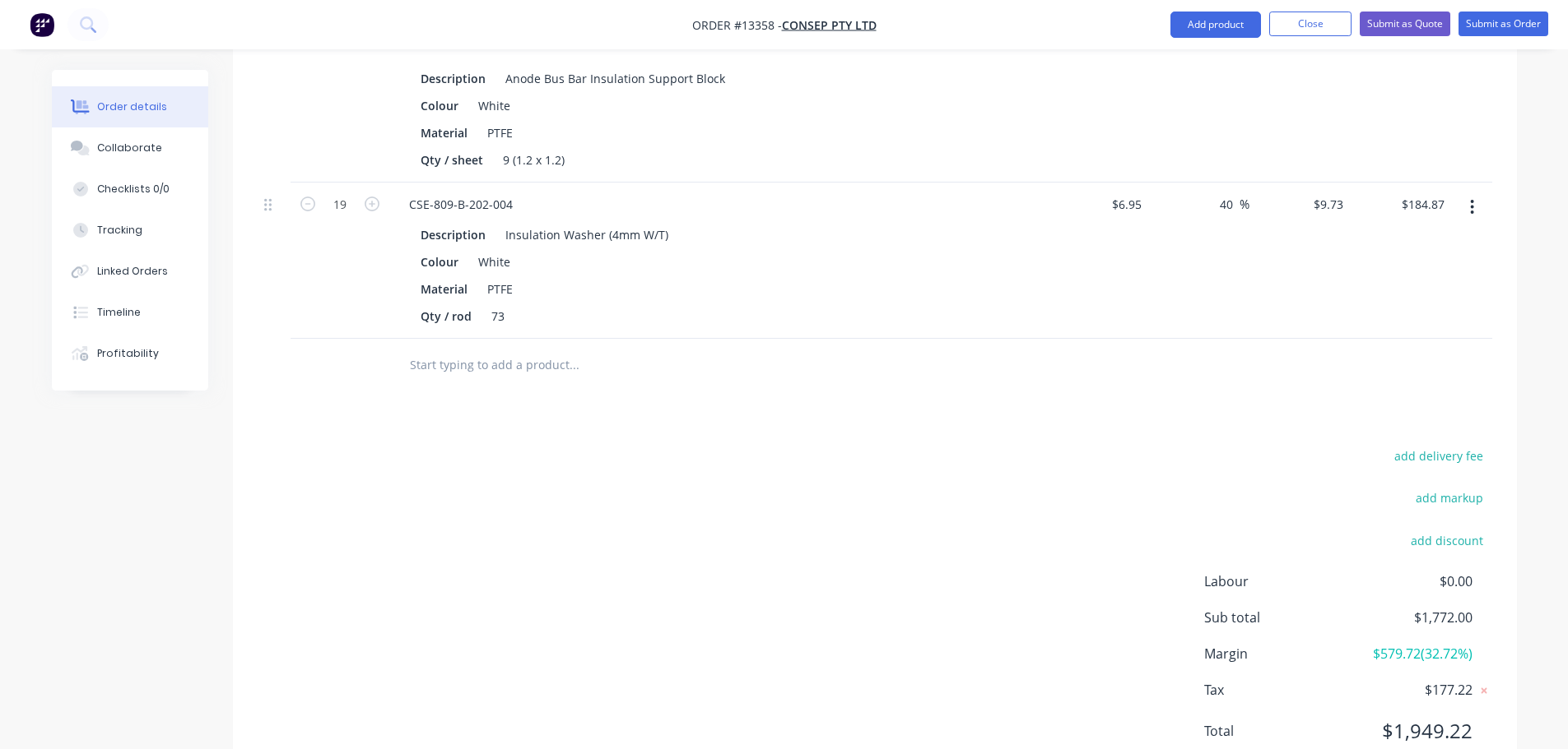
scroll to position [1672, 0]
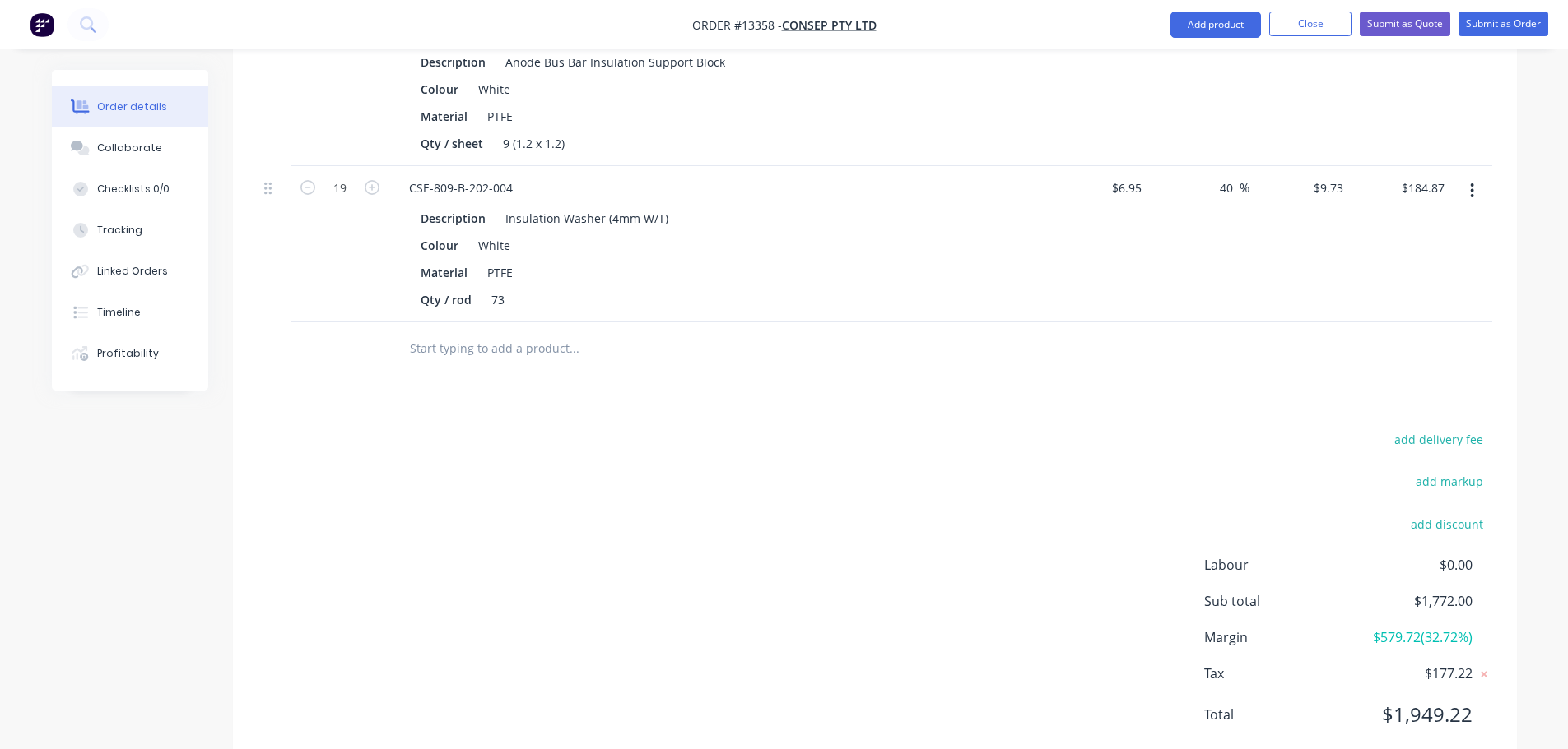
click at [1447, 429] on div "add delivery fee" at bounding box center [1389, 449] width 206 height 42
click at [1443, 429] on button "add delivery fee" at bounding box center [1439, 439] width 106 height 22
type input "50"
click at [1127, 434] on div "Delivery fee Delivery fee Delivery fee name (Optional) 50 50 $0 add markup add …" at bounding box center [874, 591] width 1234 height 313
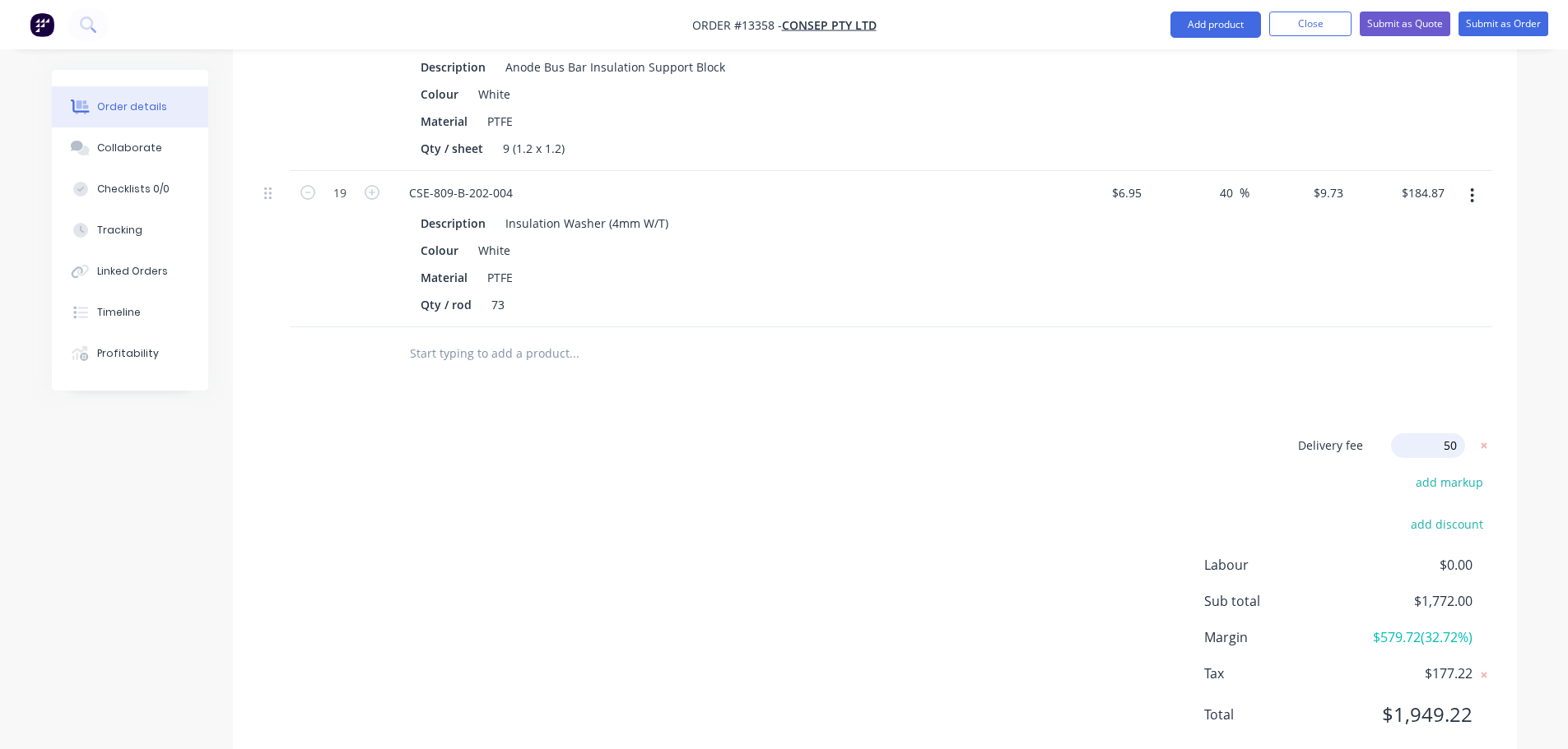
scroll to position [1664, 0]
click at [1426, 25] on button "Submit as Quote" at bounding box center [1405, 24] width 90 height 25
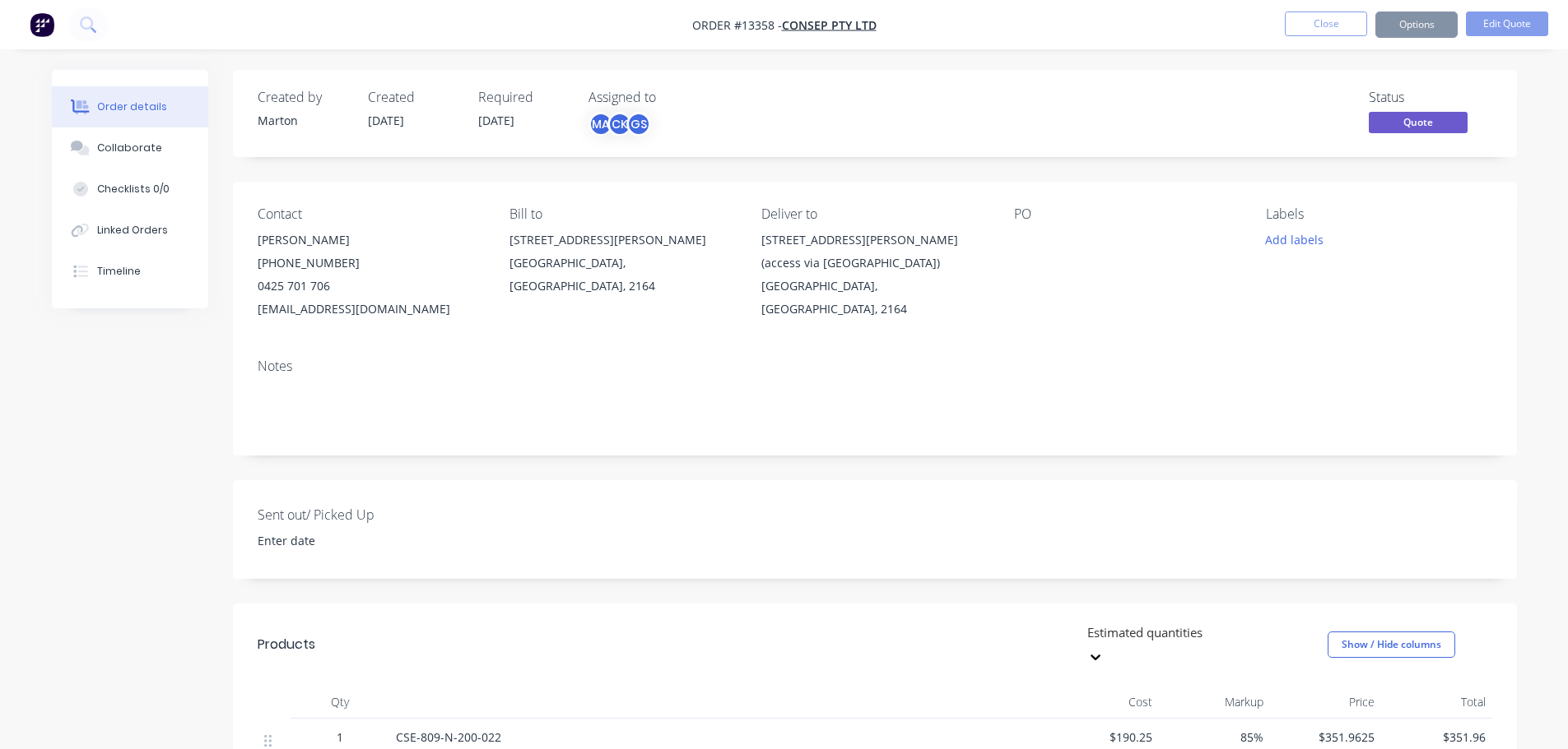
click at [1421, 30] on button "Options" at bounding box center [1416, 25] width 82 height 27
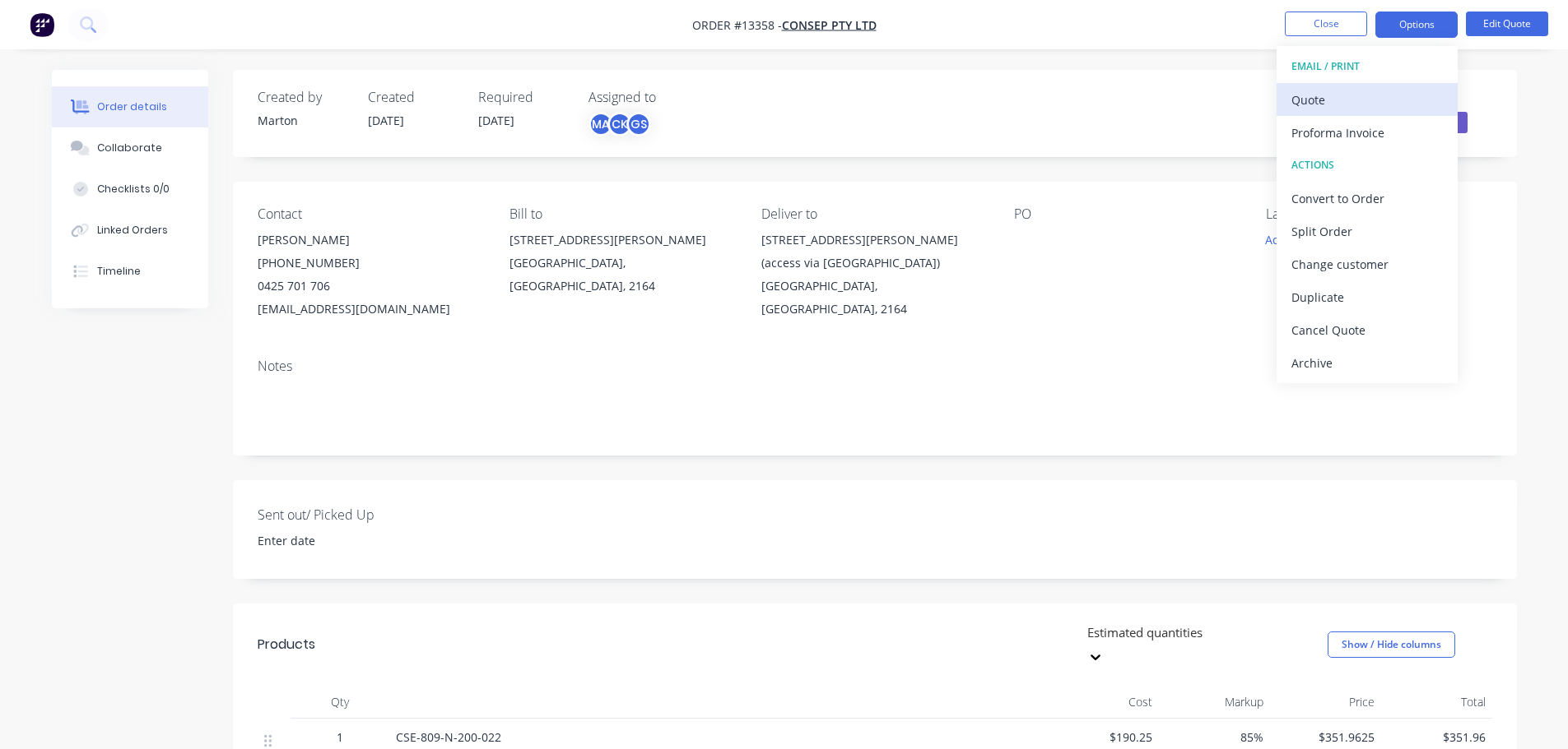
click at [1351, 100] on div "Quote" at bounding box center [1366, 99] width 151 height 24
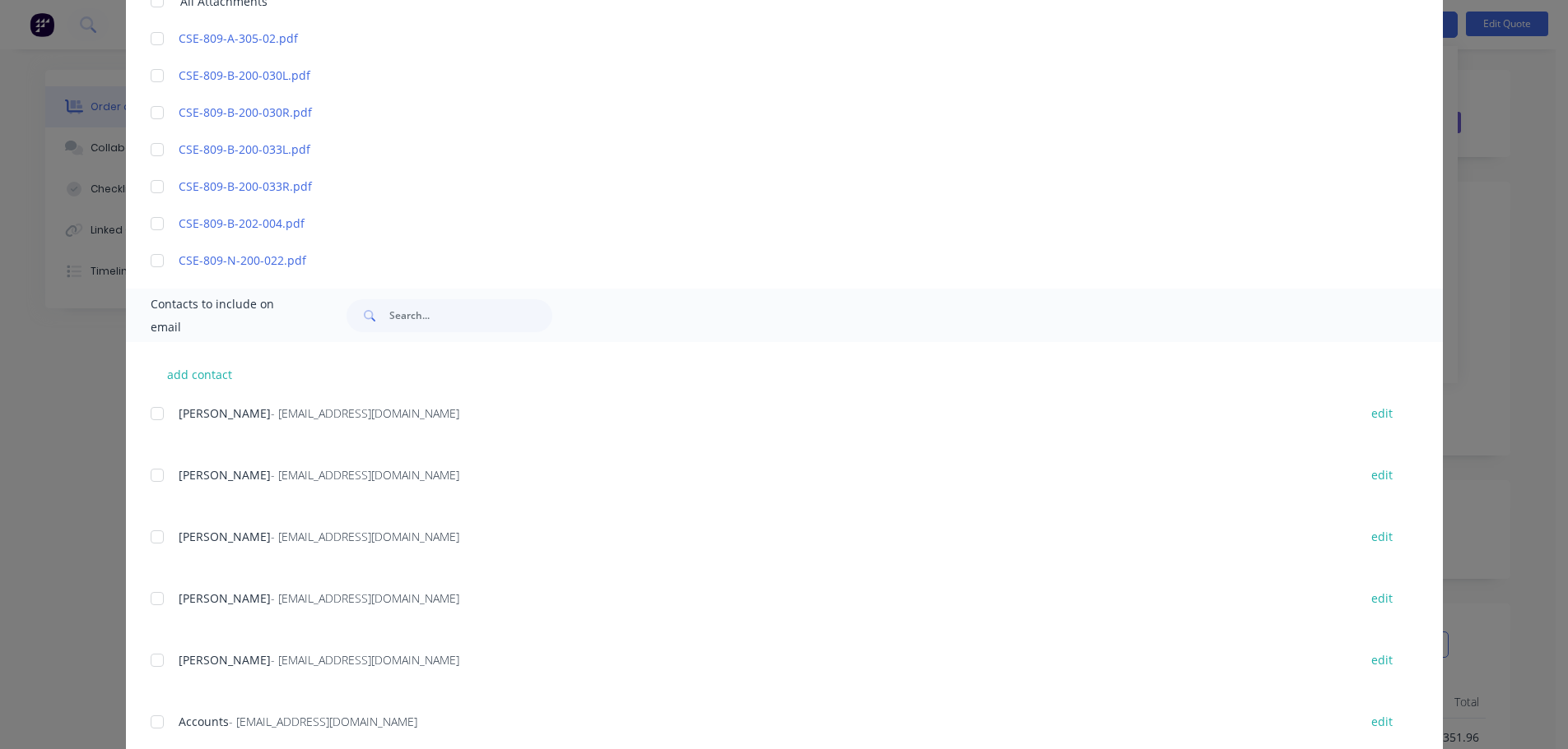
scroll to position [165, 0]
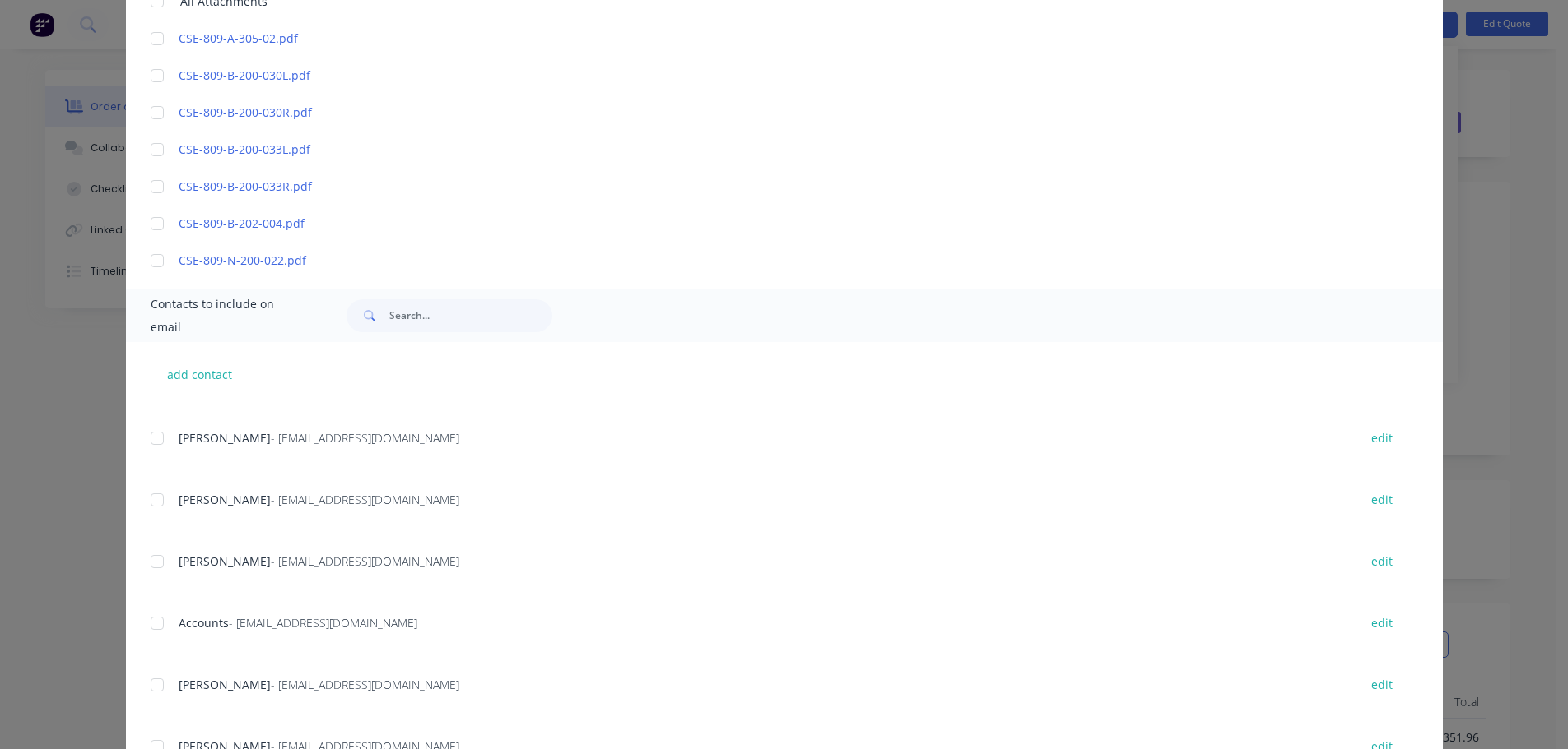
click at [133, 500] on div "add contact [PERSON_NAME] - [EMAIL_ADDRESS][DOMAIN_NAME] edit [PERSON_NAME] - […" at bounding box center [784, 561] width 1316 height 439
click at [146, 503] on div at bounding box center [157, 499] width 33 height 33
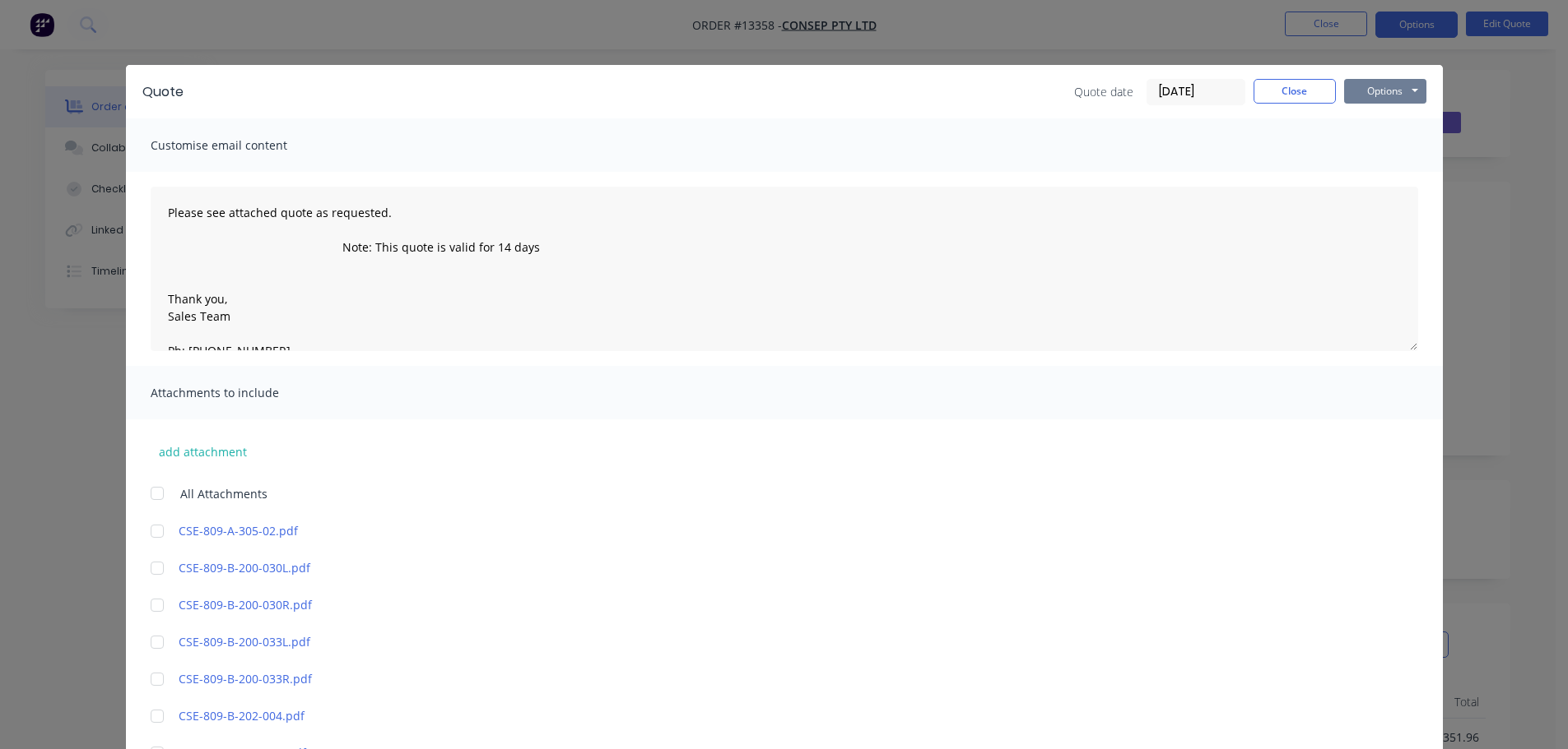
scroll to position [0, 0]
click at [1385, 90] on button "Options" at bounding box center [1385, 92] width 82 height 25
click at [1366, 176] on button "Email" at bounding box center [1396, 175] width 105 height 27
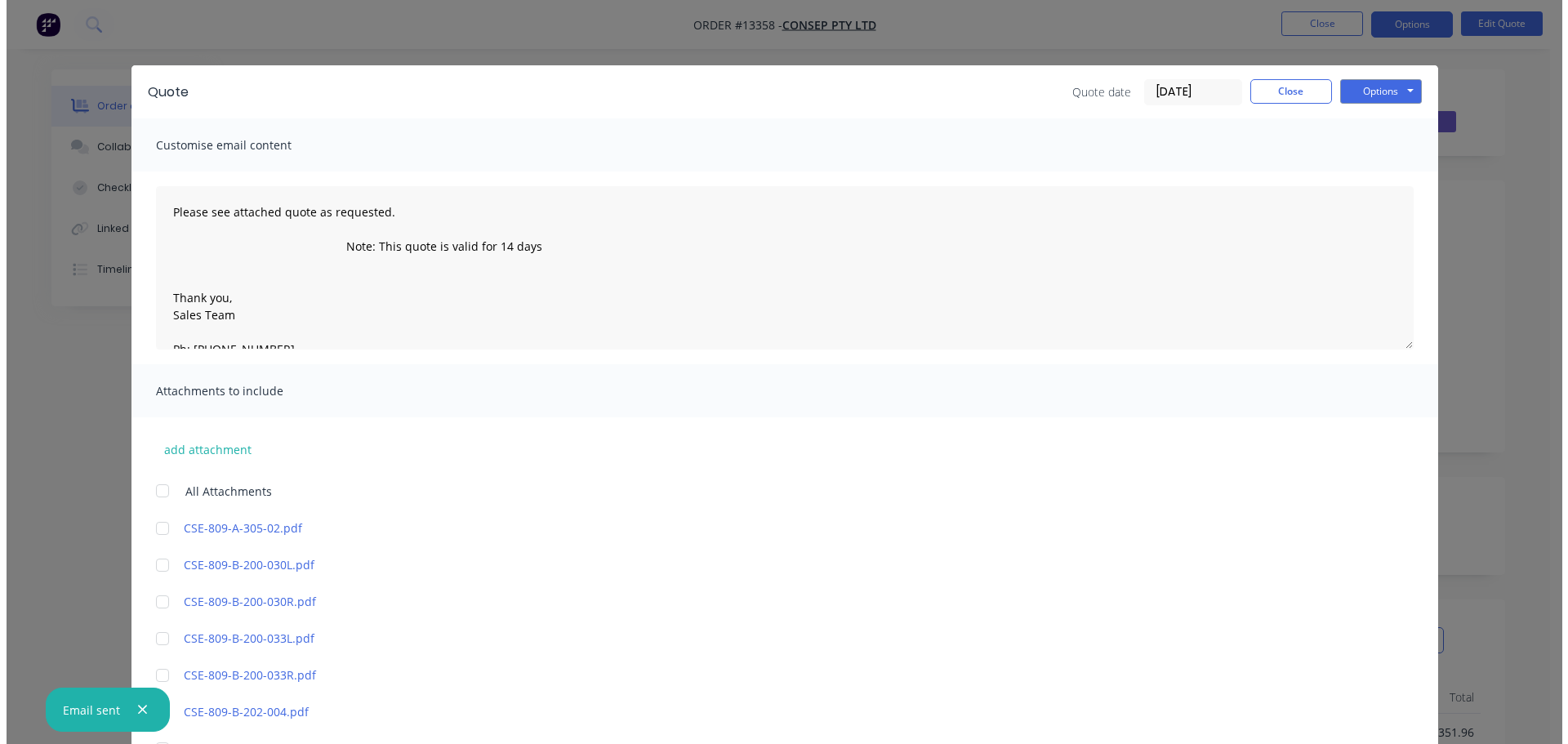
scroll to position [164, 0]
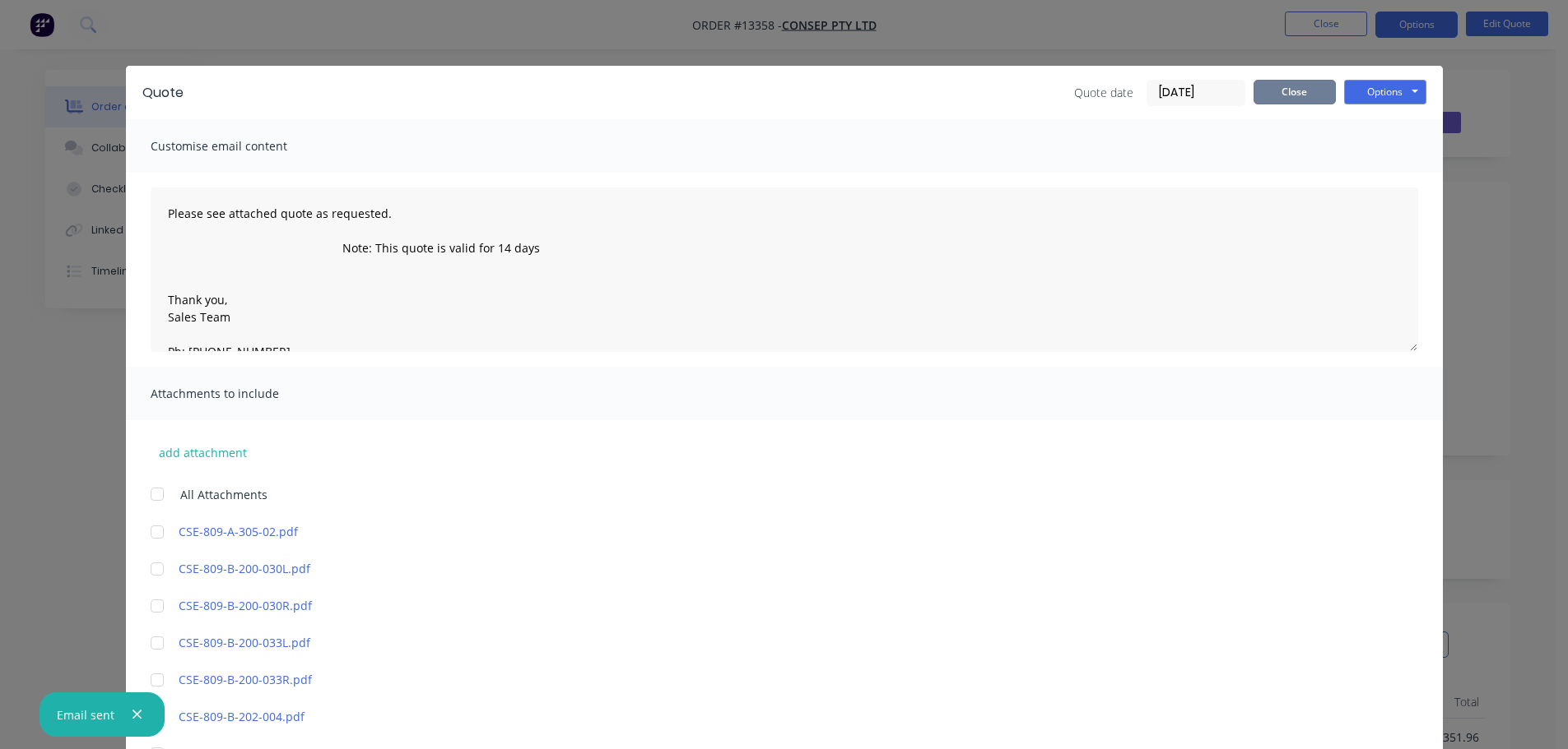
drag, startPoint x: 1299, startPoint y: 99, endPoint x: 1313, endPoint y: 72, distance: 30.4
click at [1299, 99] on button "Close" at bounding box center [1294, 92] width 82 height 25
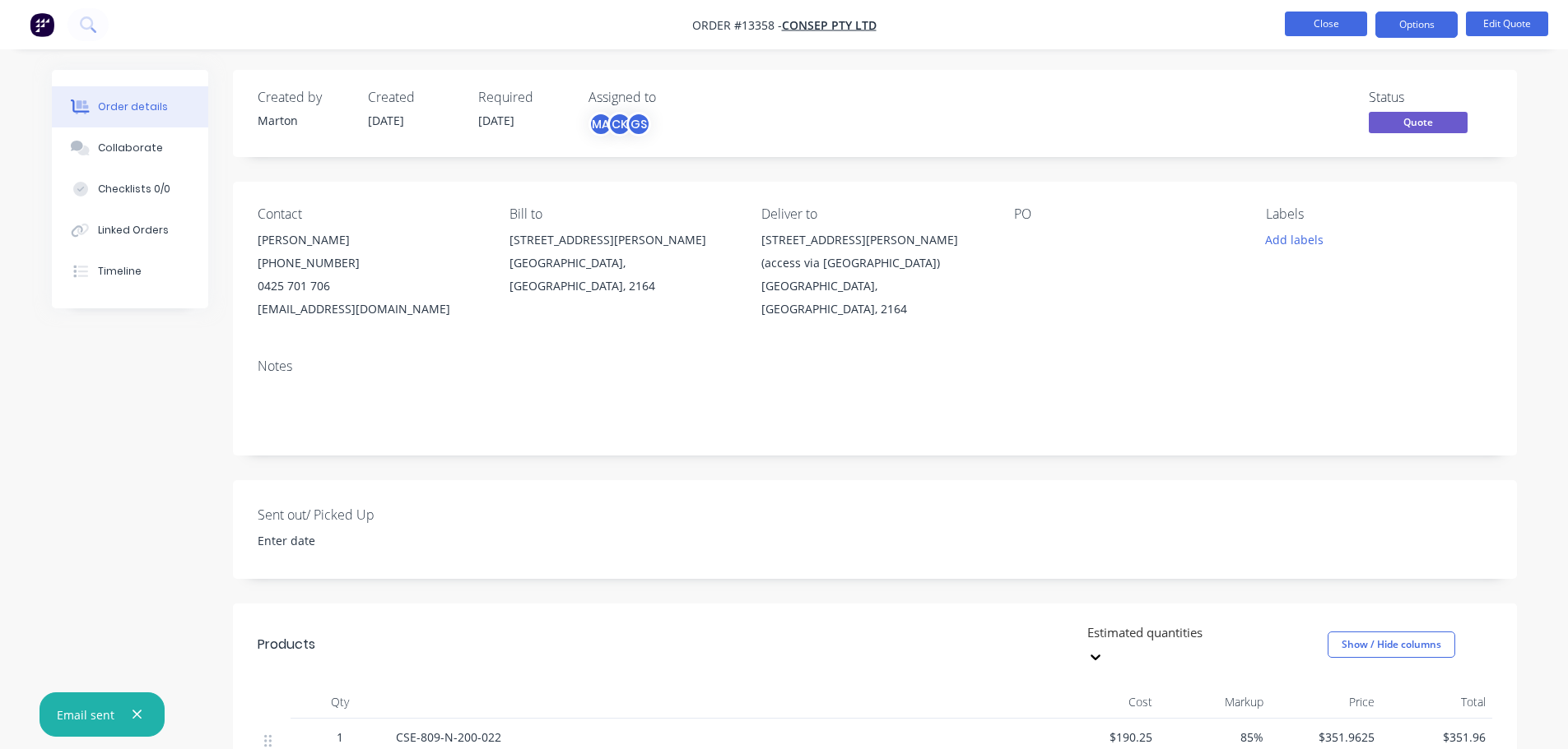
click at [1317, 26] on button "Close" at bounding box center [1325, 24] width 82 height 25
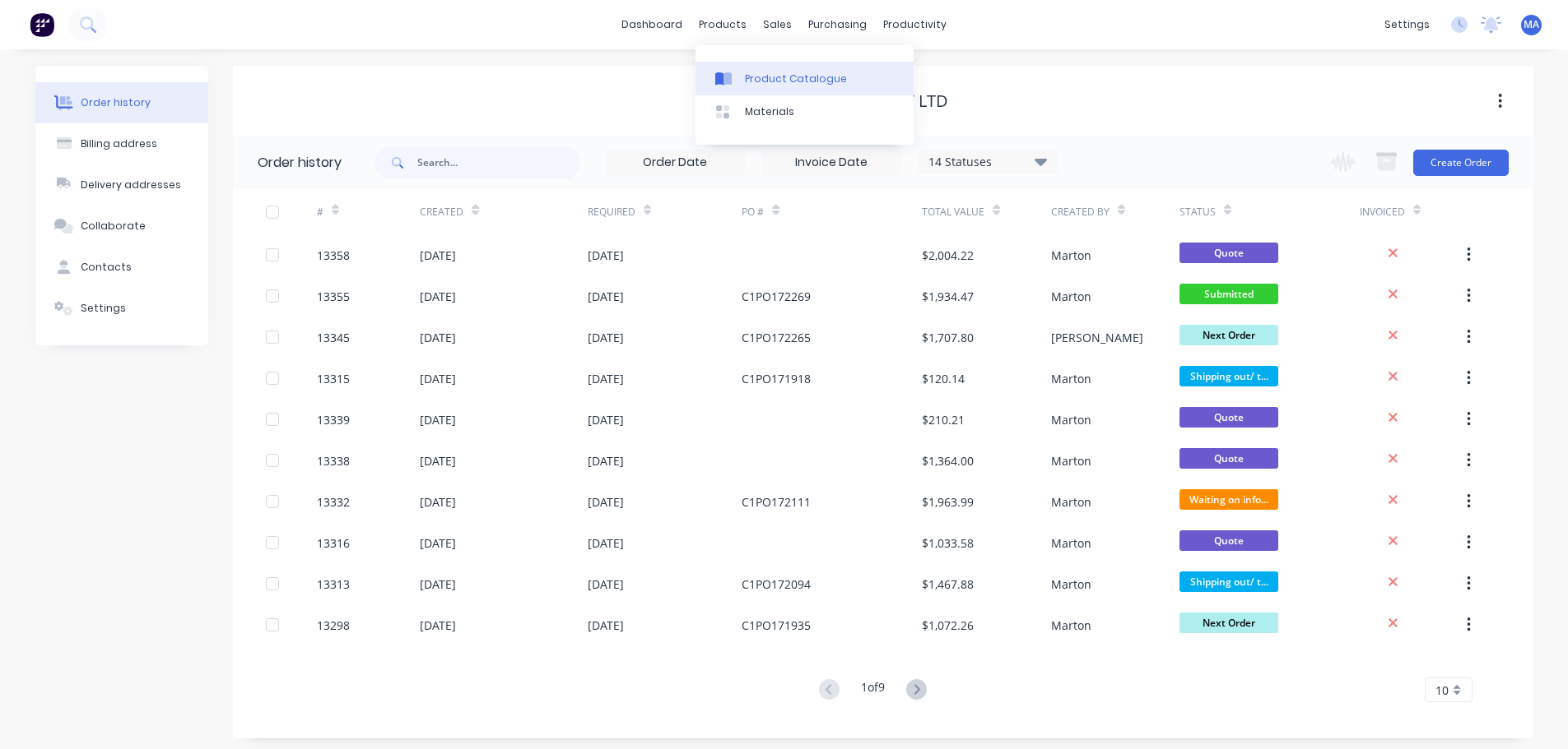
click at [756, 72] on div "Product Catalogue" at bounding box center [796, 79] width 102 height 15
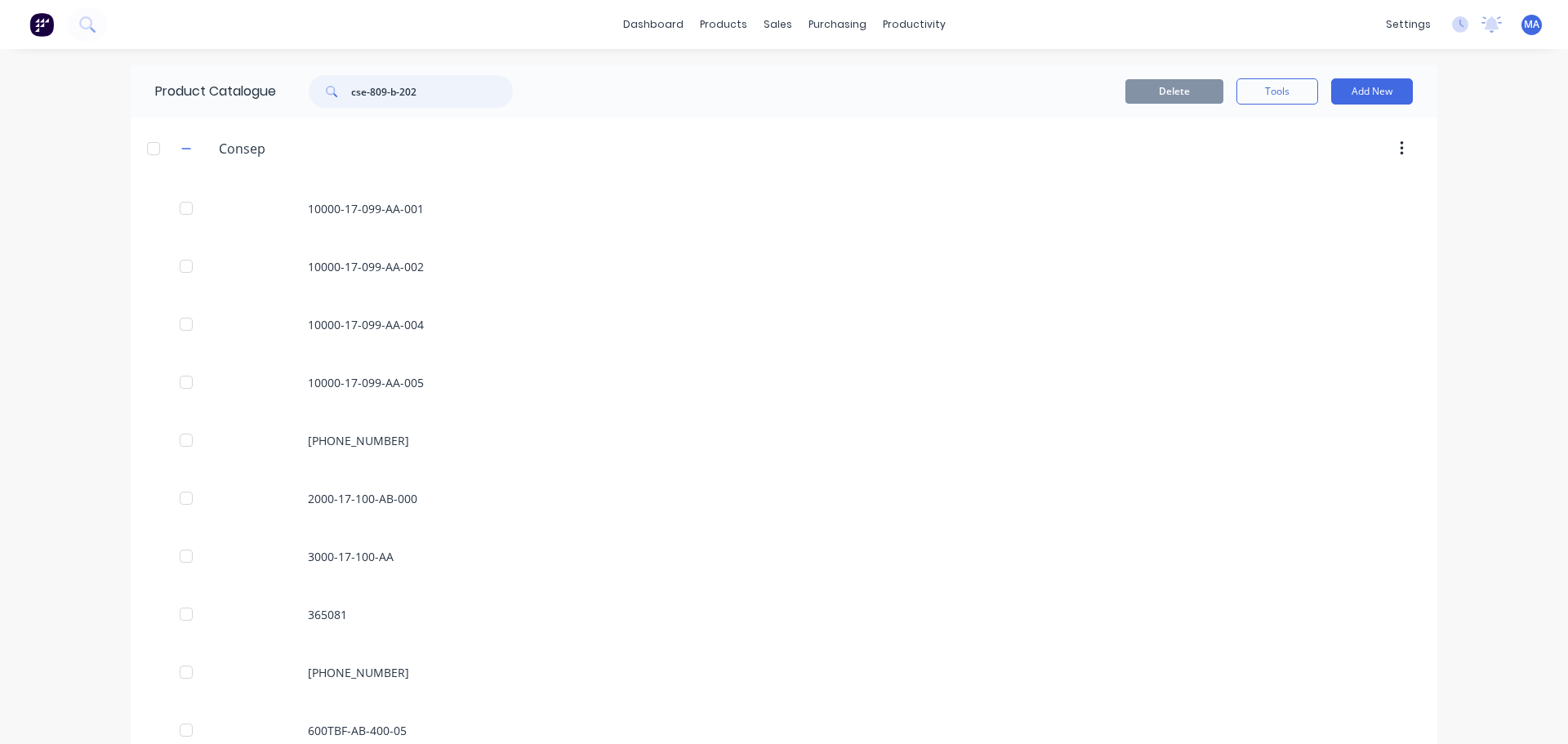
click at [427, 93] on input "cse-809-b-202" at bounding box center [432, 91] width 162 height 33
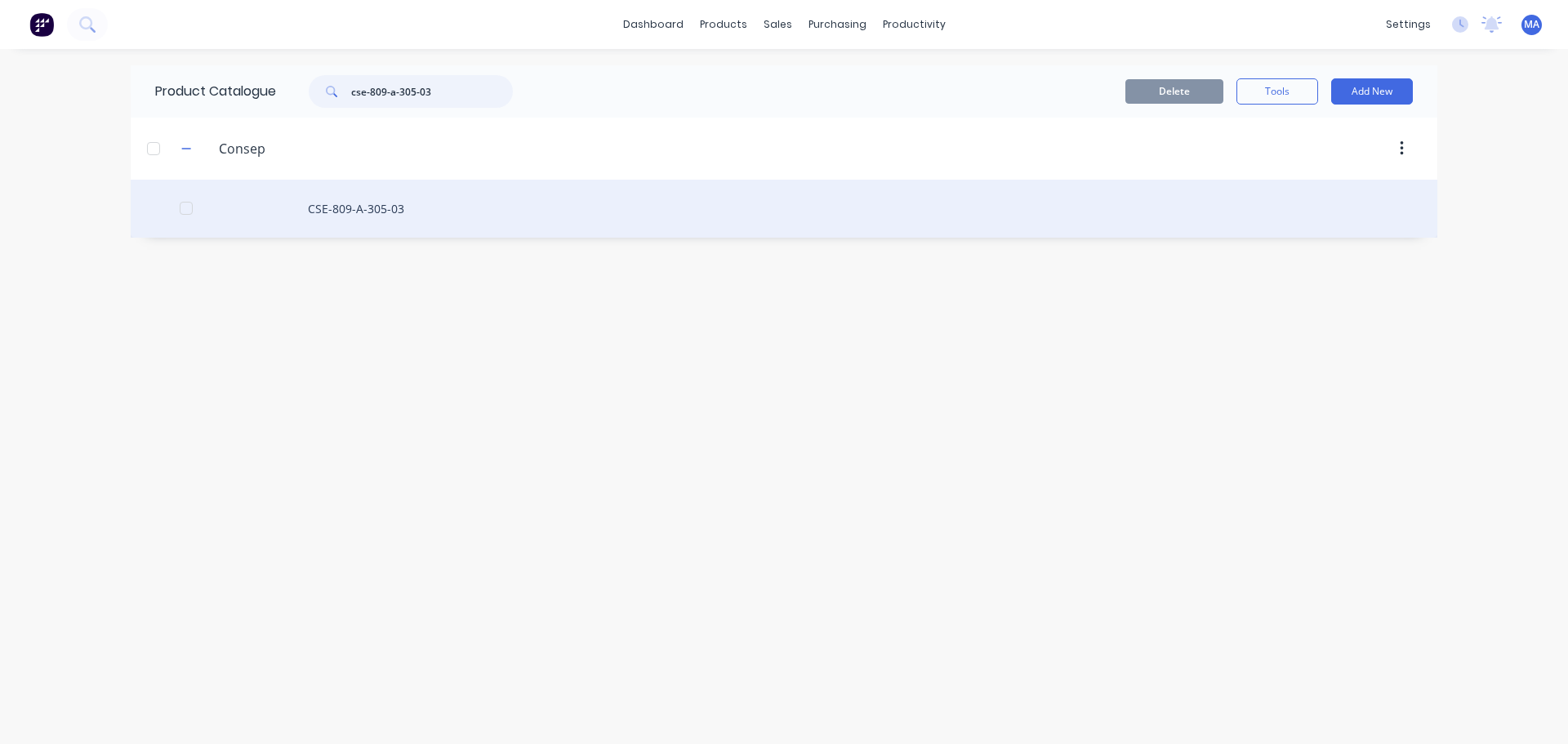
type input "cse-809-a-305-03"
click at [416, 204] on div "CSE-809-A-305-03" at bounding box center [784, 208] width 1307 height 58
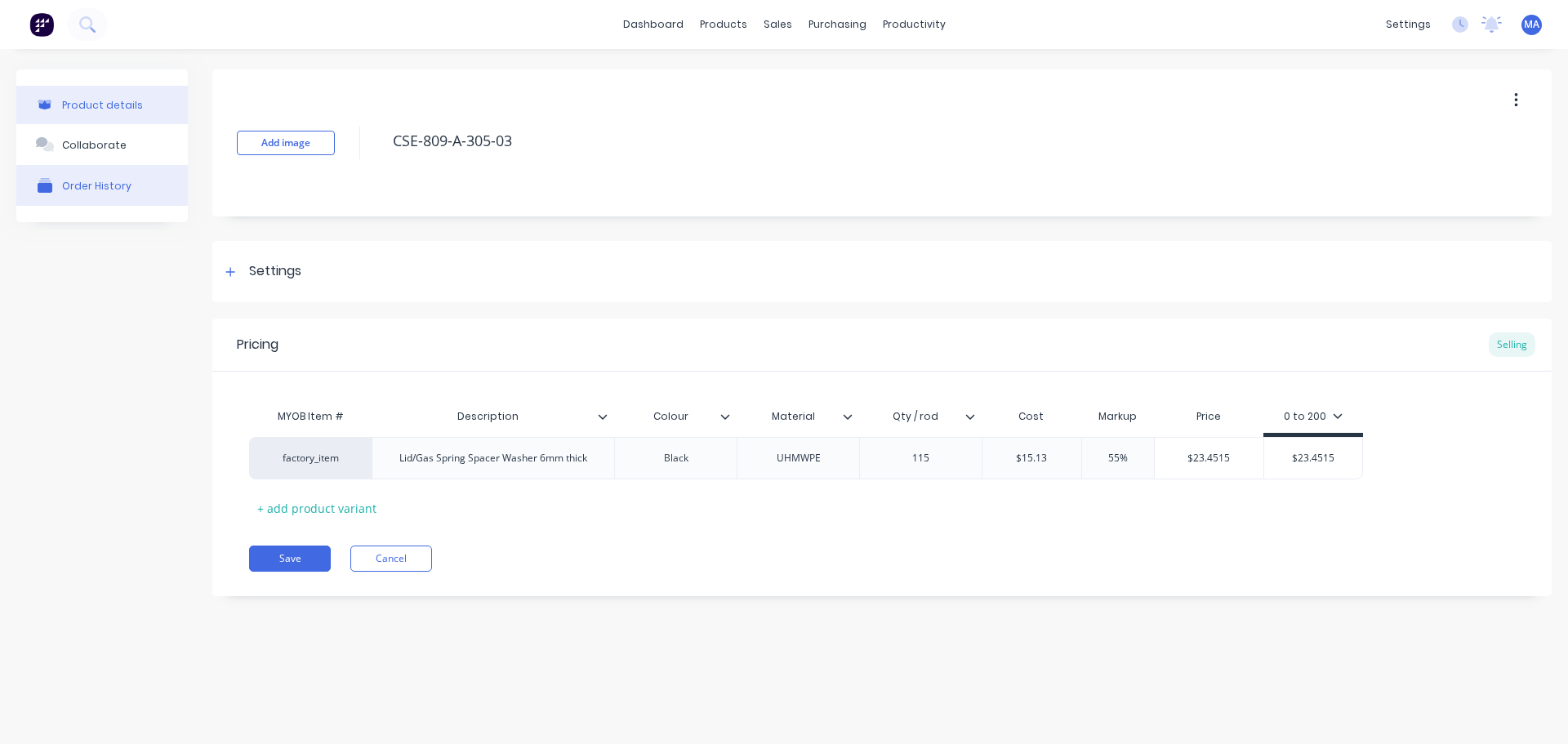
click at [145, 168] on button "Order History" at bounding box center [102, 186] width 171 height 40
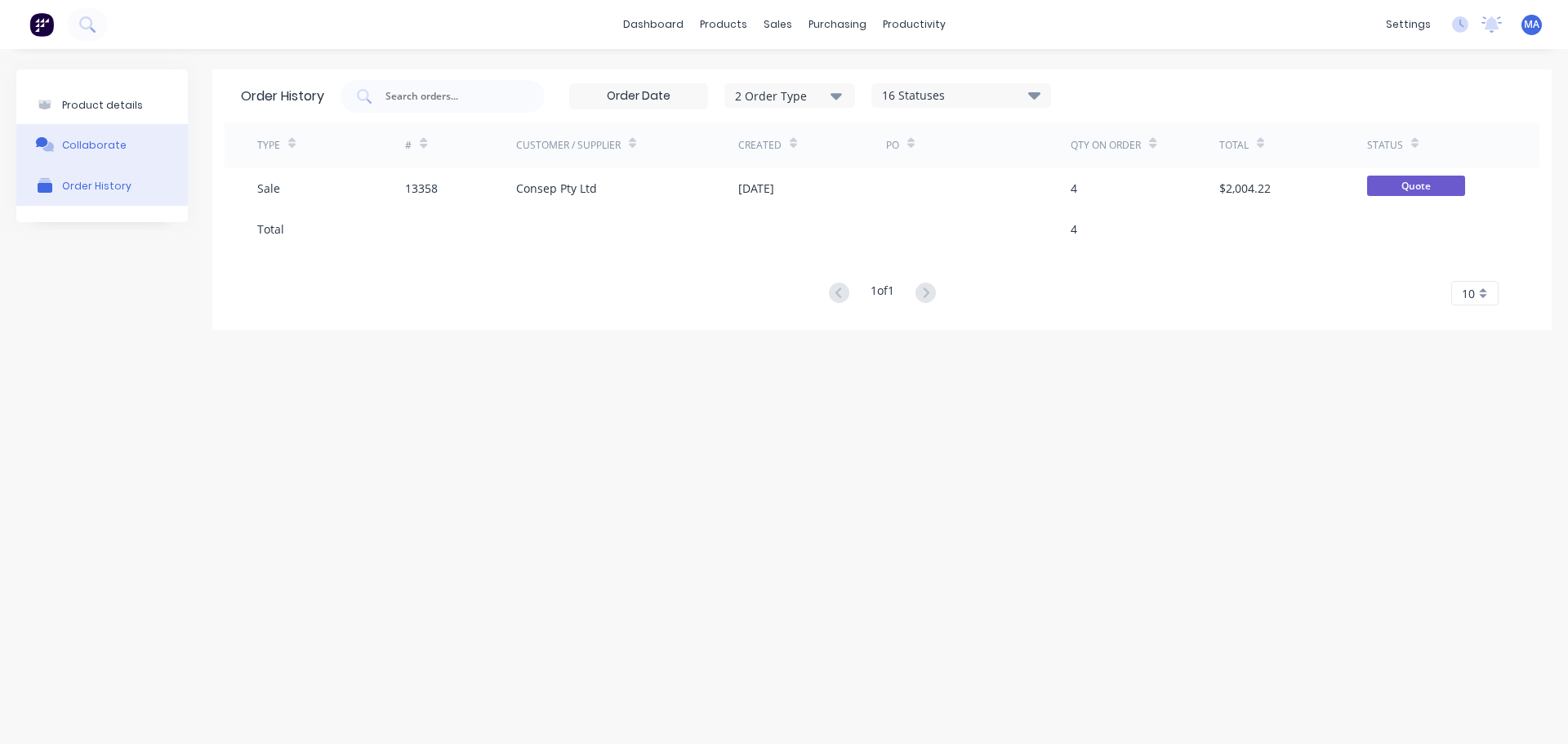
click at [141, 155] on button "Collaborate" at bounding box center [102, 144] width 171 height 40
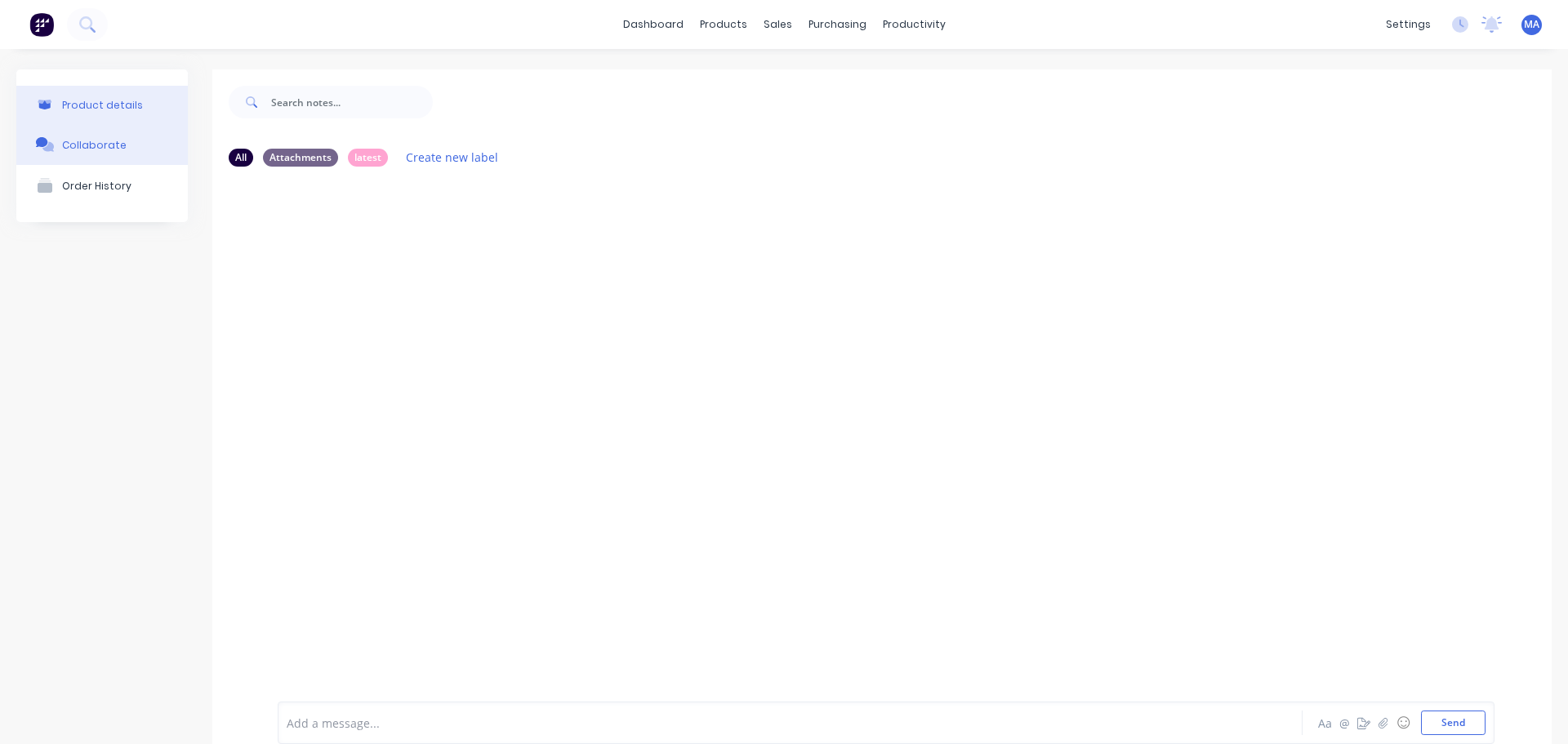
click at [129, 103] on div "Product details" at bounding box center [103, 105] width 81 height 12
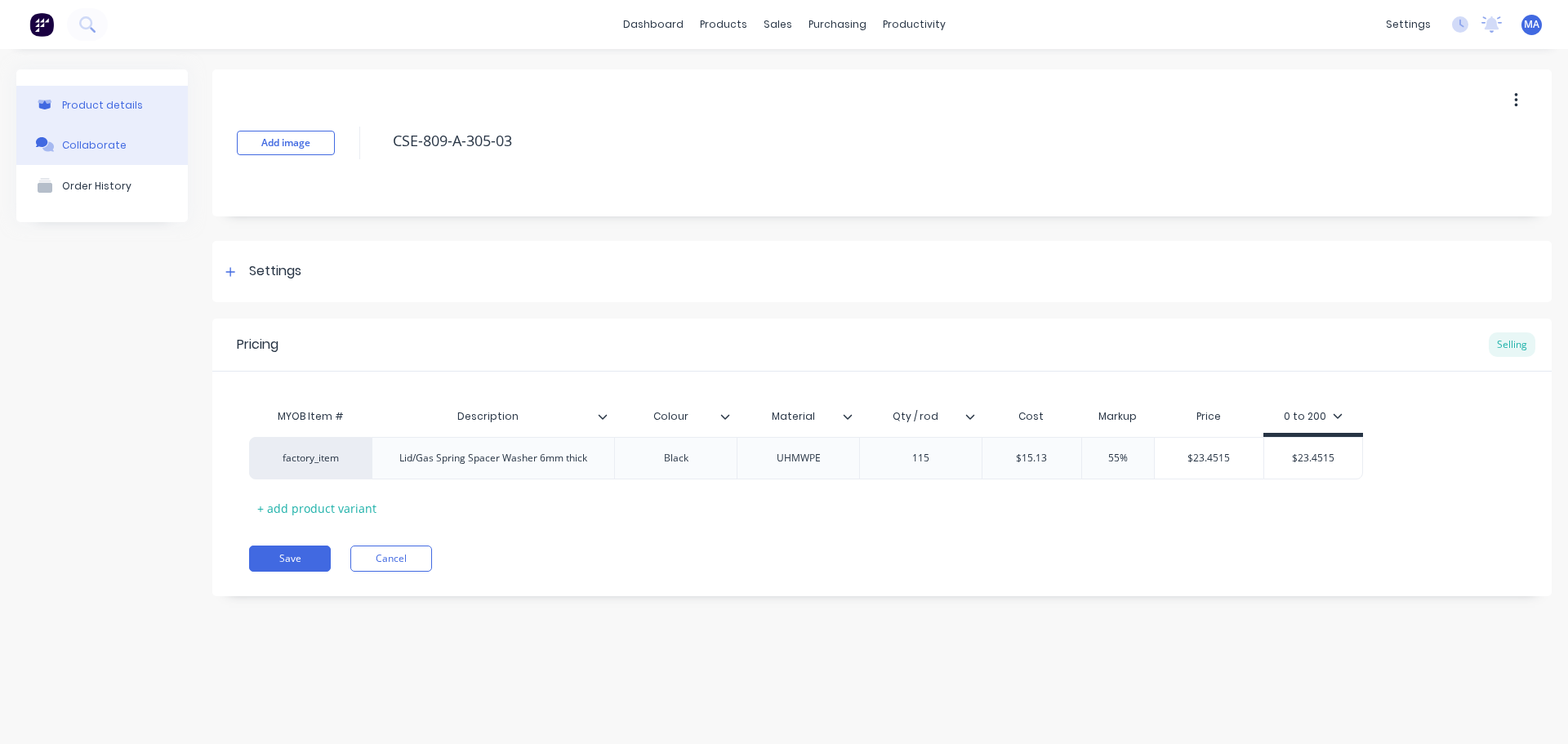
click at [119, 142] on div "Collaborate" at bounding box center [94, 145] width 64 height 12
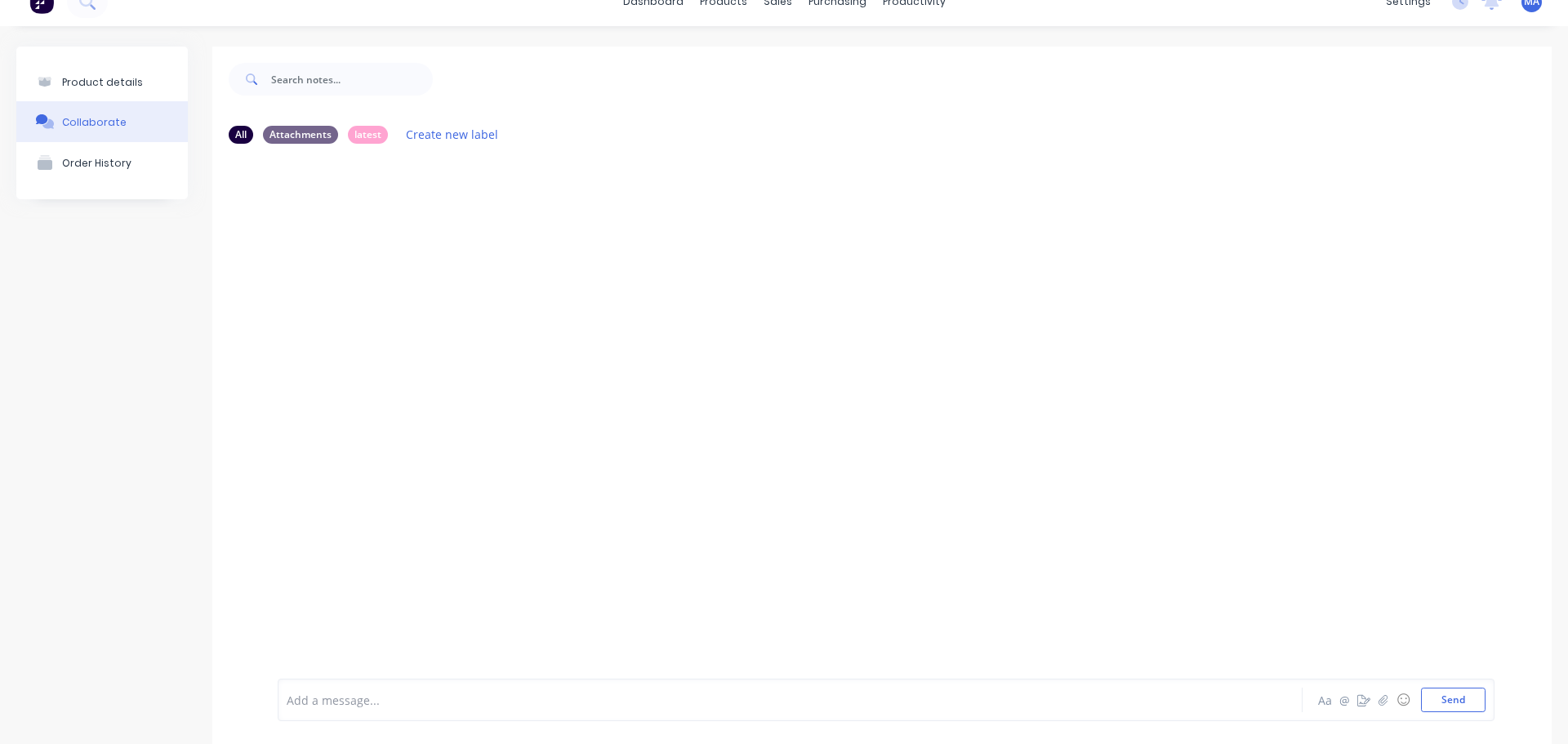
scroll to position [45, 0]
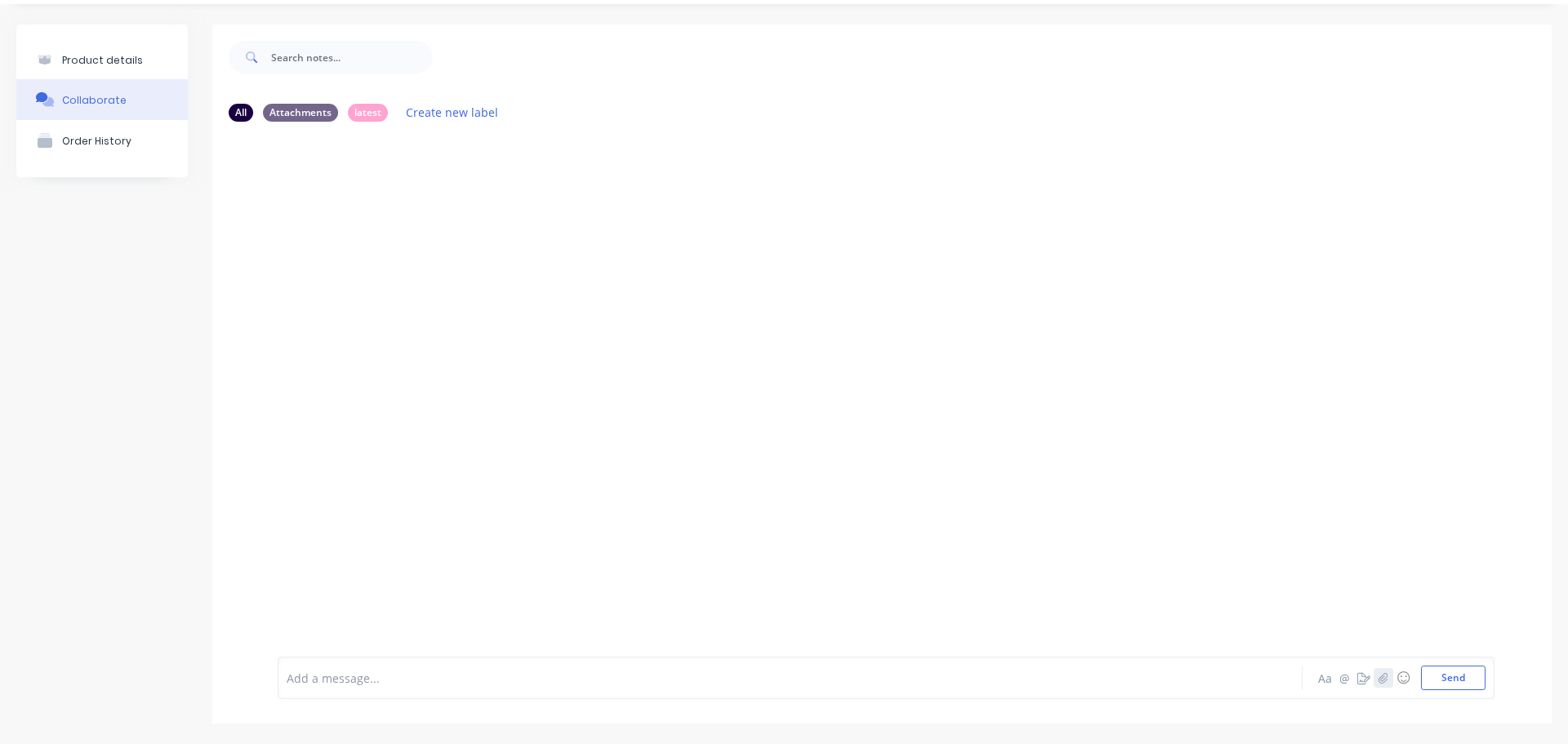
click at [1379, 675] on icon "button" at bounding box center [1383, 677] width 10 height 11
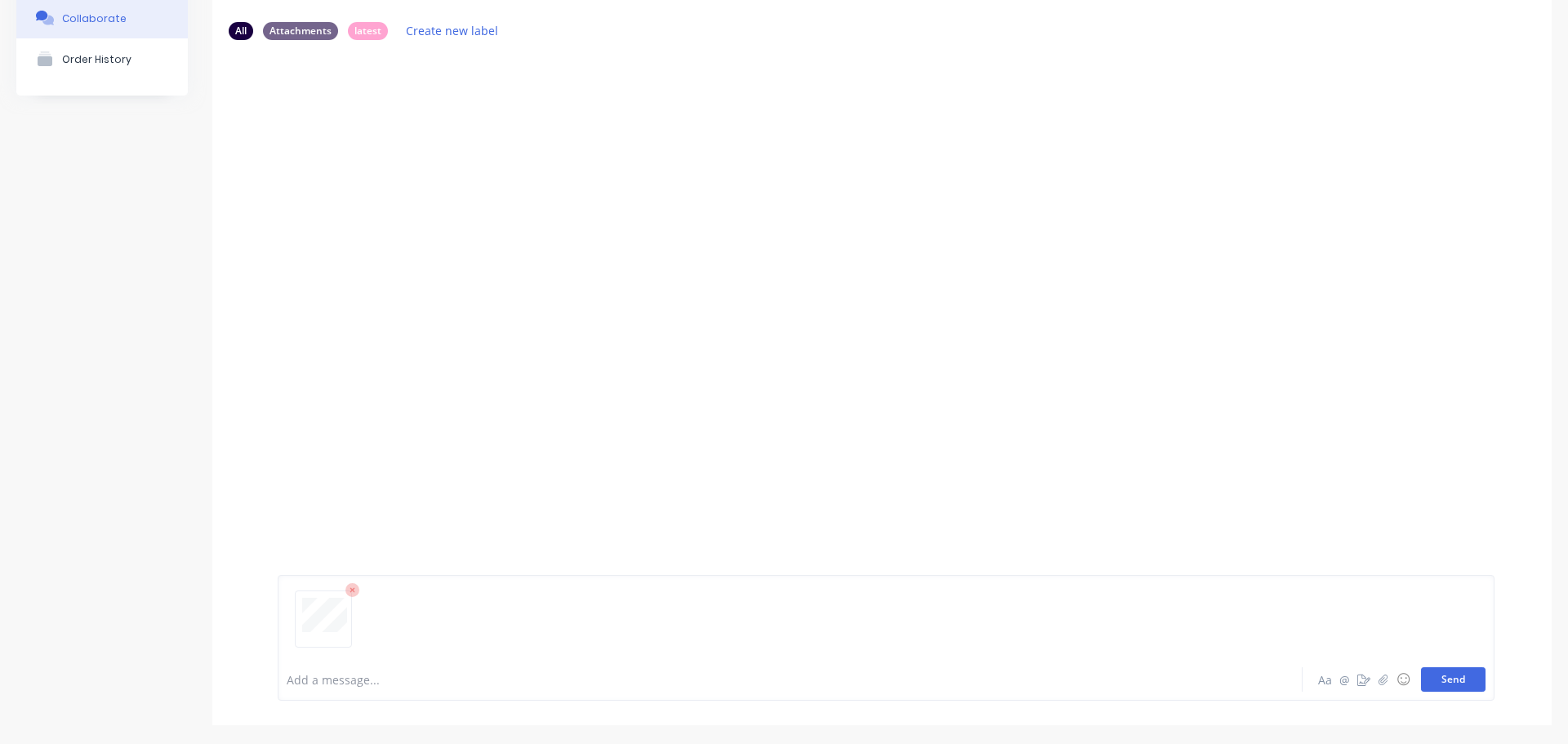
click at [1455, 675] on button "Send" at bounding box center [1453, 680] width 64 height 25
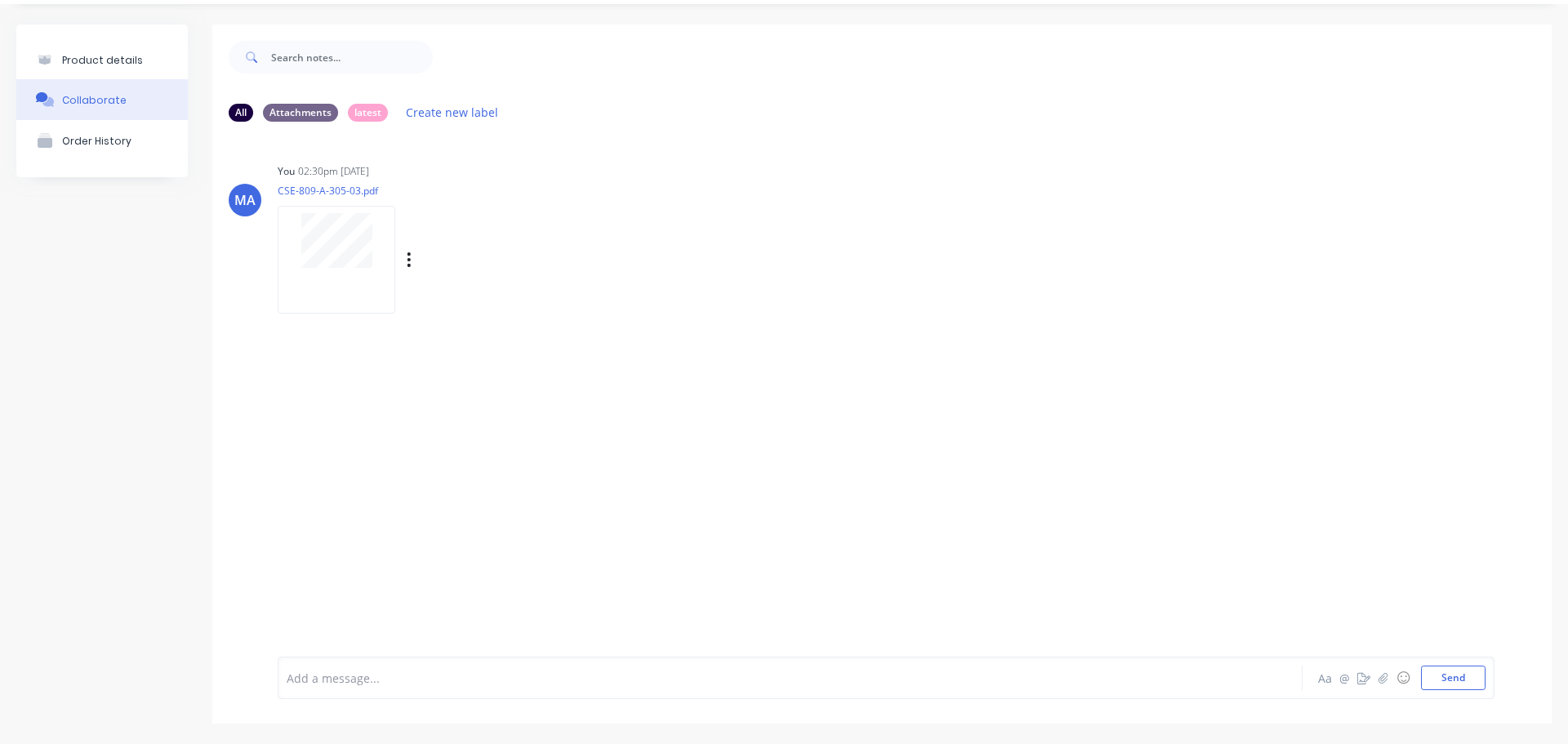
click at [405, 259] on div "Labels Auto-attach to new orders Sales Orders Purchase Orders Download Delete" at bounding box center [493, 259] width 184 height 24
click at [411, 260] on icon "button" at bounding box center [410, 259] width 5 height 18
click at [454, 294] on button "Auto-attach to new orders" at bounding box center [516, 304] width 184 height 39
click at [674, 295] on label at bounding box center [674, 295] width 0 height 0
click at [649, 302] on input "checkbox" at bounding box center [642, 303] width 13 height 16
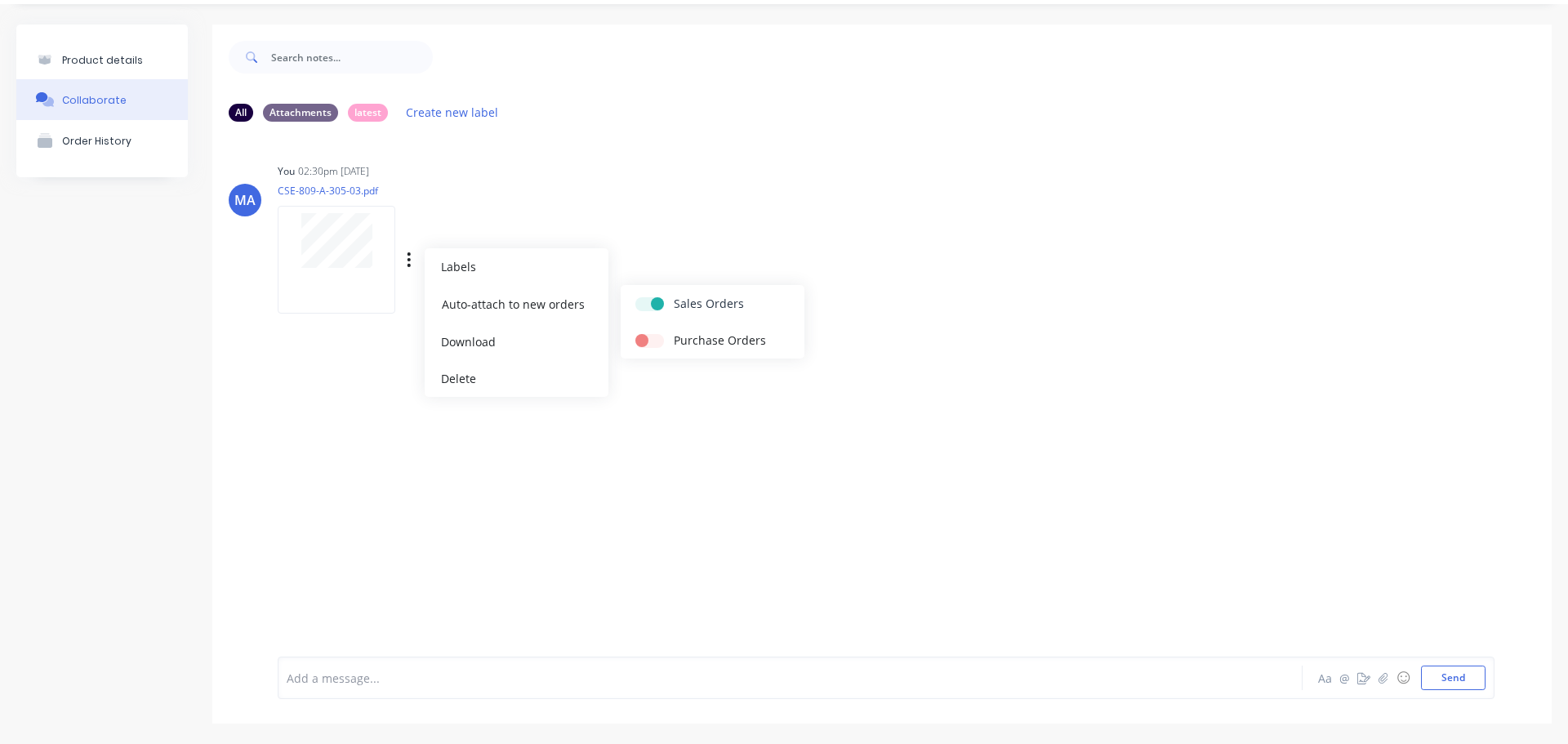
checkbox input "true"
drag, startPoint x: 690, startPoint y: 242, endPoint x: 245, endPoint y: 129, distance: 459.1
click at [689, 241] on div "You 02:30pm [DATE] CSE-809-A-305-03.pdf Labels Auto-attach to new orders Sales …" at bounding box center [533, 232] width 511 height 147
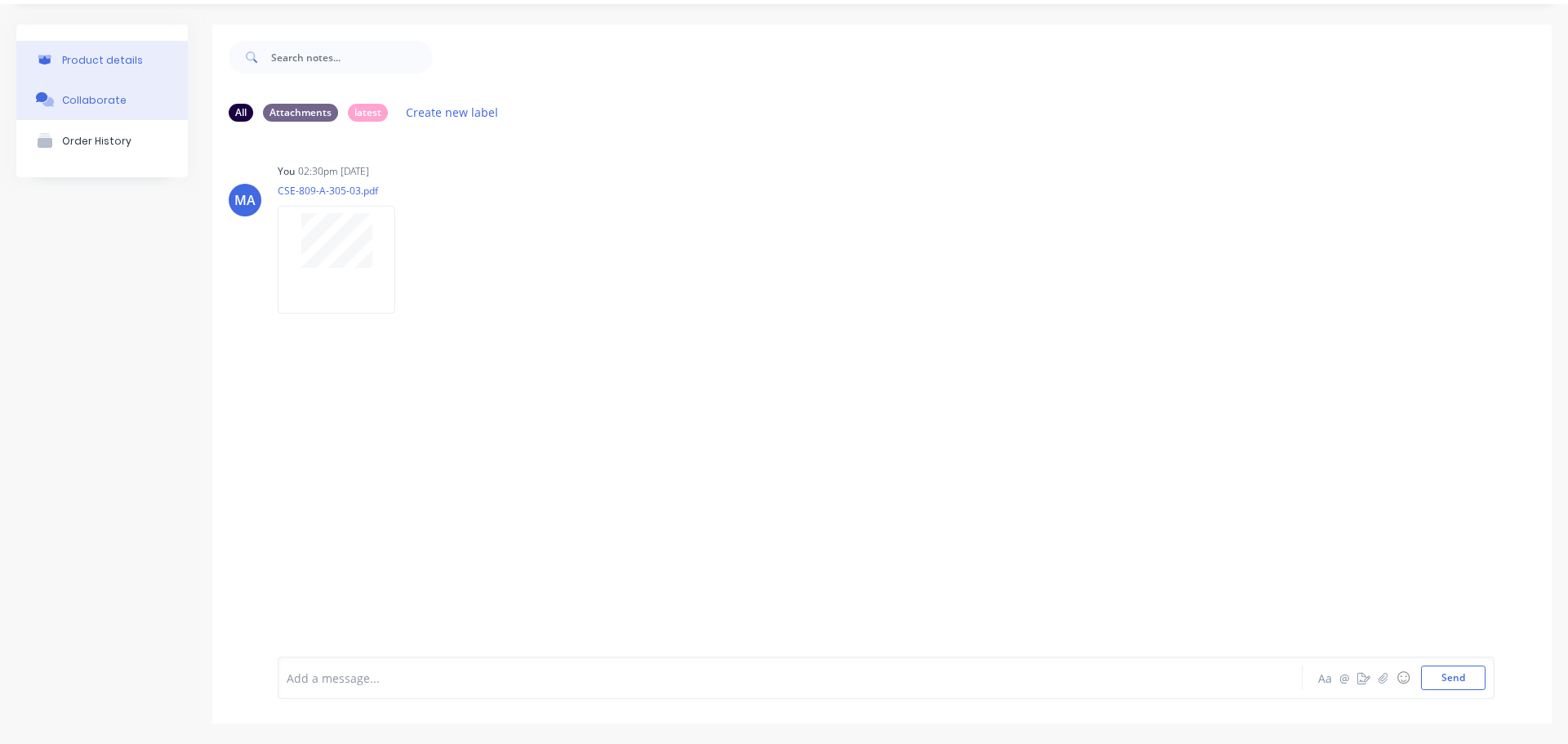
click at [140, 63] on button "Product details" at bounding box center [102, 60] width 171 height 39
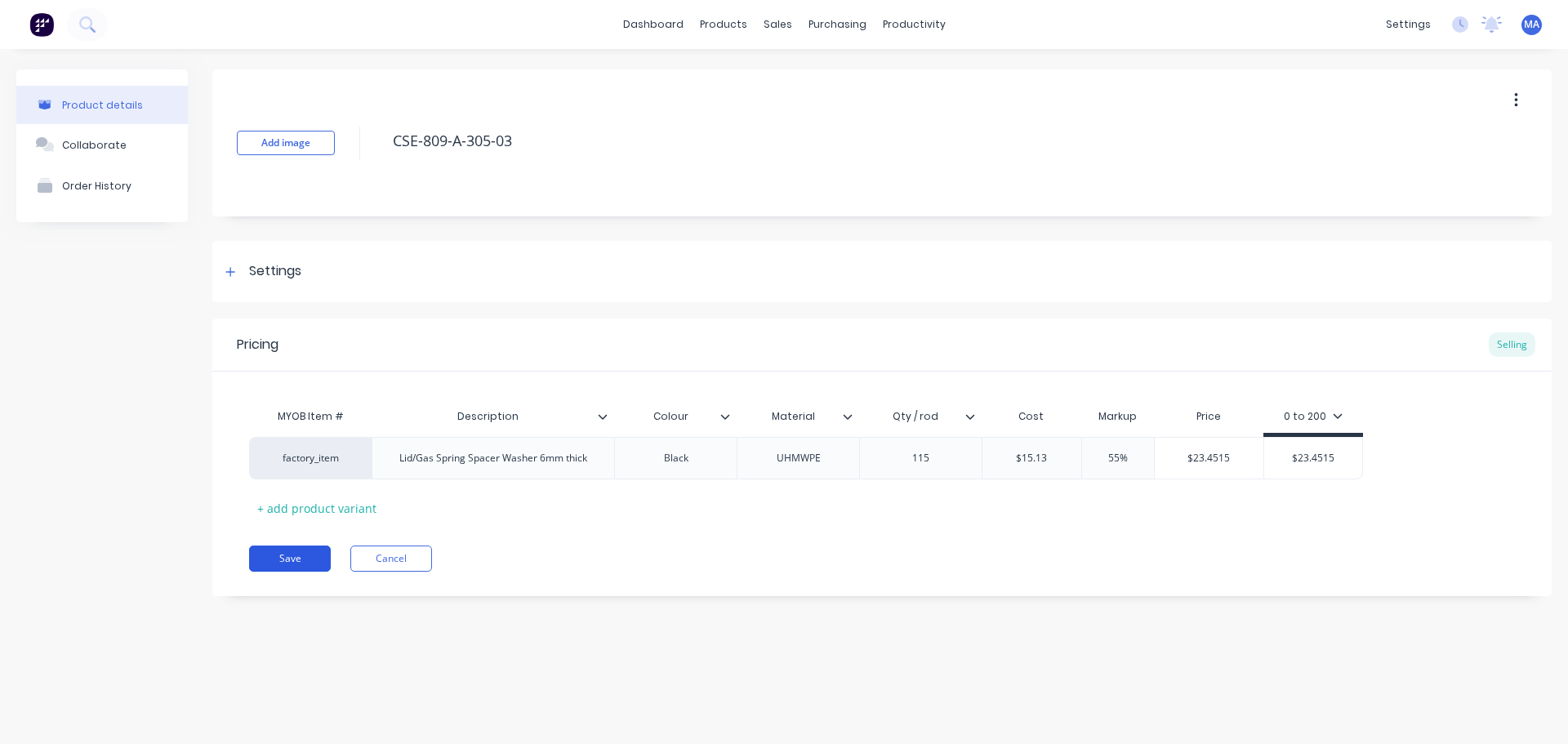
click at [290, 565] on button "Save" at bounding box center [289, 558] width 82 height 26
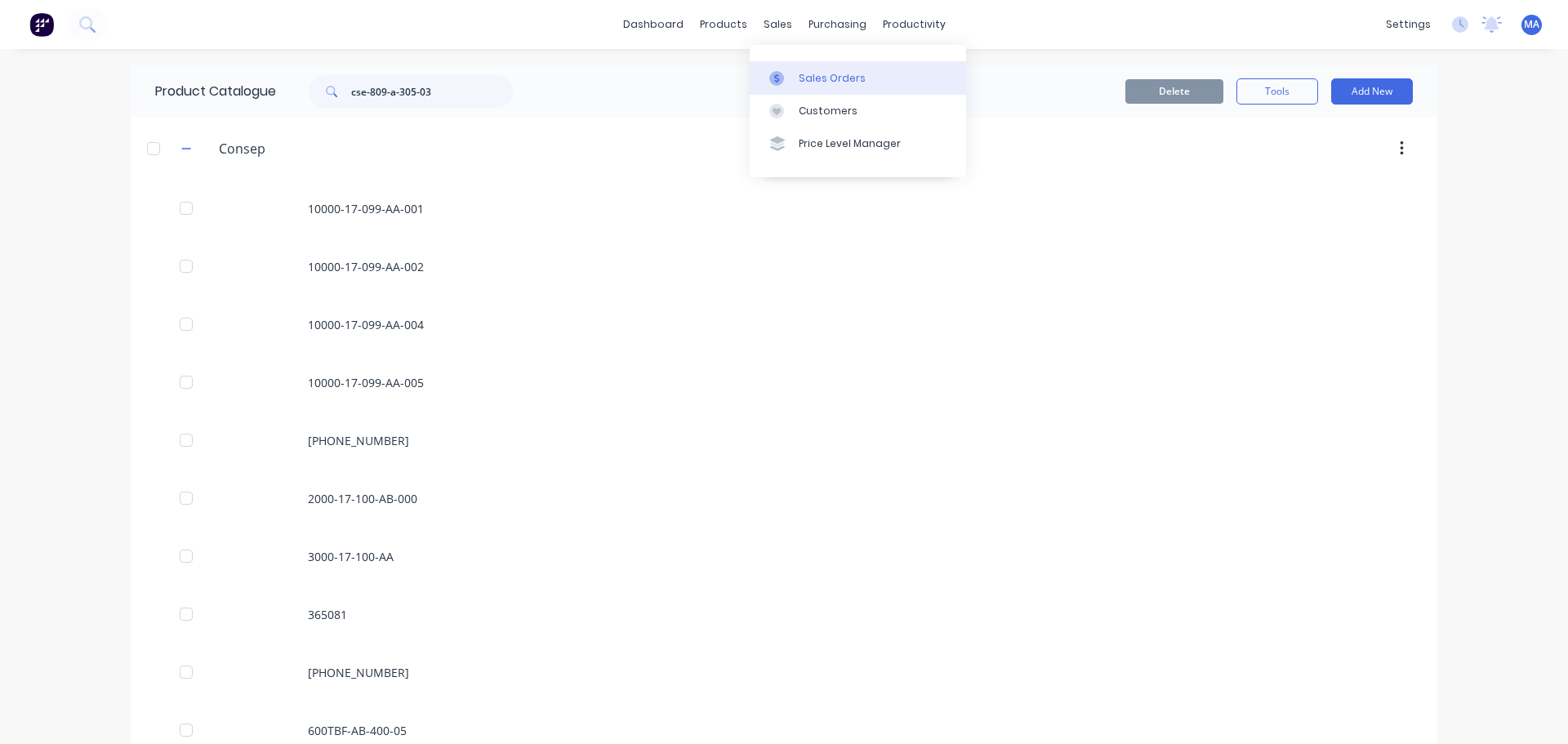
click at [806, 69] on link "Sales Orders" at bounding box center [858, 77] width 216 height 33
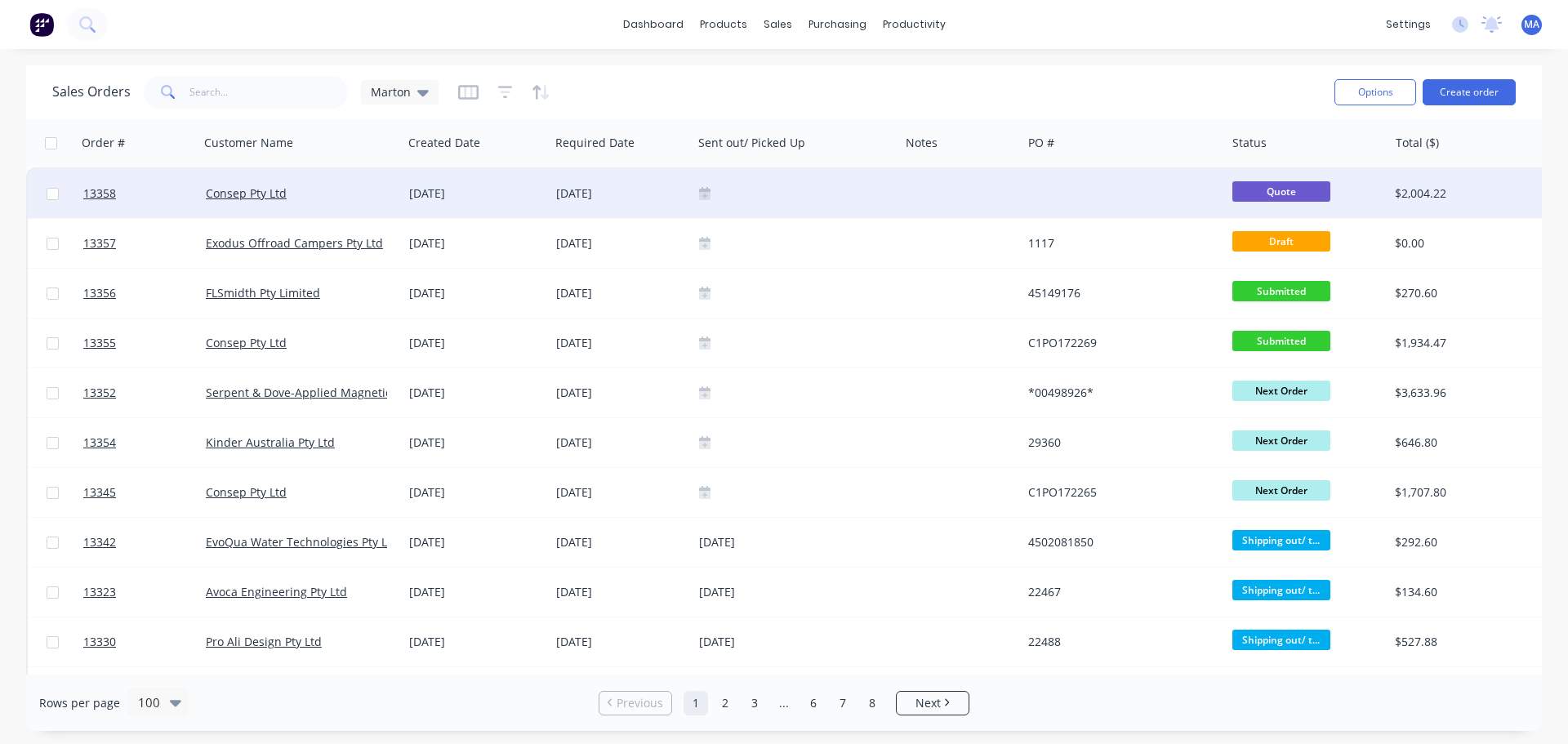
click at [337, 202] on div "Consep Pty Ltd" at bounding box center [302, 193] width 204 height 49
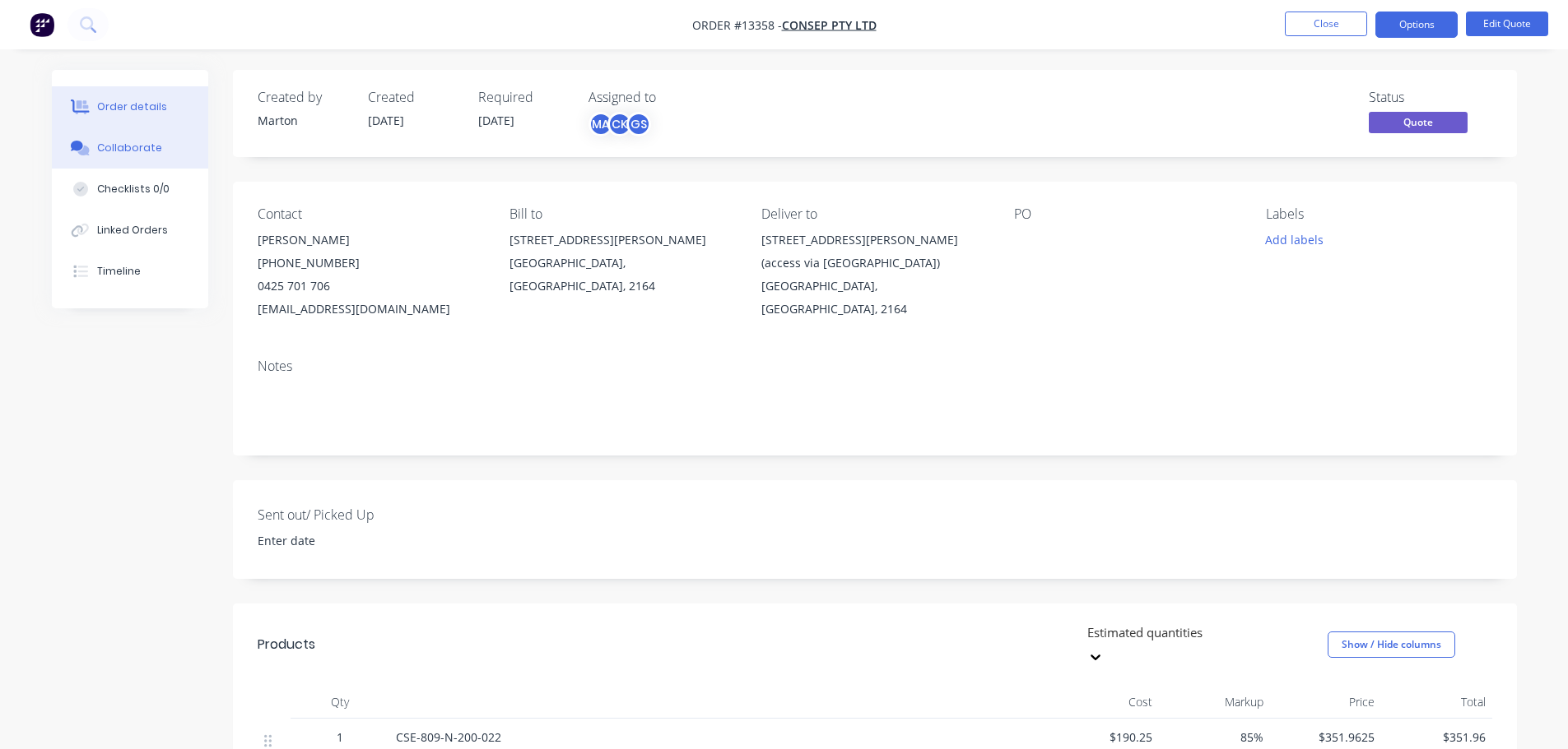
click at [151, 151] on div "Collaborate" at bounding box center [129, 148] width 65 height 15
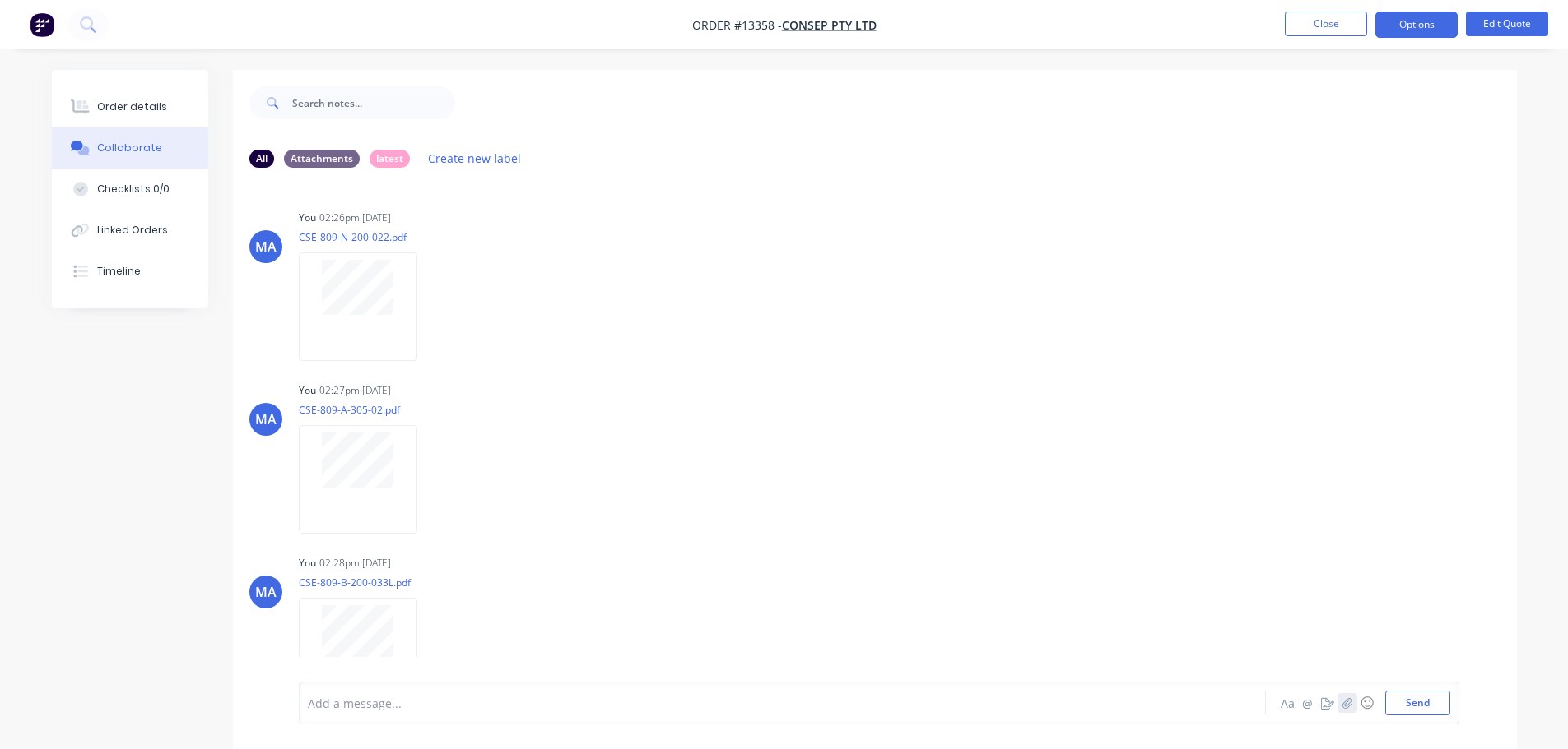
click at [1348, 701] on icon "button" at bounding box center [1346, 703] width 10 height 12
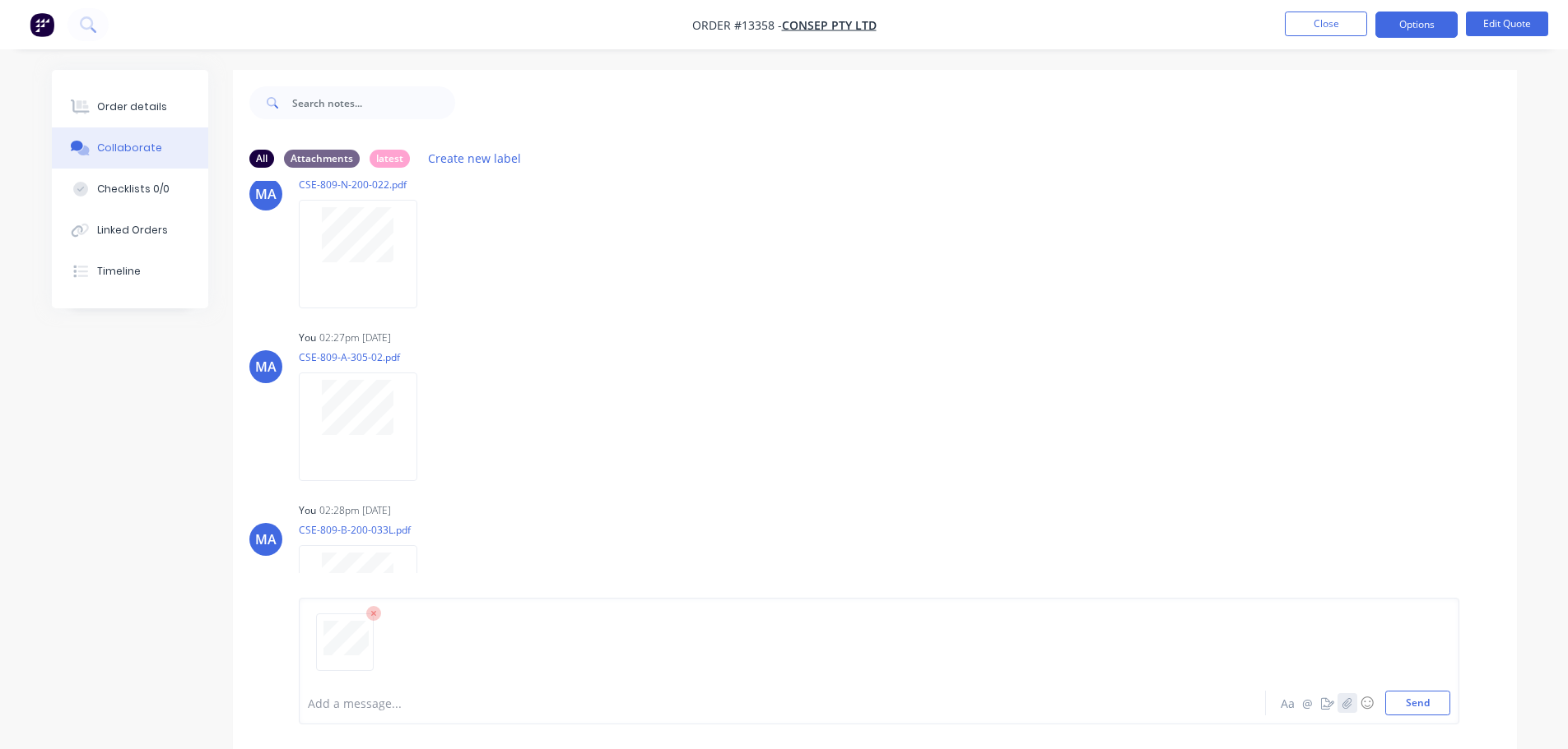
scroll to position [165, 0]
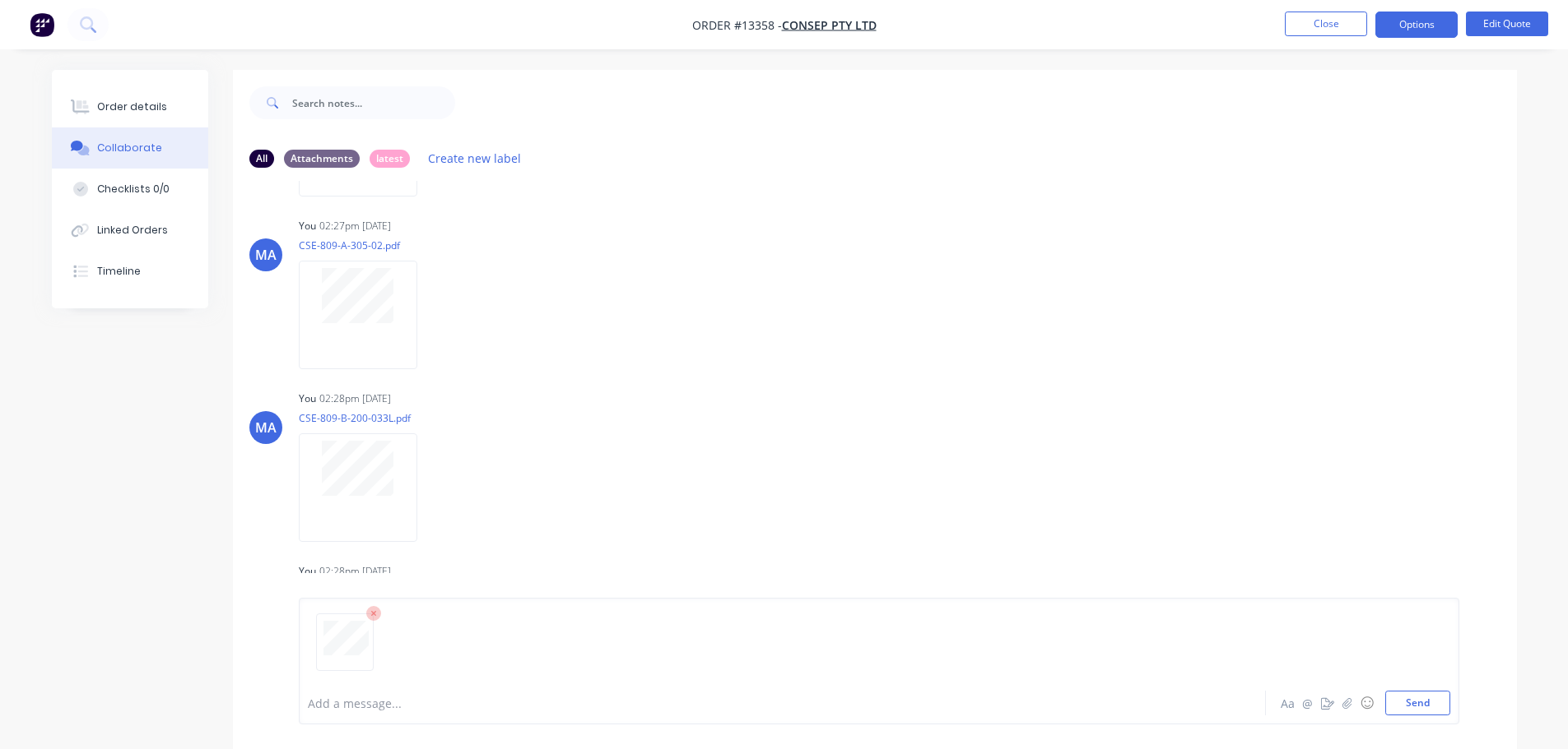
click at [1416, 690] on div at bounding box center [878, 649] width 1142 height 84
click at [1417, 700] on button "Send" at bounding box center [1417, 703] width 65 height 25
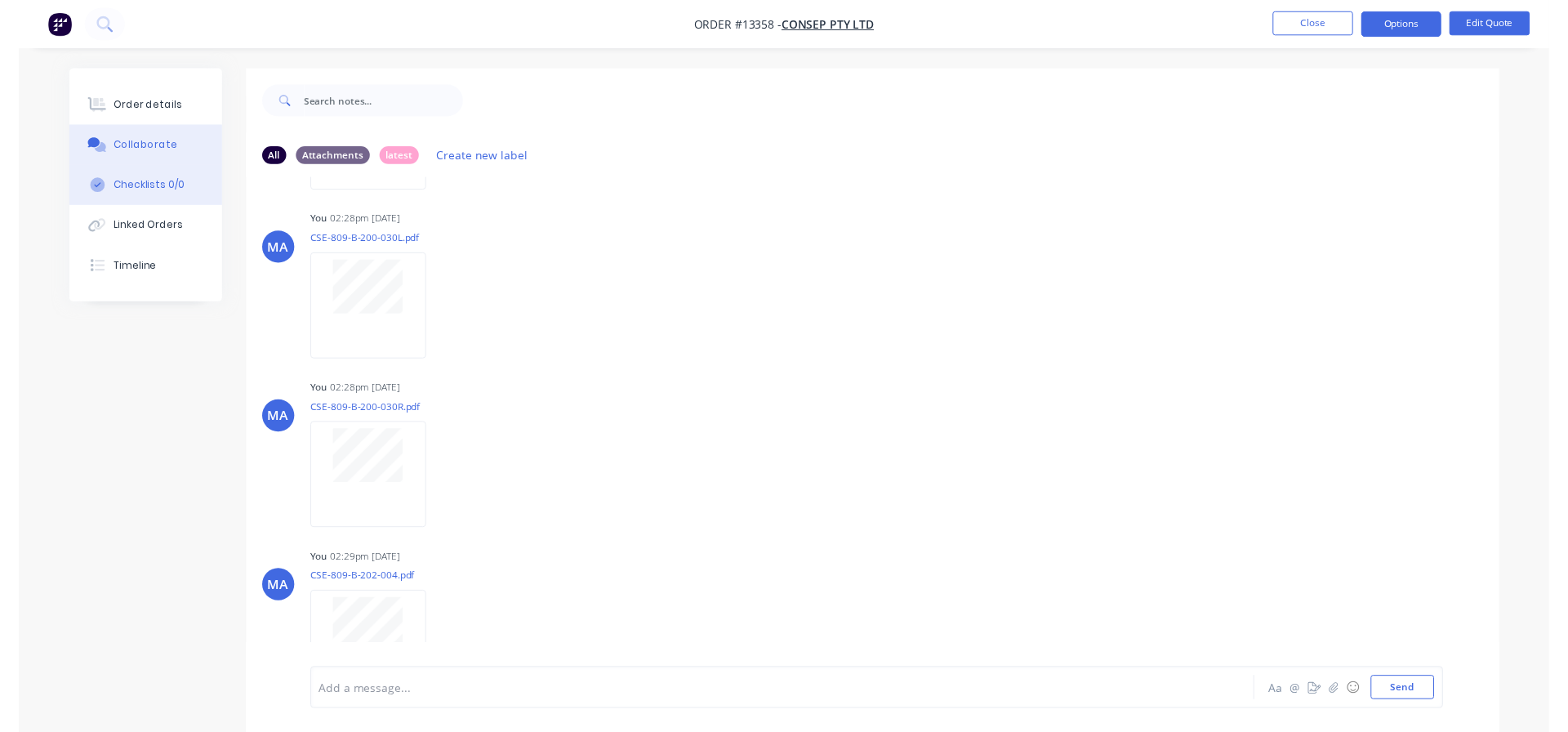
scroll to position [0, 0]
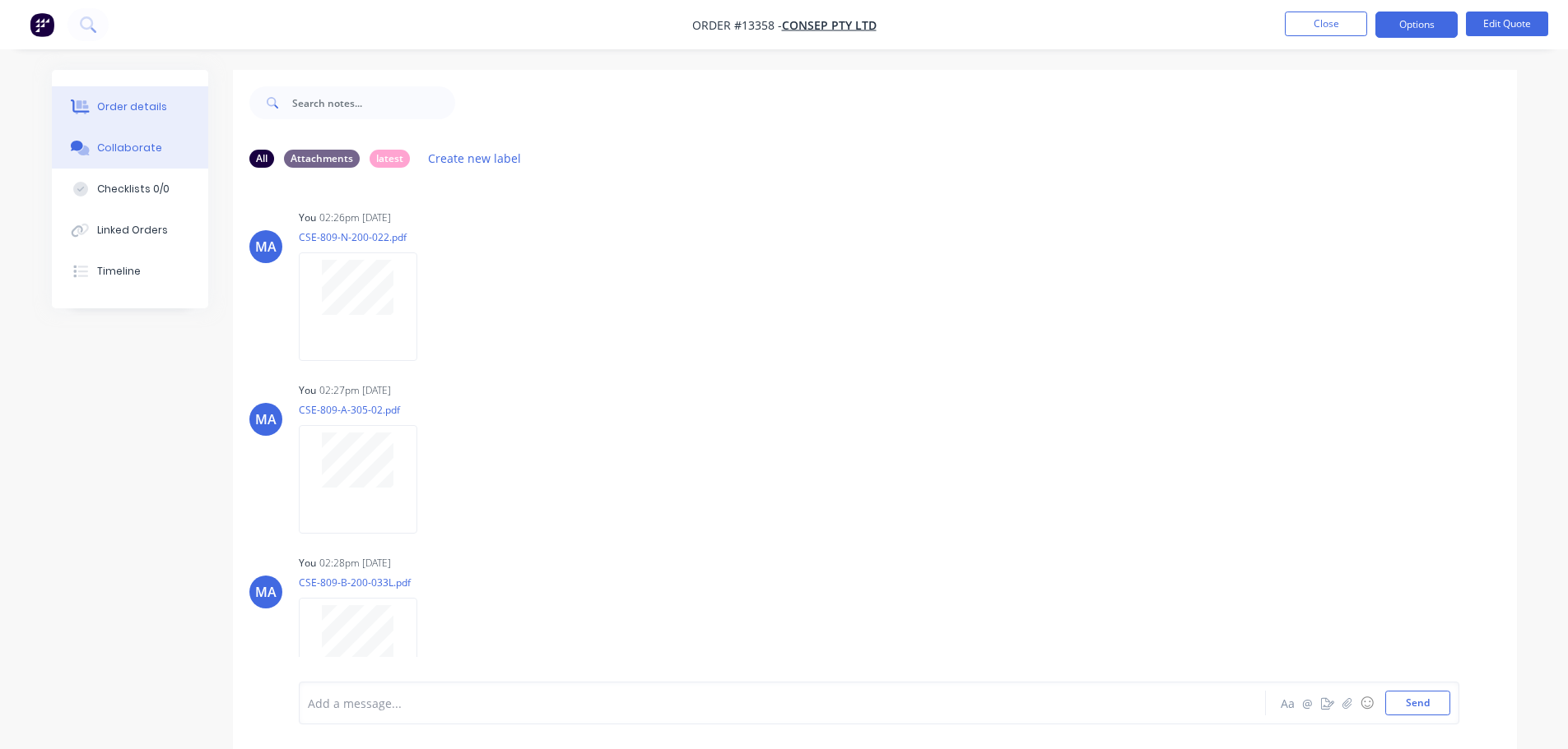
click at [119, 110] on div "Order details" at bounding box center [132, 106] width 70 height 15
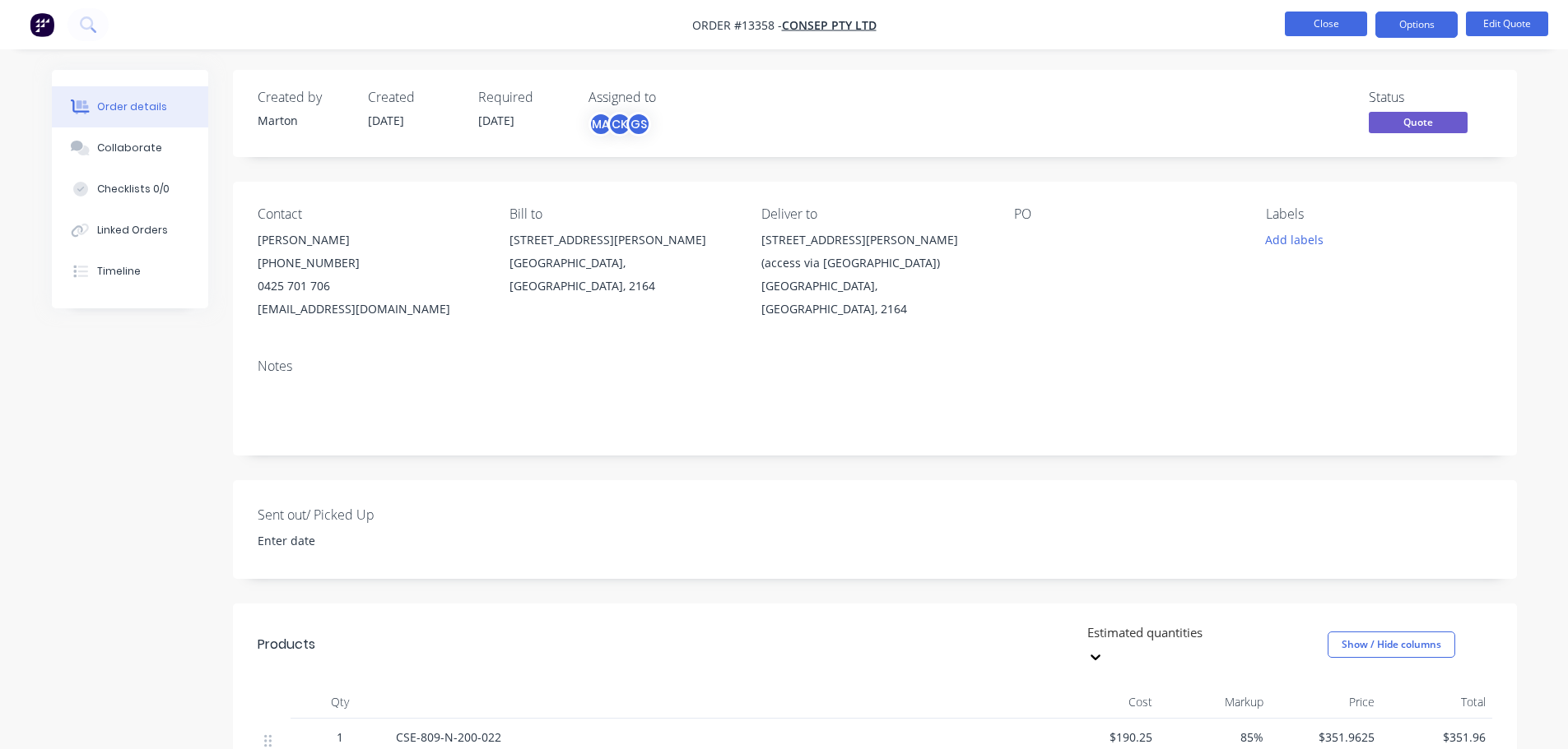
click at [1314, 33] on button "Close" at bounding box center [1325, 24] width 82 height 25
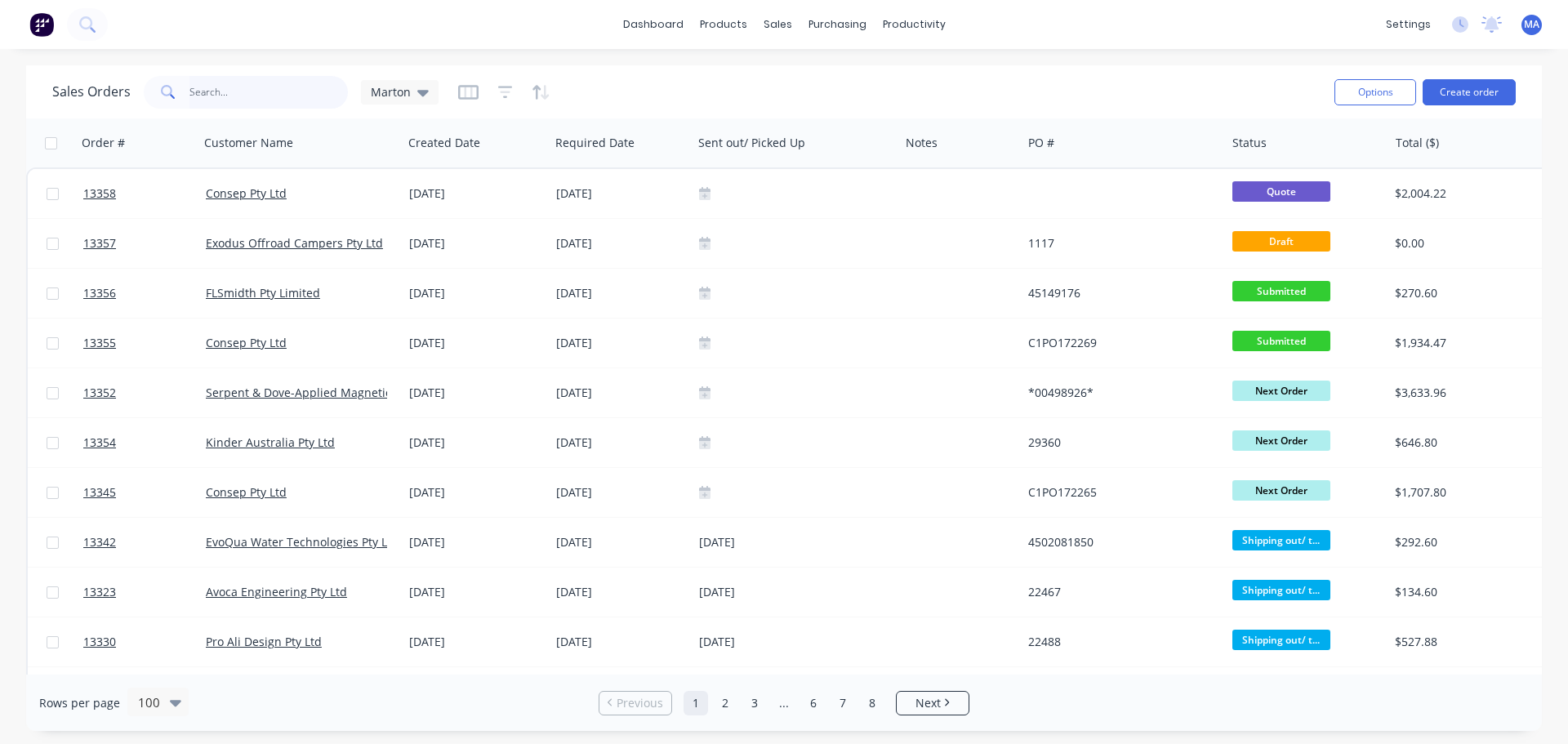
click at [280, 106] on input "text" at bounding box center [268, 91] width 159 height 33
click at [292, 87] on input "text" at bounding box center [268, 91] width 159 height 33
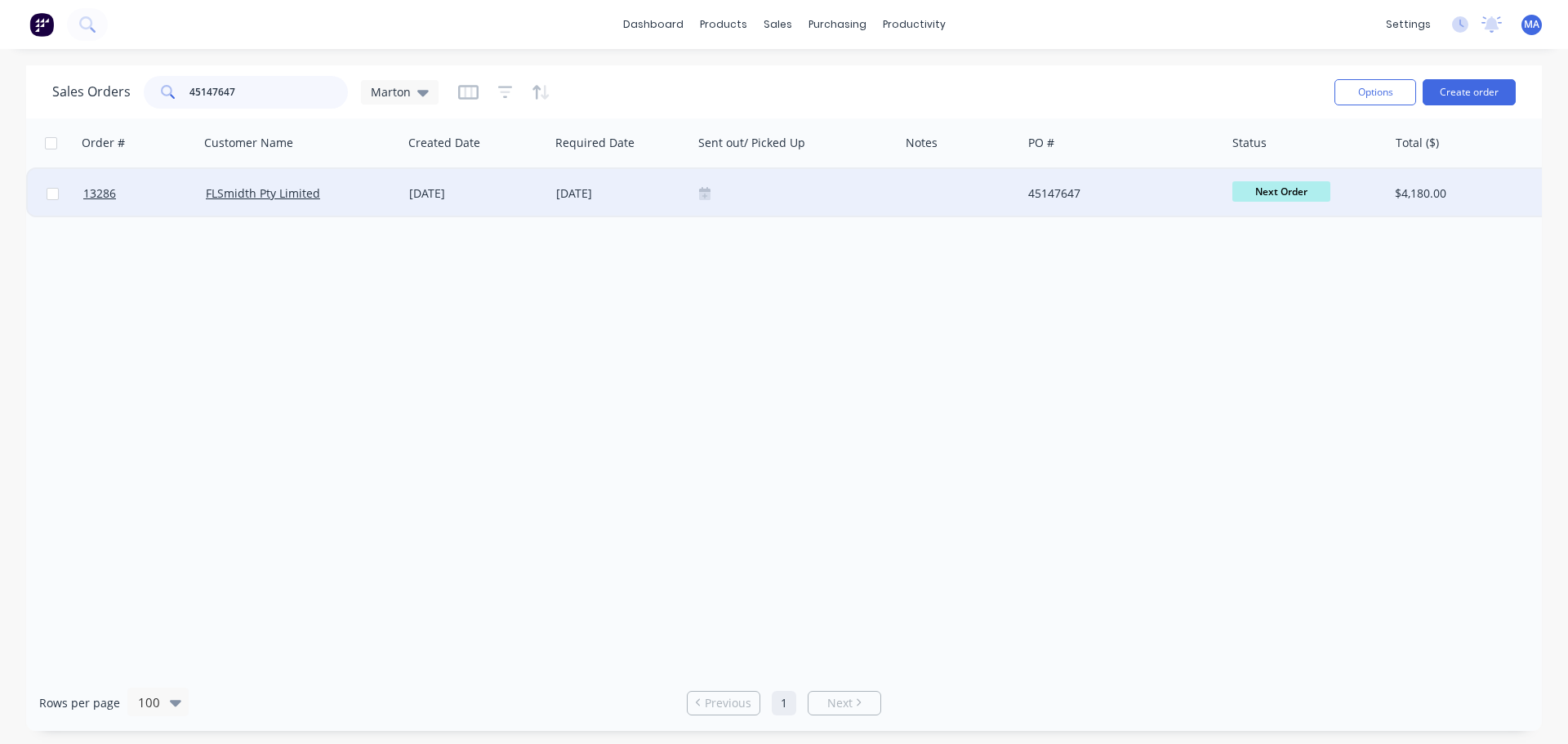
type input "45147647"
click at [355, 199] on div "FLSmidth Pty Limited" at bounding box center [296, 193] width 181 height 17
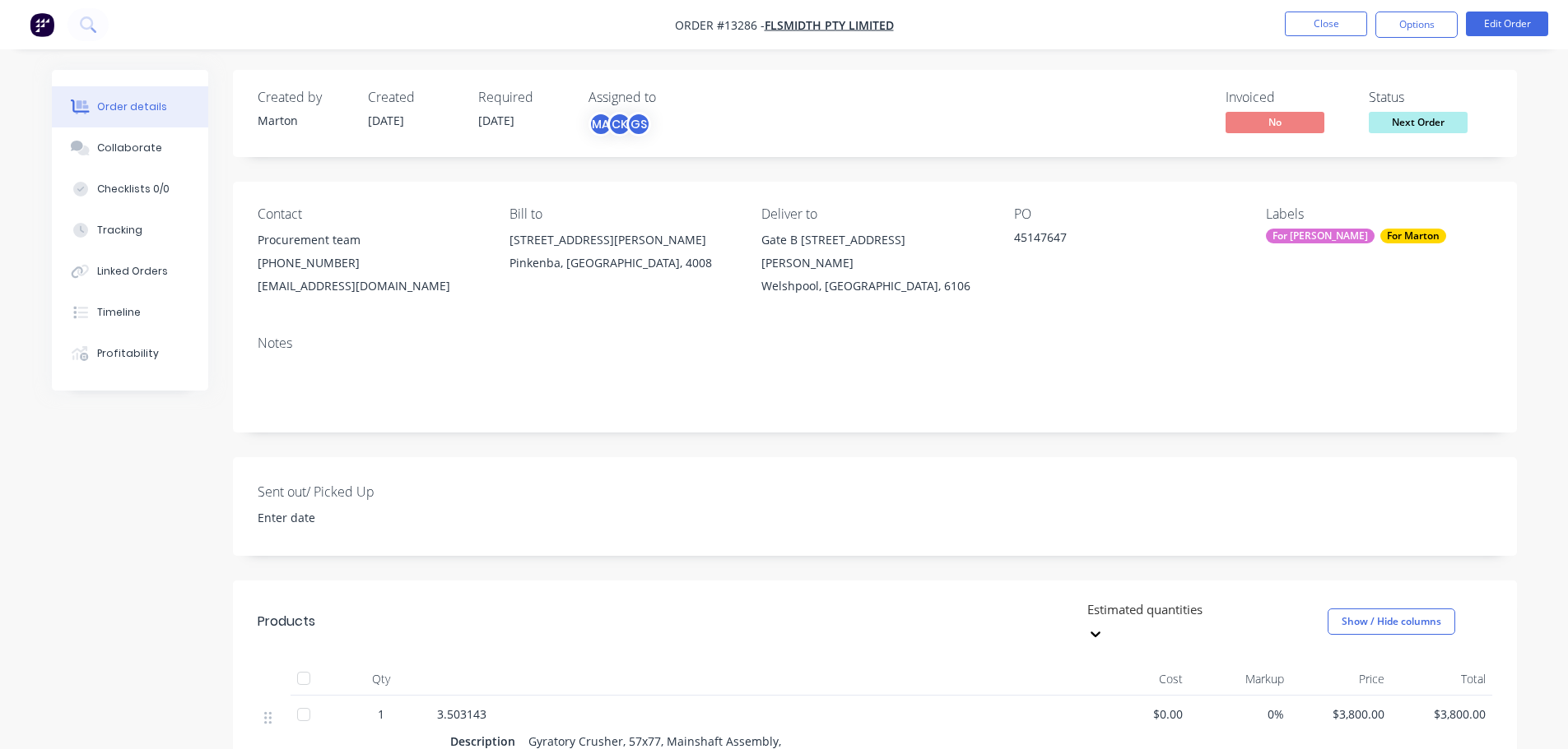
click at [1422, 107] on span at bounding box center [1418, 109] width 11 height 5
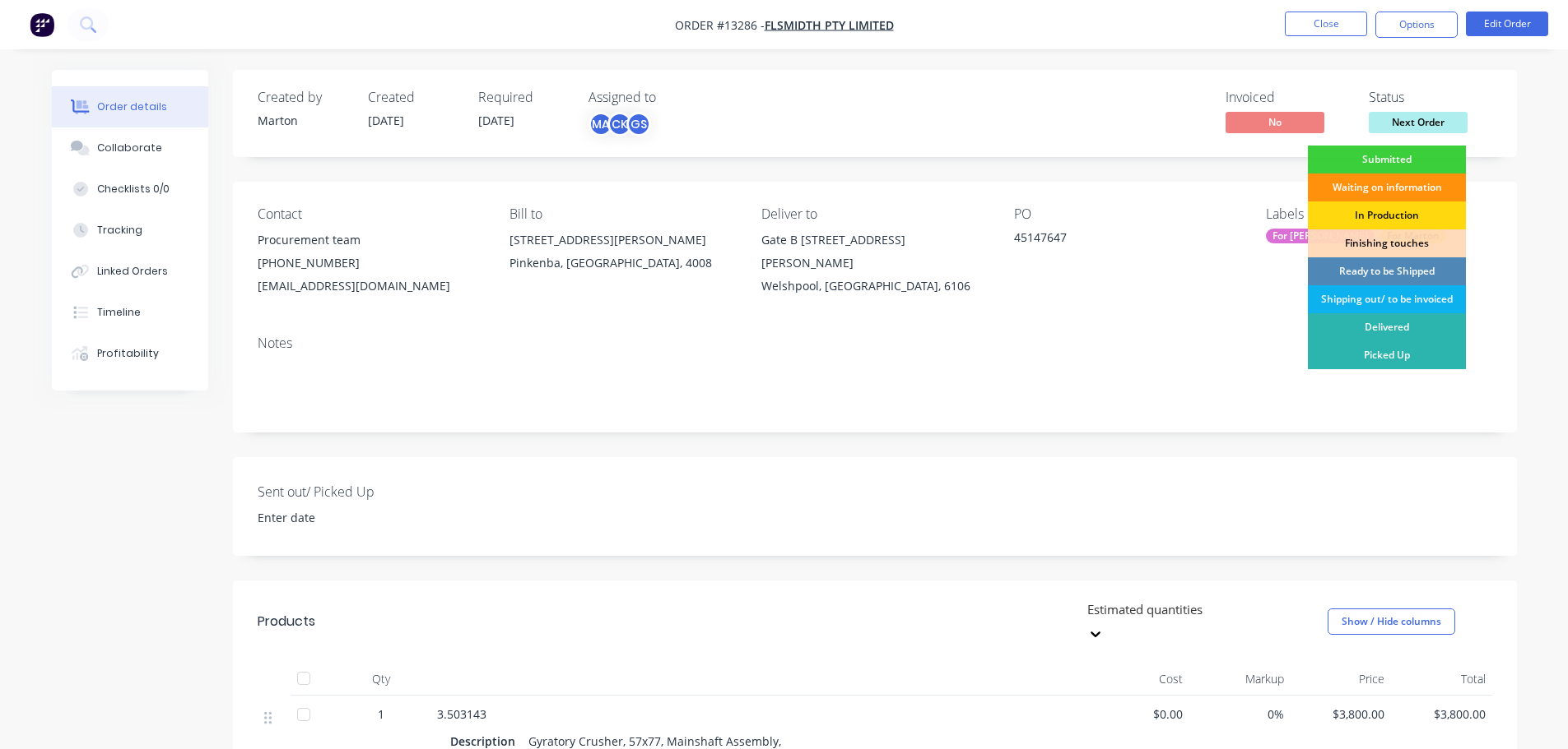
click at [1422, 112] on span "Next Order" at bounding box center [1417, 121] width 98 height 20
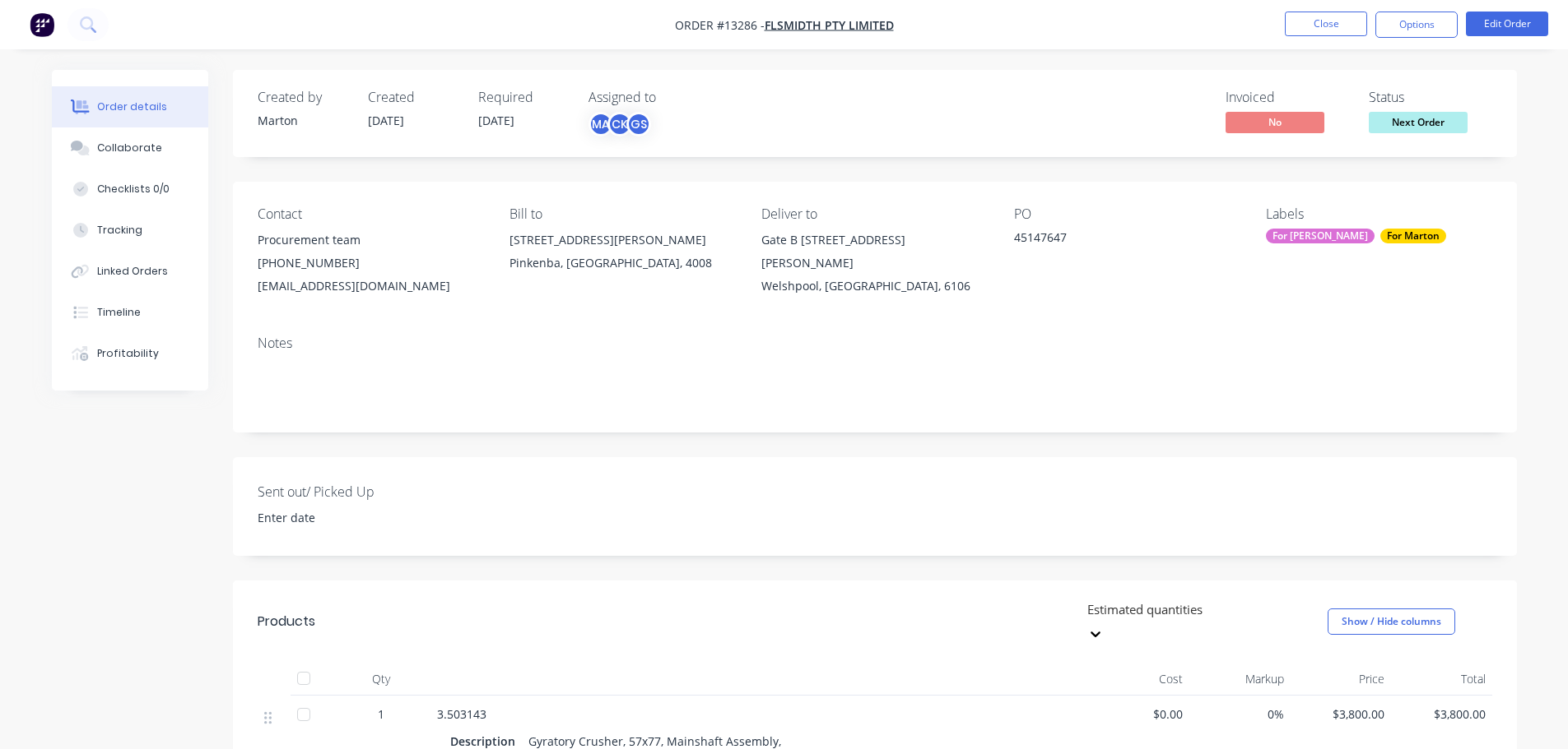
click at [1416, 126] on span "Next Order" at bounding box center [1417, 121] width 98 height 20
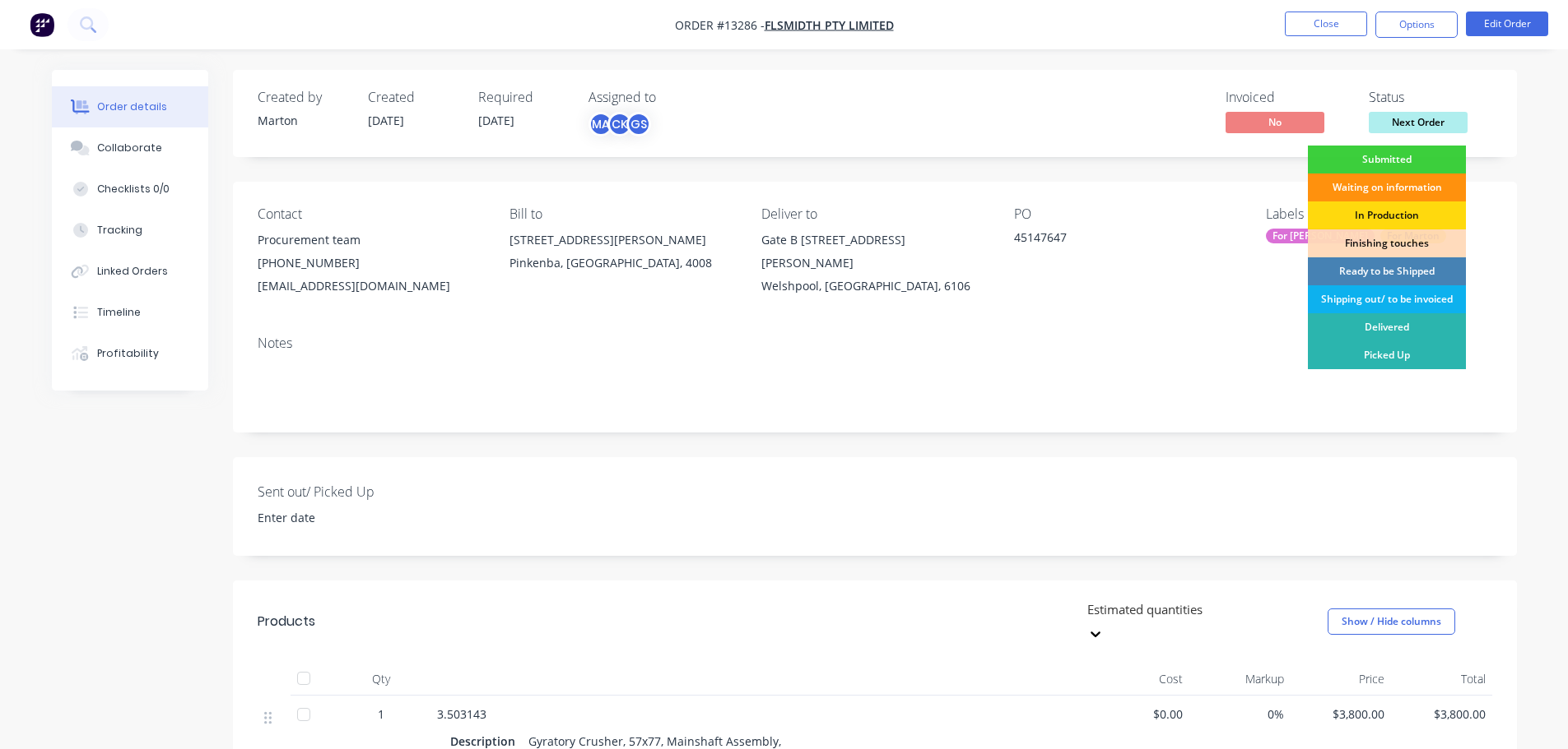
click at [1383, 275] on div "Ready to be Shipped" at bounding box center [1386, 272] width 158 height 28
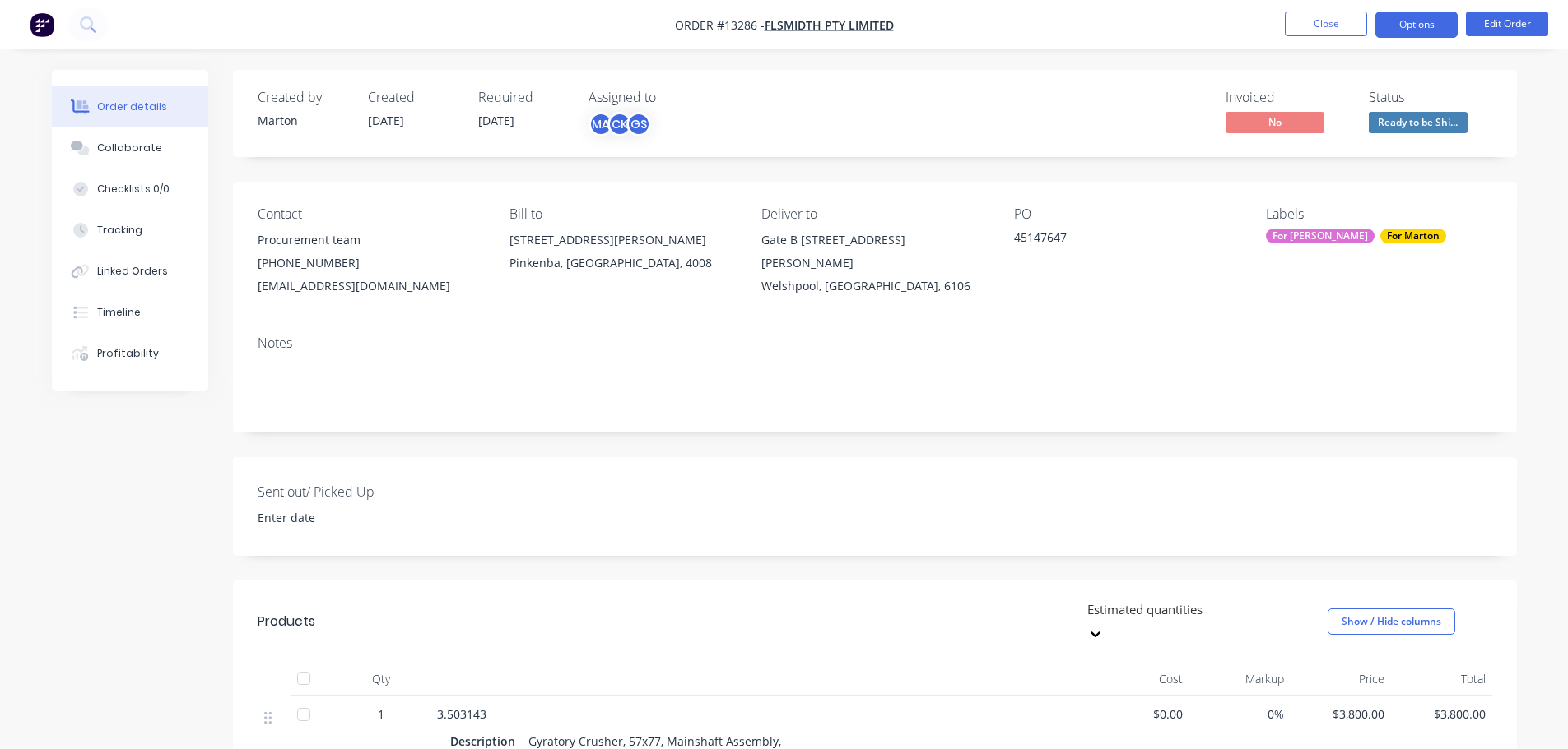
click at [1412, 14] on button "Options" at bounding box center [1416, 25] width 82 height 27
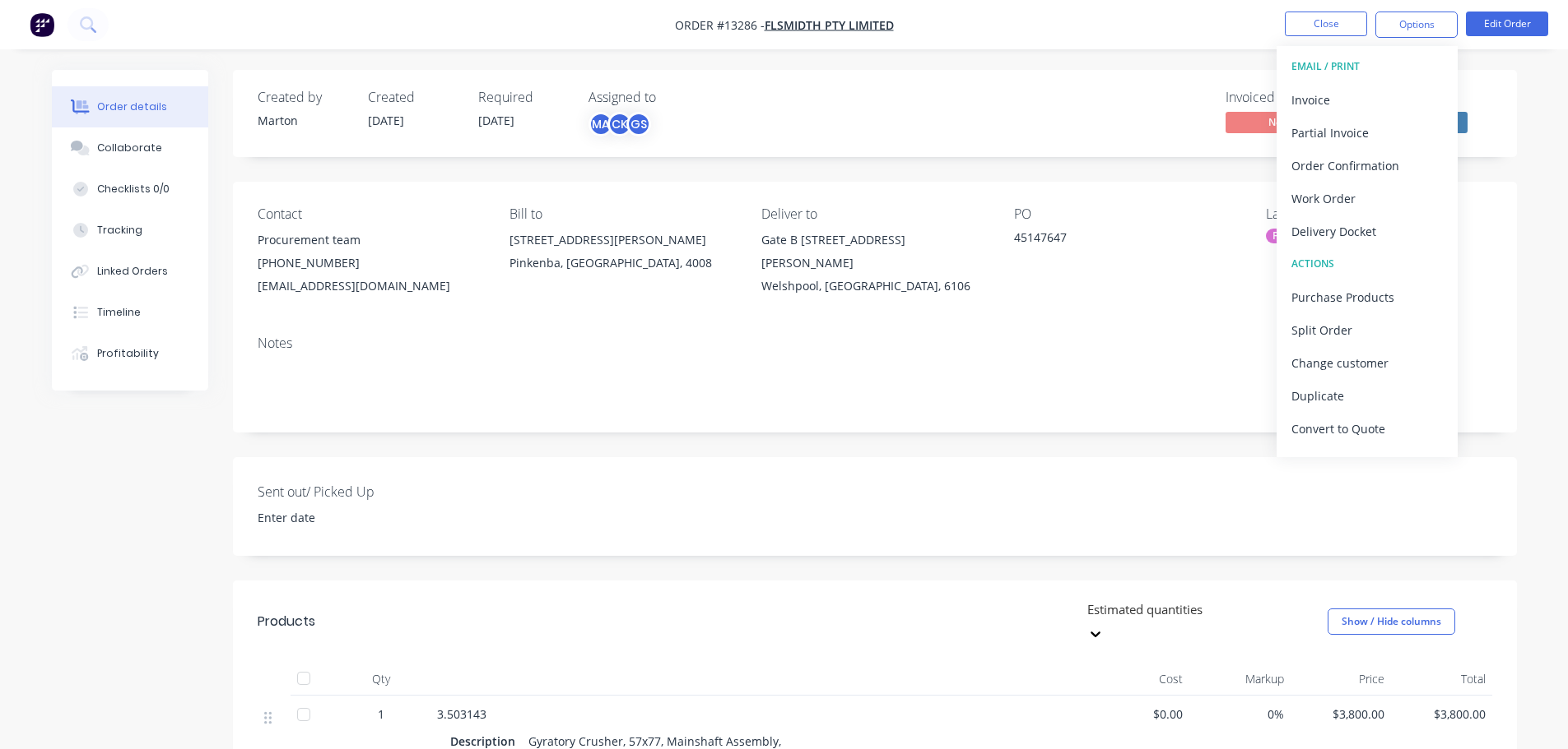
drag, startPoint x: 1343, startPoint y: 227, endPoint x: 1343, endPoint y: 214, distance: 13.0
click at [1343, 228] on div "Delivery Docket" at bounding box center [1366, 231] width 151 height 24
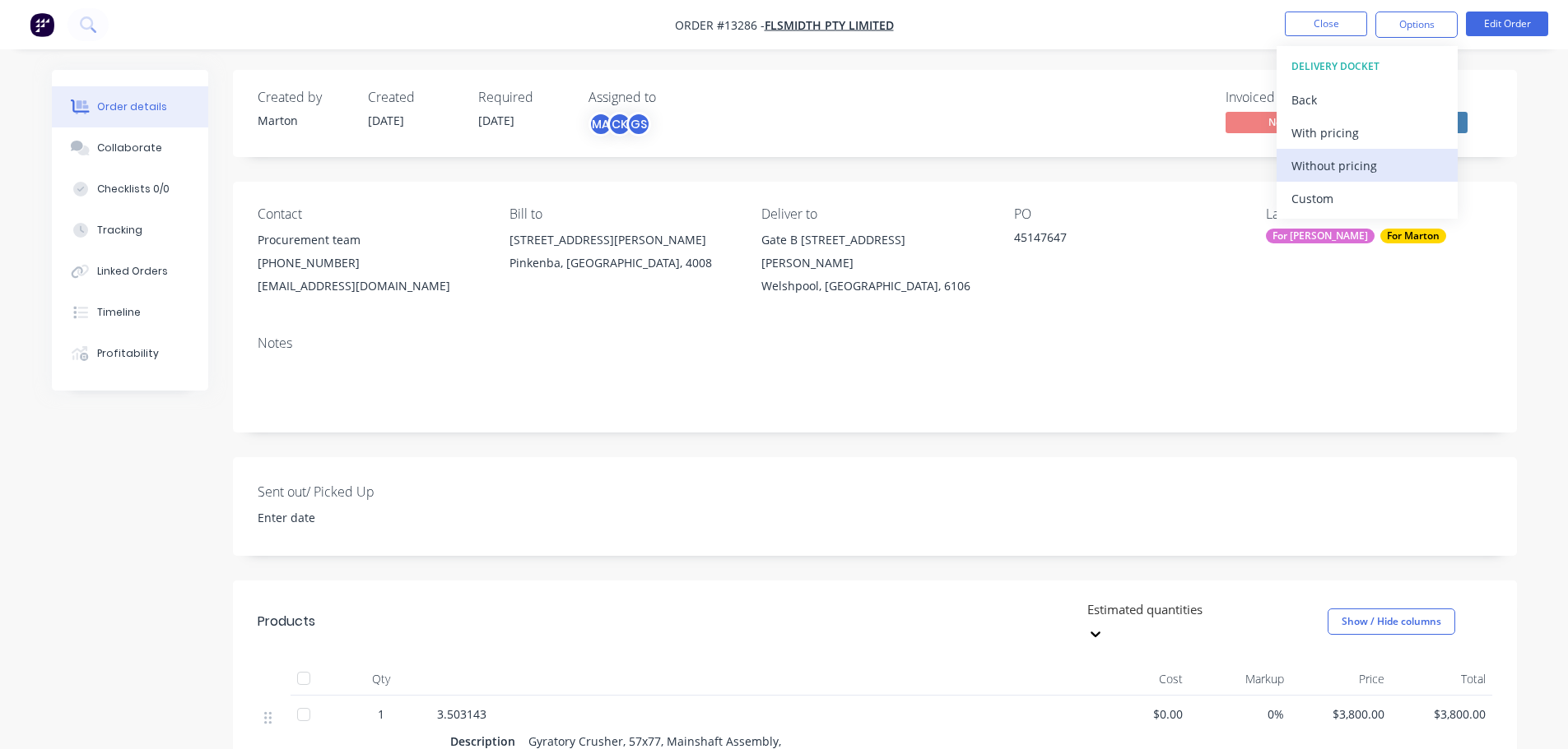
click at [1342, 169] on div "Without pricing" at bounding box center [1366, 166] width 151 height 24
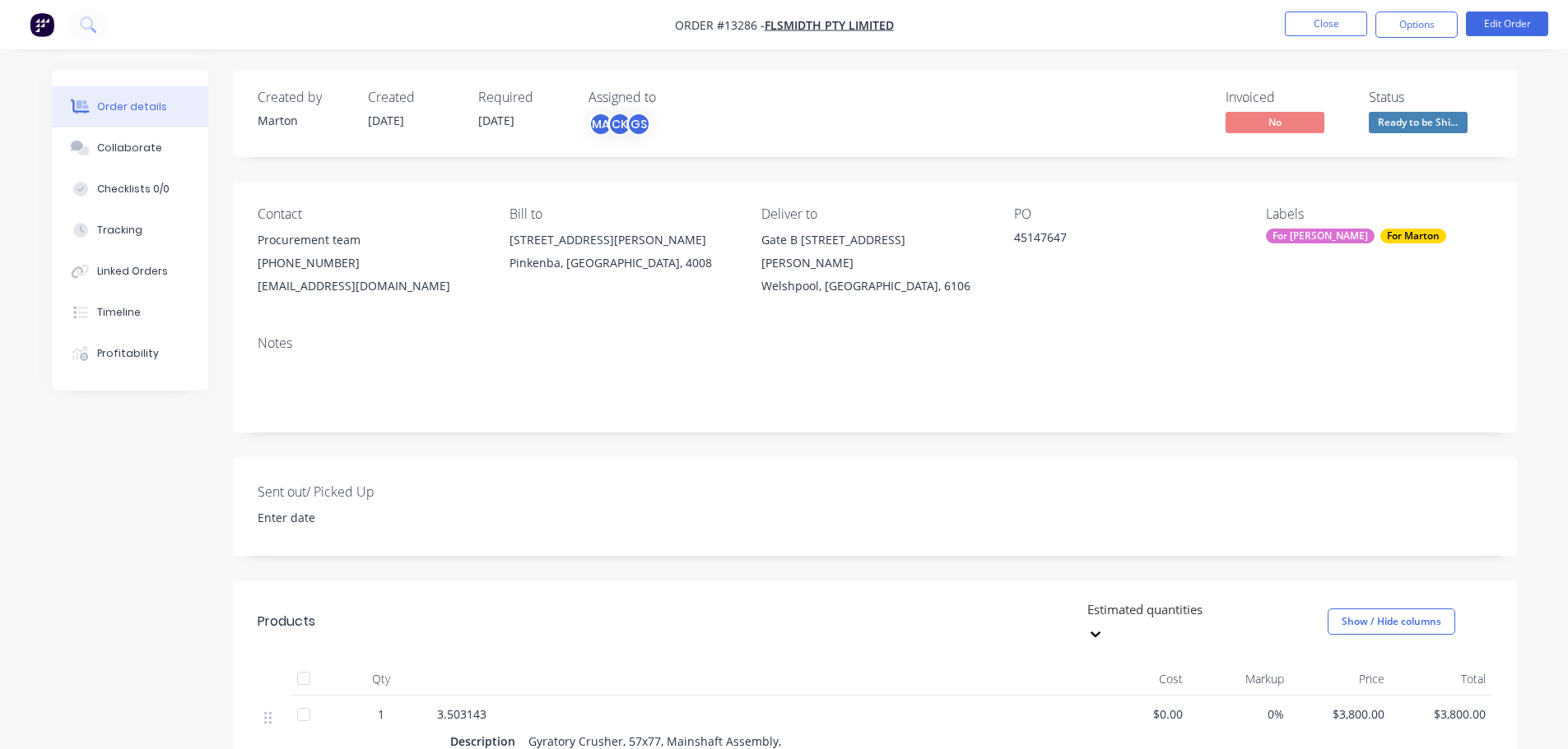
click at [1178, 84] on div "Created by [PERSON_NAME] Created [DATE] Required [DATE] Assigned to MA CK GS In…" at bounding box center [874, 113] width 1284 height 87
click at [1325, 24] on button "Close" at bounding box center [1325, 24] width 82 height 25
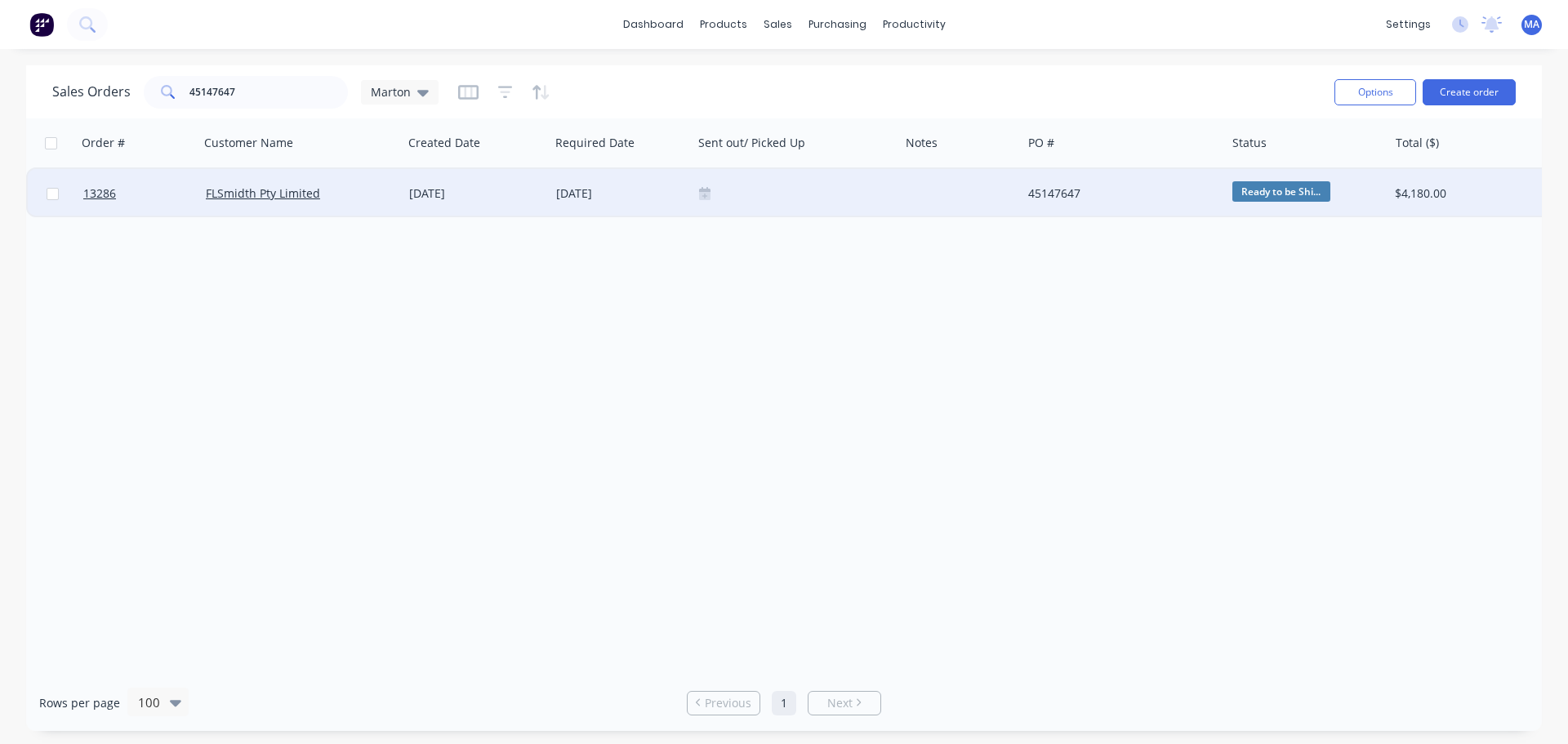
click at [700, 190] on icon at bounding box center [704, 193] width 11 height 11
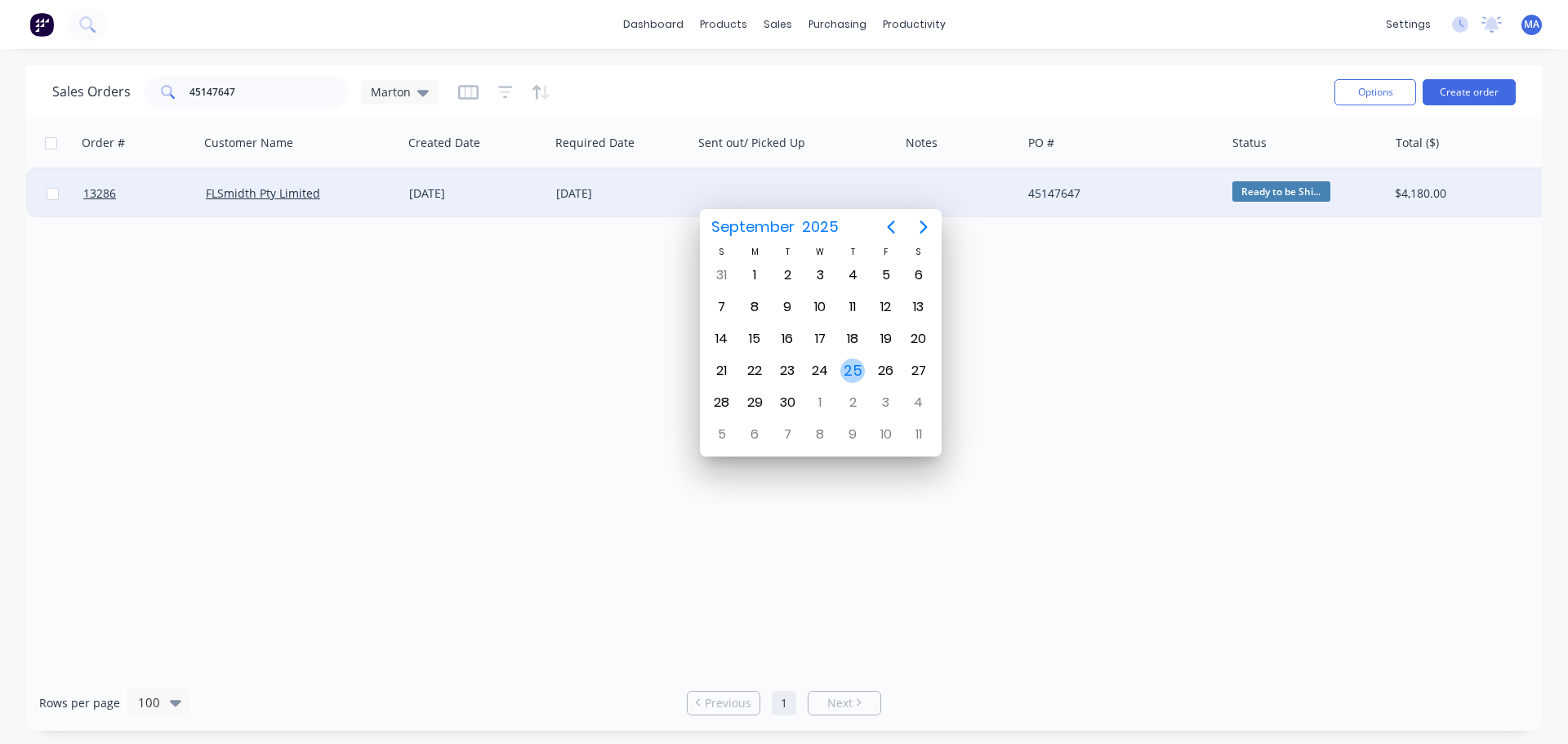
click at [883, 373] on div "26" at bounding box center [886, 371] width 25 height 25
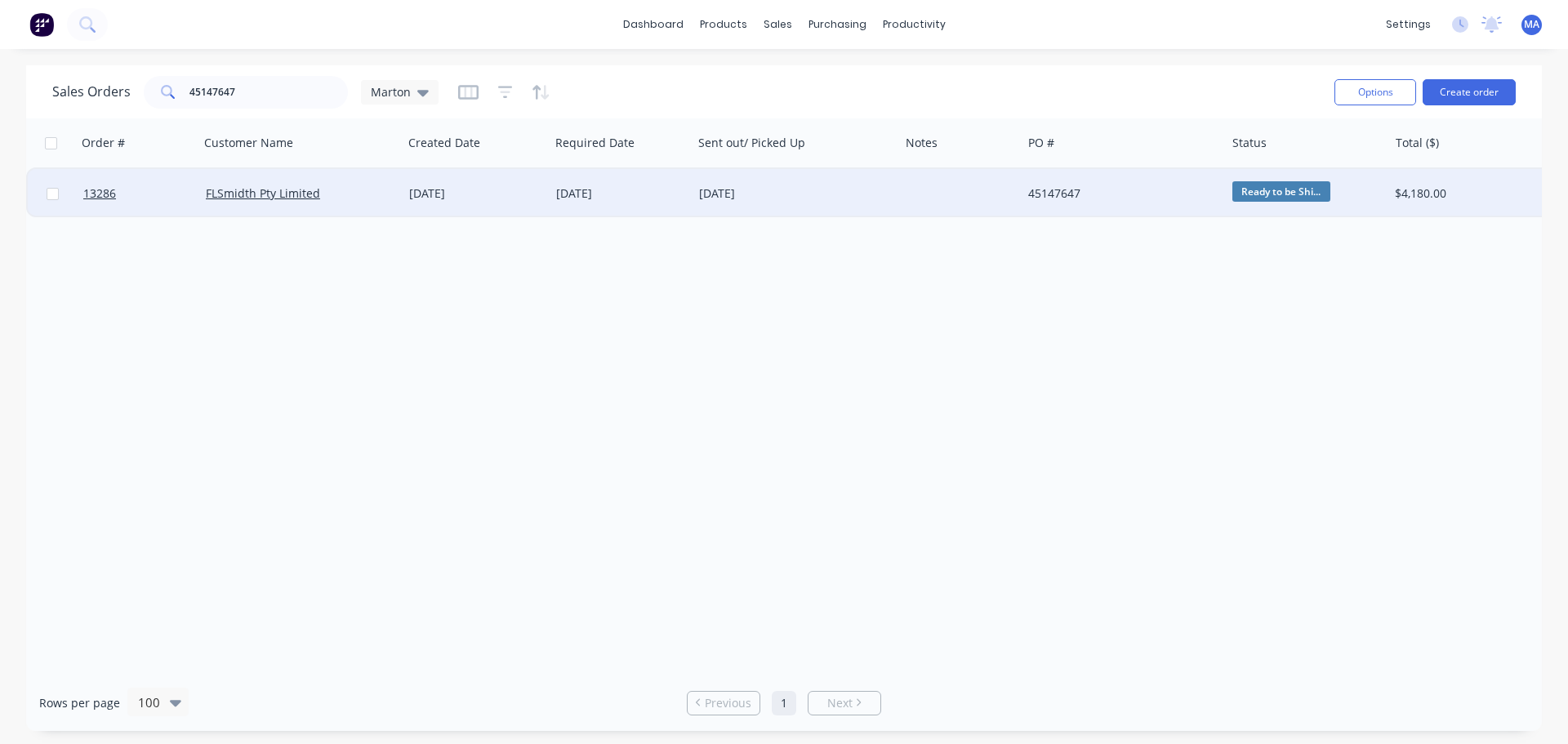
click at [653, 361] on div "Order # Customer Name Created Date Required Date Sent out/ Picked Up Notes PO #…" at bounding box center [784, 397] width 1516 height 557
click at [643, 21] on link "dashboard" at bounding box center [653, 25] width 77 height 25
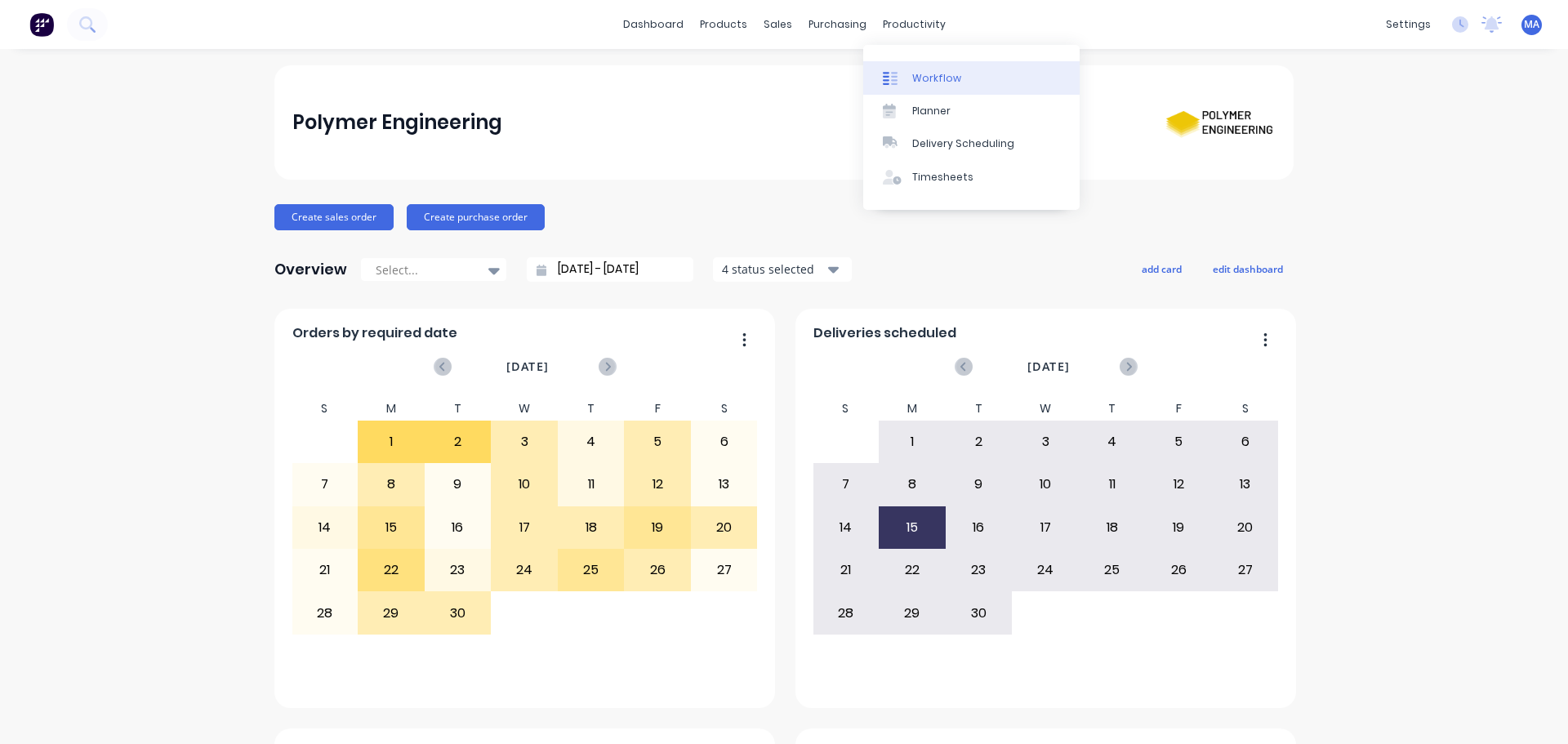
click at [971, 63] on link "Workflow" at bounding box center [972, 77] width 216 height 33
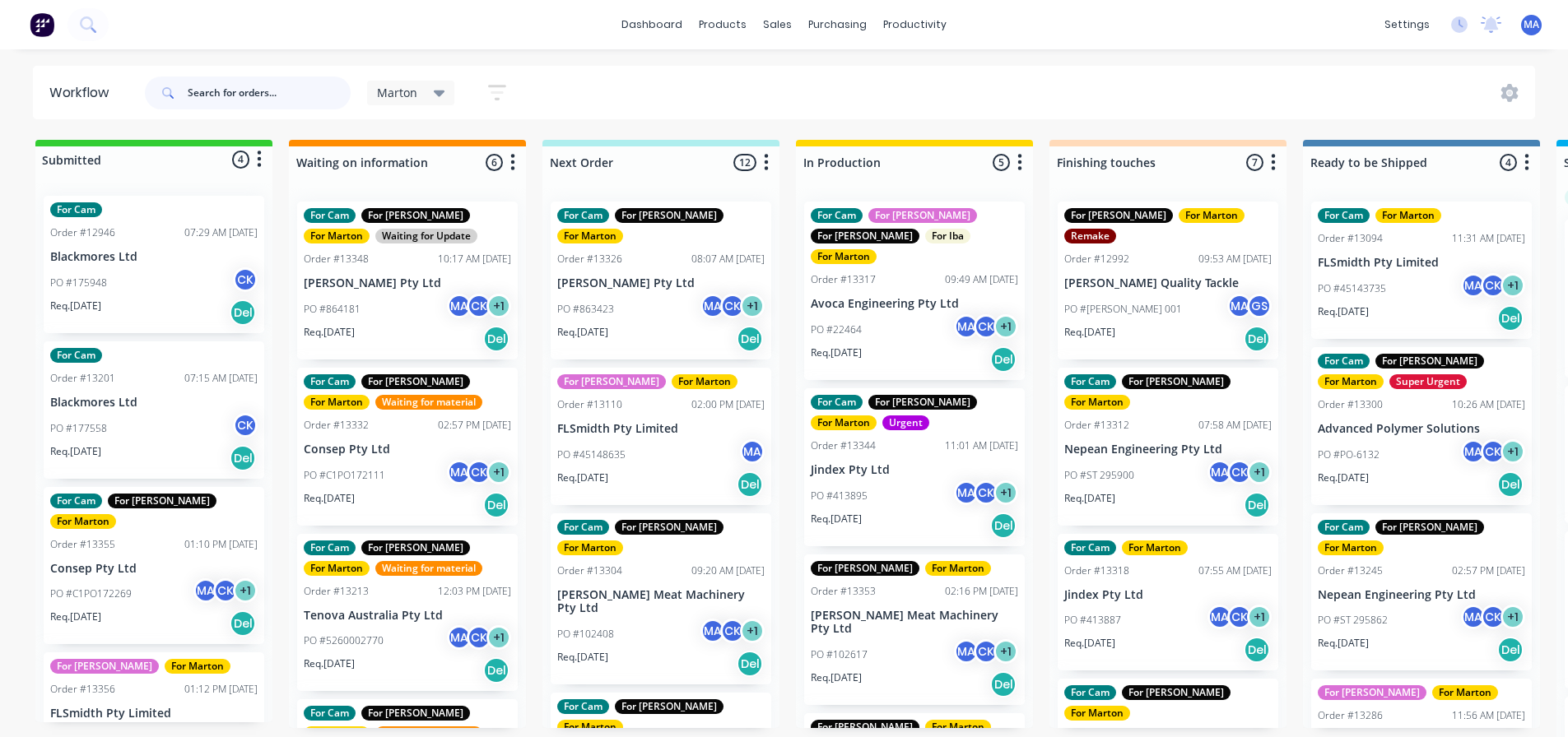
click at [263, 97] on input "text" at bounding box center [269, 92] width 163 height 33
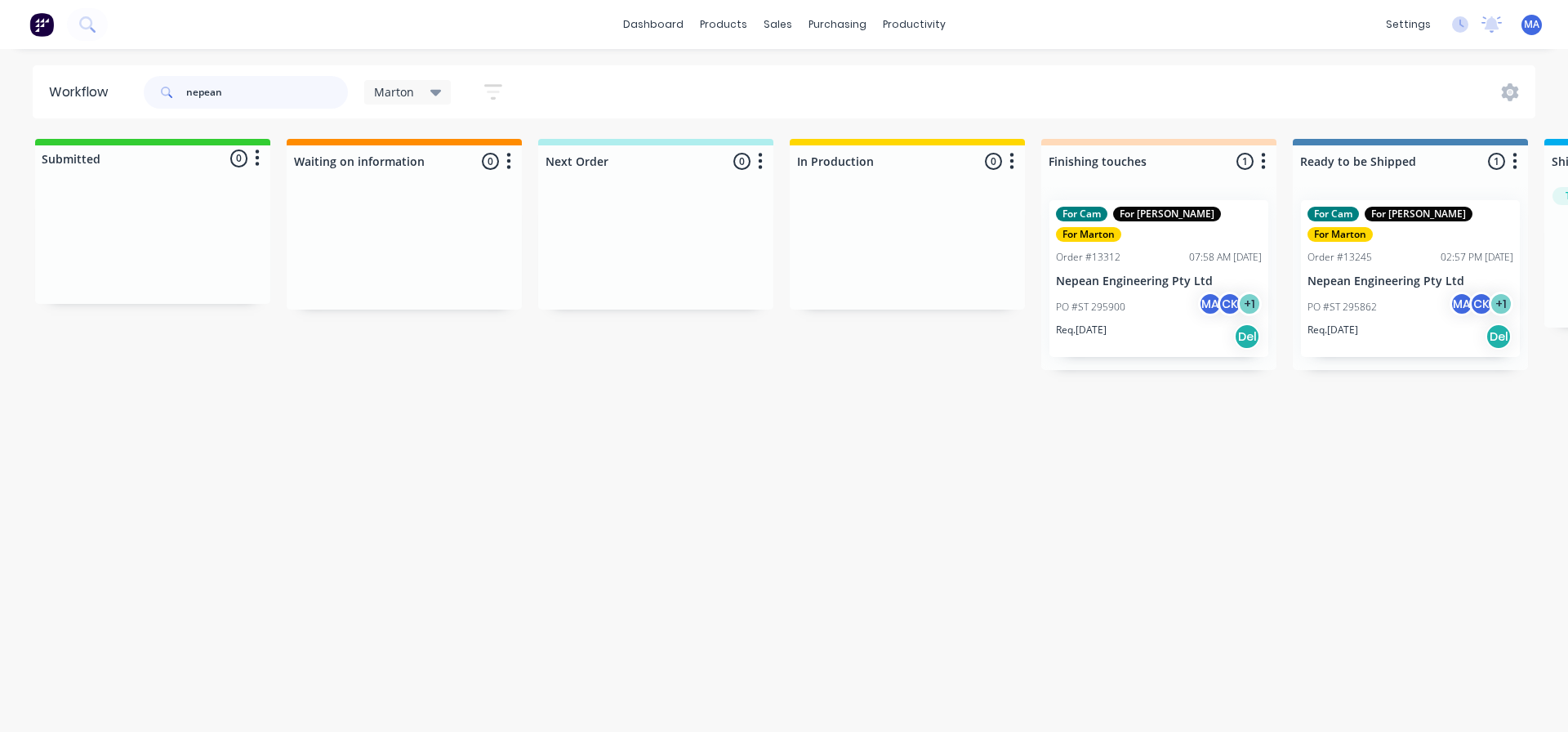
scroll to position [0, 617]
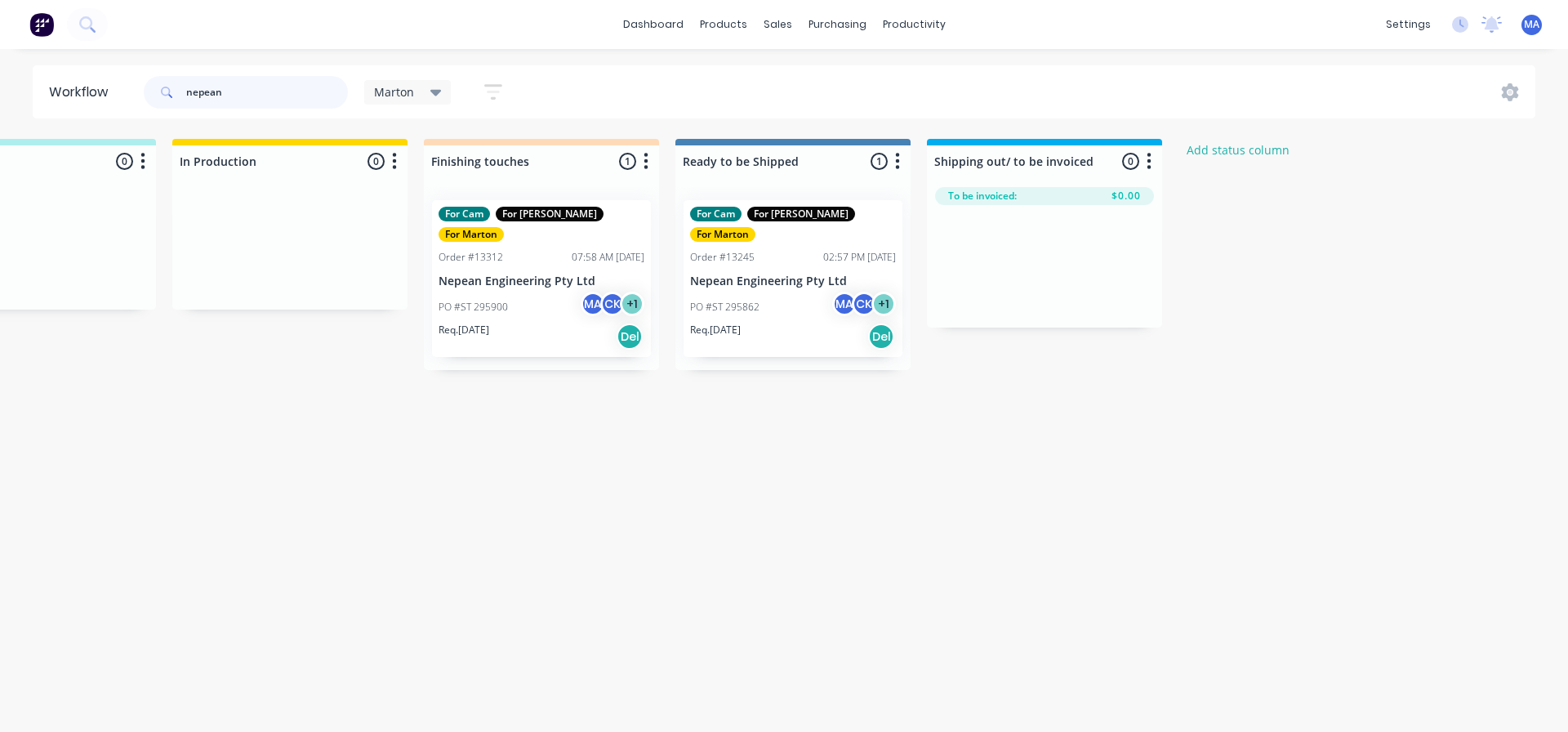
type input "nepean"
click at [810, 296] on div "PO #ST 295862 MA CK + 1" at bounding box center [793, 307] width 206 height 31
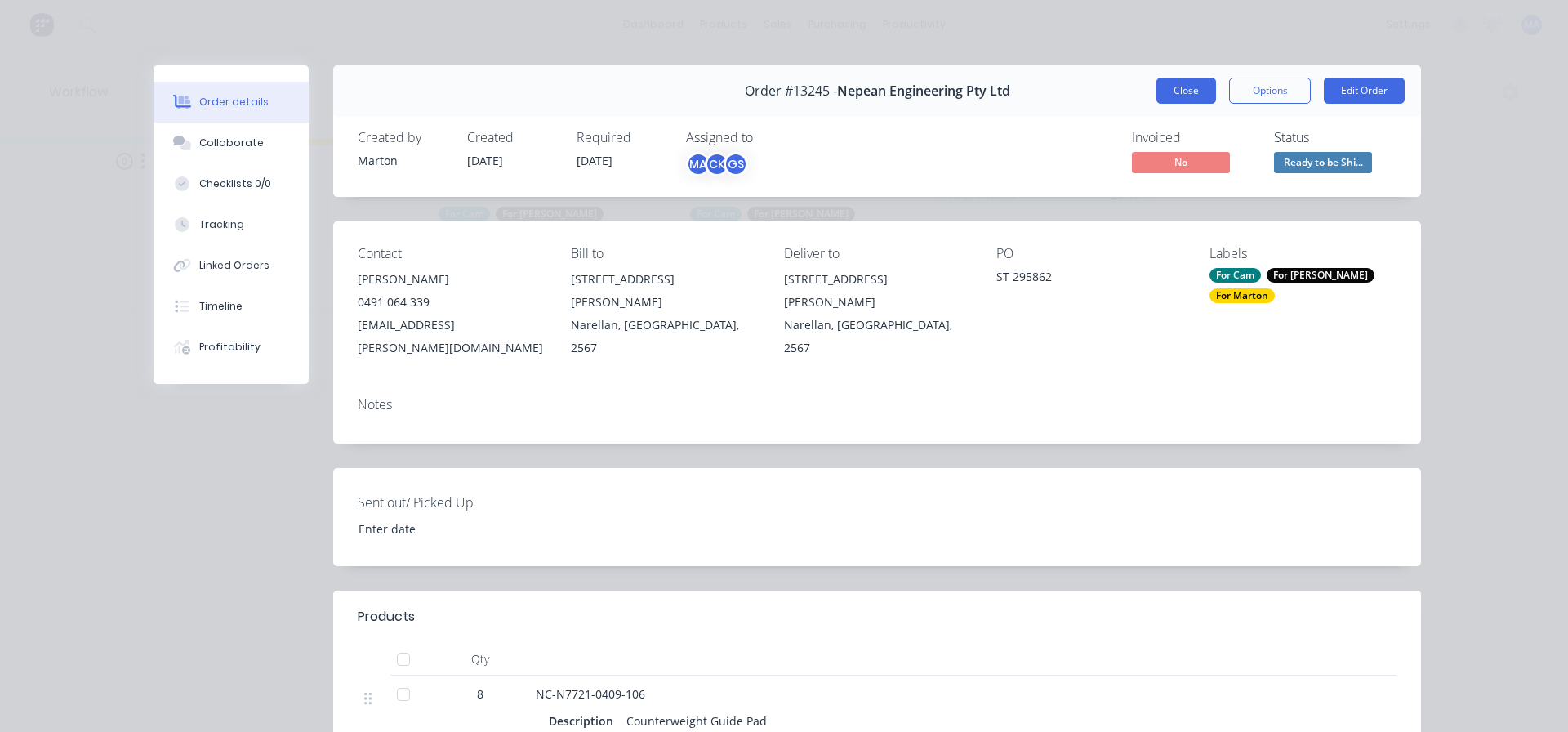
click at [1190, 97] on button "Close" at bounding box center [1186, 91] width 60 height 26
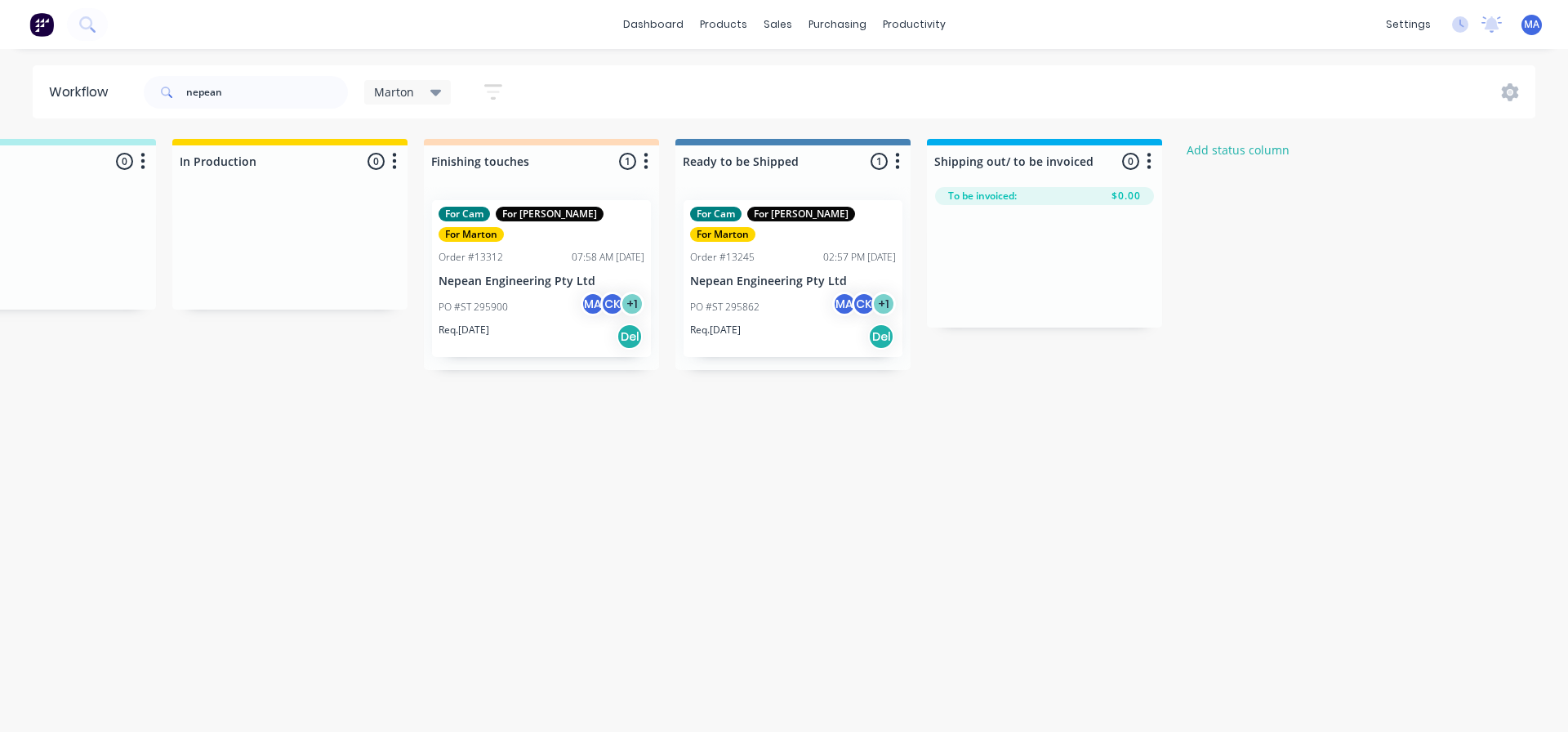
click at [462, 274] on p "Nepean Engineering Pty Ltd" at bounding box center [542, 282] width 206 height 14
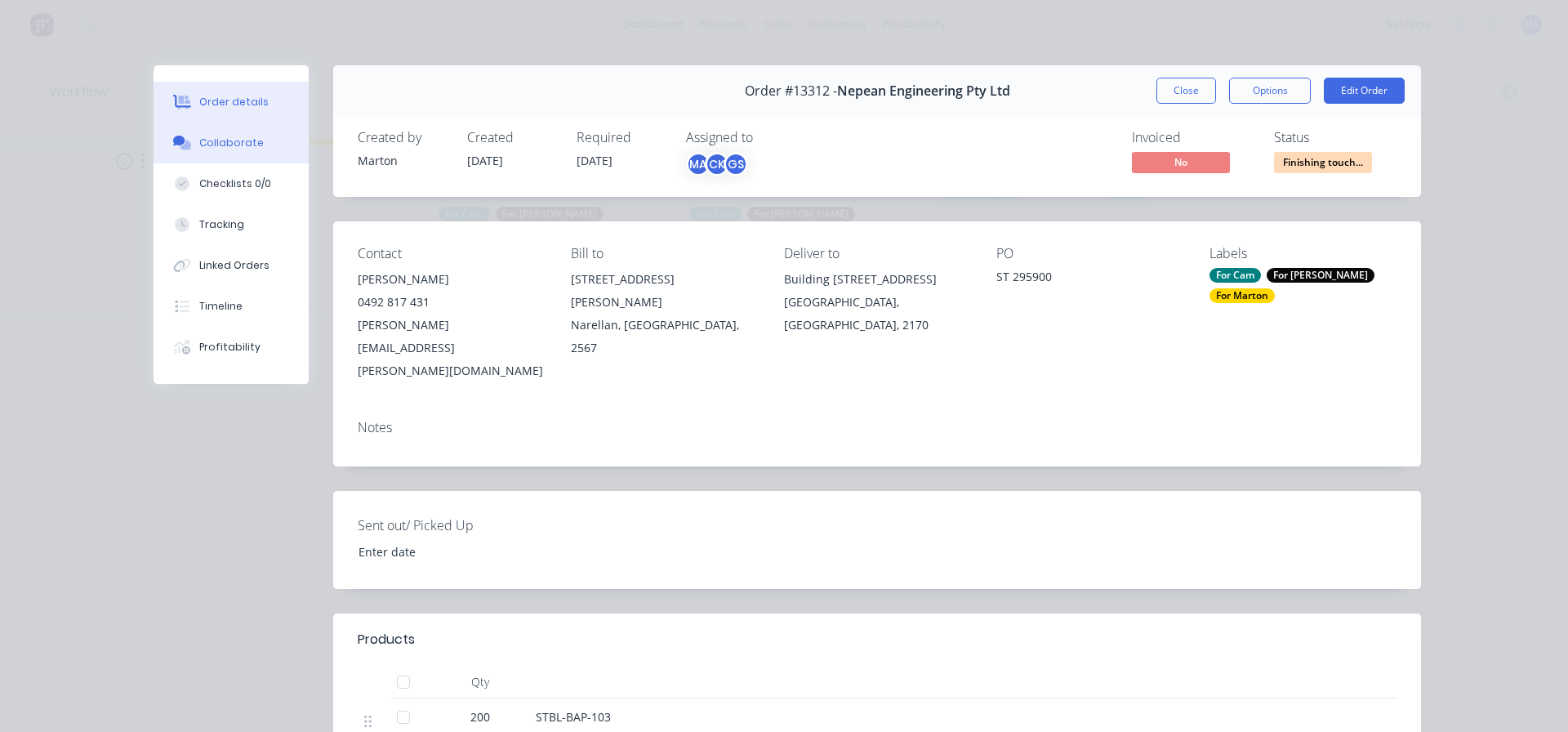
click at [256, 148] on button "Collaborate" at bounding box center [231, 143] width 155 height 40
